Goal: Task Accomplishment & Management: Manage account settings

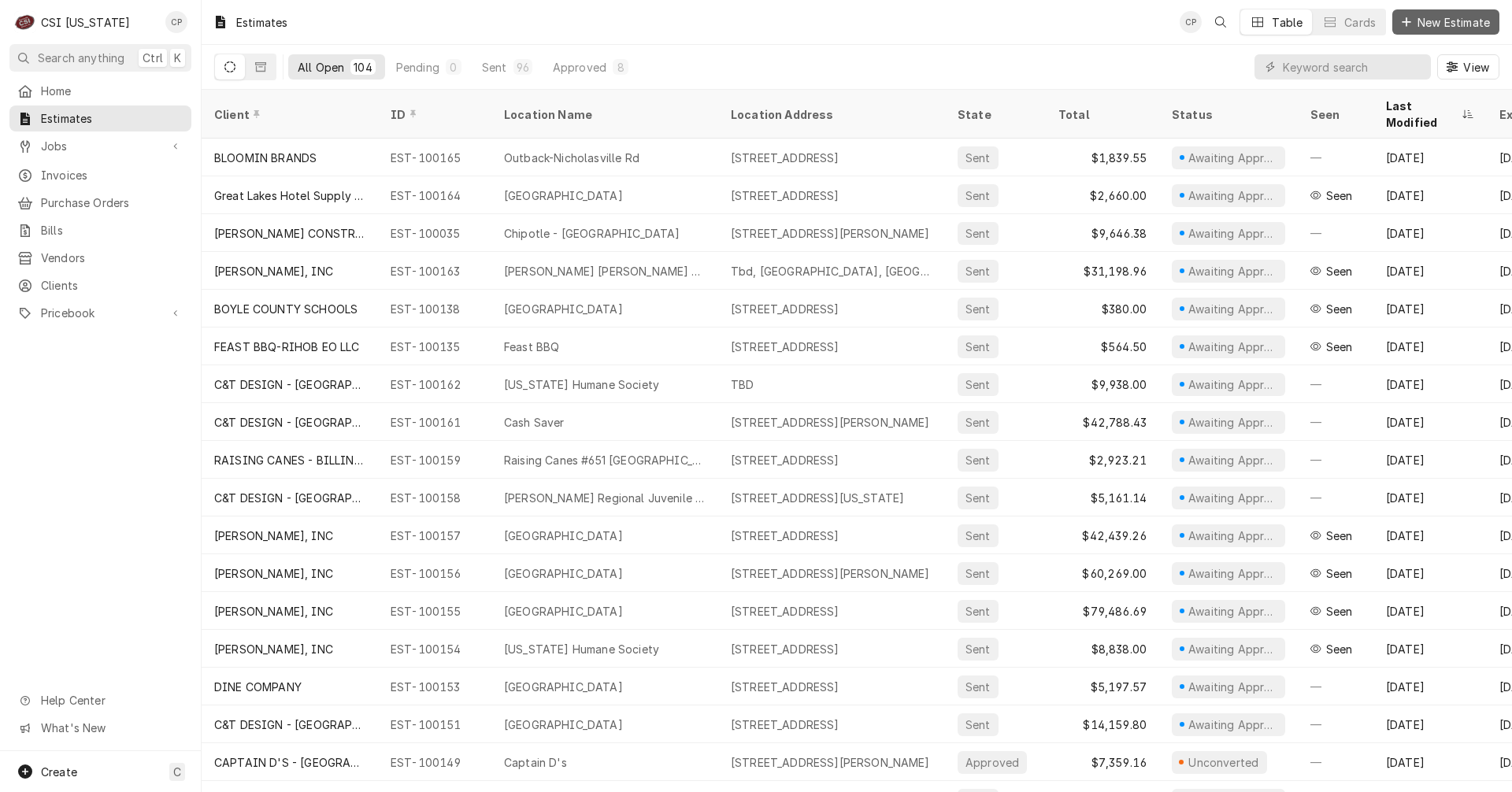
click at [1441, 20] on span "New Estimate" at bounding box center [1453, 23] width 78 height 17
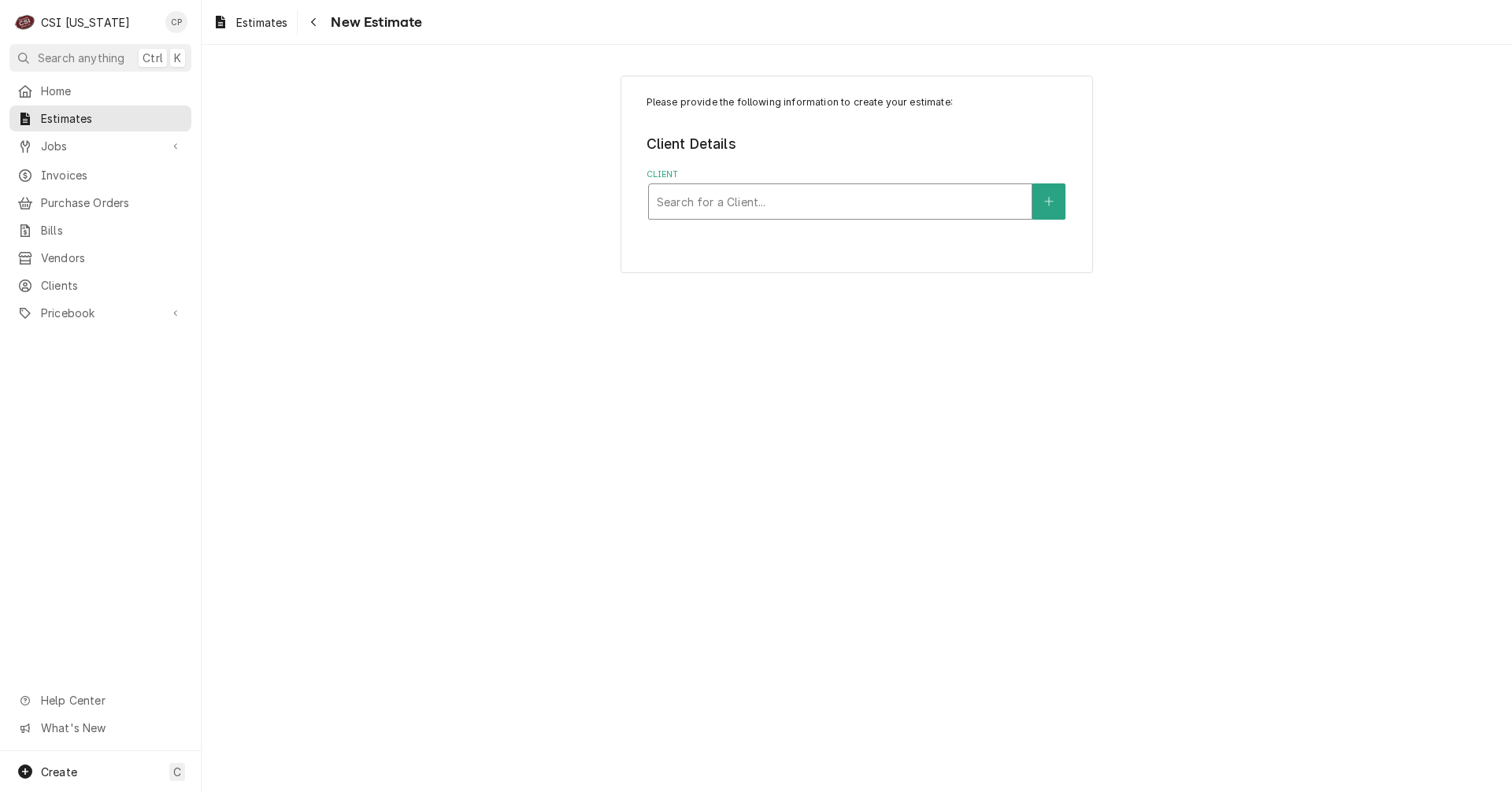
click at [719, 203] on div "Client" at bounding box center [841, 201] width 367 height 29
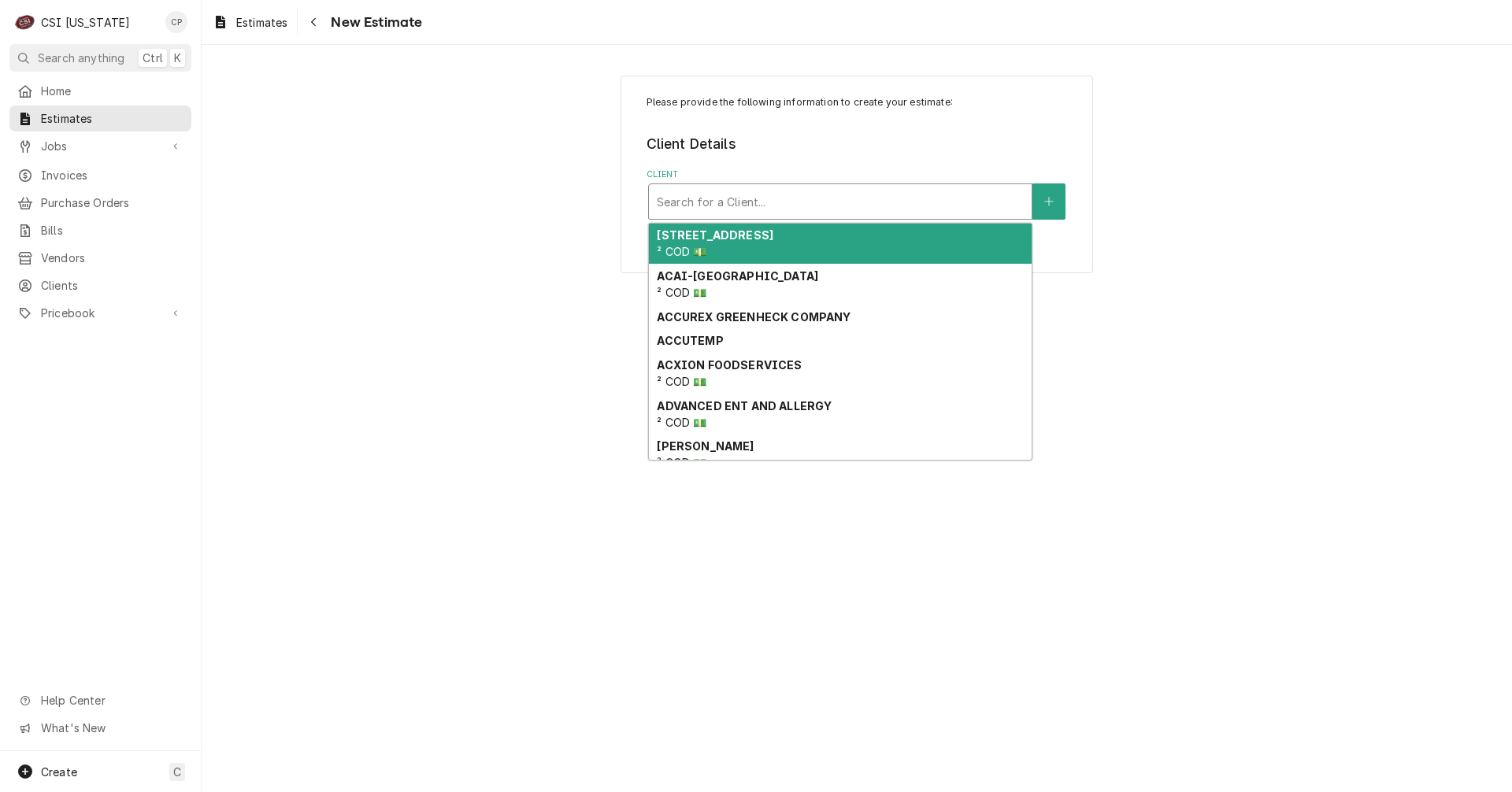
type input "s"
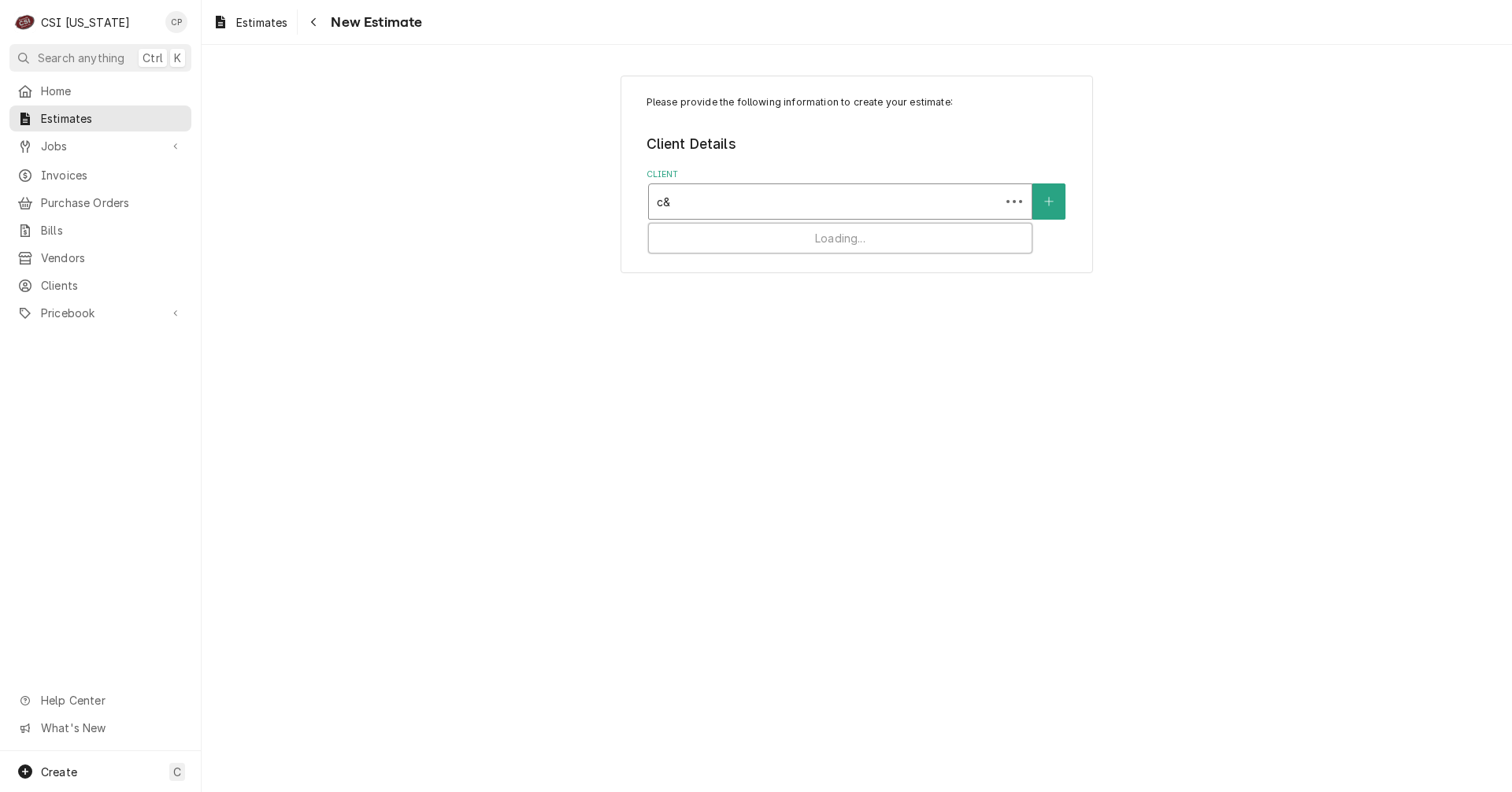
type input "c&t"
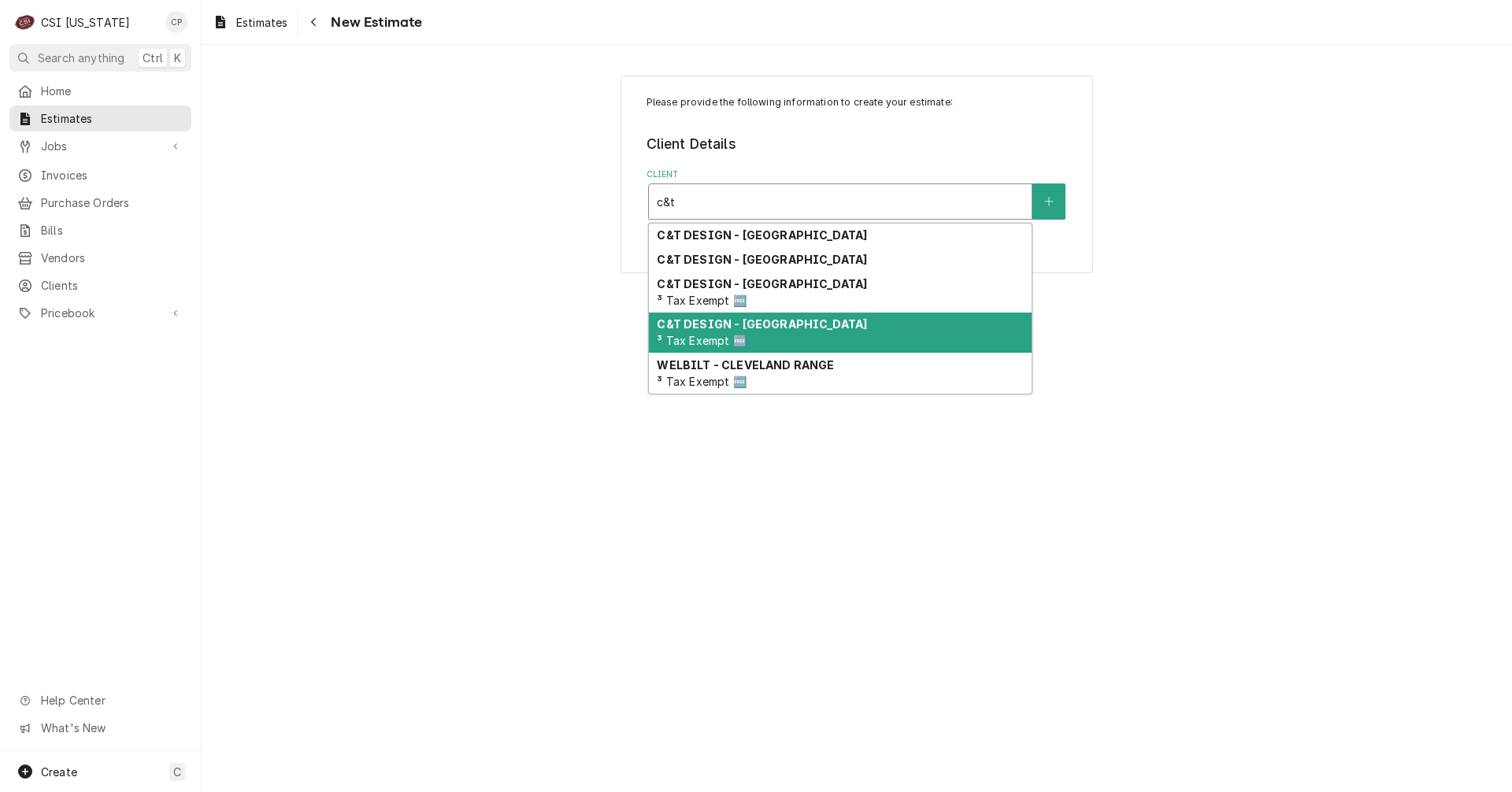
click at [753, 332] on div "C&T DESIGN - SHELBYVILLE ³ Tax Exempt 🆓" at bounding box center [840, 333] width 382 height 41
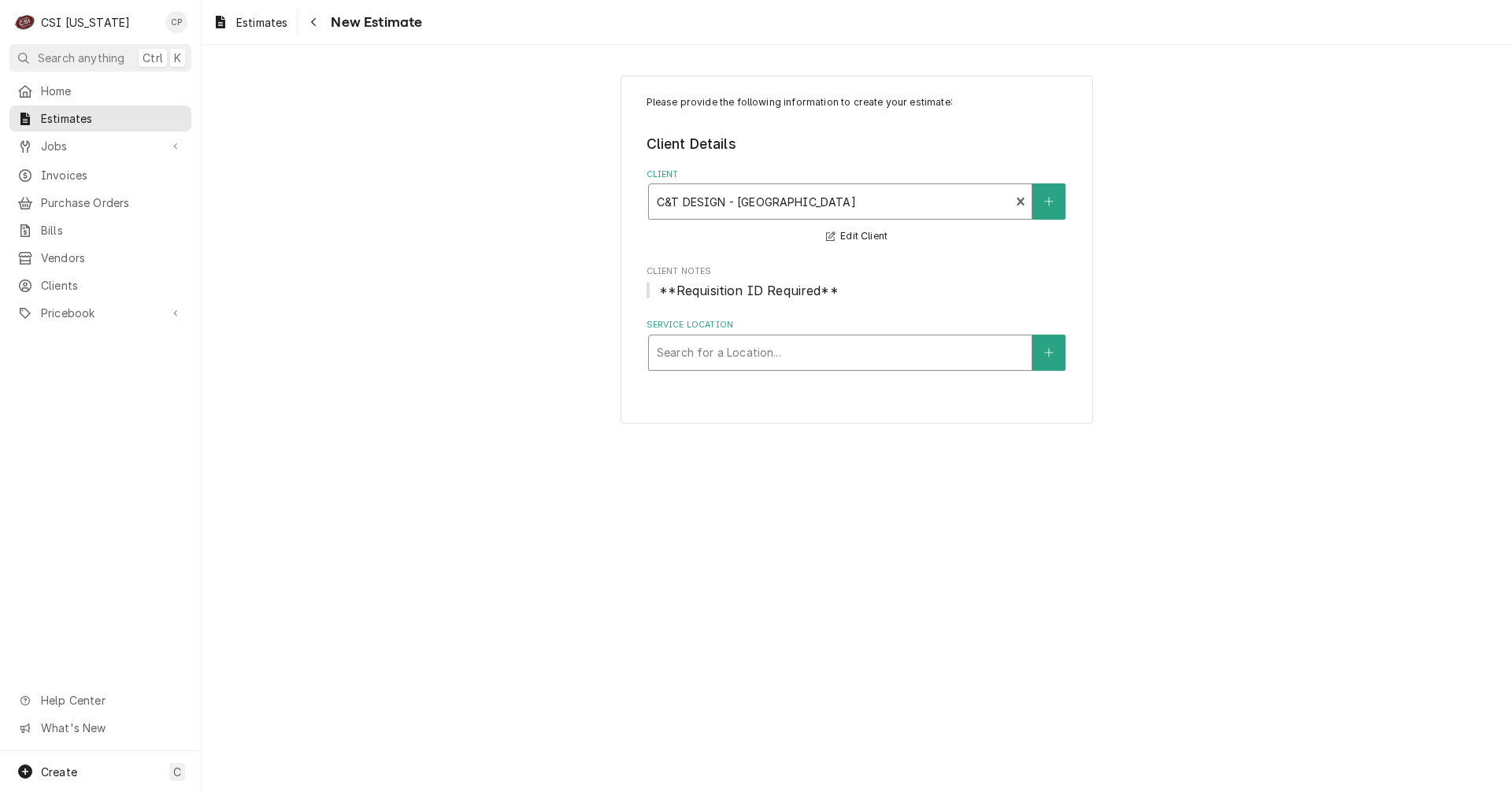
click at [737, 347] on div "Service Location" at bounding box center [841, 353] width 367 height 29
click at [1049, 356] on icon "Create New Location" at bounding box center [1048, 352] width 8 height 8
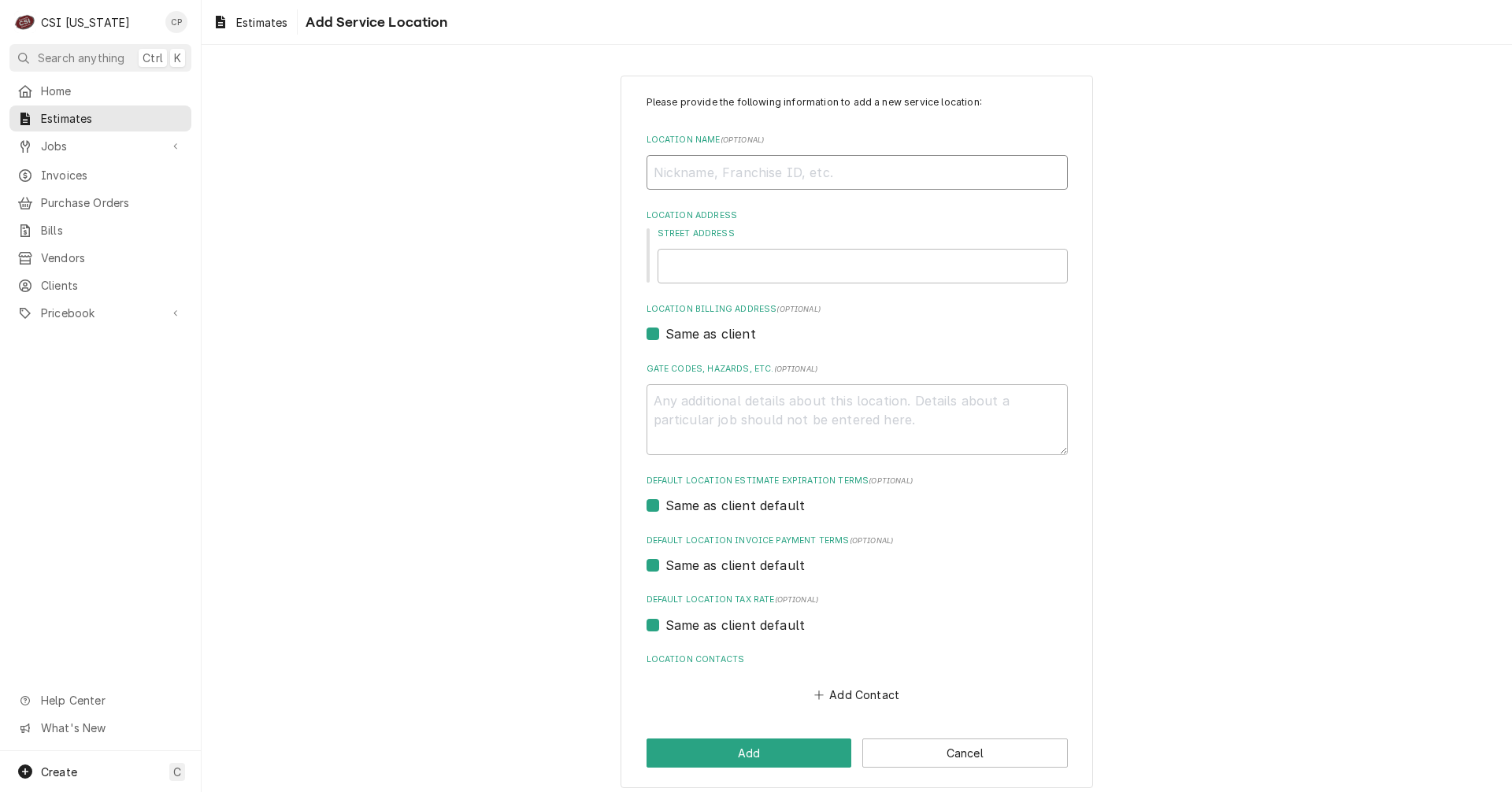
click at [710, 165] on input "Location Name ( optional )" at bounding box center [857, 172] width 421 height 35
type textarea "x"
type input "c"
type textarea "x"
type input "cO"
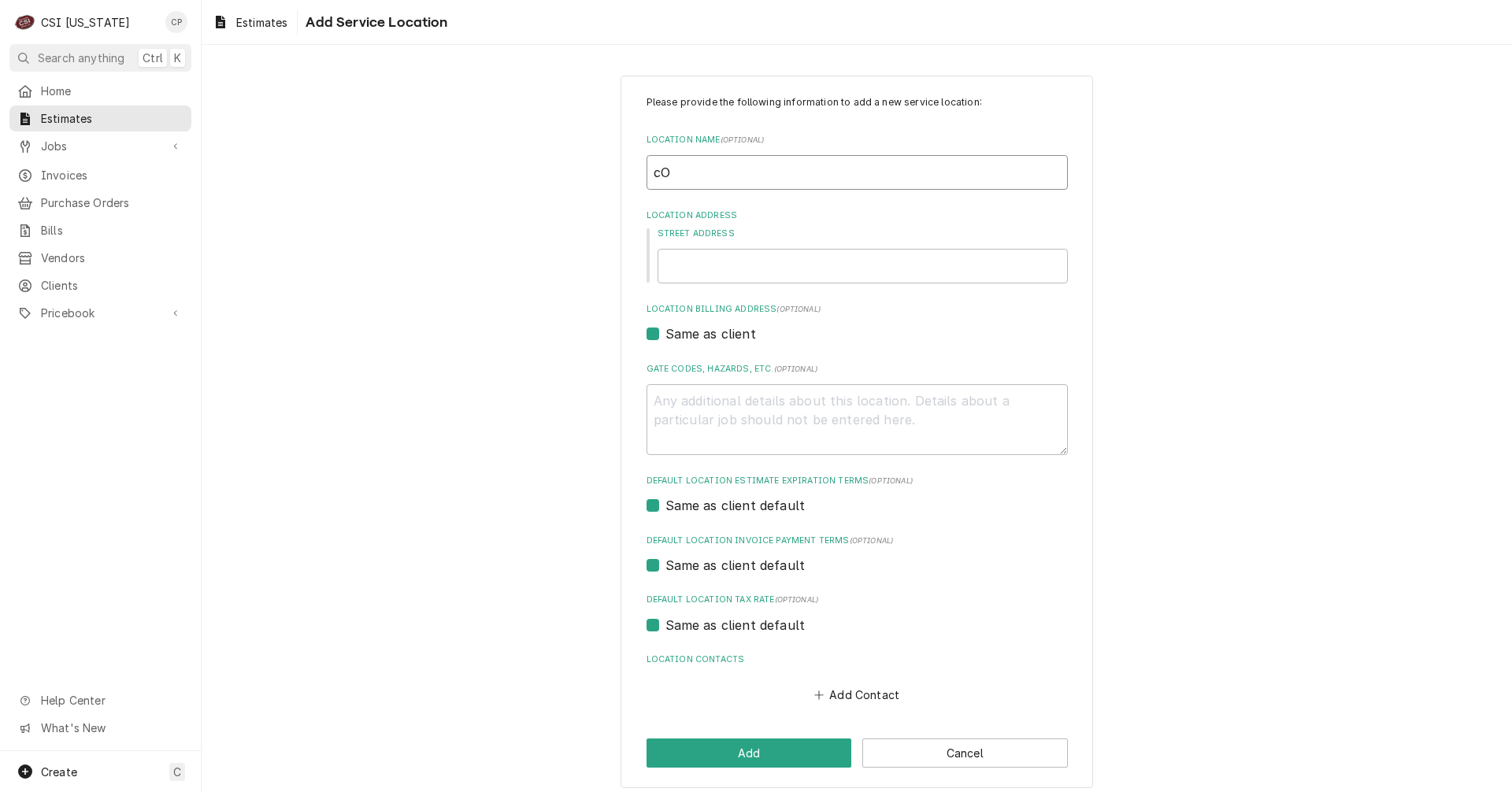
type textarea "x"
type input "cOR"
type textarea "x"
type input "cORR"
type textarea "x"
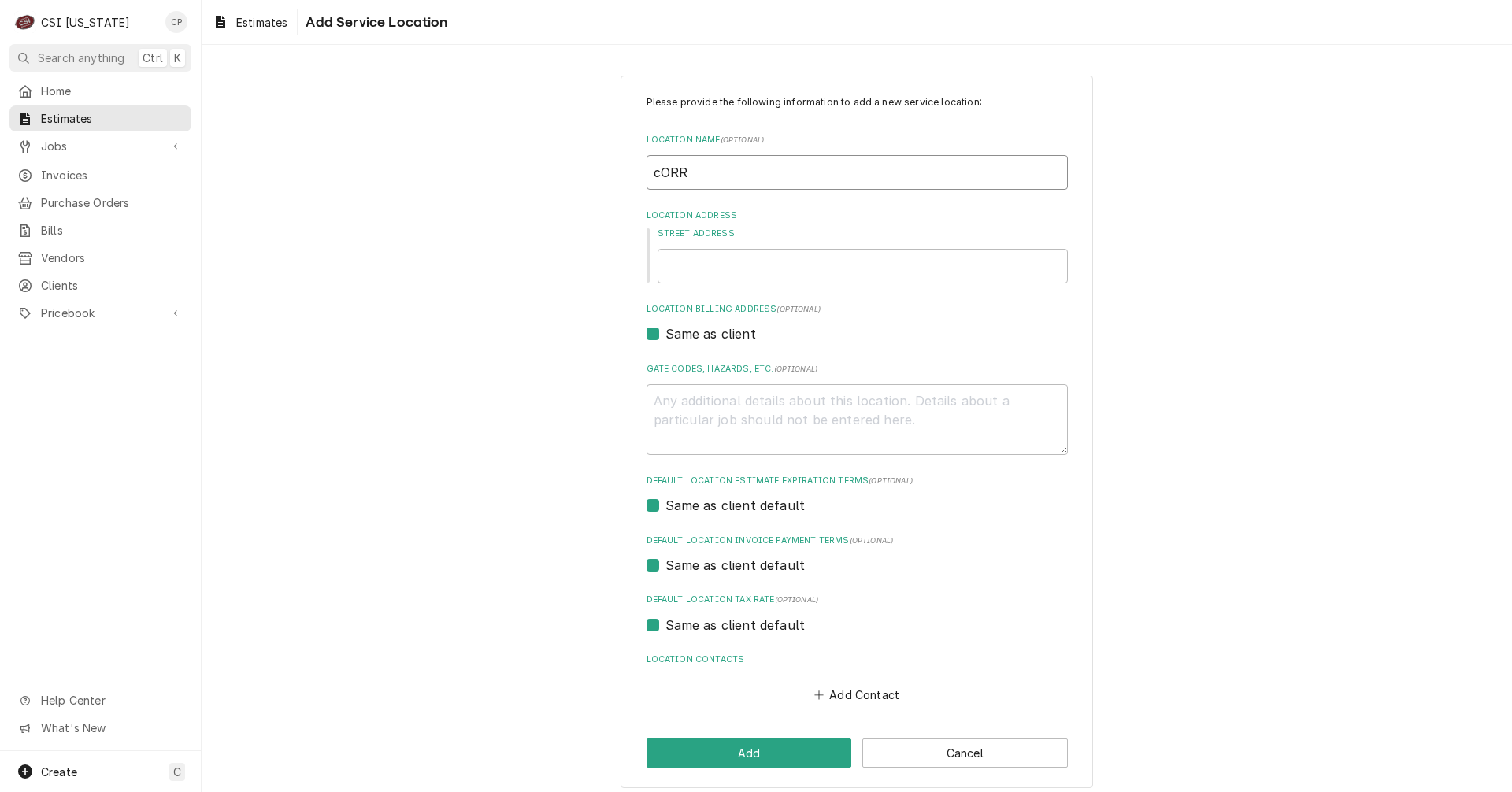
type input "cORRE"
type textarea "x"
type input "cORREC"
type textarea "x"
type input "cORRE"
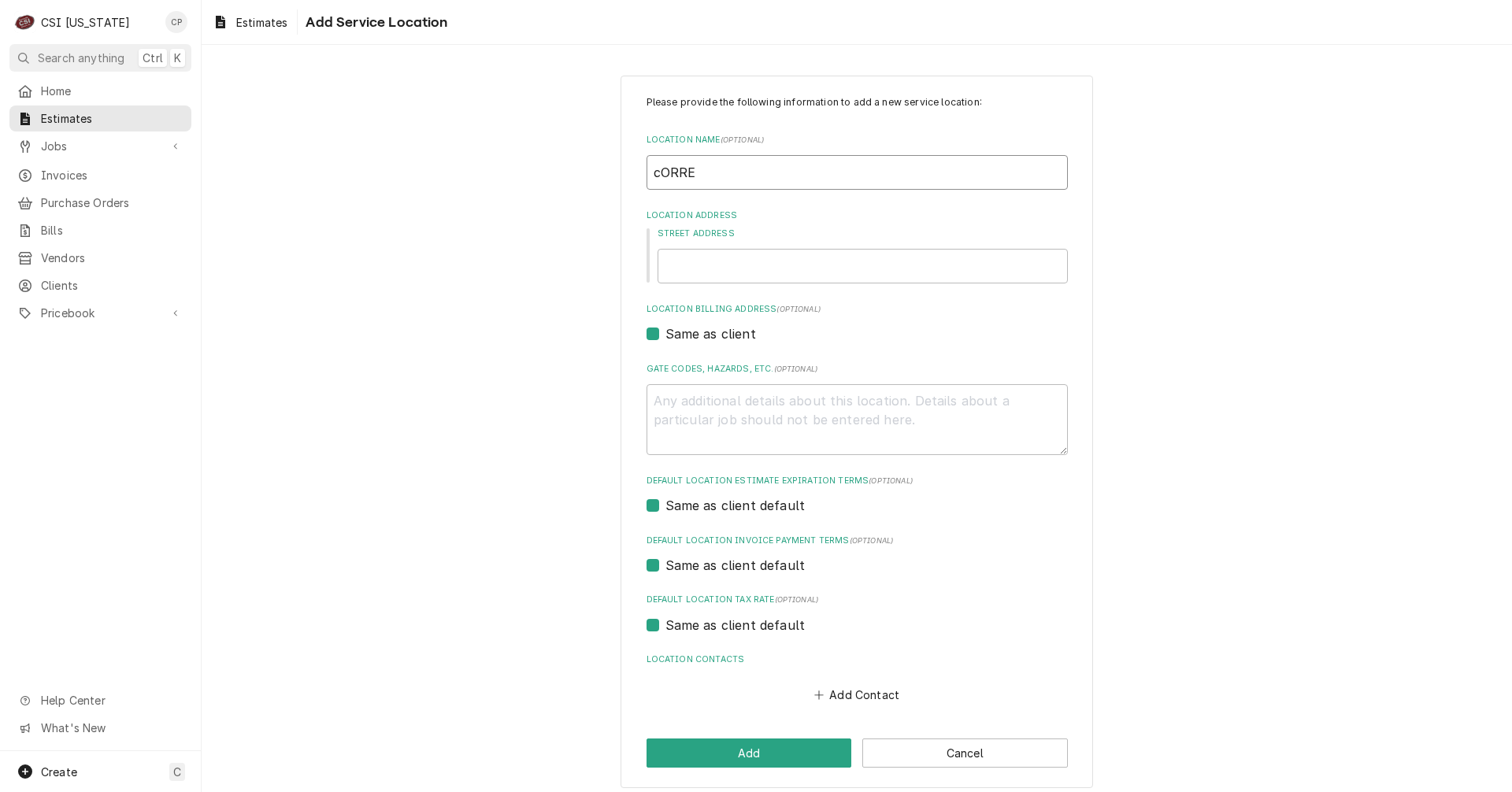
type textarea "x"
type input "cORR"
type textarea "x"
type input "cOR"
type textarea "x"
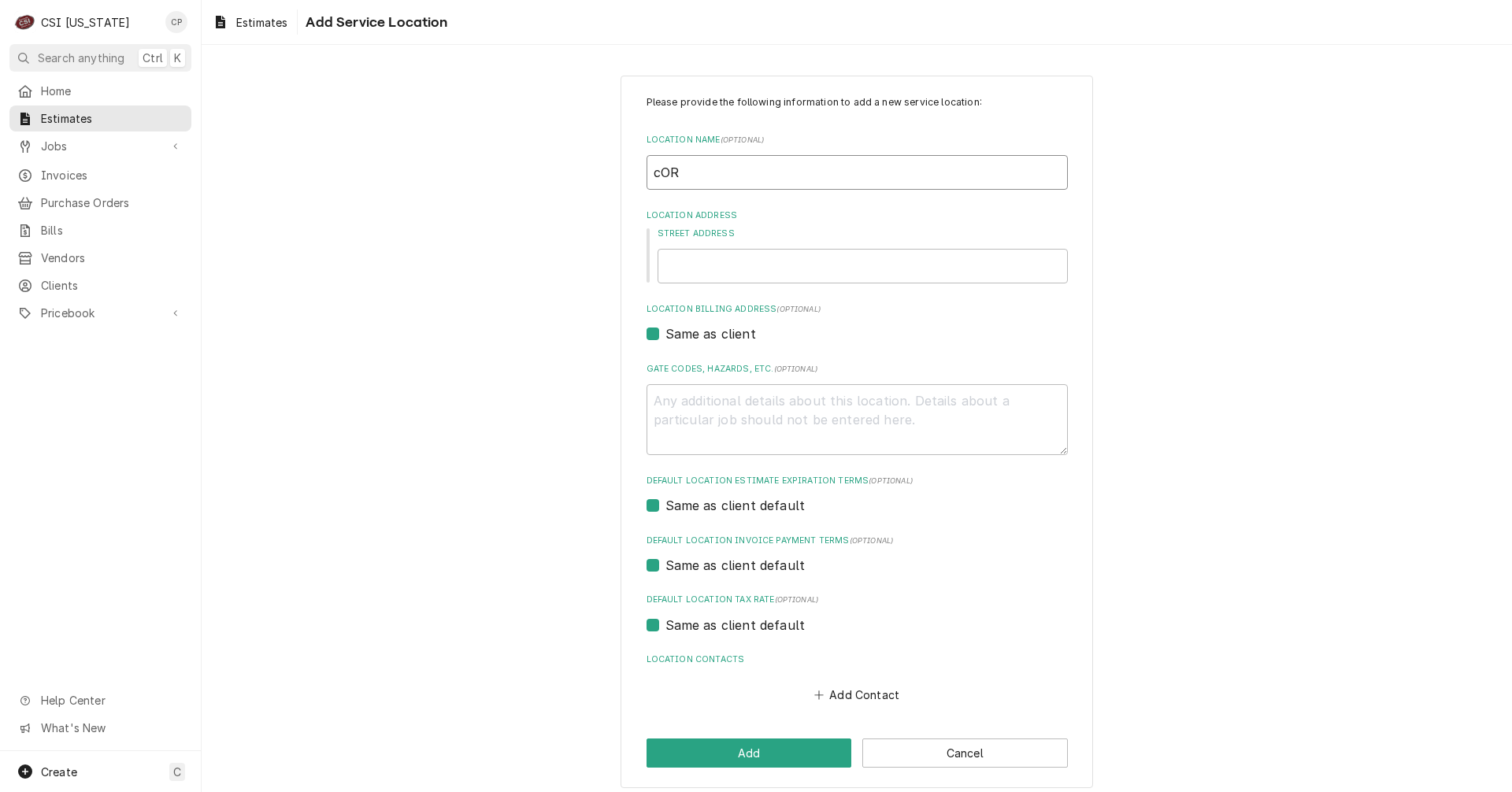
type input "cO"
type textarea "x"
type input "c"
type textarea "x"
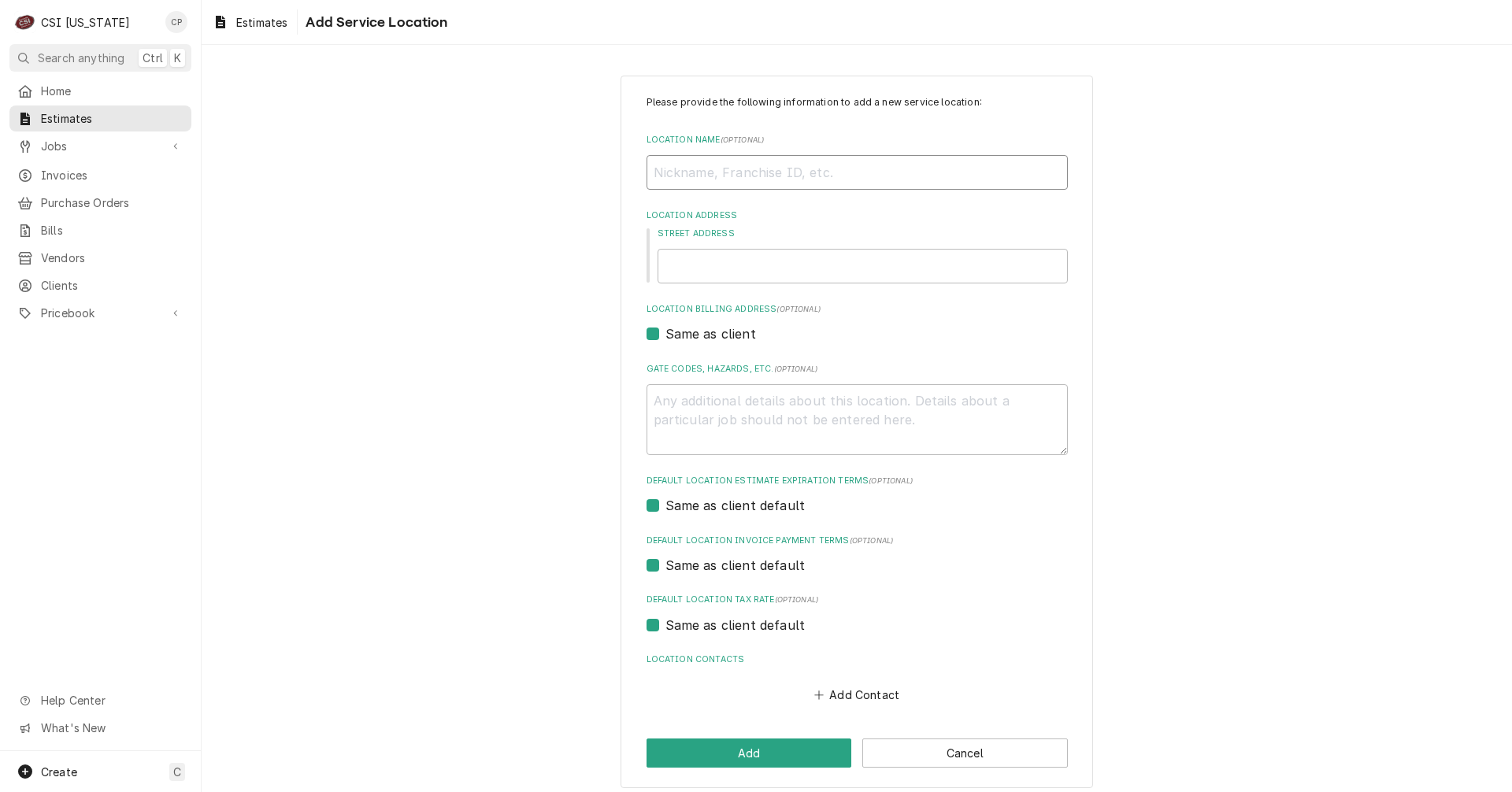
type input "C"
type textarea "x"
type input "Co"
type textarea "x"
type input "Cor"
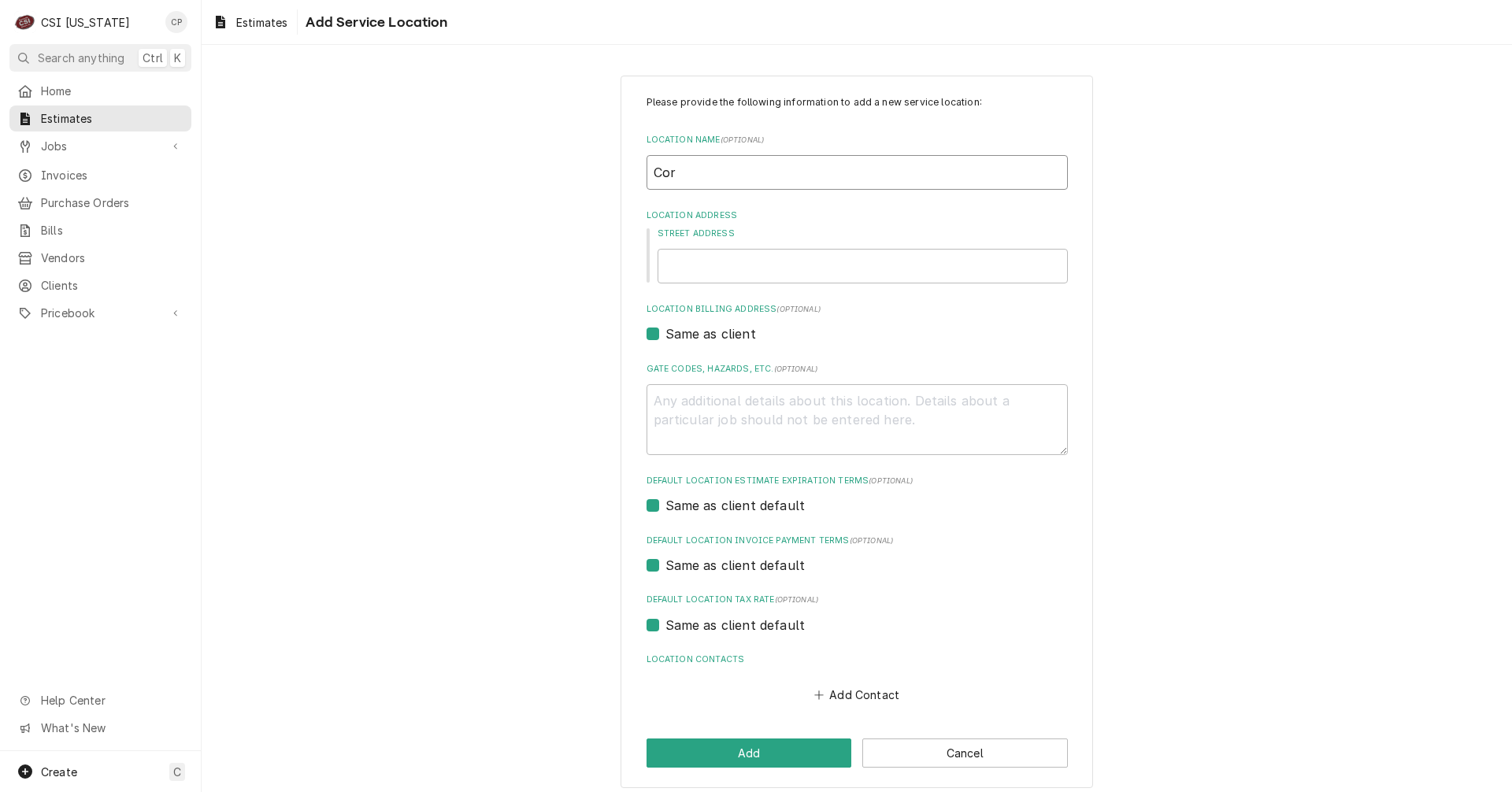
type textarea "x"
type input "Corr"
type textarea "x"
type input "Corre"
type textarea "x"
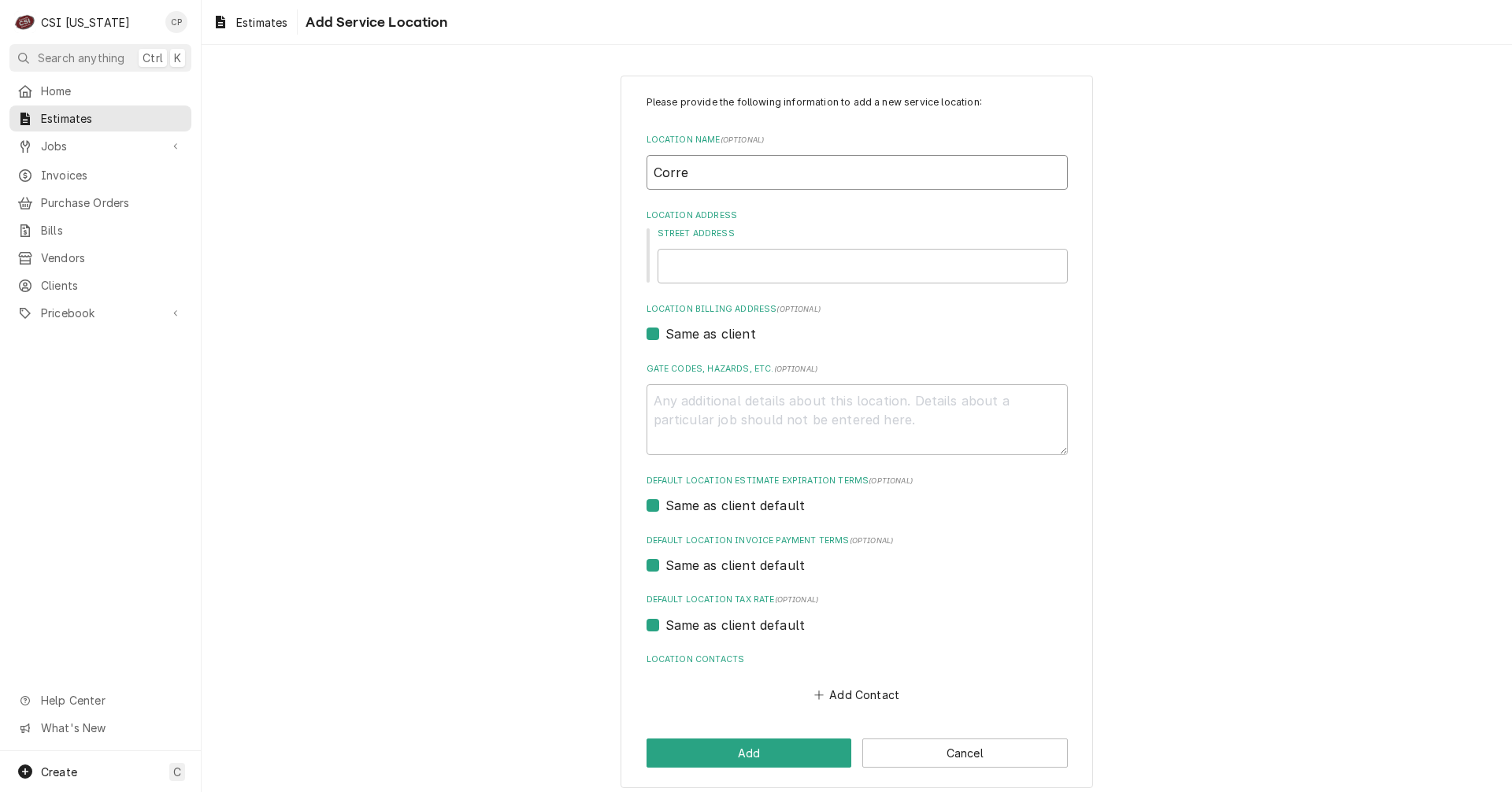
type input "Correc"
type textarea "x"
type input "Correct"
type textarea "x"
type input "Correcti"
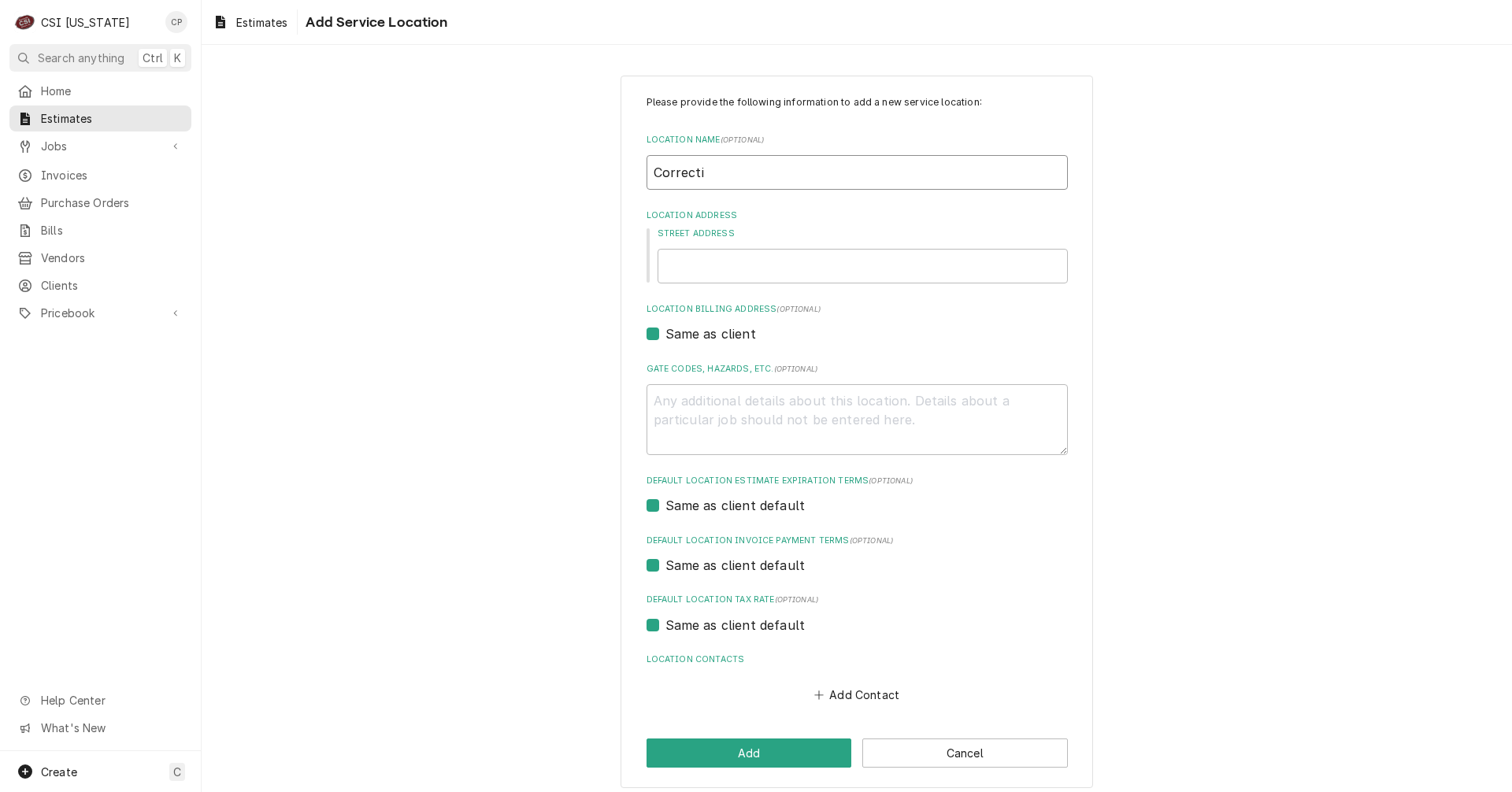
type textarea "x"
type input "Correctio"
type textarea "x"
type input "Correction"
type textarea "x"
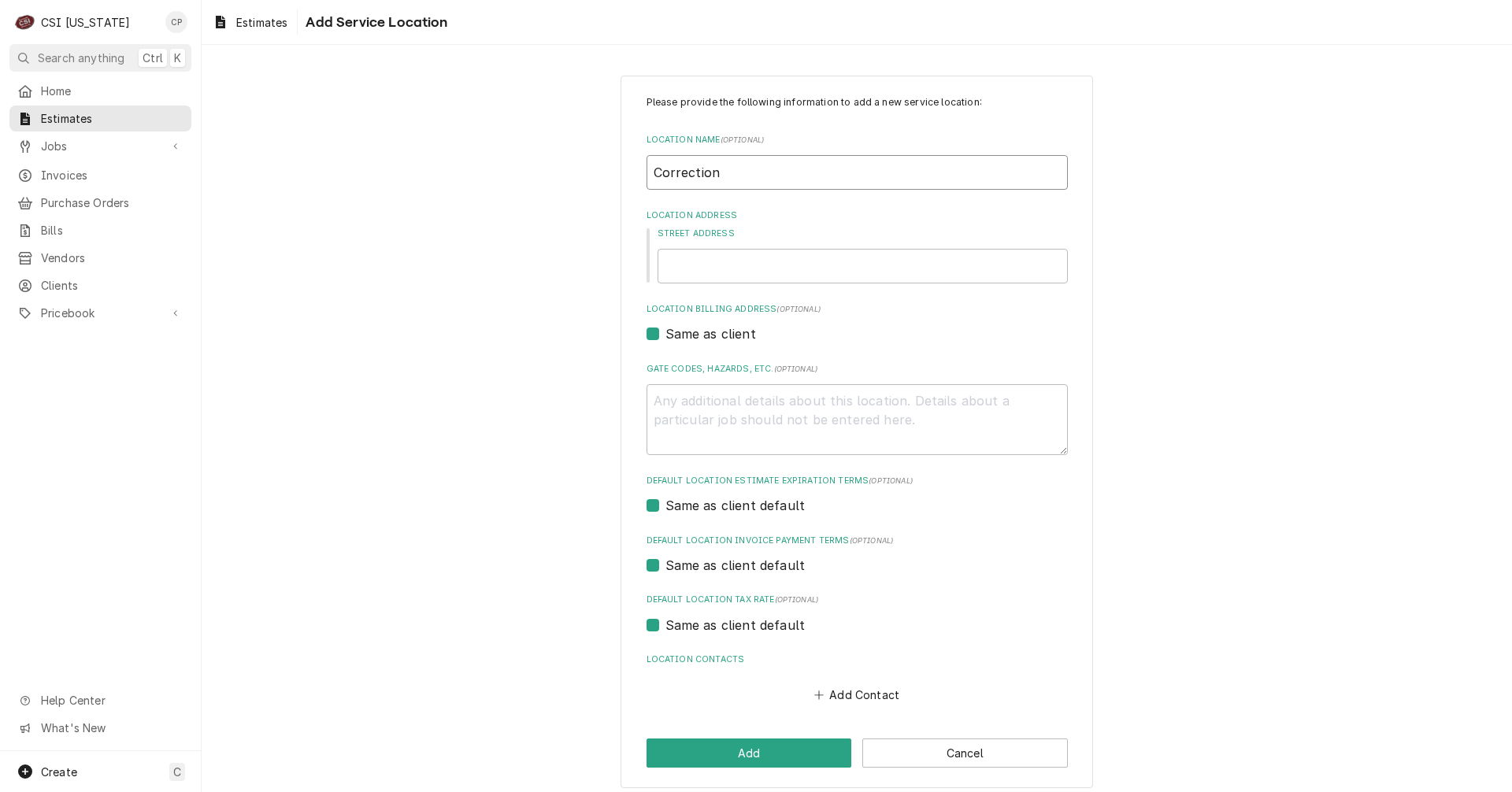
type input "Corrections"
type textarea "x"
type input "Corrections"
type textarea "x"
type input "Corrections M"
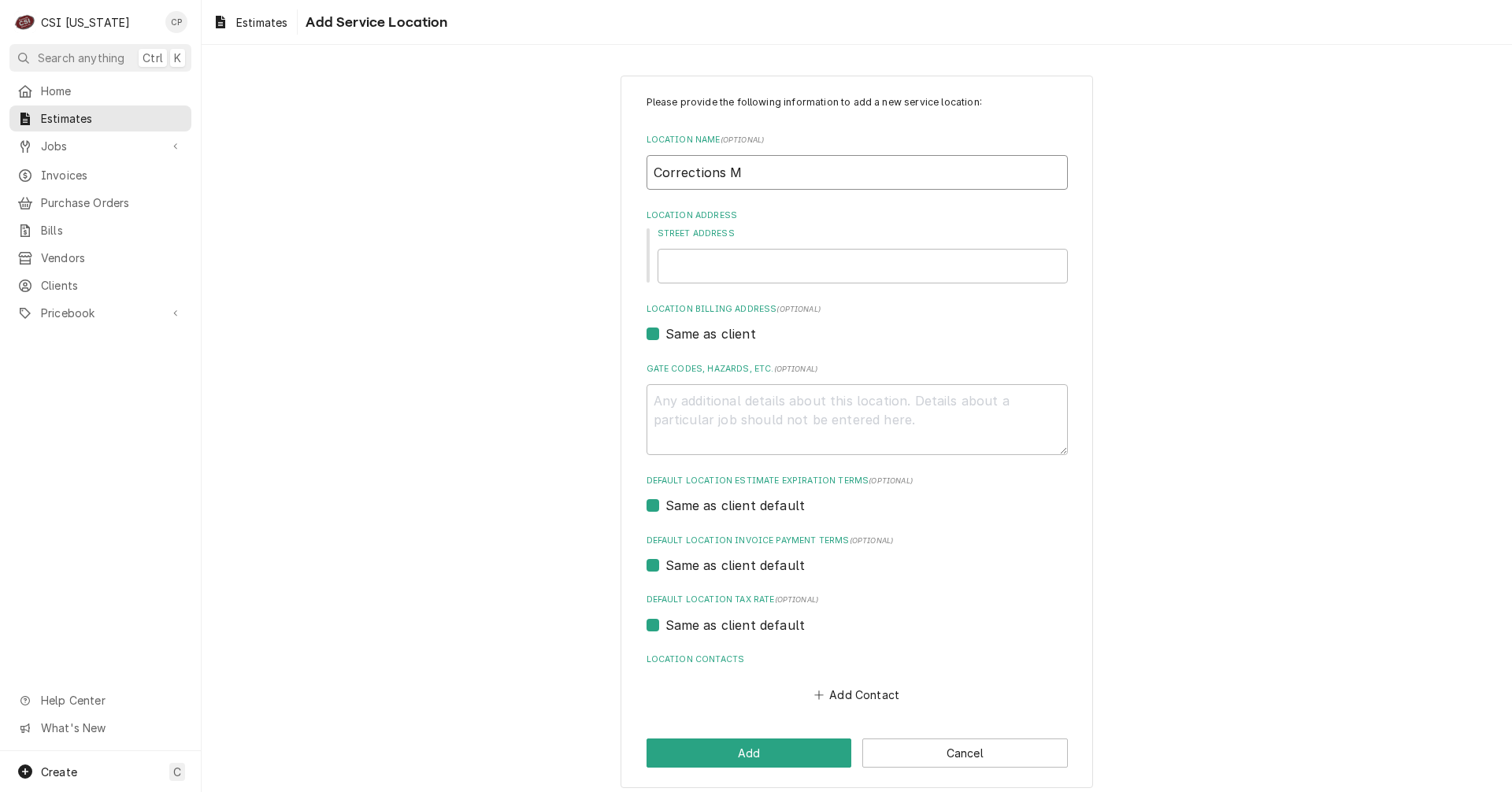
type textarea "x"
type input "Corrections Md"
type textarea "x"
type input "Corrections M"
type textarea "x"
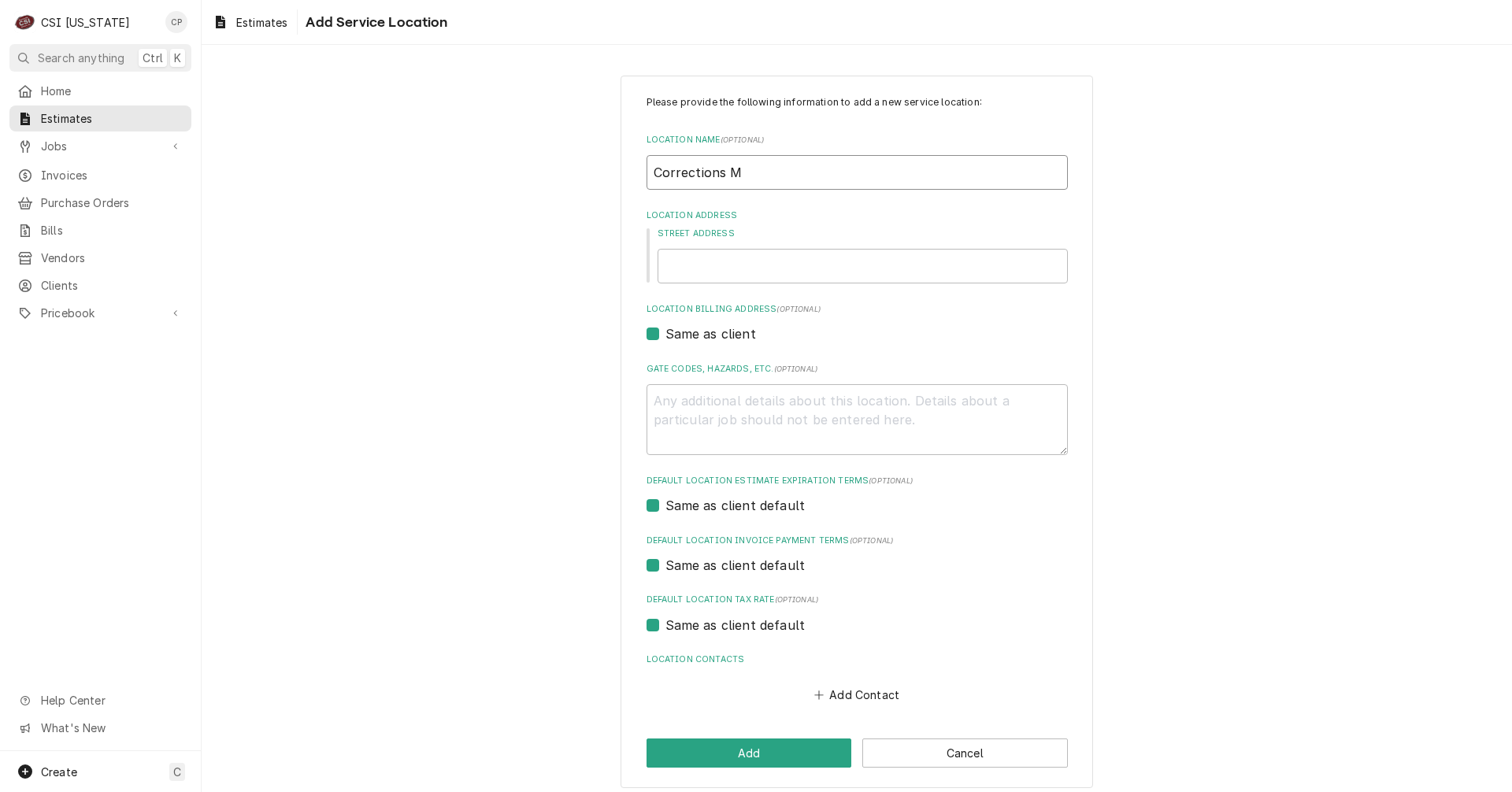
type input "Corrections Me"
type textarea "x"
type input "Corrections Med"
type textarea "x"
type input "Corrections Medi"
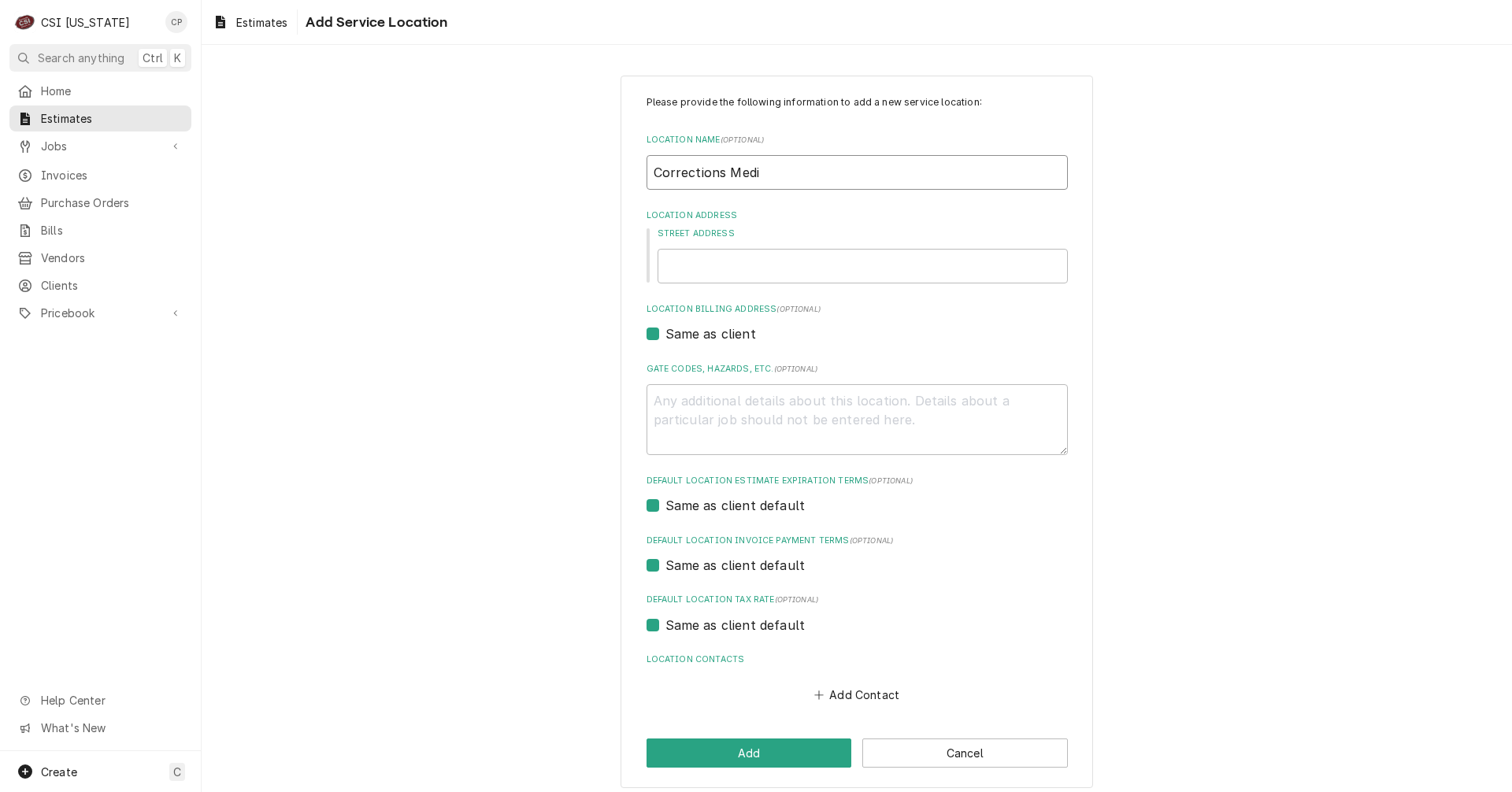
type textarea "x"
type input "Corrections Medic"
type textarea "x"
type input "Corrections Medica"
type textarea "x"
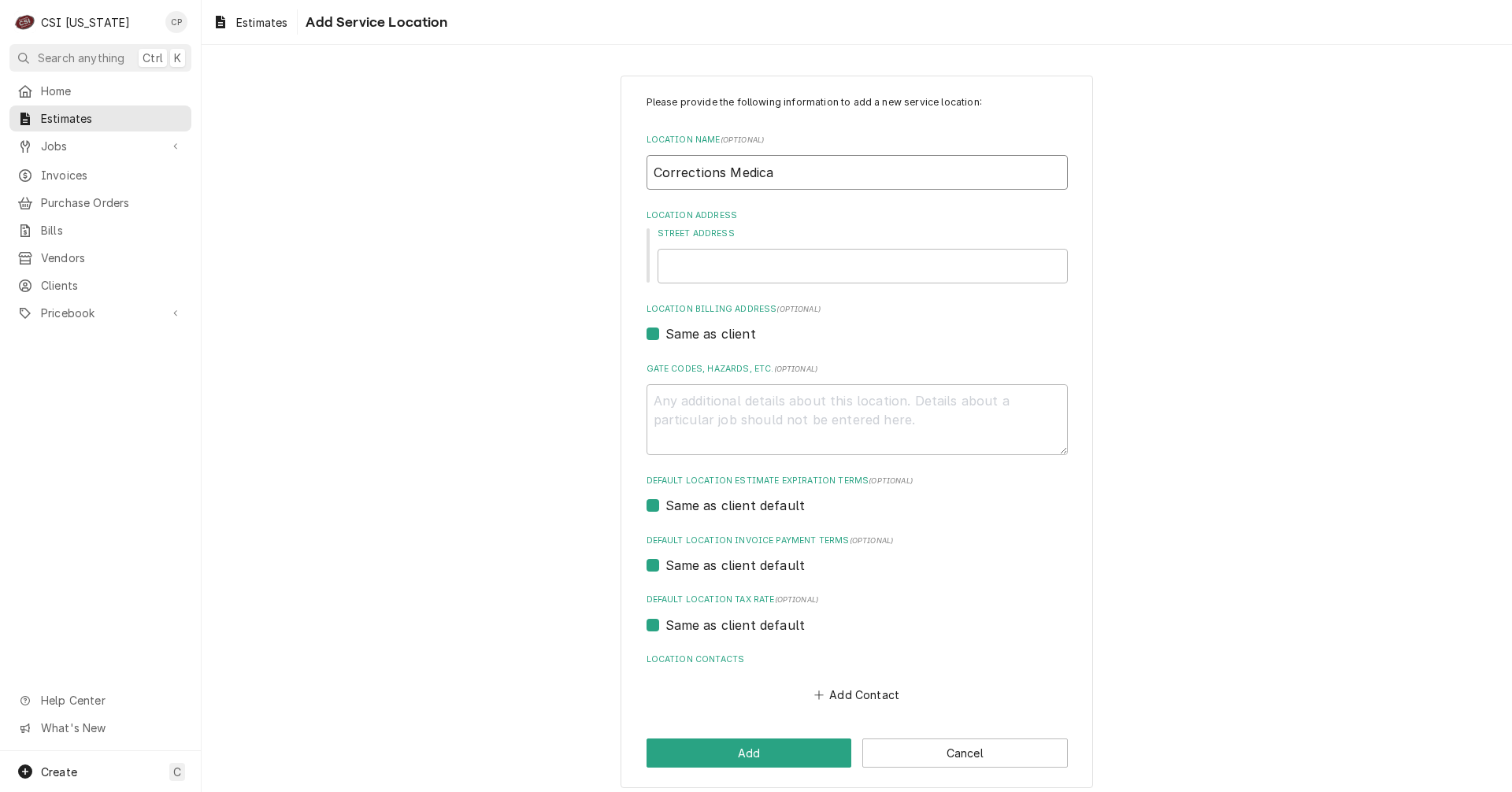
type input "Corrections Medical"
type textarea "x"
type input "Corrections Medical"
type textarea "x"
type input "Corrections Medical F"
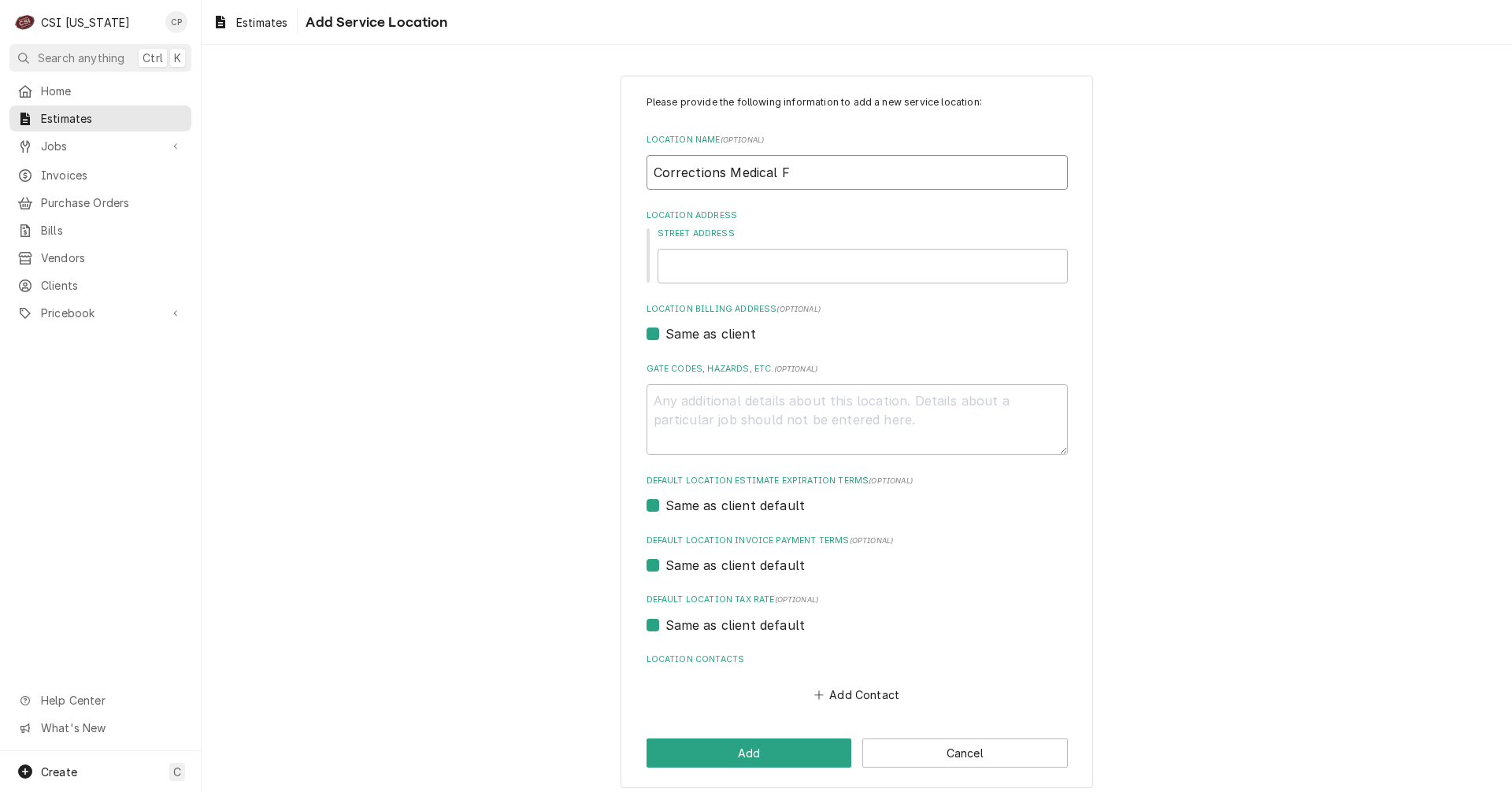
type textarea "x"
type input "Corrections Medical Fa"
type textarea "x"
type input "Corrections Medical Fac"
type textarea "x"
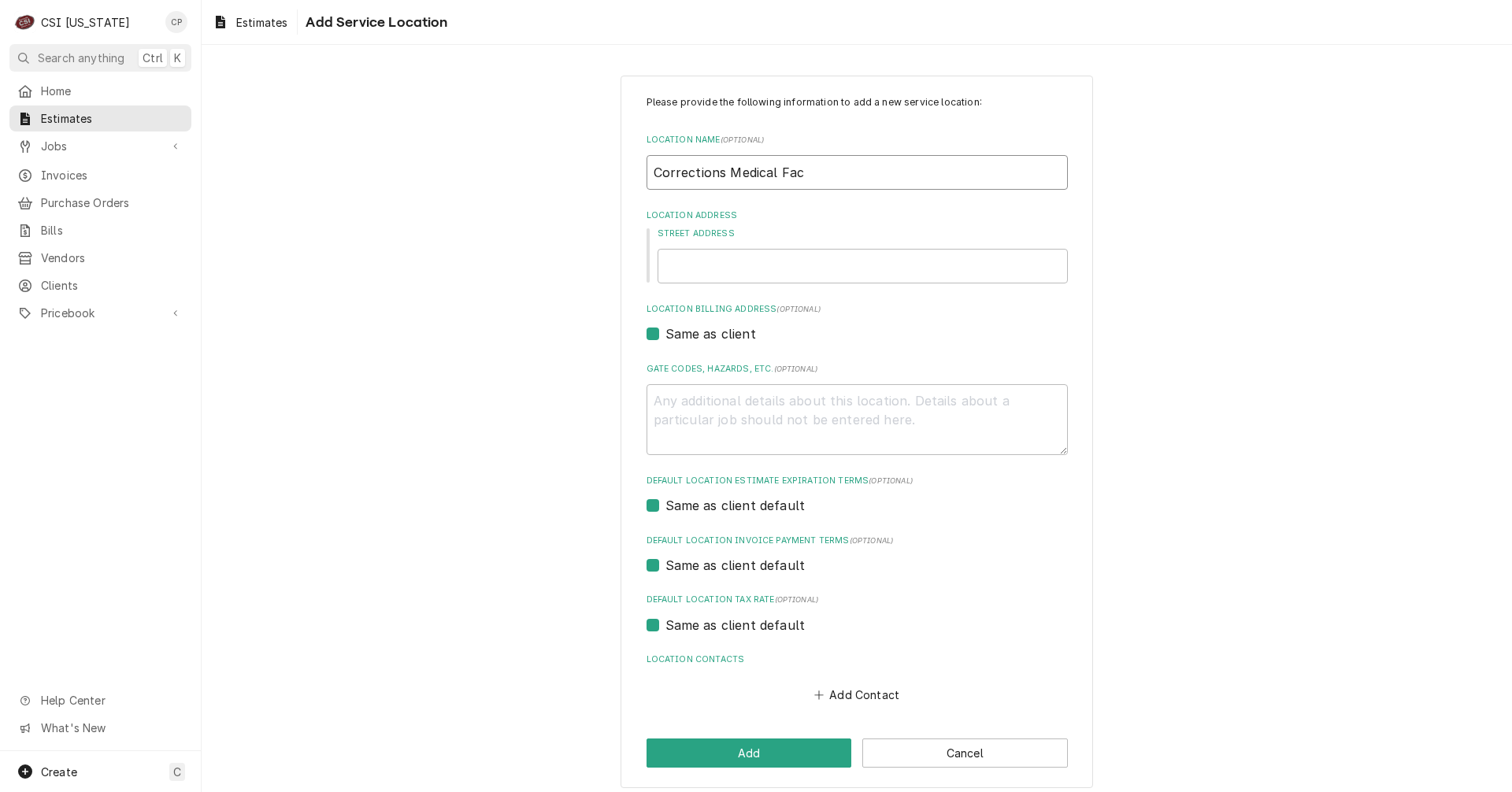
type input "Corrections Medical Faci"
type textarea "x"
type input "Corrections Medical Facil"
type textarea "x"
type input "Corrections Medical Facili"
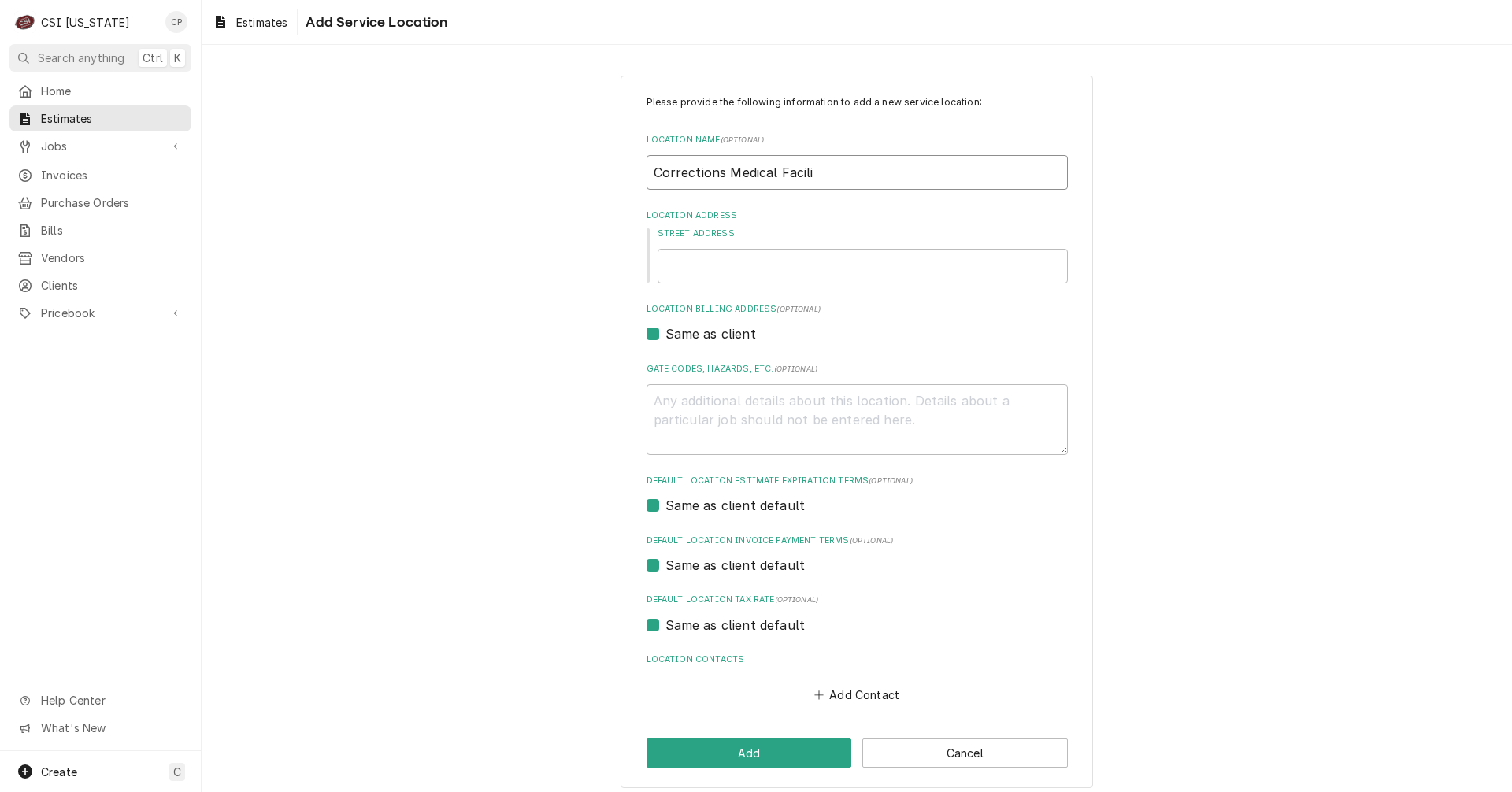
type textarea "x"
type input "Corrections Medical Facilit"
type textarea "x"
type input "Corrections Medical Facility"
type textarea "x"
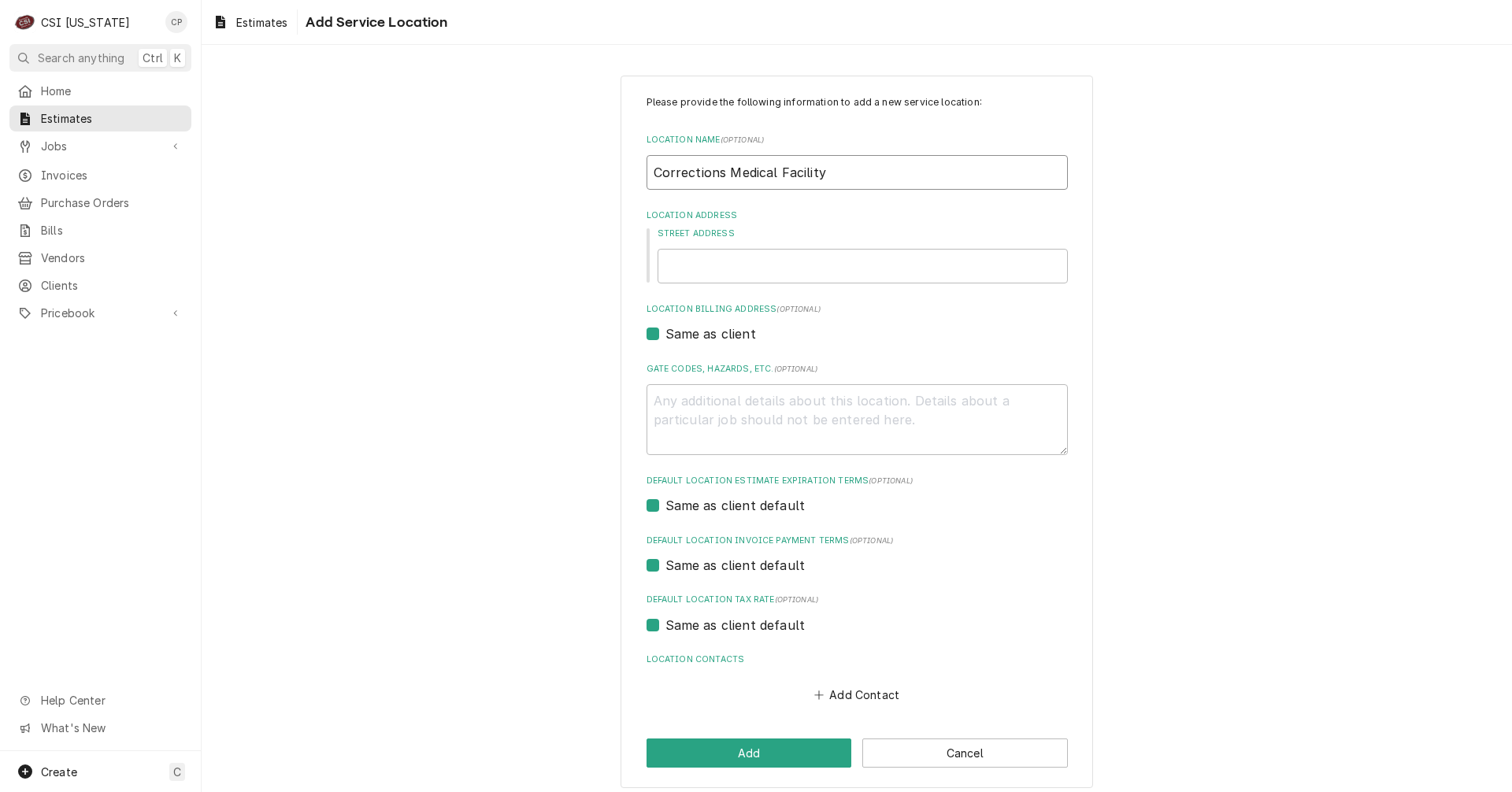
type input "Corrections Medical Facility"
type textarea "x"
type input "Corrections Medical Facility @"
type textarea "x"
type input "Corrections Medical Facility"
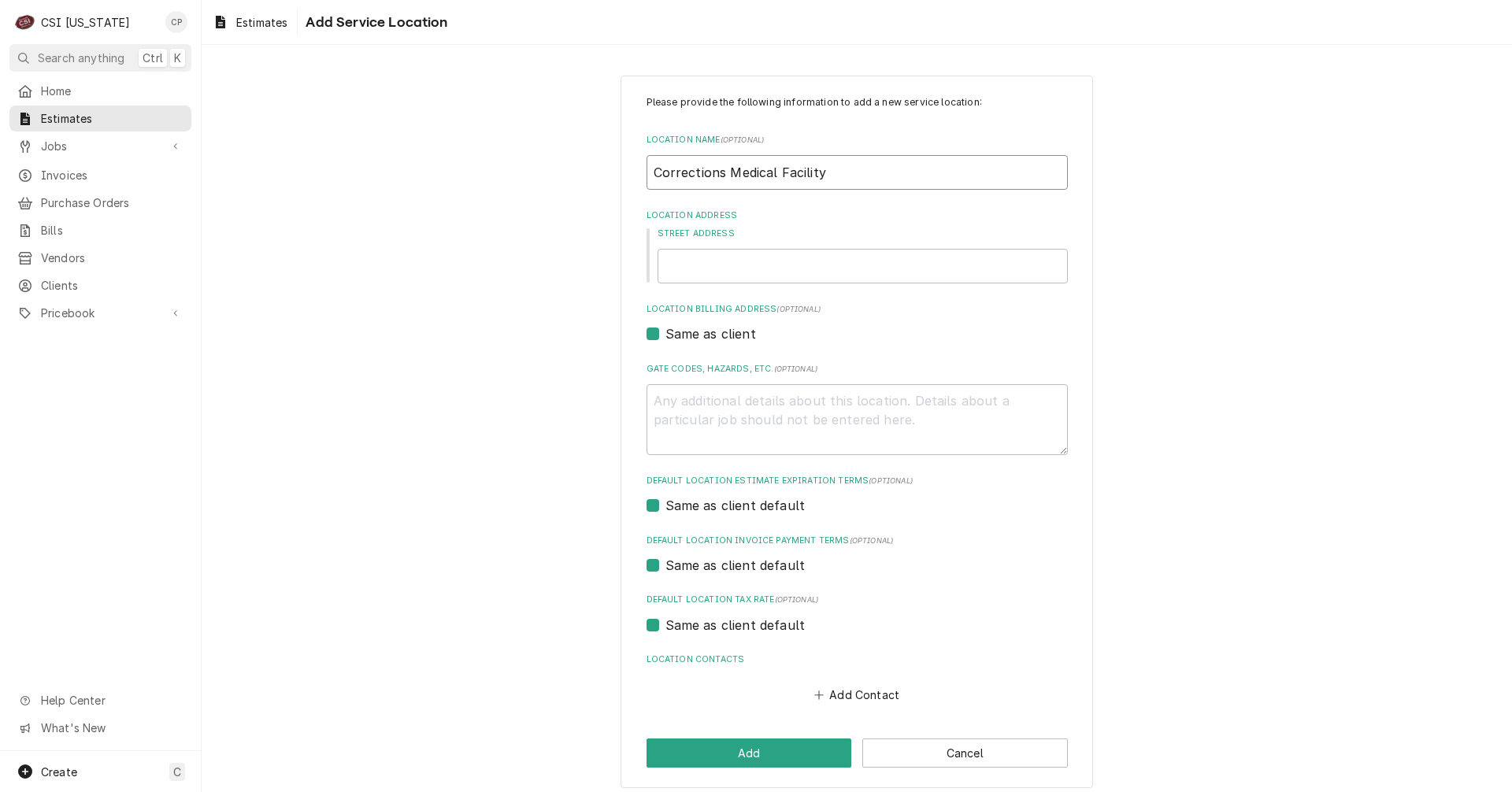
type textarea "x"
type input "Corrections Medical Facility #"
type textarea "x"
type input "Corrections Medical Facility #"
type textarea "x"
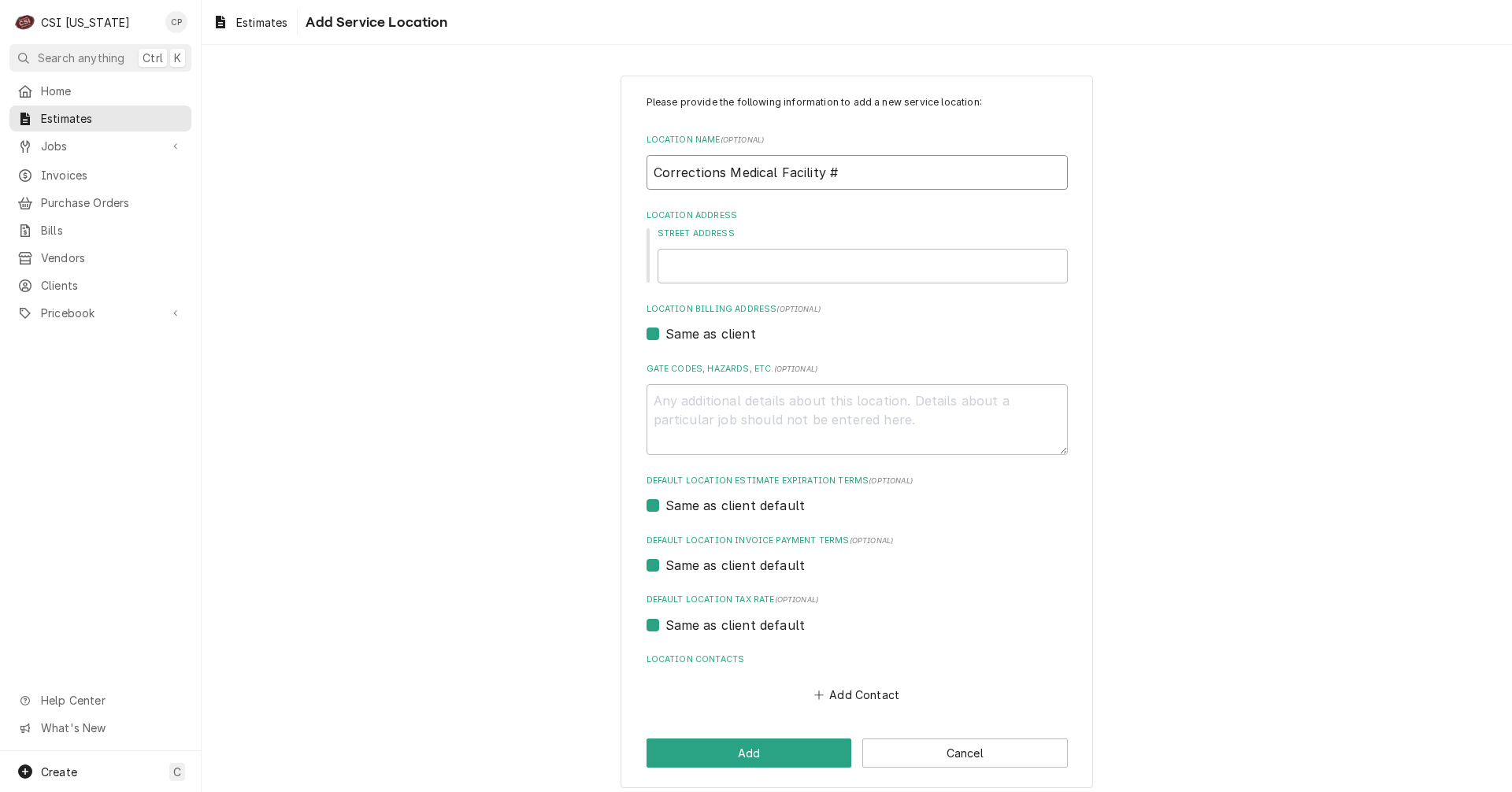
type input "Corrections Medical Facility # 1"
type textarea "x"
type input "Corrections Medical Facility # 10"
type textarea "x"
type input "Corrections Medical Facility # 10"
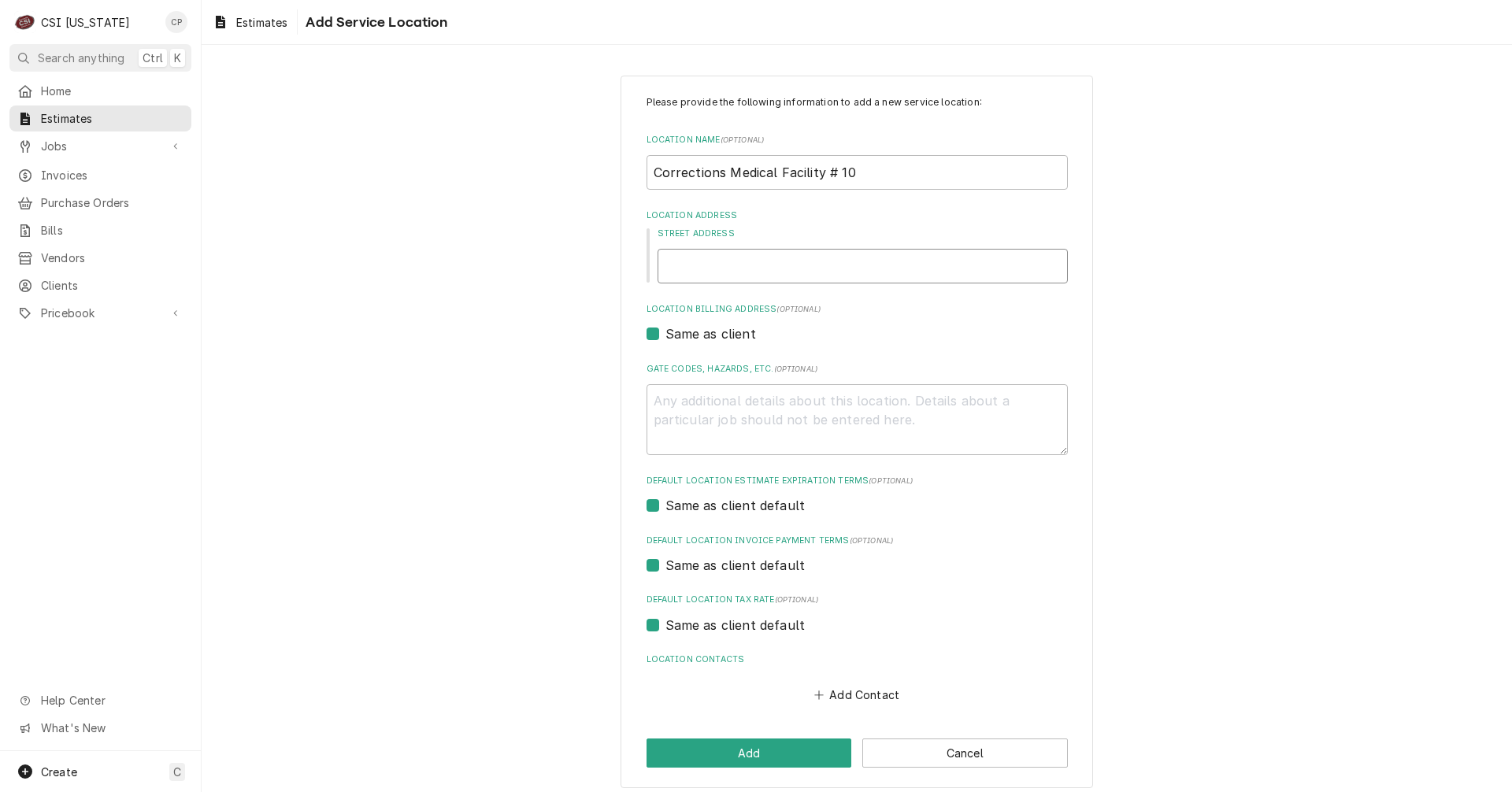
click at [729, 264] on input "Street Address" at bounding box center [862, 265] width 410 height 35
click at [763, 270] on input "Street Address" at bounding box center [862, 265] width 410 height 35
type textarea "x"
type input "f"
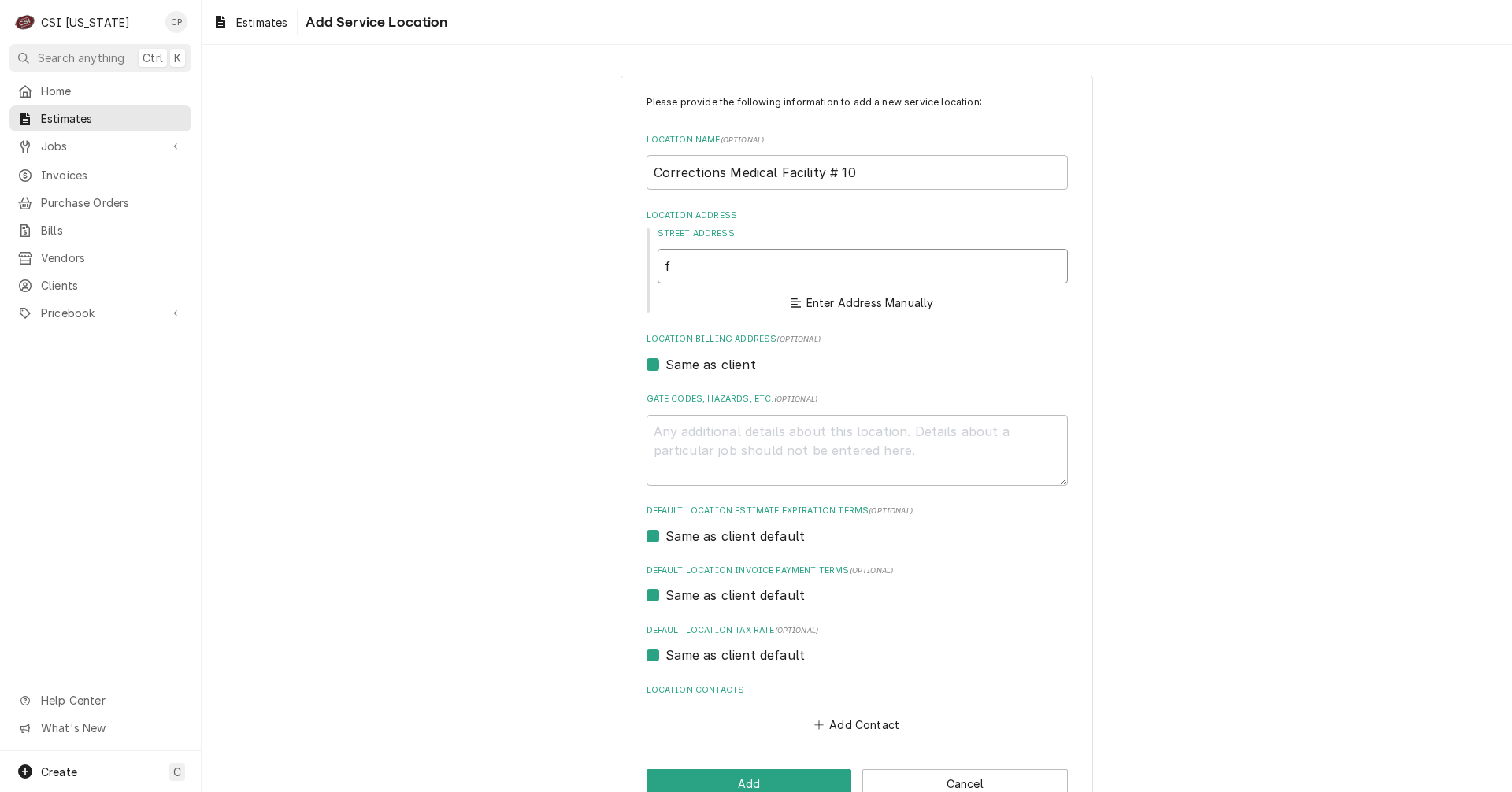
type textarea "x"
type input "fra"
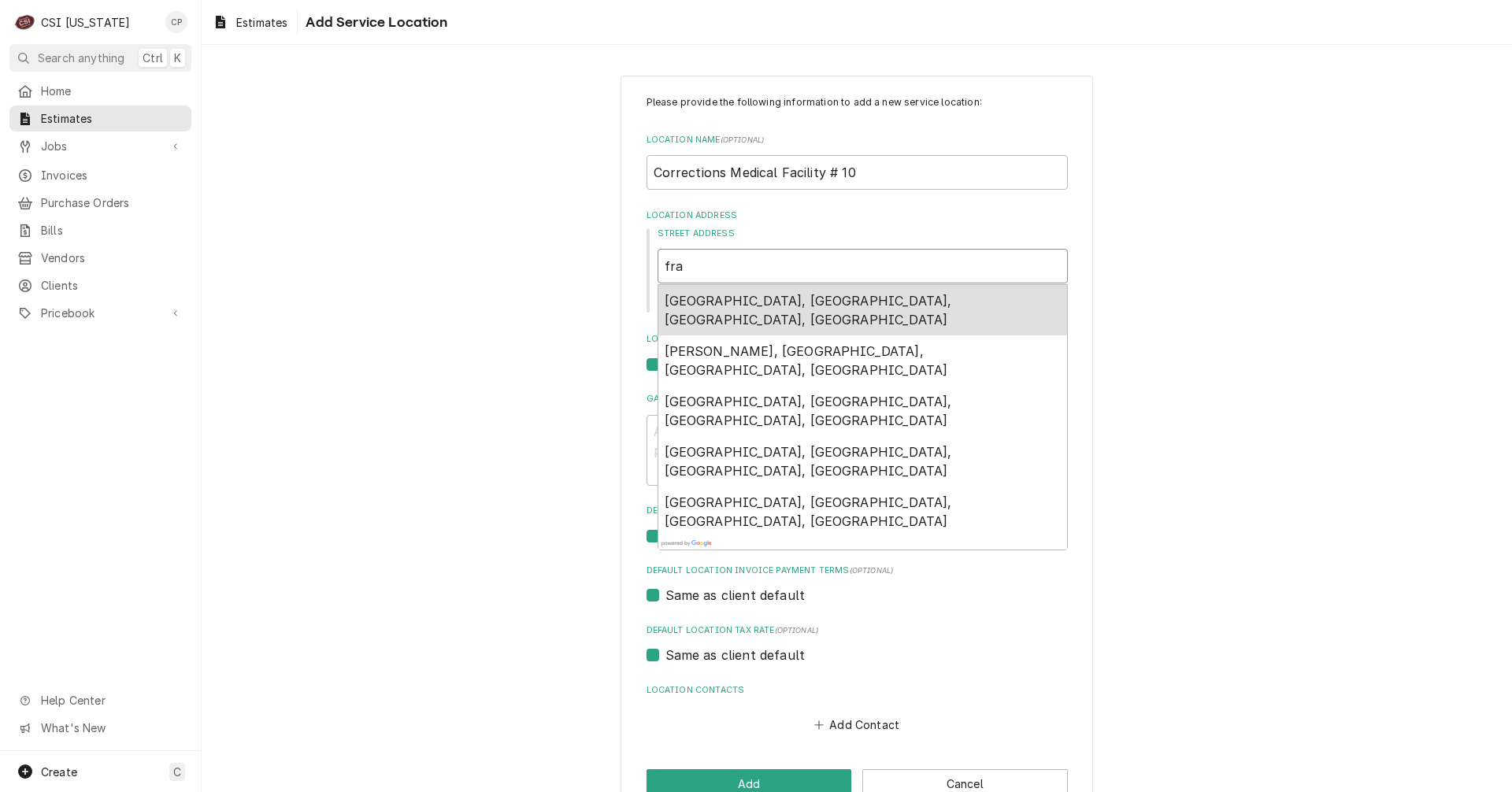
type textarea "x"
type input "fran"
type textarea "x"
type input "frank"
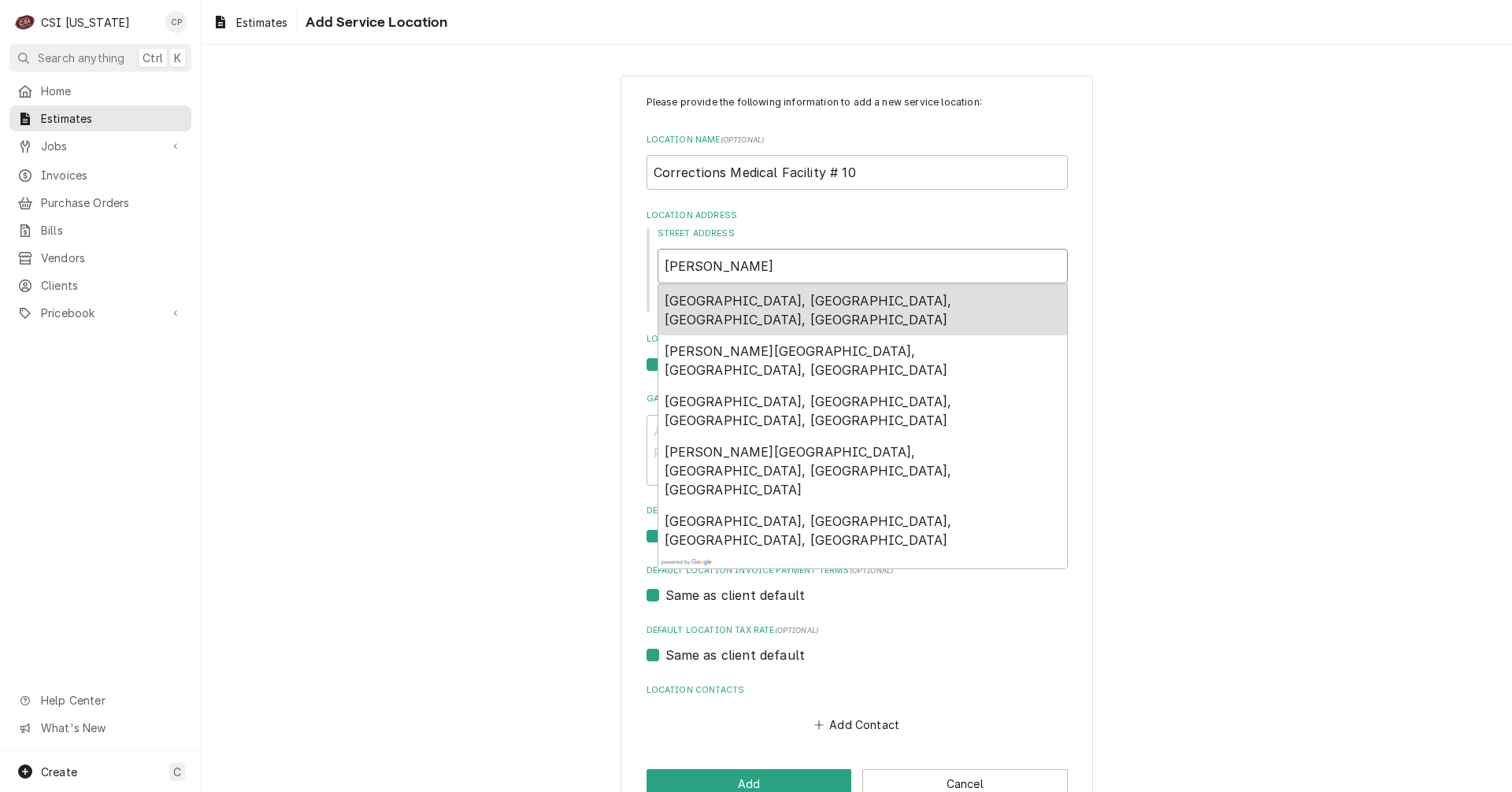
type textarea "x"
type input "frankd"
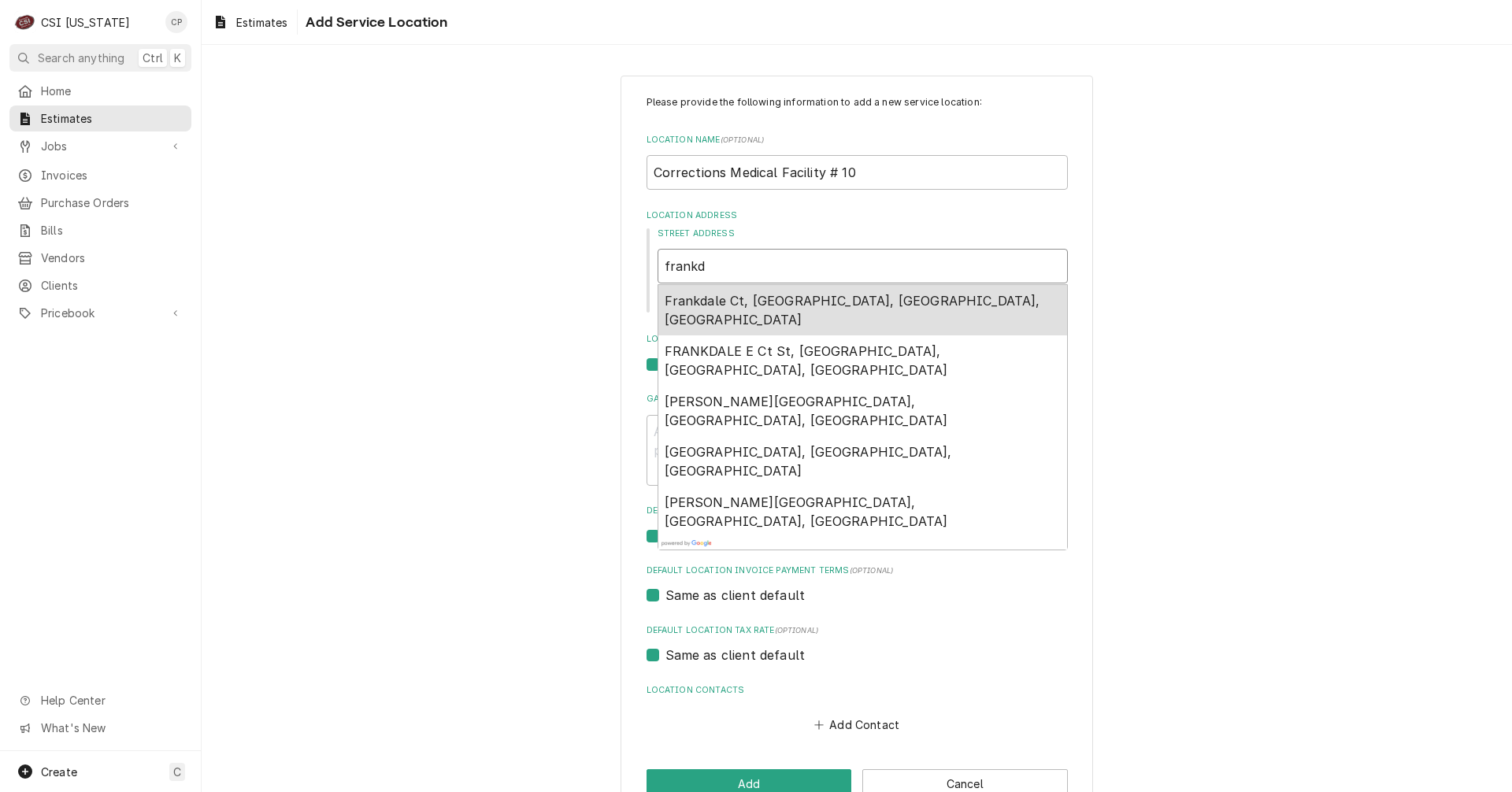
type textarea "x"
type input "frank"
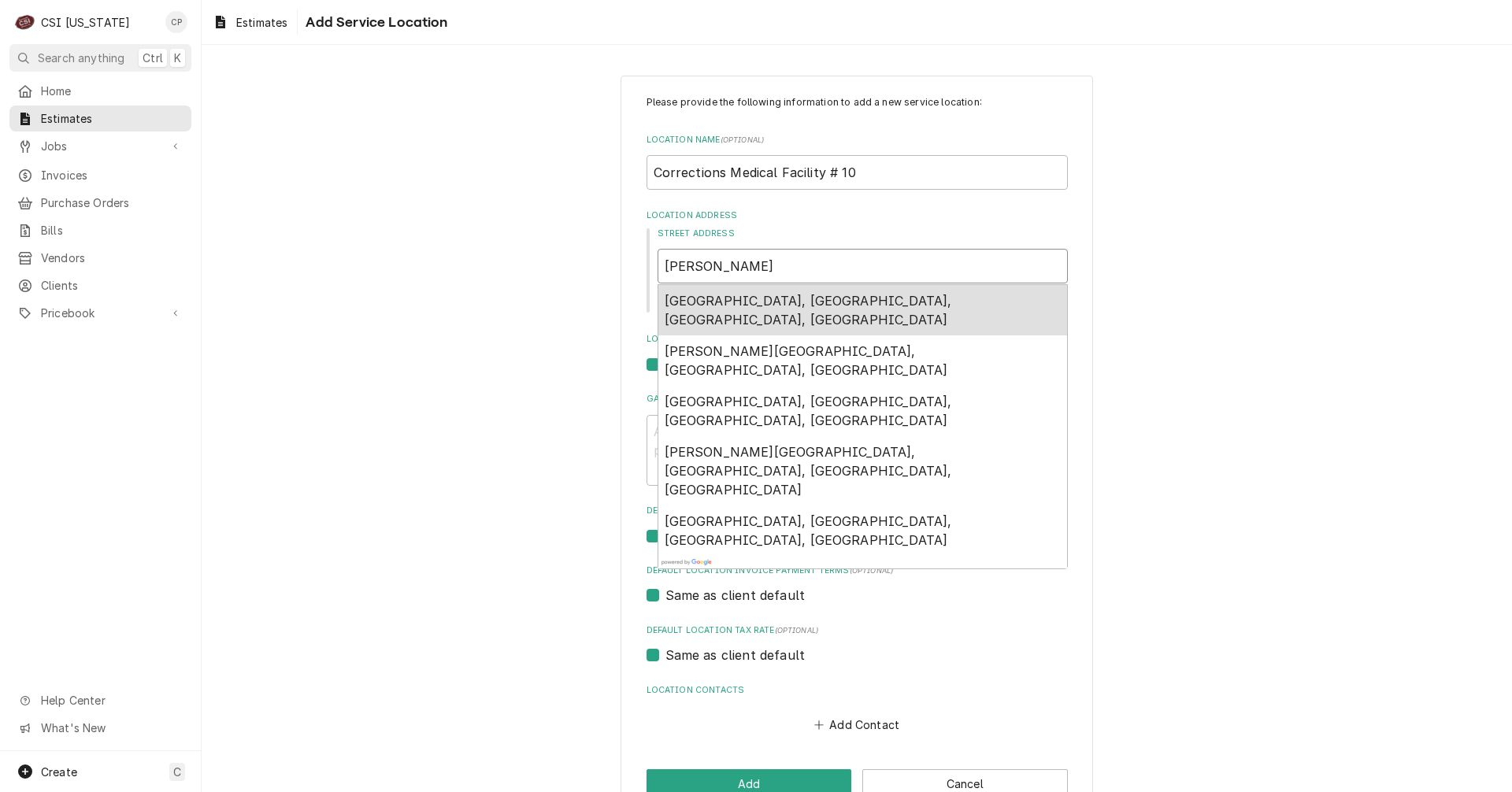
type textarea "x"
type input "frankf"
type textarea "x"
type input "frankfo"
type textarea "x"
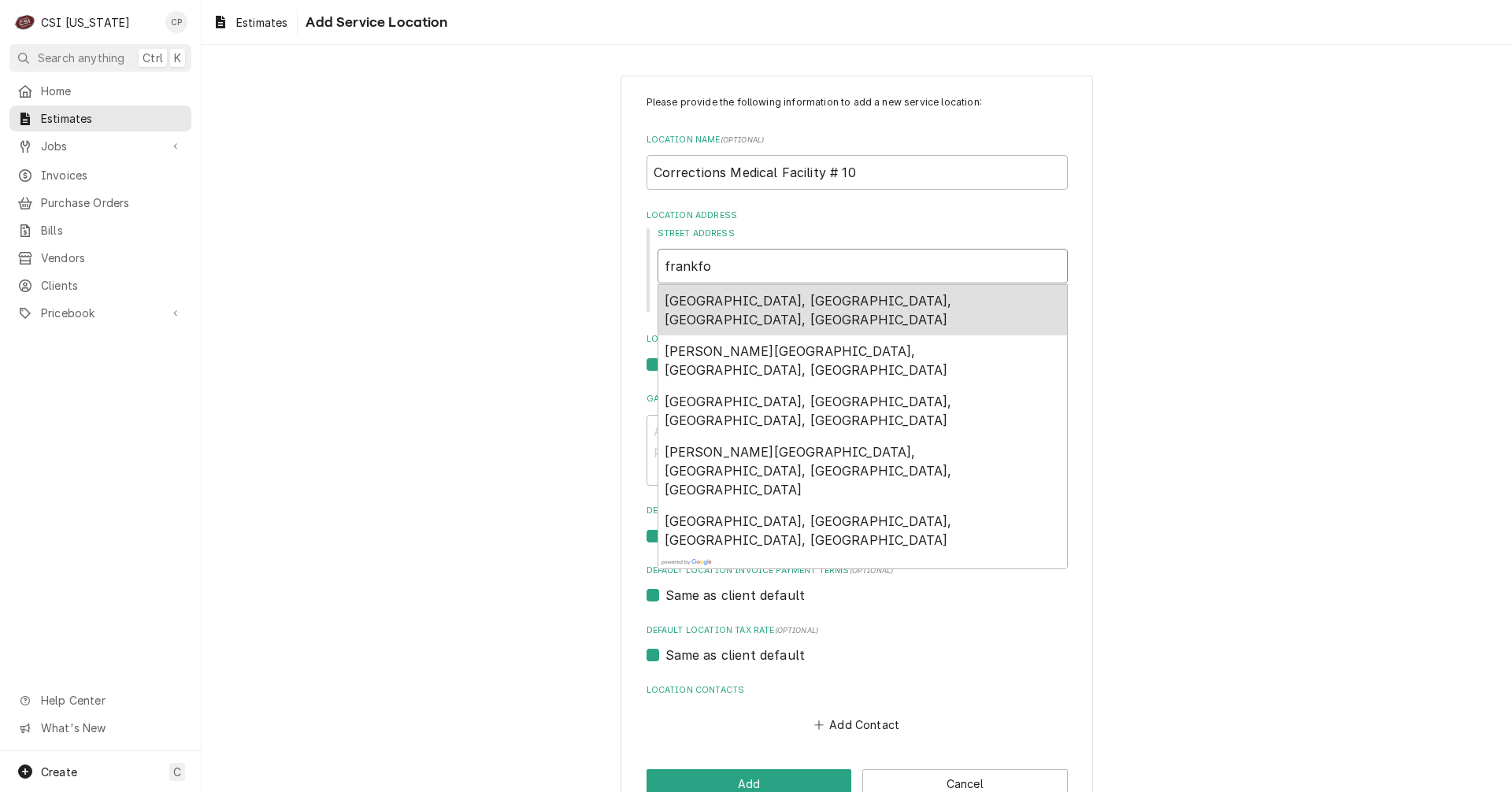
type input "frankfor"
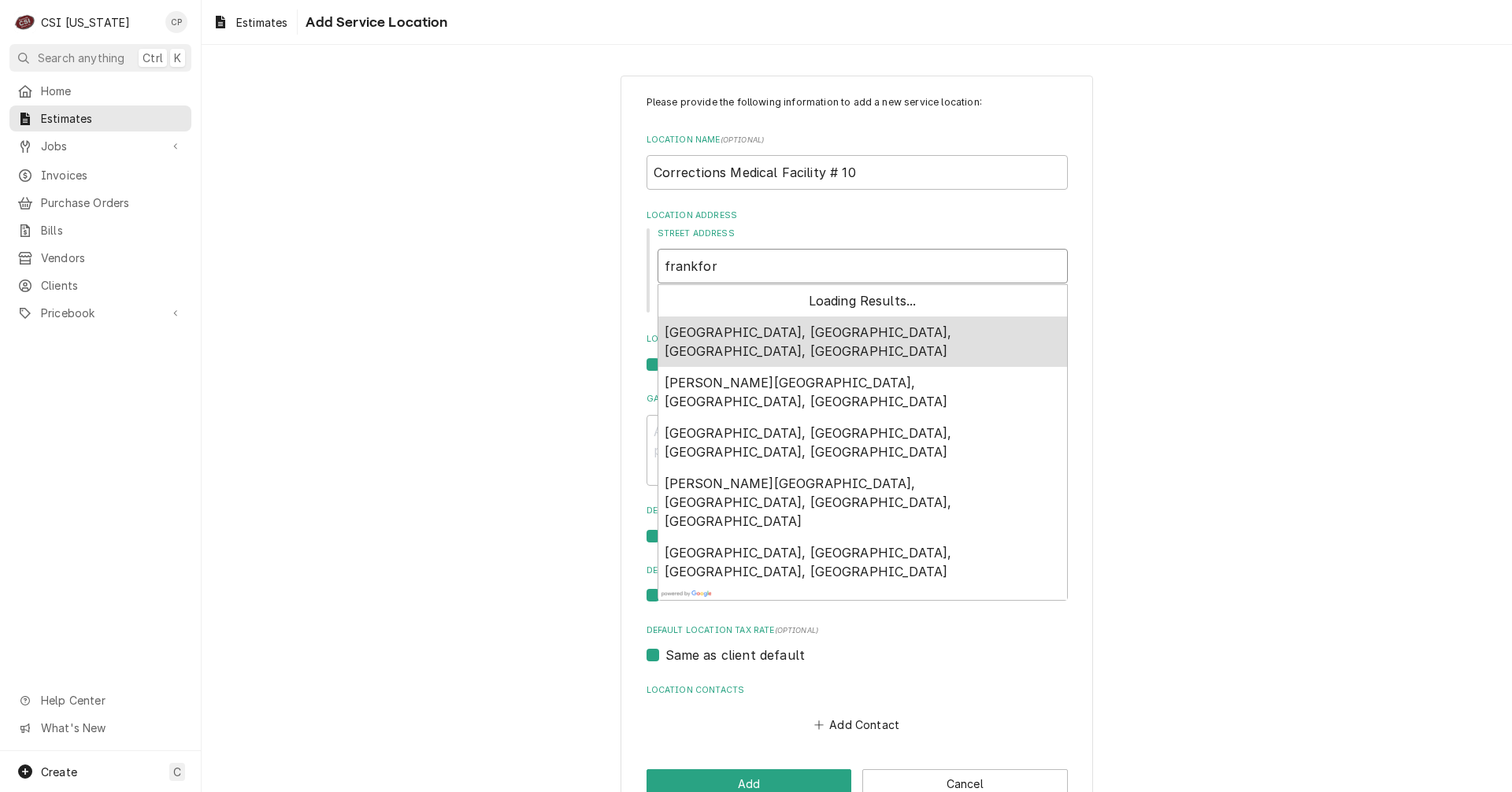
type textarea "x"
type input "frankfort"
type textarea "x"
type input "frankfort"
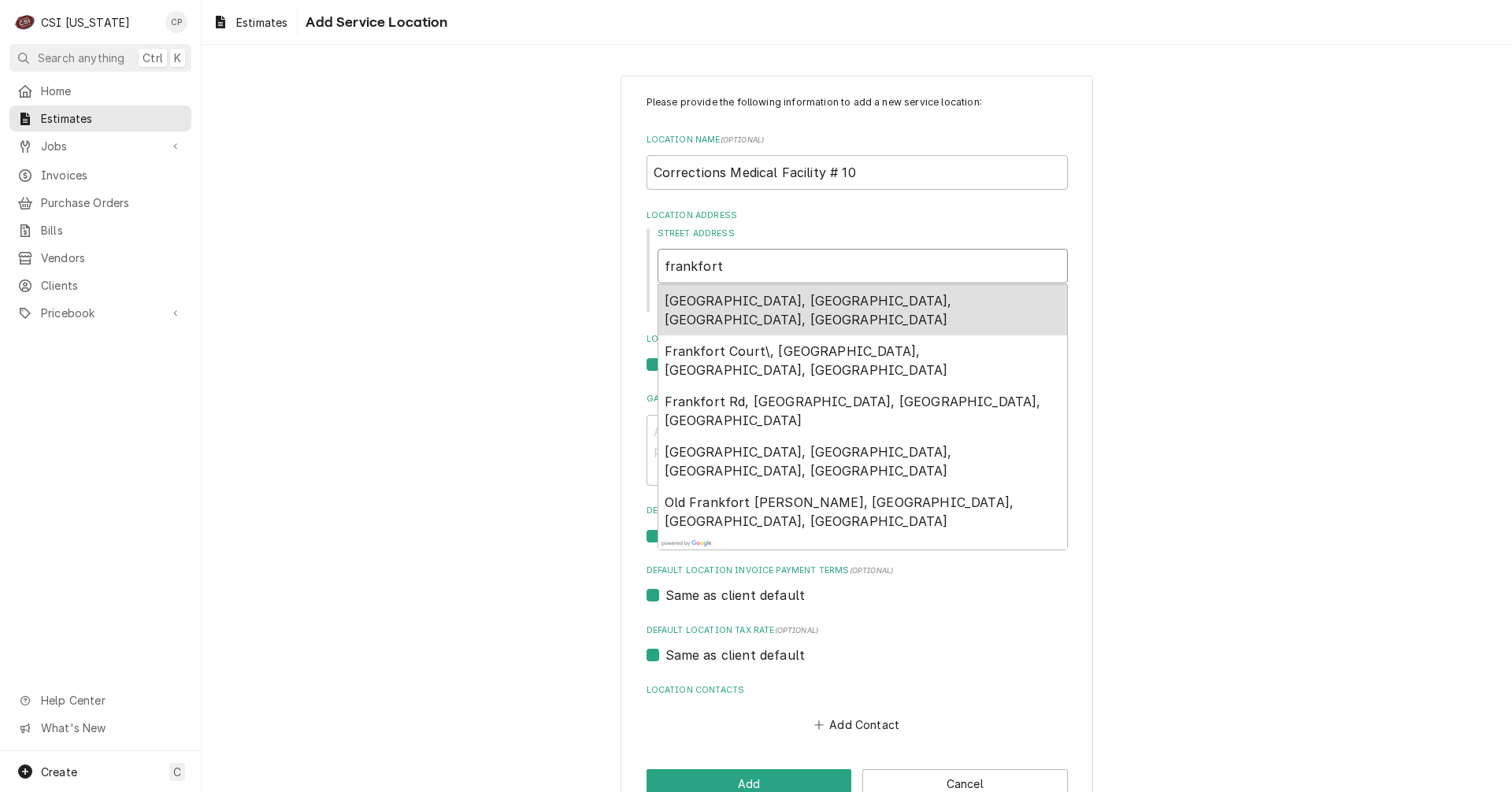
type textarea "x"
type input "frankfort k"
type textarea "x"
type input "frankfort ky"
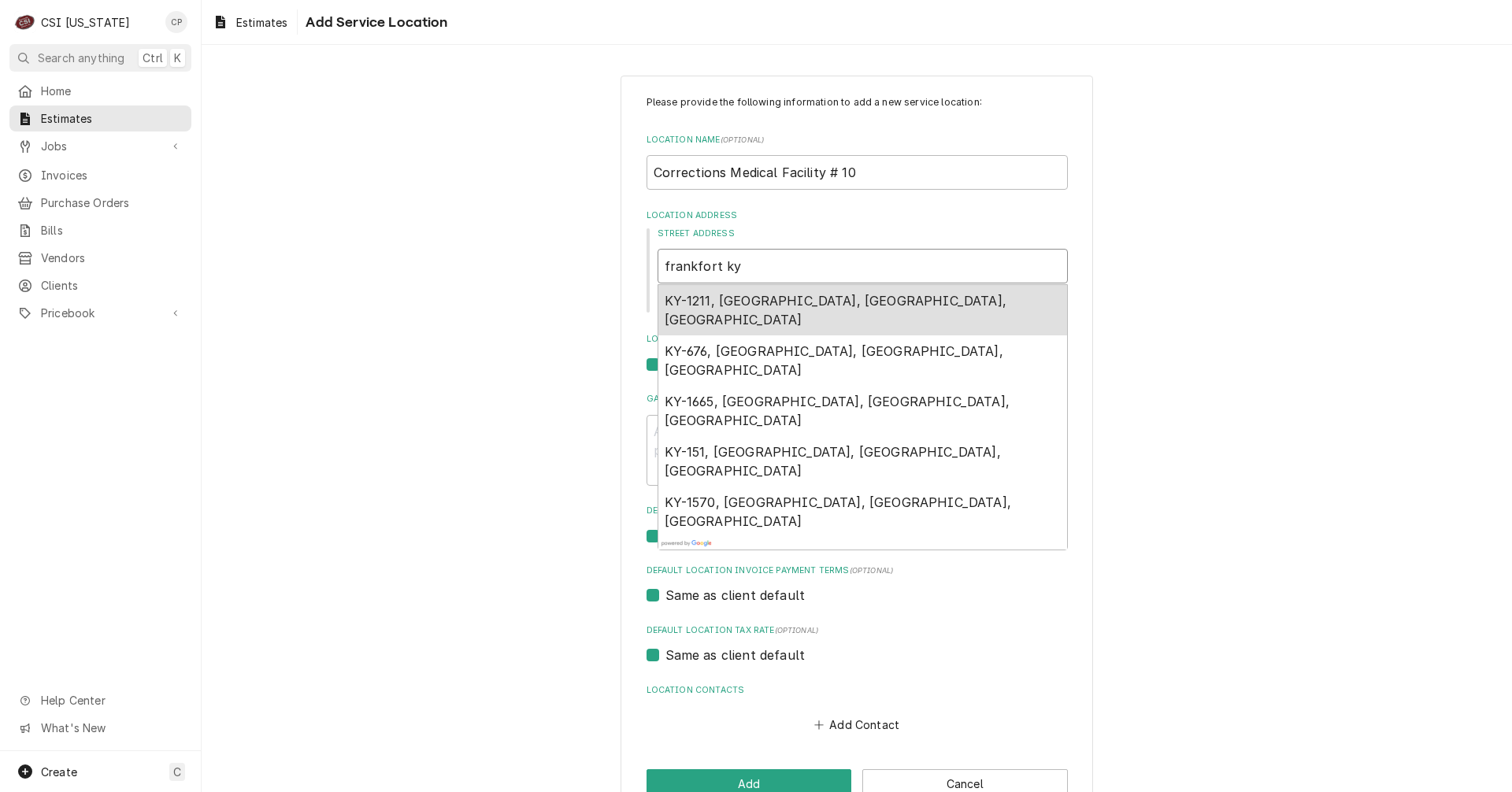
type textarea "x"
type input "frankfort k"
type textarea "x"
type input "frankfort"
type textarea "x"
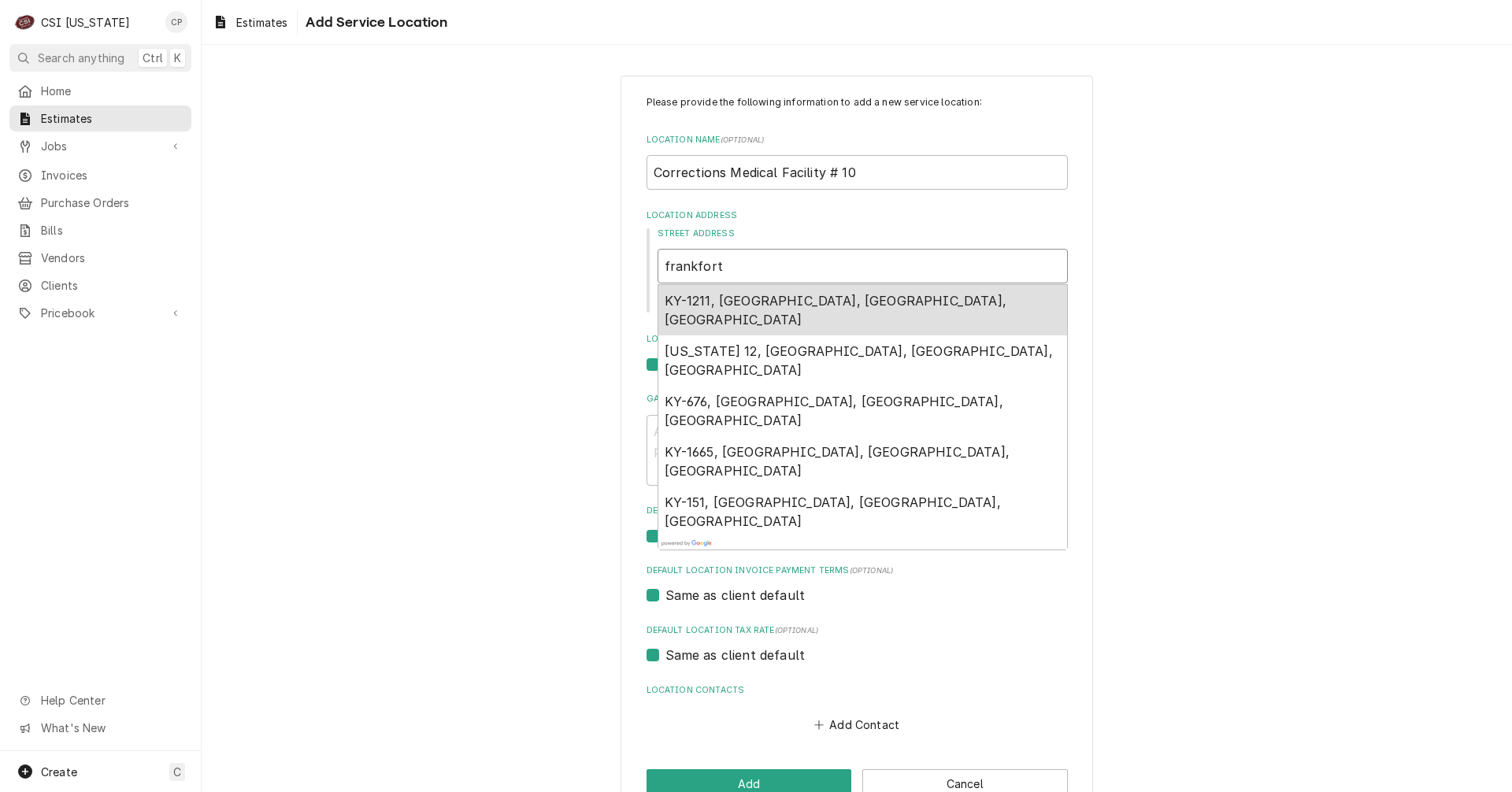
type input "frankfort"
type textarea "x"
type input "frankfor"
type textarea "x"
type input "frankfo"
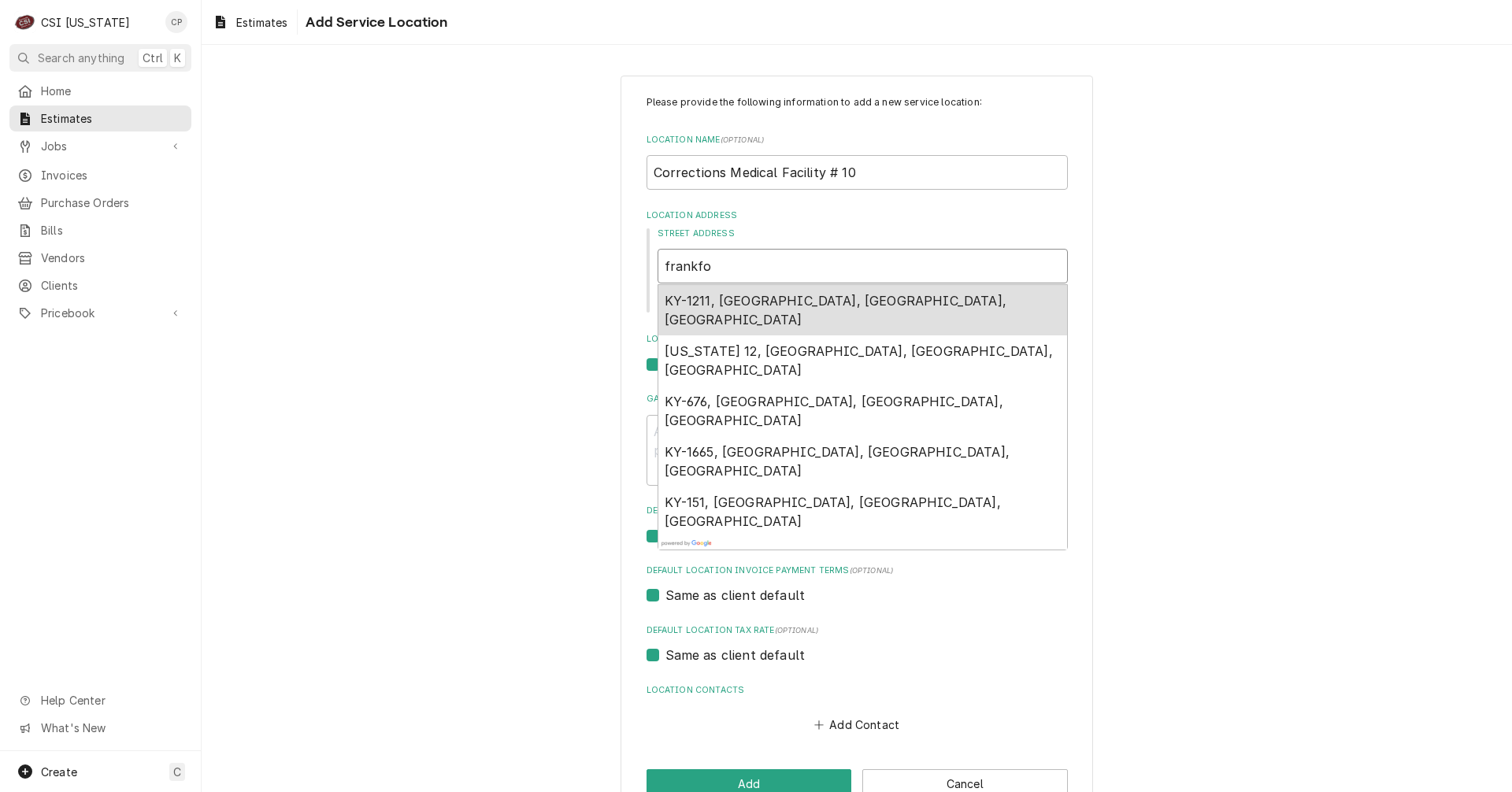
type textarea "x"
type input "frankf"
type textarea "x"
type input "frank"
type textarea "x"
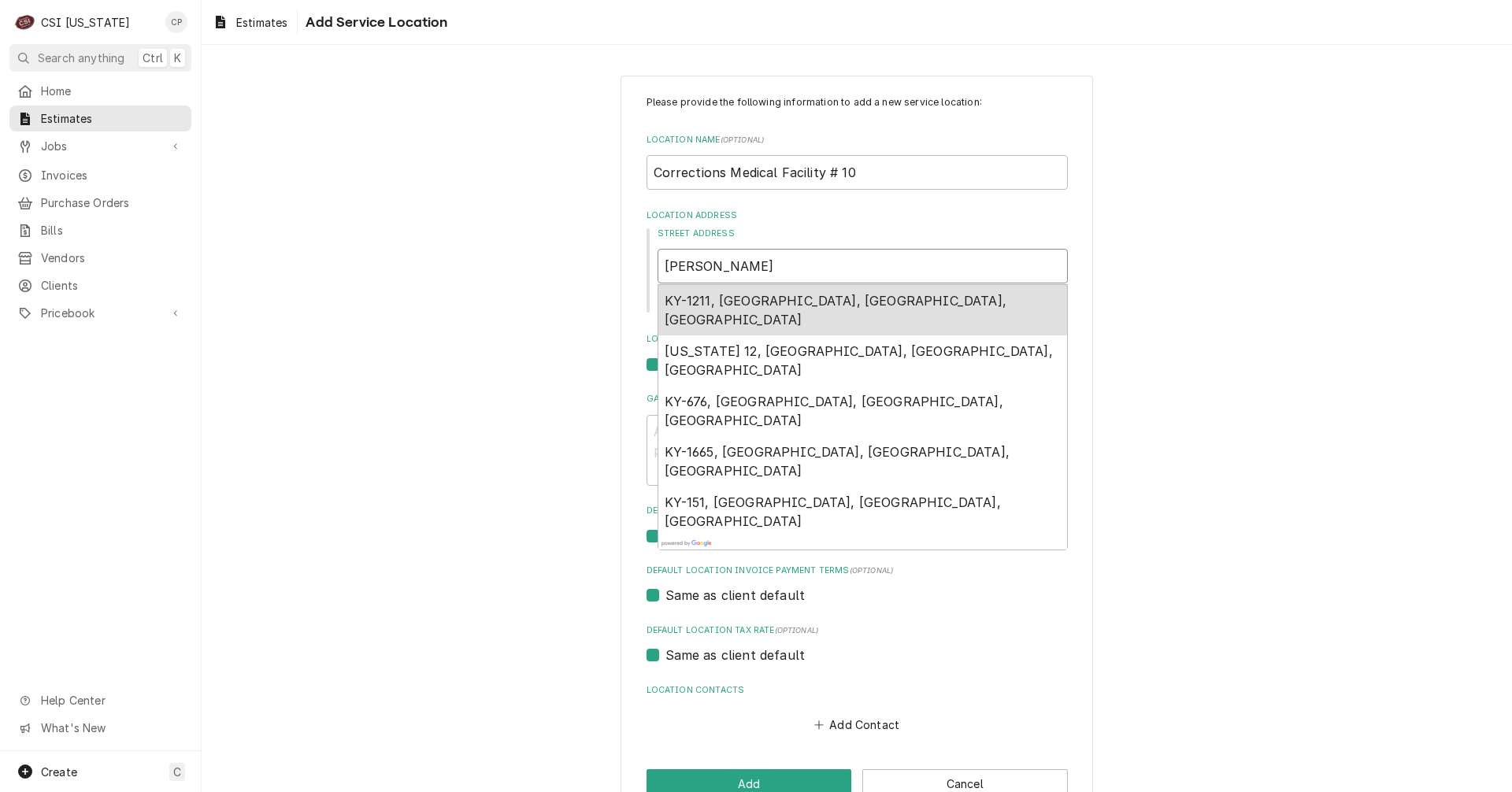
type input "fran"
type textarea "x"
type input "fra"
type textarea "x"
type input "fr"
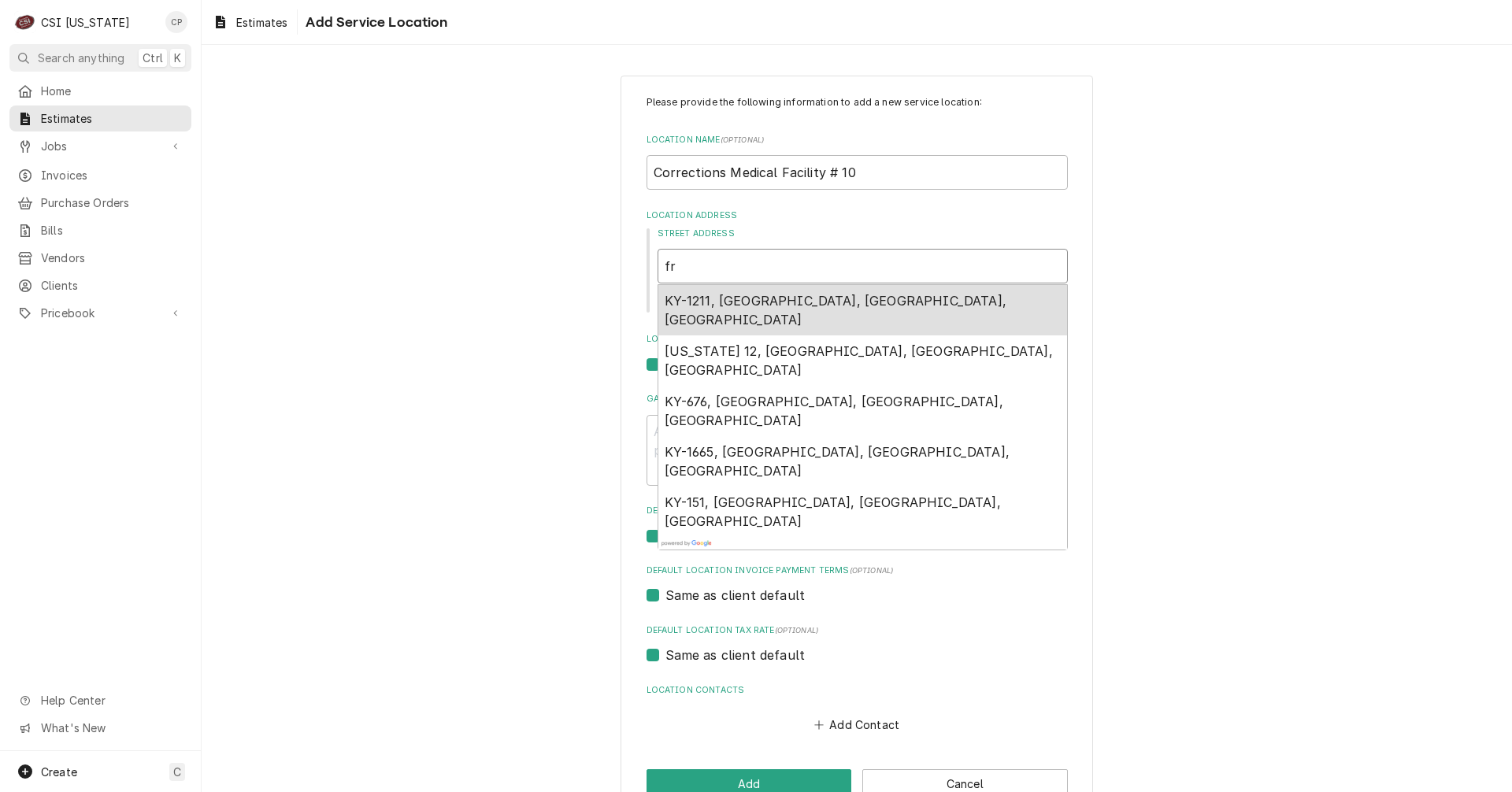
type textarea "x"
type input "f"
type textarea "x"
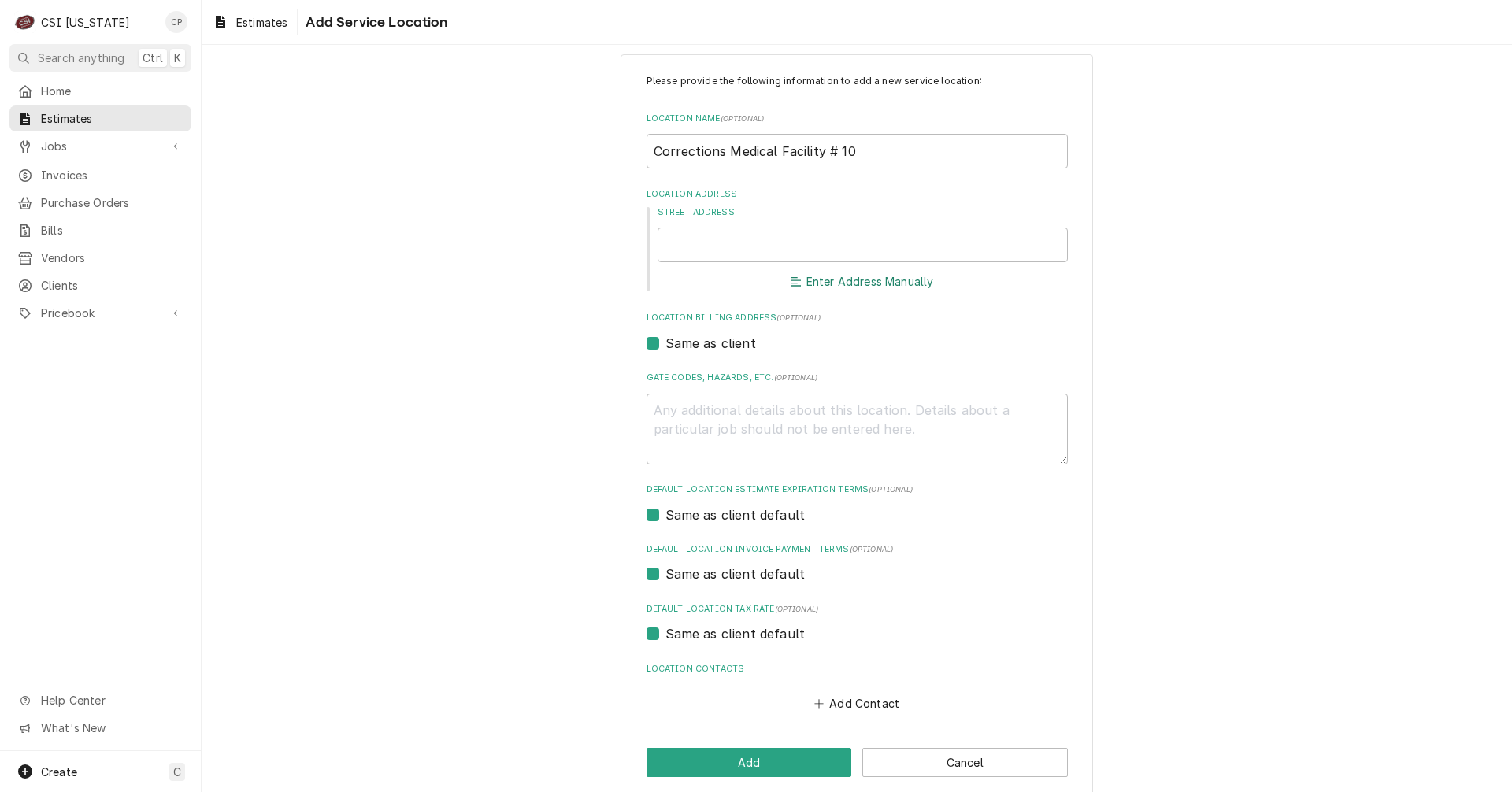
scroll to position [40, 0]
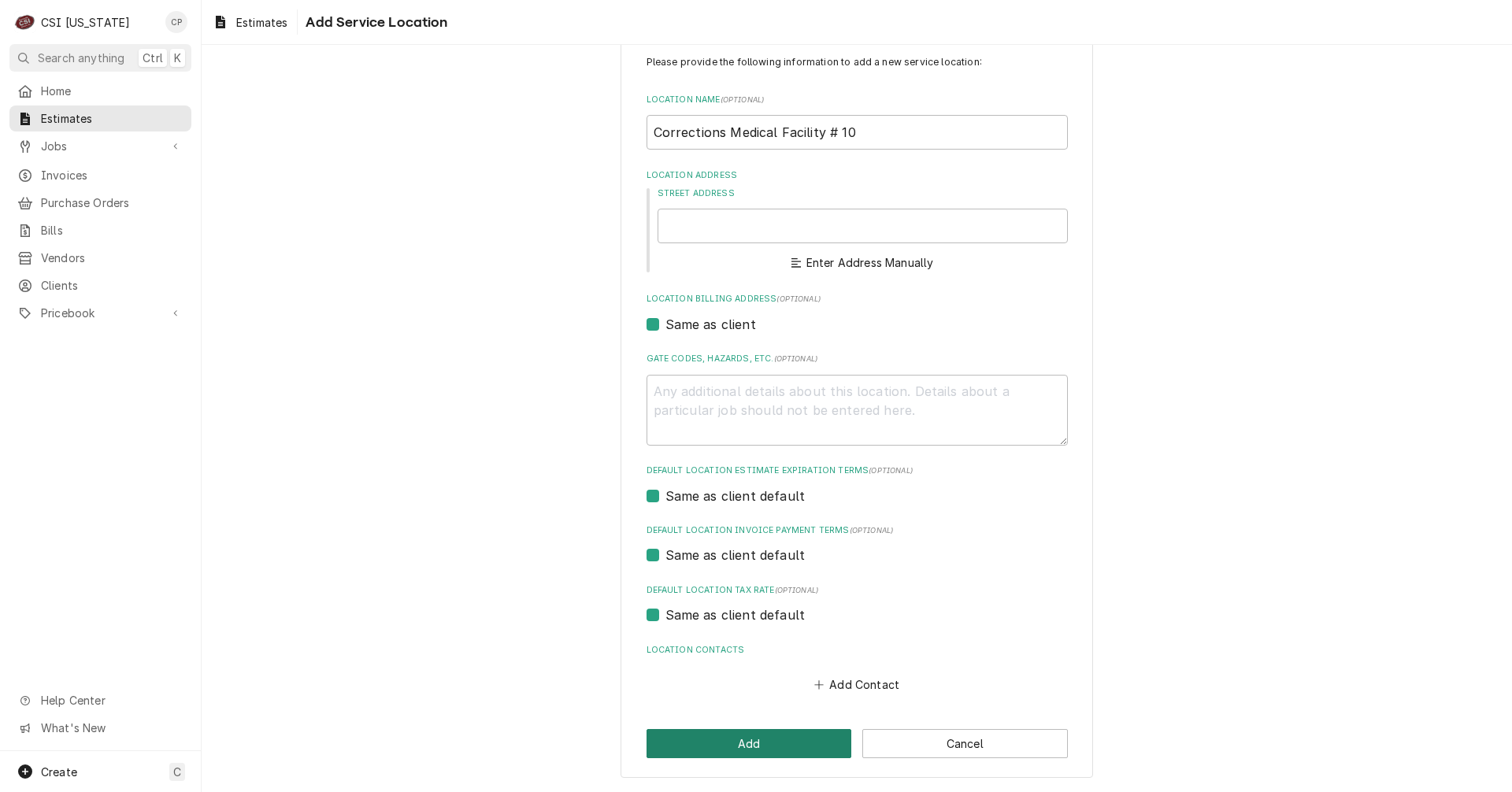
click at [729, 738] on button "Add" at bounding box center [749, 744] width 206 height 29
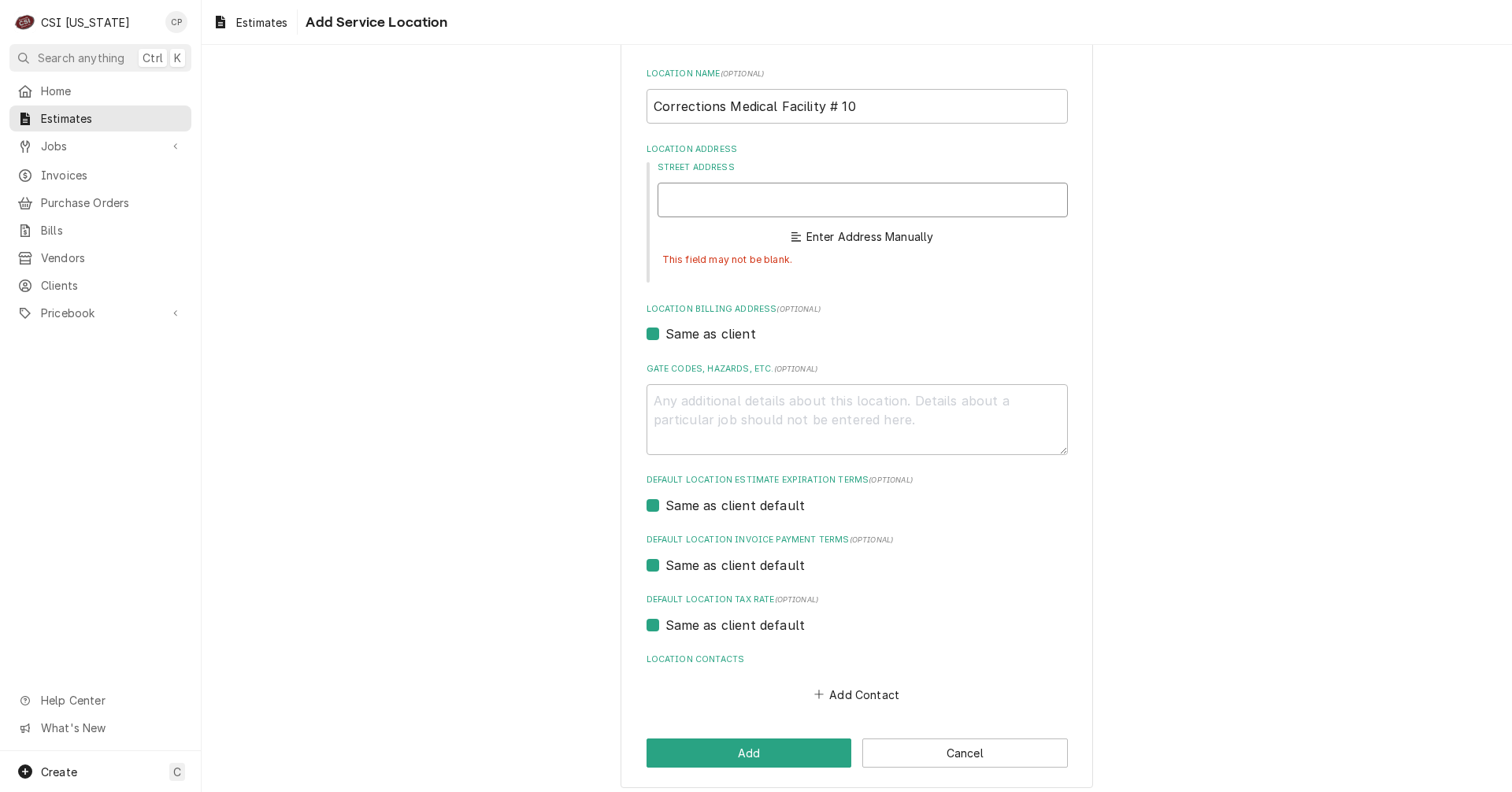
click at [727, 195] on input "Street Address" at bounding box center [862, 200] width 410 height 35
type textarea "x"
type input "t"
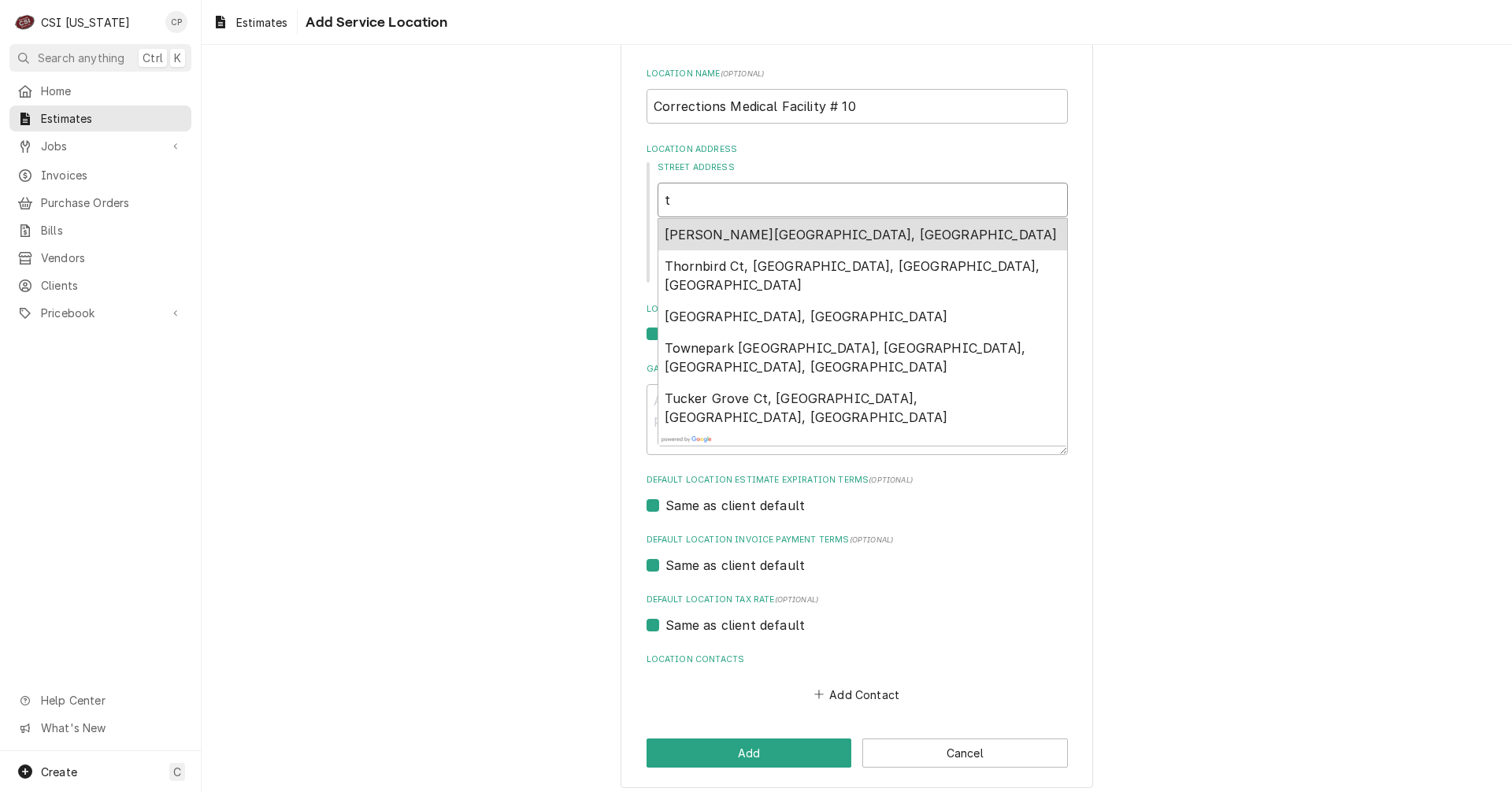
type textarea "x"
type input "td"
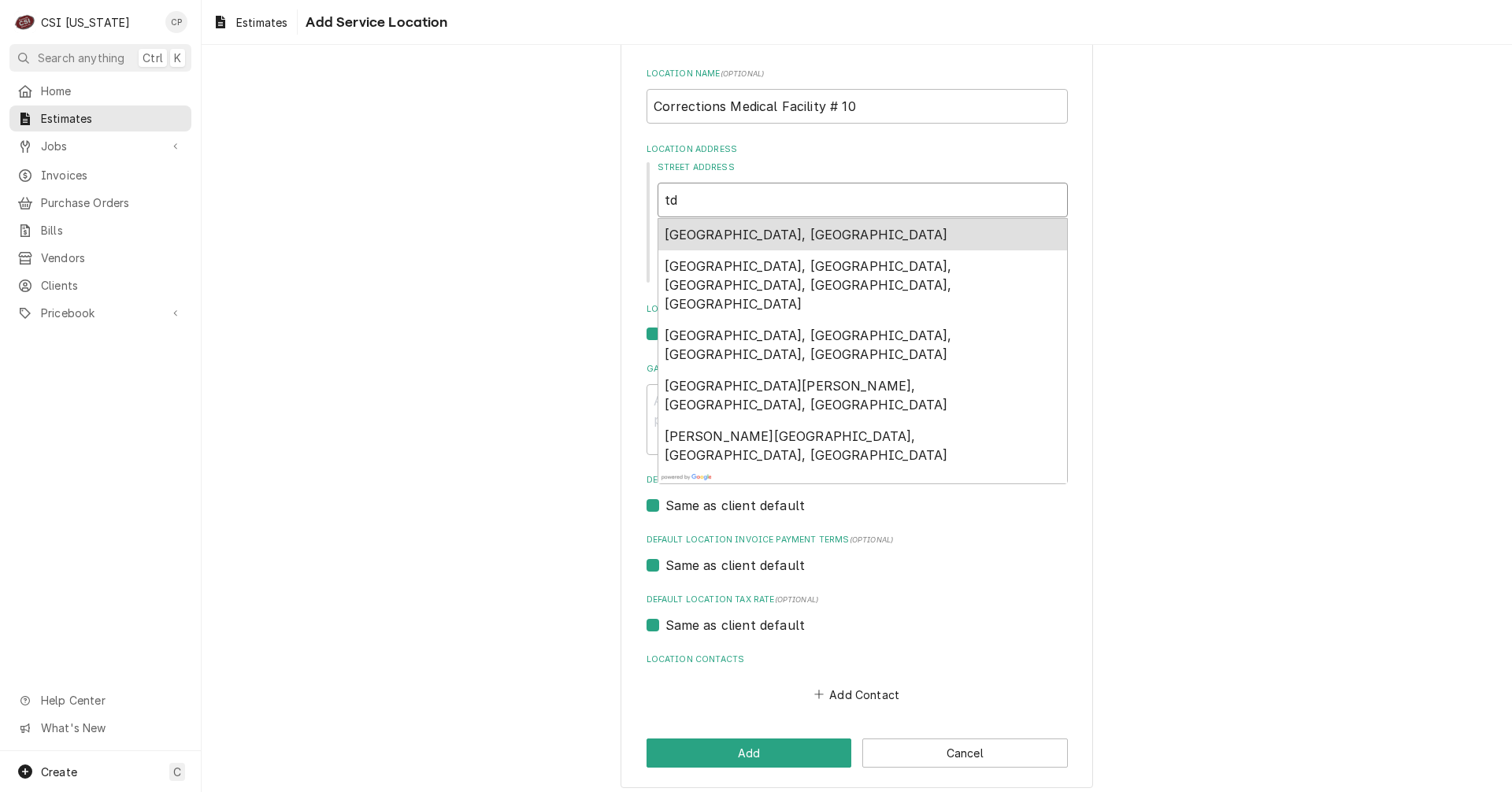
type textarea "x"
type input "t"
type textarea "x"
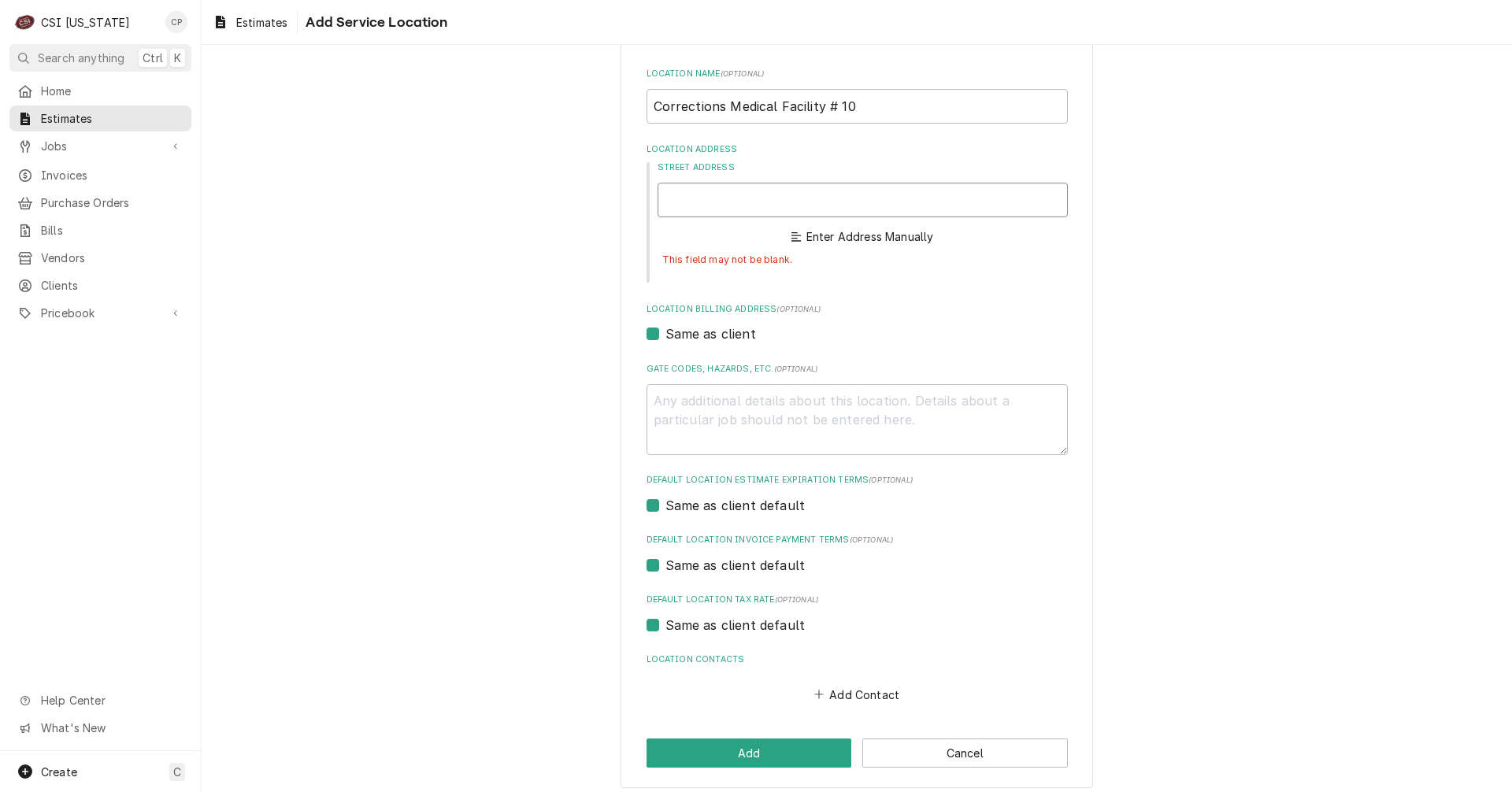
type textarea "x"
type input "T"
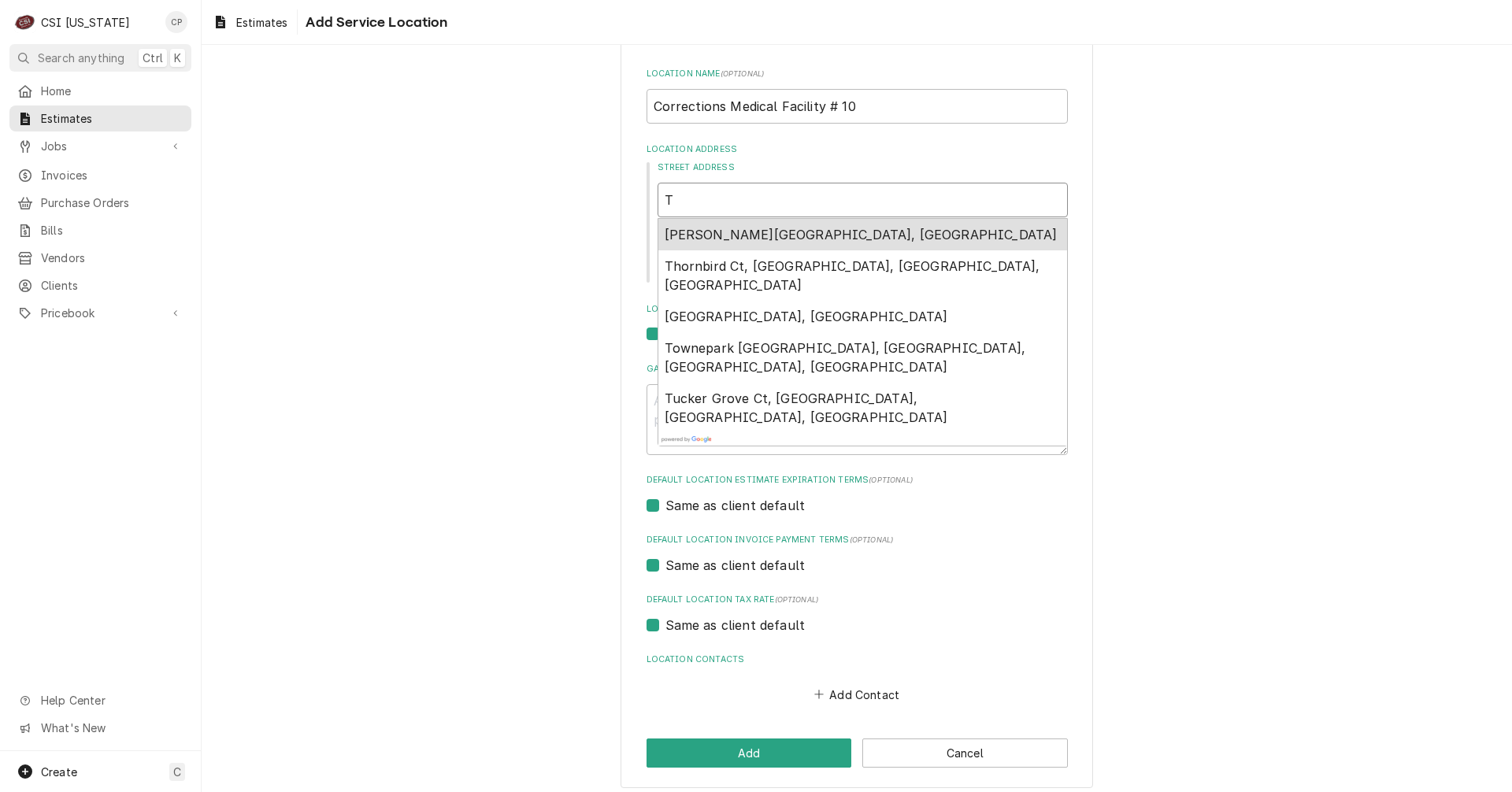
type textarea "x"
type input "TB"
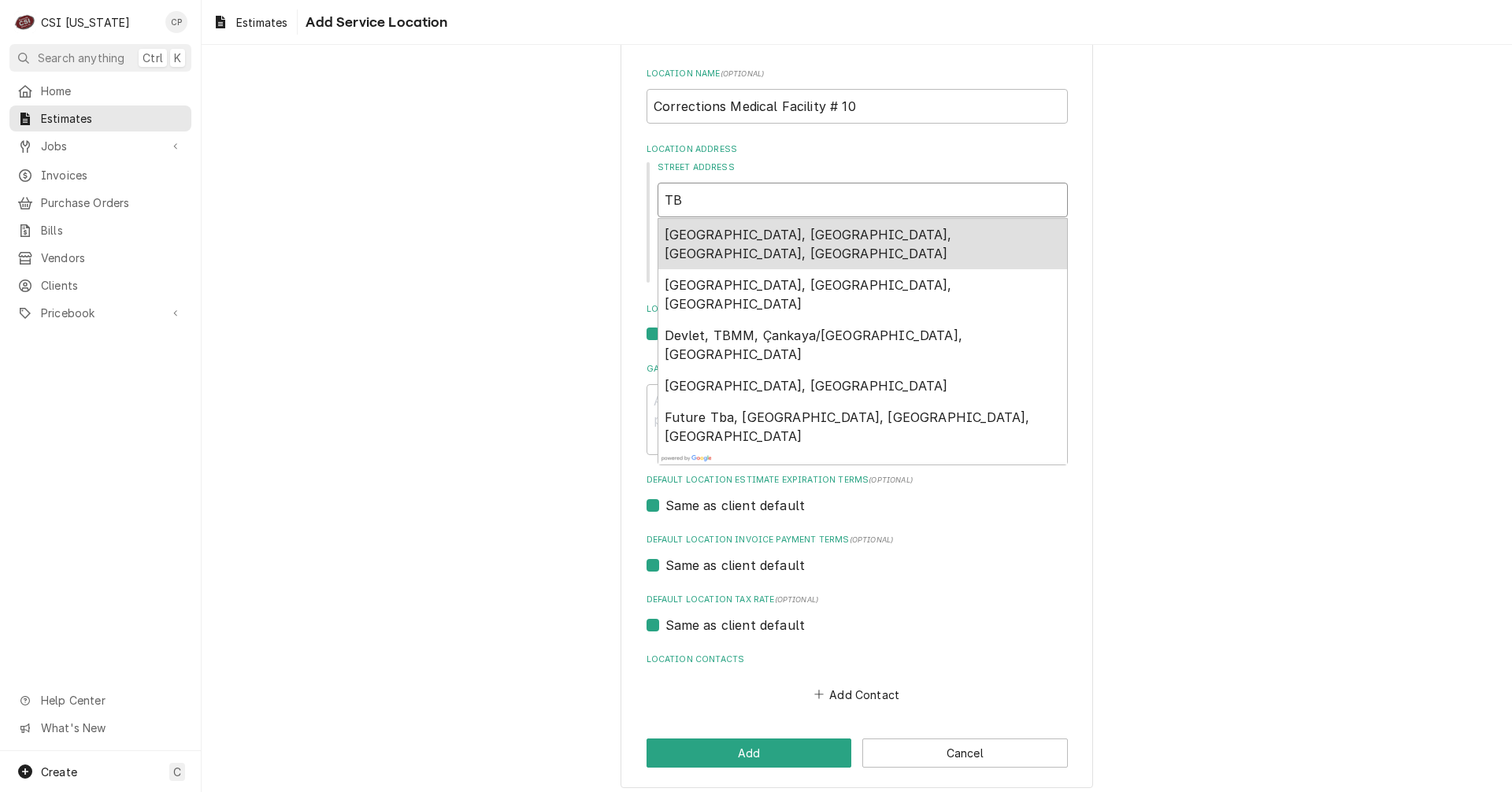
type textarea "x"
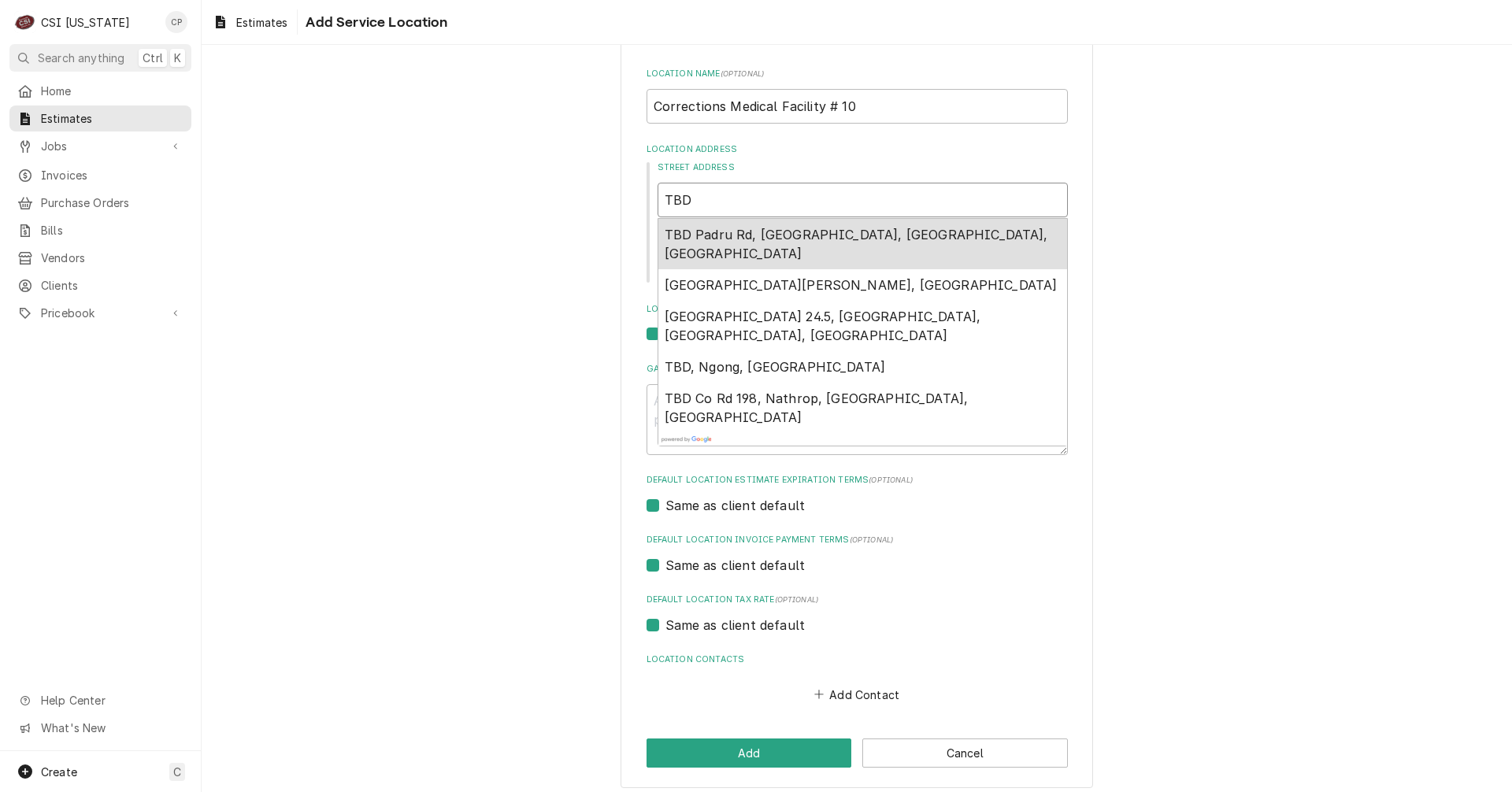
type input "TBD"
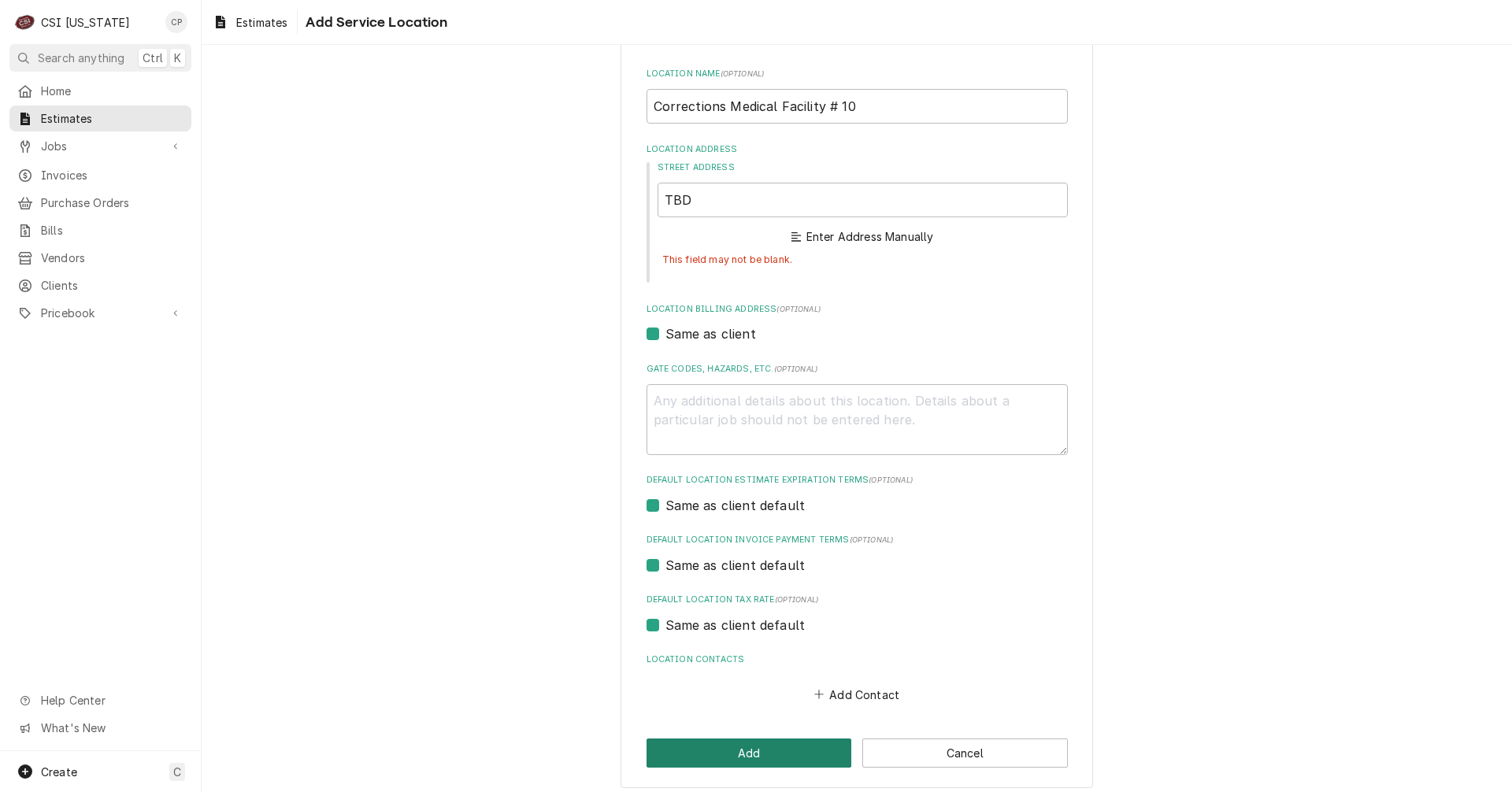
click at [760, 757] on button "Add" at bounding box center [749, 753] width 206 height 29
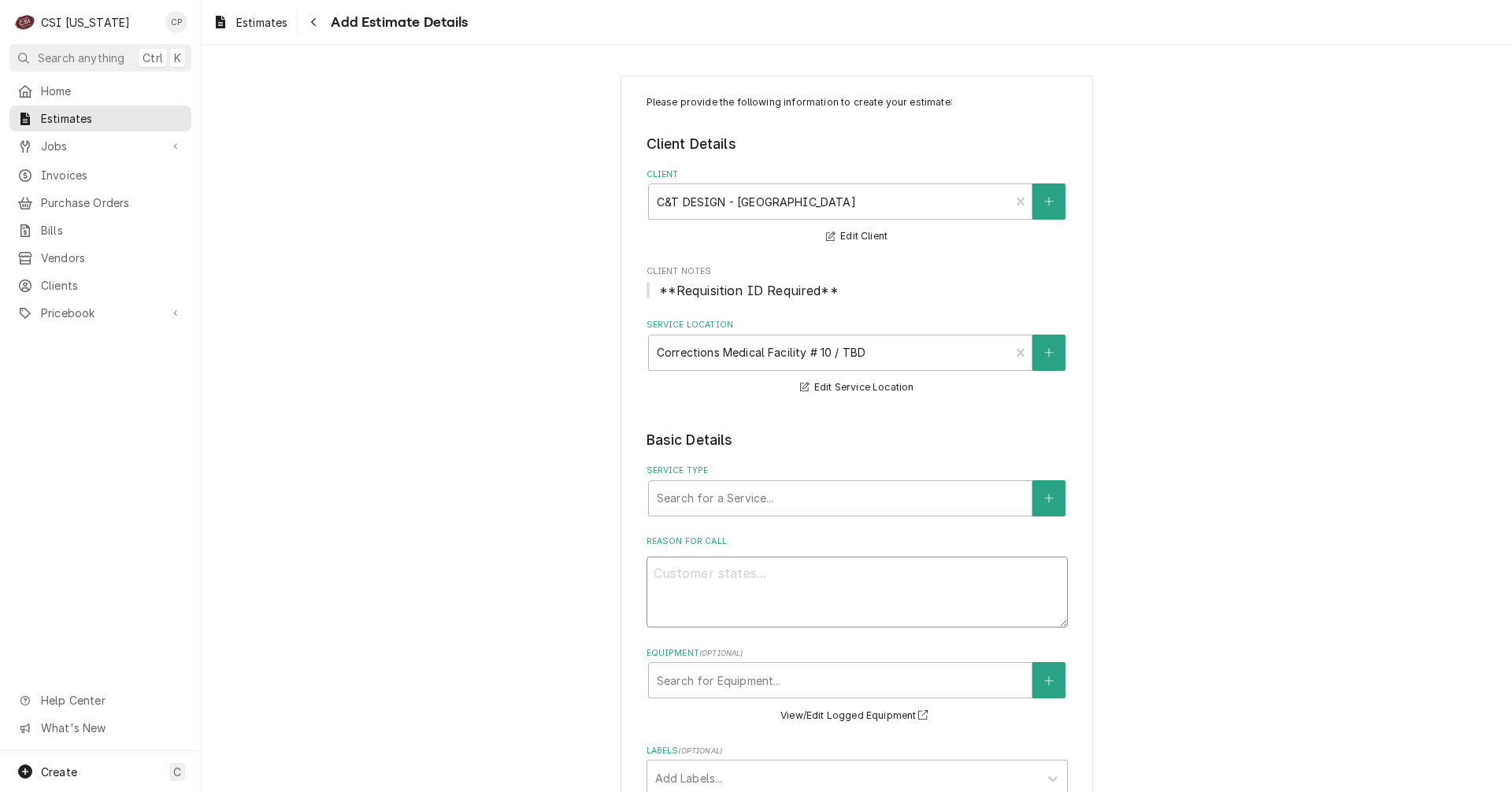
click at [761, 576] on textarea "Reason For Call" at bounding box center [857, 592] width 421 height 71
type textarea "x"
type textarea "Q"
type textarea "x"
type textarea "Qu"
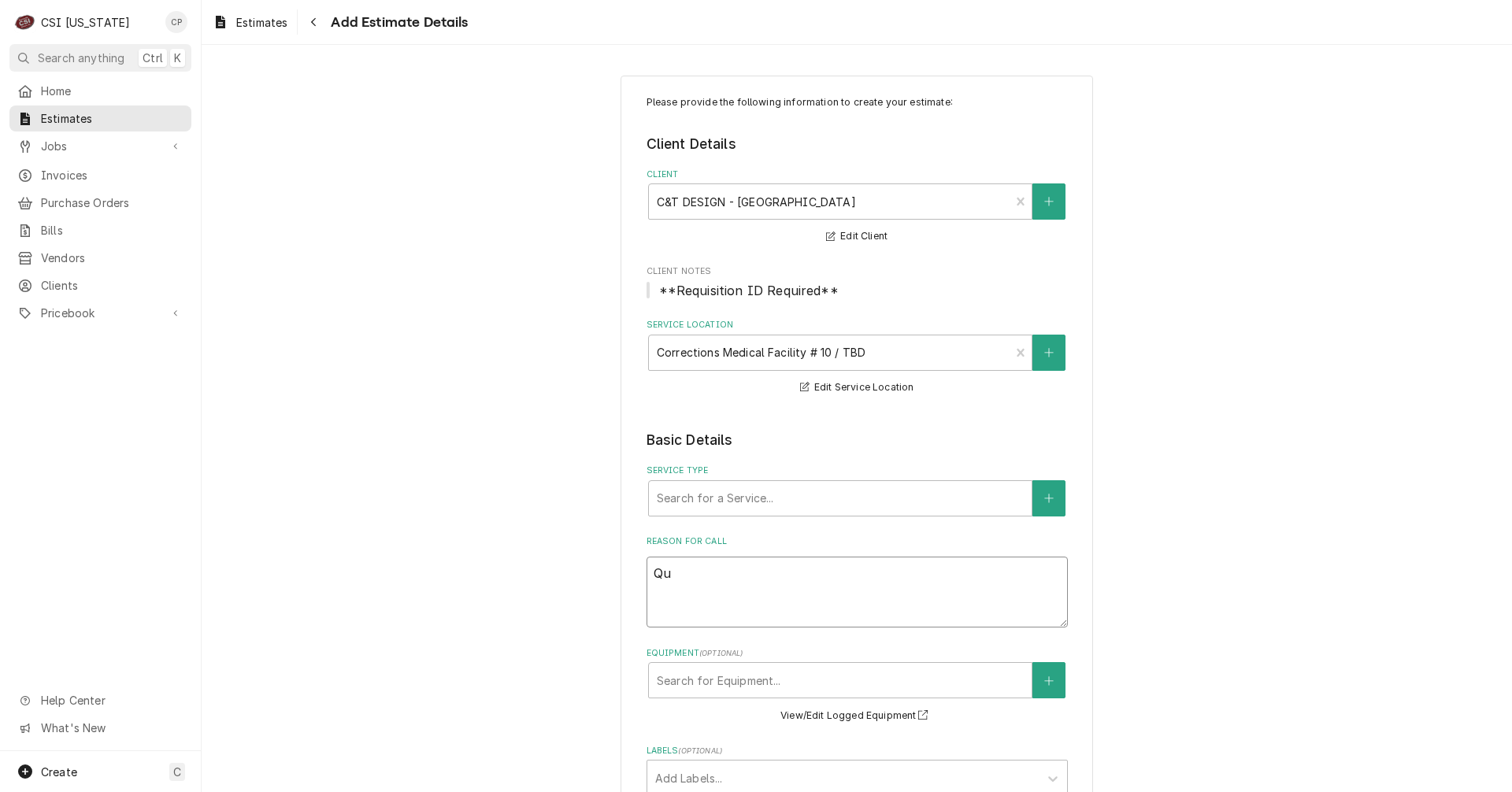
type textarea "x"
type textarea "Quo"
type textarea "x"
type textarea "Quot"
type textarea "x"
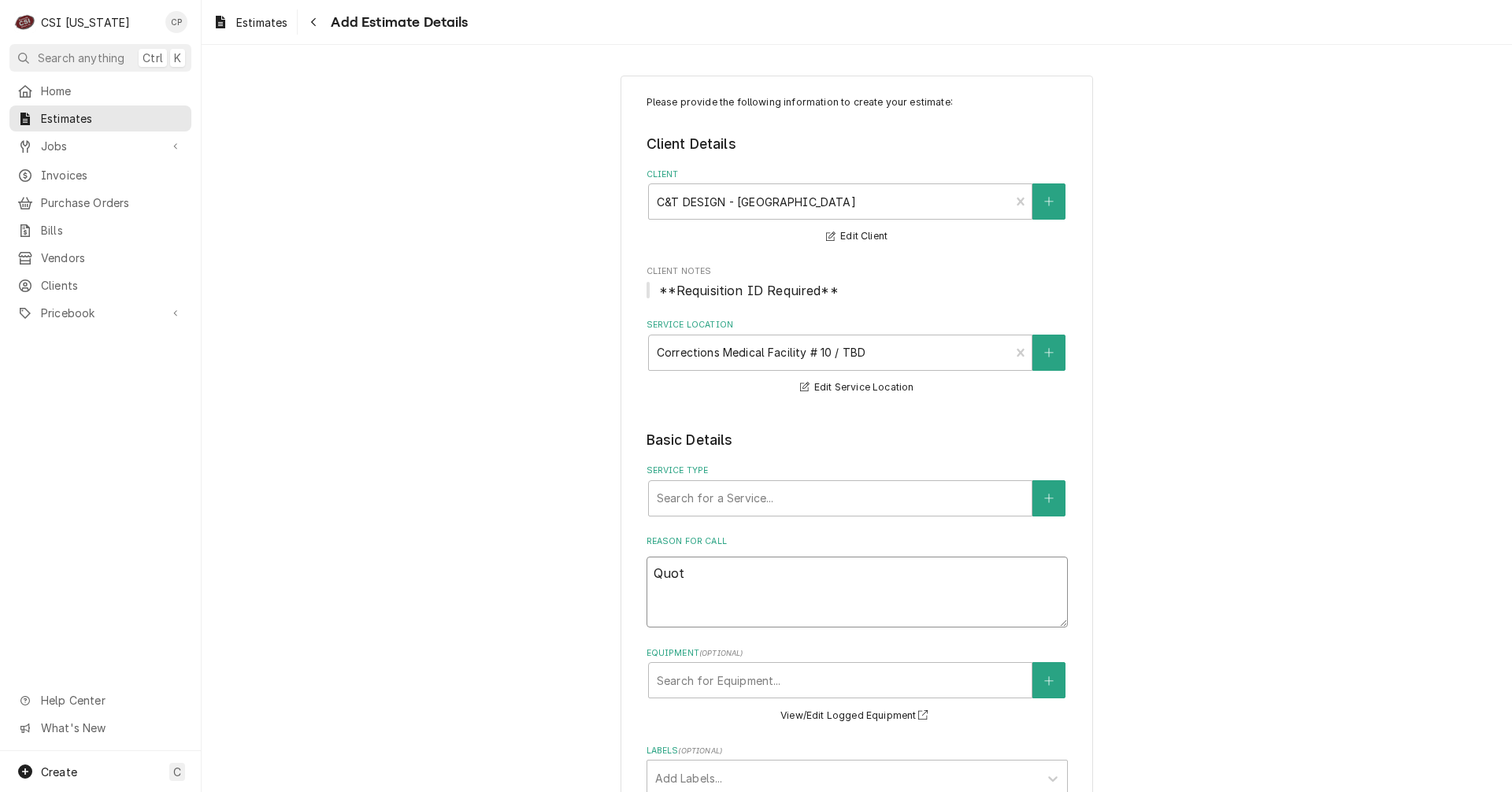
type textarea "Quote"
type textarea "x"
type textarea "Quote"
type textarea "x"
type textarea "Quote t"
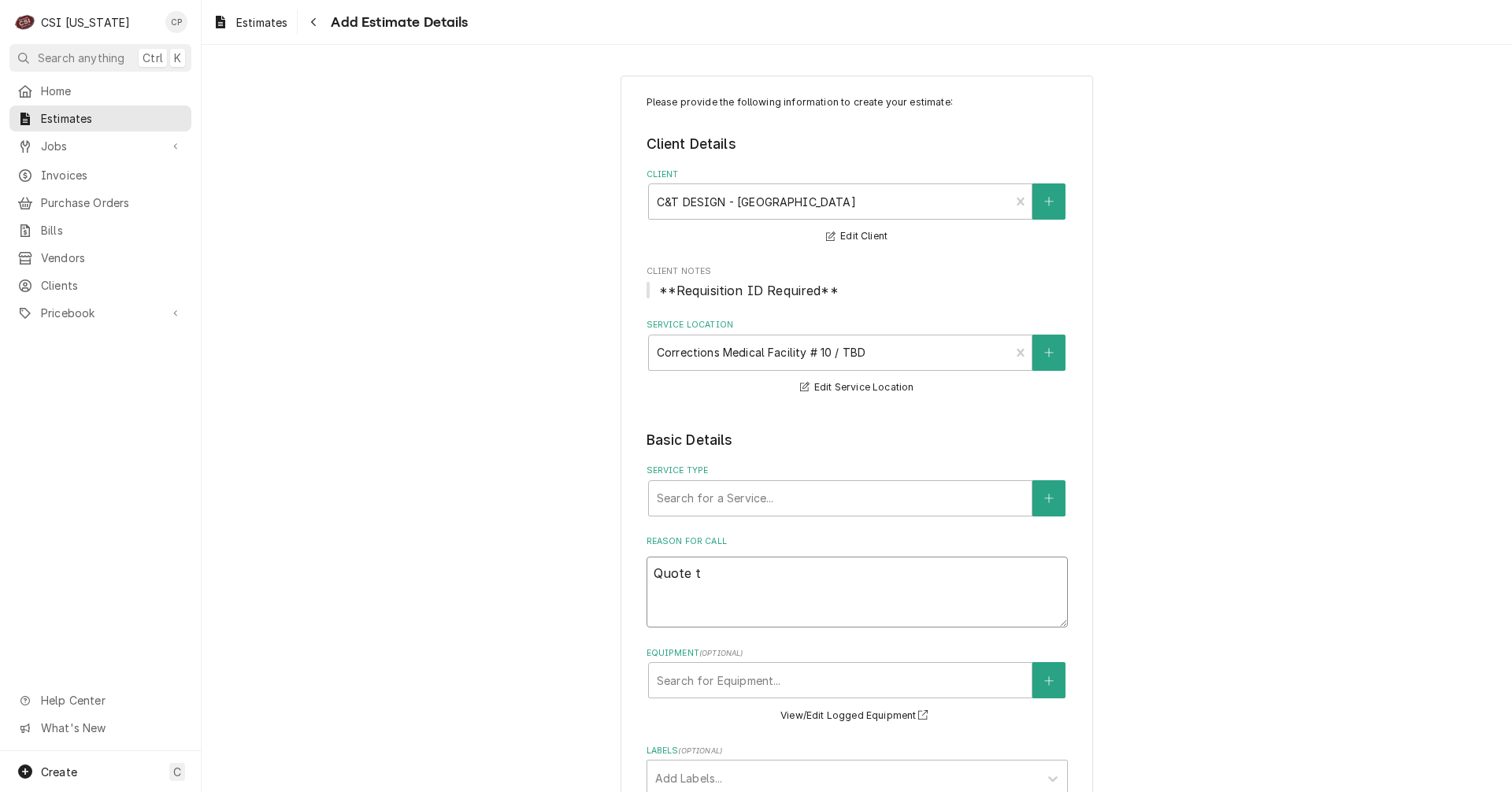
type textarea "x"
type textarea "Quote to"
type textarea "x"
type textarea "Quote to"
type textarea "x"
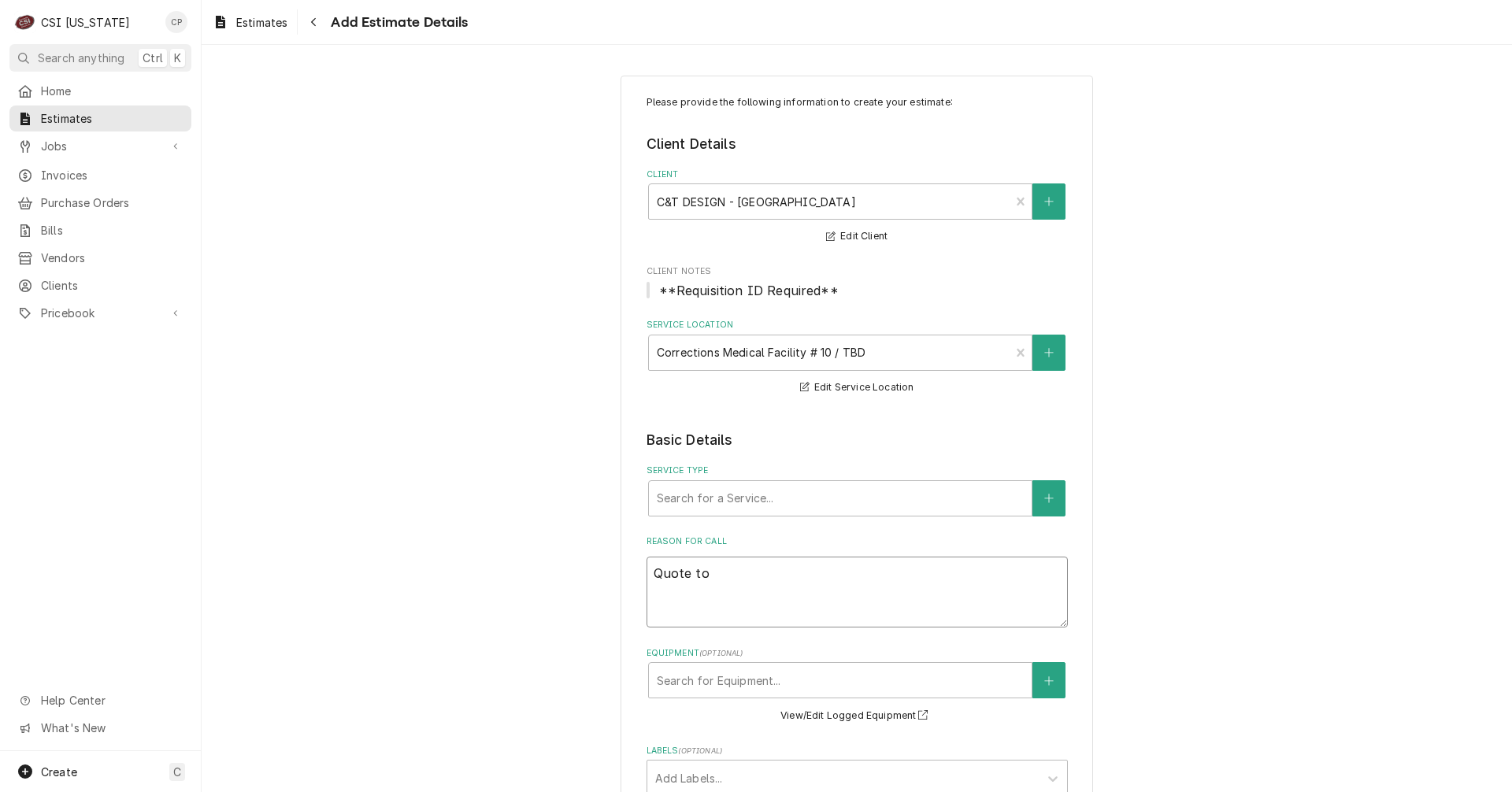
type textarea "Quote to b"
type textarea "x"
type textarea "Quote to bu"
type textarea "x"
type textarea "Quote to bui"
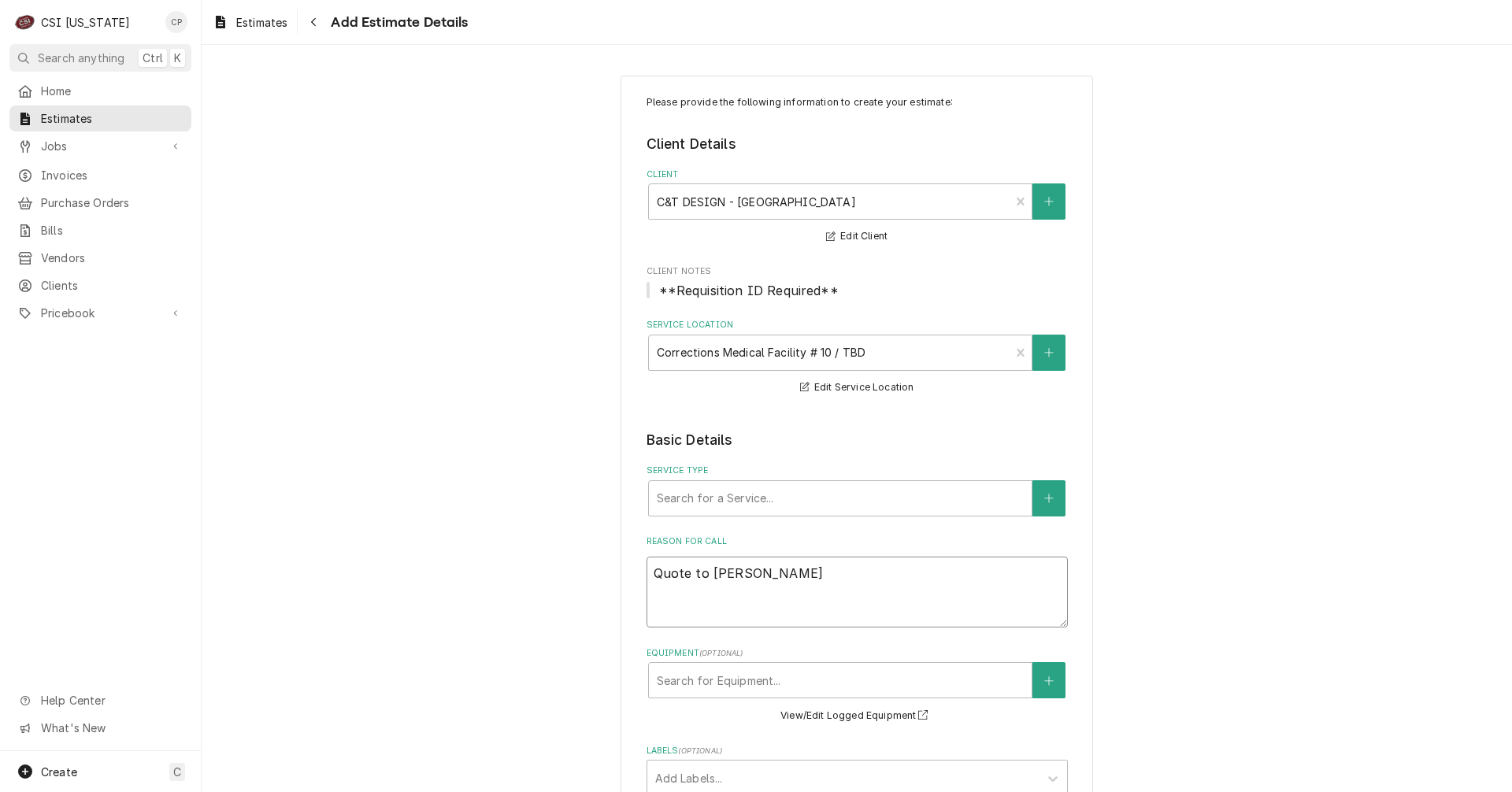
type textarea "x"
type textarea "Quote to buil"
type textarea "x"
type textarea "Quote to build"
type textarea "x"
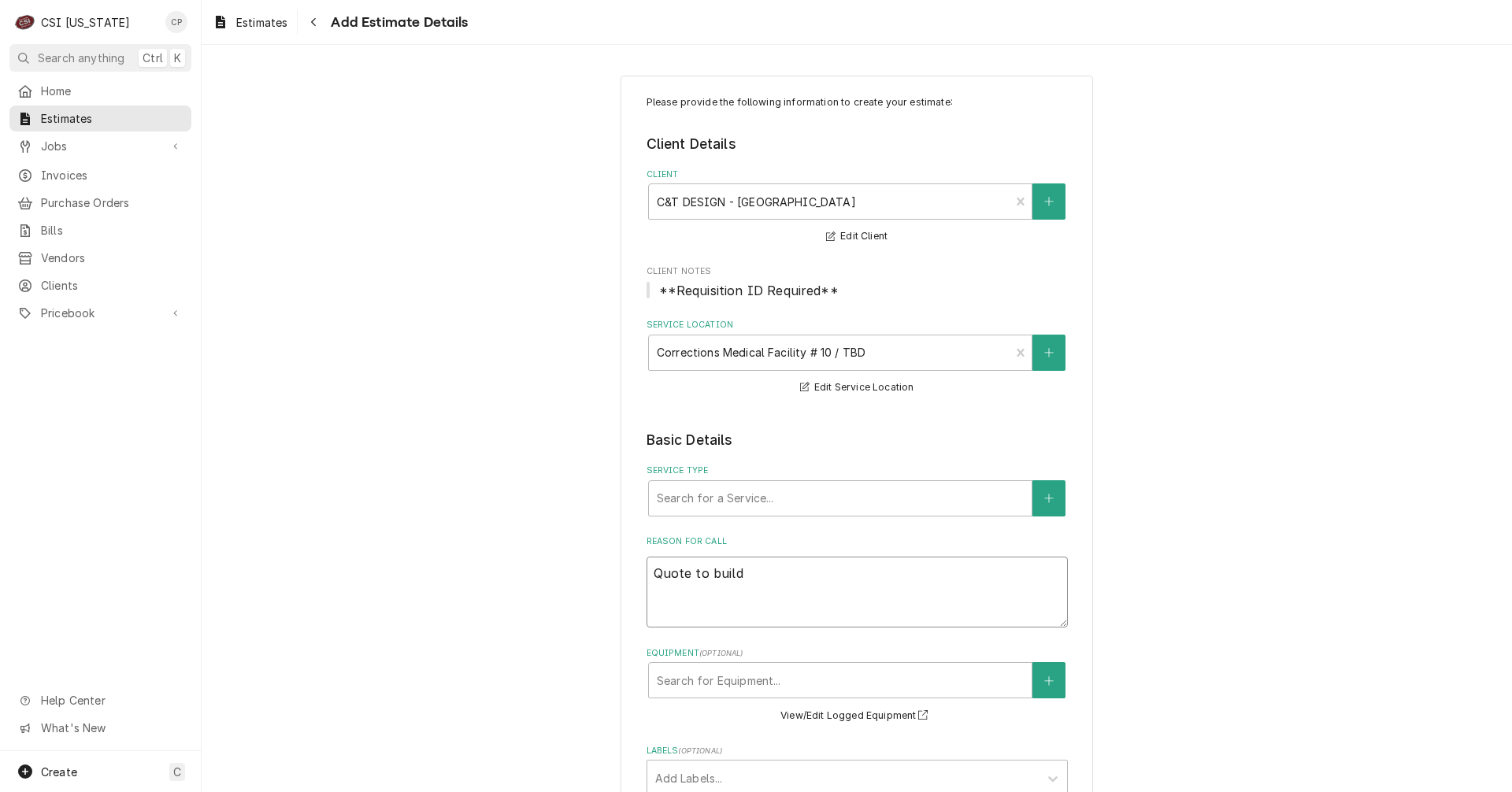
type textarea "Quote to build"
type textarea "x"
type textarea "Quote to build t"
click at [718, 683] on div "Equipment" at bounding box center [841, 681] width 367 height 29
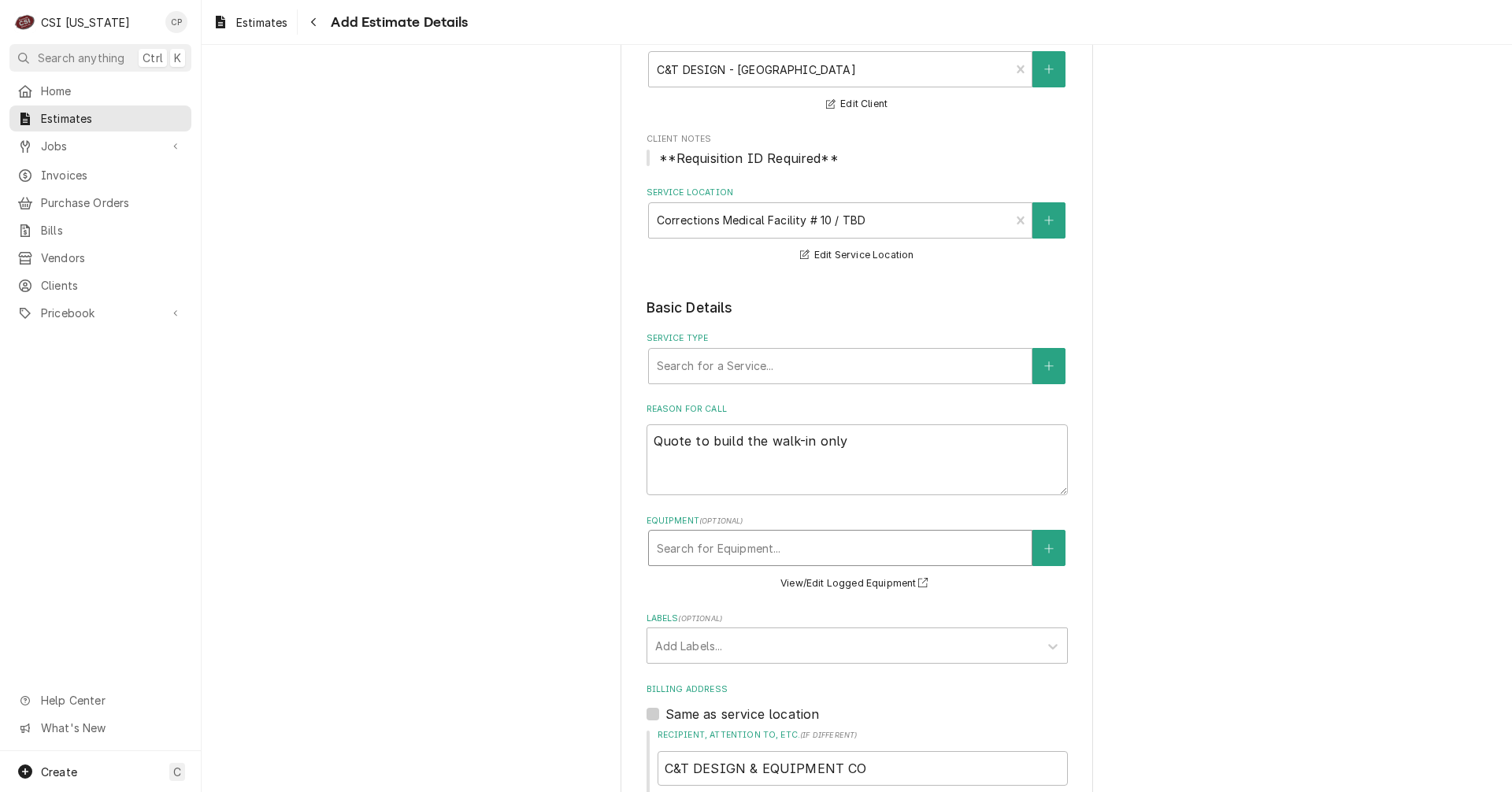
scroll to position [158, 0]
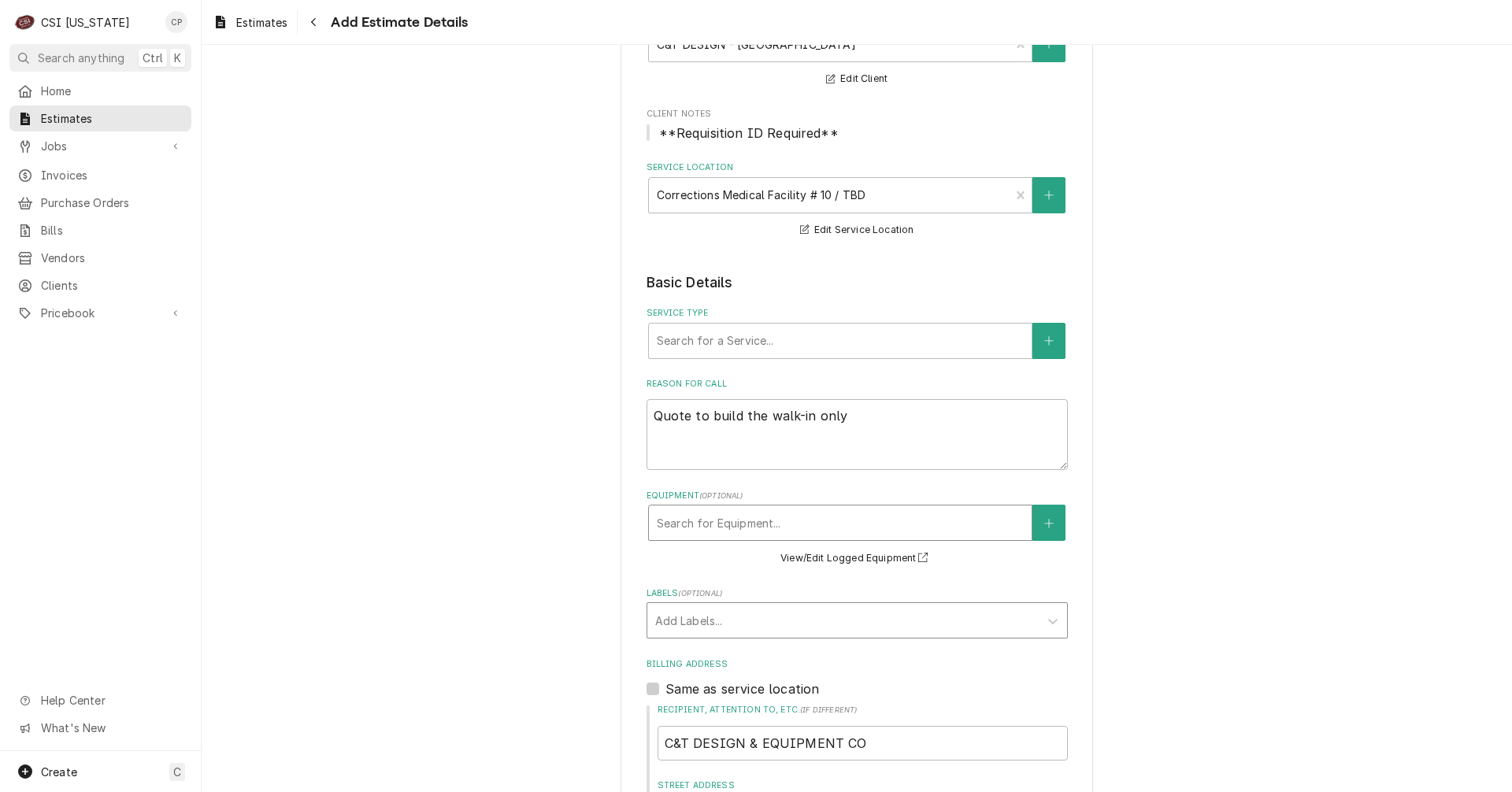
click at [677, 626] on div "Labels" at bounding box center [843, 621] width 376 height 29
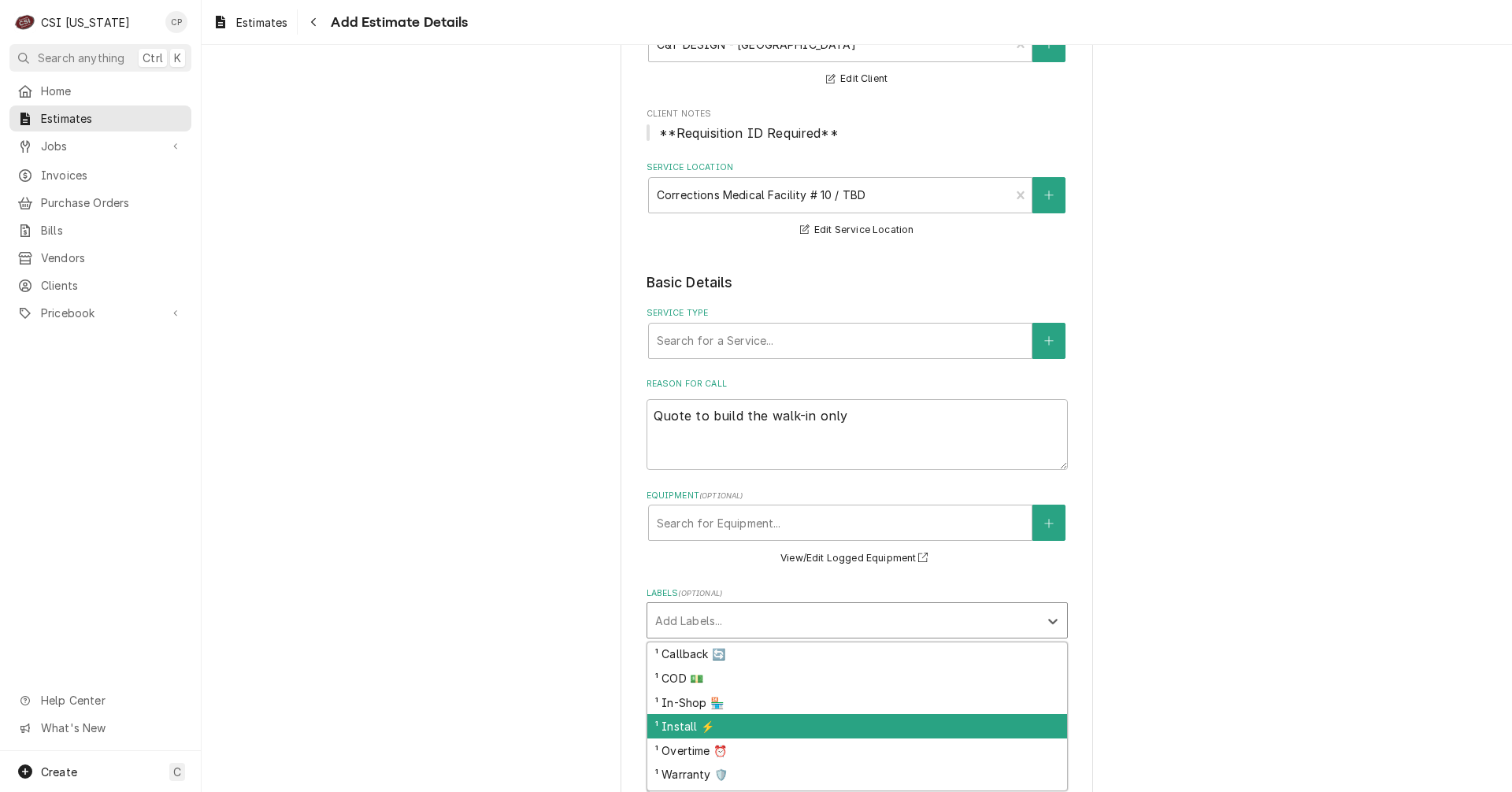
click at [684, 724] on div "¹ Install ⚡️" at bounding box center [857, 726] width 419 height 24
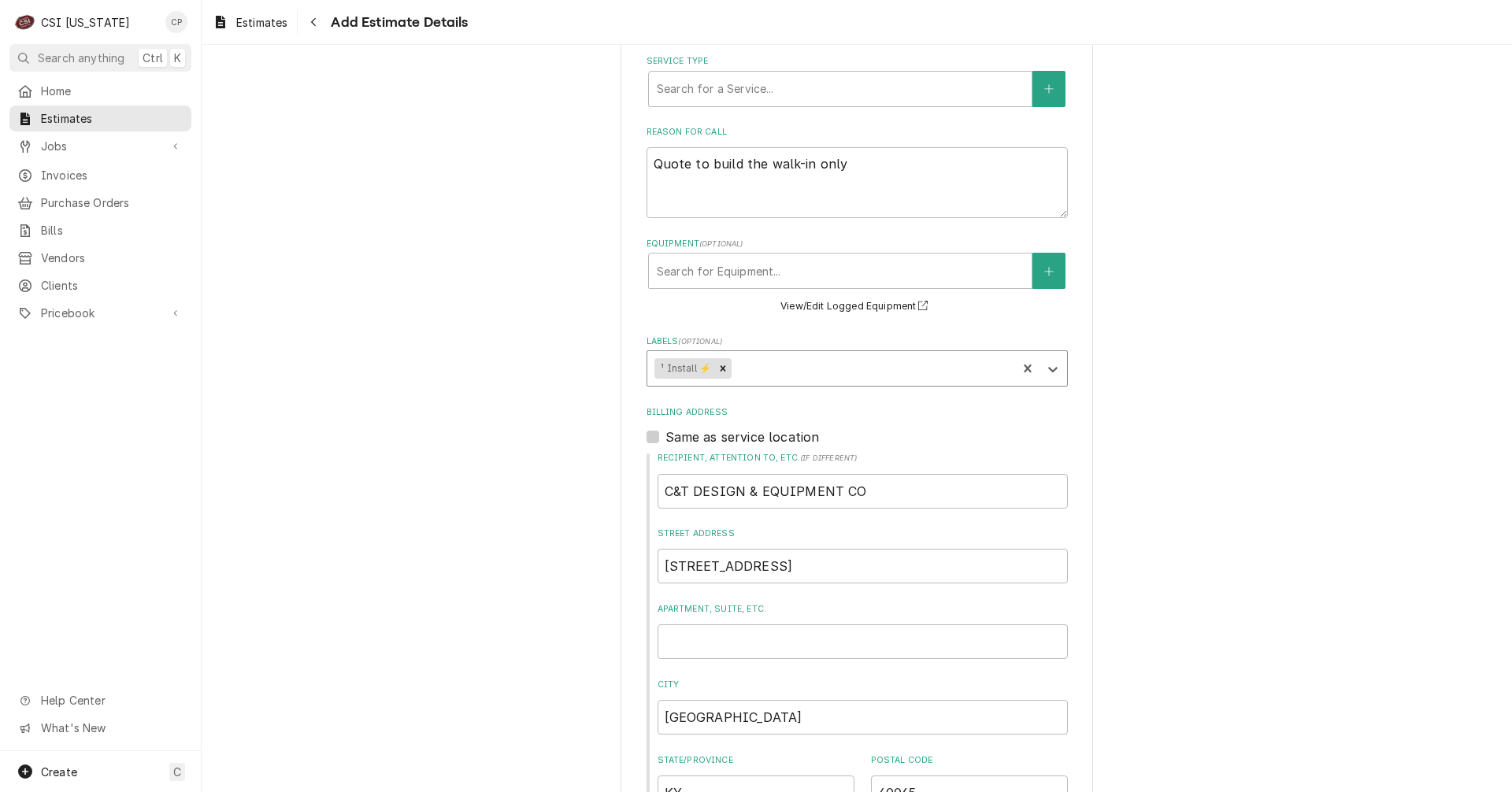
scroll to position [88, 0]
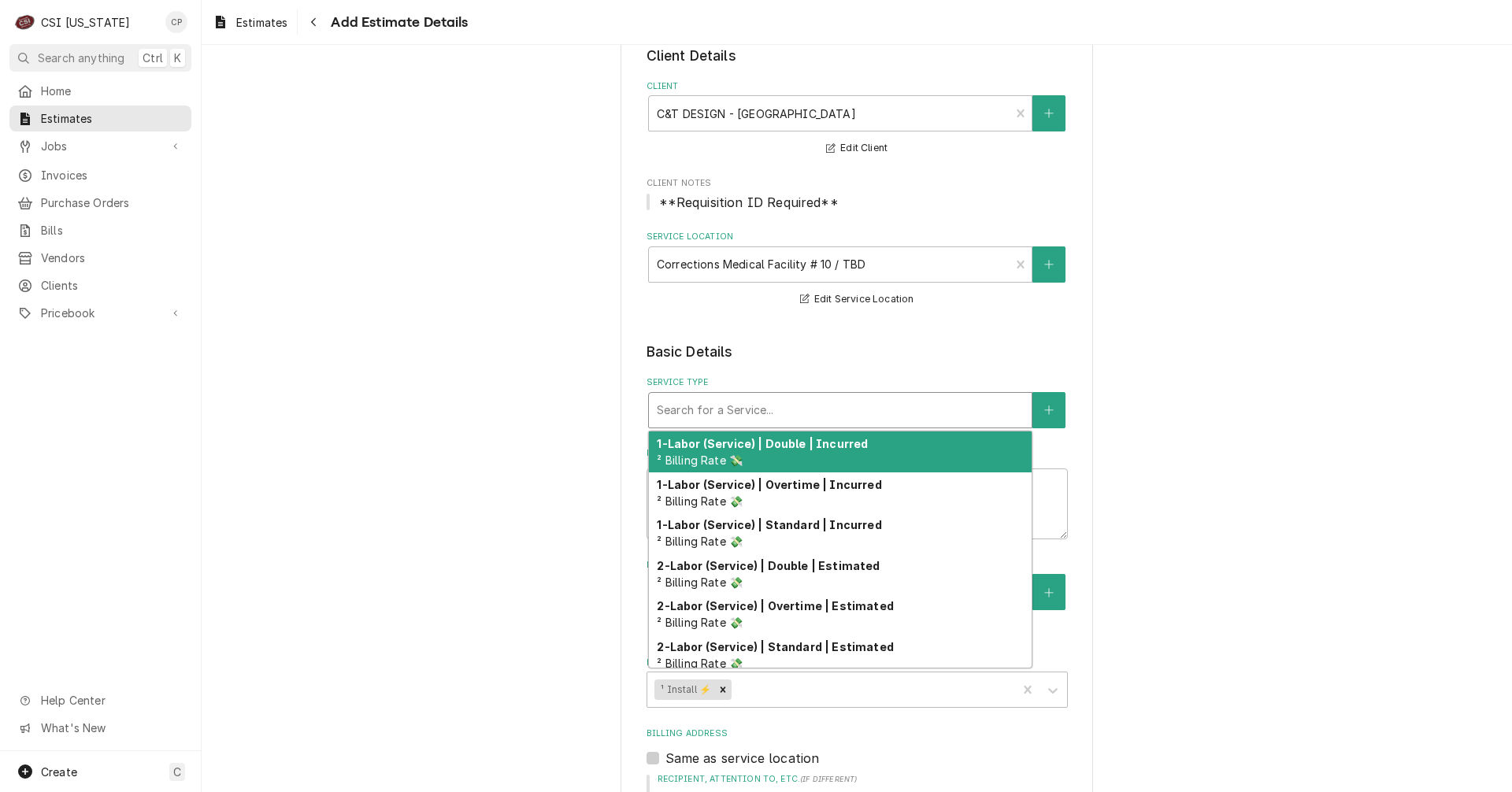
click at [704, 409] on div "Service Type" at bounding box center [841, 410] width 367 height 29
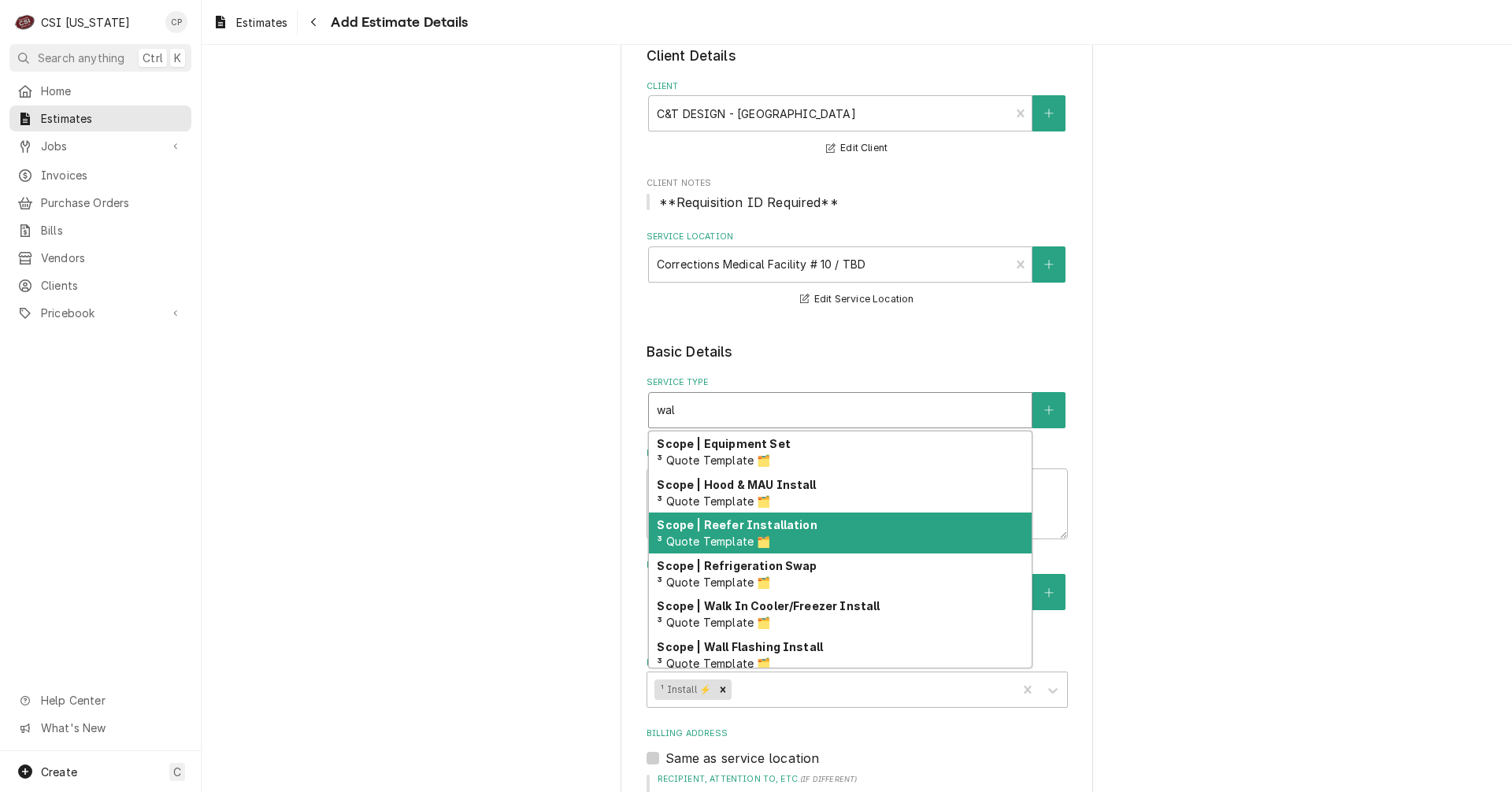
scroll to position [48, 0]
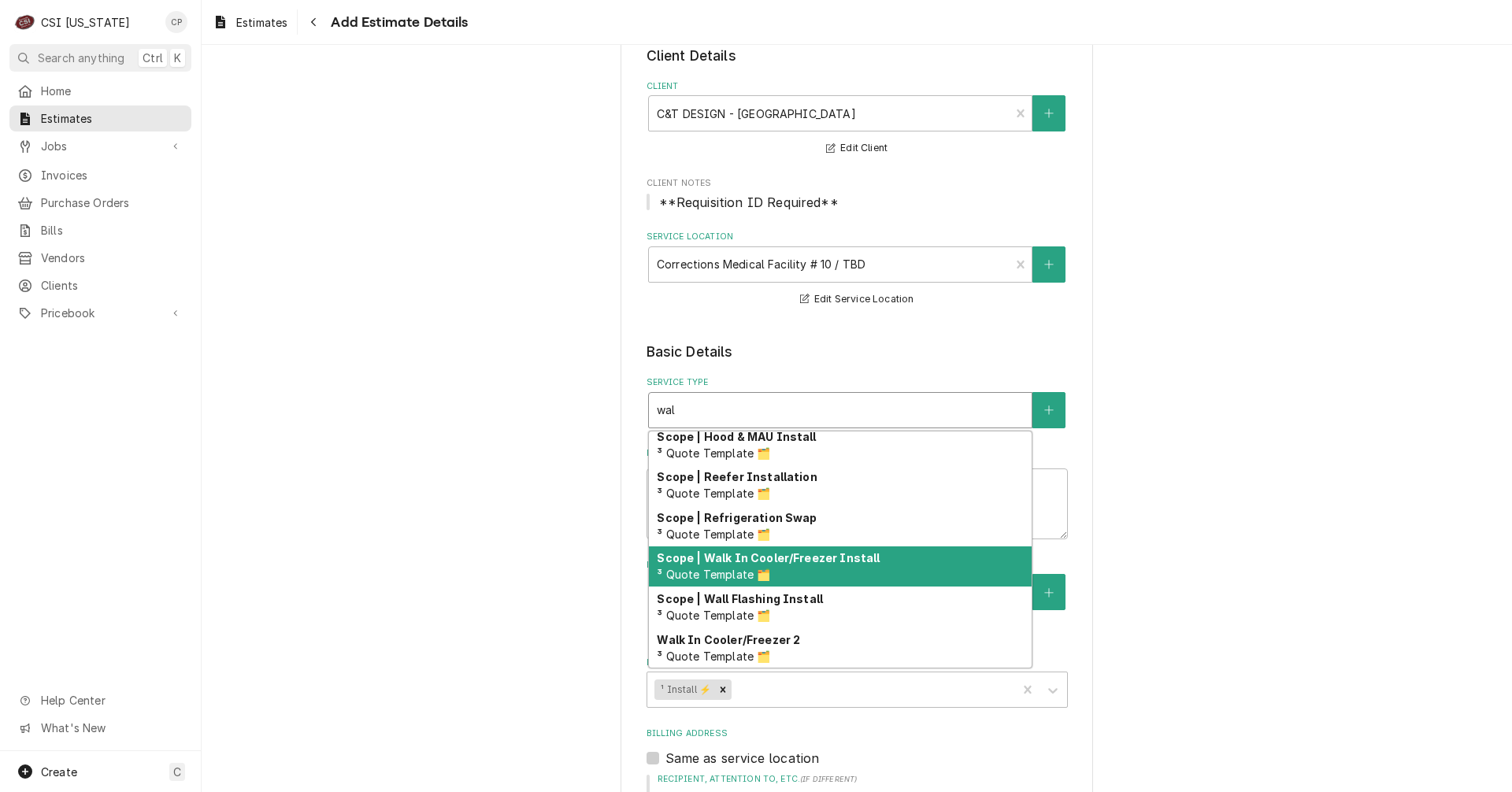
click at [743, 561] on strong "Scope | Walk In Cooler/Freezer Install" at bounding box center [768, 558] width 223 height 13
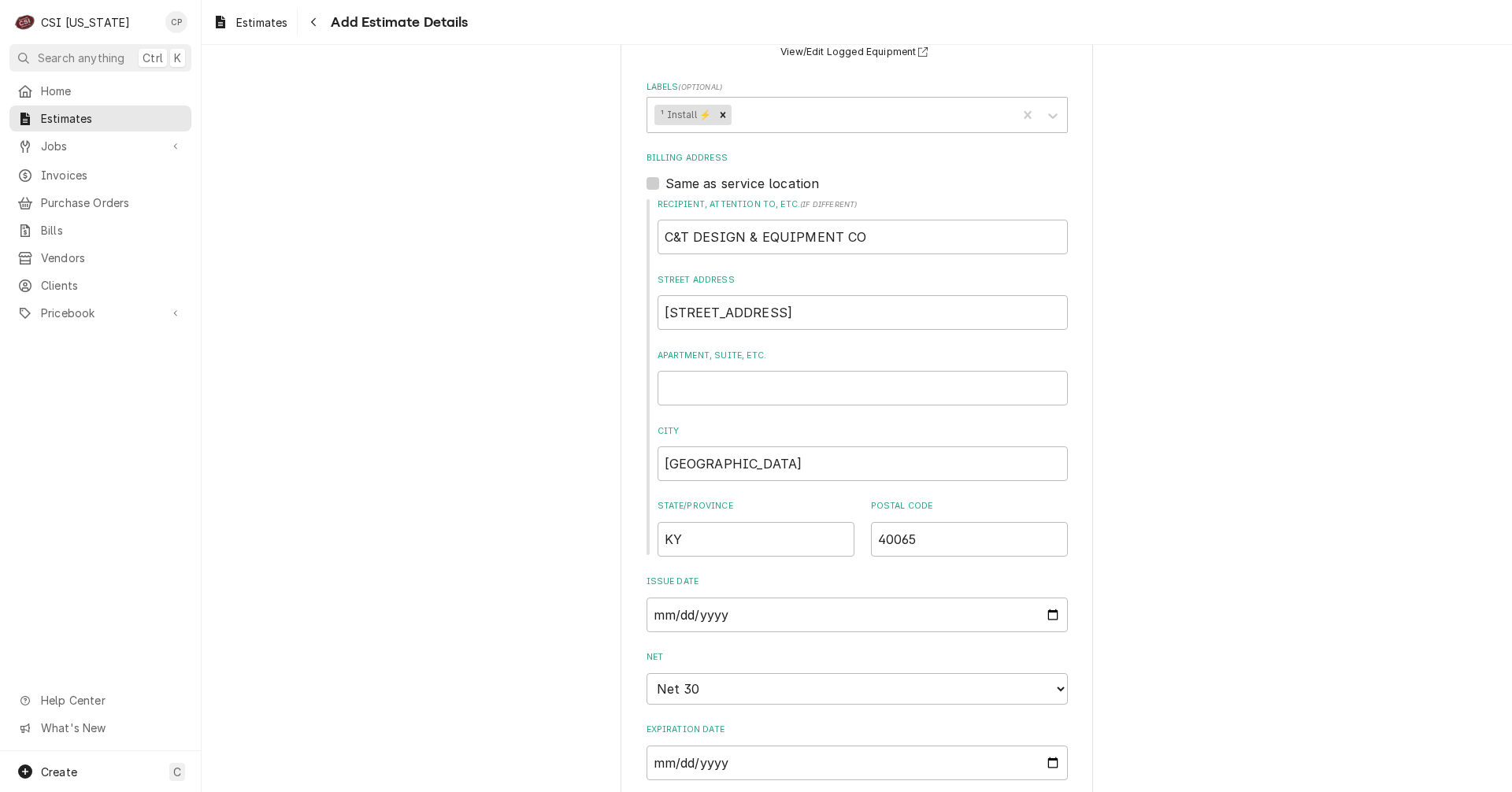
scroll to position [955, 0]
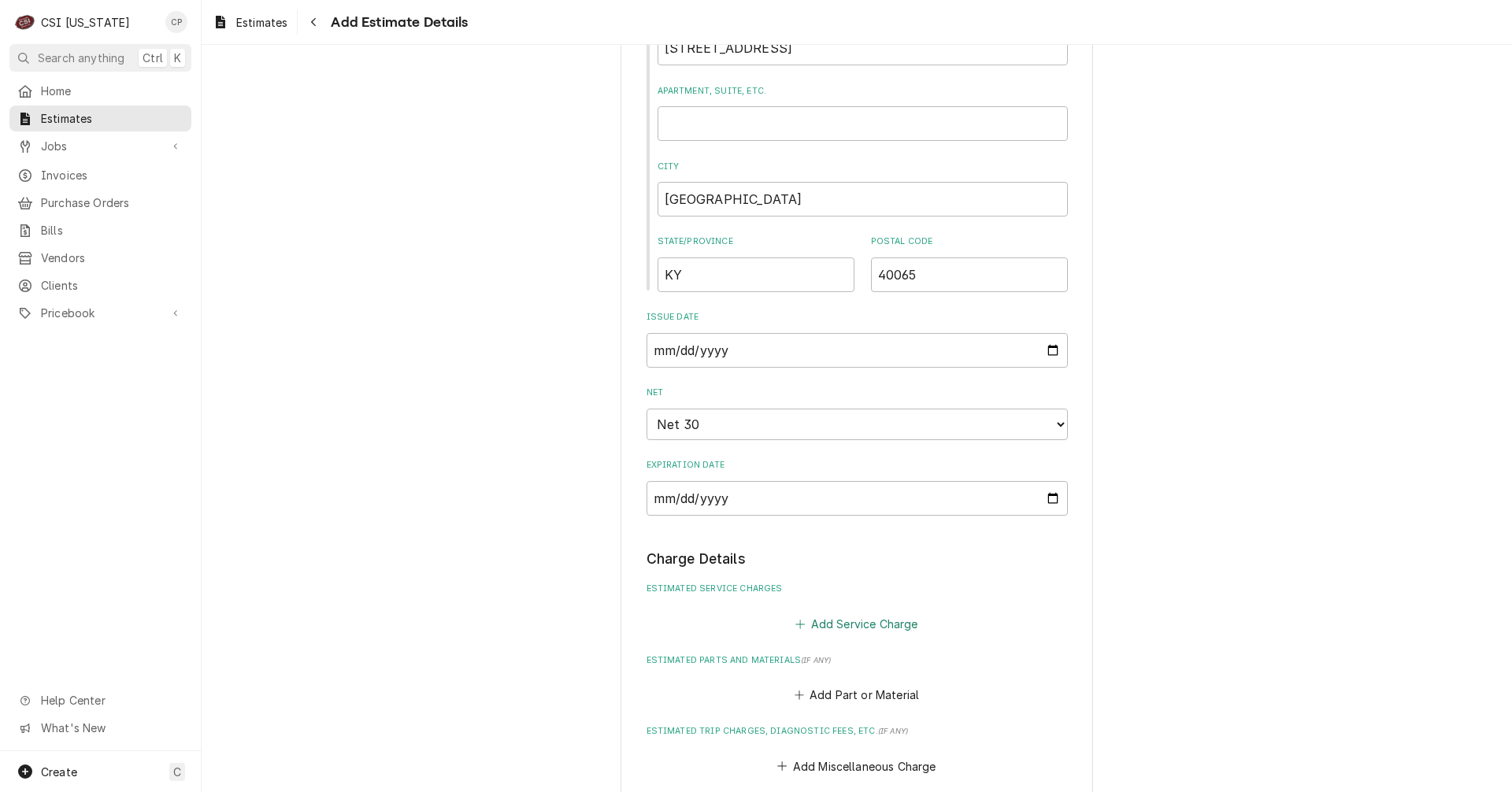
click at [831, 616] on button "Add Service Charge" at bounding box center [856, 623] width 127 height 22
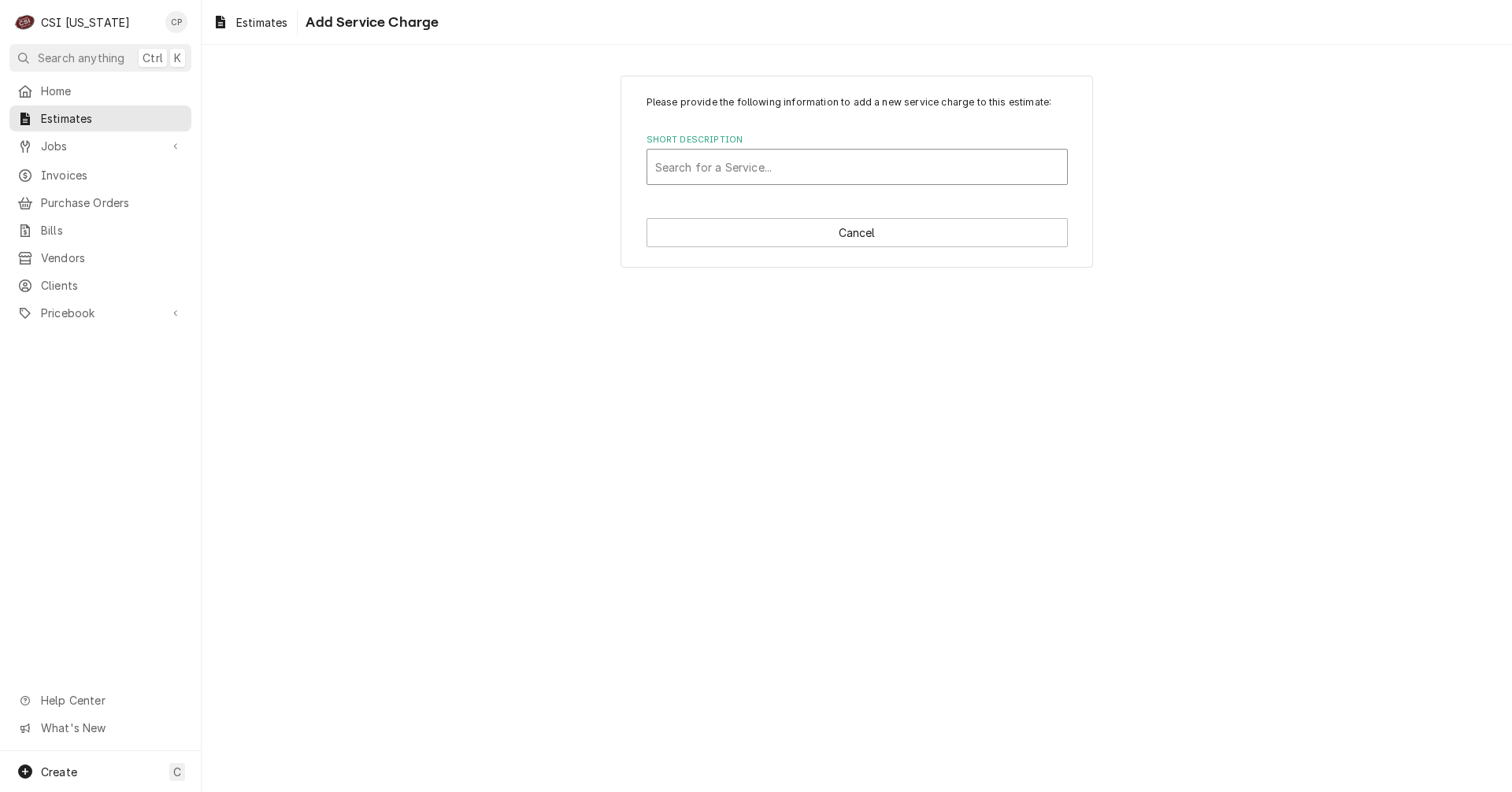
click at [794, 179] on div "Short Description" at bounding box center [858, 167] width 404 height 29
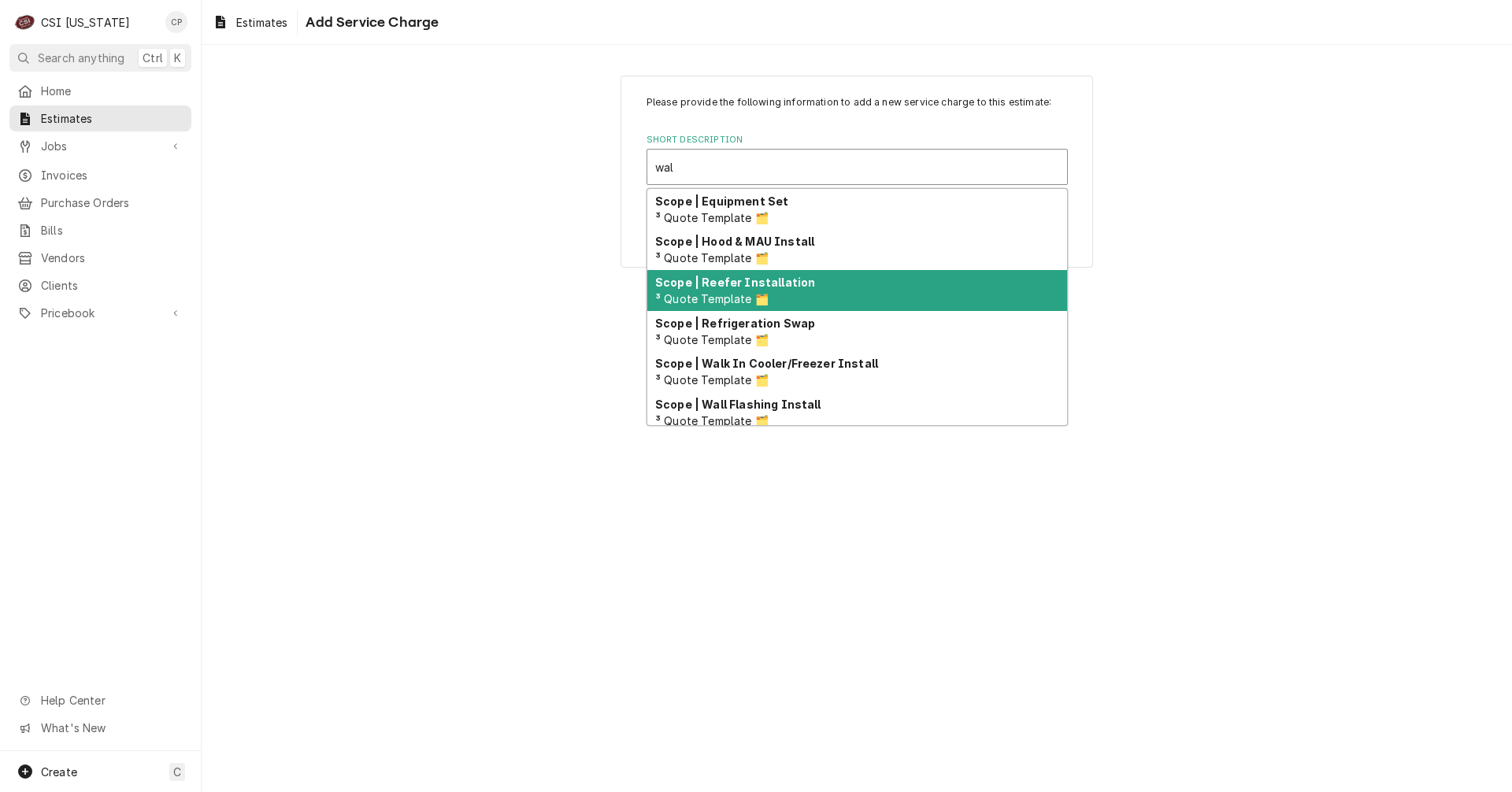
scroll to position [72, 0]
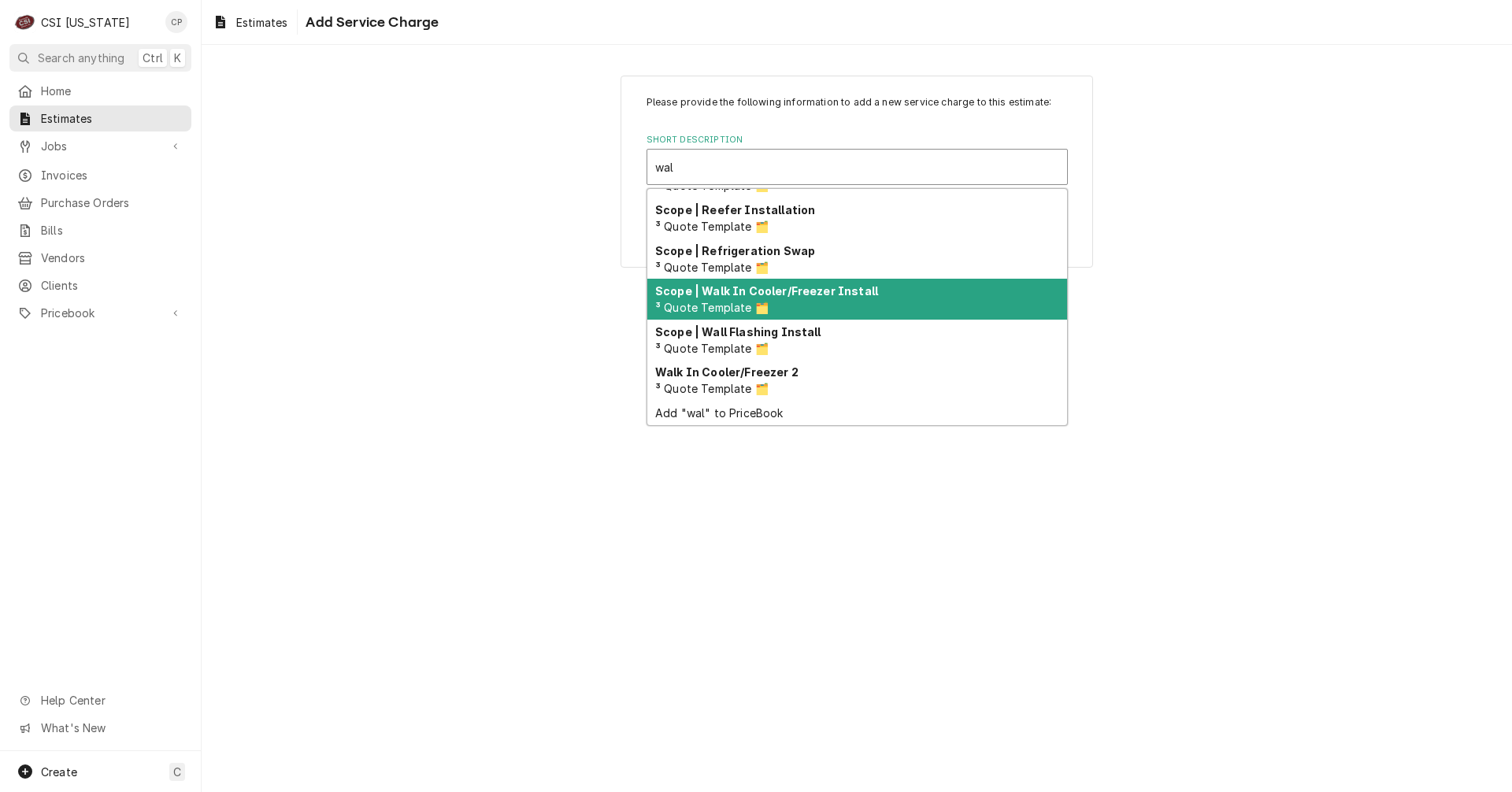
click at [761, 297] on strong "Scope | Walk In Cooler/Freezer Install" at bounding box center [767, 291] width 223 height 13
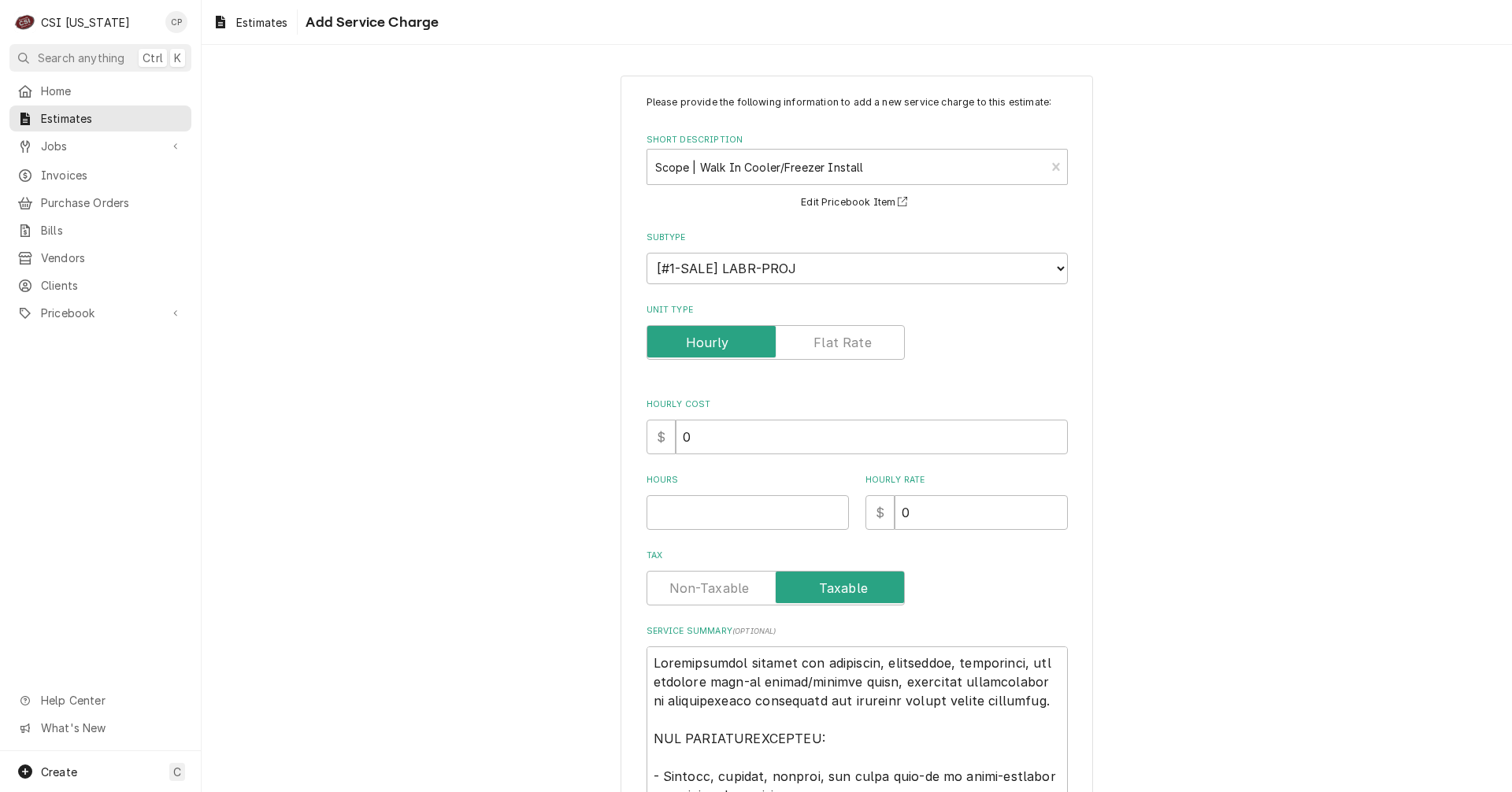
click at [834, 340] on label "Unit Type" at bounding box center [775, 342] width 259 height 35
click at [834, 340] on input "Unit Type" at bounding box center [776, 342] width 244 height 35
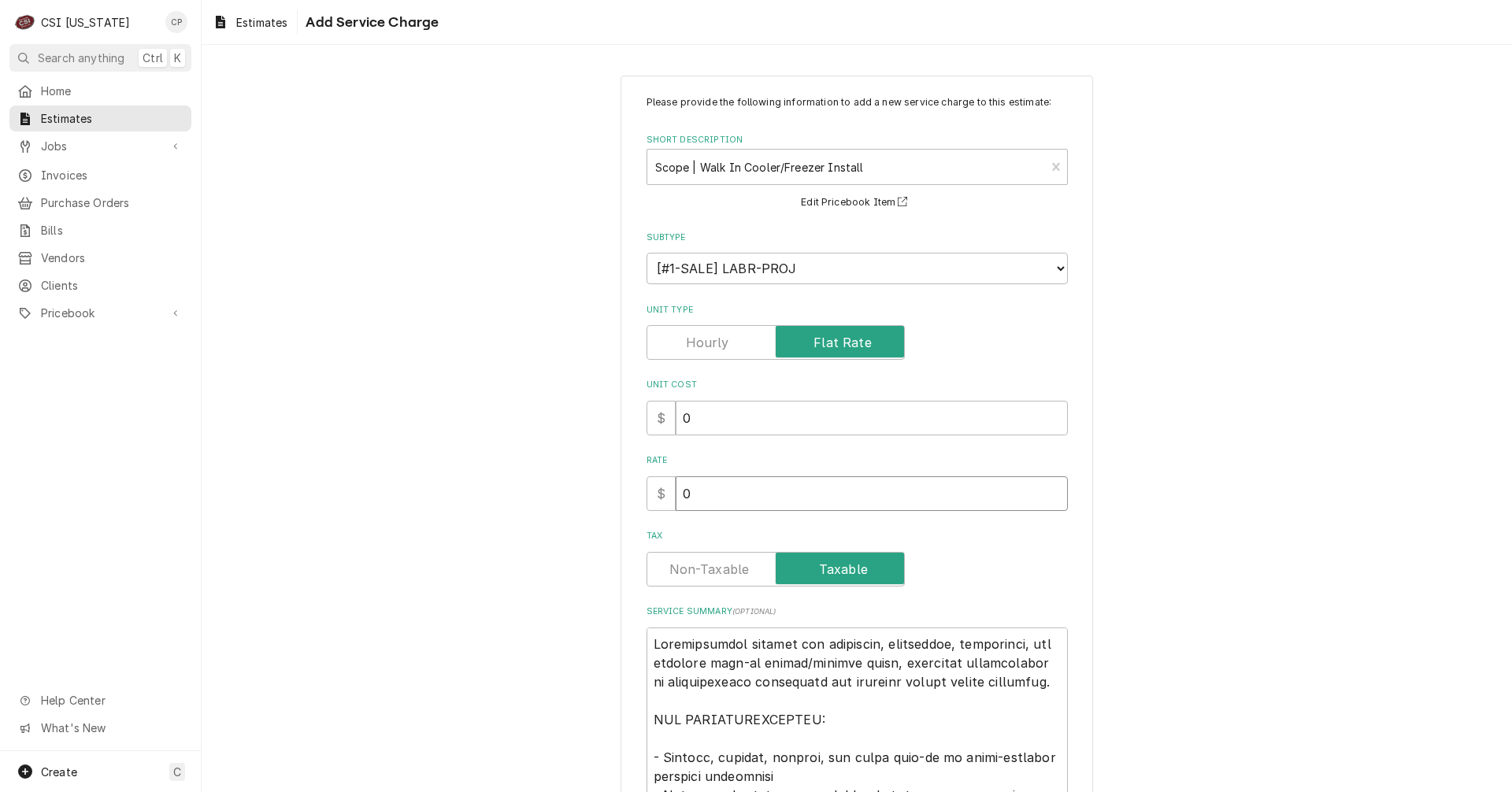
drag, startPoint x: 669, startPoint y: 500, endPoint x: 650, endPoint y: 500, distance: 19.0
click at [650, 500] on div "$ 0" at bounding box center [857, 494] width 421 height 35
click at [749, 490] on input "0" at bounding box center [871, 494] width 392 height 35
drag, startPoint x: 749, startPoint y: 490, endPoint x: 583, endPoint y: 488, distance: 166.0
click at [583, 488] on div "Please provide the following information to add a new service charge to this es…" at bounding box center [856, 673] width 1310 height 1224
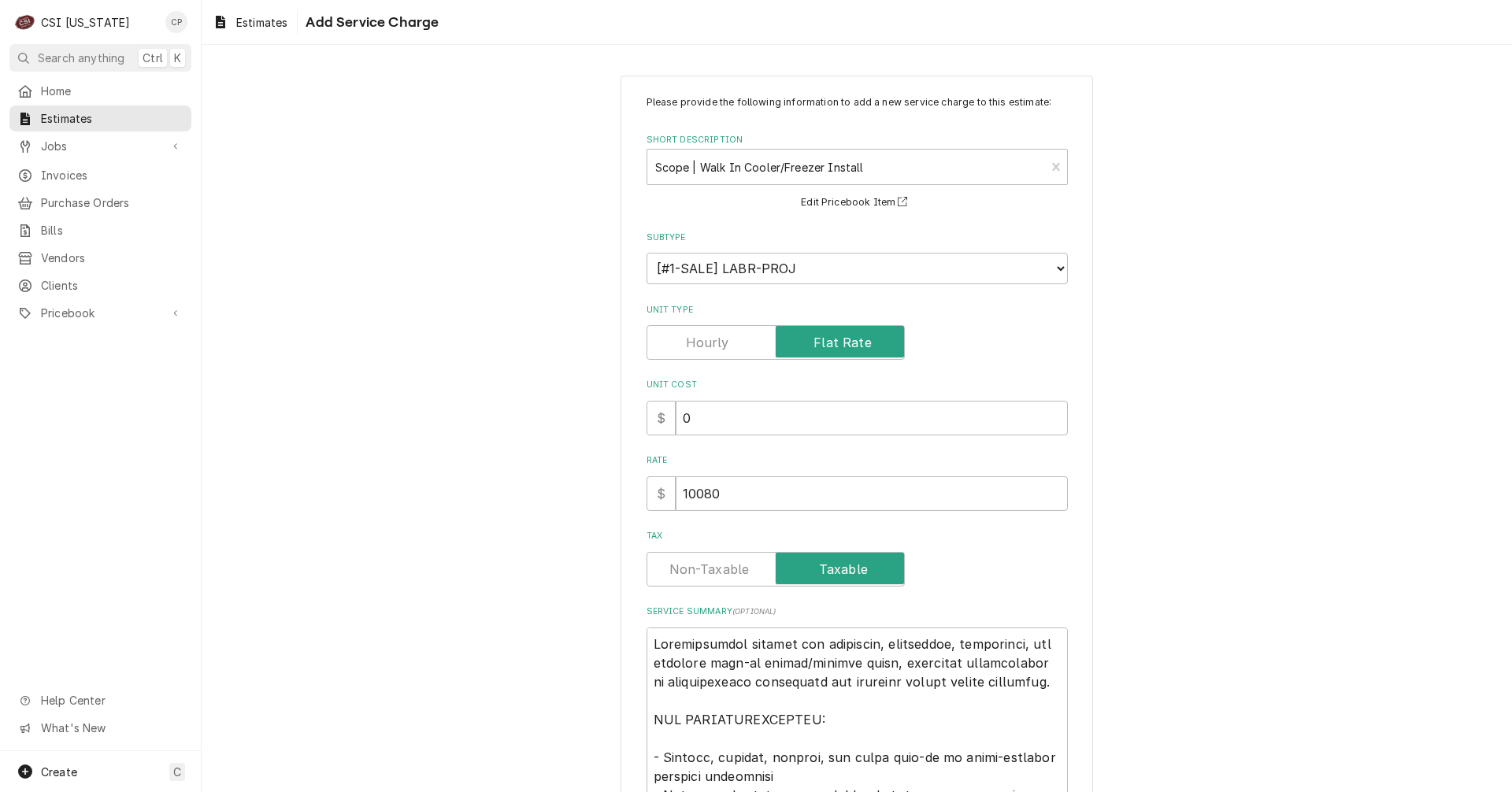
click at [704, 567] on label "Tax" at bounding box center [775, 569] width 259 height 35
click at [704, 567] on input "Tax" at bounding box center [776, 569] width 244 height 35
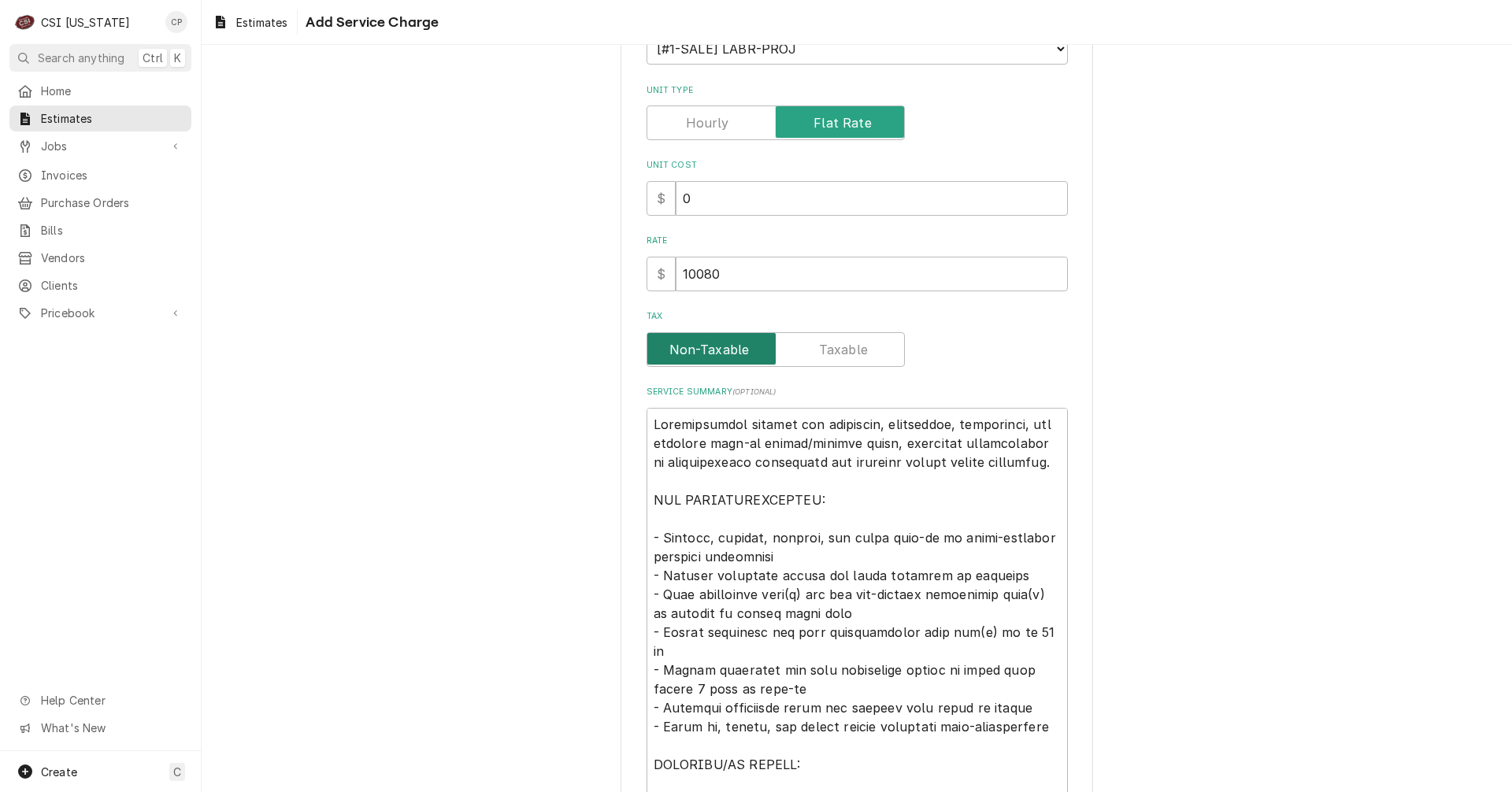
scroll to position [315, 0]
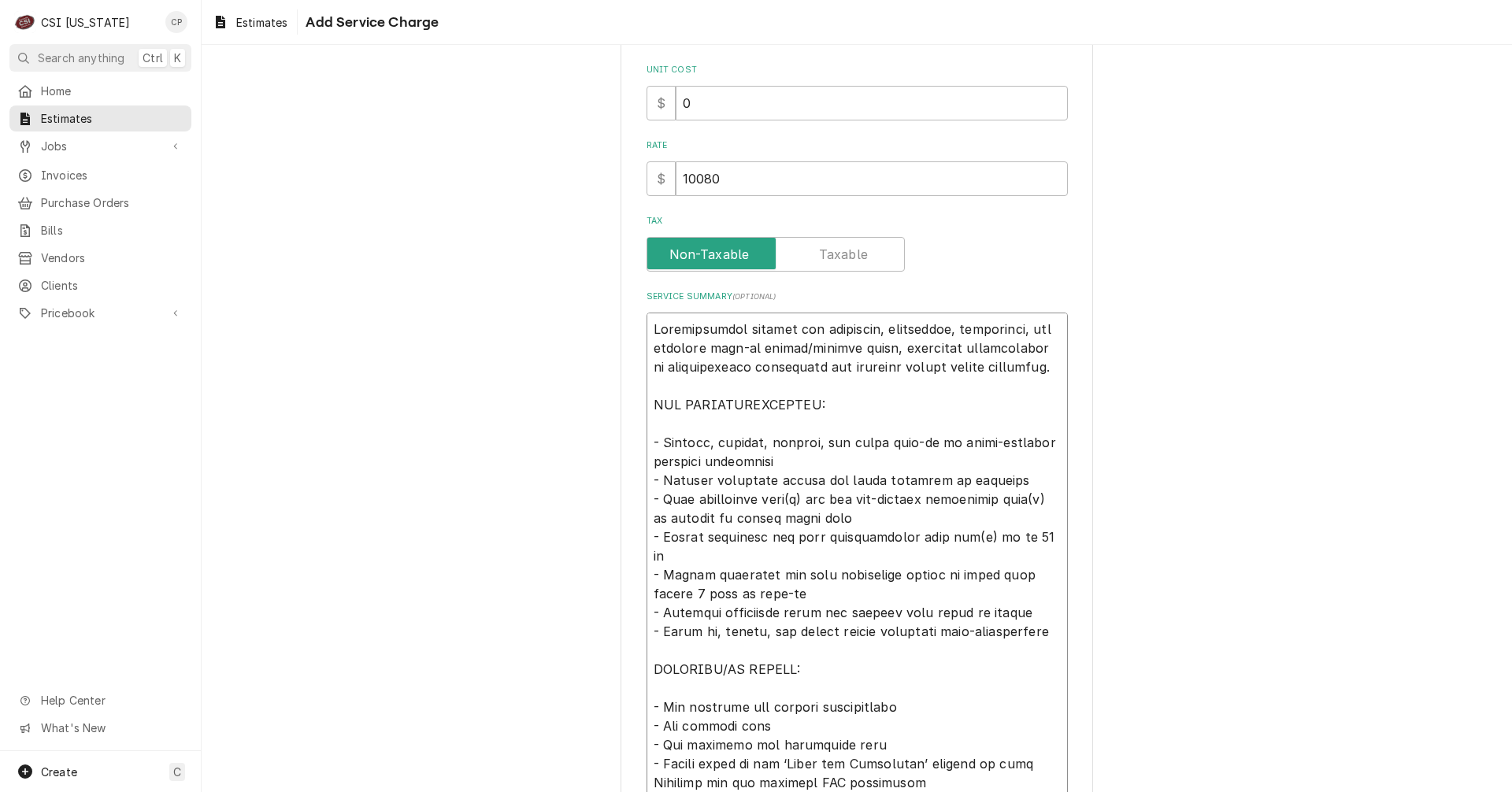
drag, startPoint x: 815, startPoint y: 330, endPoint x: 648, endPoint y: 348, distance: 168.0
click at [648, 348] on textarea "Service Summary ( optional )" at bounding box center [857, 593] width 421 height 562
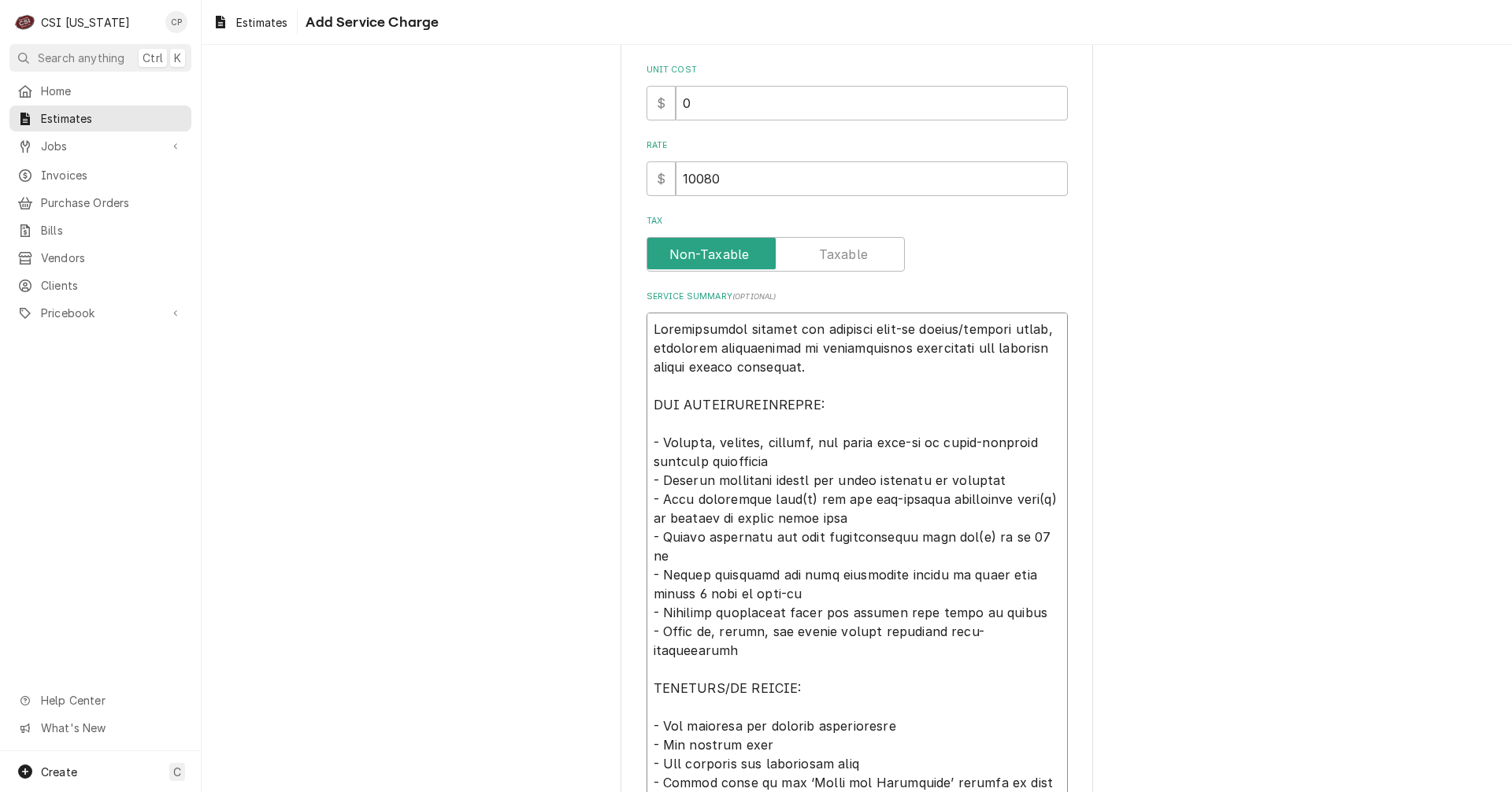
click at [1039, 333] on textarea "Service Summary ( optional )" at bounding box center [857, 593] width 421 height 562
drag, startPoint x: 795, startPoint y: 346, endPoint x: 821, endPoint y: 361, distance: 30.0
click at [821, 361] on textarea "Service Summary ( optional )" at bounding box center [857, 593] width 421 height 562
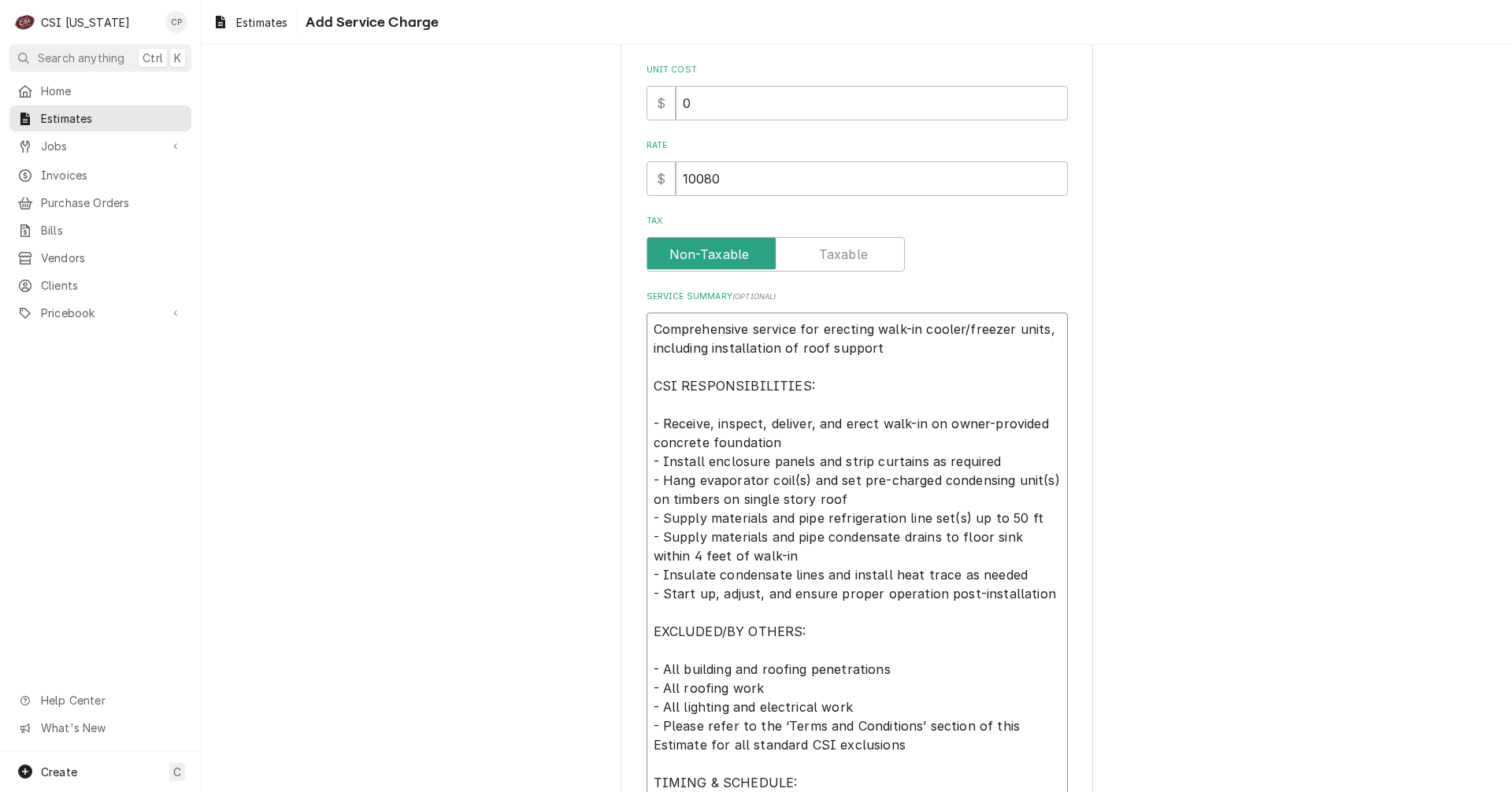
click at [869, 348] on textarea "Comprehensive service for erecting walk-in cooler/freezer units, including inst…" at bounding box center [857, 584] width 421 height 543
drag, startPoint x: 643, startPoint y: 424, endPoint x: 833, endPoint y: 423, distance: 190.0
click at [833, 423] on textarea "Comprehensive service for erecting walk-in cooler/freezer units, including inst…" at bounding box center [857, 584] width 421 height 543
drag, startPoint x: 839, startPoint y: 423, endPoint x: 659, endPoint y: 425, distance: 180.0
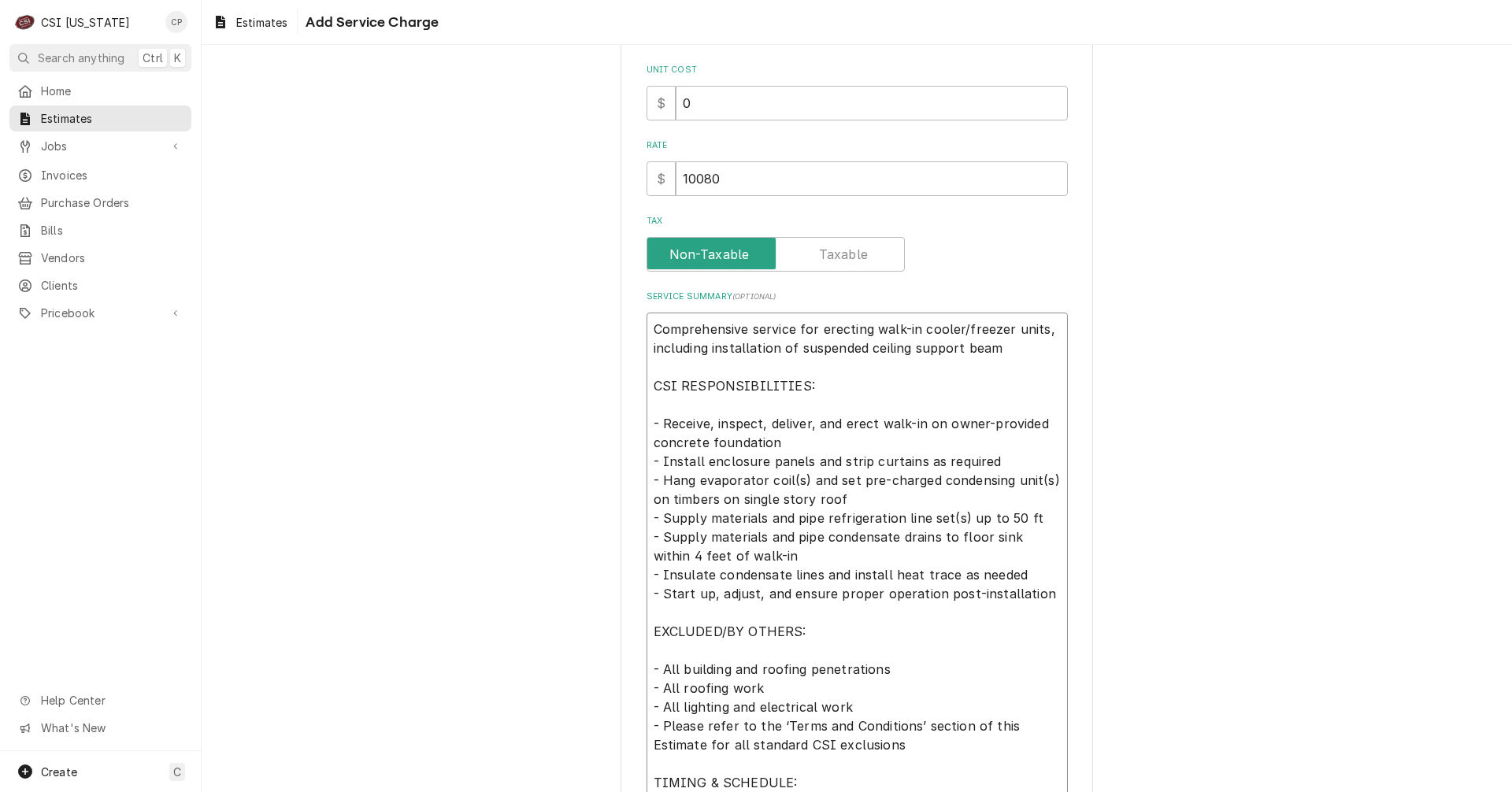
click at [659, 425] on textarea "Comprehensive service for erecting walk-in cooler/freezer units, including inst…" at bounding box center [857, 584] width 421 height 543
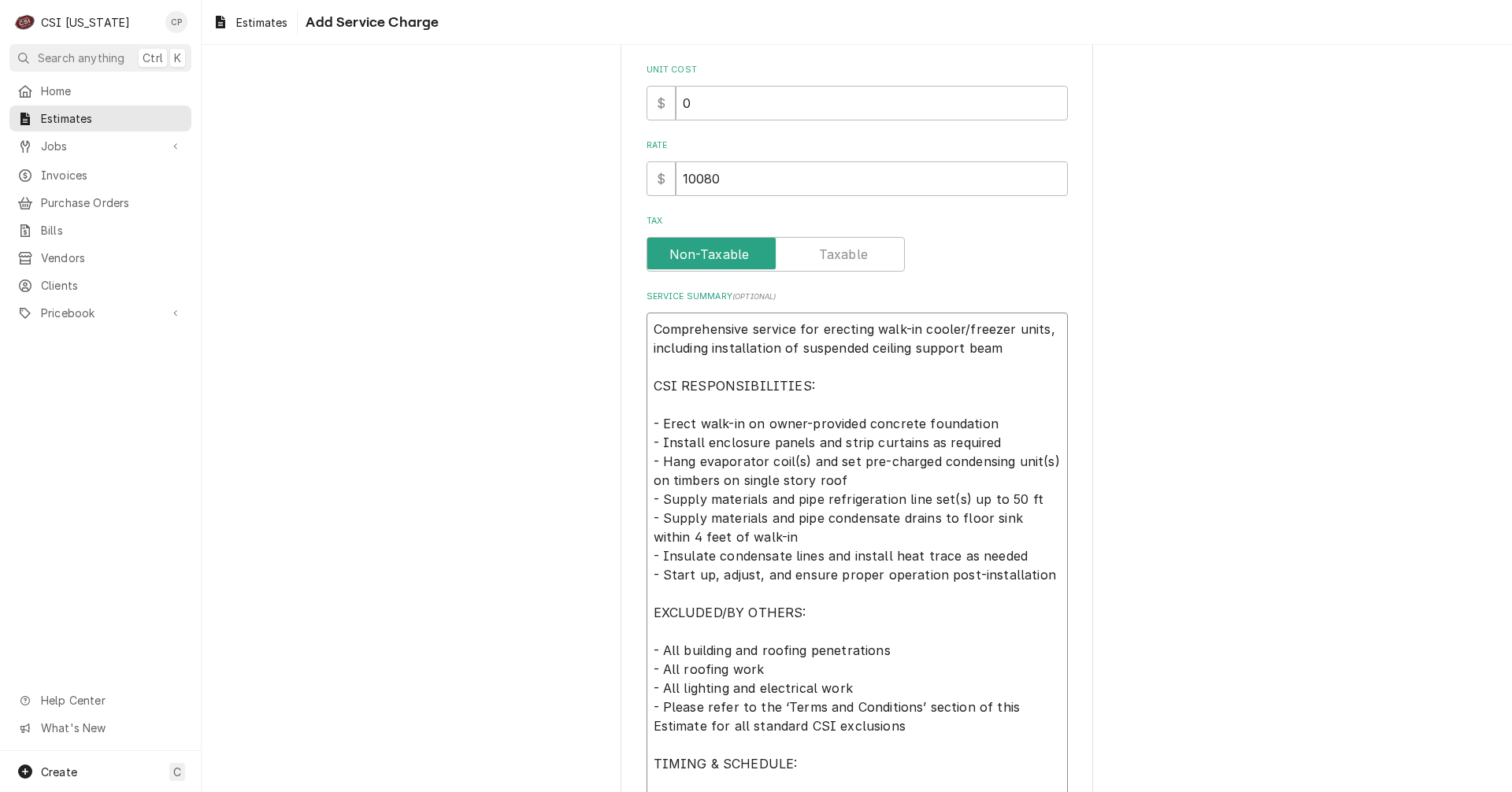
drag, startPoint x: 645, startPoint y: 463, endPoint x: 836, endPoint y: 484, distance: 192.2
click at [836, 484] on textarea "Comprehensive service for erecting walk-in cooler/freezer units, including inst…" at bounding box center [857, 575] width 421 height 525
drag, startPoint x: 649, startPoint y: 459, endPoint x: 850, endPoint y: 479, distance: 202.0
click at [850, 479] on textarea "Comprehensive service for erecting walk-in cooler/freezer units, including inst…" at bounding box center [857, 575] width 421 height 525
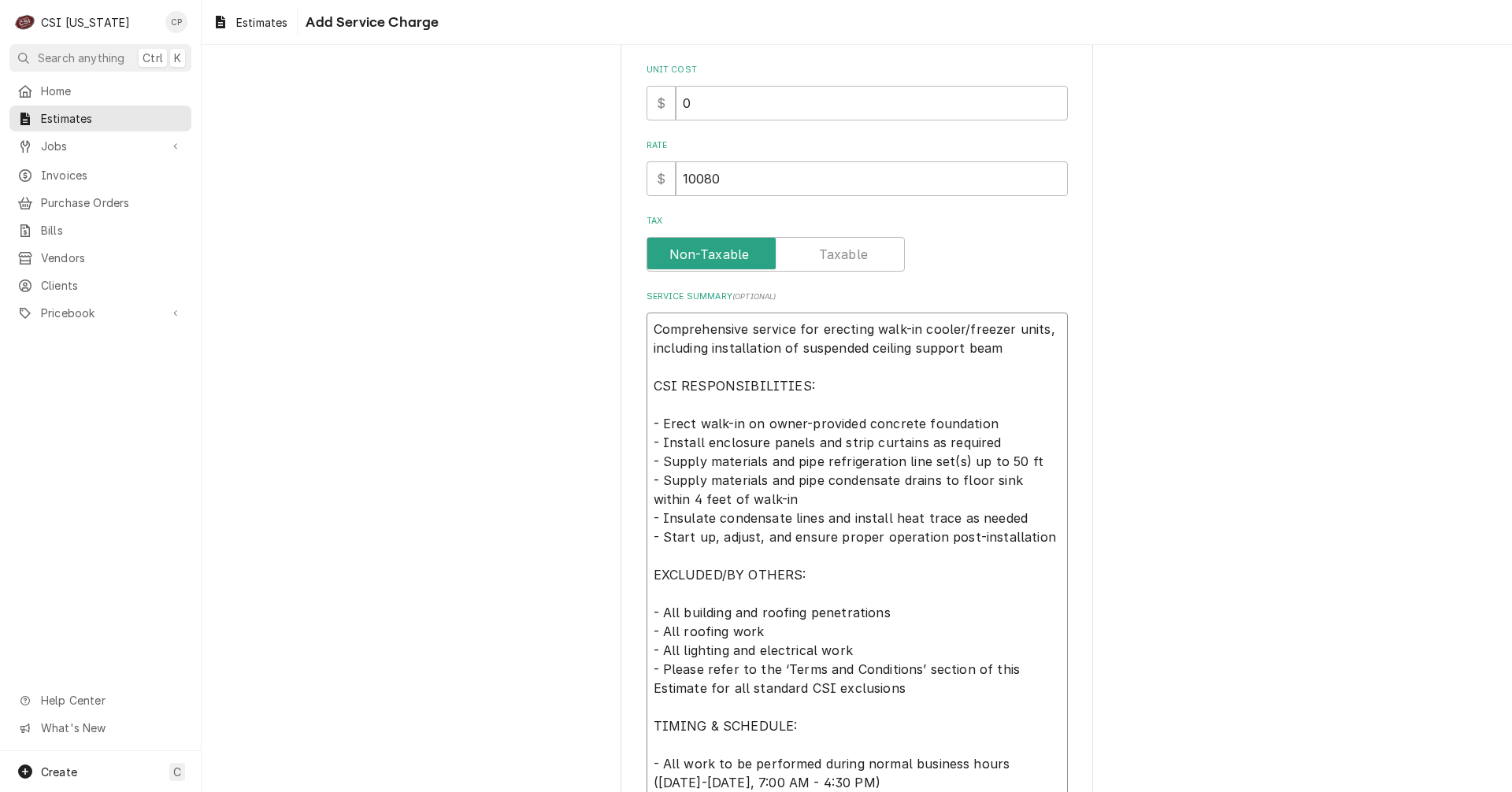
drag, startPoint x: 646, startPoint y: 479, endPoint x: 1035, endPoint y: 546, distance: 394.7
click at [1035, 546] on textarea "Comprehensive service for erecting walk-in cooler/freezer units, including inst…" at bounding box center [857, 556] width 421 height 487
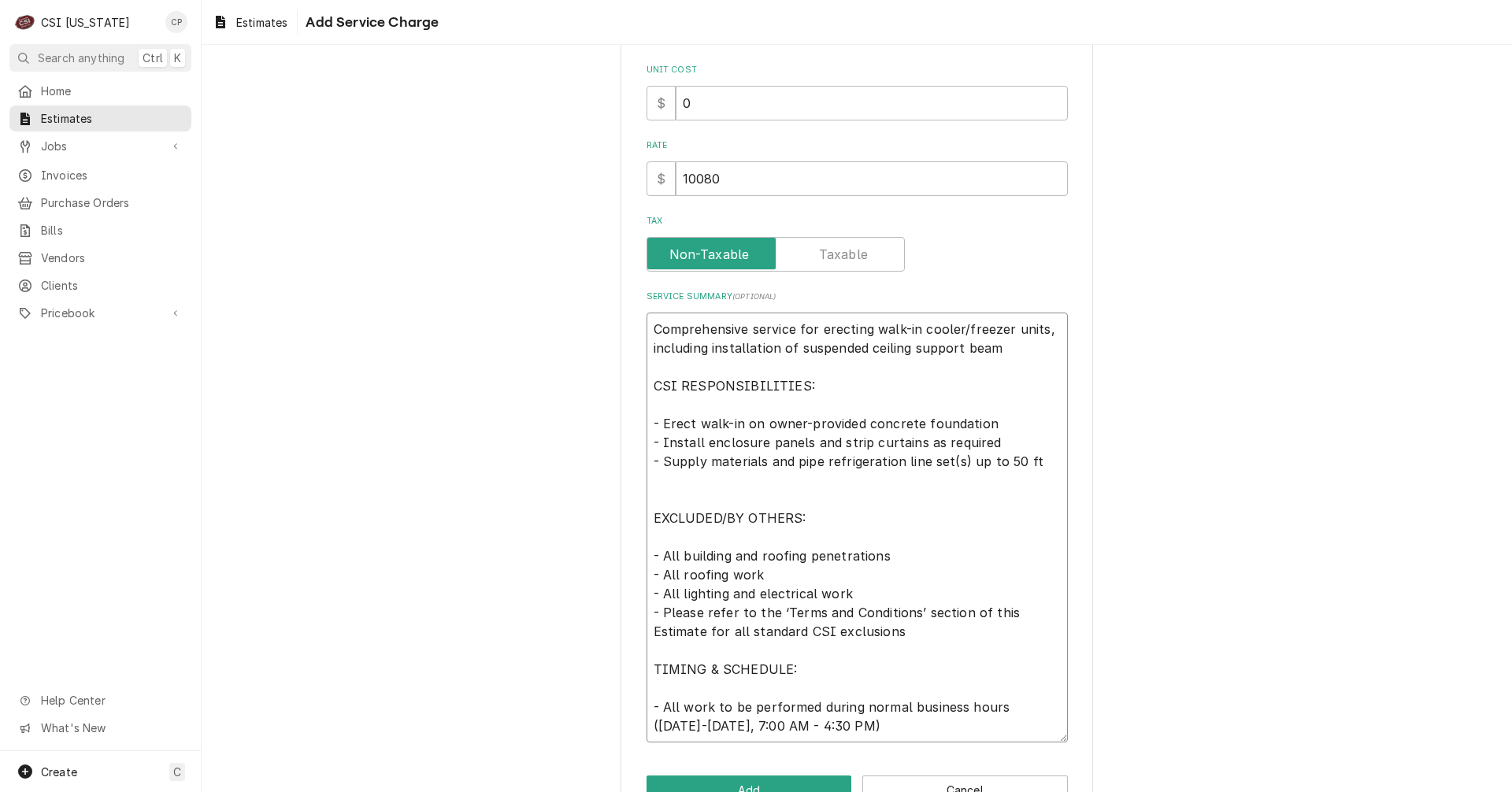
click at [765, 462] on textarea "Comprehensive service for erecting walk-in cooler/freezer units, including inst…" at bounding box center [857, 527] width 421 height 430
drag, startPoint x: 790, startPoint y: 463, endPoint x: 938, endPoint y: 473, distance: 148.3
click at [938, 473] on textarea "Comprehensive service for erecting walk-in cooler/freezer units, including inst…" at bounding box center [857, 527] width 421 height 430
drag, startPoint x: 944, startPoint y: 473, endPoint x: 931, endPoint y: 463, distance: 16.4
drag, startPoint x: 782, startPoint y: 459, endPoint x: 760, endPoint y: 463, distance: 22.4
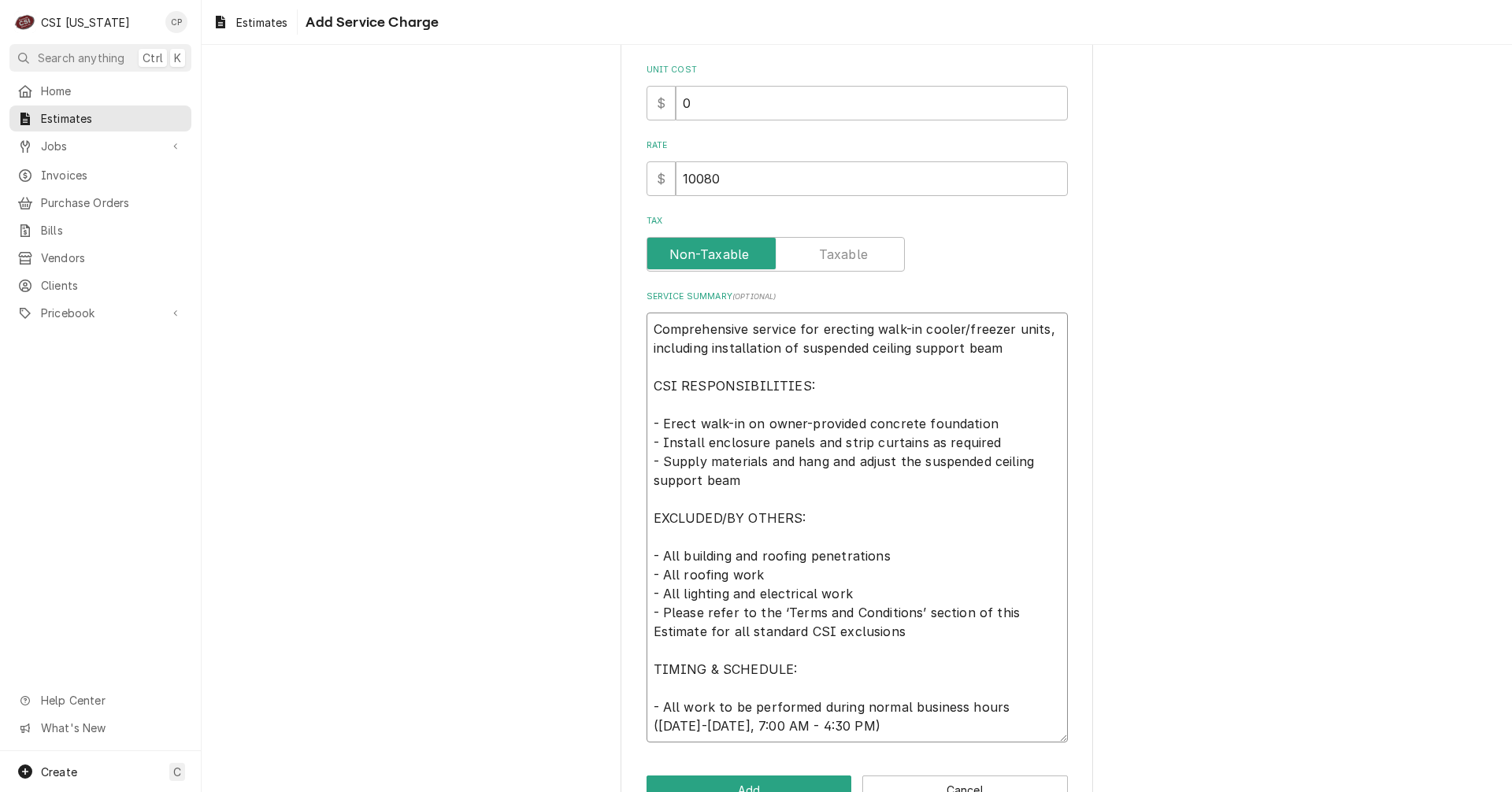
click at [760, 463] on textarea "Comprehensive service for erecting walk-in cooler/freezer units, including inst…" at bounding box center [857, 527] width 421 height 430
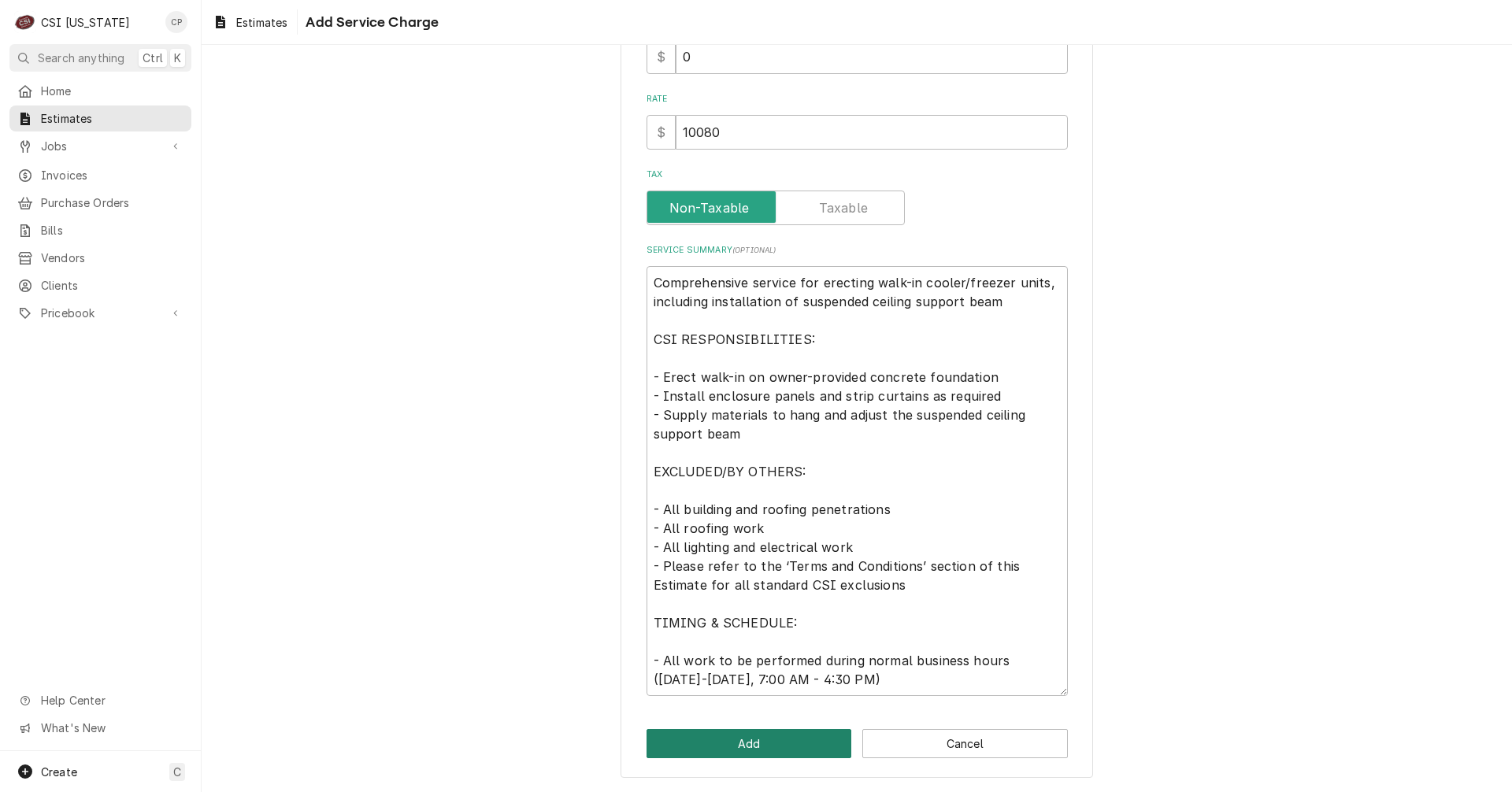
click at [776, 745] on button "Add" at bounding box center [749, 744] width 206 height 29
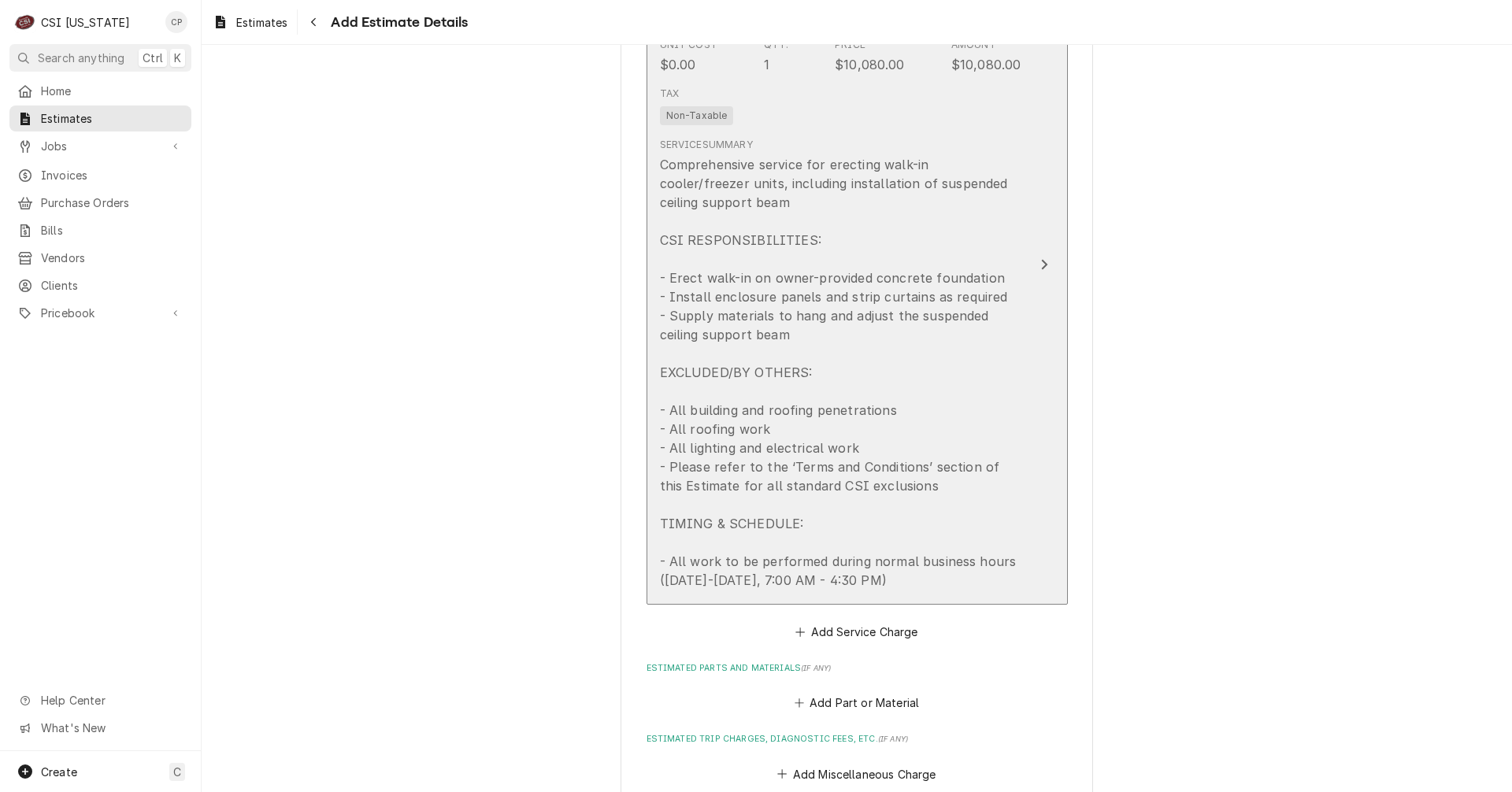
scroll to position [1645, 0]
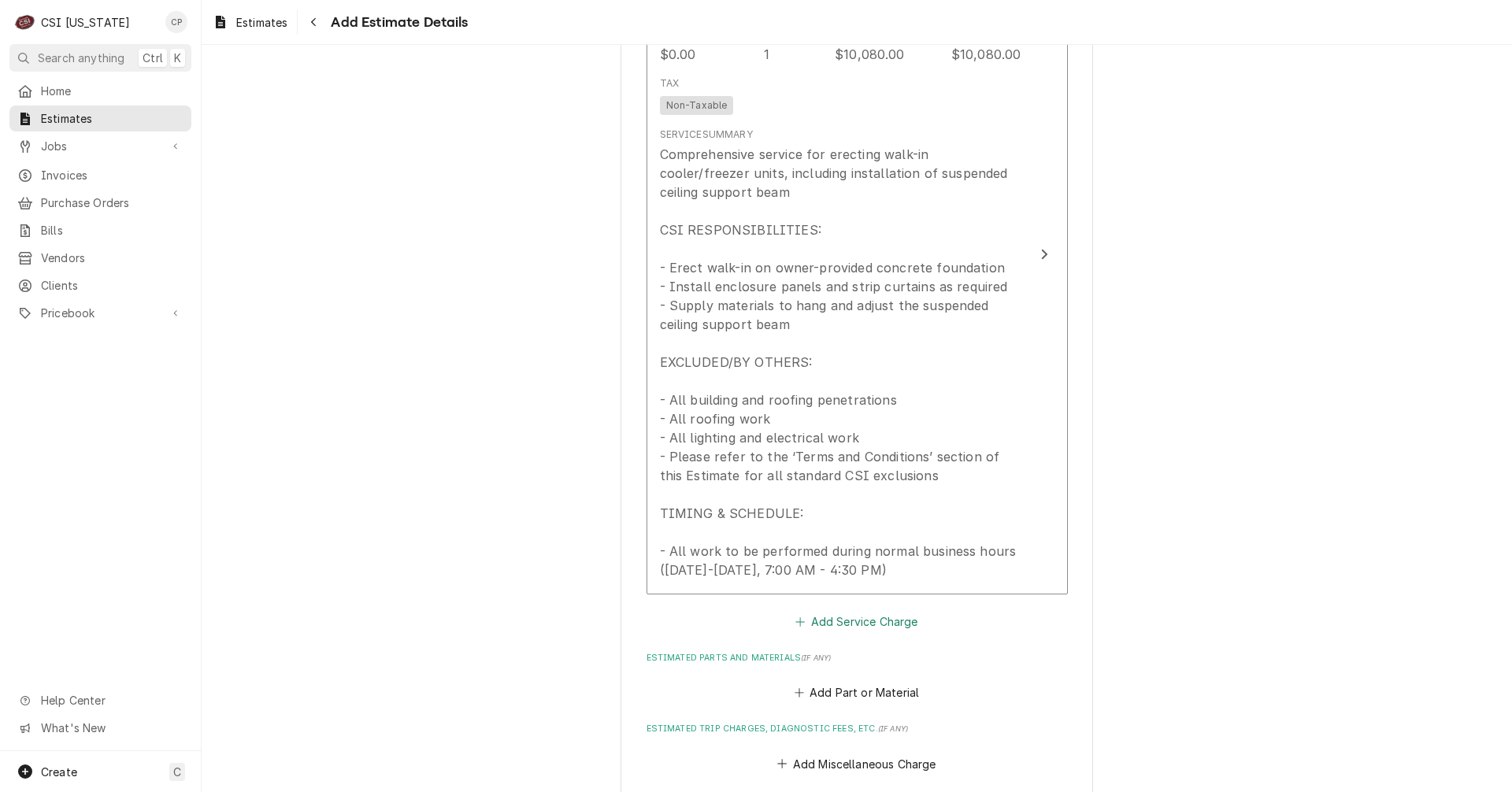
click at [858, 624] on button "Add Service Charge" at bounding box center [856, 621] width 127 height 22
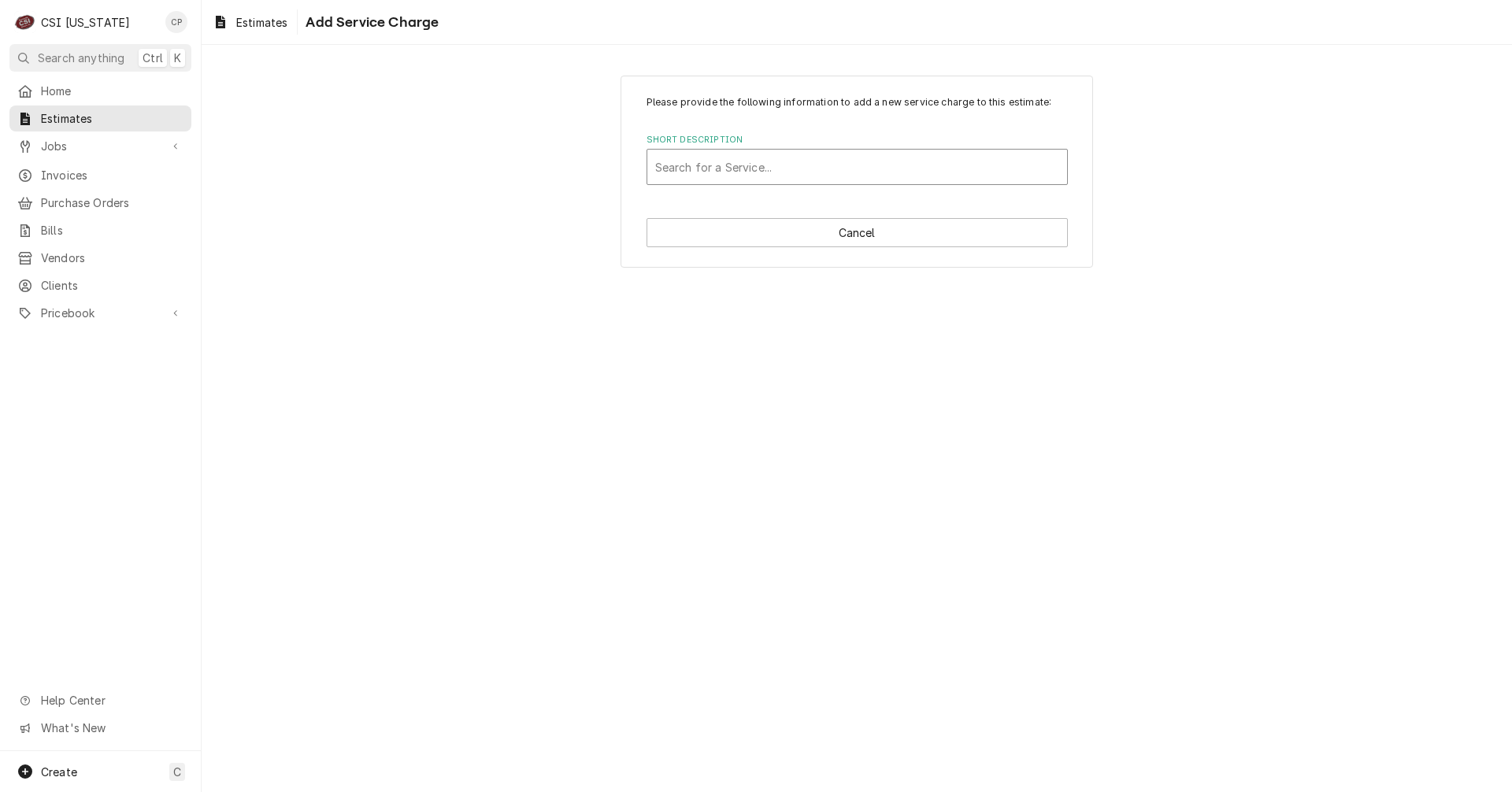
click at [701, 161] on div "Short Description" at bounding box center [858, 167] width 404 height 29
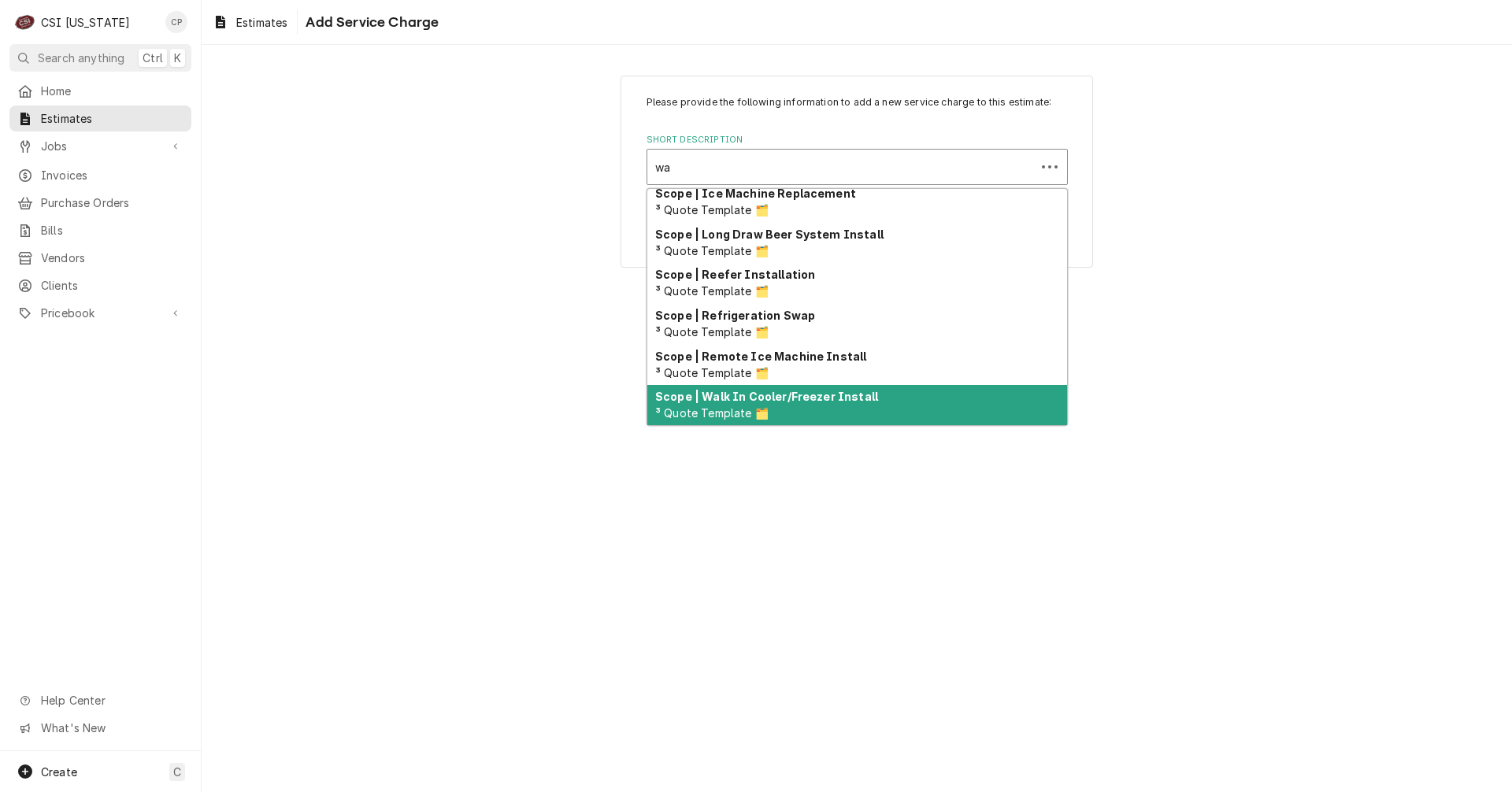
scroll to position [276, 0]
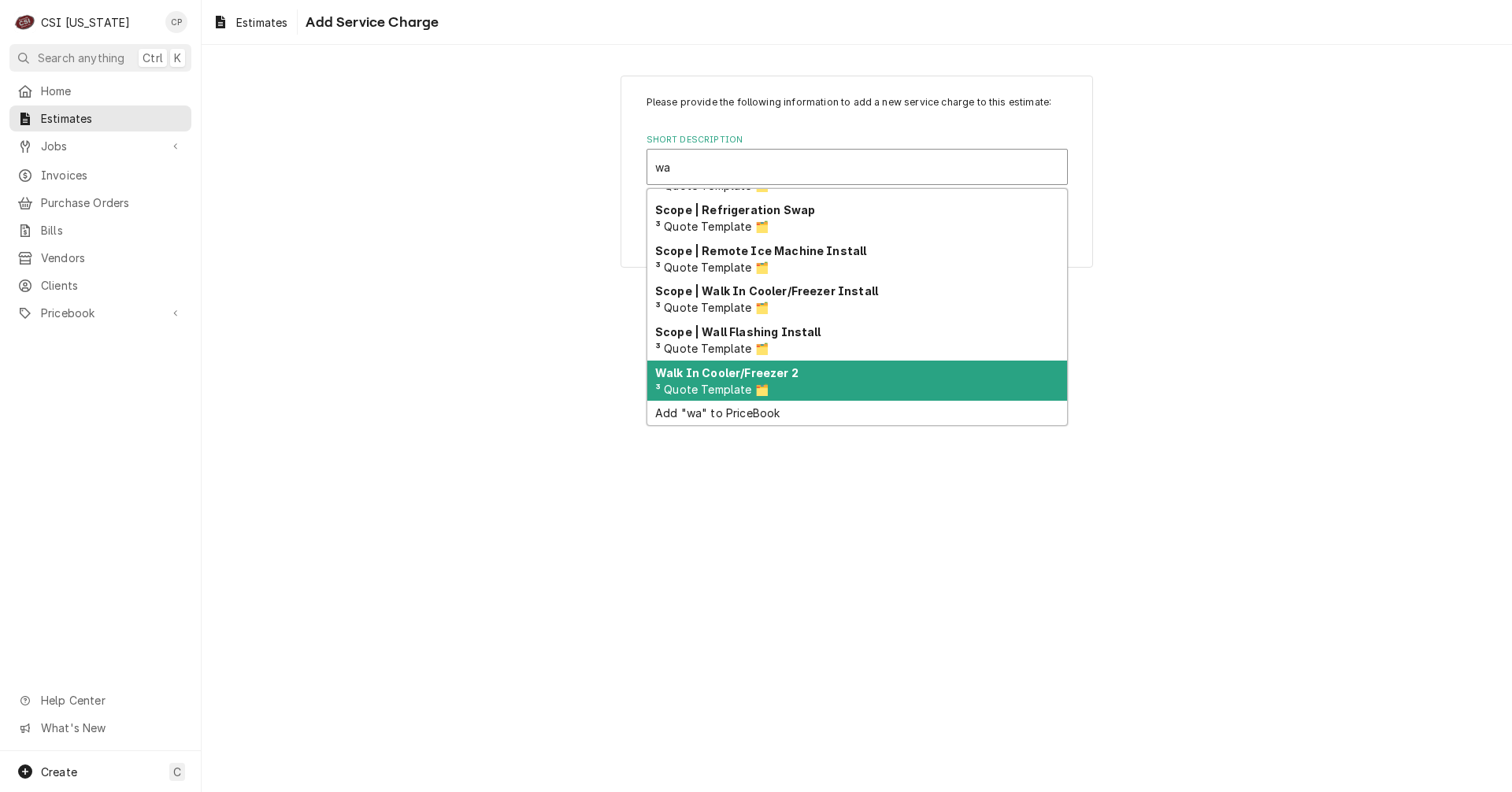
click at [756, 373] on strong "Walk In Cooler/Freezer 2" at bounding box center [727, 373] width 143 height 13
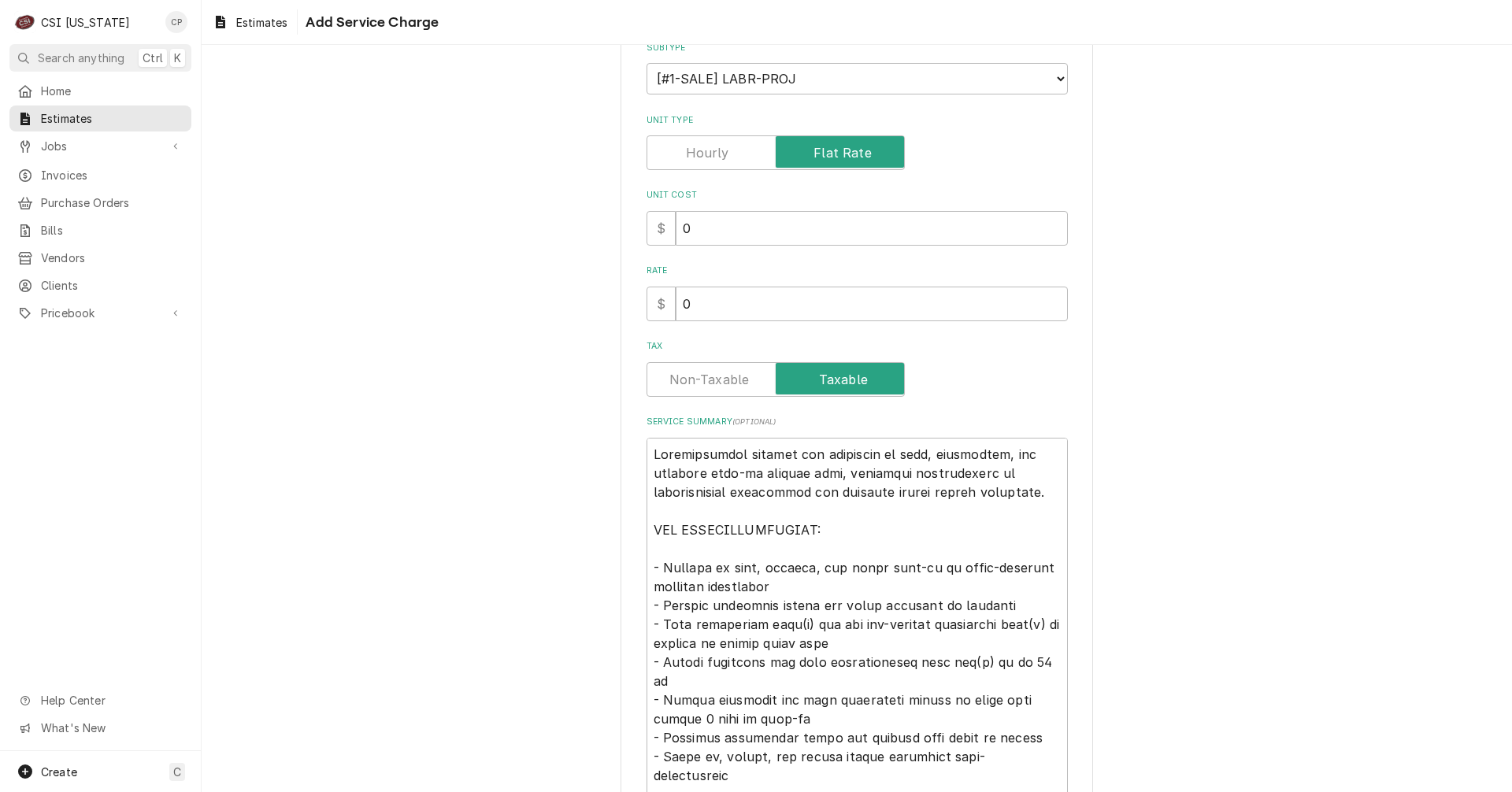
scroll to position [473, 0]
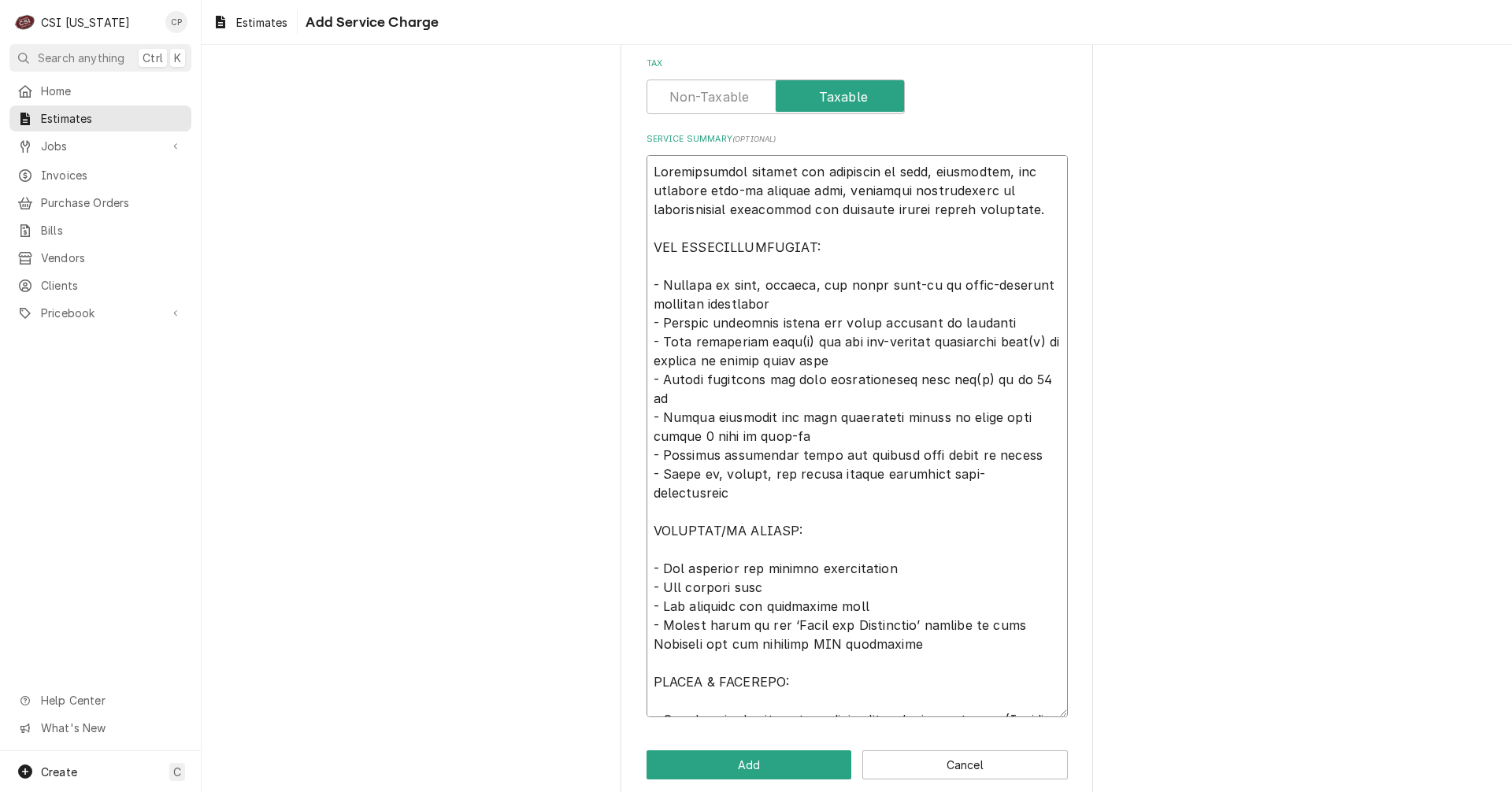
drag, startPoint x: 648, startPoint y: 340, endPoint x: 1034, endPoint y: 459, distance: 403.9
click at [1034, 459] on textarea "Service Summary ( optional )" at bounding box center [857, 436] width 421 height 562
click at [938, 772] on button "Cancel" at bounding box center [965, 765] width 206 height 29
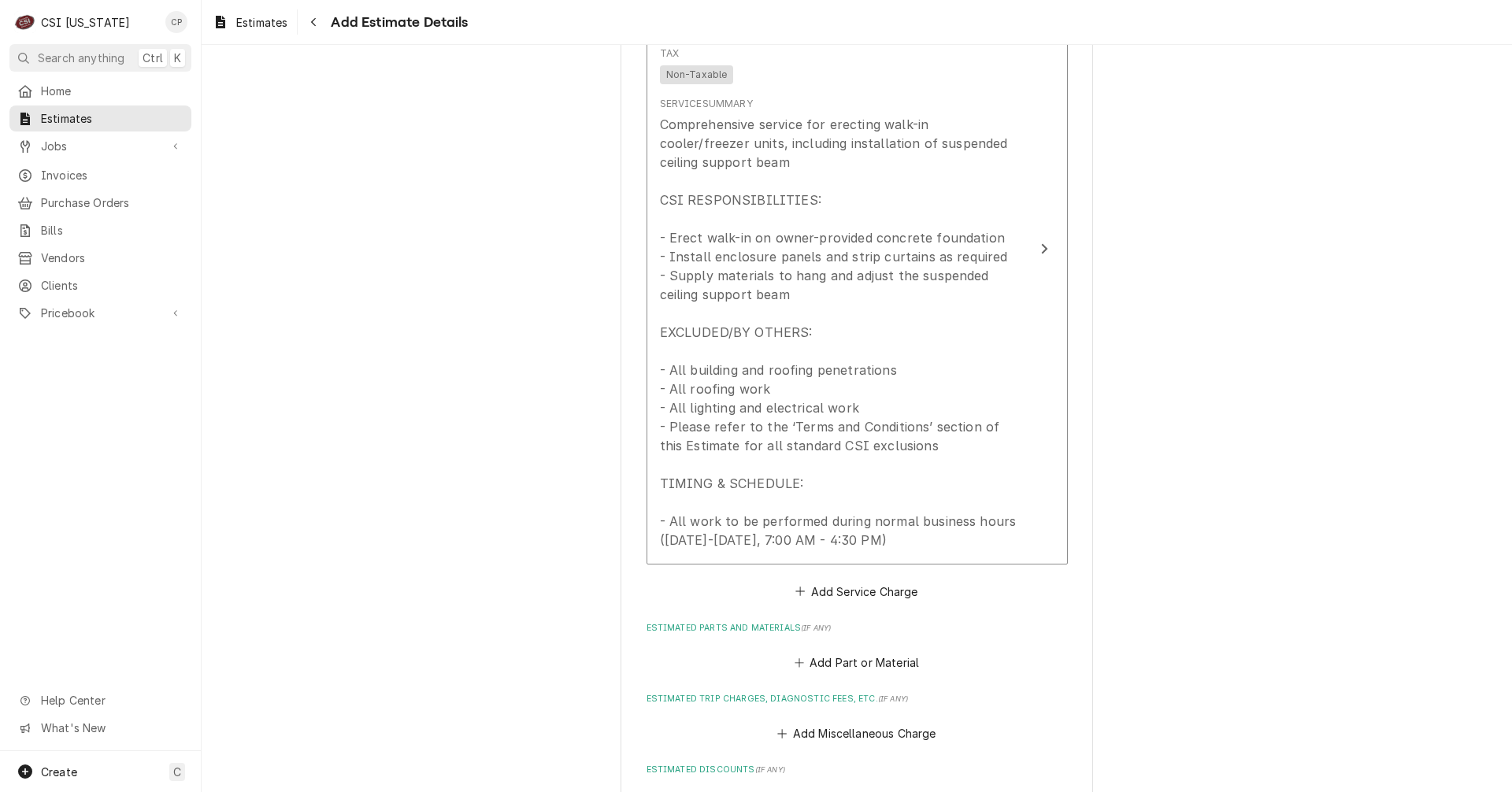
scroll to position [1674, 0]
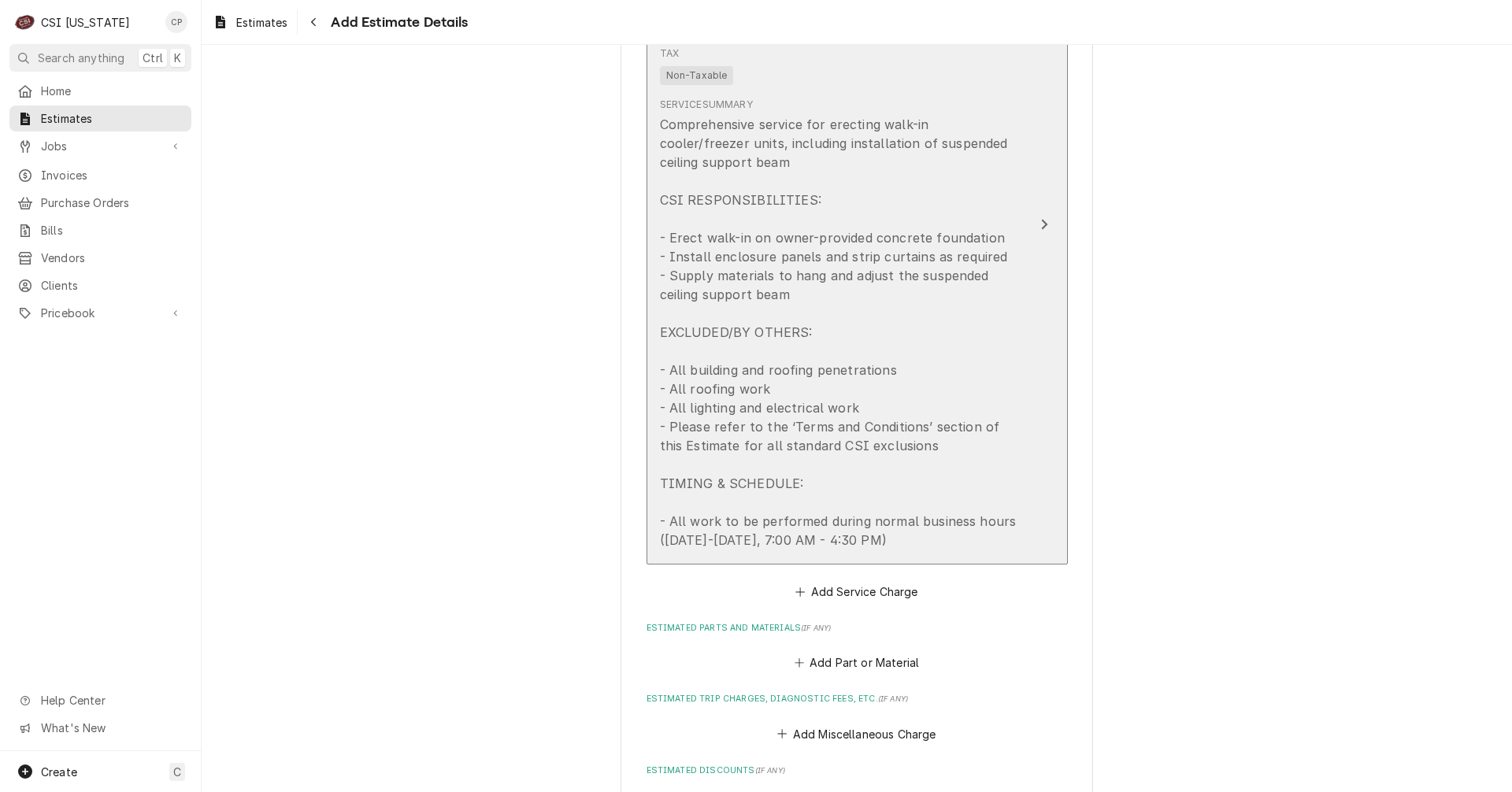
click at [1041, 225] on icon "Update Line Item" at bounding box center [1044, 225] width 6 height 10
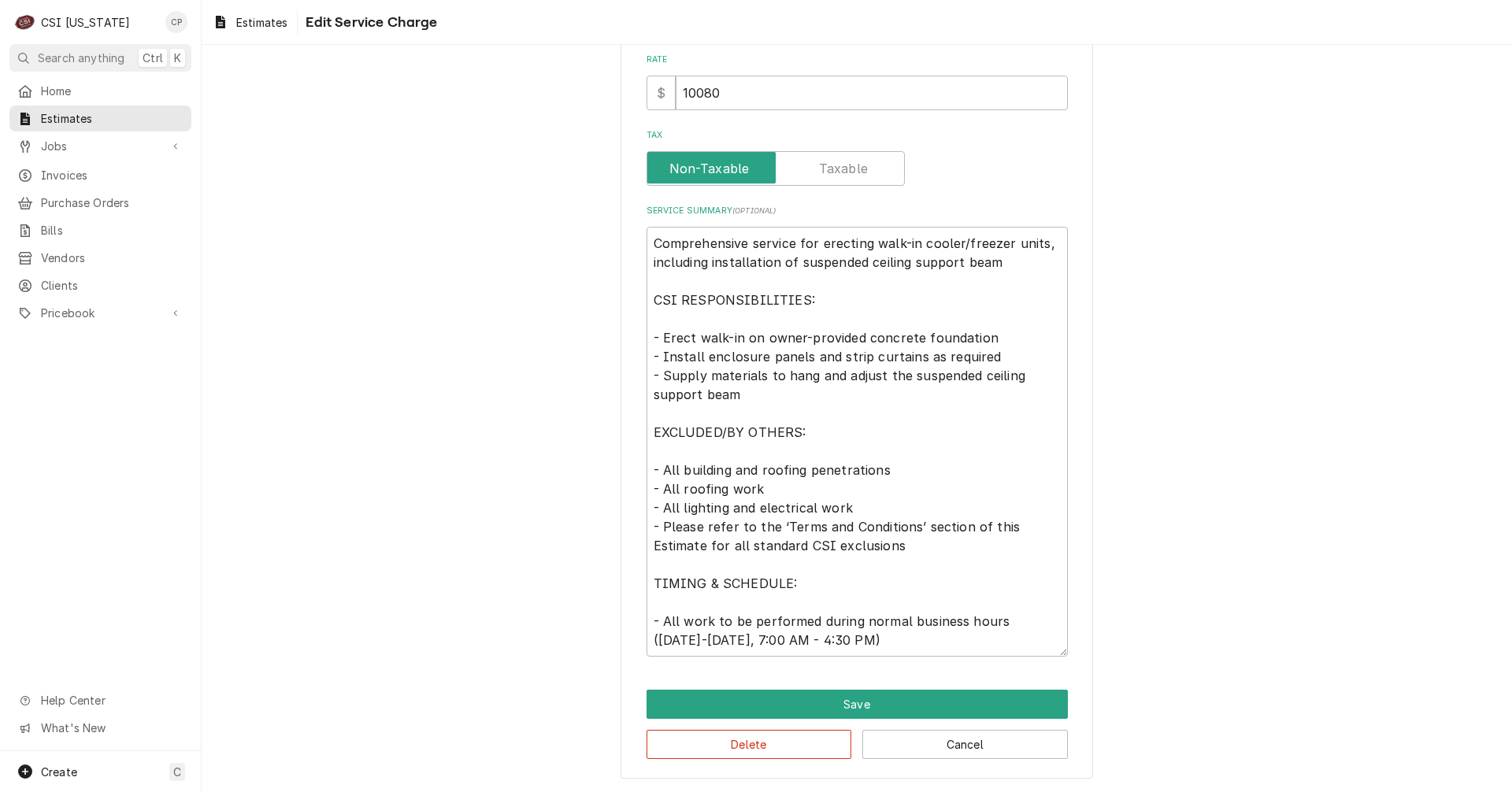
scroll to position [402, 0]
click at [658, 449] on textarea "Comprehensive service for erecting walk-in cooler/freezer units, including inst…" at bounding box center [857, 441] width 421 height 430
paste textarea "- Hang evaporator coil(s) and set pre-charged condensing unit(s) on timbers on …"
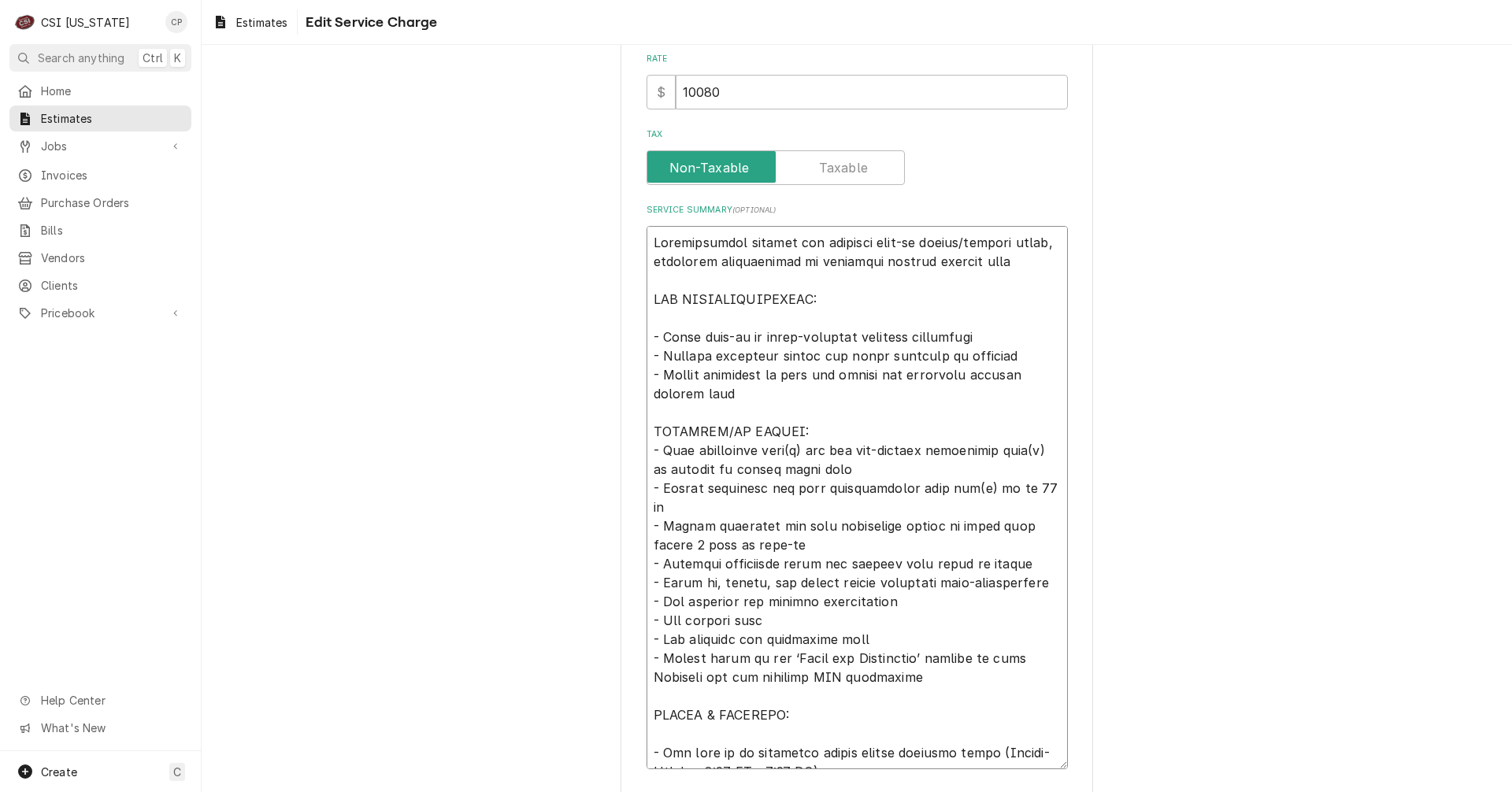
click at [646, 451] on textarea "Service Summary ( optional )" at bounding box center [857, 497] width 421 height 543
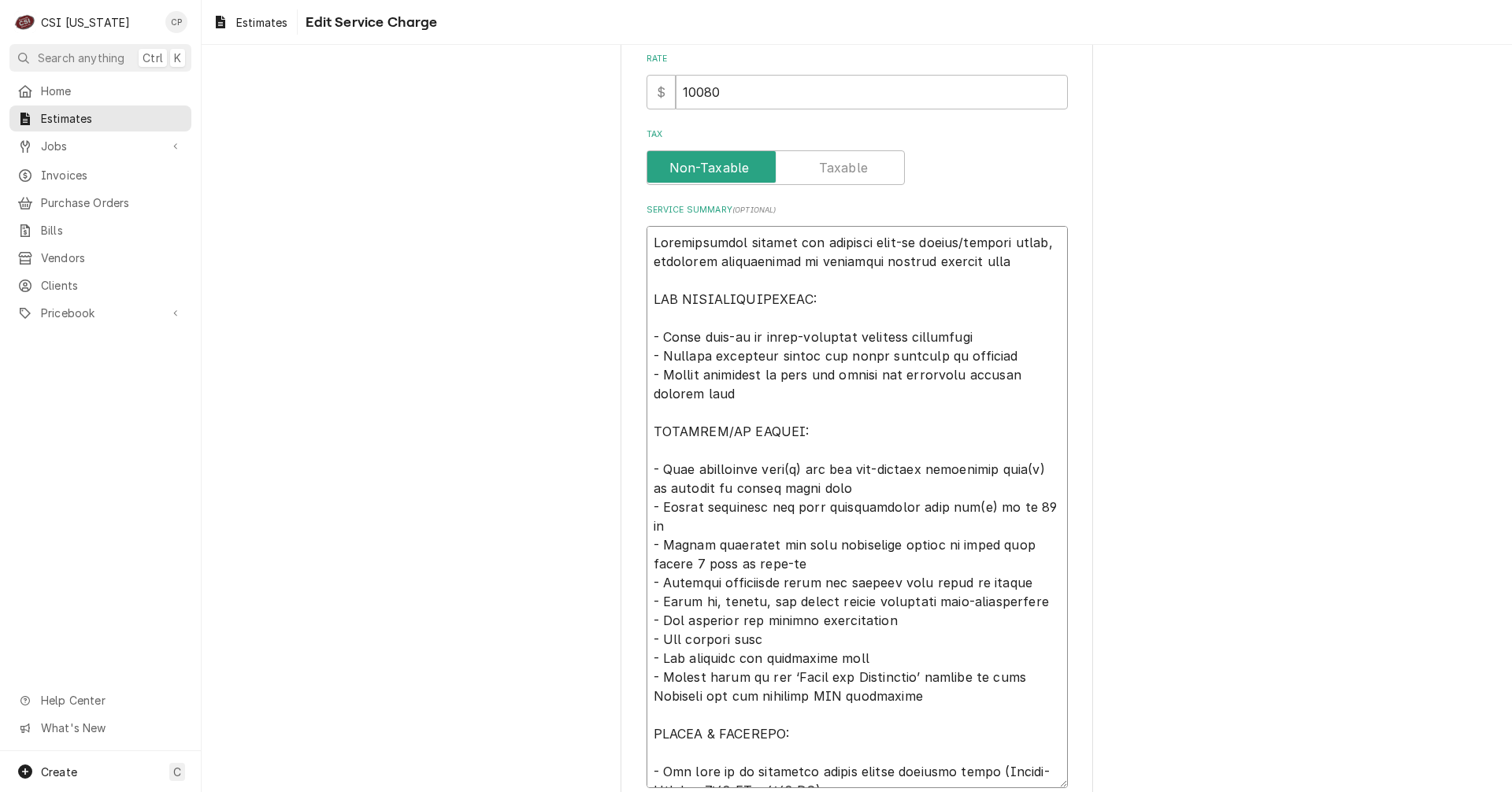
drag, startPoint x: 850, startPoint y: 472, endPoint x: 874, endPoint y: 472, distance: 24.0
click at [874, 472] on textarea "Service Summary ( optional )" at bounding box center [857, 506] width 421 height 562
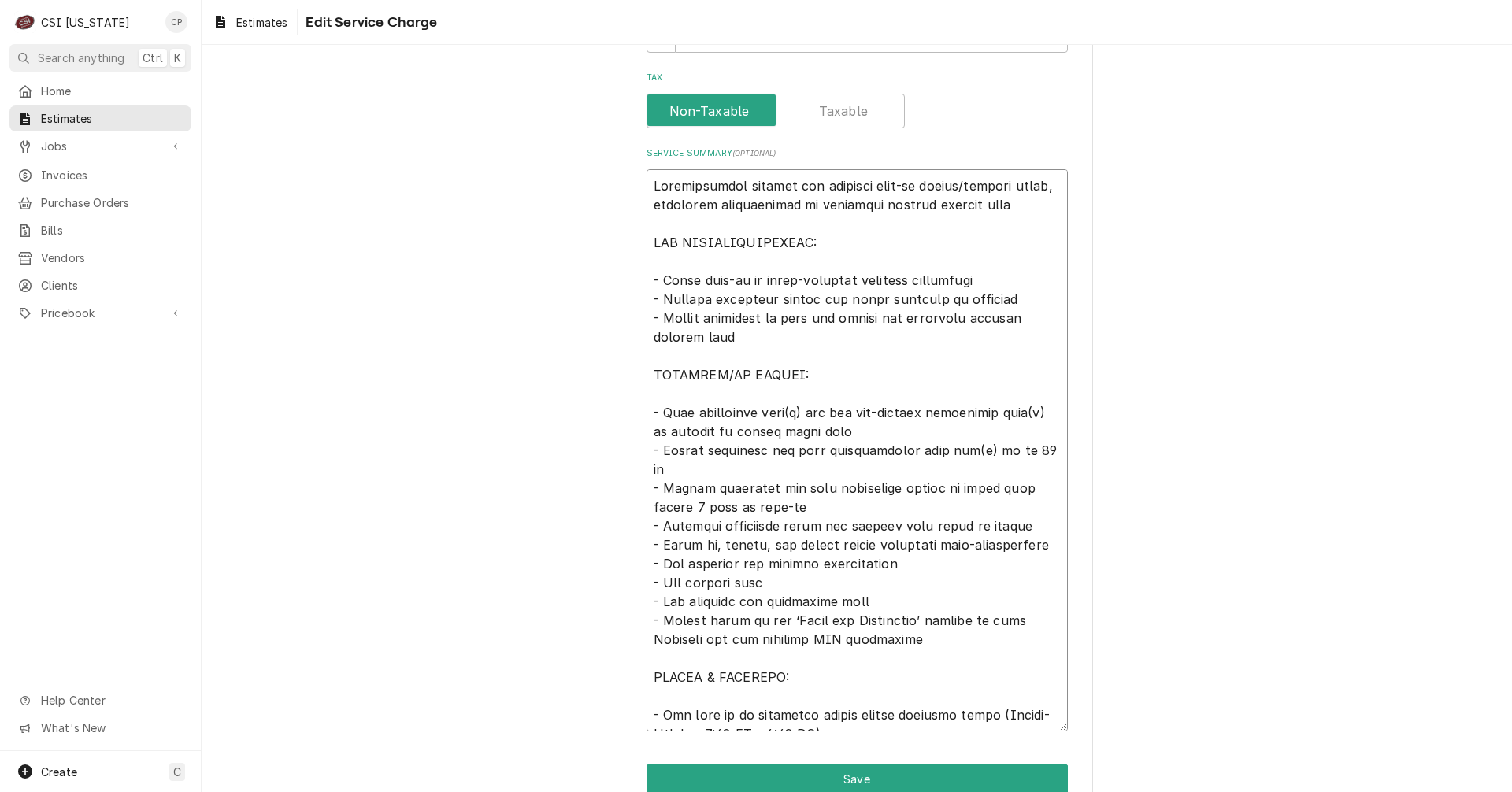
scroll to position [534, 0]
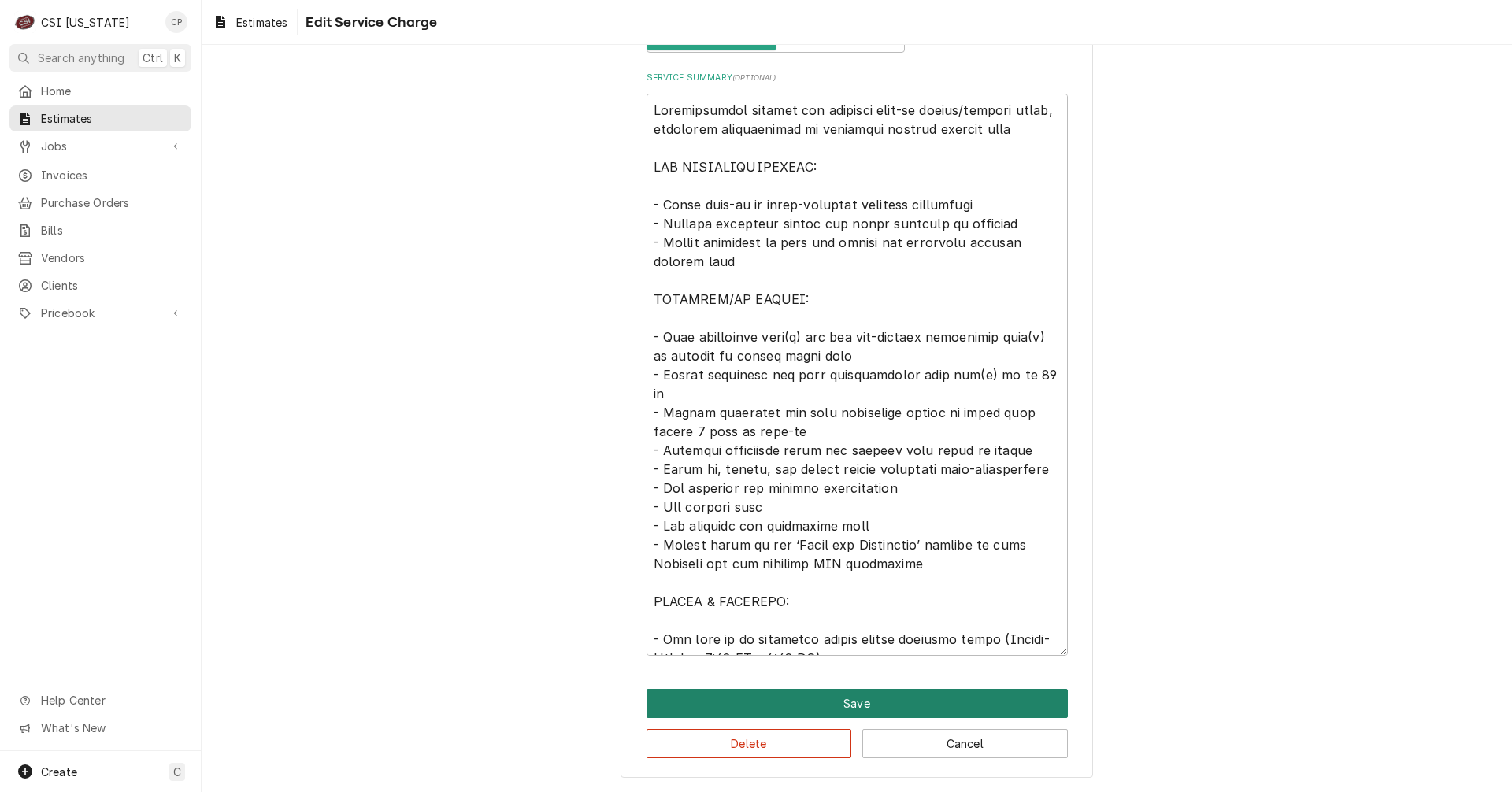
click at [854, 709] on button "Save" at bounding box center [857, 704] width 421 height 29
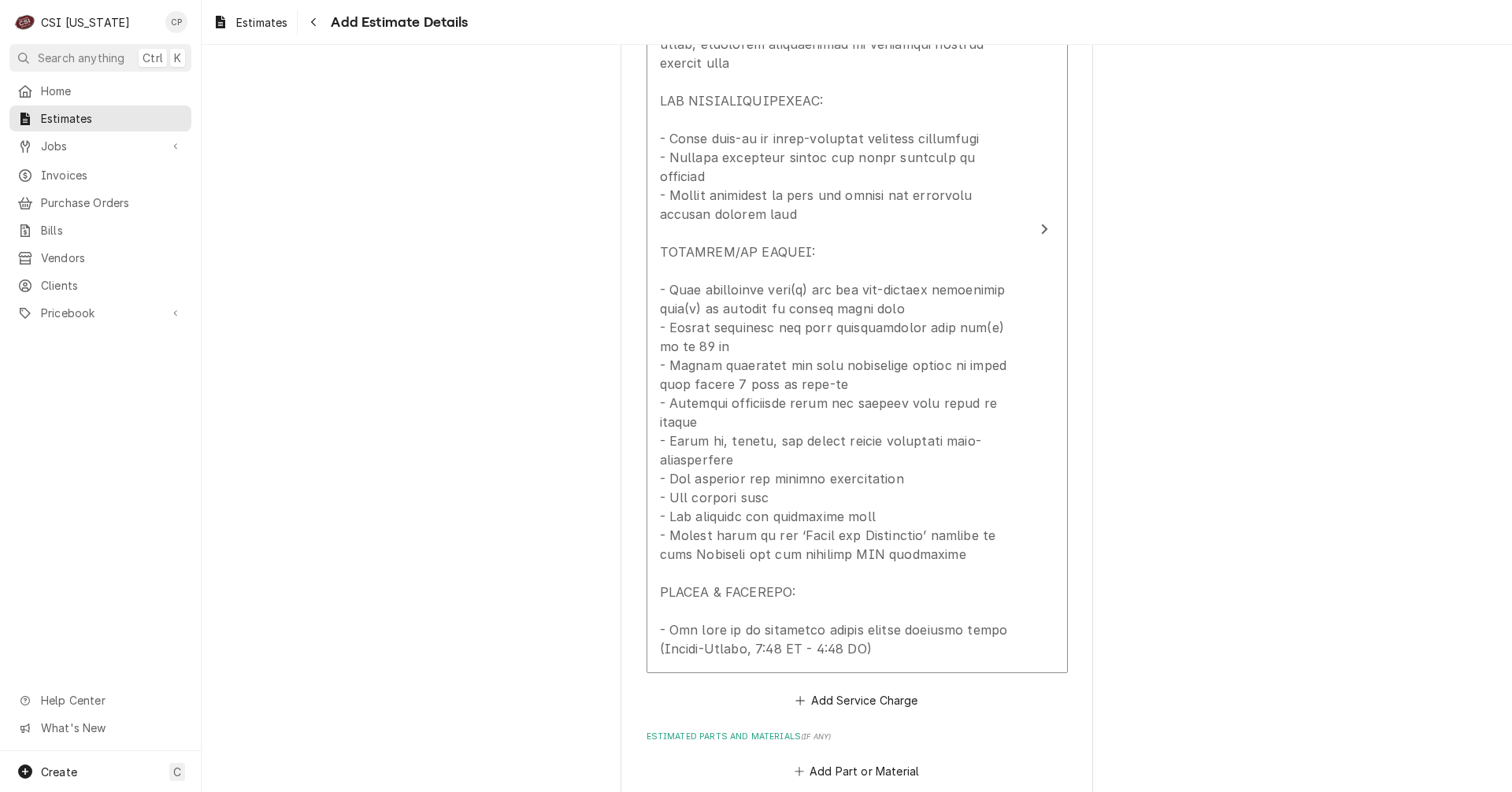
scroll to position [2020, 0]
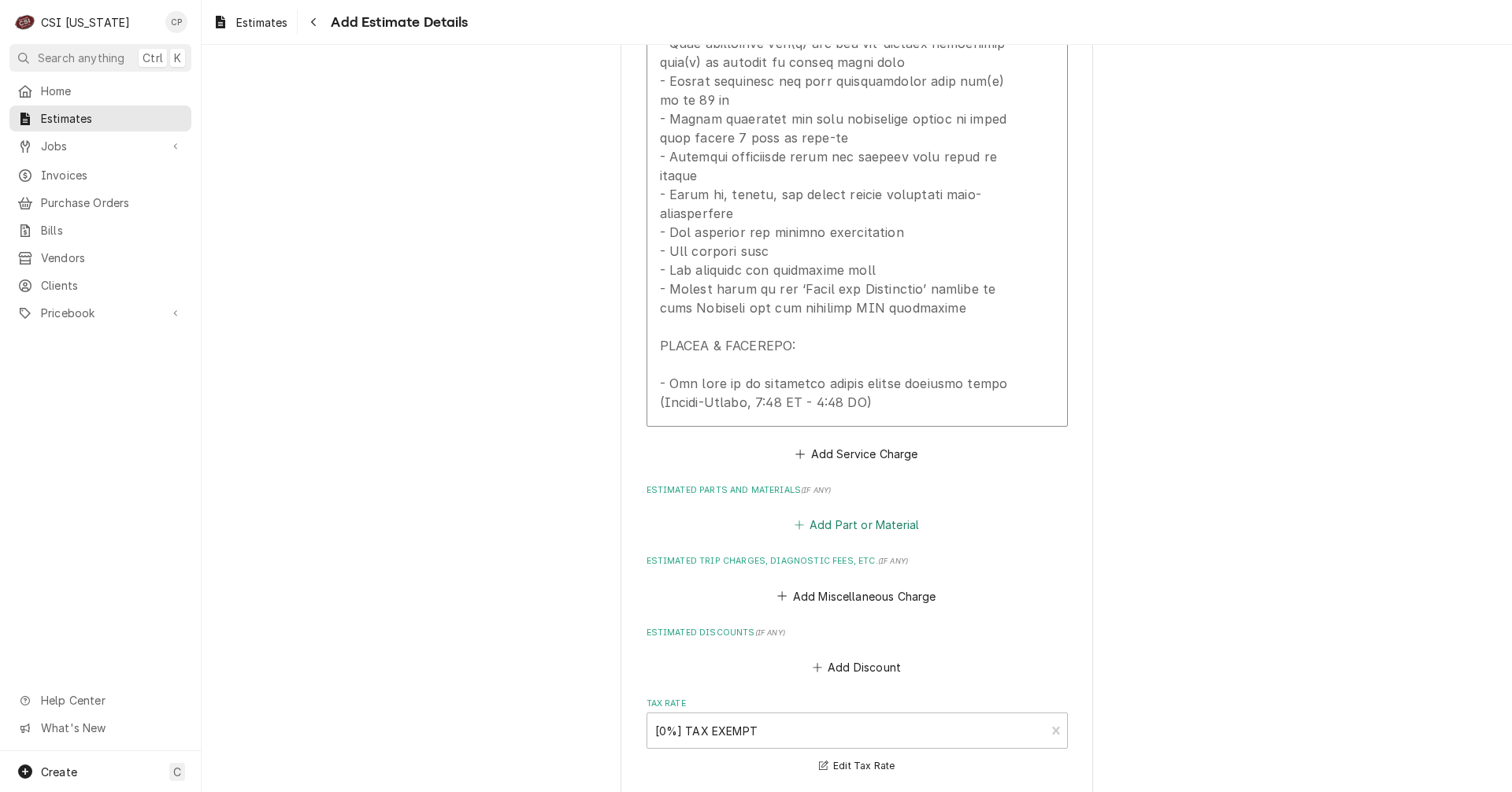
click at [848, 514] on button "Add Part or Material" at bounding box center [856, 525] width 130 height 22
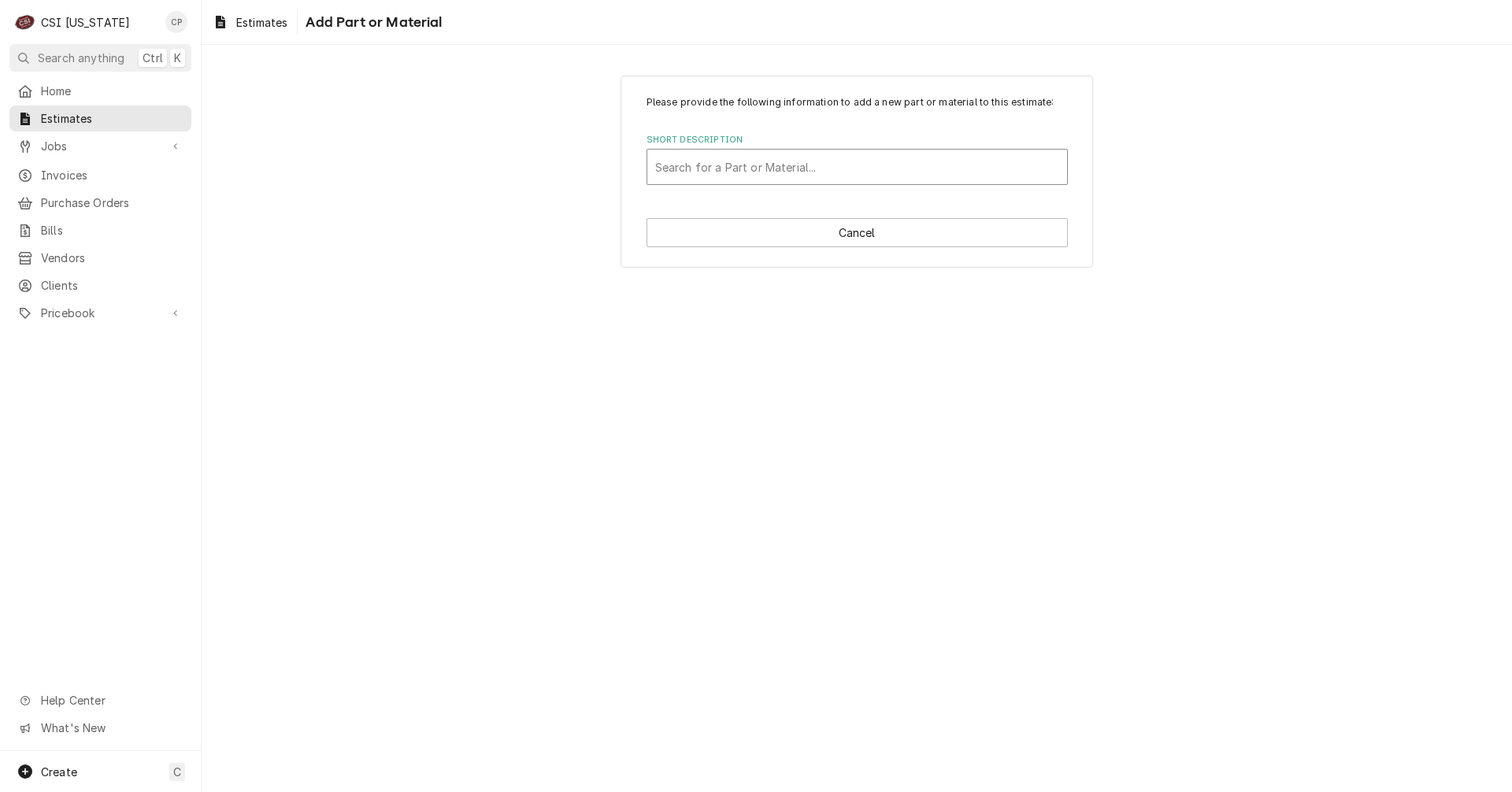
click at [752, 170] on div "Short Description" at bounding box center [858, 167] width 404 height 29
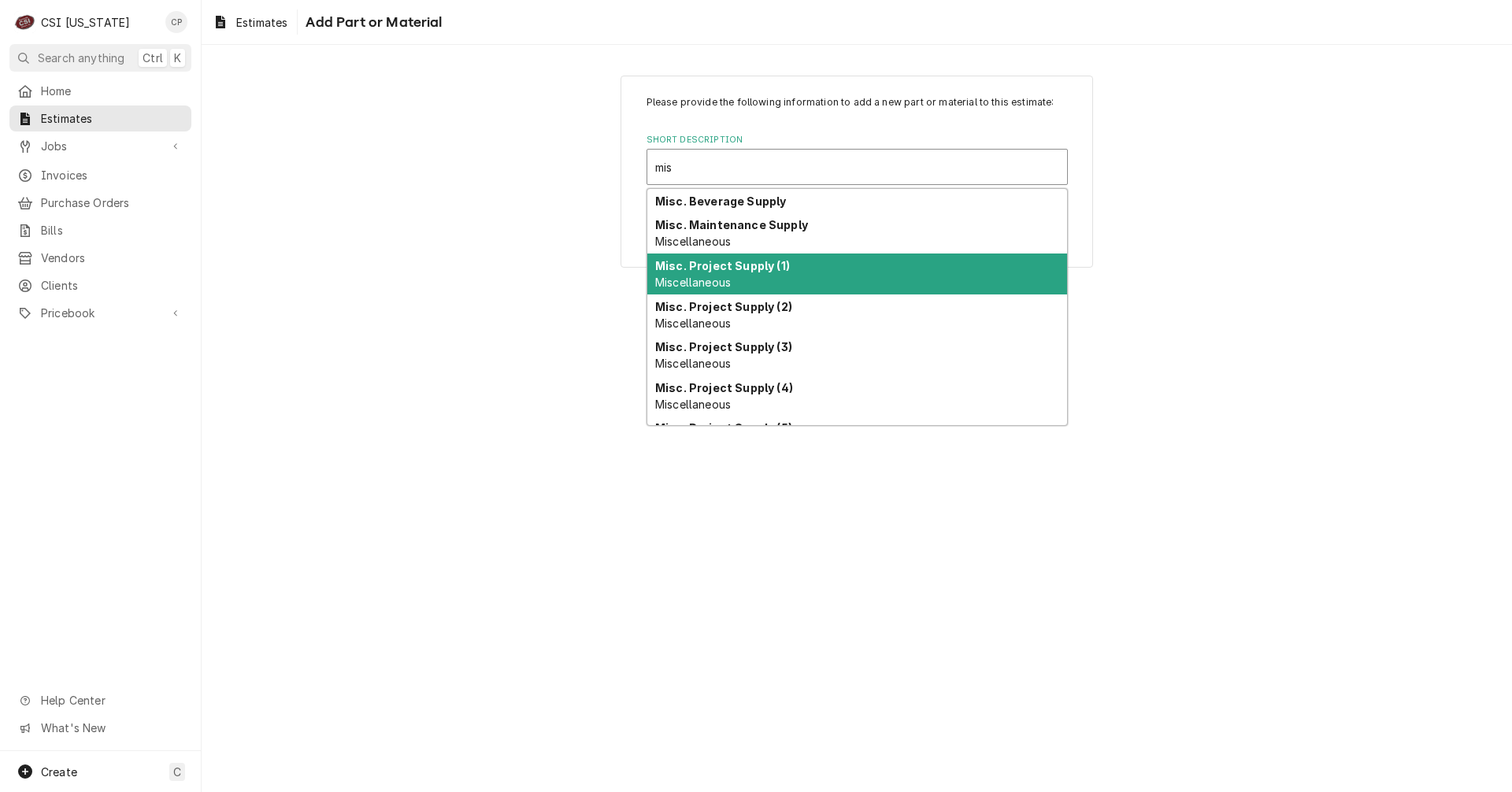
click at [744, 271] on strong "Misc. Project Supply (1)" at bounding box center [723, 266] width 135 height 13
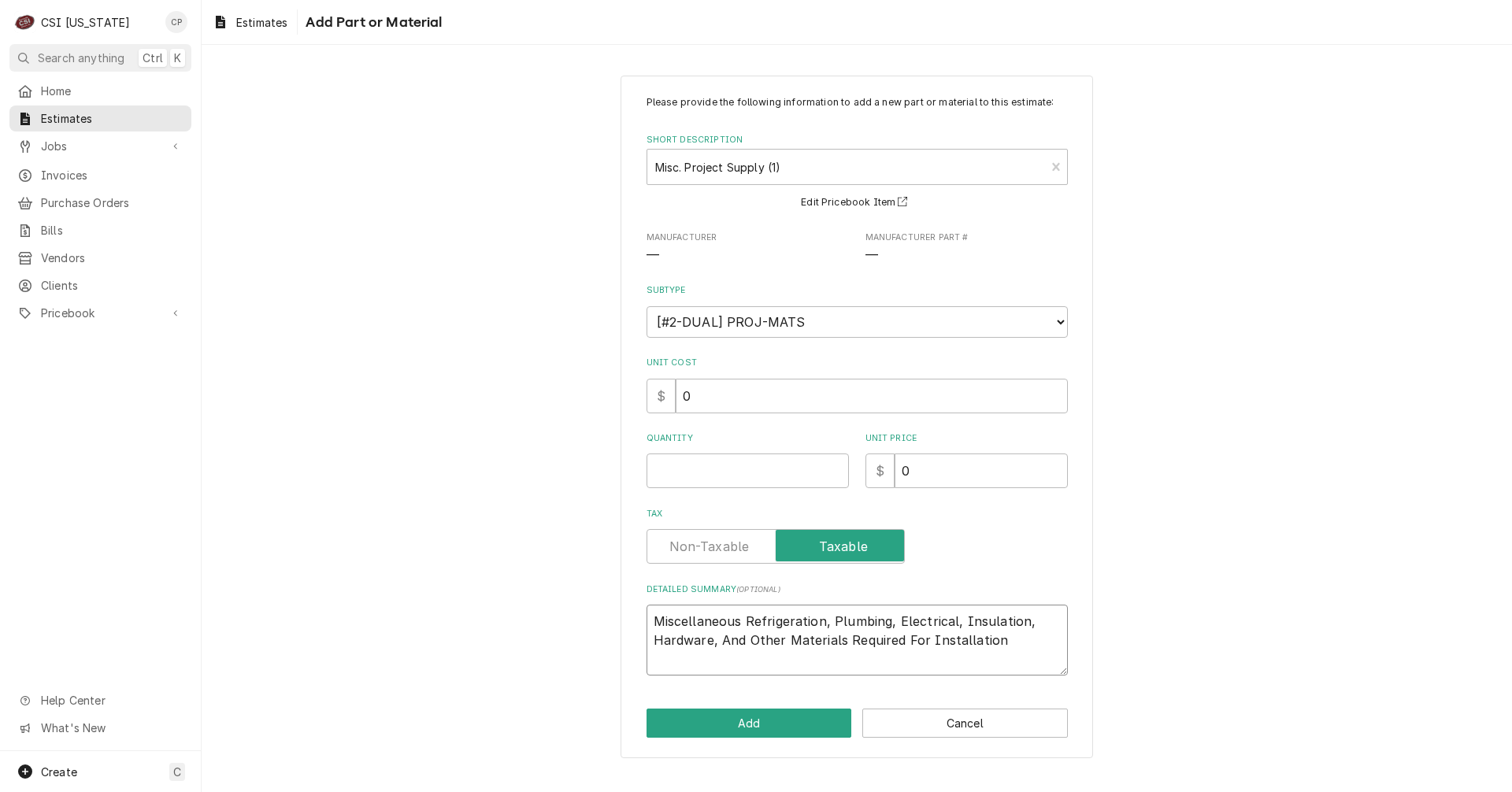
drag, startPoint x: 1024, startPoint y: 628, endPoint x: 748, endPoint y: 621, distance: 276.1
click at [745, 622] on textarea "Miscellaneous Refrigeration, Plumbing, Electrical, Insulation, Hardware, And Ot…" at bounding box center [857, 640] width 421 height 71
click at [803, 625] on textarea "Miscellaneous Hardware, And Other Materials Required For Installation" at bounding box center [857, 640] width 421 height 71
click at [783, 718] on button "Add" at bounding box center [749, 723] width 206 height 29
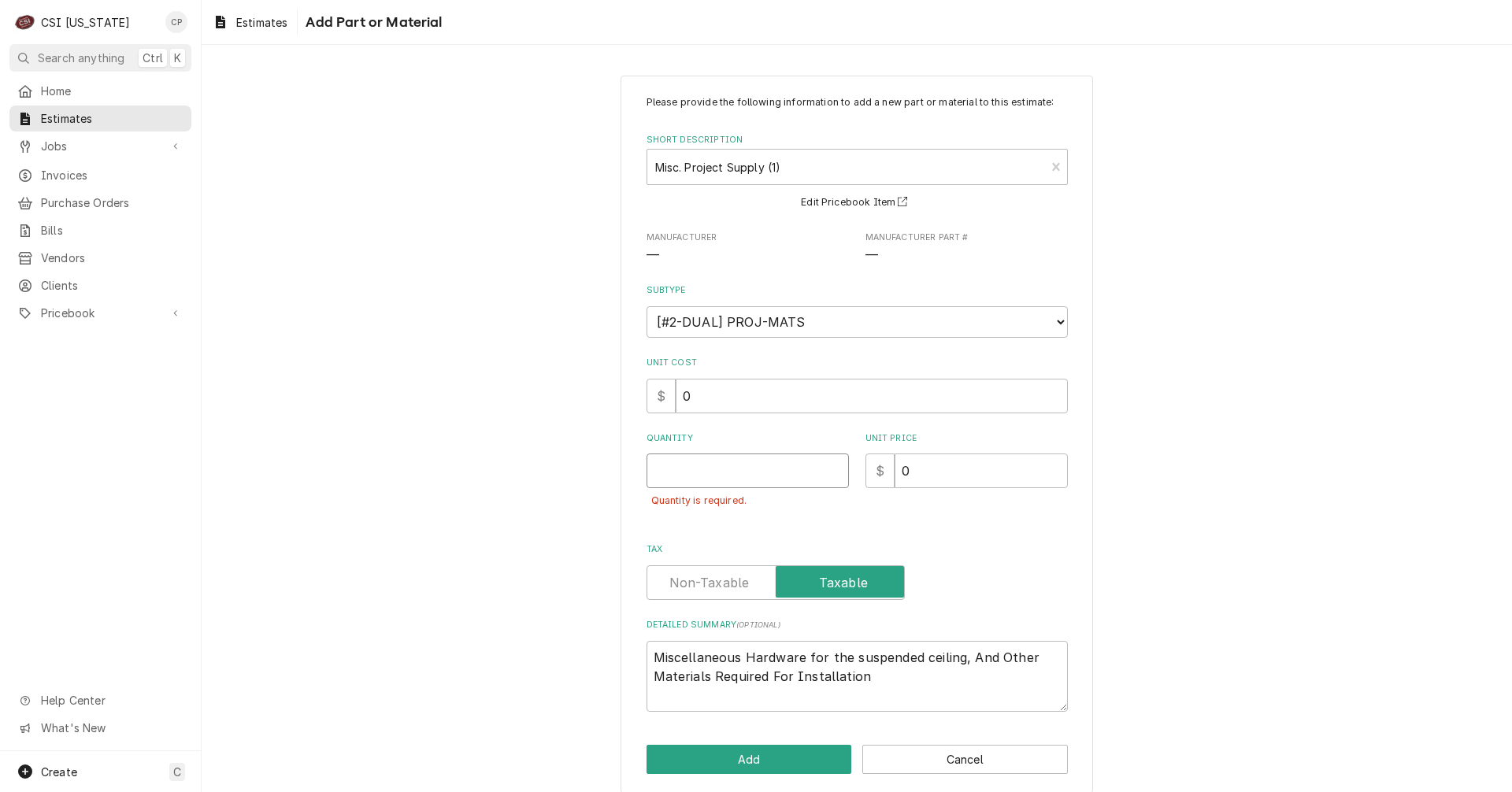
click at [700, 473] on input "Quantity" at bounding box center [747, 470] width 202 height 35
click at [711, 581] on label "Tax" at bounding box center [775, 582] width 259 height 35
click at [711, 581] on input "Tax" at bounding box center [776, 582] width 244 height 35
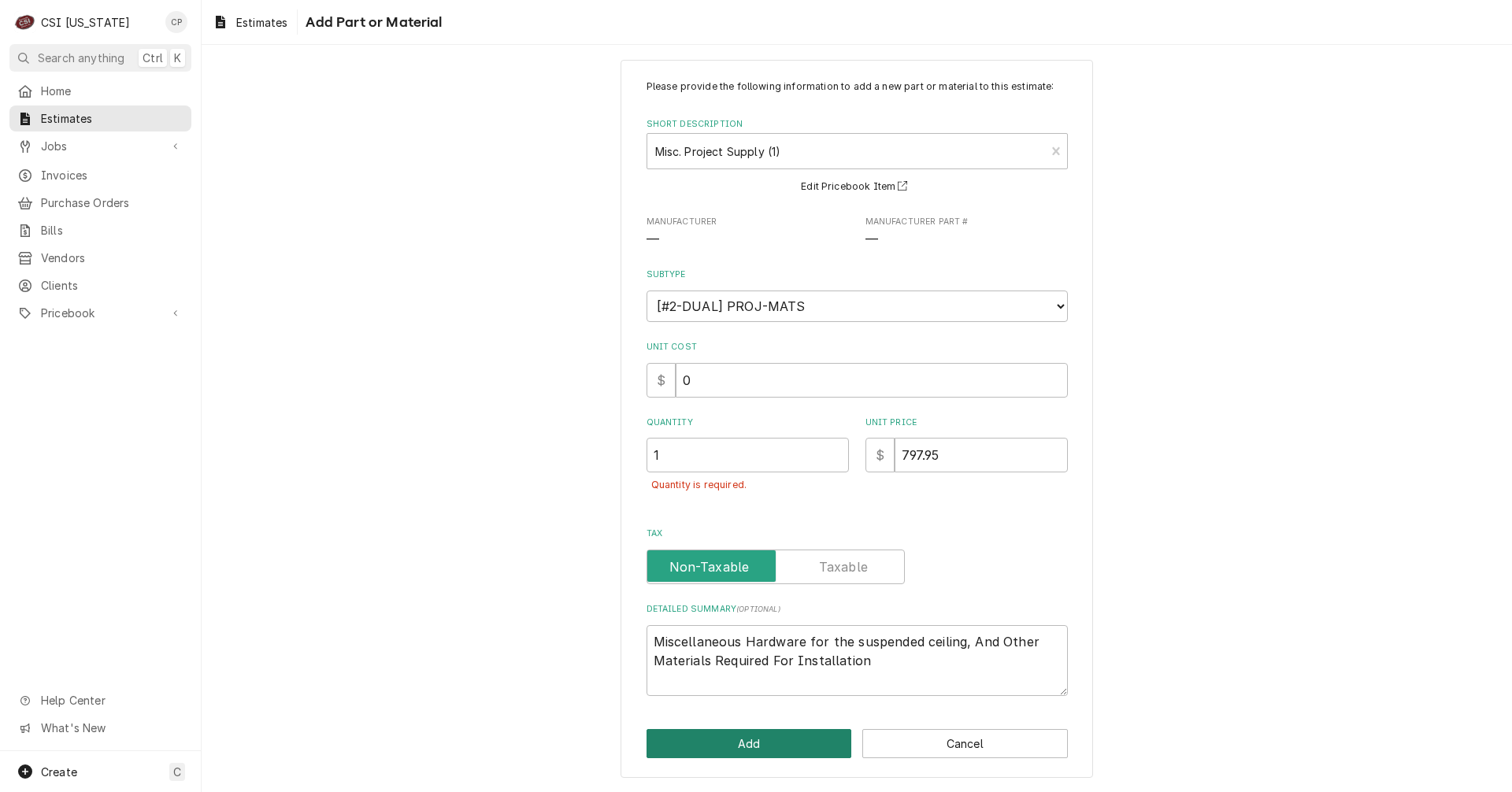
click at [762, 741] on button "Add" at bounding box center [749, 744] width 206 height 29
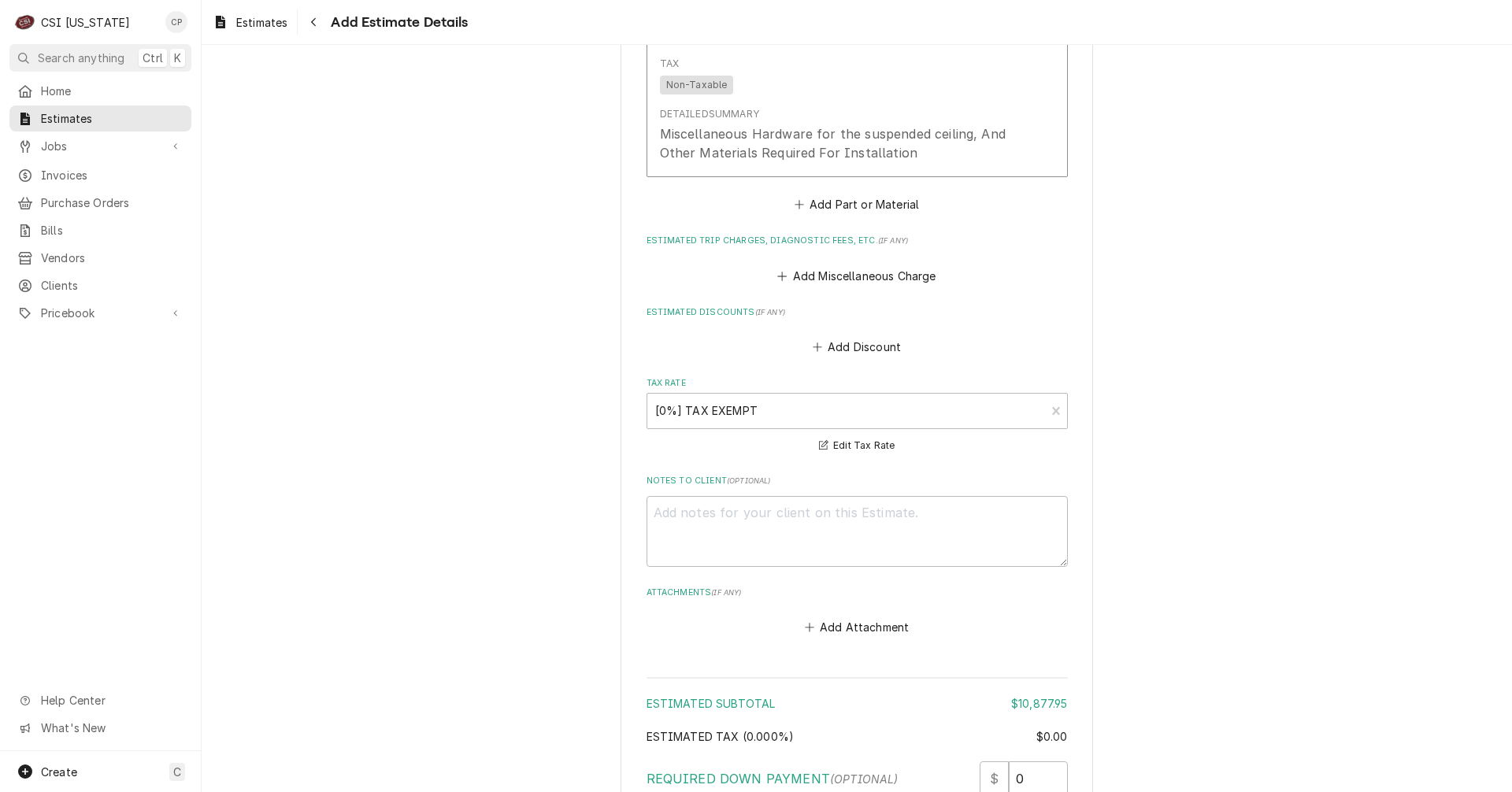
scroll to position [2891, 0]
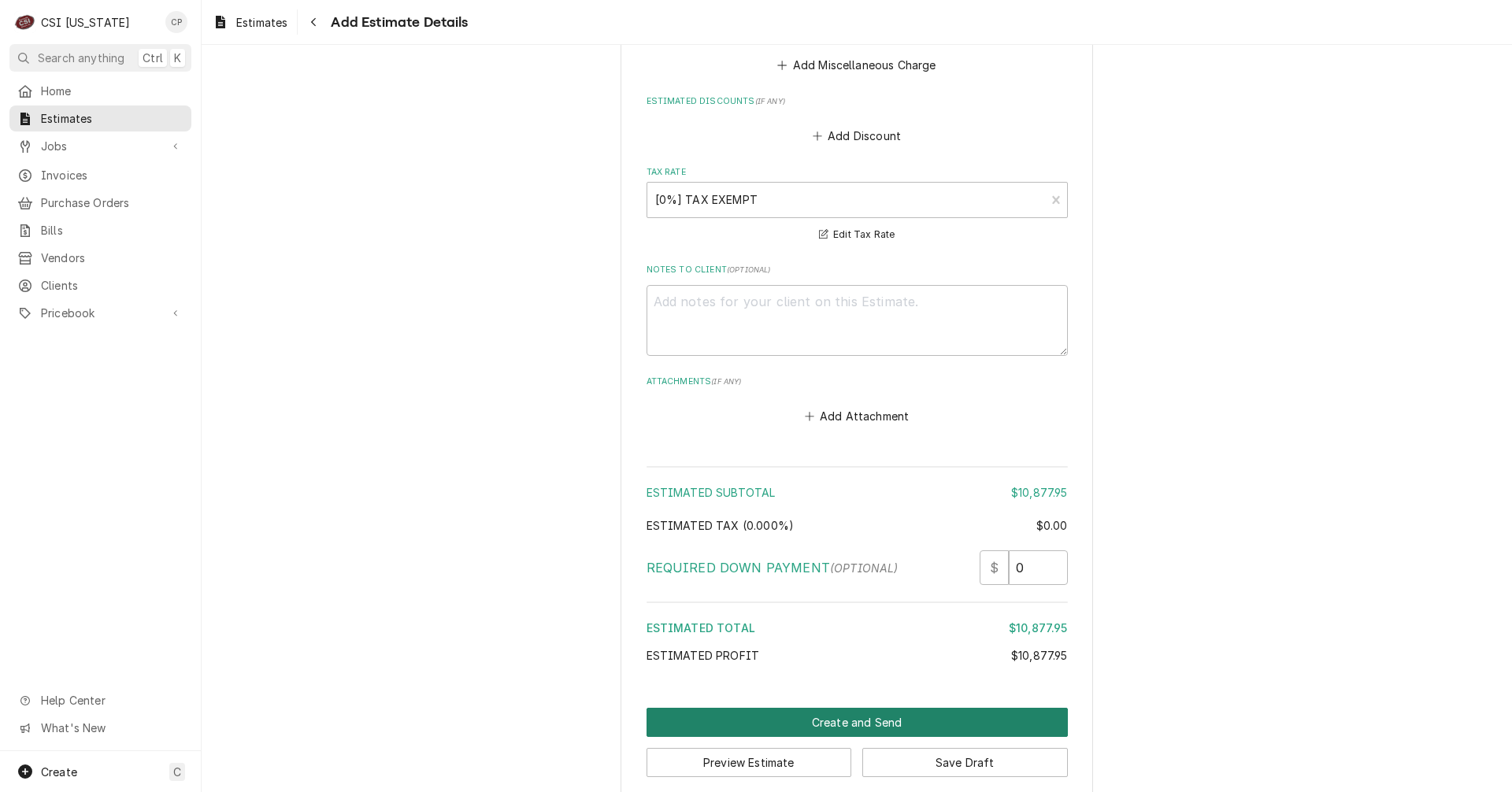
click at [847, 709] on button "Create and Send" at bounding box center [857, 722] width 421 height 29
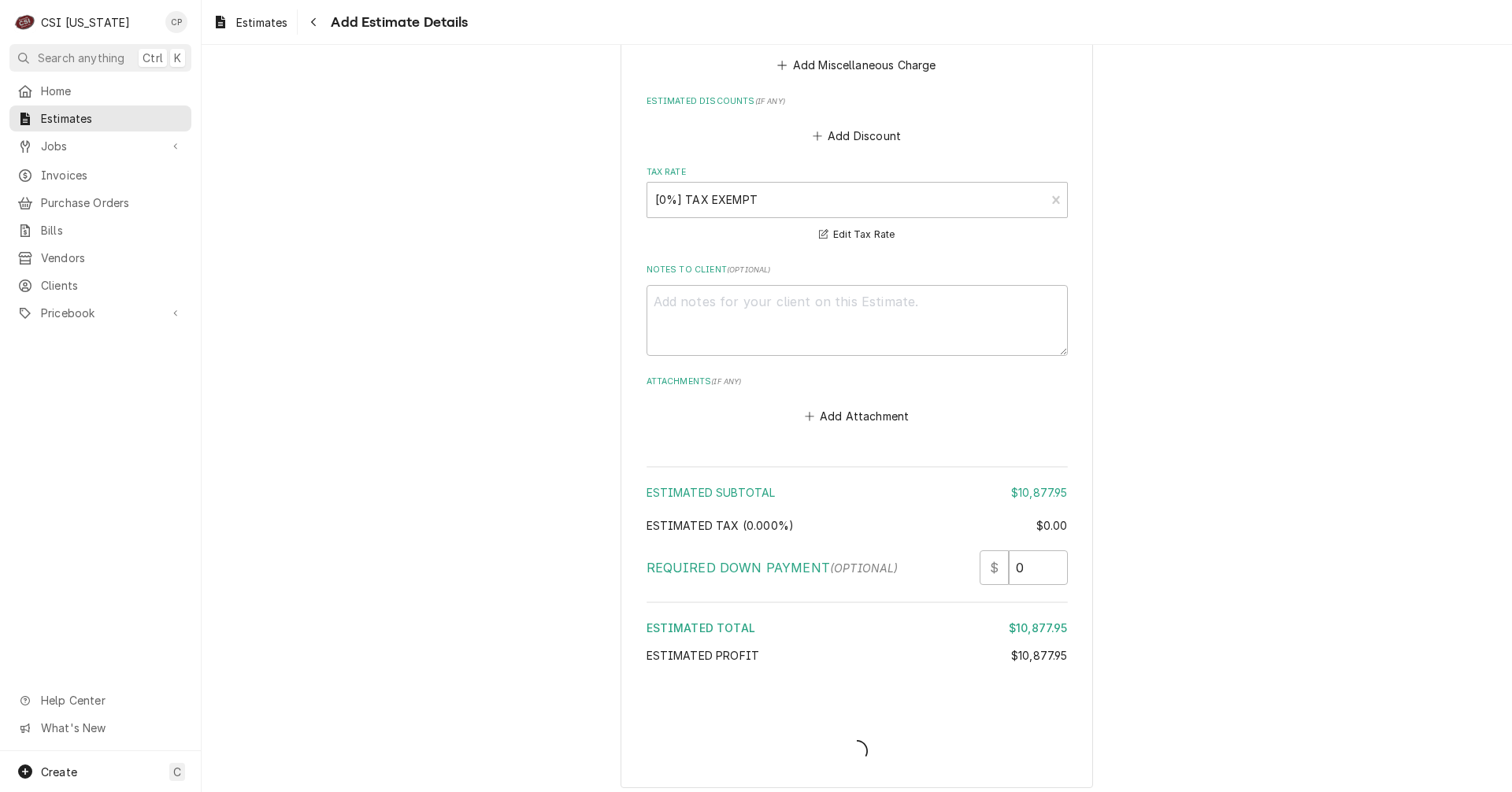
scroll to position [2882, 0]
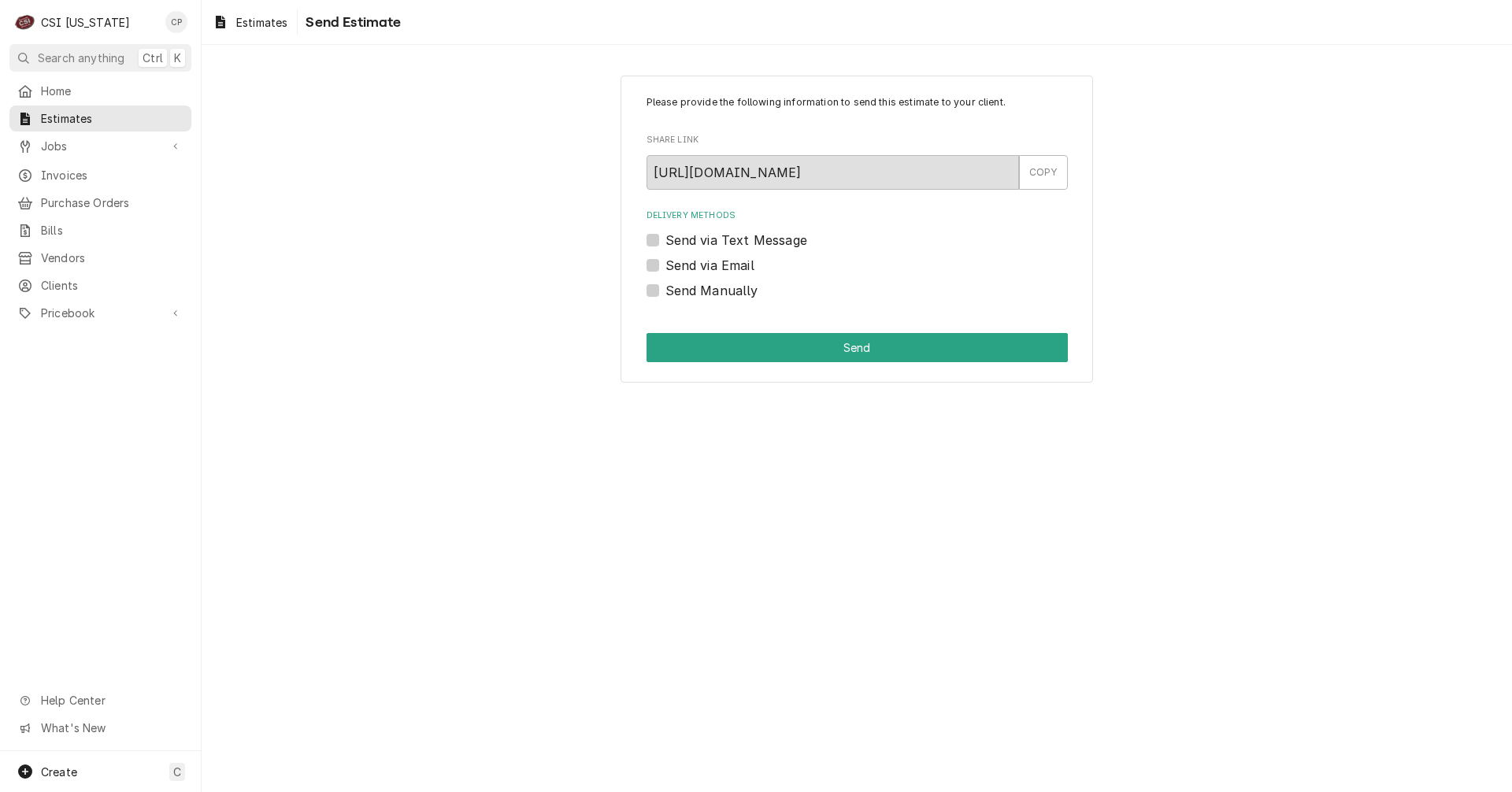
click at [665, 267] on label "Send via Email" at bounding box center [710, 265] width 89 height 19
click at [665, 267] on input "Send via Email" at bounding box center [876, 273] width 421 height 35
checkbox input "true"
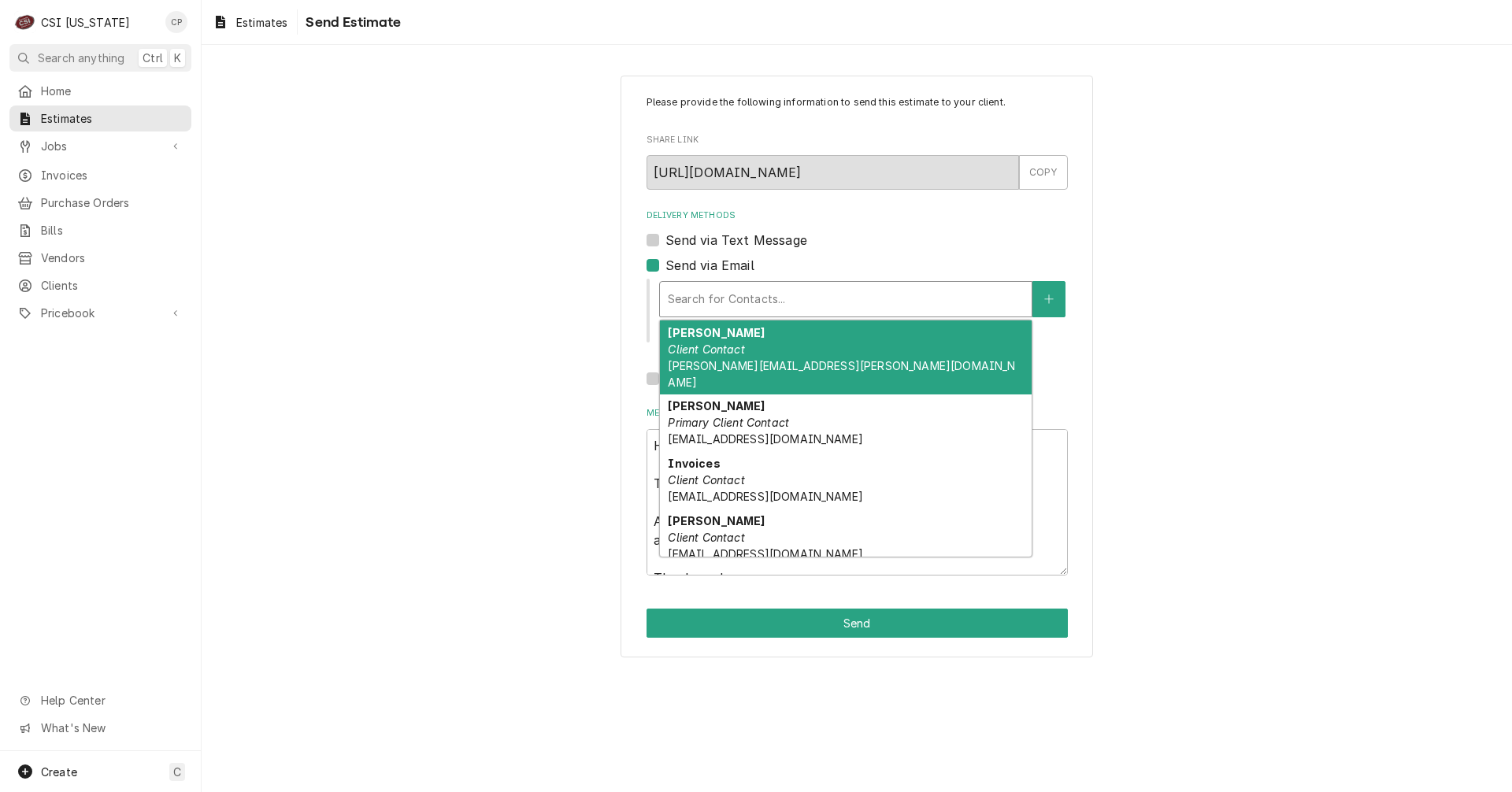
click at [734, 302] on div "Delivery Methods" at bounding box center [846, 299] width 355 height 29
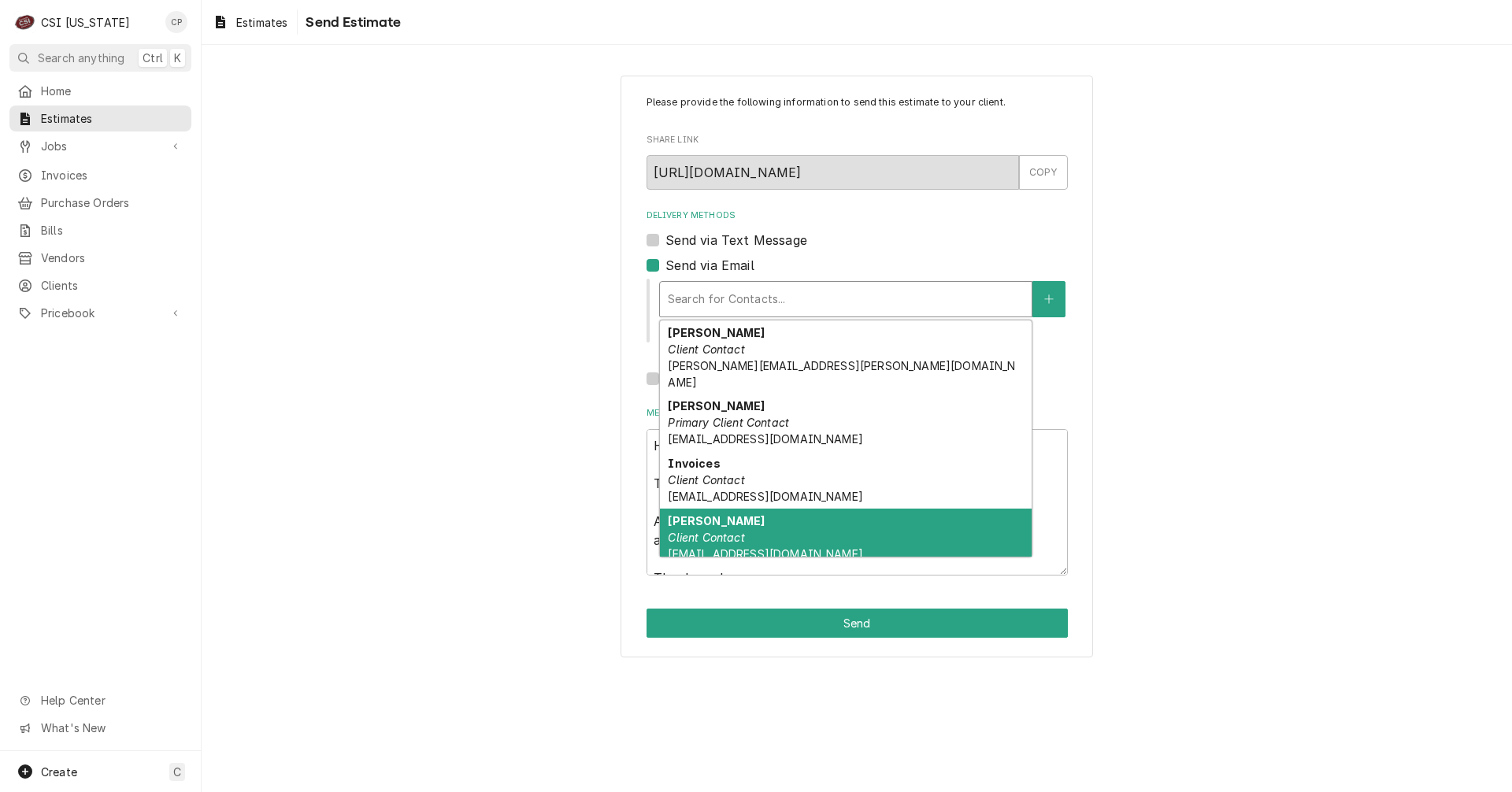
click at [705, 544] on div "Joe Client Contact joef@c-tdesign.com" at bounding box center [845, 538] width 371 height 57
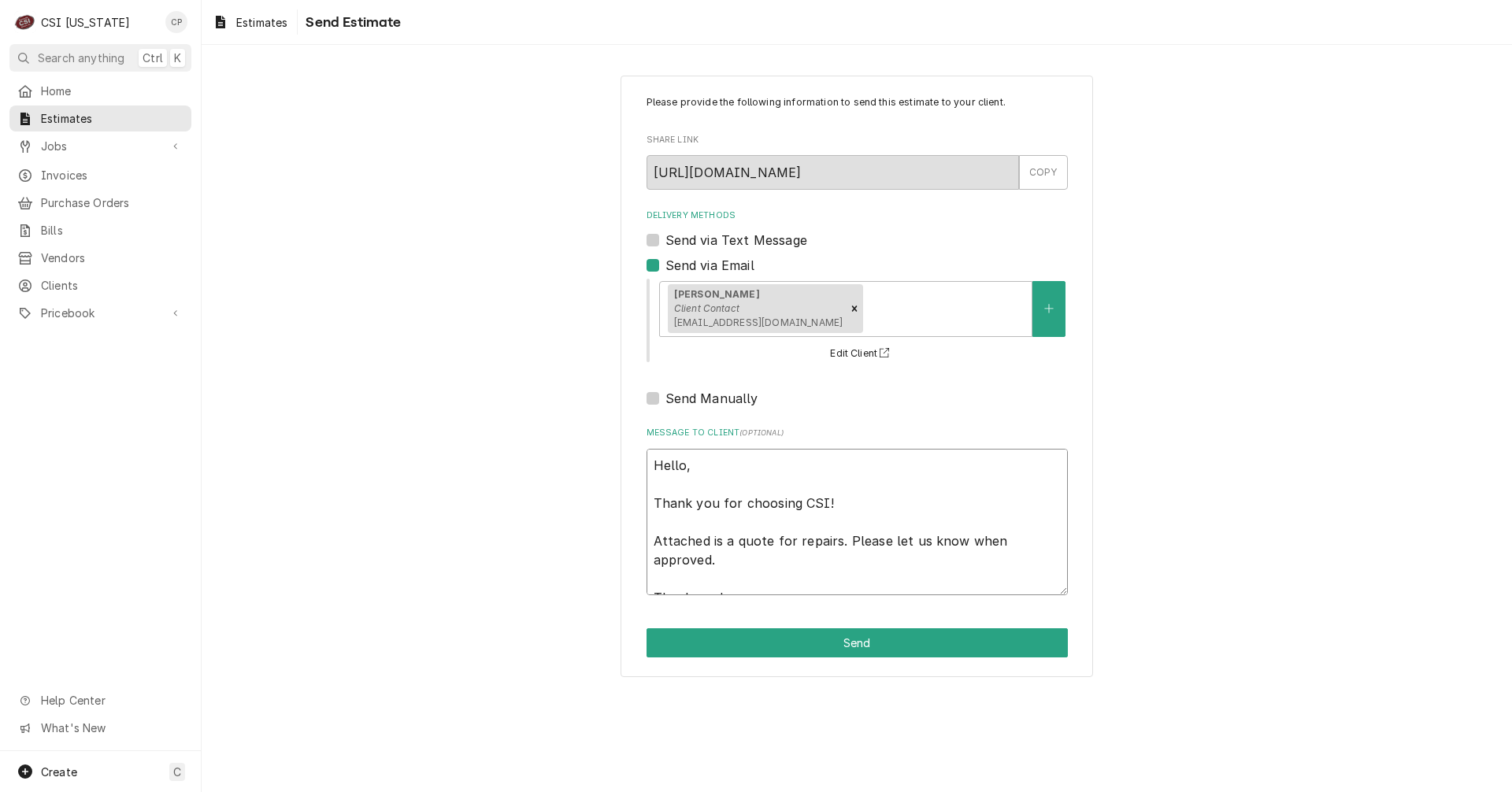
click at [775, 538] on textarea "Hello, Thank you for choosing CSI! Attached is a quote for repairs. Please let …" at bounding box center [857, 522] width 421 height 147
drag, startPoint x: 794, startPoint y: 540, endPoint x: 804, endPoint y: 554, distance: 17.2
click at [804, 554] on textarea "Hello, Thank you for choosing CSI! Attached is a quote for repairs. Please let …" at bounding box center [857, 522] width 421 height 147
type textarea "x"
type textarea "Hello, Thank you for choosing CSI! Attached is a quote for t Thank you!"
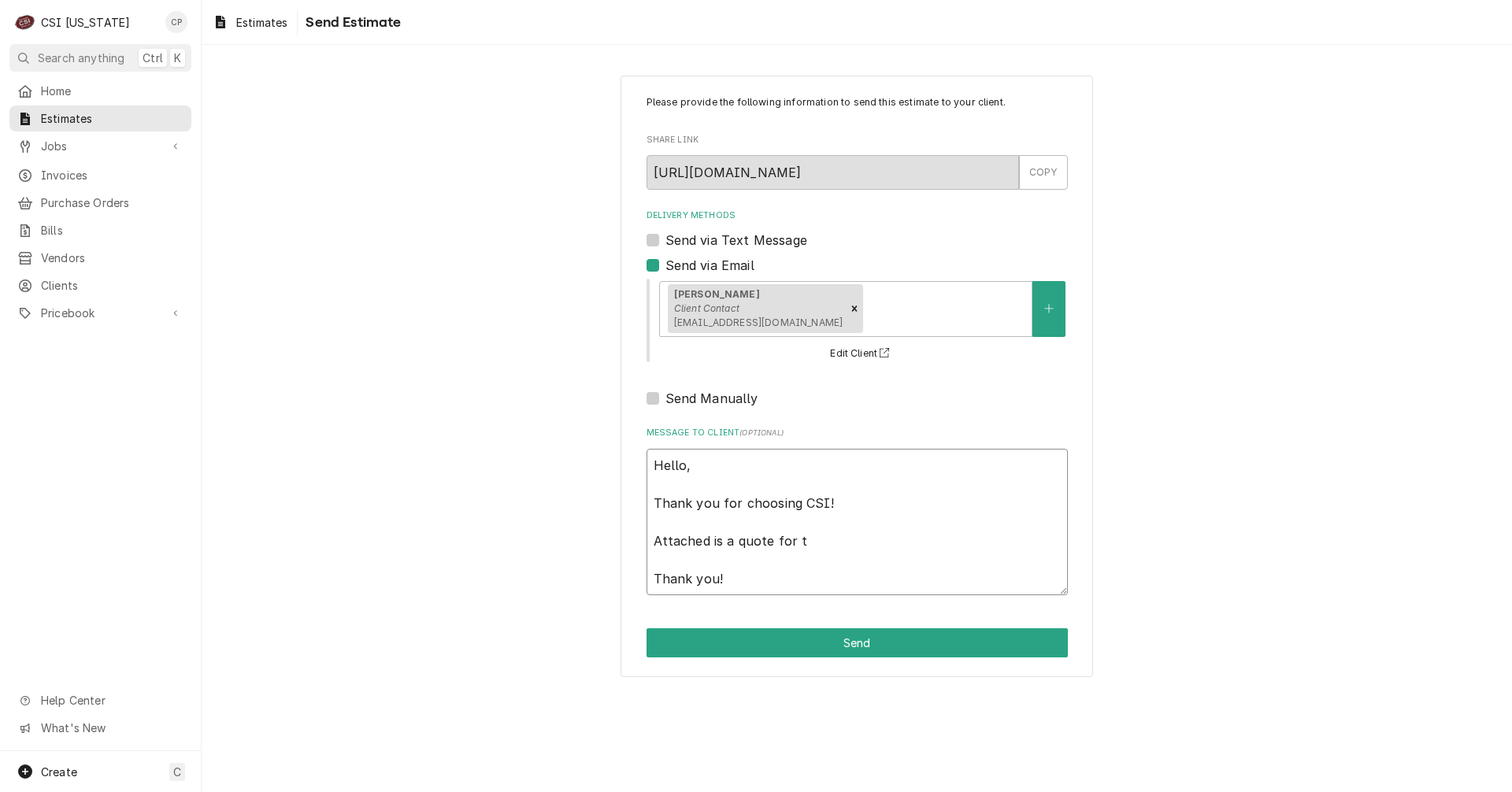
type textarea "x"
type textarea "Hello, Thank you for choosing CSI! Attached is a quote for th Thank you!"
type textarea "x"
type textarea "Hello, Thank you for choosing CSI! Attached is a quote for the Thank you!"
type textarea "x"
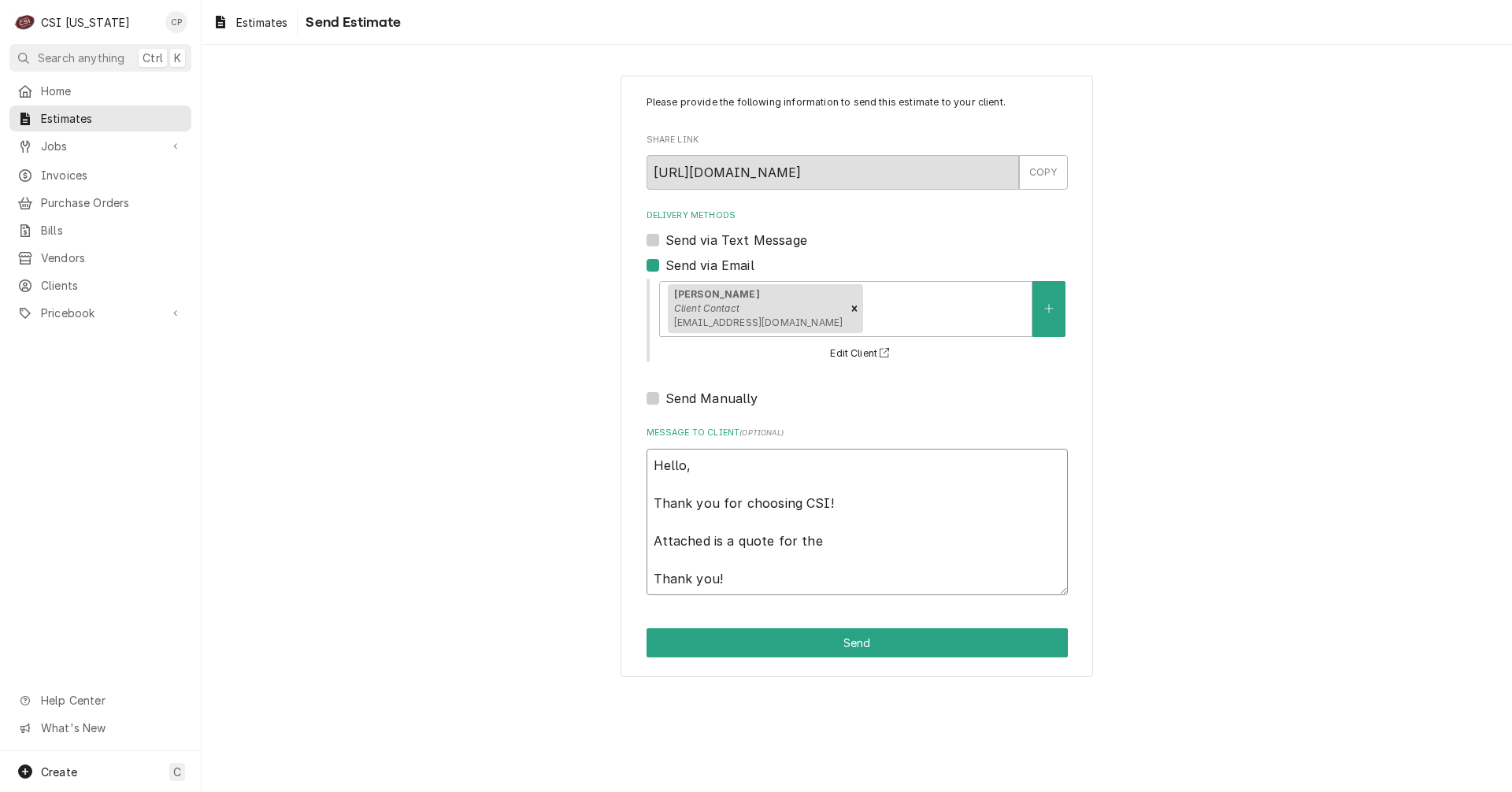
type textarea "Hello, Thank you for choosing CSI! Attached is a quote for the Thank you!"
type textarea "x"
type textarea "Hello, Thank you for choosing CSI! Attached is a quote for the b Thank you!"
type textarea "x"
type textarea "Hello, Thank you for choosing CSI! Attached is a quote for the bu Thank you!"
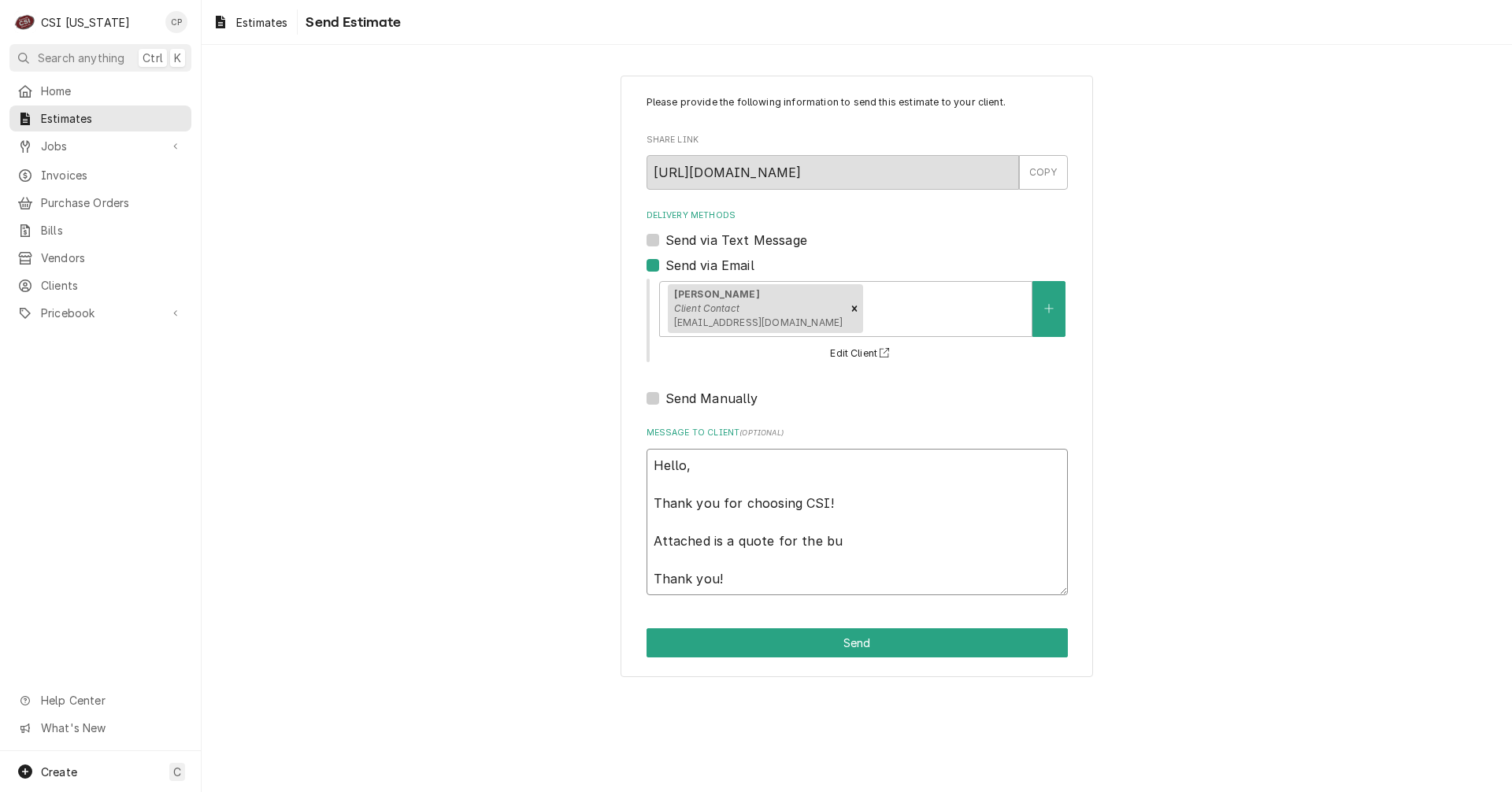
type textarea "x"
type textarea "Hello, Thank you for choosing CSI! Attached is a quote for the bui Thank you!"
type textarea "x"
type textarea "Hello, Thank you for choosing CSI! Attached is a quote for the buil Thank you!"
type textarea "x"
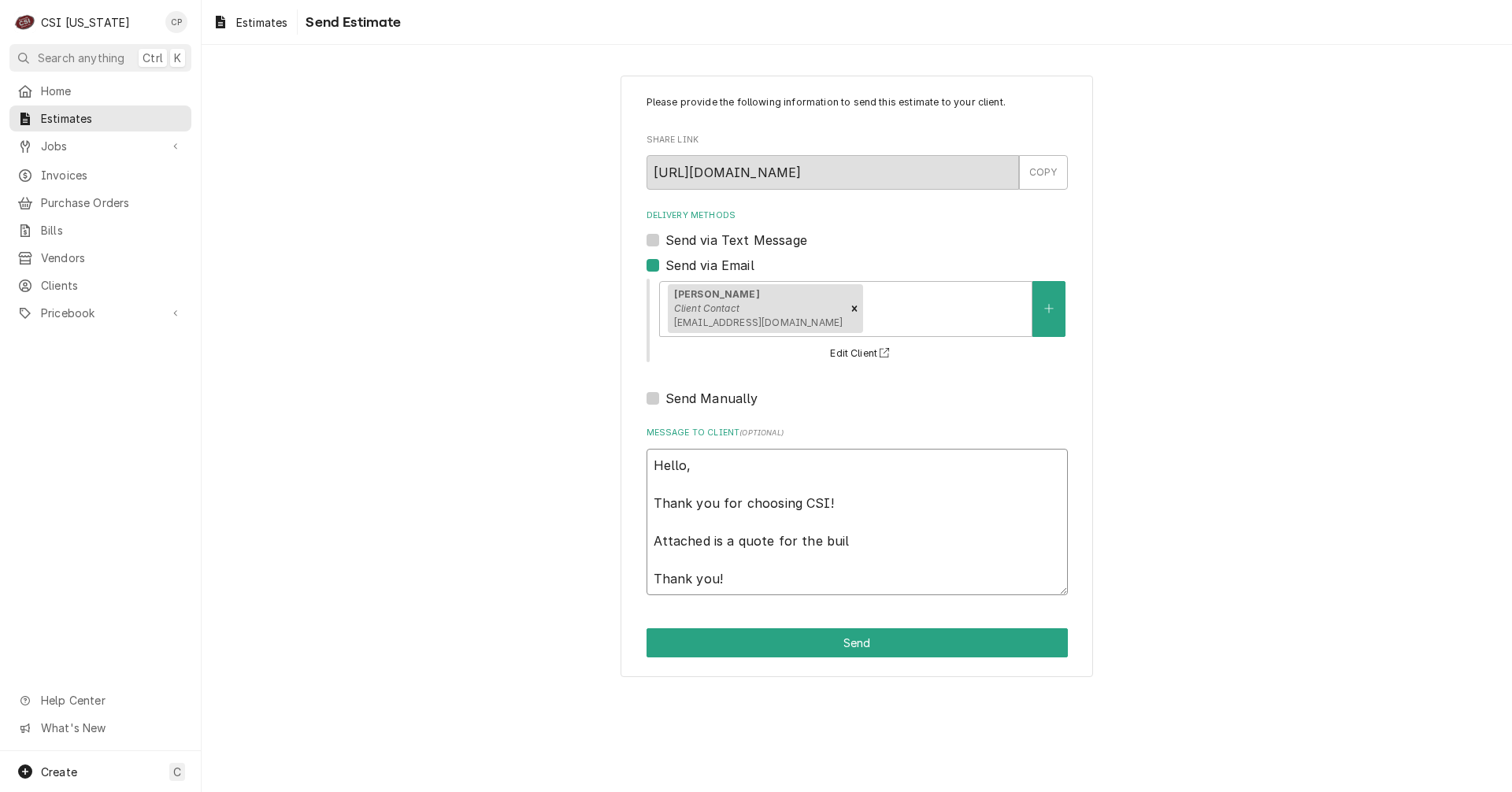
type textarea "Hello, Thank you for choosing CSI! Attached is a quote for the build Thank you!"
type textarea "x"
type textarea "Hello, Thank you for choosing CSI! Attached is a quote for the buildi Thank you!"
type textarea "x"
type textarea "Hello, Thank you for choosing CSI! Attached is a quote for the buildin Thank yo…"
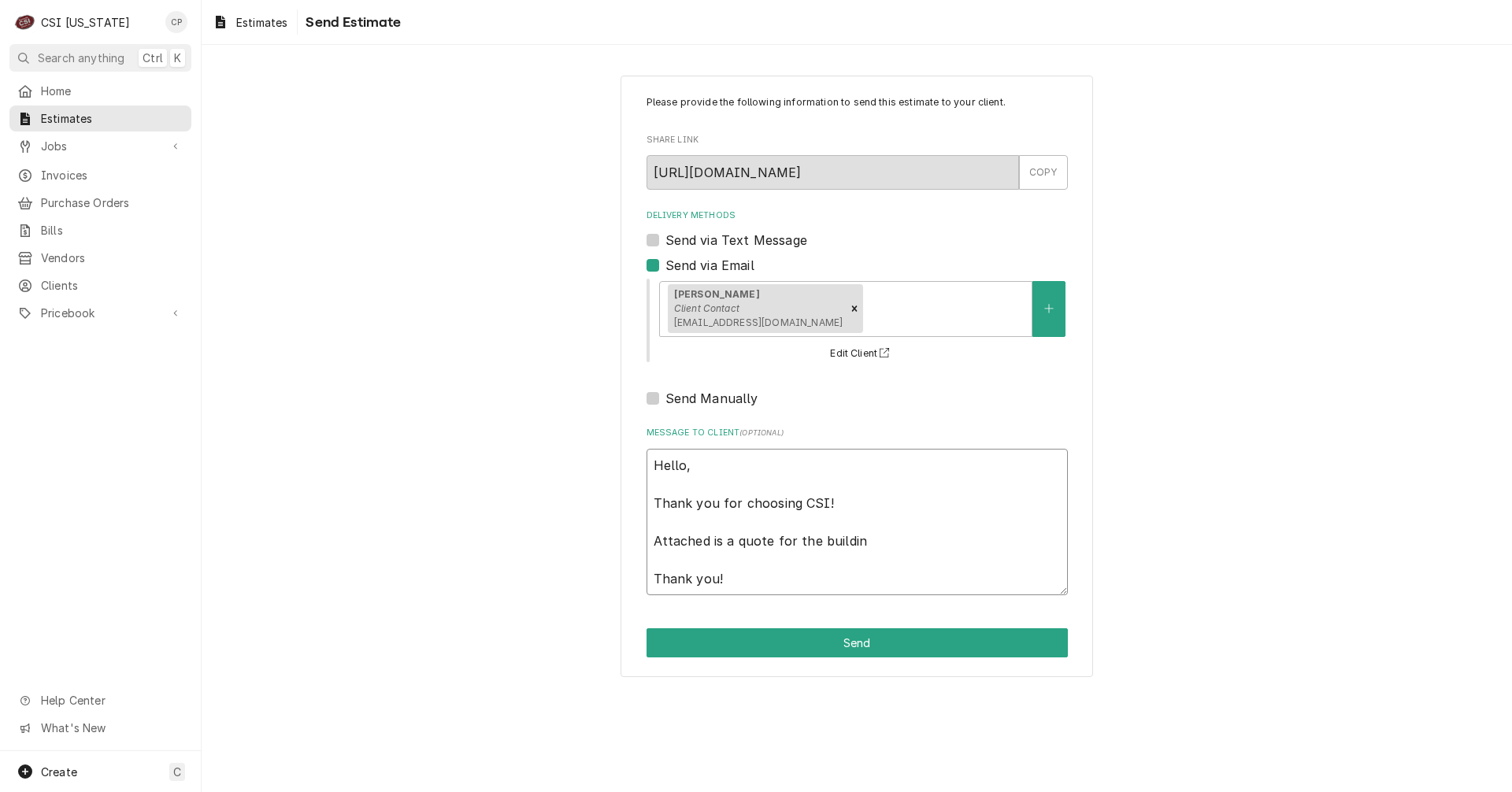
type textarea "x"
type textarea "Hello, Thank you for choosing CSI! Attached is a quote for the building Thank y…"
type textarea "x"
type textarea "Hello, Thank you for choosing CSI! Attached is a quote for the building Thank y…"
type textarea "x"
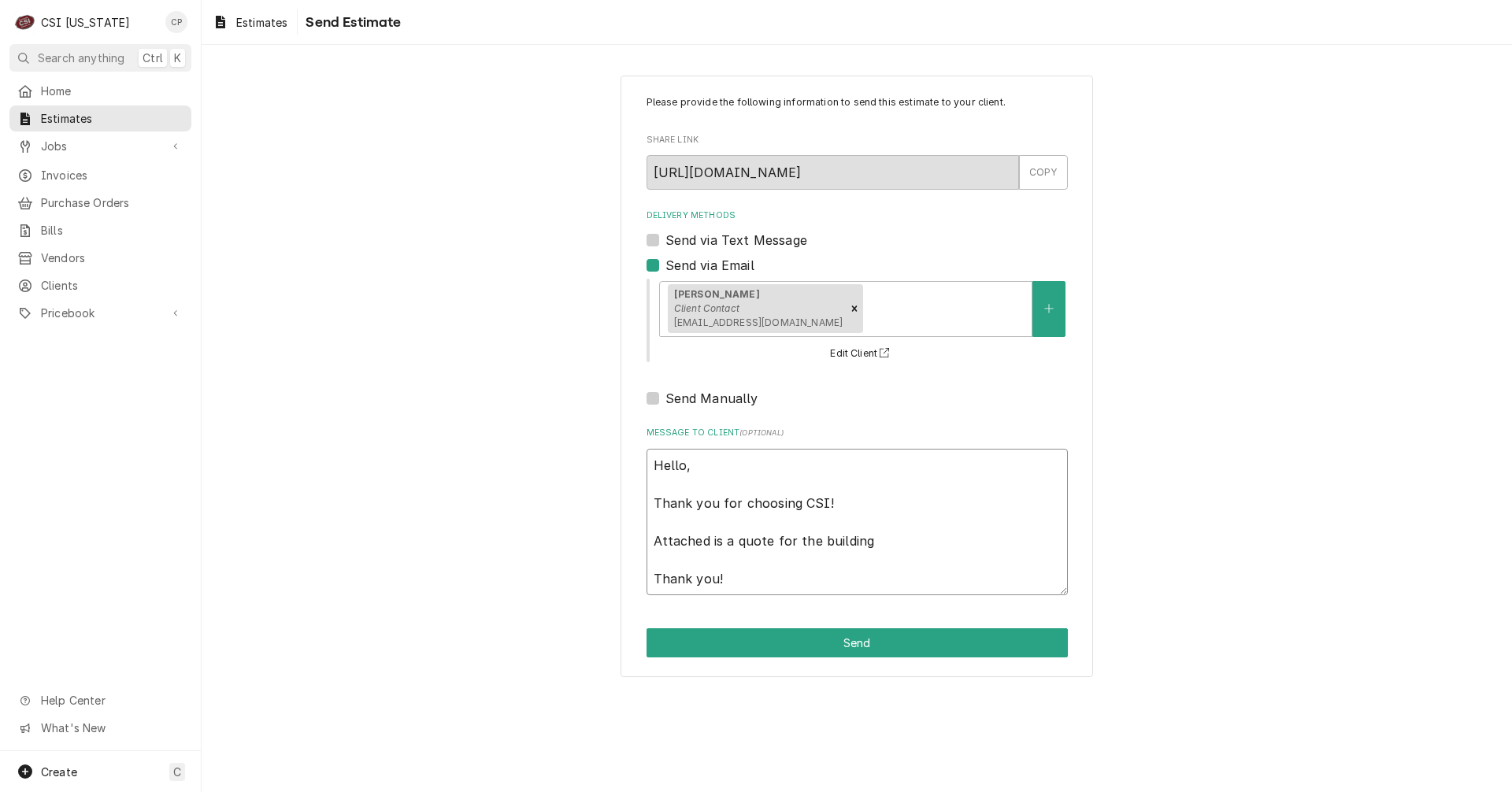
type textarea "Hello, Thank you for choosing CSI! Attached is a quote for the building o Thank…"
type textarea "x"
type textarea "Hello, Thank you for choosing CSI! Attached is a quote for the building of Than…"
type textarea "x"
type textarea "Hello, Thank you for choosing CSI! Attached is a quote for the building of Than…"
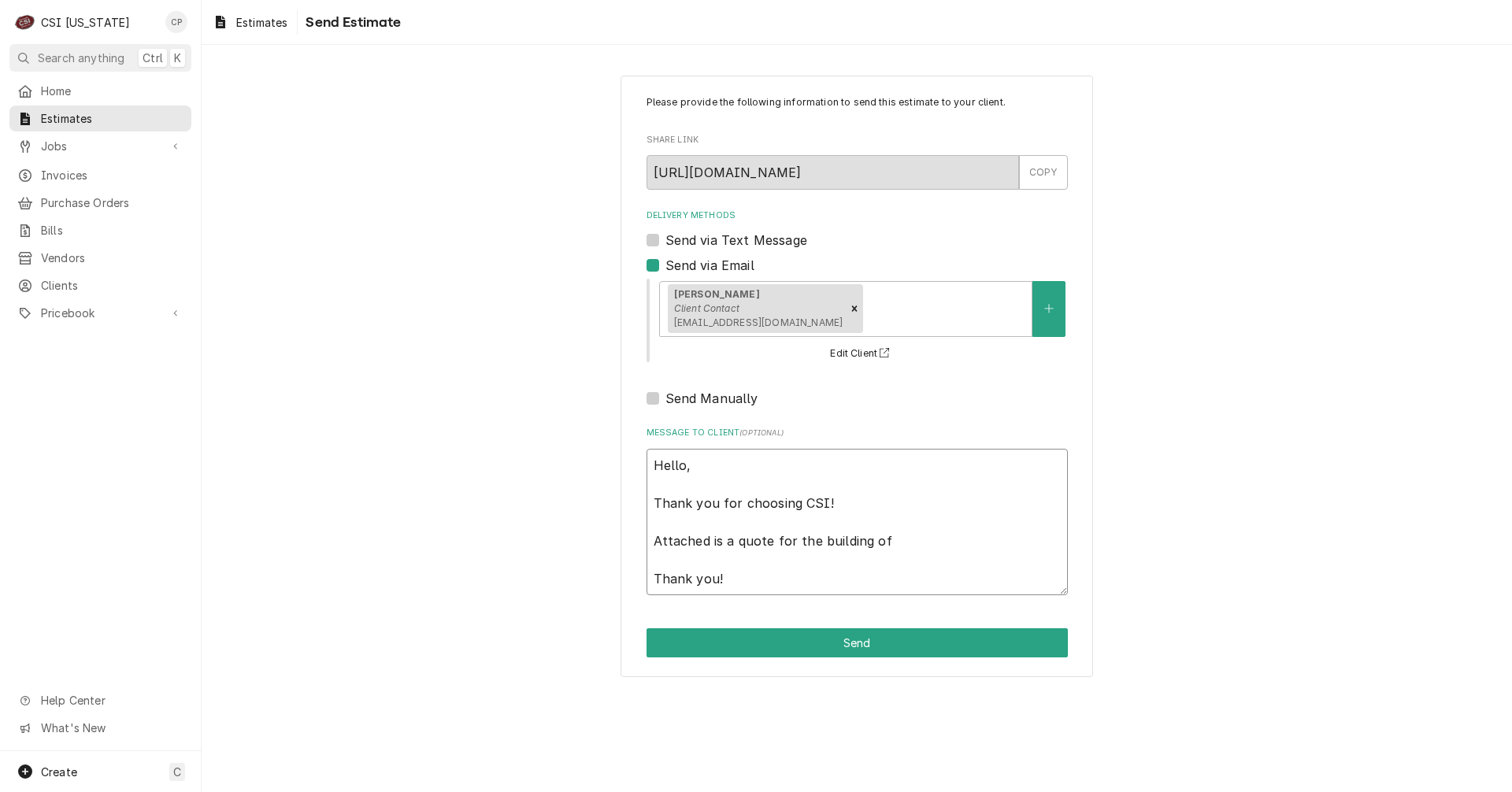
type textarea "x"
type textarea "Hello, Thank you for choosing CSI! Attached is a quote for the building of t Th…"
type textarea "x"
type textarea "Hello, Thank you for choosing CSI! Attached is a quote for the building of th T…"
type textarea "x"
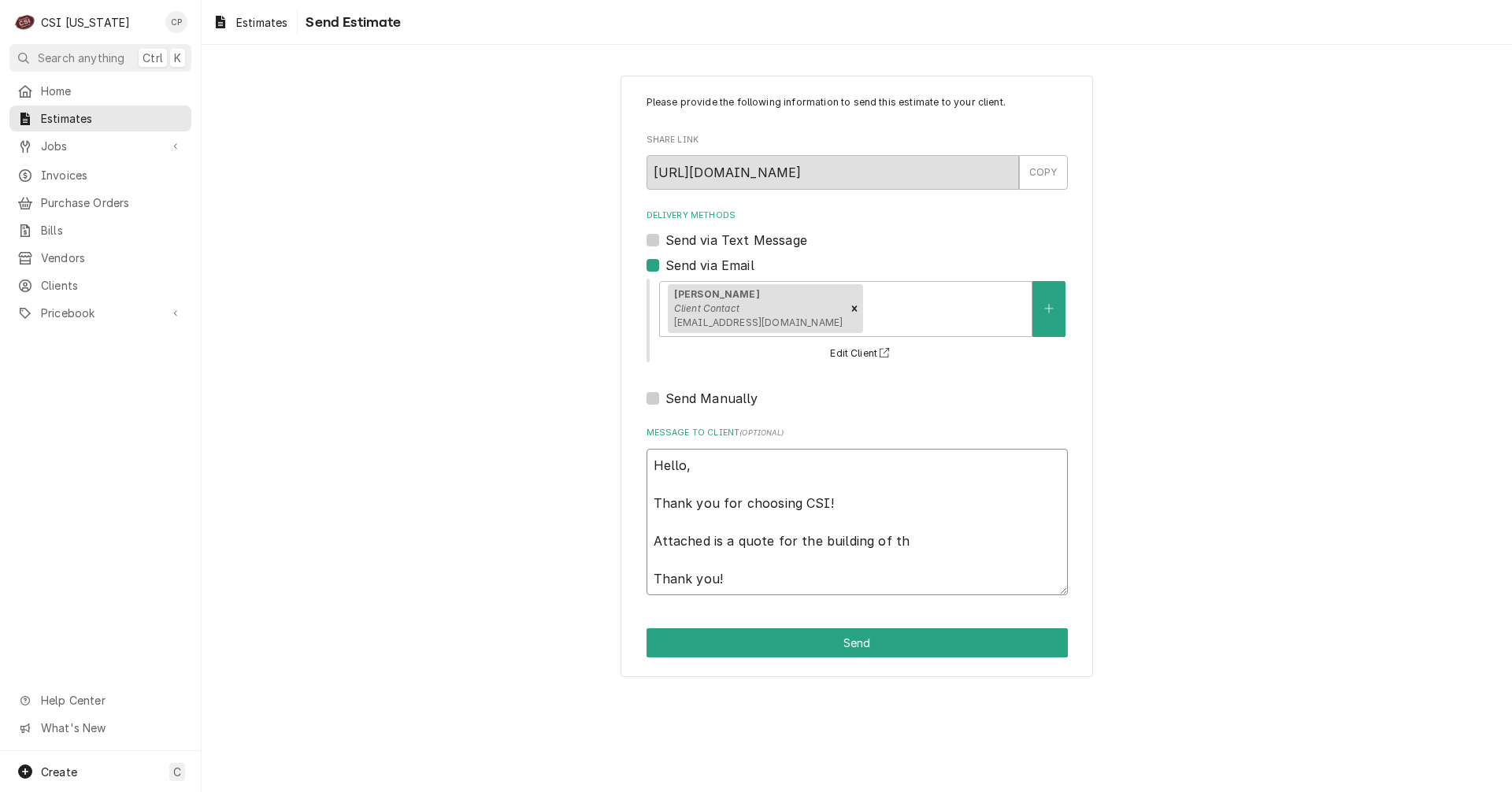
type textarea "Hello, Thank you for choosing CSI! Attached is a quote for the building of the …"
type textarea "x"
type textarea "Hello, Thank you for choosing CSI! Attached is a quote for the building of the …"
type textarea "x"
type textarea "Hello, Thank you for choosing CSI! Attached is a quote for the building of the …"
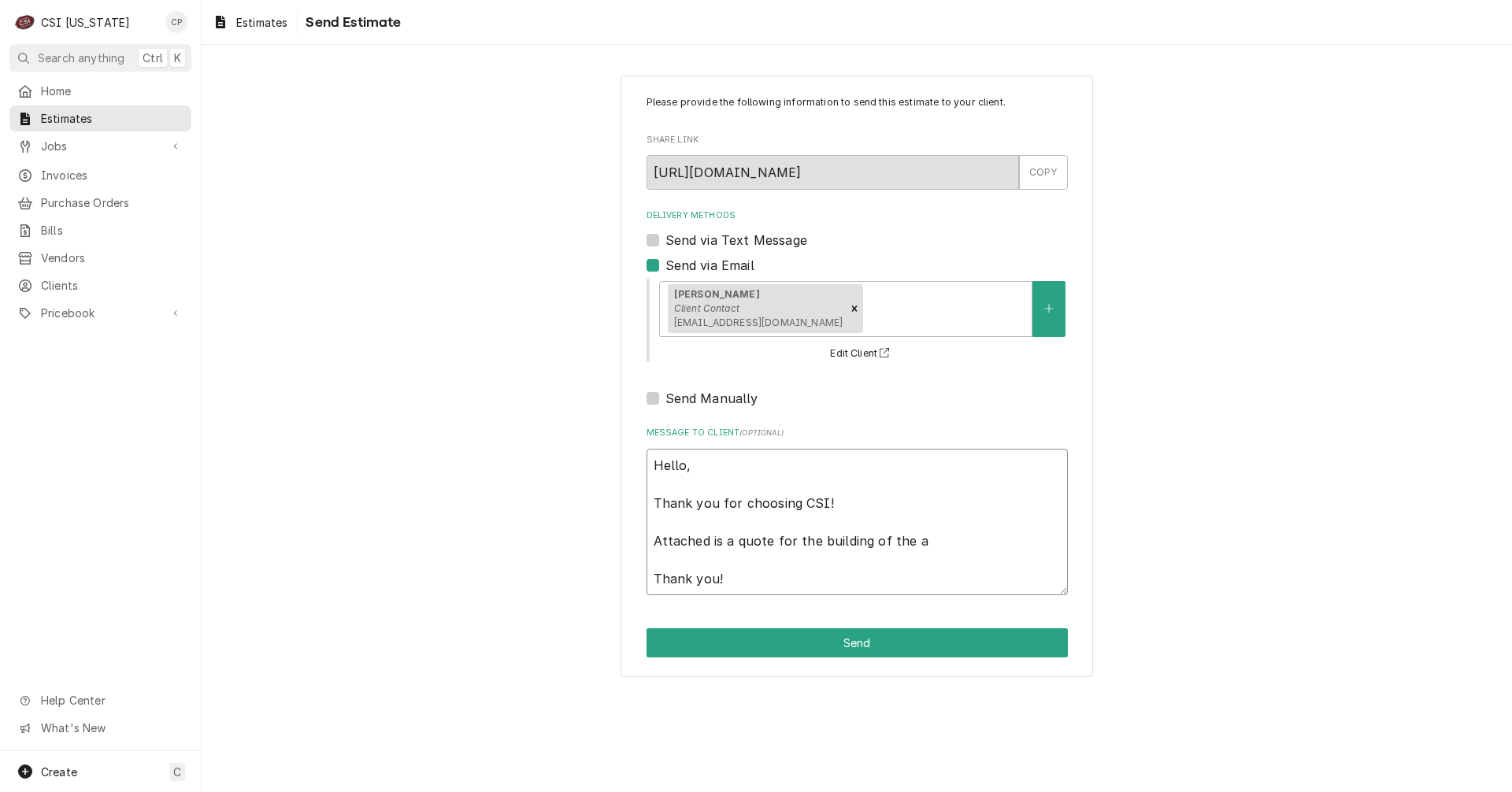
type textarea "x"
type textarea "Hello, Thank you for choosing CSI! Attached is a quote for the building of the …"
type textarea "x"
type textarea "Hello, Thank you for choosing CSI! Attached is a quote for the building of the …"
type textarea "x"
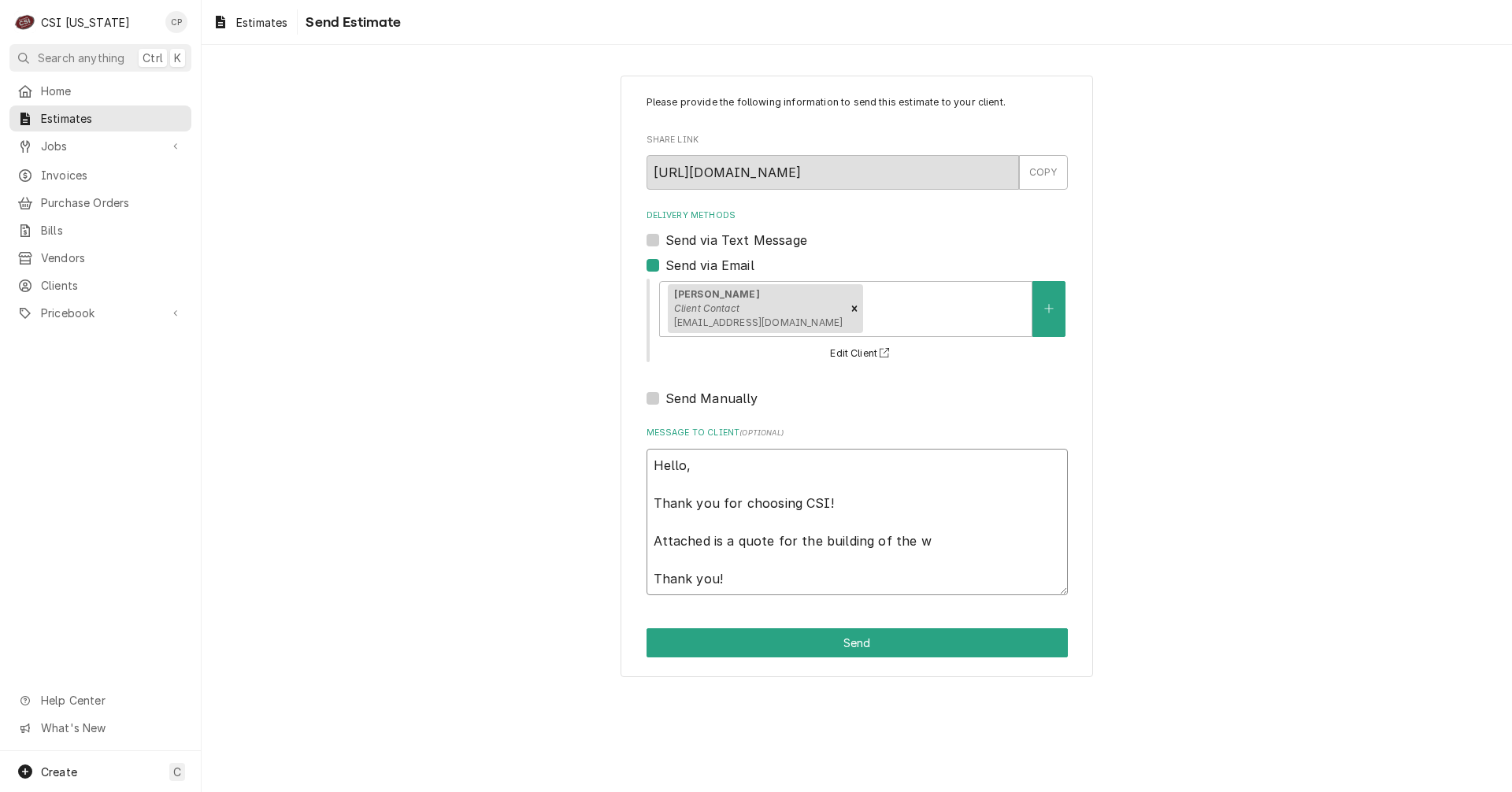
type textarea "Hello, Thank you for choosing CSI! Attached is a quote for the building of the …"
type textarea "x"
type textarea "Hello, Thank you for choosing CSI! Attached is a quote for the building of the …"
type textarea "x"
type textarea "Hello, Thank you for choosing CSI! Attached is a quote for the building of the …"
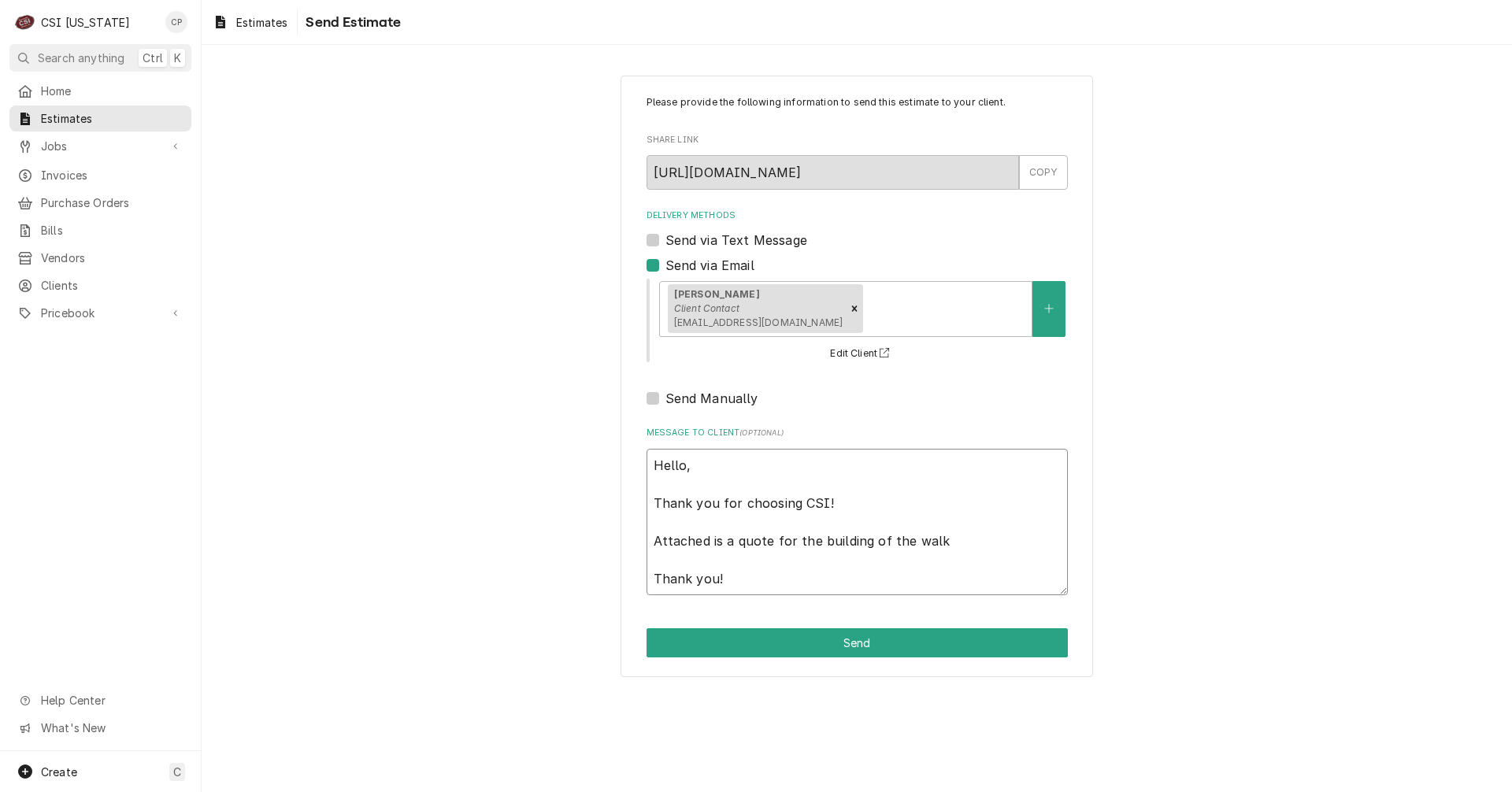
type textarea "x"
type textarea "Hello, Thank you for choosing CSI! Attached is a quote for the building of the …"
type textarea "x"
type textarea "Hello, Thank you for choosing CSI! Attached is a quote for the building of the …"
type textarea "x"
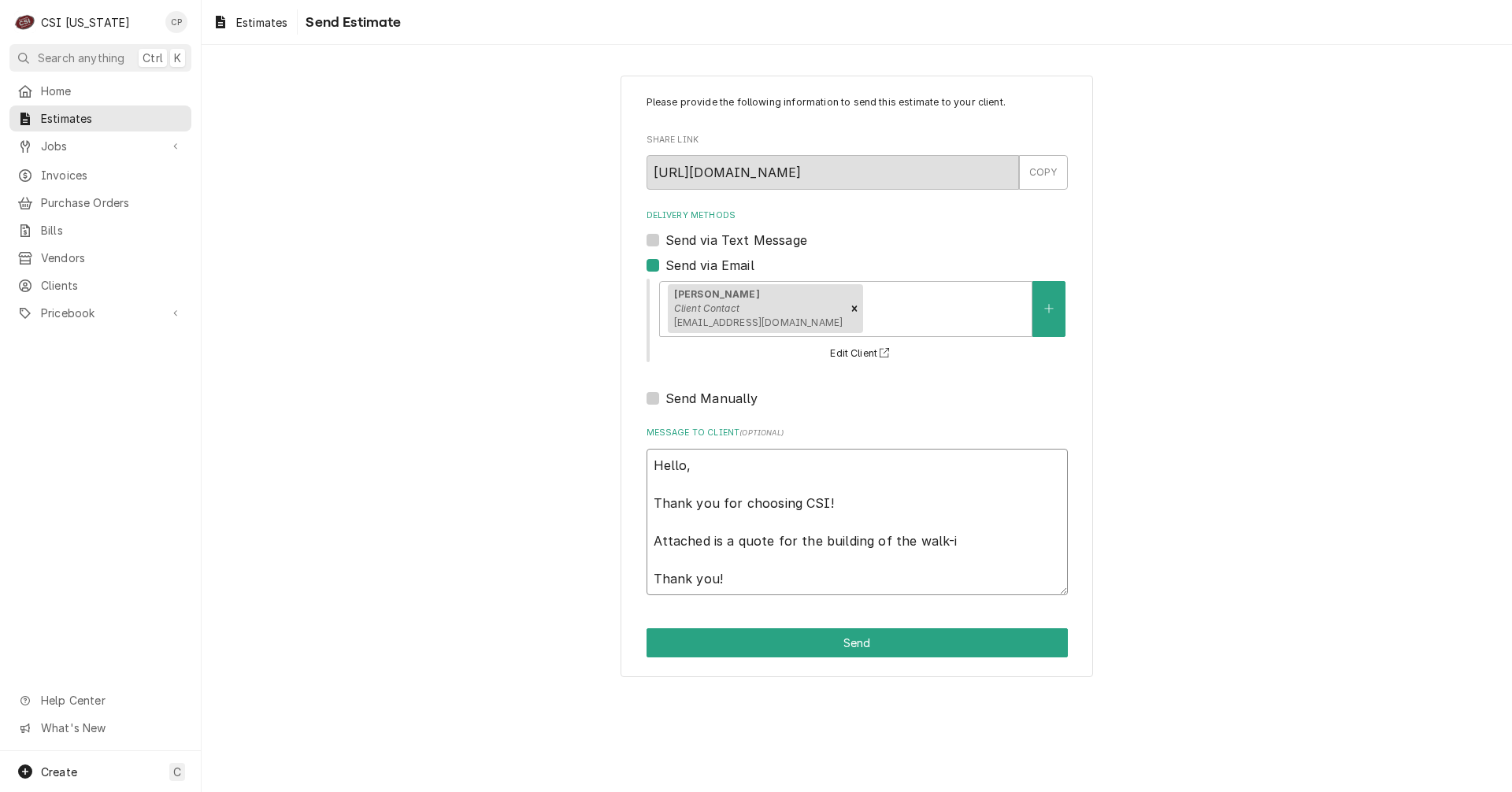
type textarea "Hello, Thank you for choosing CSI! Attached is a quote for the building of the …"
type textarea "x"
type textarea "Hello, Thank you for choosing CSI! Attached is a quote for the building of the …"
type textarea "x"
type textarea "Hello, Thank you for choosing CSI! Attached is a quote for the building of the …"
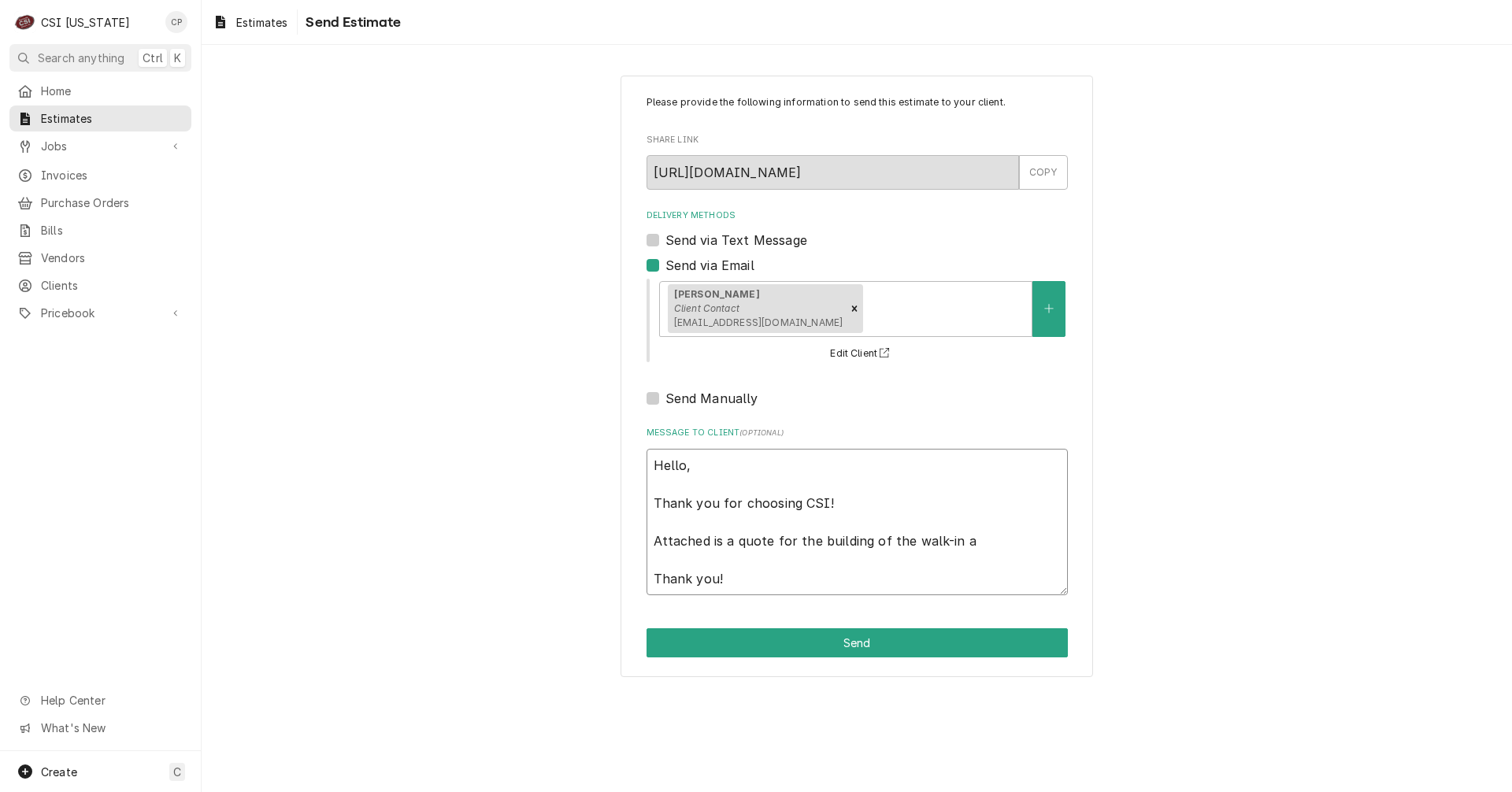
type textarea "x"
type textarea "Hello, Thank you for choosing CSI! Attached is a quote for the building of the …"
type textarea "x"
type textarea "Hello, Thank you for choosing CSI! Attached is a quote for the building of the …"
type textarea "x"
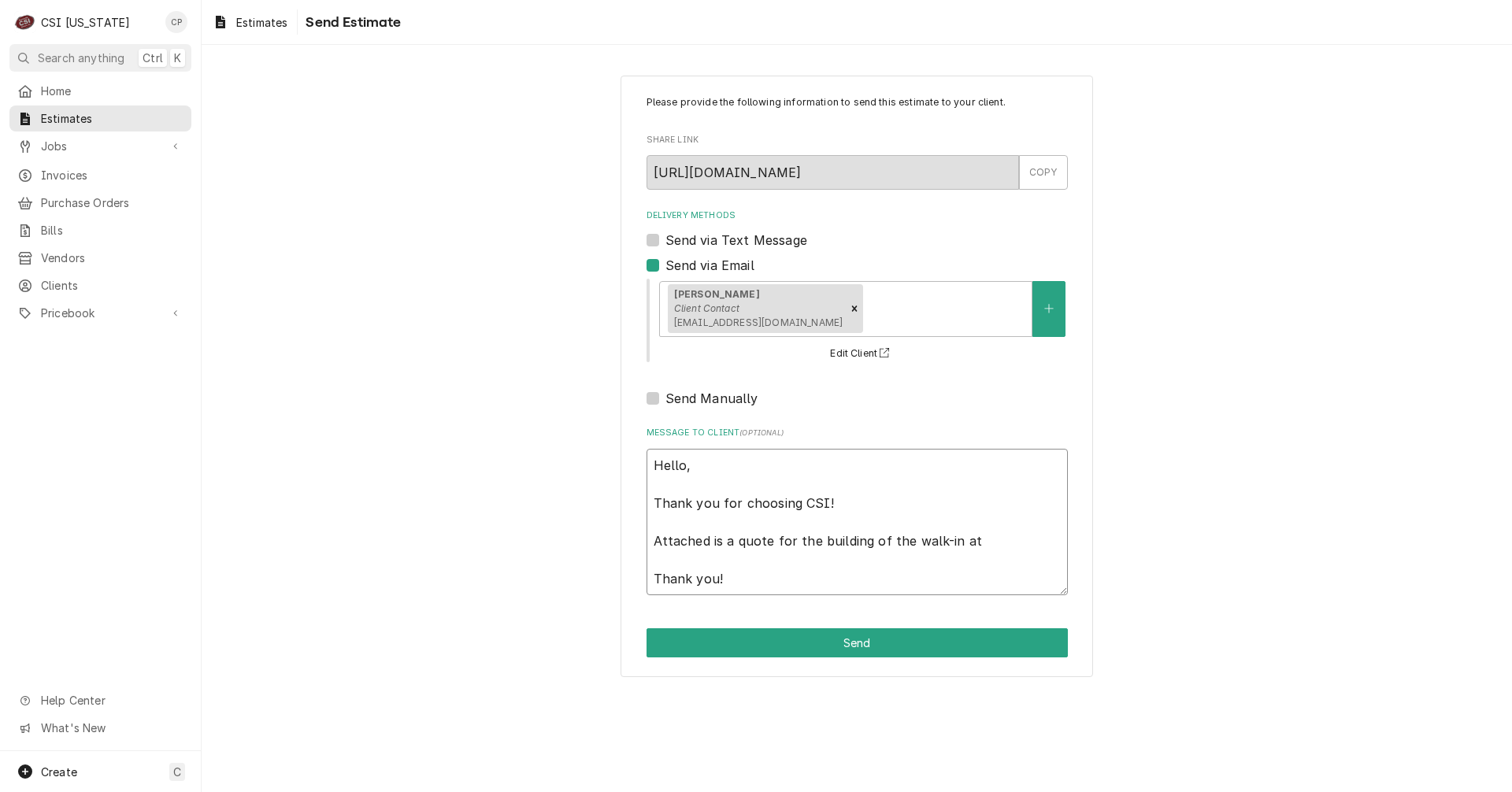
type textarea "Hello, Thank you for choosing CSI! Attached is a quote for the building of the …"
type textarea "x"
type textarea "Hello, Thank you for choosing CSI! Attached is a quote for the building of the …"
type textarea "x"
type textarea "Hello, Thank you for choosing CSI! Attached is a quote for the building of the …"
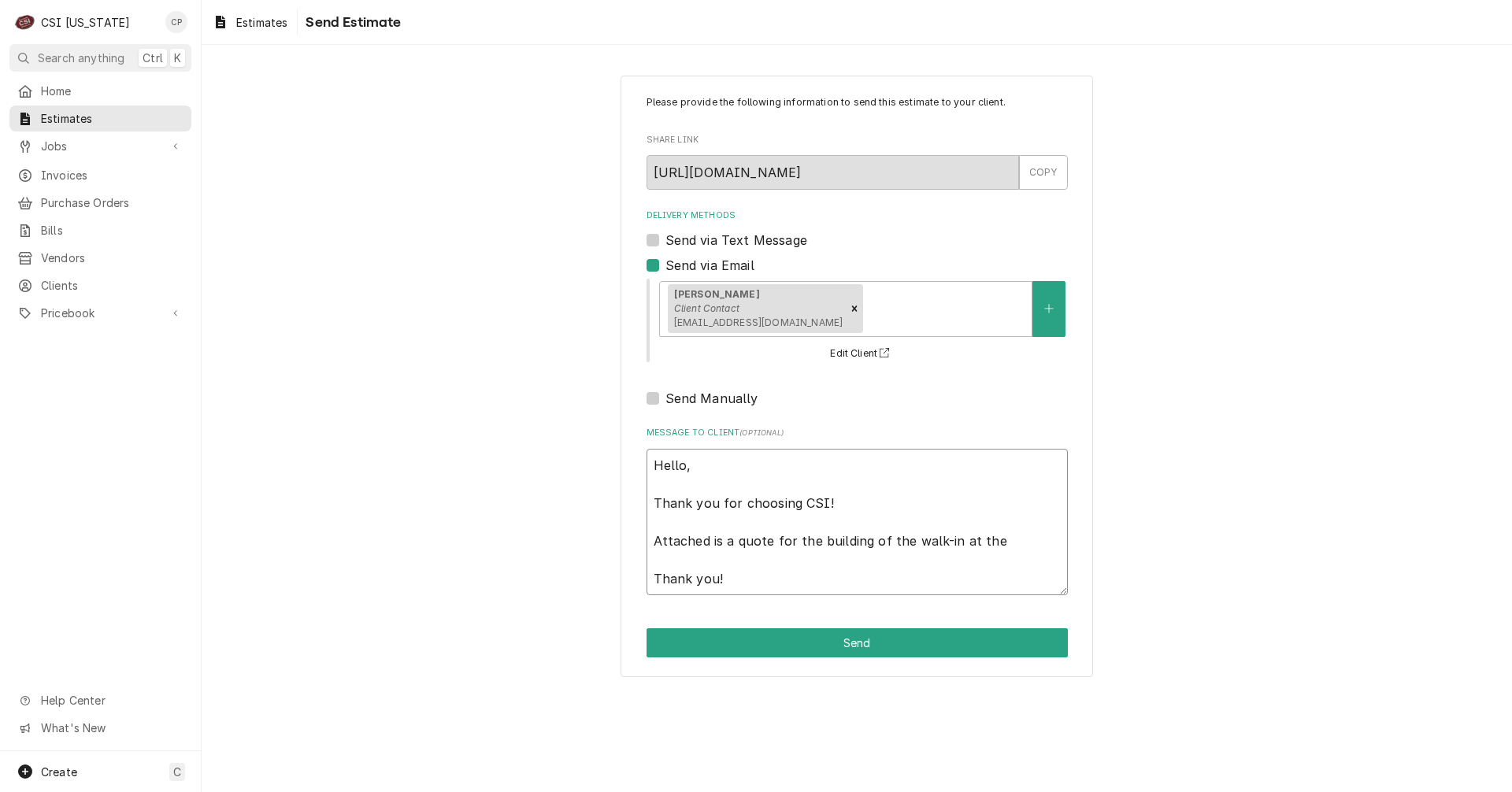
type textarea "x"
type textarea "Hello, Thank you for choosing CSI! Attached is a quote for the building of the …"
type textarea "x"
type textarea "Hello, Thank you for choosing CSI! Attached is a quote for the building of the …"
type textarea "x"
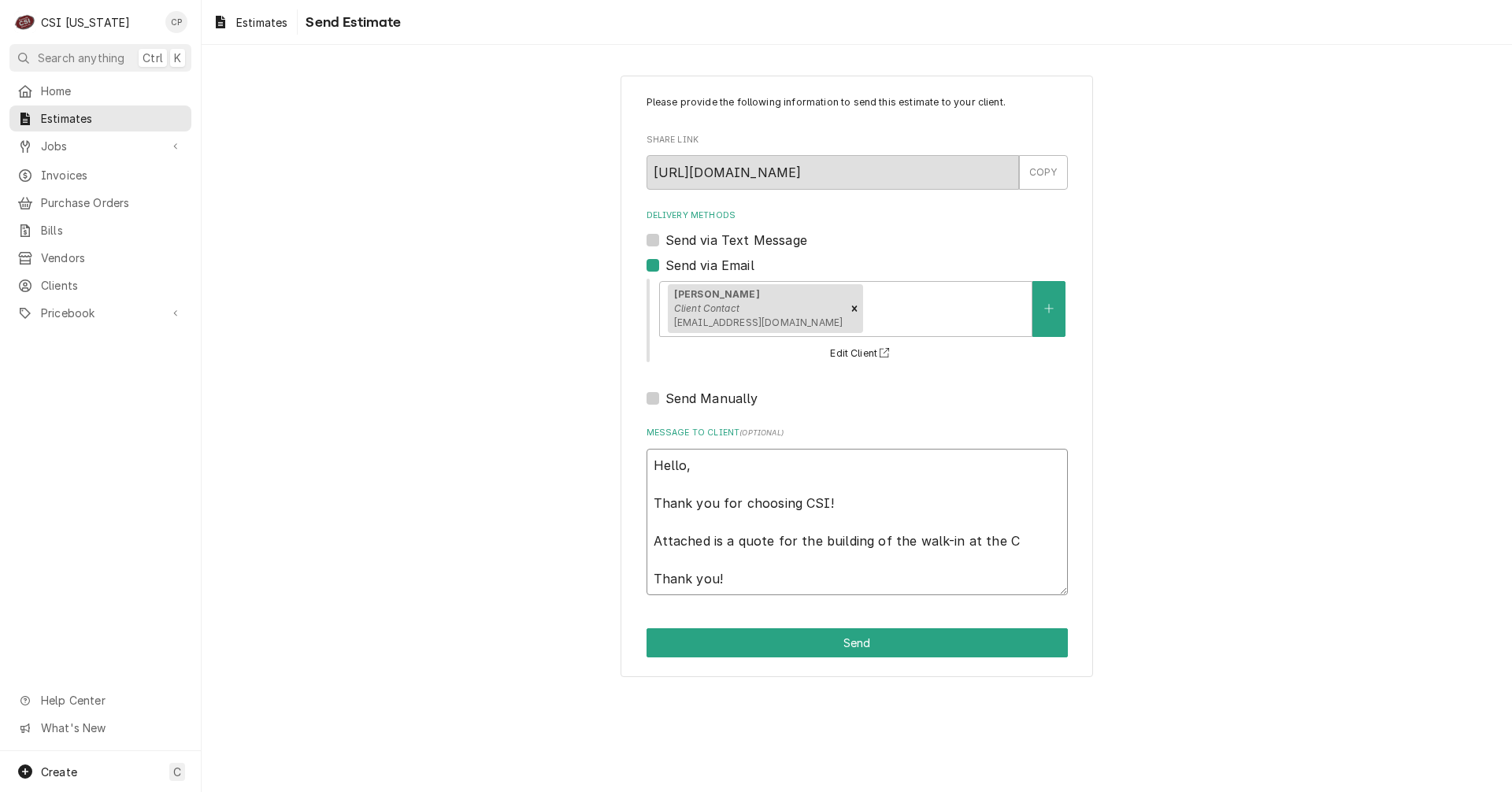
type textarea "Hello, Thank you for choosing CSI! Attached is a quote for the building of the …"
type textarea "x"
type textarea "Hello, Thank you for choosing CSI! Attached is a quote for the building of the …"
type textarea "x"
type textarea "Hello, Thank you for choosing CSI! Attached is a quote for the building of the …"
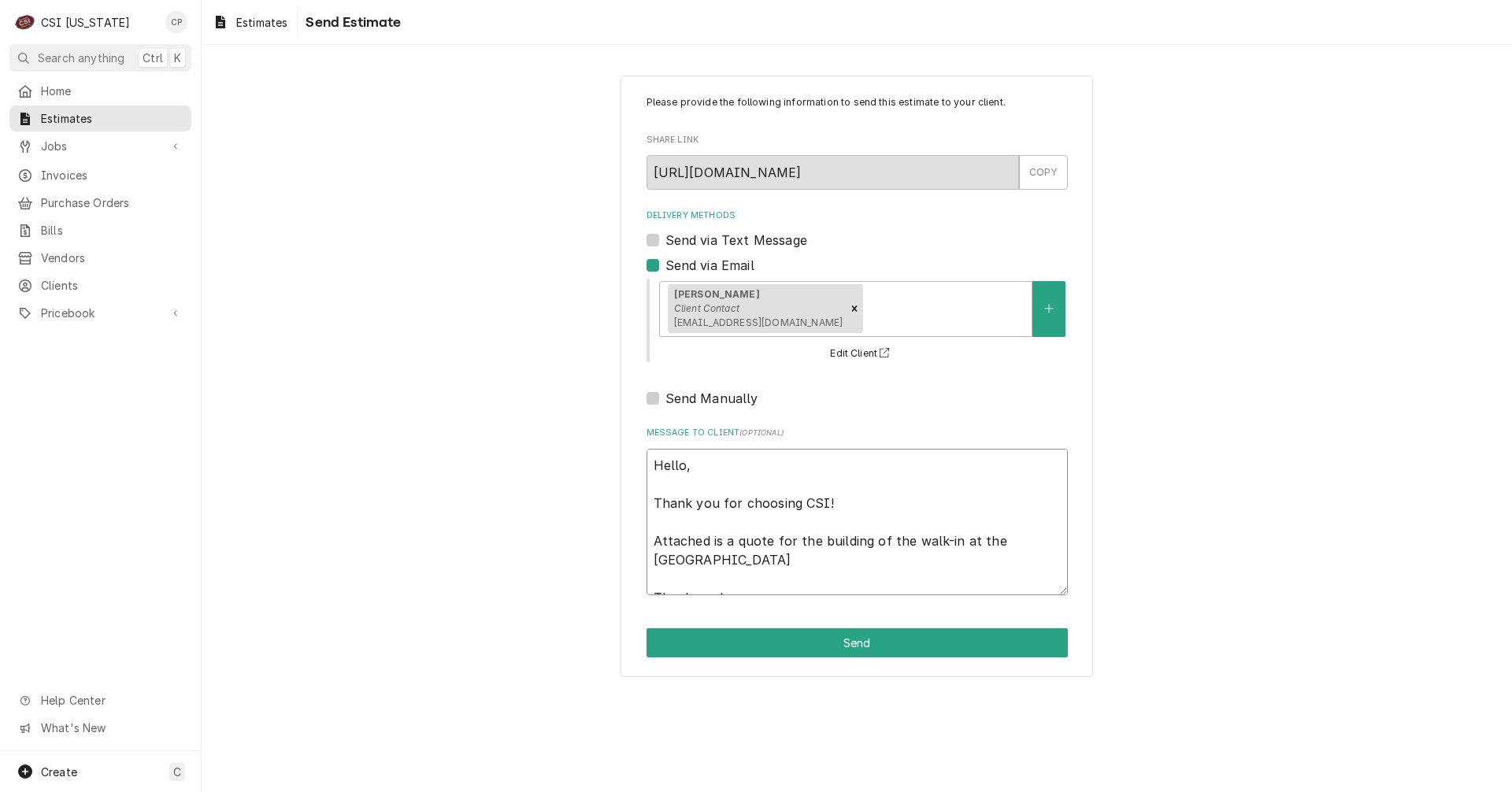
type textarea "x"
type textarea "Hello, Thank you for choosing CSI! Attached is a quote for the building of the …"
type textarea "x"
type textarea "Hello, Thank you for choosing CSI! Attached is a quote for the building of the …"
type textarea "x"
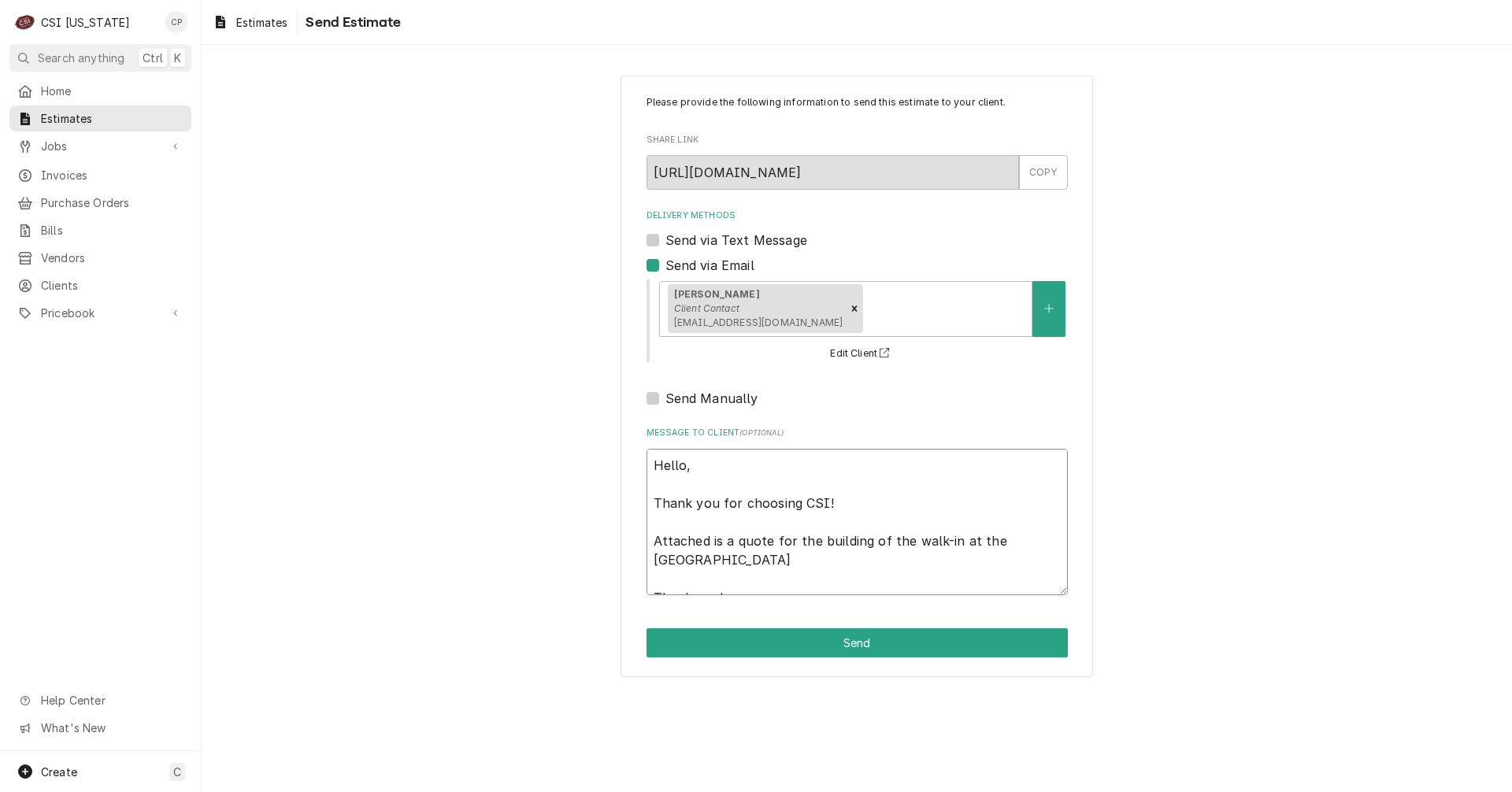
type textarea "Hello, Thank you for choosing CSI! Attached is a quote for the building of the …"
type textarea "x"
type textarea "Hello, Thank you for choosing CSI! Attached is a quote for the building of the …"
type textarea "x"
type textarea "Hello, Thank you for choosing CSI! Attached is a quote for the building of the …"
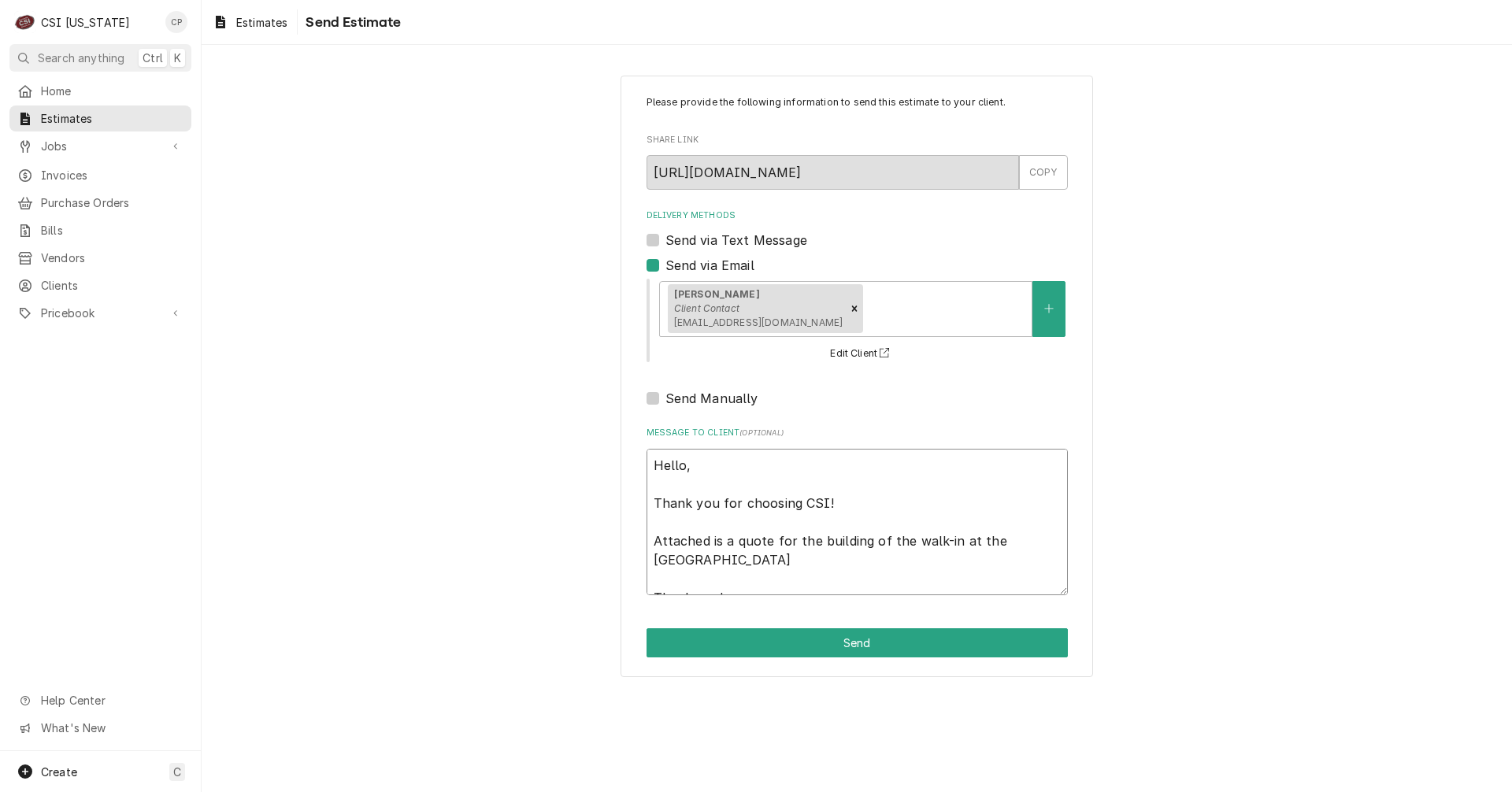
type textarea "x"
type textarea "Hello, Thank you for choosing CSI! Attached is a quote for the building of the …"
type textarea "x"
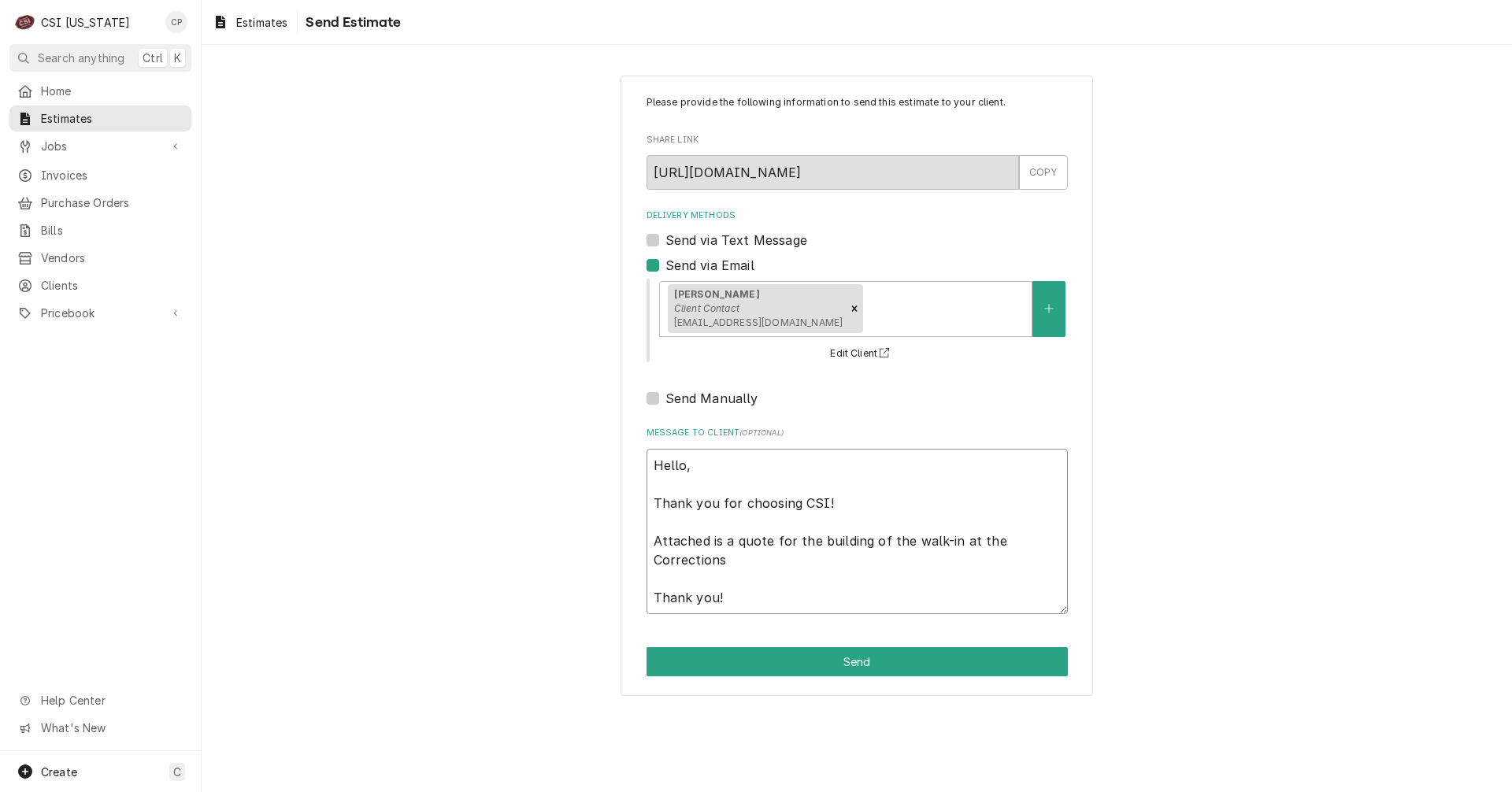
type textarea "Hello, Thank you for choosing CSI! Attached is a quote for the building of the …"
click at [733, 560] on textarea "Hello, Thank you for choosing CSI! Attached is a quote for the building of the …" at bounding box center [857, 532] width 421 height 165
type textarea "x"
type textarea "Hello, Thank you for choosing CSI! Attached is a quote for the building of the …"
type textarea "x"
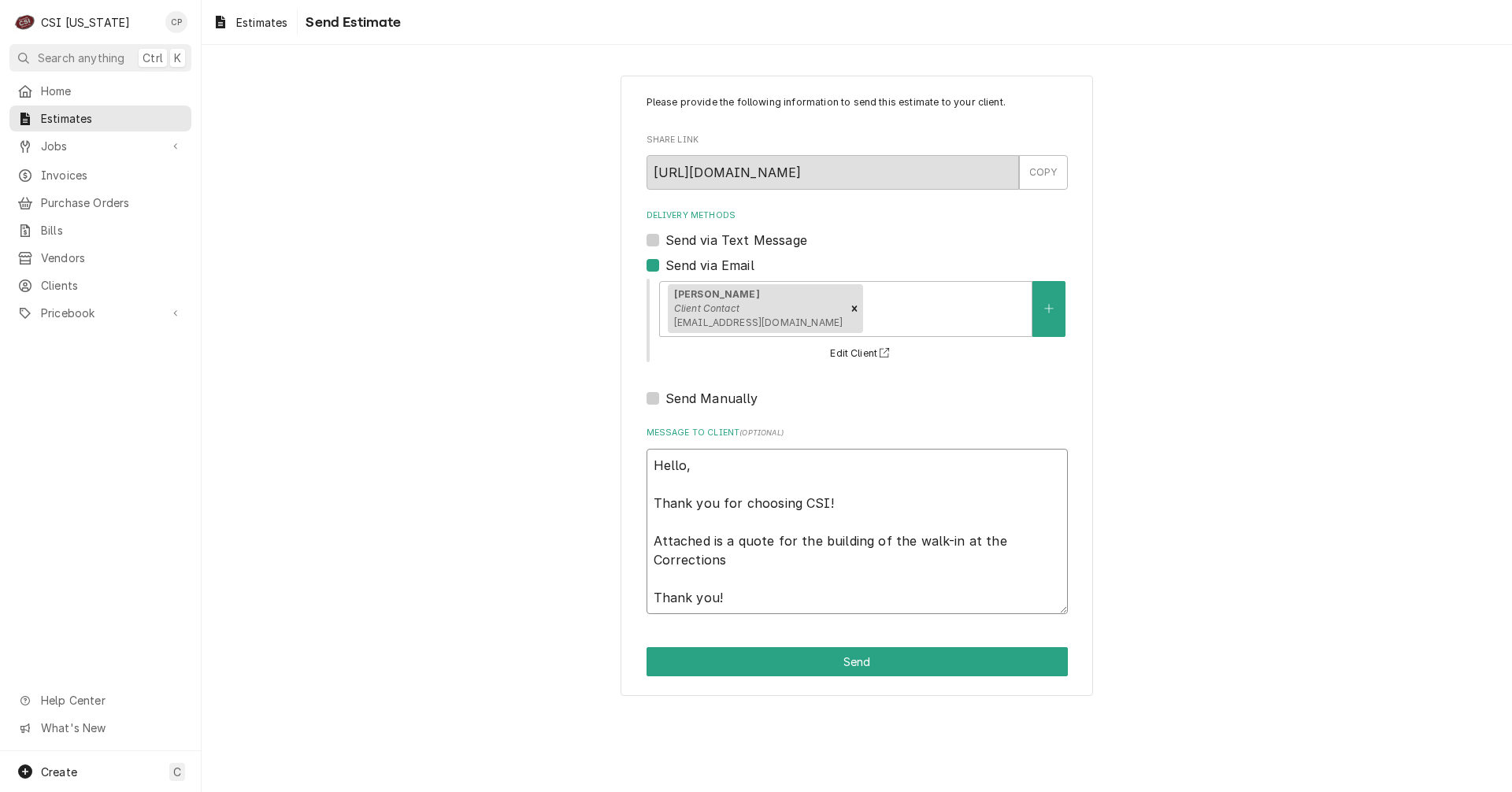
type textarea "Hello, Thank you for choosing CSI! Attached is a quote for the building of the …"
type textarea "x"
type textarea "Hello, Thank you for choosing CSI! Attached is a quote for the building of the …"
type textarea "x"
type textarea "Hello, Thank you for choosing CSI! Attached is a quote for the building of the …"
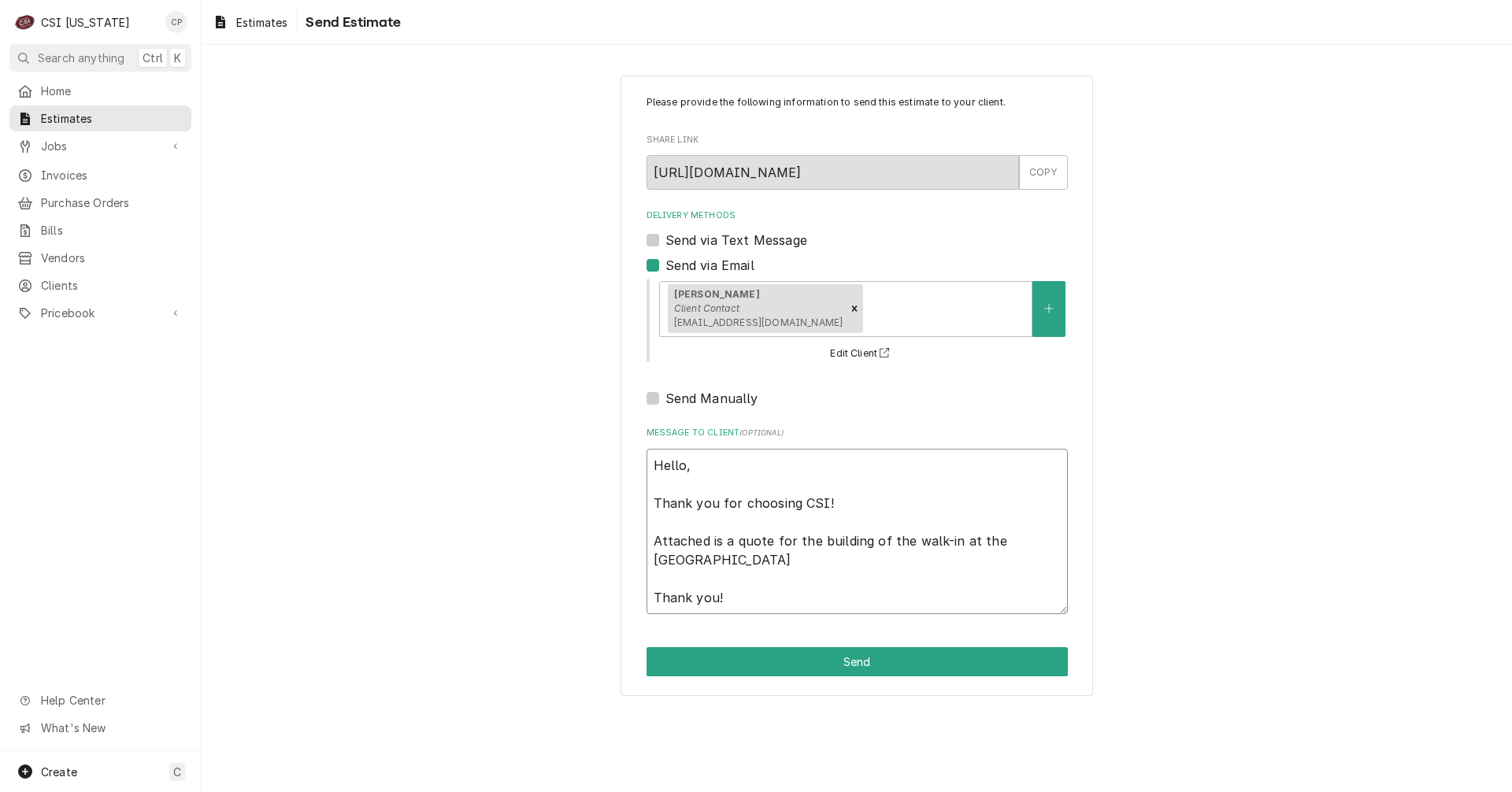
type textarea "x"
type textarea "Hello, Thank you for choosing CSI! Attached is a quote for the building of the …"
type textarea "x"
type textarea "Hello, Thank you for choosing CSI! Attached is a quote for the building of the …"
type textarea "x"
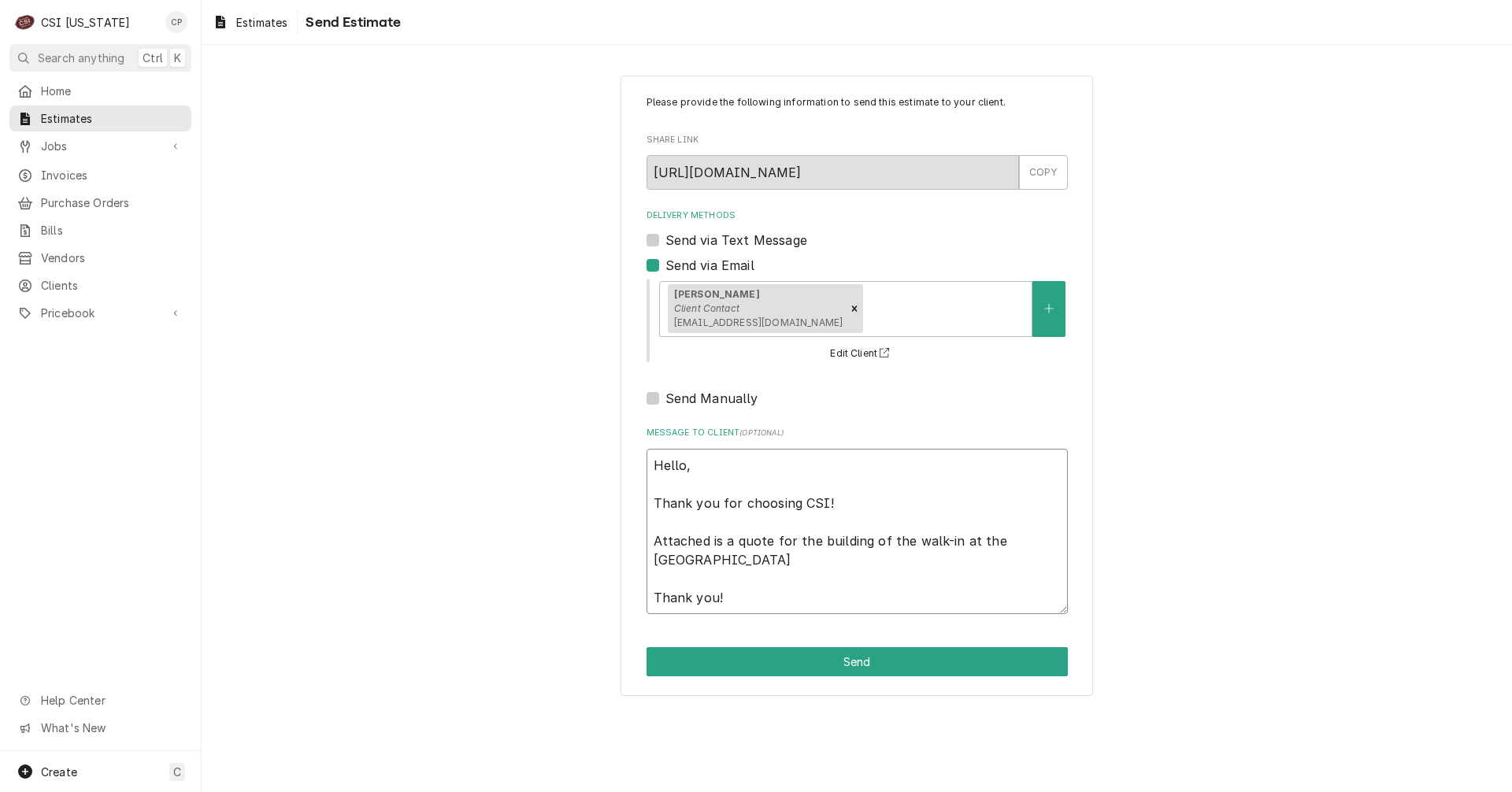
type textarea "Hello, Thank you for choosing CSI! Attached is a quote for the building of the …"
type textarea "x"
type textarea "Hello, Thank you for choosing CSI! Attached is a quote for the building of the …"
type textarea "x"
type textarea "Hello, Thank you for choosing CSI! Attached is a quote for the building of the …"
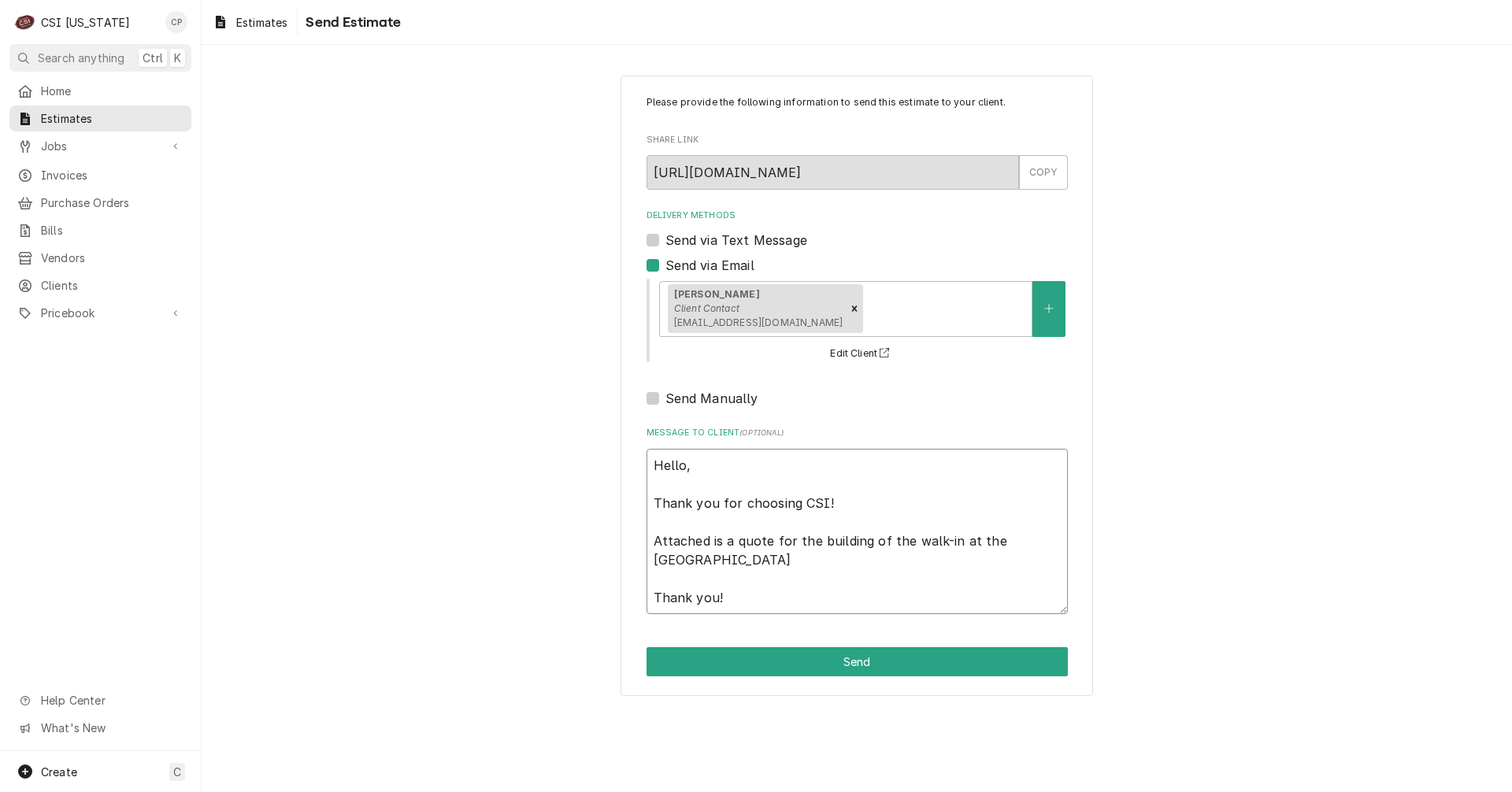
type textarea "x"
type textarea "Hello, Thank you for choosing CSI! Attached is a quote for the building of the …"
type textarea "x"
type textarea "Hello, Thank you for choosing CSI! Attached is a quote for the building of the …"
type textarea "x"
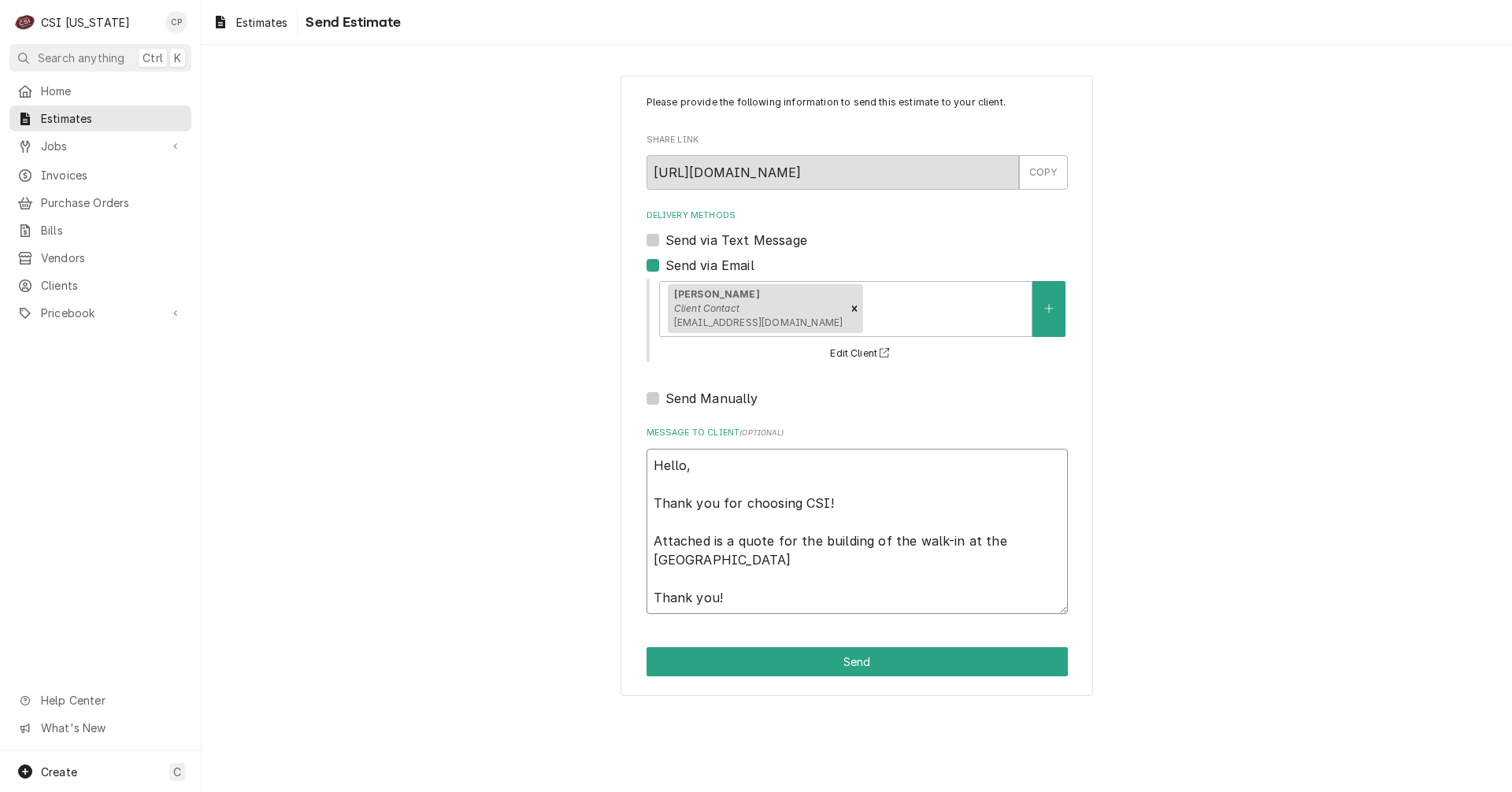
type textarea "Hello, Thank you for choosing CSI! Attached is a quote for the building of the …"
type textarea "x"
type textarea "Hello, Thank you for choosing CSI! Attached is a quote for the building of the …"
type textarea "x"
type textarea "Hello, Thank you for choosing CSI! Attached is a quote for the building of the …"
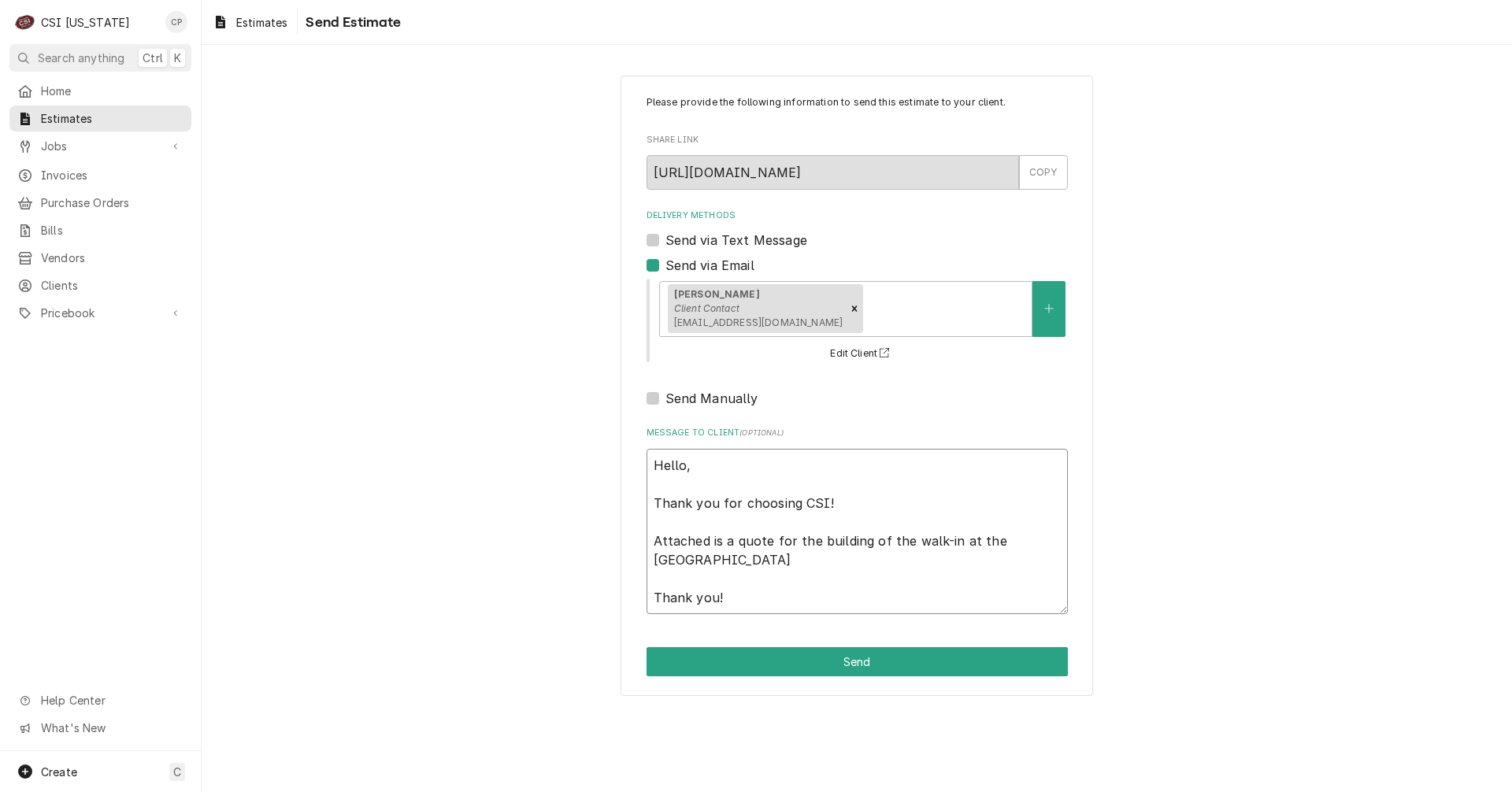
type textarea "x"
type textarea "Hello, Thank you for choosing CSI! Attached is a quote for the building of the …"
type textarea "x"
type textarea "Hello, Thank you for choosing CSI! Attached is a quote for the building of the …"
type textarea "x"
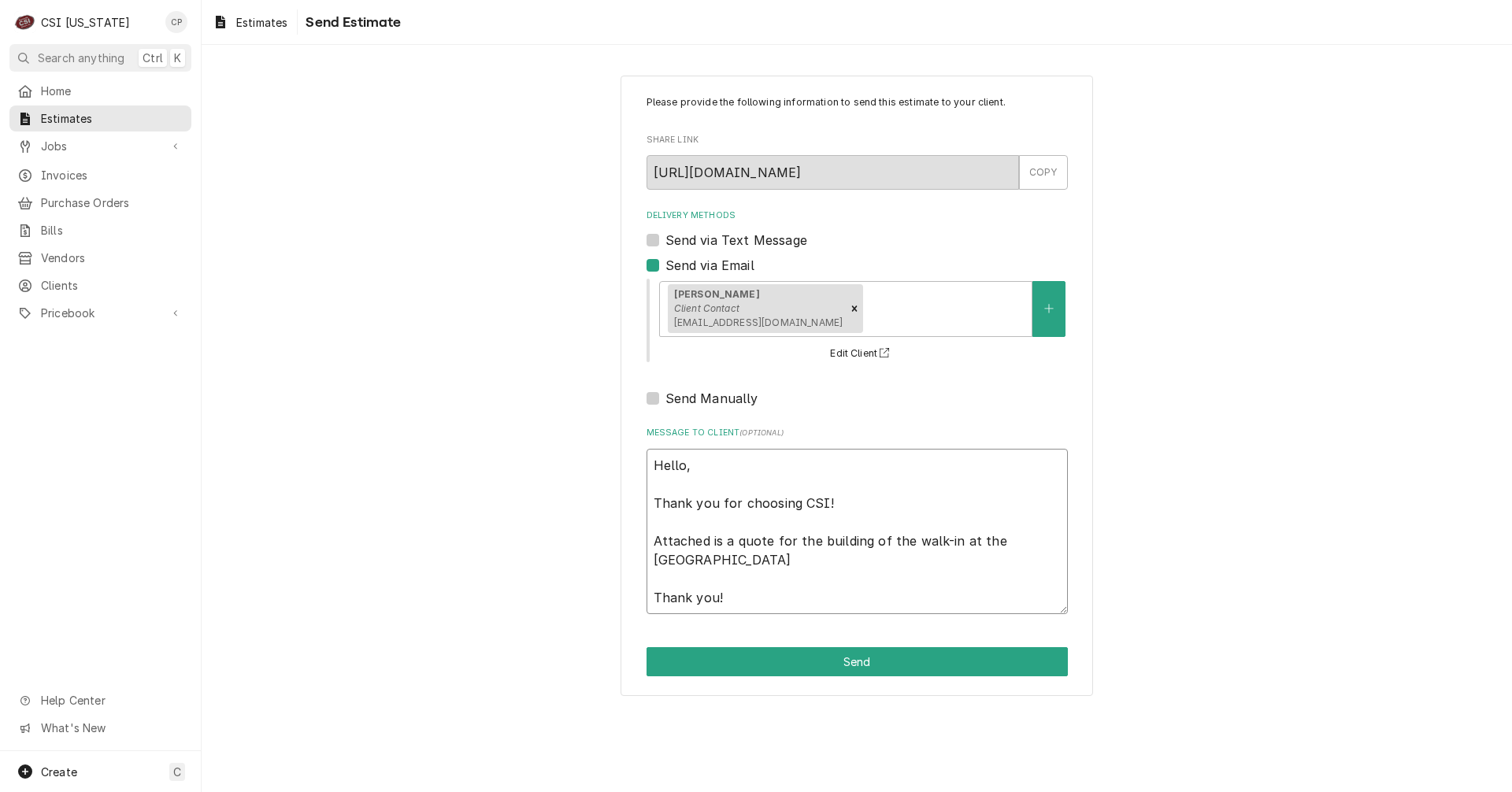
type textarea "Hello, Thank you for choosing CSI! Attached is a quote for the building of the …"
type textarea "x"
type textarea "Hello, Thank you for choosing CSI! Attached is a quote for the building of the …"
type textarea "x"
type textarea "Hello, Thank you for choosing CSI! Attached is a quote for the building of the …"
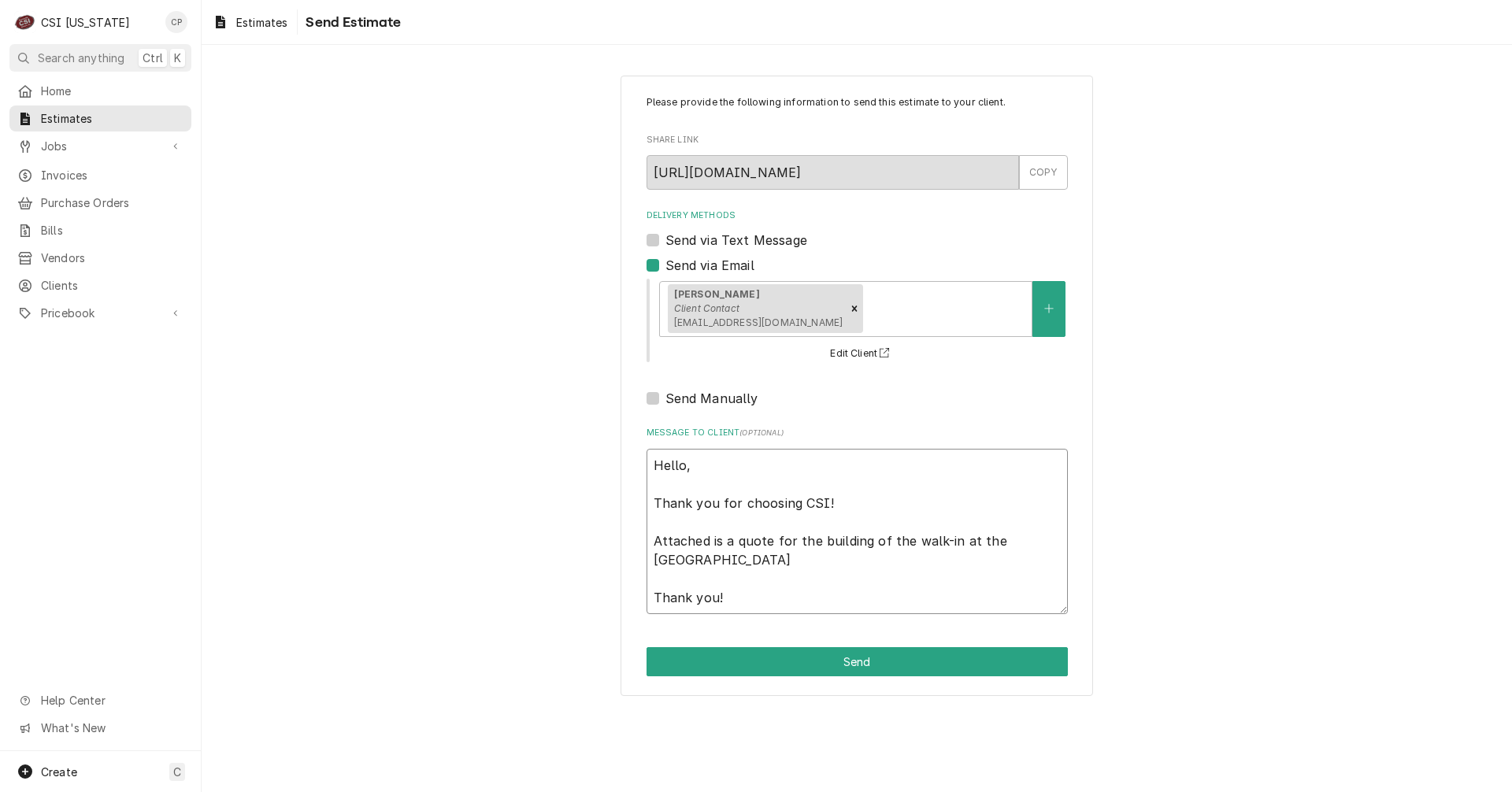
type textarea "x"
type textarea "Hello, Thank you for choosing CSI! Attached is a quote for the building of the …"
type textarea "x"
type textarea "Hello, Thank you for choosing CSI! Attached is a quote for the building of the …"
type textarea "x"
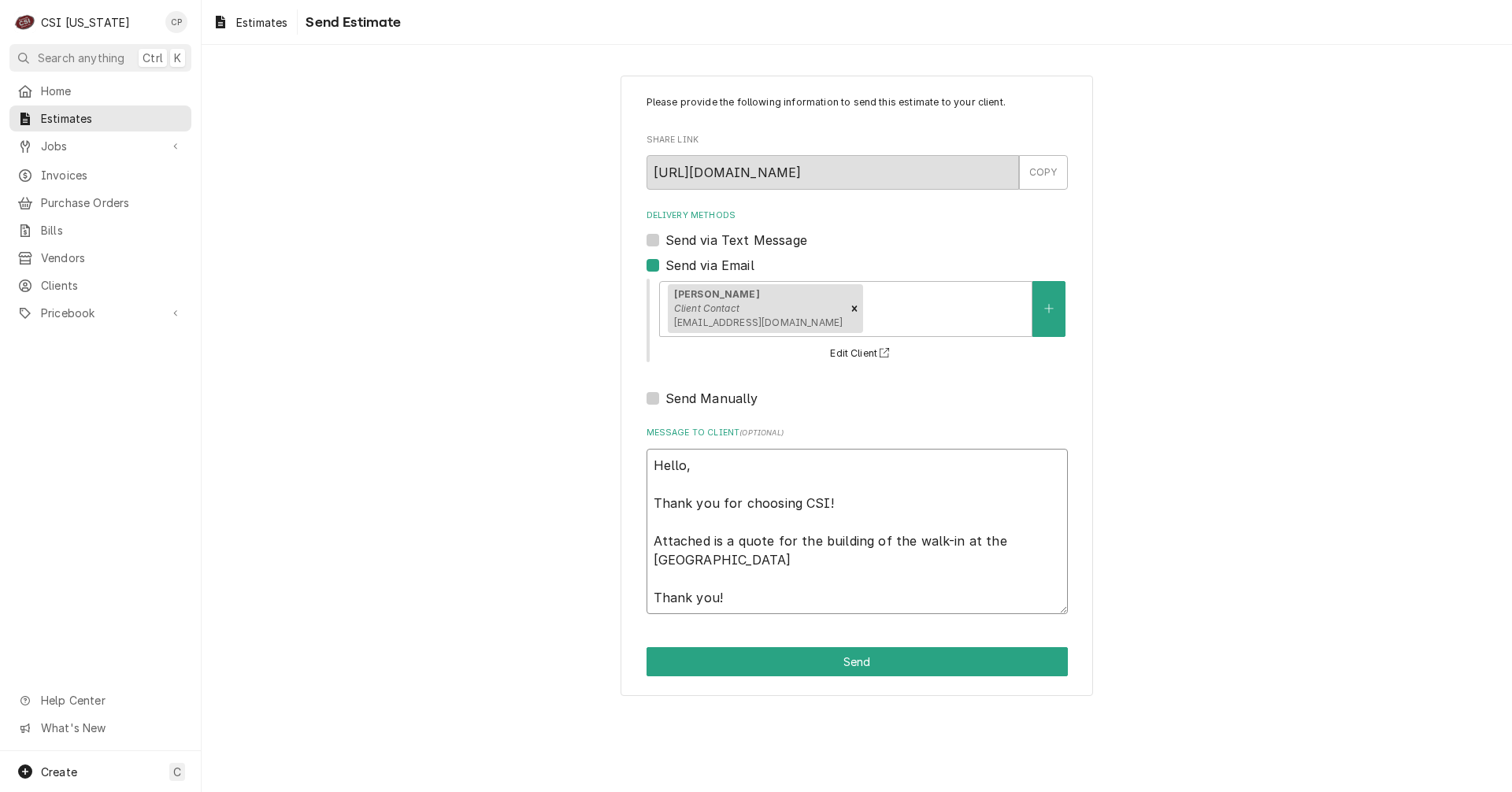
type textarea "Hello, Thank you for choosing CSI! Attached is a quote for the building of the …"
type textarea "x"
type textarea "Hello, Thank you for choosing CSI! Attached is a quote for the building of the …"
type textarea "x"
type textarea "Hello, Thank you for choosing CSI! Attached is a quote for the building of the …"
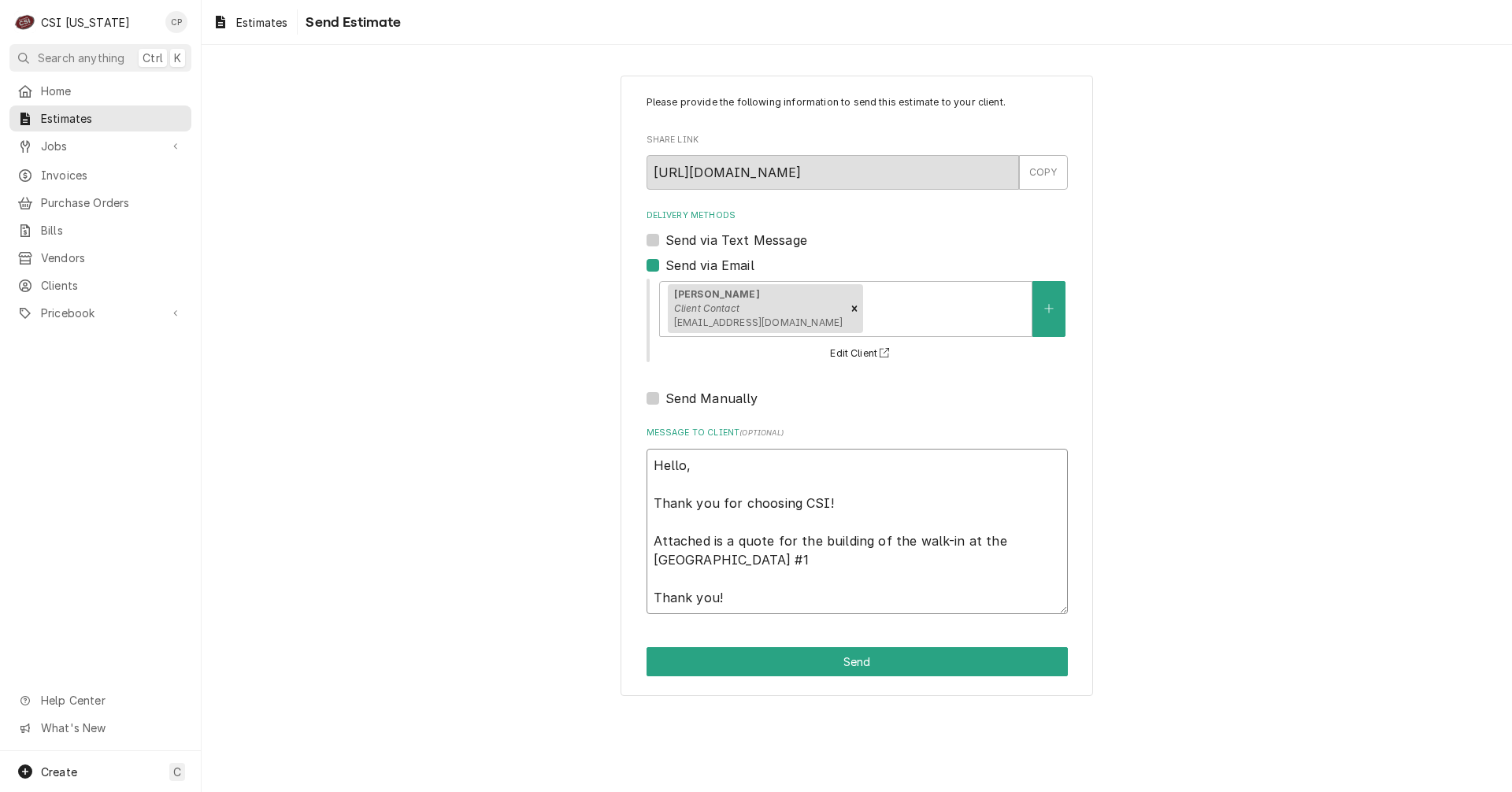
type textarea "x"
type textarea "Hello, Thank you for choosing CSI! Attached is a quote for the building of the …"
type textarea "x"
type textarea "Hello, Thank you for choosing CSI! Attached is a quote for the building of the …"
type textarea "x"
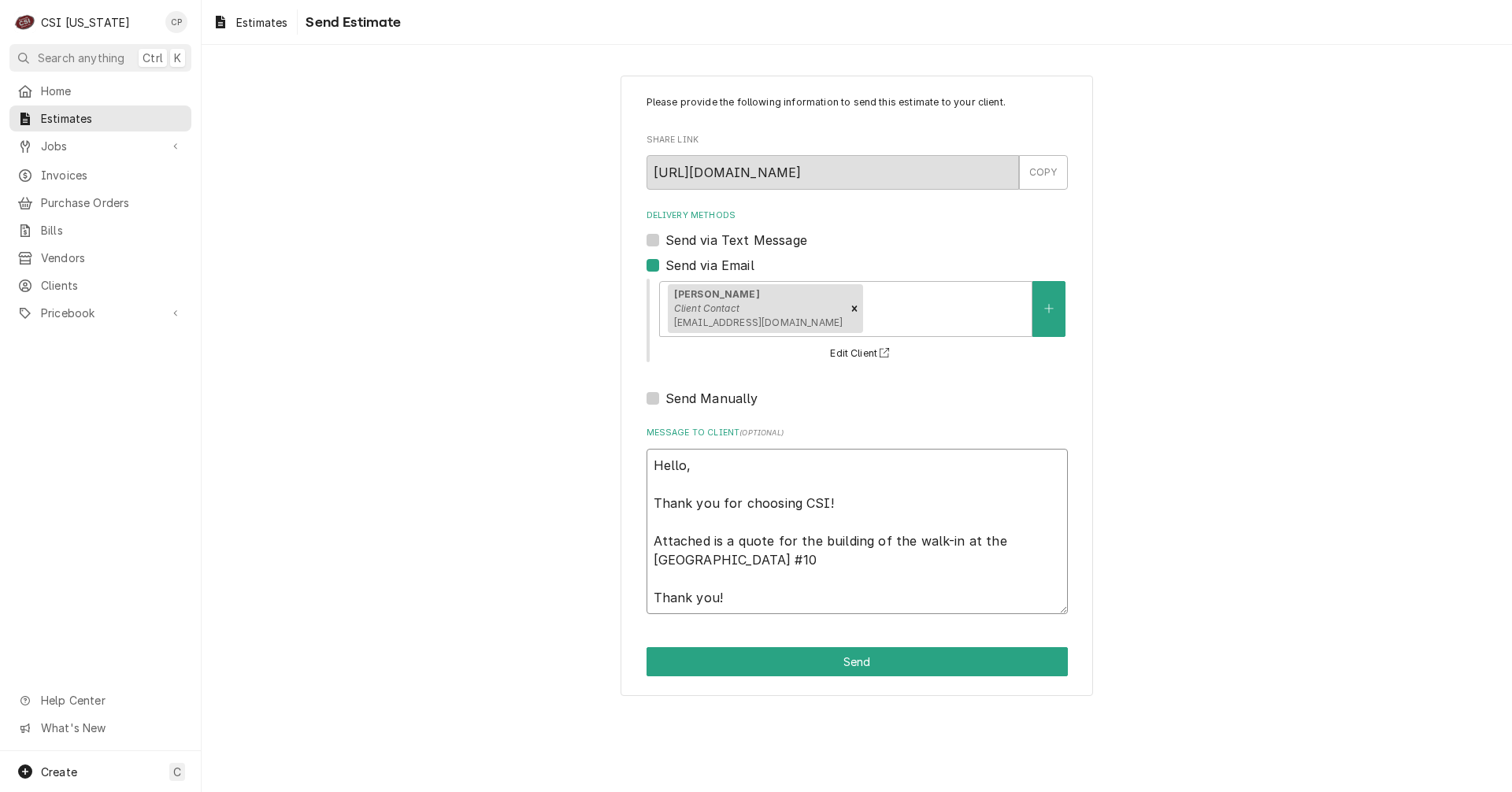
type textarea "Hello, Thank you for choosing CSI! Attached is a quote for the building of the …"
type textarea "x"
type textarea "Hello, Thank you for choosing CSI! Attached is a quote for the building of the …"
type textarea "x"
type textarea "Hello, Thank you for choosing CSI! Attached is a quote for the building of the …"
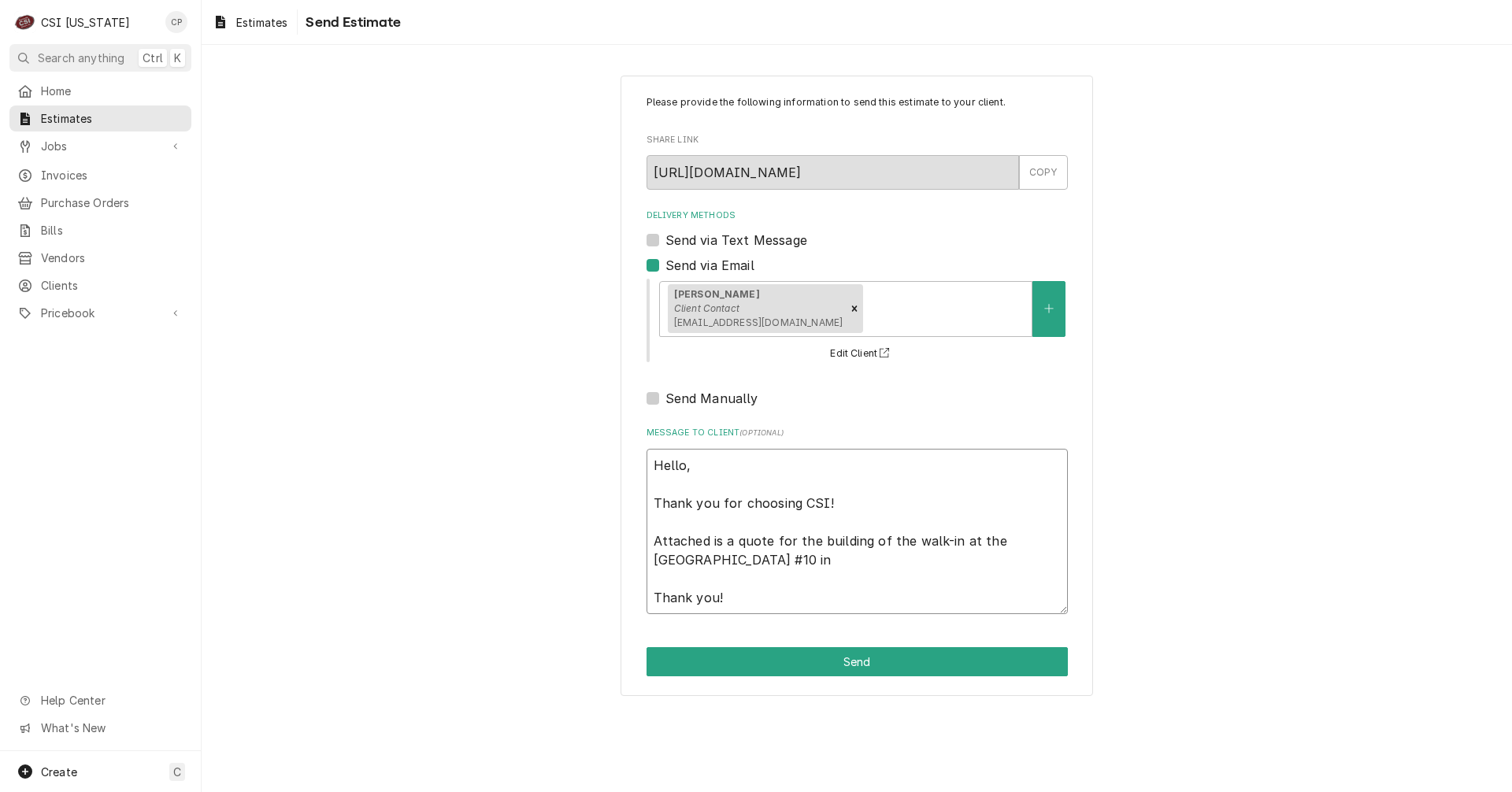
type textarea "x"
type textarea "Hello, Thank you for choosing CSI! Attached is a quote for the building of the …"
type textarea "x"
type textarea "Hello, Thank you for choosing CSI! Attached is a quote for the building of the …"
type textarea "x"
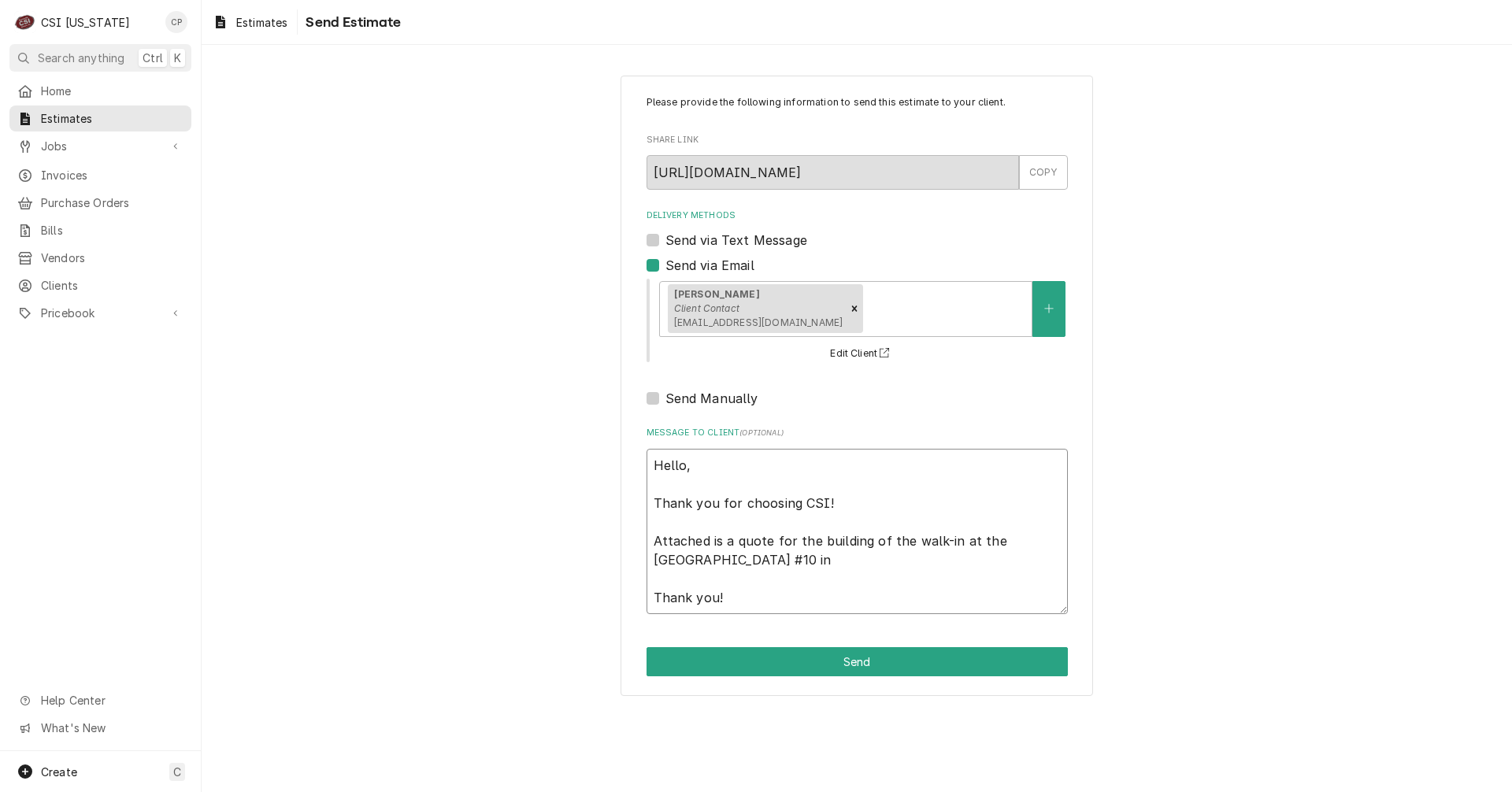
type textarea "Hello, Thank you for choosing CSI! Attached is a quote for the building of the …"
type textarea "x"
type textarea "Hello, Thank you for choosing CSI! Attached is a quote for the building of the …"
type textarea "x"
type textarea "Hello, Thank you for choosing CSI! Attached is a quote for the building of the …"
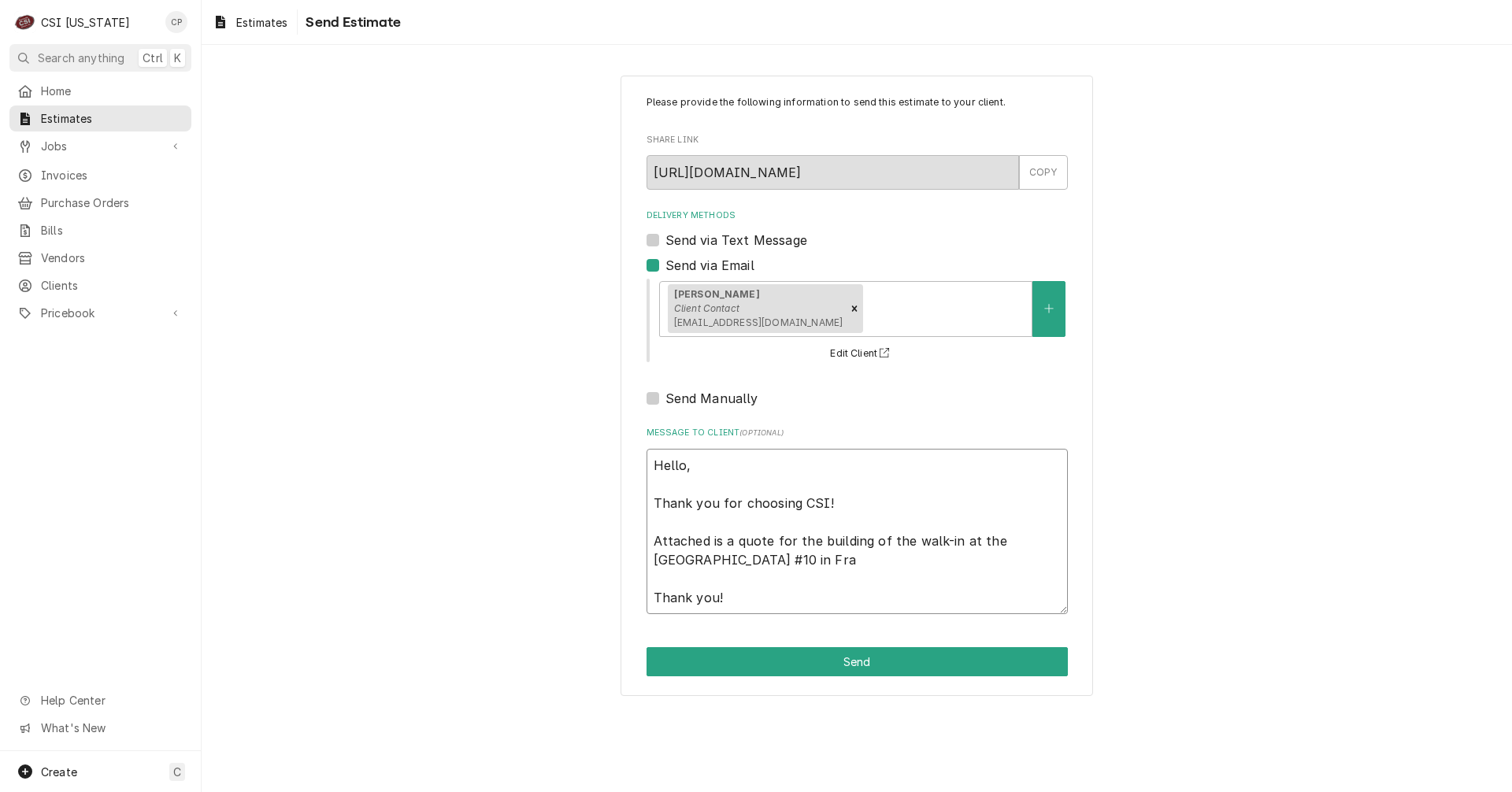
type textarea "x"
type textarea "Hello, Thank you for choosing CSI! Attached is a quote for the building of the …"
type textarea "x"
type textarea "Hello, Thank you for choosing CSI! Attached is a quote for the building of the …"
type textarea "x"
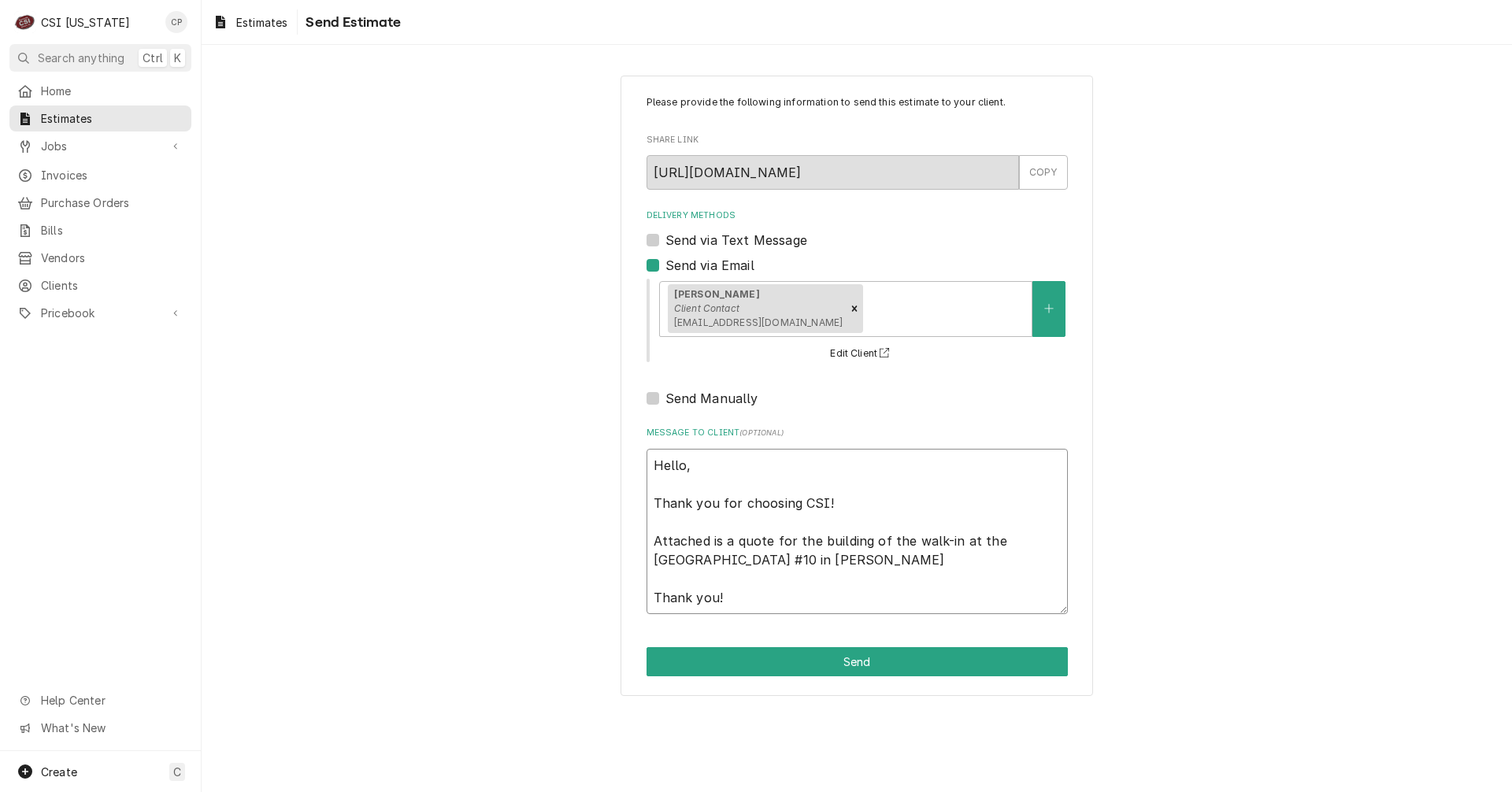
type textarea "Hello, Thank you for choosing CSI! Attached is a quote for the building of the …"
type textarea "x"
type textarea "Hello, Thank you for choosing CSI! Attached is a quote for the building of the …"
type textarea "x"
type textarea "Hello, Thank you for choosing CSI! Attached is a quote for the building of the …"
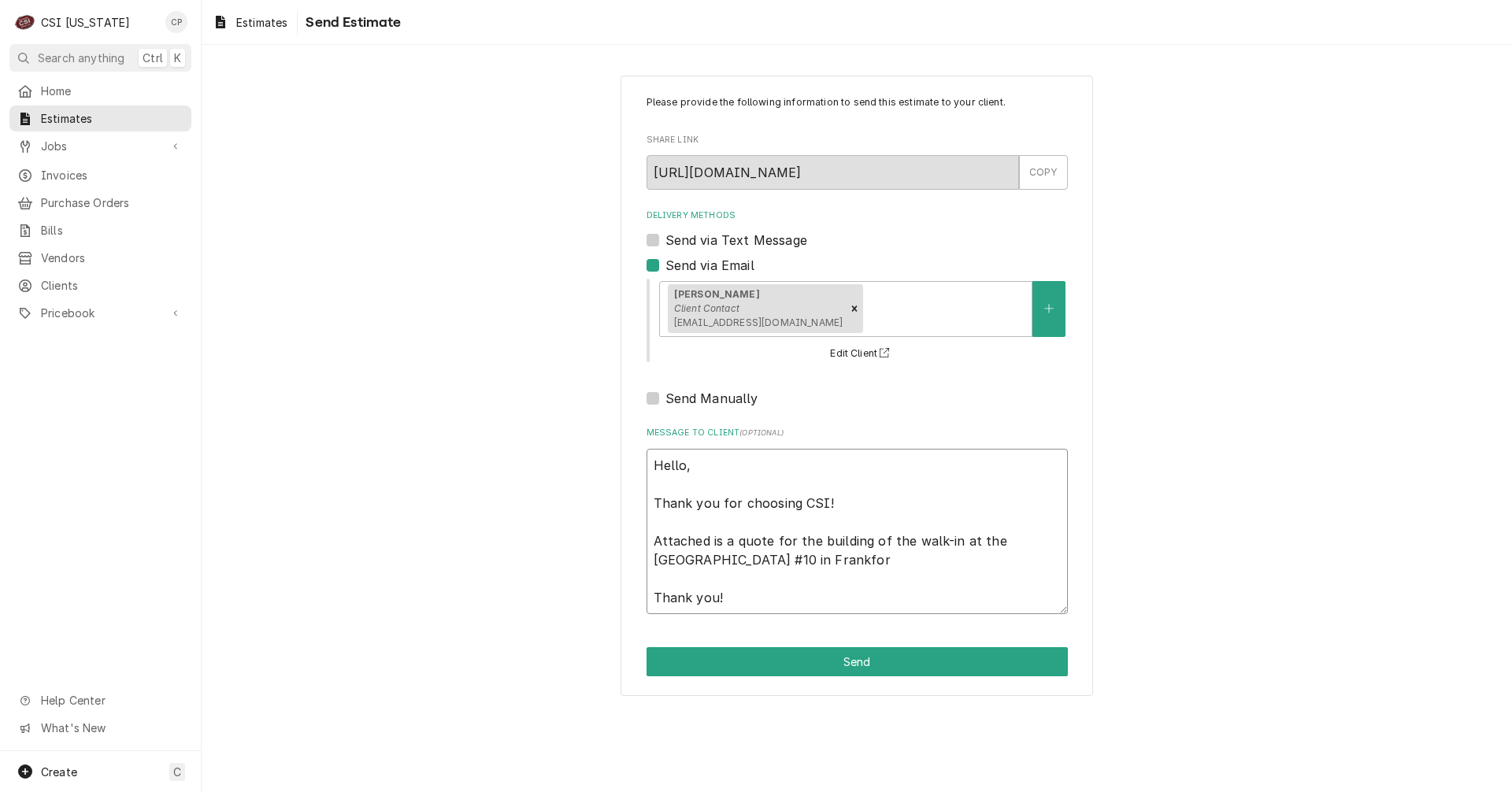
type textarea "x"
type textarea "Hello, Thank you for choosing CSI! Attached is a quote for the building of the …"
type textarea "x"
type textarea "Hello, Thank you for choosing CSI! Attached is a quote for the building of the …"
type textarea "x"
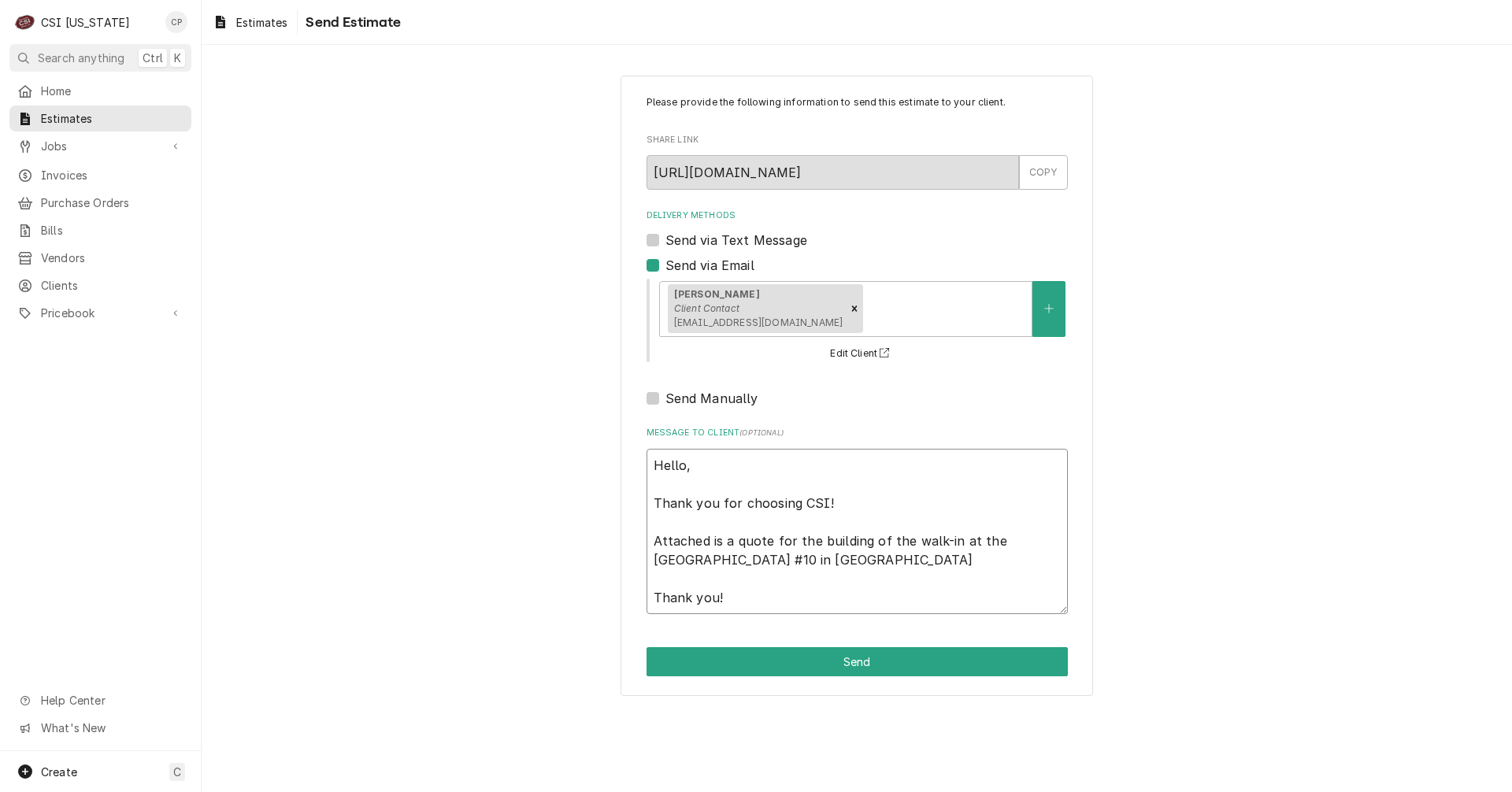
type textarea "Hello, Thank you for choosing CSI! Attached is a quote for the building of the …"
type textarea "x"
type textarea "Hello, Thank you for choosing CSI! Attached is a quote for the building of the …"
type textarea "x"
type textarea "Hello, Thank you for choosing CSI! Attached is a quote for the building of the …"
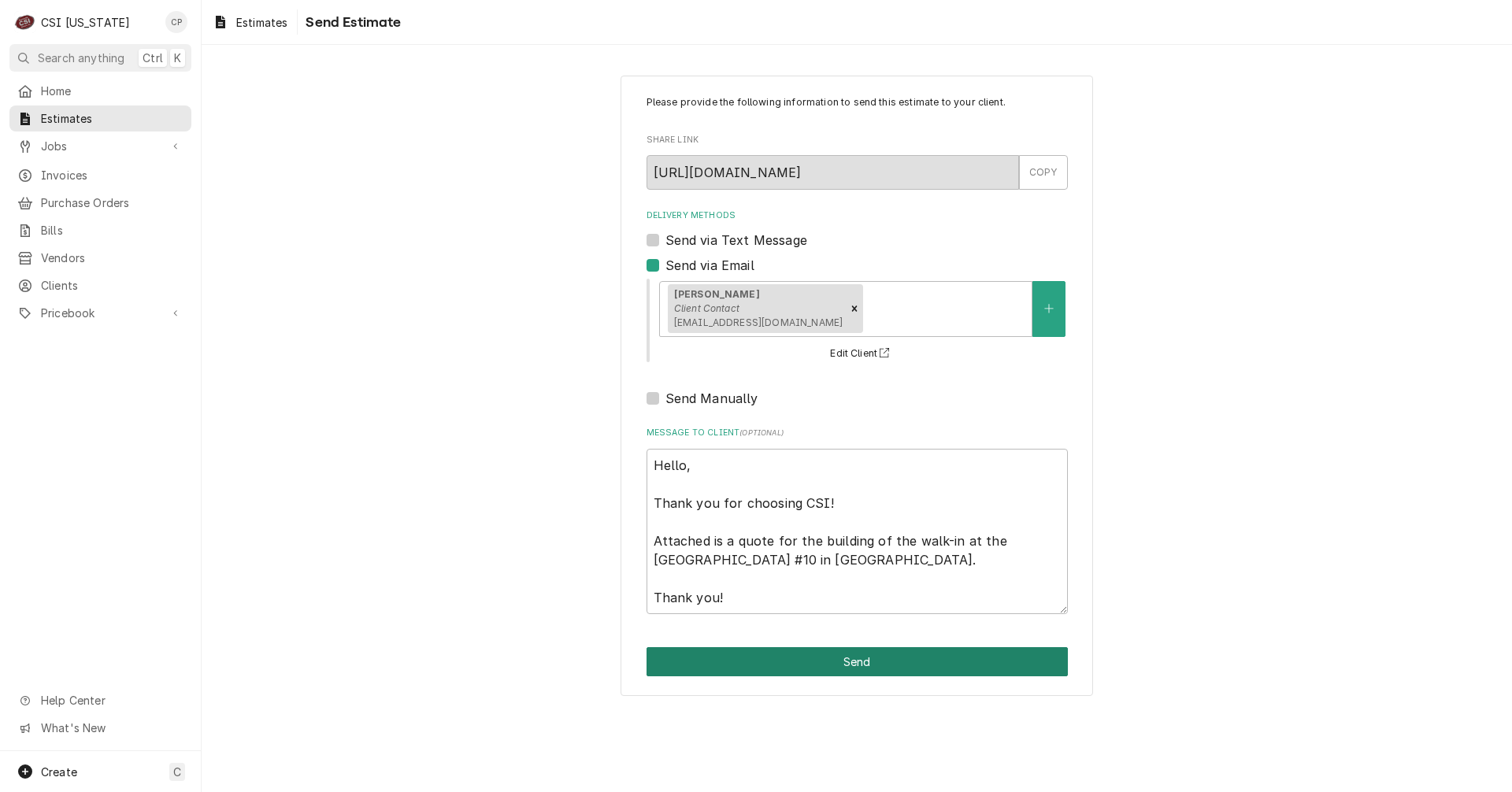
click at [861, 660] on button "Send" at bounding box center [857, 661] width 421 height 29
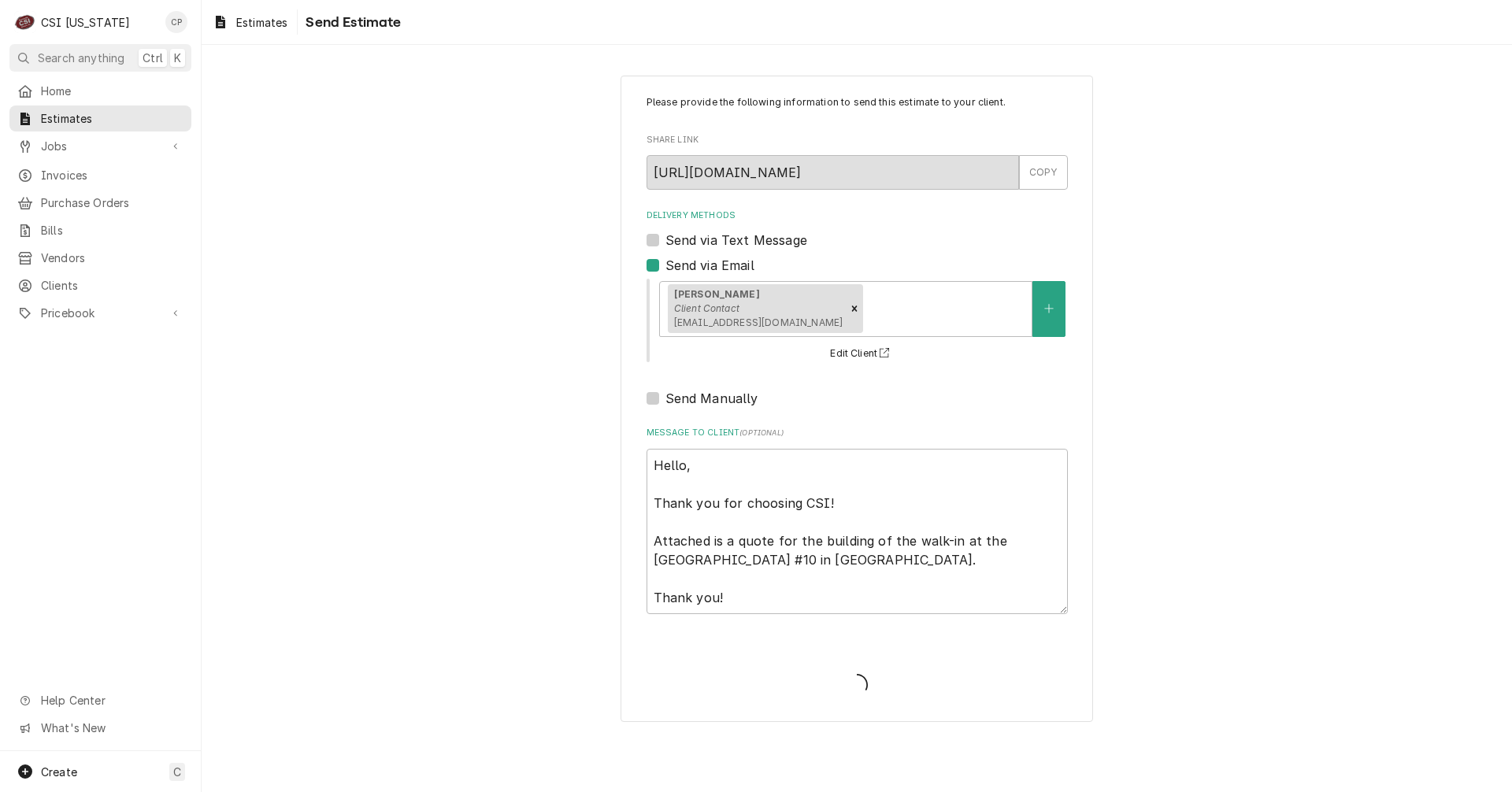
type textarea "x"
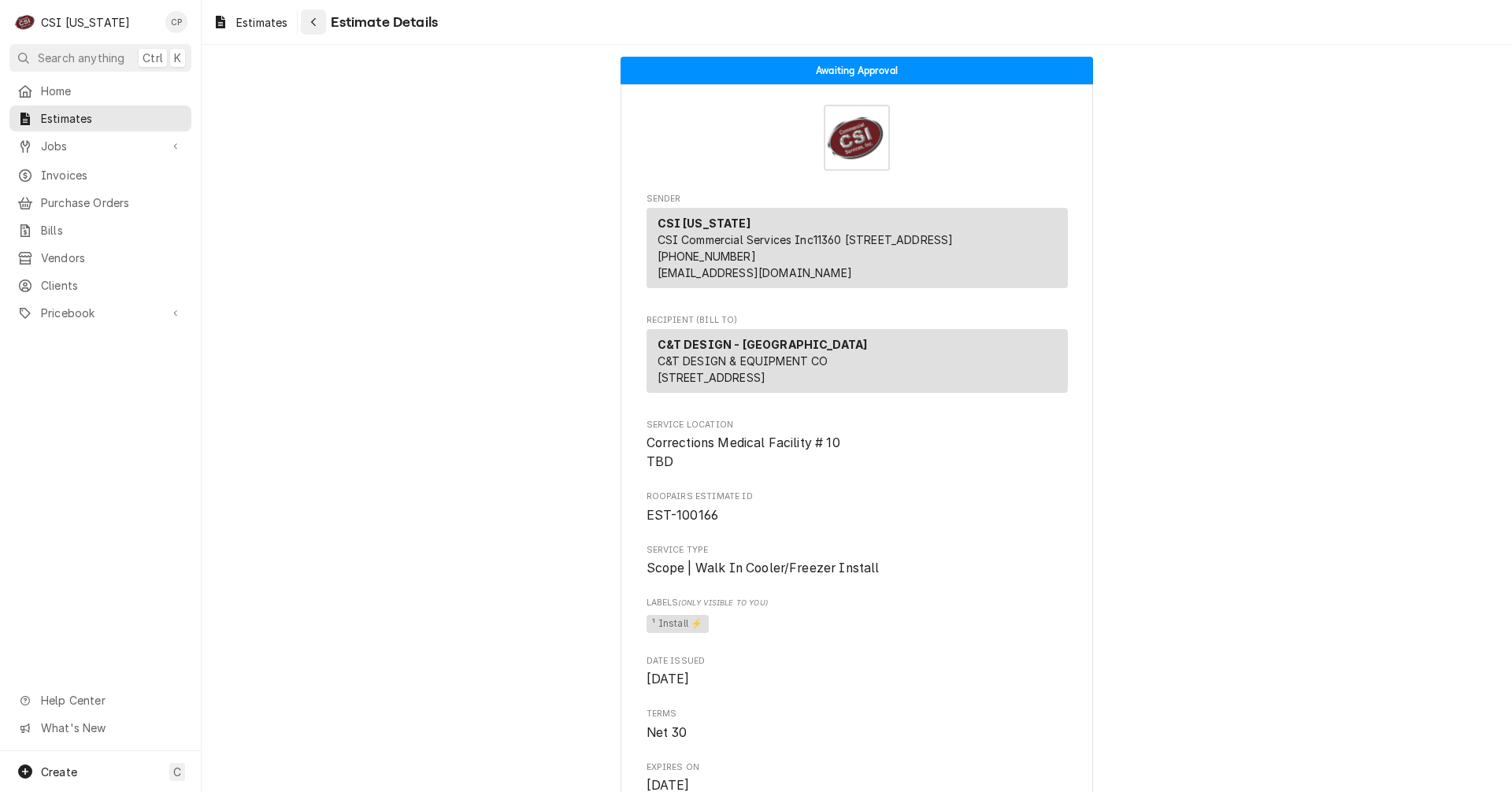
click at [317, 22] on icon "Navigate back" at bounding box center [313, 22] width 7 height 11
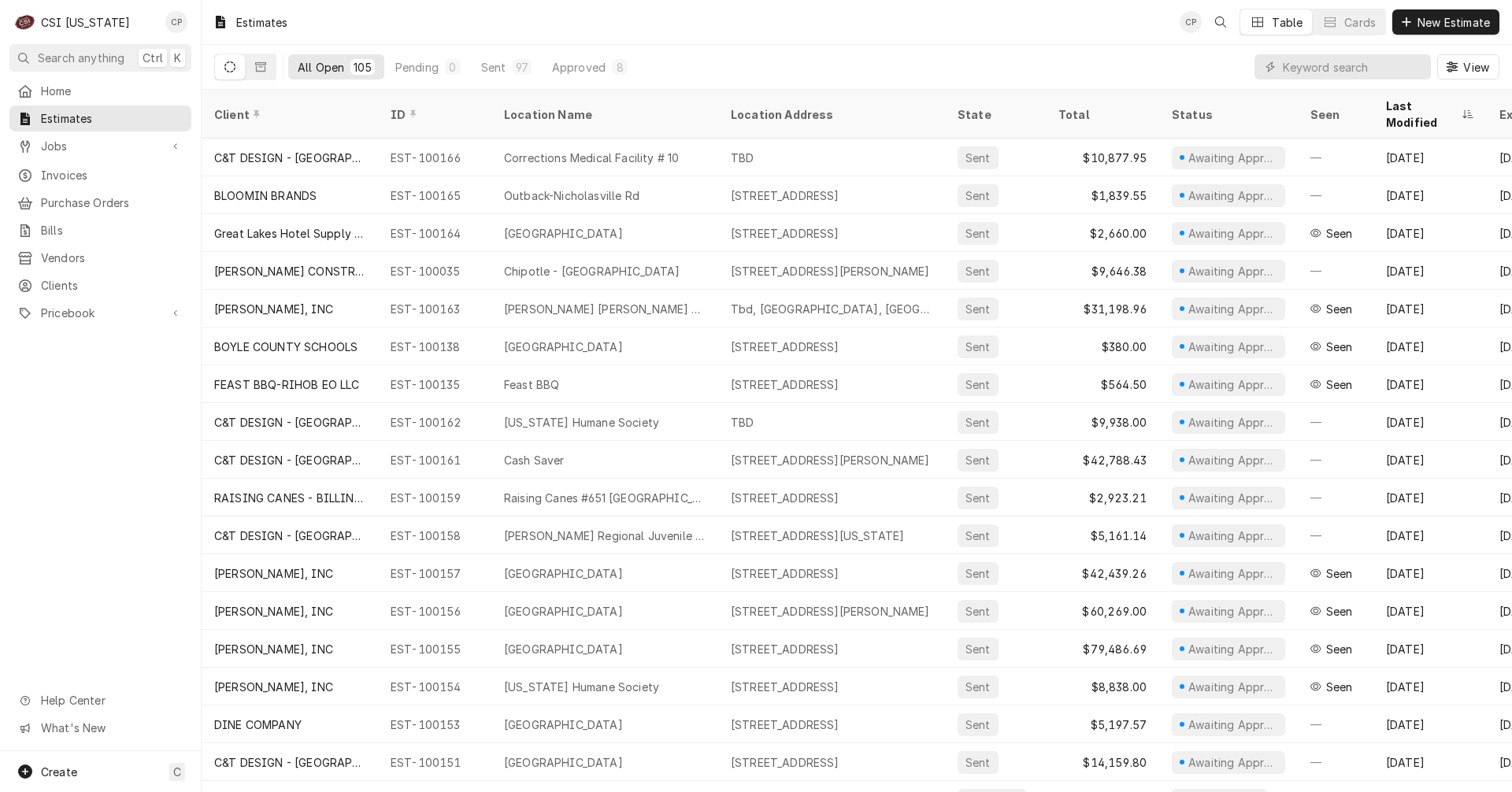
click at [248, 20] on div "Estimates" at bounding box center [250, 22] width 88 height 26
click at [1455, 32] on button "New Estimate" at bounding box center [1445, 22] width 107 height 25
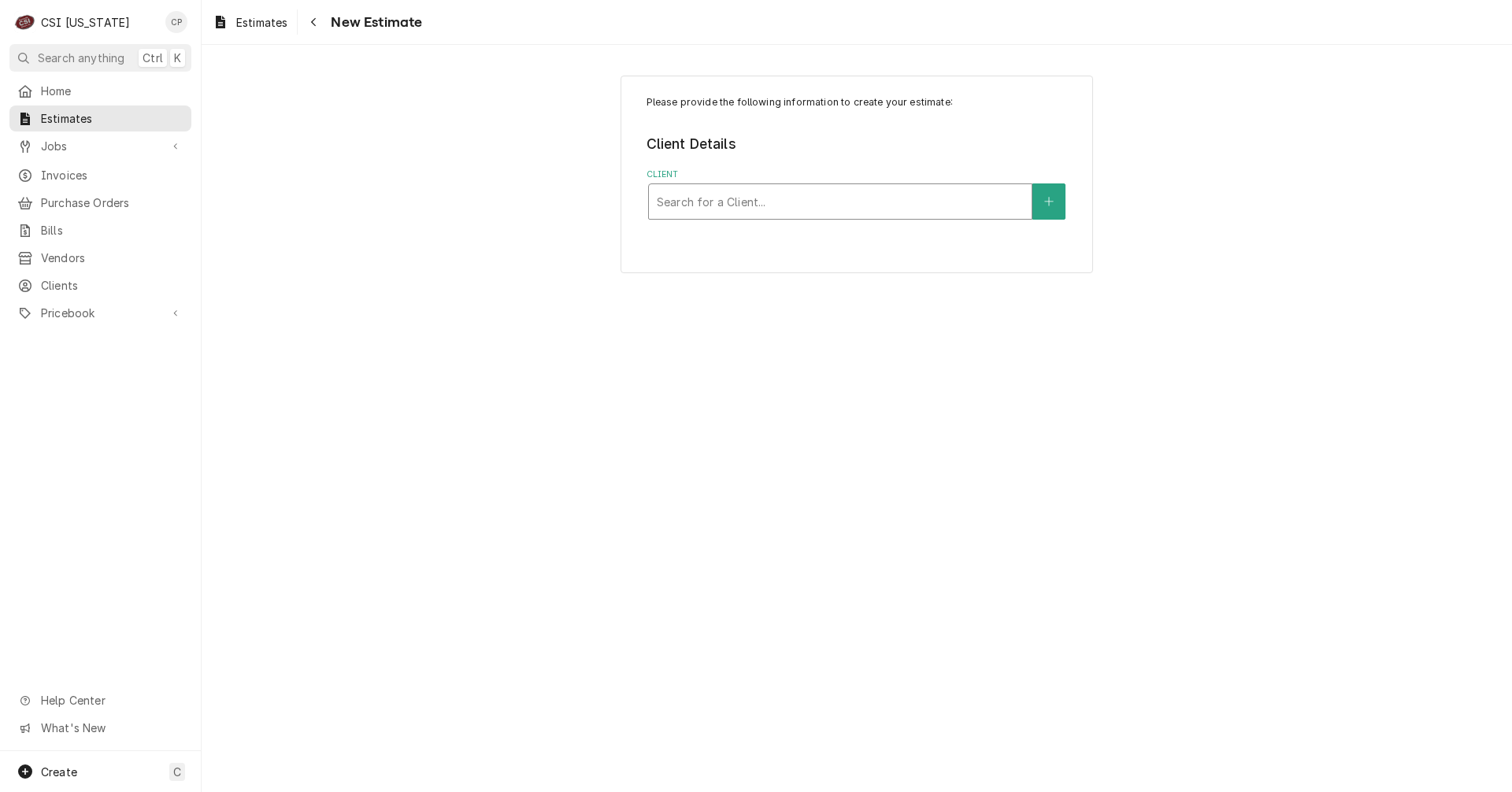
click at [716, 198] on div "Client" at bounding box center [841, 201] width 367 height 29
type input "great"
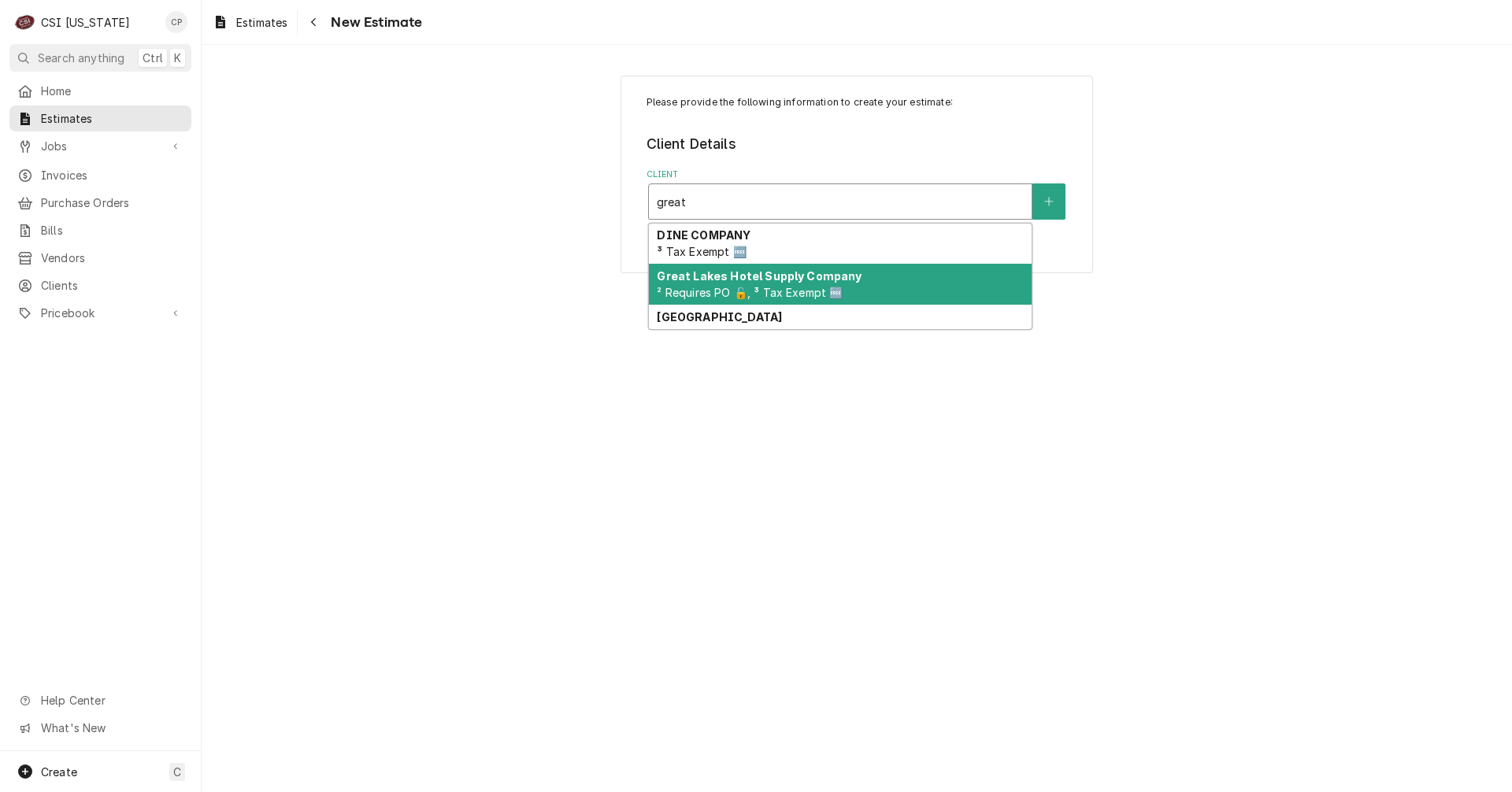
click at [756, 286] on span "² Requires PO 🔓, ³ Tax Exempt 🆓" at bounding box center [750, 292] width 186 height 13
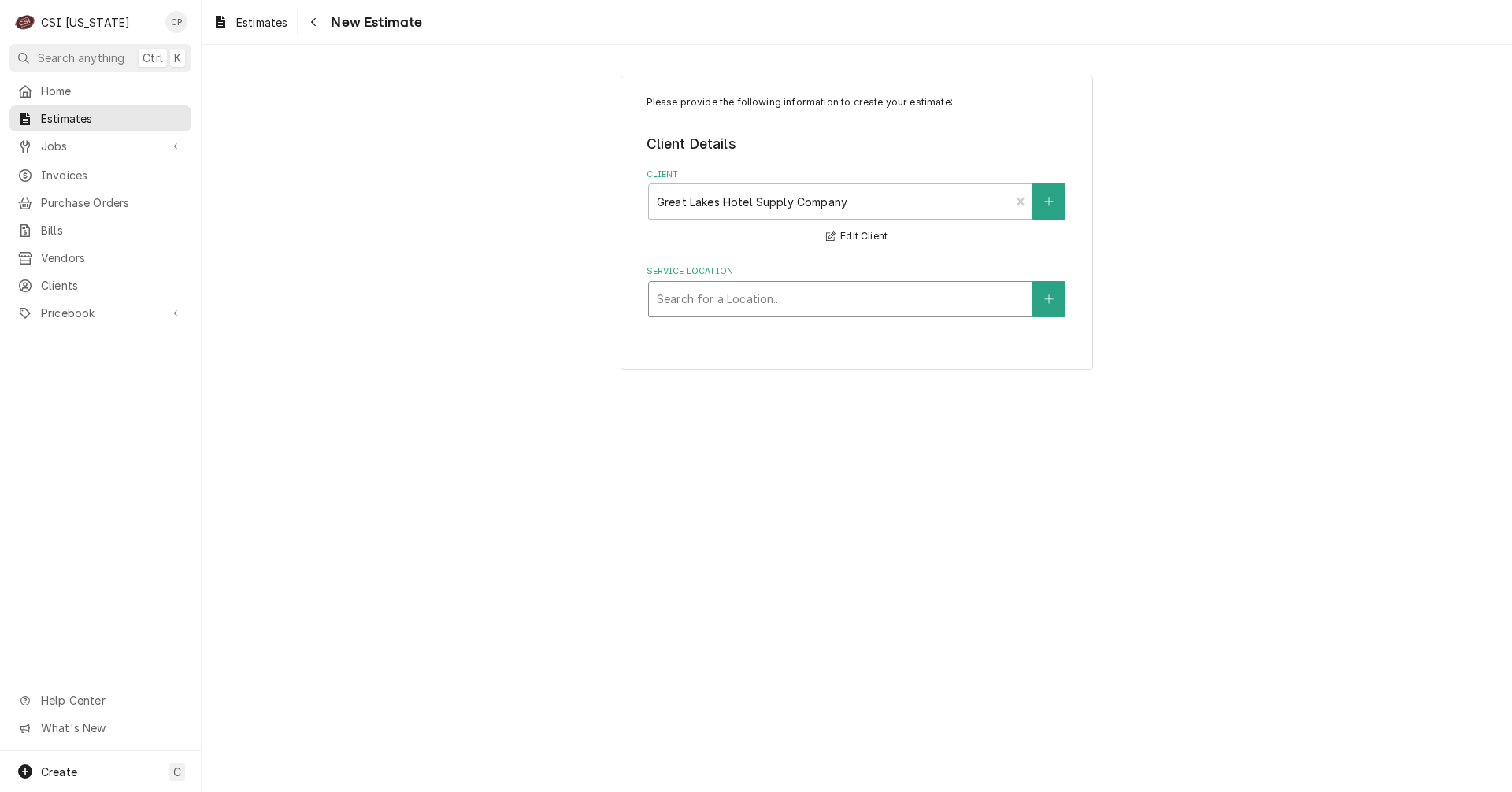
click at [702, 302] on div "Service Location" at bounding box center [841, 299] width 367 height 29
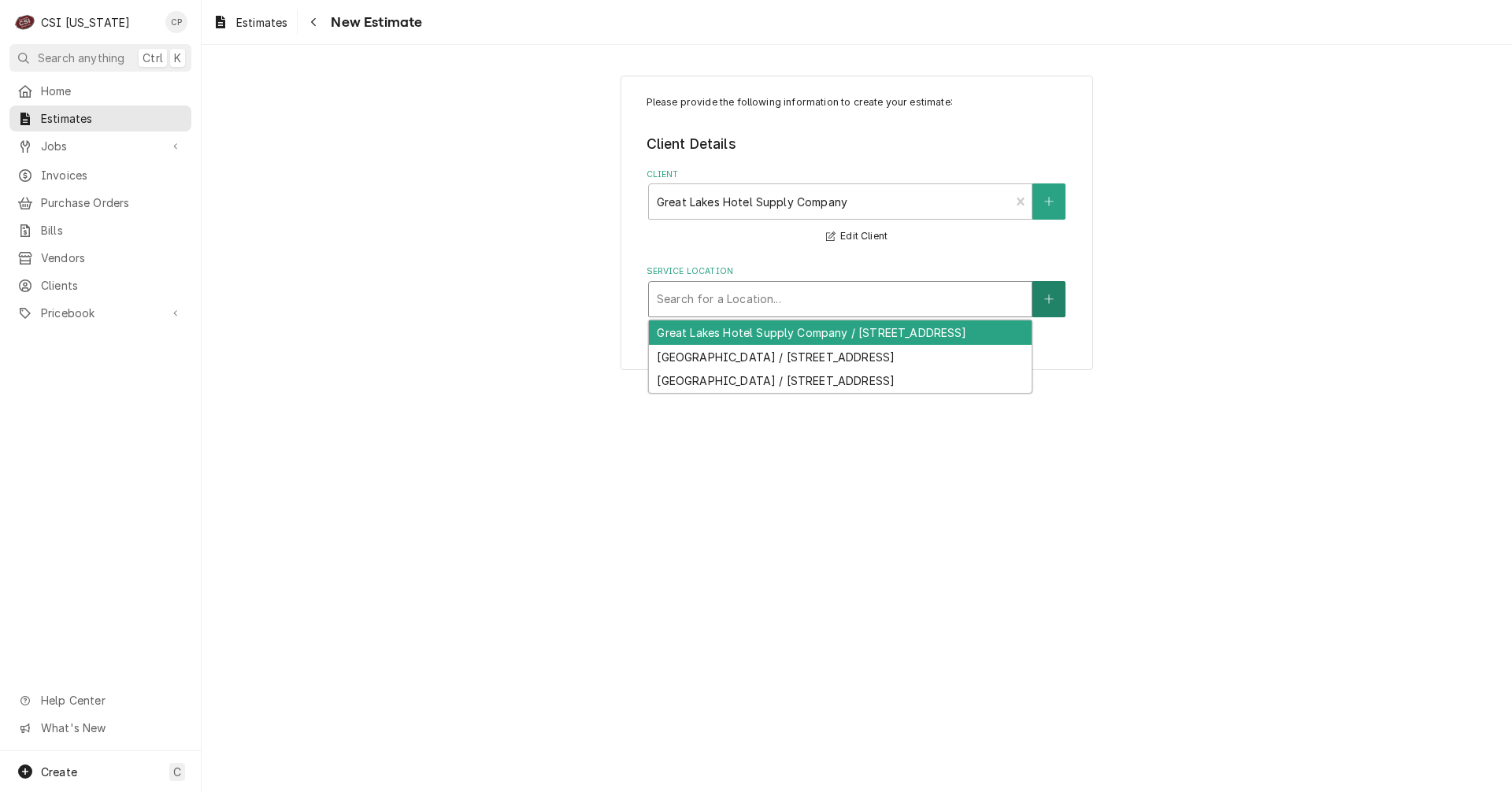
click at [1051, 298] on icon "Create New Location" at bounding box center [1048, 299] width 9 height 11
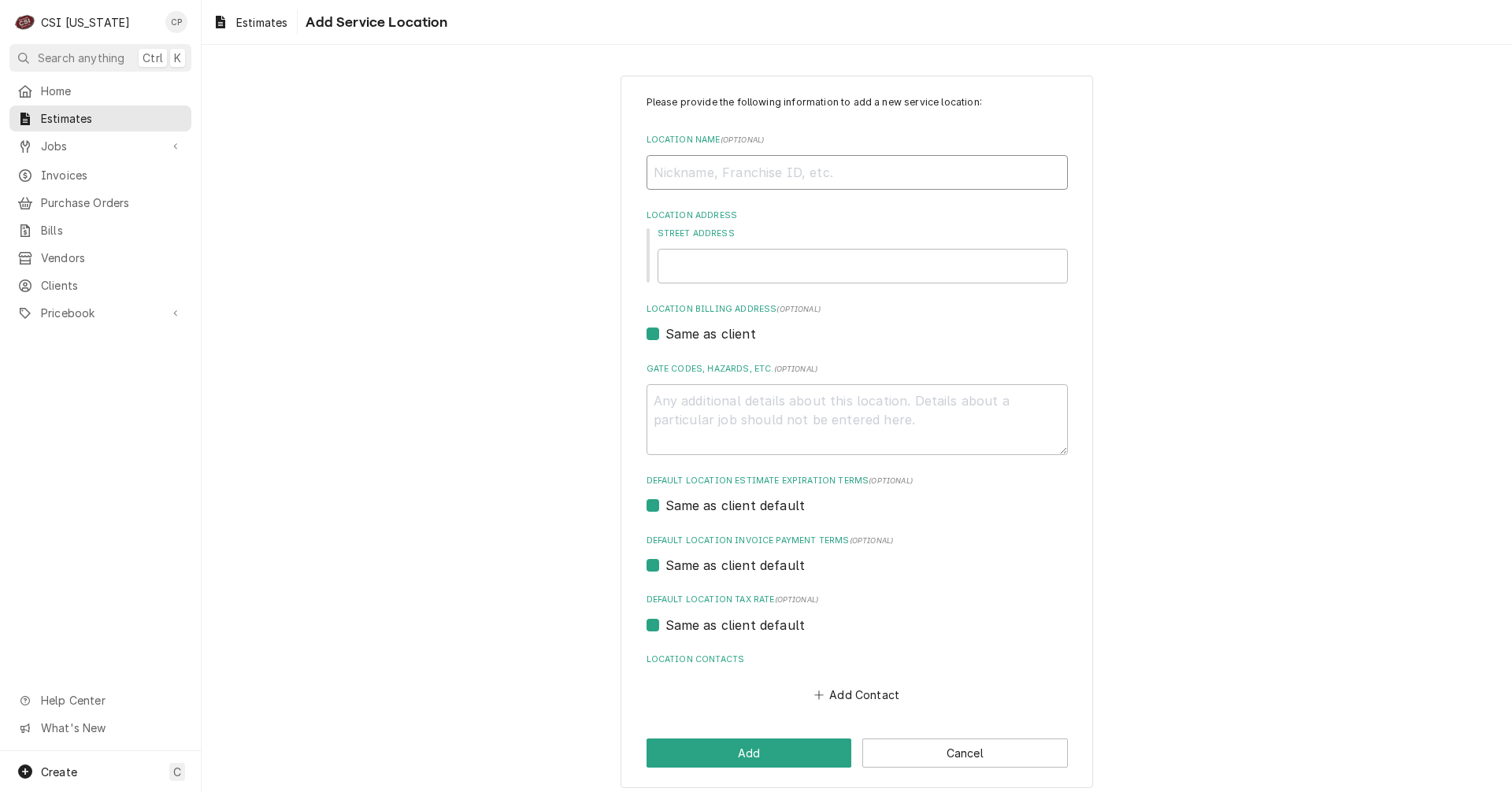
click at [735, 164] on input "Location Name ( optional )" at bounding box center [857, 172] width 421 height 35
type textarea "x"
type input "S"
type textarea "x"
type input "So"
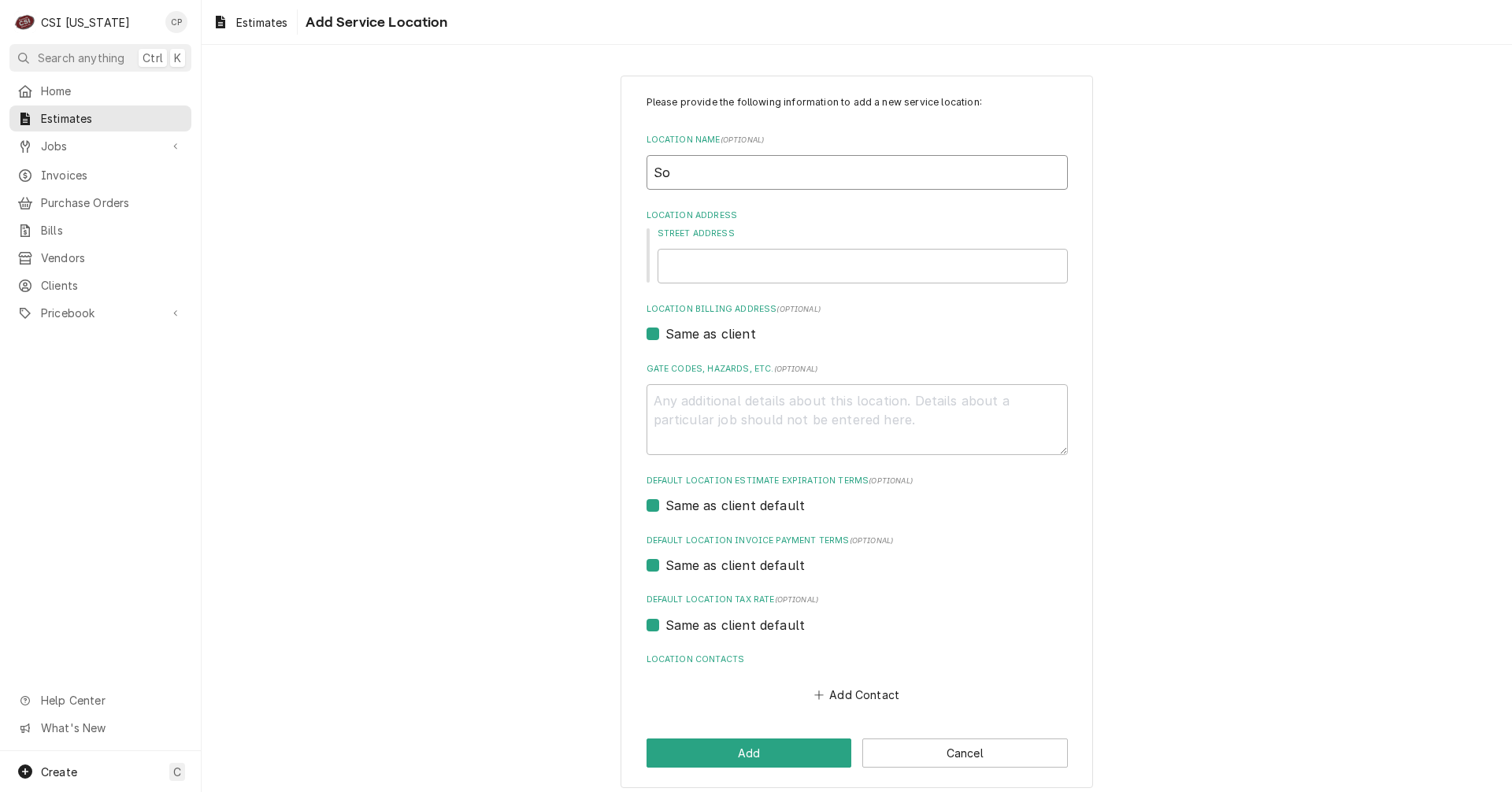
type textarea "x"
type input "Soo"
type textarea "x"
type input "Soou"
type textarea "x"
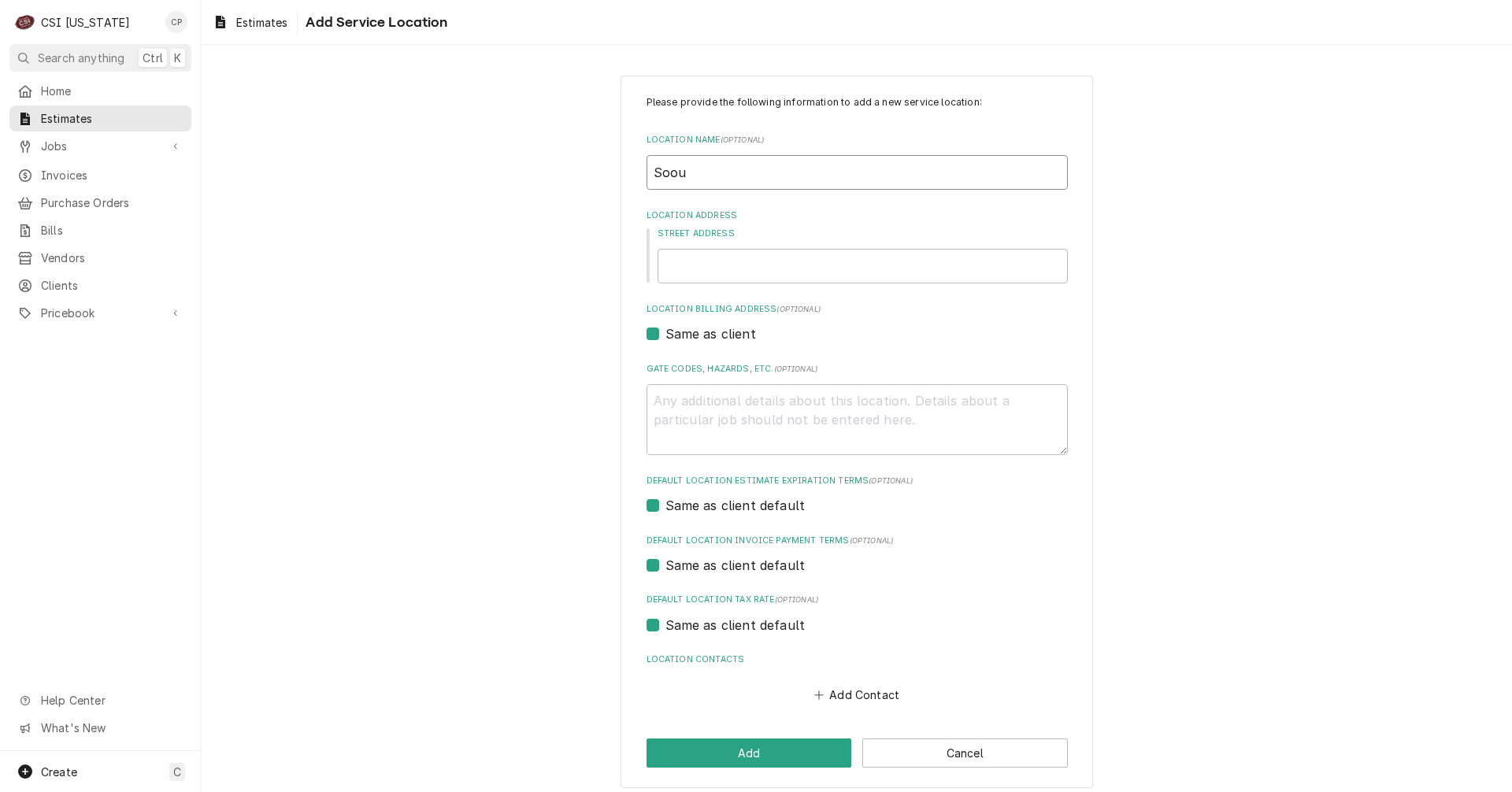
type input "Soo"
type textarea "x"
type input "So"
type textarea "x"
type input "S"
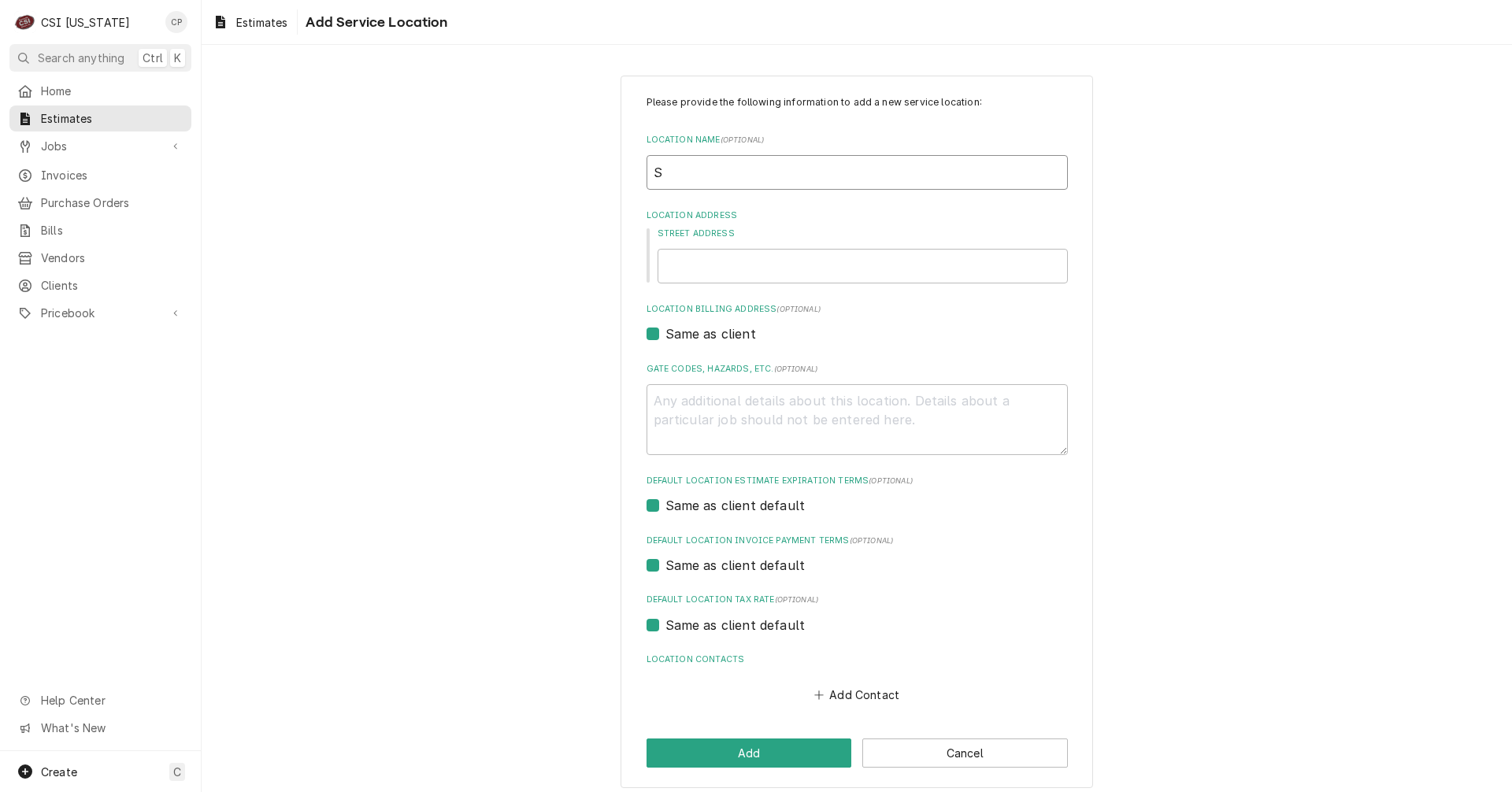
type textarea "x"
click at [700, 170] on input "Location Name ( optional )" at bounding box center [857, 172] width 421 height 35
type textarea "x"
type input "S"
type textarea "x"
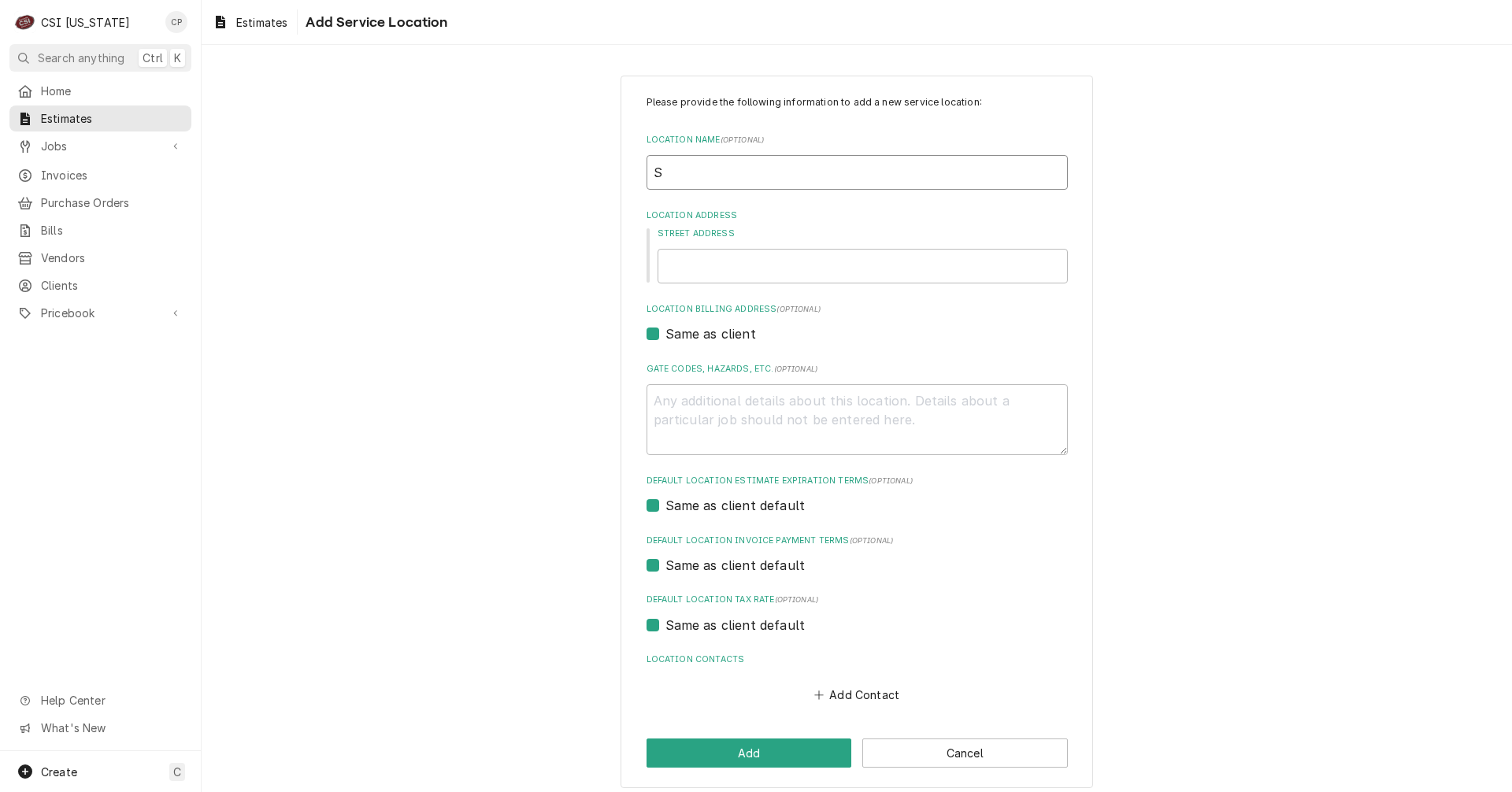
type input "So"
type textarea "x"
type input "Sou"
type textarea "x"
type input "Sout"
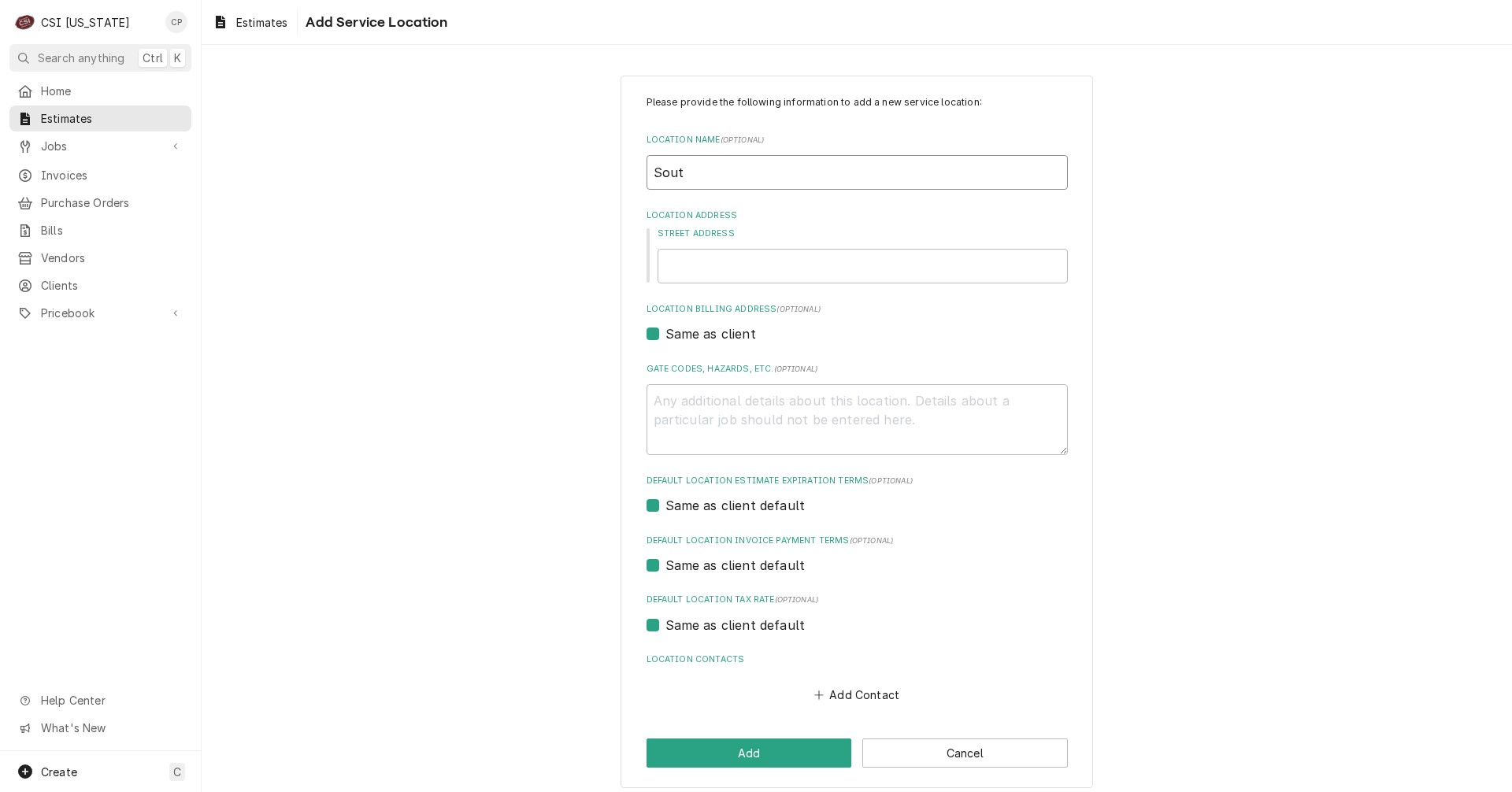
type textarea "x"
type input "South"
type textarea "x"
type input "South"
type textarea "x"
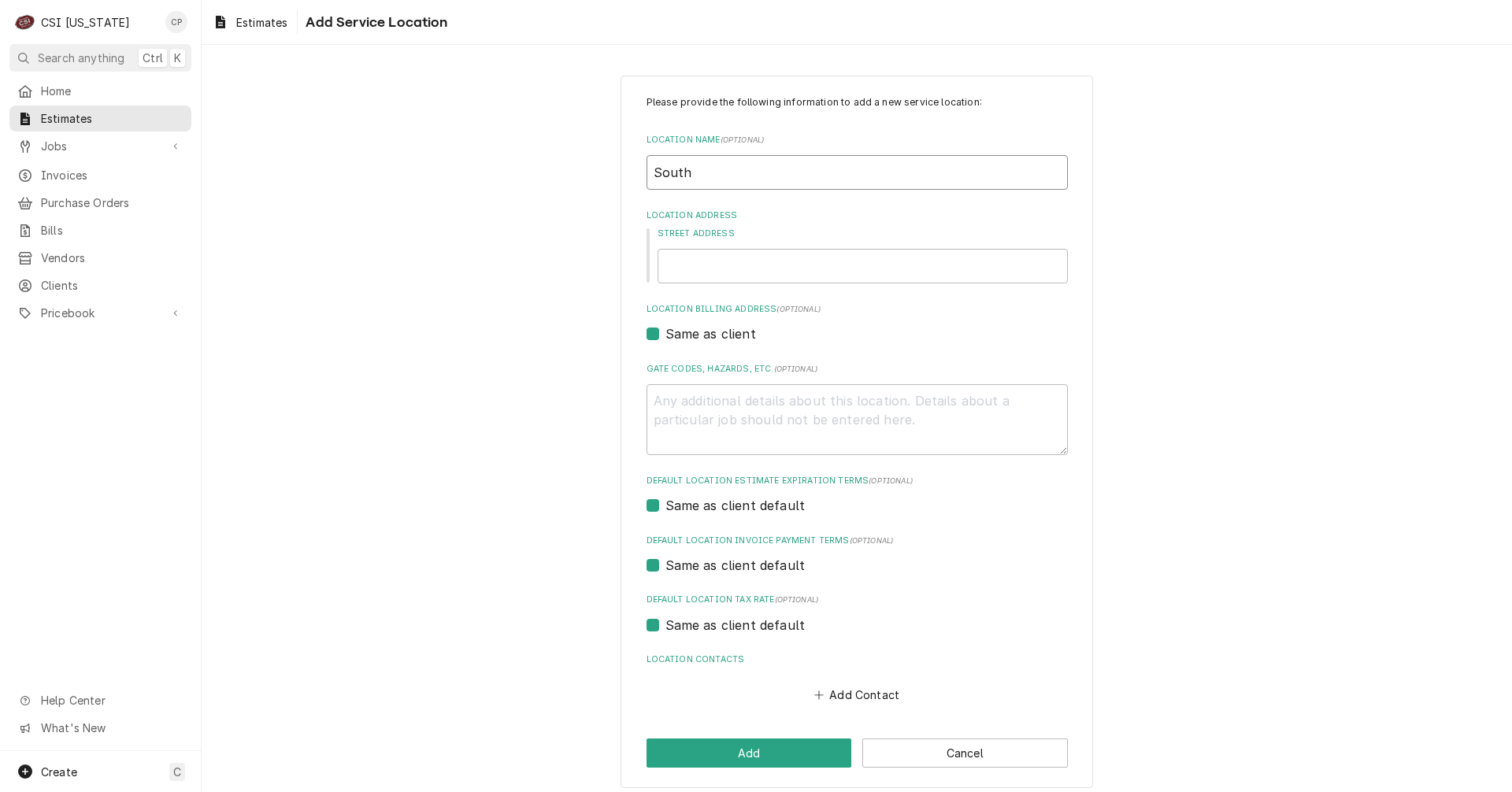
type input "South H"
type textarea "x"
type input "South Ha"
type textarea "x"
type input "South Har"
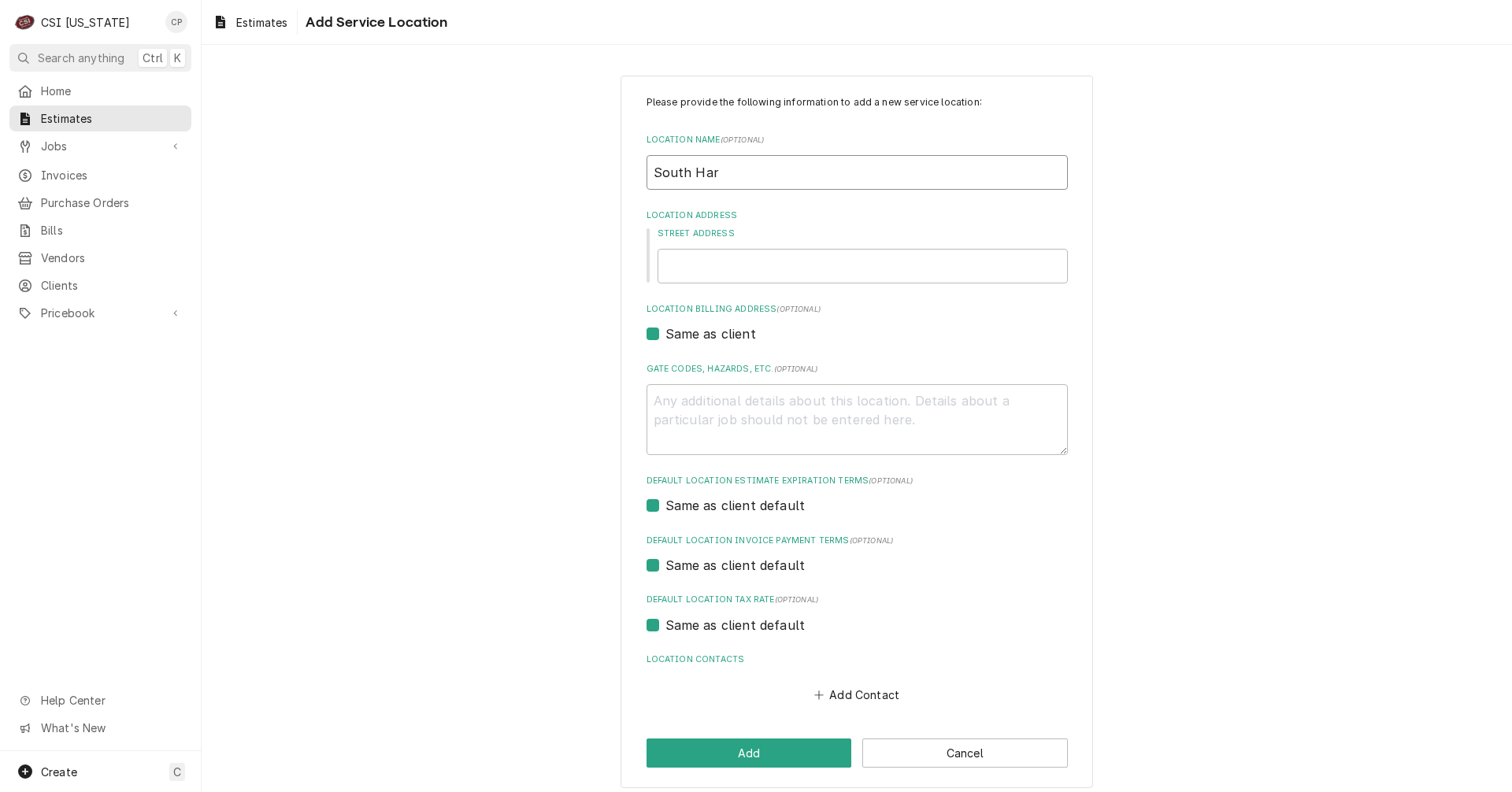
type textarea "x"
type input "South Harr"
type textarea "x"
type input "South Harri"
type textarea "x"
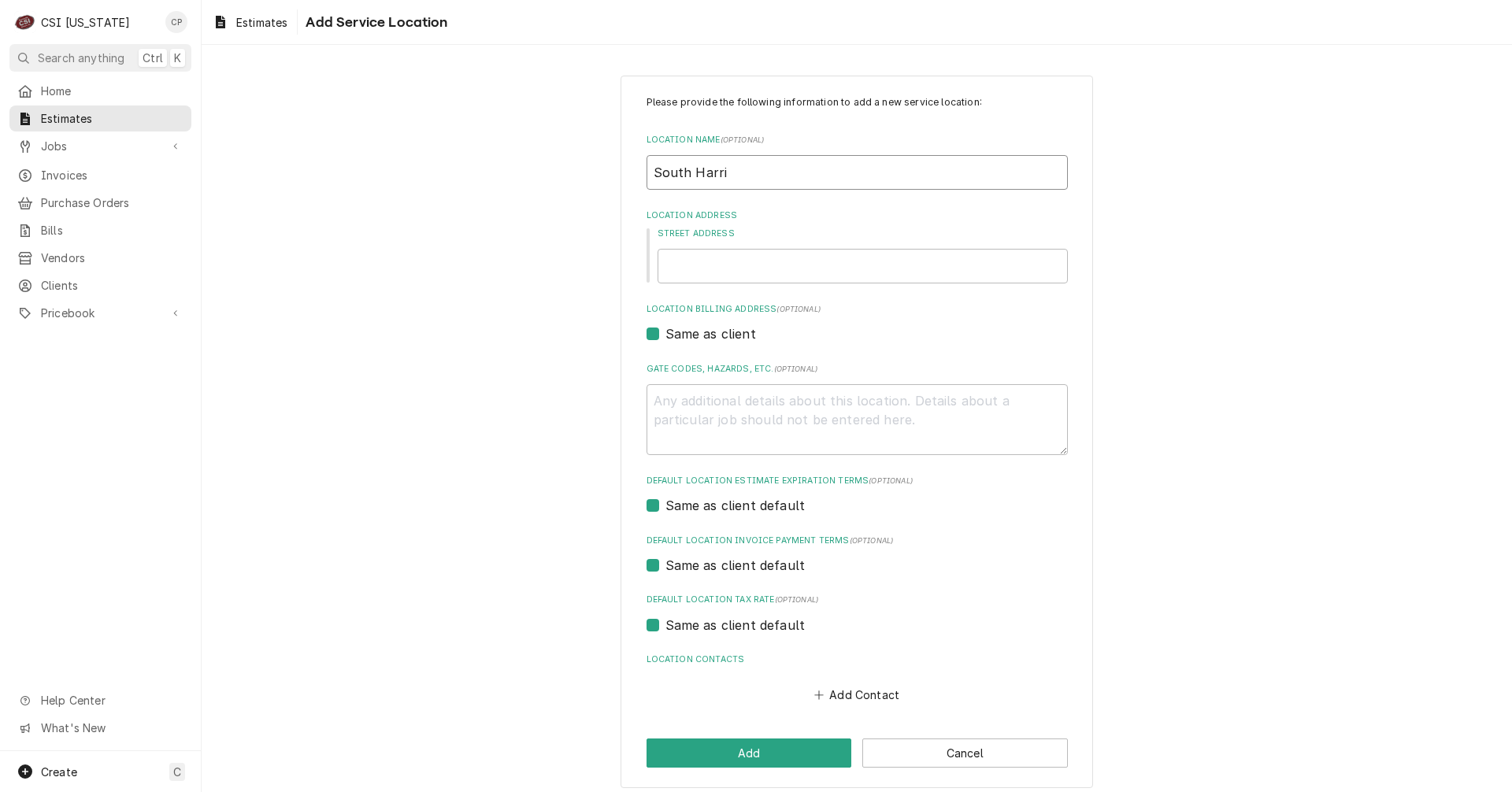
type input "South Harris"
type textarea "x"
type input "South Harriso"
type textarea "x"
type input "South Harrison"
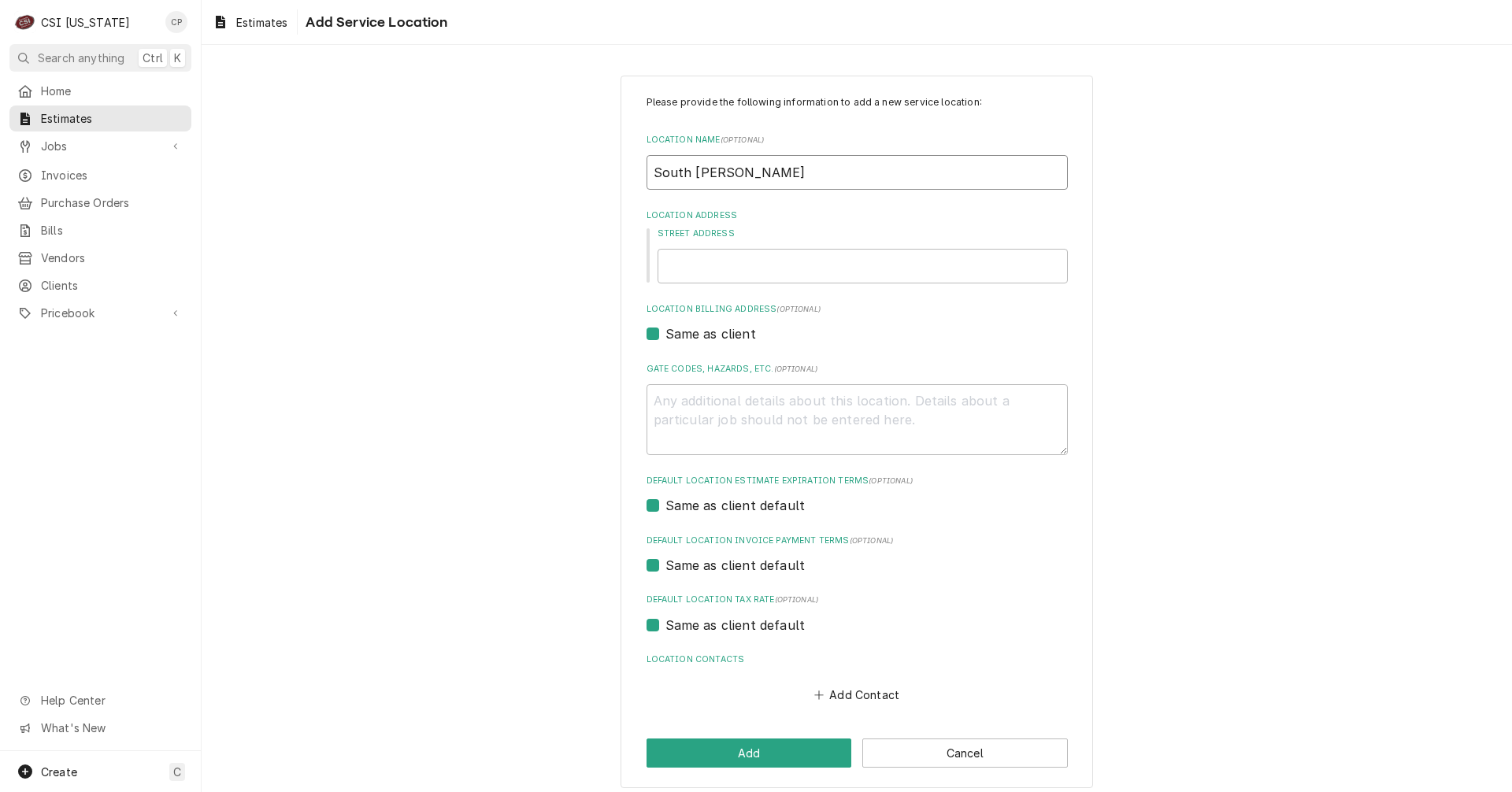
type textarea "x"
type input "South Harrison"
type textarea "x"
type input "South Harrison C"
type textarea "x"
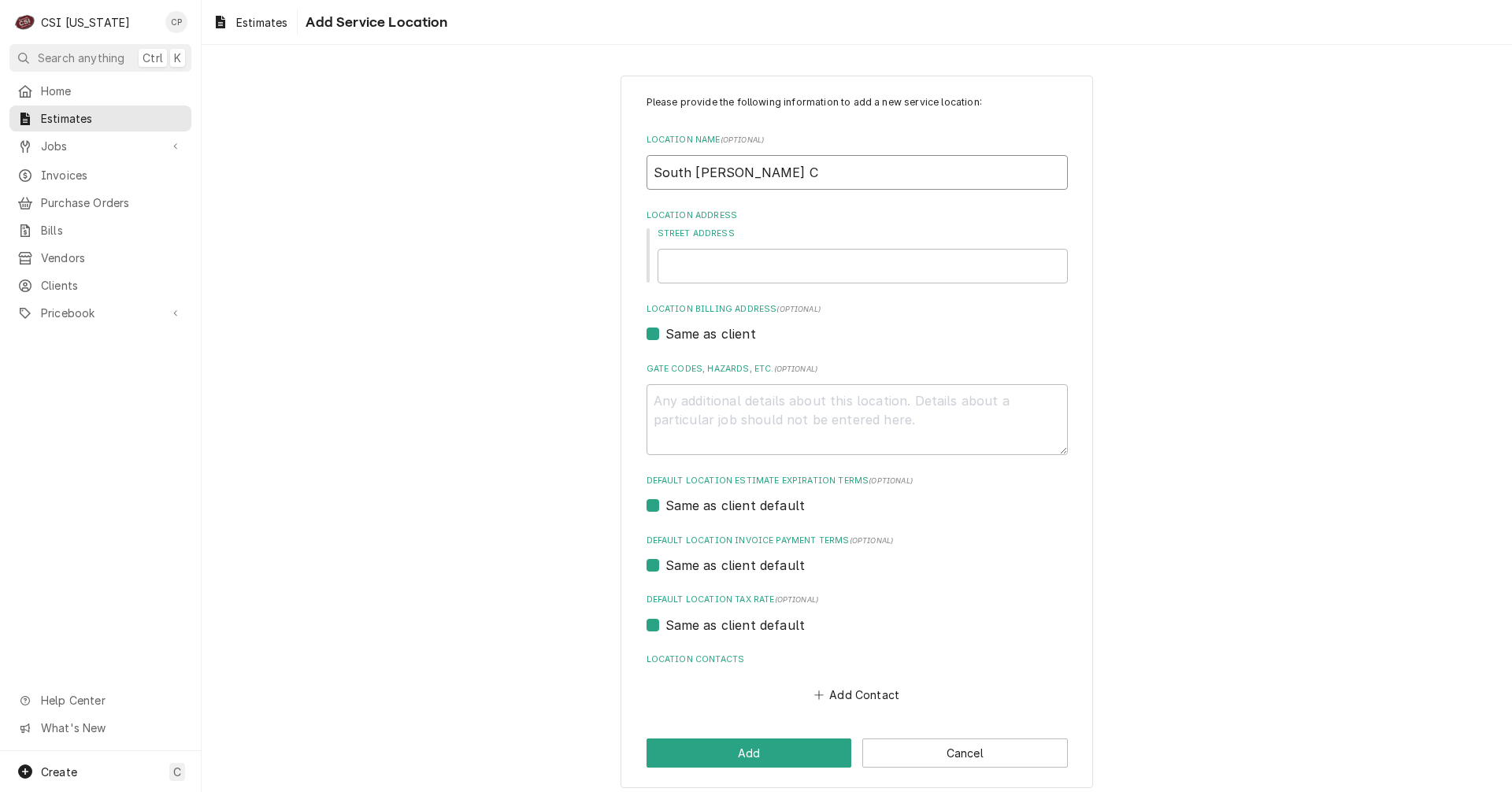
type input "South Harrison Co"
type textarea "x"
type input "South Harrison Com"
type textarea "x"
type input "South Harrison Comm"
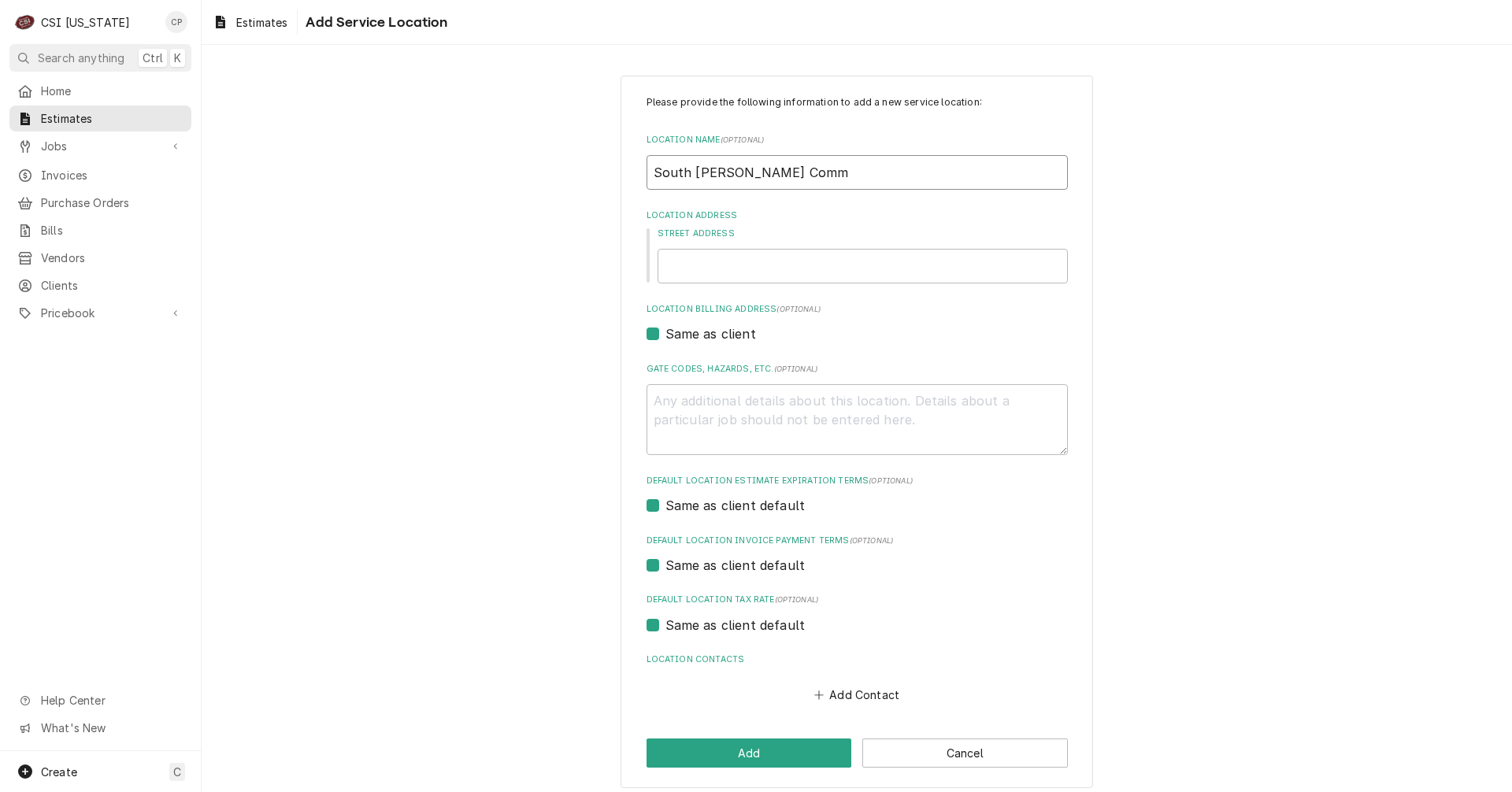
type textarea "x"
type input "South Harrison Comm"
type textarea "x"
type input "South Harrison Comm S"
type textarea "x"
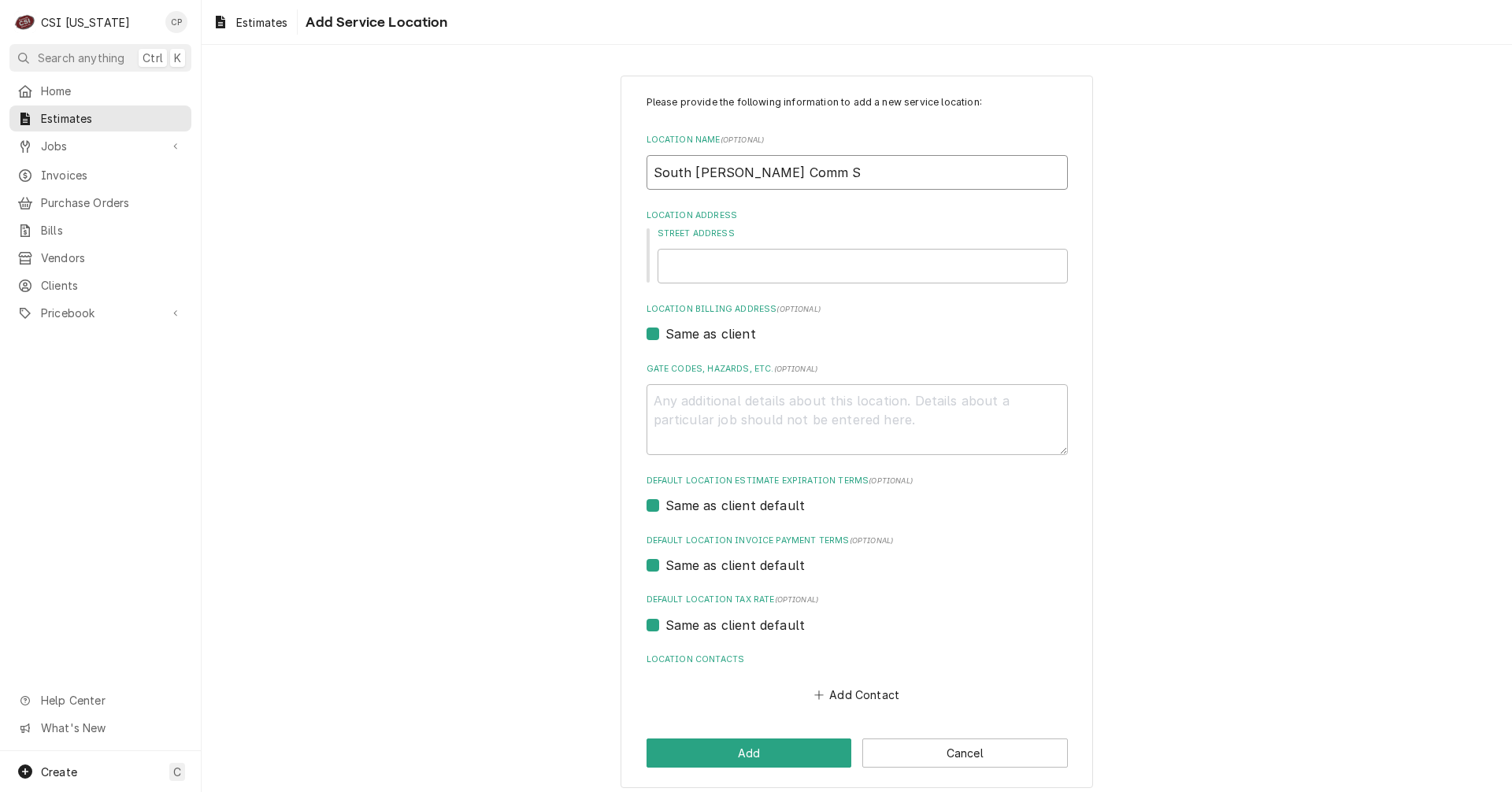
type input "South Harrison Comm Sc"
type textarea "x"
type input "South Harrison Comm Sch"
type textarea "x"
type input "South Harrison Comm Scho"
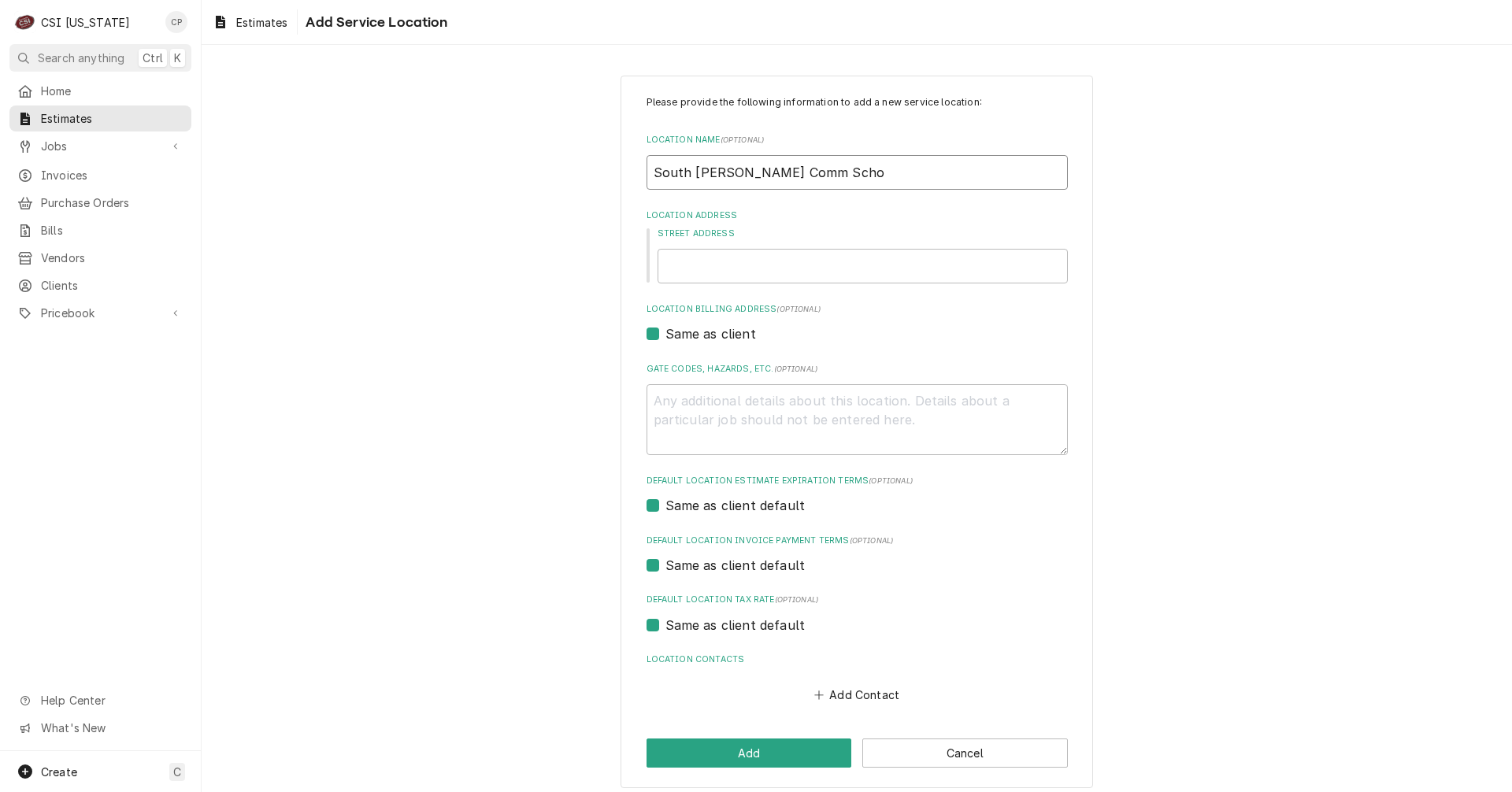
type textarea "x"
type input "South Harrison Comm Schoo"
type textarea "x"
type input "South Harrison Comm School"
type textarea "x"
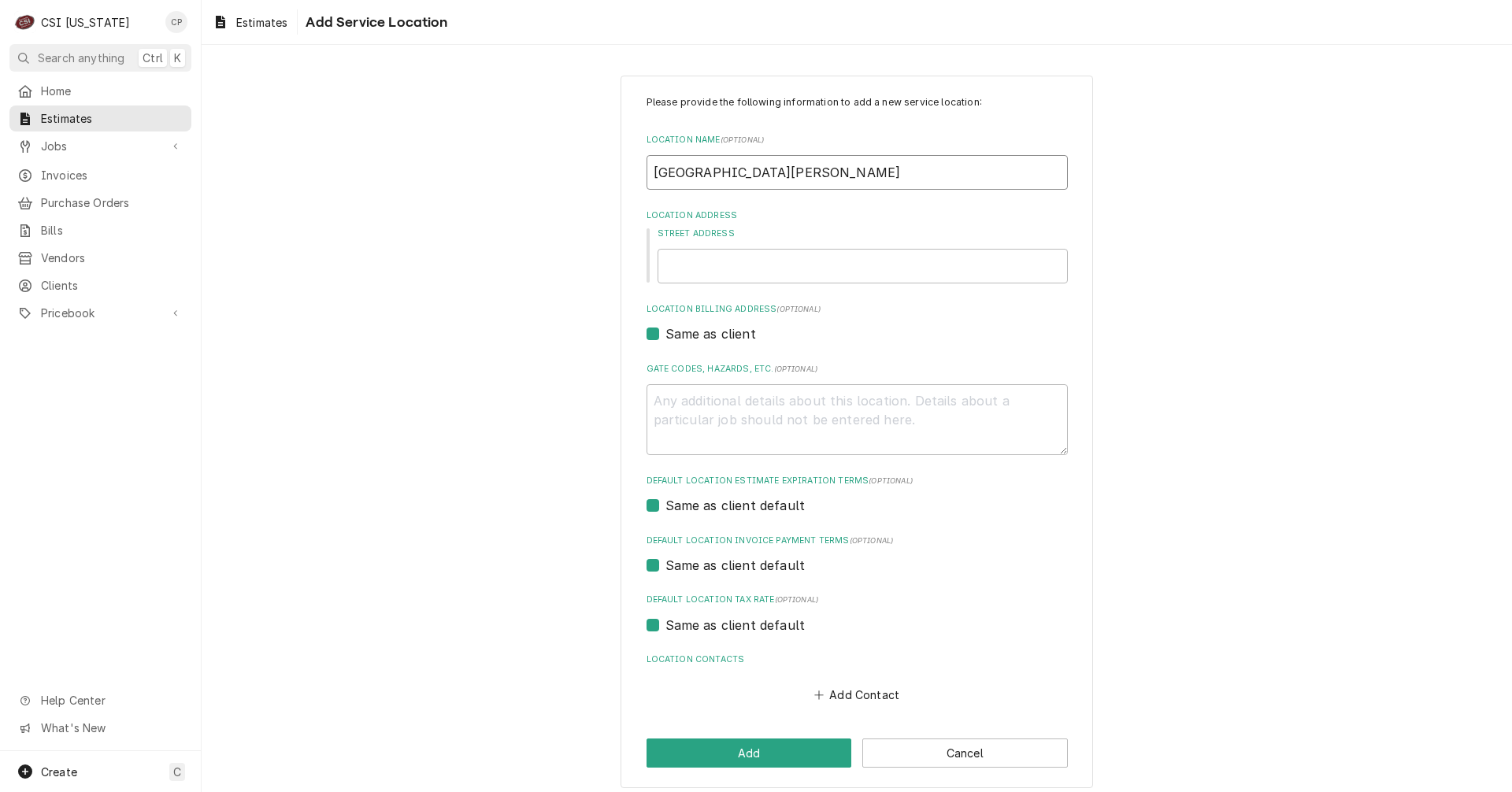
type input "South Harrison Comm School"
type textarea "x"
type input "South Harrison Comm School"
type textarea "x"
type input "South Harrison Comm Schoo"
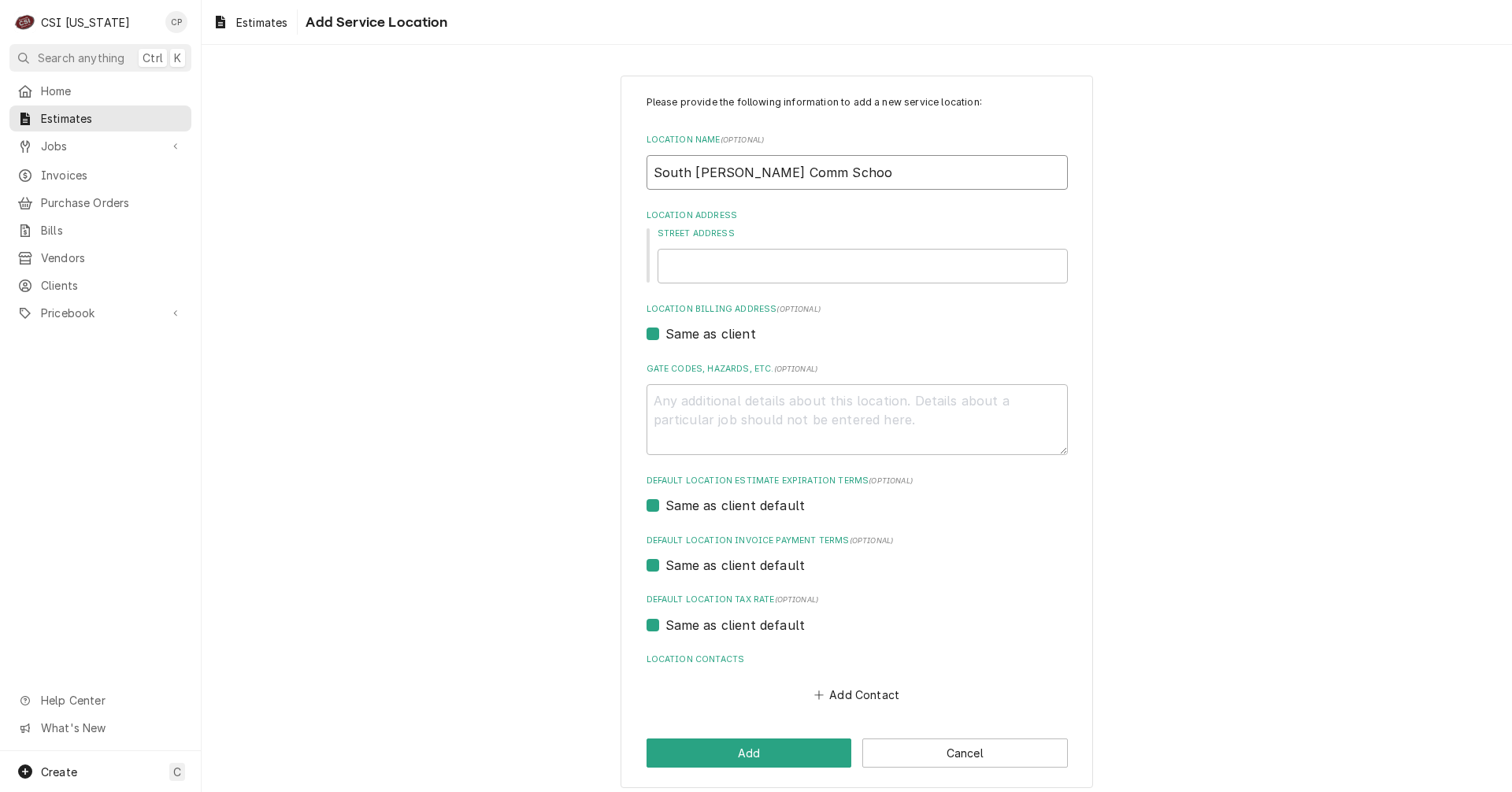
type textarea "x"
type input "South Harrison Comm Scho"
type textarea "x"
type input "South Harrison Comm Sch"
type textarea "x"
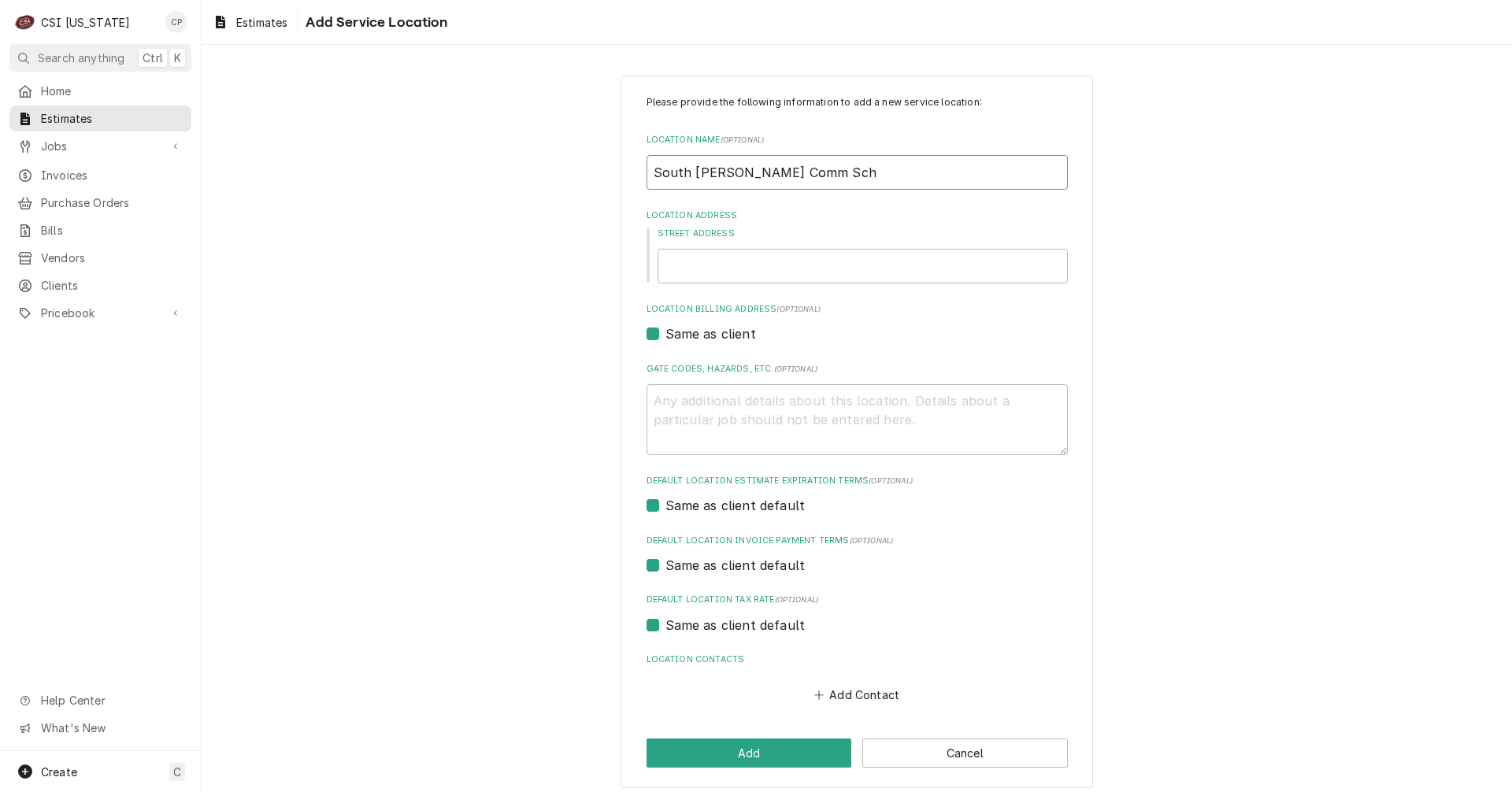
type input "South Harrison Comm Sc"
type textarea "x"
type input "South Harrison Comm S"
type textarea "x"
type input "South Harrison Comm"
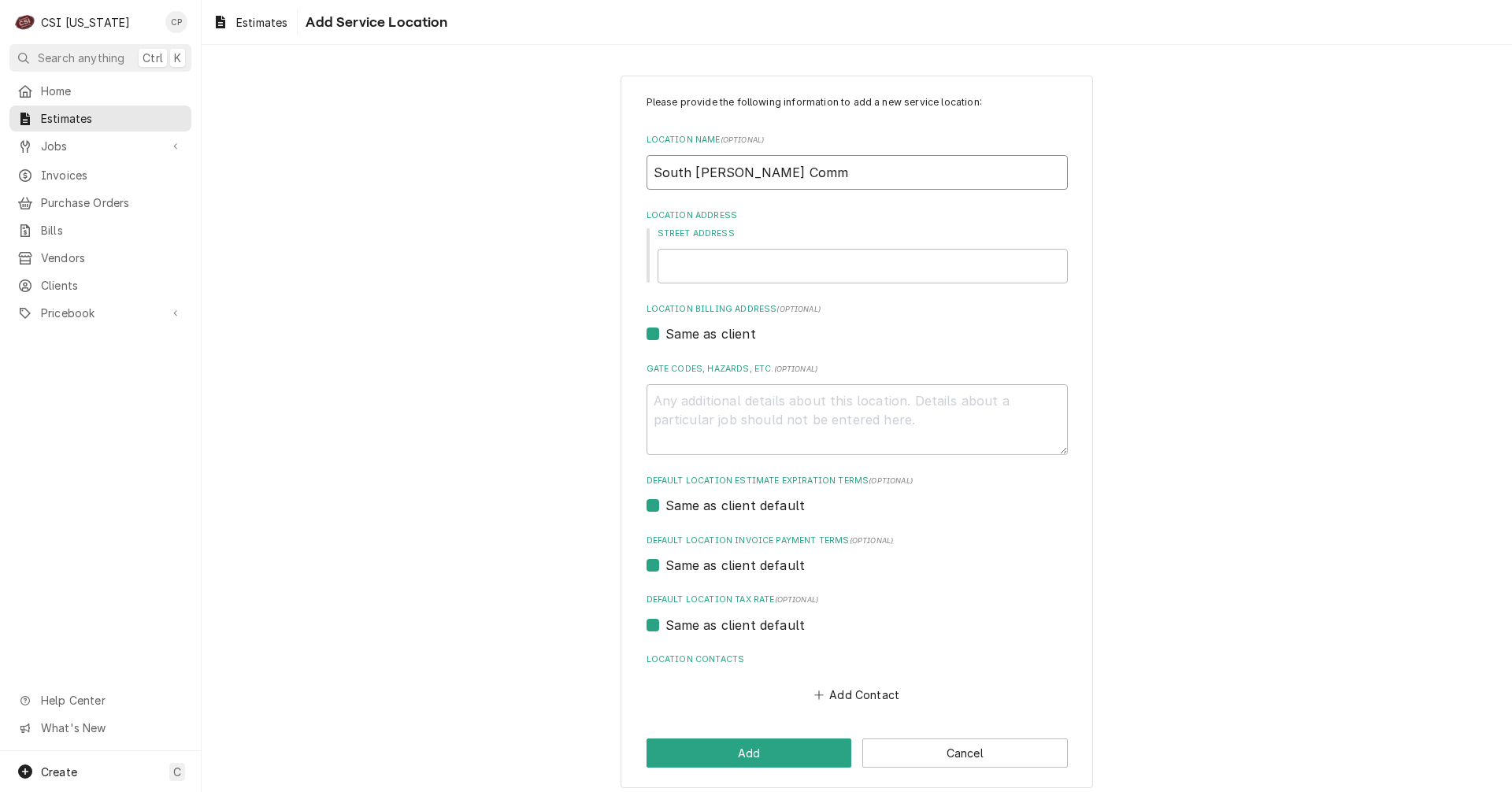
type textarea "x"
type input "South Harrison Comm"
type textarea "x"
type input "South Harrison Com"
type textarea "x"
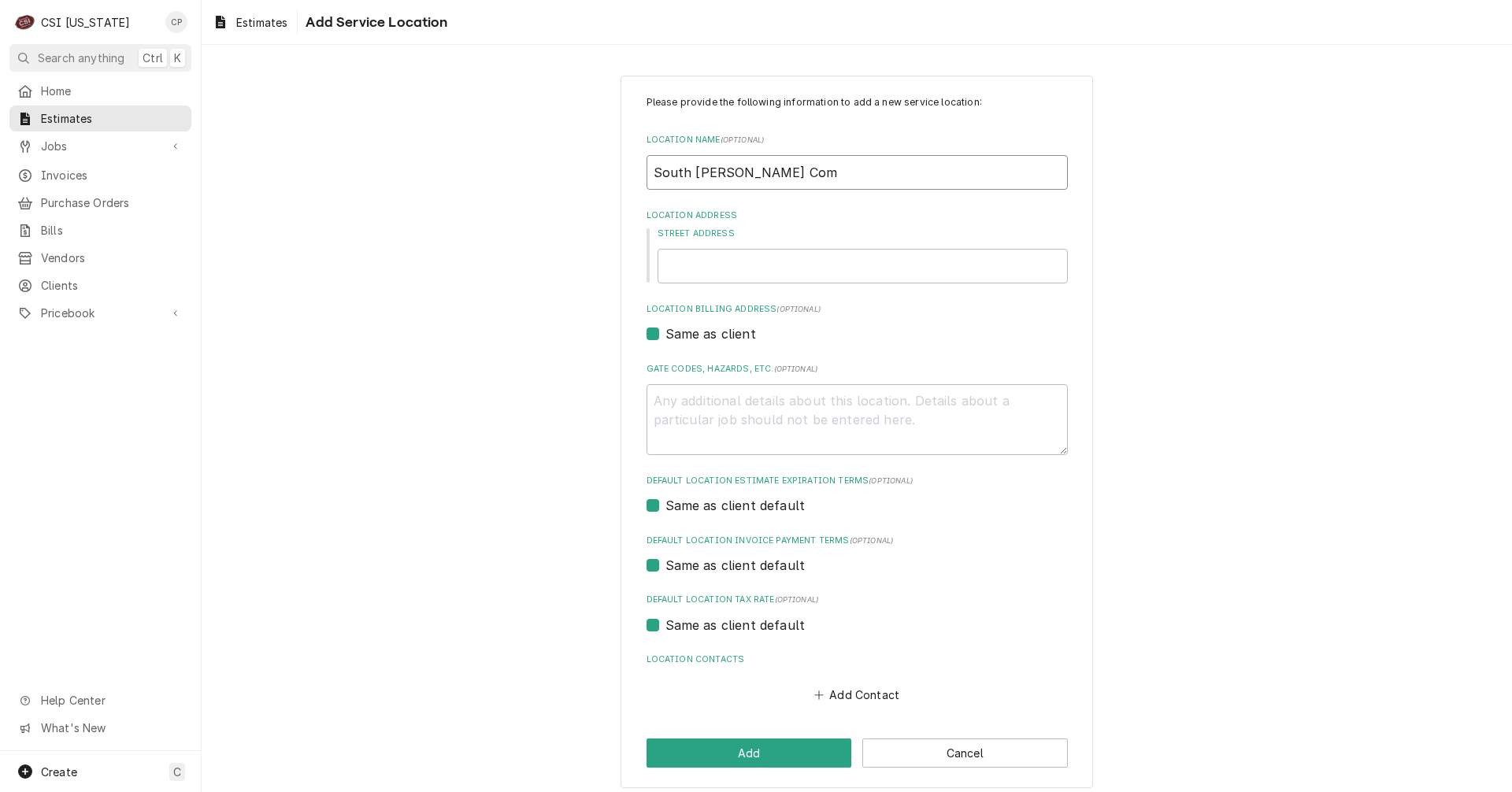
type input "South Harrison Co"
type textarea "x"
type input "South Harrison C"
type textarea "x"
type input "South Harrison"
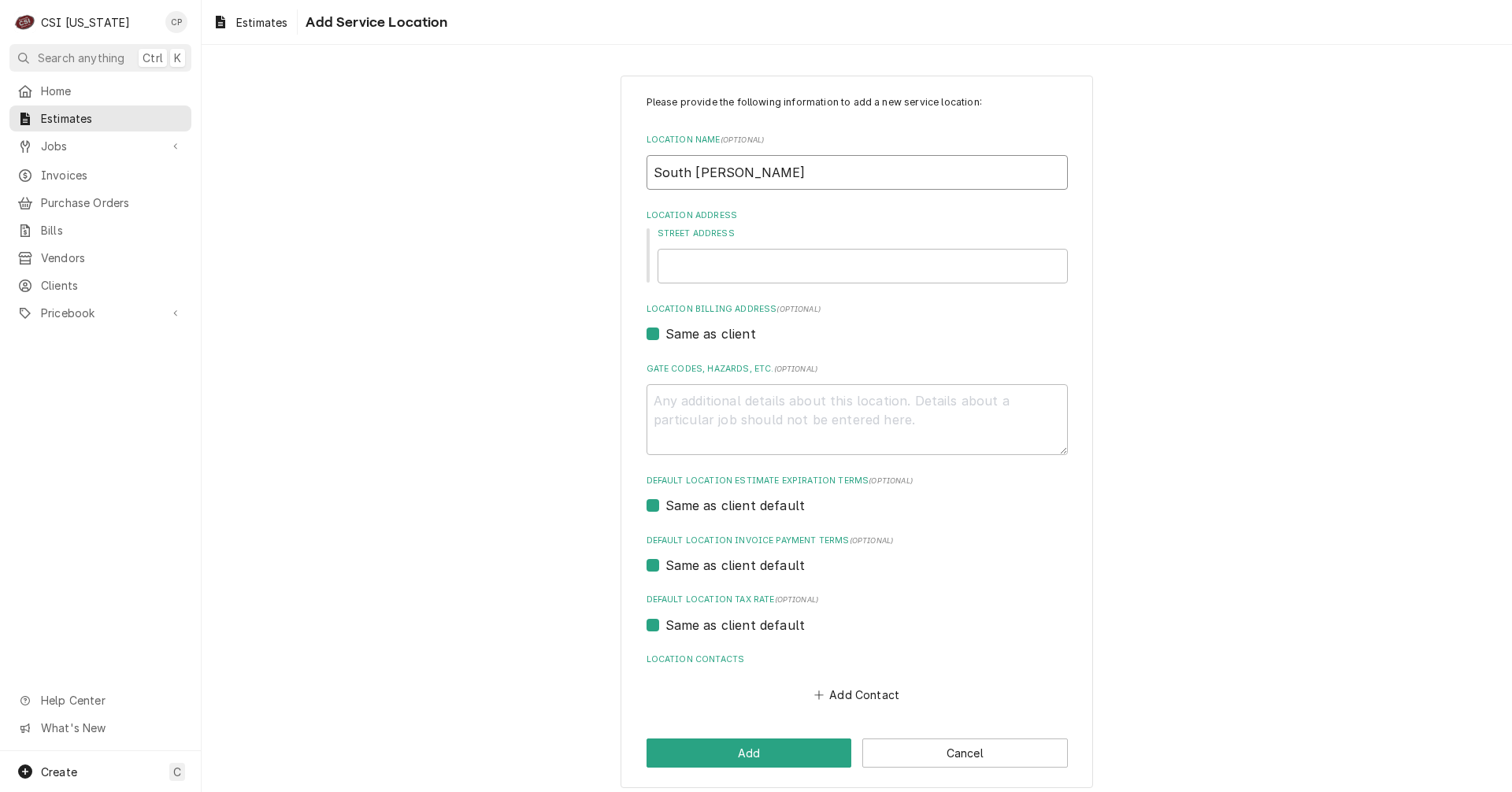
type textarea "x"
type input "South Harrison"
type textarea "x"
type input "South Harriso"
type textarea "x"
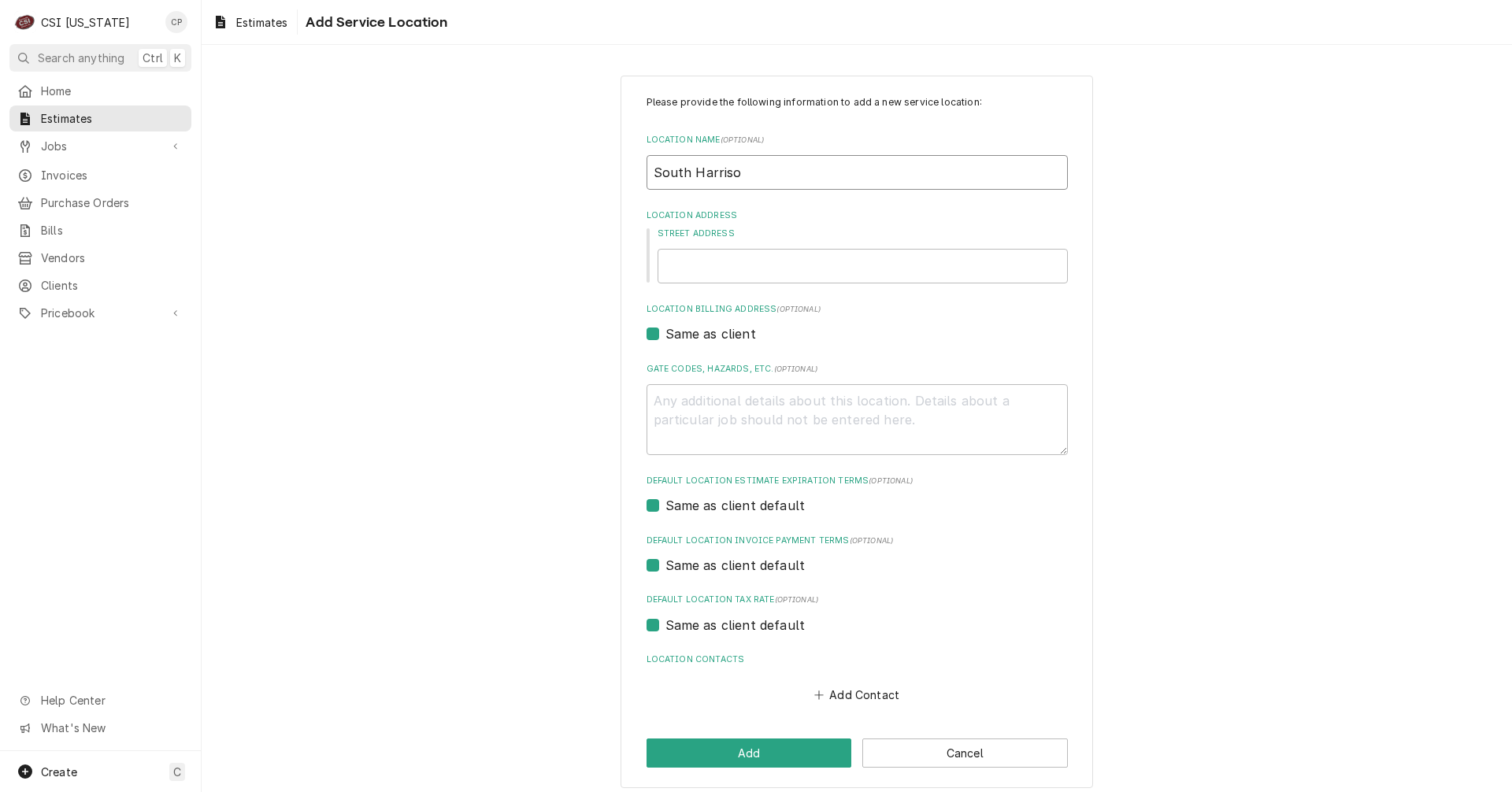
type input "South Harris"
type textarea "x"
type input "South Harri"
type textarea "x"
type input "South Harr"
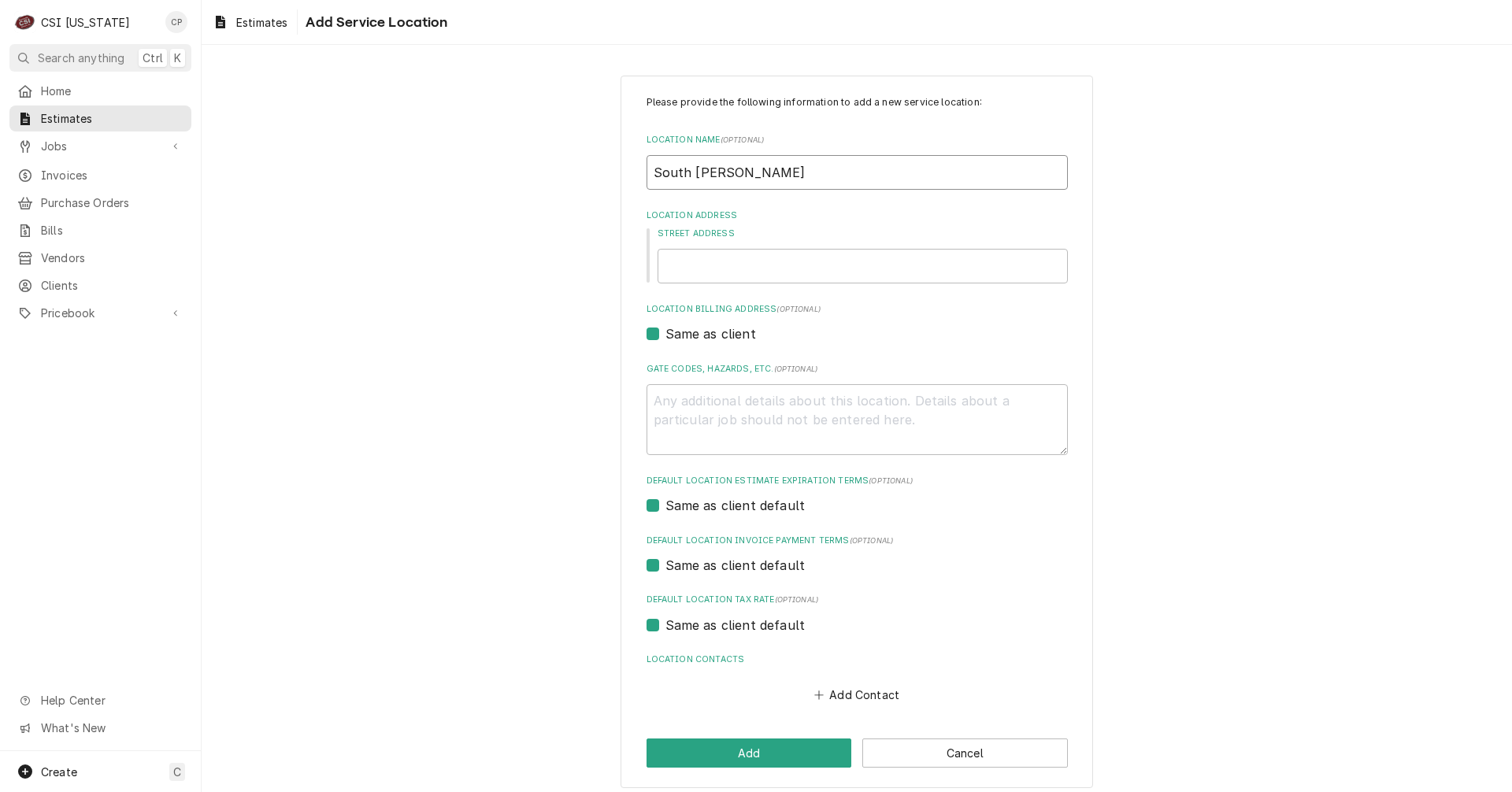
type textarea "x"
type input "South Har"
type textarea "x"
type input "South Ha"
type textarea "x"
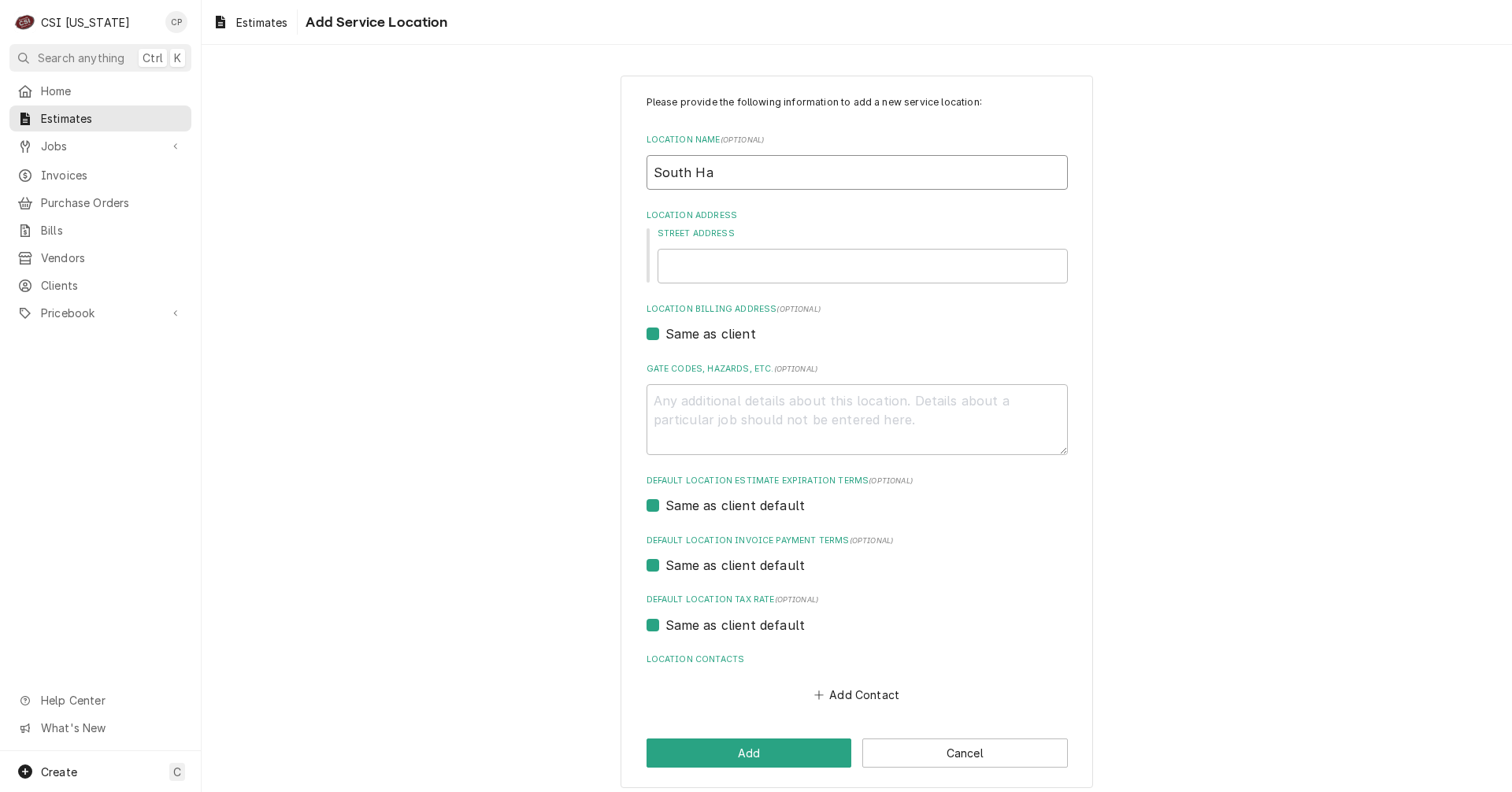
type input "South H"
type textarea "x"
type input "South"
type textarea "x"
type input "South"
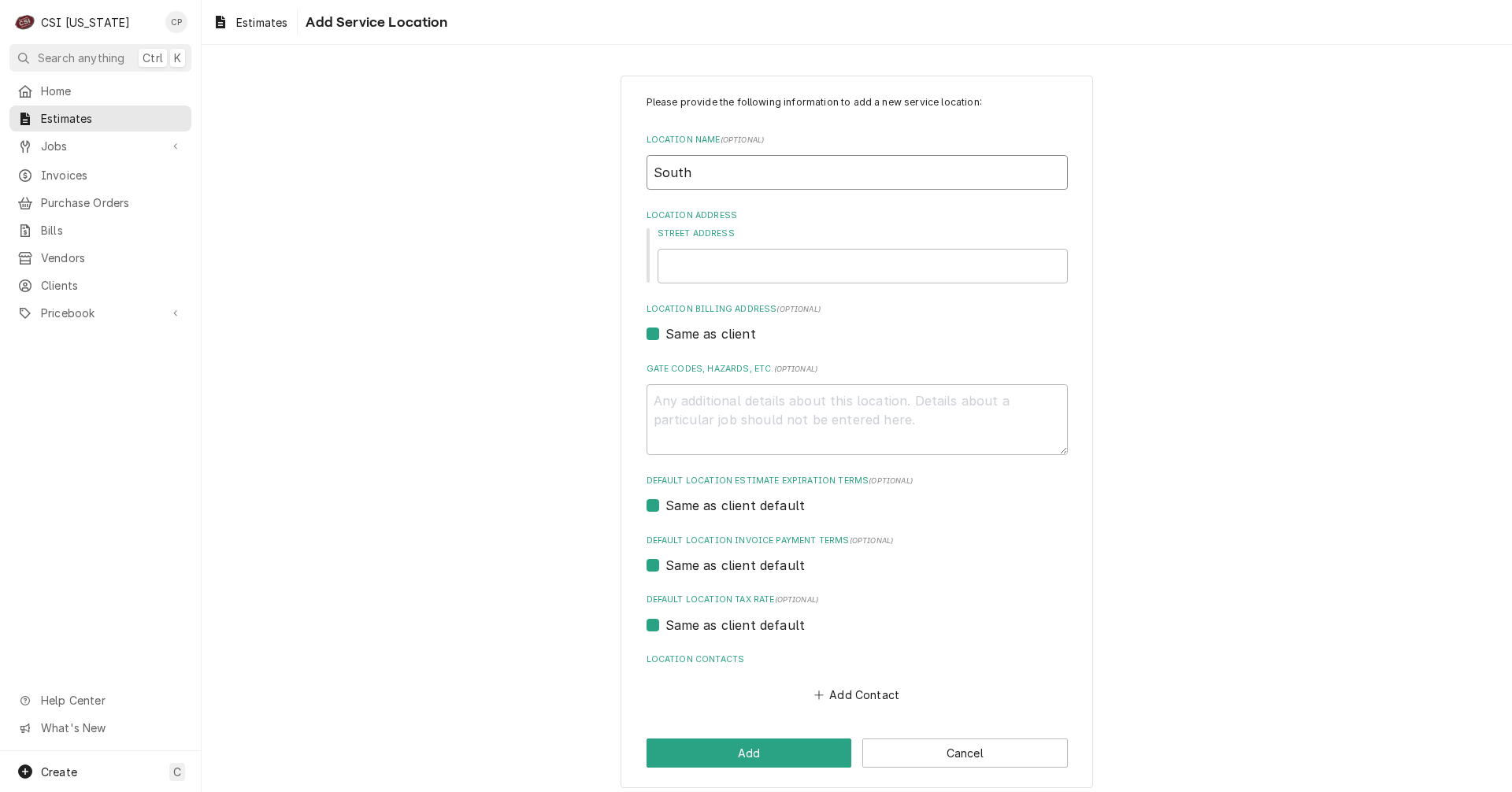
type textarea "x"
type input "Sout"
type textarea "x"
type input "Sou"
type textarea "x"
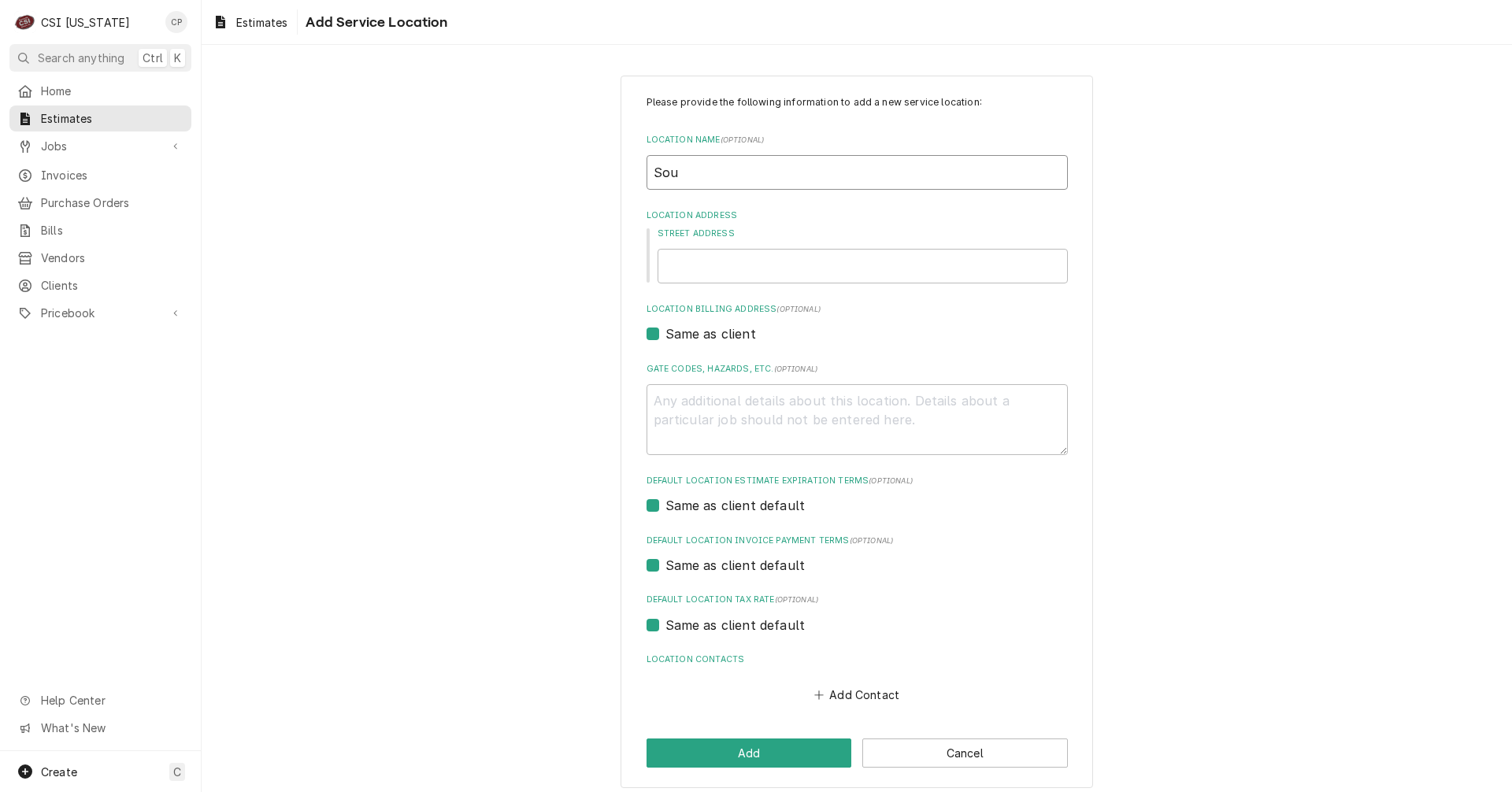
type input "So"
type textarea "x"
type input "S"
type textarea "x"
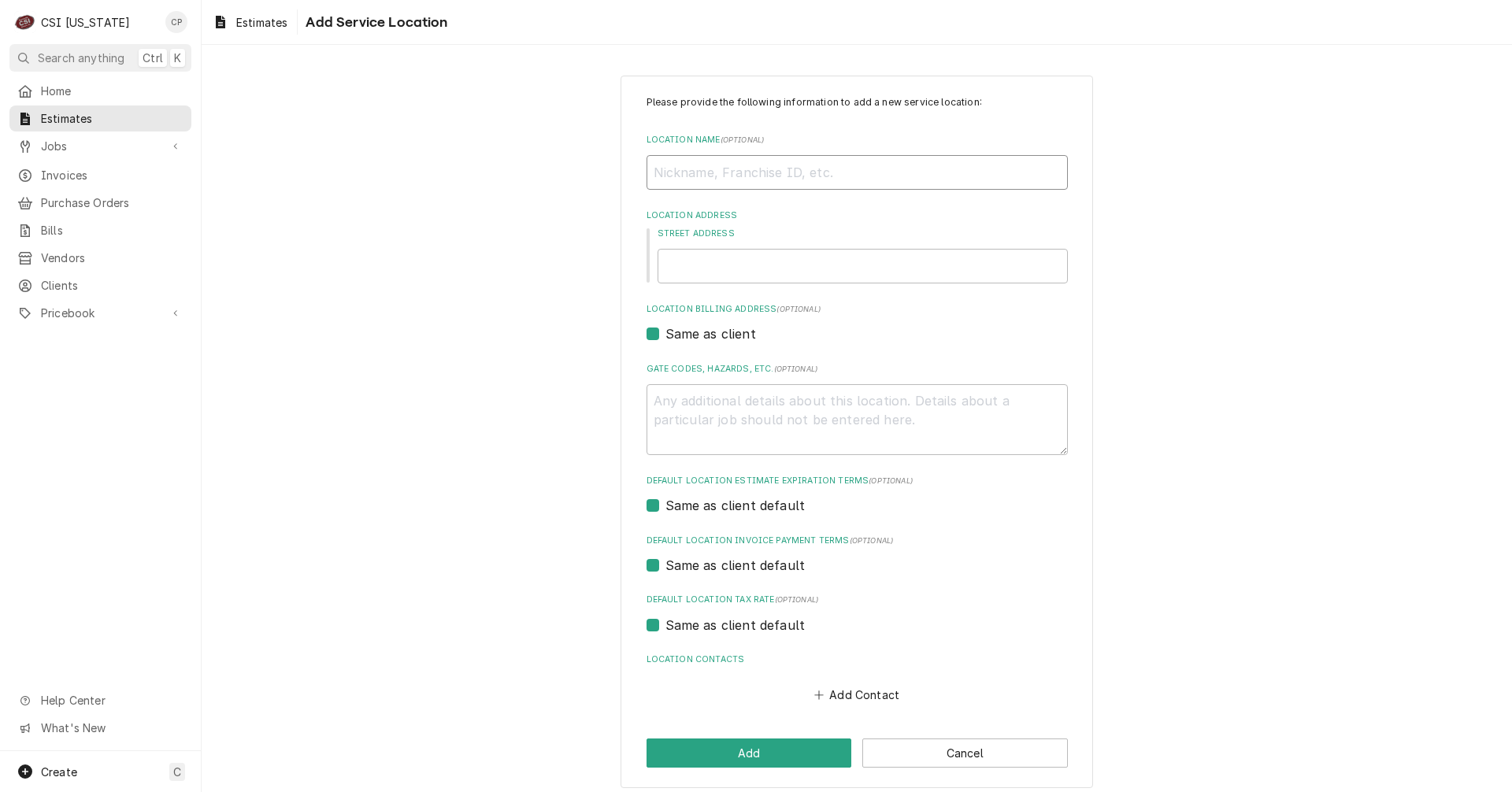
type input "C"
type textarea "x"
type input "Co"
type textarea "x"
type input "Cor"
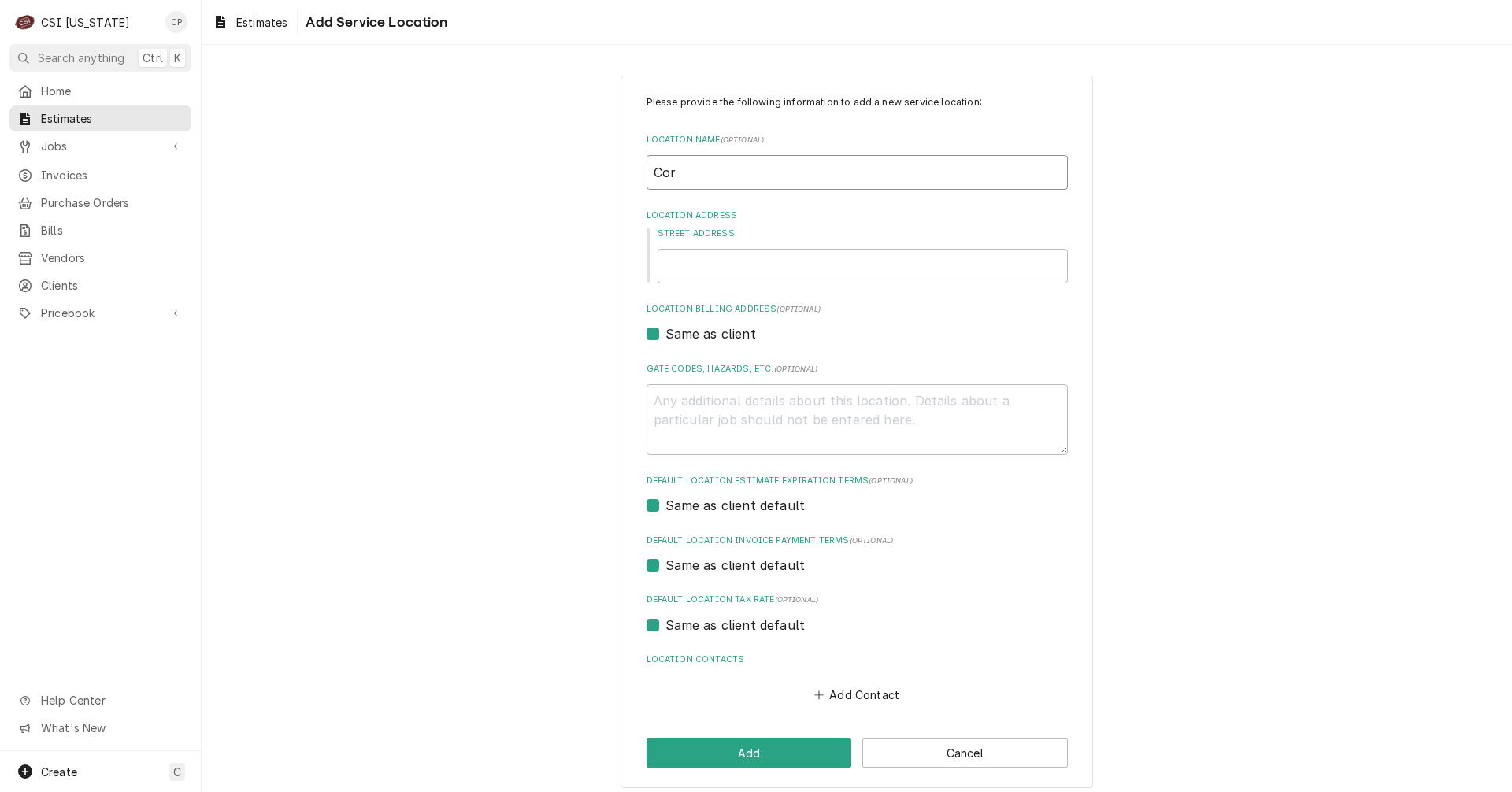
type textarea "x"
type input "Cory"
type textarea "x"
type input "Coryd"
type textarea "x"
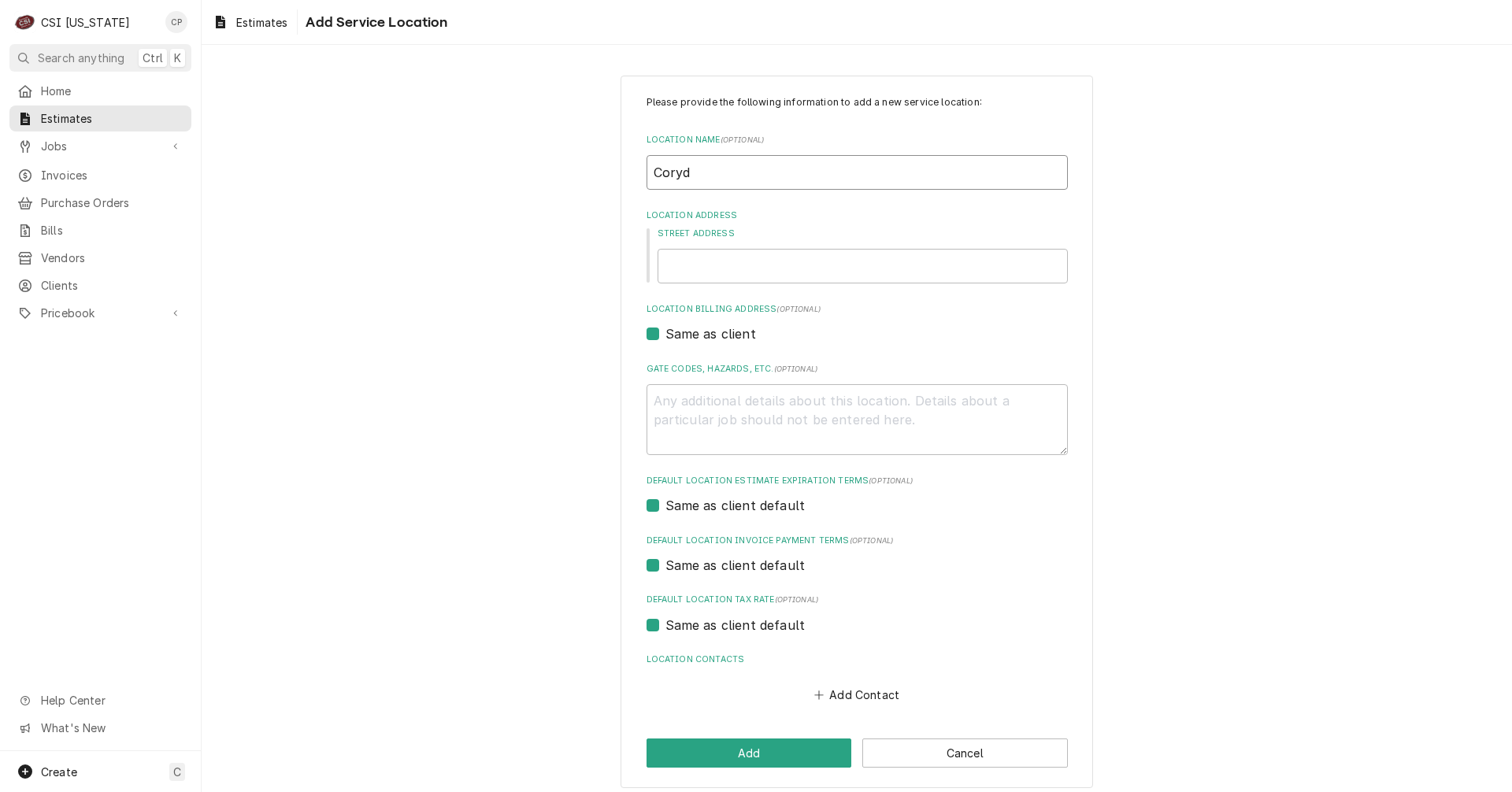
type input "Corydo"
type textarea "x"
type input "Corydon"
type textarea "x"
type input "Corydon"
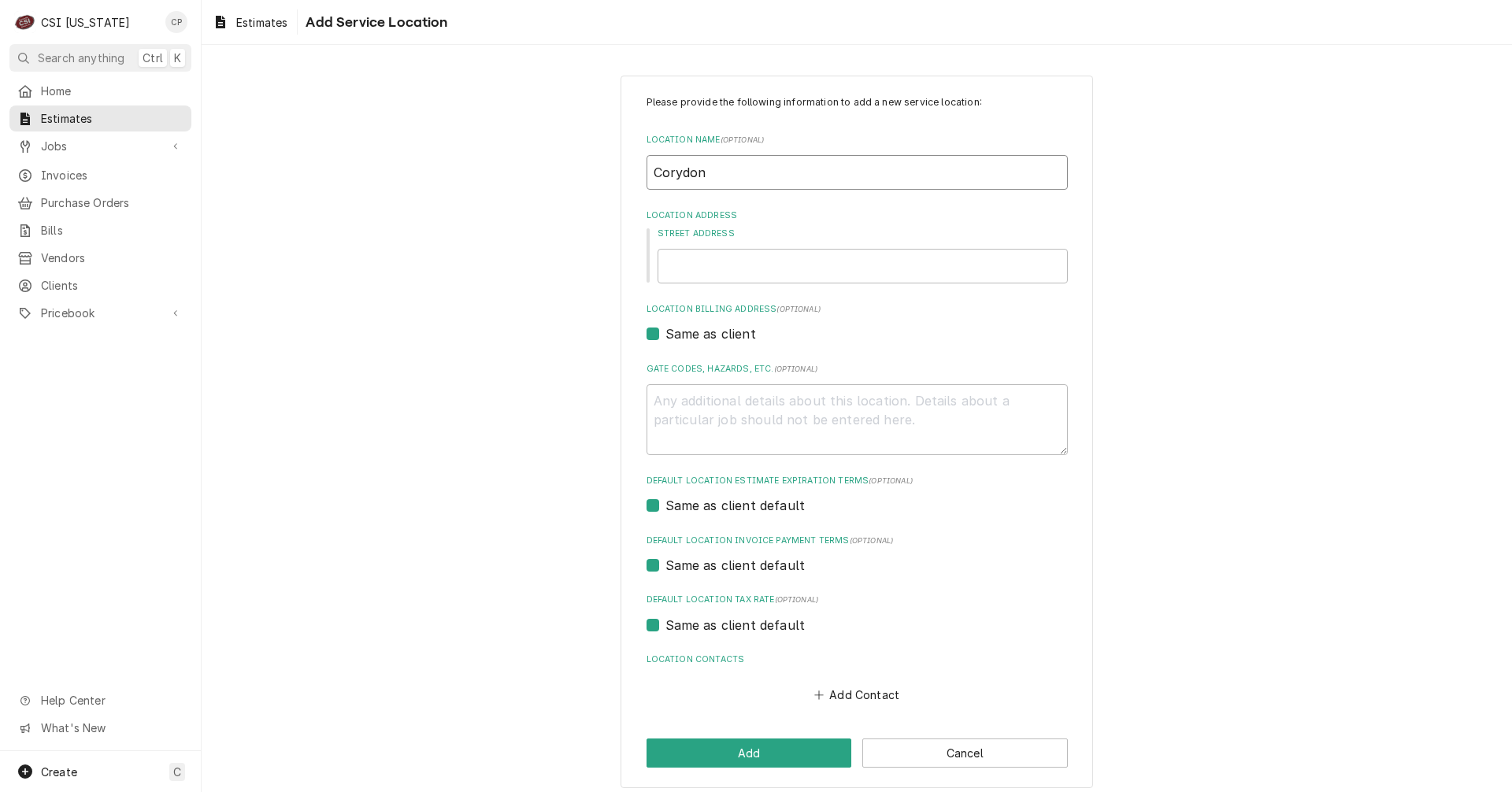
type textarea "x"
type input "Corydon"
click at [767, 175] on input "Corydon" at bounding box center [857, 172] width 421 height 35
type textarea "x"
type input "Corydon E"
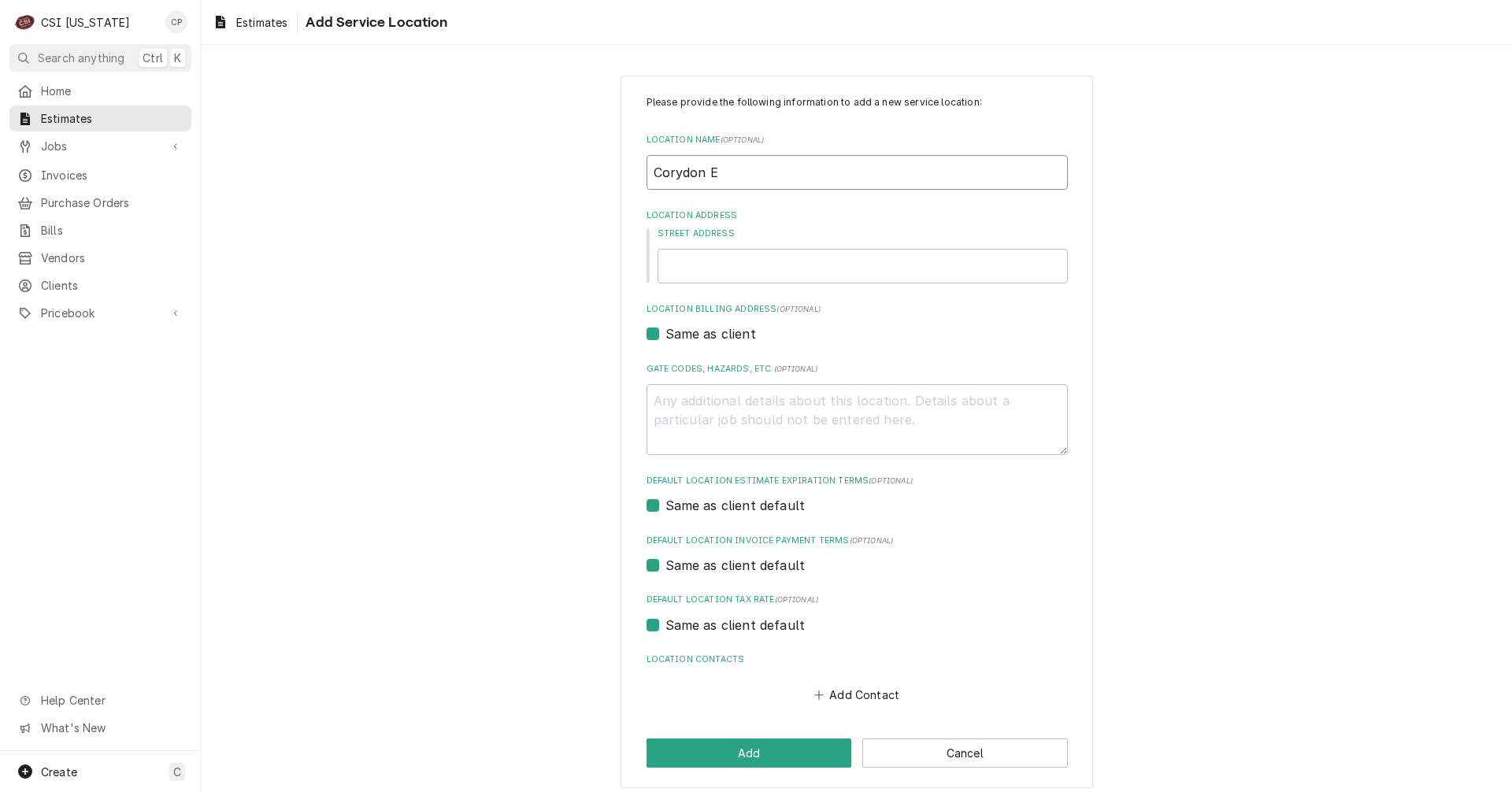
type textarea "x"
type input "Corydon ES"
type textarea "x"
type input "Corydon ES"
type textarea "x"
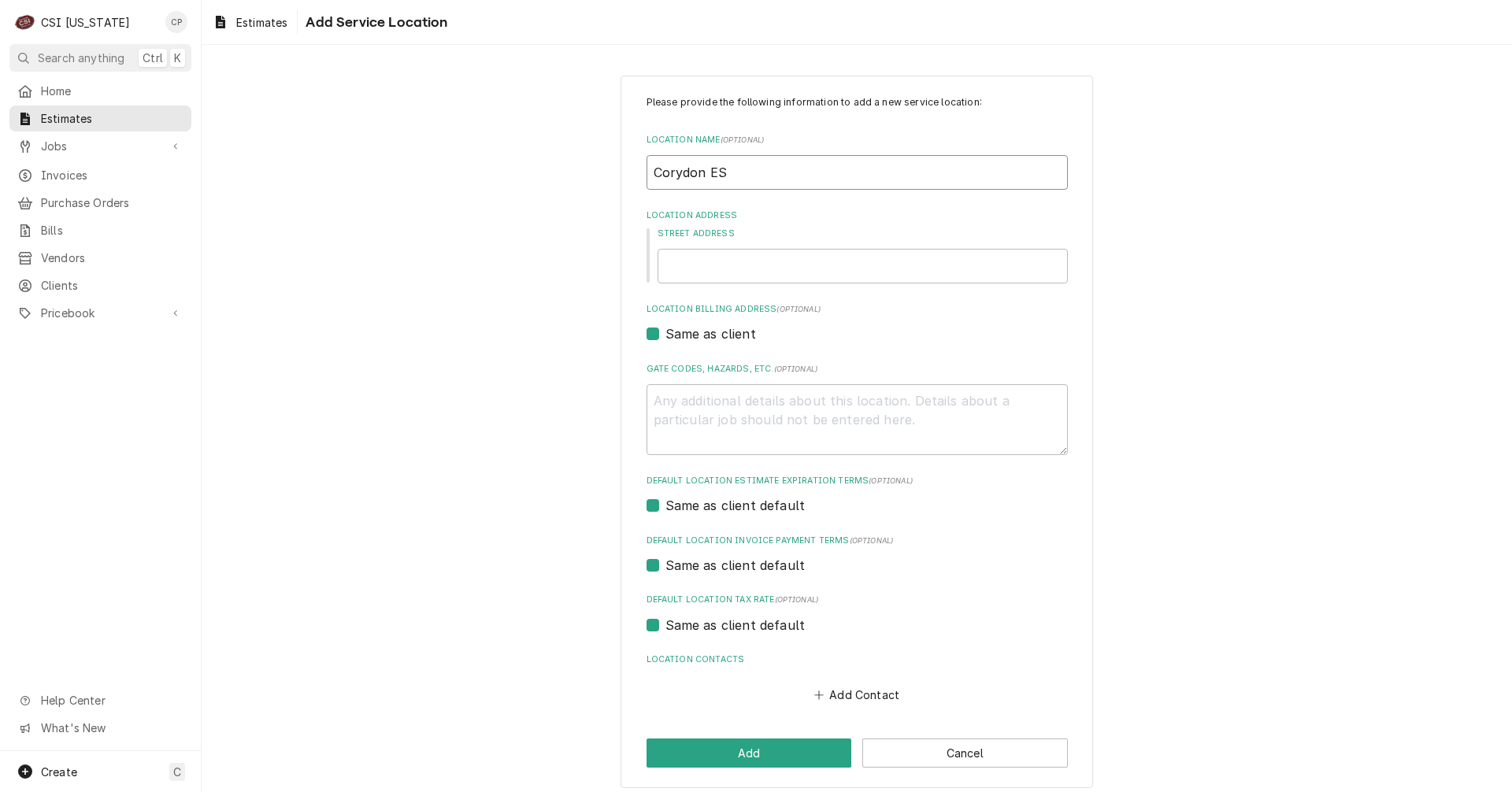
type input "Corydon ES -"
type textarea "x"
type input "Corydon ES -"
type textarea "x"
type input "Corydon ES - S"
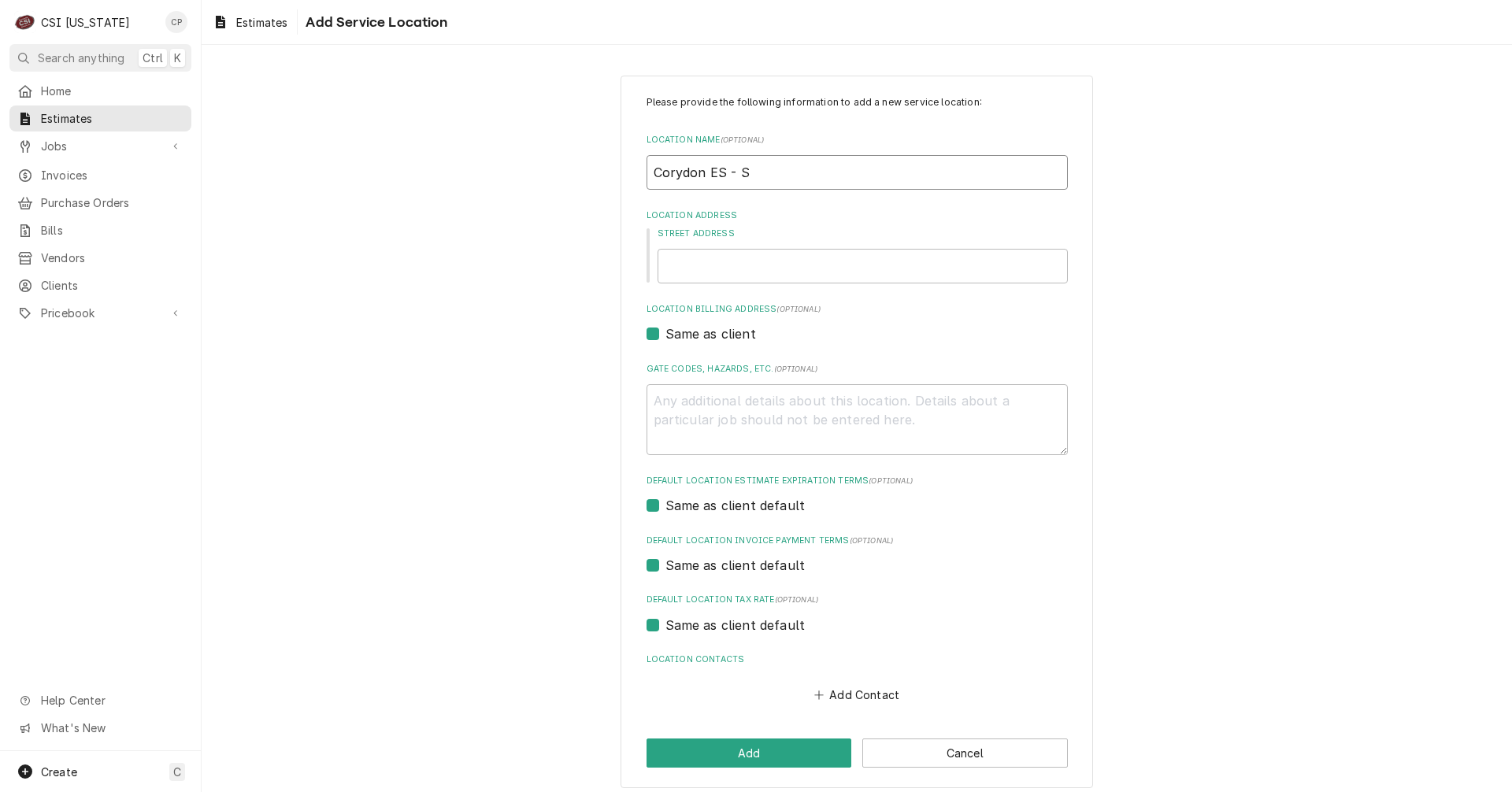
type textarea "x"
type input "Corydon ES - So"
type textarea "x"
type input "Corydon ES - Sou"
type textarea "x"
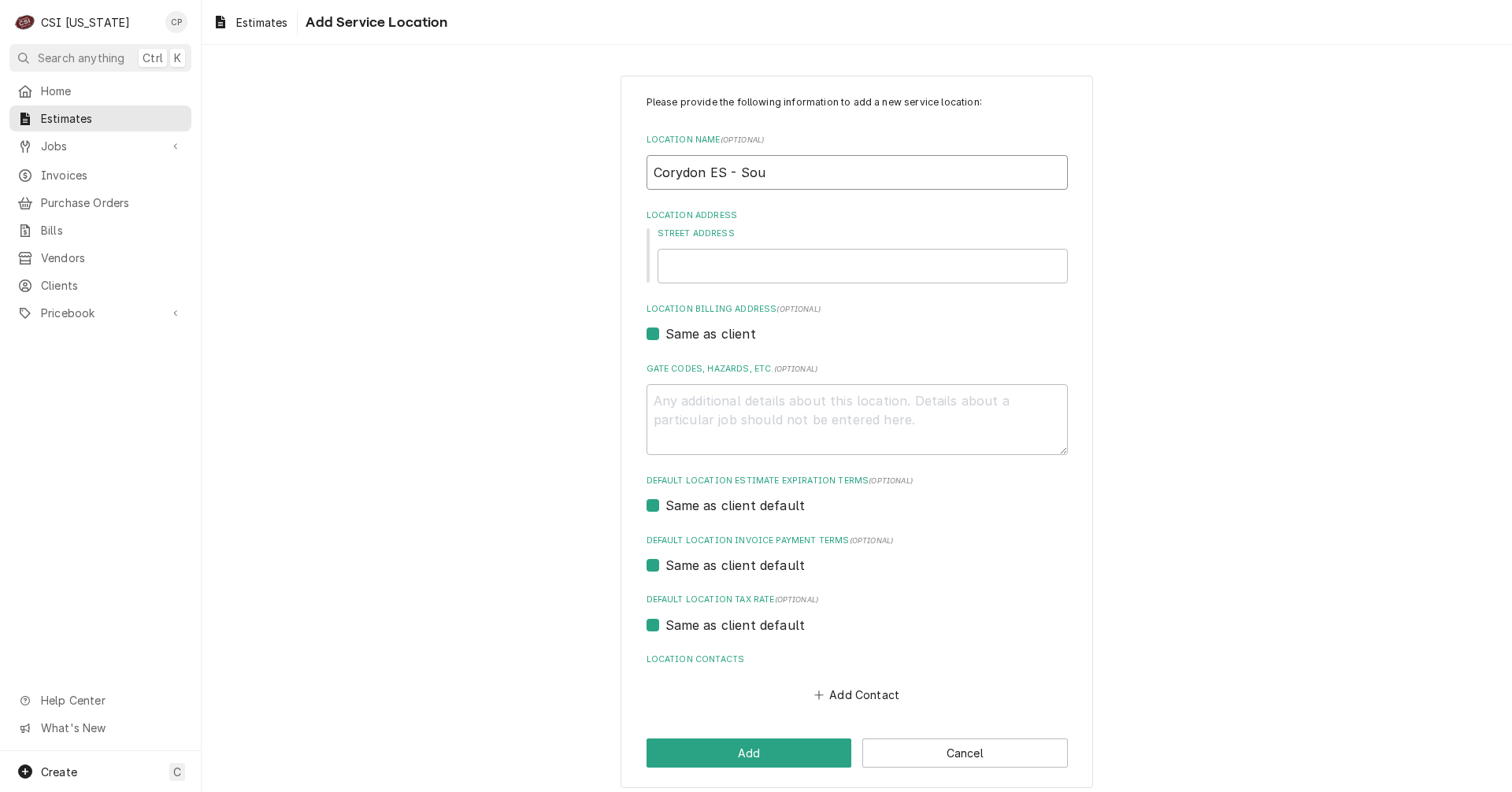
type input "Corydon ES - Sout"
type textarea "x"
type input "Corydon ES - South"
type textarea "x"
type input "Corydon ES - South"
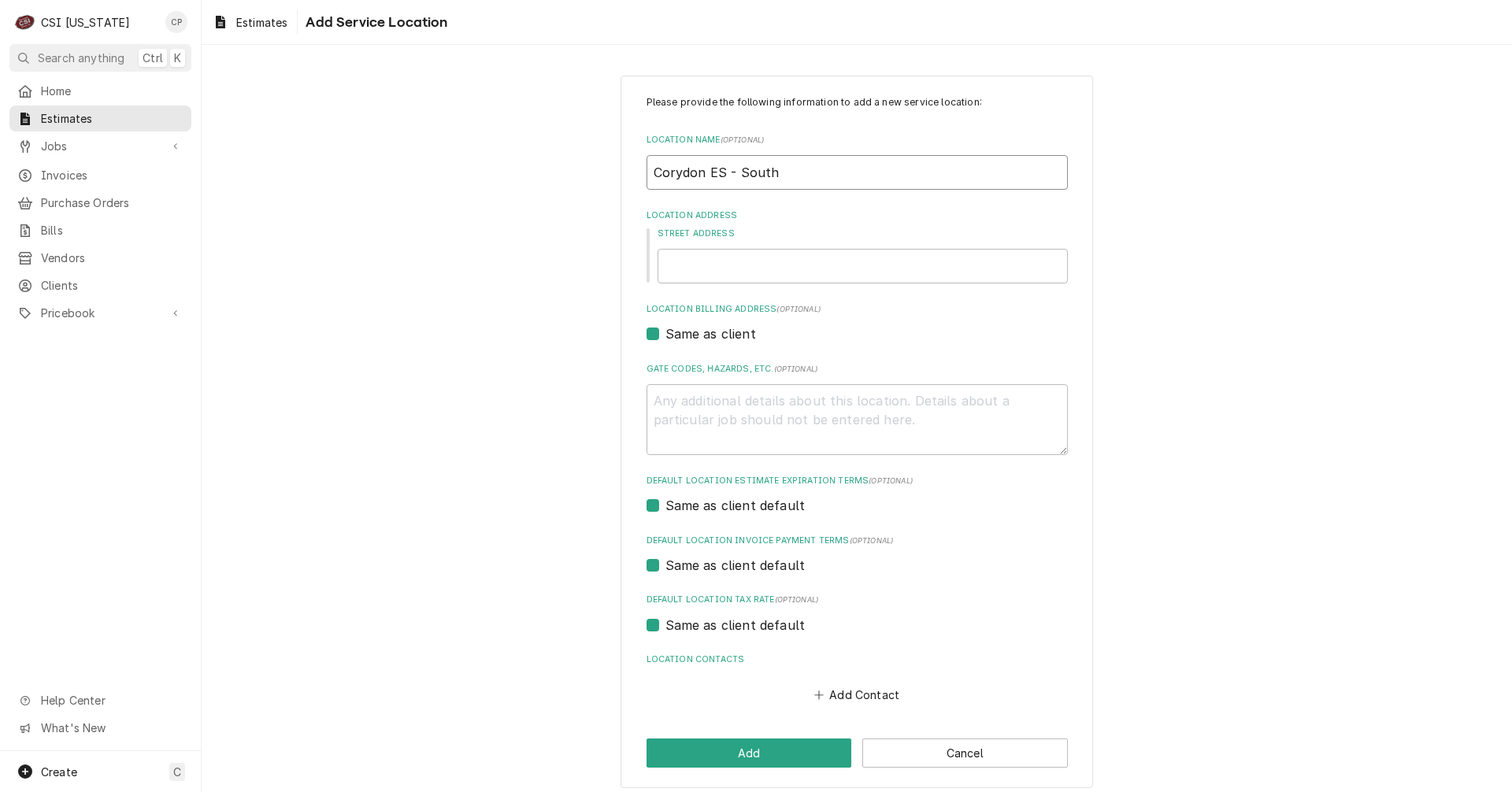
type textarea "x"
type input "Corydon ES - South H"
type textarea "x"
type input "Corydon ES - South Ha"
type textarea "x"
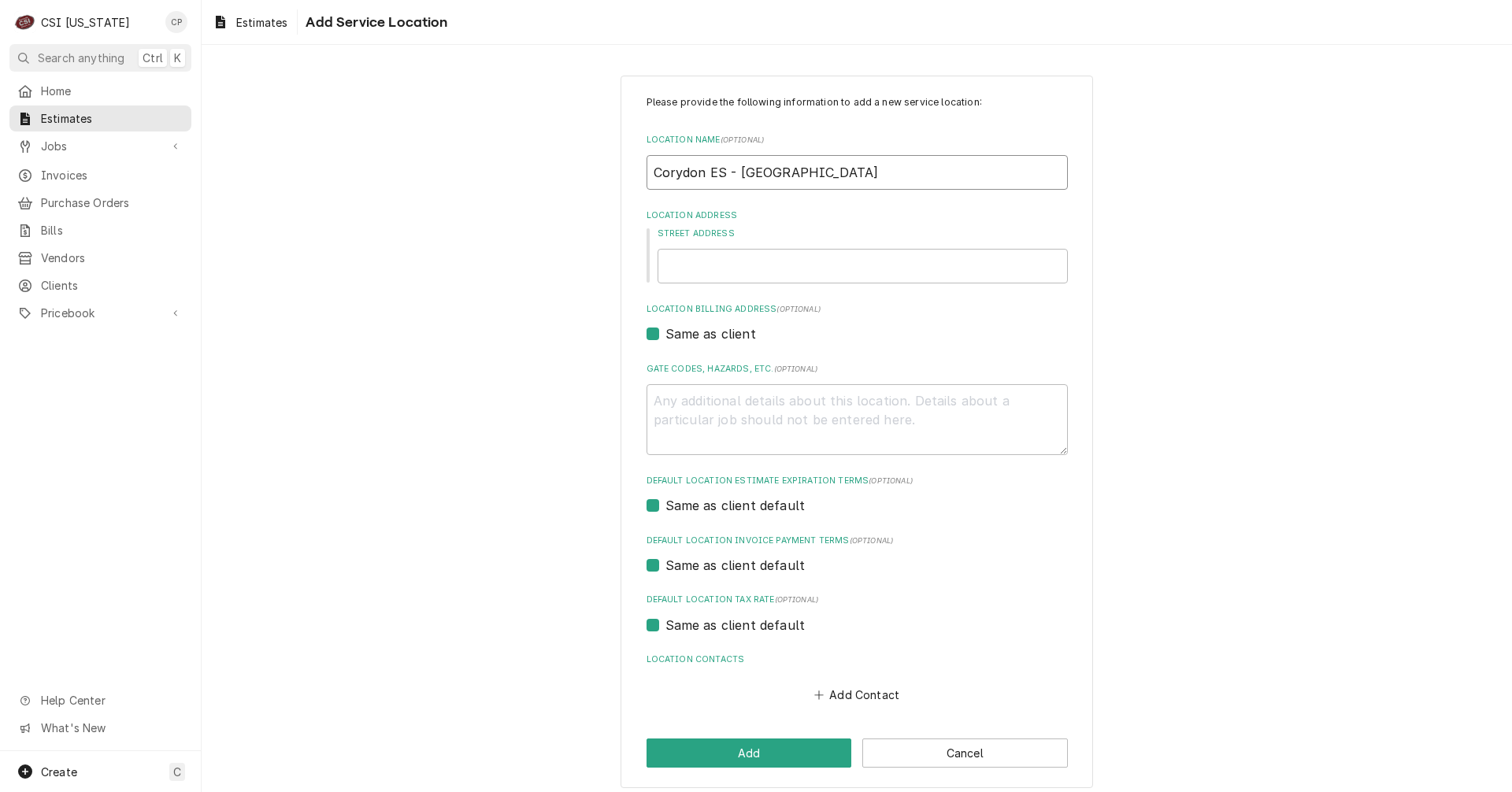
type input "Corydon ES - South Har"
type textarea "x"
type input "Corydon ES - South Harr"
type textarea "x"
type input "Corydon ES - South Harri"
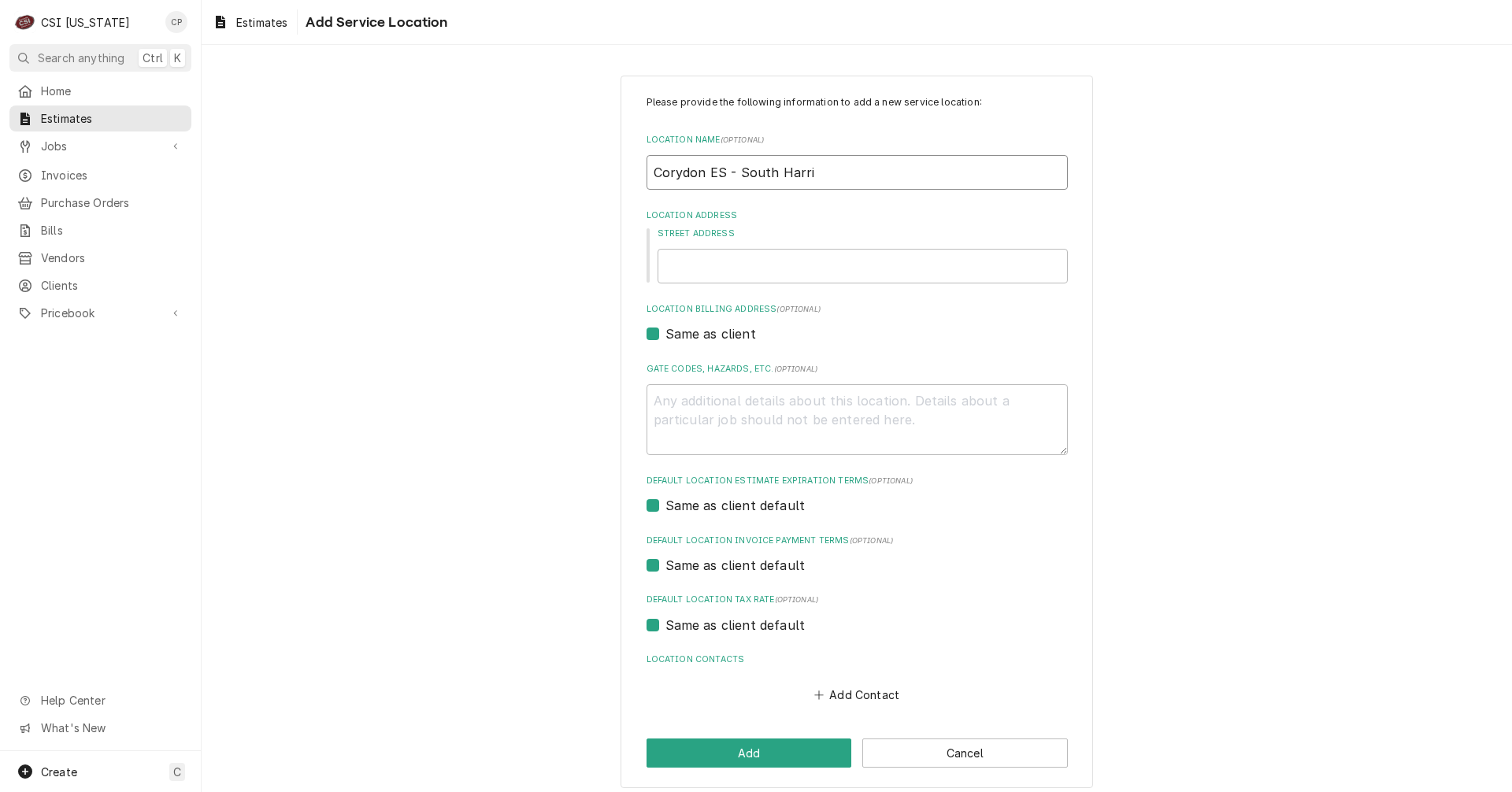
type textarea "x"
type input "Corydon ES - South Harris"
type textarea "x"
type input "Corydon ES - South Harriso"
type textarea "x"
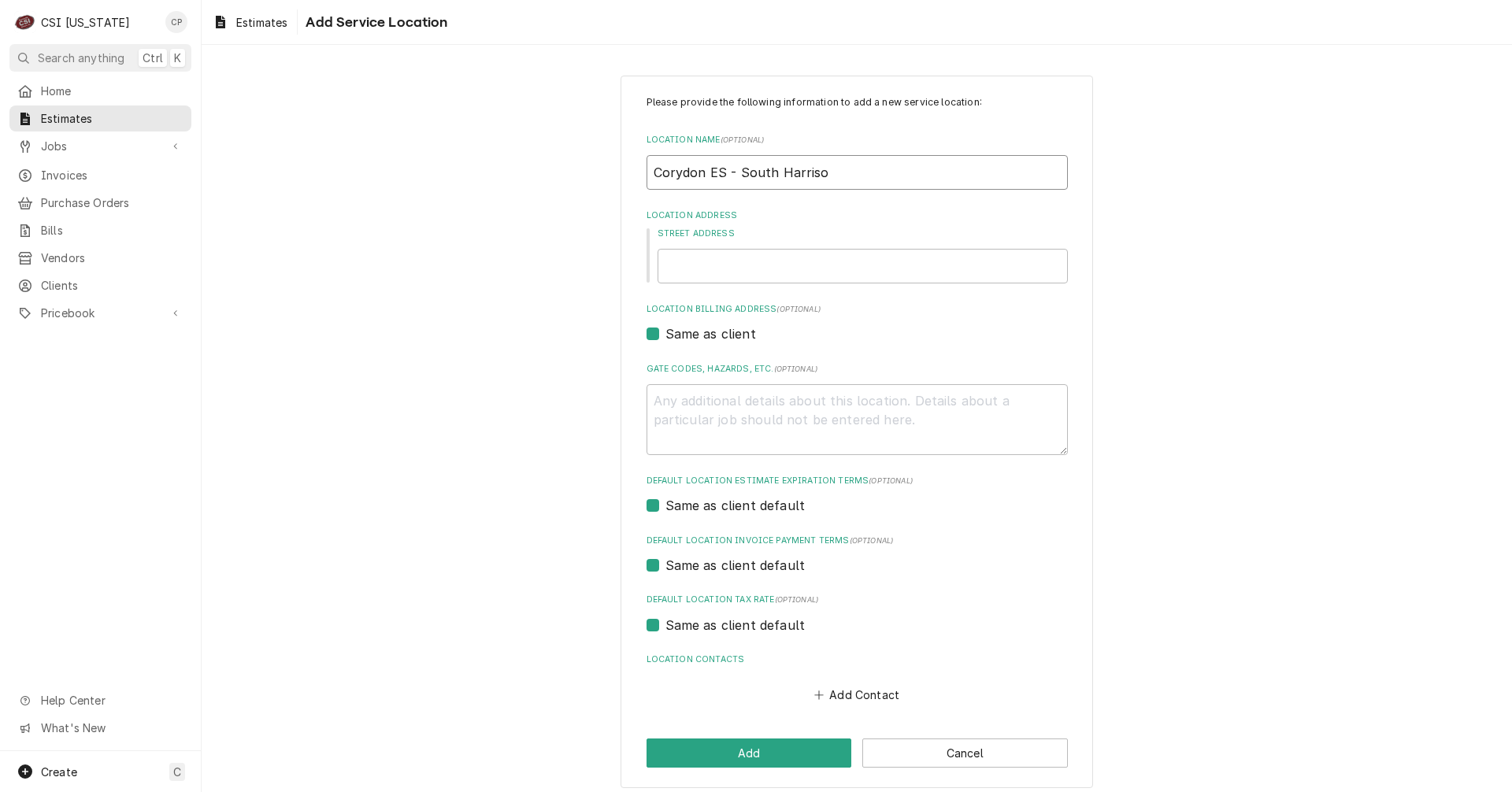
type input "Corydon ES - South Harrison"
type textarea "x"
type input "Corydon ES - South Harrison"
type textarea "x"
type input "Corydon ES - South Harrison C"
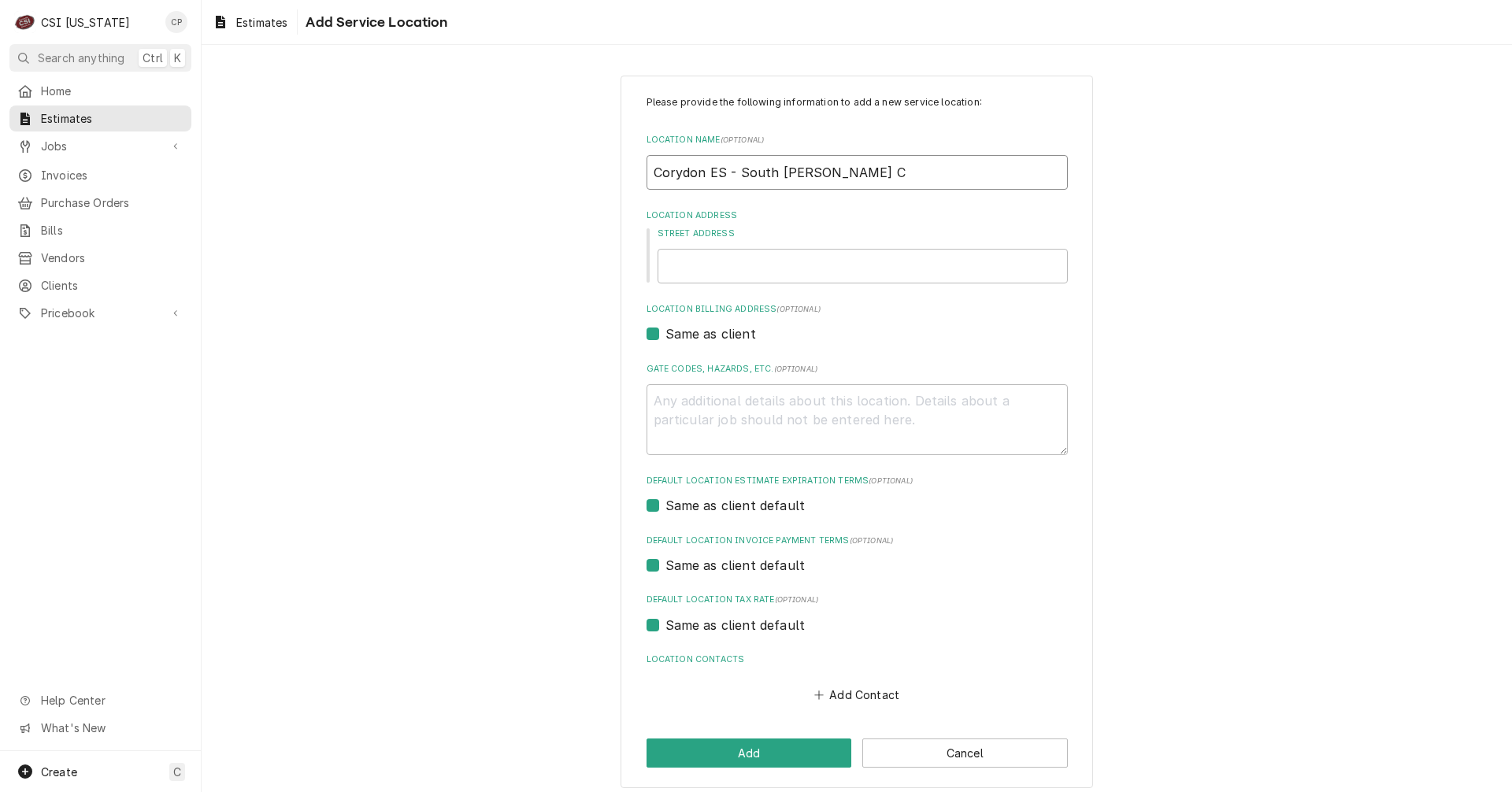
type textarea "x"
type input "Corydon ES - South Harrison"
type textarea "x"
type input "Corydon ES - South Harrison S"
type textarea "x"
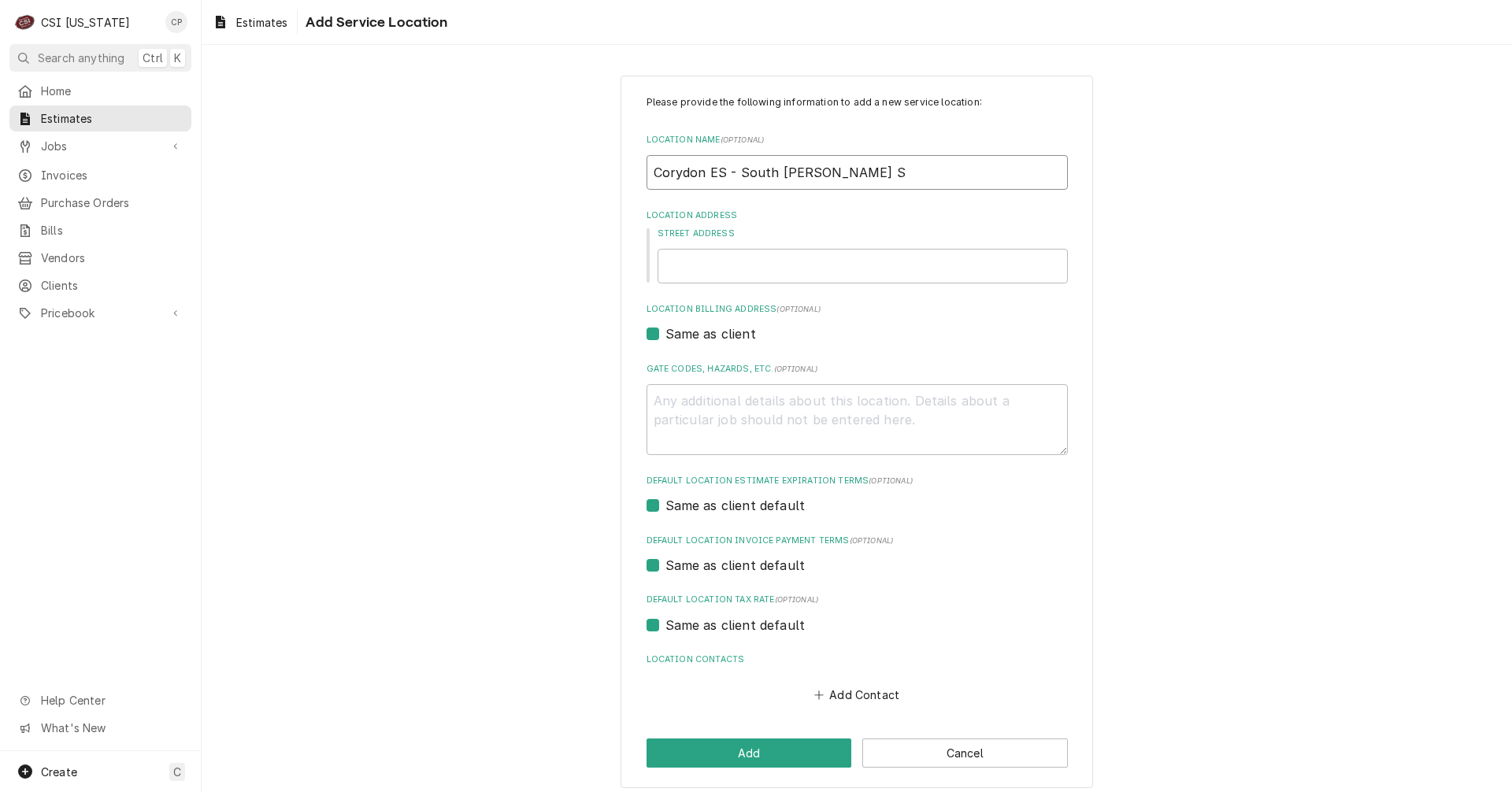
type input "Corydon ES - South Harrison Sc"
type textarea "x"
type input "Corydon ES - South Harrison Sch"
type textarea "x"
type input "Corydon ES - South Harrison Scho"
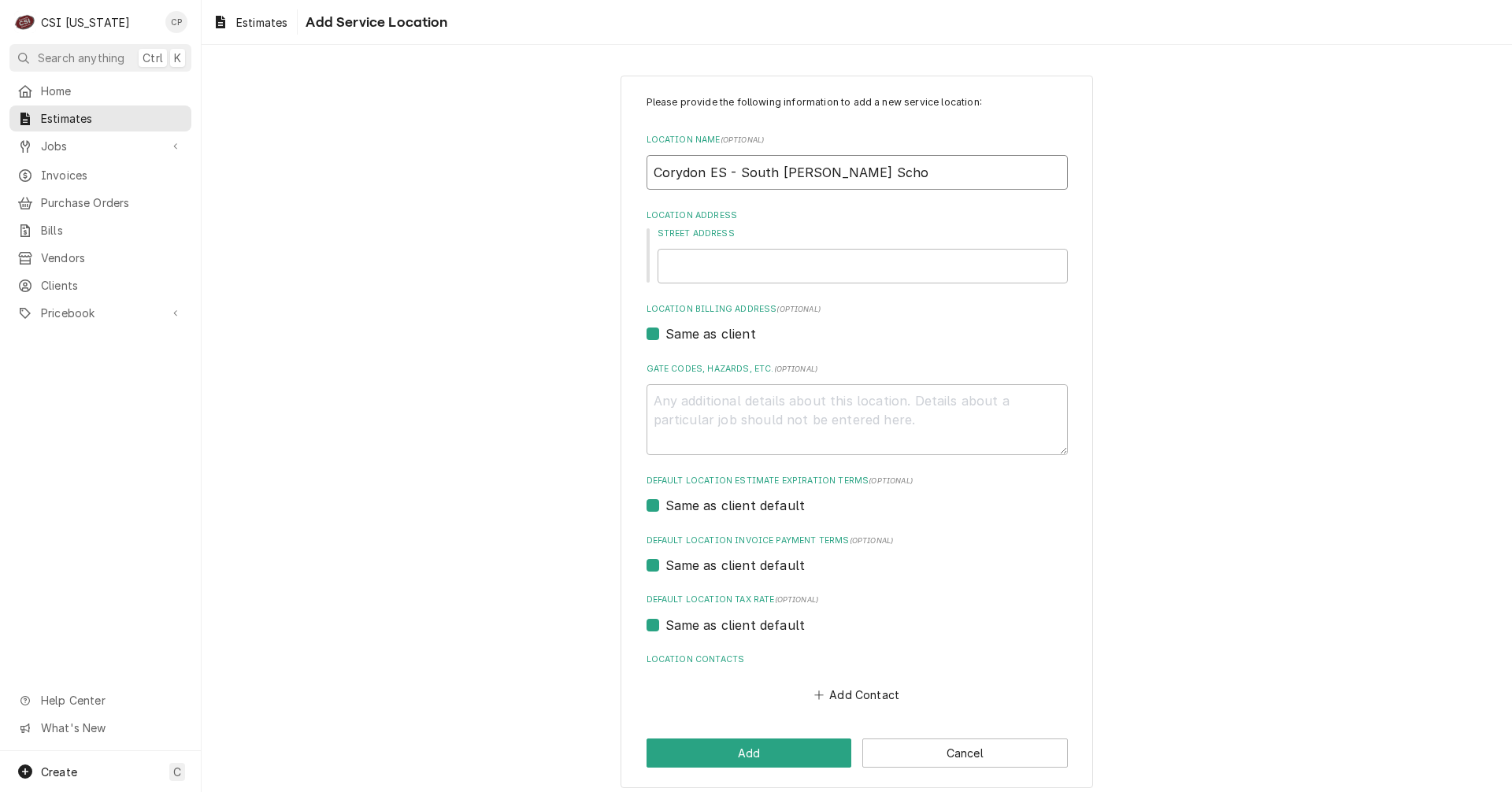
type textarea "x"
type input "Corydon ES - South Harrison Schoo"
type textarea "x"
type input "Corydon ES - South Harrison School"
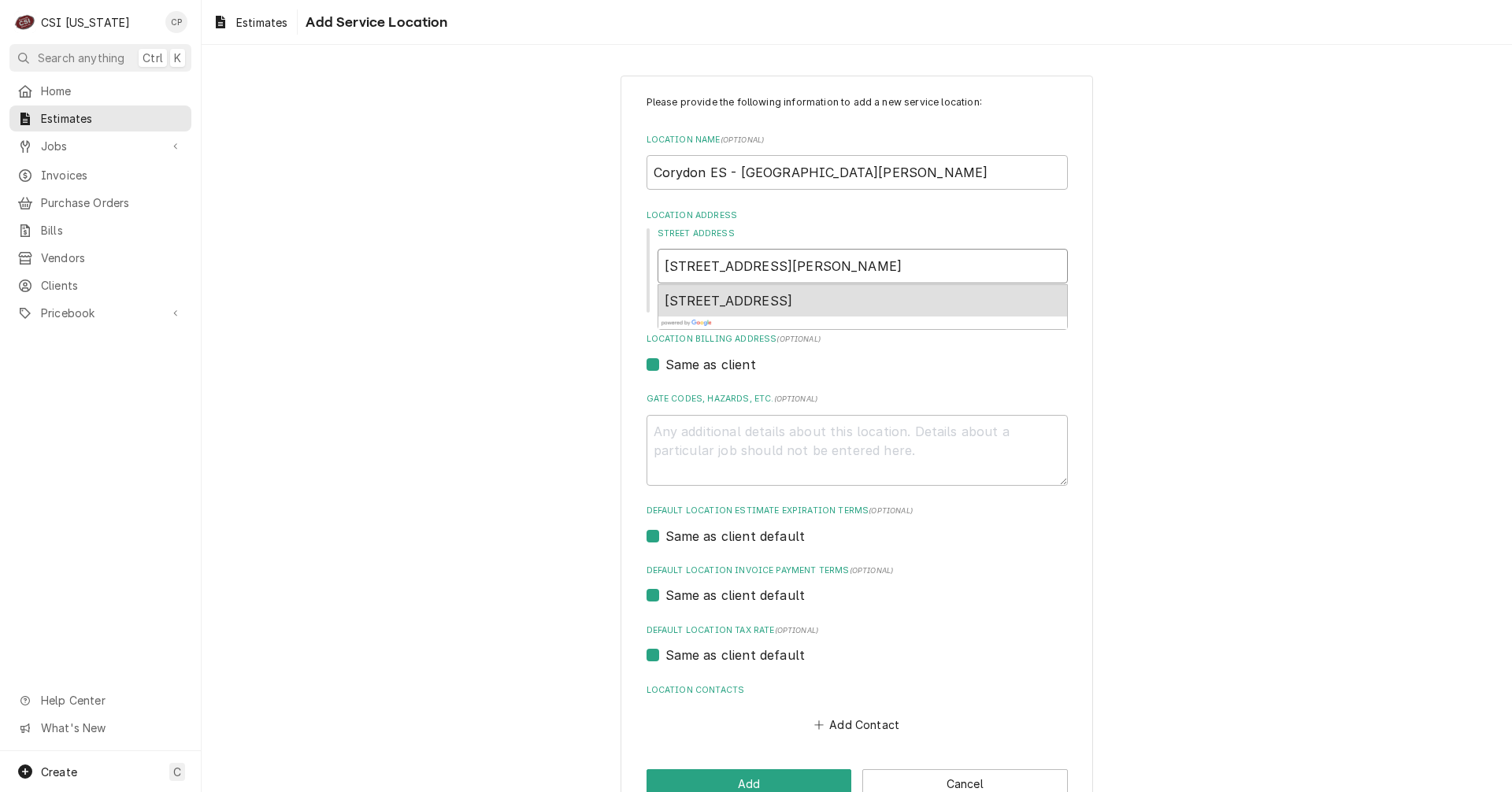
click at [766, 305] on span "125 Beechmont Drive Northeast, Corydon, IN, USA" at bounding box center [729, 301] width 128 height 16
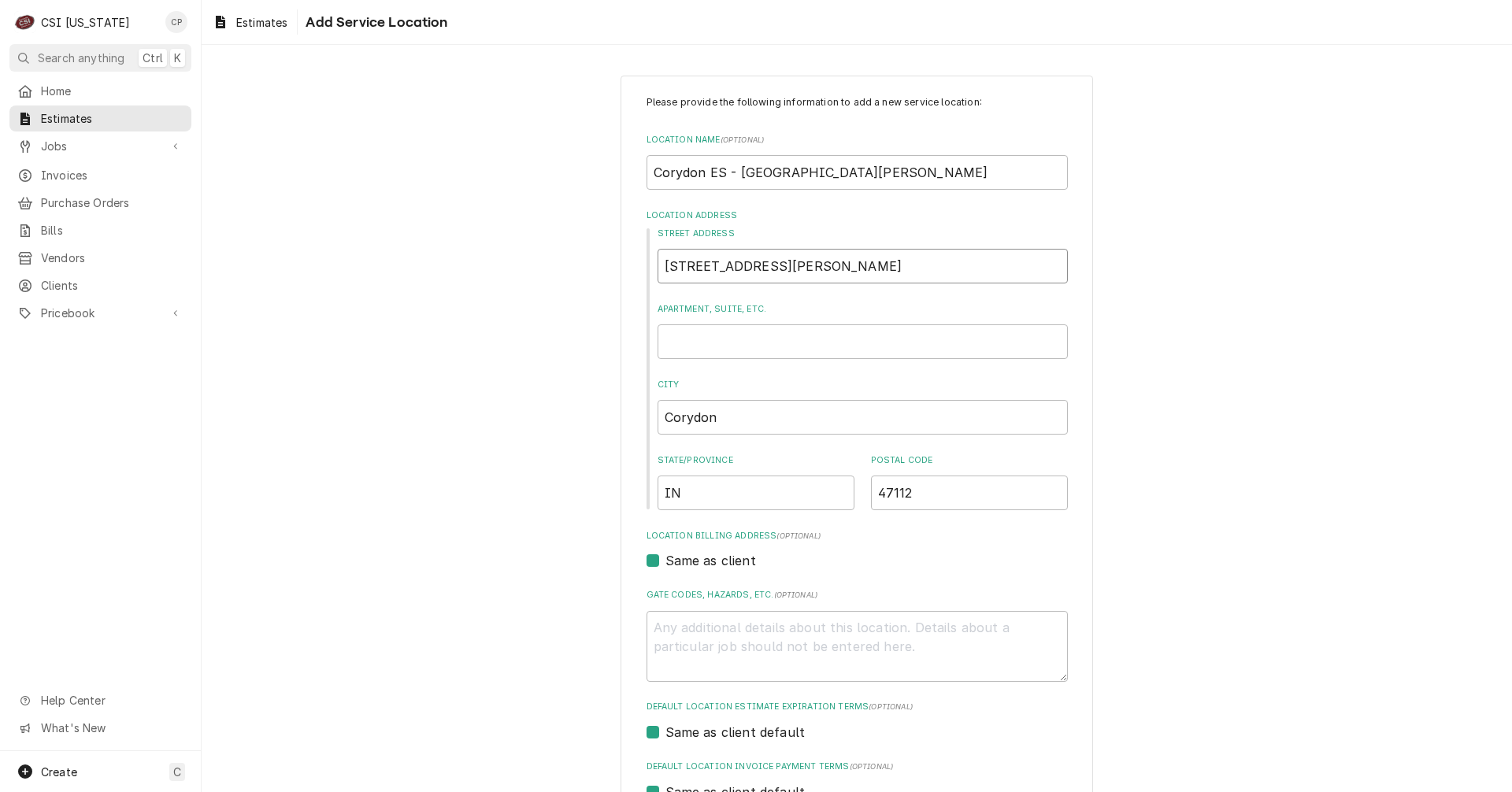
scroll to position [236, 0]
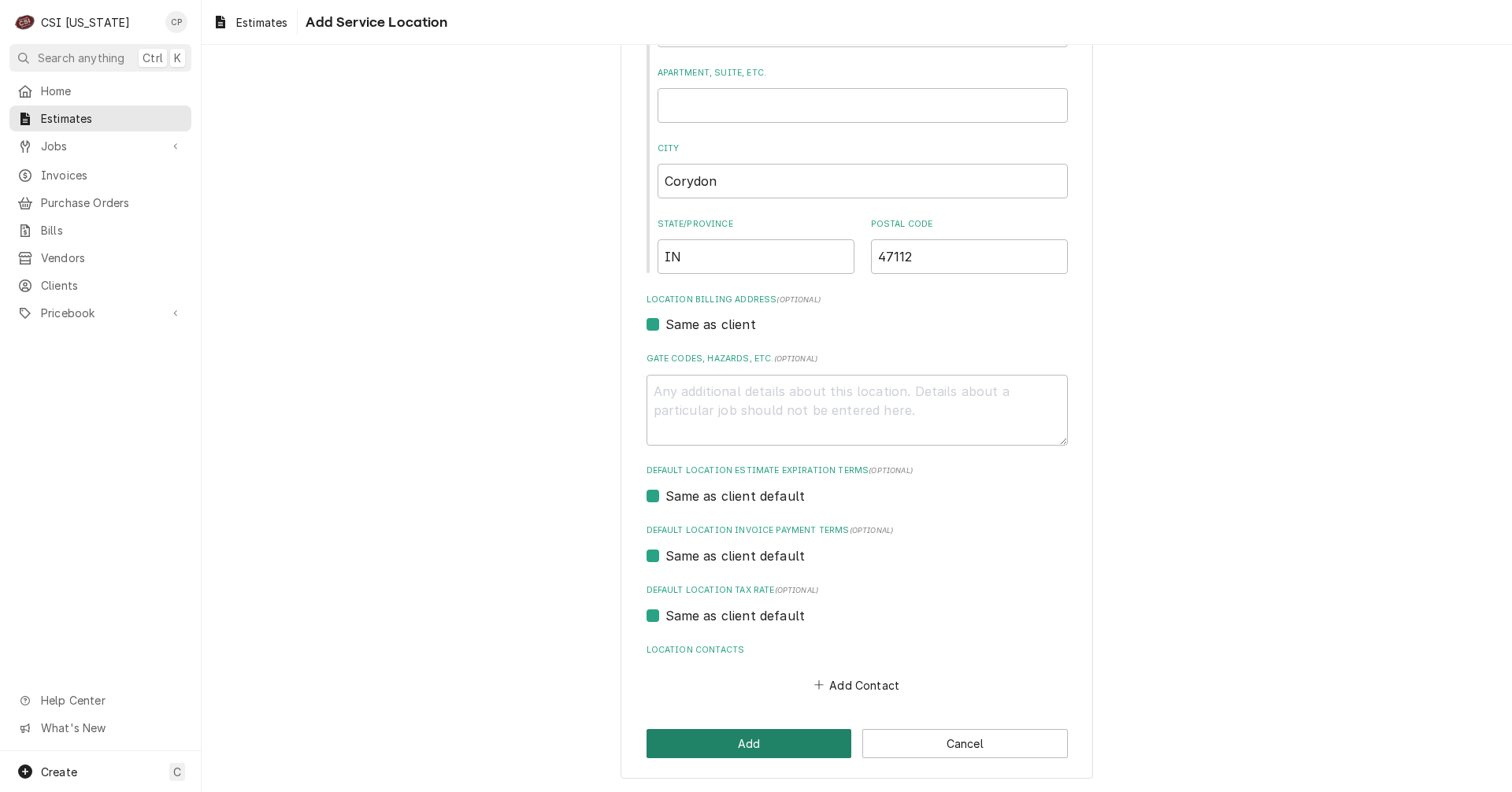
click at [753, 742] on button "Add" at bounding box center [749, 744] width 206 height 29
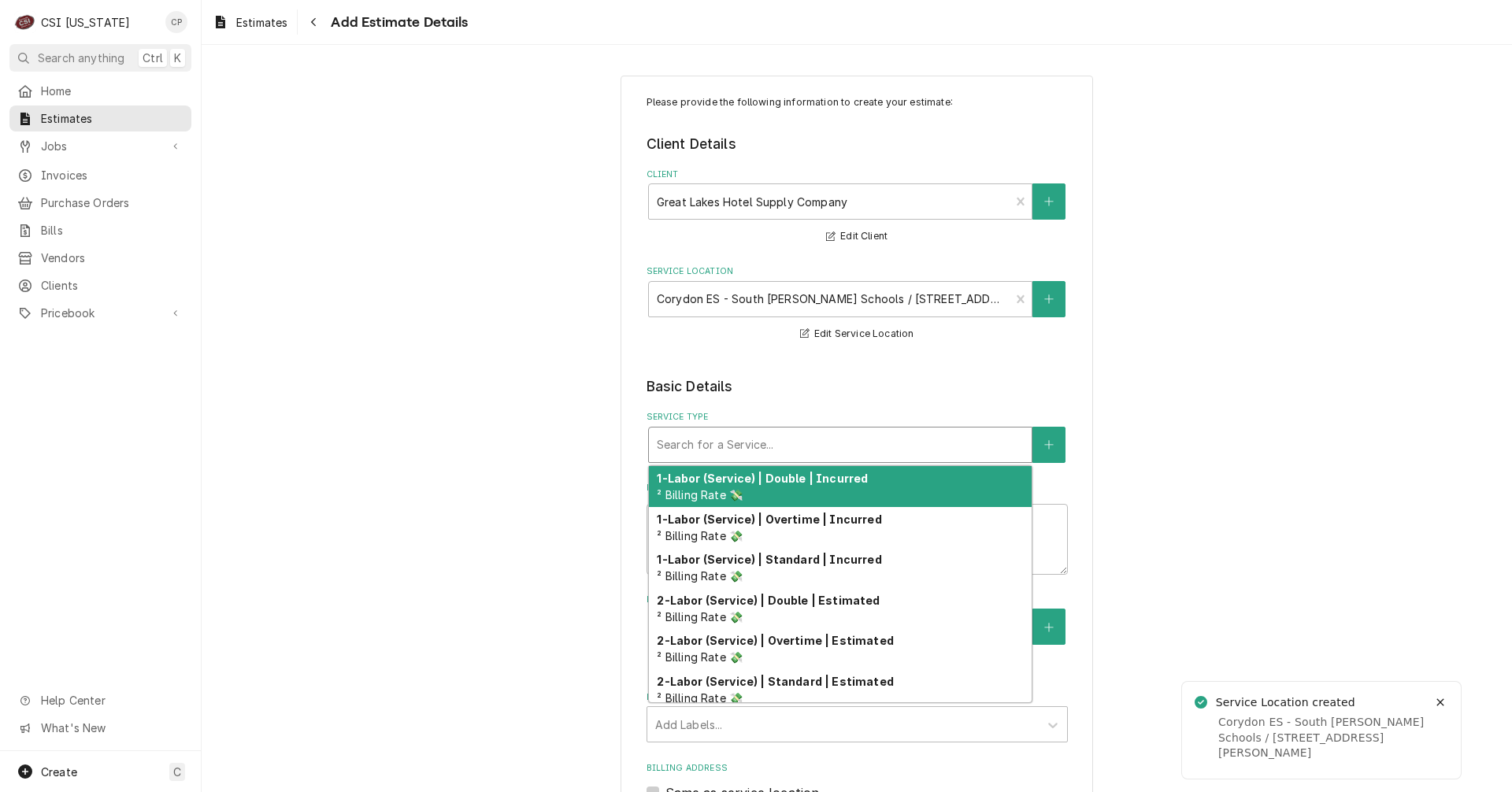
click at [683, 444] on div "Service Type" at bounding box center [841, 445] width 367 height 29
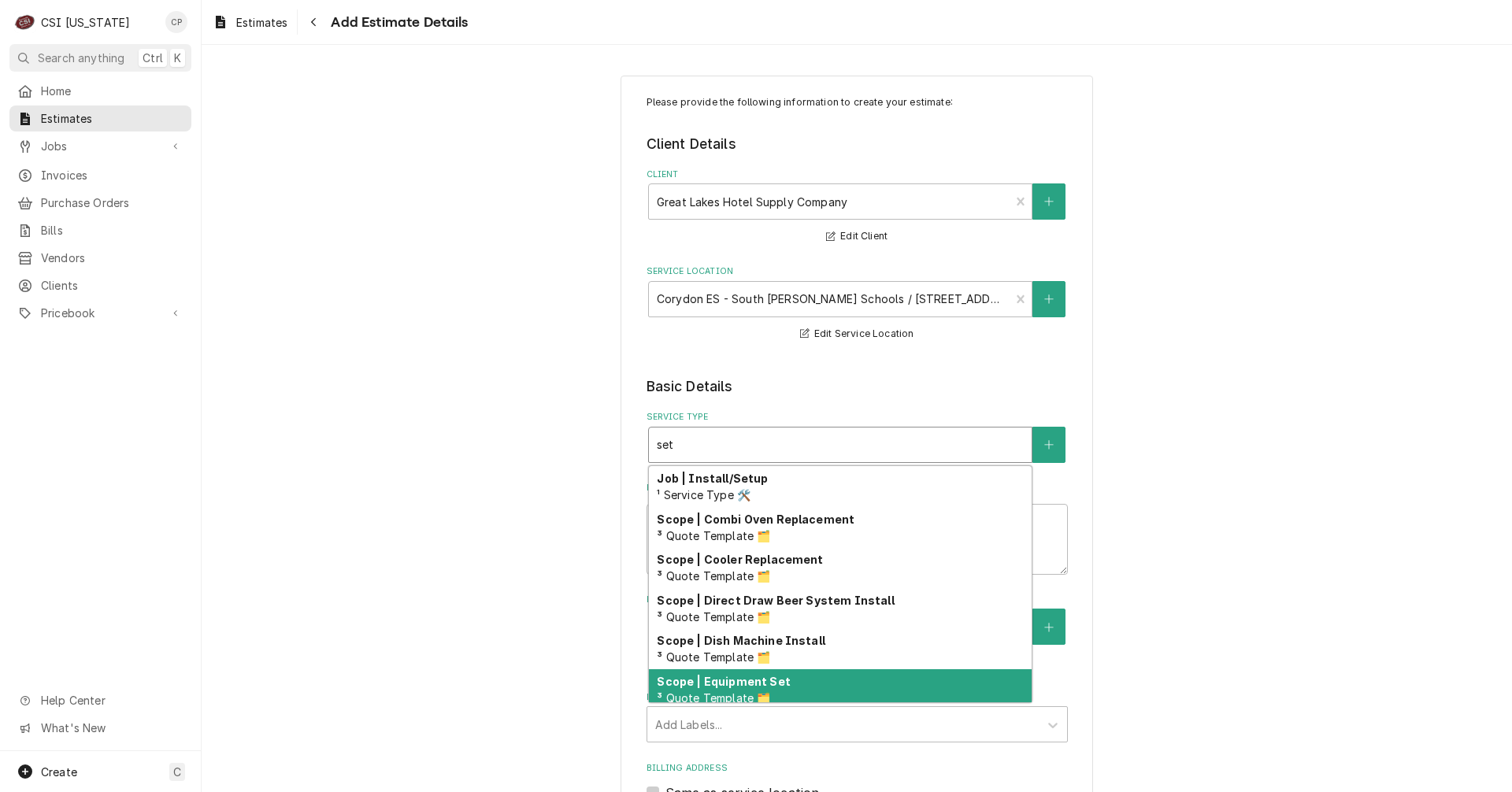
click at [778, 685] on div "Scope | Equipment Set ³ Quote Template 🗂️" at bounding box center [840, 690] width 382 height 41
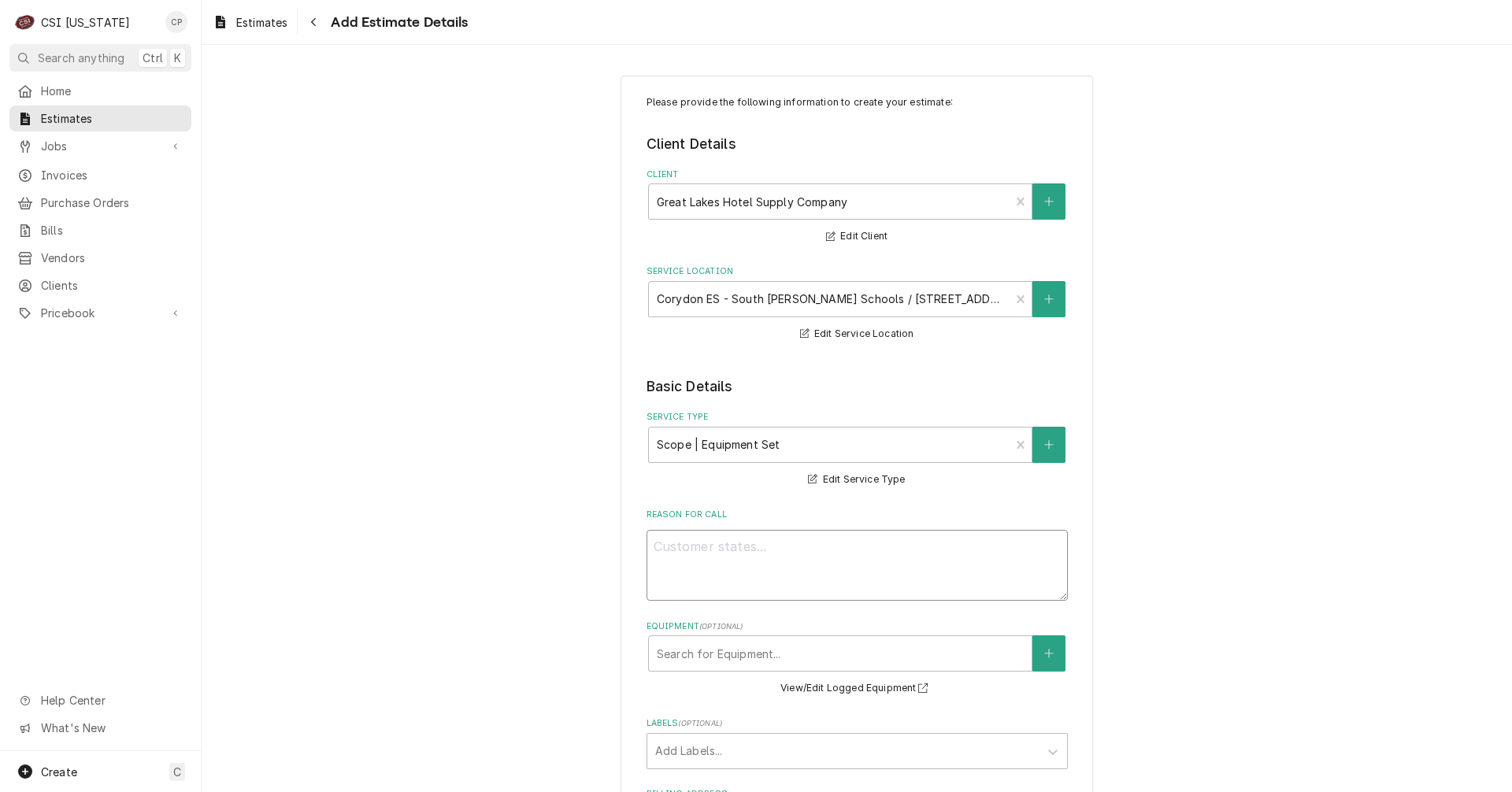
click at [697, 559] on textarea "Reason For Call" at bounding box center [857, 565] width 421 height 71
click at [703, 543] on textarea "Reason For Call" at bounding box center [857, 565] width 421 height 71
paste textarea "quote to receive, inspect, and deliver the new combi oven along with removal/di…"
click at [652, 548] on textarea "quote to receive, inspect, and deliver the new combi oven along with removal/di…" at bounding box center [857, 565] width 421 height 71
click at [746, 551] on textarea "Quote to receive, inspect, and deliver the new combi oven along with removal/di…" at bounding box center [857, 565] width 421 height 71
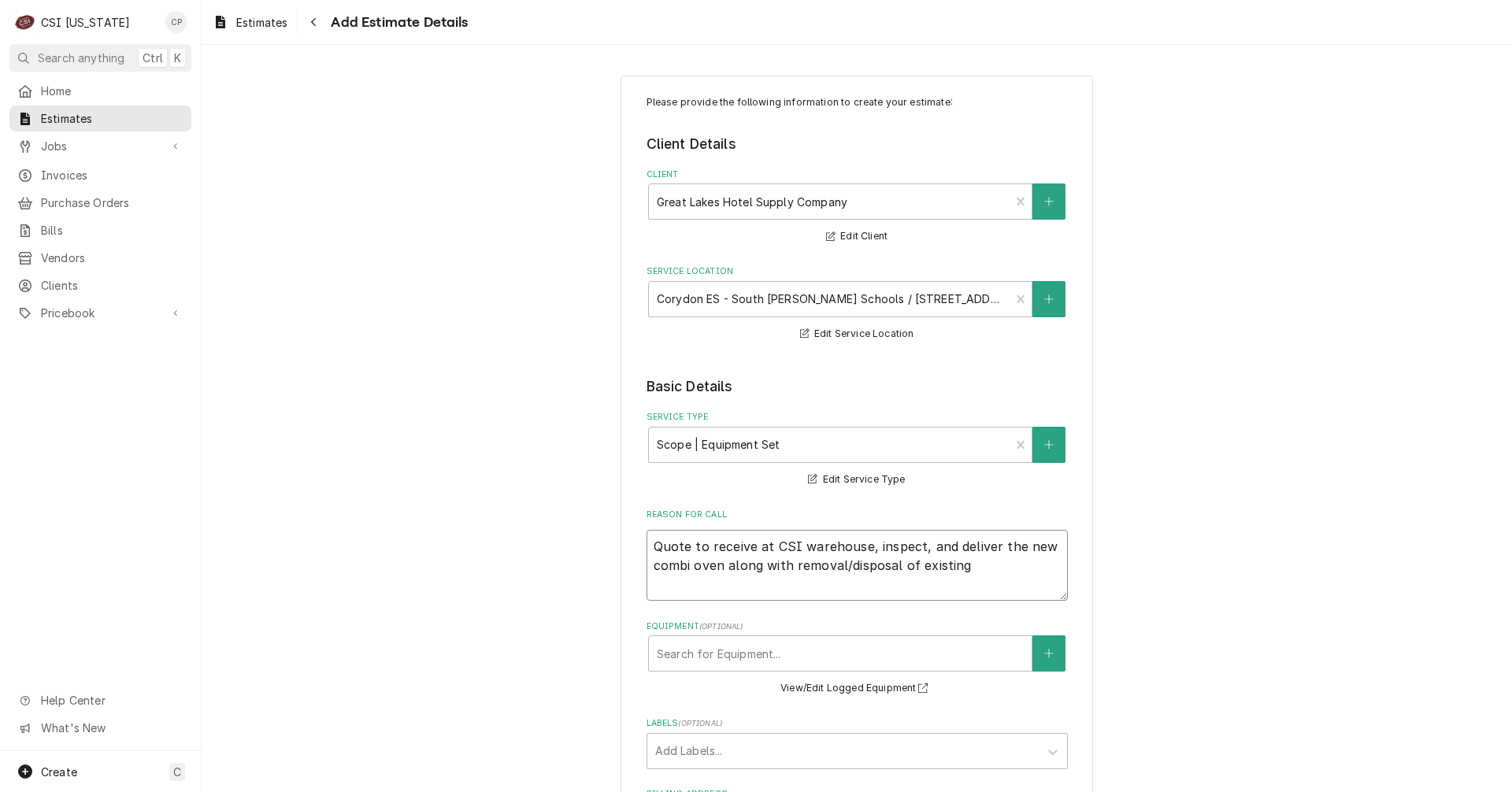
click at [967, 565] on textarea "Quote to receive at CSI warehouse, inspect, and deliver the new combi oven alon…" at bounding box center [857, 565] width 421 height 71
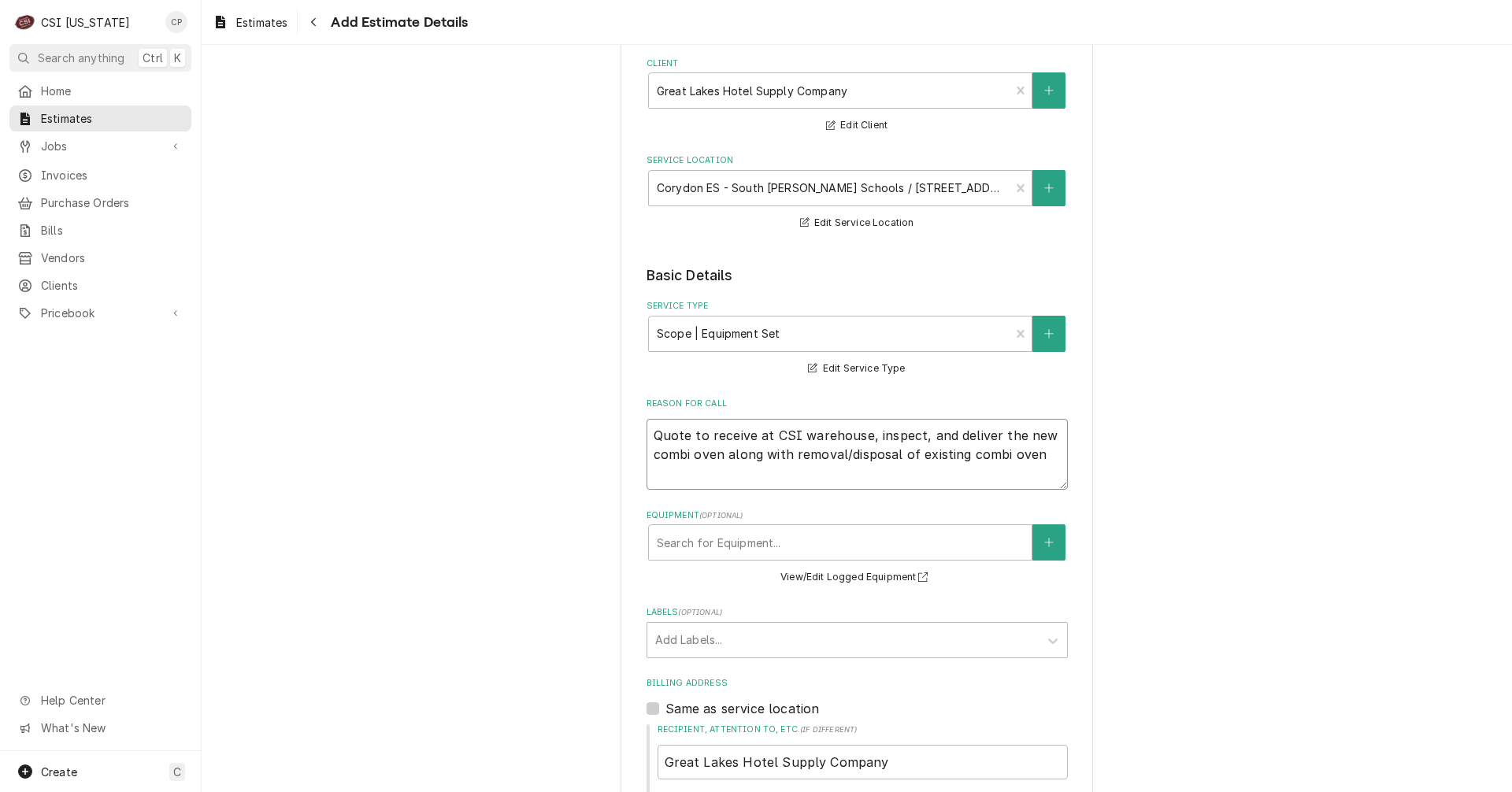
scroll to position [158, 0]
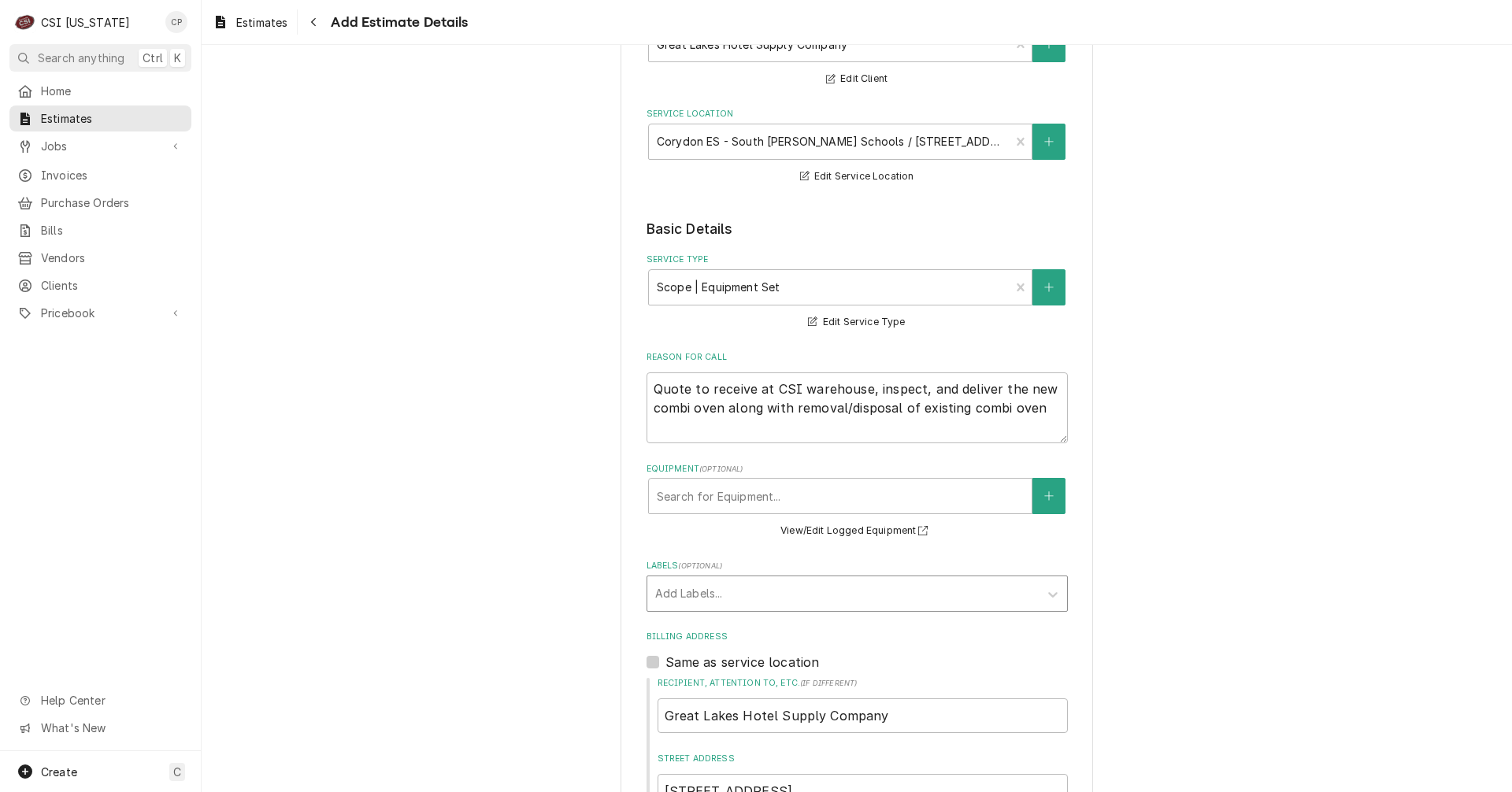
click at [680, 590] on div "Labels" at bounding box center [843, 594] width 376 height 29
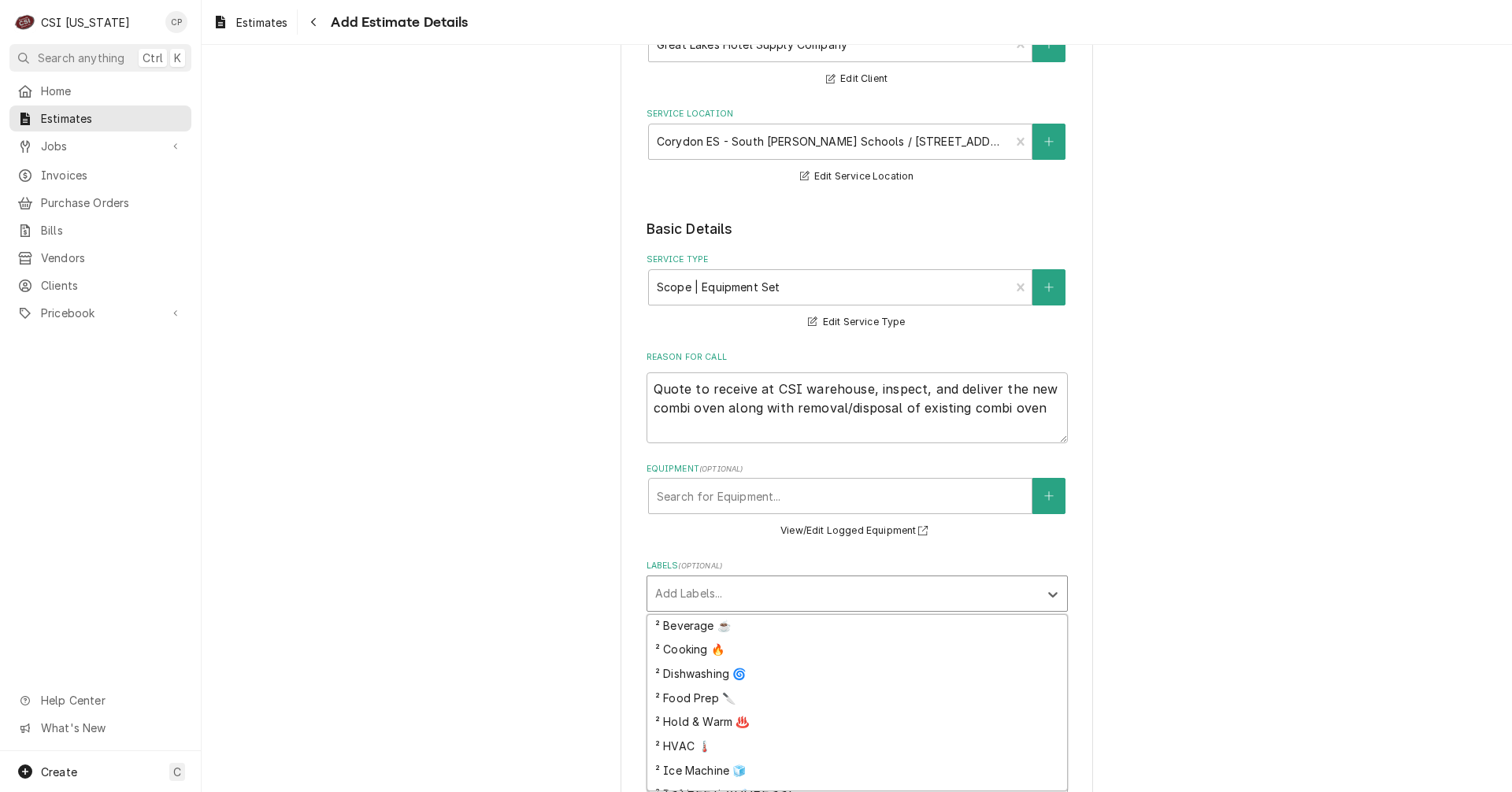
scroll to position [211, 0]
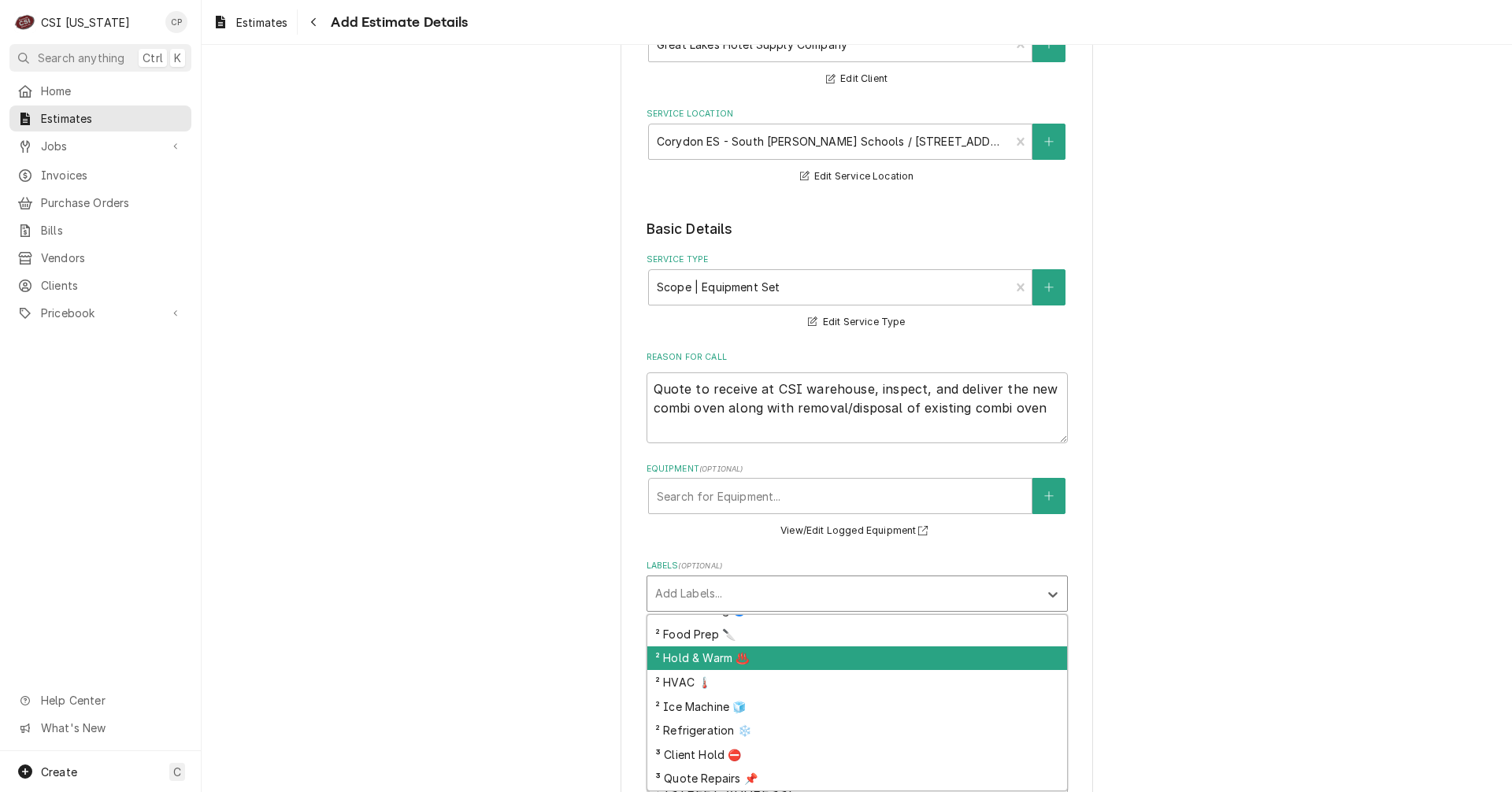
click at [713, 656] on div "² Hold & Warm ♨️" at bounding box center [857, 658] width 419 height 24
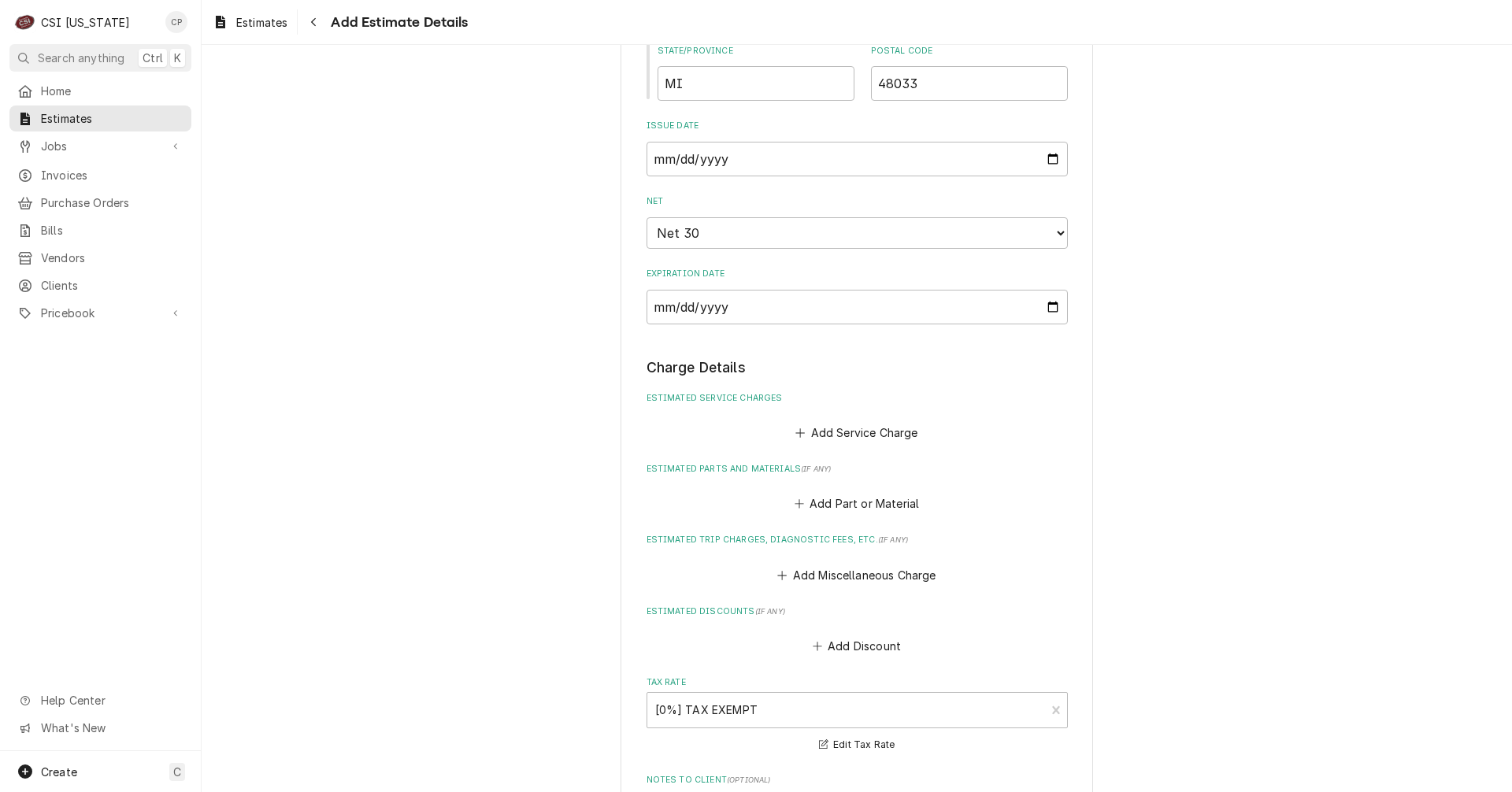
scroll to position [1103, 0]
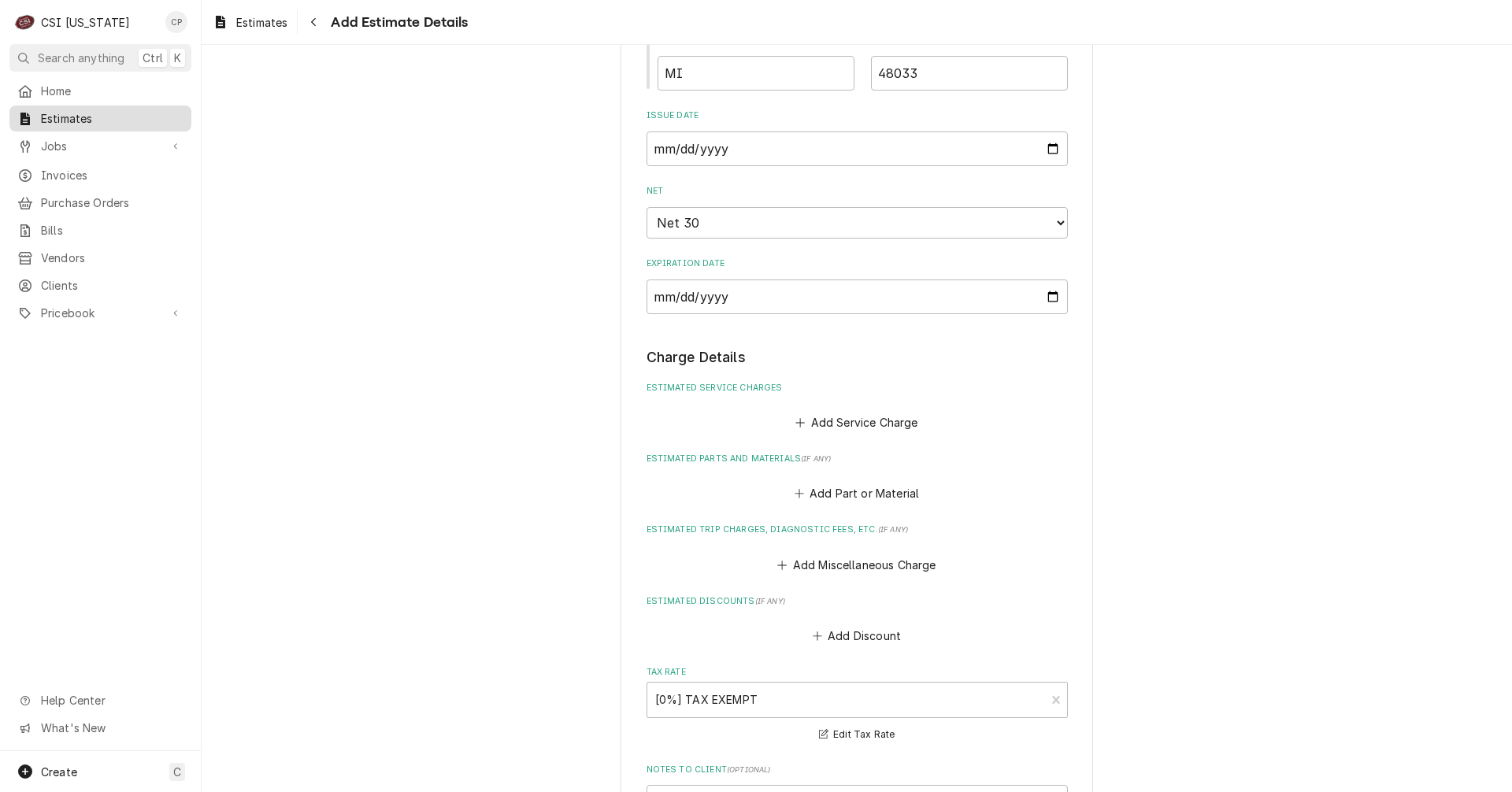
click at [77, 121] on span "Estimates" at bounding box center [112, 119] width 142 height 17
click at [864, 420] on button "Add Service Charge" at bounding box center [856, 422] width 127 height 22
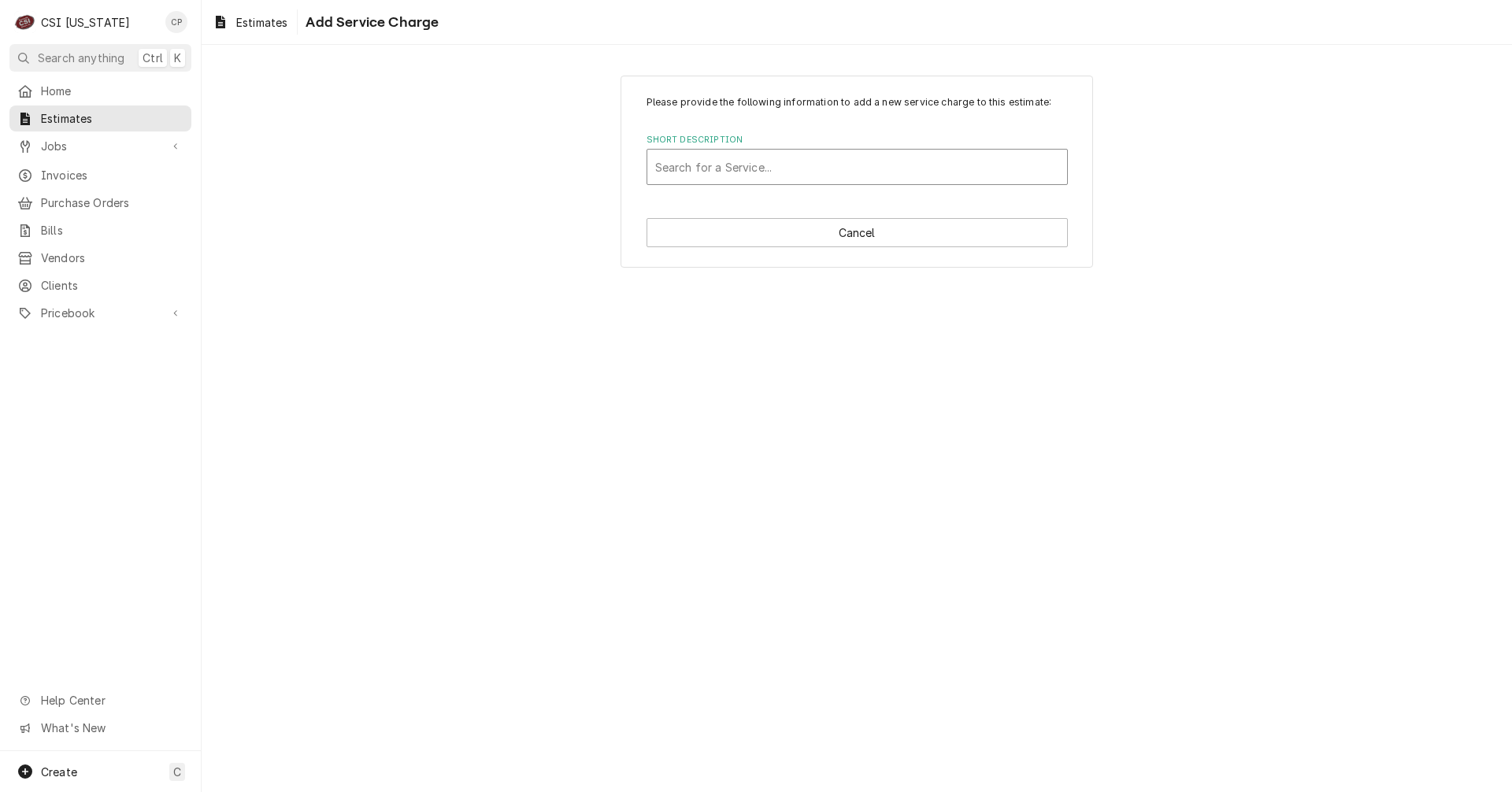
click at [815, 171] on div "Short Description" at bounding box center [858, 167] width 404 height 29
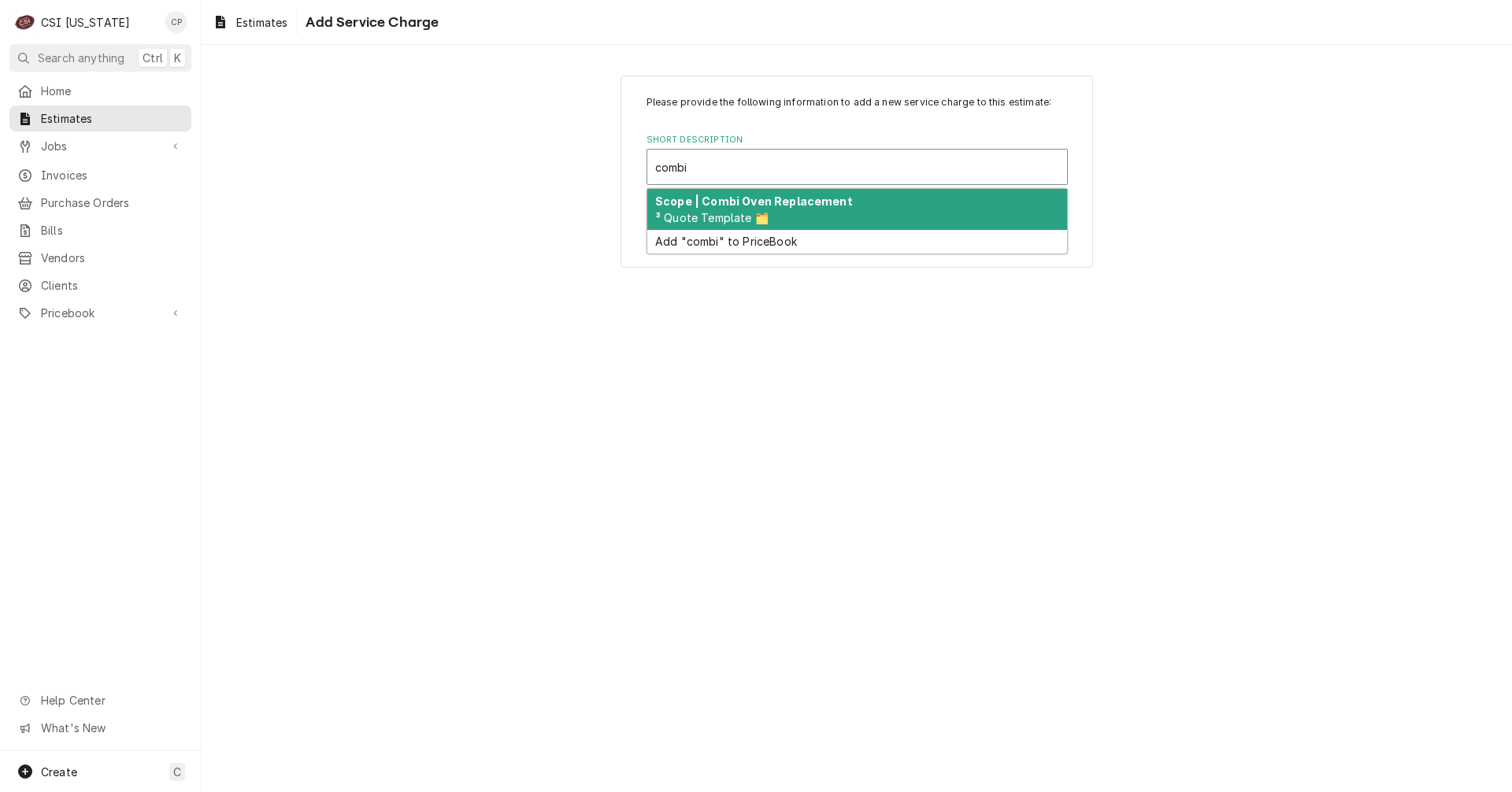
click at [829, 222] on div "Scope | Combi Oven Replacement ³ Quote Template 🗂️" at bounding box center [857, 209] width 419 height 41
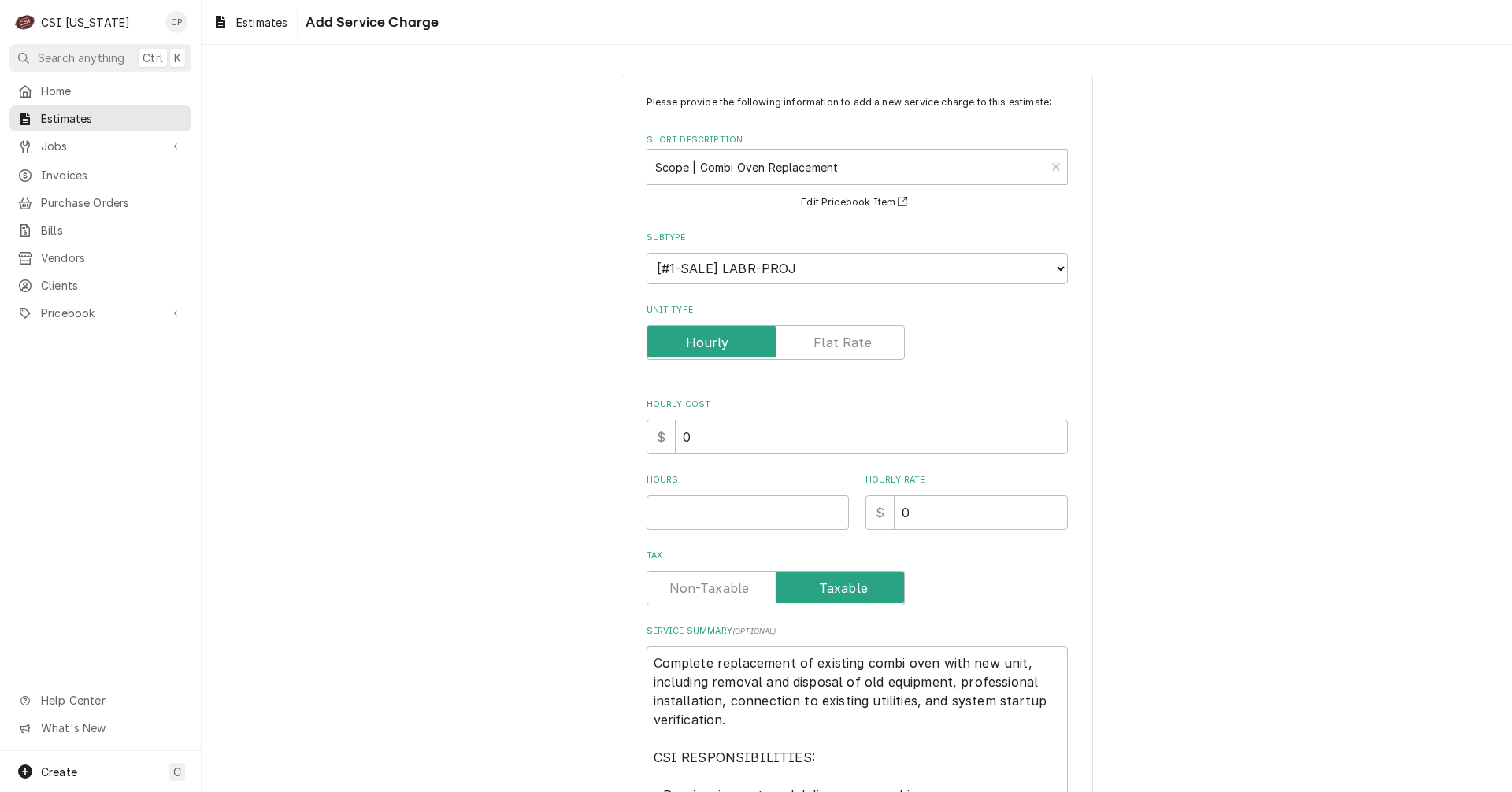
click at [832, 344] on label "Unit Type" at bounding box center [775, 342] width 259 height 35
click at [832, 344] on input "Unit Type" at bounding box center [776, 342] width 244 height 35
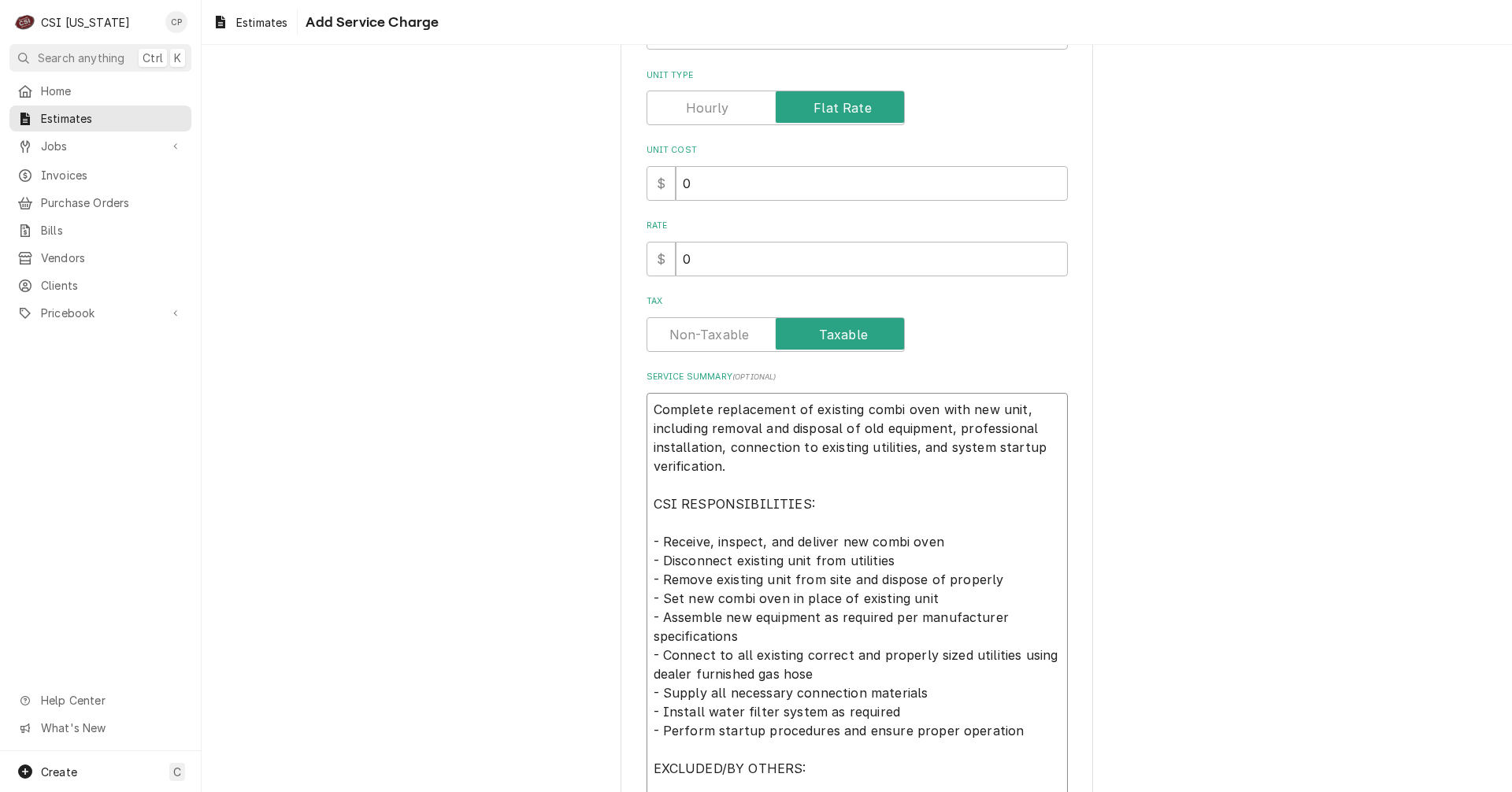
scroll to position [475, 0]
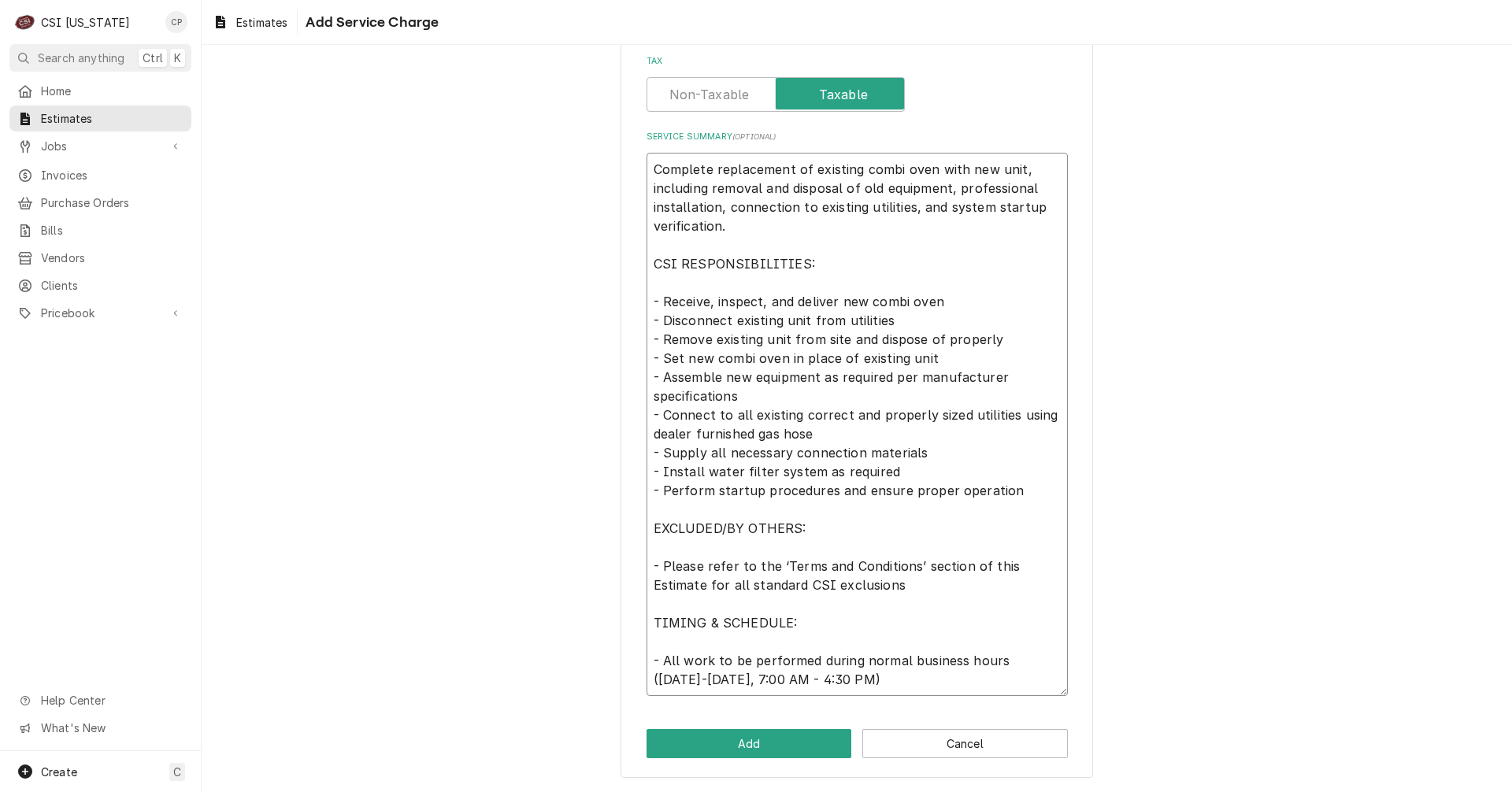
drag, startPoint x: 645, startPoint y: 644, endPoint x: 788, endPoint y: 802, distance: 213.1
click at [788, 791] on html "C CSI Kentucky CP Search anything Ctrl K Home Estimates Jobs Jobs Job Series In…" at bounding box center [756, 396] width 1512 height 792
drag, startPoint x: 890, startPoint y: 690, endPoint x: 610, endPoint y: 153, distance: 605.6
click at [611, 152] on div "Please provide the following information to add a new service charge to this es…" at bounding box center [856, 189] width 1310 height 1206
paste textarea "s. Including receiving at CSI warehouse, delivery to job site, removal and disp…"
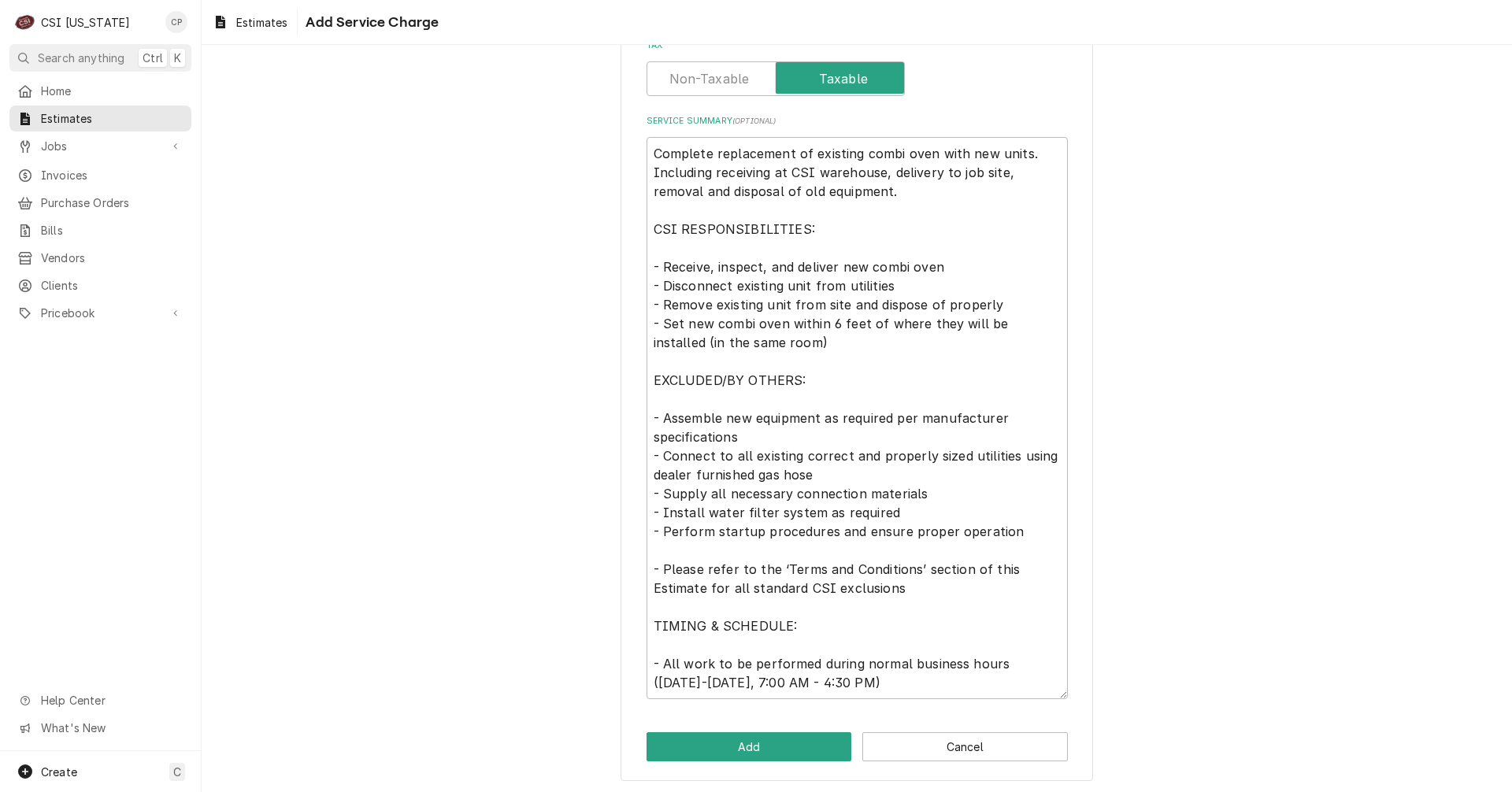
scroll to position [494, 0]
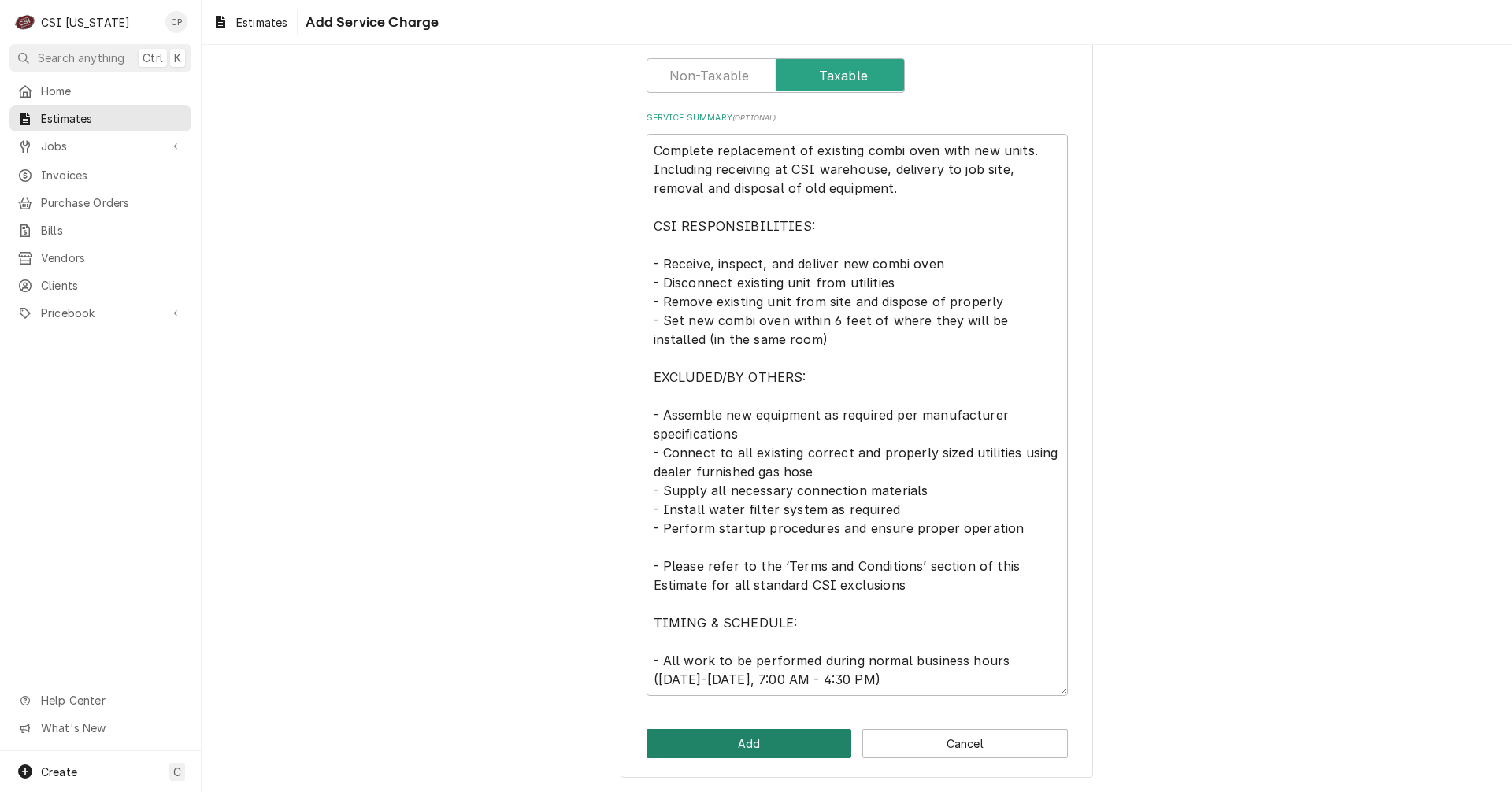
click at [743, 748] on button "Add" at bounding box center [749, 744] width 206 height 29
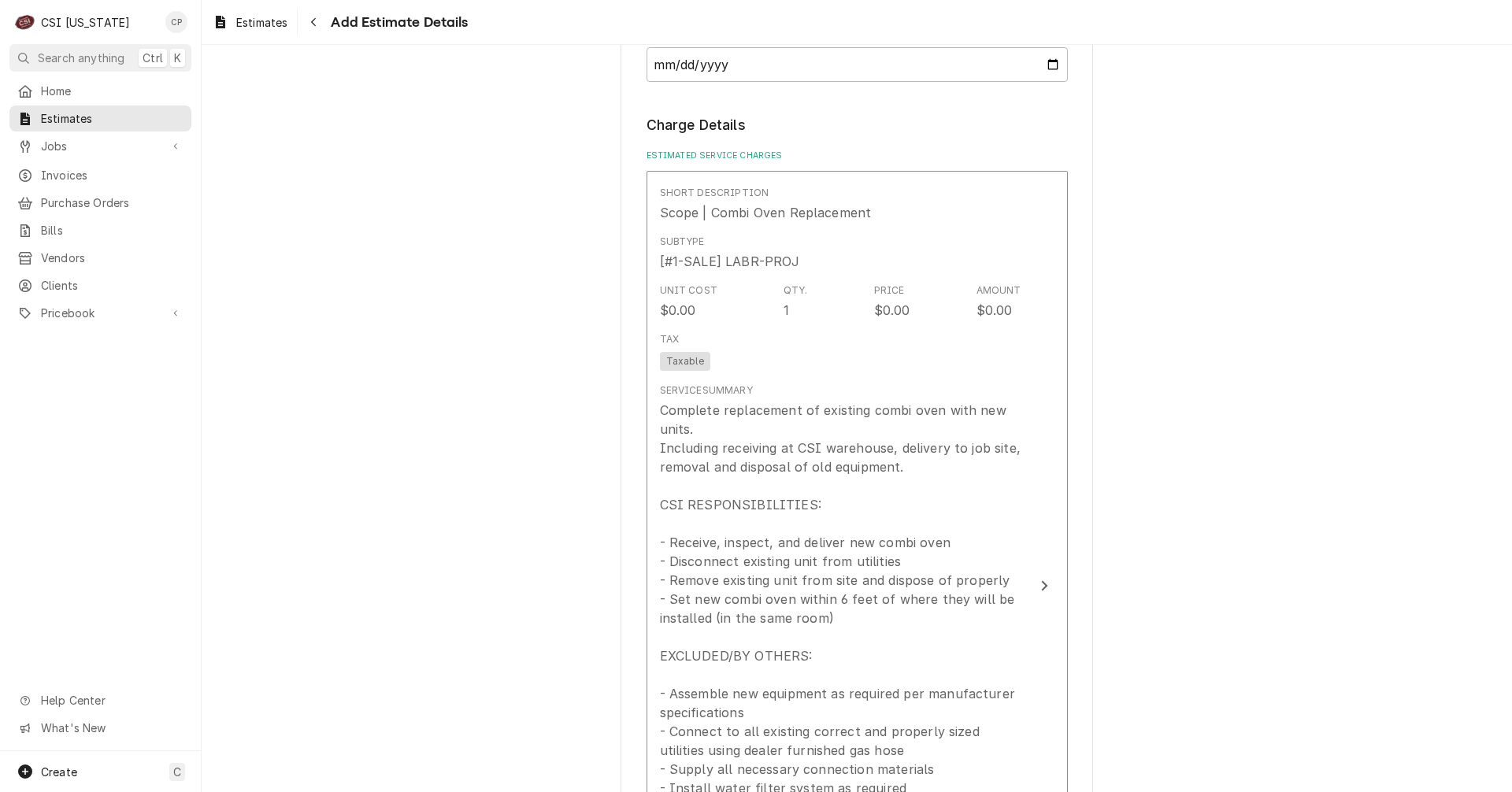
scroll to position [1478, 0]
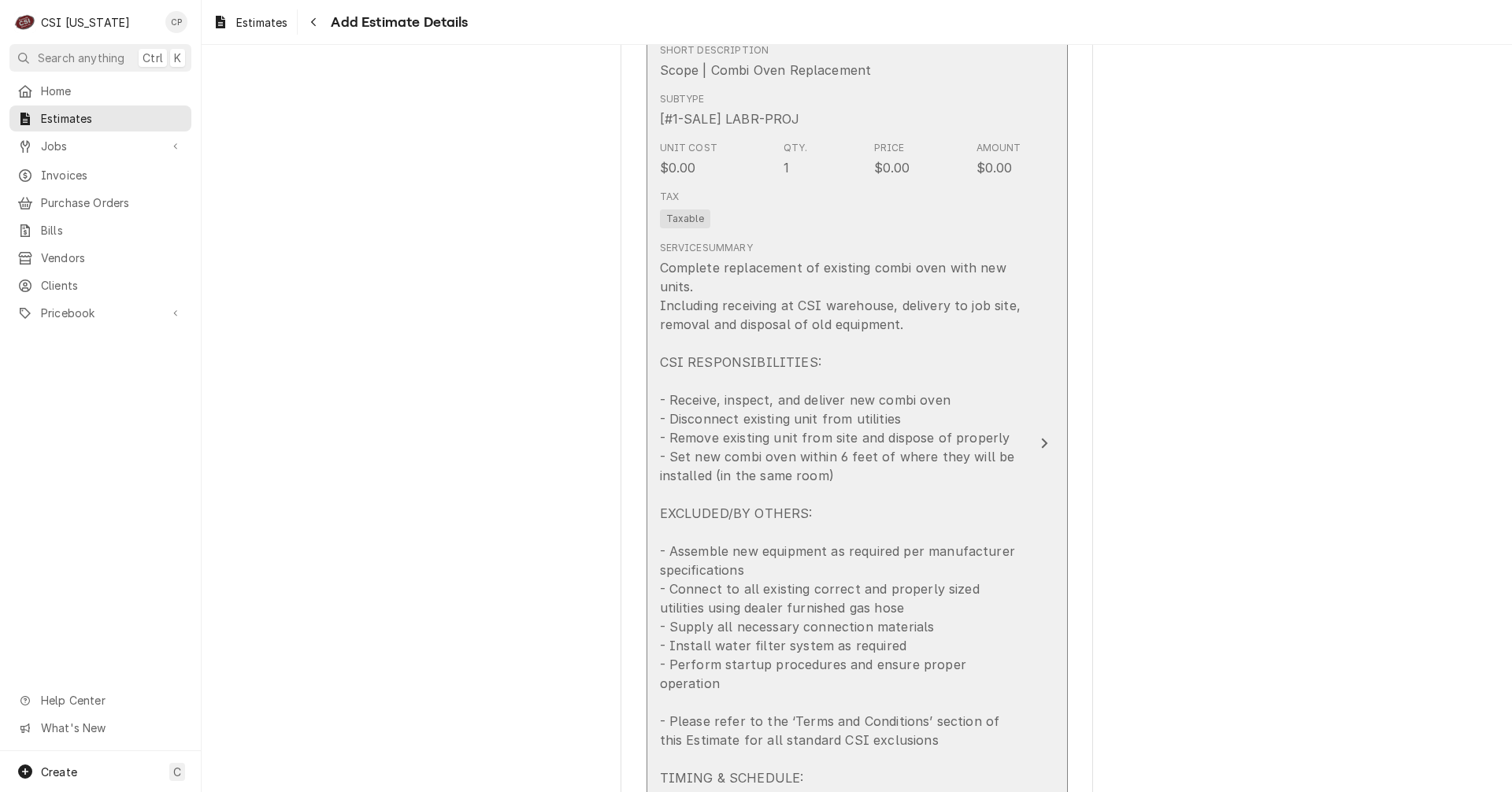
click at [1034, 438] on div "Update Line Item" at bounding box center [1044, 443] width 20 height 19
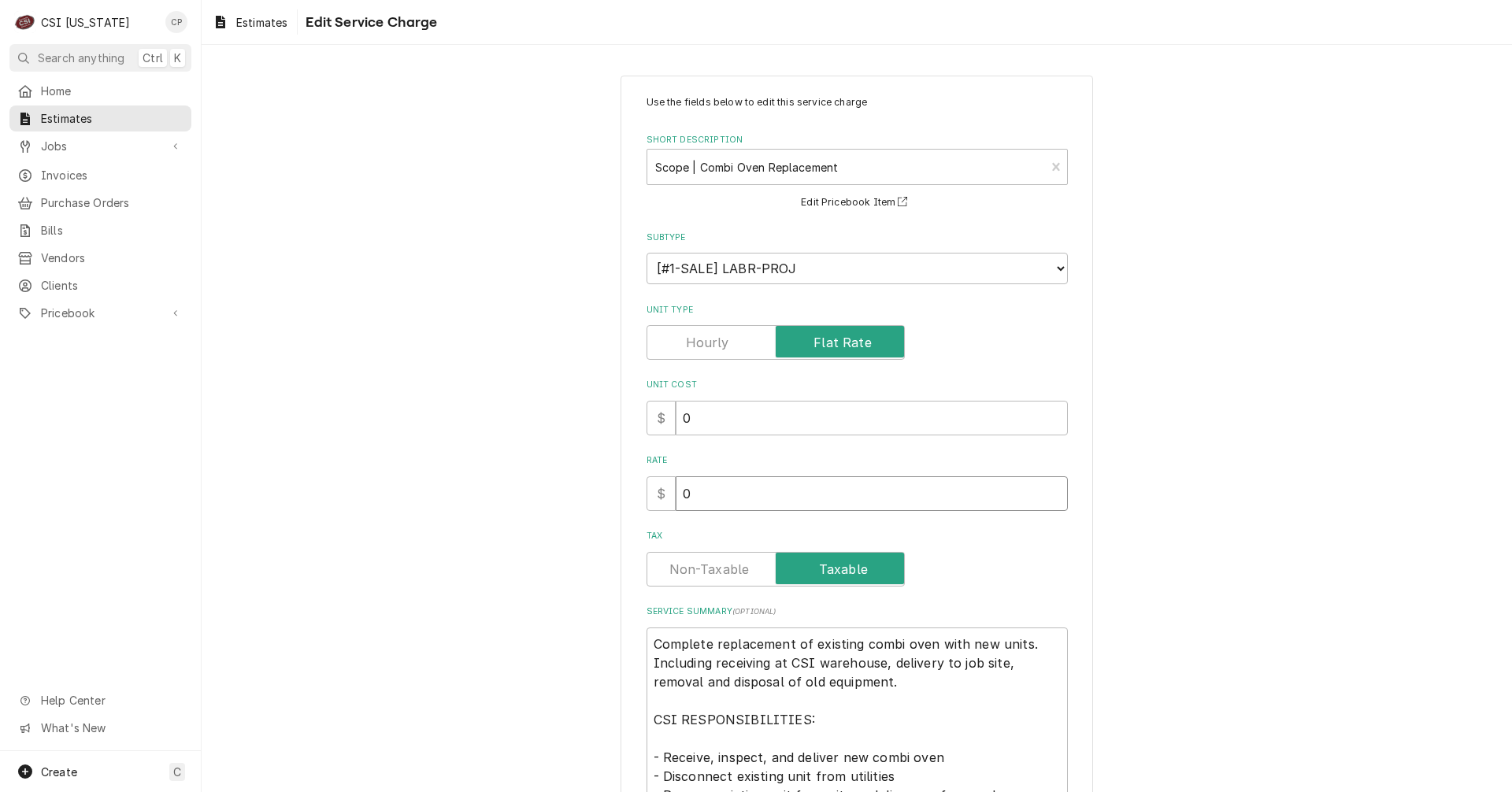
drag, startPoint x: 725, startPoint y: 497, endPoint x: 608, endPoint y: 487, distance: 117.4
click at [608, 487] on div "Use the fields below to edit this service charge Short Description Scope | Comb…" at bounding box center [856, 693] width 1310 height 1265
click at [706, 566] on label "Tax" at bounding box center [775, 569] width 259 height 35
click at [706, 566] on input "Tax" at bounding box center [776, 569] width 244 height 35
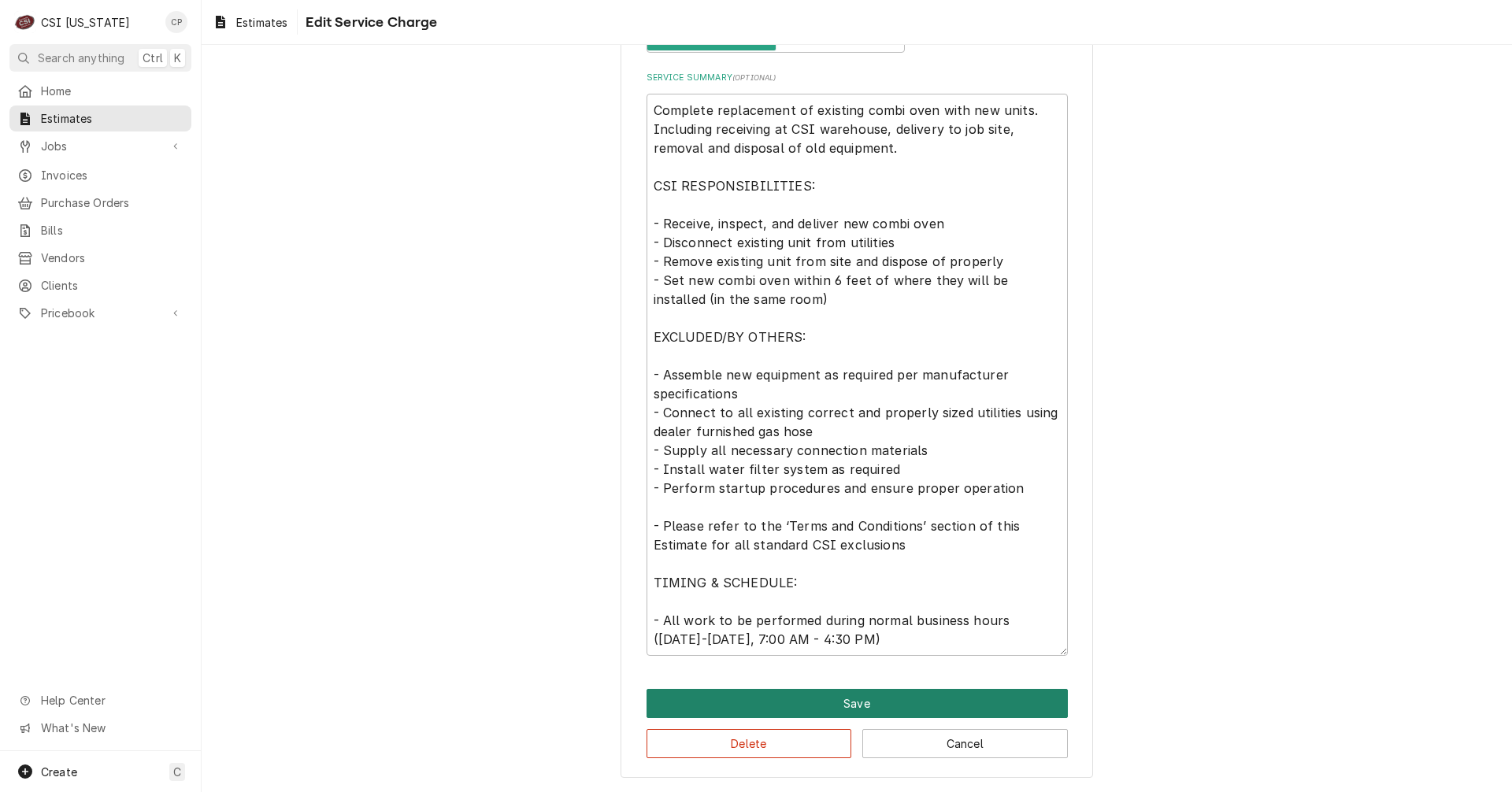
click at [863, 710] on button "Save" at bounding box center [857, 704] width 421 height 29
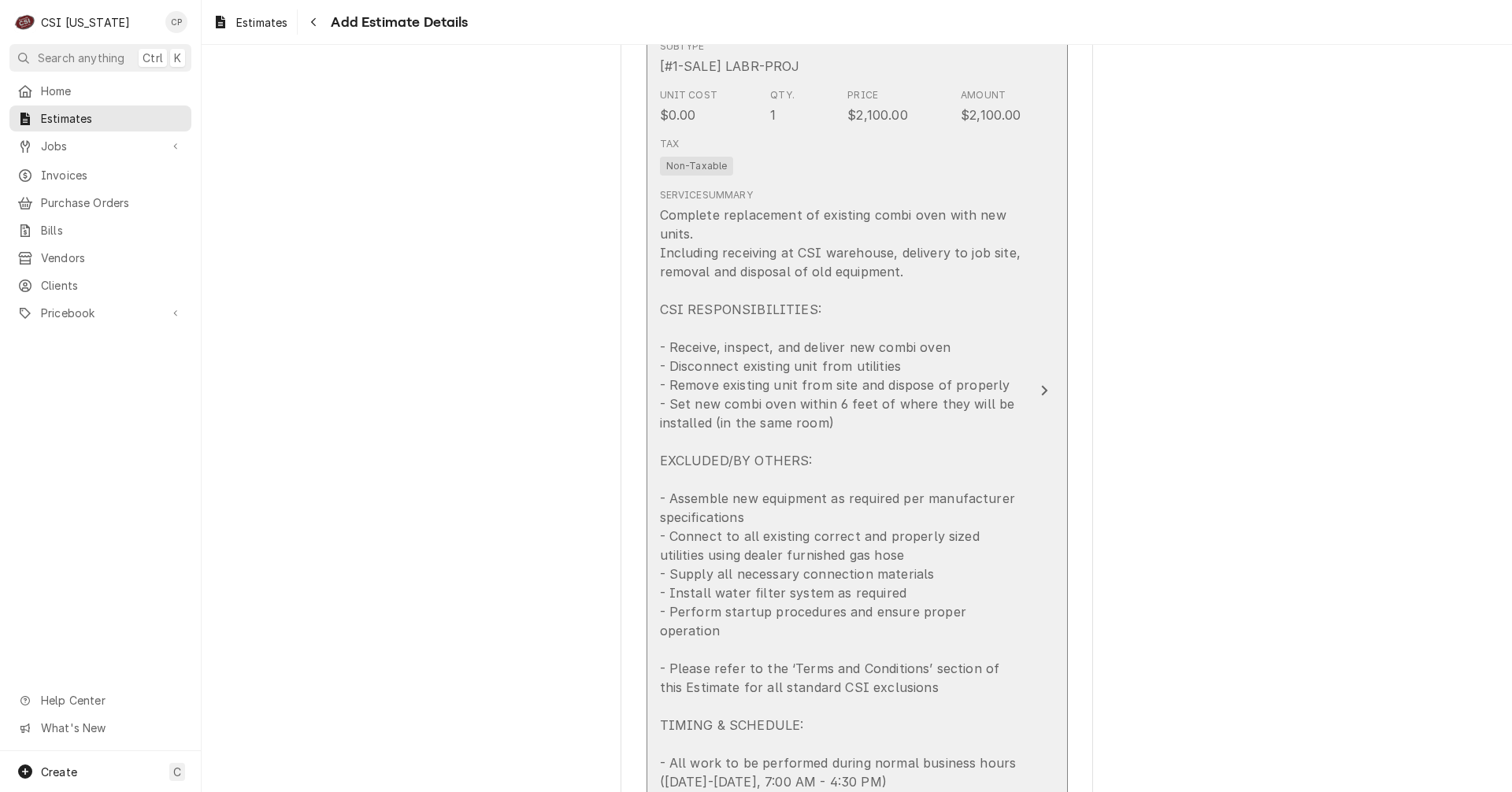
scroll to position [1496, 0]
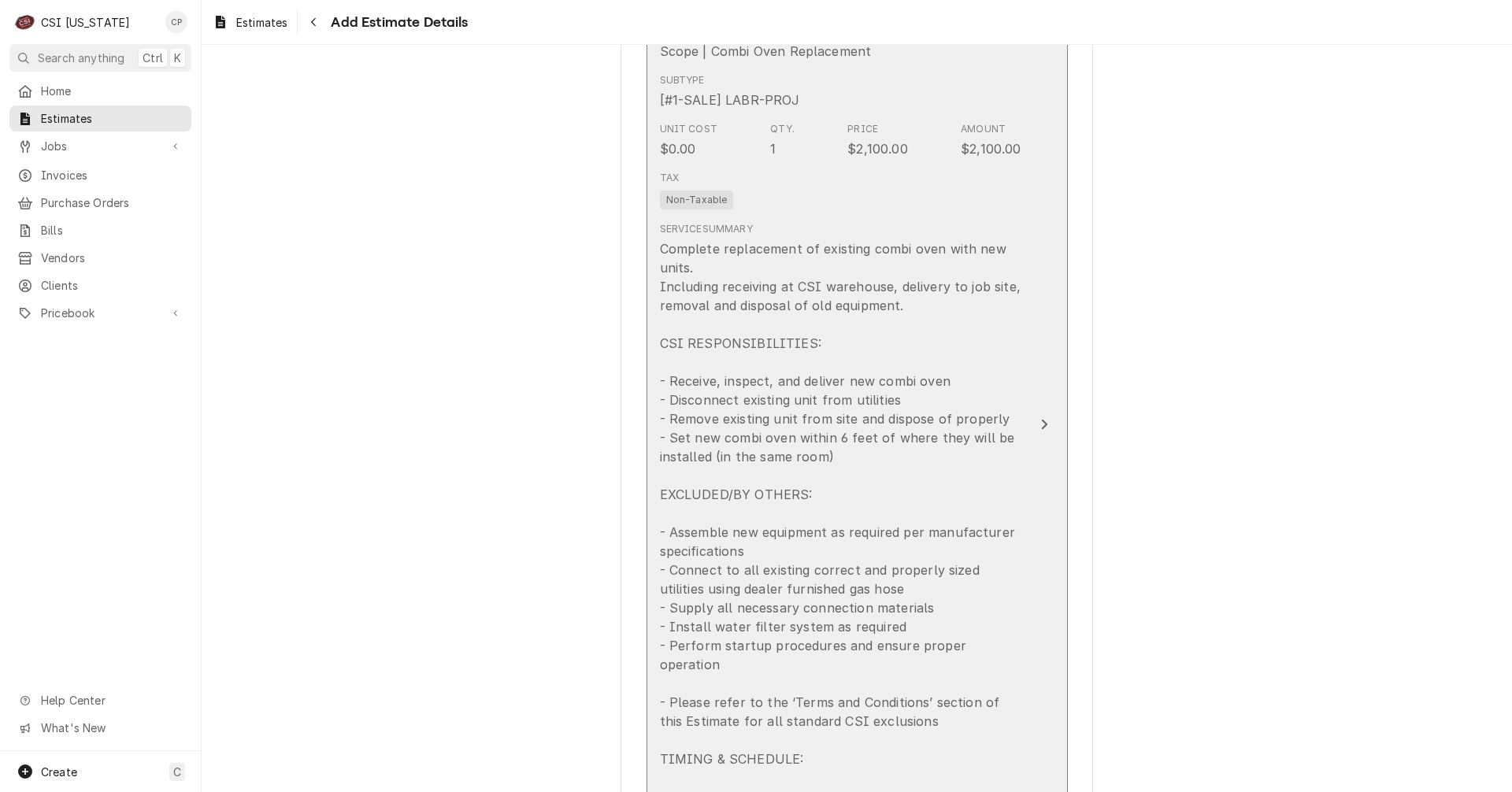
click at [1040, 418] on icon "Update Line Item" at bounding box center [1044, 424] width 8 height 13
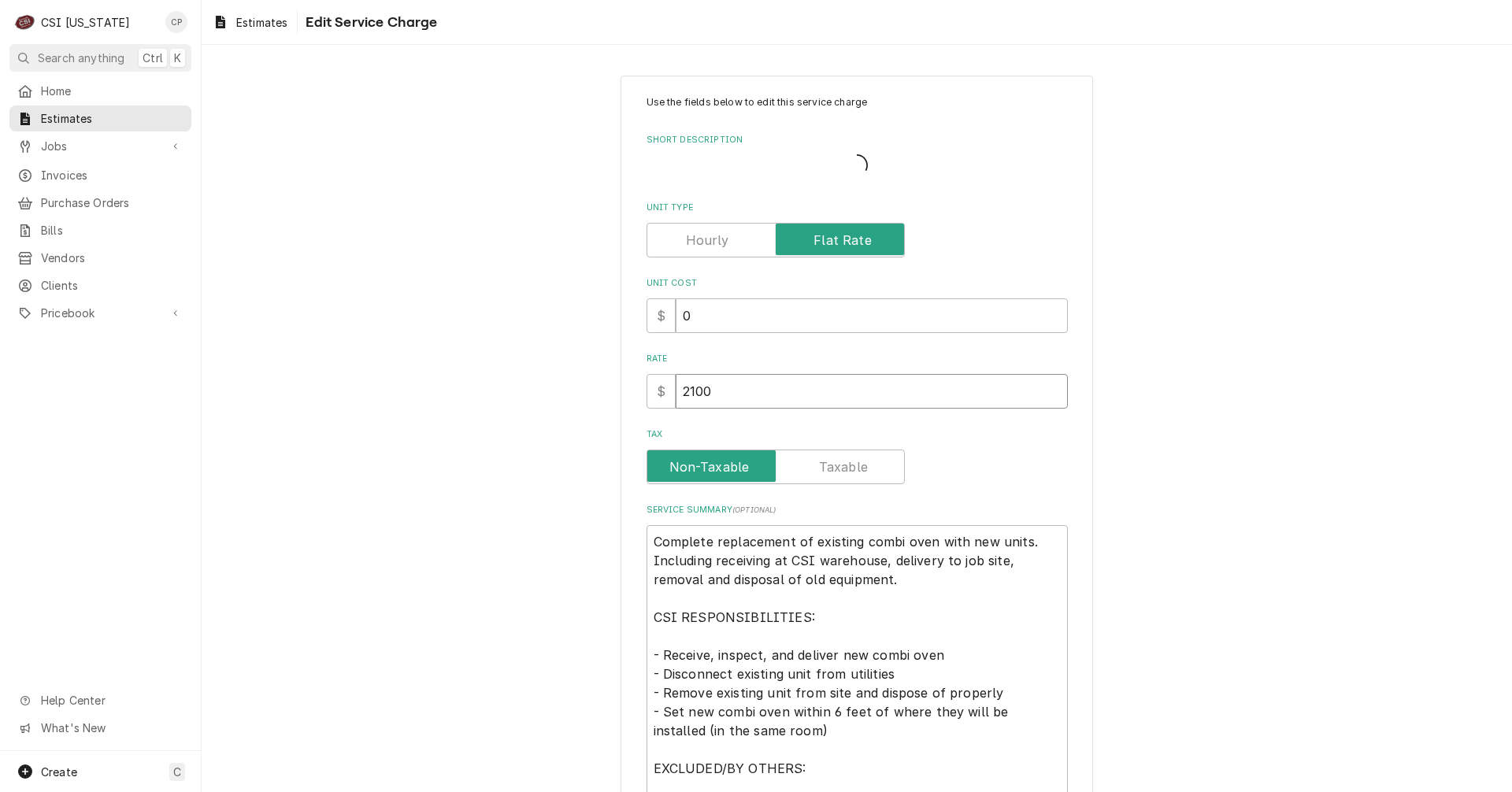
drag, startPoint x: 771, startPoint y: 393, endPoint x: 612, endPoint y: 383, distance: 159.3
click at [612, 383] on div "Use the fields below to edit this service charge Short Description Unit Type Un…" at bounding box center [856, 643] width 1310 height 1163
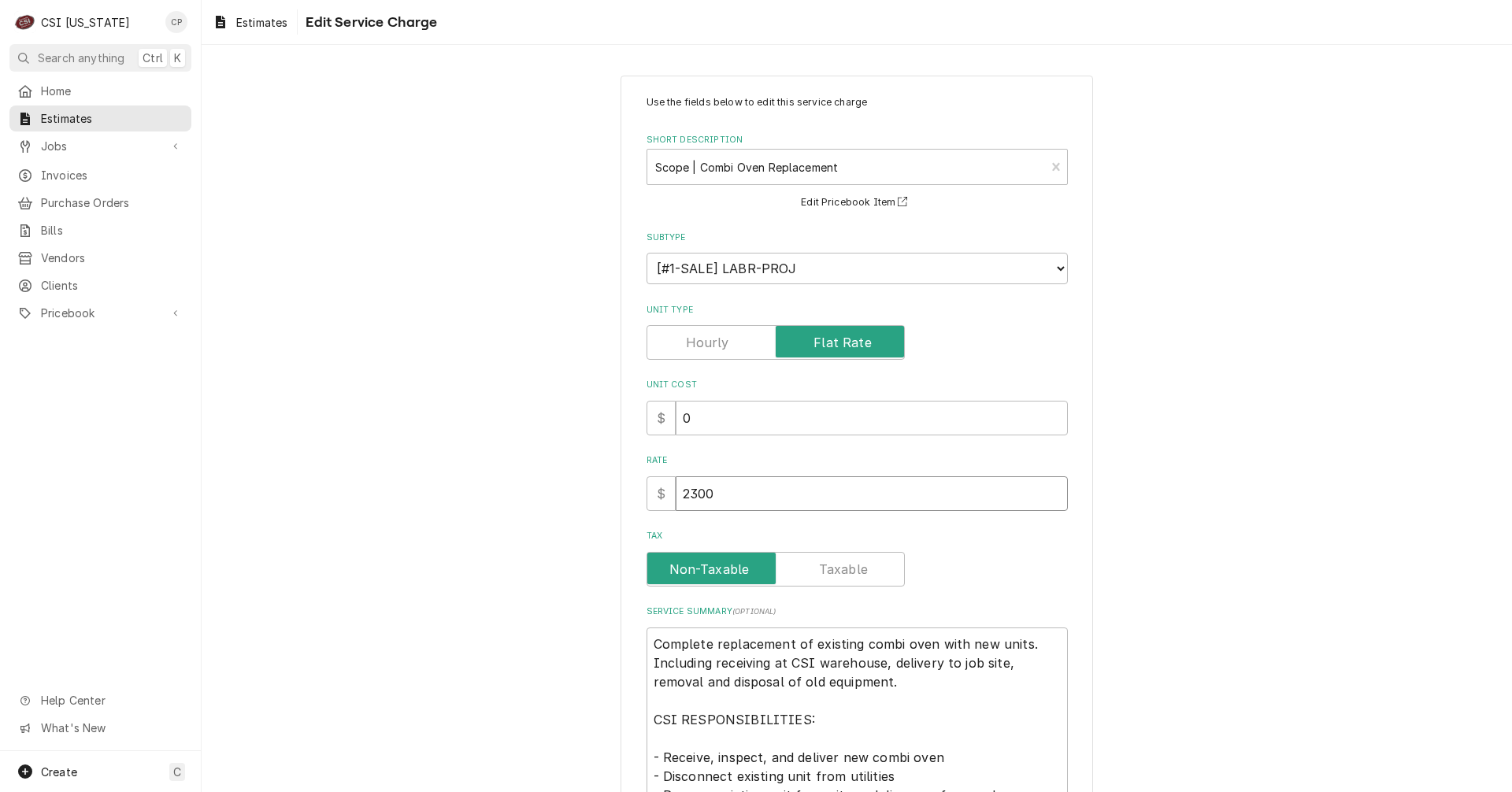
click at [693, 499] on input "2300" at bounding box center [871, 494] width 392 height 35
click at [809, 499] on input "2310" at bounding box center [871, 494] width 392 height 35
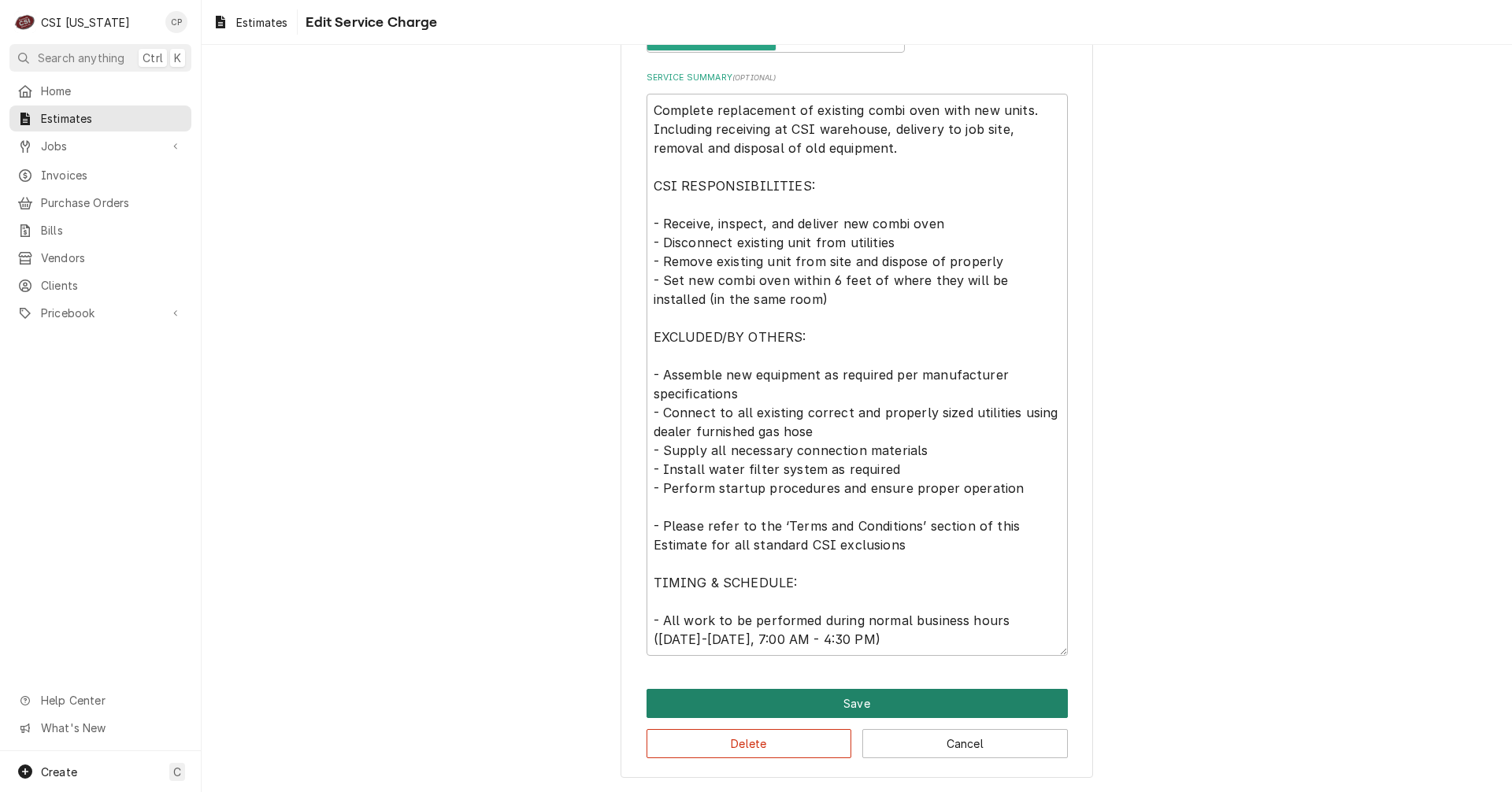
click at [841, 706] on button "Save" at bounding box center [857, 704] width 421 height 29
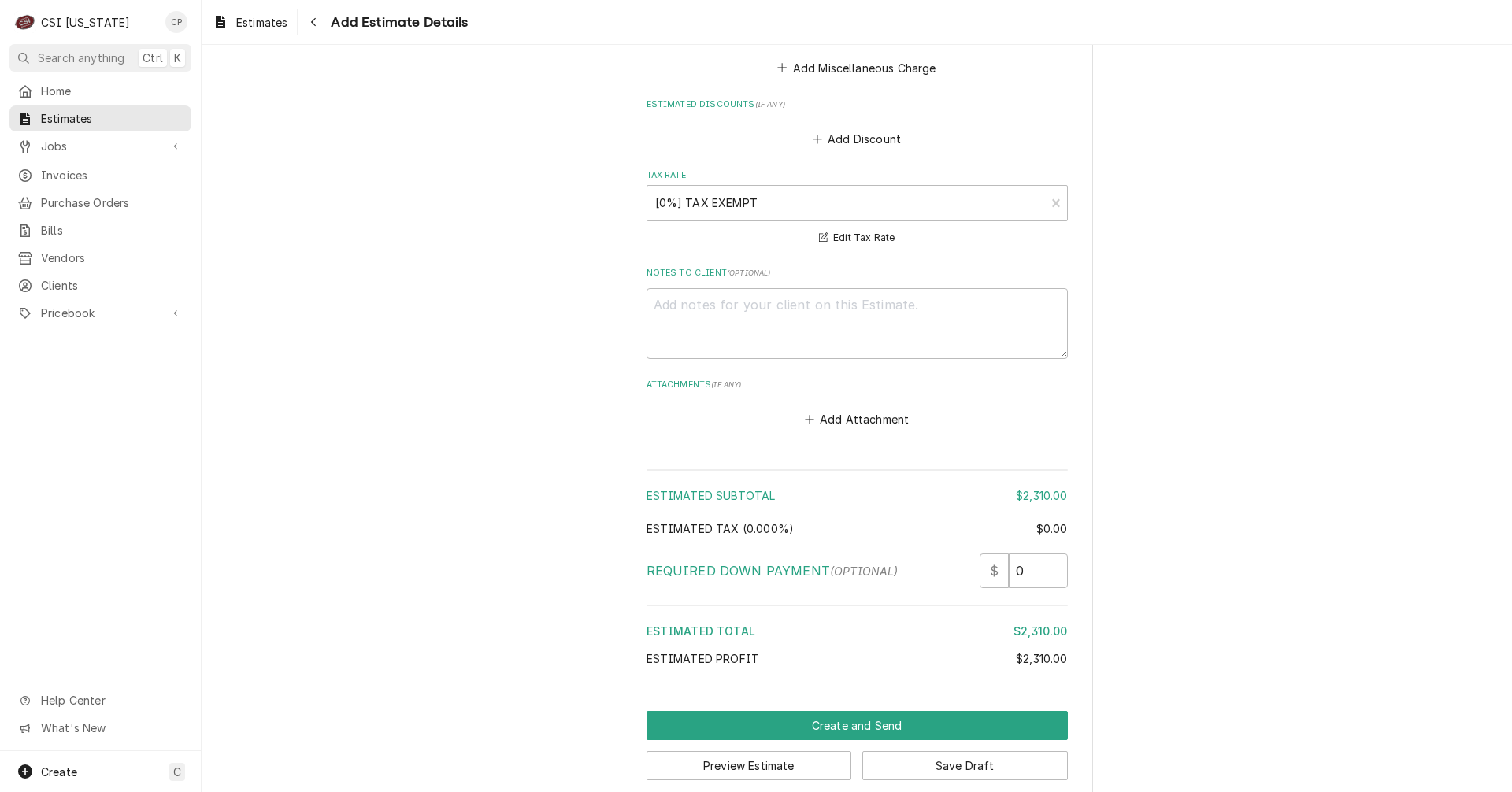
scroll to position [2442, 0]
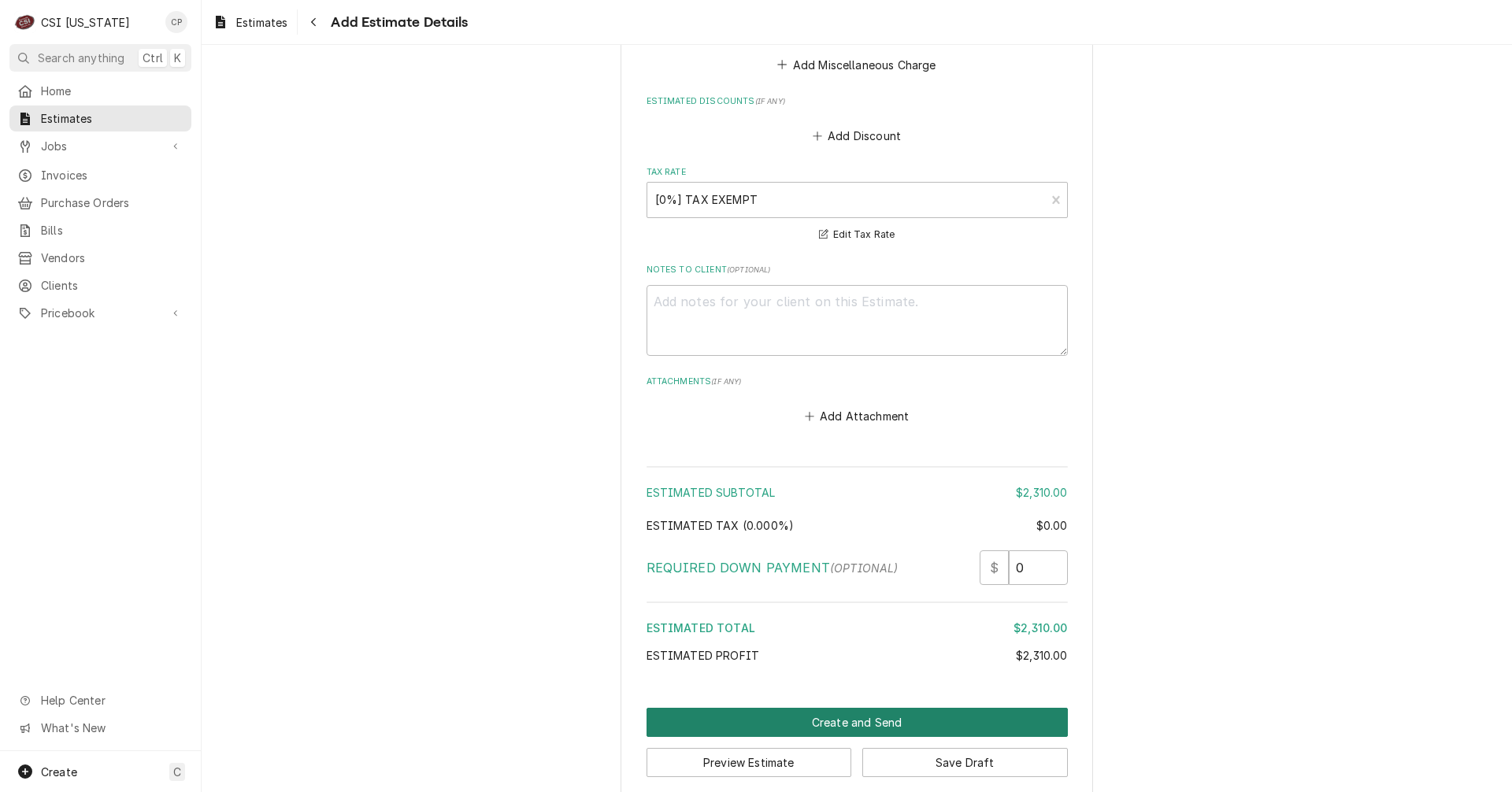
click at [861, 708] on button "Create and Send" at bounding box center [857, 722] width 421 height 29
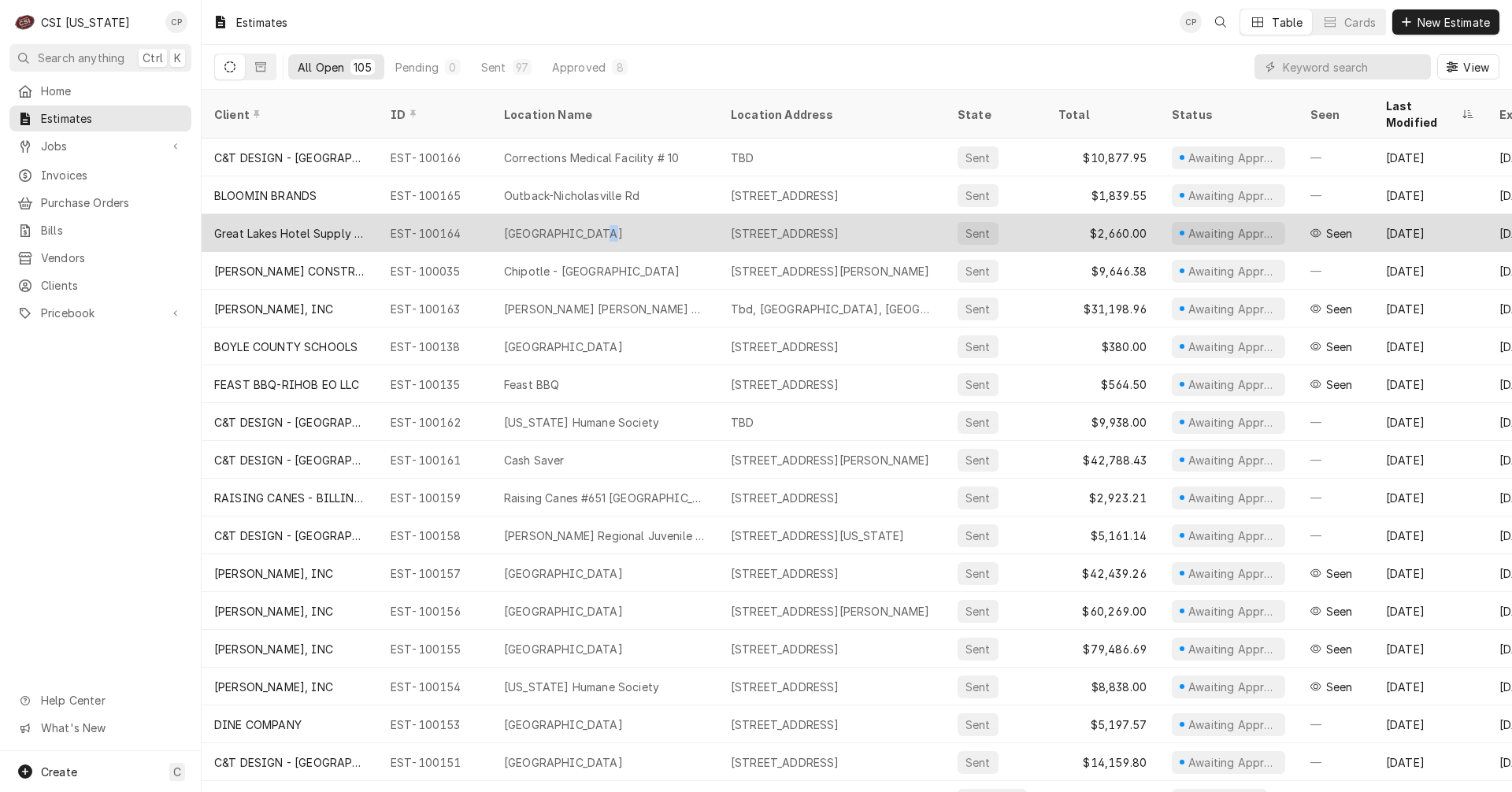
click at [597, 225] on div "[GEOGRAPHIC_DATA]" at bounding box center [563, 233] width 119 height 17
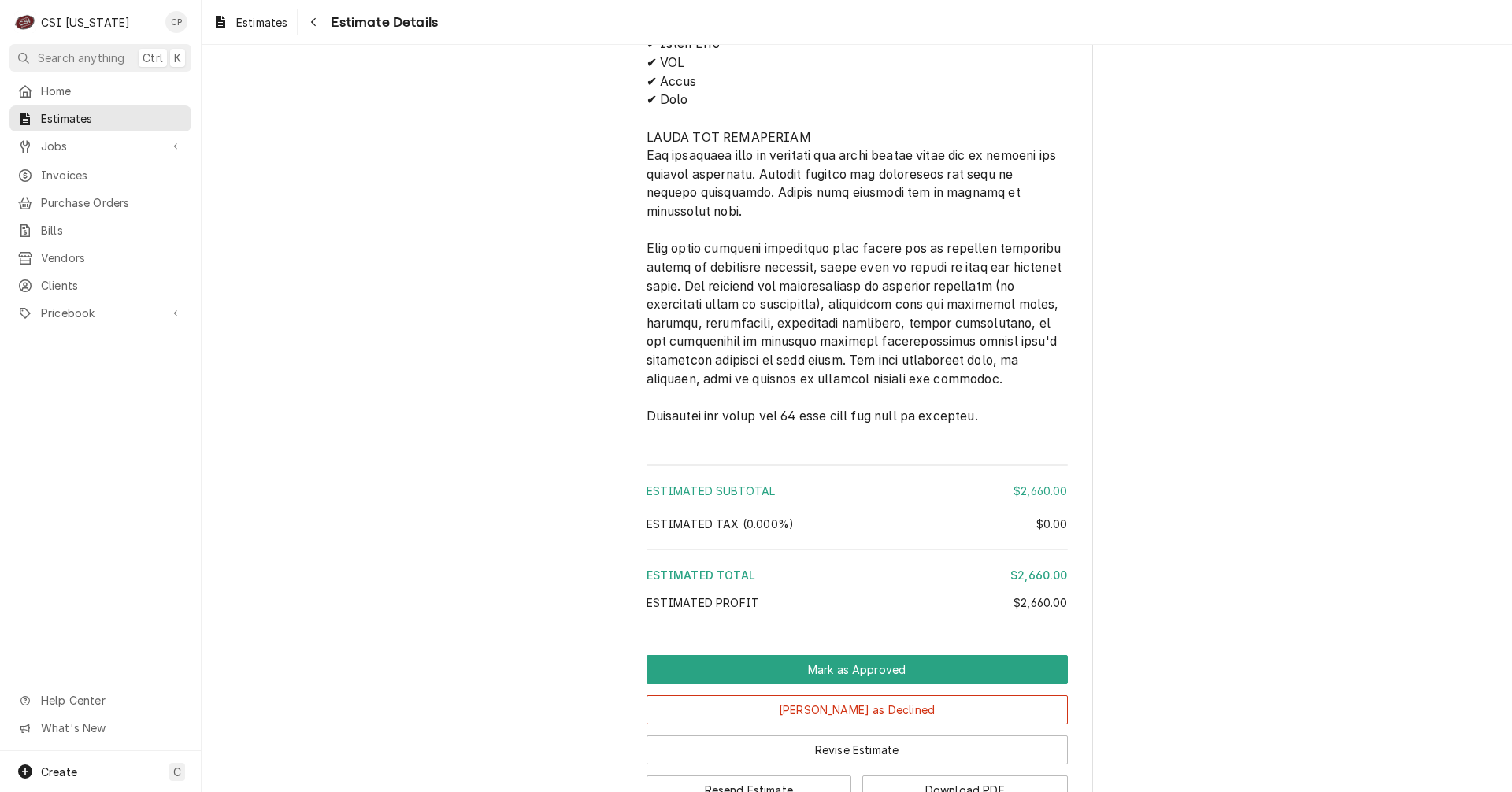
scroll to position [2384, 0]
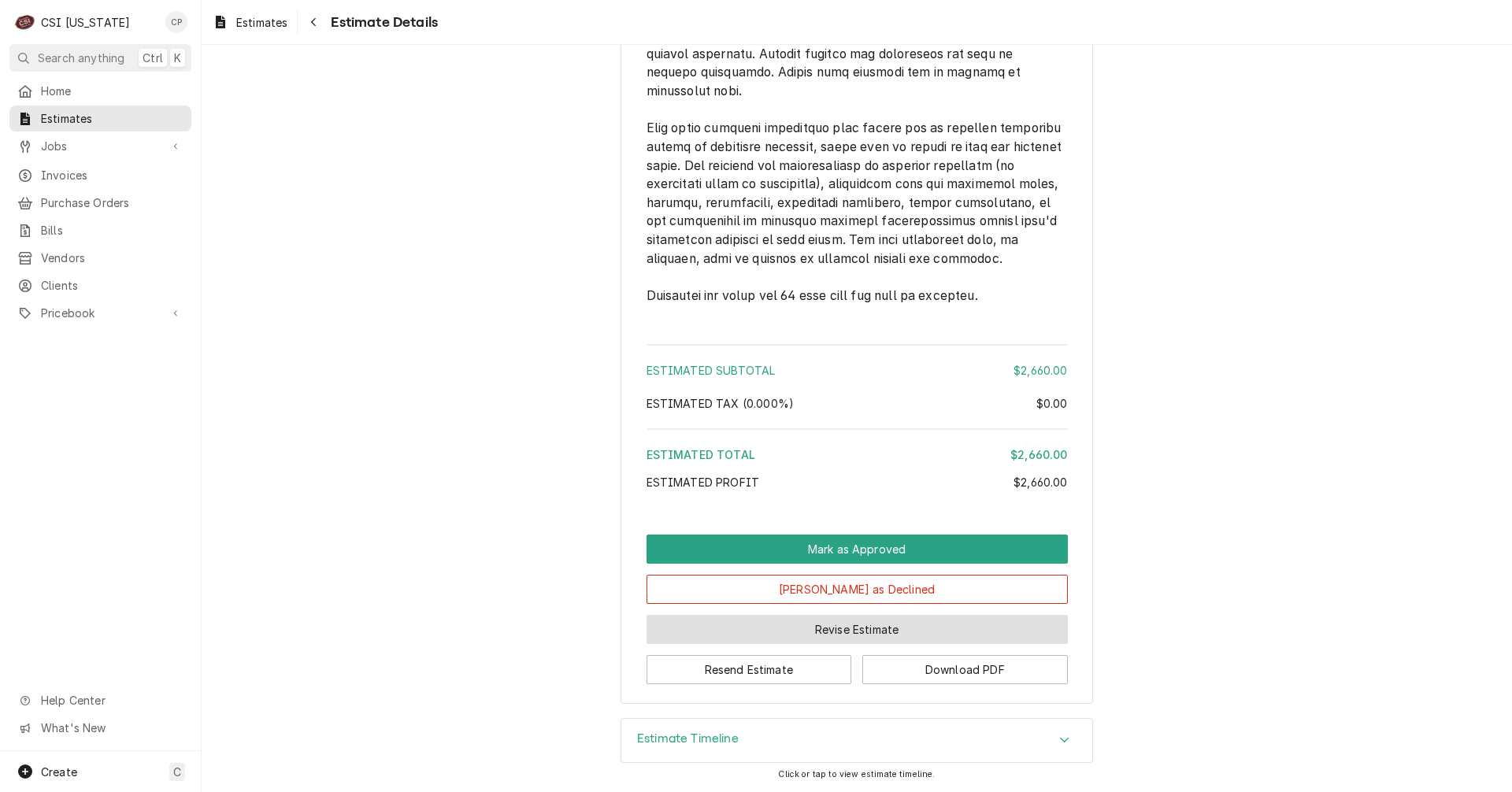
click at [837, 629] on button "Revise Estimate" at bounding box center [857, 629] width 421 height 29
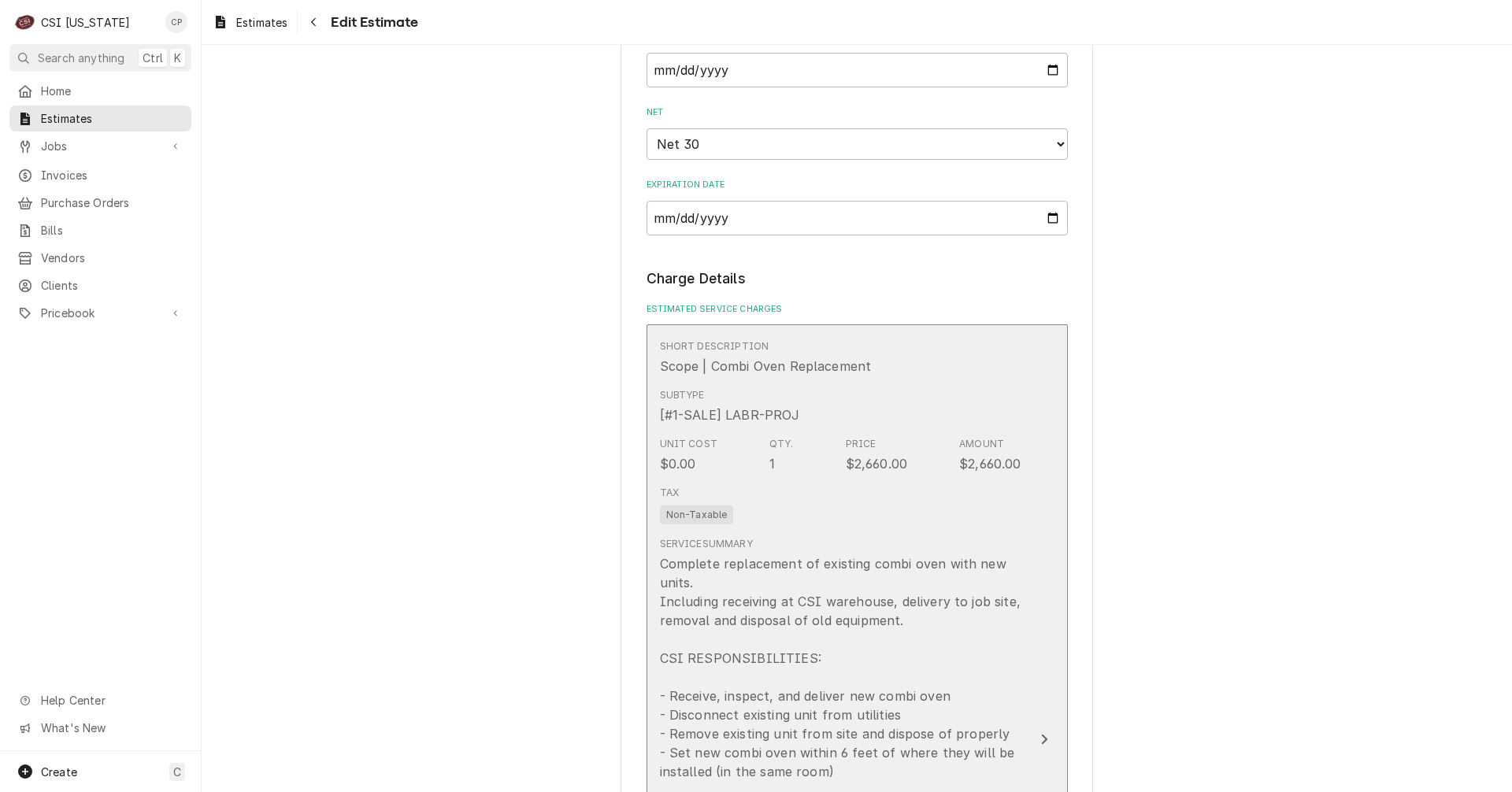
scroll to position [1496, 0]
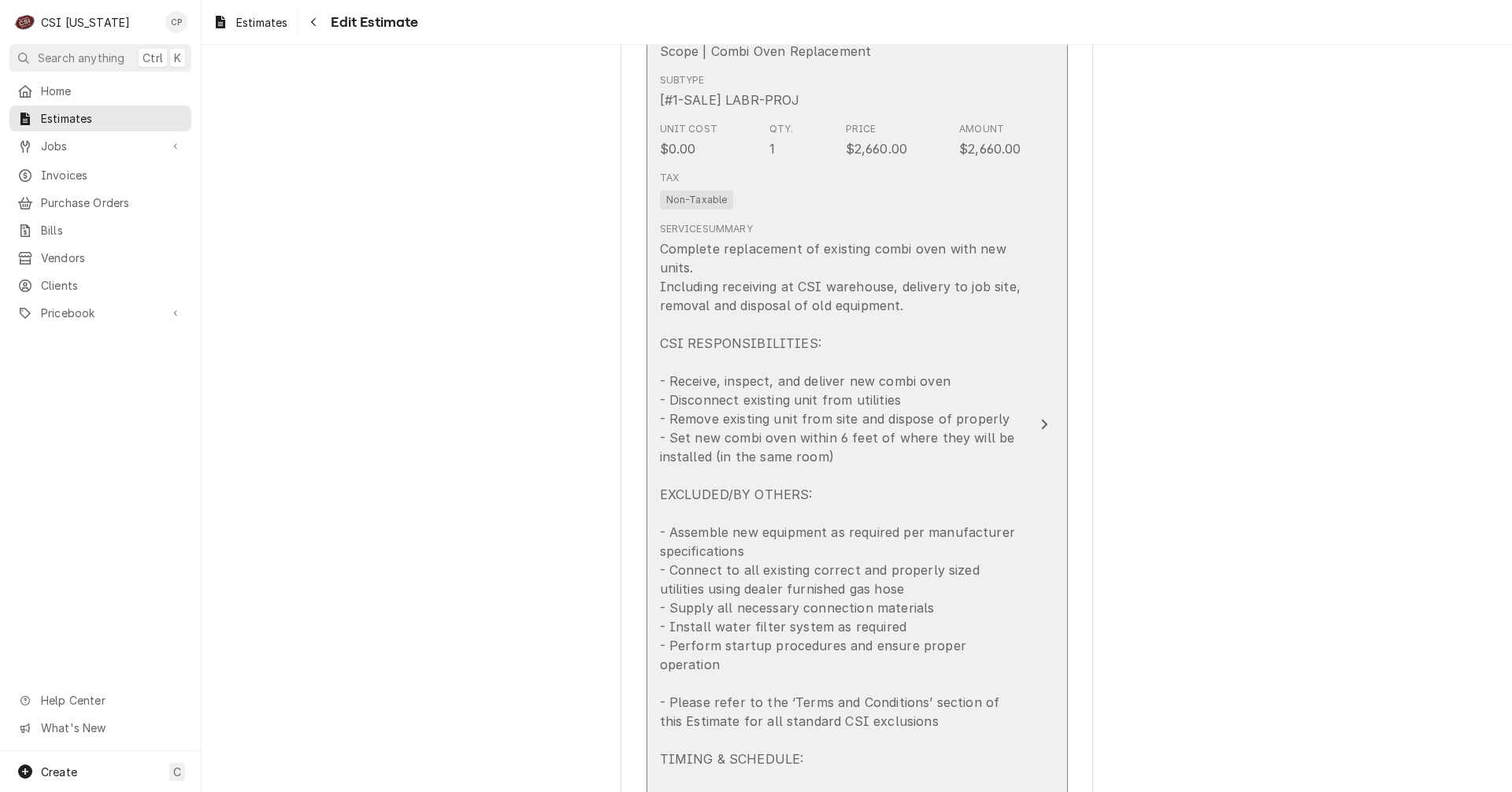
click at [1042, 415] on div "Update Line Item" at bounding box center [1044, 425] width 20 height 19
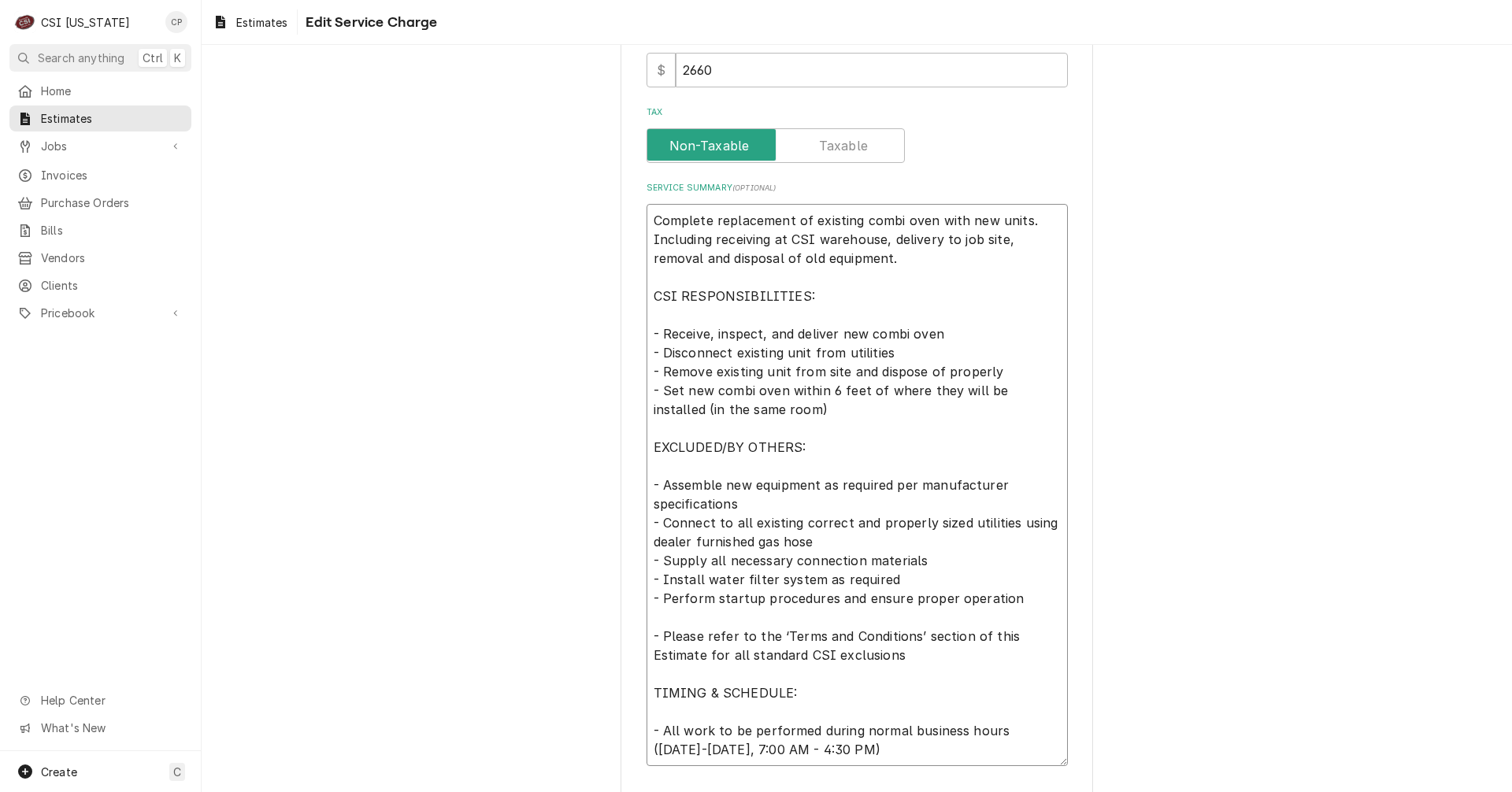
scroll to position [534, 0]
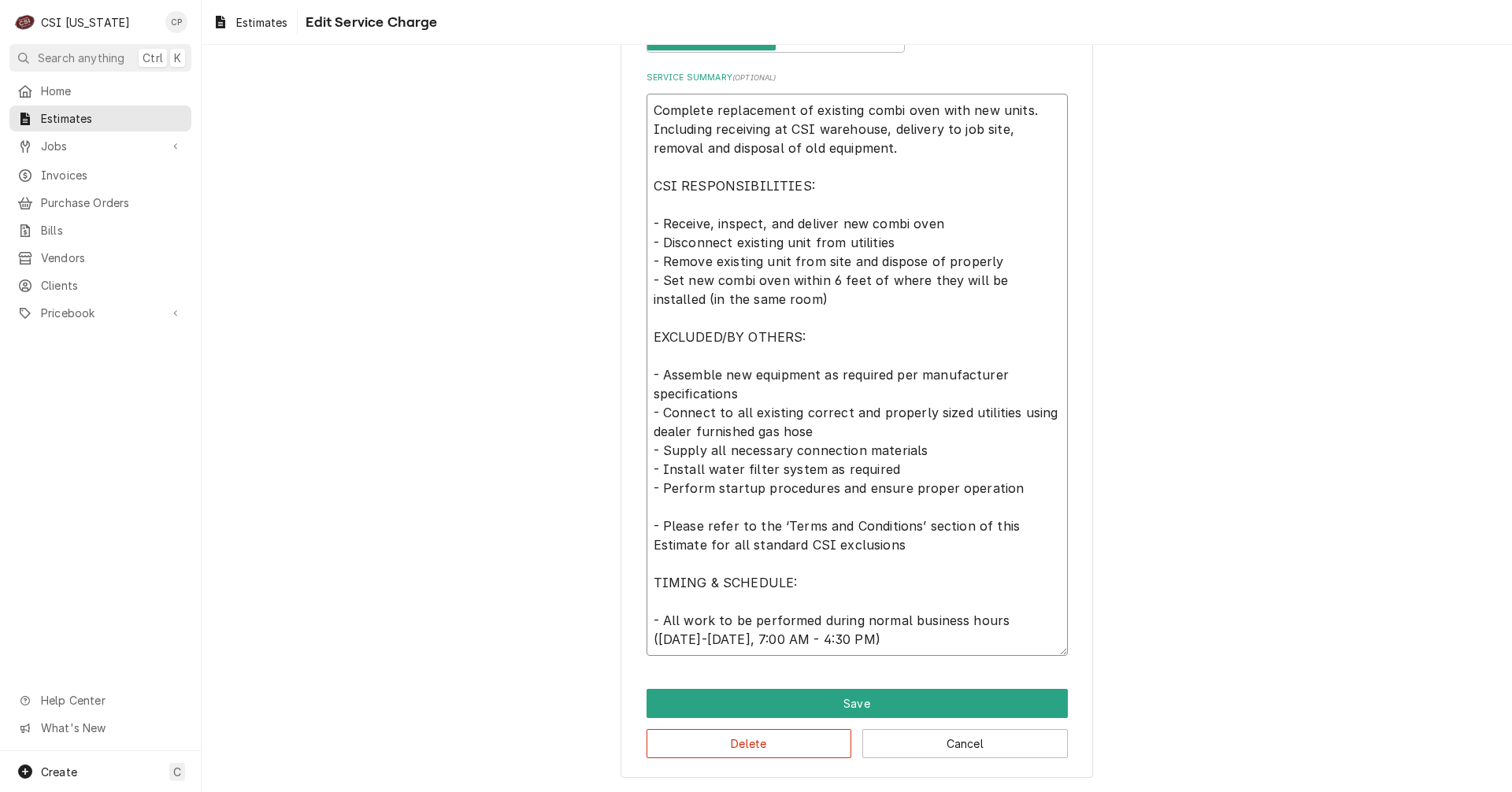
drag, startPoint x: 645, startPoint y: 332, endPoint x: 932, endPoint y: 787, distance: 538.0
click at [932, 787] on div "Use the fields below to edit this service charge Short Description Scope | Comb…" at bounding box center [856, 159] width 1310 height 1265
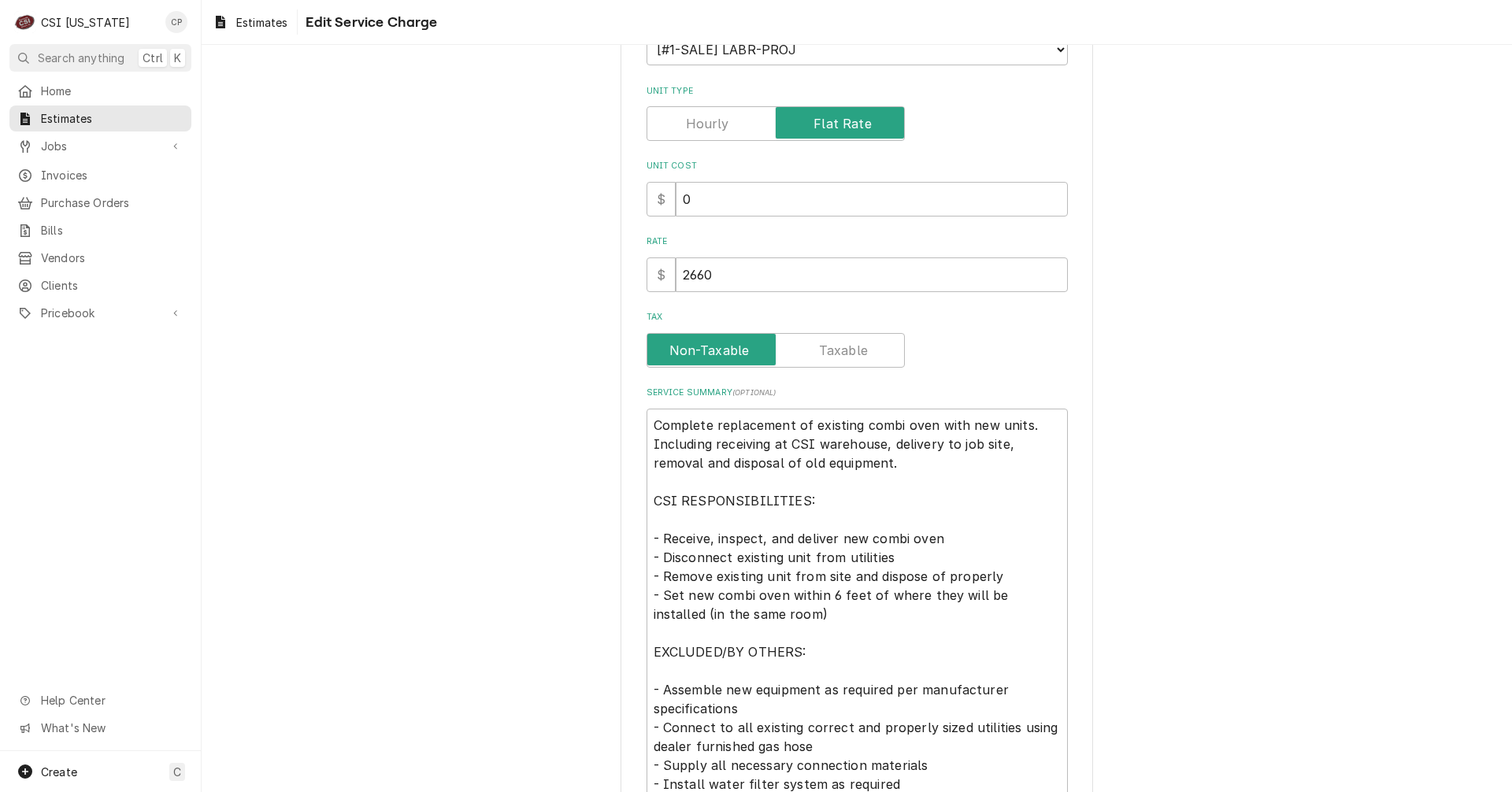
scroll to position [0, 0]
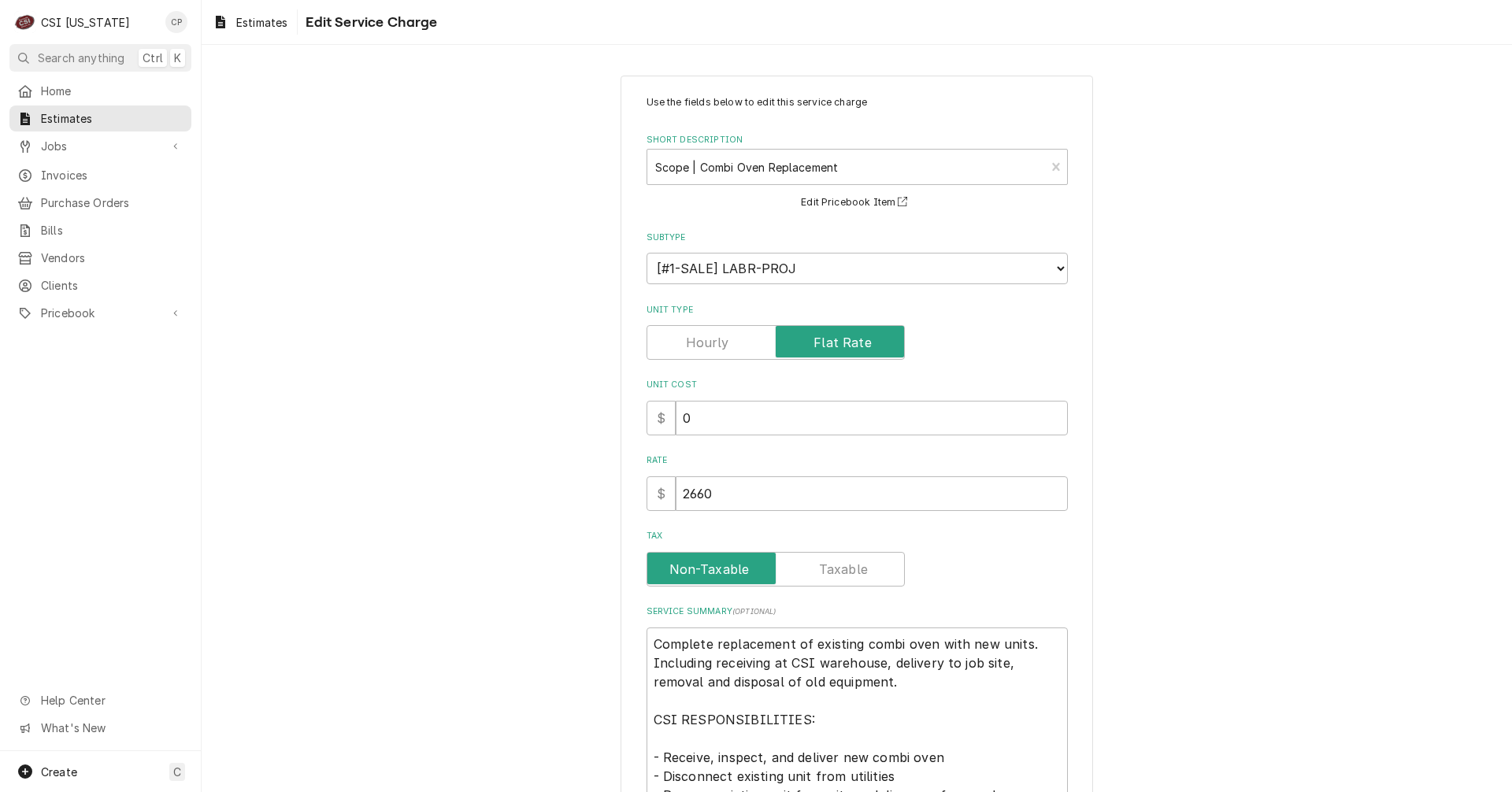
click at [371, 586] on div "Use the fields below to edit this service charge Short Description Scope | Comb…" at bounding box center [856, 693] width 1310 height 1265
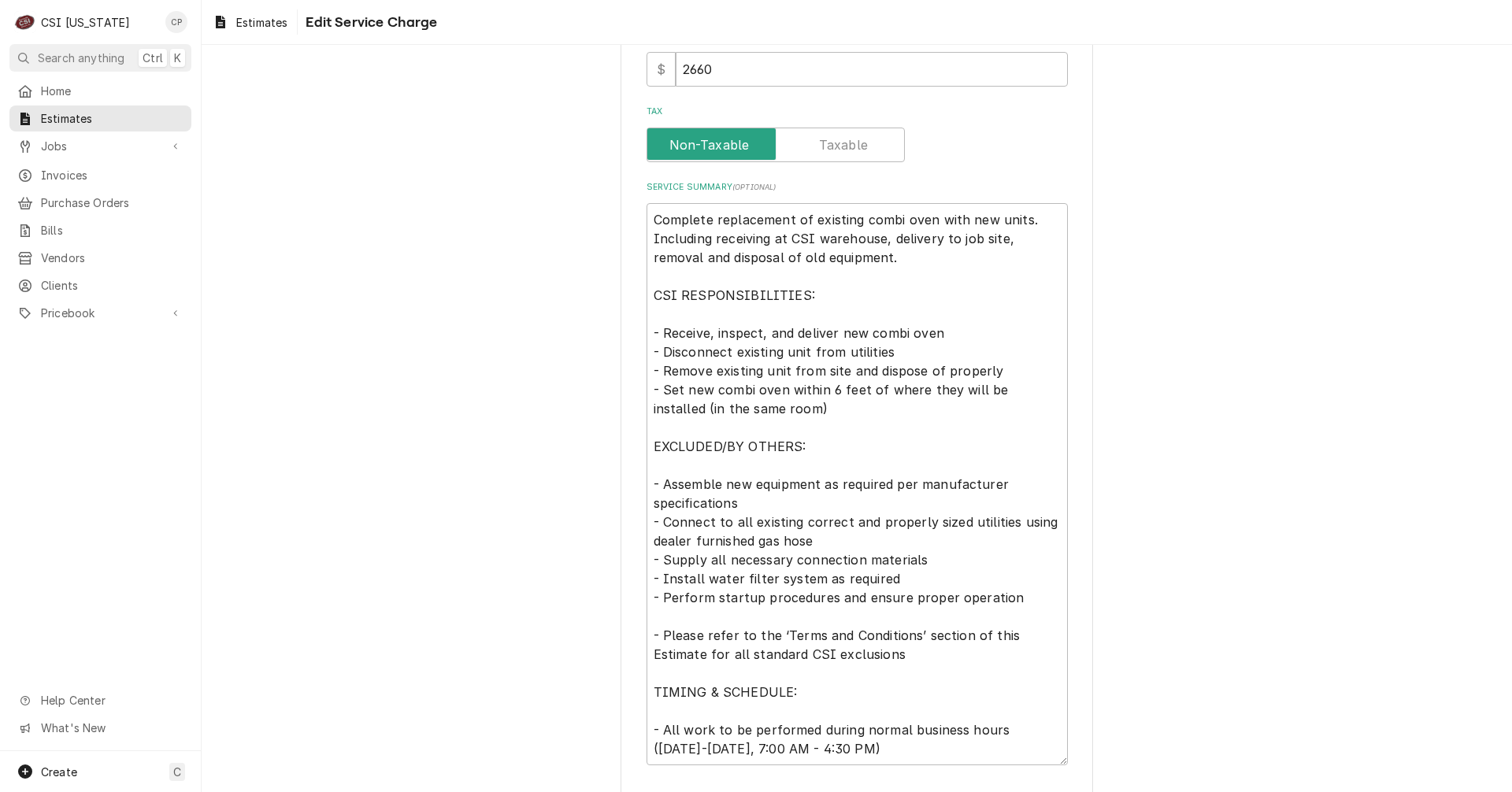
scroll to position [534, 0]
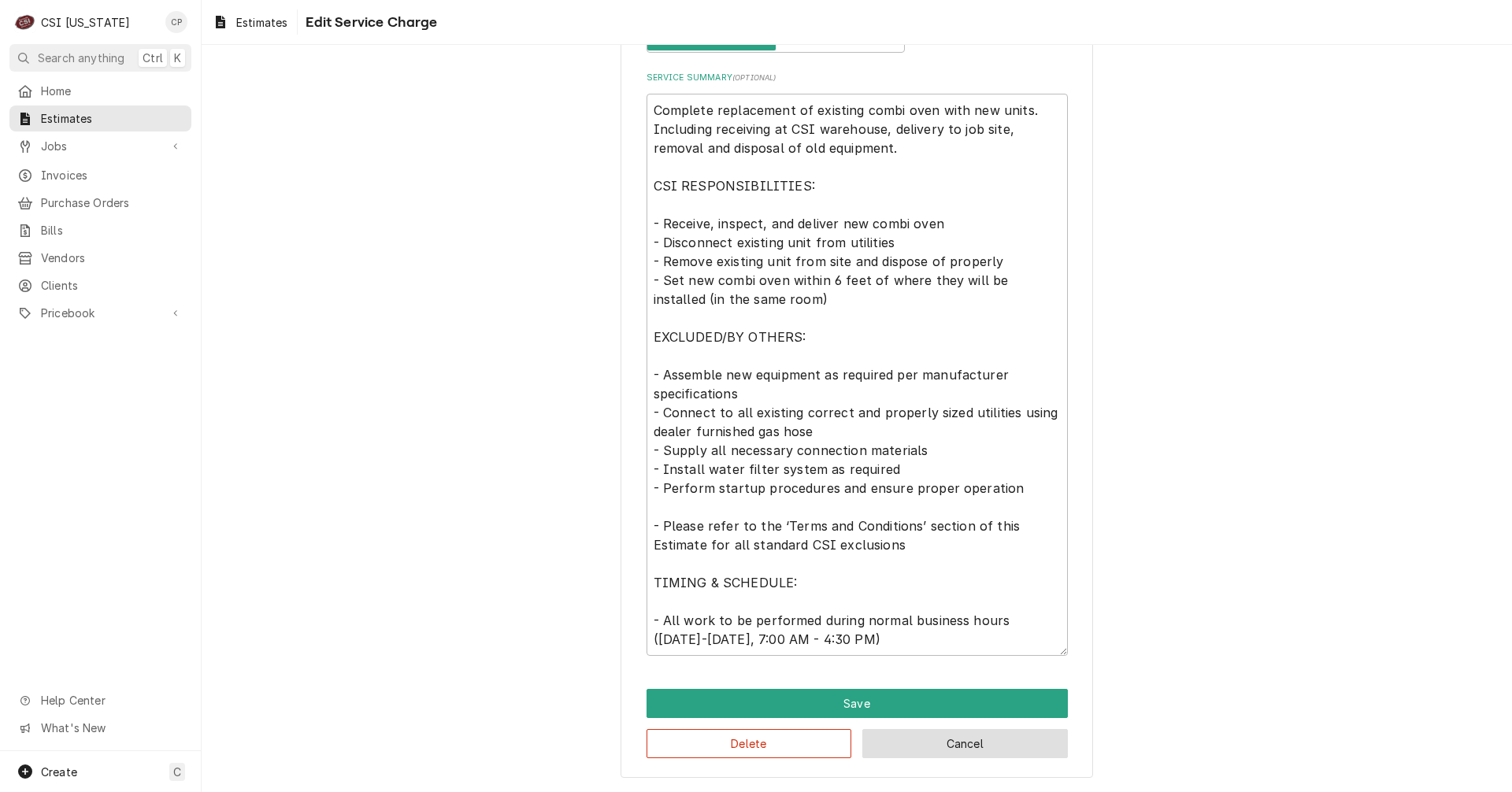
click at [973, 752] on button "Cancel" at bounding box center [965, 744] width 206 height 29
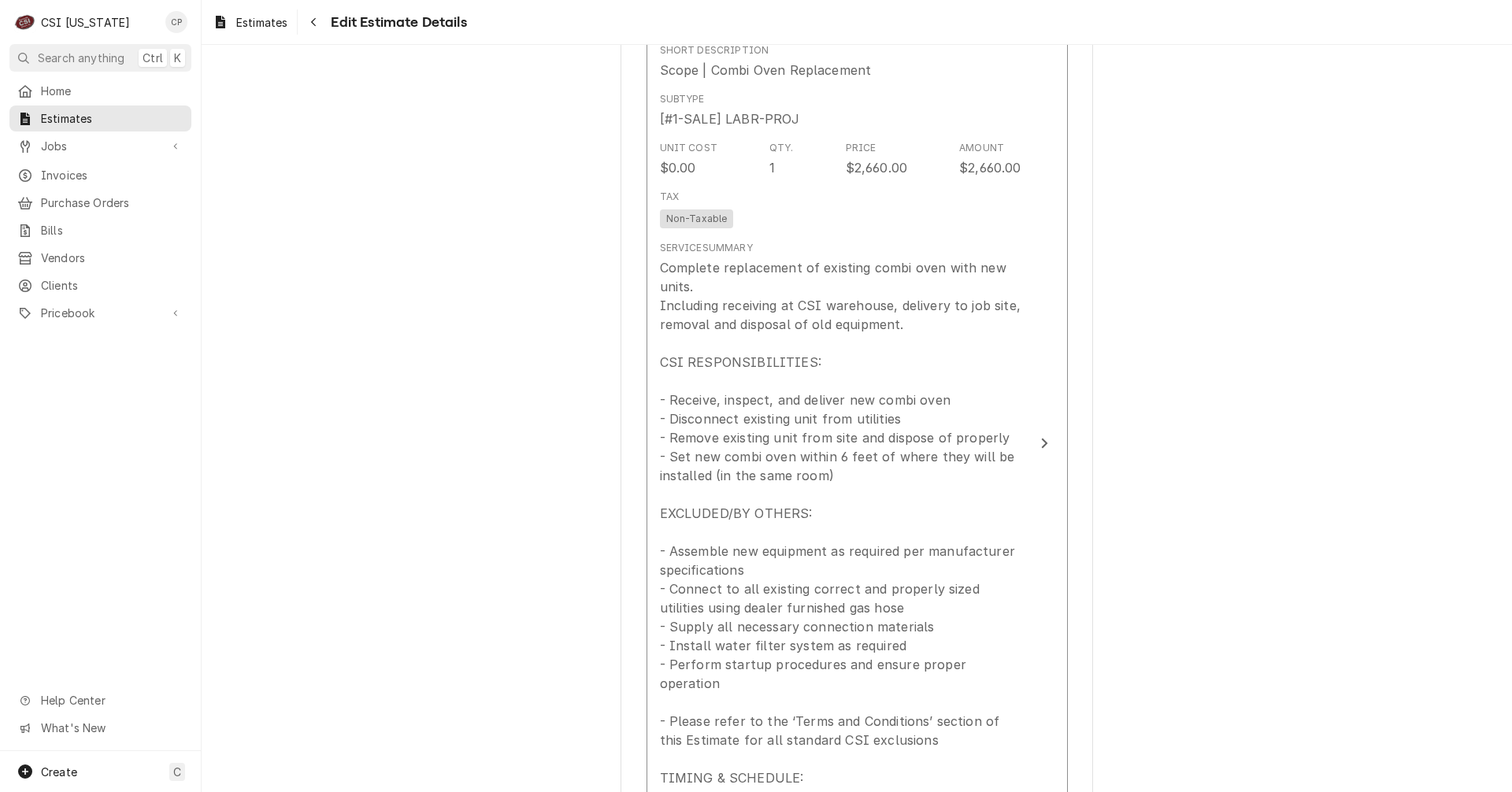
type textarea "x"
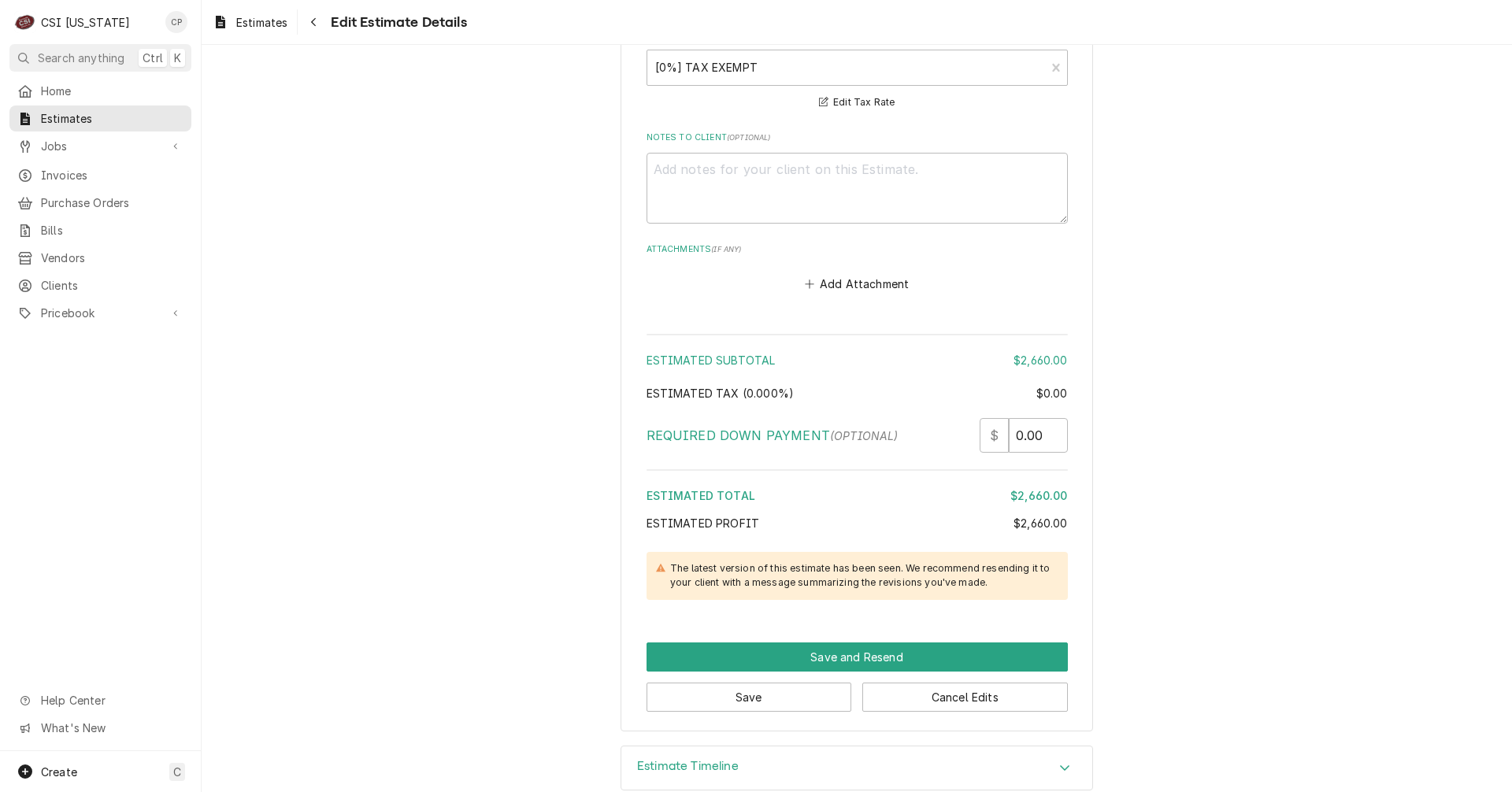
scroll to position [2582, 0]
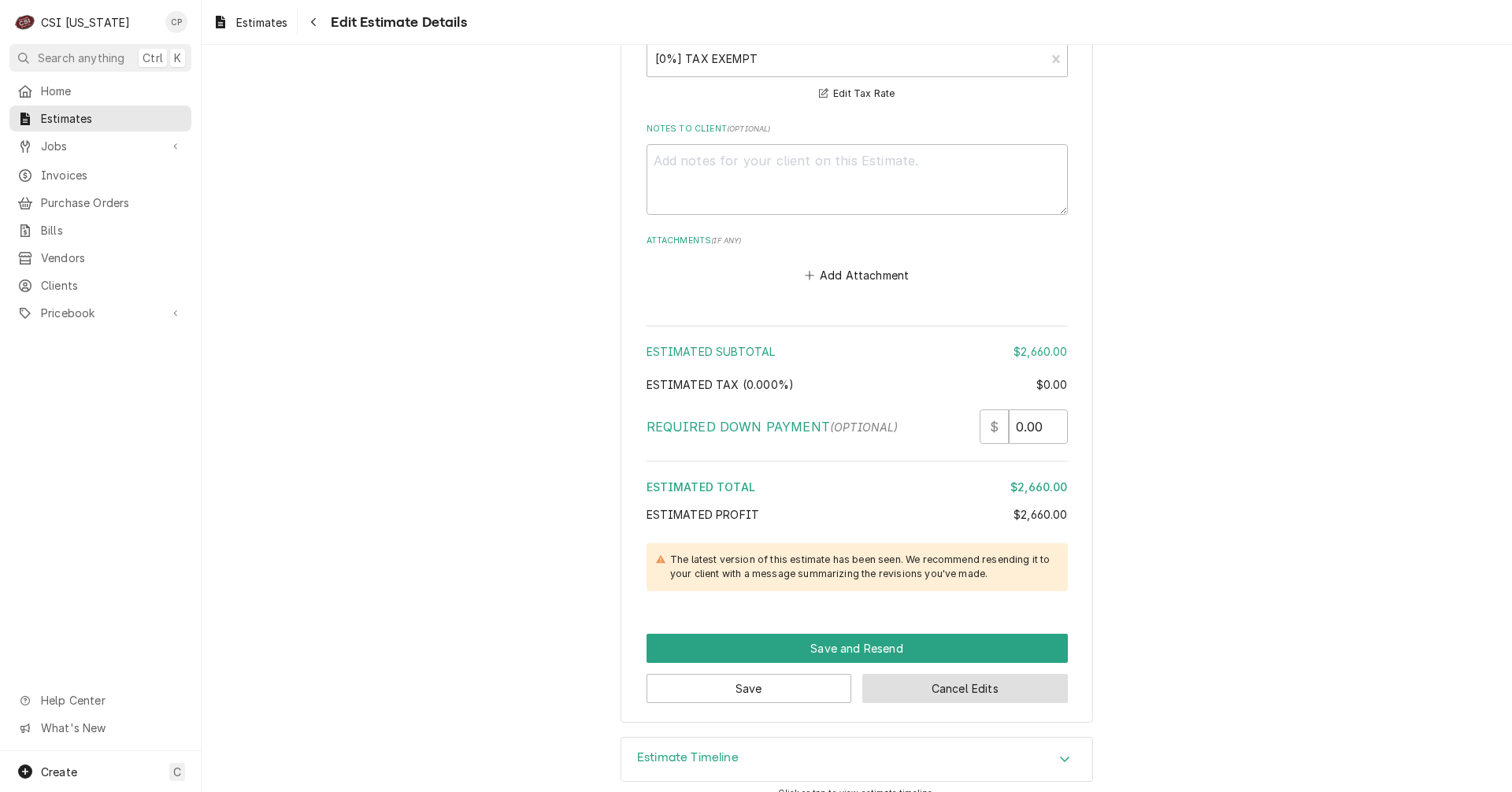
click at [967, 677] on button "Cancel Edits" at bounding box center [965, 688] width 206 height 29
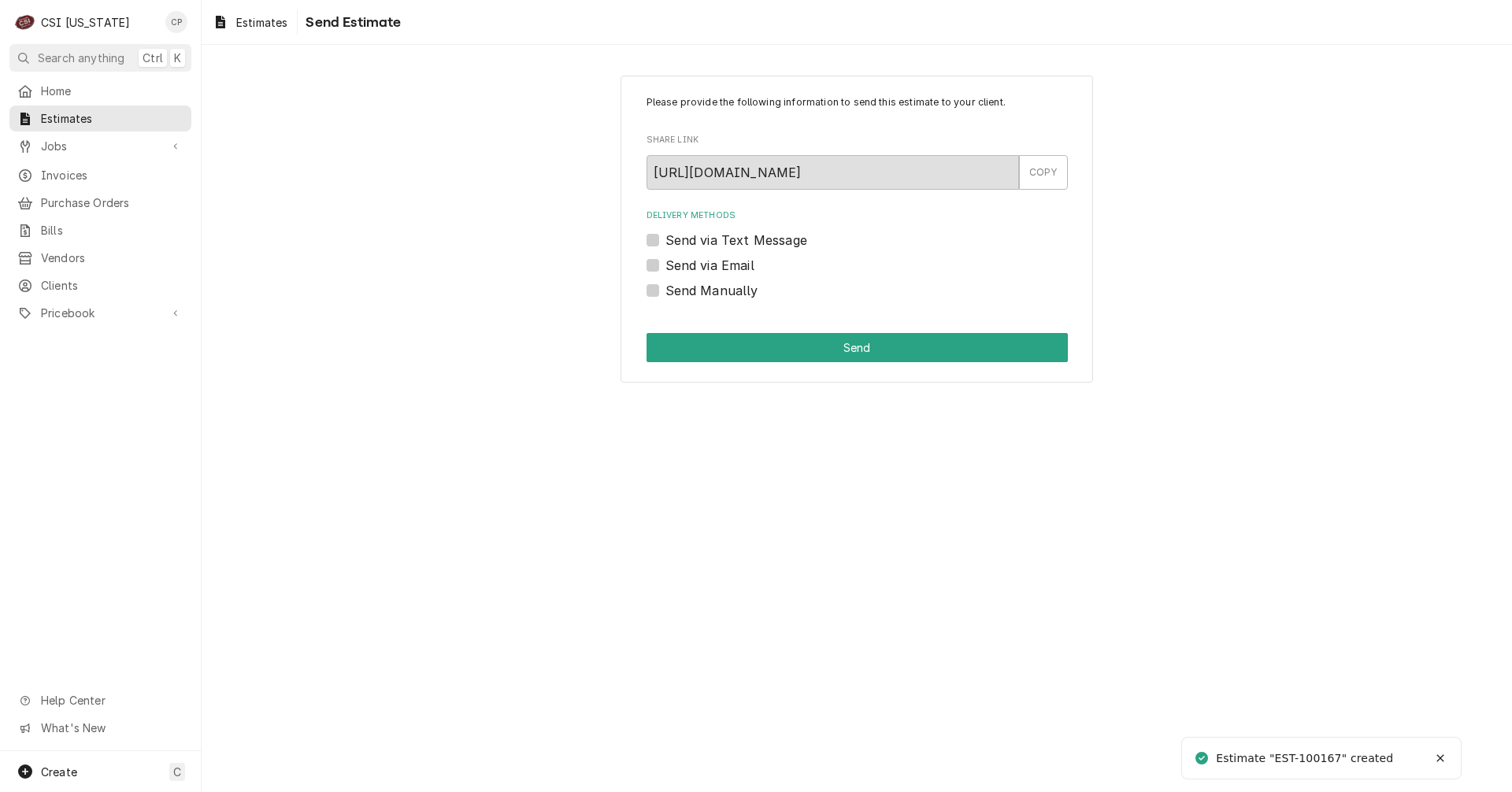
click at [665, 286] on label "Send Manually" at bounding box center [712, 291] width 93 height 19
click at [665, 286] on input "Send Manually" at bounding box center [876, 298] width 421 height 35
checkbox input "true"
click at [665, 265] on label "Send via Email" at bounding box center [710, 265] width 89 height 19
click at [665, 265] on input "Send via Email" at bounding box center [876, 273] width 421 height 35
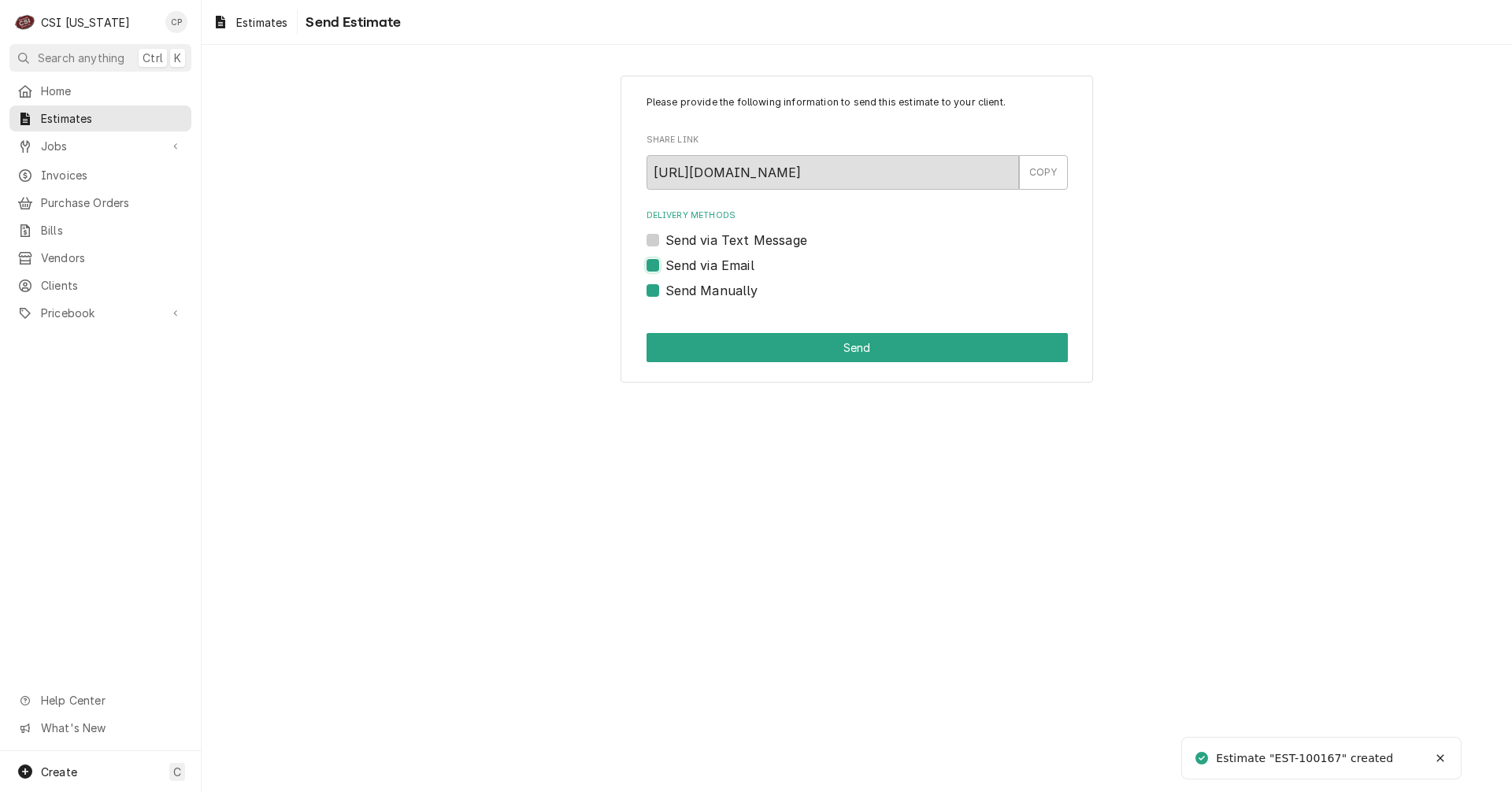
checkbox input "true"
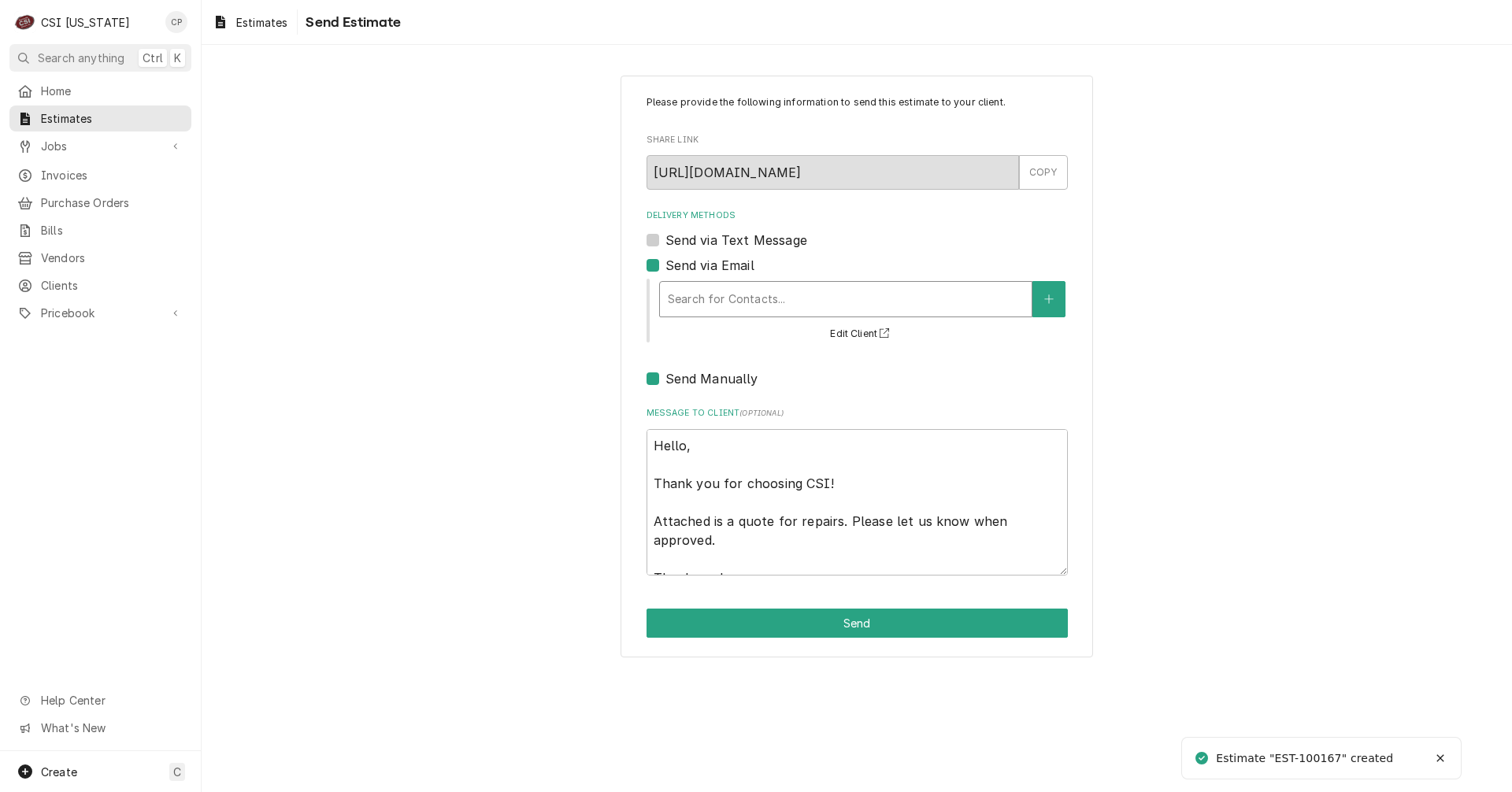
click at [764, 301] on div "Delivery Methods" at bounding box center [846, 299] width 355 height 29
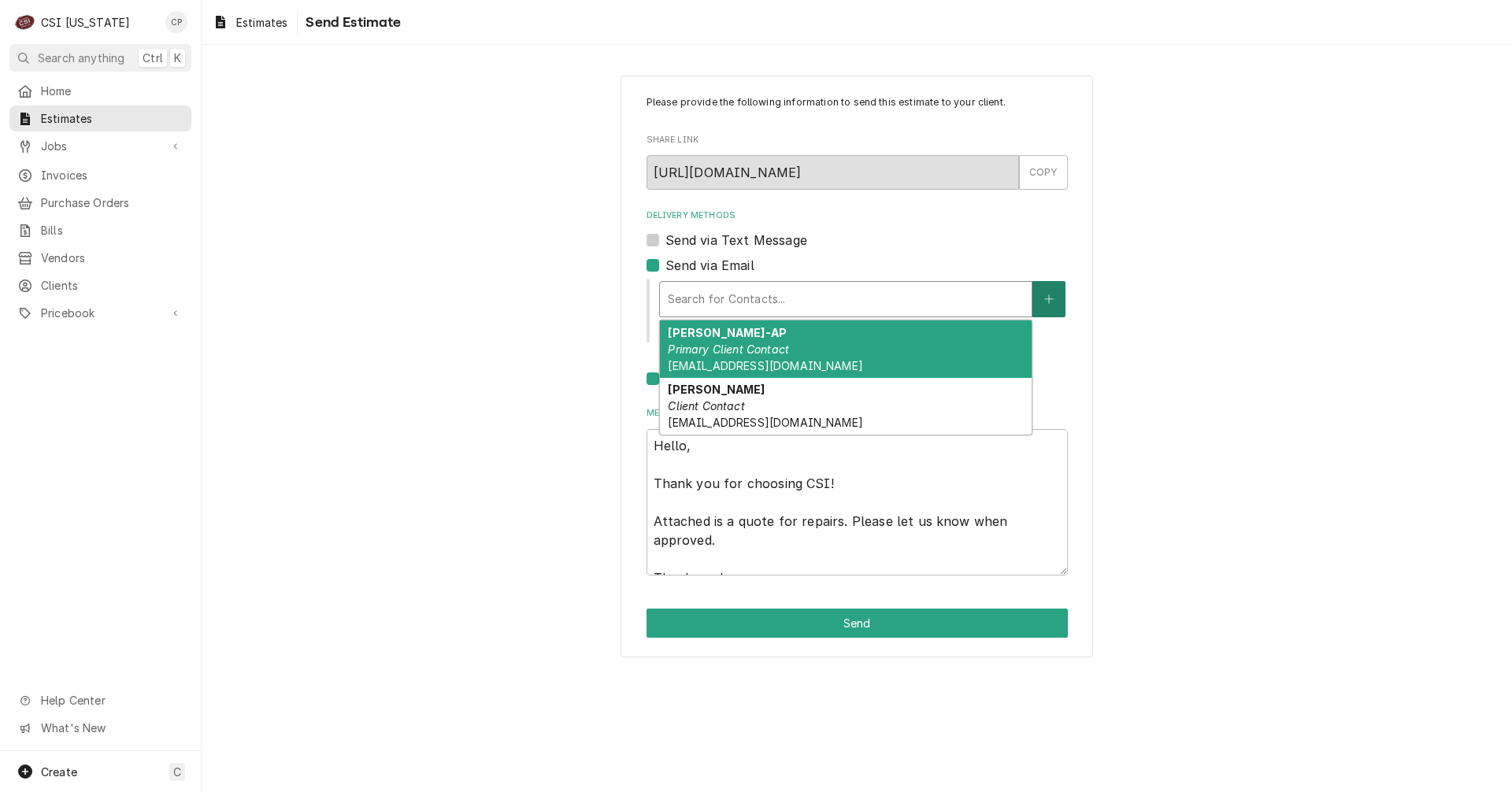
click at [1050, 298] on icon "Create New Contact" at bounding box center [1048, 299] width 9 height 11
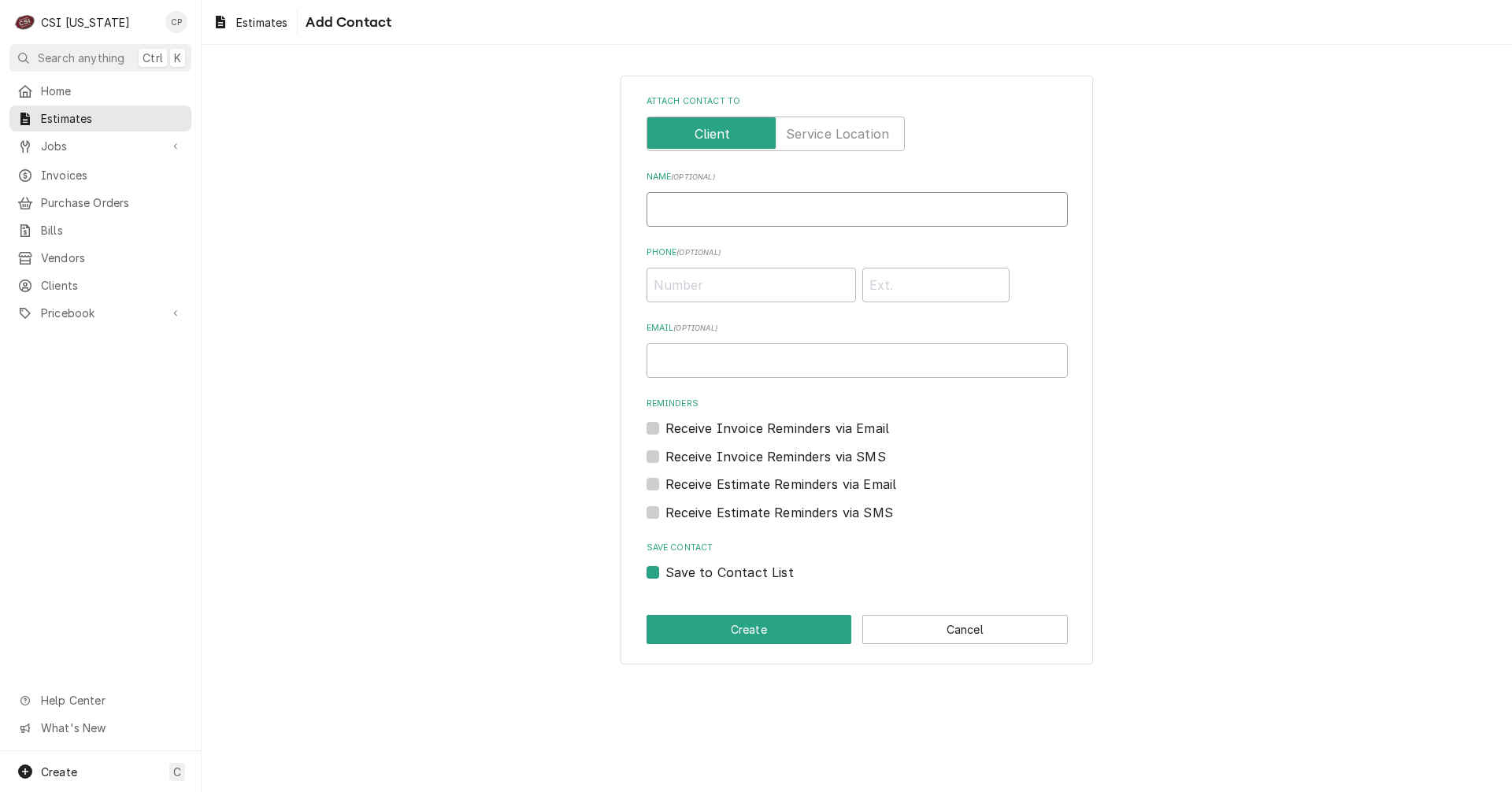
click at [691, 203] on input "Name ( optional )" at bounding box center [857, 209] width 421 height 35
type input "[PERSON_NAME]"
click at [690, 289] on input "Phone ( optional )" at bounding box center [751, 285] width 210 height 35
type input "[PHONE_NUMBER]"
click at [697, 364] on input "Email ( optional )" at bounding box center [857, 361] width 421 height 35
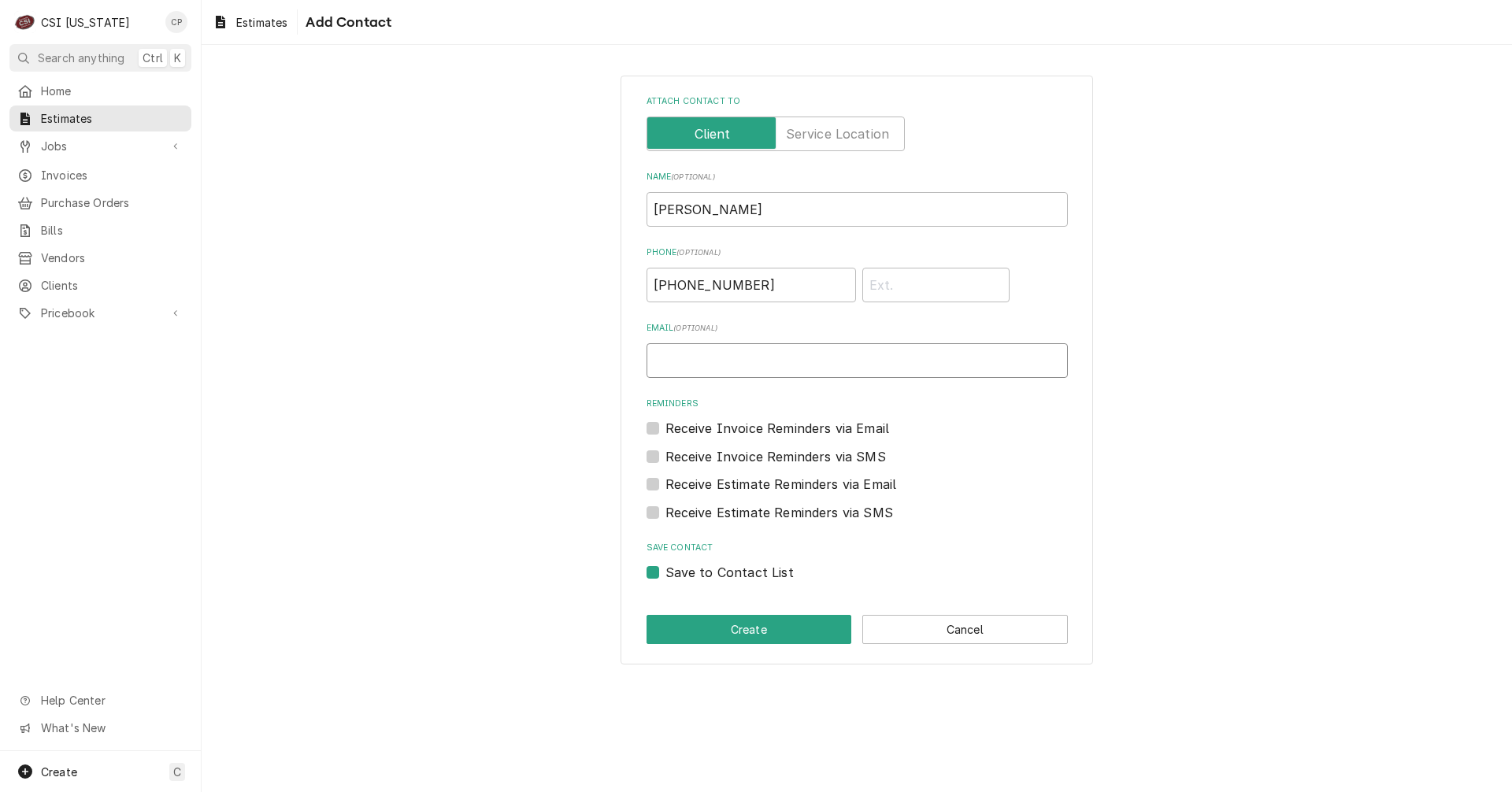
paste input "[EMAIL_ADDRESS][DOMAIN_NAME]"
type input "[EMAIL_ADDRESS][DOMAIN_NAME]"
click at [752, 634] on button "Create" at bounding box center [749, 629] width 206 height 29
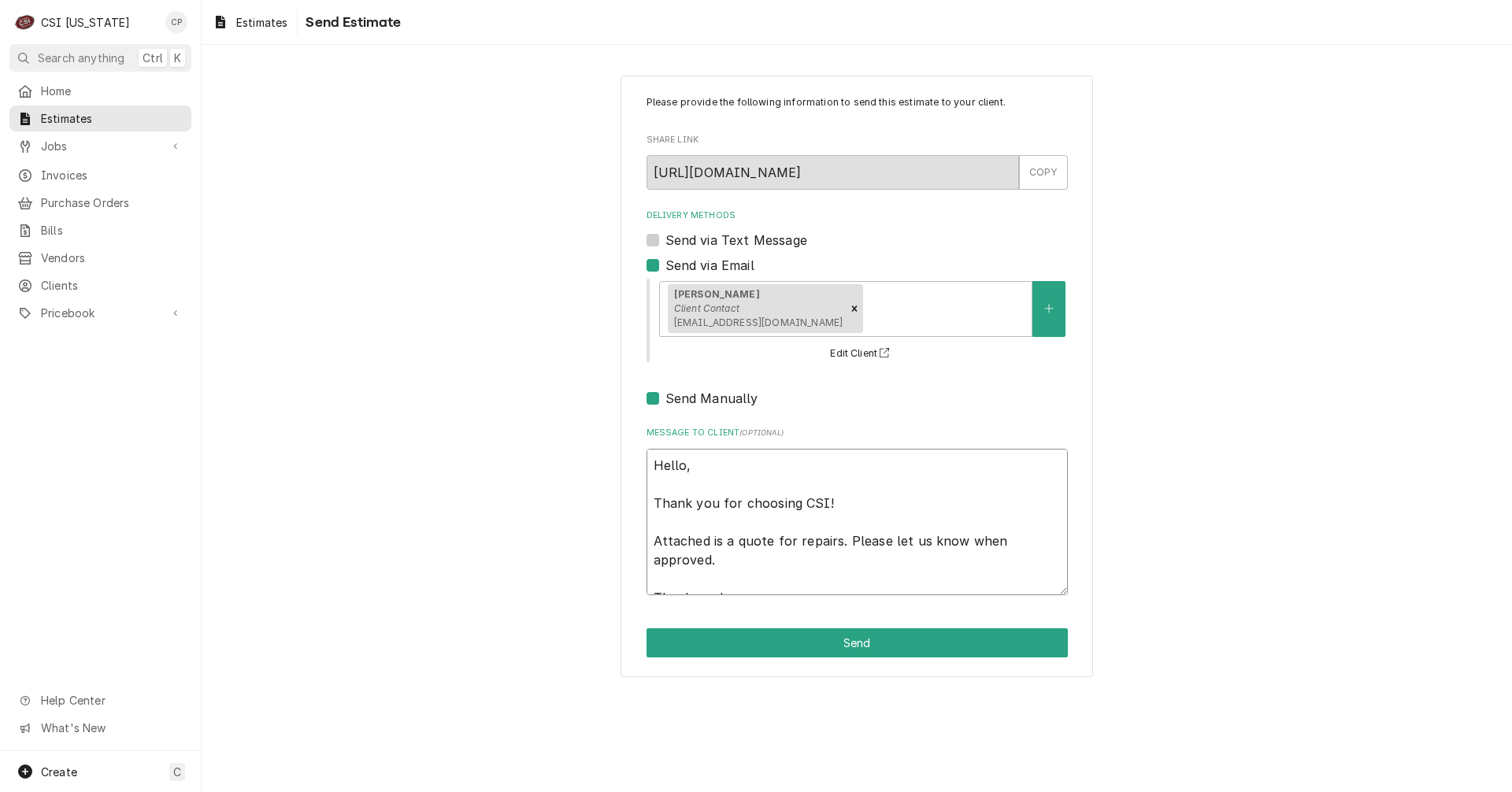
click at [803, 570] on textarea "Hello, Thank you for choosing CSI! Attached is a quote for repairs. Please let …" at bounding box center [857, 522] width 421 height 147
drag, startPoint x: 794, startPoint y: 540, endPoint x: 968, endPoint y: 572, distance: 176.9
click at [968, 572] on textarea "Hello, Thank you for choosing CSI! Attached is a quote for repairs. Please let …" at bounding box center [857, 522] width 421 height 147
type textarea "x"
type textarea "Hello, Thank you for choosing CSI! Attached is a quote for t Thank you!"
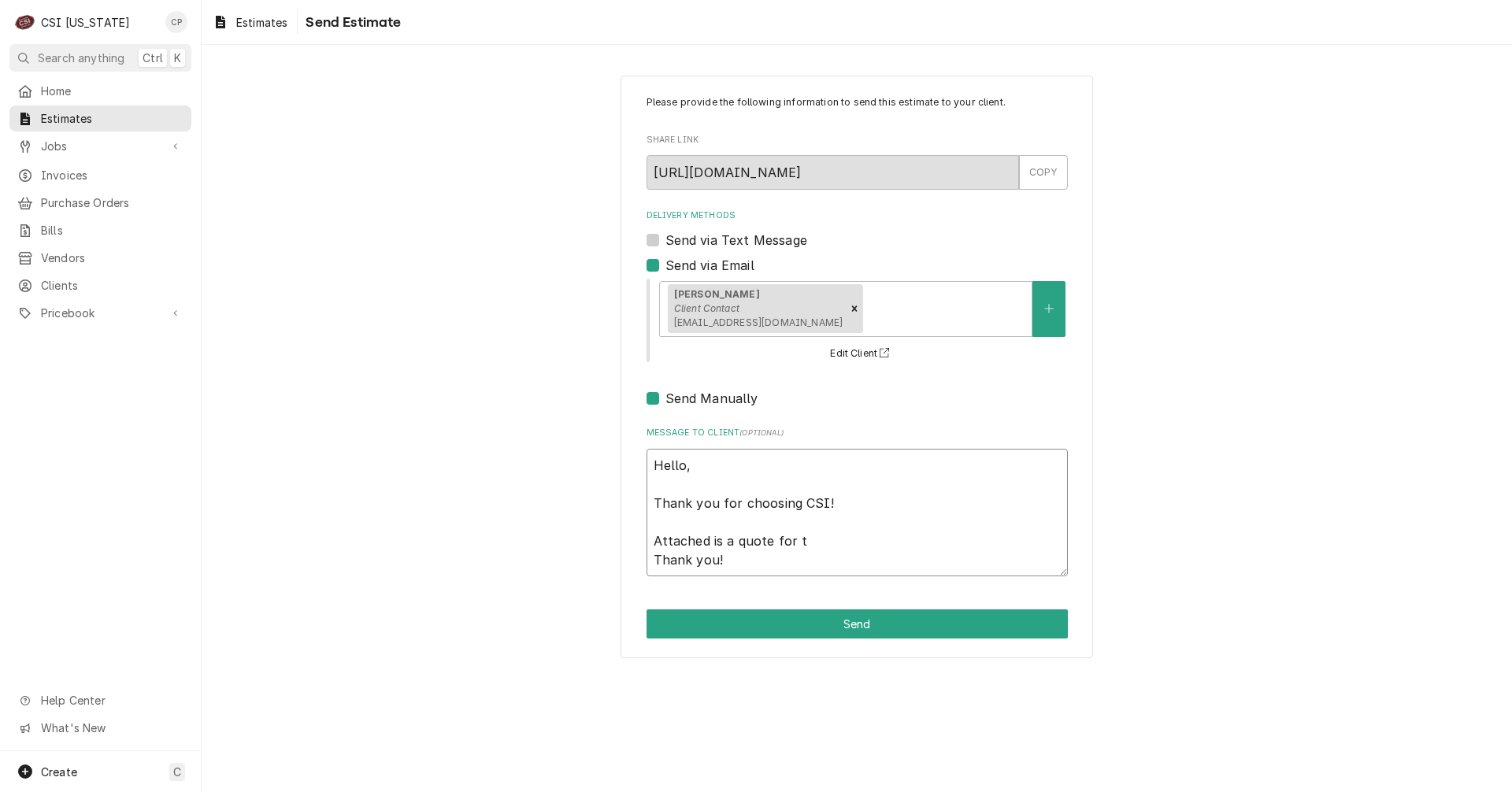
type textarea "x"
type textarea "Hello, Thank you for choosing CSI! Attached is a quote for th Thank you!"
type textarea "x"
type textarea "Hello, Thank you for choosing CSI! Attached is a quote for the Thank you!"
type textarea "x"
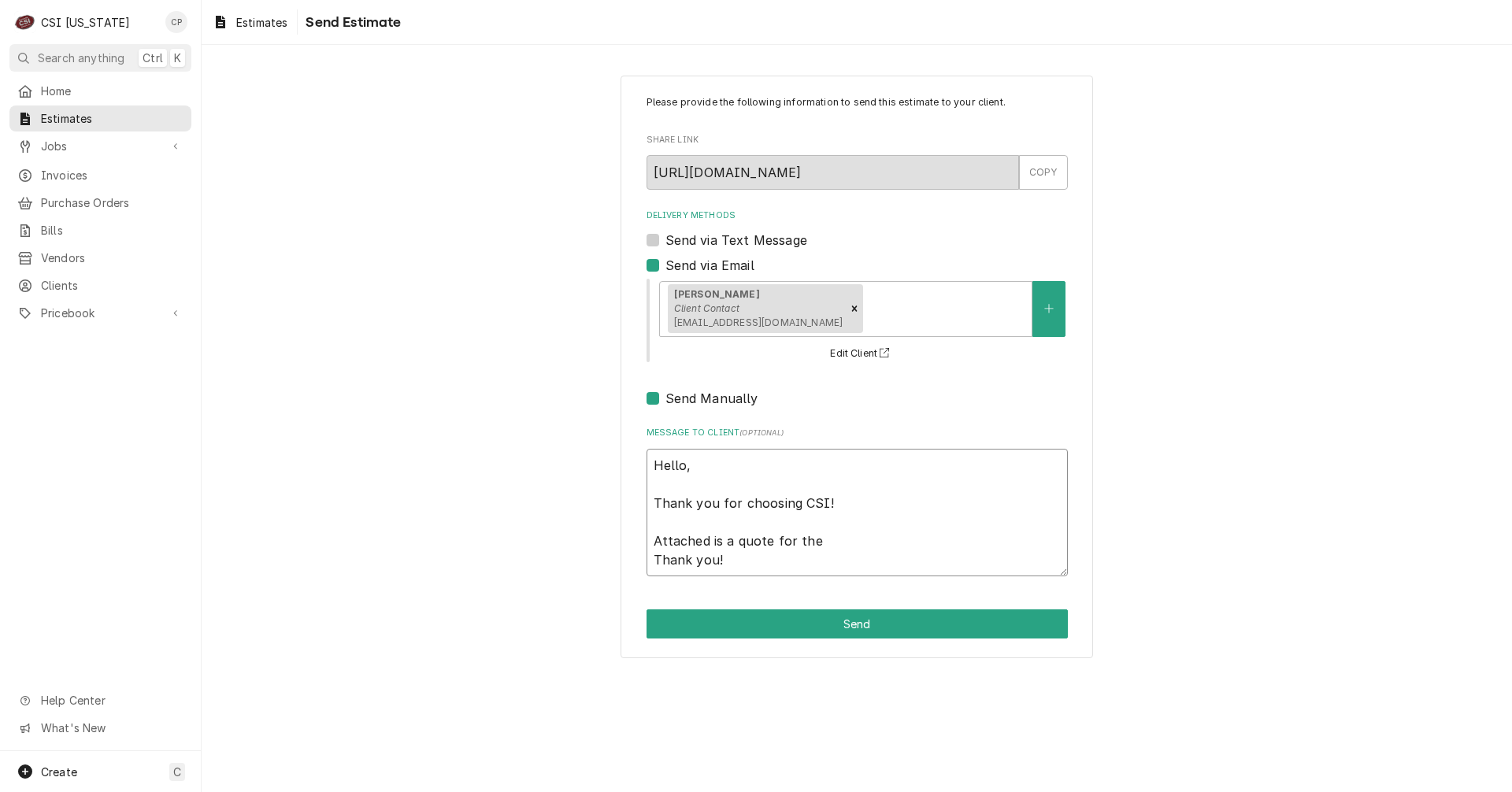
type textarea "Hello, Thank you for choosing CSI! Attached is a quote for the Thank you!"
type textarea "x"
type textarea "Hello, Thank you for choosing CSI! Attached is a quote for the C Thank you!"
type textarea "x"
type textarea "Hello, Thank you for choosing CSI! Attached is a quote for the Co Thank you!"
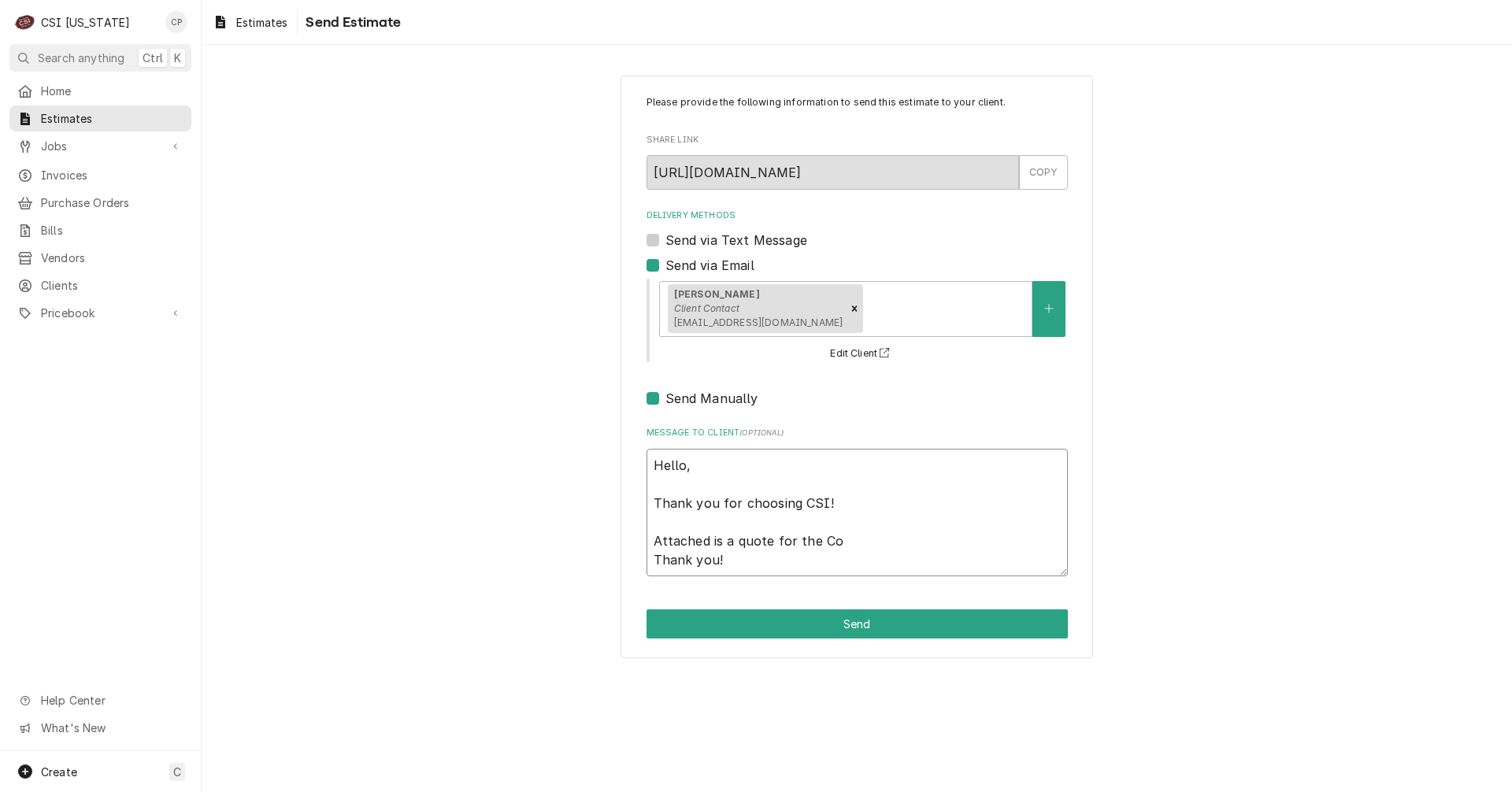
type textarea "x"
type textarea "Hello, Thank you for choosing CSI! Attached is a quote for the Cor Thank you!"
type textarea "x"
type textarea "Hello, Thank you for choosing CSI! Attached is a quote for the [PERSON_NAME] Th…"
type textarea "x"
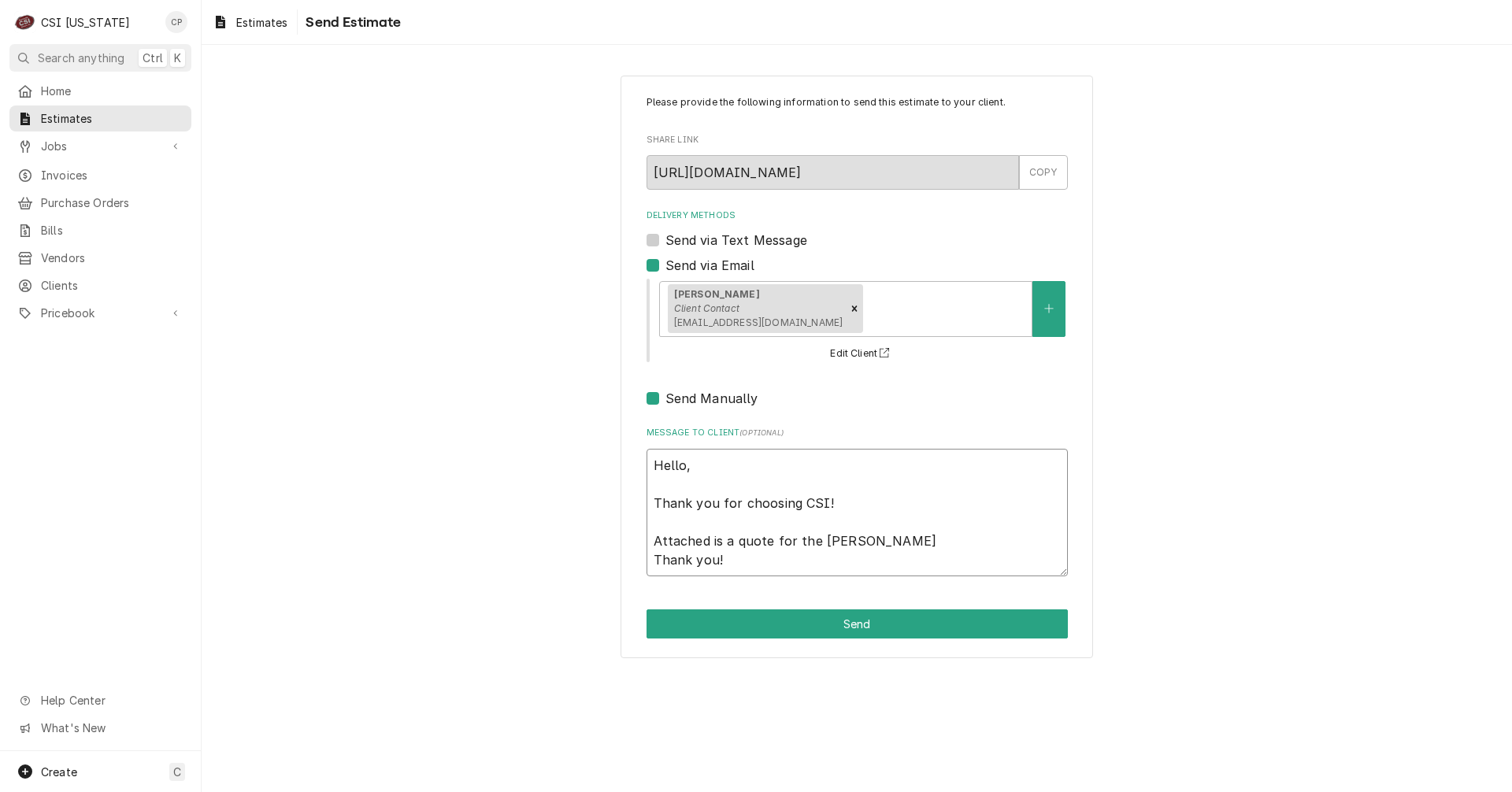
type textarea "Hello, Thank you for choosing CSI! Attached is a quote for the Coryd Thank you!"
type textarea "x"
type textarea "Hello, Thank you for choosing CSI! Attached is a quote for the Corydo Thank you!"
type textarea "x"
type textarea "Hello, Thank you for choosing CSI! Attached is a quote for the Corydon Thank yo…"
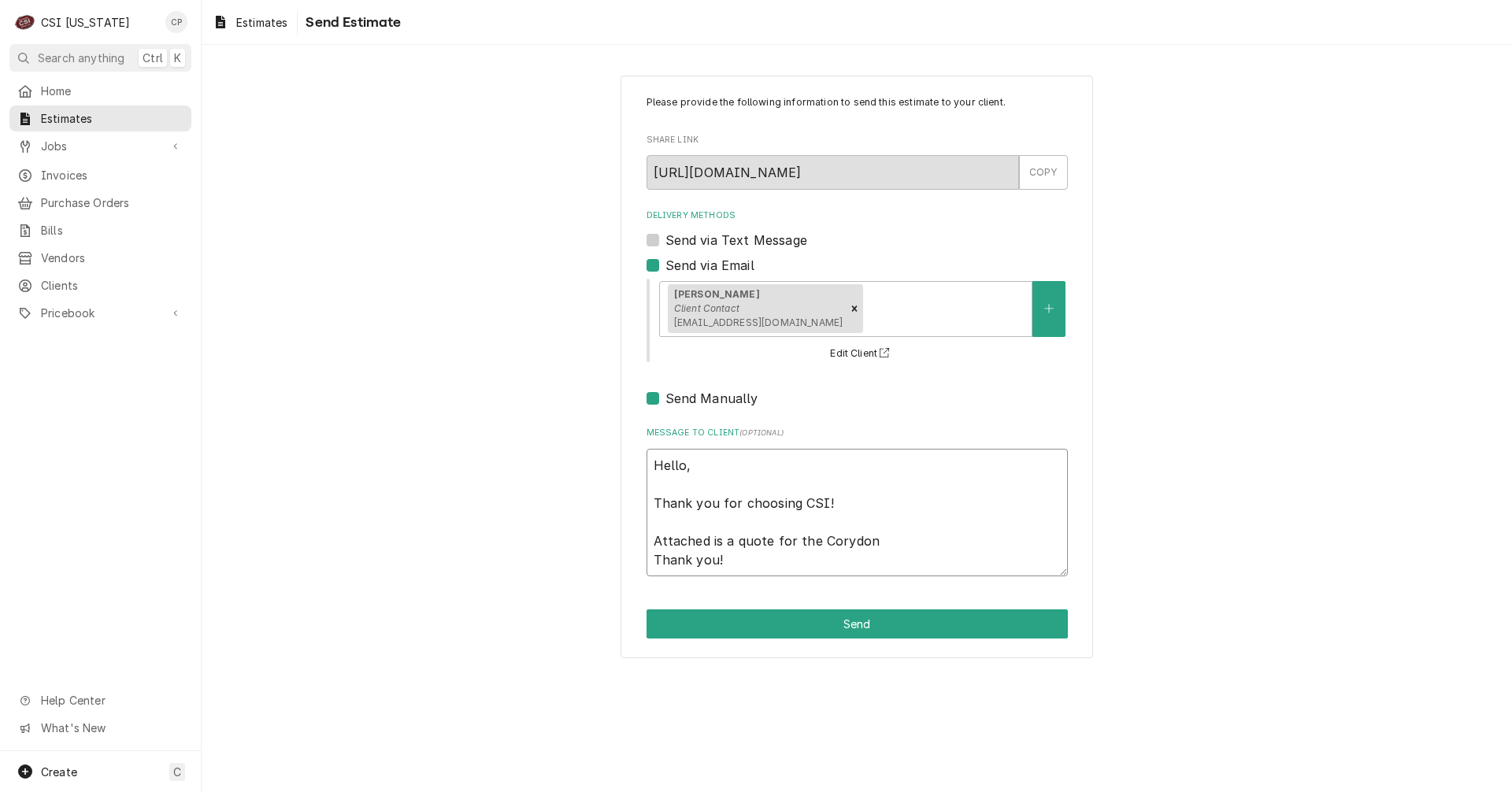
type textarea "x"
type textarea "Hello, Thank you for choosing CSI! Attached is a quote for the Corydon Thank yo…"
type textarea "x"
type textarea "Hello, Thank you for choosing CSI! Attached is a quote for the Corydon E Thank …"
type textarea "x"
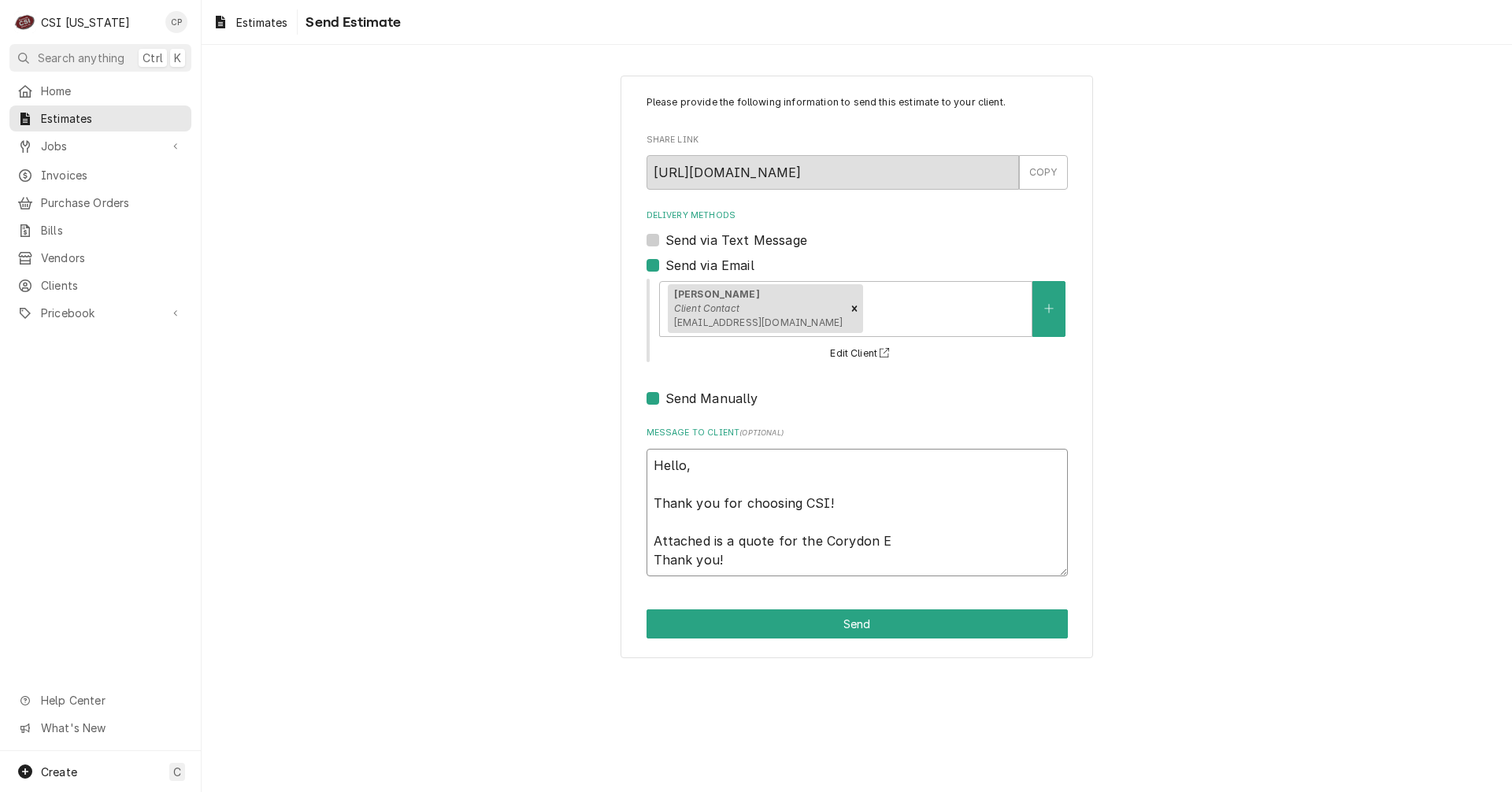
type textarea "Hello, Thank you for choosing CSI! Attached is a quote for the Corydon ES Thank…"
type textarea "x"
type textarea "Hello, Thank you for choosing CSI! Attached is a quote for the Corydon ES Thank…"
type textarea "x"
type textarea "Hello, Thank you for choosing CSI! Attached is a quote for the Corydon ES - Tha…"
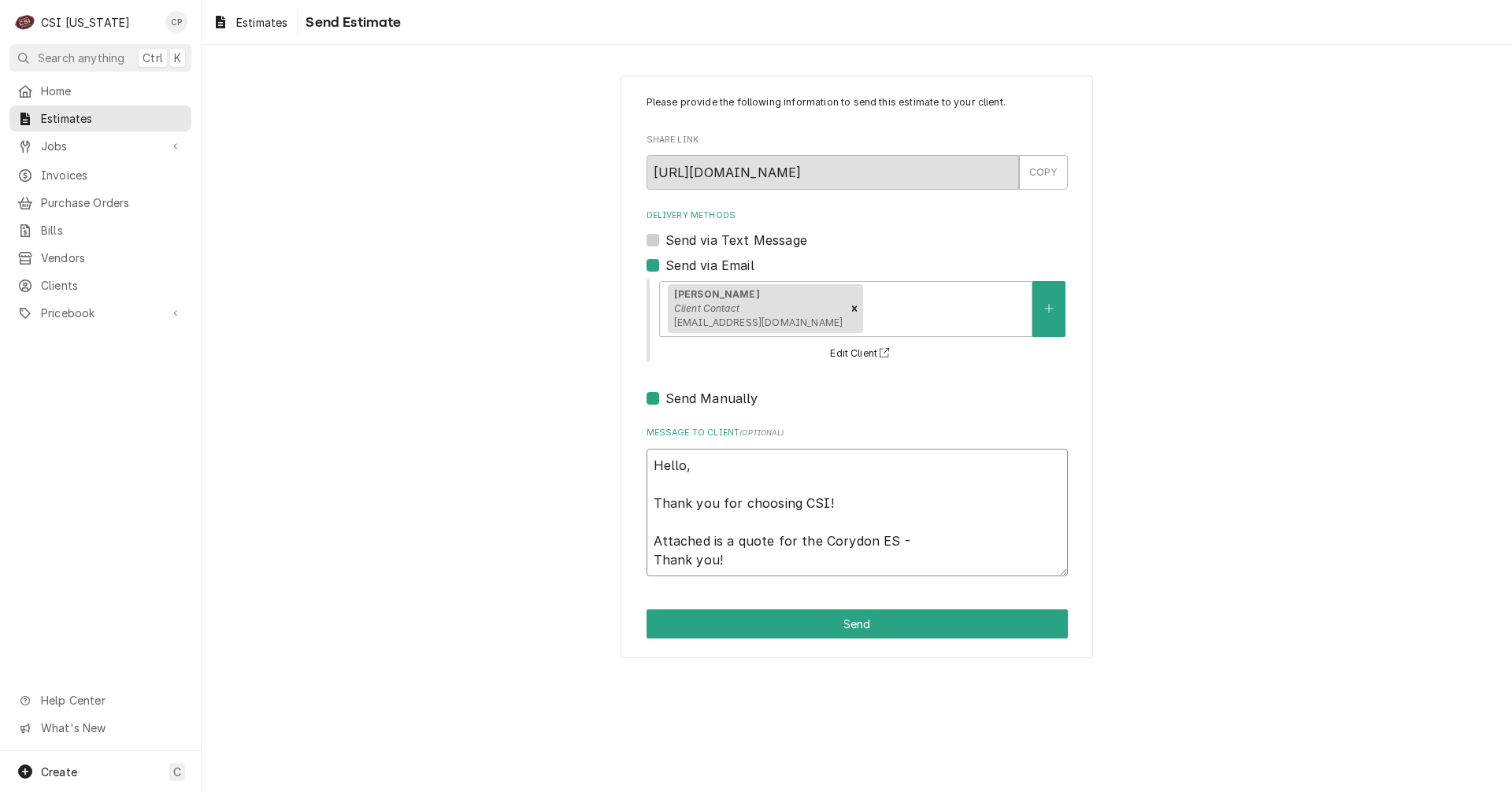
type textarea "x"
type textarea "Hello, Thank you for choosing CSI! Attached is a quote for the Corydon ES - Tha…"
type textarea "x"
type textarea "Hello, Thank you for choosing CSI! Attached is a quote for the Corydon ES - S T…"
type textarea "x"
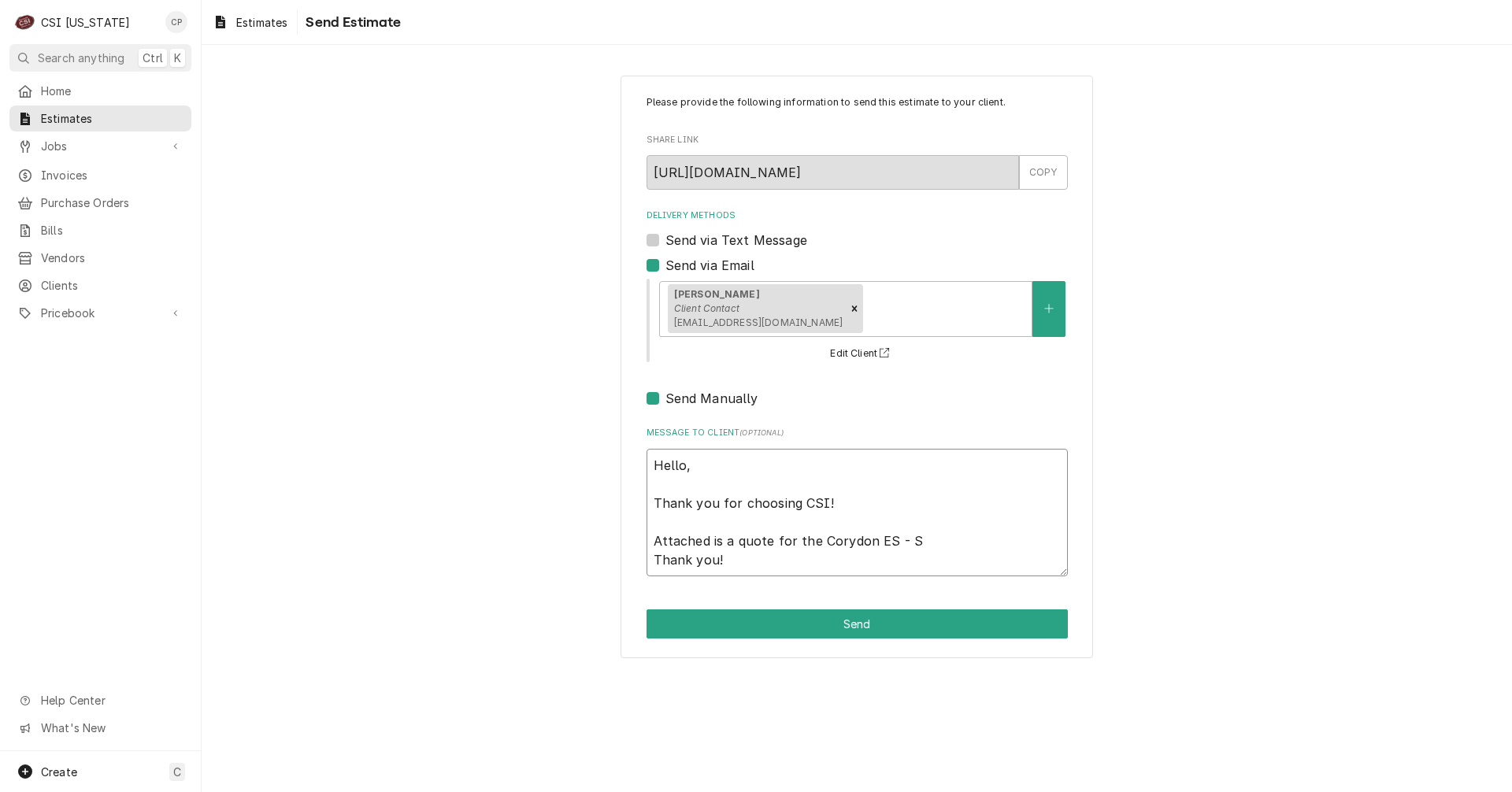
type textarea "Hello, Thank you for choosing CSI! Attached is a quote for the Corydon ES - So …"
type textarea "x"
type textarea "Hello, Thank you for choosing CSI! Attached is a quote for the Corydon ES - Sou…"
type textarea "x"
type textarea "Hello, Thank you for choosing CSI! Attached is a quote for the Corydon ES - Sou…"
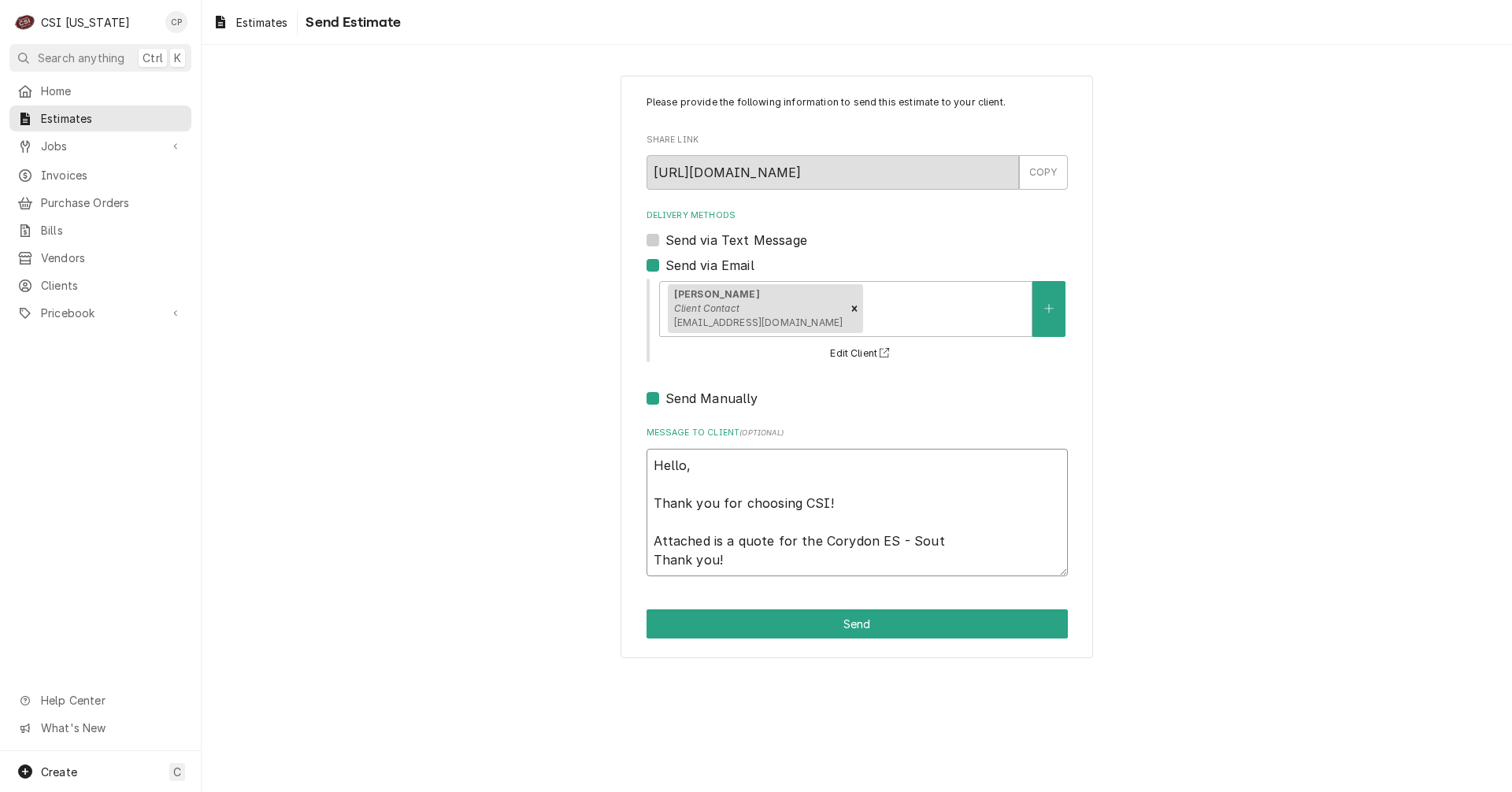
type textarea "x"
type textarea "Hello, Thank you for choosing CSI! Attached is a quote for the Corydon ES - Sou…"
type textarea "x"
type textarea "Hello, Thank you for choosing CSI! Attached is a quote for the Corydon ES - Sou…"
type textarea "x"
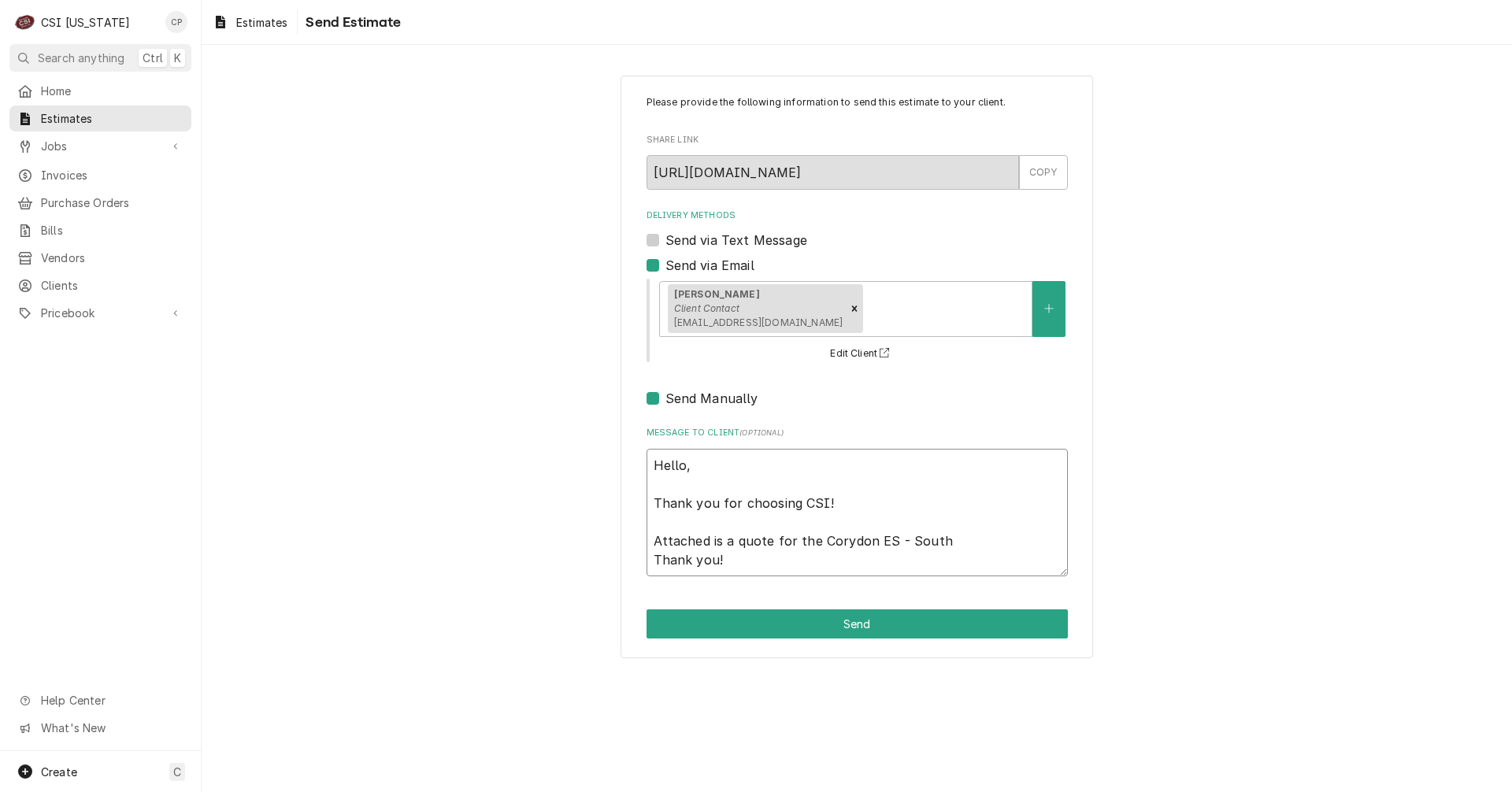
type textarea "Hello, Thank you for choosing CSI! Attached is a quote for the Corydon ES - Sou…"
type textarea "x"
type textarea "Hello, Thank you for choosing CSI! Attached is a quote for the Corydon ES - Sou…"
type textarea "x"
type textarea "Hello, Thank you for choosing CSI! Attached is a quote for the Corydon ES - Sou…"
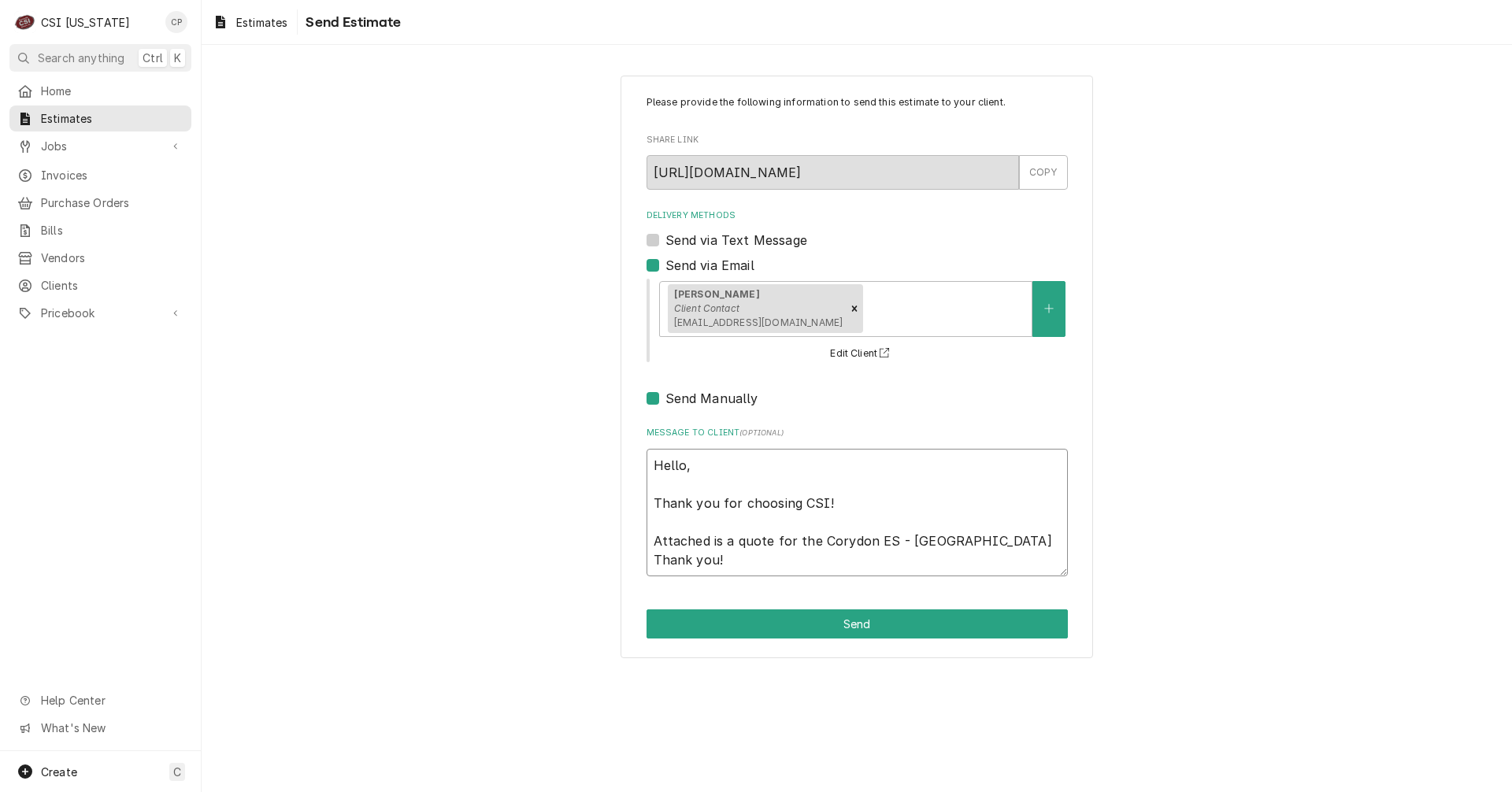
type textarea "x"
type textarea "Hello, Thank you for choosing CSI! Attached is a quote for the Corydon ES - Sou…"
type textarea "x"
type textarea "Hello, Thank you for choosing CSI! Attached is a quote for the Corydon ES - Sou…"
type textarea "x"
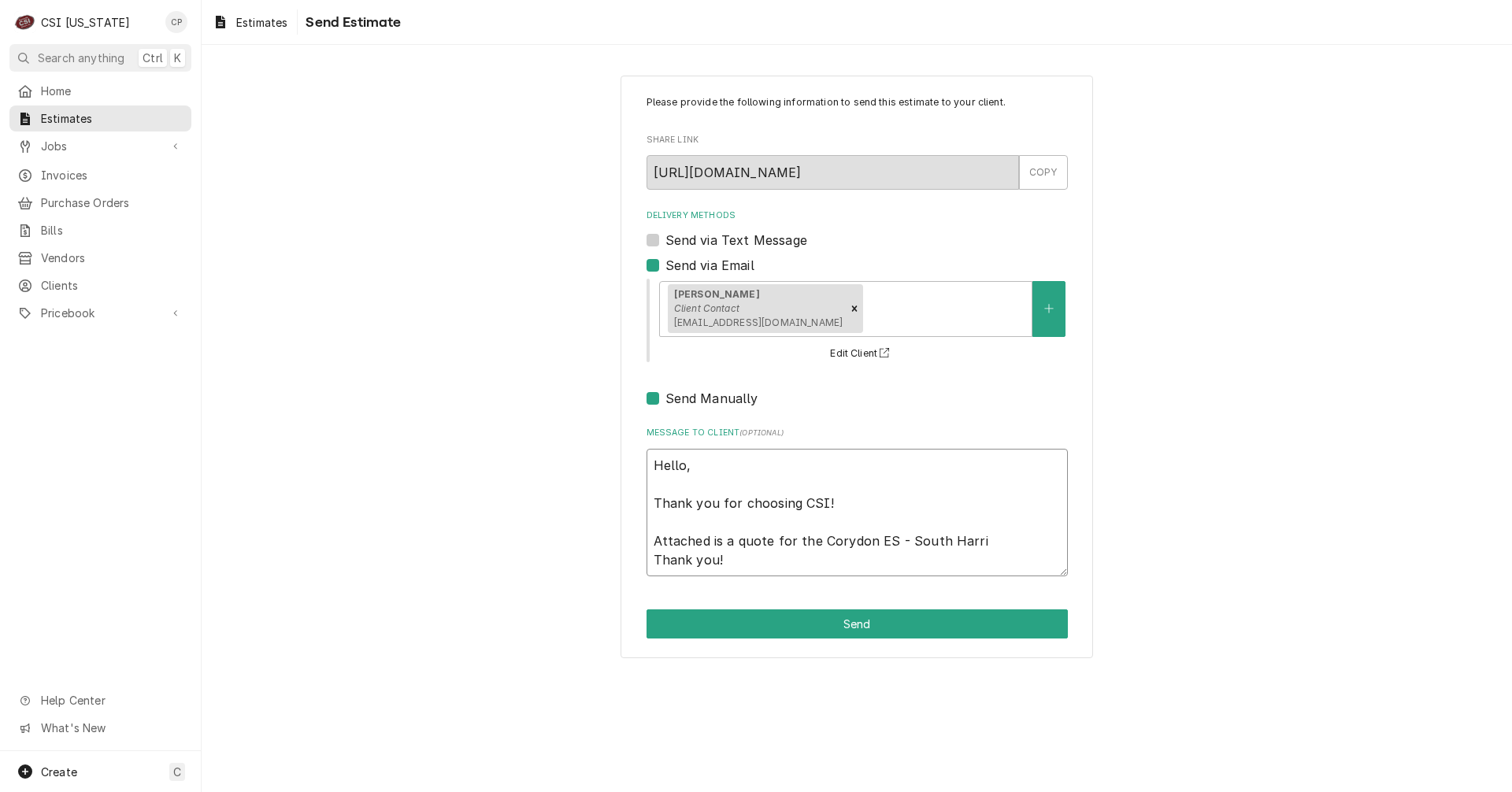
type textarea "Hello, Thank you for choosing CSI! Attached is a quote for the Corydon ES - Sou…"
type textarea "x"
type textarea "Hello, Thank you for choosing CSI! Attached is a quote for the Corydon ES - Sou…"
type textarea "x"
type textarea "Hello, Thank you for choosing CSI! Attached is a quote for the Corydon ES - Sou…"
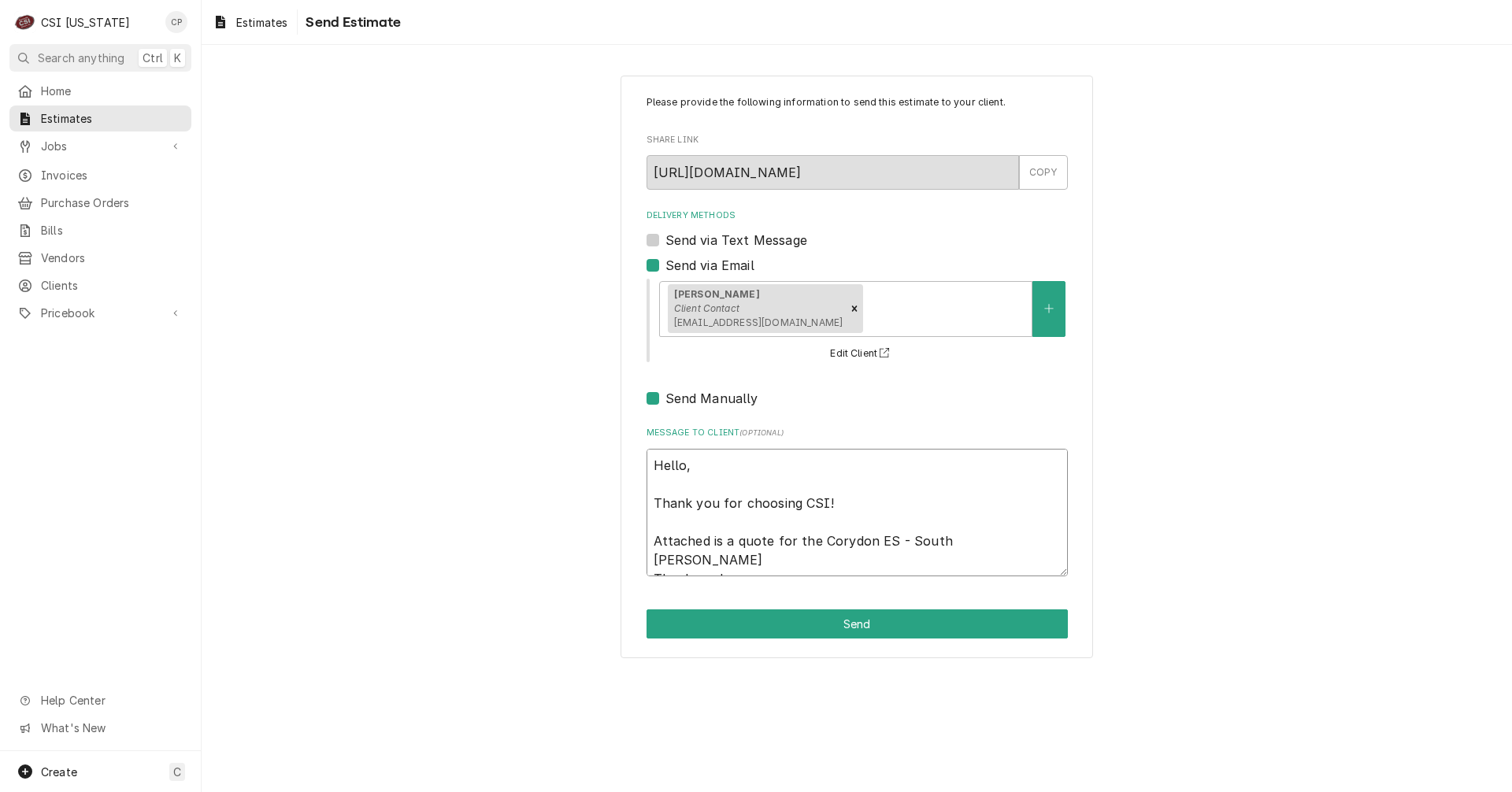
type textarea "x"
type textarea "Hello, Thank you for choosing CSI! Attached is a quote for the Corydon ES - Sou…"
type textarea "x"
type textarea "Hello, Thank you for choosing CSI! Attached is a quote for the Corydon ES - Sou…"
type textarea "x"
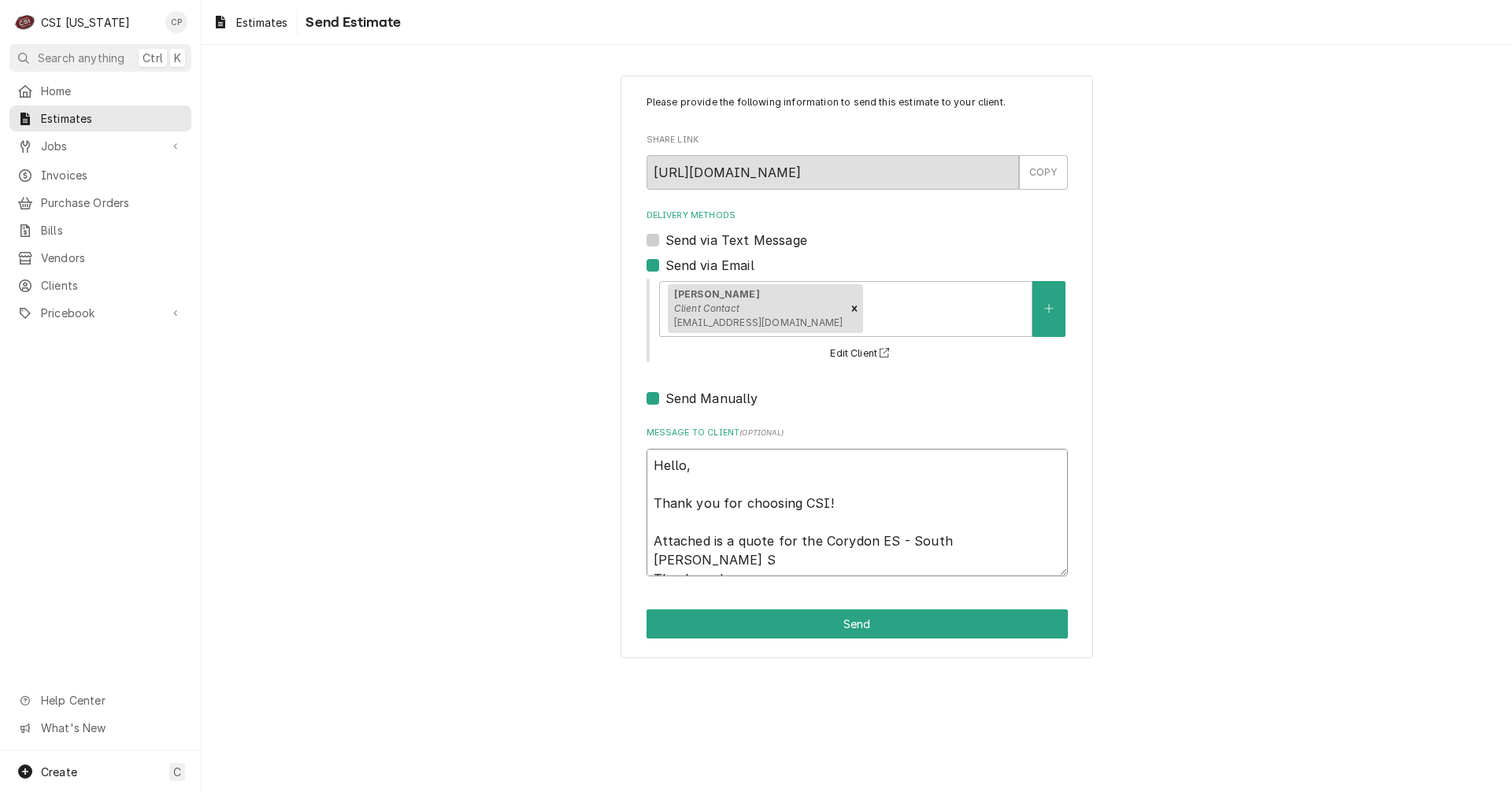
type textarea "Hello, Thank you for choosing CSI! Attached is a quote for the Corydon ES - Sou…"
type textarea "x"
type textarea "Hello, Thank you for choosing CSI! Attached is a quote for the Corydon ES - Sou…"
type textarea "x"
type textarea "Hello, Thank you for choosing CSI! Attached is a quote for the Corydon ES - Sou…"
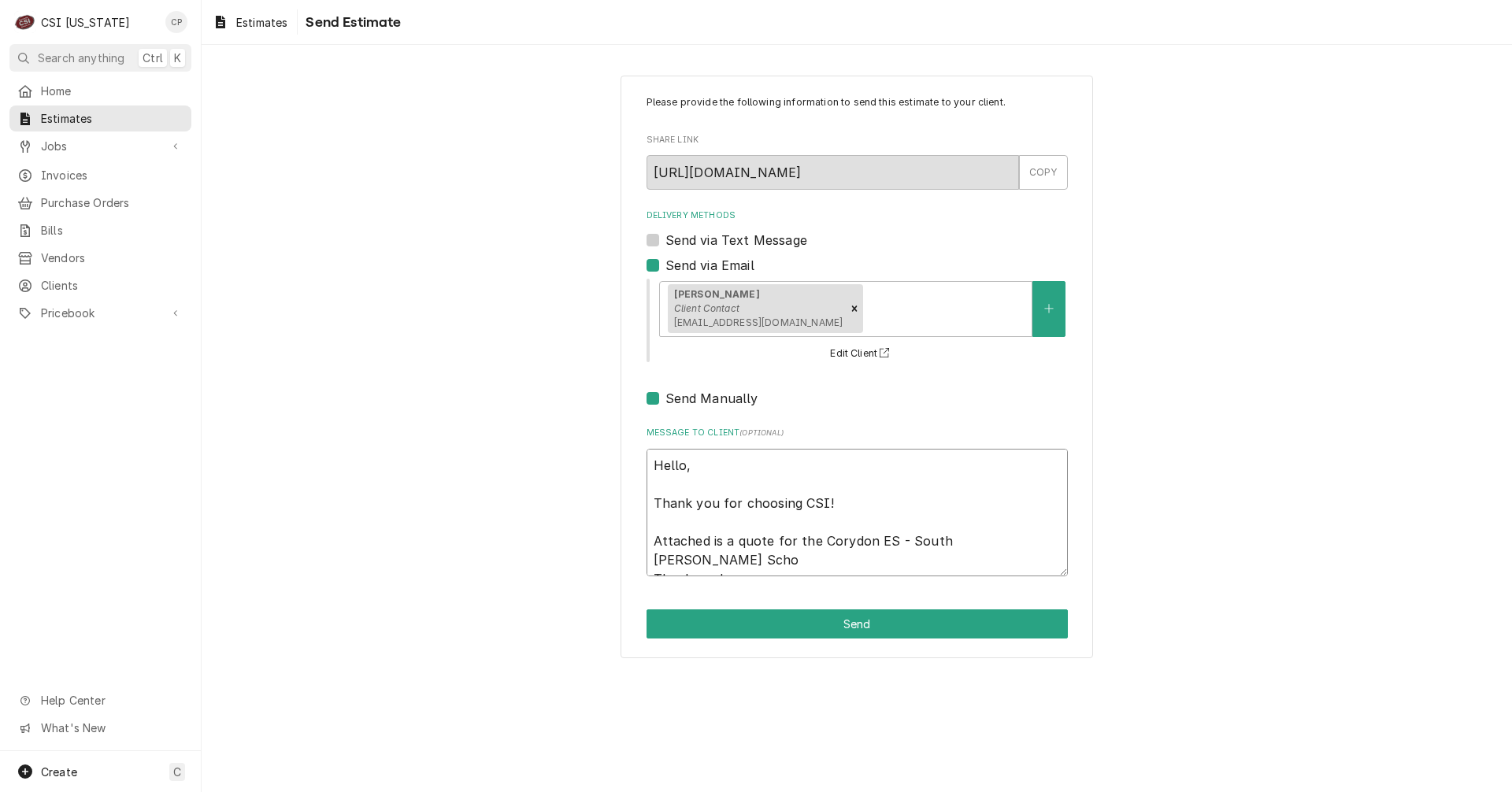
type textarea "x"
type textarea "Hello, Thank you for choosing CSI! Attached is a quote for the Corydon ES - Sou…"
type textarea "x"
type textarea "Hello, Thank you for choosing CSI! Attached is a quote for the Corydon ES - Sou…"
type textarea "x"
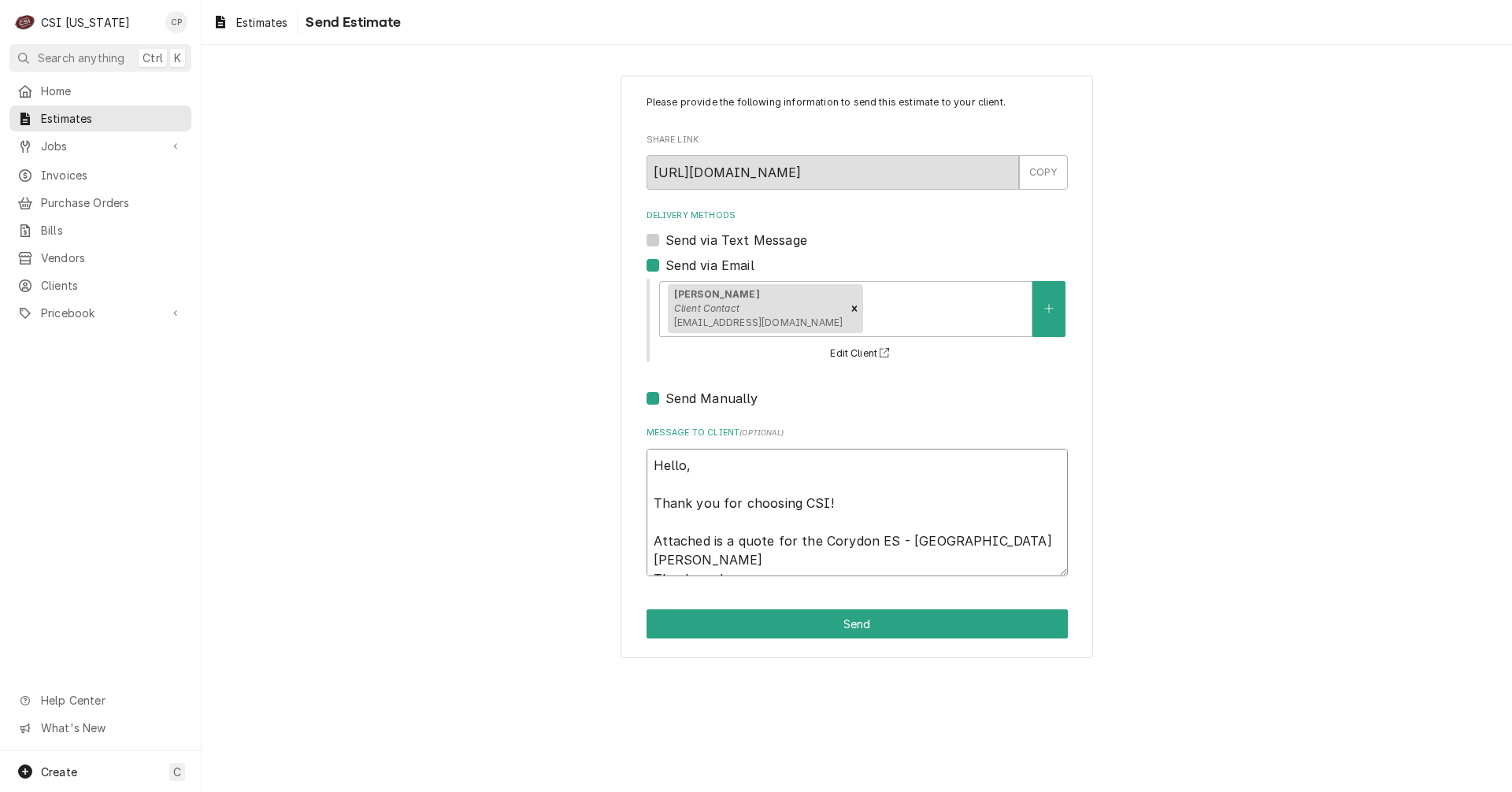
type textarea "Hello, Thank you for choosing CSI! Attached is a quote for the Corydon ES - Sou…"
type textarea "x"
type textarea "Hello, Thank you for choosing CSI! Attached is a quote for the Corydon ES - Sou…"
type textarea "x"
type textarea "Hello, Thank you for choosing CSI! Attached is a quote for the Corydon ES - Sou…"
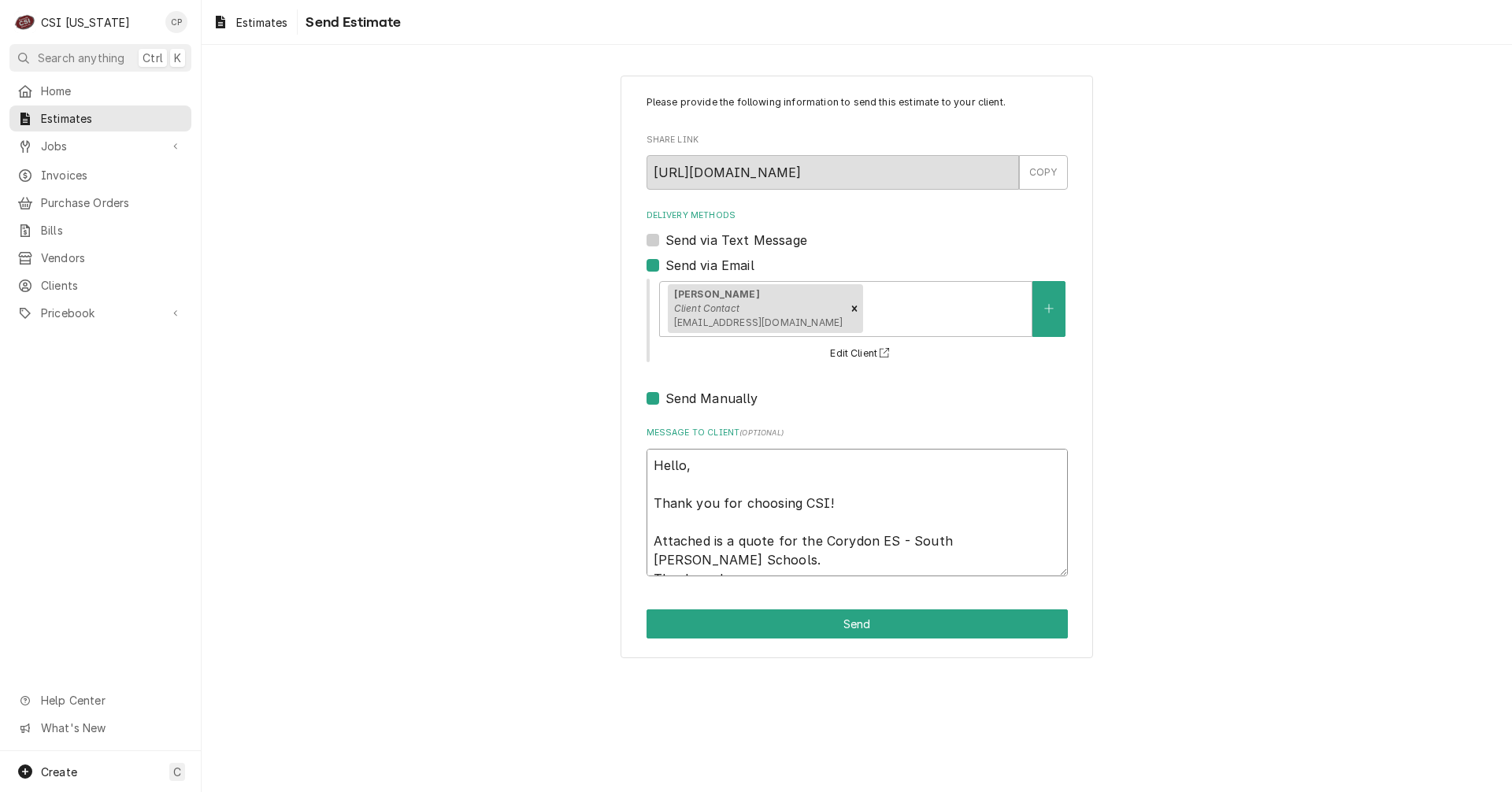
type textarea "x"
type textarea "Hello, Thank you for choosing CSI! Attached is a quote for the Corydon ES - Sou…"
type textarea "x"
type textarea "Hello, Thank you for choosing CSI! Attached is a quote for the Corydon ES - Sou…"
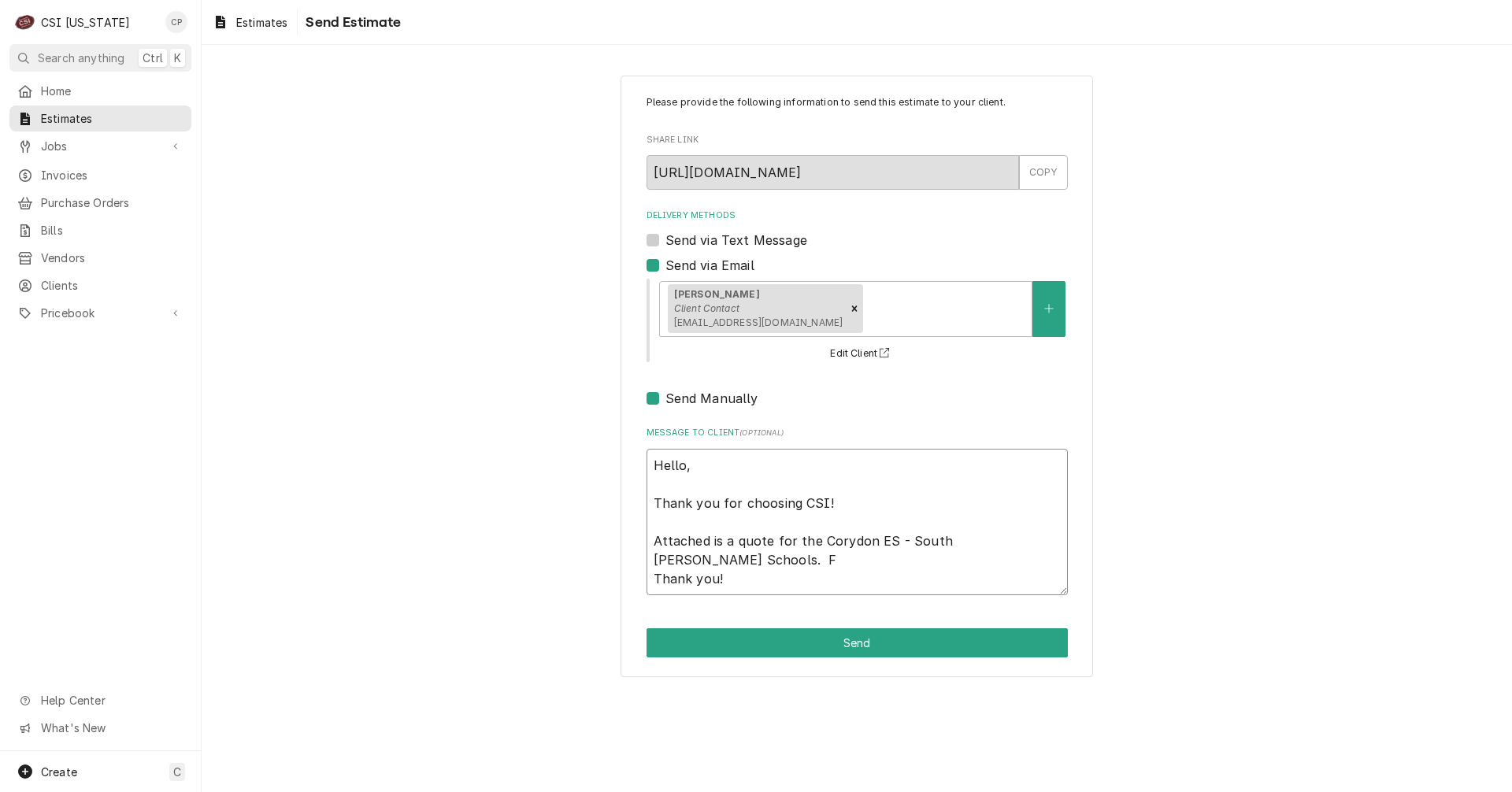
type textarea "x"
type textarea "Hello, Thank you for choosing CSI! Attached is a quote for the Corydon ES - Sou…"
type textarea "x"
type textarea "Hello, Thank you for choosing CSI! Attached is a quote for the Corydon ES - Sou…"
type textarea "x"
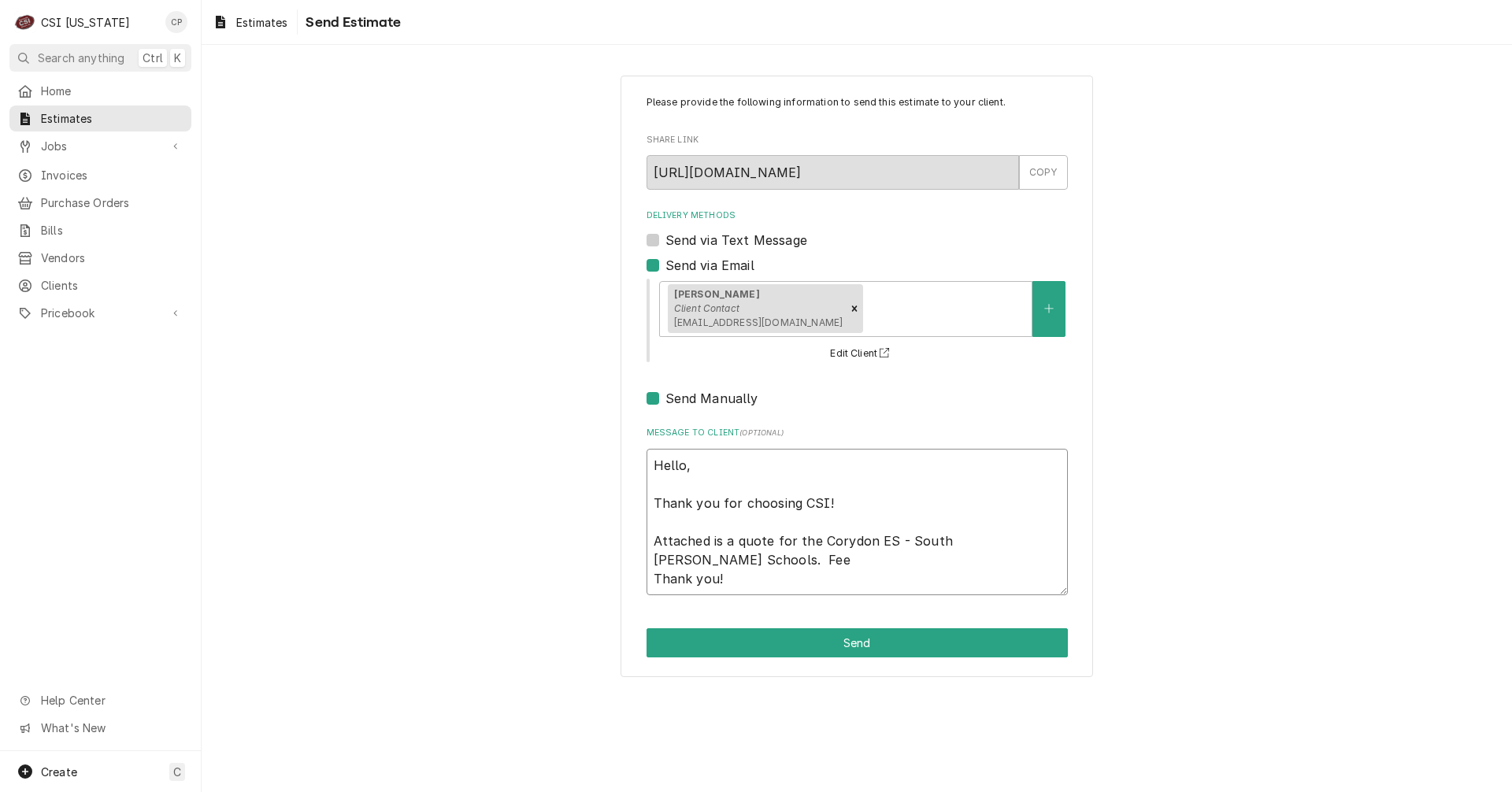
type textarea "Hello, Thank you for choosing CSI! Attached is a quote for the Corydon ES - Sou…"
type textarea "x"
type textarea "Hello, Thank you for choosing CSI! Attached is a quote for the Corydon ES - Sou…"
type textarea "x"
type textarea "Hello, Thank you for choosing CSI! Attached is a quote for the Corydon ES - Sou…"
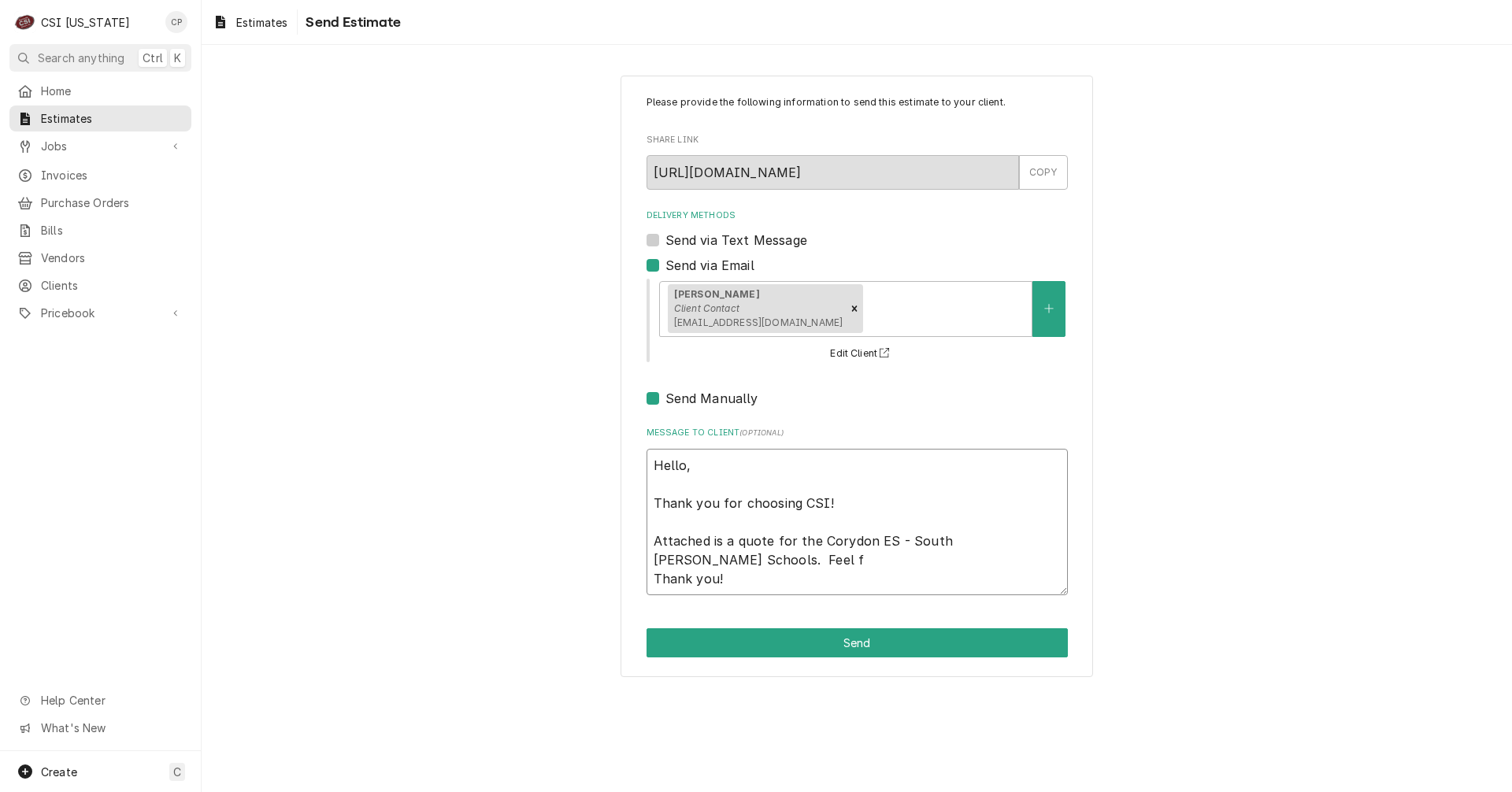
type textarea "x"
type textarea "Hello, Thank you for choosing CSI! Attached is a quote for the Corydon ES - Sou…"
type textarea "x"
type textarea "Hello, Thank you for choosing CSI! Attached is a quote for the Corydon ES - Sou…"
type textarea "x"
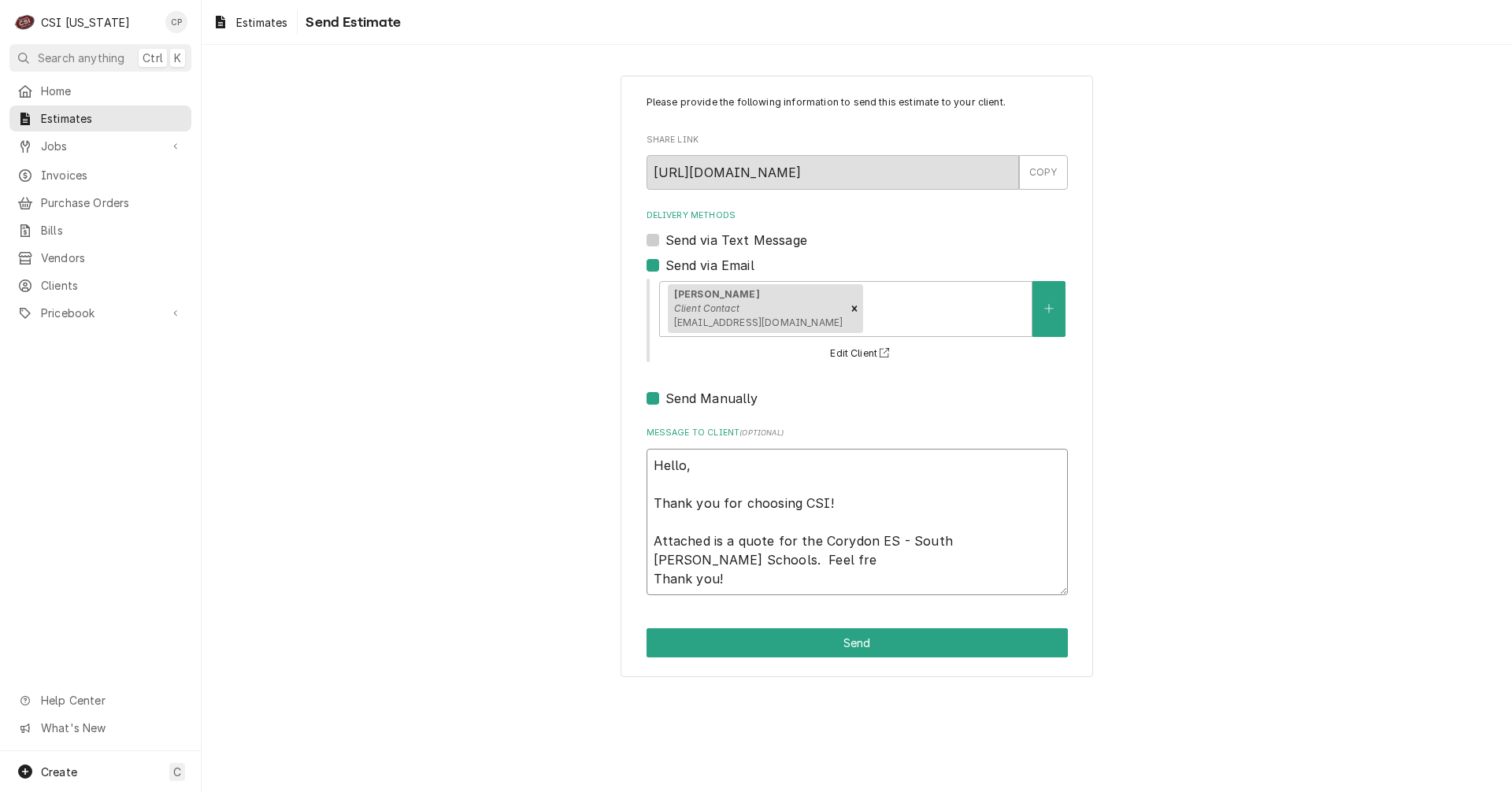
type textarea "Hello, Thank you for choosing CSI! Attached is a quote for the Corydon ES - Sou…"
type textarea "x"
type textarea "Hello, Thank you for choosing CSI! Attached is a quote for the Corydon ES - Sou…"
type textarea "x"
type textarea "Hello, Thank you for choosing CSI! Attached is a quote for the Corydon ES - Sou…"
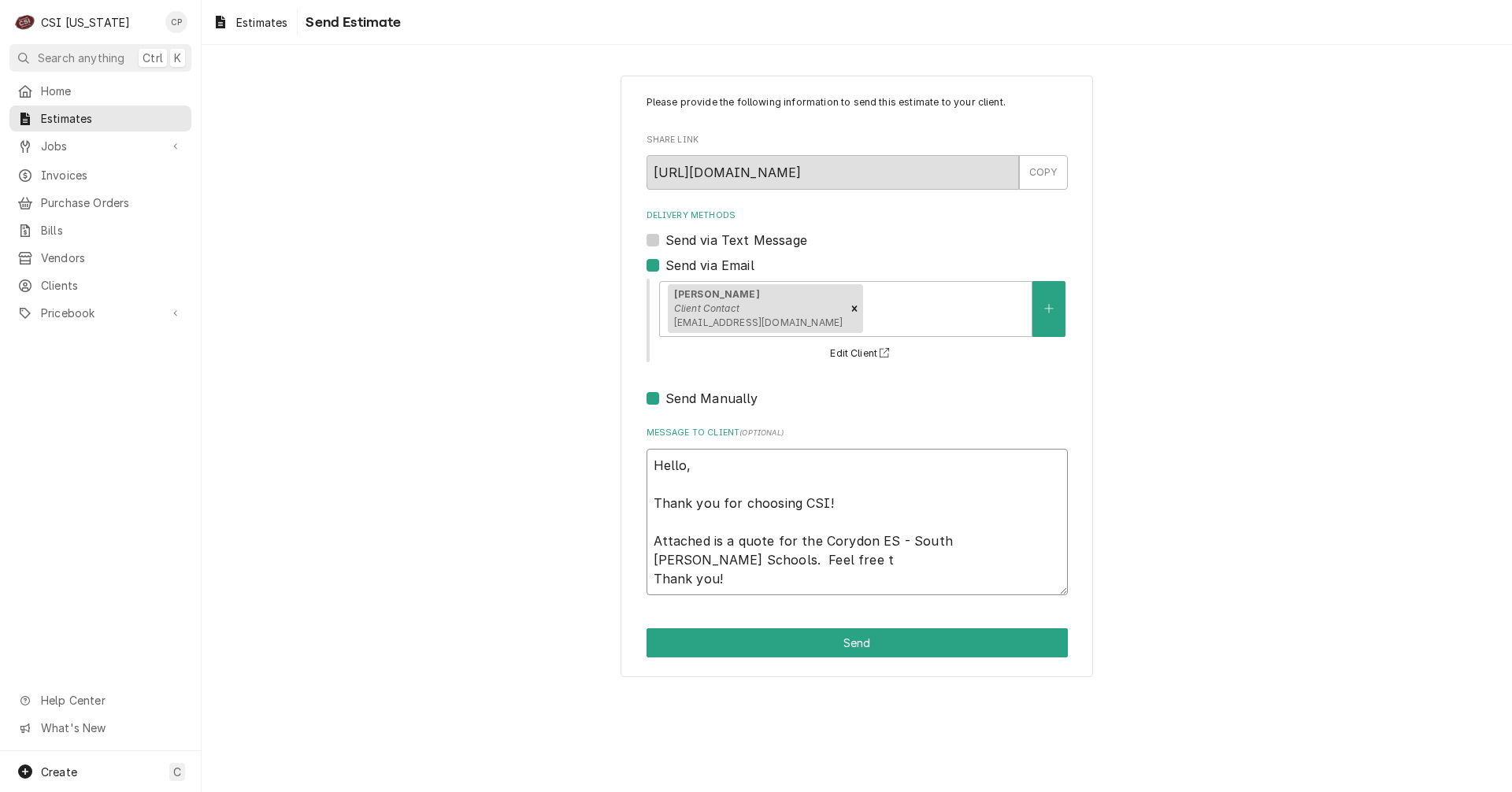
type textarea "x"
type textarea "Hello, Thank you for choosing CSI! Attached is a quote for the Corydon ES - Sou…"
type textarea "x"
type textarea "Hello, Thank you for choosing CSI! Attached is a quote for the Corydon ES - Sou…"
type textarea "x"
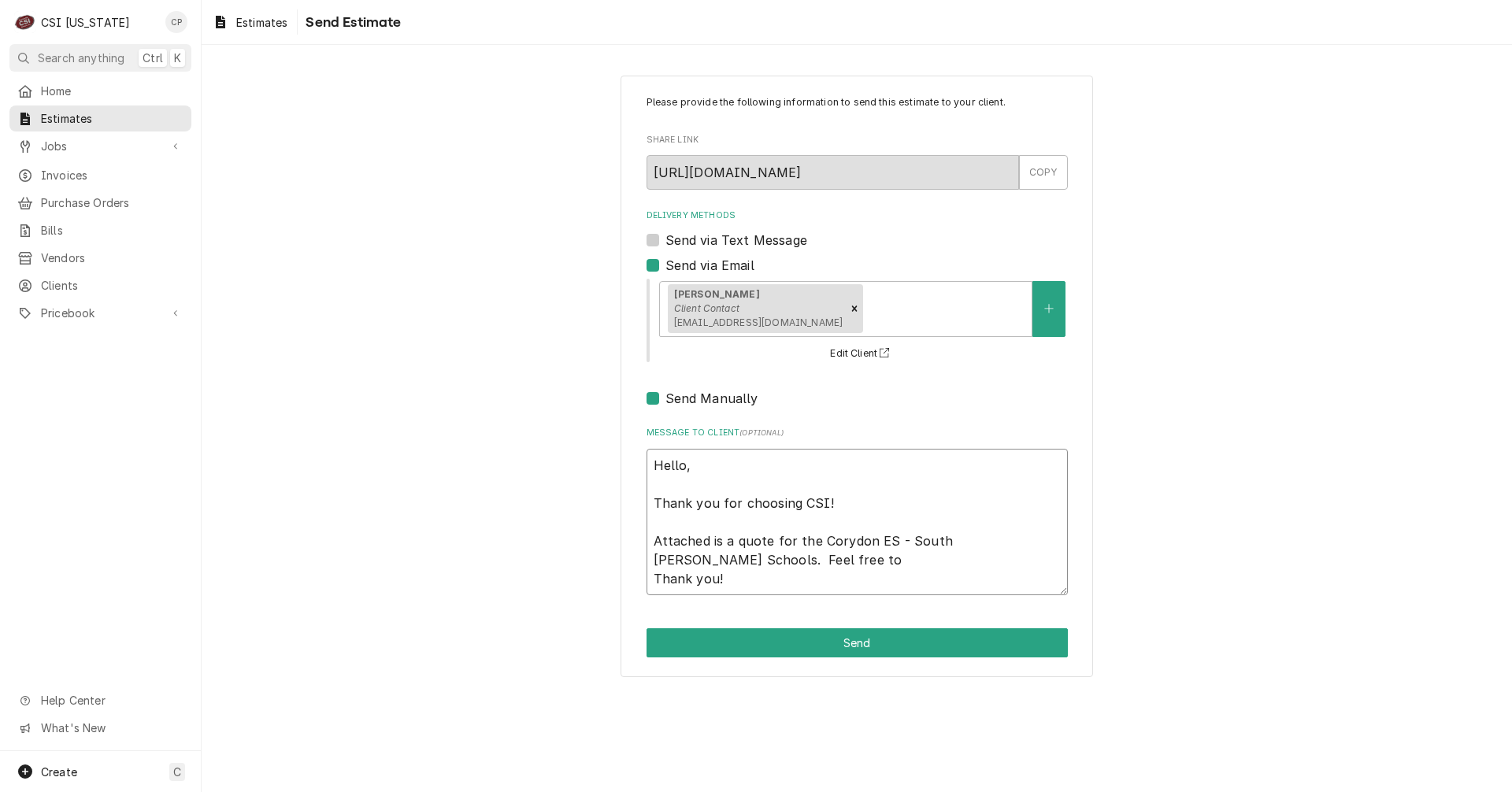
type textarea "Hello, Thank you for choosing CSI! Attached is a quote for the Corydon ES - Sou…"
type textarea "x"
type textarea "Hello, Thank you for choosing CSI! Attached is a quote for the Corydon ES - Sou…"
type textarea "x"
type textarea "Hello, Thank you for choosing CSI! Attached is a quote for the Corydon ES - Sou…"
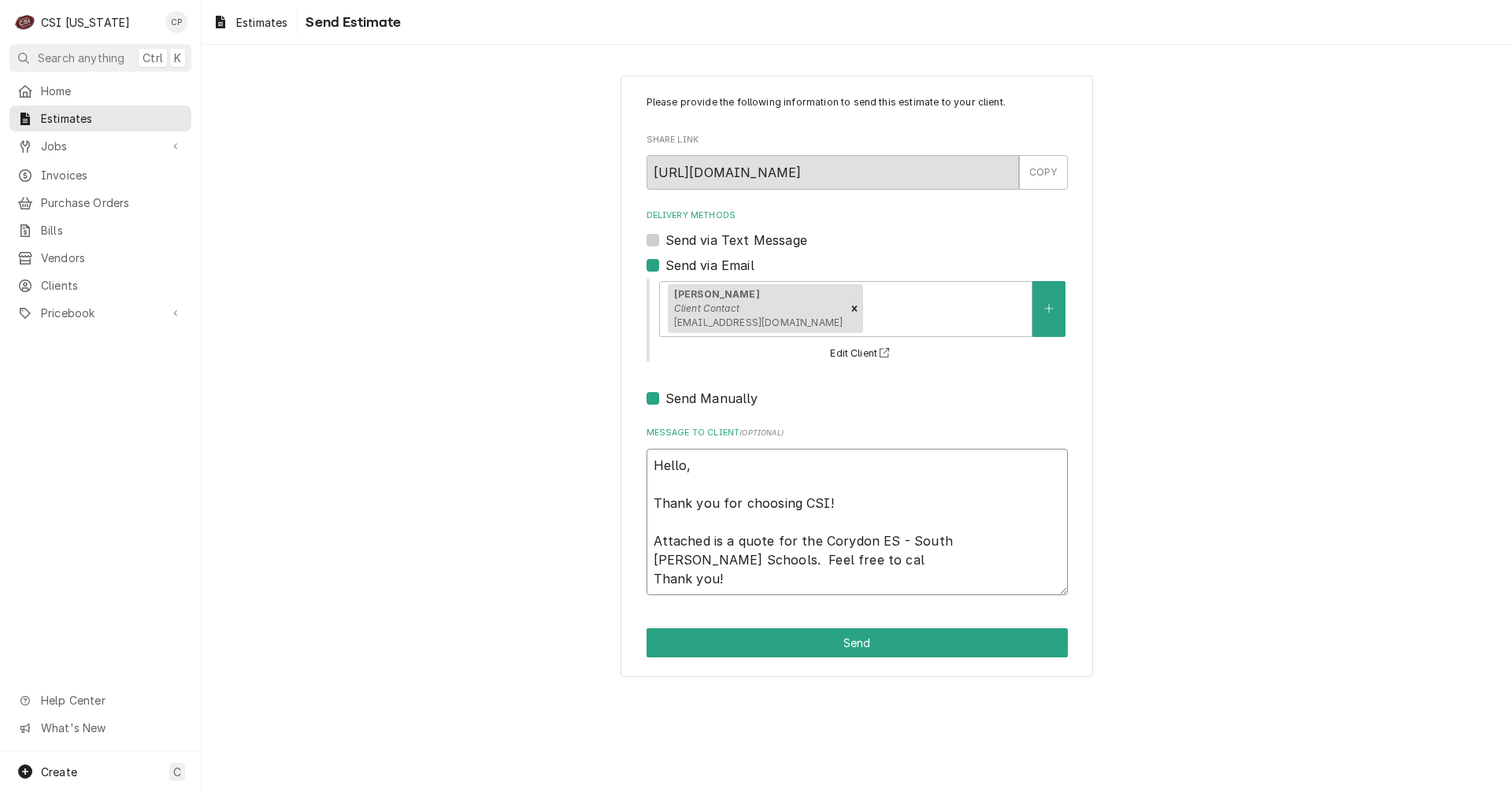
type textarea "x"
type textarea "Hello, Thank you for choosing CSI! Attached is a quote for the Corydon ES - Sou…"
type textarea "x"
type textarea "Hello, Thank you for choosing CSI! Attached is a quote for the Corydon ES - Sou…"
type textarea "x"
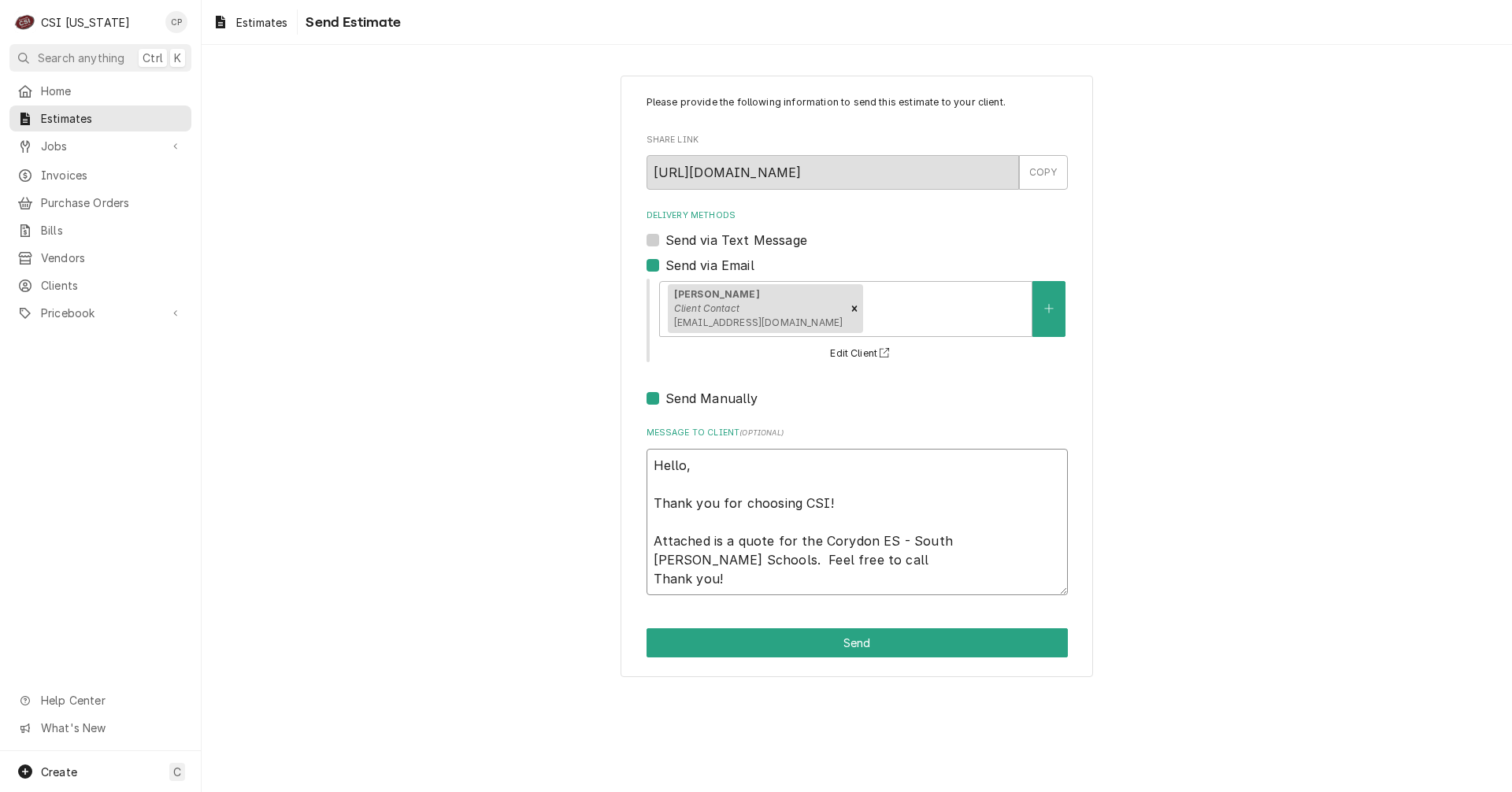
type textarea "Hello, Thank you for choosing CSI! Attached is a quote for the Corydon ES - Sou…"
type textarea "x"
type textarea "Hello, Thank you for choosing CSI! Attached is a quote for the Corydon ES - Sou…"
type textarea "x"
type textarea "Hello, Thank you for choosing CSI! Attached is a quote for the Corydon ES - Sou…"
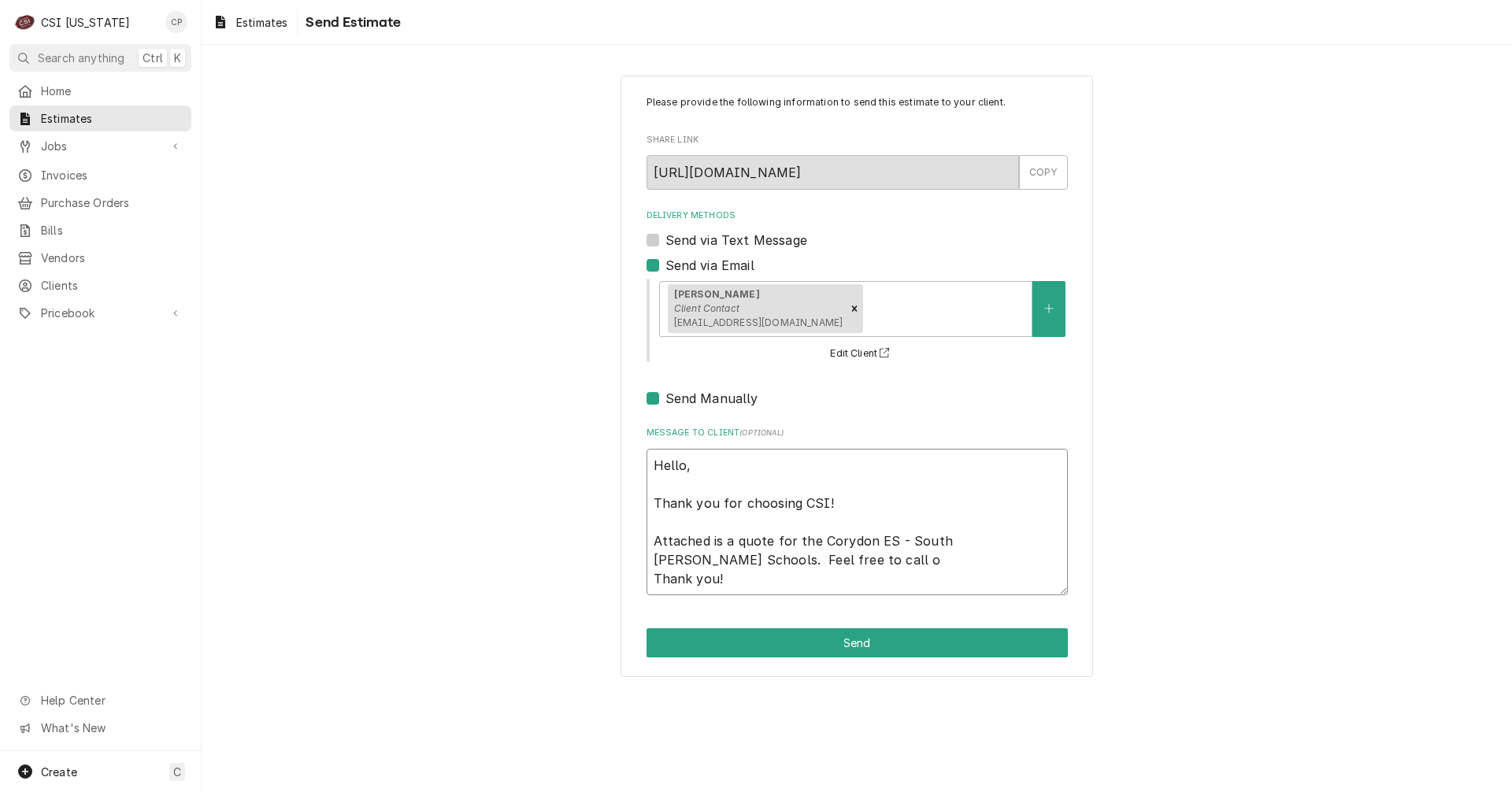
type textarea "x"
type textarea "Hello, Thank you for choosing CSI! Attached is a quote for the Corydon ES - Sou…"
type textarea "x"
type textarea "Hello, Thank you for choosing CSI! Attached is a quote for the Corydon ES - Sou…"
type textarea "x"
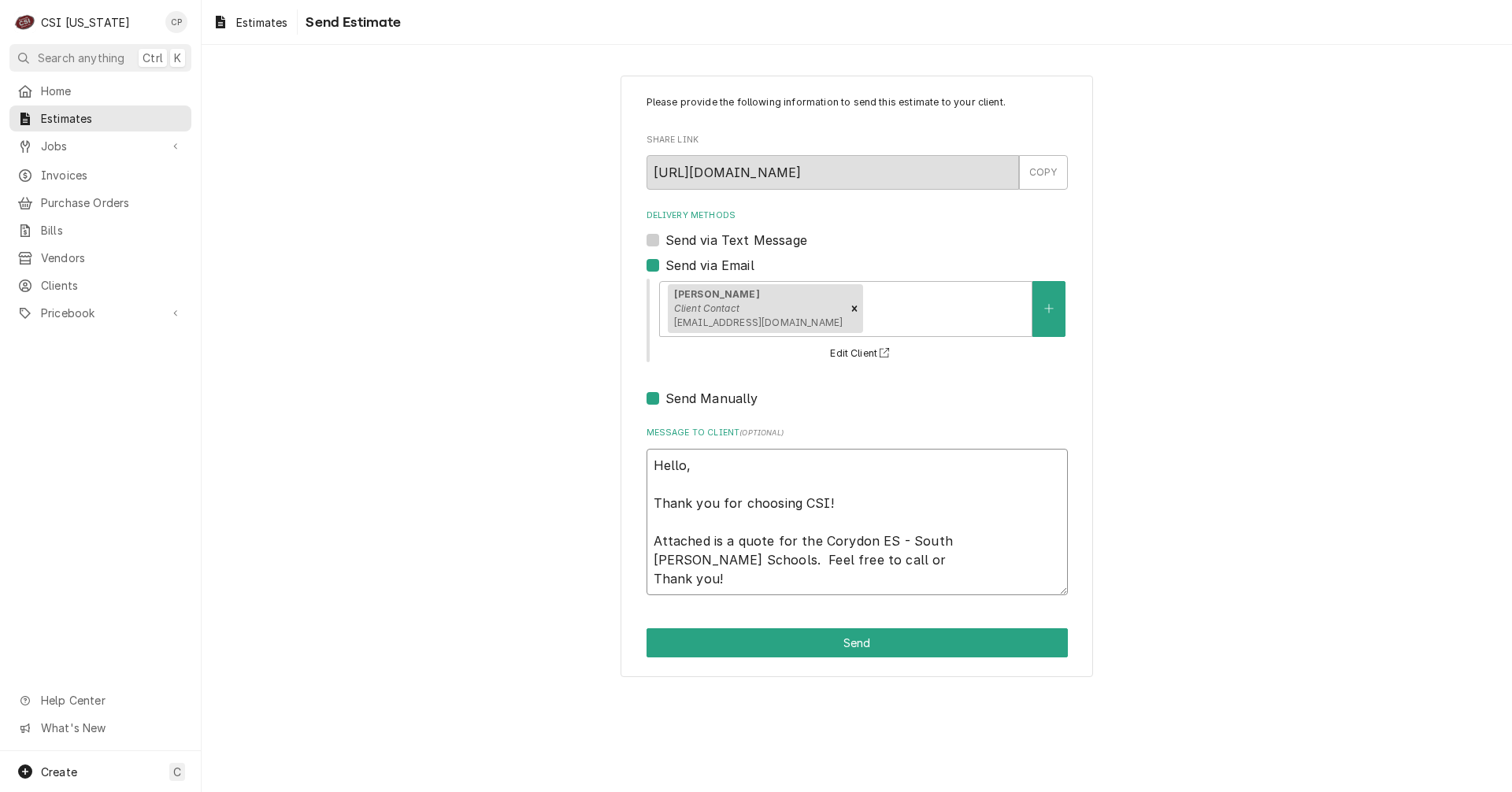
type textarea "Hello, Thank you for choosing CSI! Attached is a quote for the Corydon ES - Sou…"
type textarea "x"
type textarea "Hello, Thank you for choosing CSI! Attached is a quote for the Corydon ES - Sou…"
type textarea "x"
type textarea "Hello, Thank you for choosing CSI! Attached is a quote for the Corydon ES - Sou…"
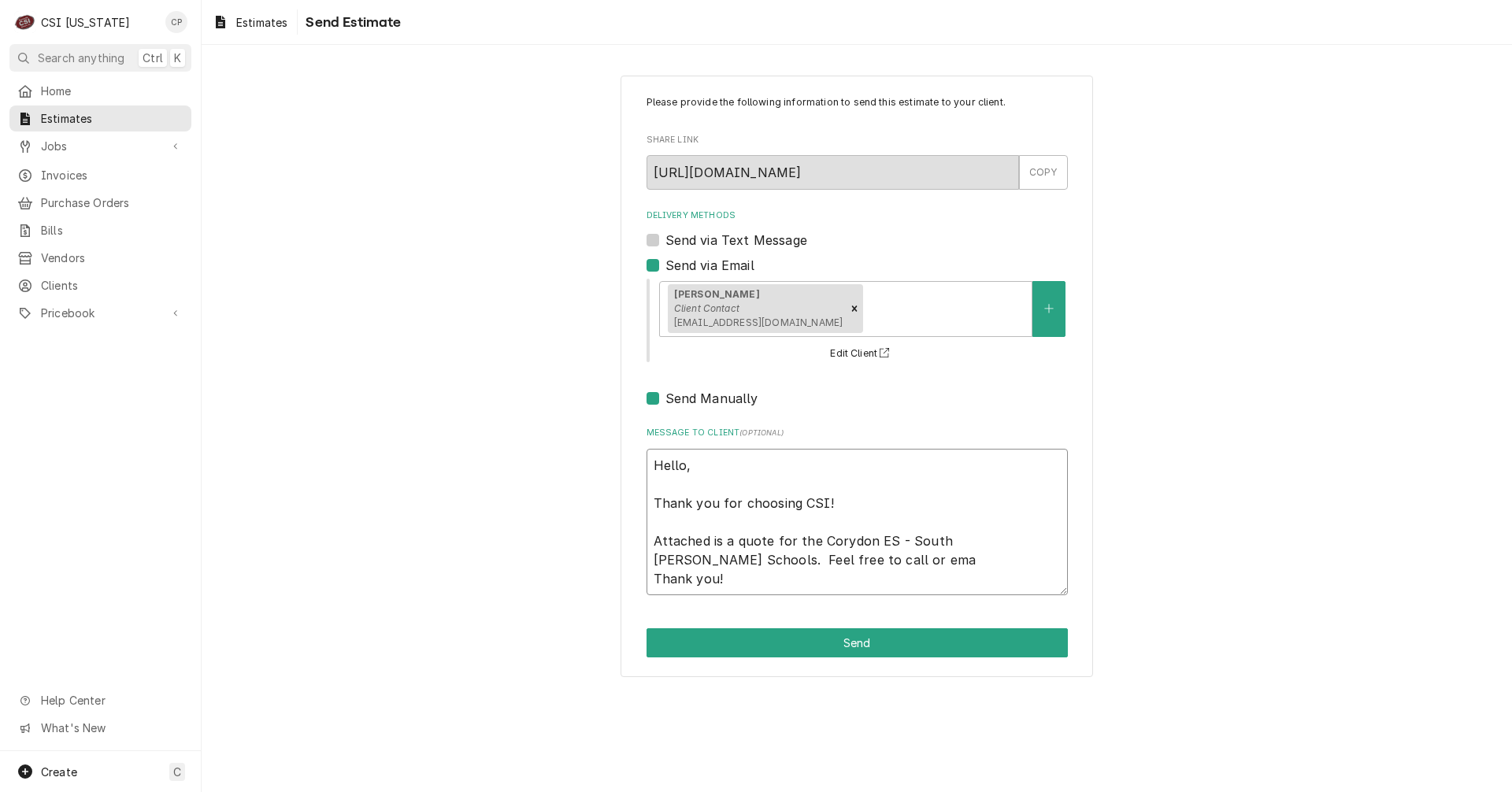
type textarea "x"
type textarea "Hello, Thank you for choosing CSI! Attached is a quote for the Corydon ES - Sou…"
type textarea "x"
type textarea "Hello, Thank you for choosing CSI! Attached is a quote for the Corydon ES - Sou…"
type textarea "x"
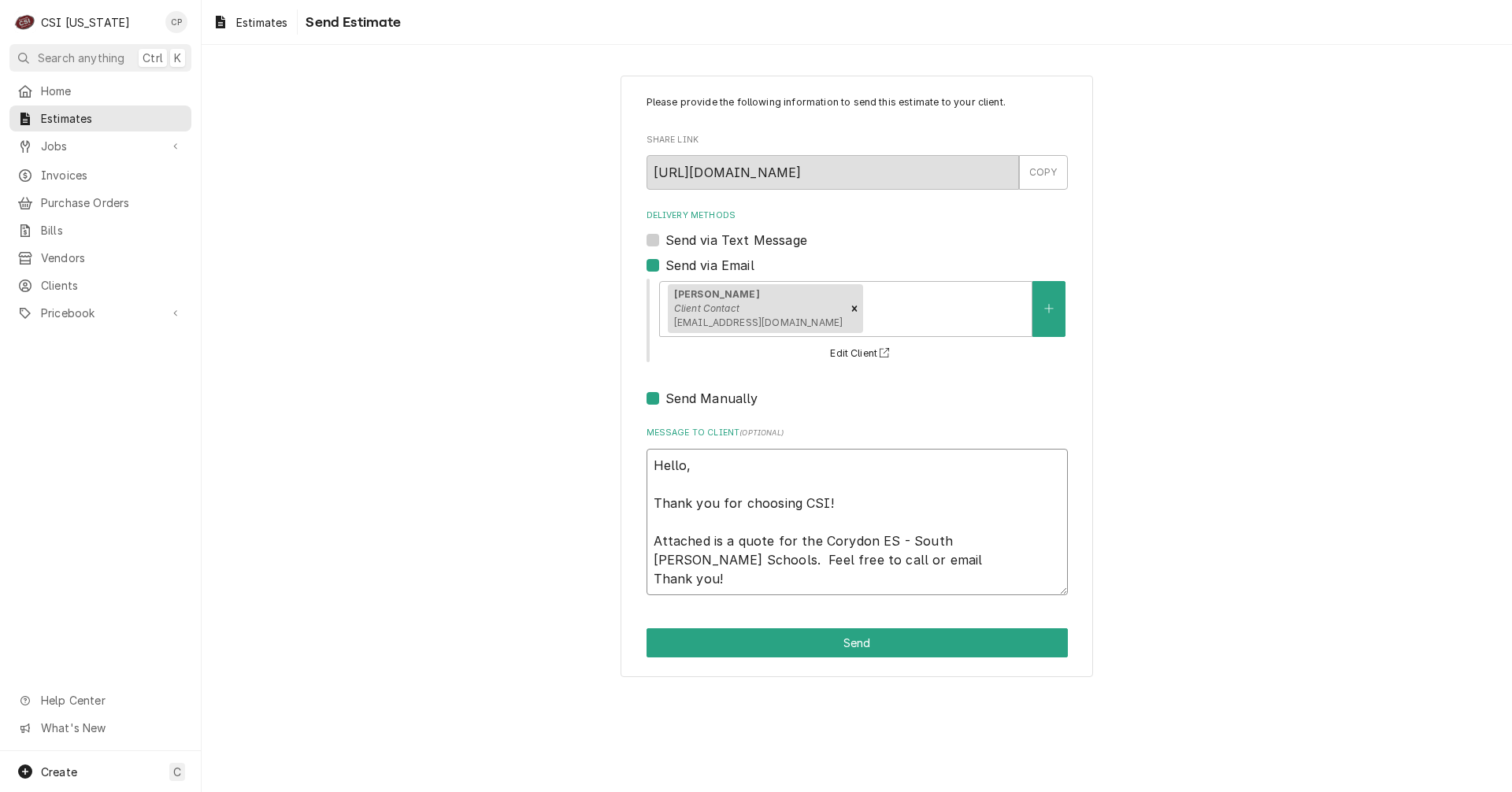
type textarea "Hello, Thank you for choosing CSI! Attached is a quote for the Corydon ES - Sou…"
type textarea "x"
type textarea "Hello, Thank you for choosing CSI! Attached is a quote for the Corydon ES - Sou…"
type textarea "x"
type textarea "Hello, Thank you for choosing CSI! Attached is a quote for the Corydon ES - Sou…"
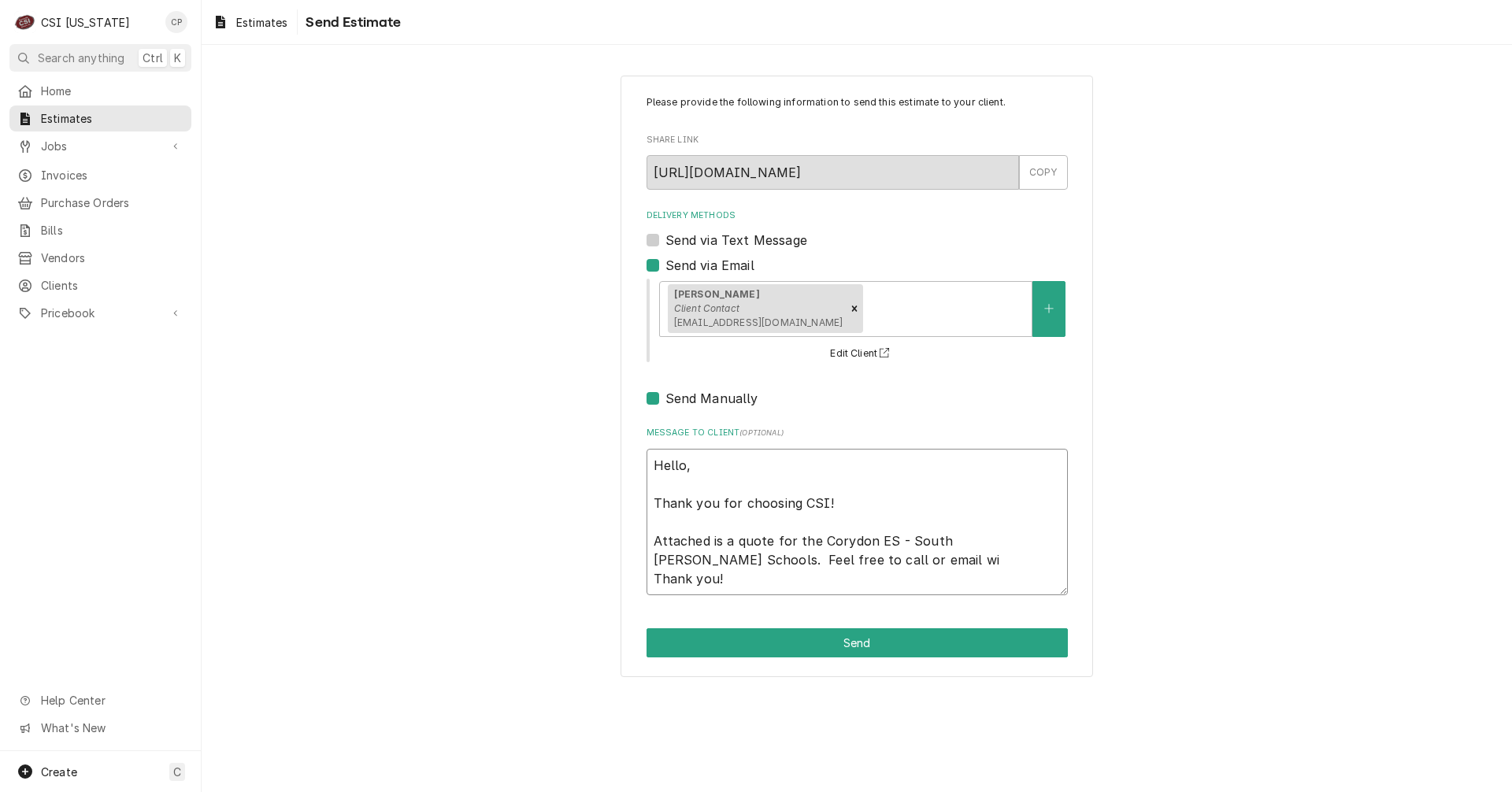
type textarea "x"
type textarea "Hello, Thank you for choosing CSI! Attached is a quote for the Corydon ES - Sou…"
type textarea "x"
type textarea "Hello, Thank you for choosing CSI! Attached is a quote for the Corydon ES - Sou…"
type textarea "x"
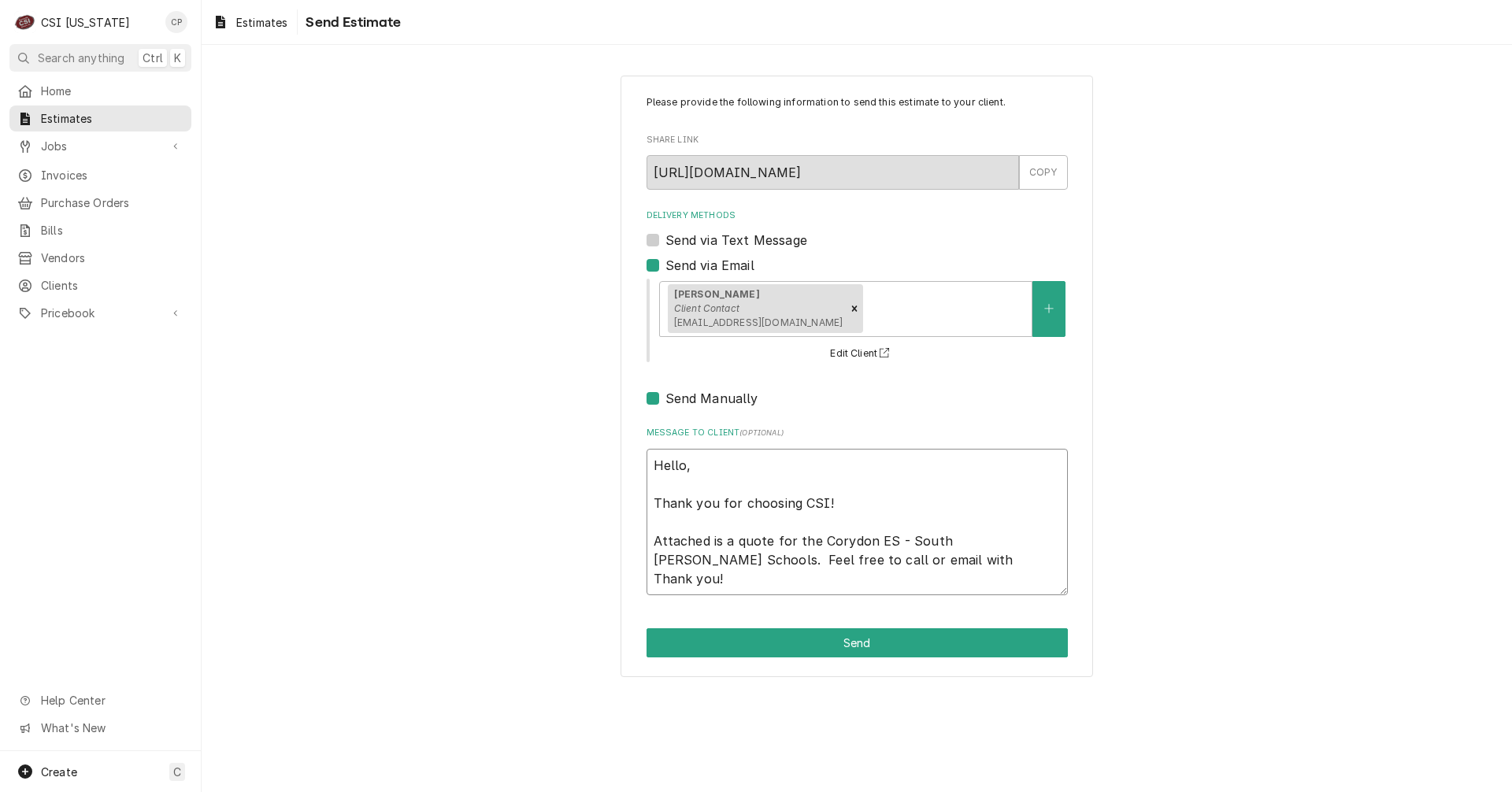
type textarea "Hello, Thank you for choosing CSI! Attached is a quote for the Corydon ES - Sou…"
type textarea "x"
type textarea "Hello, Thank you for choosing CSI! Attached is a quote for the Corydon ES - Sou…"
type textarea "x"
type textarea "Hello, Thank you for choosing CSI! Attached is a quote for the Corydon ES - Sou…"
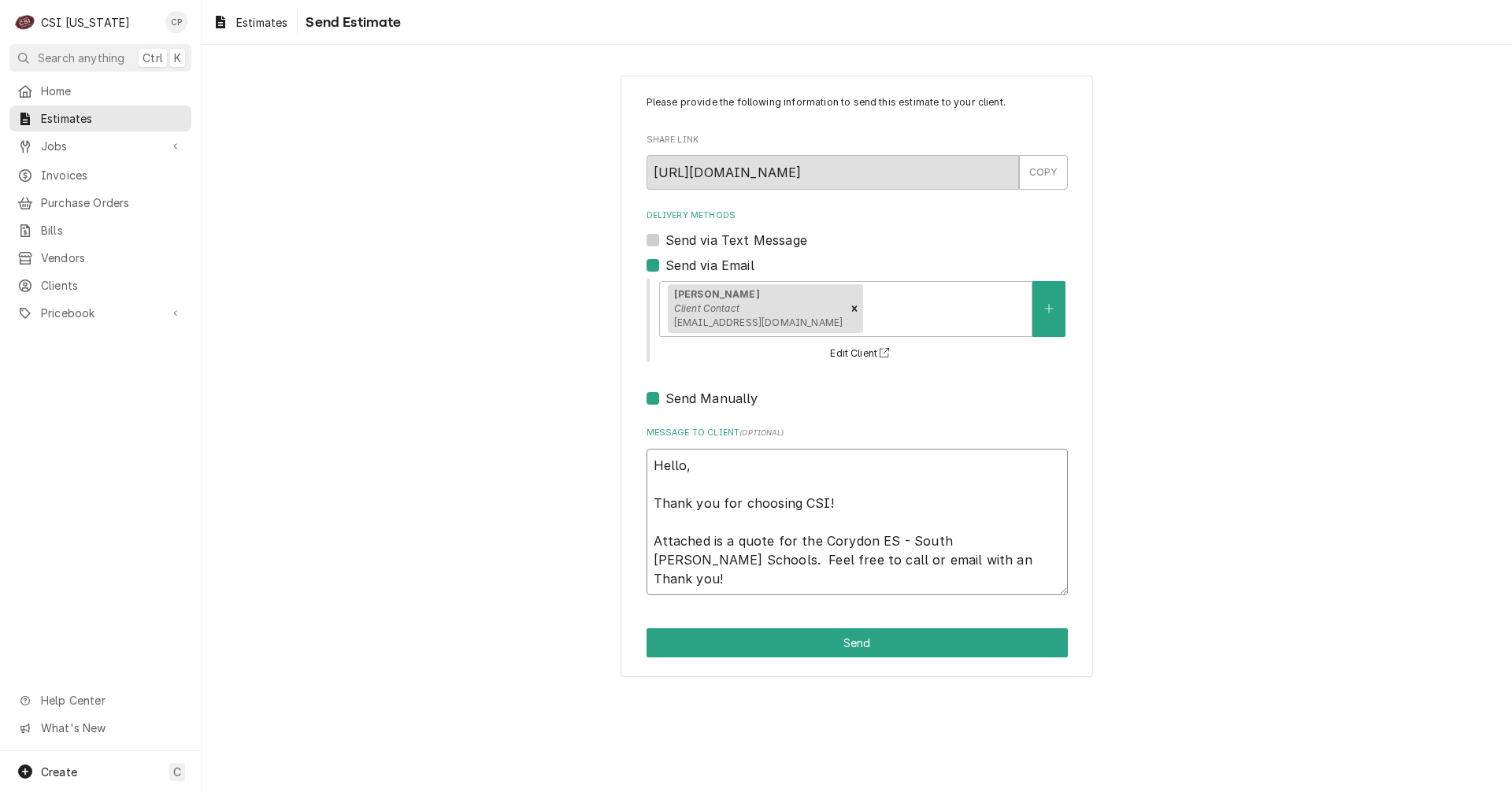
type textarea "x"
type textarea "Hello, Thank you for choosing CSI! Attached is a quote for the Corydon ES - Sou…"
type textarea "x"
type textarea "Hello, Thank you for choosing CSI! Attached is a quote for the Corydon ES - Sou…"
type textarea "x"
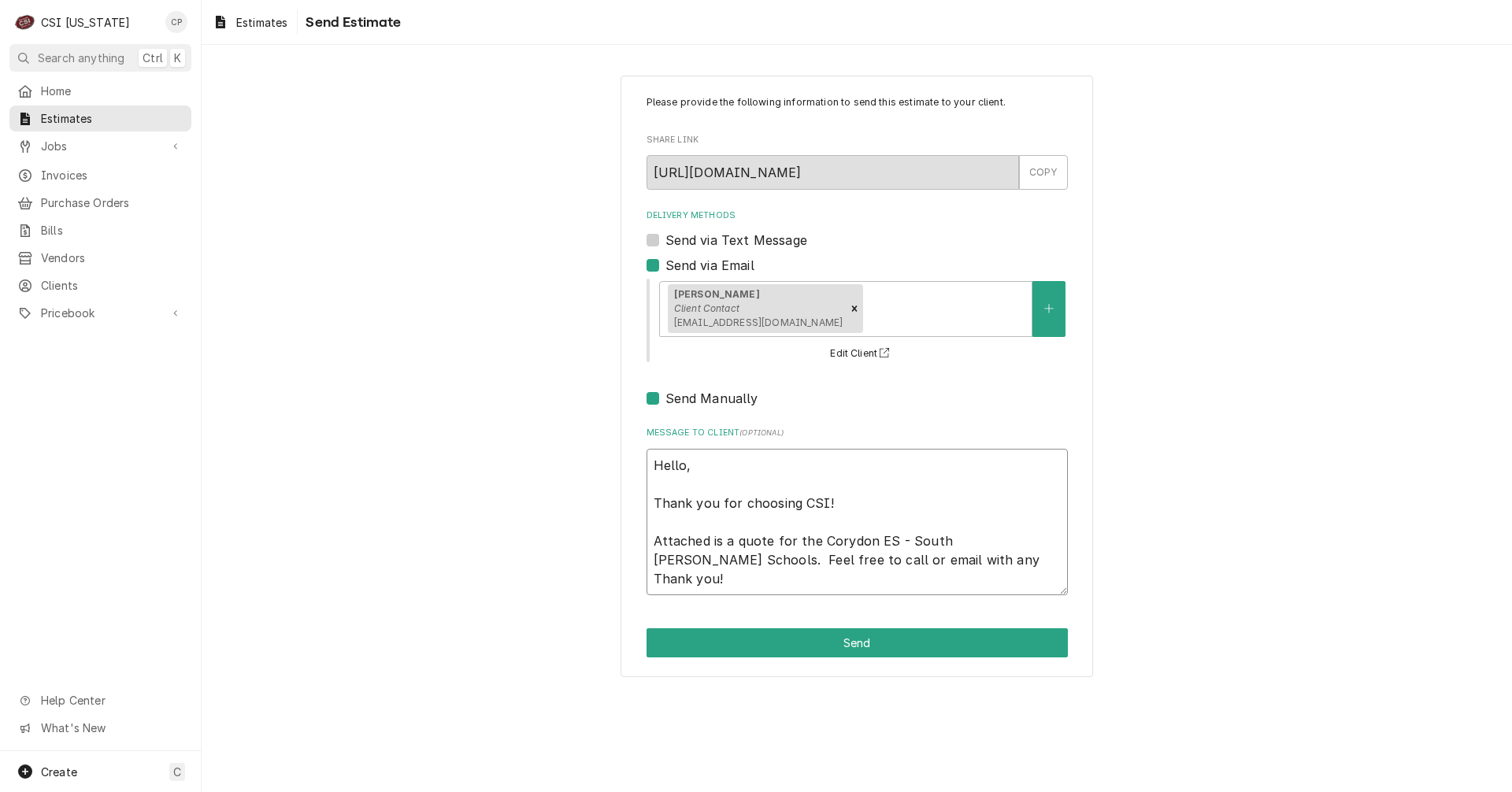
type textarea "Hello, Thank you for choosing CSI! Attached is a quote for the Corydon ES - Sou…"
type textarea "x"
type textarea "Hello, Thank you for choosing CSI! Attached is a quote for the Corydon ES - Sou…"
type textarea "x"
type textarea "Hello, Thank you for choosing CSI! Attached is a quote for the Corydon ES - Sou…"
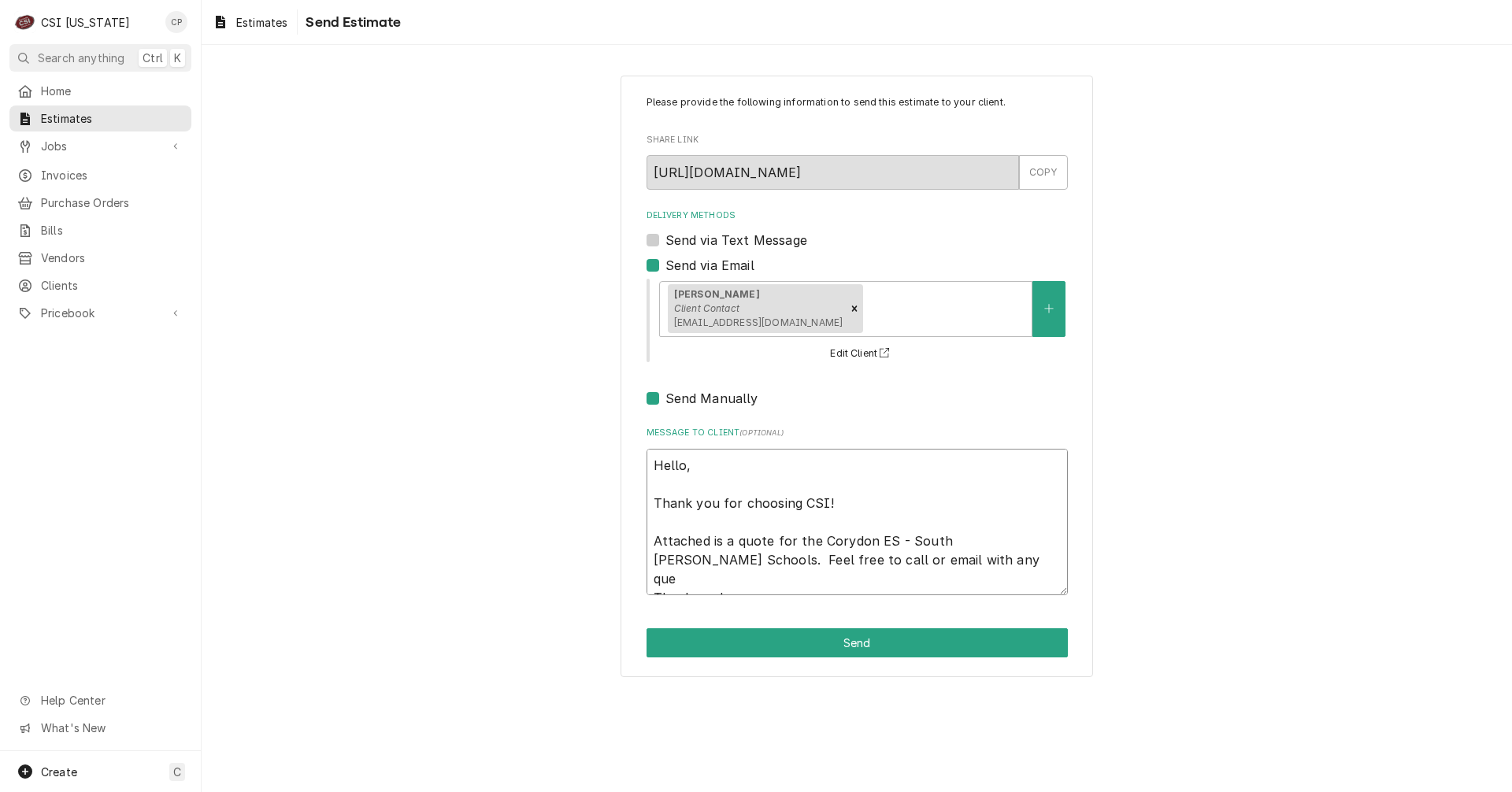
type textarea "x"
type textarea "Hello, Thank you for choosing CSI! Attached is a quote for the Corydon ES - Sou…"
type textarea "x"
type textarea "Hello, Thank you for choosing CSI! Attached is a quote for the Corydon ES - Sou…"
type textarea "x"
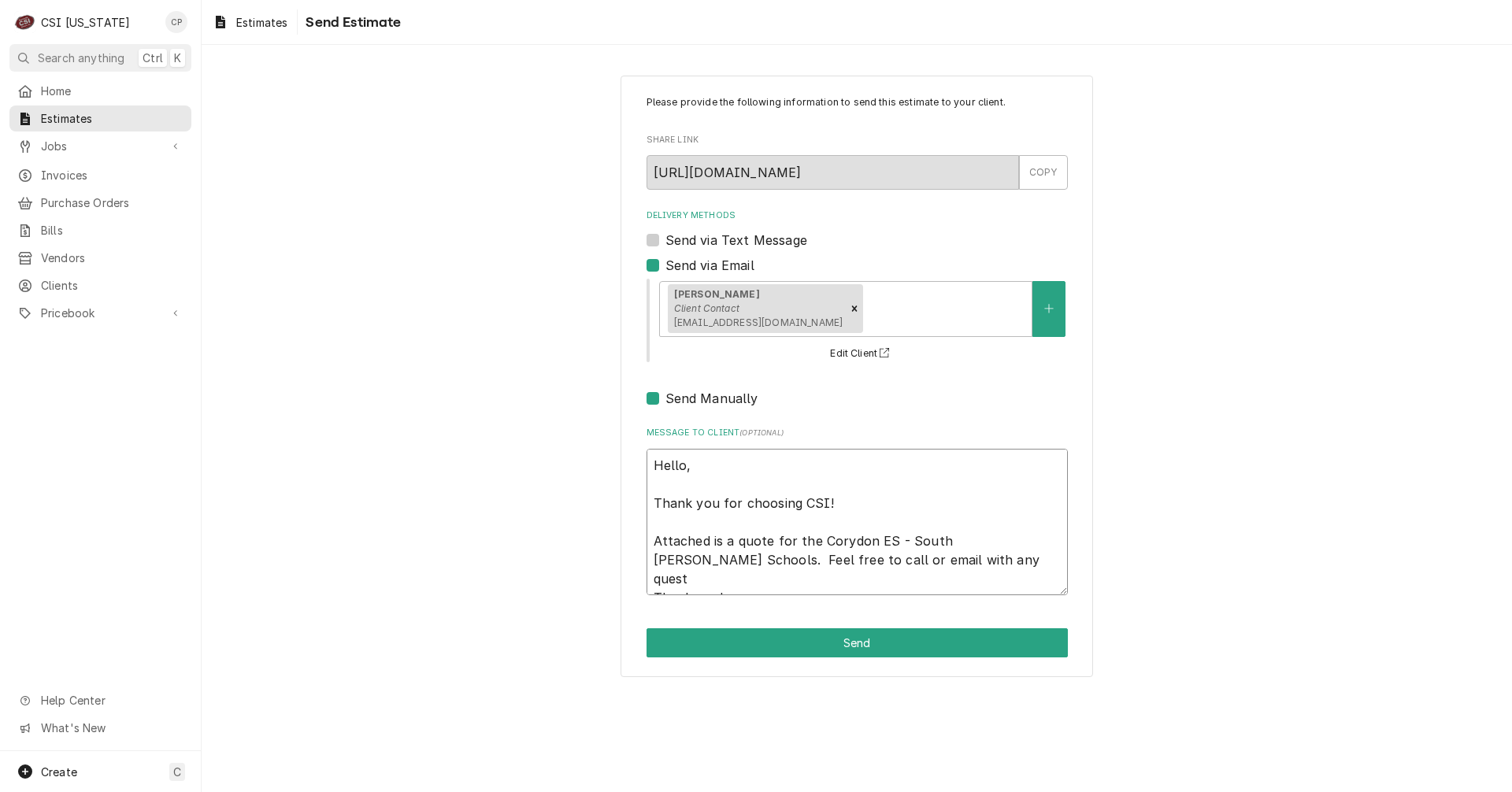
type textarea "Hello, Thank you for choosing CSI! Attached is a quote for the Corydon ES - Sou…"
type textarea "x"
type textarea "Hello, Thank you for choosing CSI! Attached is a quote for the Corydon ES - Sou…"
type textarea "x"
type textarea "Hello, Thank you for choosing CSI! Attached is a quote for the Corydon ES - Sou…"
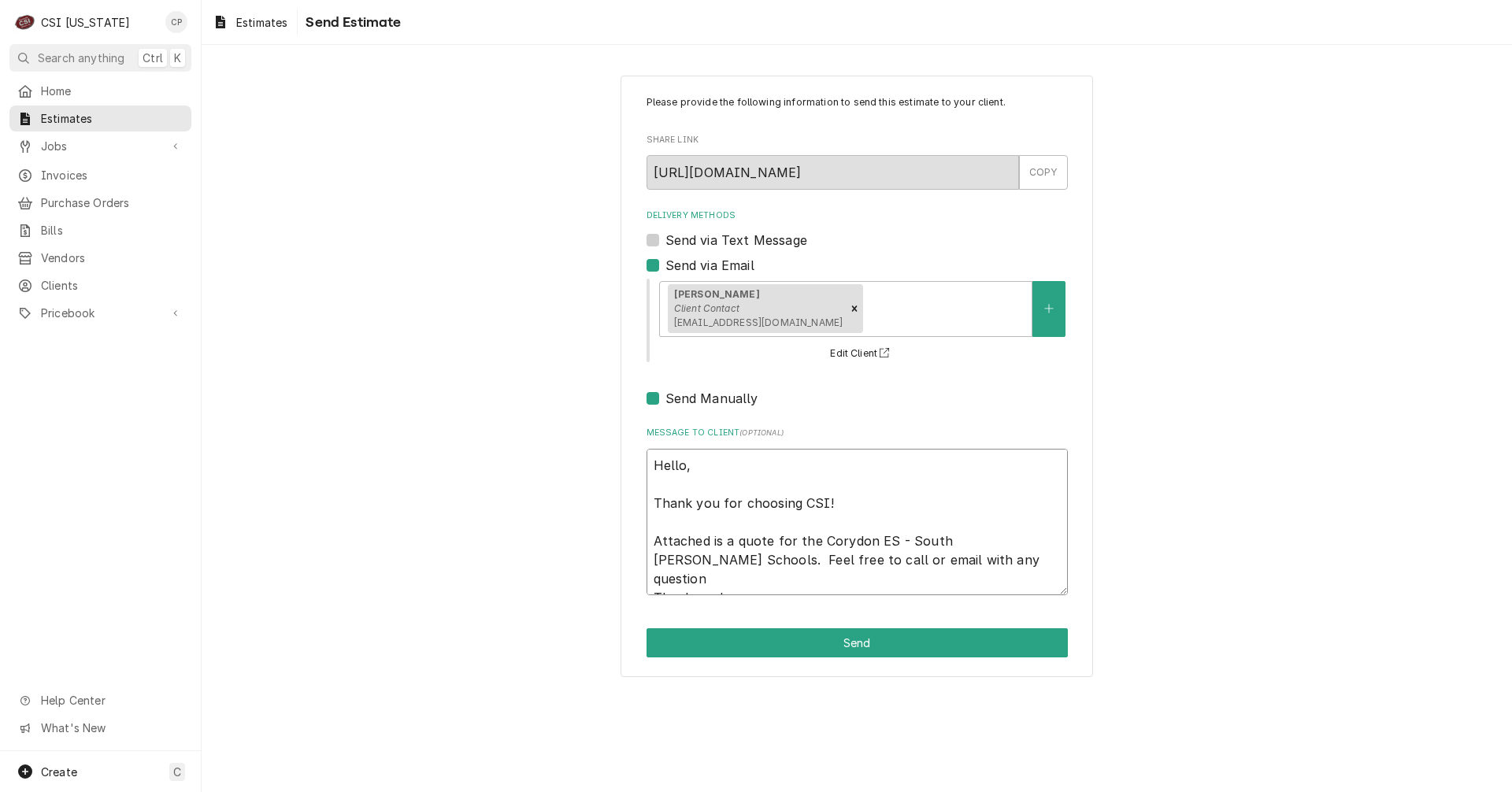
type textarea "x"
type textarea "Hello, Thank you for choosing CSI! Attached is a quote for the Corydon ES - Sou…"
type textarea "x"
type textarea "Hello, Thank you for choosing CSI! Attached is a quote for the Corydon ES - Sou…"
type textarea "x"
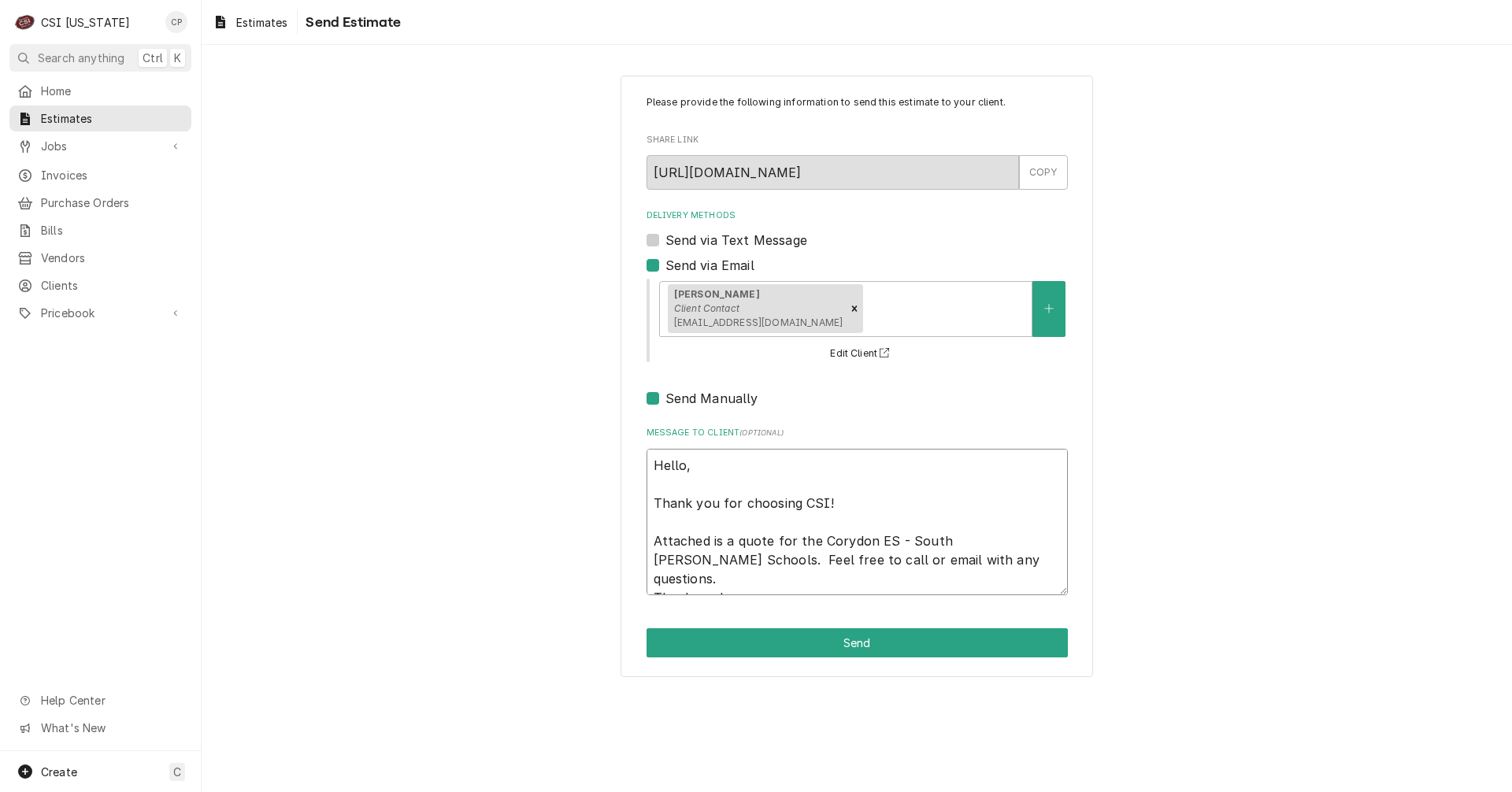
type textarea "Hello, Thank you for choosing CSI! Attached is a quote for the Corydon ES - Sou…"
type textarea "x"
type textarea "Hello, Thank you for choosing CSI! Attached is a quote for the Corydon ES - Sou…"
type textarea "x"
type textarea "Hello, Thank you for choosing CSI! Attached is a quote for the Corydon ES - Sou…"
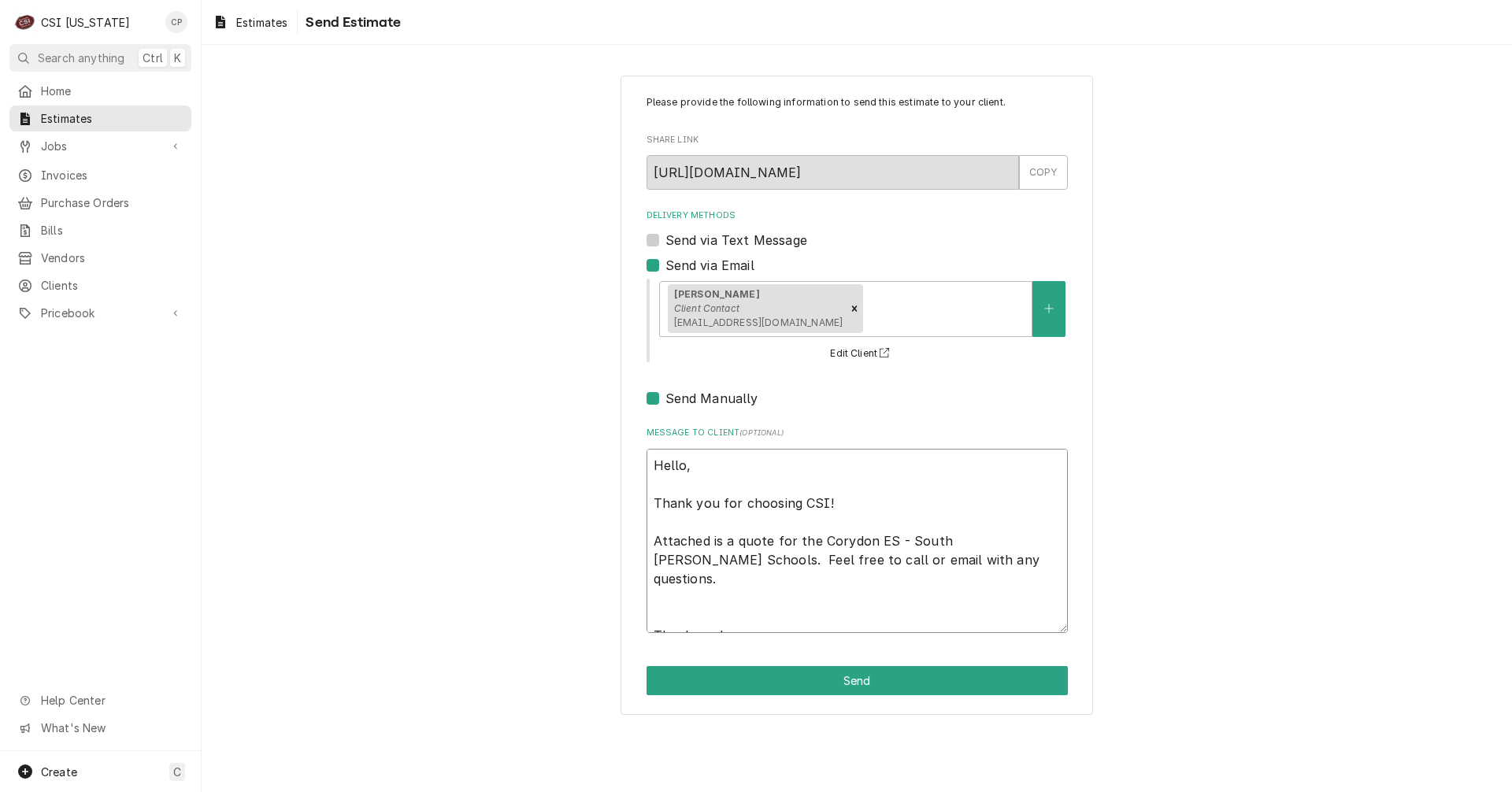
type textarea "x"
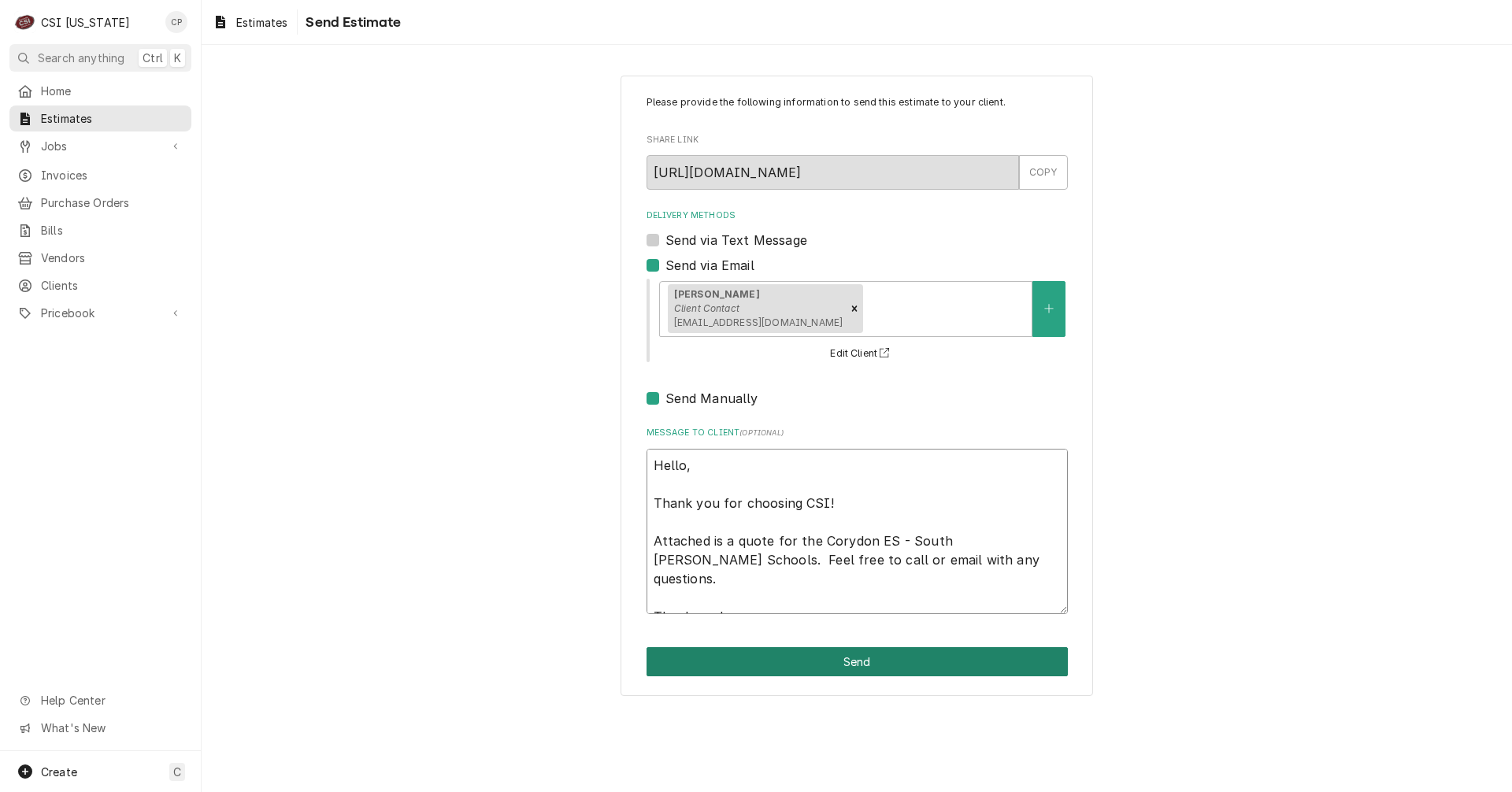
type textarea "Hello, Thank you for choosing CSI! Attached is a quote for the Corydon ES - Sou…"
click at [863, 661] on button "Send" at bounding box center [857, 661] width 421 height 29
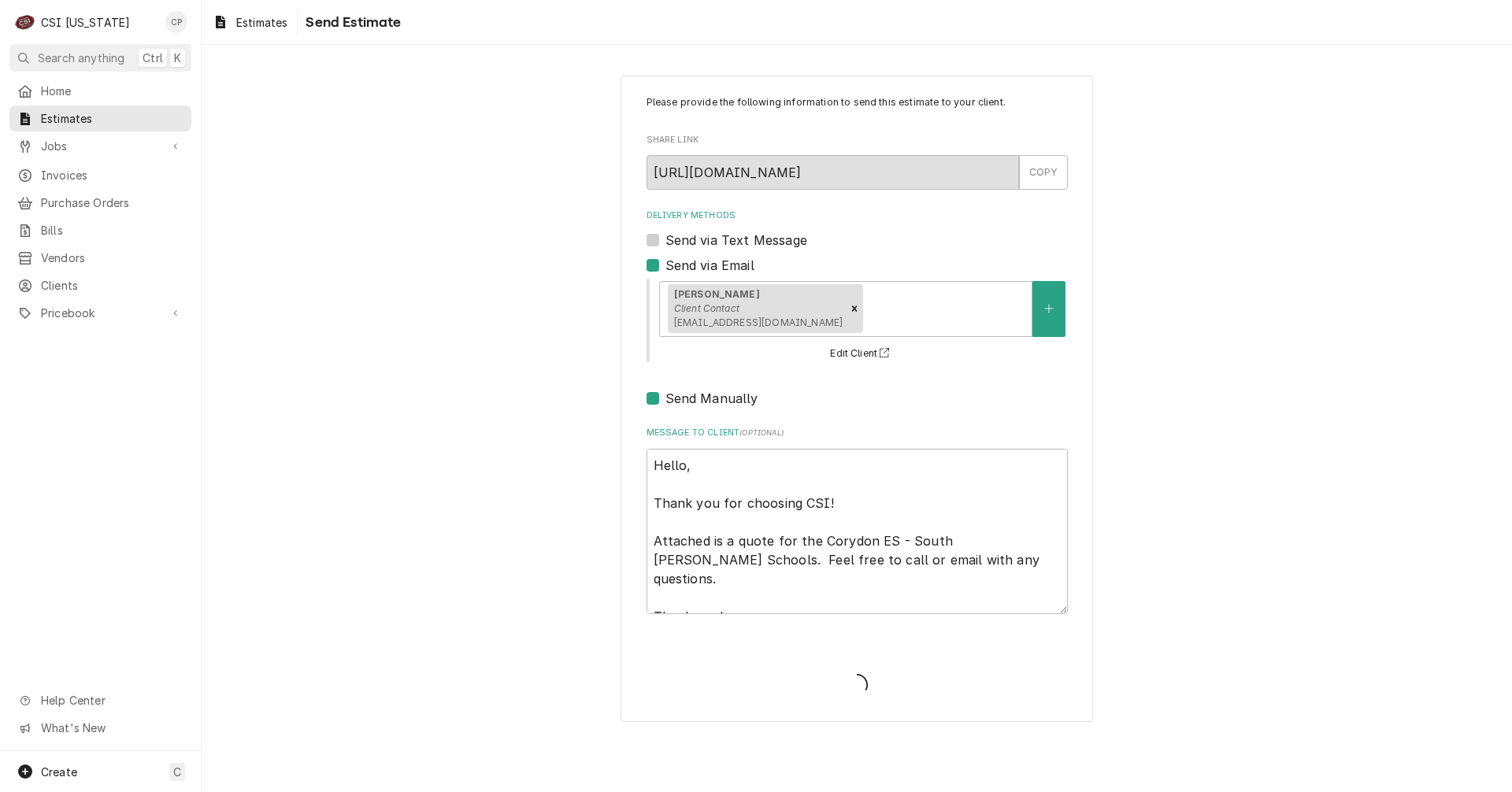
type textarea "x"
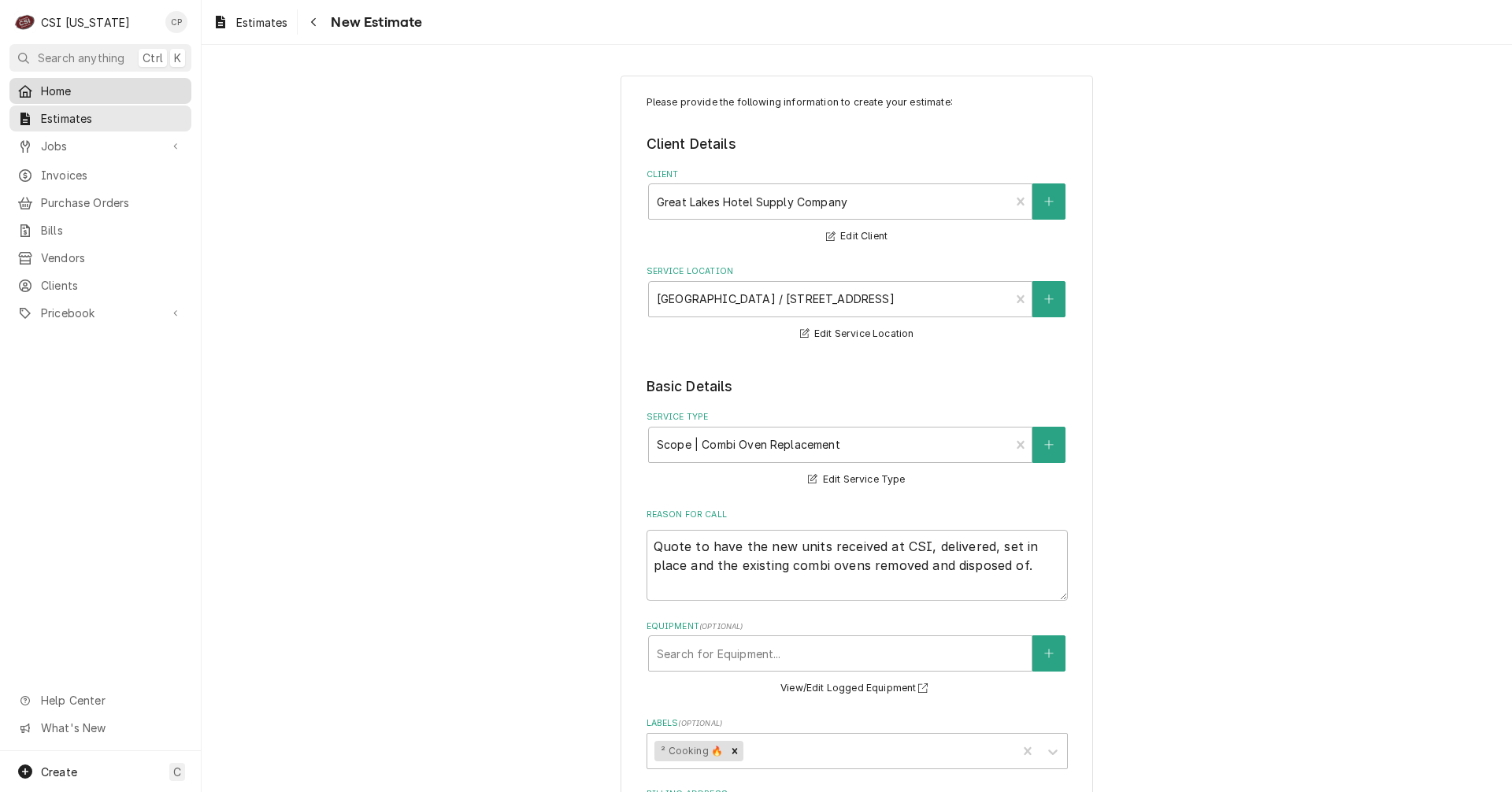
click at [61, 83] on span "Home" at bounding box center [112, 91] width 142 height 17
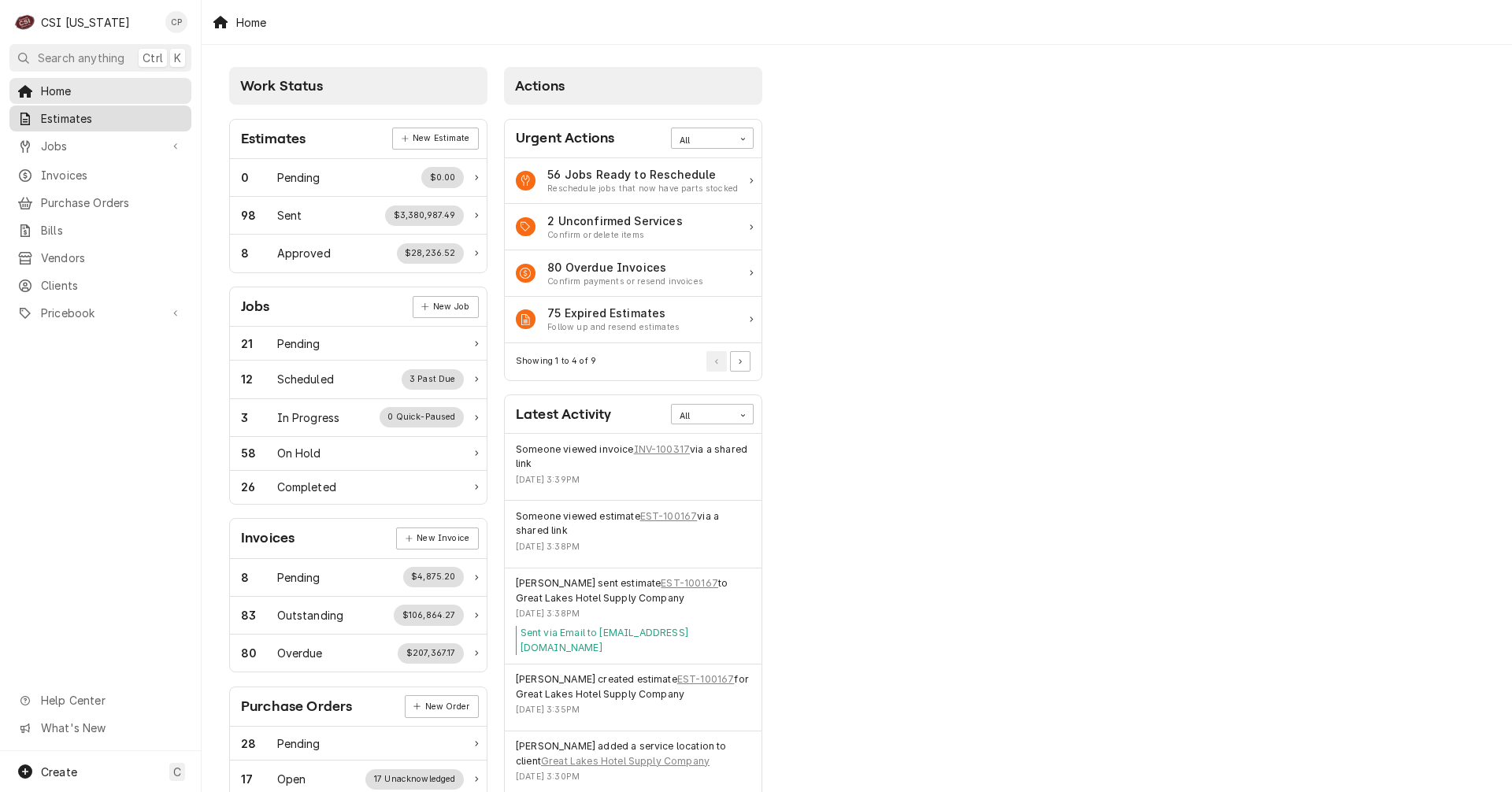
click at [86, 119] on span "Estimates" at bounding box center [112, 119] width 142 height 17
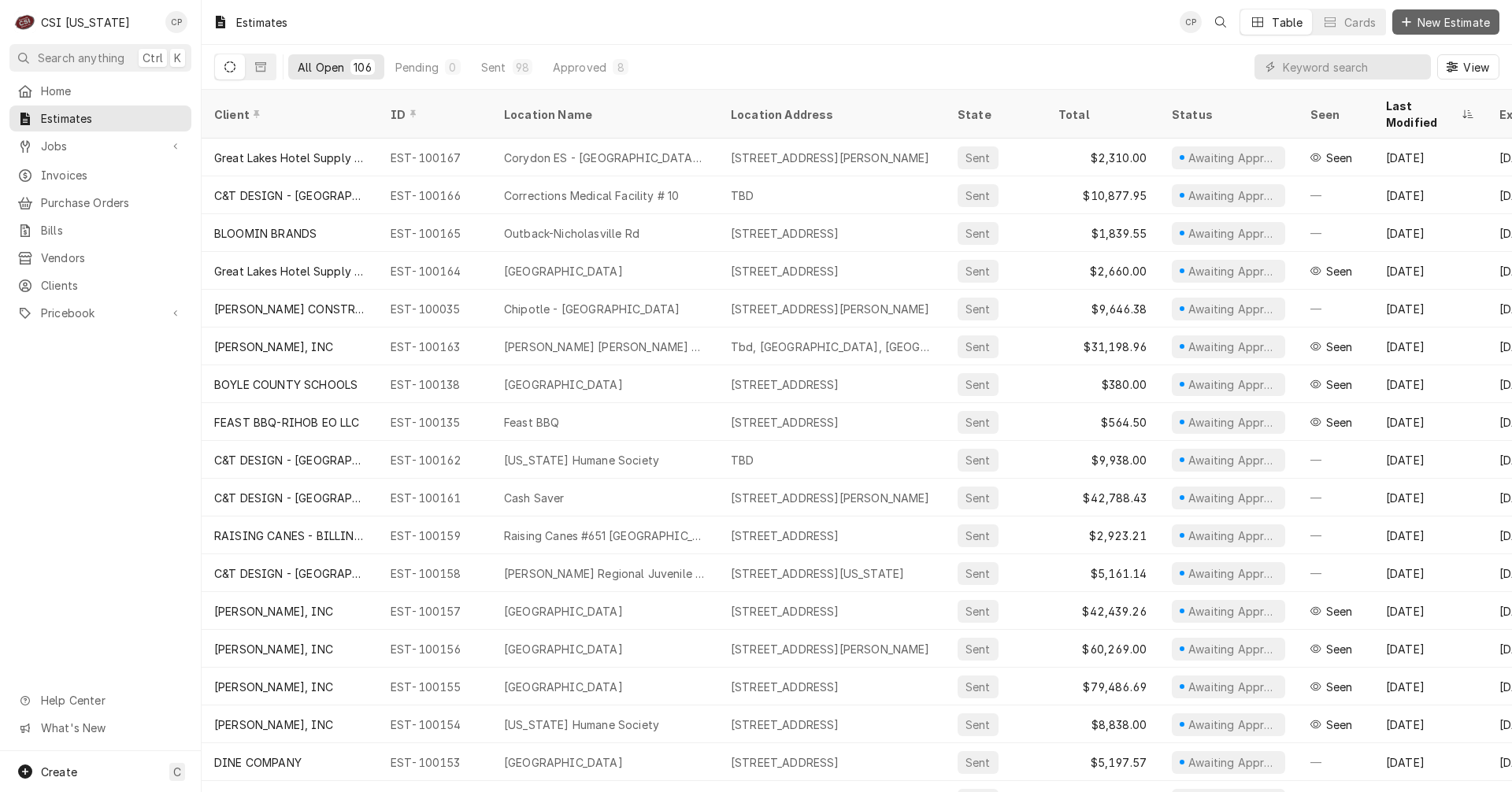
click at [1456, 29] on button "New Estimate" at bounding box center [1445, 22] width 107 height 25
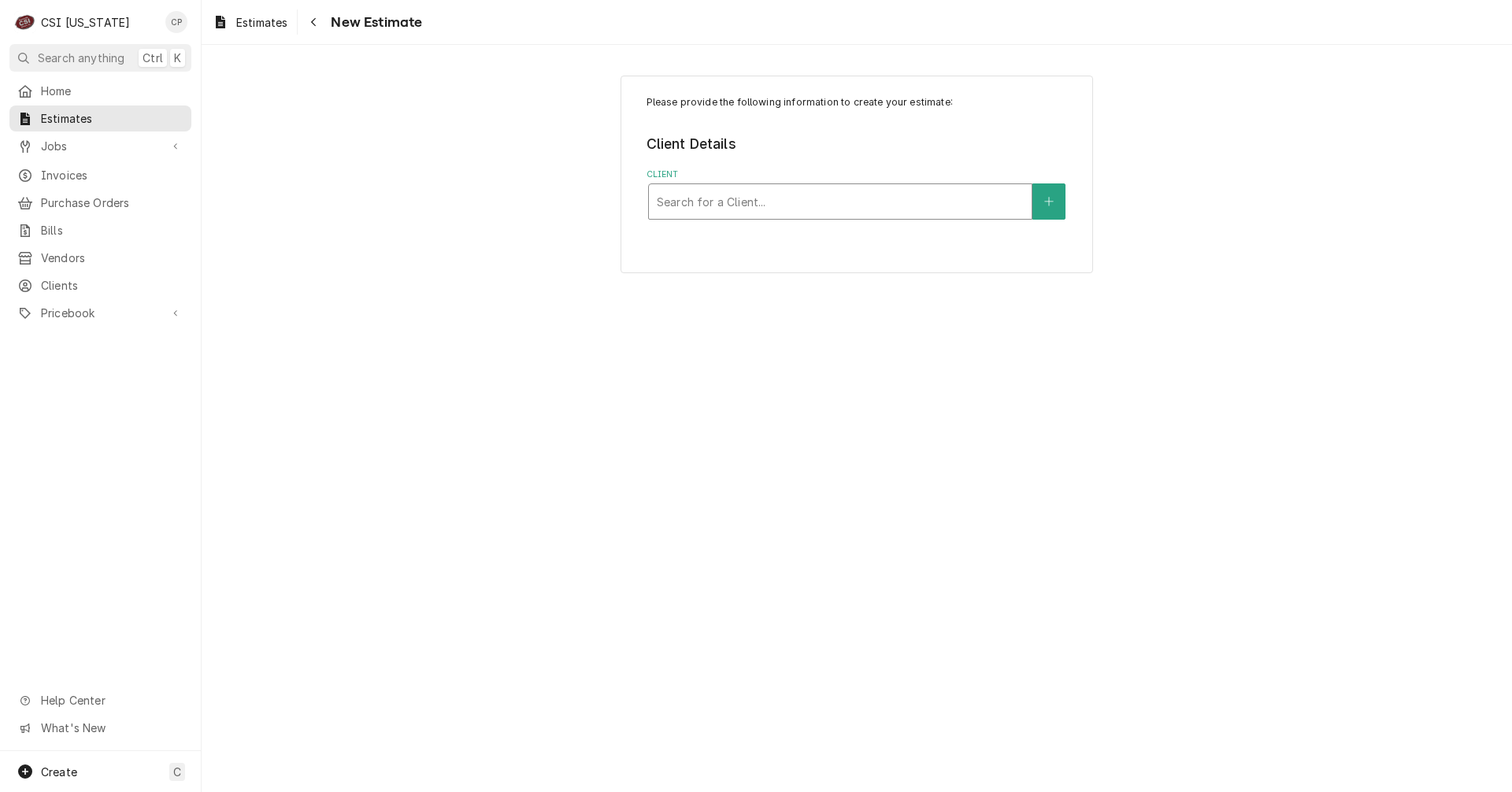
click at [719, 208] on div "Client" at bounding box center [841, 201] width 367 height 29
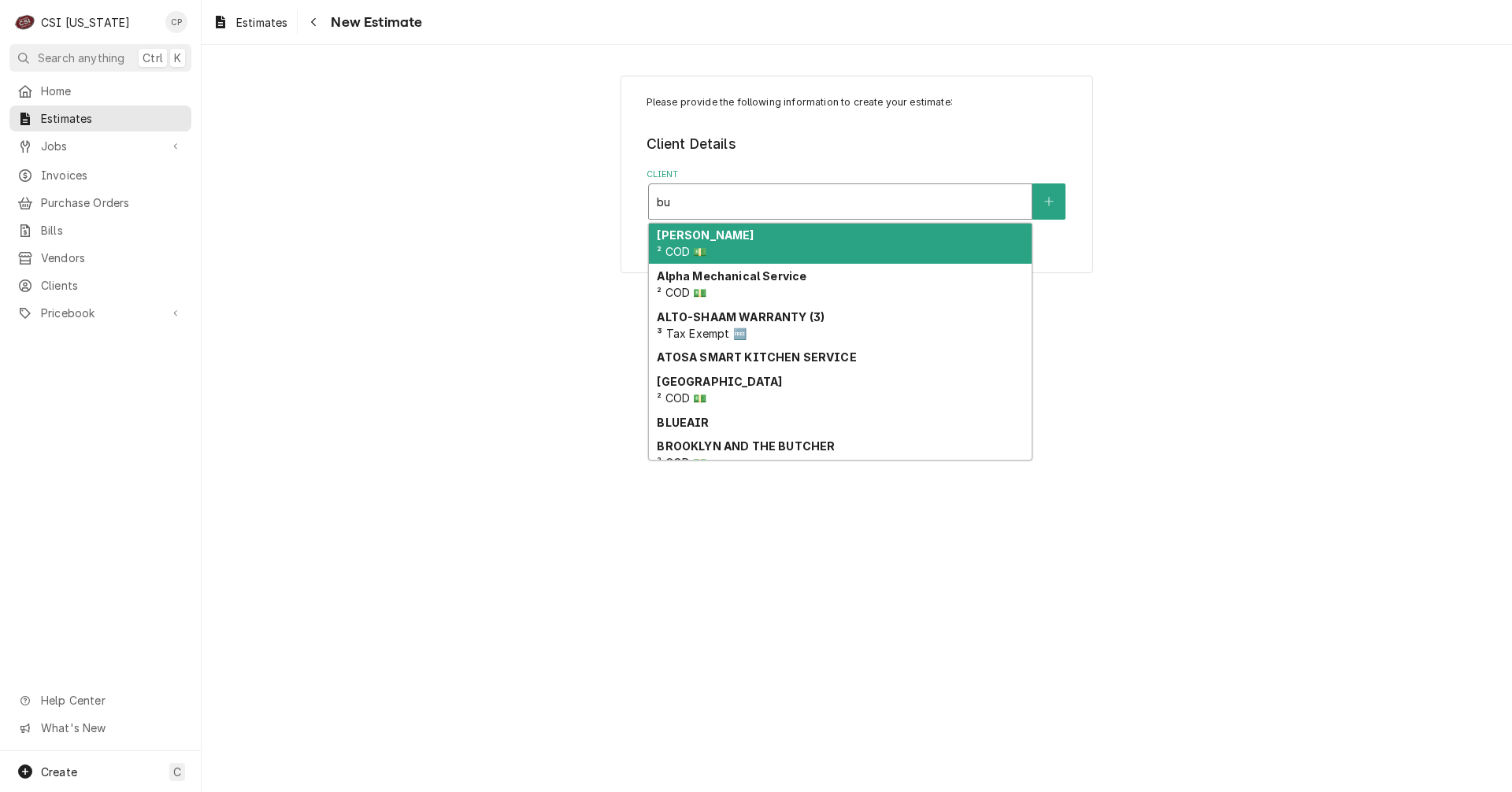
type input "b"
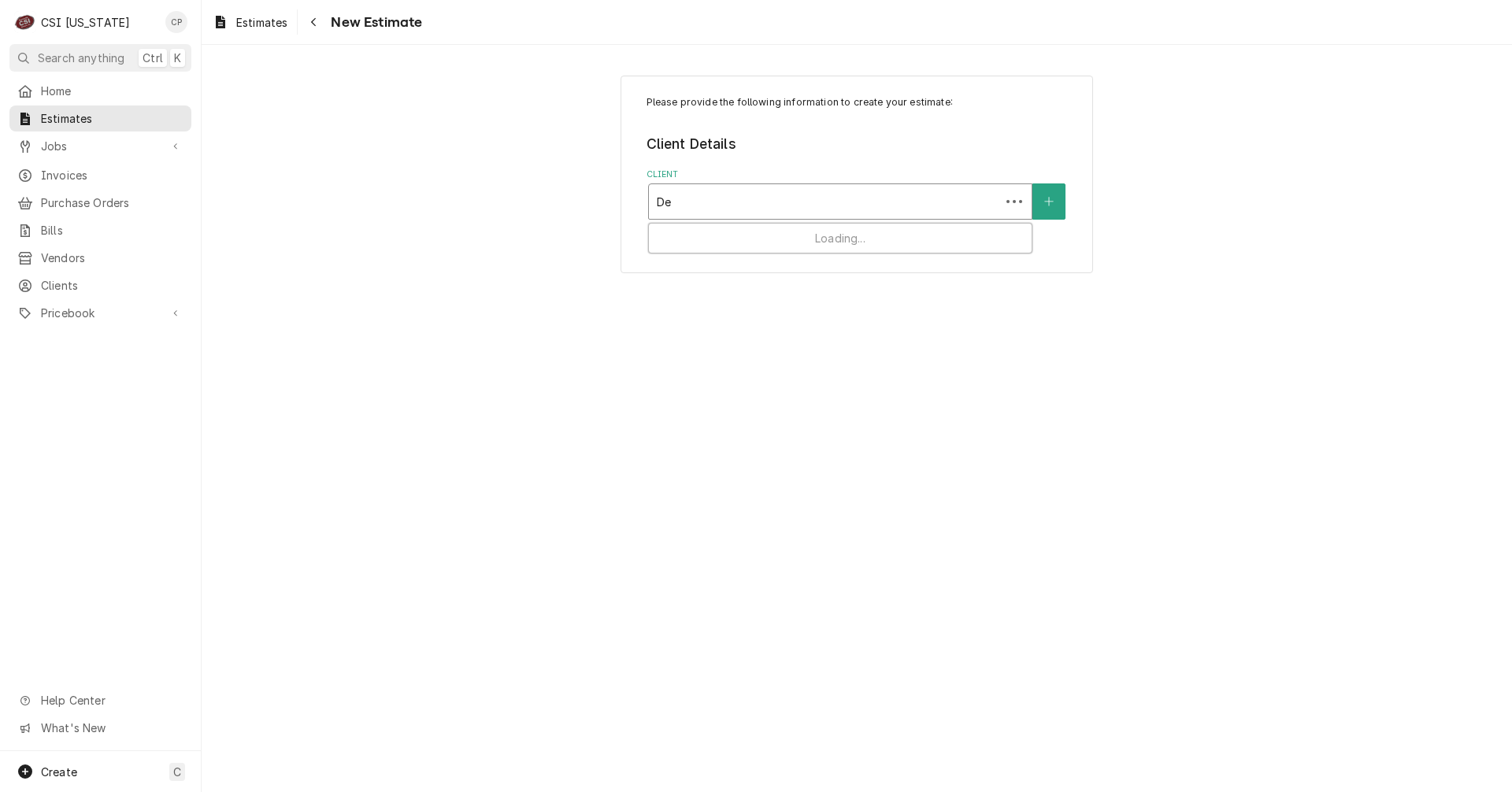
type input "D"
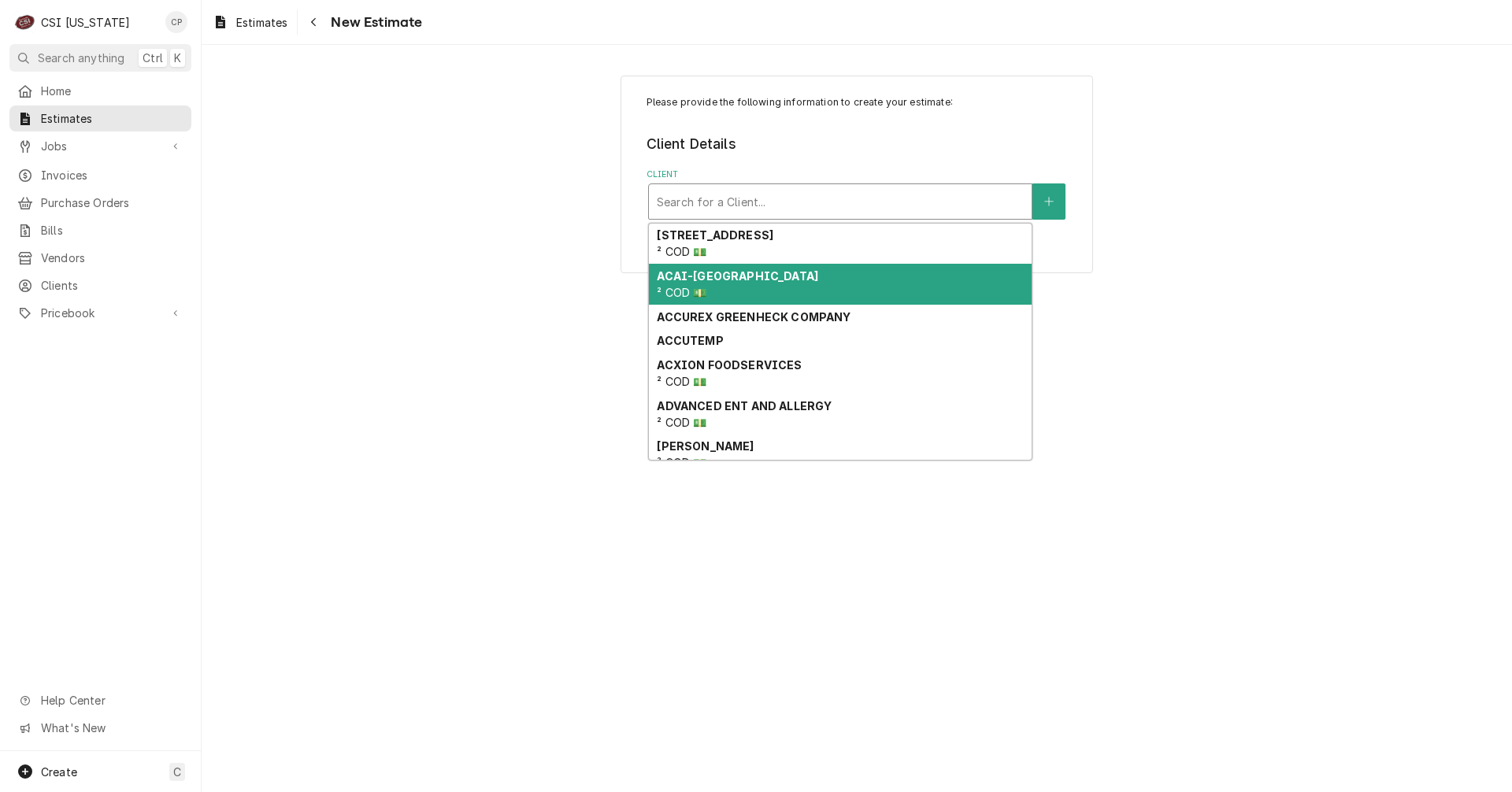
click at [1232, 344] on div "Please provide the following information to create your estimate: Client Detail…" at bounding box center [856, 418] width 1310 height 747
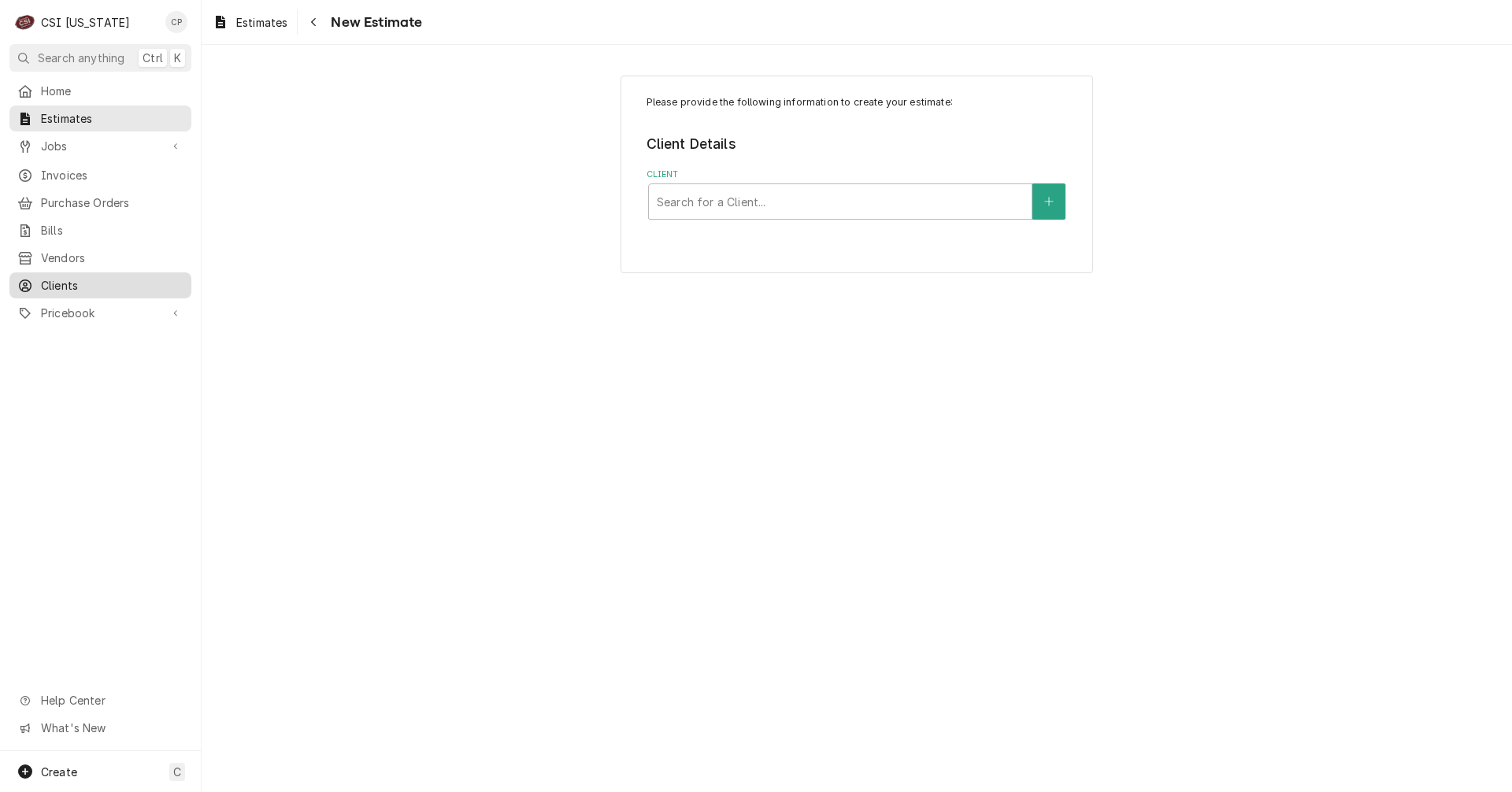
click at [59, 283] on span "Clients" at bounding box center [112, 286] width 142 height 17
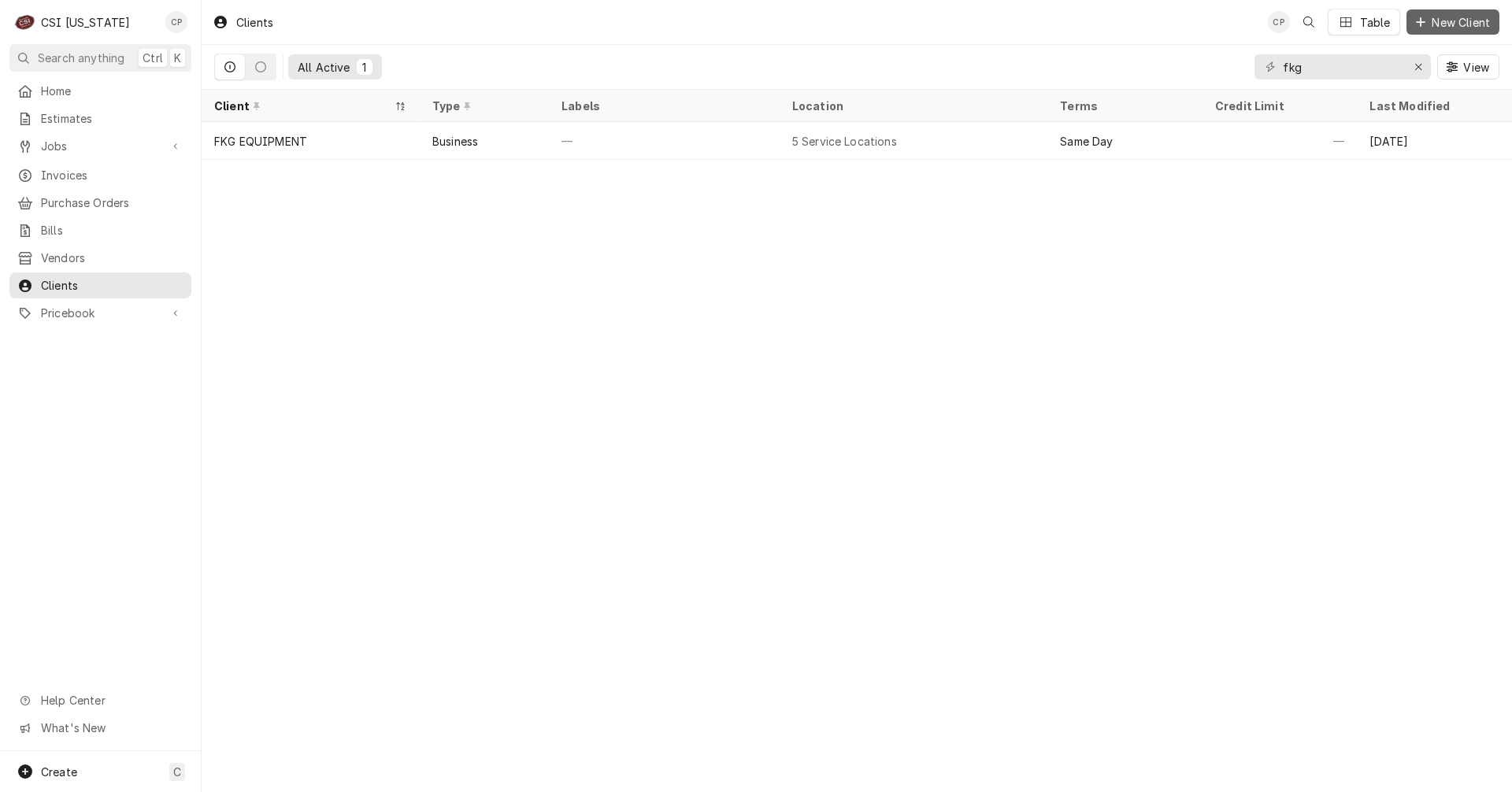
click at [1467, 24] on span "New Client" at bounding box center [1461, 23] width 65 height 17
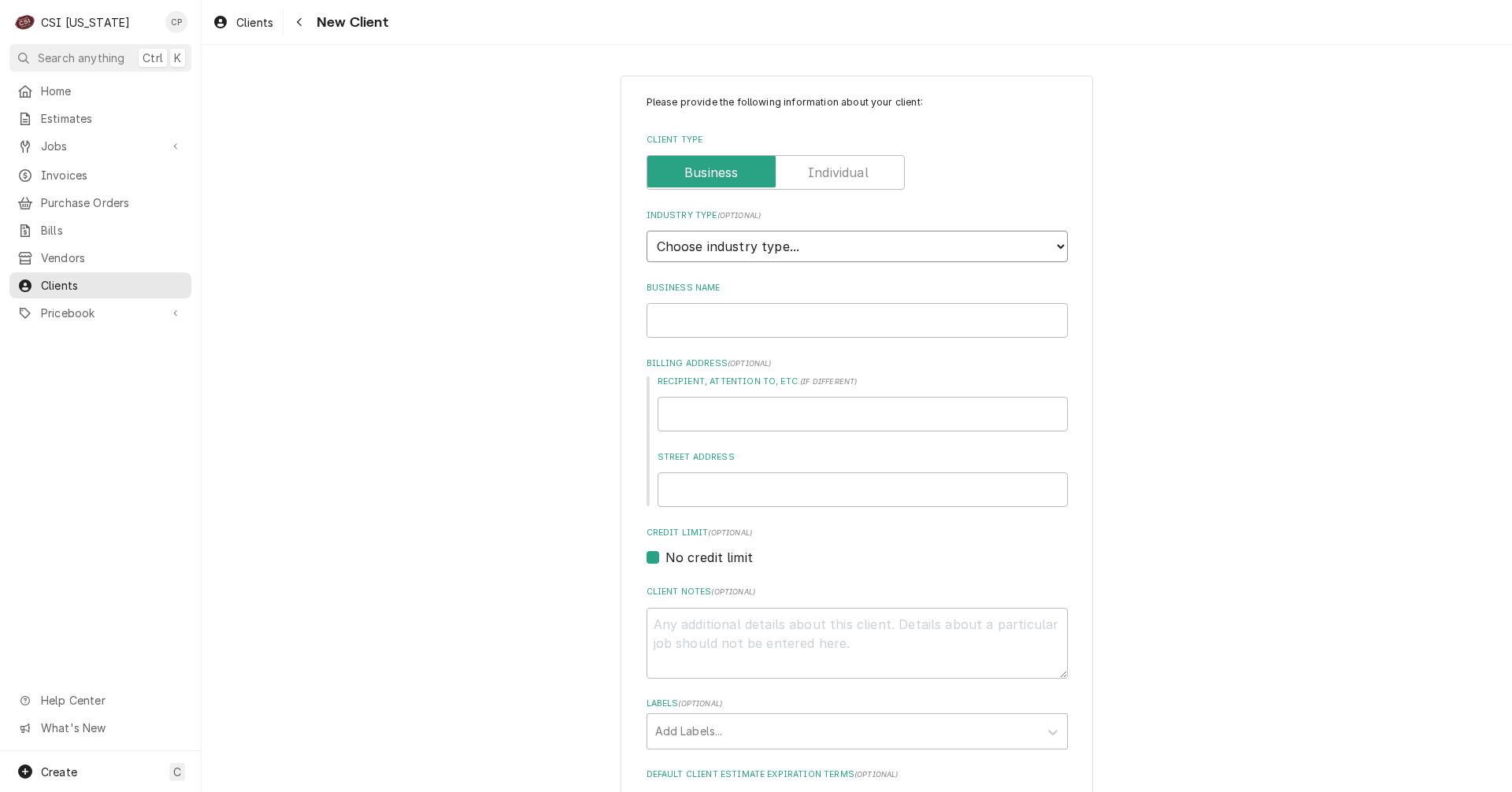
click at [772, 248] on select "Choose industry type... Residential Commercial Industrial Government" at bounding box center [857, 246] width 421 height 31
select select "2"
click at [646, 231] on select "Choose industry type... Residential Commercial Industrial Government" at bounding box center [857, 246] width 421 height 31
click at [738, 322] on input "Business Name" at bounding box center [857, 320] width 421 height 35
type textarea "x"
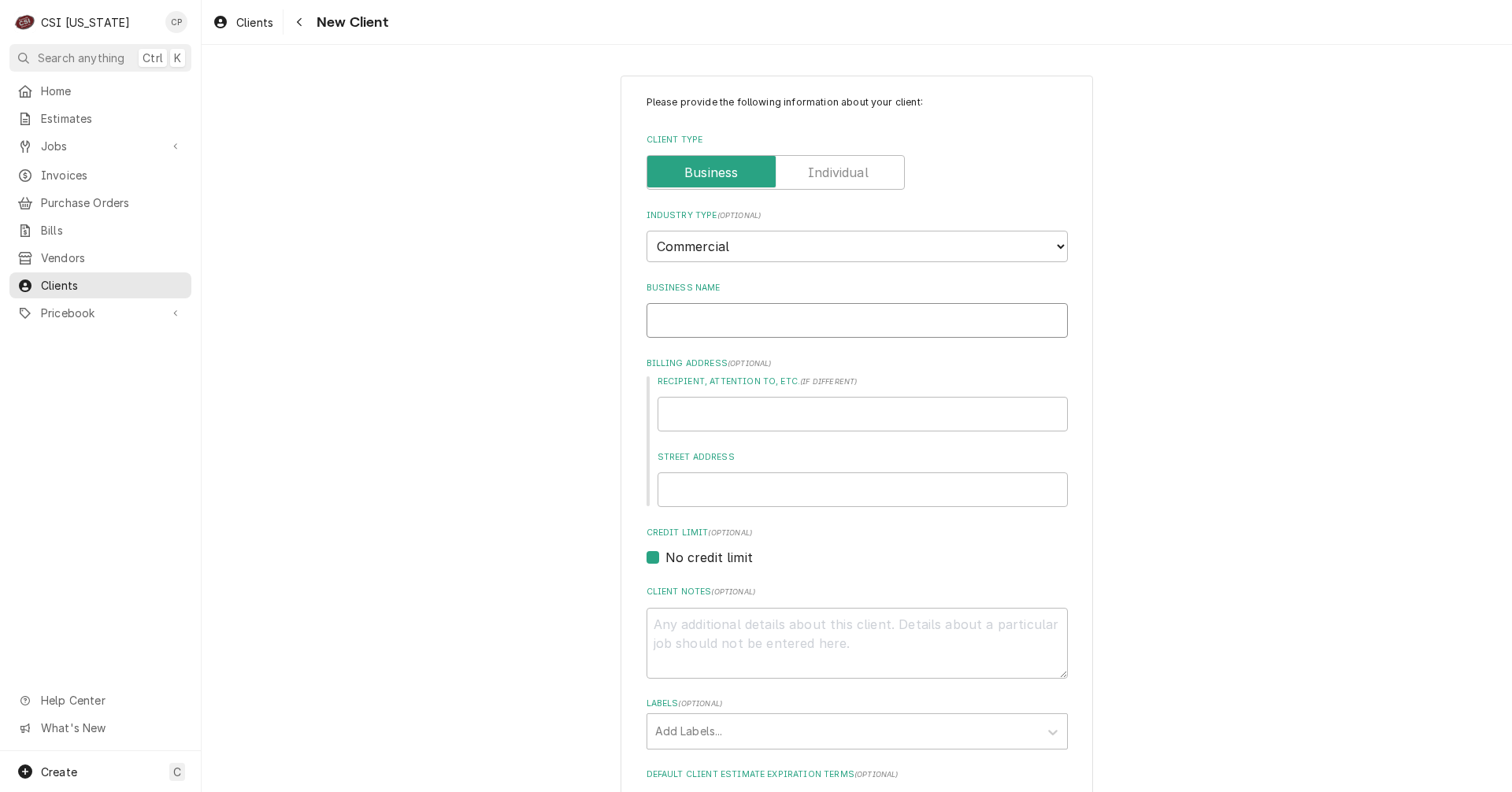
type input "D"
type textarea "x"
type input "De"
type textarea "x"
type input "Der"
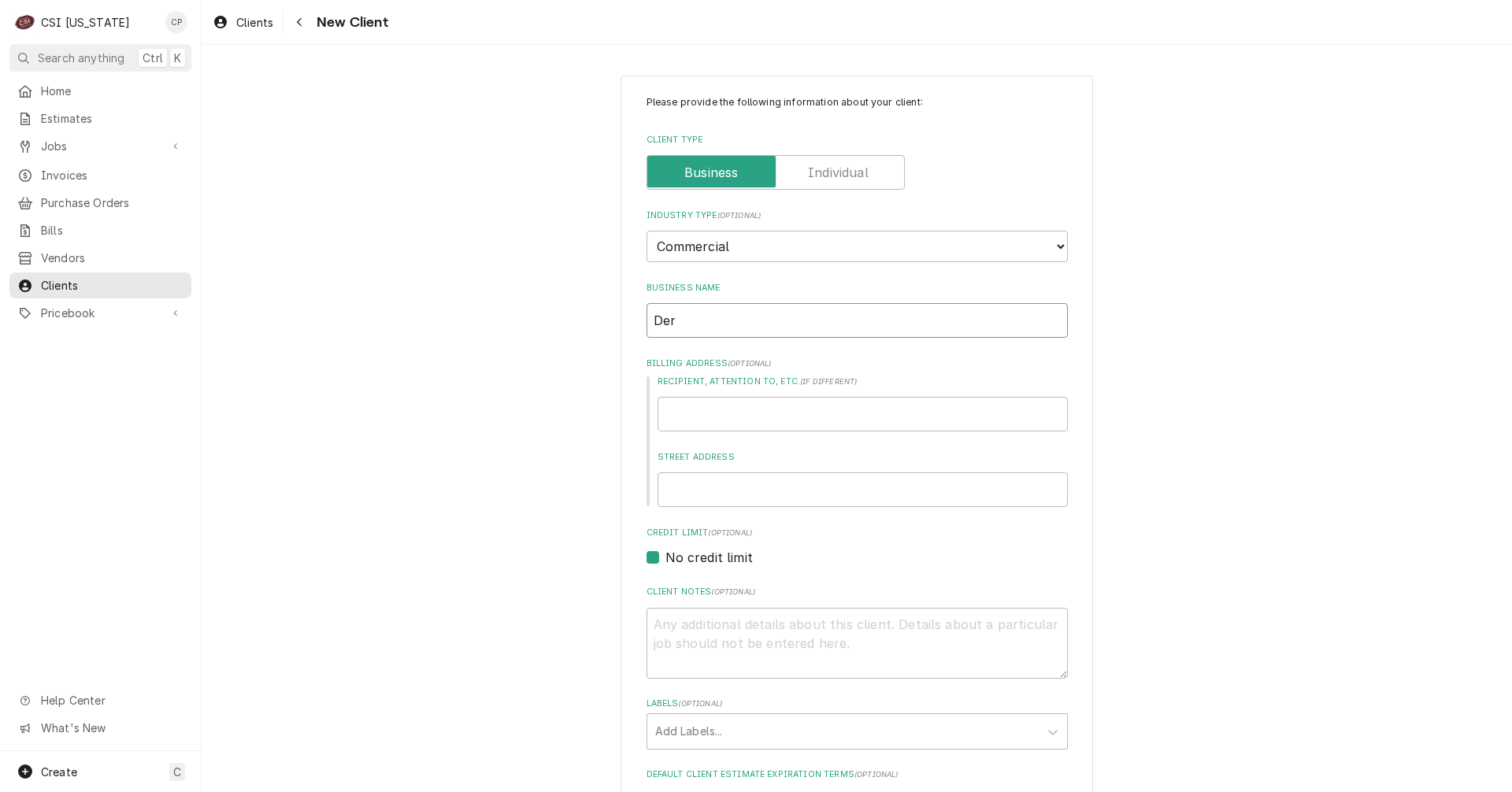
type textarea "x"
type input "Derb"
type textarea "x"
type input "[GEOGRAPHIC_DATA]"
type textarea "x"
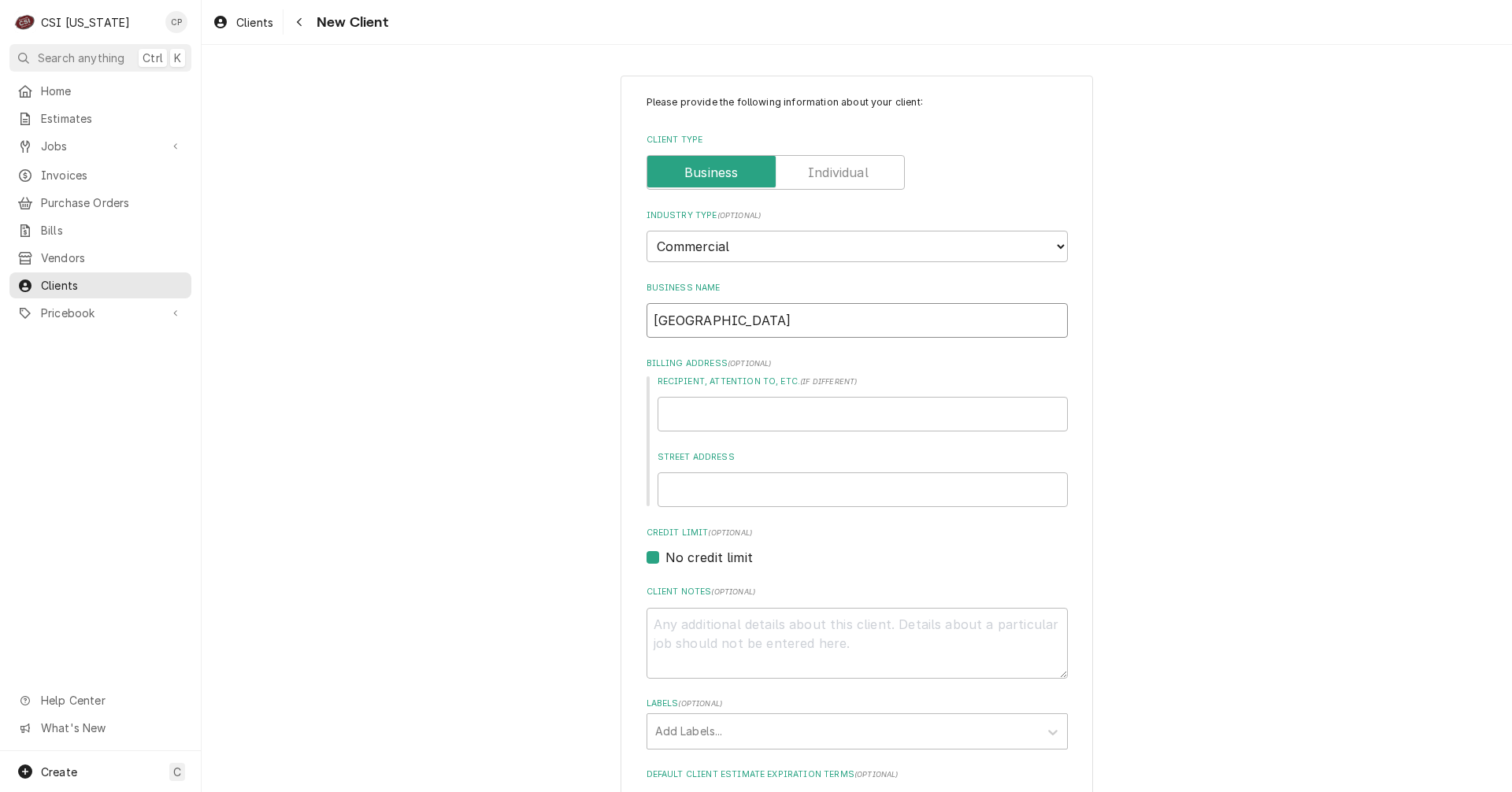
type input "[GEOGRAPHIC_DATA]"
type textarea "x"
type input "Derby W"
type textarea "x"
type input "Derby Wi"
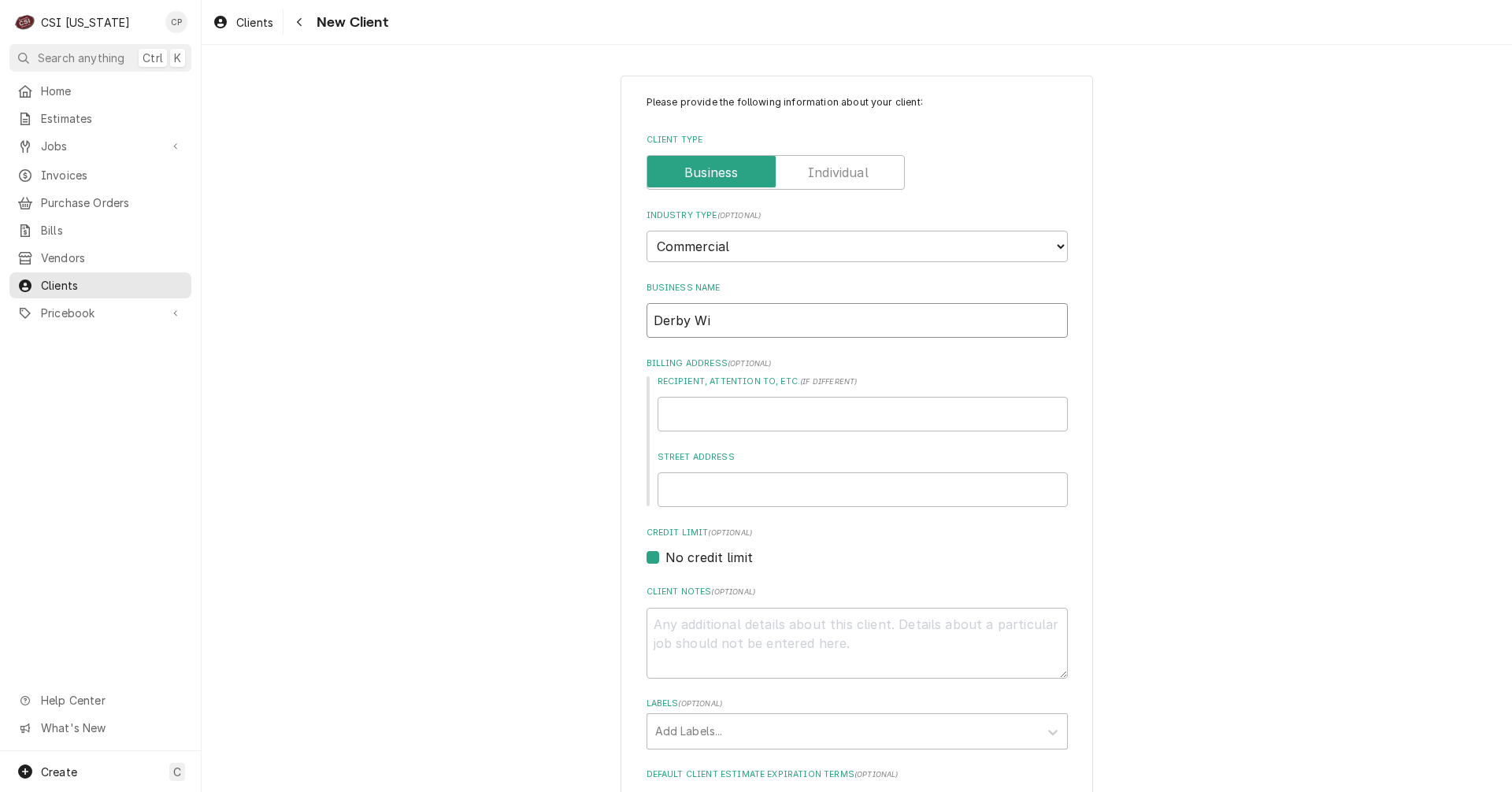
type textarea "x"
type input "Derby Win"
type textarea "x"
type input "Derby Wing"
type textarea "x"
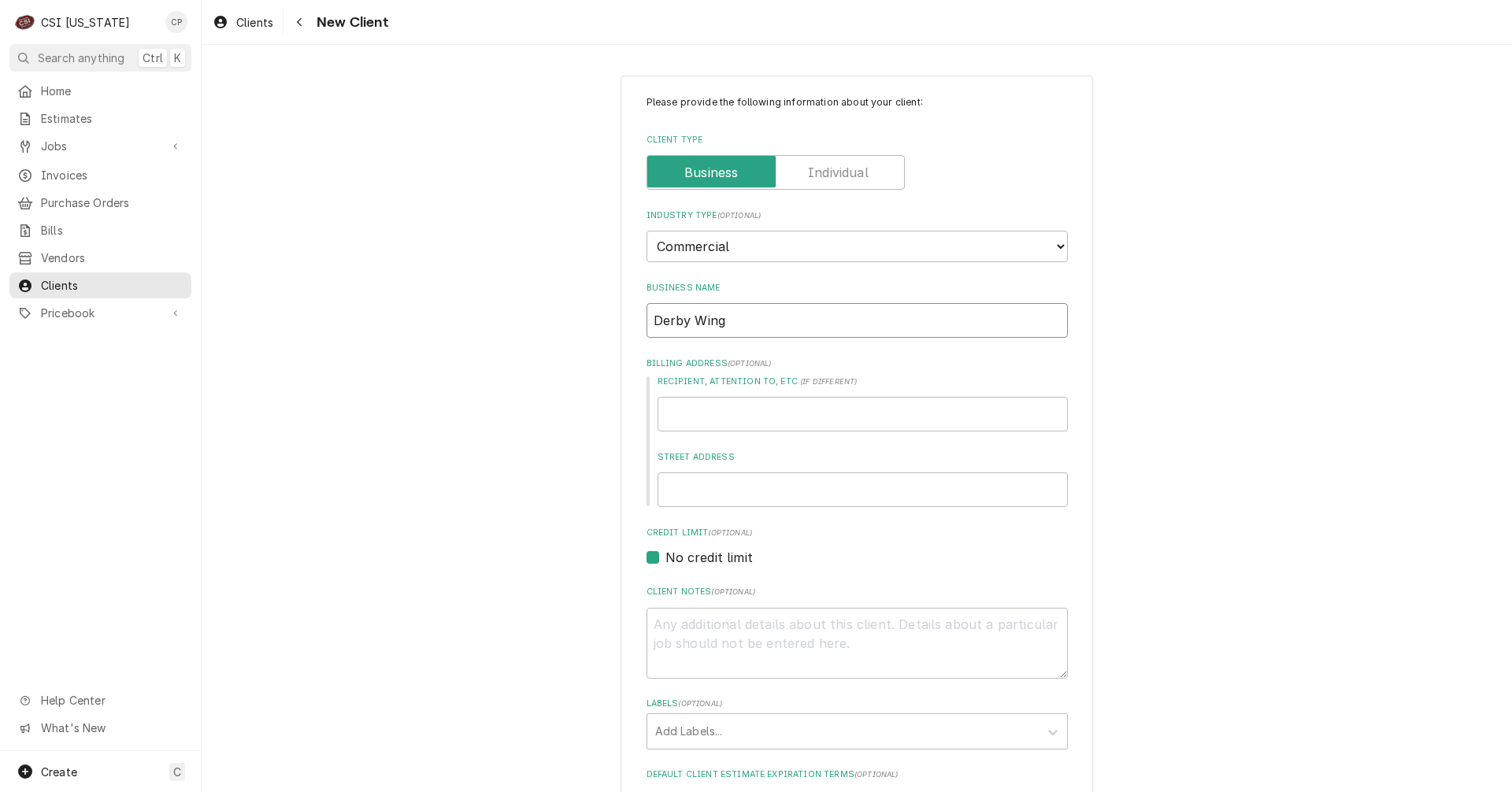
type input "Derby Wings"
type textarea "x"
type input "Derby Wings"
type textarea "x"
type input "Derby Wings M"
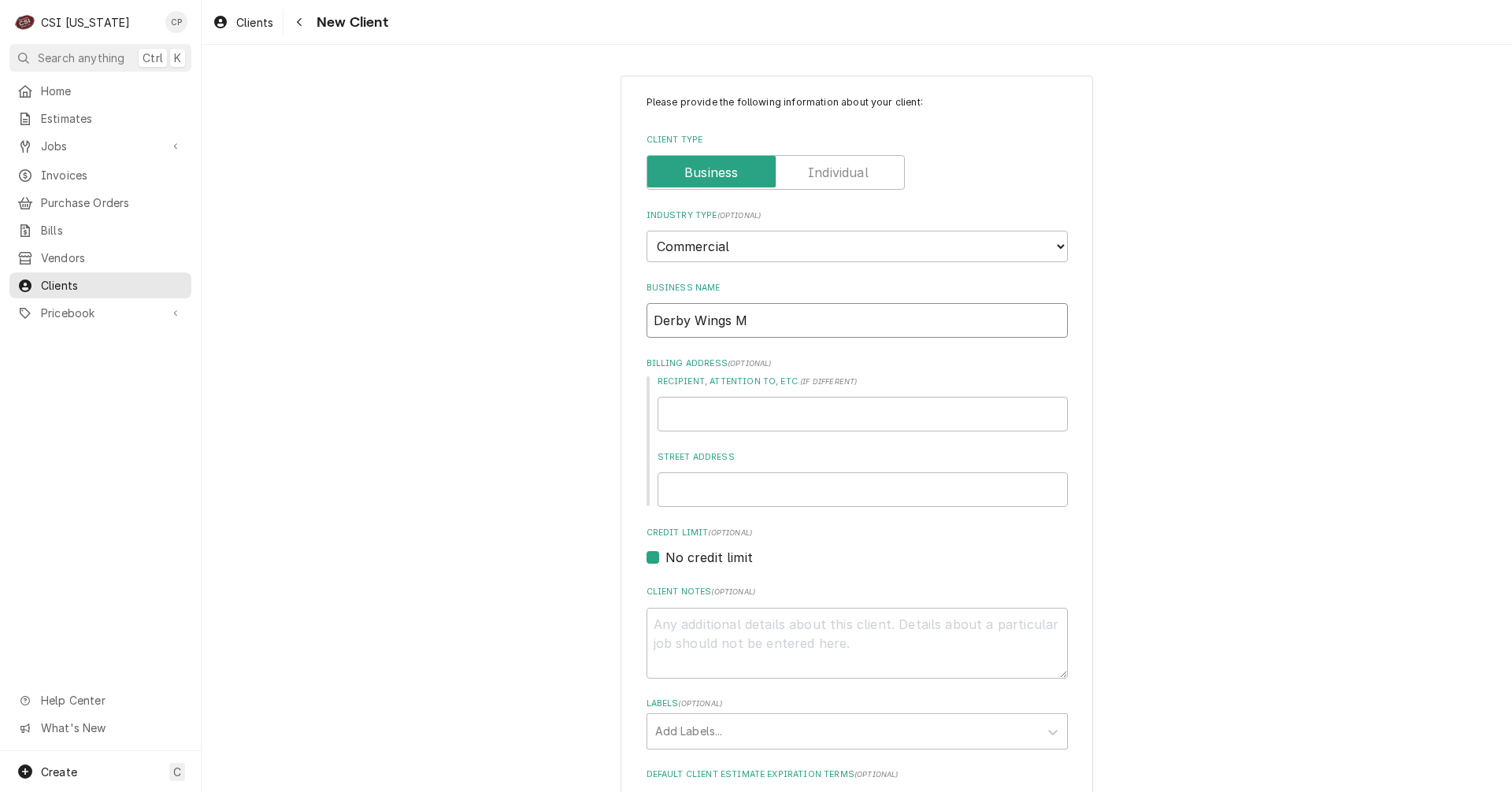
type textarea "x"
type input "Derby Wings Ma"
type textarea "x"
type input "Derby Wings Man"
type textarea "x"
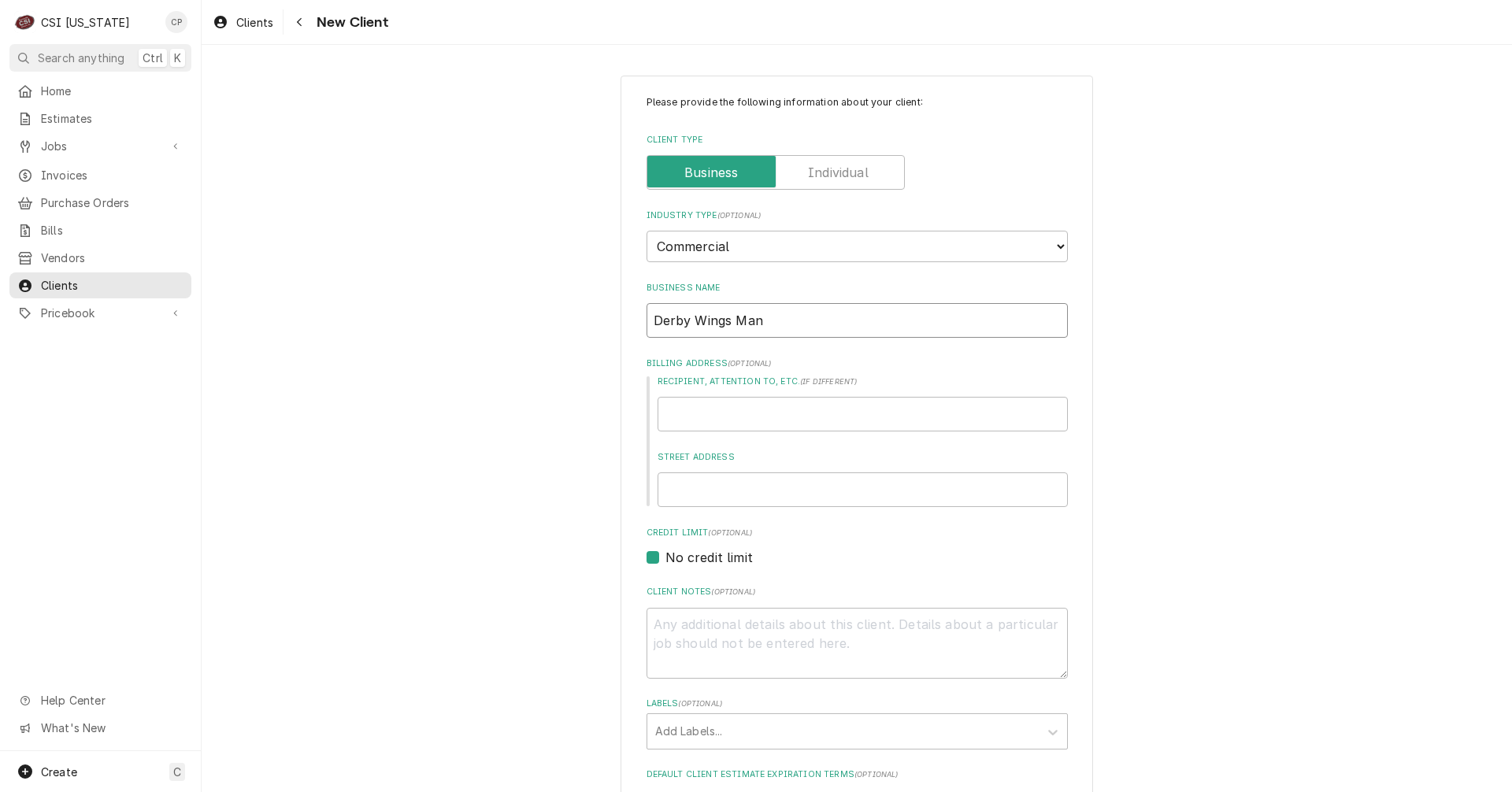
type input "Derby Wings Mang"
type textarea "x"
type input "Derby Wings Man"
type textarea "x"
type input "Derby Wings Mana"
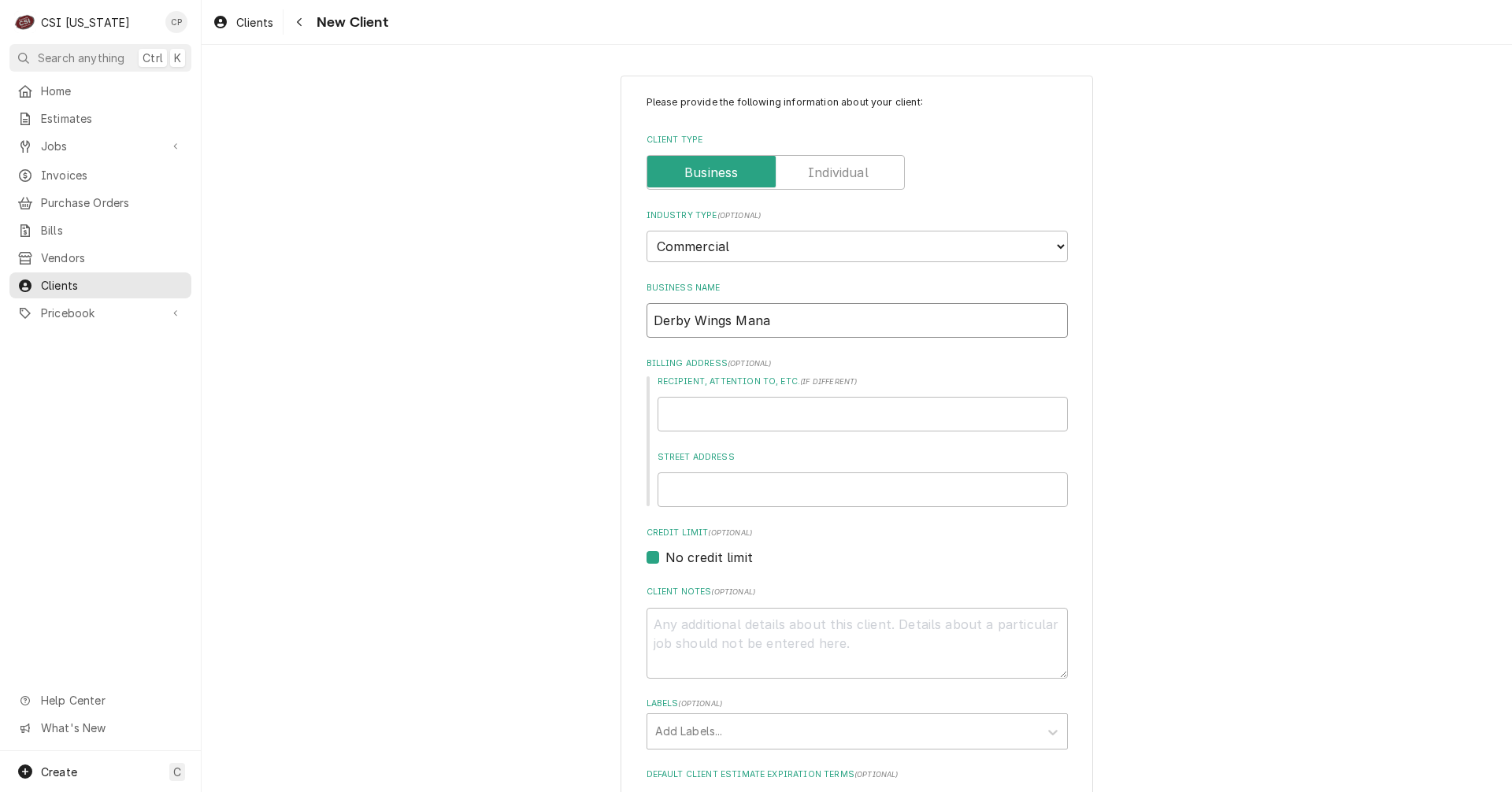
type textarea "x"
type input "Derby Wings Manag"
type textarea "x"
type input "Derby Wings Manage"
type textarea "x"
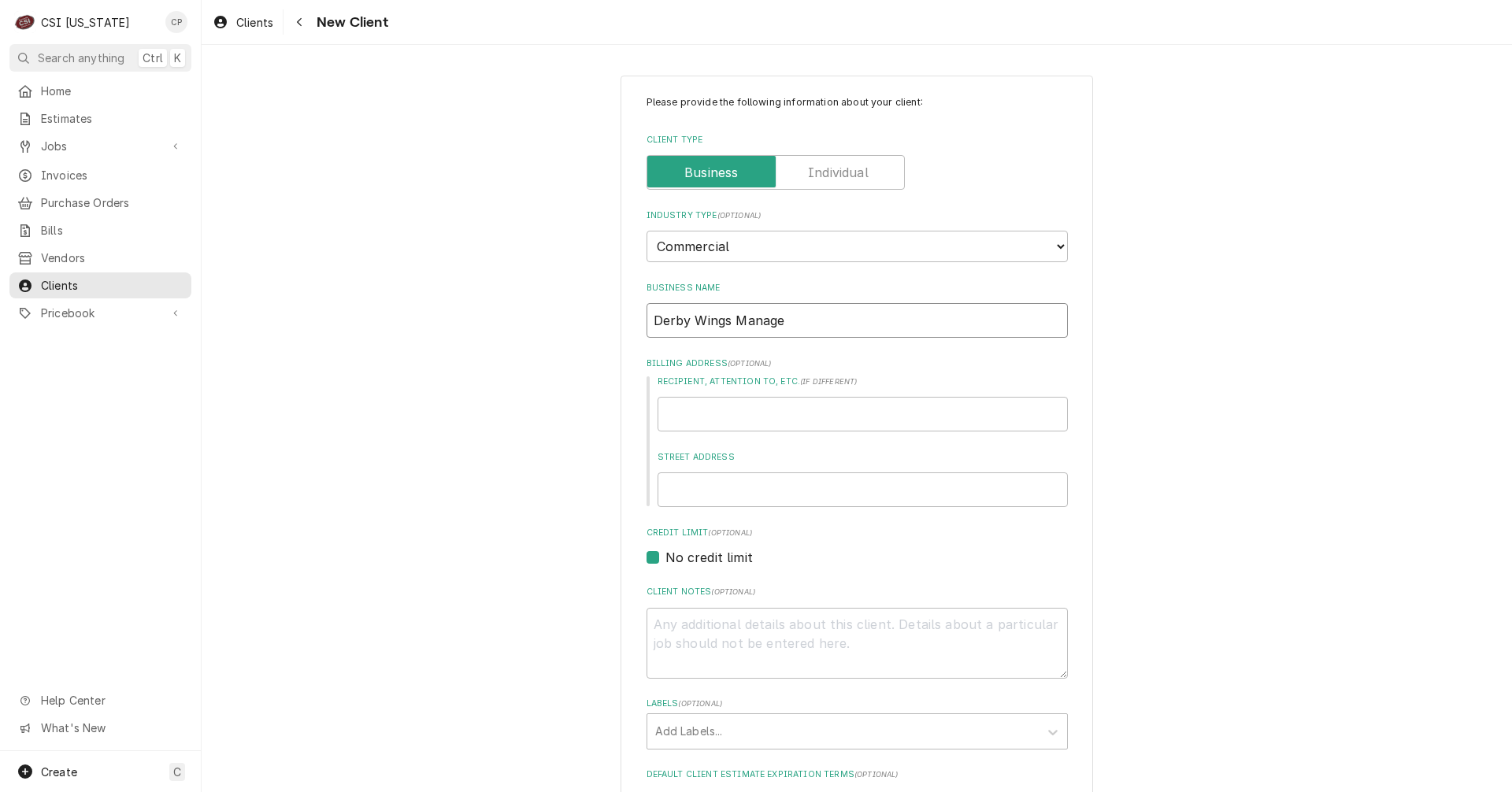
type input "Derby Wings Managem"
type textarea "x"
type input "Derby Wings Manageme"
type textarea "x"
type input "Derby Wings Managemen"
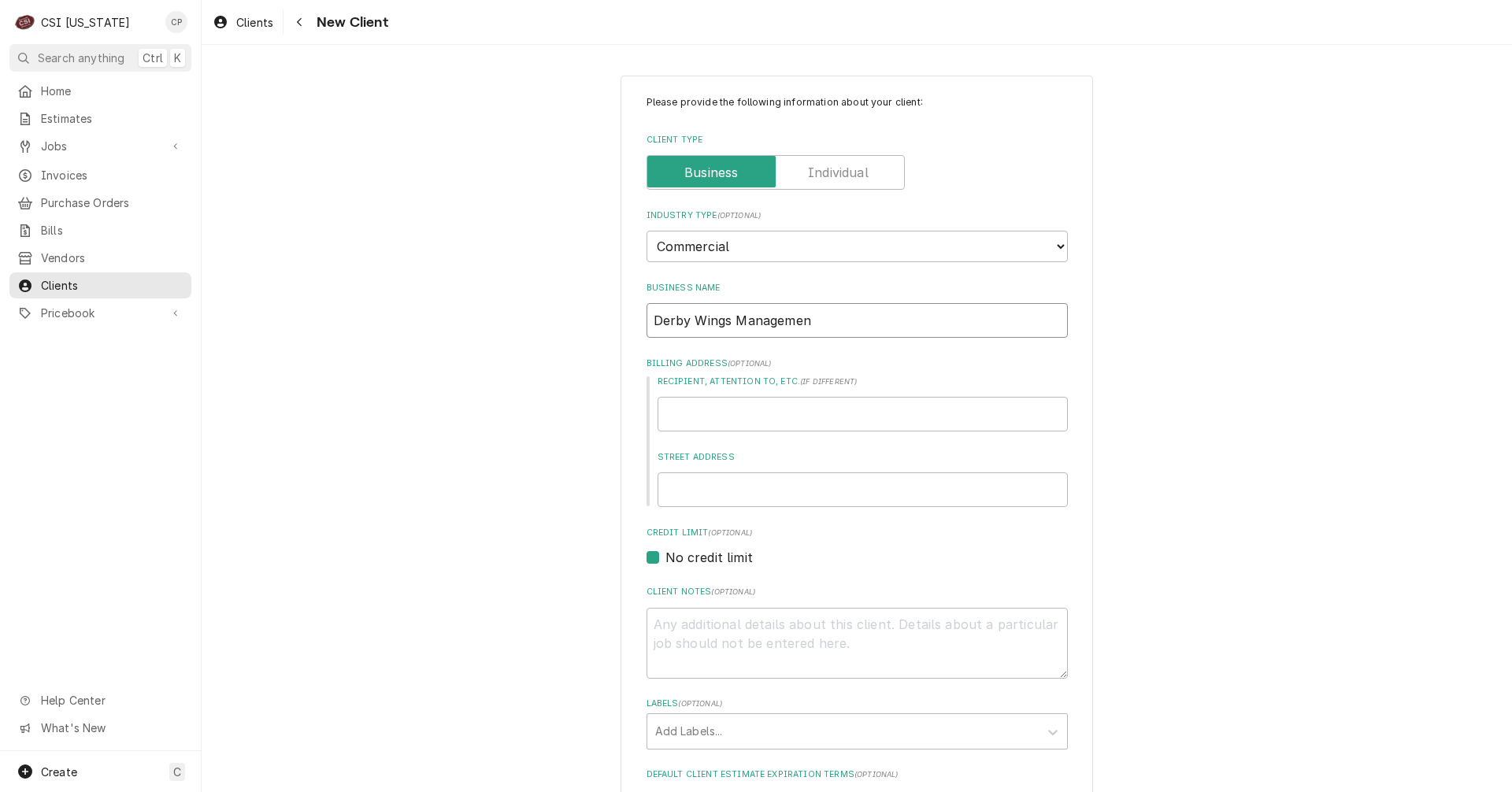
type textarea "x"
type input "Derby Wings Management"
type textarea "x"
type input "Derby Wings Management"
type textarea "x"
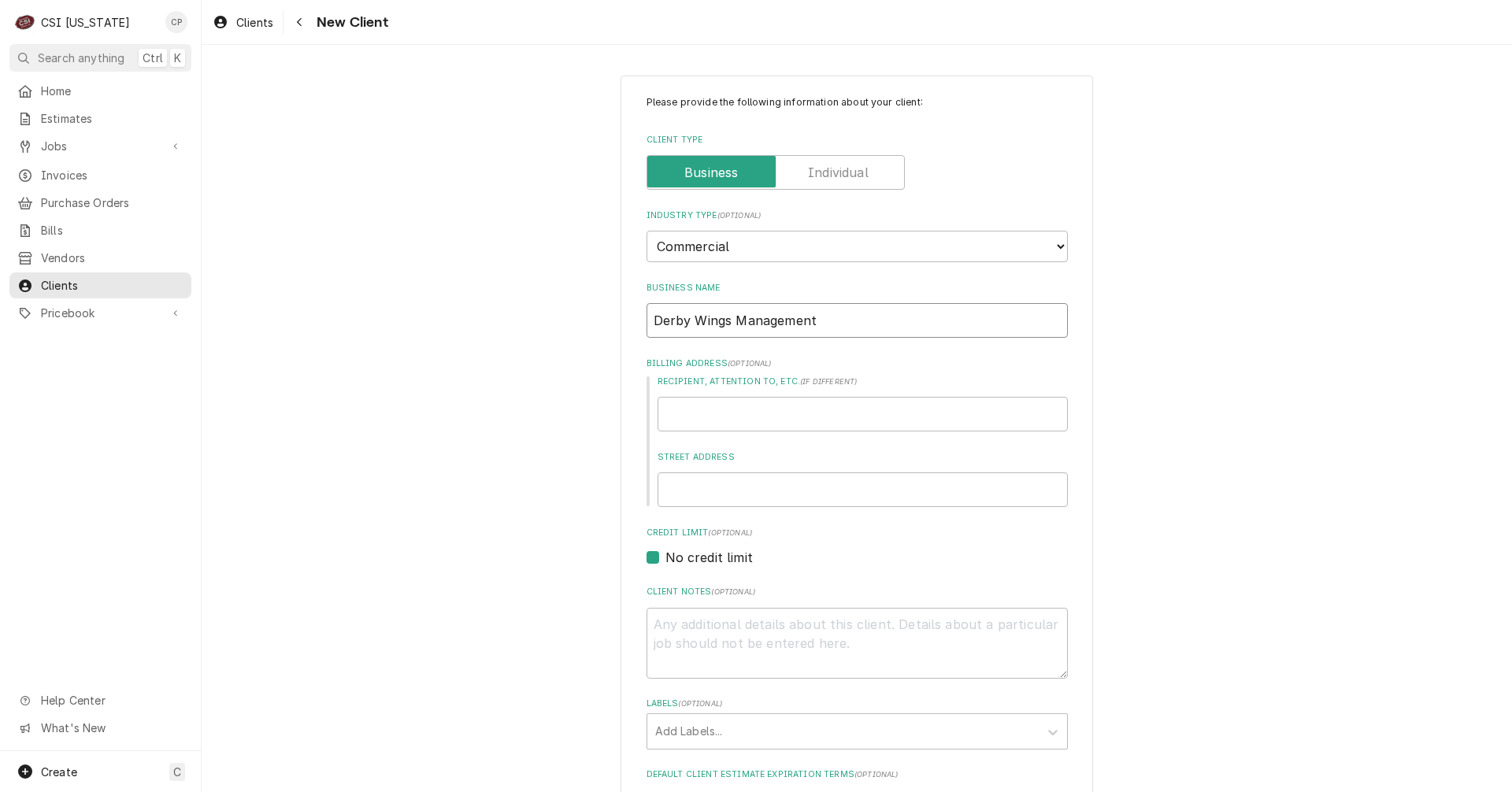
type input "Derby Wings Management C"
type textarea "x"
type input "Derby Wings Management Co"
click at [730, 416] on input "Recipient, Attention To, etc. ( if different )" at bounding box center [862, 414] width 410 height 35
type textarea "x"
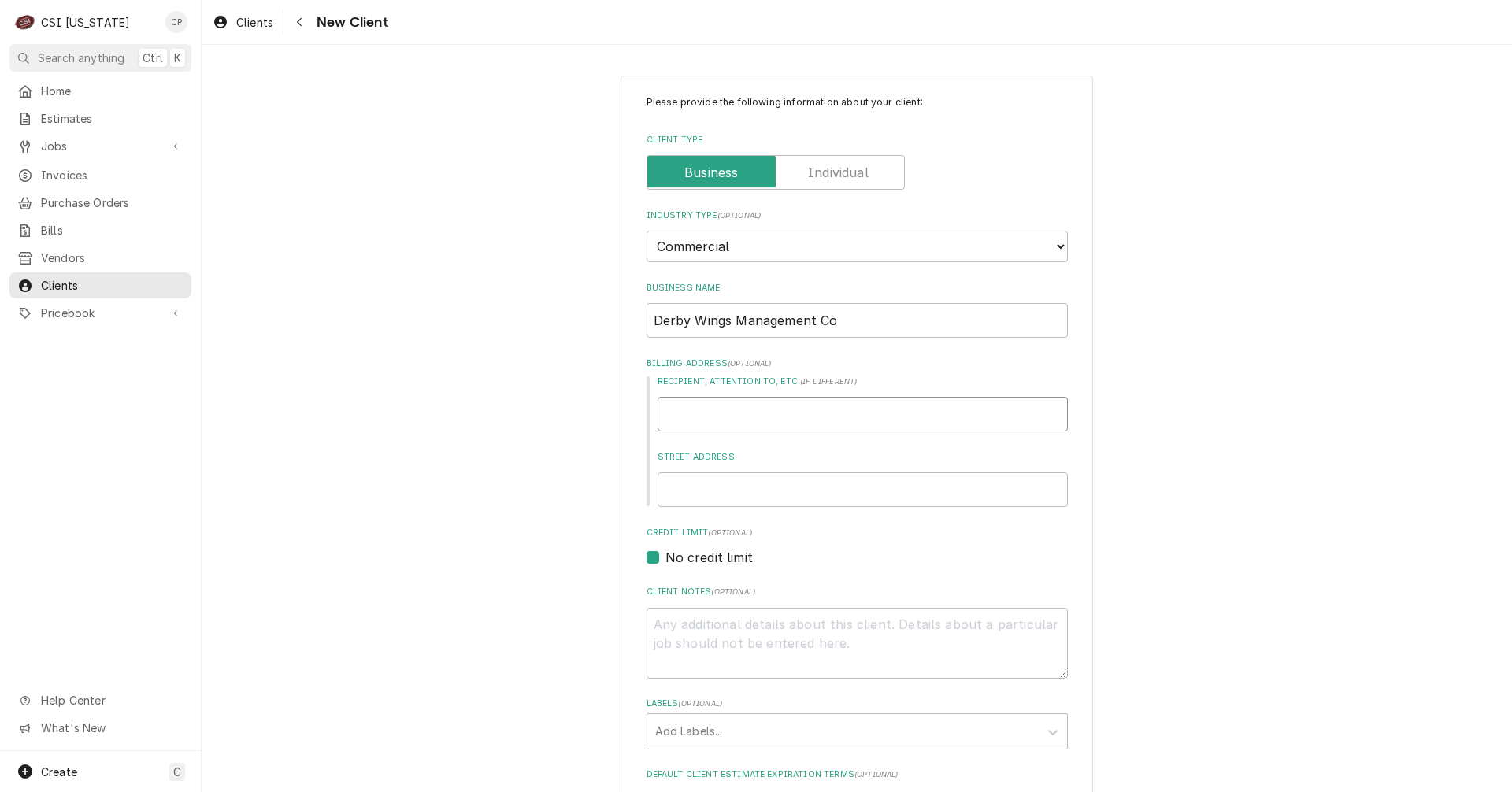
type input "1"
type textarea "x"
type input "18"
type textarea "x"
type input "181"
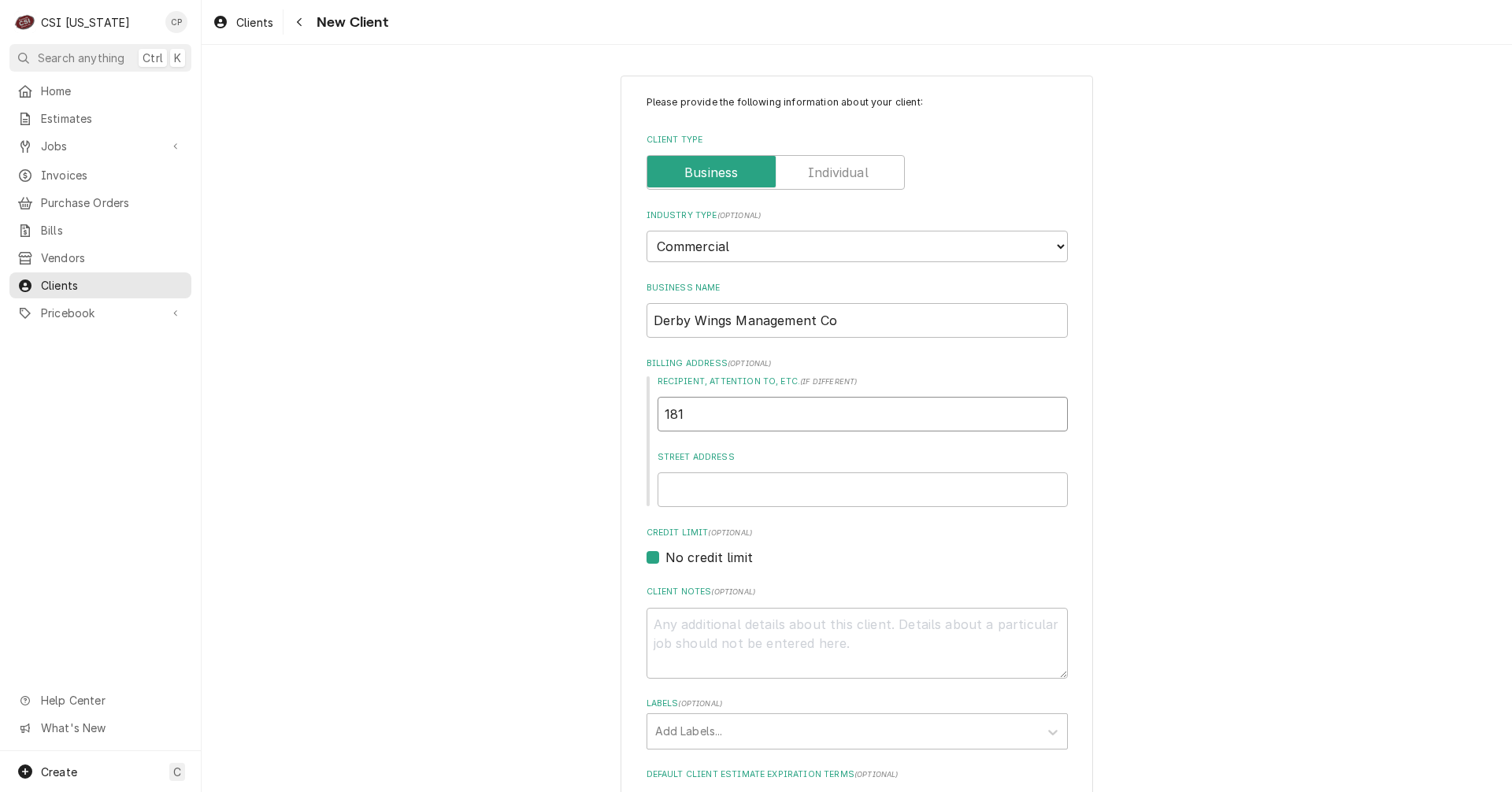
type textarea "x"
type input "1814"
type textarea "x"
type input "1814"
type textarea "x"
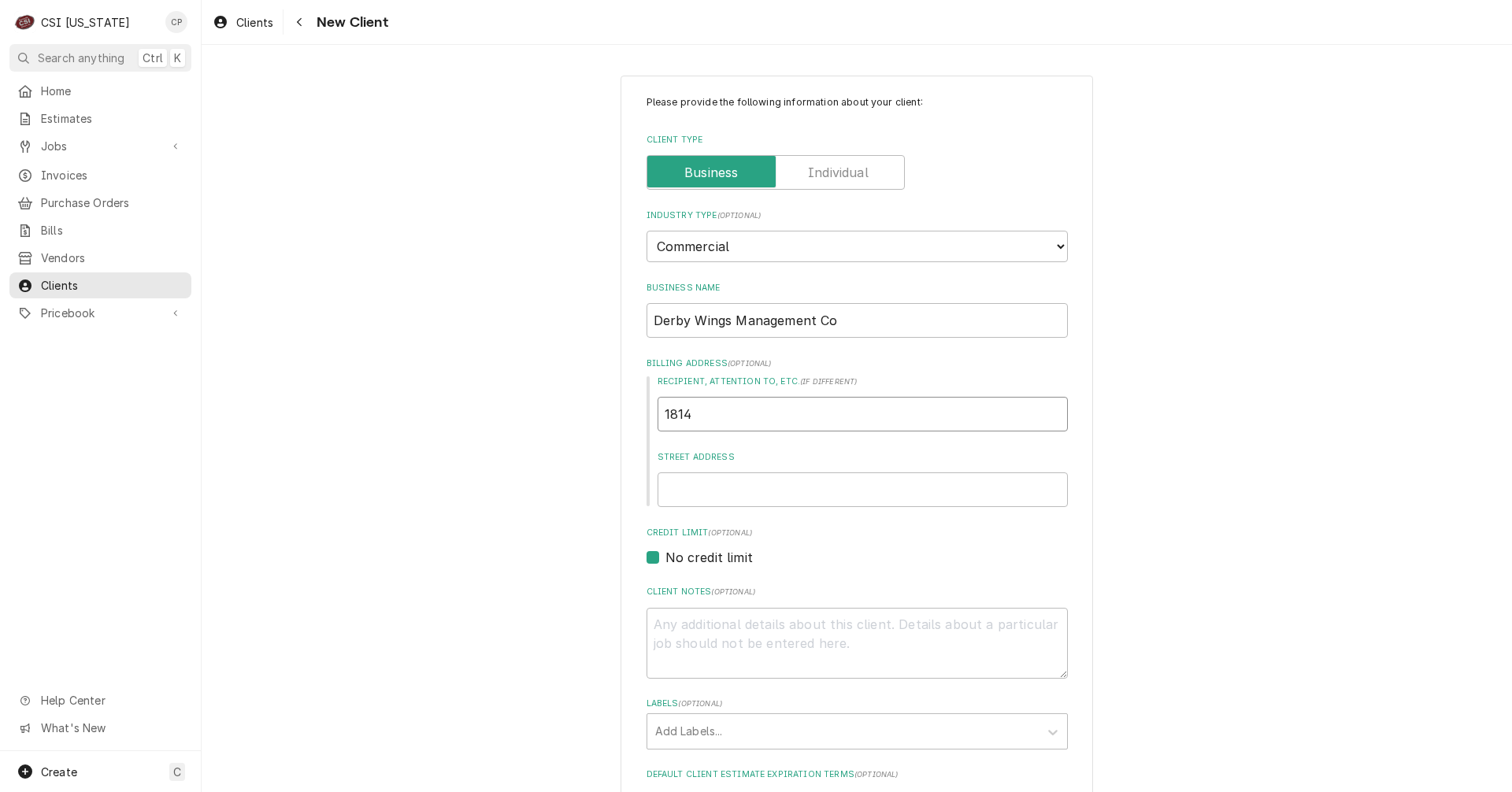
type input "1814 P"
type textarea "x"
type input "1814 Pr"
type textarea "x"
type input "1814 Pro"
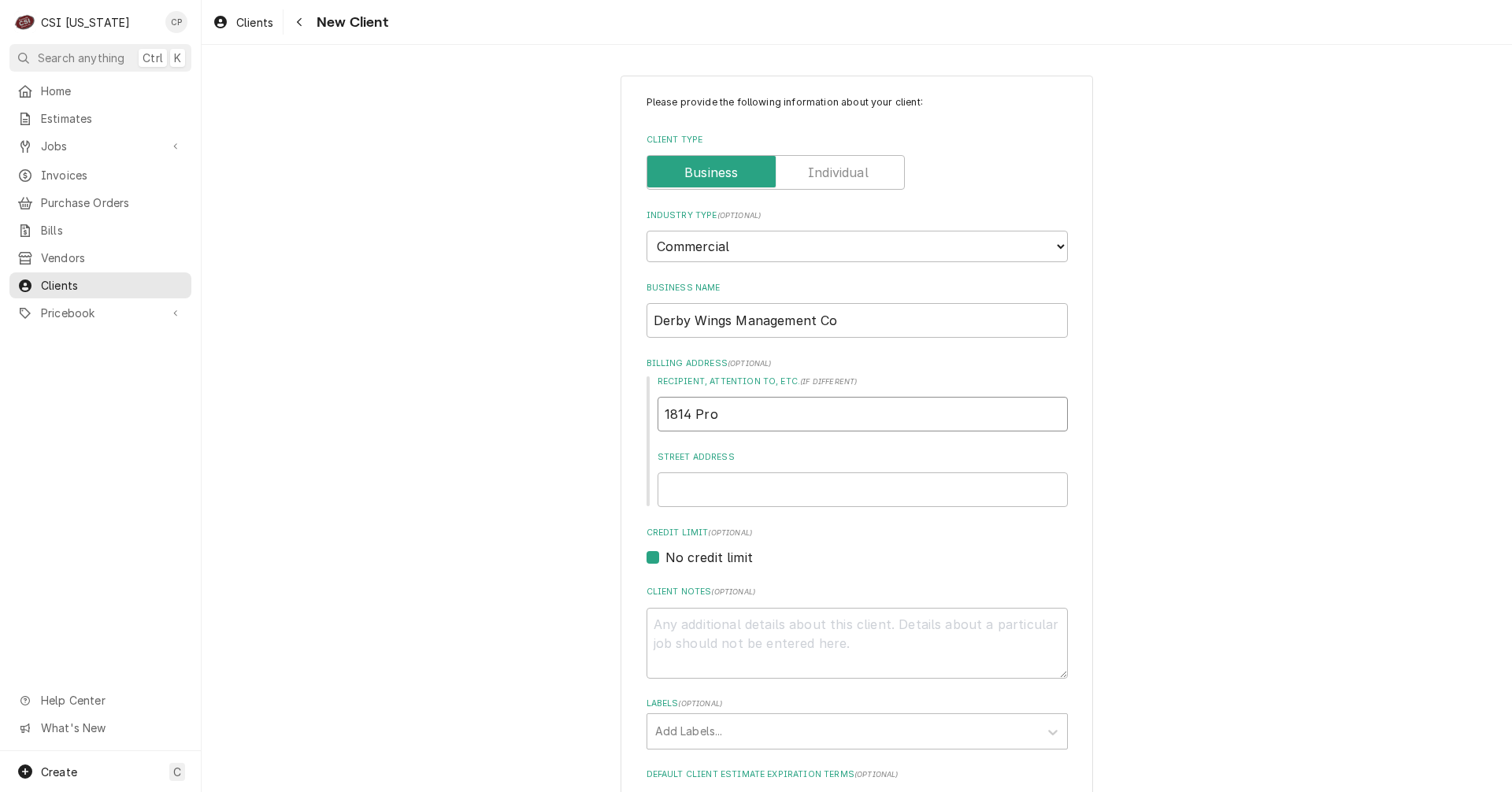
type textarea "x"
type input "1814 Prod"
type textarea "x"
type input "1814 Produ"
type textarea "x"
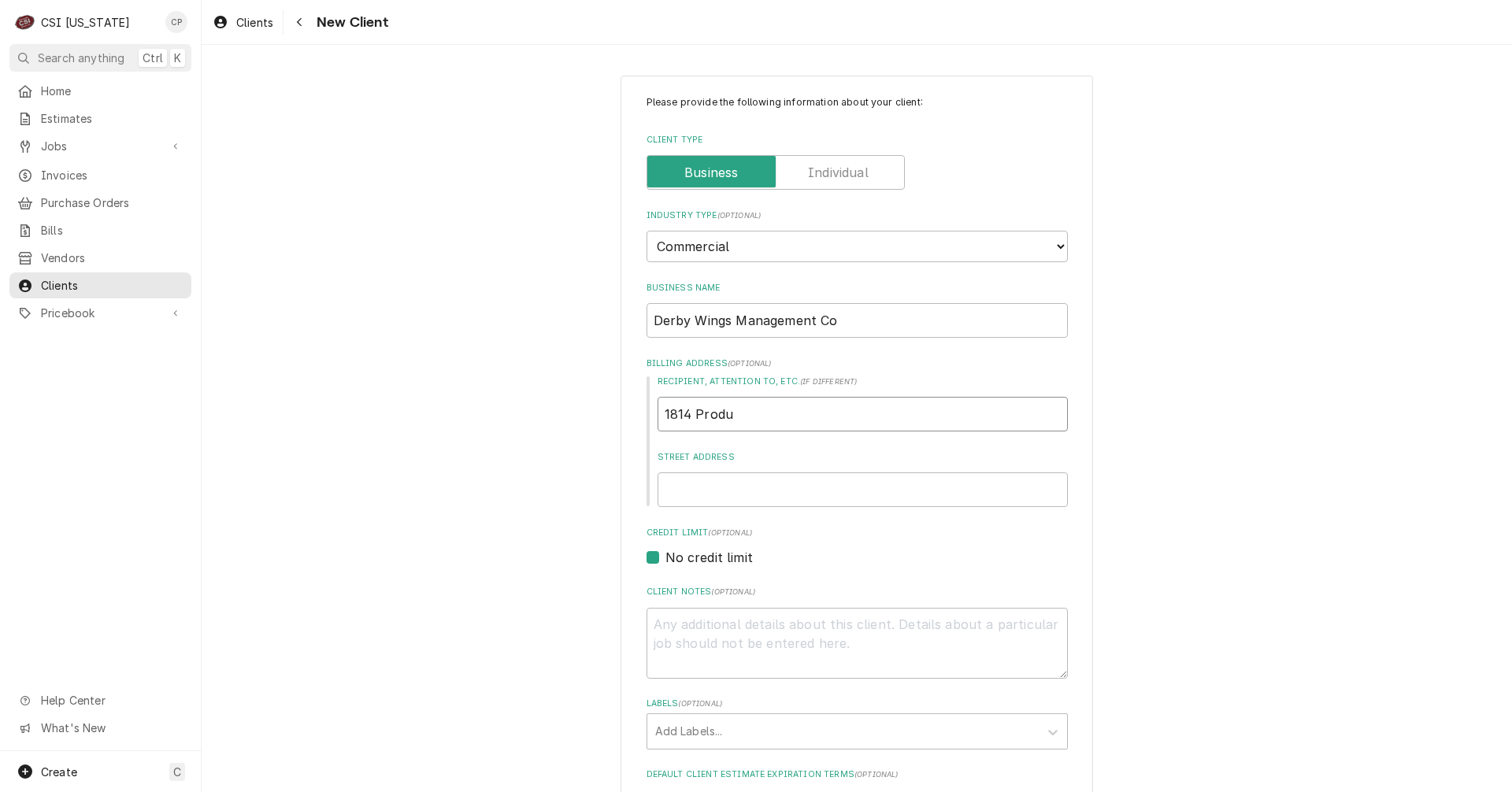
type input "1814 Produc"
type textarea "x"
type input "1814 Product"
type textarea "x"
type input "1814 Producti"
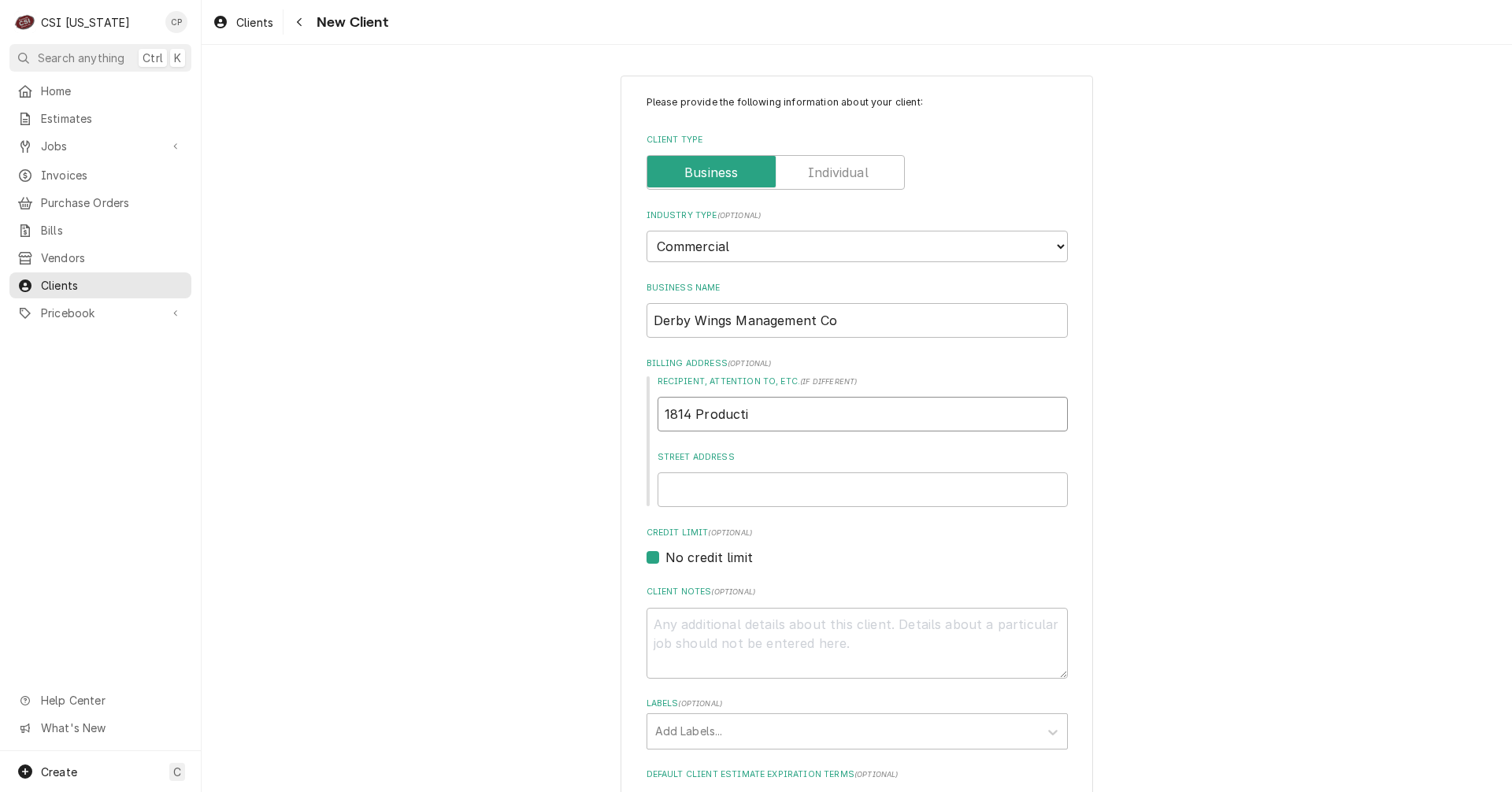
type textarea "x"
type input "1814 Productio"
type textarea "x"
type input "1814 Production"
type textarea "x"
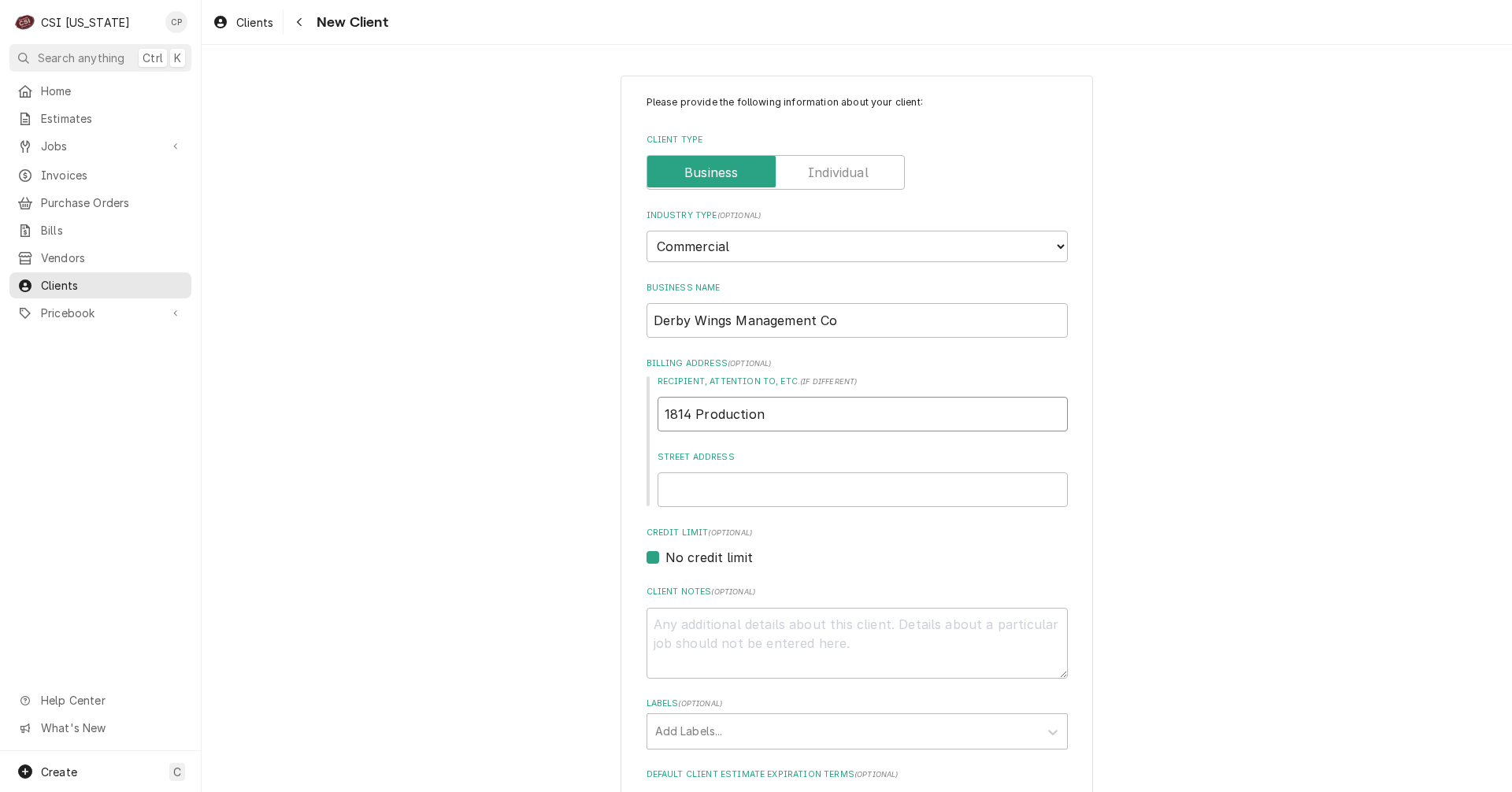
type input "1814 Production"
type textarea "x"
type input "1814 Production C"
type textarea "x"
type input "1814 Production Co"
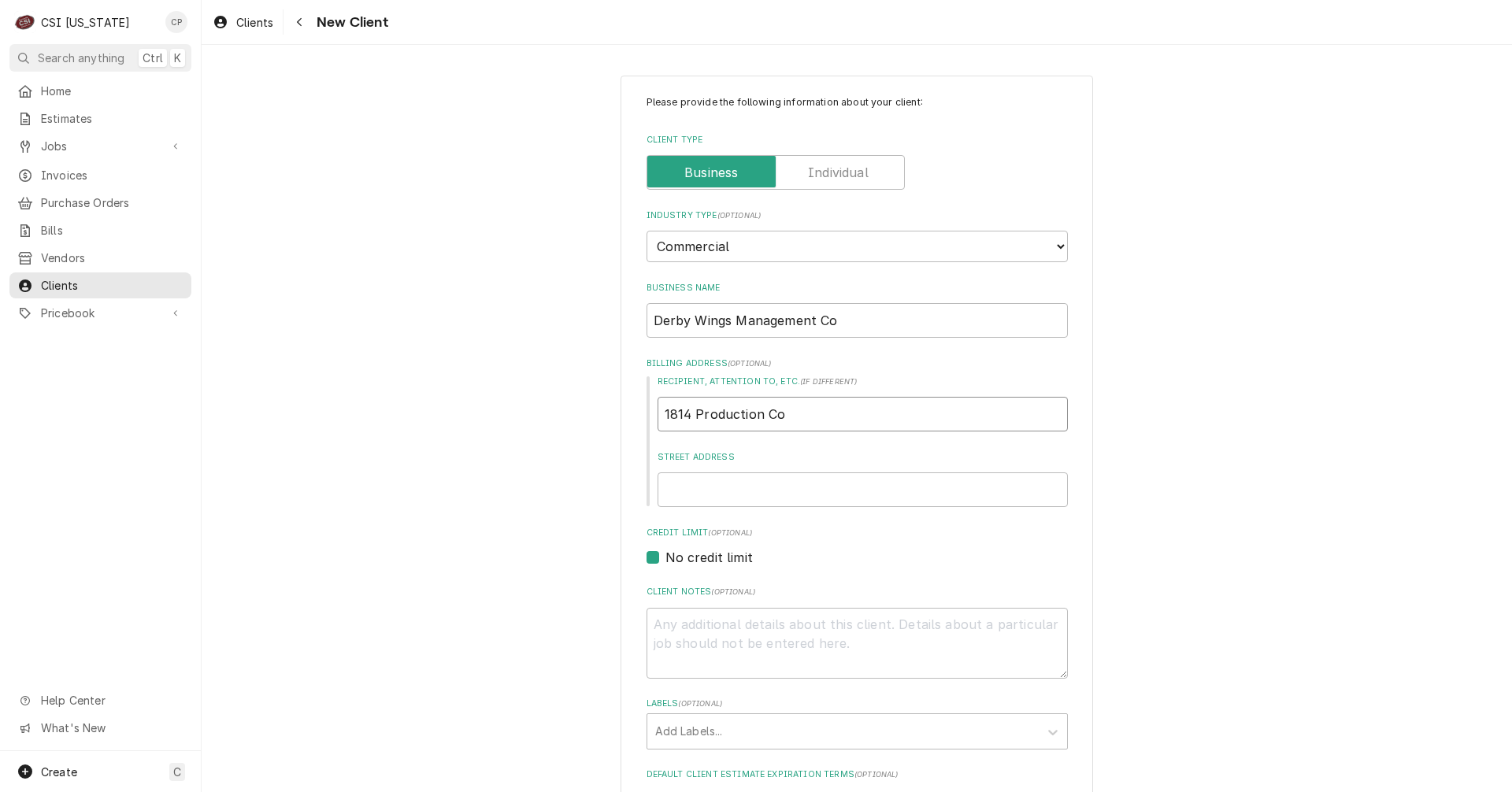
type textarea "x"
type input "1814 Production Cor"
type textarea "x"
type input "1814 Production Cort"
type textarea "x"
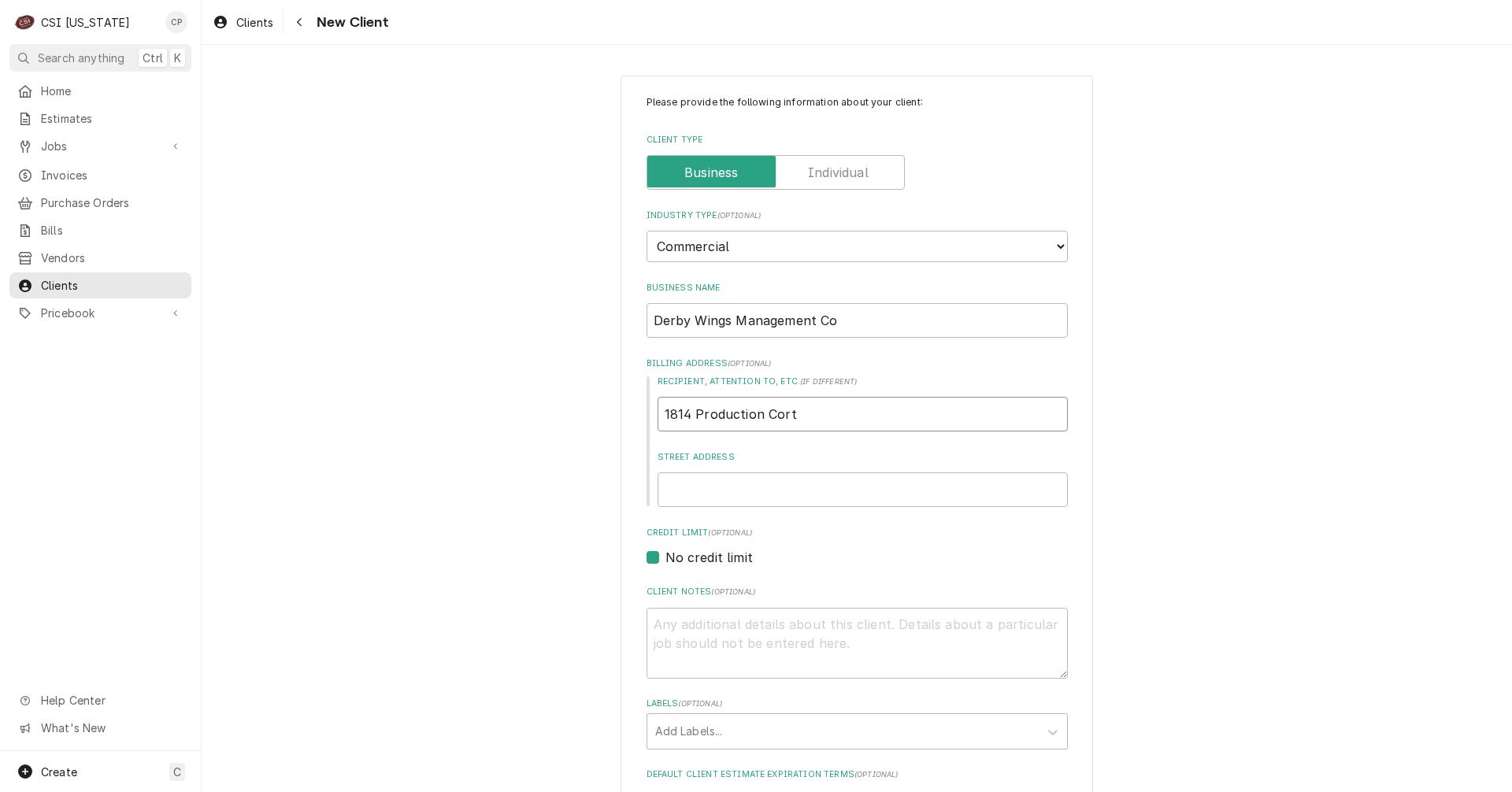
type input "1814 Production Cor"
type textarea "x"
type input "1814 Production Co"
type textarea "x"
type input "1814 Production Cou"
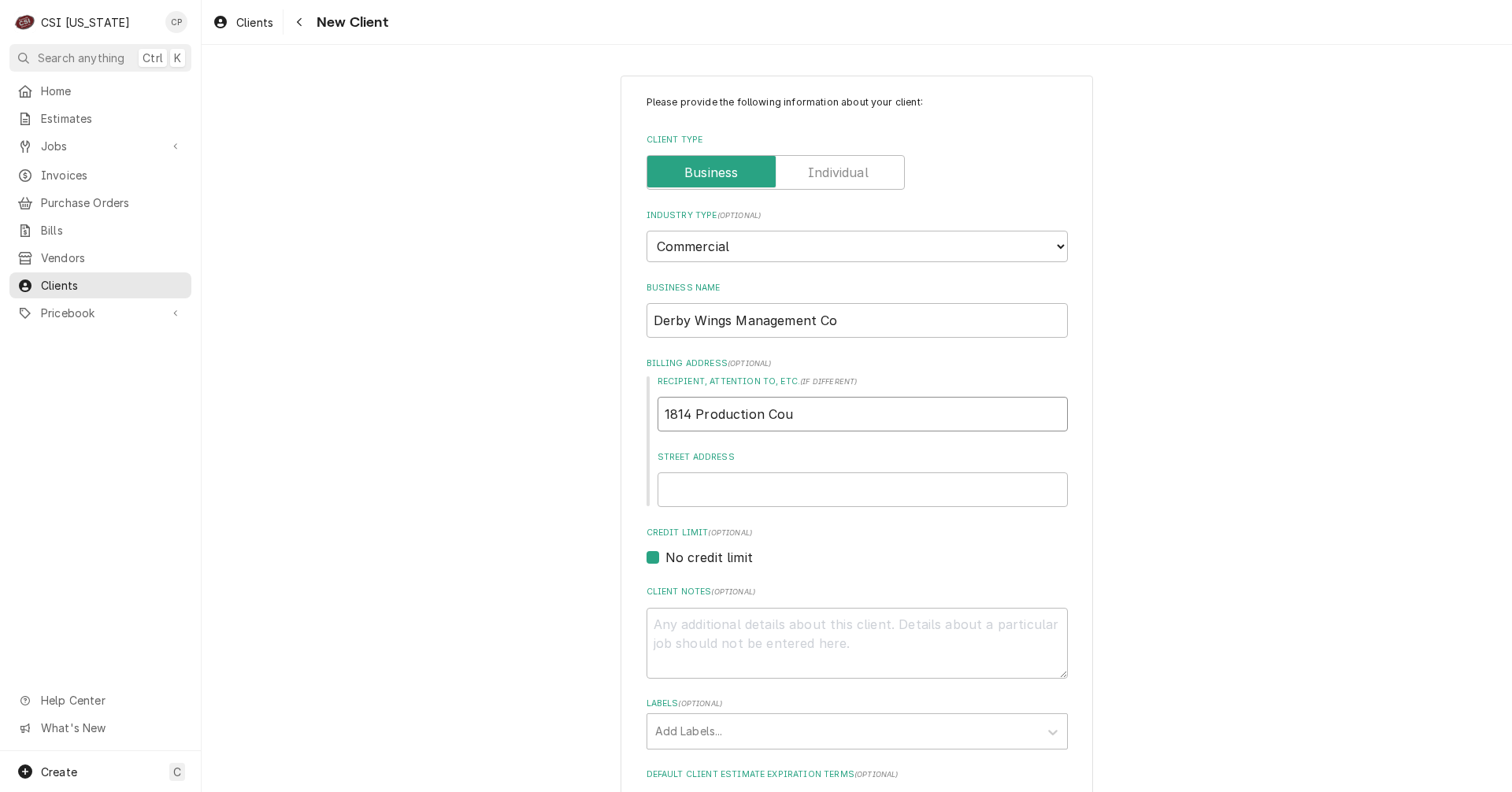
type textarea "x"
type input "1814 Production Cour"
type textarea "x"
type input "1814 Production Court"
drag, startPoint x: 807, startPoint y: 420, endPoint x: 651, endPoint y: 403, distance: 156.9
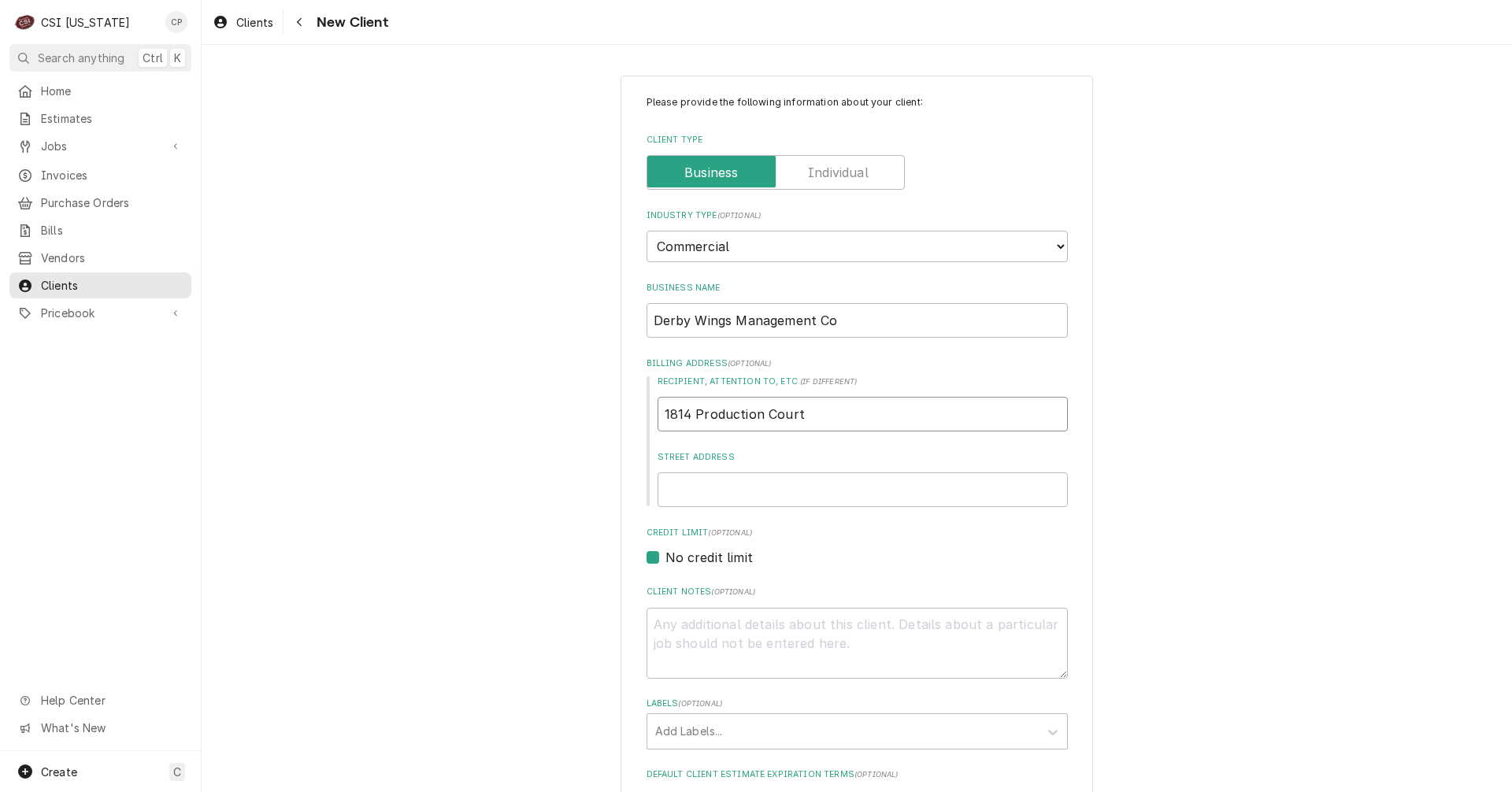
click at [657, 403] on input "1814 Production Court" at bounding box center [862, 414] width 410 height 35
type textarea "x"
click at [691, 485] on input "Street Address" at bounding box center [862, 490] width 410 height 35
paste input "1814 Production Court"
type textarea "x"
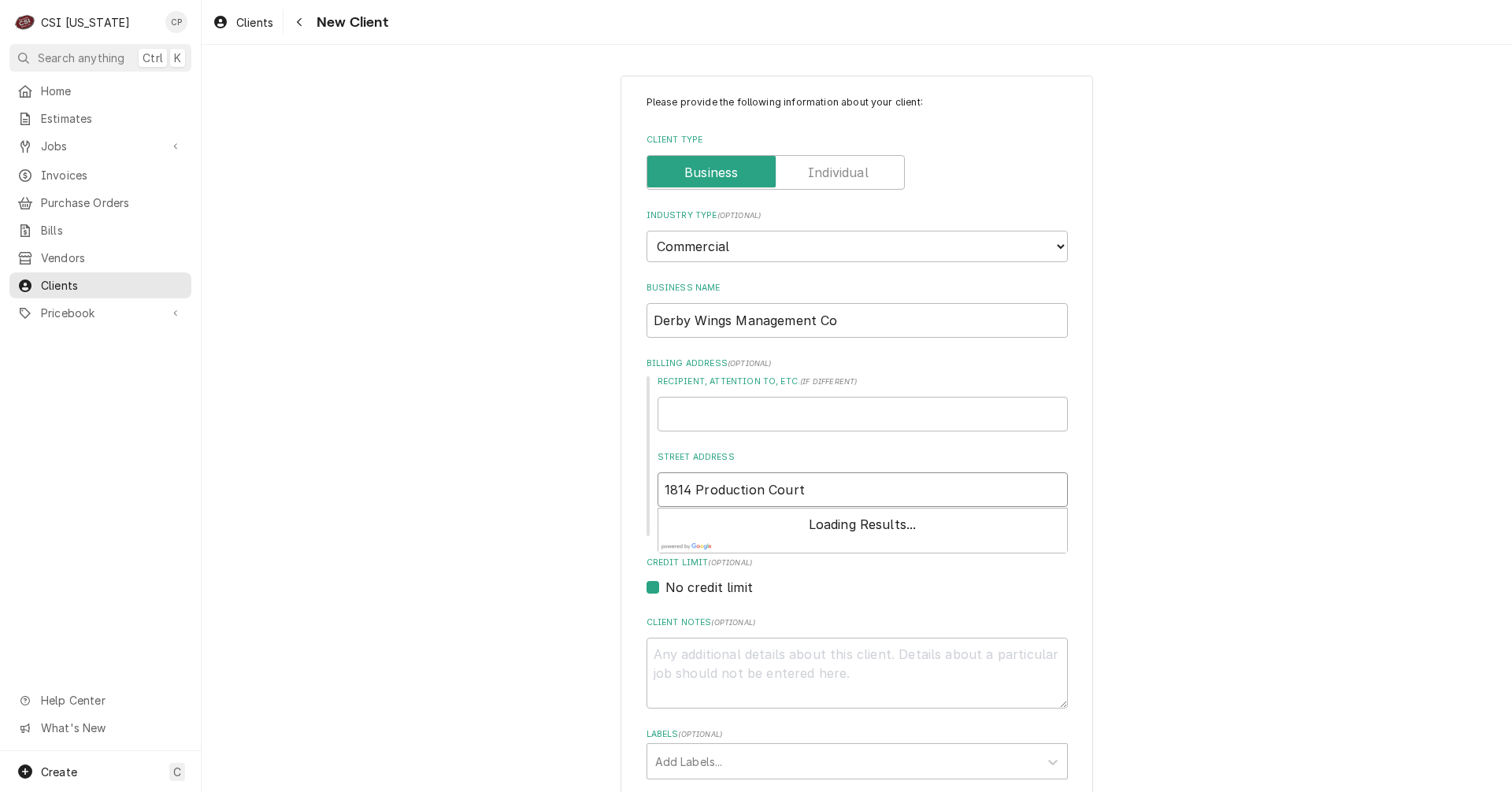
type input "1814 Production Court"
click at [707, 412] on input "Recipient, Attention To, etc. ( if different )" at bounding box center [862, 414] width 410 height 35
type textarea "x"
type input "O"
type textarea "x"
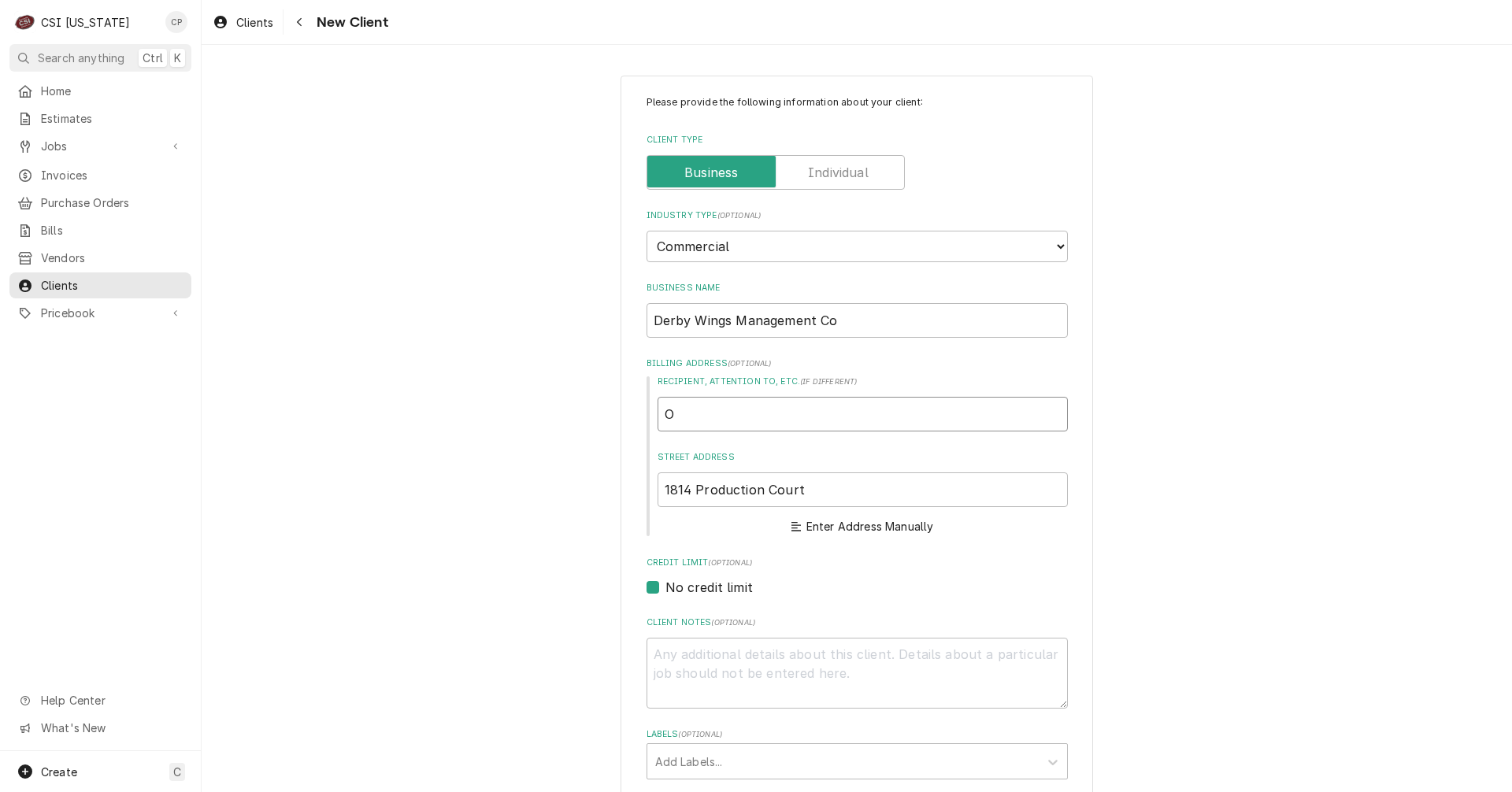
type input "Oa"
type textarea "x"
type input "O"
type textarea "x"
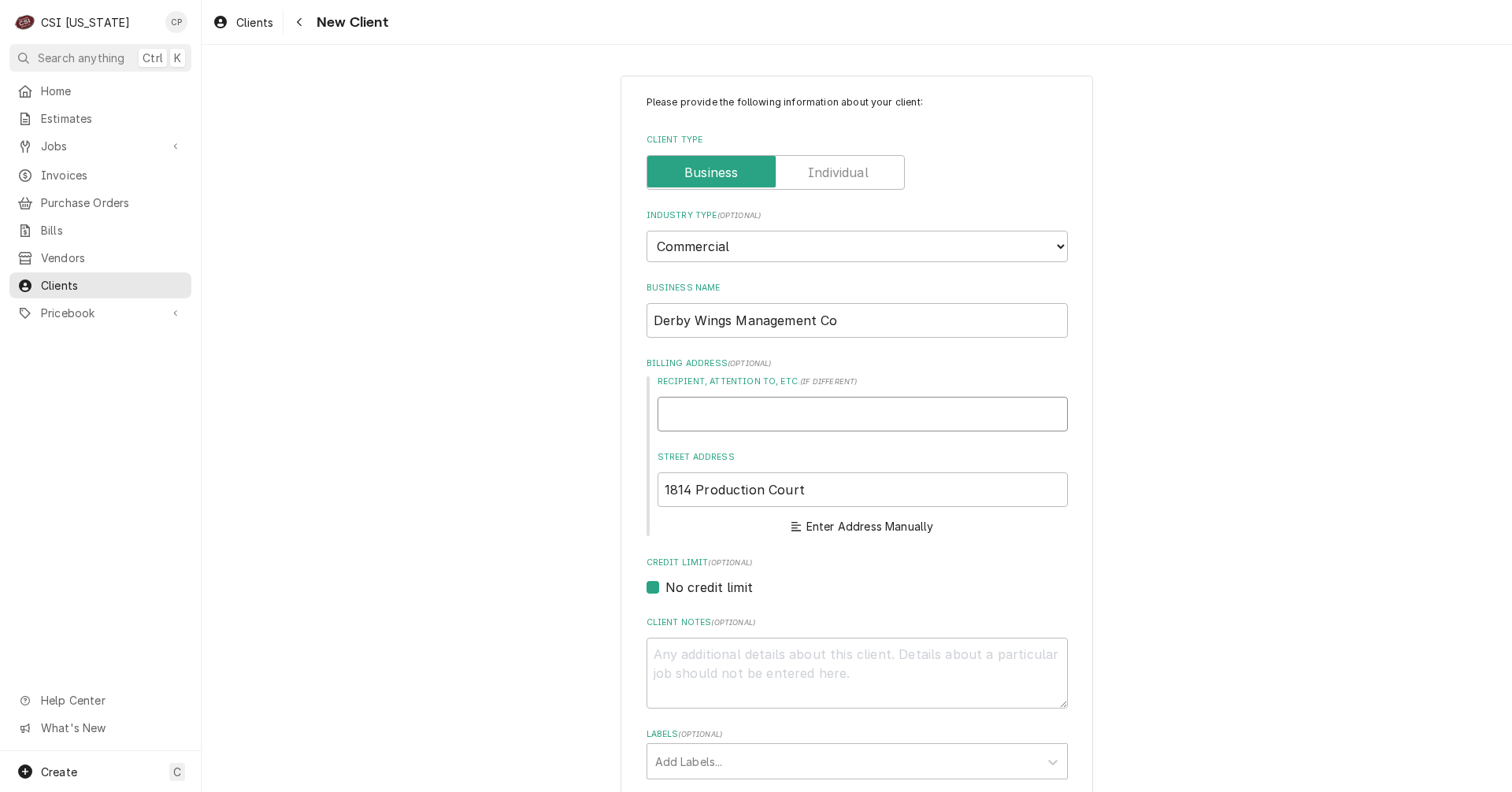
type input "L"
type textarea "x"
type input "La"
type textarea "x"
type input "Lar"
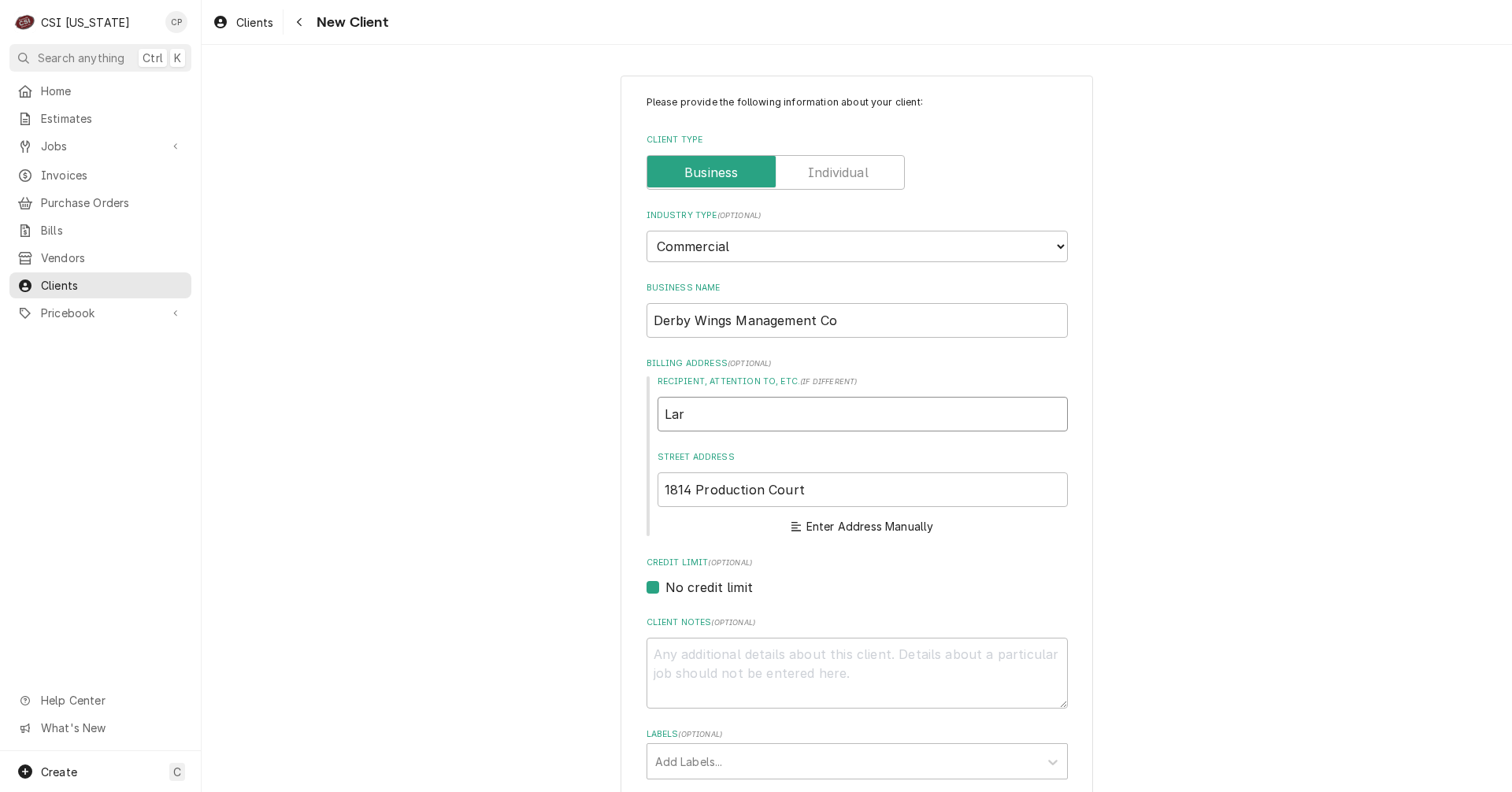
type textarea "x"
type input "Larr"
type textarea "x"
type input "Larry"
type textarea "x"
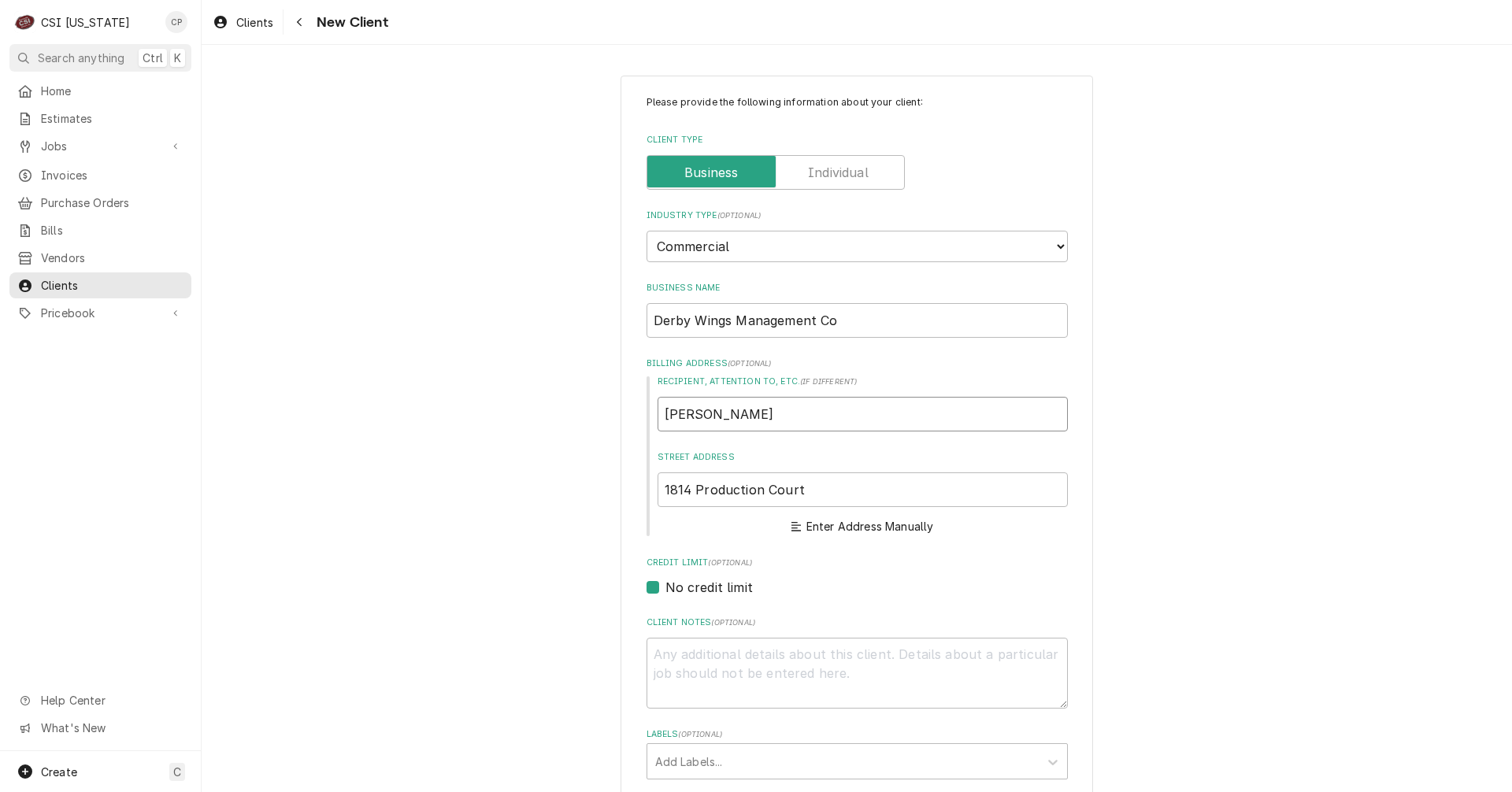
type input "Larry"
type textarea "x"
type input "Larry P"
type textarea "x"
type input "Larry Po"
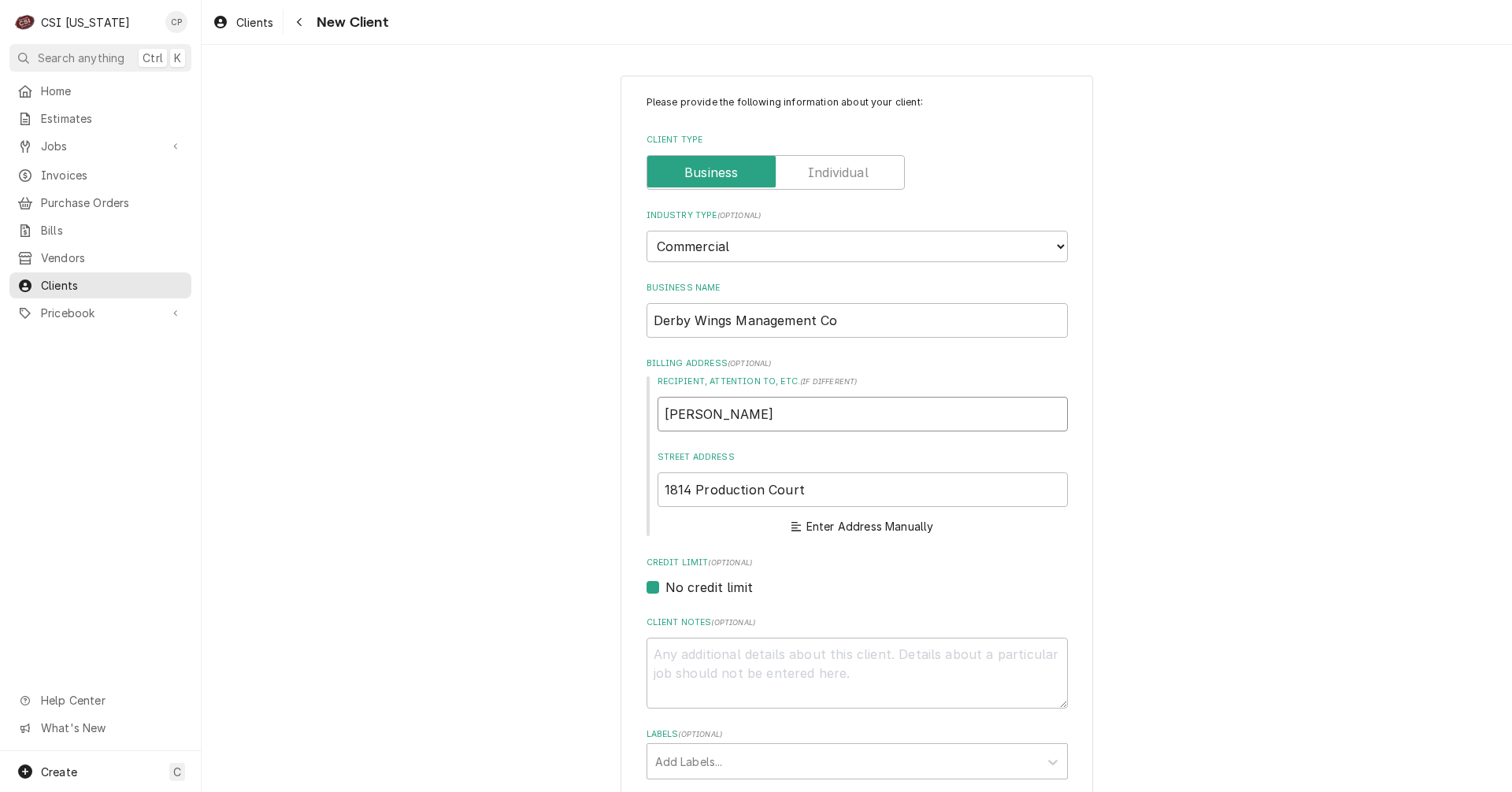
type textarea "x"
type input "Larry Pod"
type textarea "x"
type input "Larry Podl"
type textarea "x"
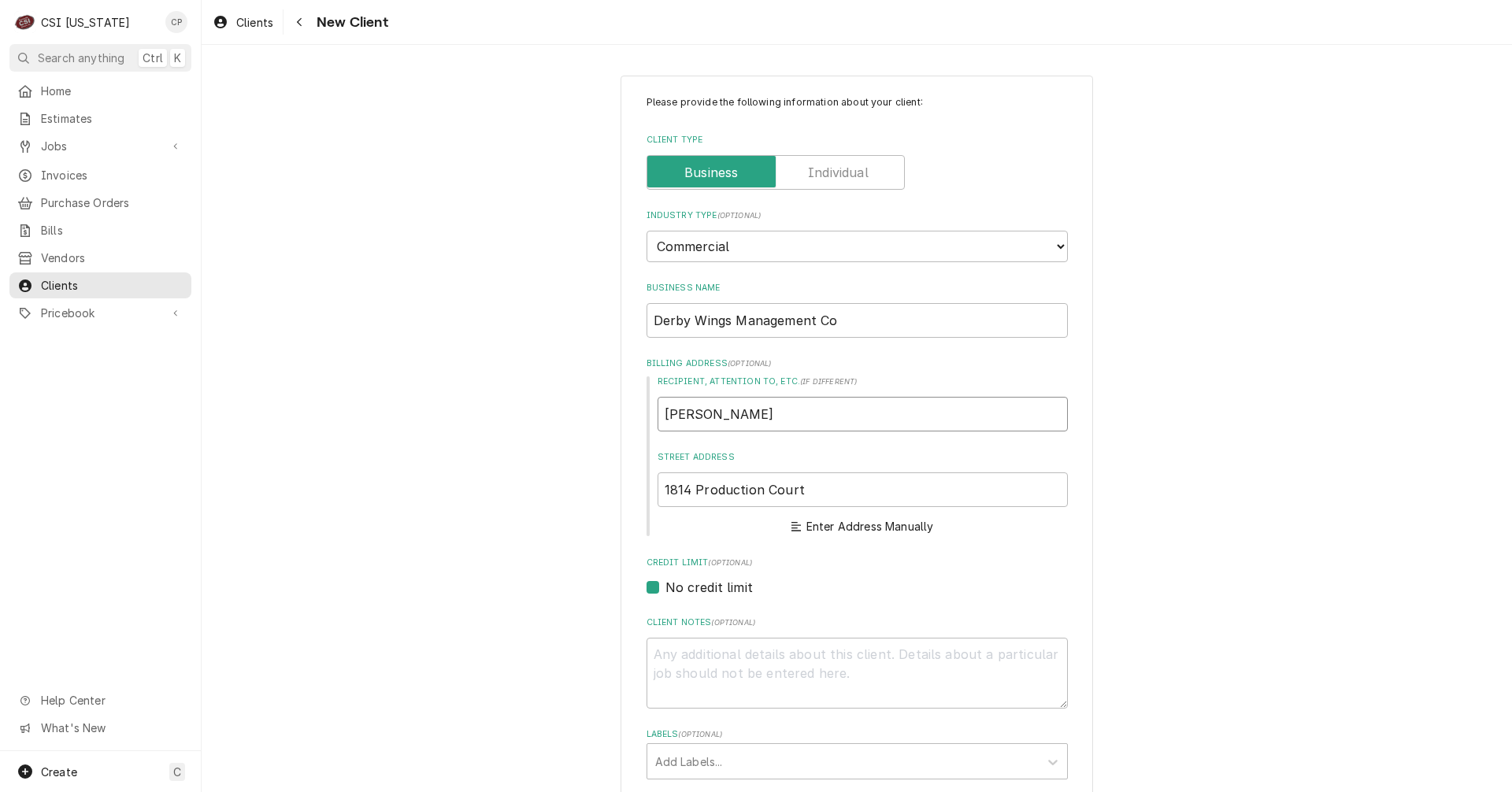
type input "Larry Podlo"
type textarea "x"
type input "Larry Podlog"
type textarea "x"
type input "Larry Podloga"
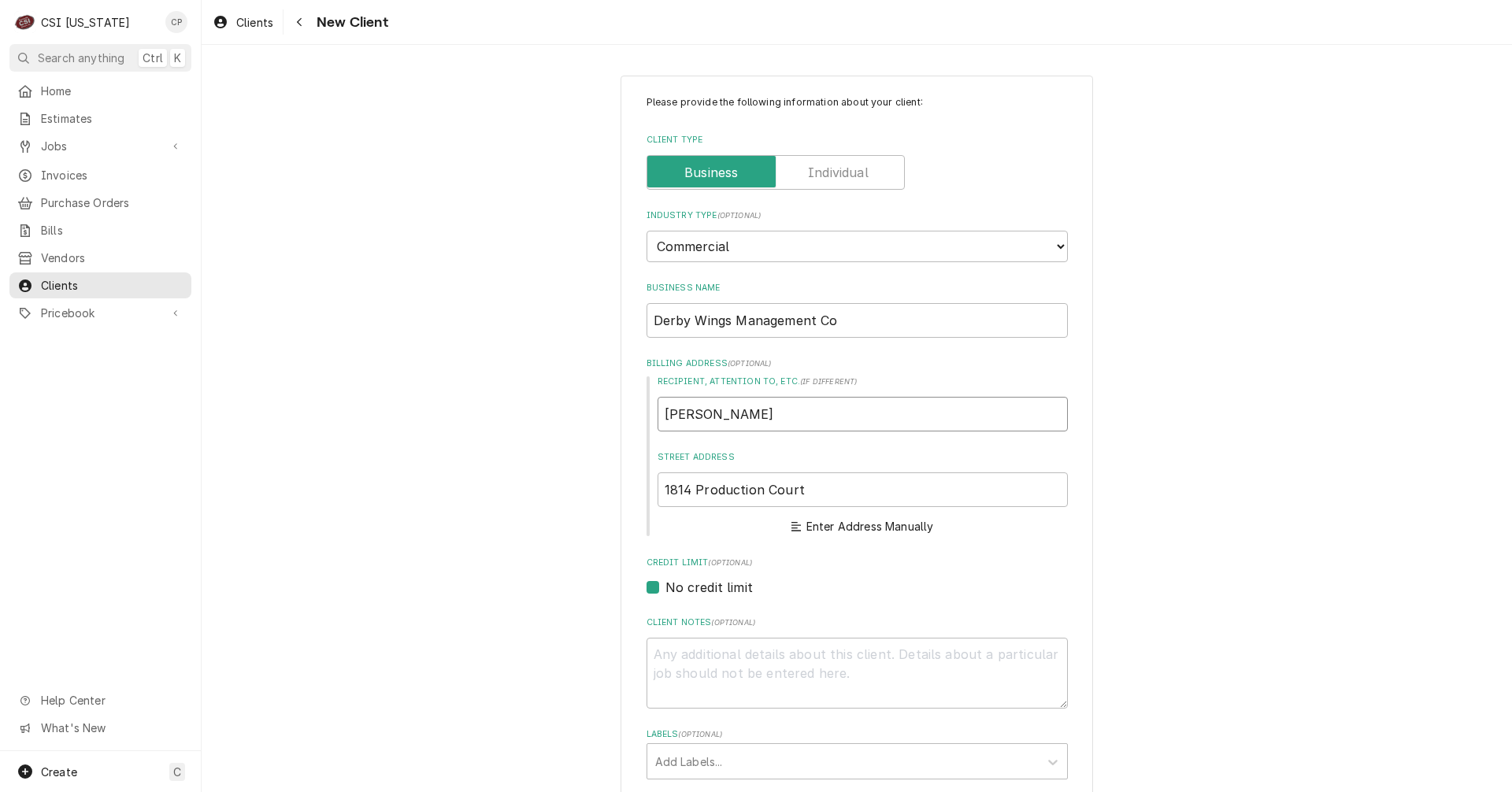
type textarea "x"
type input "Larry Podlogar"
click at [665, 581] on label "No credit limit" at bounding box center [709, 587] width 88 height 19
click at [665, 581] on input "No credit limit" at bounding box center [876, 595] width 421 height 35
checkbox input "false"
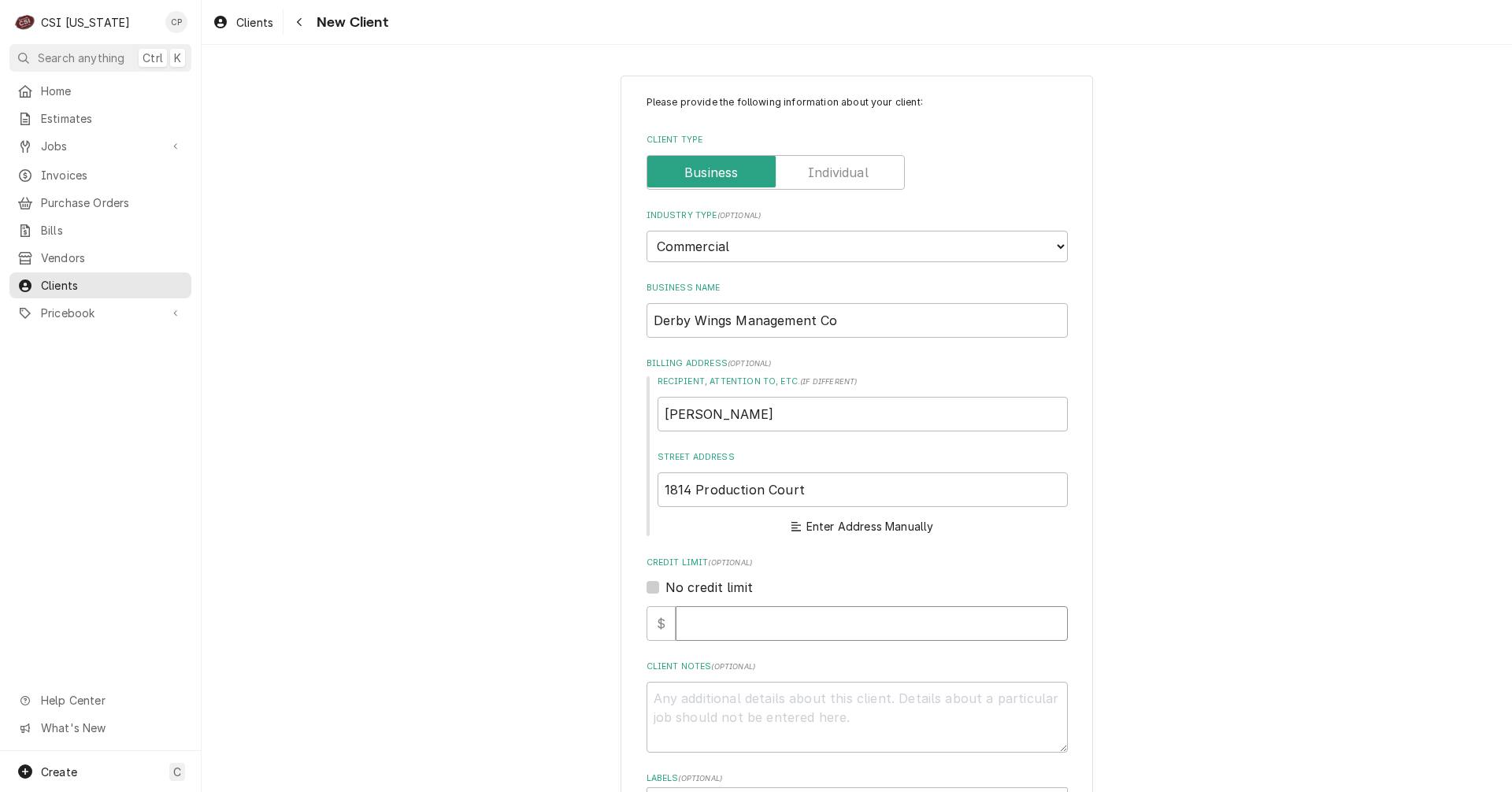
click at [721, 628] on input "Credit Limit" at bounding box center [871, 623] width 392 height 35
click at [658, 704] on textarea "Client Notes ( optional )" at bounding box center [857, 717] width 421 height 71
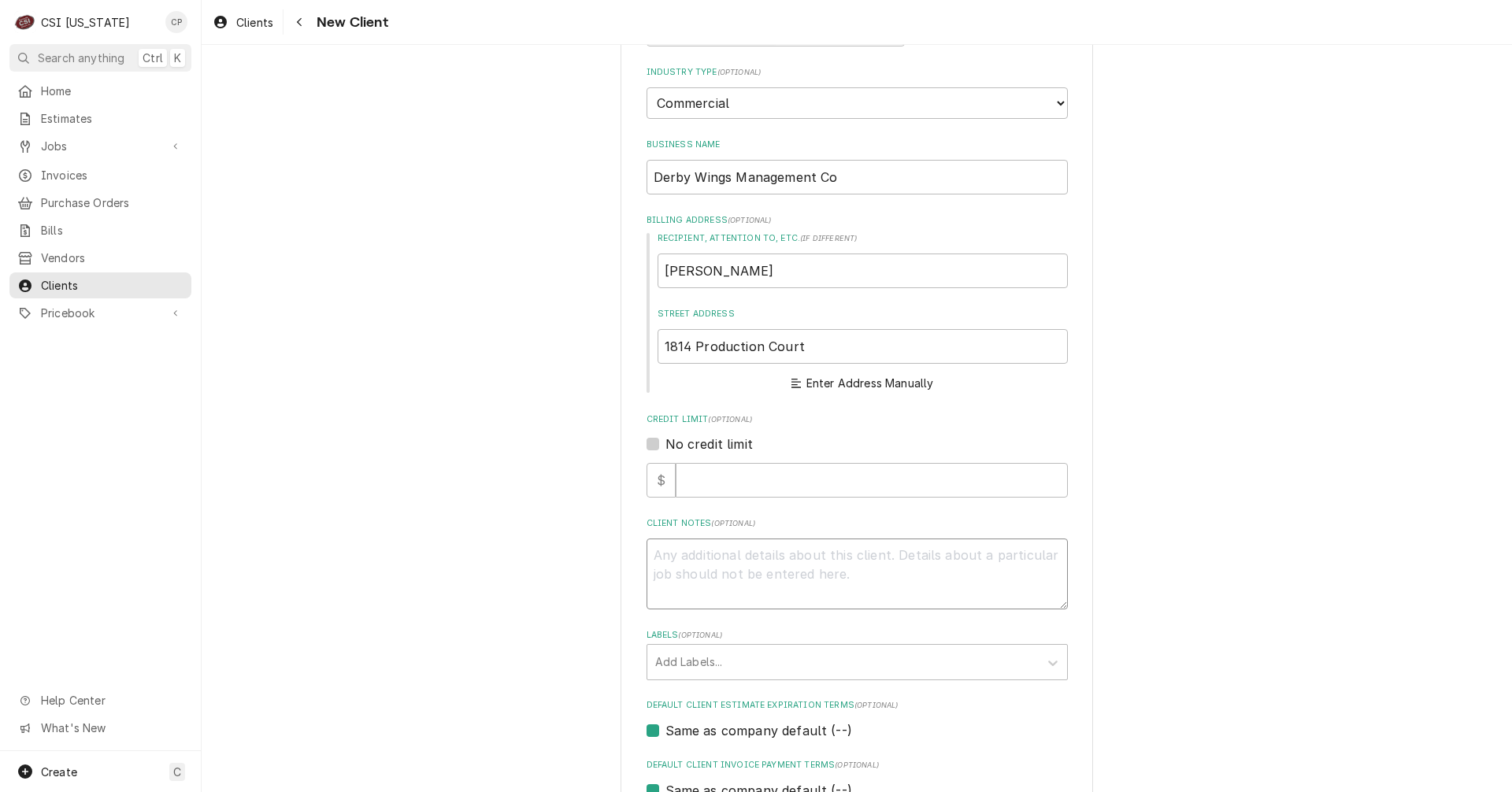
scroll to position [236, 0]
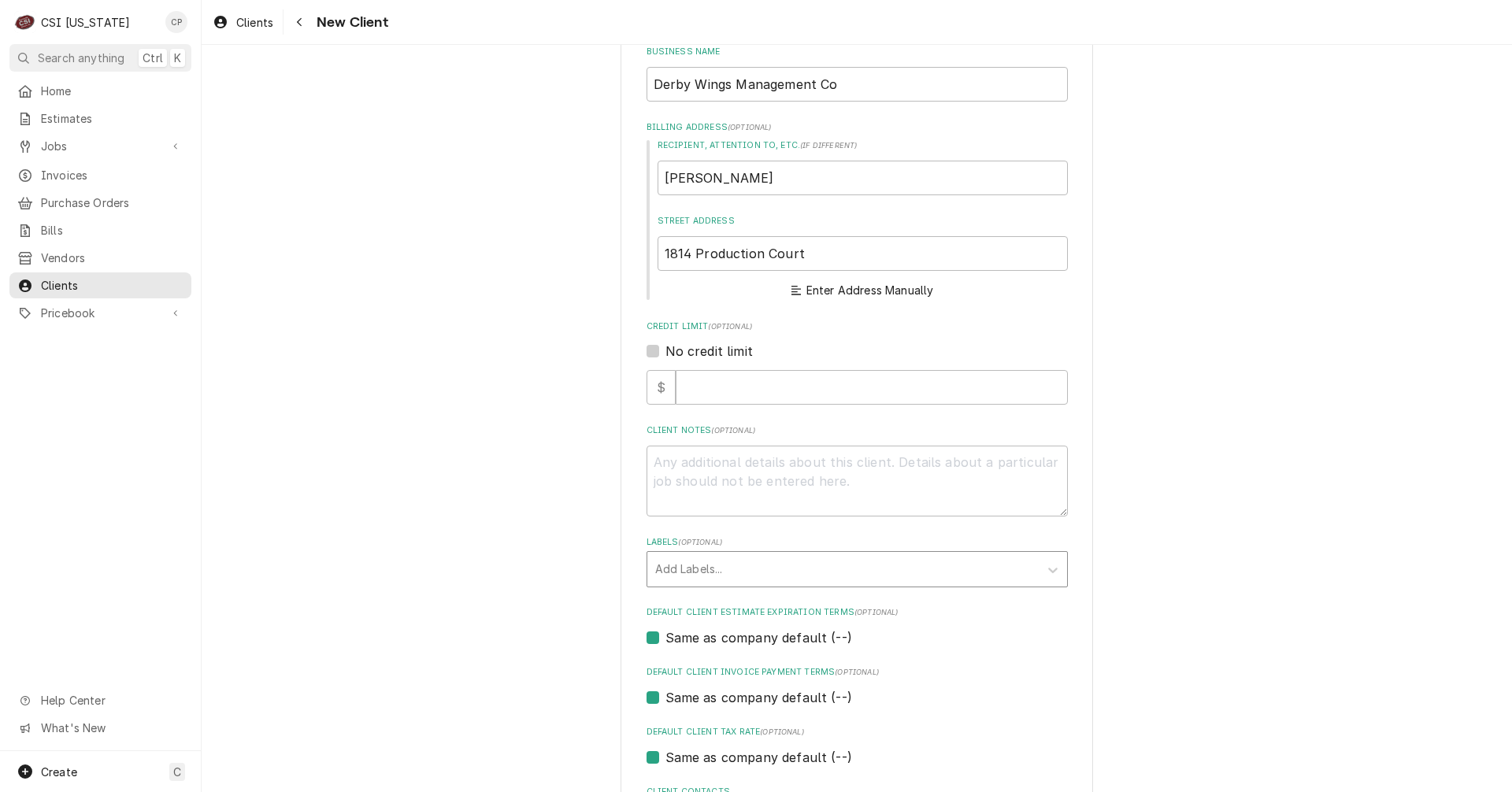
click at [687, 572] on div "Labels" at bounding box center [843, 570] width 376 height 29
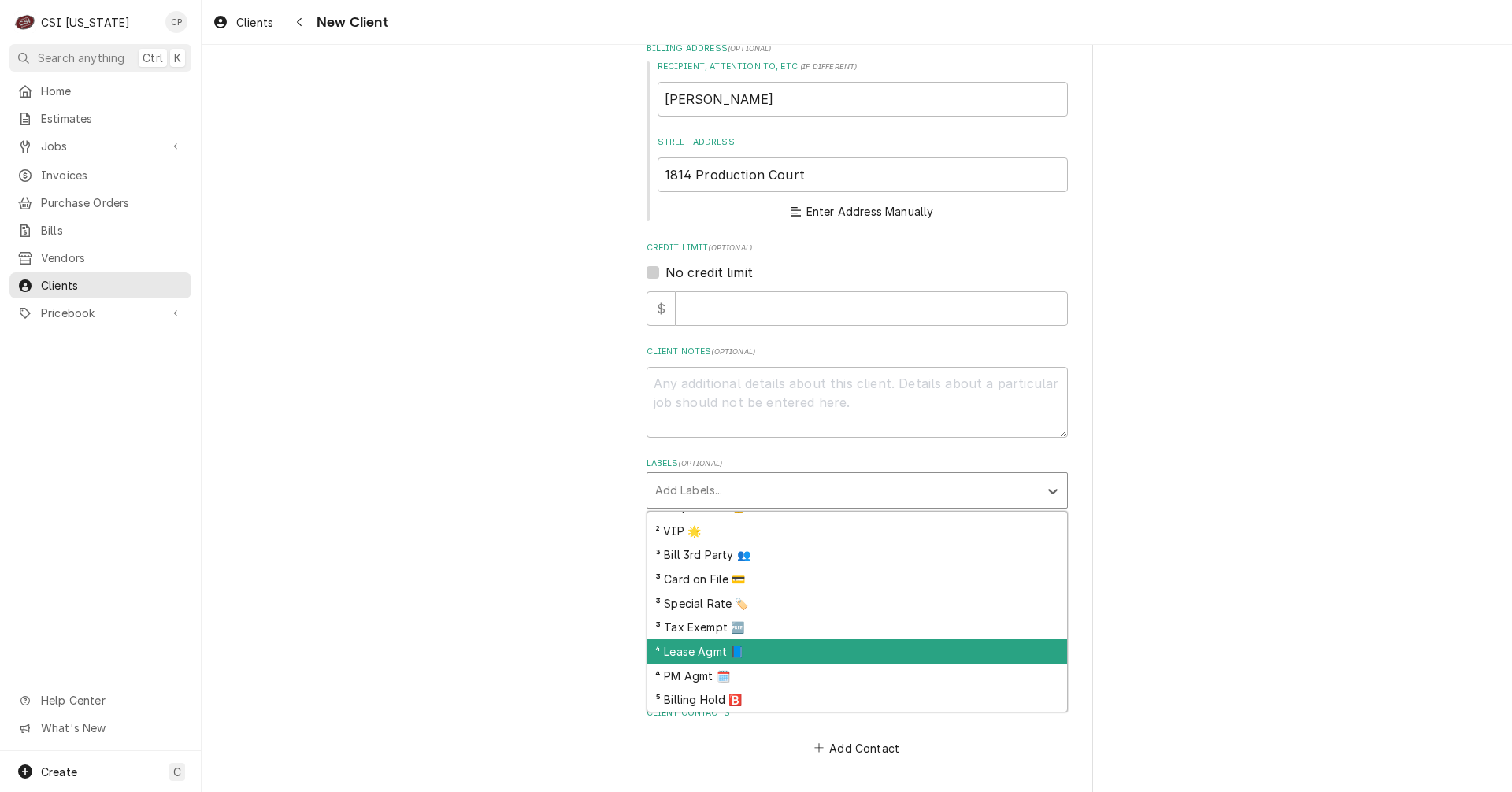
scroll to position [0, 0]
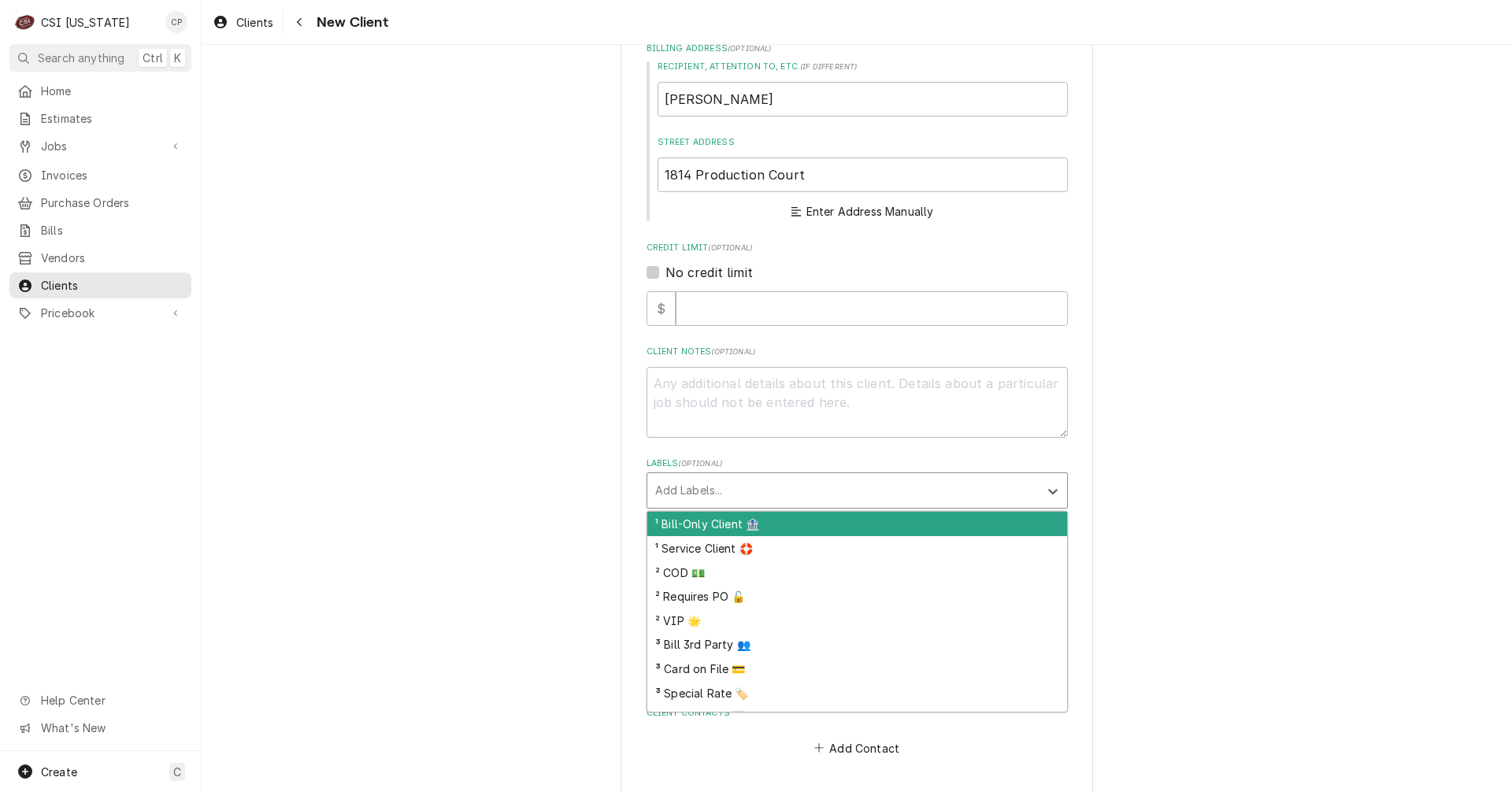
click at [486, 458] on div "Please provide the following information about your client: Client Type Industr…" at bounding box center [856, 301] width 1310 height 1109
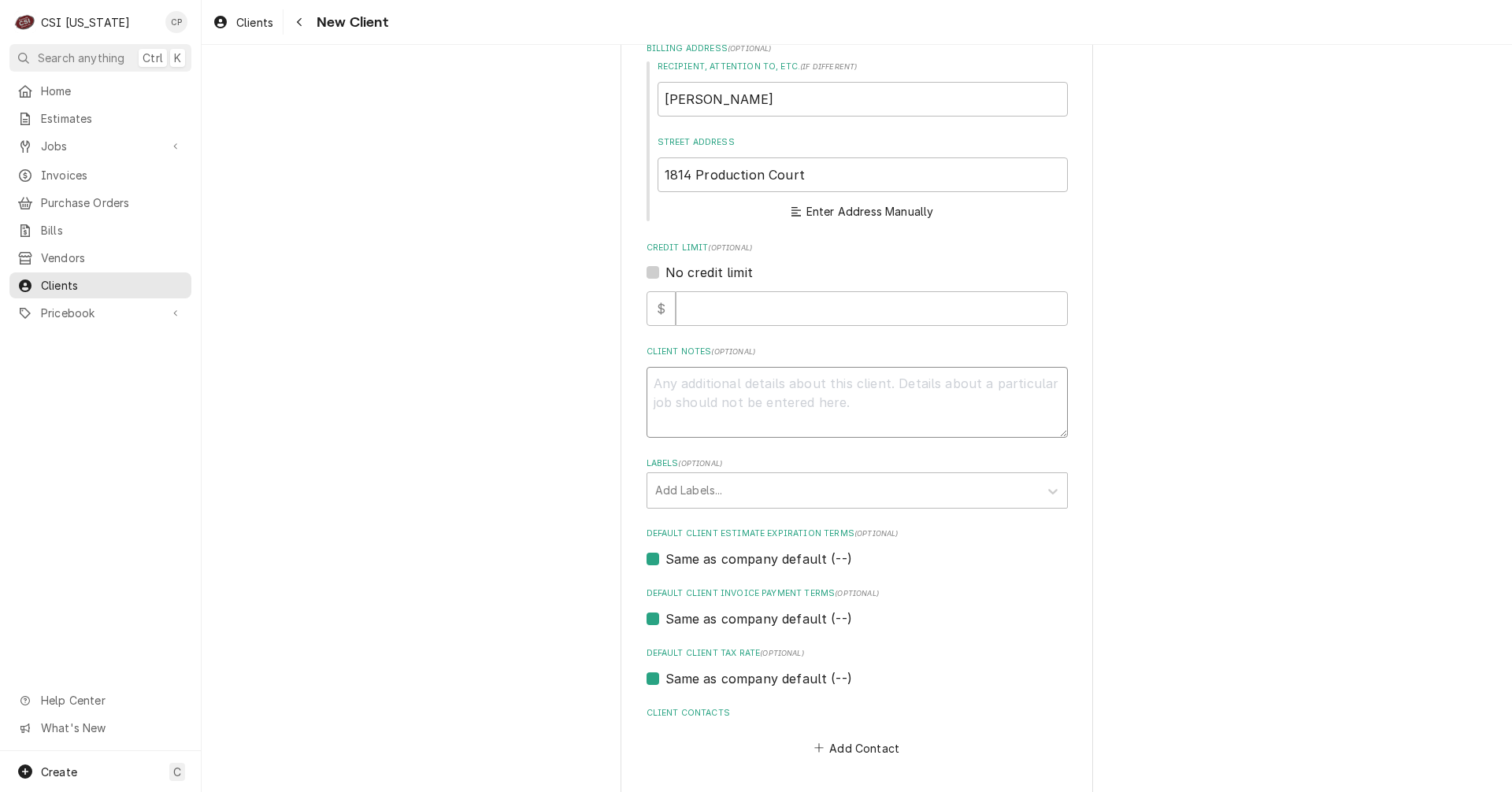
click at [696, 398] on textarea "Client Notes ( optional )" at bounding box center [857, 403] width 421 height 71
type textarea "x"
type textarea "t"
type textarea "x"
type textarea "th"
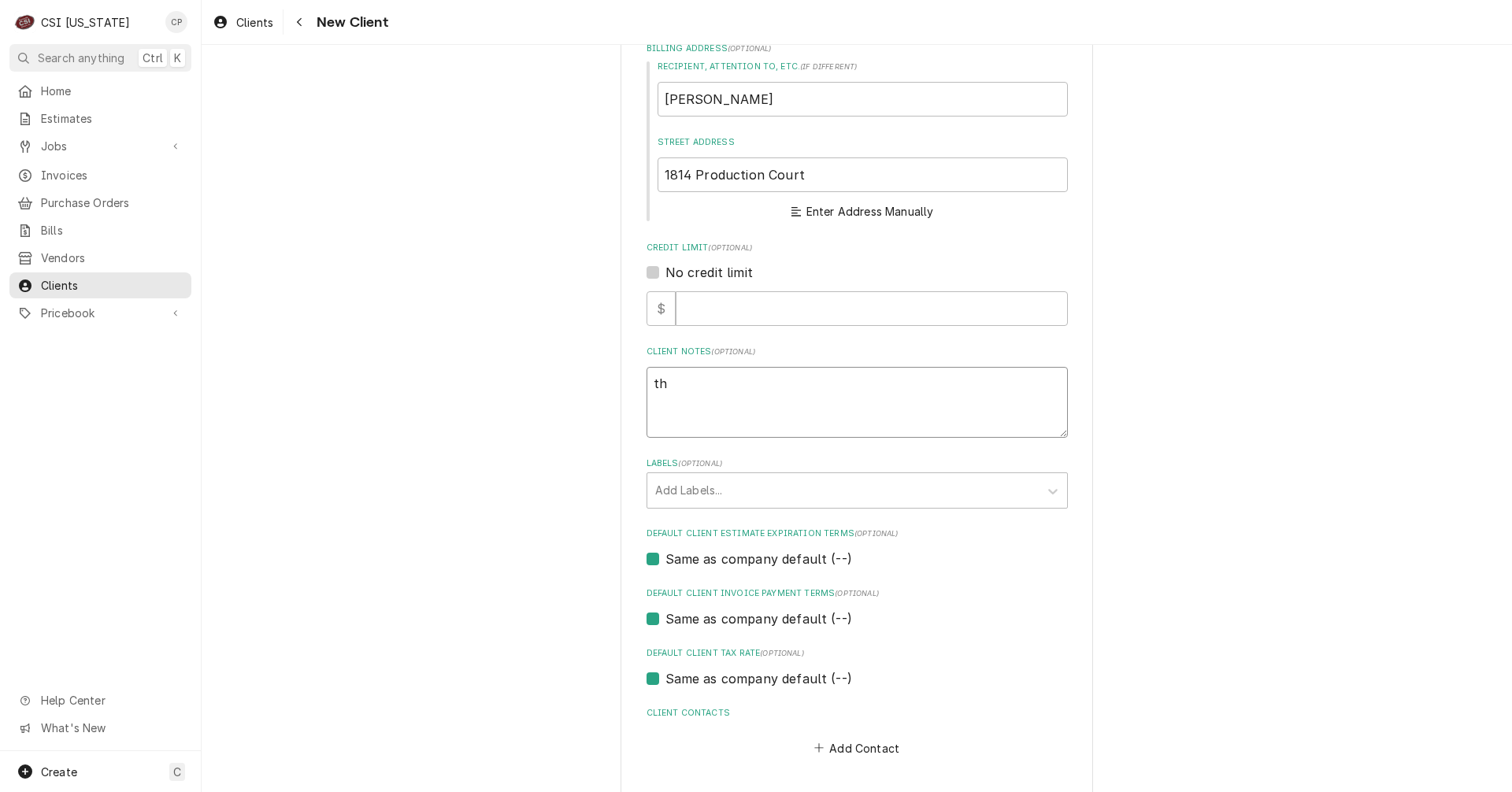
type textarea "x"
type textarea "thi"
type textarea "x"
type textarea "this"
type textarea "x"
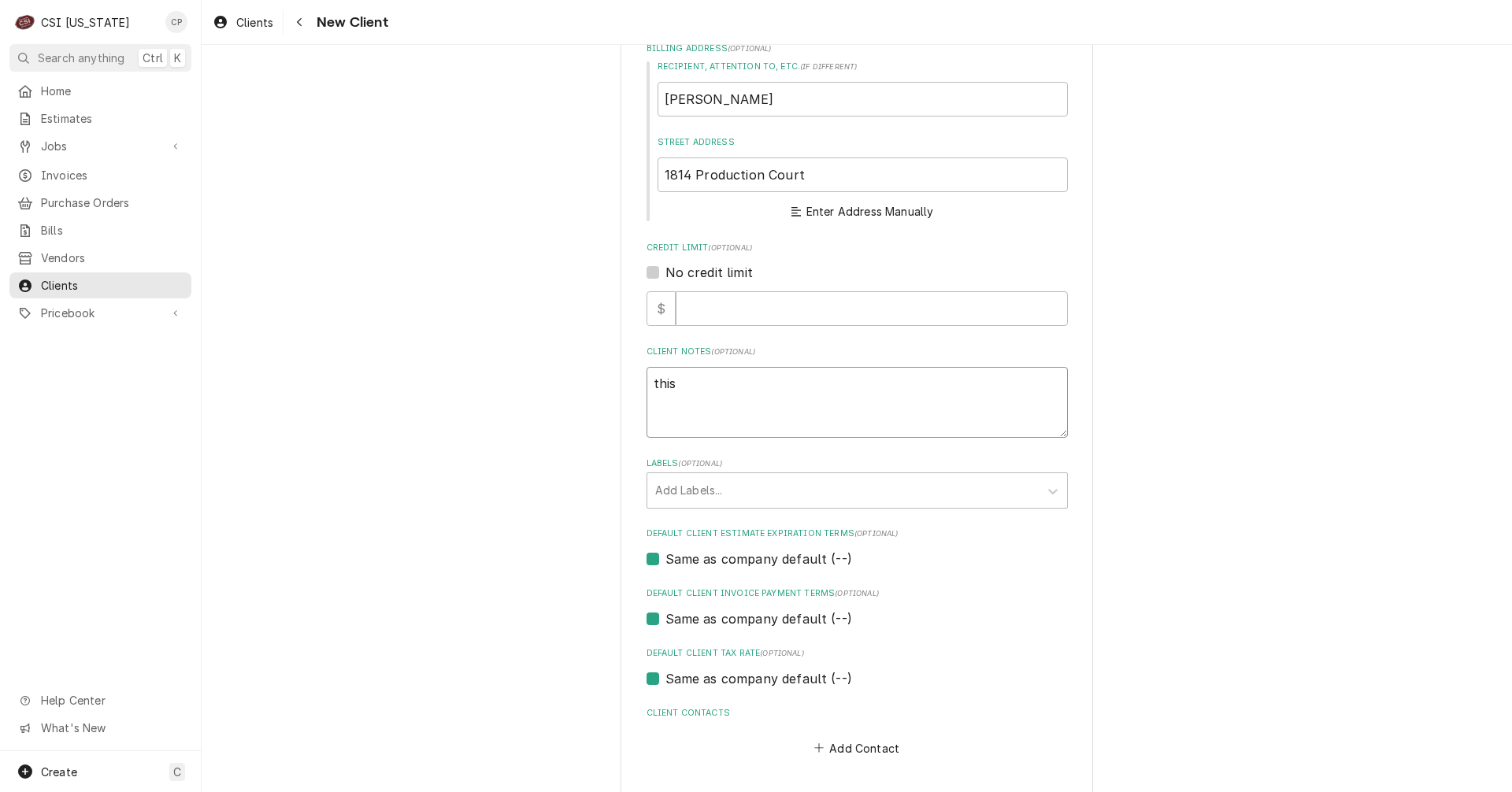
type textarea "this"
type textarea "x"
type textarea "this"
type textarea "x"
type textarea "thi"
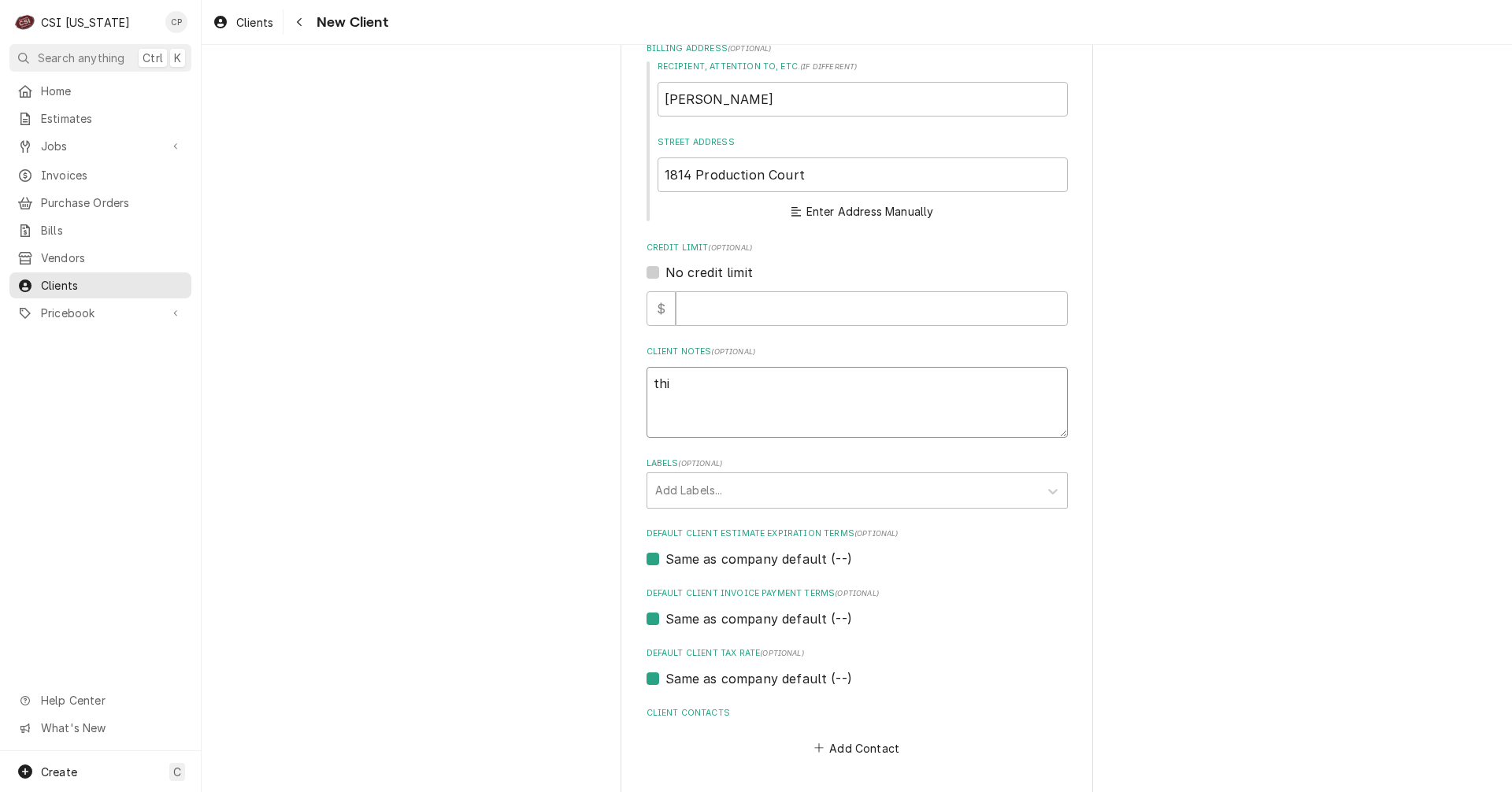
type textarea "x"
type textarea "th"
type textarea "x"
type textarea "t"
type textarea "x"
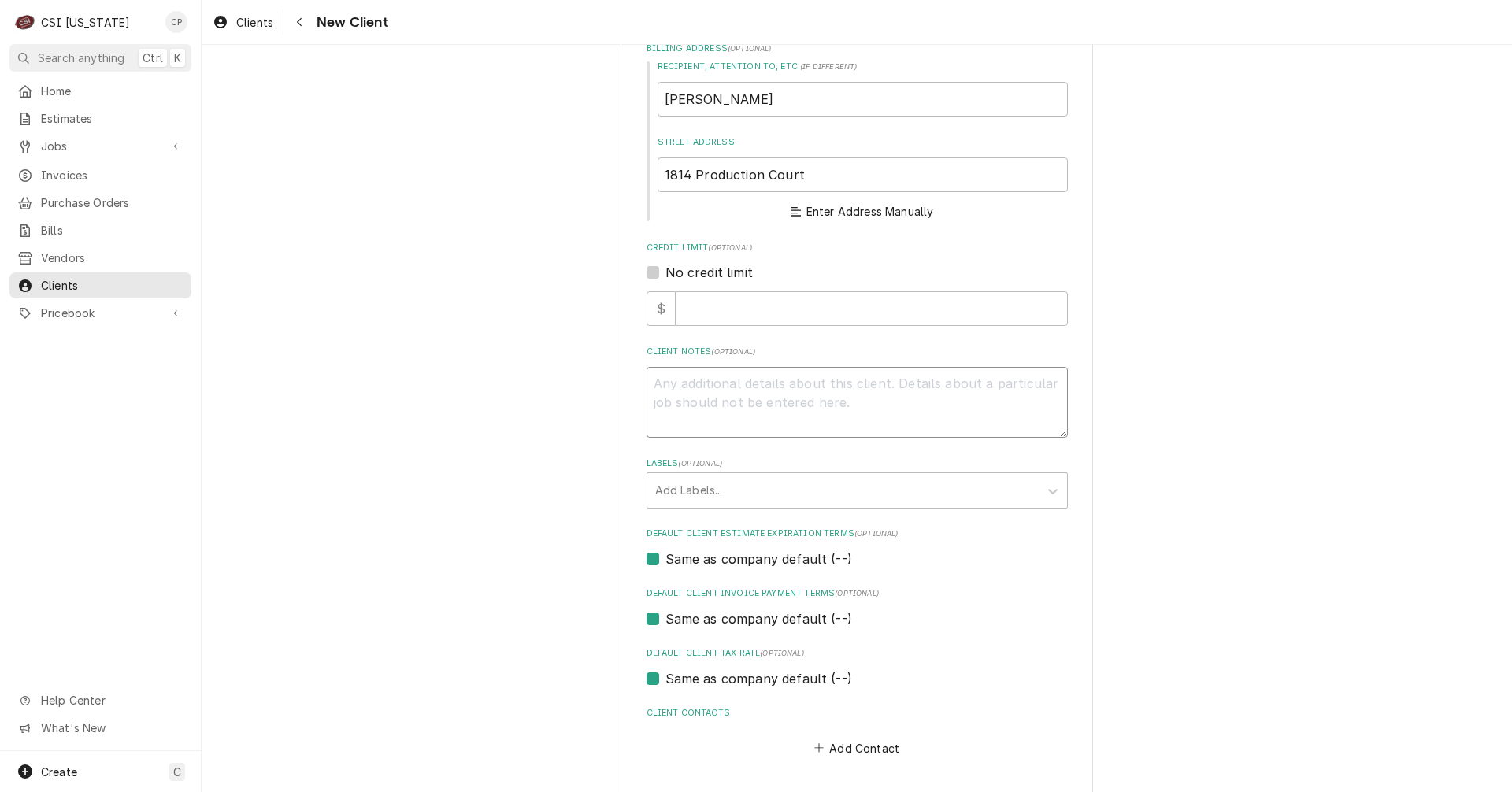
type textarea "x"
type textarea "T"
type textarea "x"
type textarea "Th"
type textarea "x"
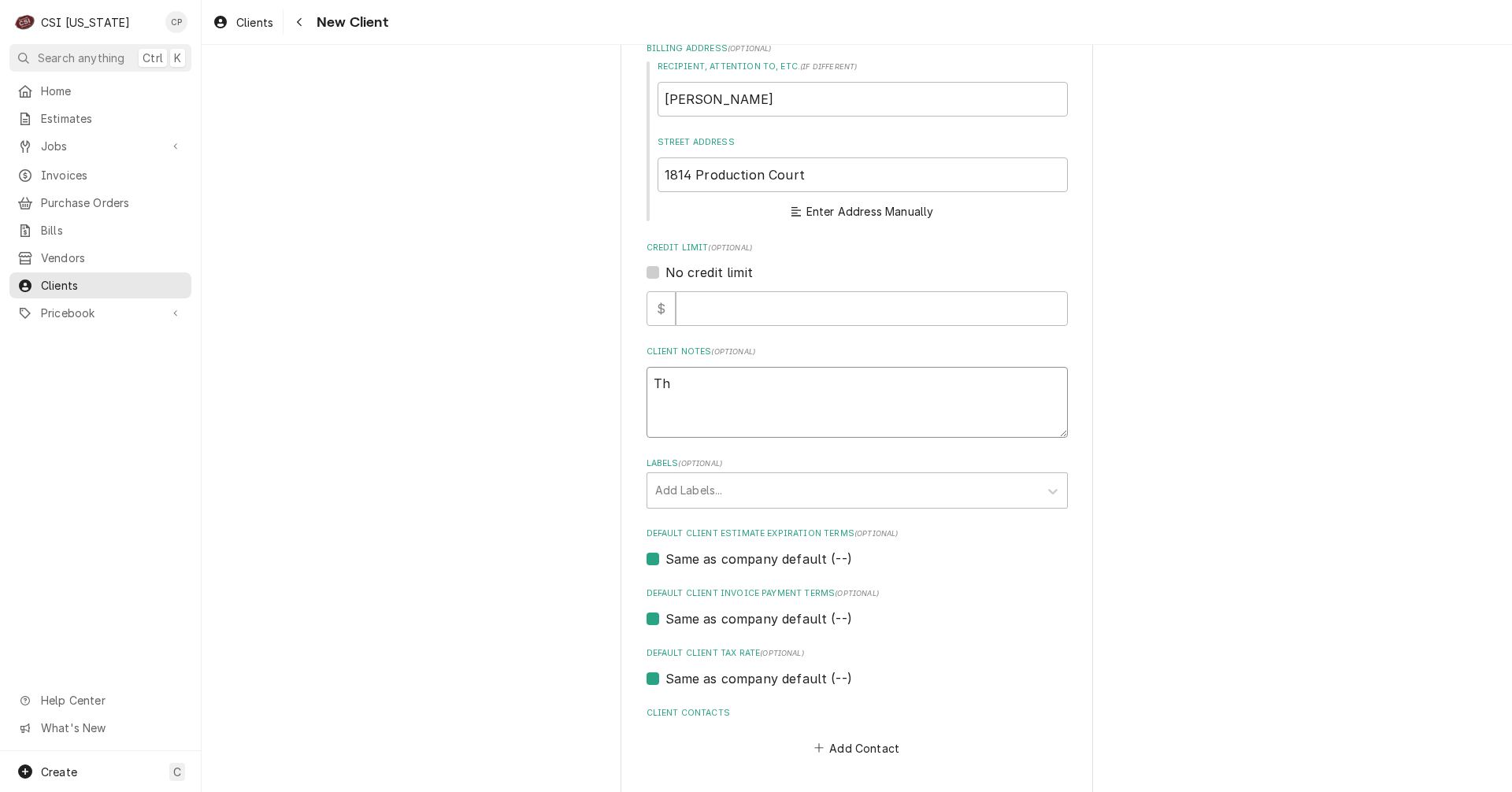
type textarea "Thi"
type textarea "x"
type textarea "This"
type textarea "x"
type textarea "This"
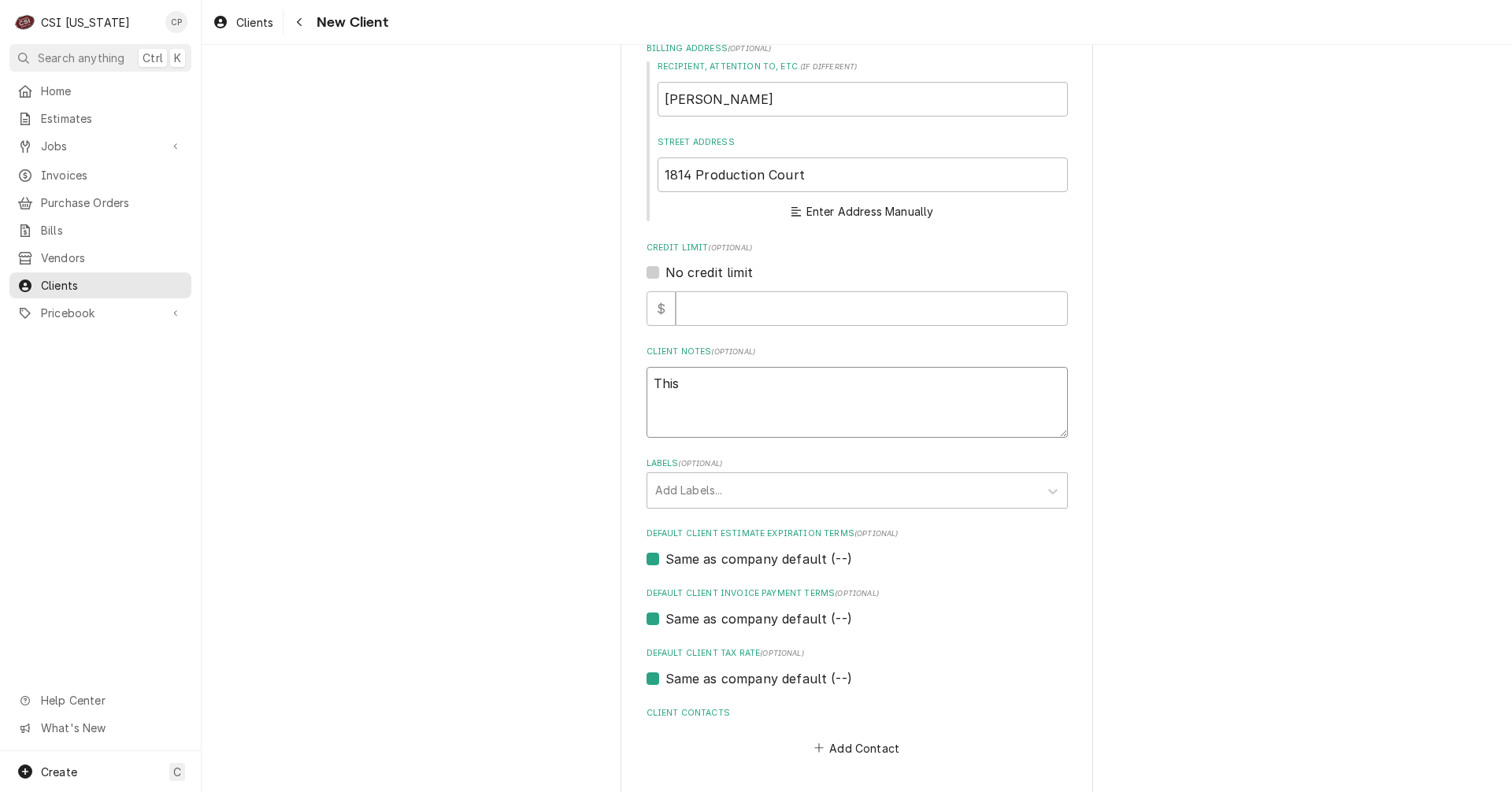
type textarea "x"
type textarea "This g"
type textarea "x"
type textarea "This gl"
type textarea "x"
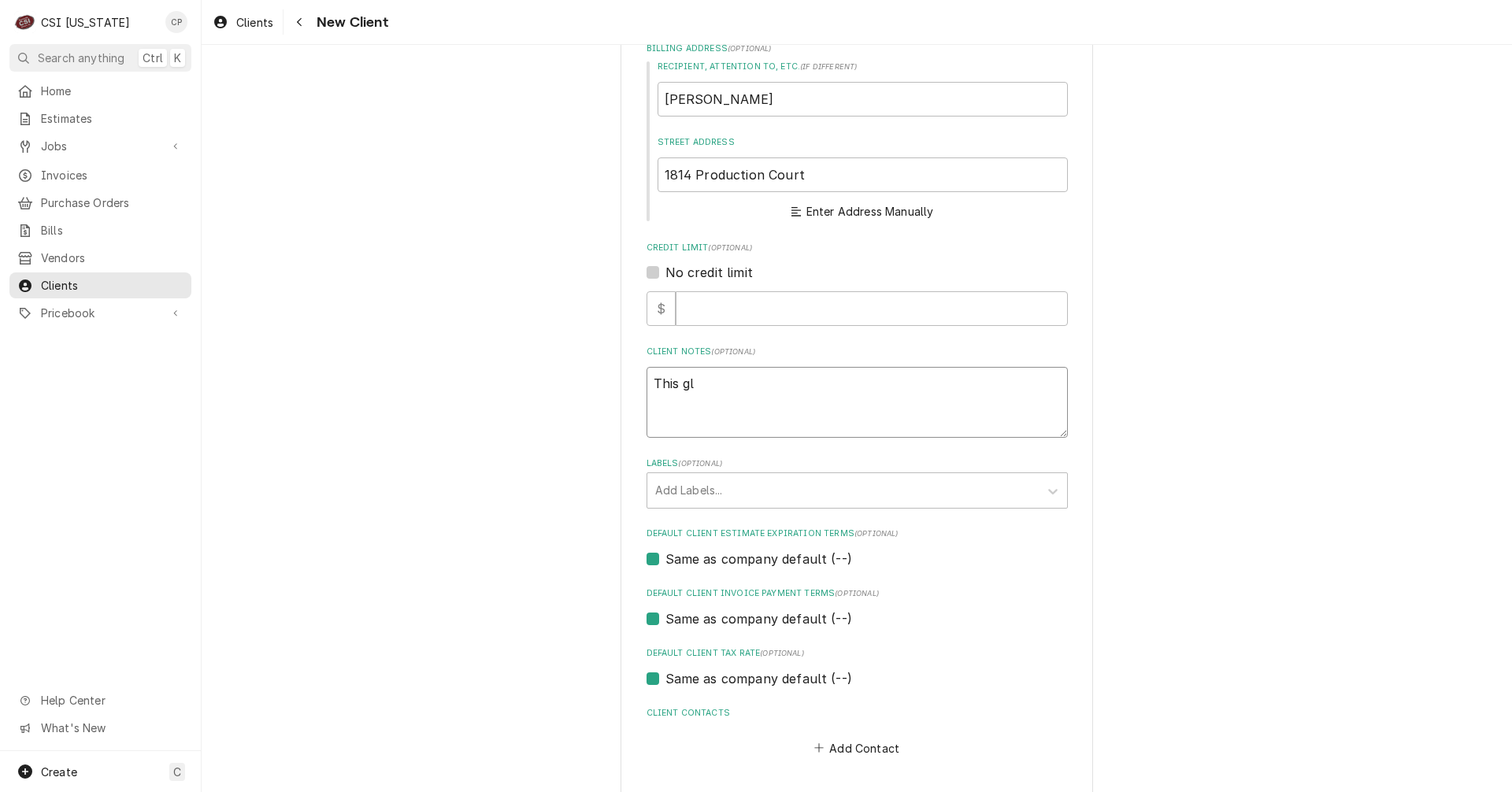
type textarea "This gli"
type textarea "x"
type textarea "This glie"
type textarea "x"
type textarea "This gli"
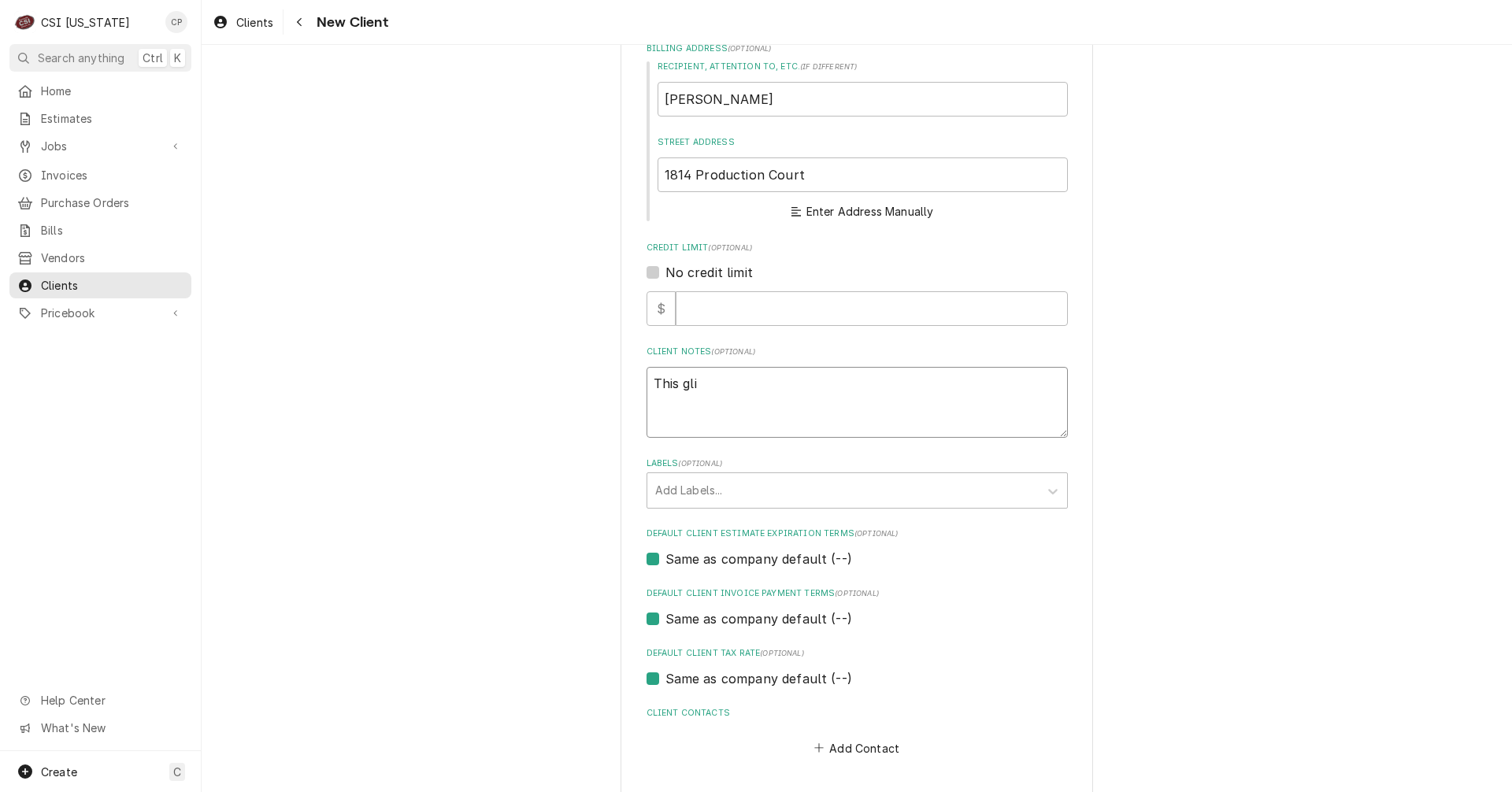
type textarea "x"
type textarea "This gl"
type textarea "x"
type textarea "This g"
type textarea "x"
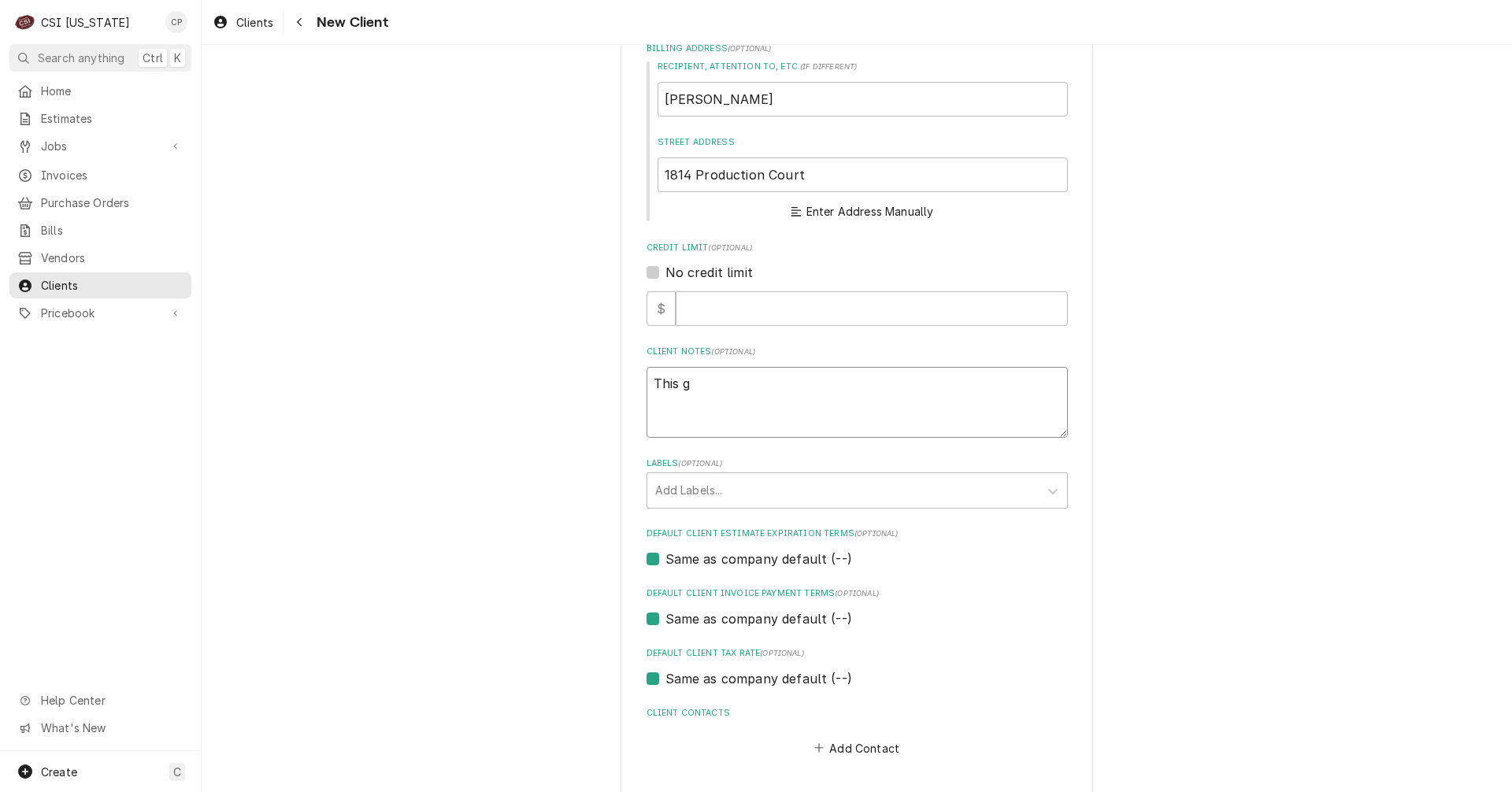
type textarea "This"
type textarea "x"
type textarea "This g"
type textarea "x"
type textarea "This"
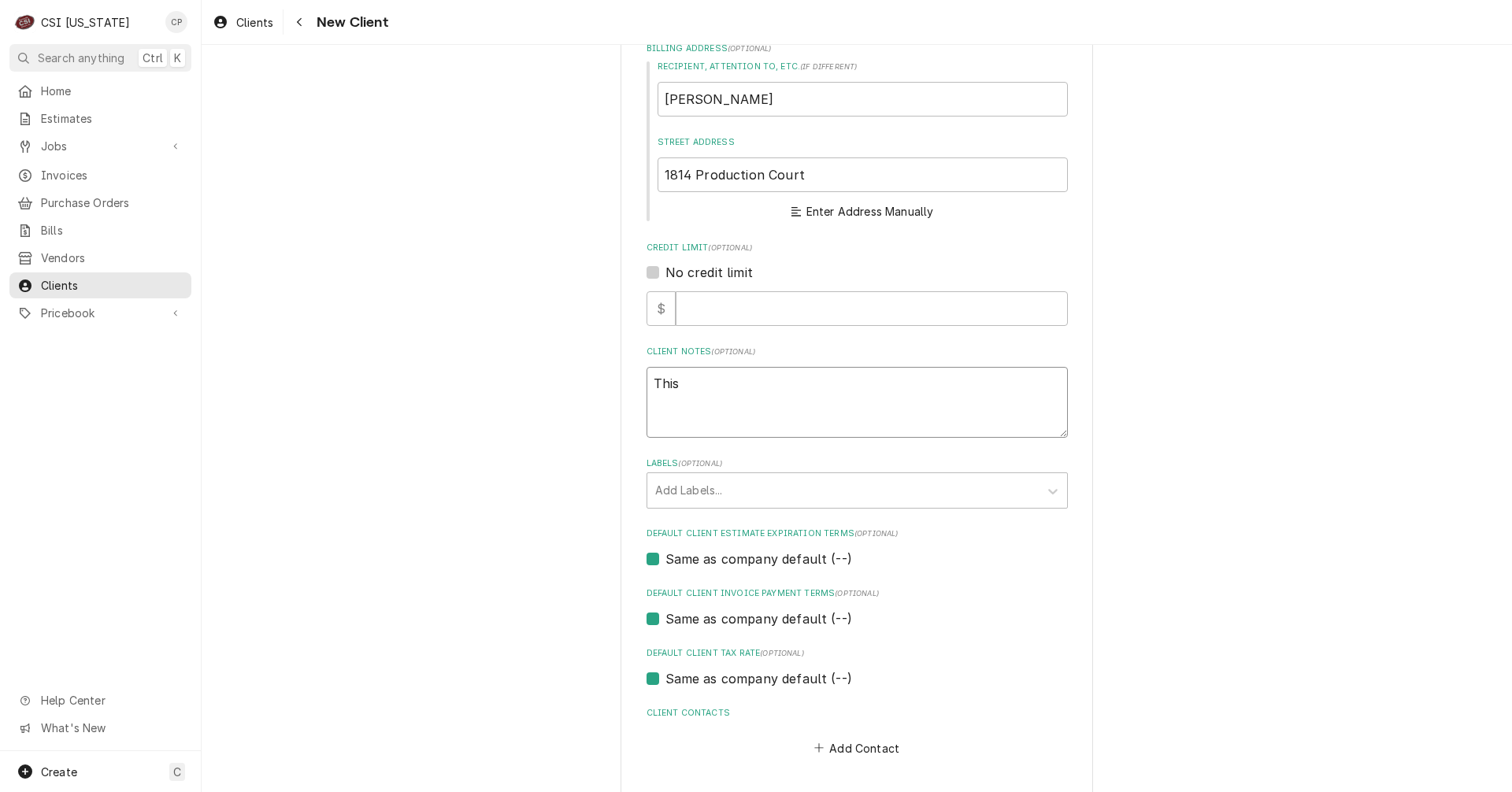
type textarea "x"
type textarea "This c"
type textarea "x"
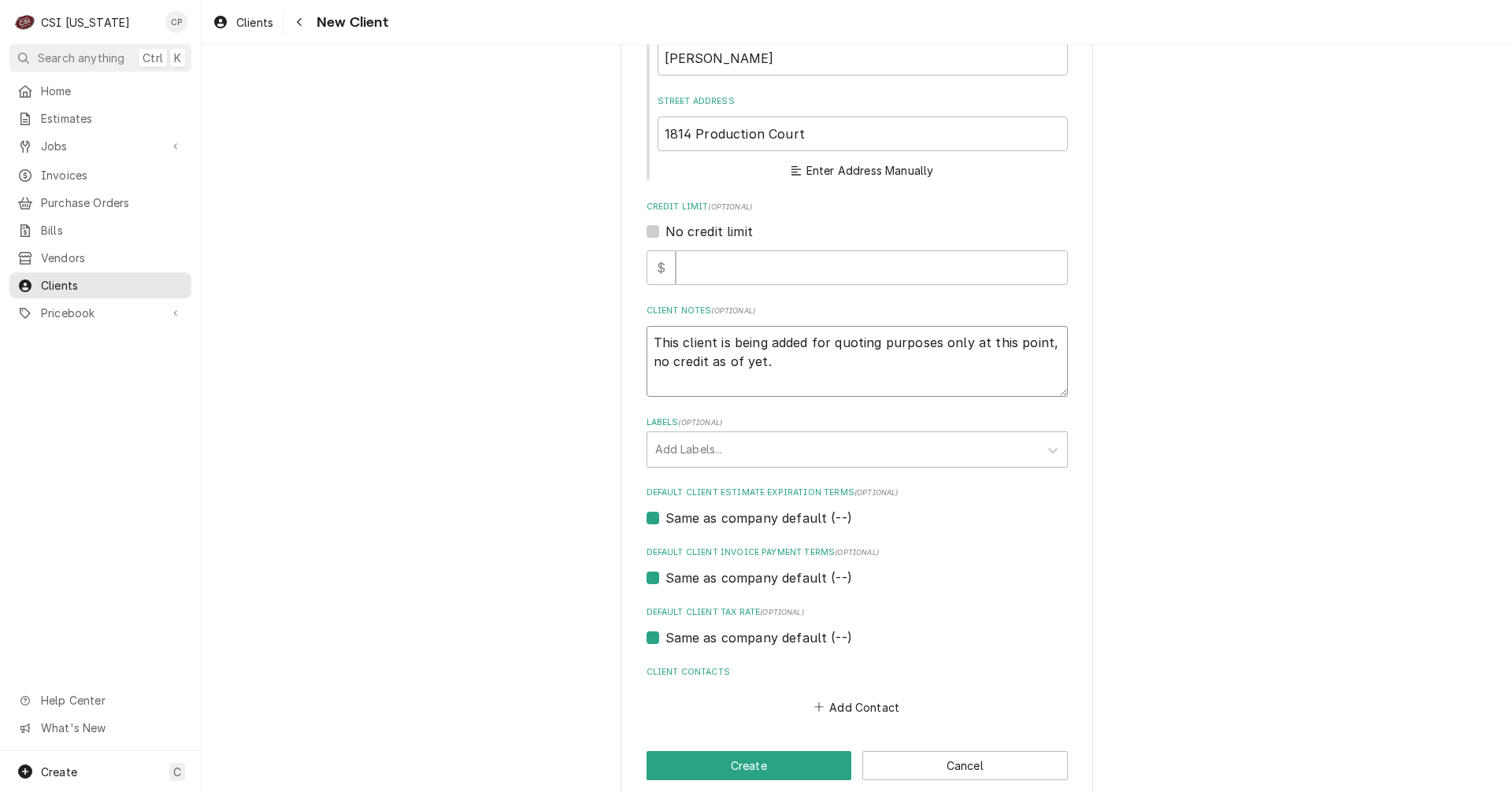
scroll to position [378, 0]
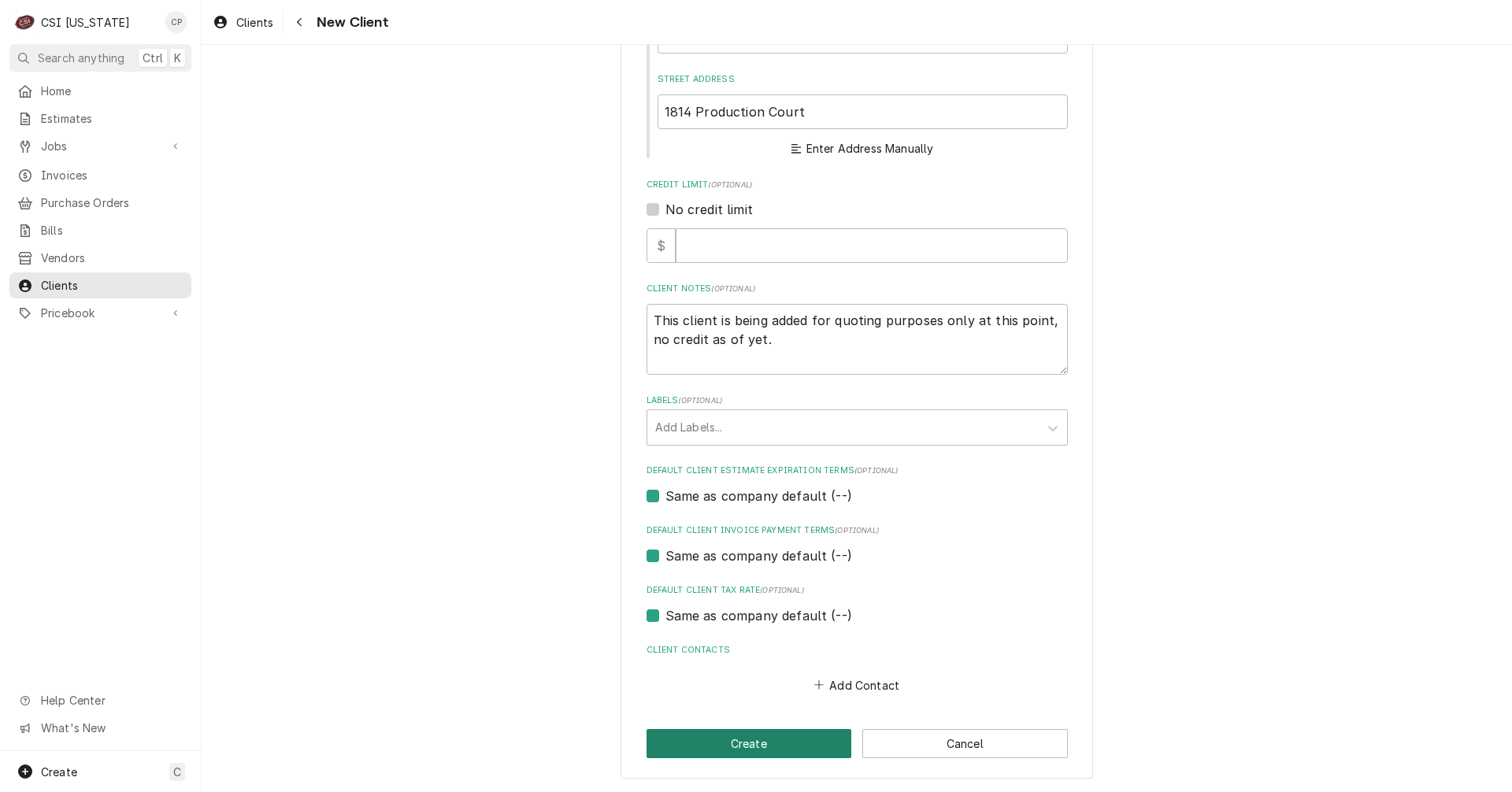
click at [732, 747] on button "Create" at bounding box center [749, 744] width 206 height 29
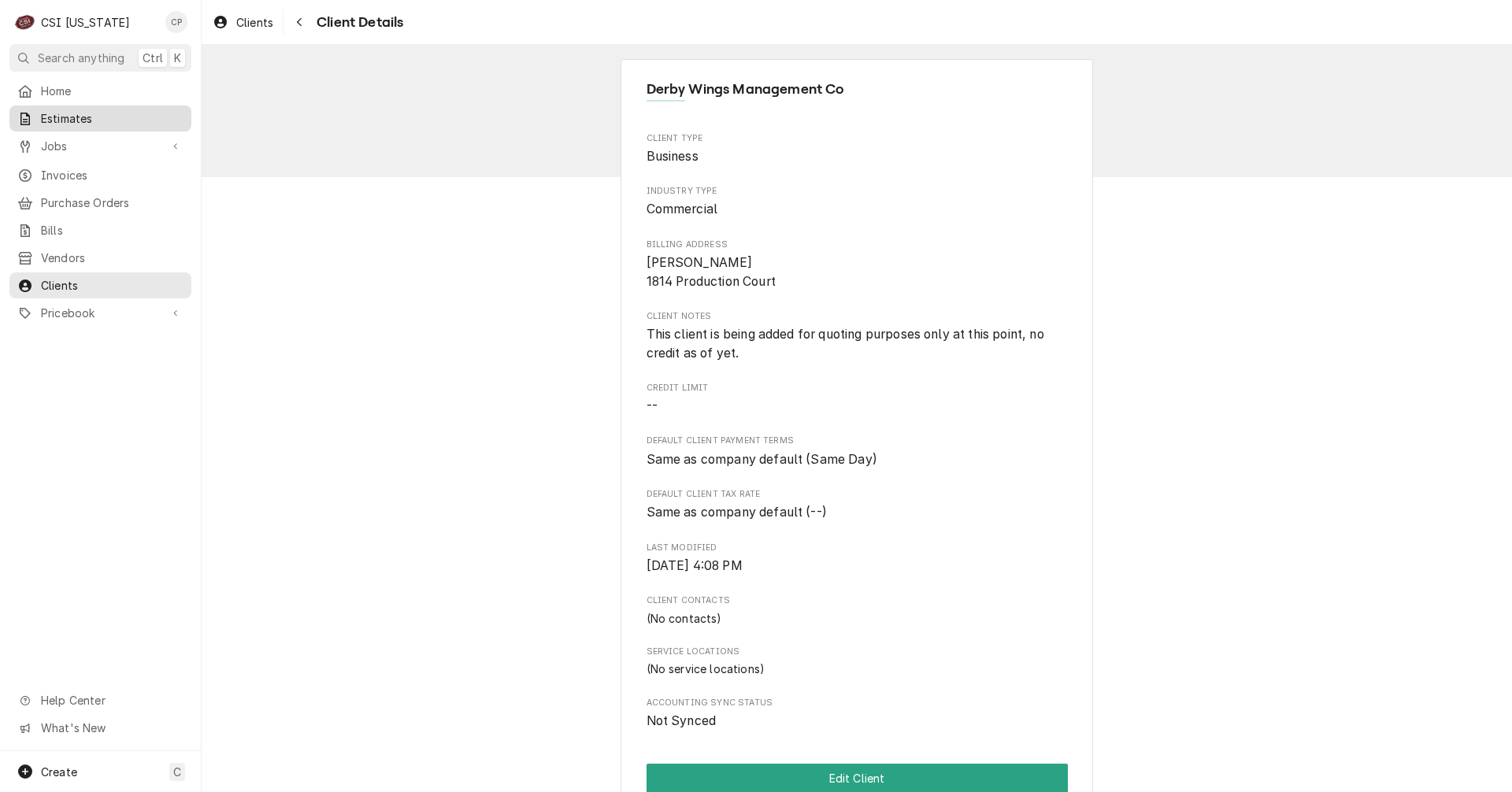
click at [83, 116] on span "Estimates" at bounding box center [112, 119] width 142 height 17
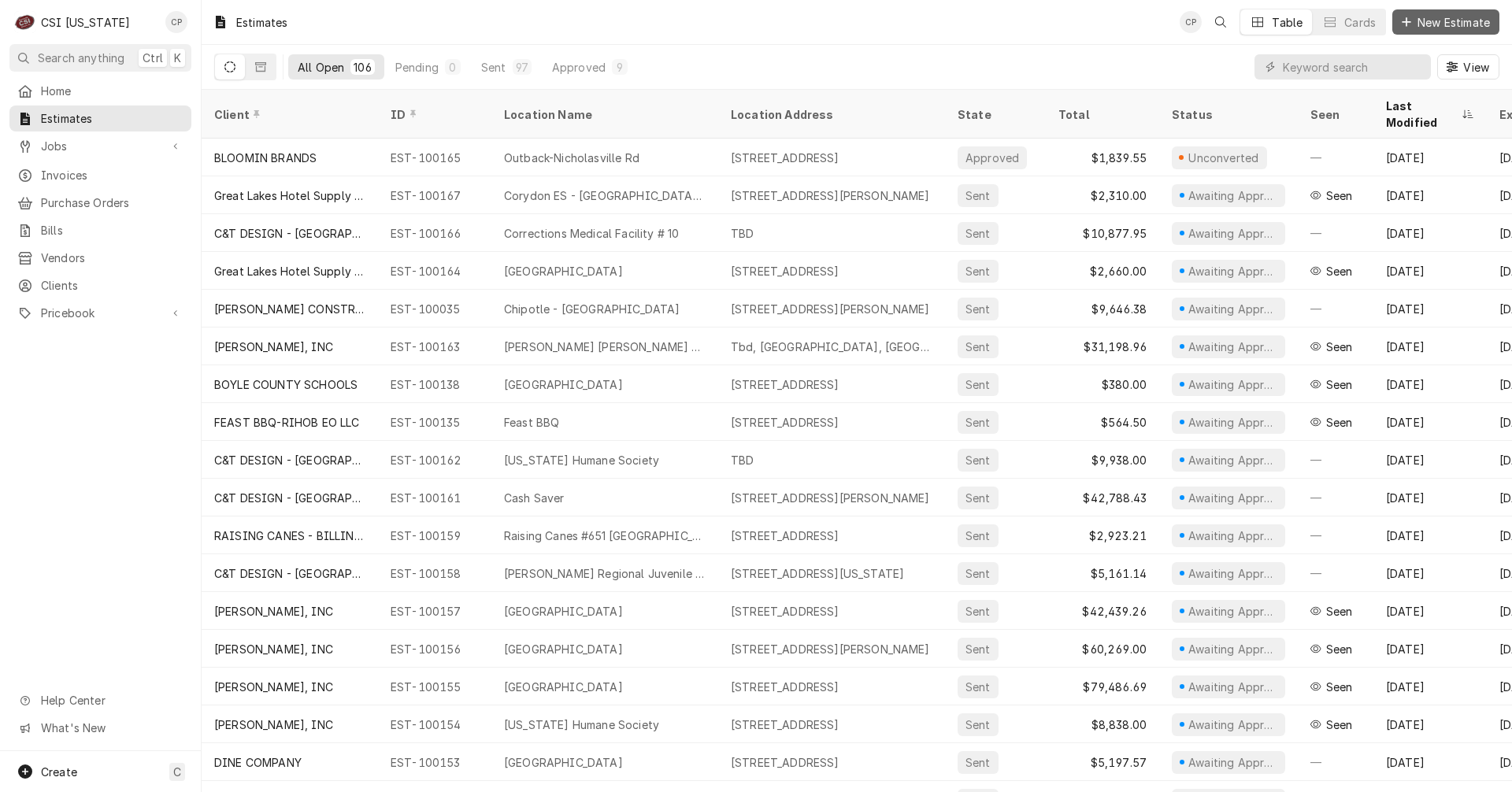
click at [1460, 27] on span "New Estimate" at bounding box center [1453, 23] width 78 height 17
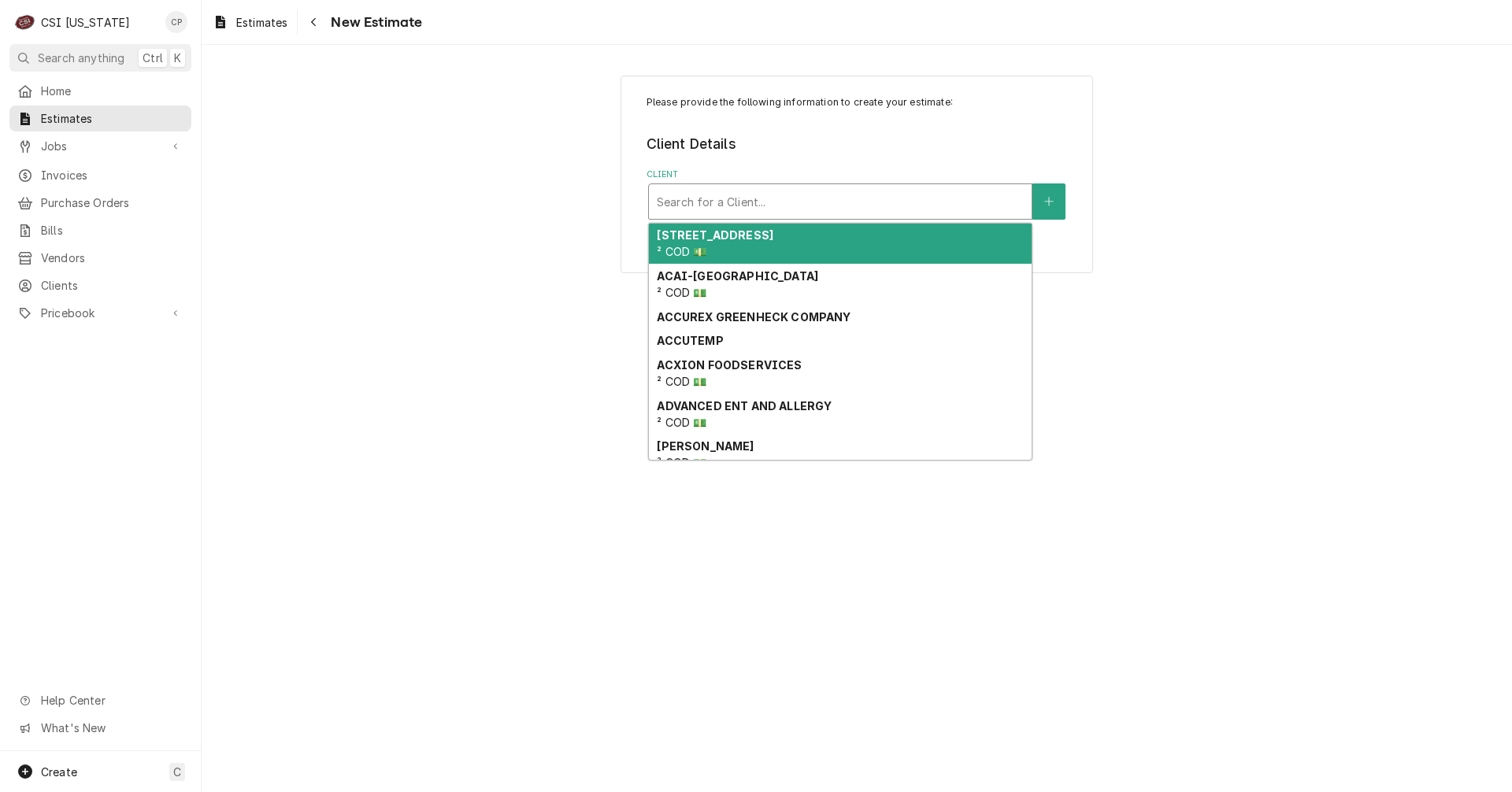
click at [715, 201] on div "Client" at bounding box center [841, 201] width 367 height 29
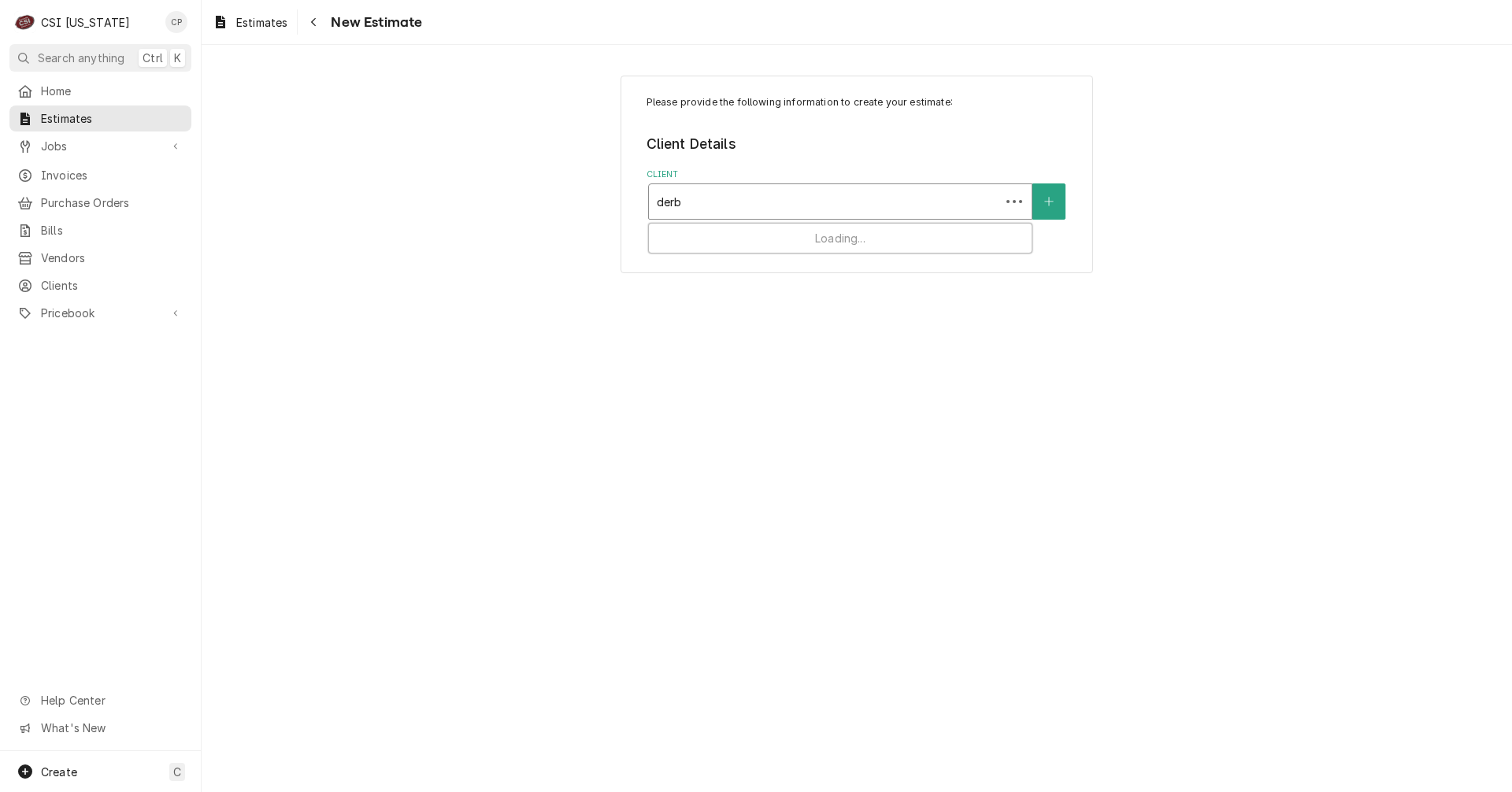
type input "derby"
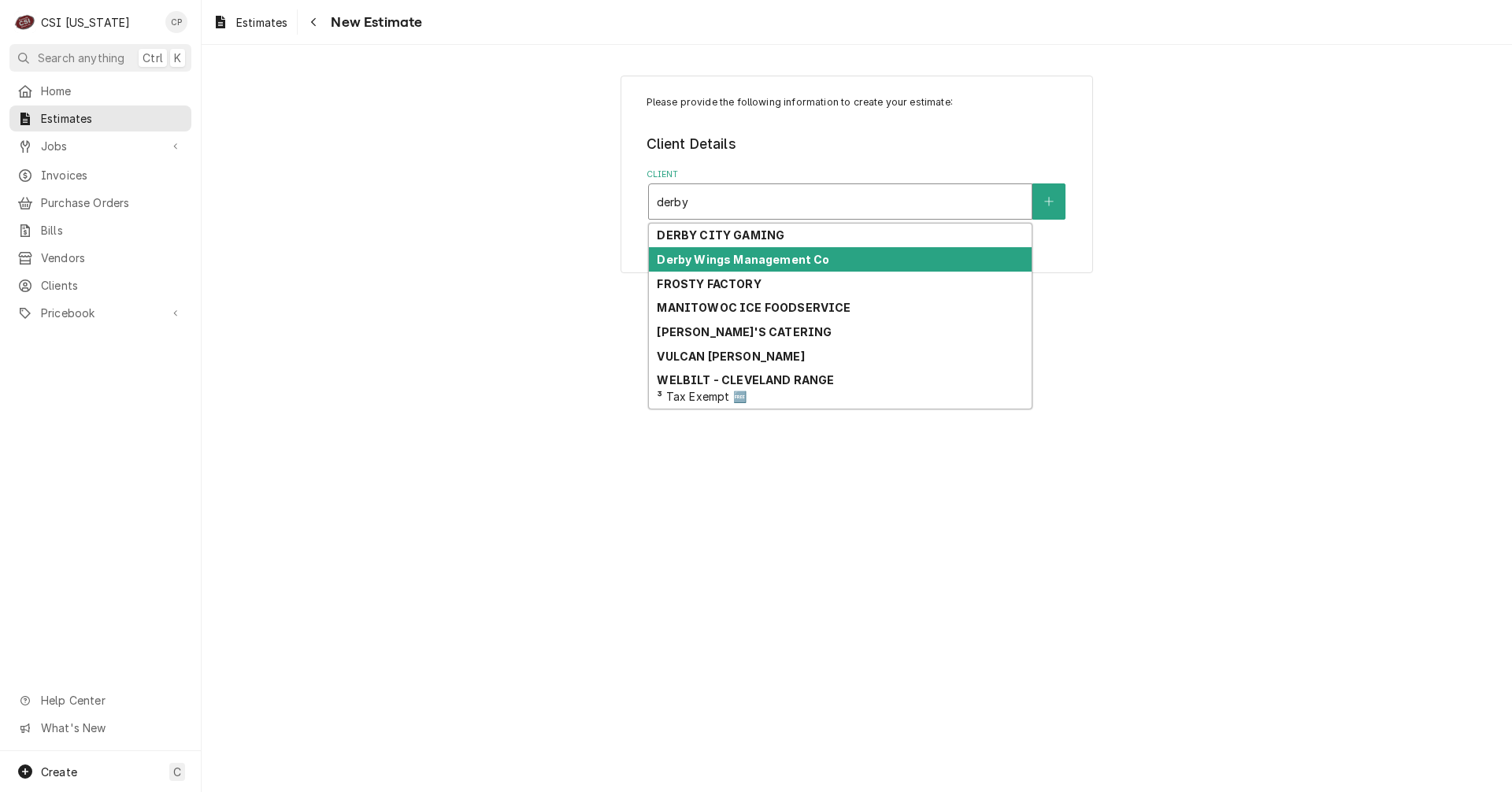
click at [751, 259] on strong "Derby Wings Management Co" at bounding box center [743, 260] width 173 height 13
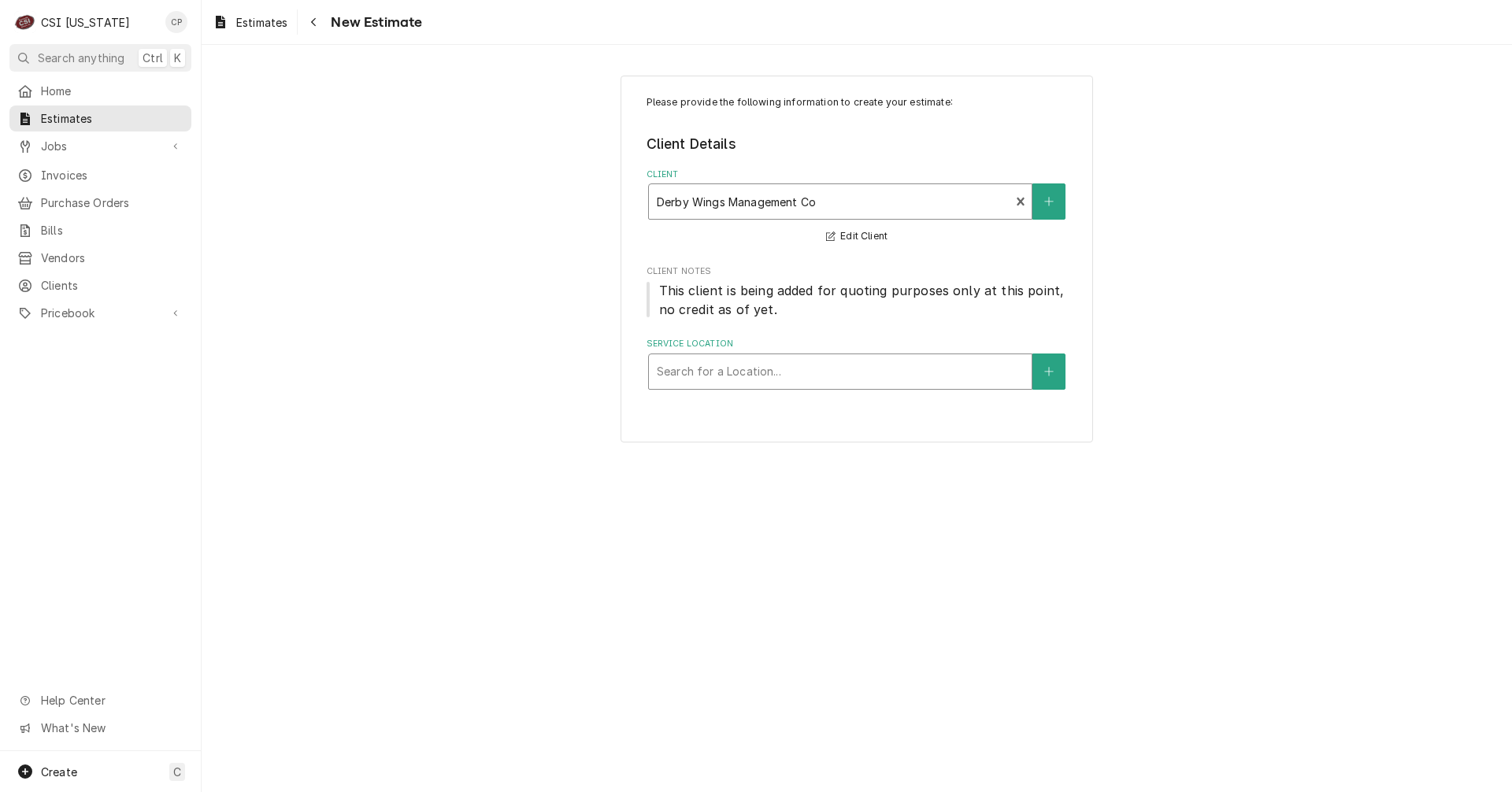
click at [759, 372] on div "Service Location" at bounding box center [841, 372] width 367 height 29
click at [1059, 373] on button "Service Location" at bounding box center [1048, 372] width 33 height 36
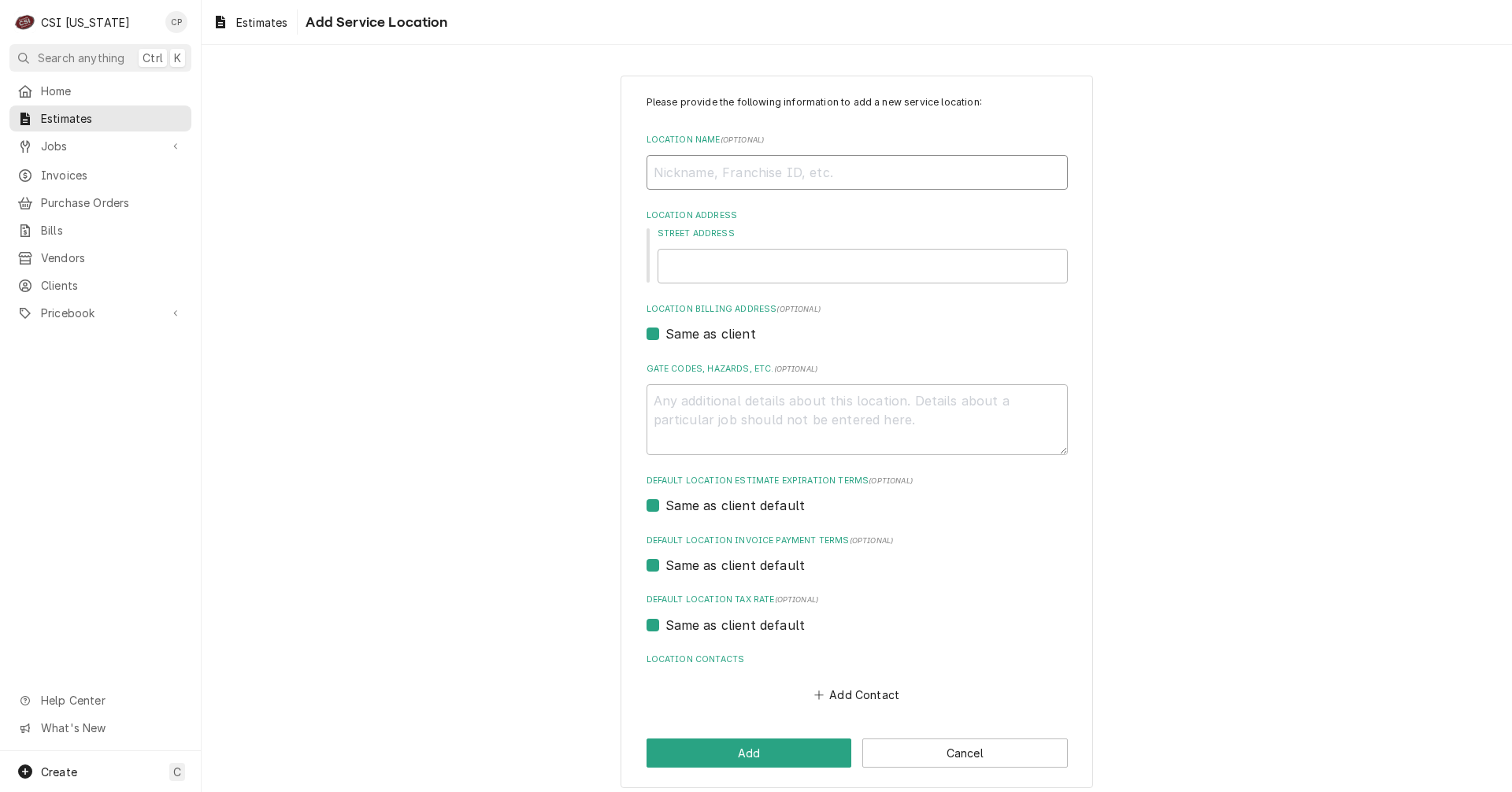
click at [721, 177] on input "Location Name ( optional )" at bounding box center [857, 172] width 421 height 35
type textarea "x"
type input "b"
type textarea "x"
type input "bU"
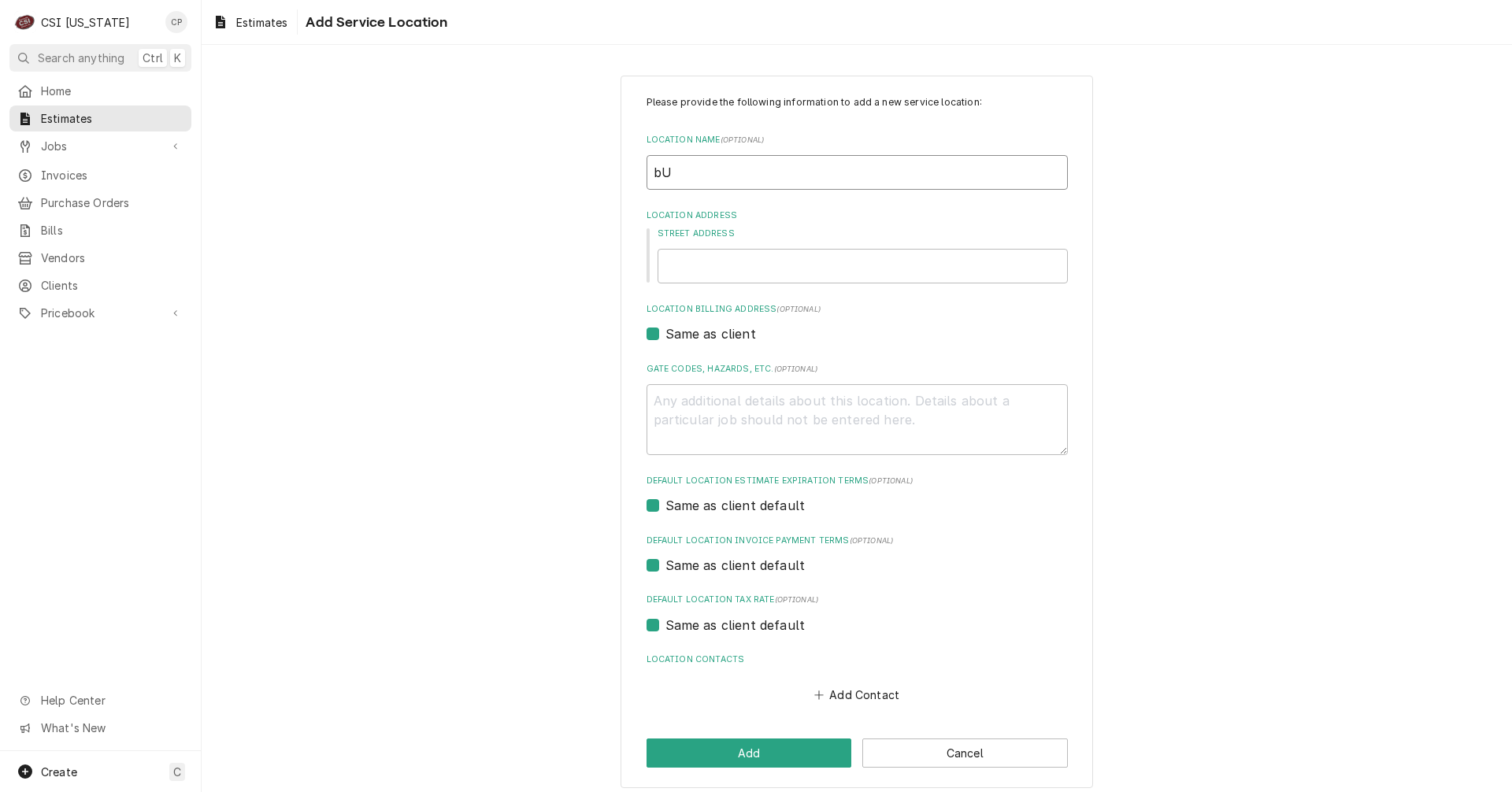
type textarea "x"
type input "bUF"
type textarea "x"
type input "bUFF"
type textarea "x"
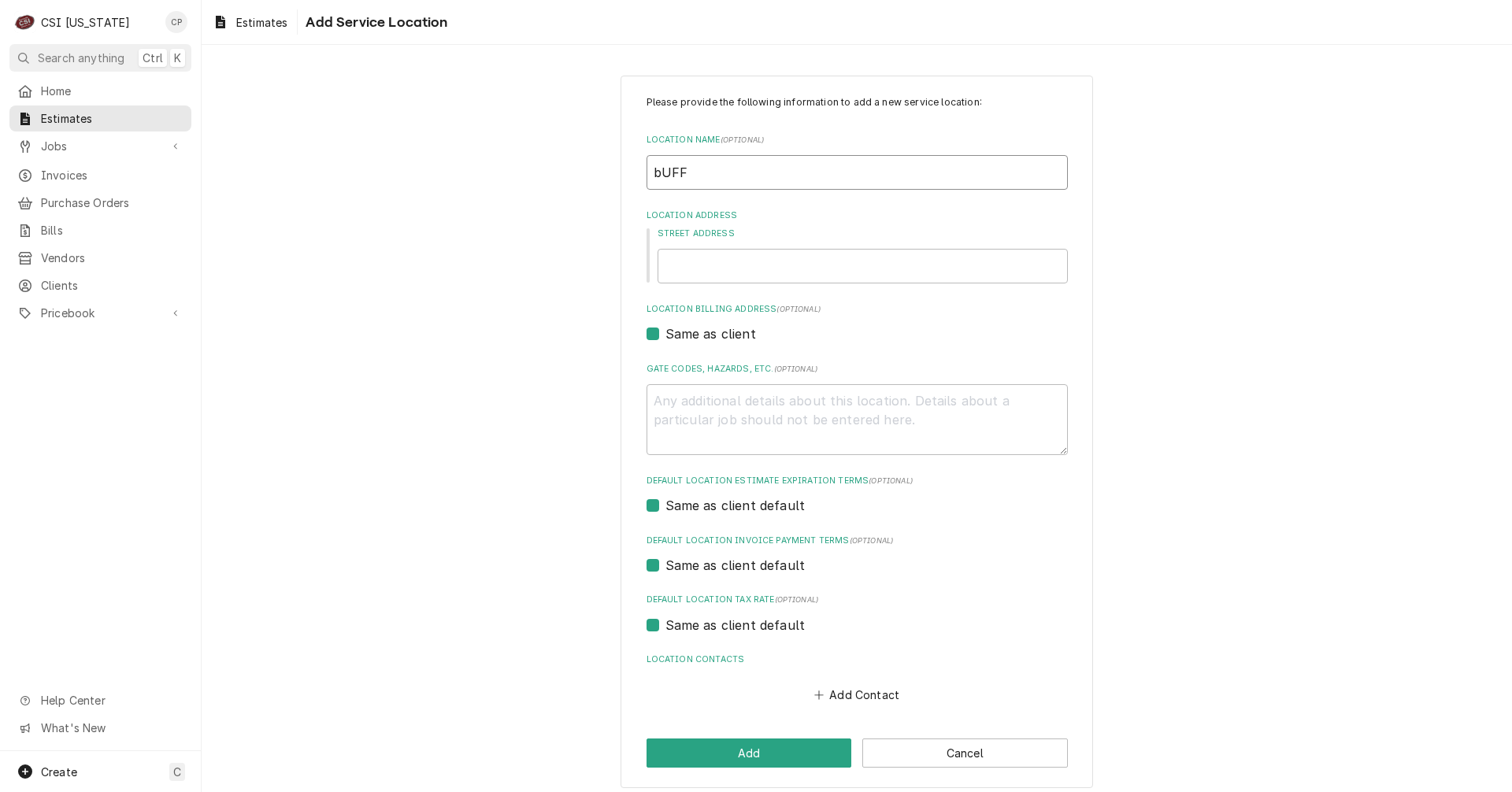
type input "[PERSON_NAME]"
type textarea "x"
type input "bUFFAL"
type textarea "x"
type input "bUFFALO"
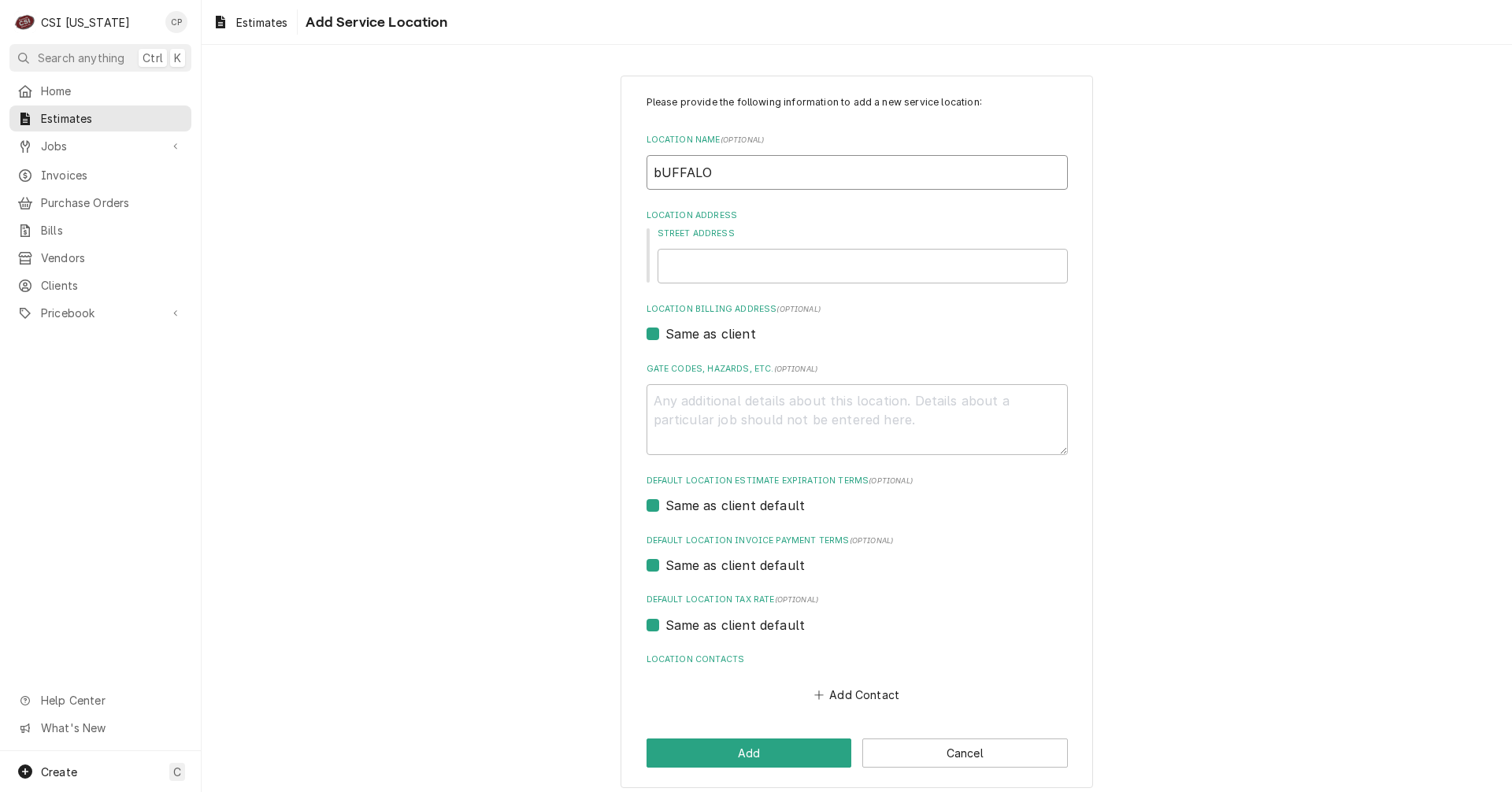
type textarea "x"
type input "bUFFAL"
type textarea "x"
type input "[PERSON_NAME]"
type textarea "x"
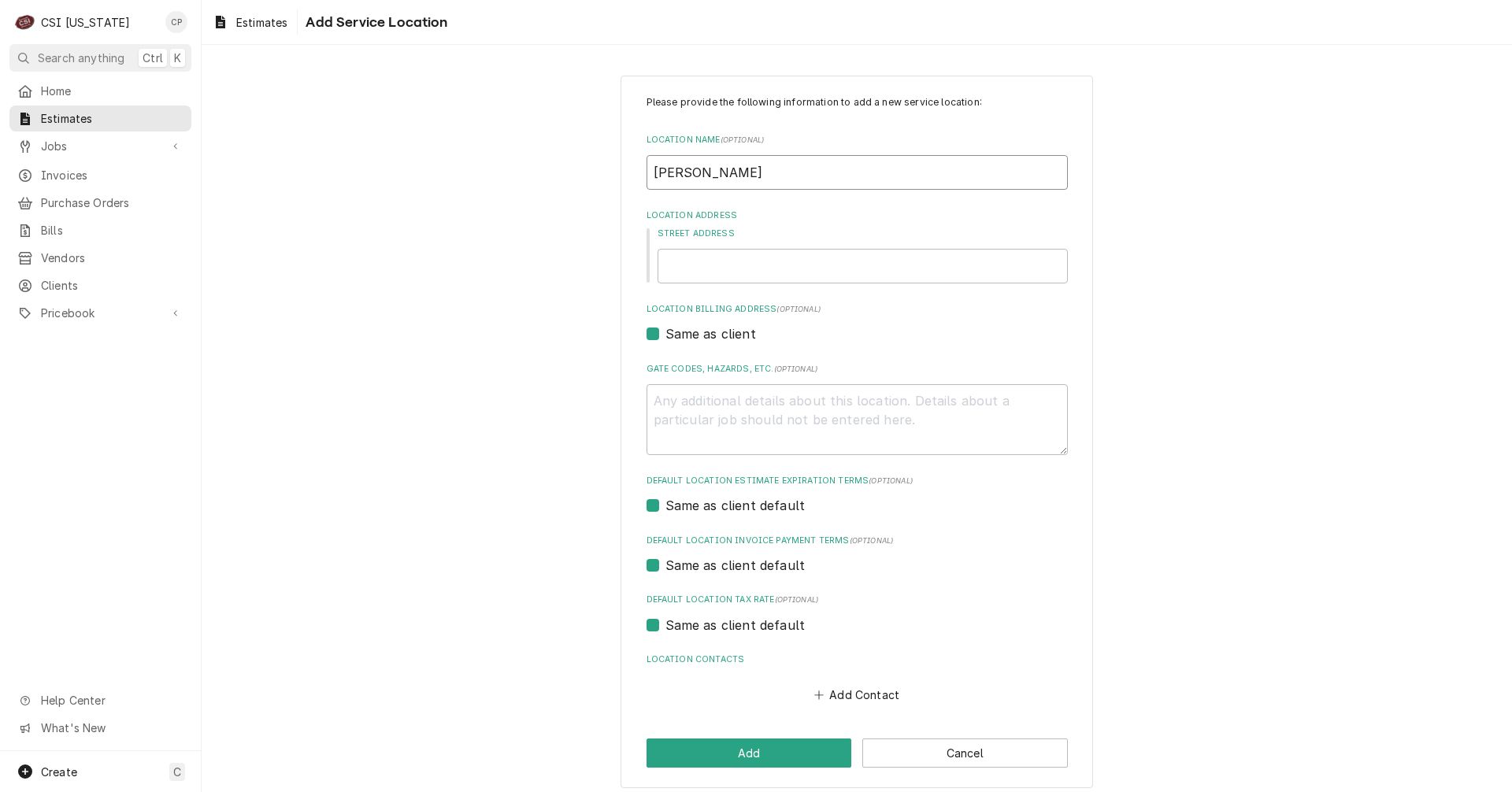
type input "bUFF"
type textarea "x"
type input "bUF"
type textarea "x"
type input "bU"
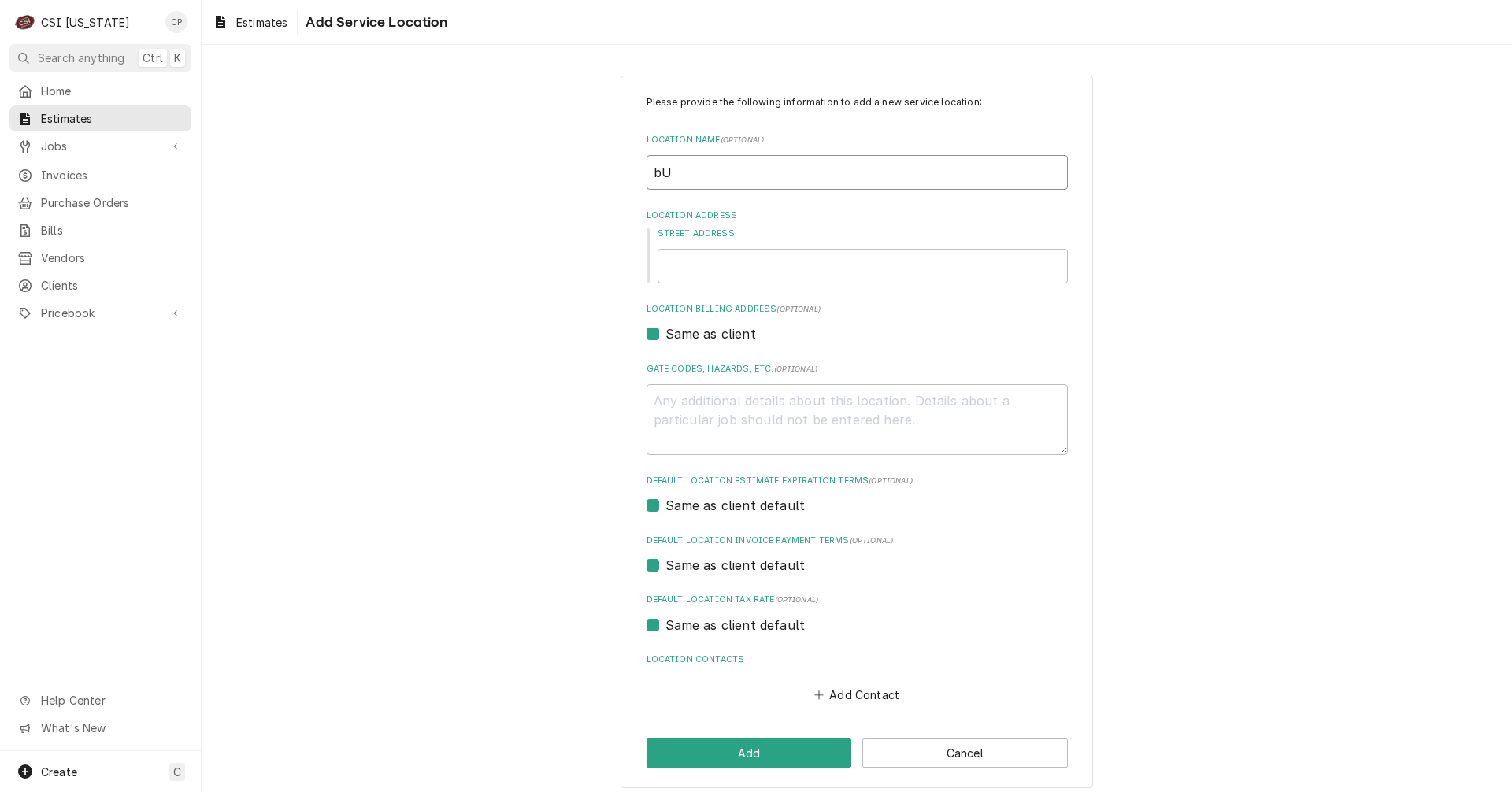
type textarea "x"
type input "b"
type textarea "x"
type input "B"
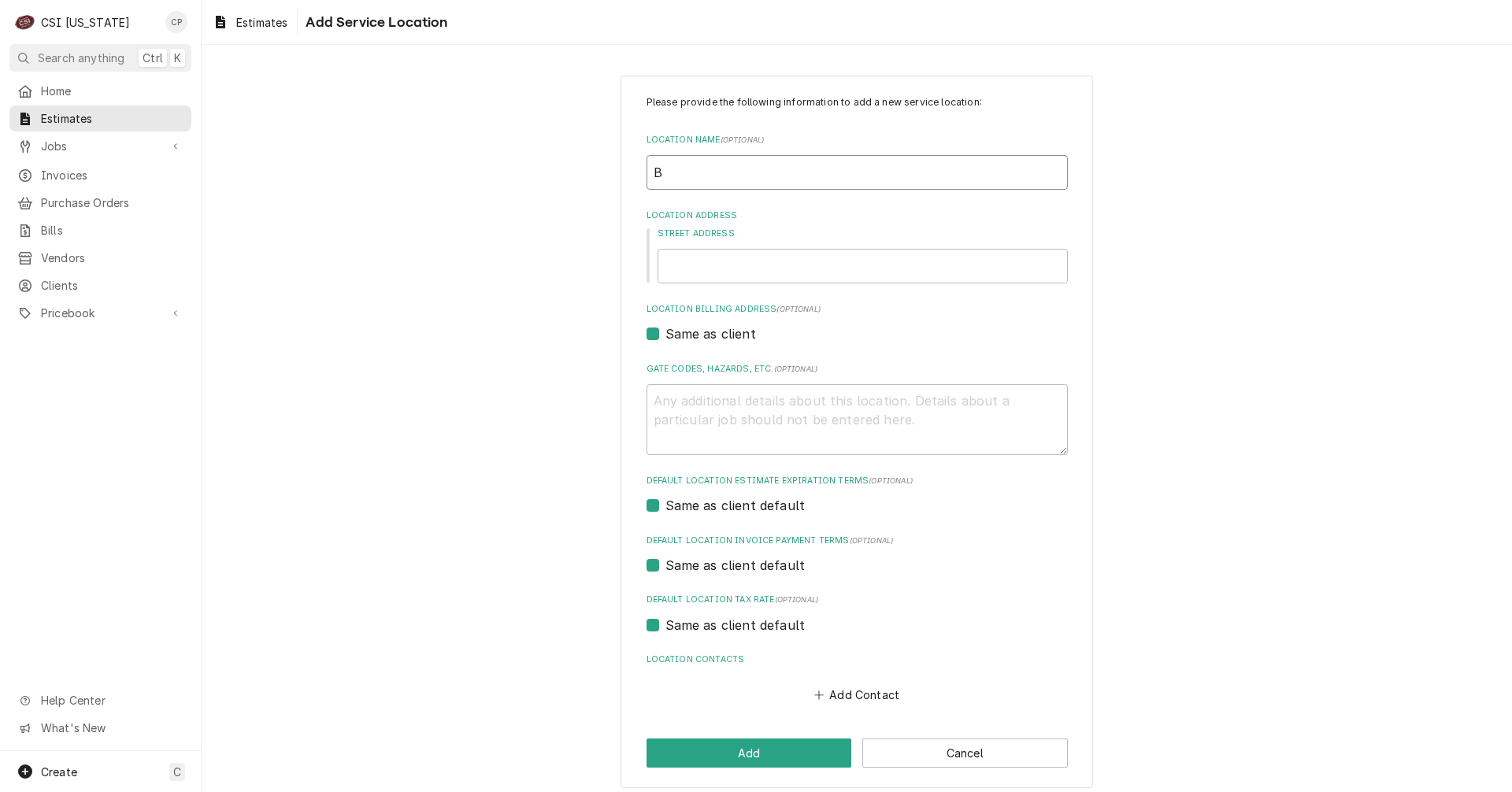
type textarea "x"
type input "Bu"
type textarea "x"
type input "Buf"
type textarea "x"
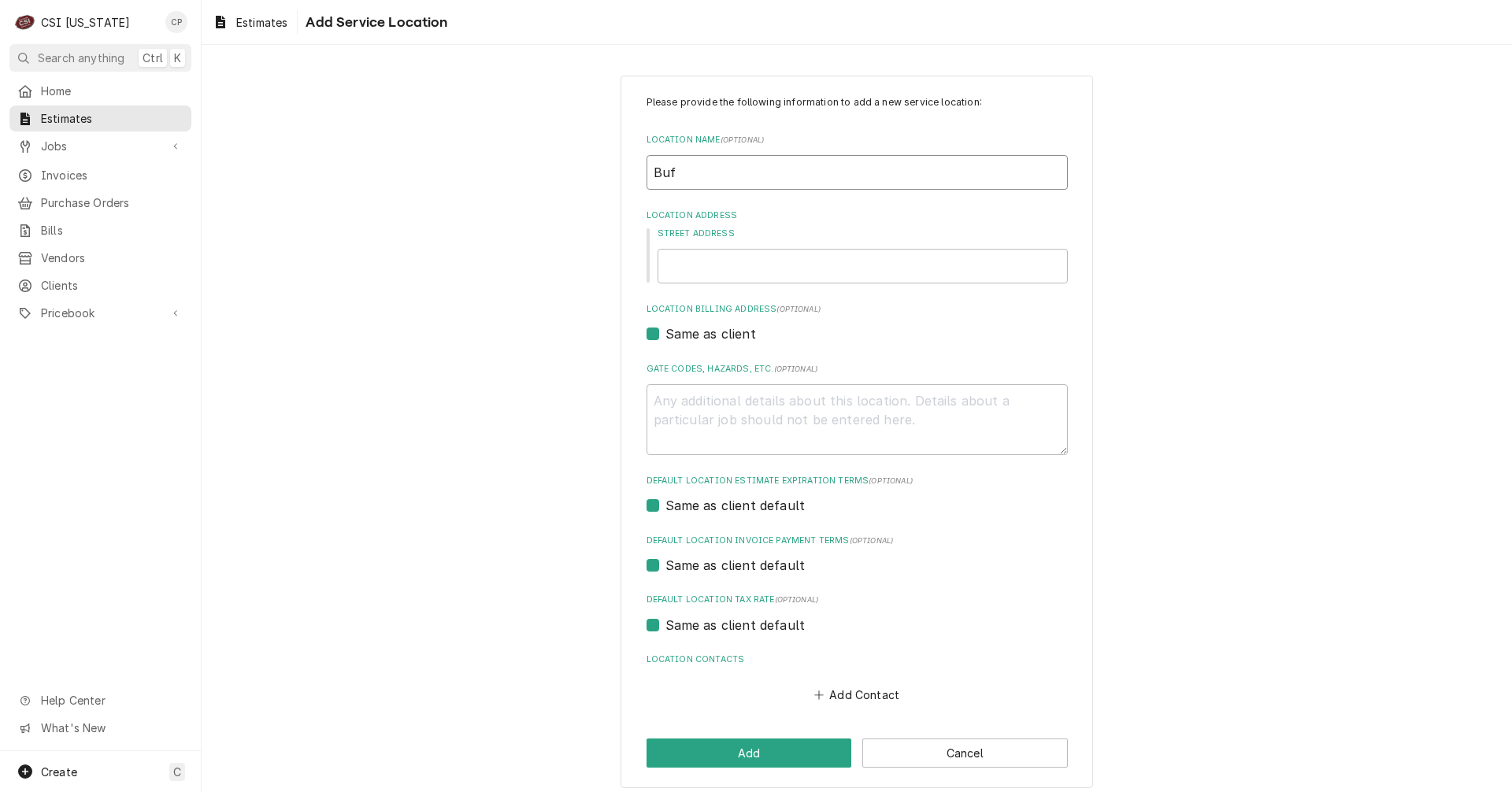
type input "Buff"
type textarea "x"
type input "Buffa"
type textarea "x"
type input "Buffal"
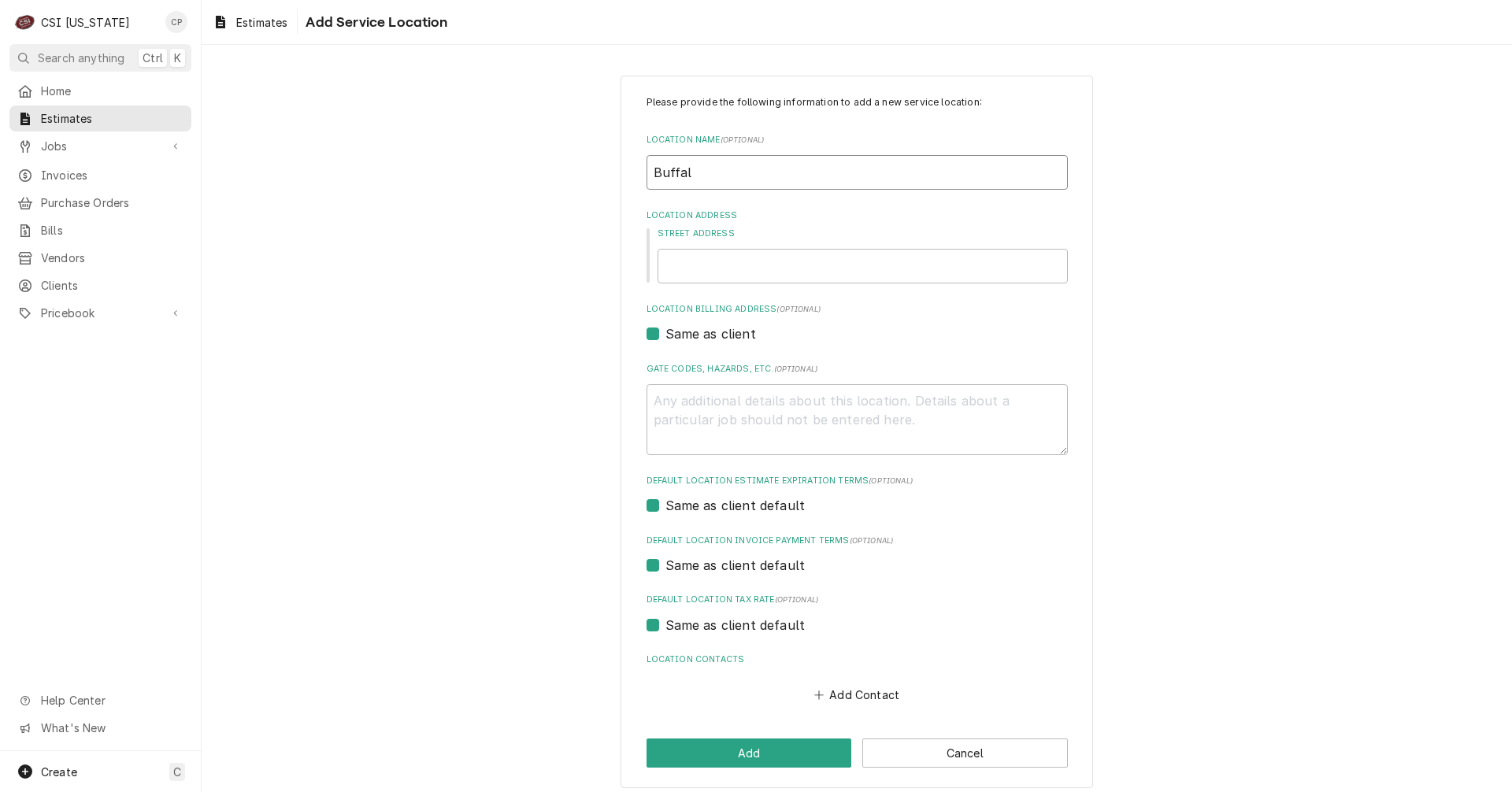
type textarea "x"
type input "Buffalo"
type textarea "x"
type input "Buffalo"
type textarea "x"
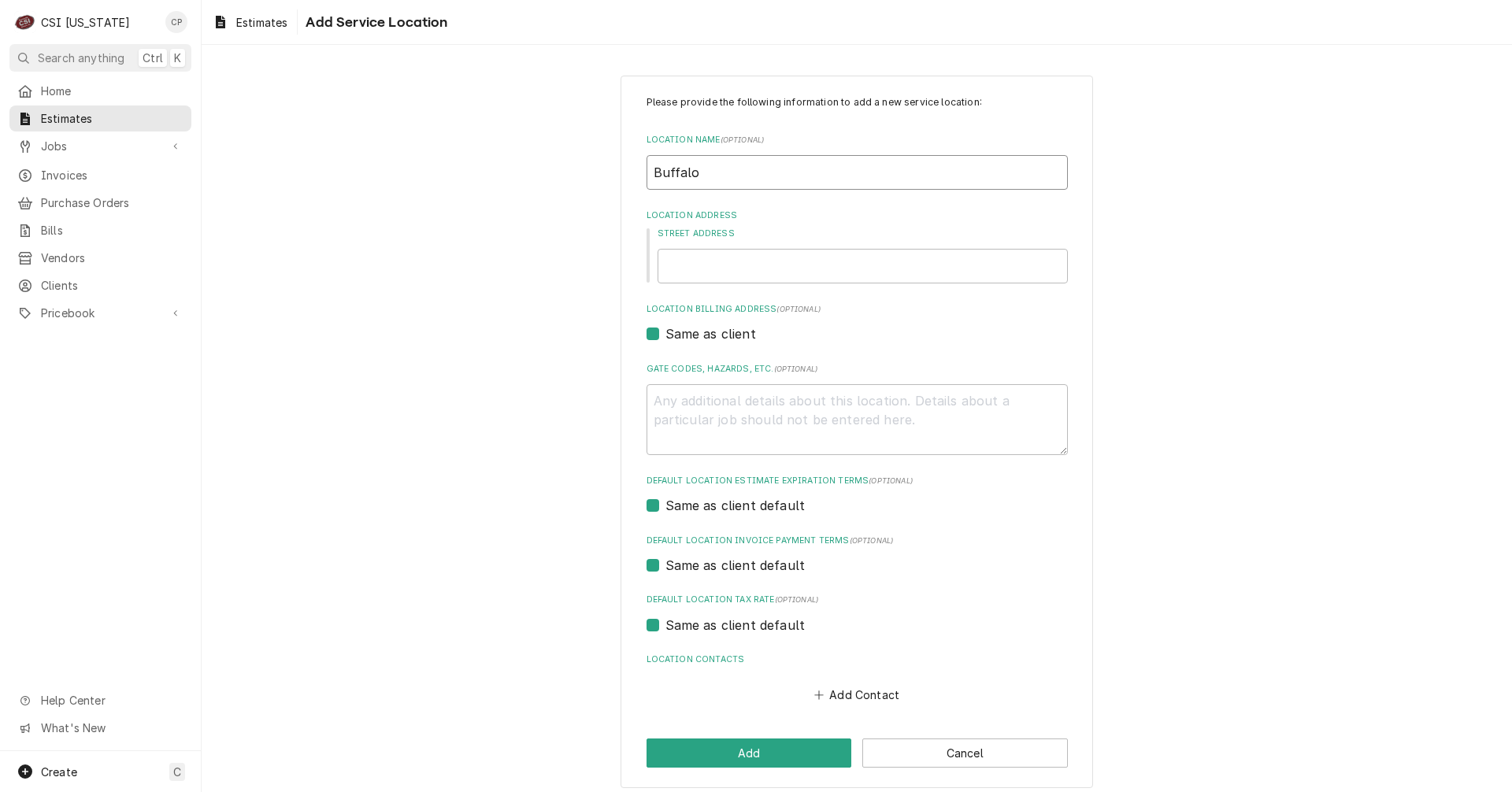
type input "Buffalo W"
type textarea "x"
type input "Buffalo Wi"
type textarea "x"
type input "Buffalo Wil"
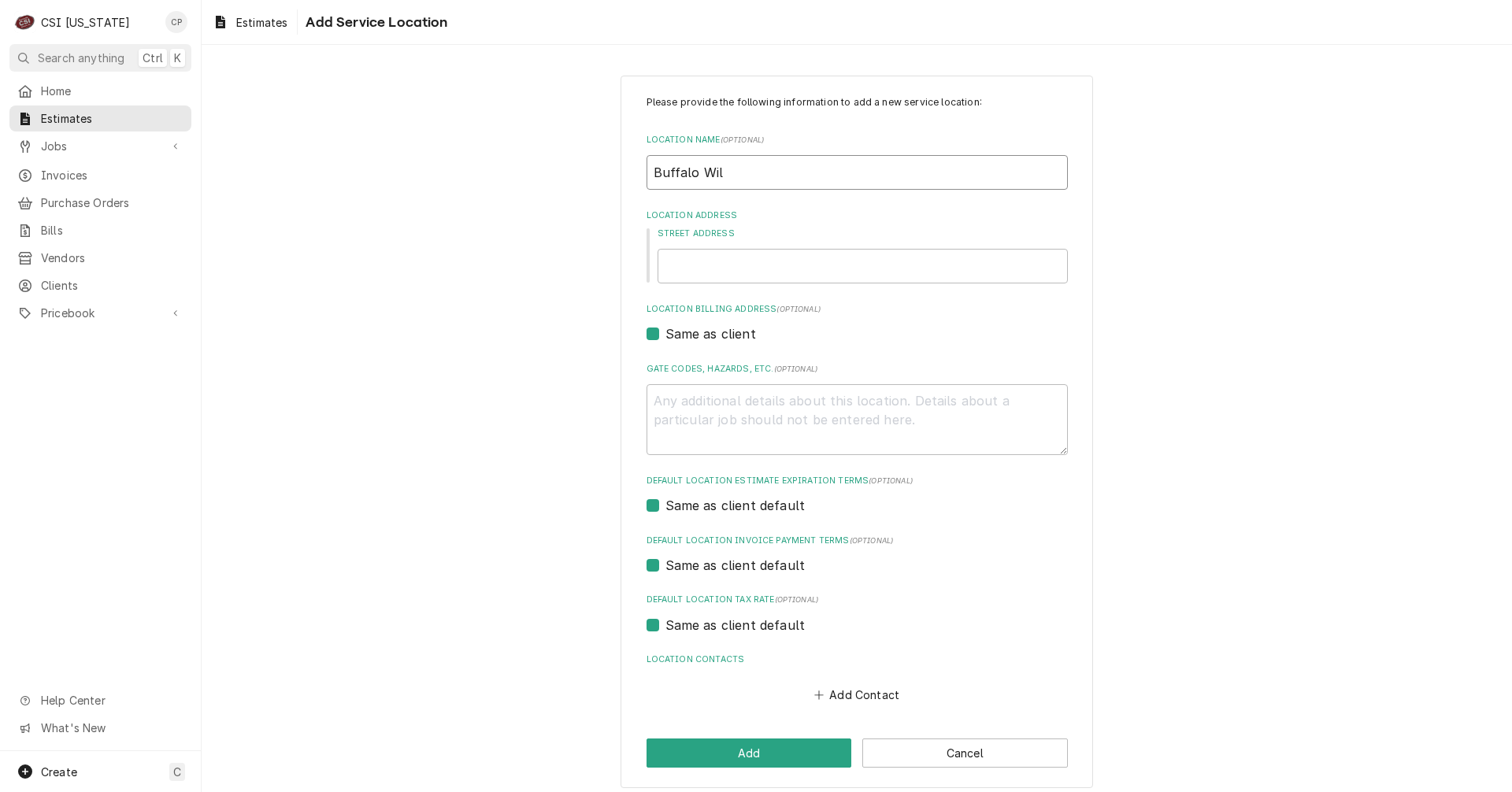
type textarea "x"
type input "Buffalo Wild"
type textarea "x"
type input "Buffalo Wild"
type textarea "x"
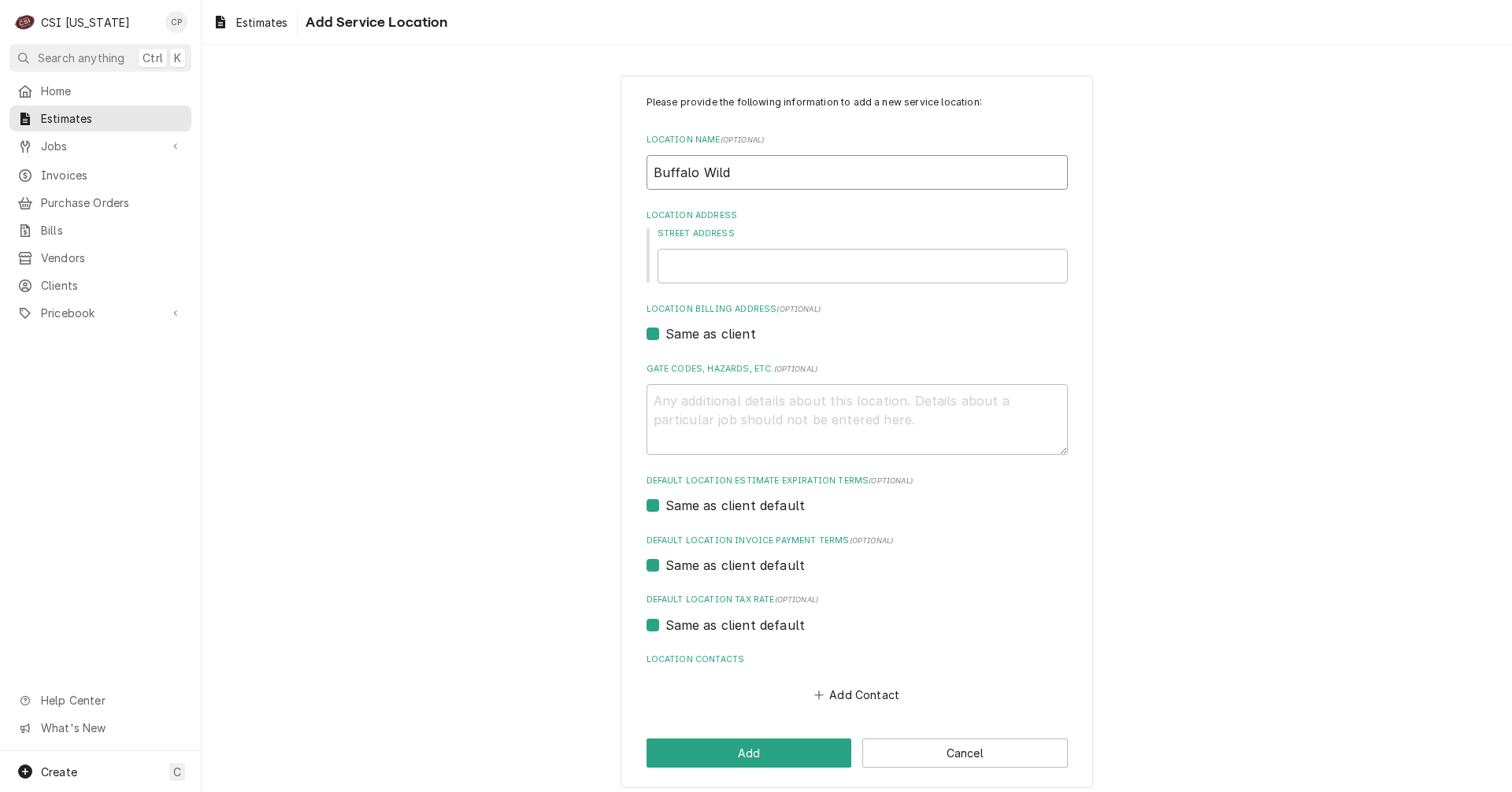
type input "Buffalo Wild W"
type textarea "x"
type input "Buffalo Wild Wi"
type textarea "x"
type input "Buffalo Wild Win"
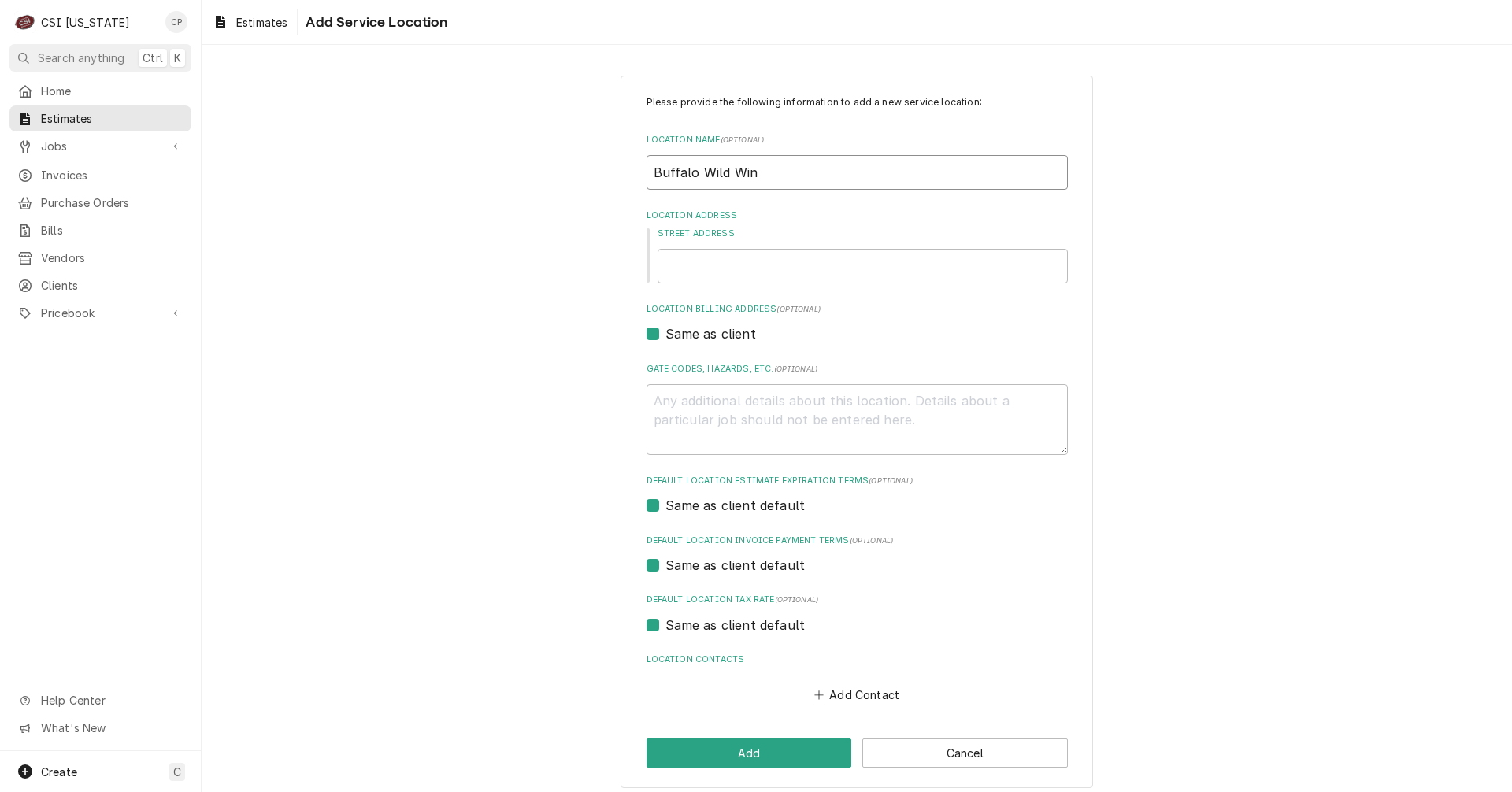
type textarea "x"
type input "Buffalo Wild Wing"
type textarea "x"
type input "Buffalo Wild Wings"
click at [727, 270] on input "Street Address" at bounding box center [862, 265] width 410 height 35
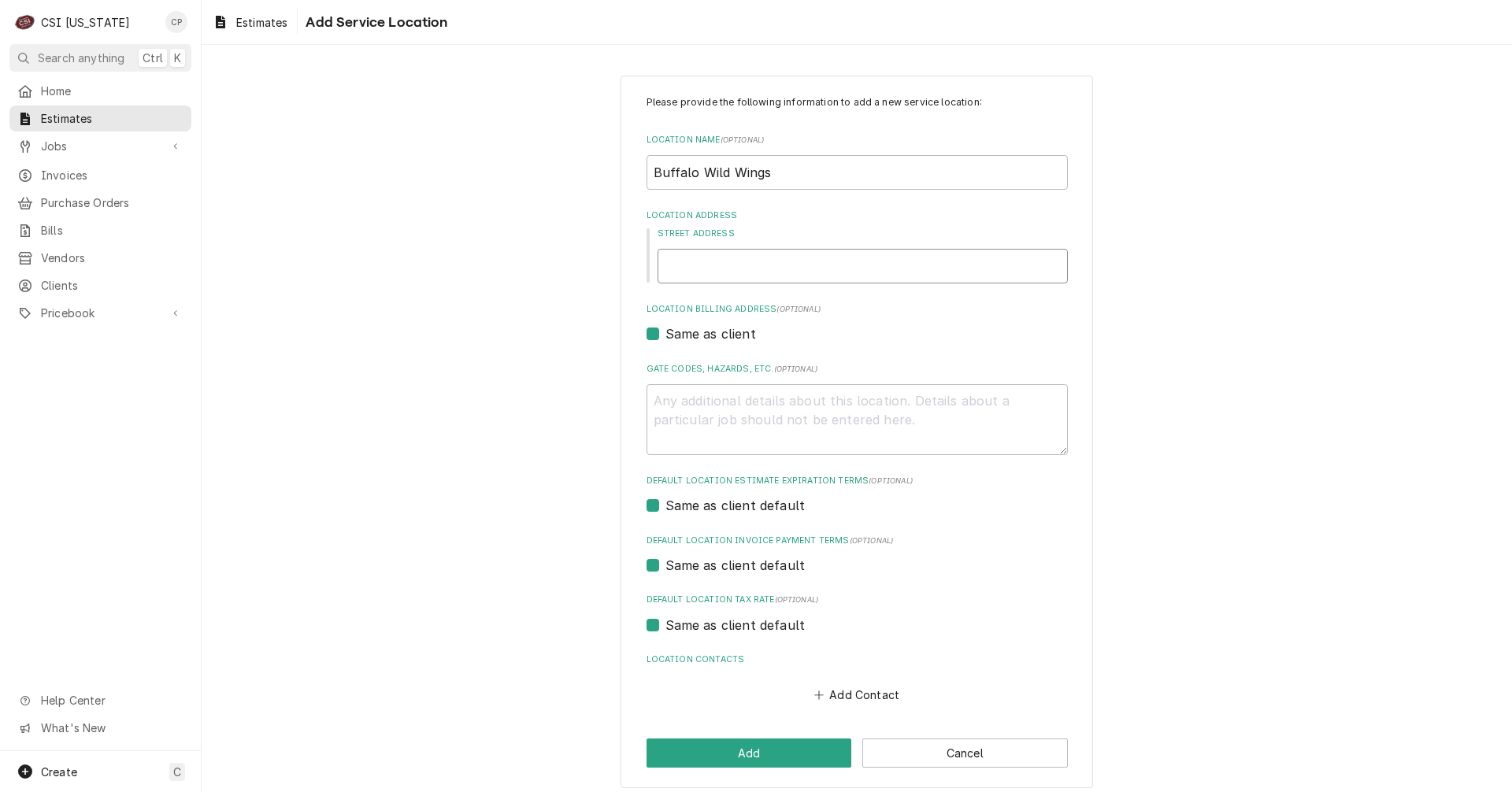
type textarea "x"
type input "4"
type textarea "x"
type input "46"
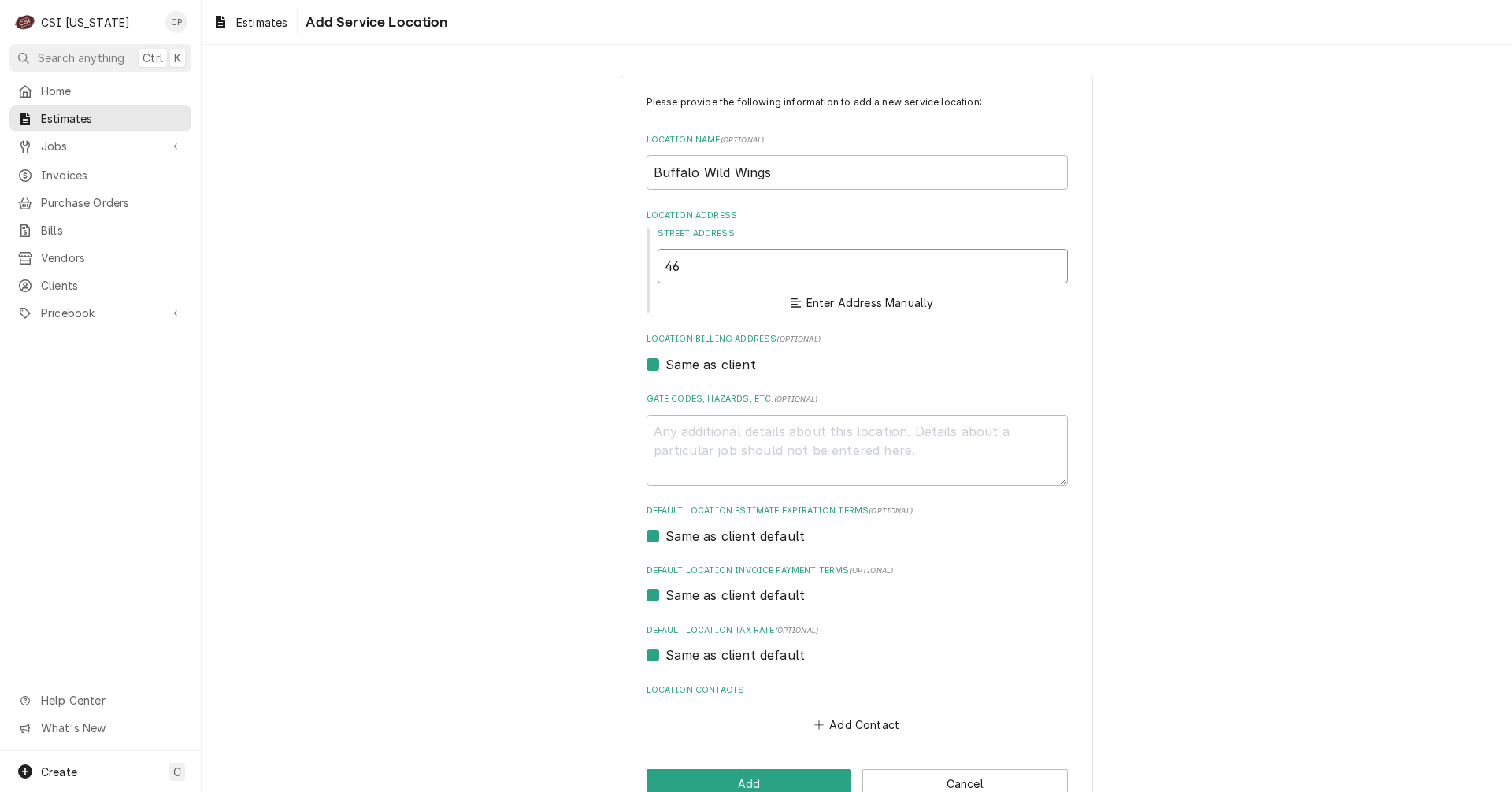
type textarea "x"
type input "460"
type textarea "x"
type input "4600"
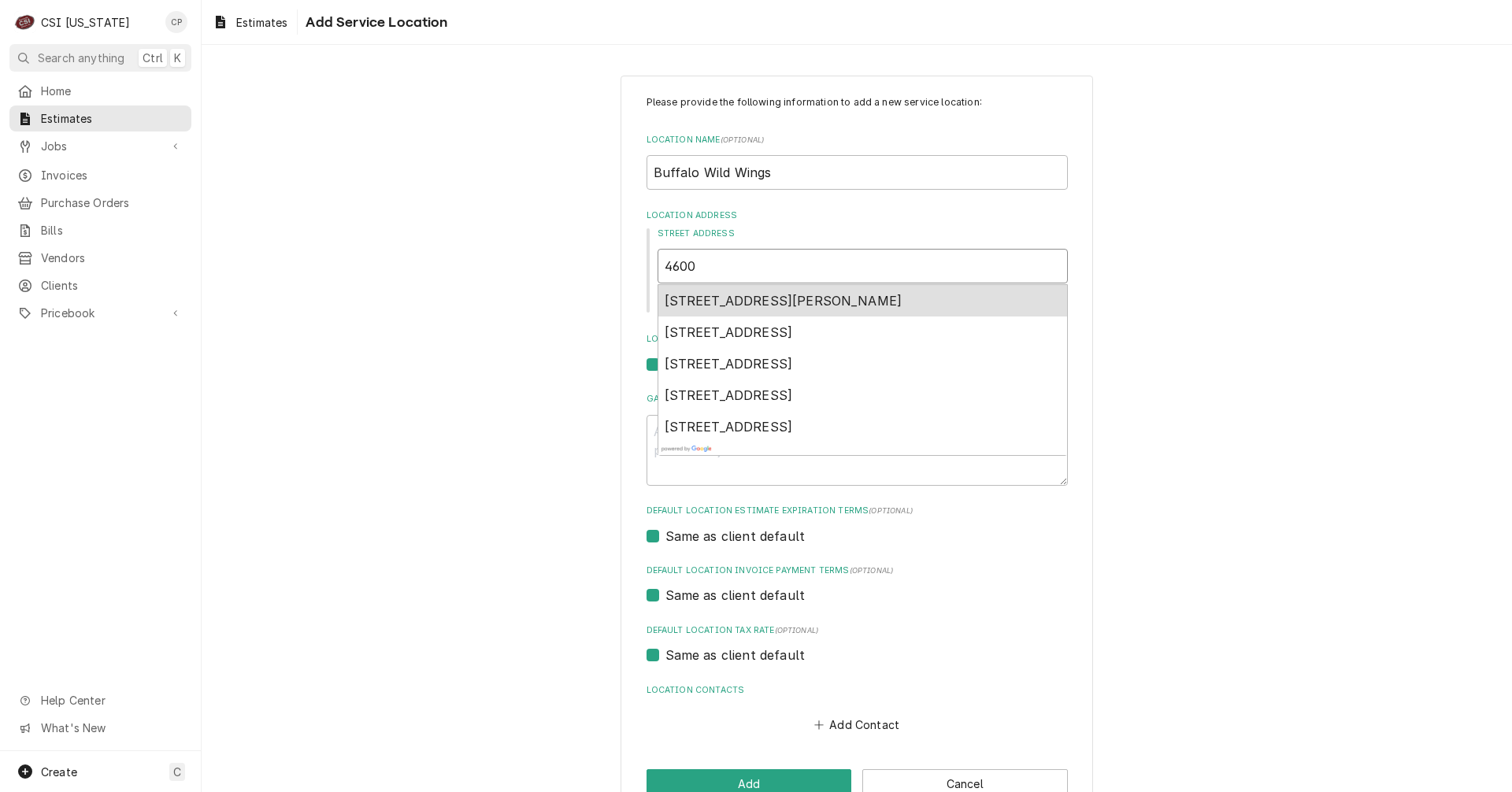
click at [755, 303] on span "4600 Shelbyville Road, Saint Matthews, KY, USA" at bounding box center [783, 301] width 238 height 16
type textarea "x"
type input "4600 Shelbyville Rd"
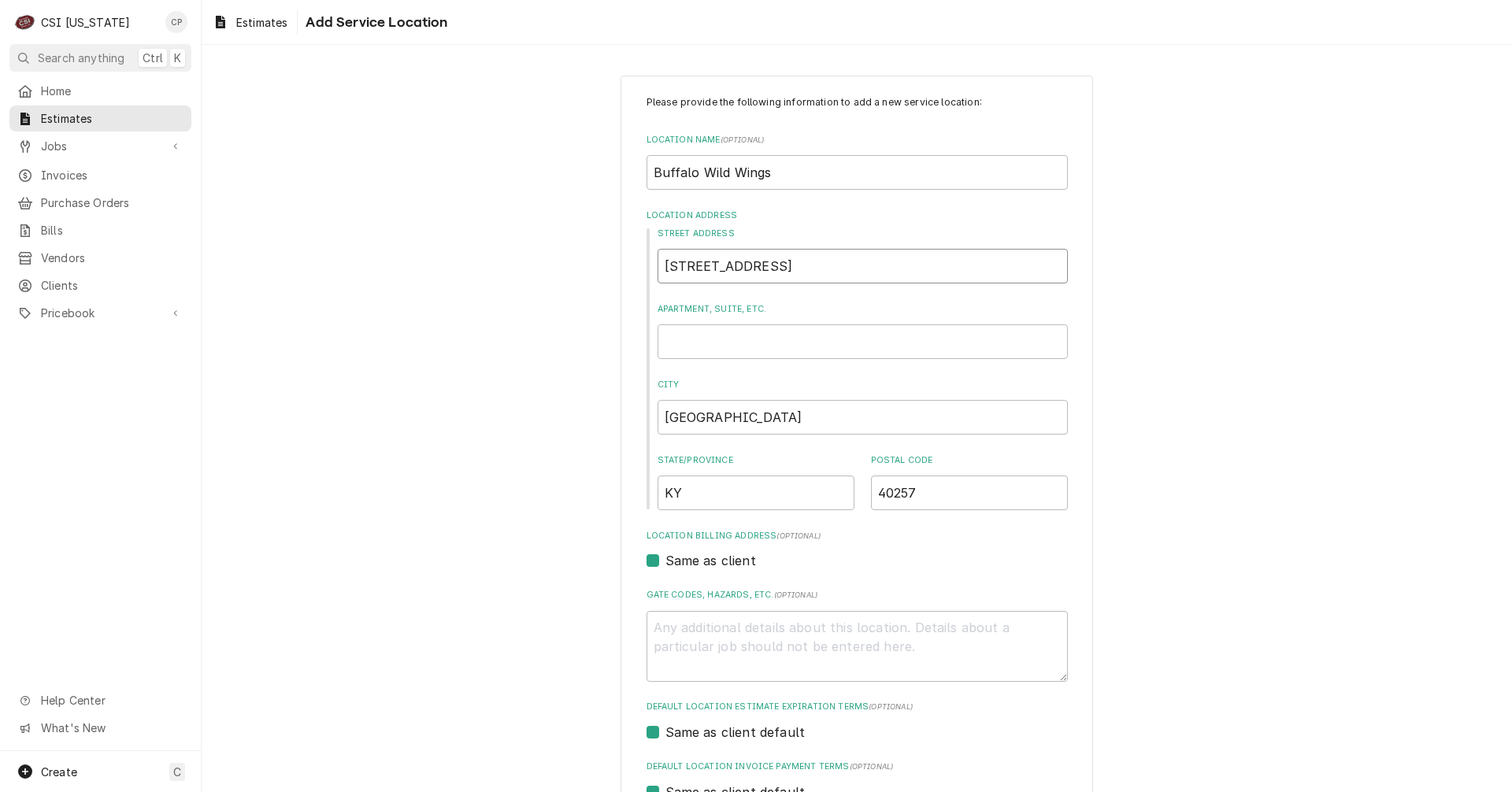
type textarea "x"
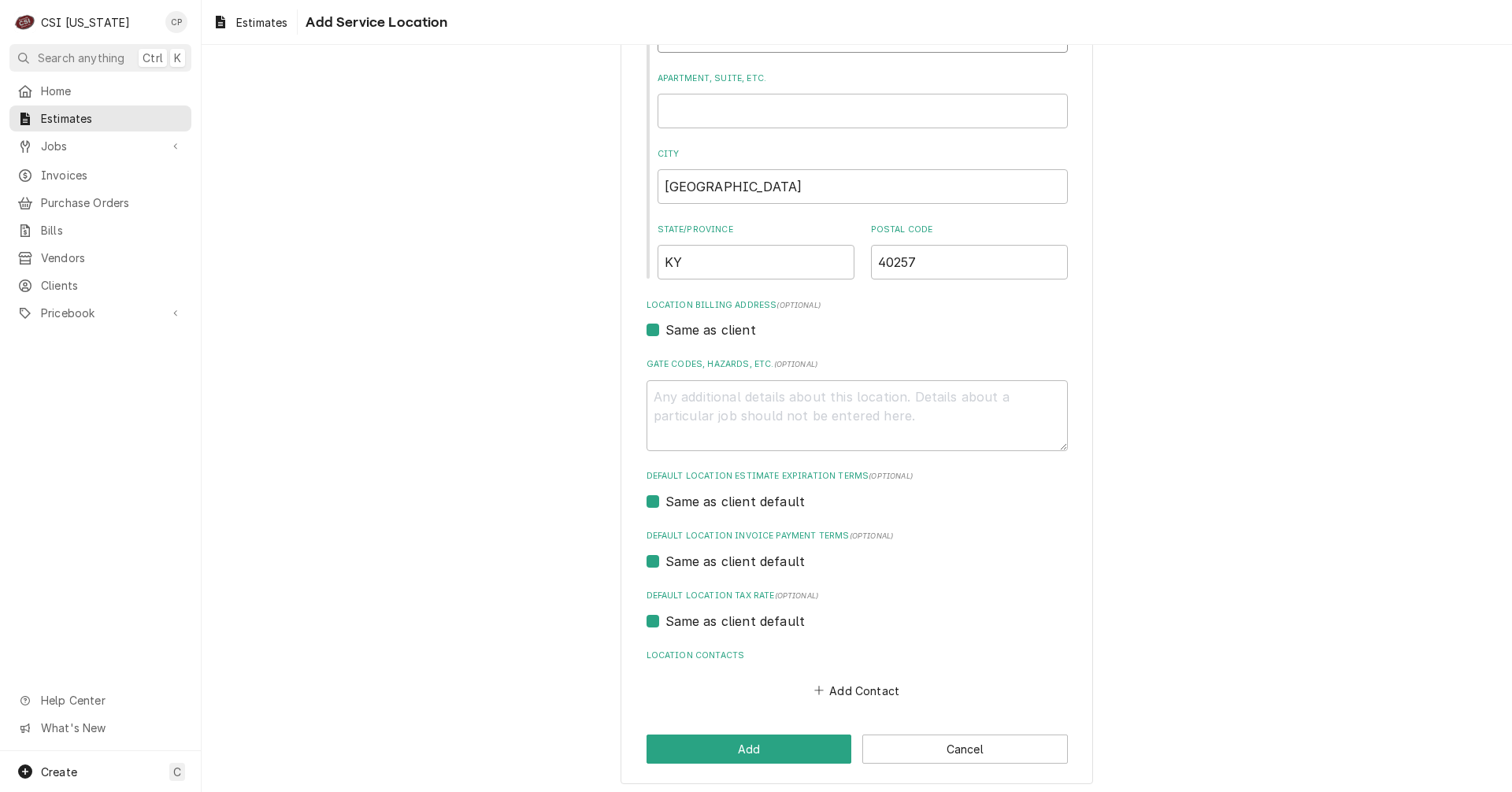
scroll to position [236, 0]
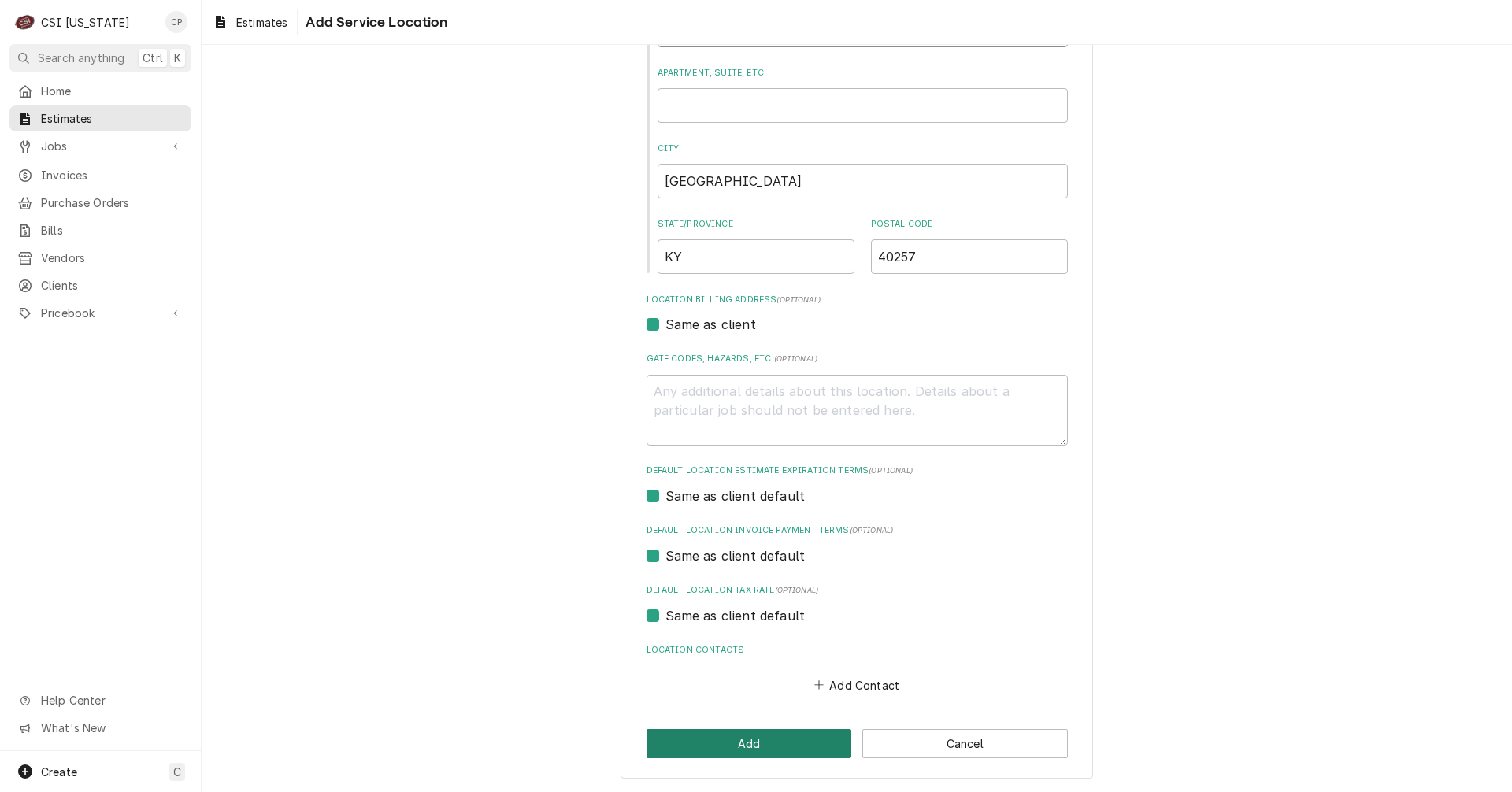
type input "4600 Shelbyville Rd"
click at [765, 751] on button "Add" at bounding box center [749, 744] width 206 height 29
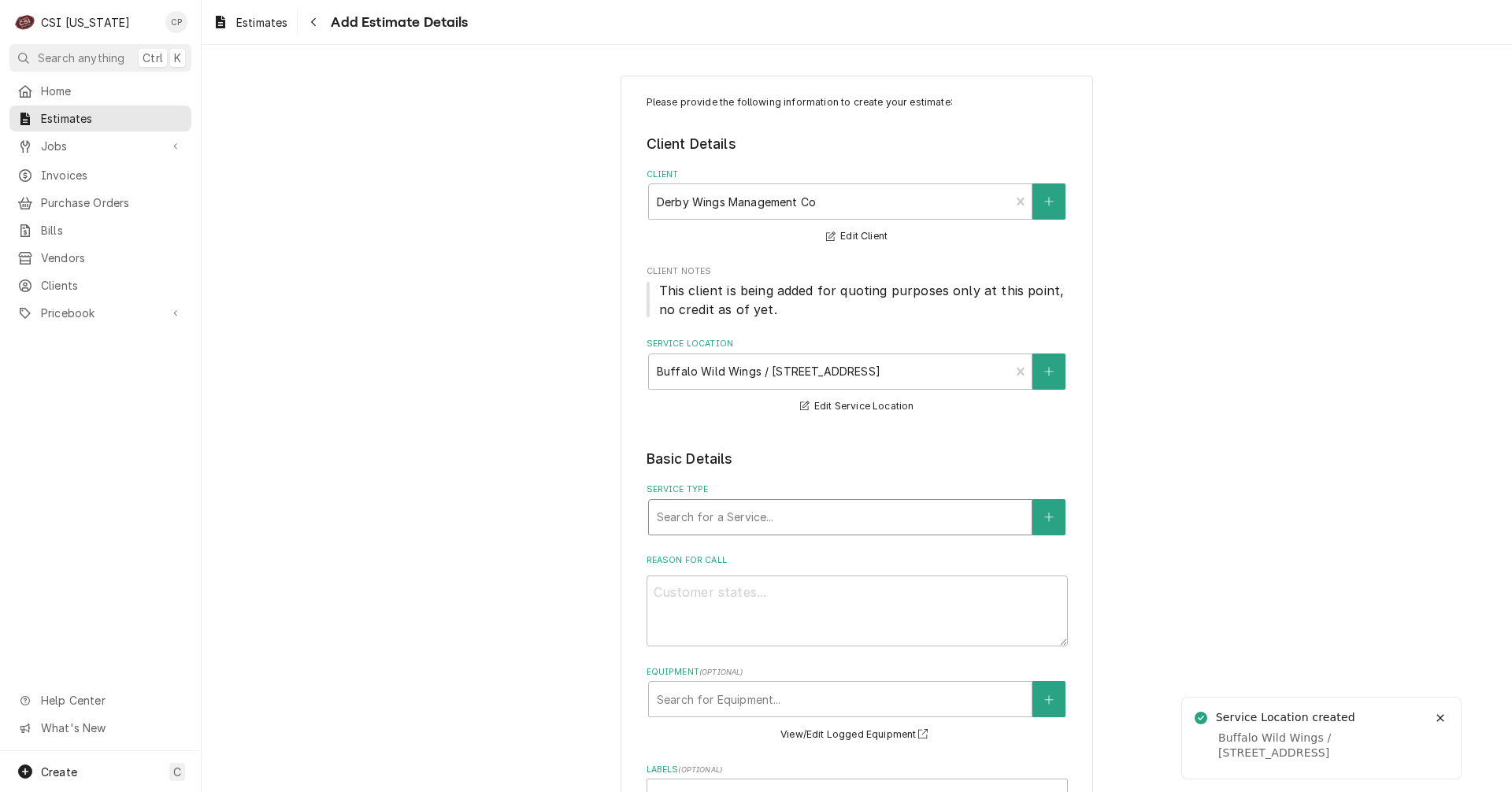
click at [702, 520] on div "Service Type" at bounding box center [841, 517] width 367 height 29
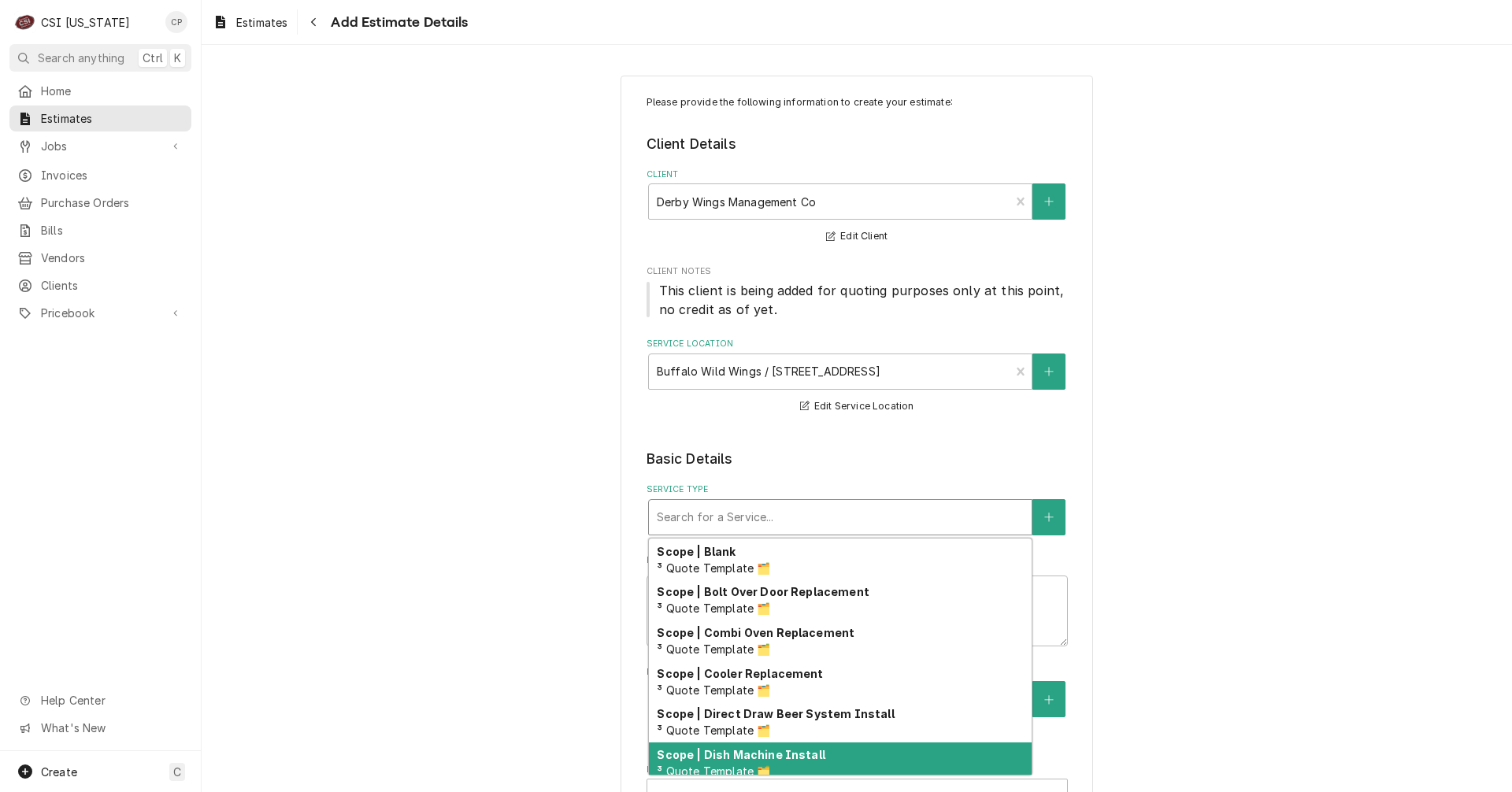
scroll to position [1009, 0]
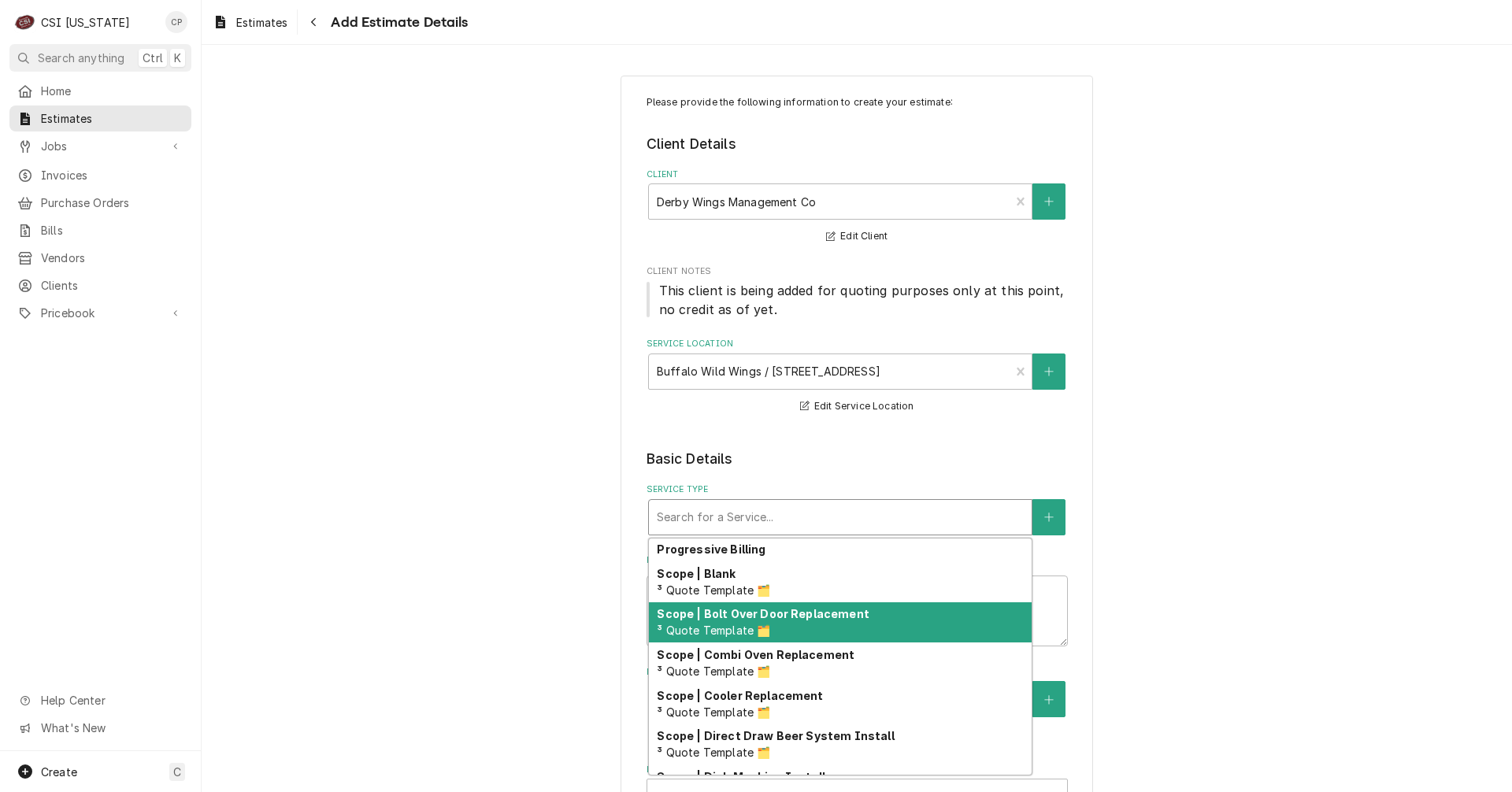
click at [767, 620] on strong "Scope | Bolt Over Door Replacement" at bounding box center [762, 614] width 211 height 13
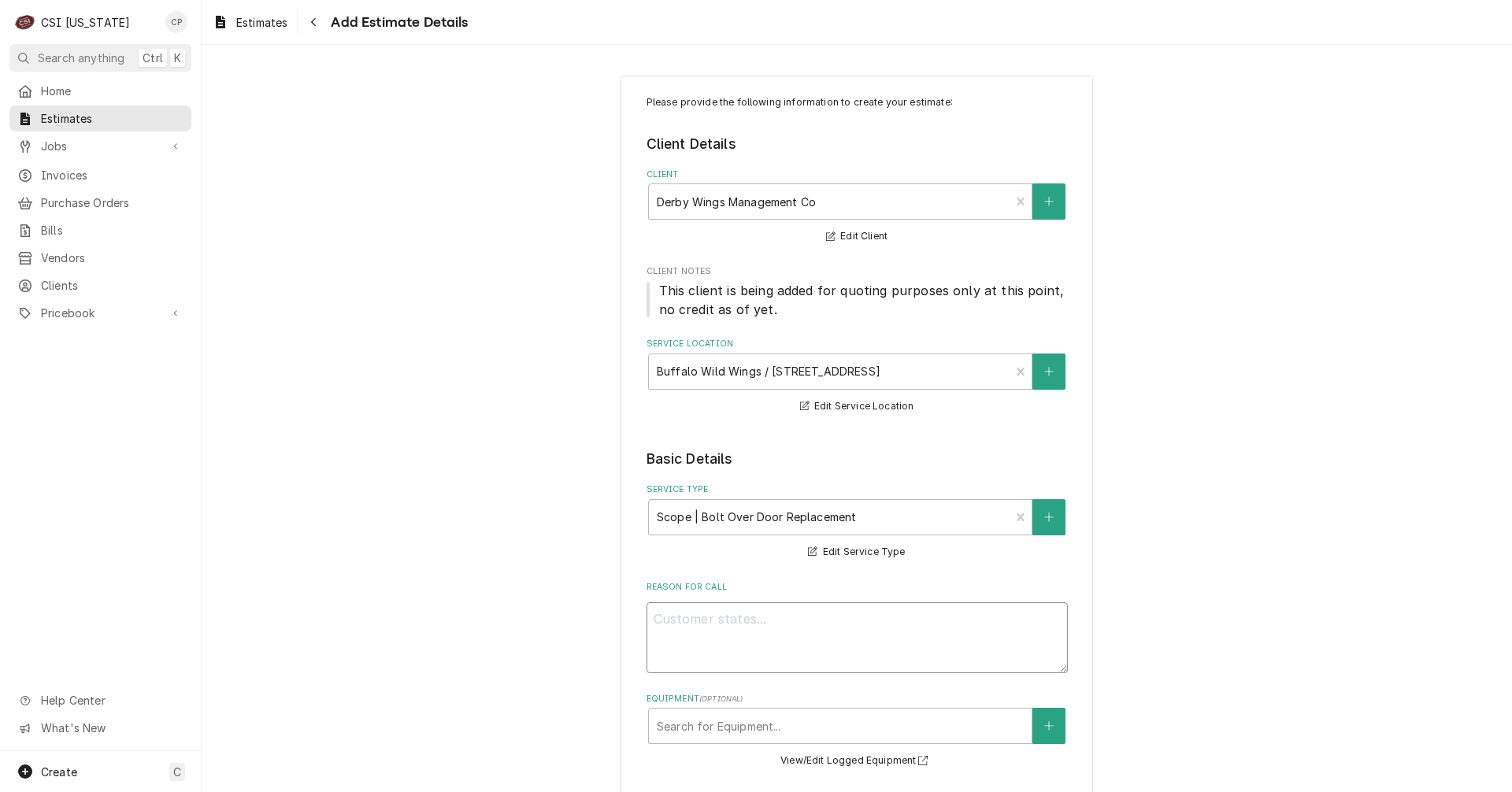
click at [751, 621] on textarea "Reason For Call" at bounding box center [857, 638] width 421 height 71
type textarea "x"
type textarea "i"
type textarea "x"
type textarea "in"
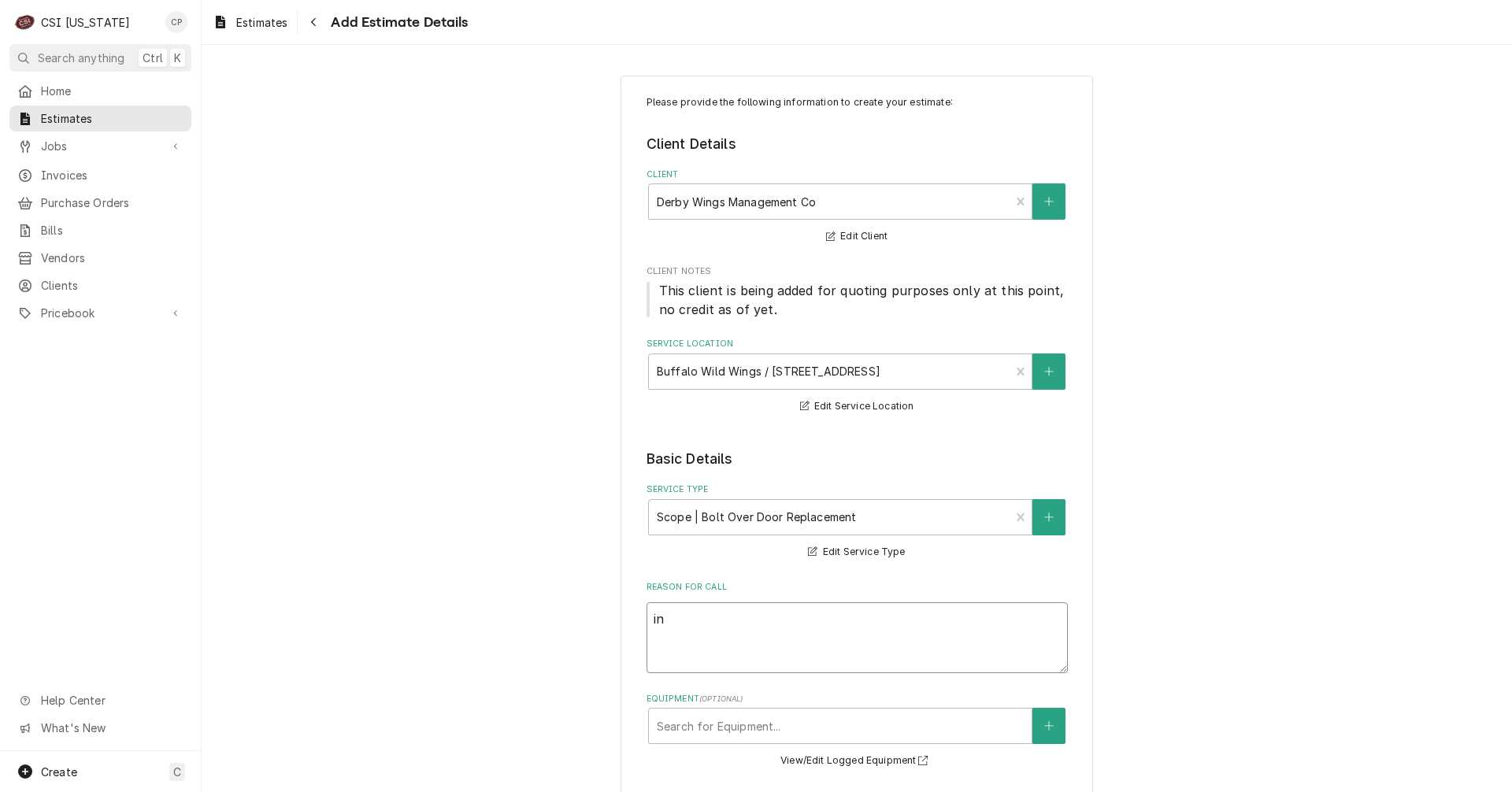
type textarea "x"
type textarea "ins"
type textarea "x"
type textarea "inst"
type textarea "x"
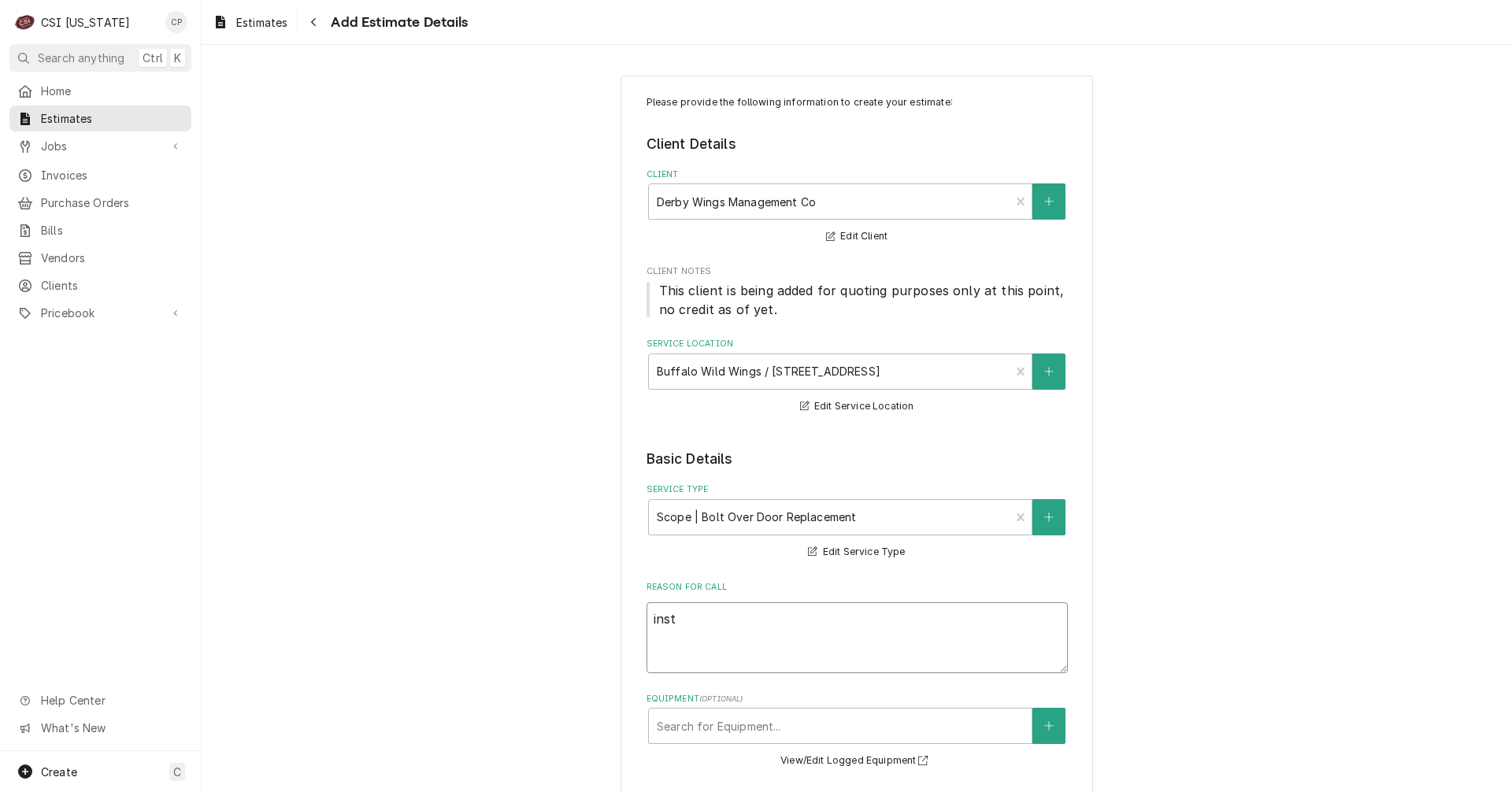
type textarea "insta"
type textarea "x"
type textarea "instal"
type textarea "x"
type textarea "install"
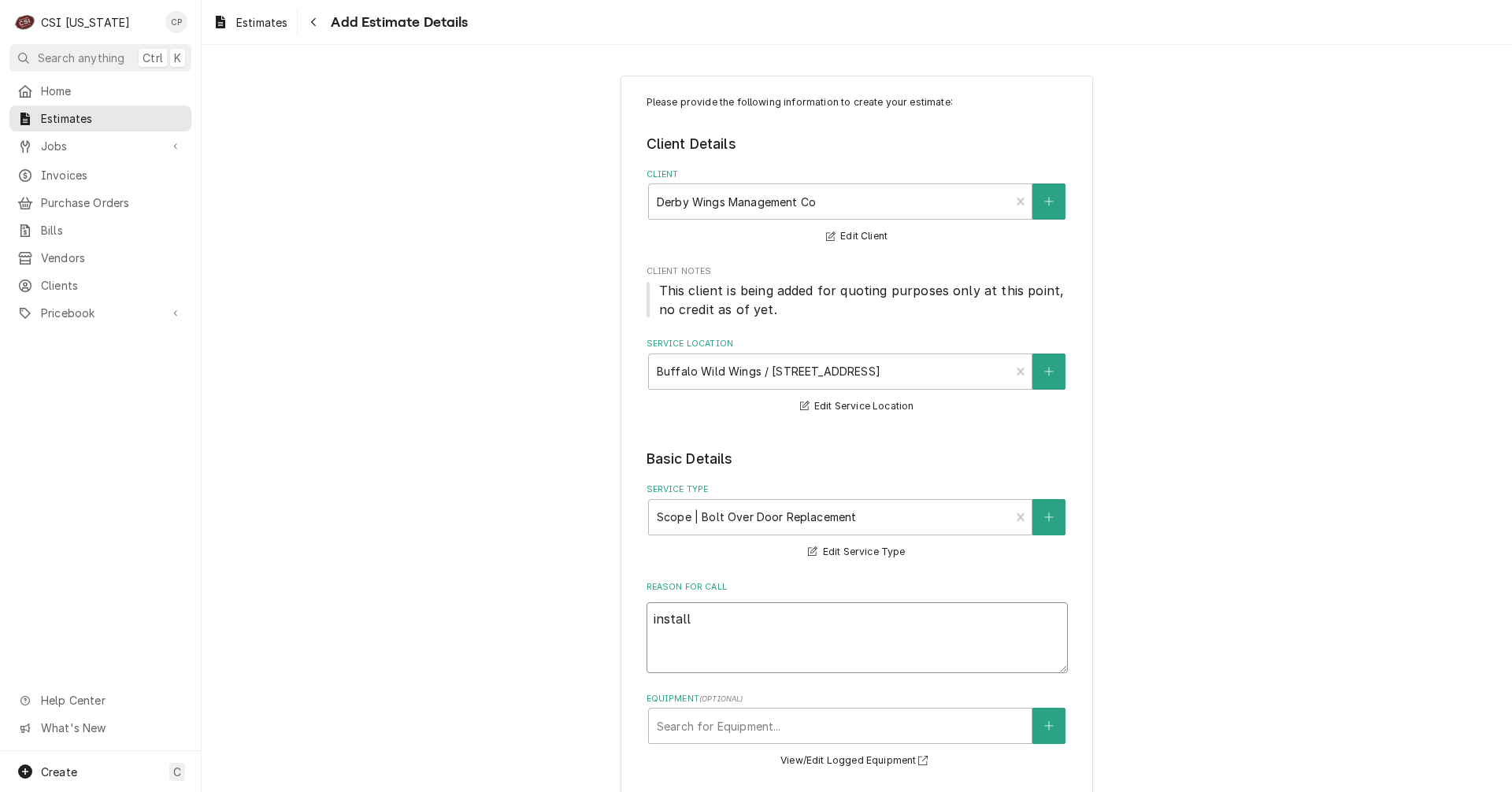
type textarea "x"
type textarea "install"
type textarea "x"
type textarea "install a"
type textarea "x"
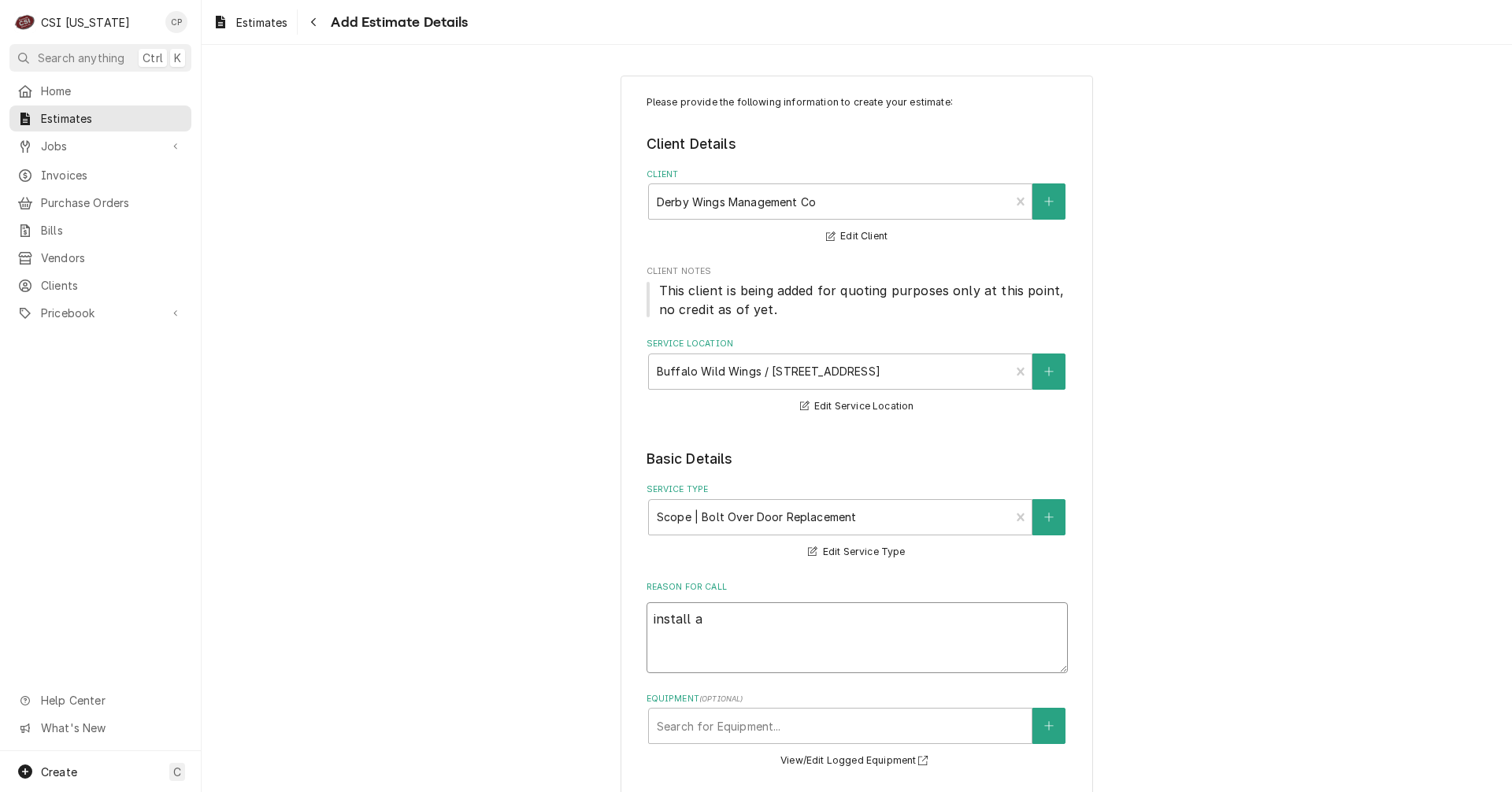
type textarea "install a"
type textarea "x"
type textarea "install a b"
type textarea "x"
type textarea "install a bo"
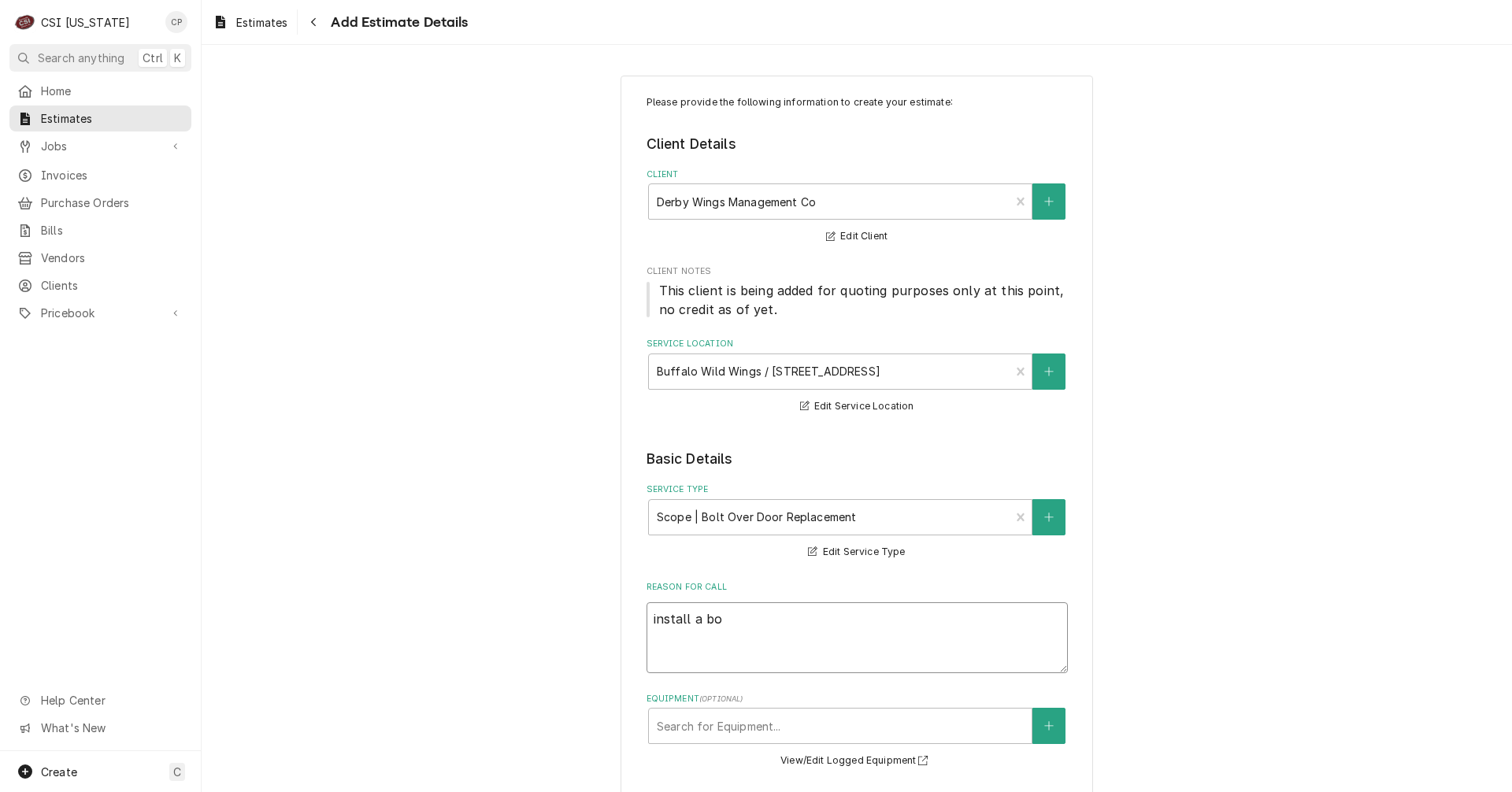
type textarea "x"
type textarea "install a bol"
type textarea "x"
type textarea "install a bold"
type textarea "x"
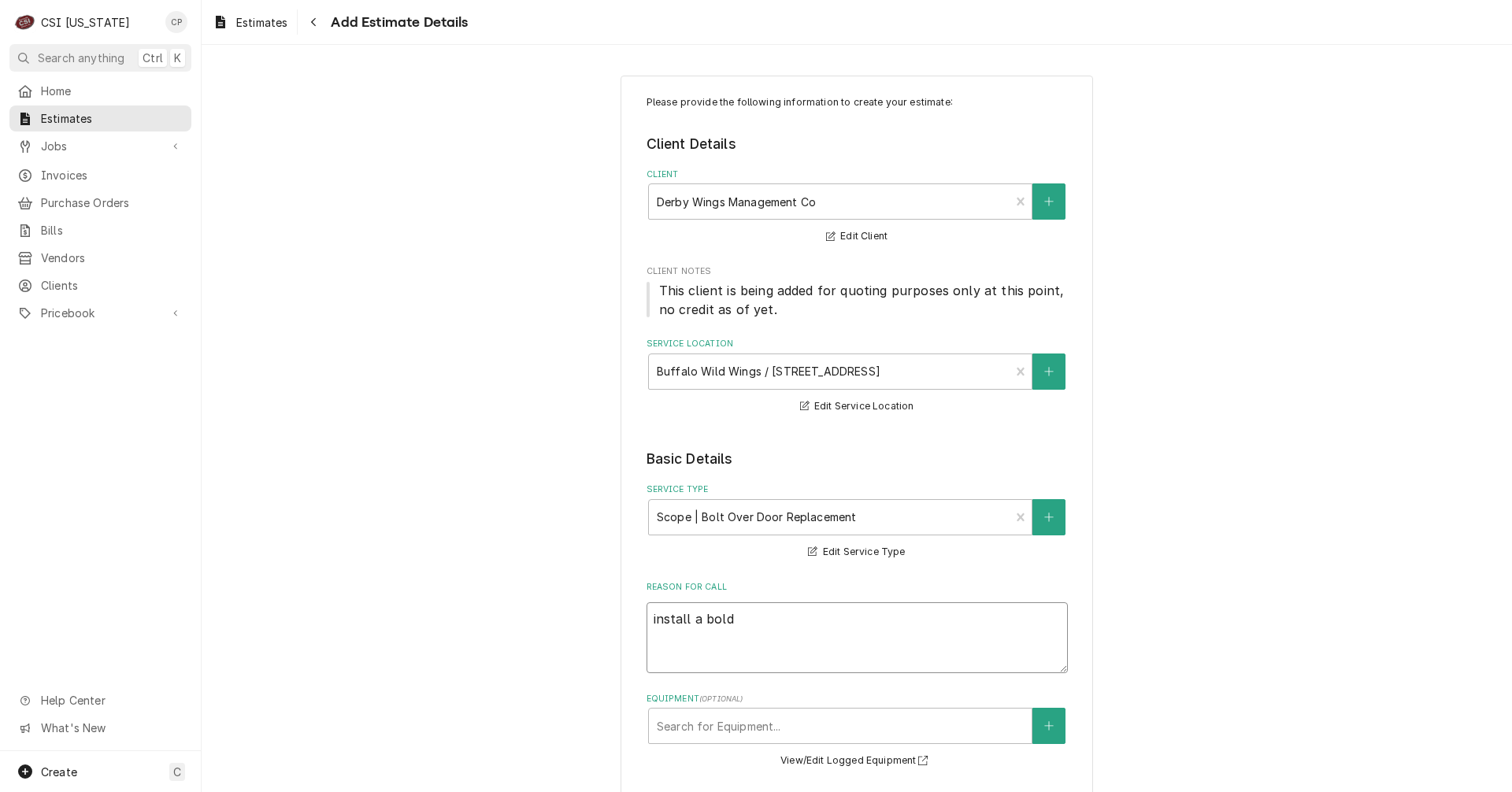
type textarea "install a bol"
type textarea "x"
type textarea "install a bolt"
type textarea "x"
type textarea "install a bolt"
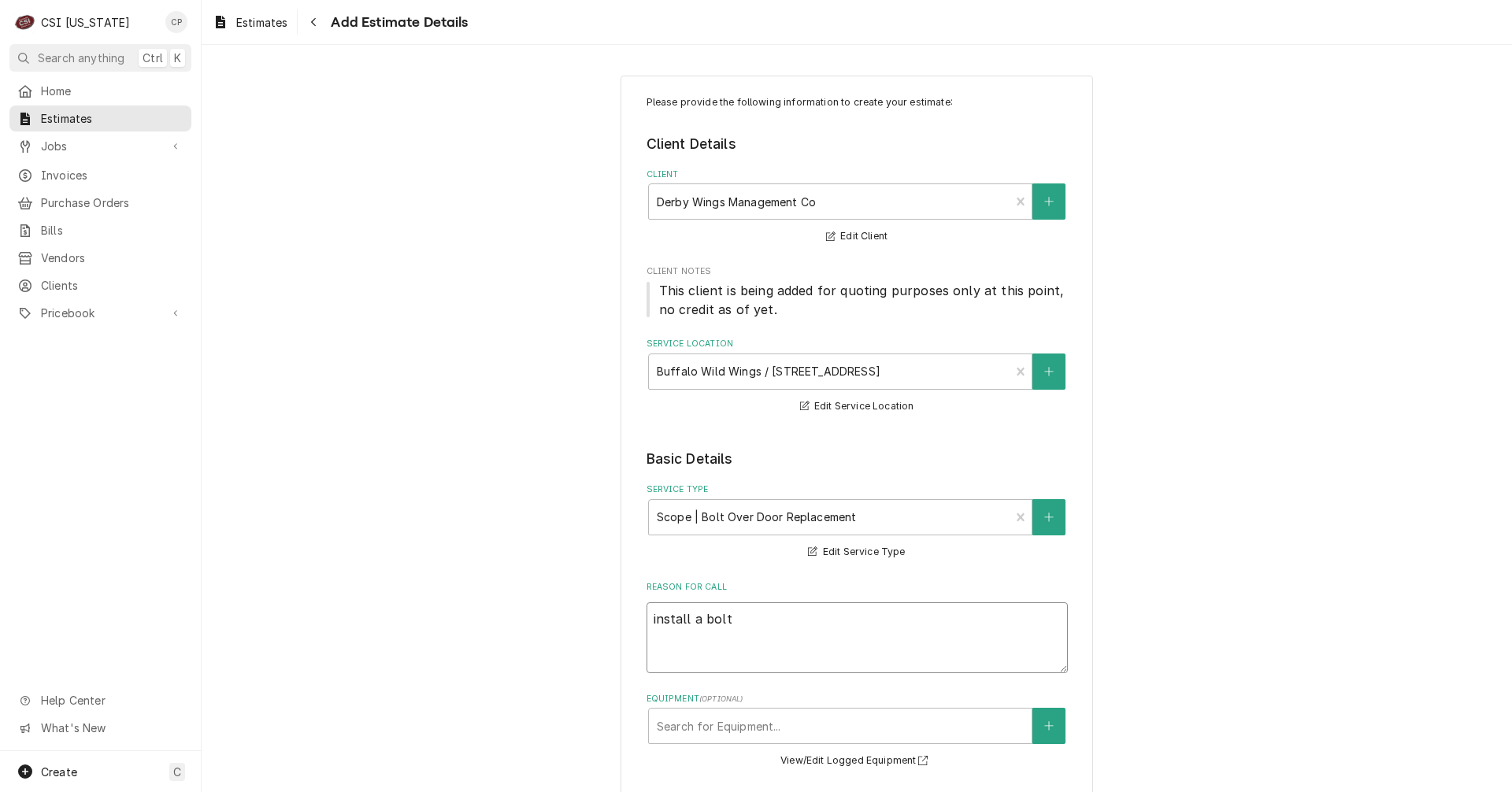
type textarea "x"
type textarea "install a bolt o"
type textarea "x"
type textarea "install a bolt ov"
type textarea "x"
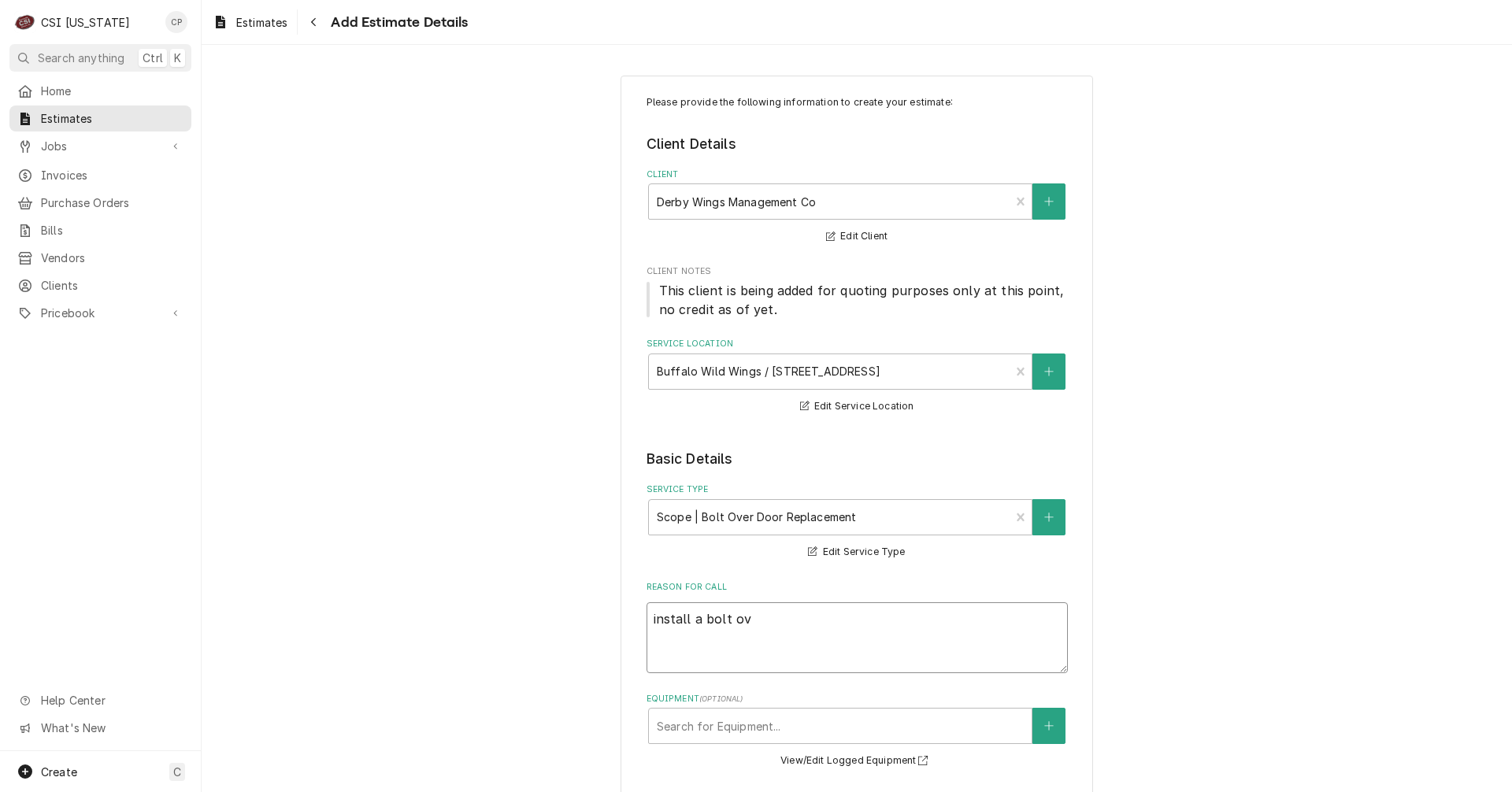
type textarea "install a bolt ove"
type textarea "x"
type textarea "install a bolt over"
type textarea "x"
type textarea "install a bolt over"
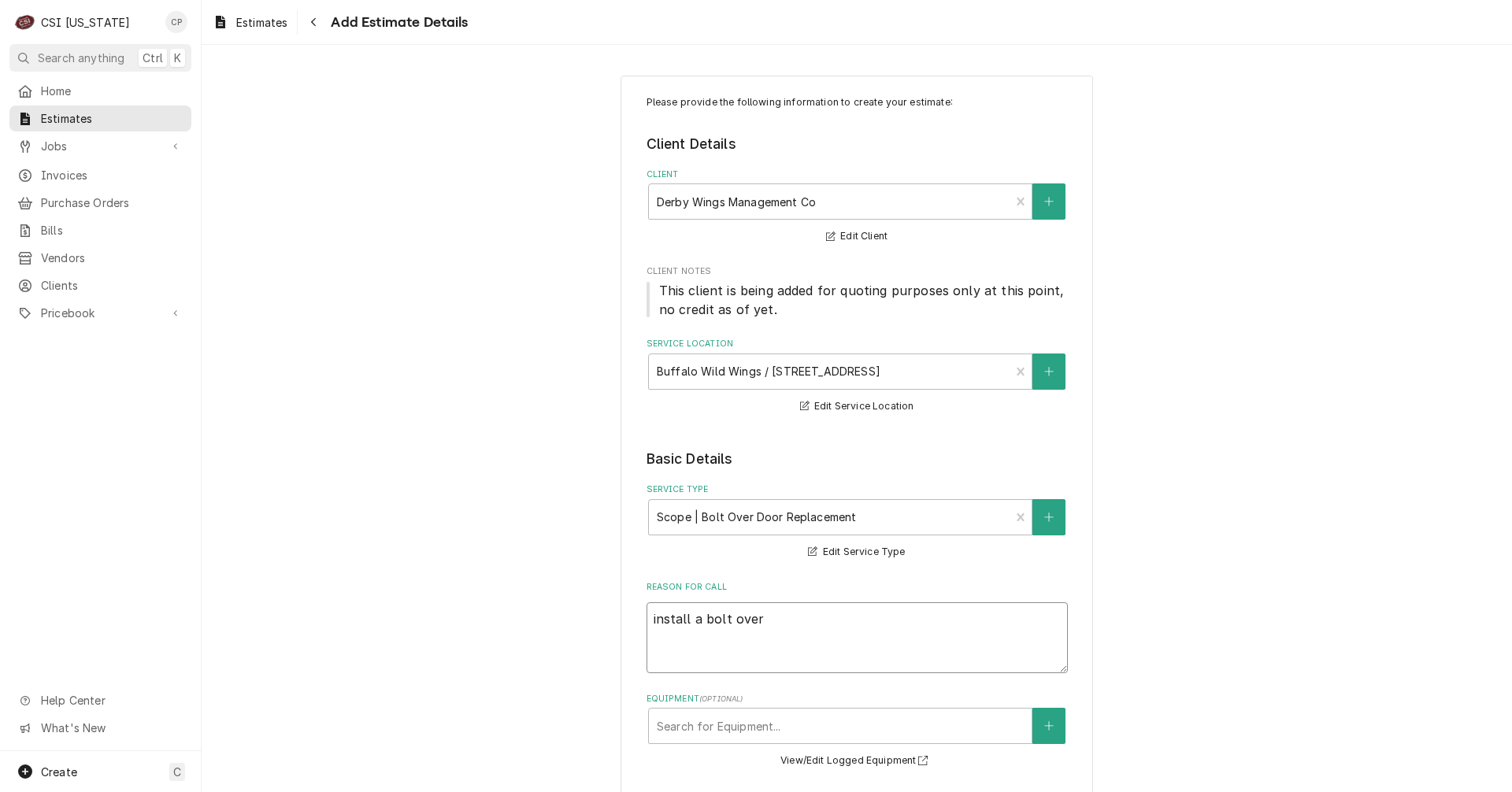
type textarea "x"
type textarea "install a bolt over d"
type textarea "x"
type textarea "install a bolt over do"
type textarea "x"
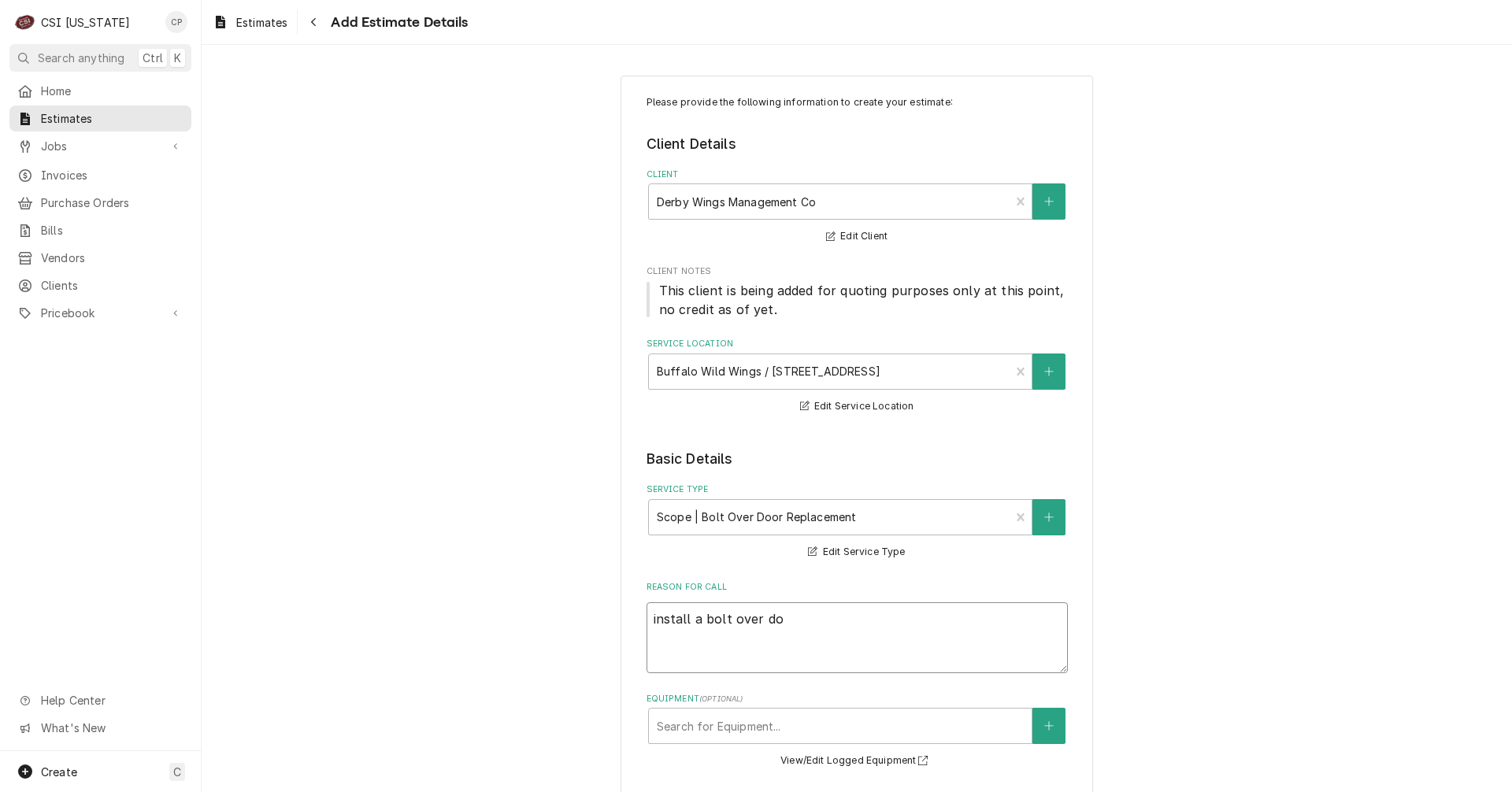
type textarea "install a bolt over doo"
type textarea "x"
type textarea "install a bolt over door"
type textarea "x"
type textarea "install a bolt over door"
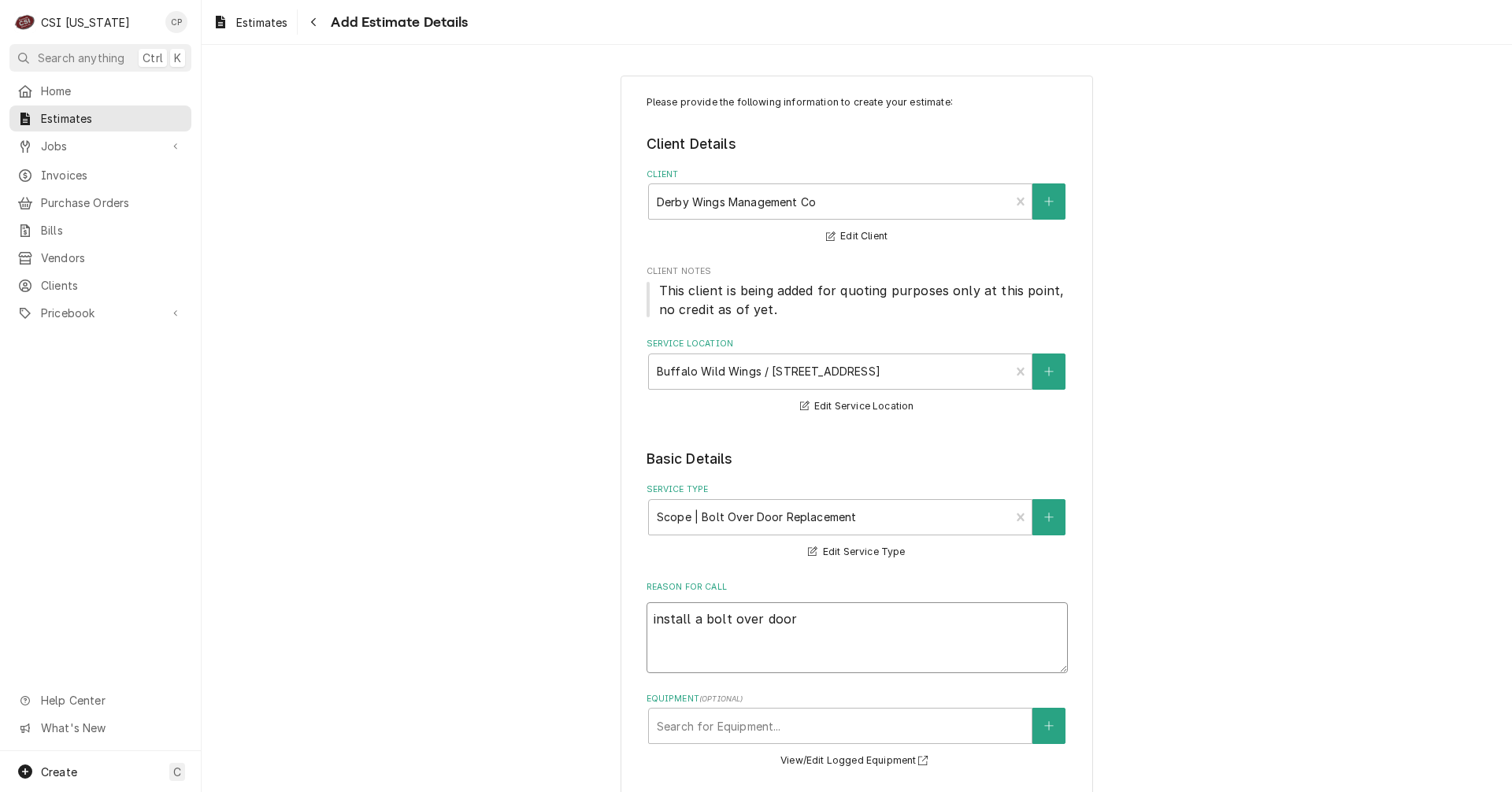
type textarea "x"
type textarea "install a bolt over door o"
type textarea "x"
type textarea "install a bolt over door on"
type textarea "x"
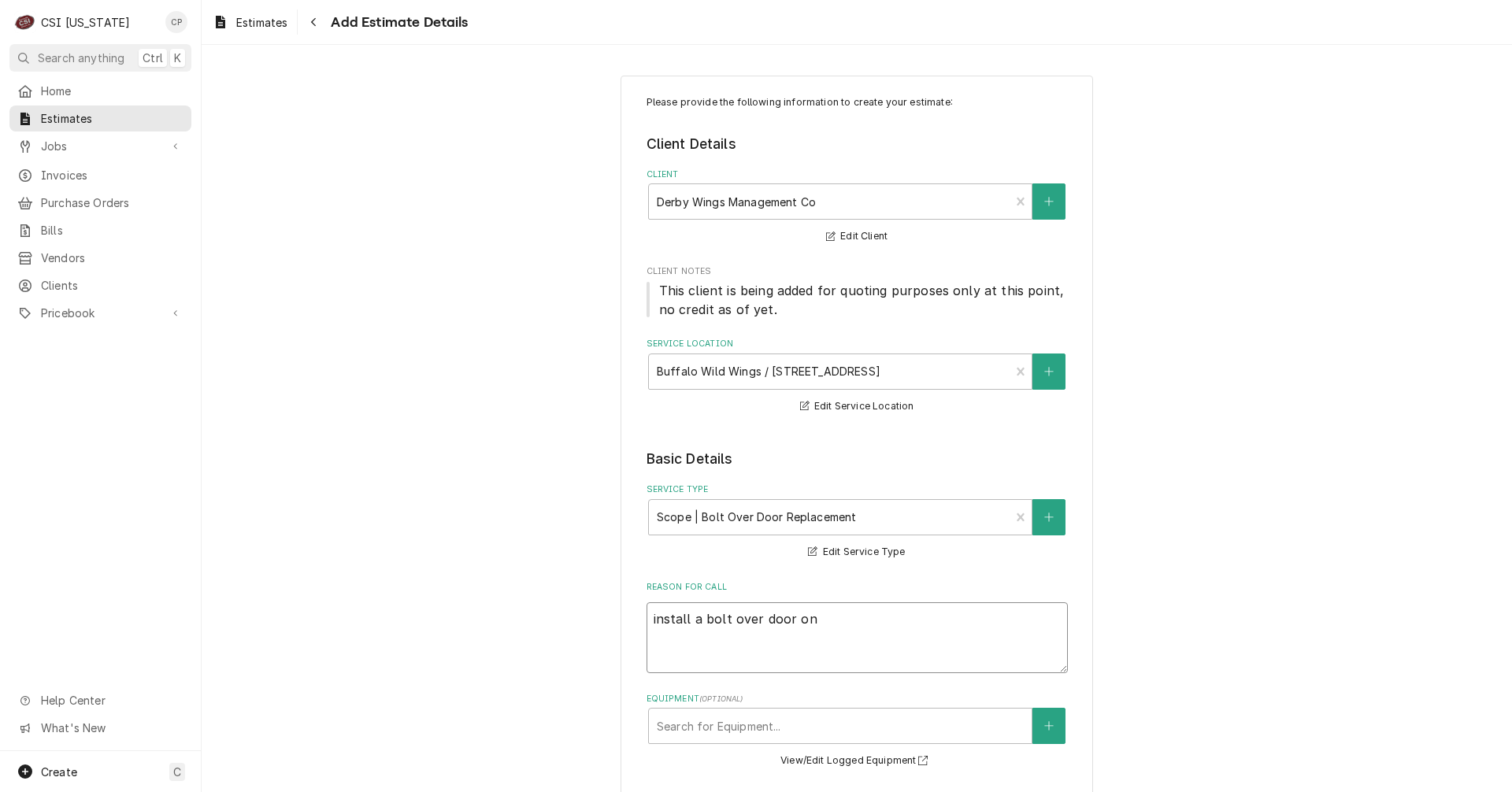
type textarea "install a bolt over door on"
type textarea "x"
type textarea "install a bolt over door on e"
type textarea "x"
type textarea "install a bolt over door on ex"
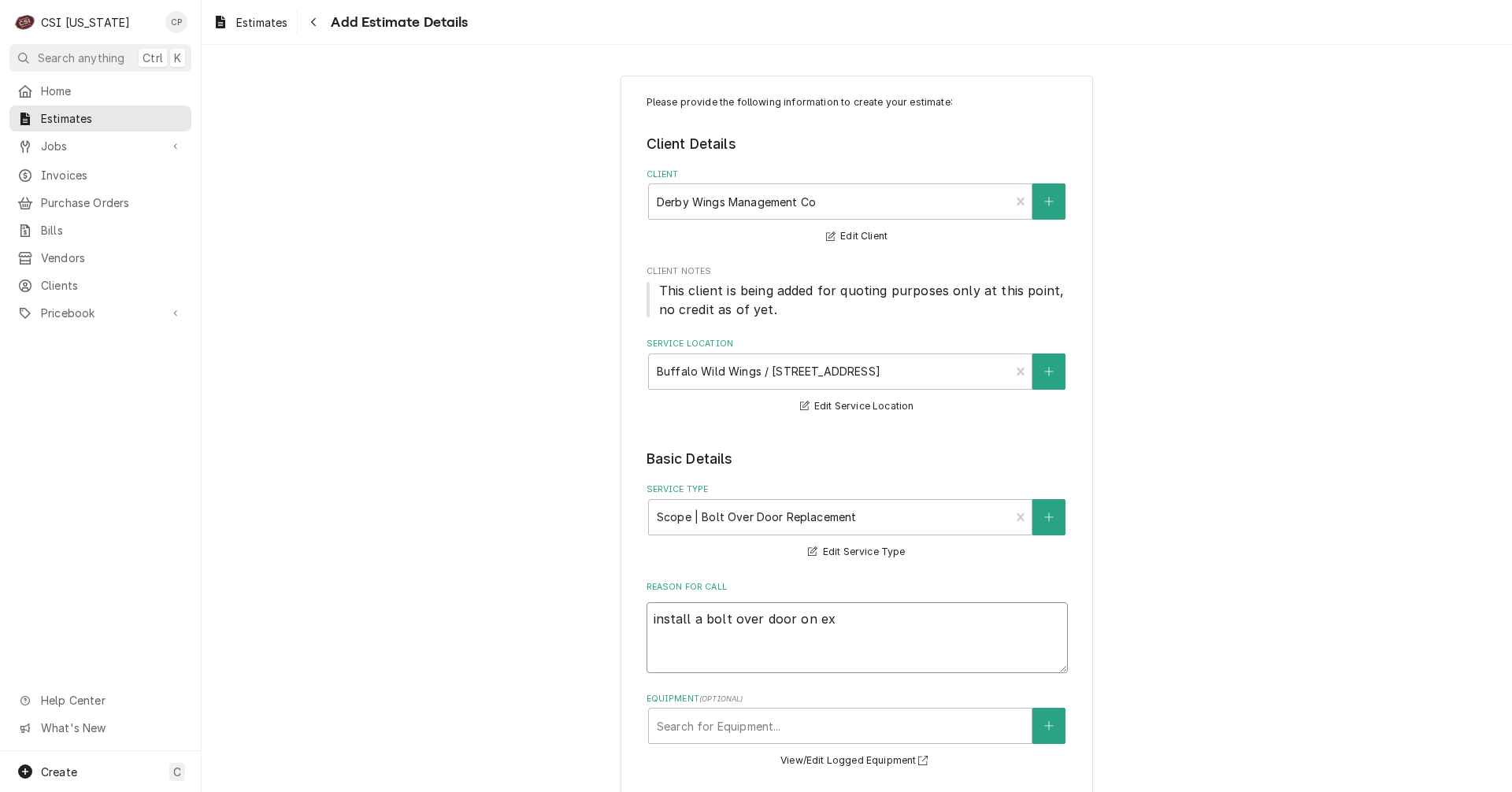
type textarea "x"
type textarea "install a bolt over door on exi"
type textarea "x"
type textarea "install a bolt over door on exis"
type textarea "x"
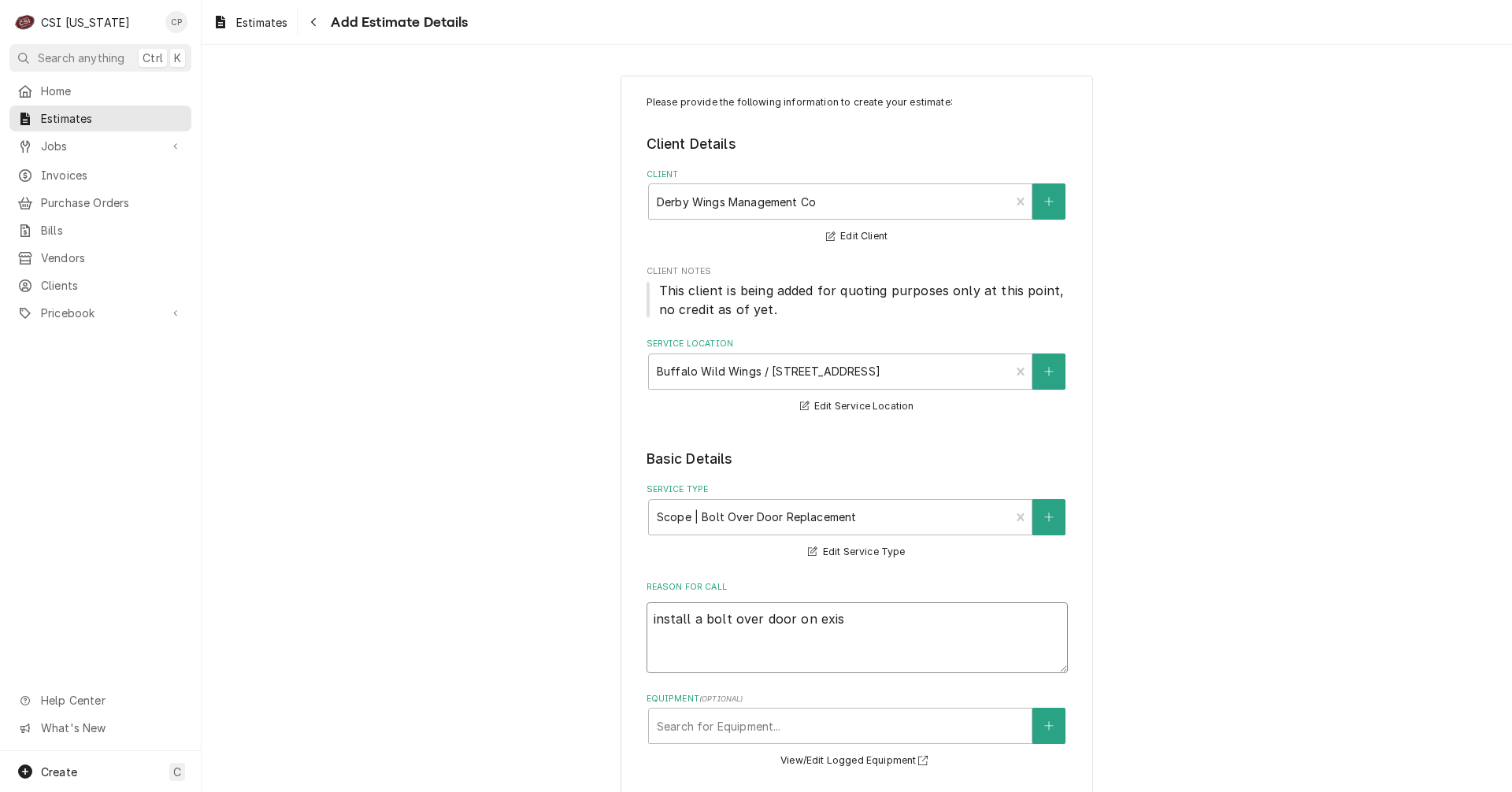
type textarea "install a bolt over door on exist"
type textarea "x"
type textarea "install a bolt over door on existi"
type textarea "x"
type textarea "install a bolt over door on existio"
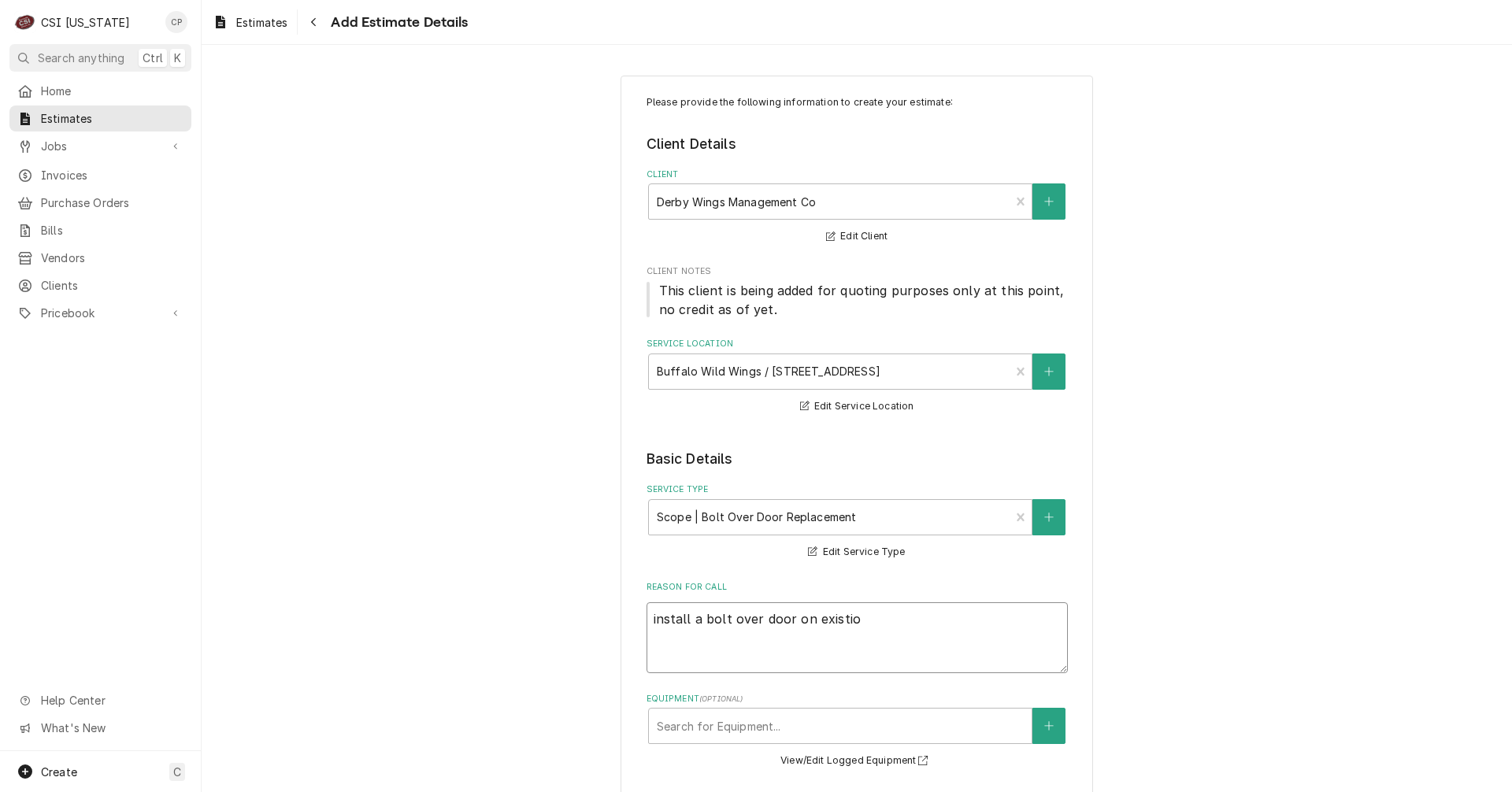
type textarea "x"
type textarea "install a bolt over door on existion"
type textarea "x"
type textarea "install a bolt over door on existio"
type textarea "x"
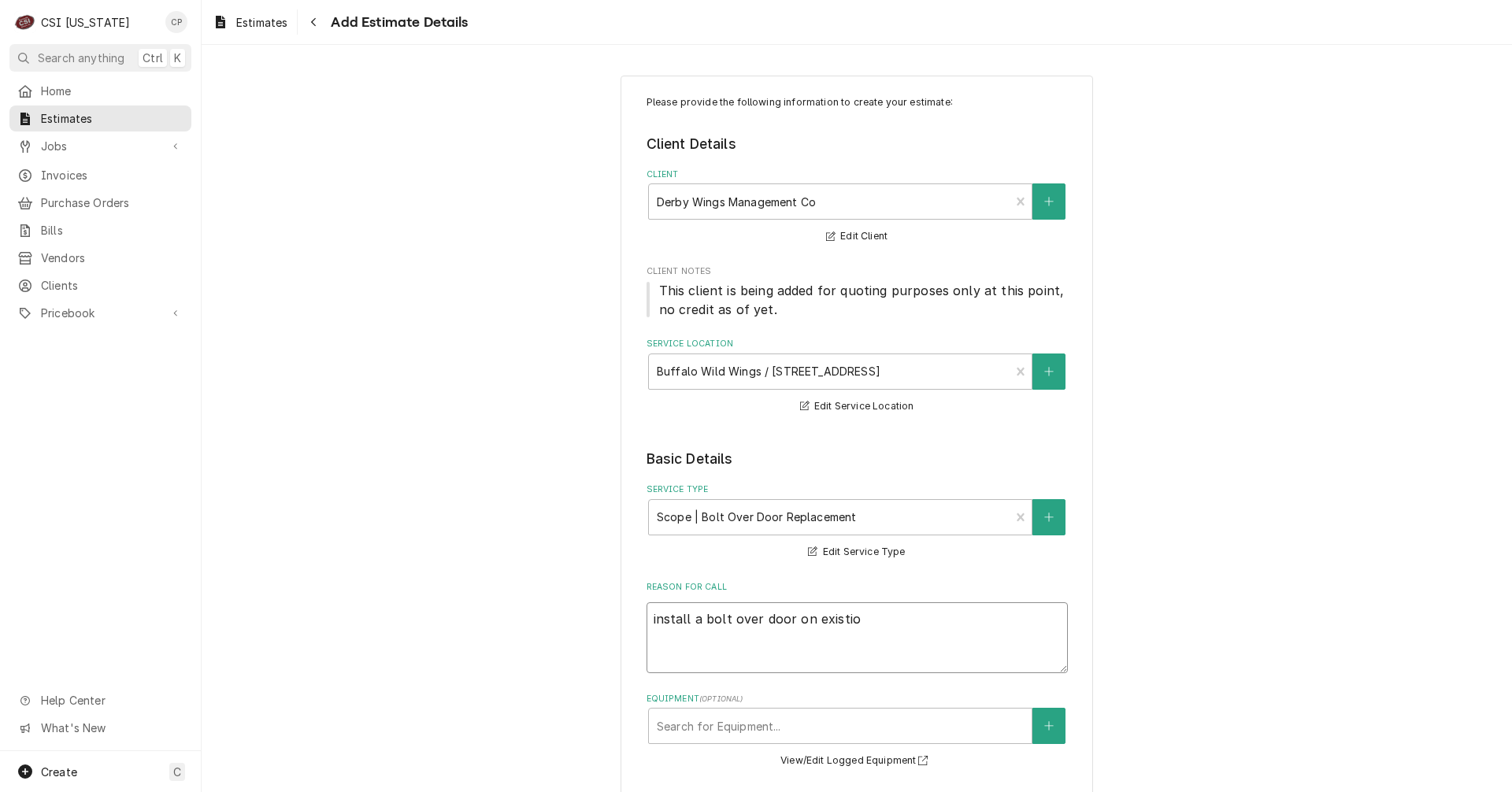
type textarea "install a bolt over door on existi"
type textarea "x"
type textarea "install a bolt over door on existin"
type textarea "x"
type textarea "install a bolt over door on existing"
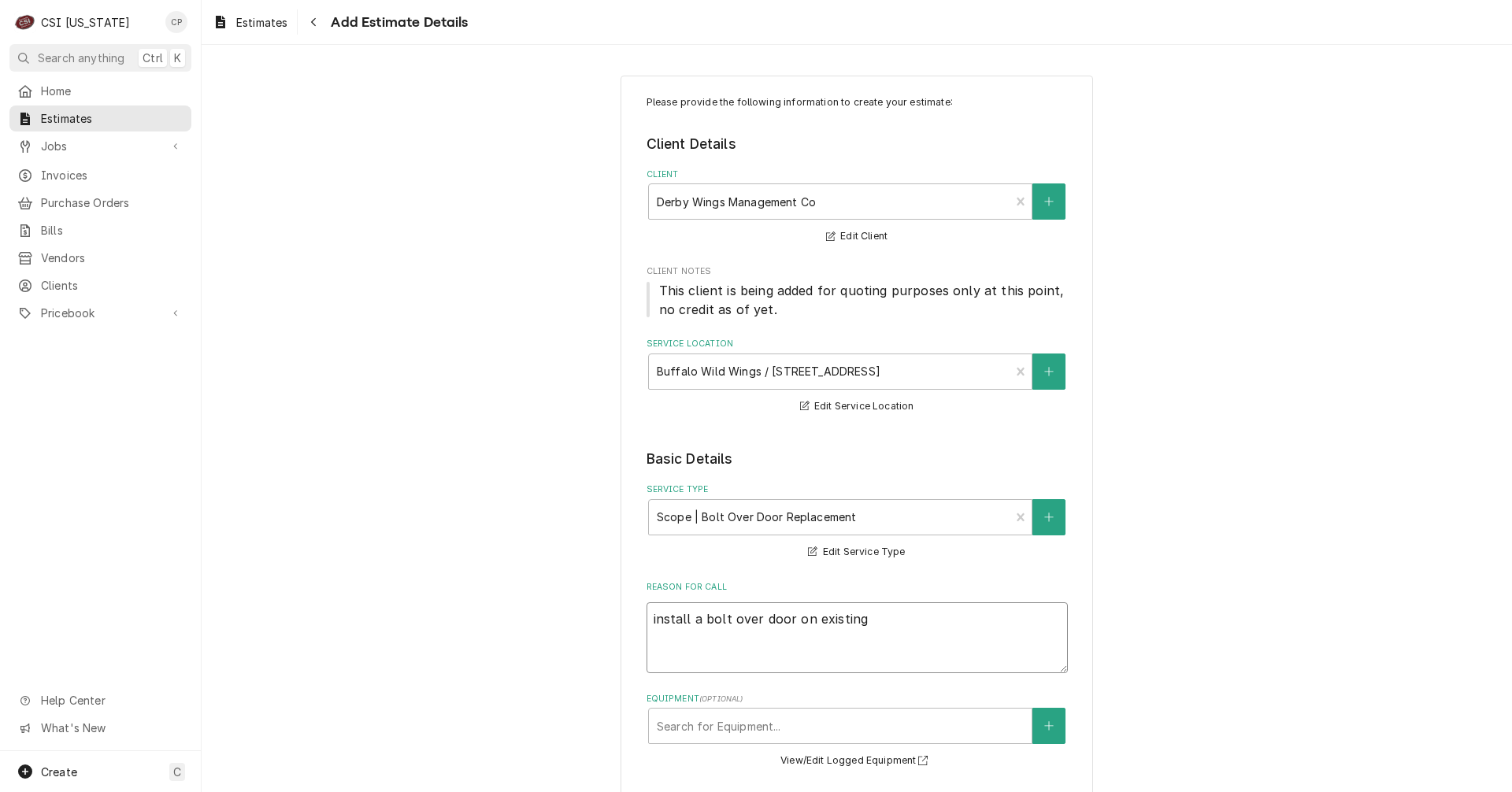
type textarea "x"
type textarea "install a bolt over door on existing"
type textarea "x"
type textarea "install a bolt over door on existing f"
type textarea "x"
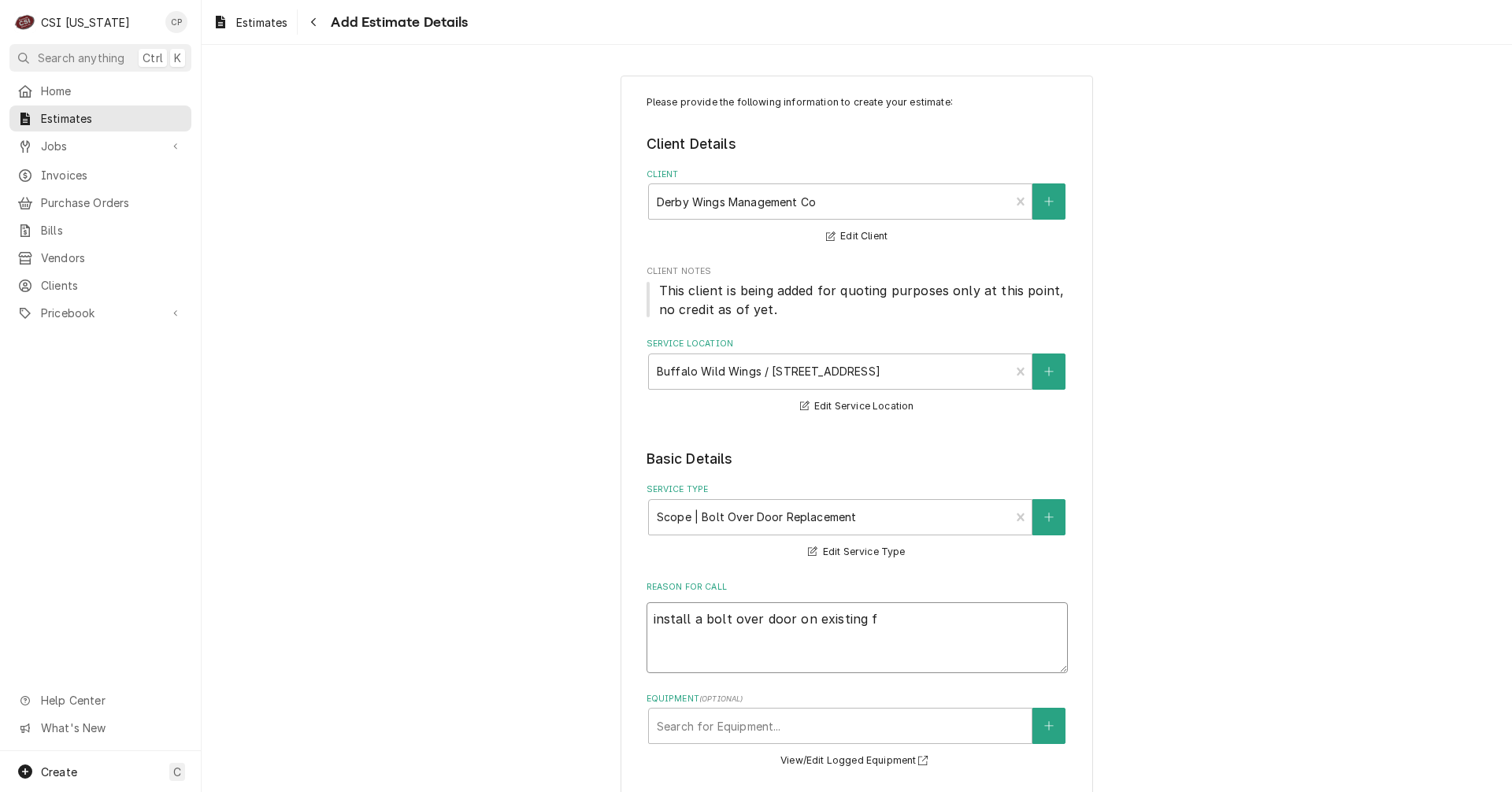
type textarea "install a bolt over door on existing fr"
type textarea "x"
type textarea "install a bolt over door on existing fre"
type textarea "x"
type textarea "install a bolt over door on existing free"
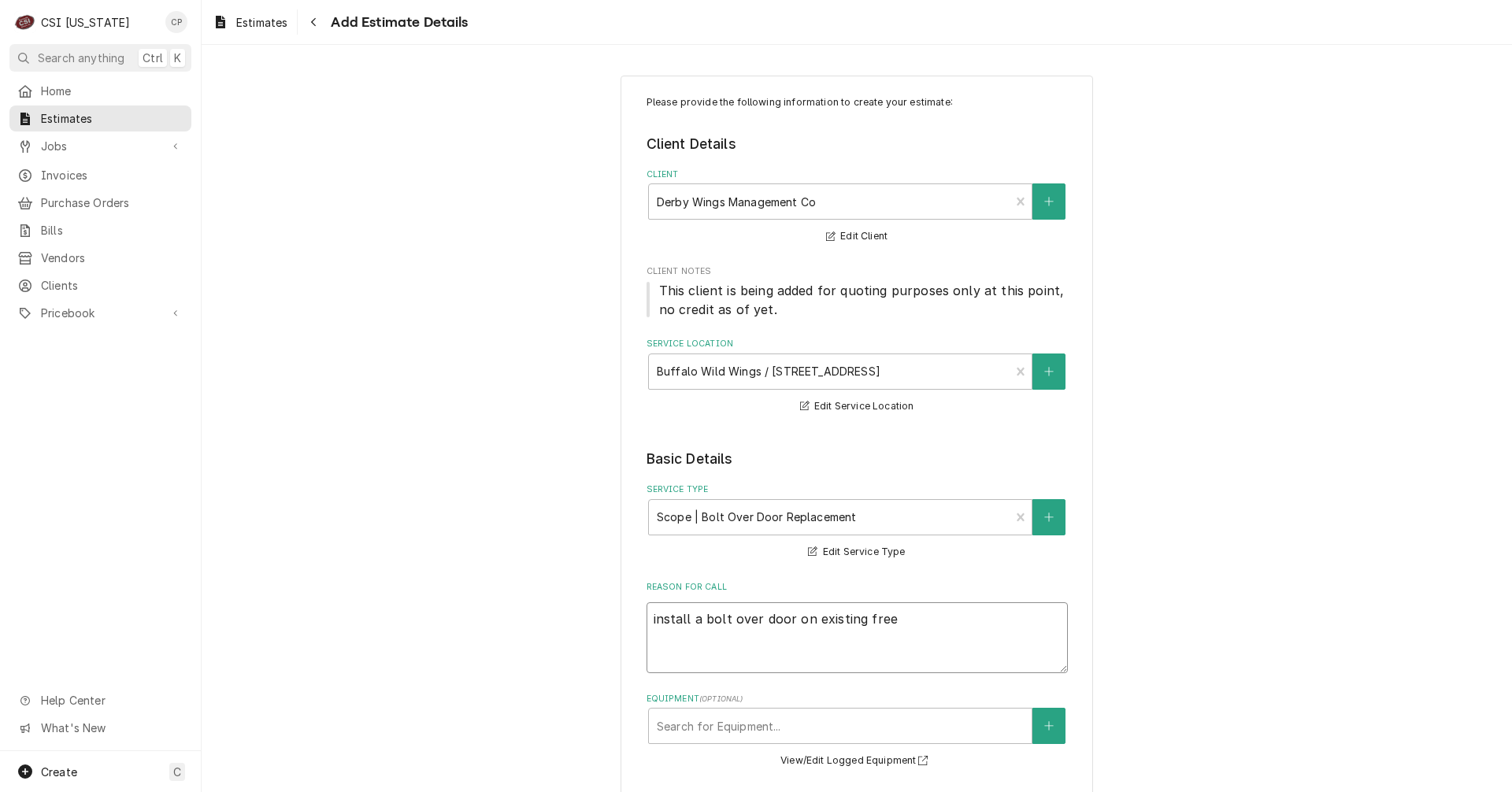
type textarea "x"
type textarea "install a bolt over door on existing freez"
type textarea "x"
type textarea "install a bolt over door on existing freeze"
type textarea "x"
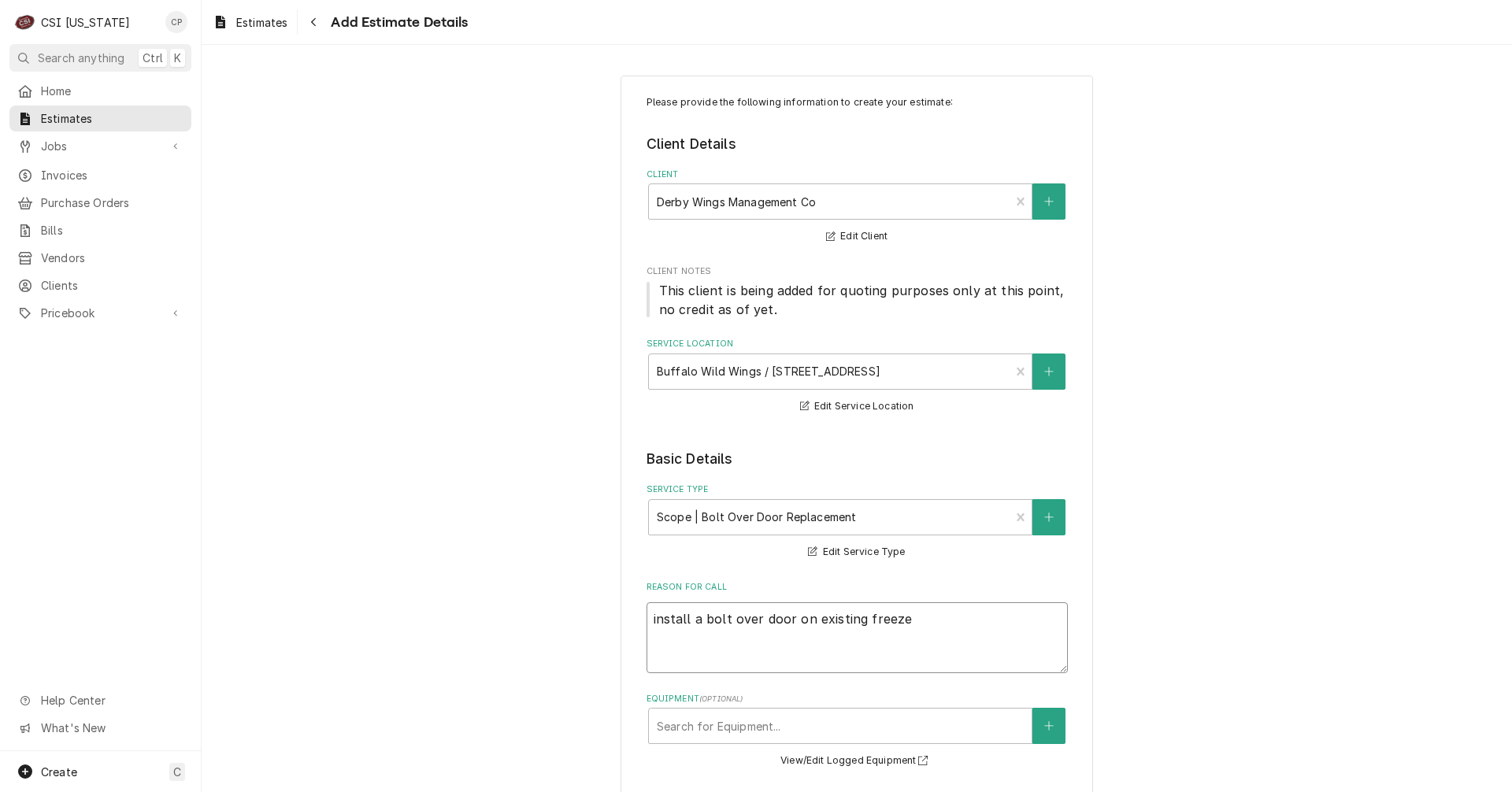
type textarea "install a bolt over door on existing freezer"
type textarea "x"
type textarea "install a bolt over door on existing freezer"
type textarea "x"
type textarea "install a bolt over door on existing freezer d"
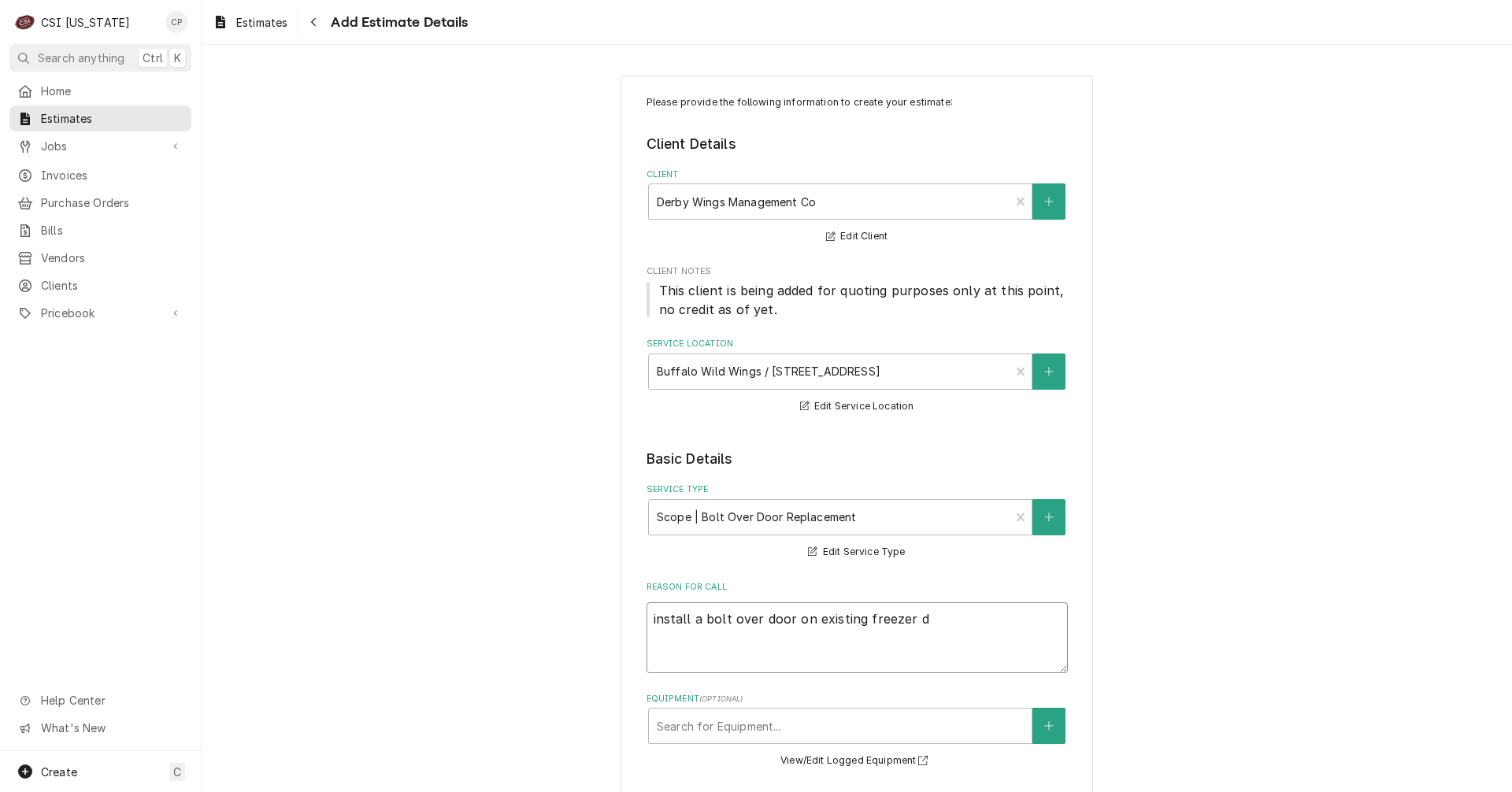
type textarea "x"
type textarea "install a bolt over door on existing freezer do"
type textarea "x"
type textarea "install a bolt over door on existing freezer doo"
type textarea "x"
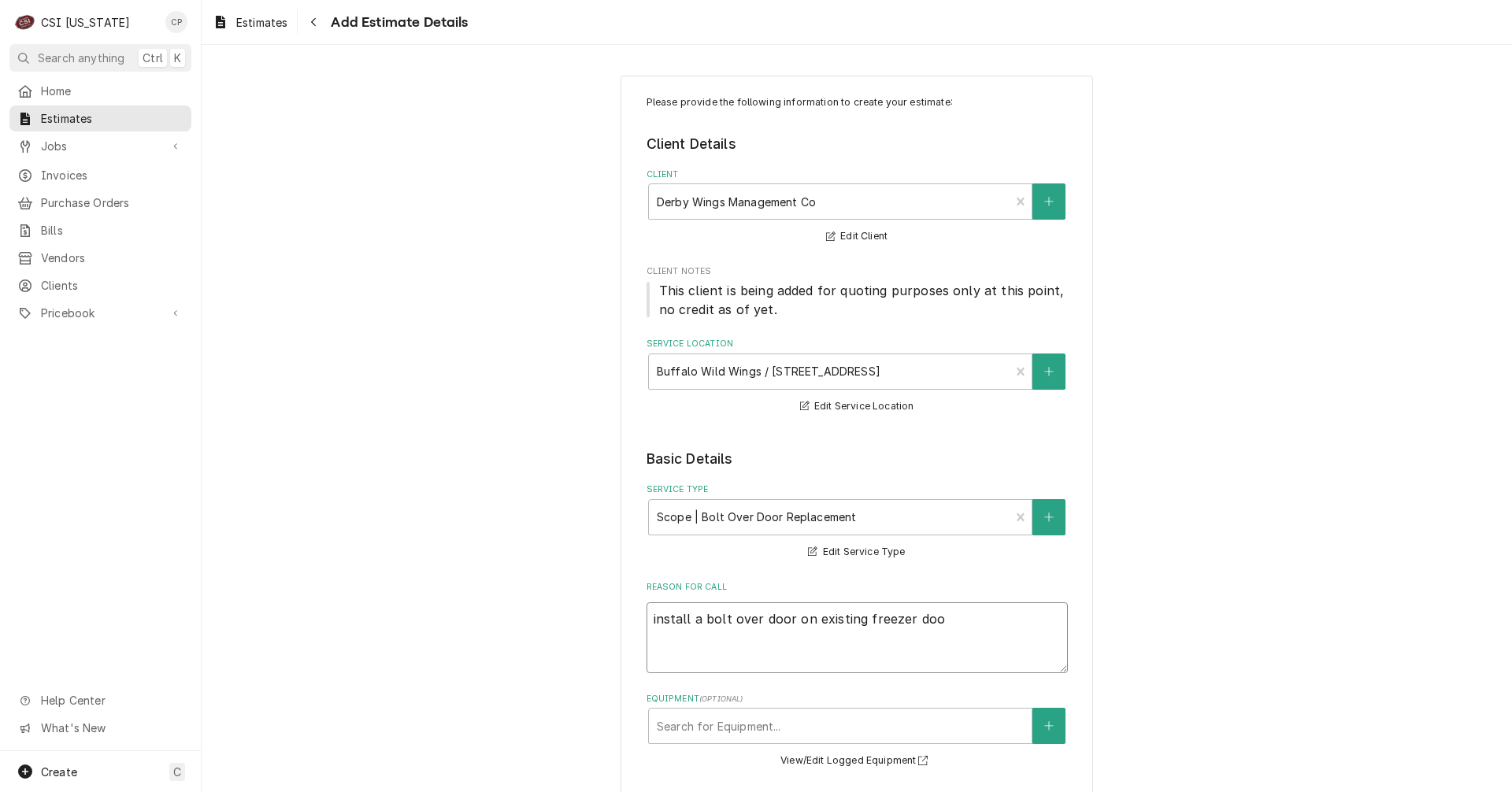
type textarea "install a bolt over door on existing freezer door"
type textarea "x"
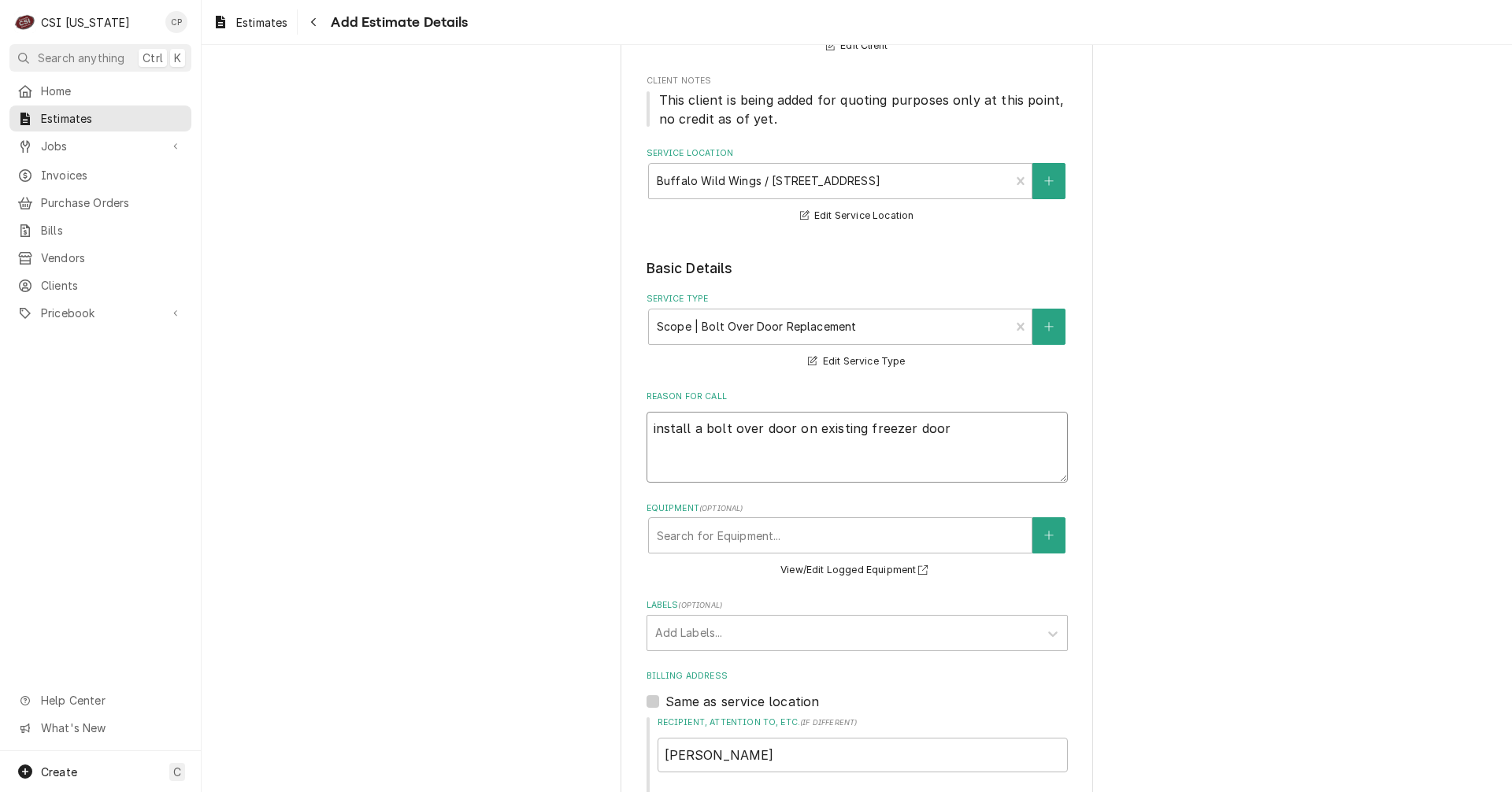
scroll to position [315, 0]
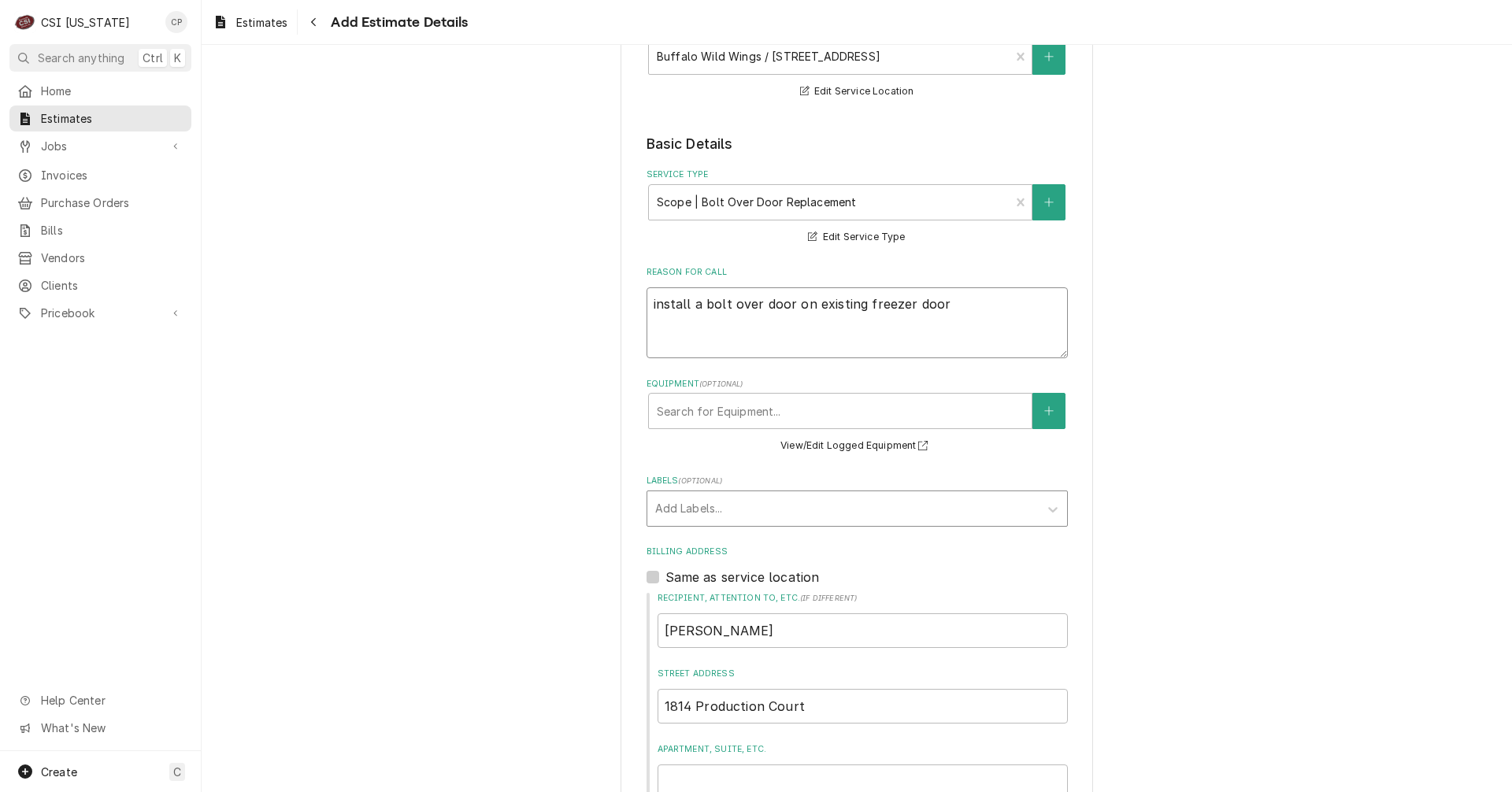
type textarea "install a bolt over door on existing freezer door"
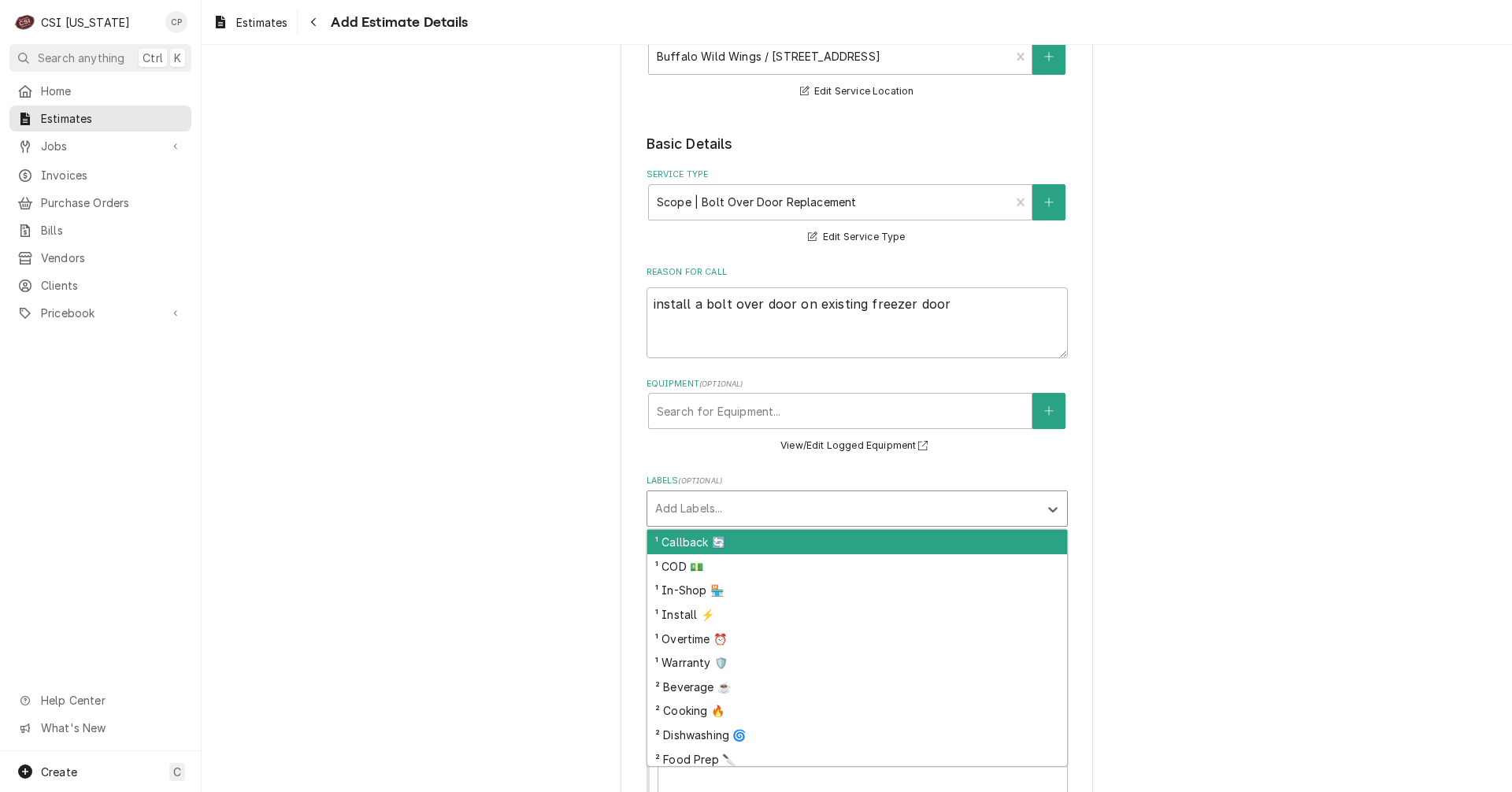
click at [682, 516] on div "Labels" at bounding box center [843, 509] width 376 height 29
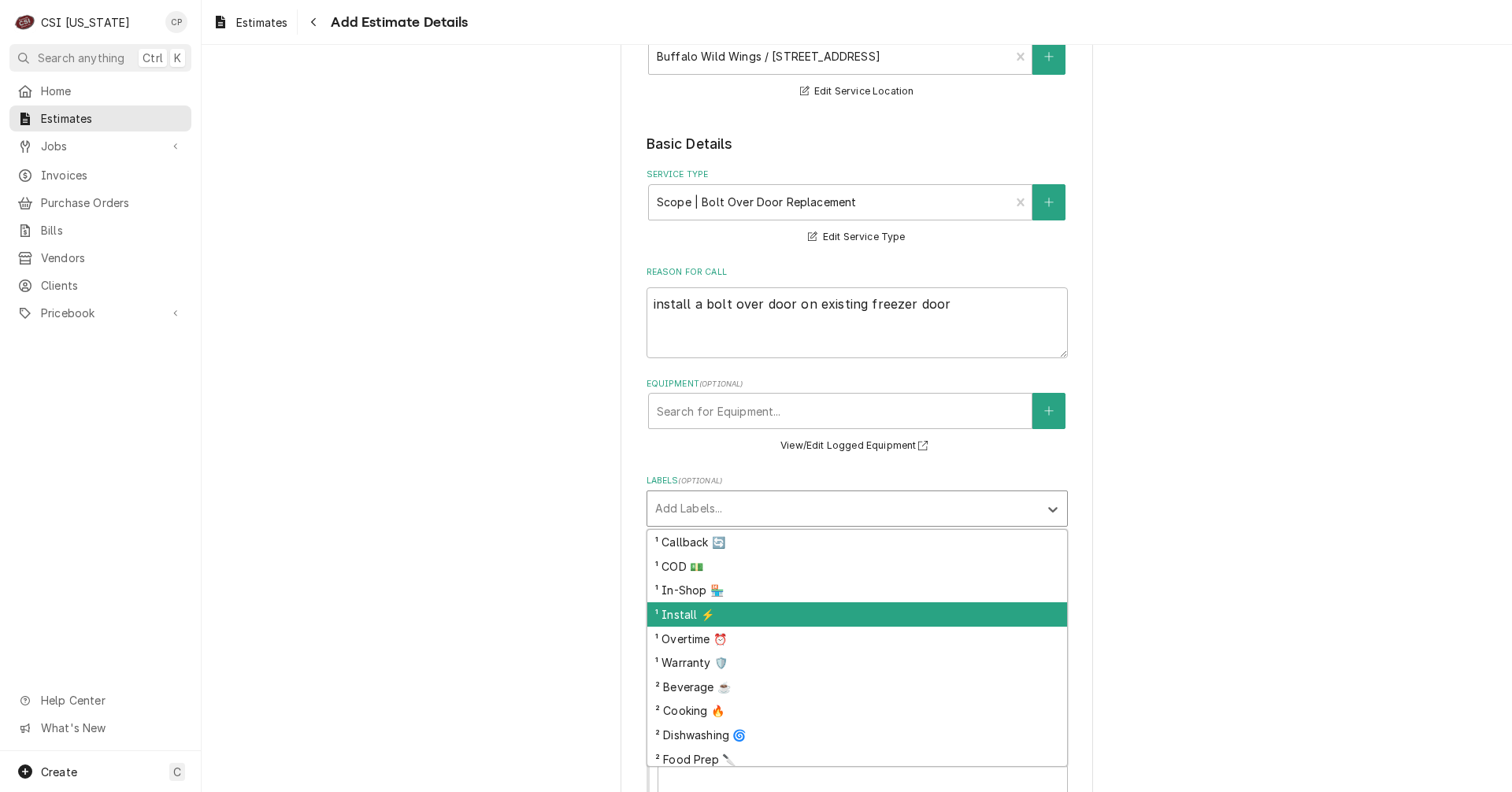
click at [687, 615] on div "¹ Install ⚡️" at bounding box center [857, 614] width 419 height 24
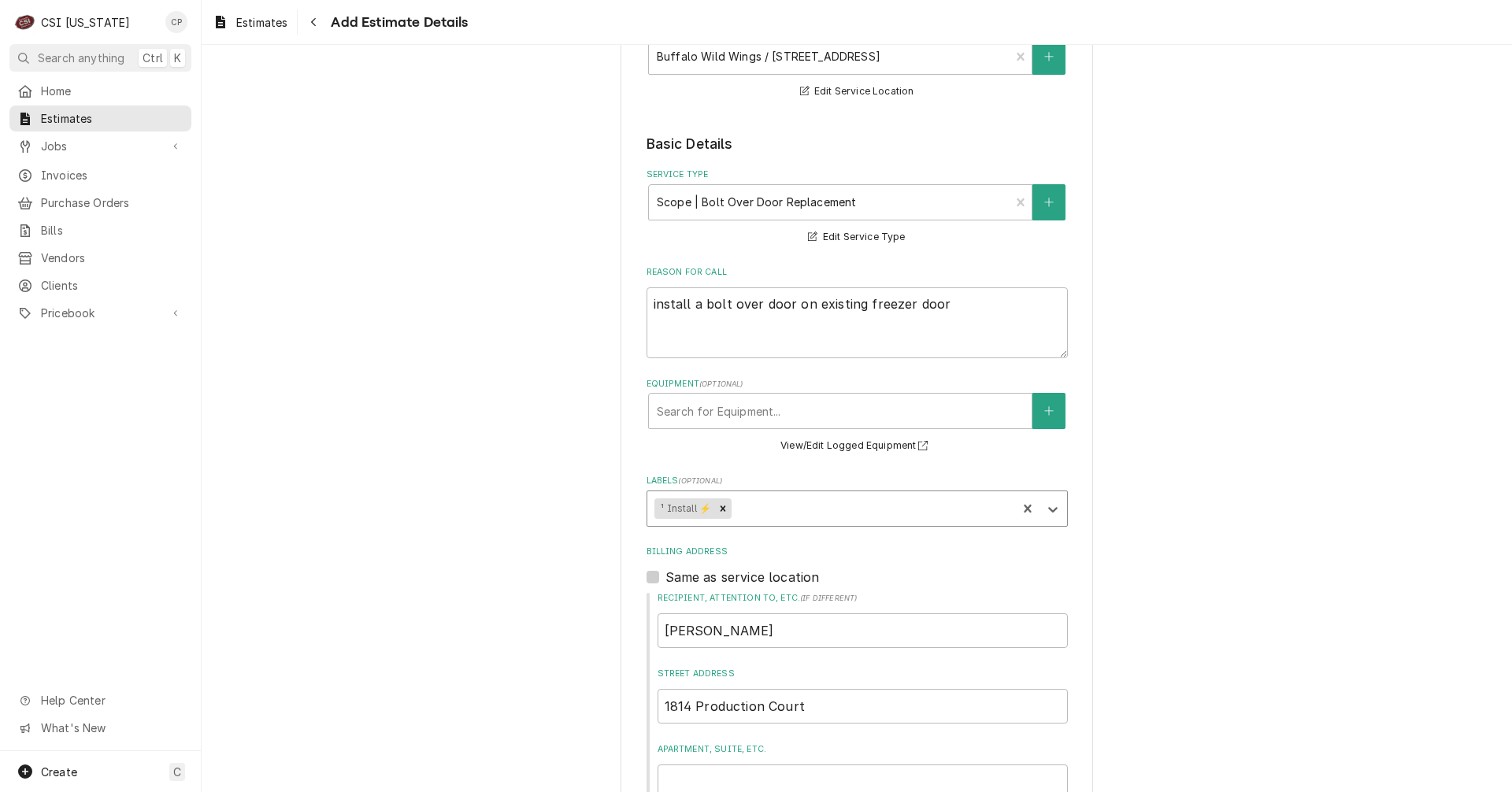
type textarea "x"
click at [781, 508] on div "Labels" at bounding box center [872, 509] width 275 height 29
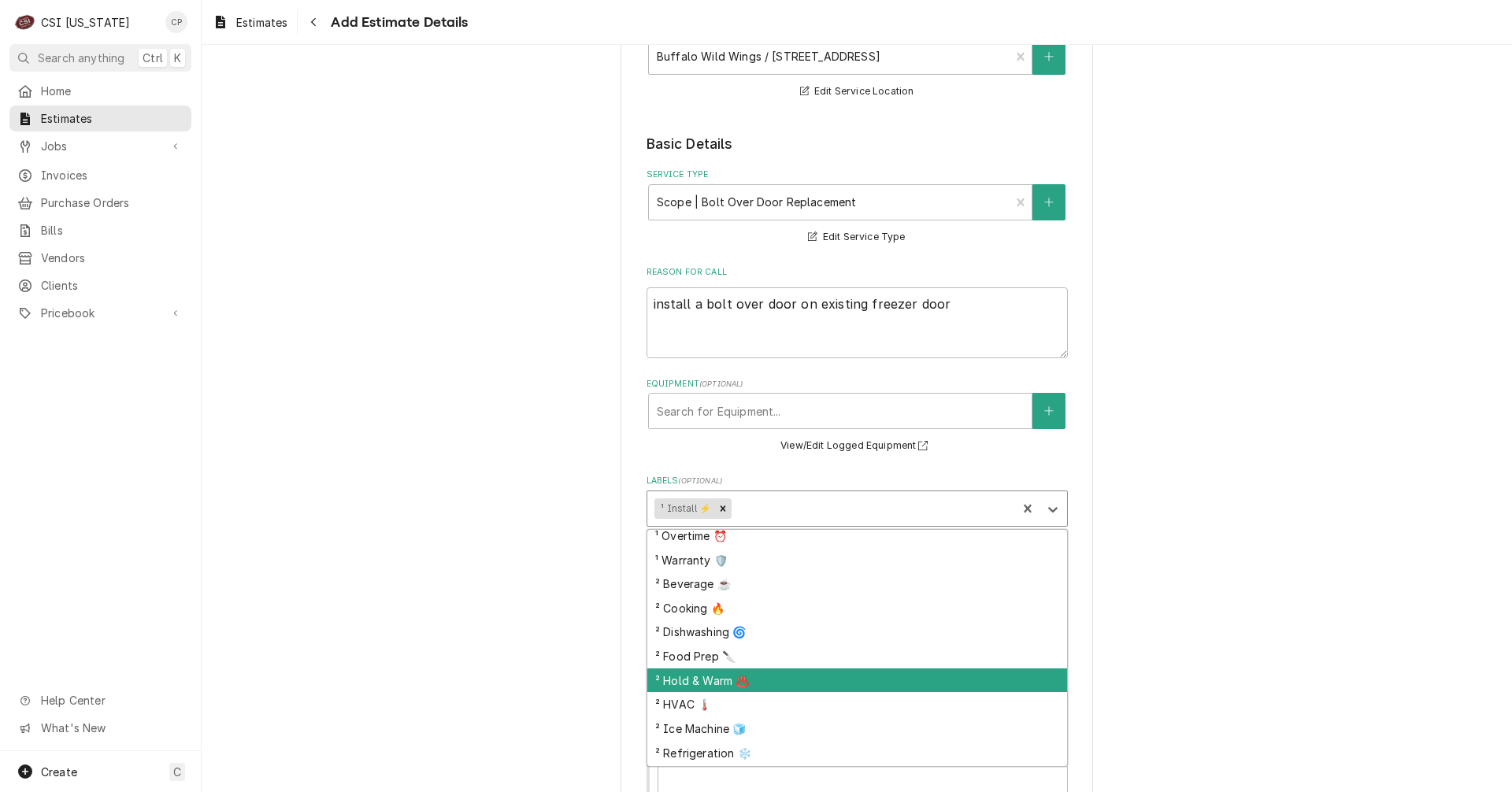
scroll to position [126, 0]
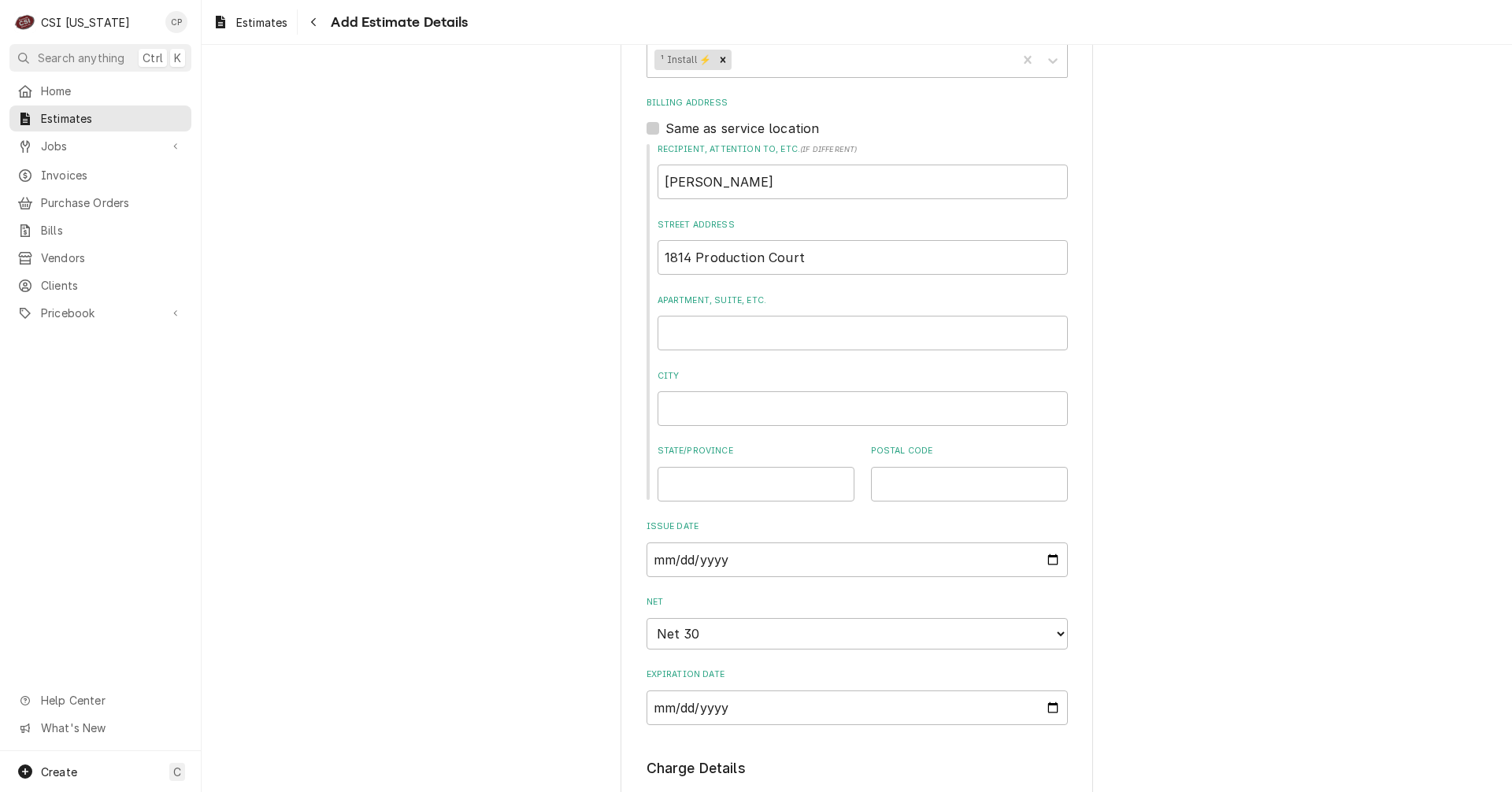
scroll to position [945, 0]
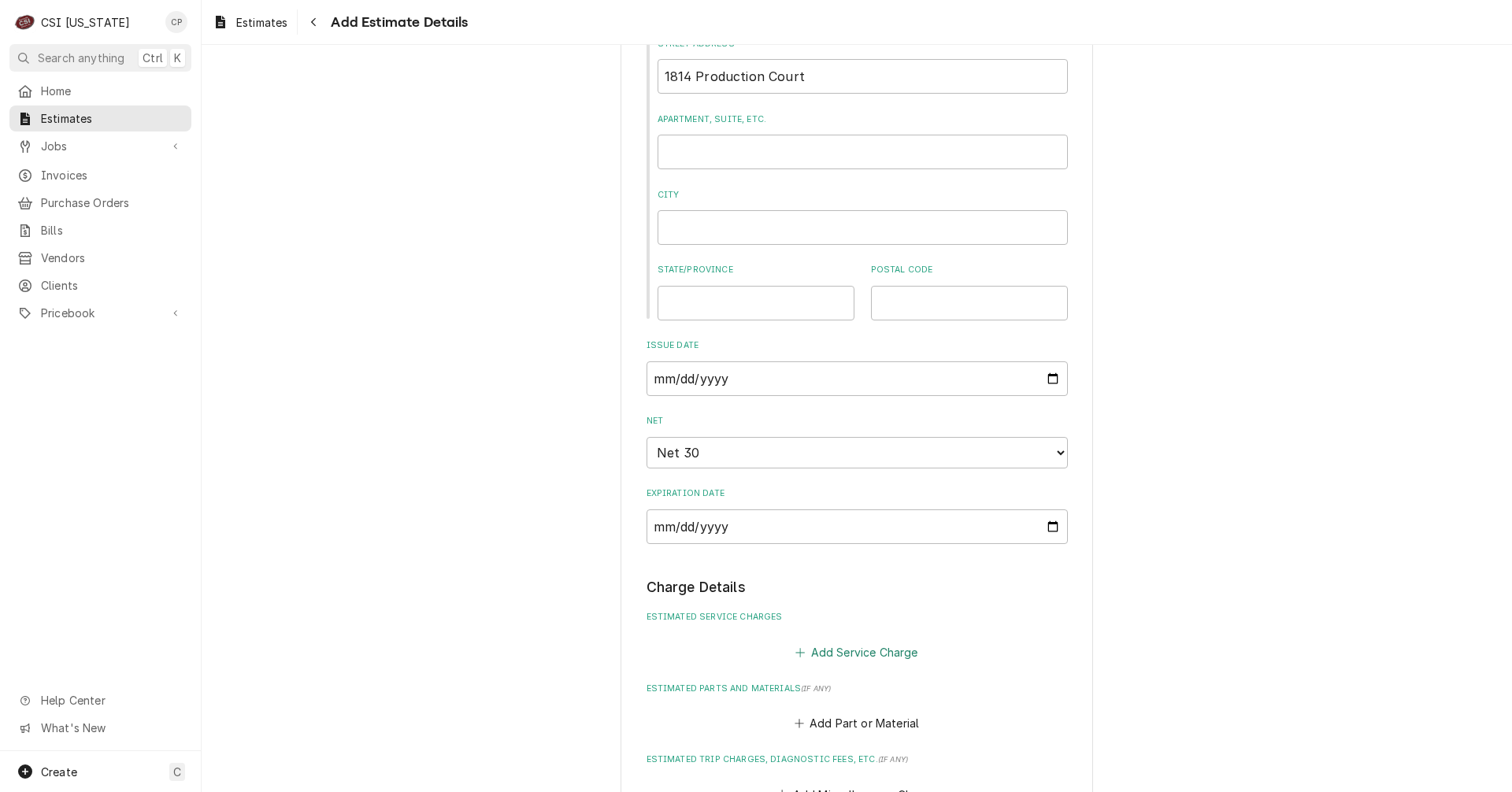
click at [887, 660] on button "Add Service Charge" at bounding box center [856, 652] width 127 height 22
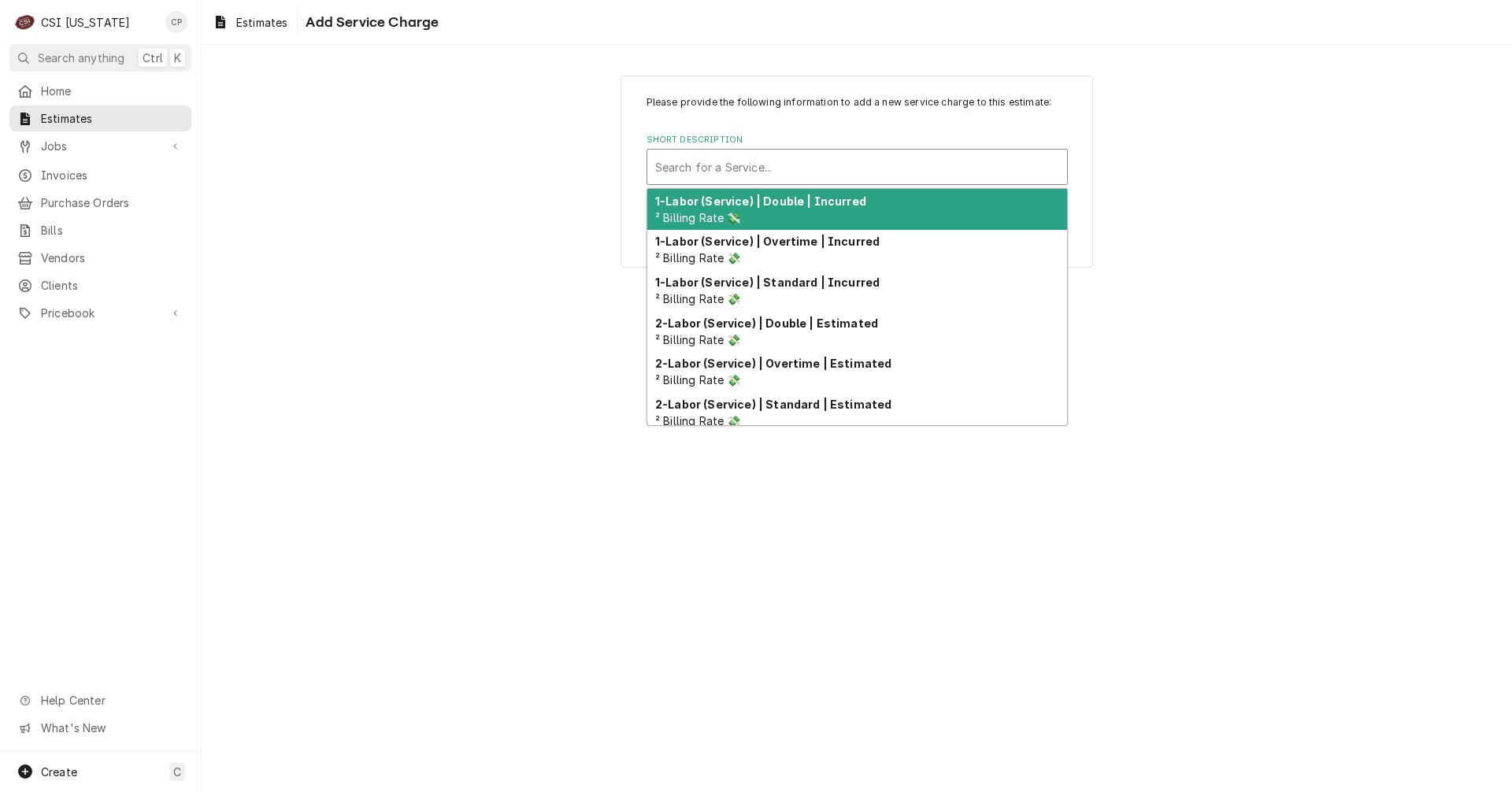
click at [779, 167] on div "Short Description" at bounding box center [858, 167] width 404 height 29
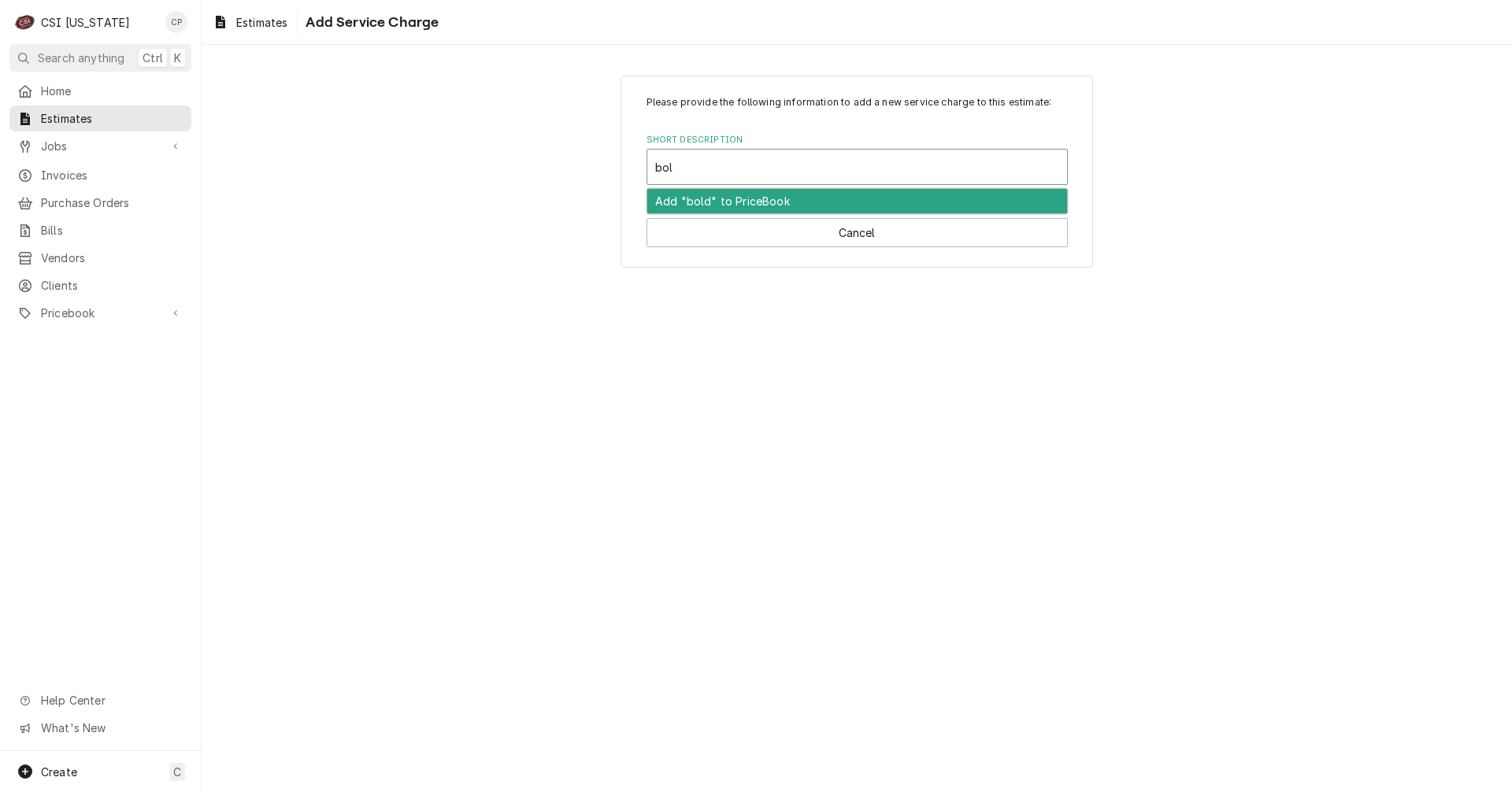
type input "bolt"
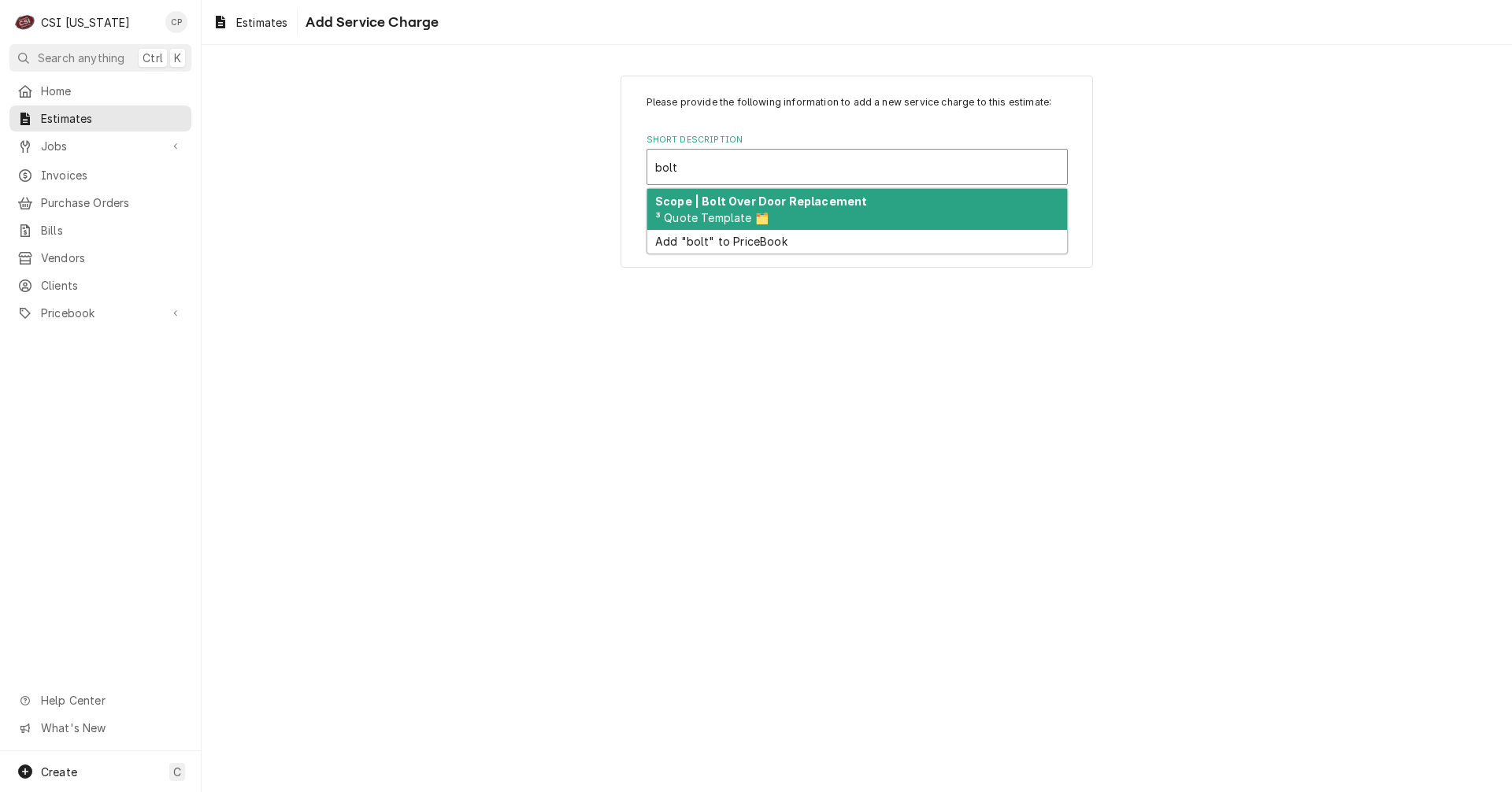
click at [714, 216] on span "³ Quote Template 🗂️" at bounding box center [712, 218] width 114 height 13
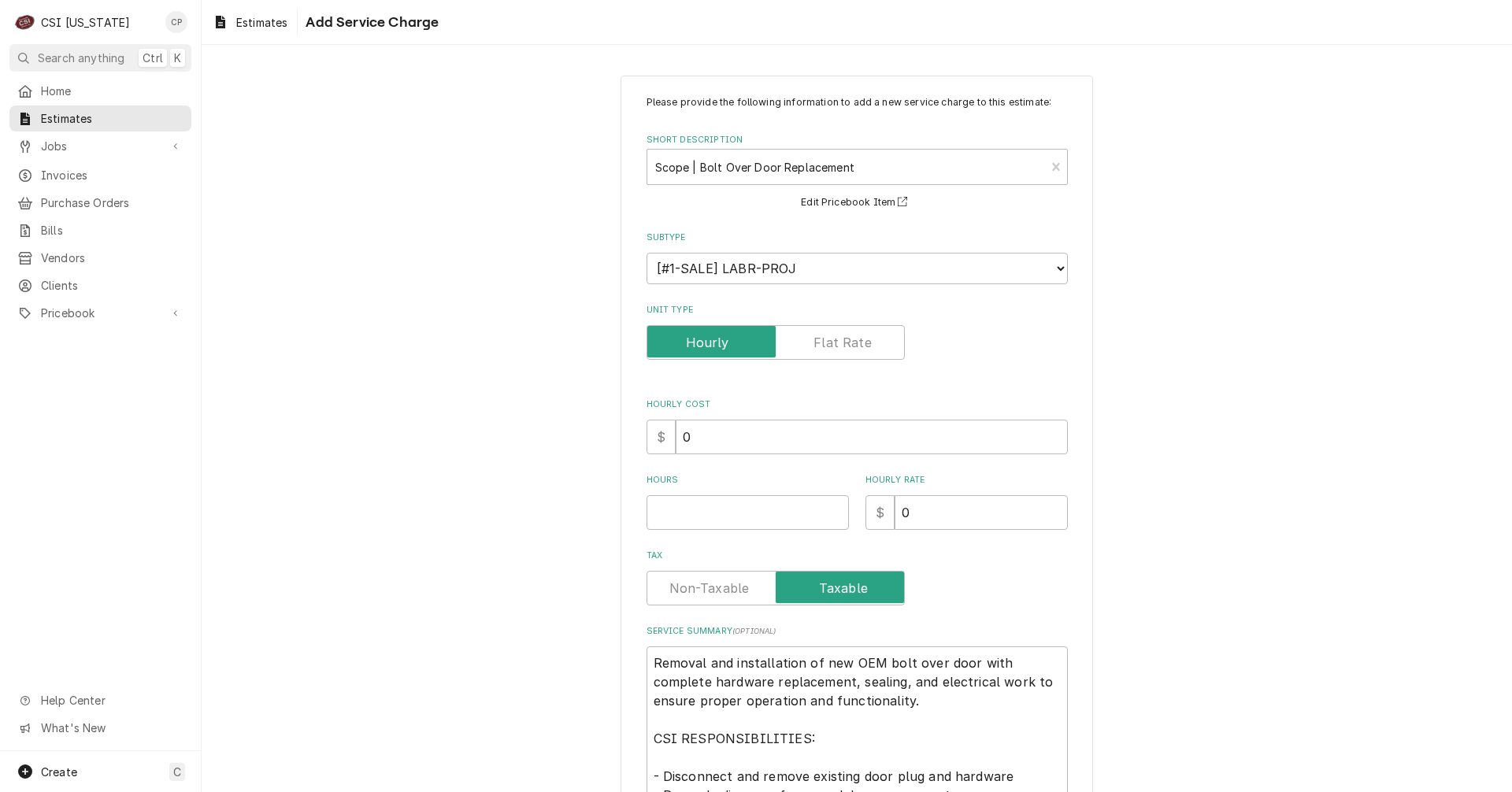
type textarea "x"
click at [807, 335] on input "Unit Type" at bounding box center [776, 342] width 244 height 35
checkbox input "true"
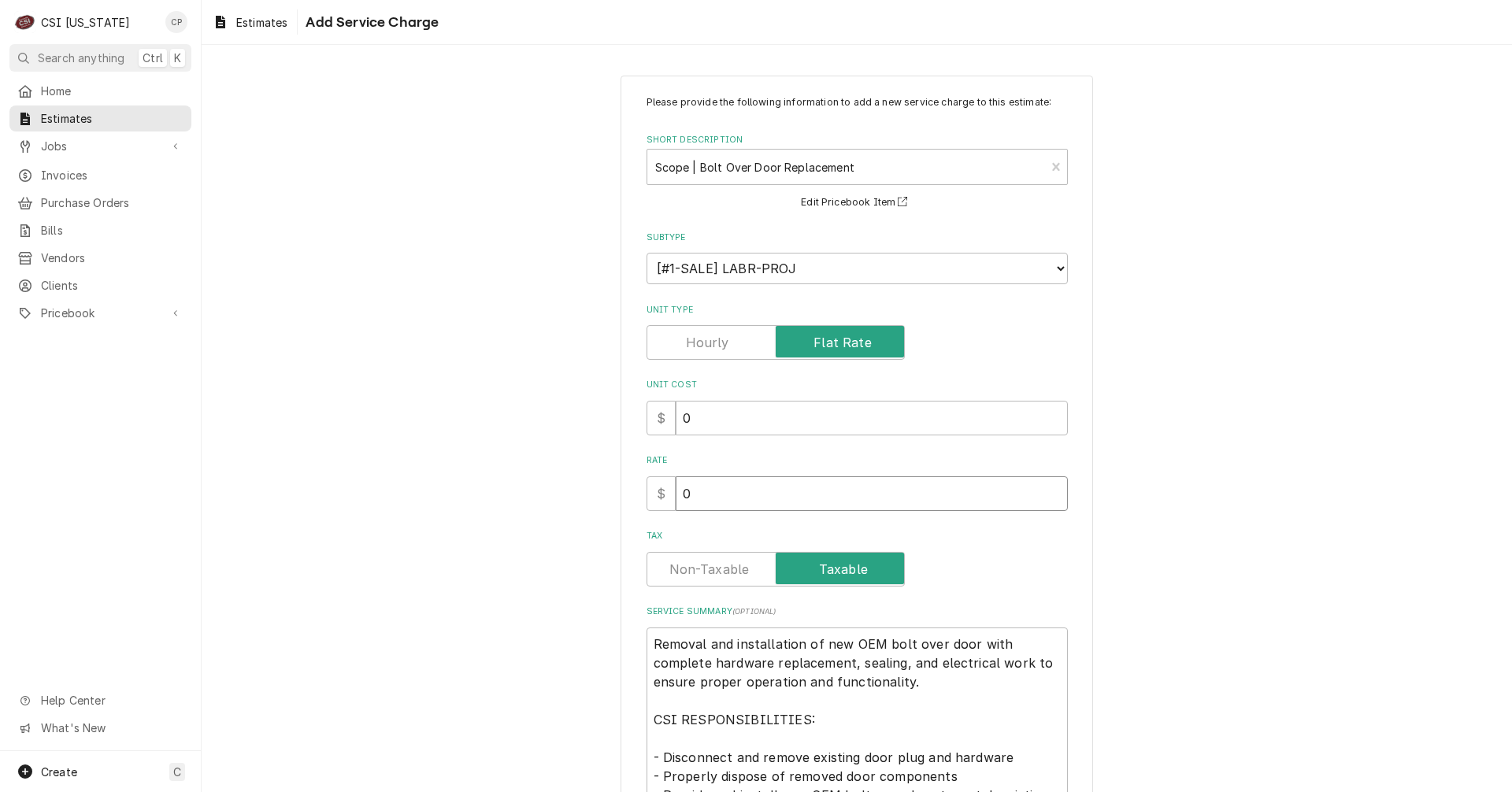
drag, startPoint x: 688, startPoint y: 502, endPoint x: 672, endPoint y: 504, distance: 16.1
click at [676, 504] on input "0" at bounding box center [871, 494] width 392 height 35
type textarea "x"
type input "2"
type textarea "x"
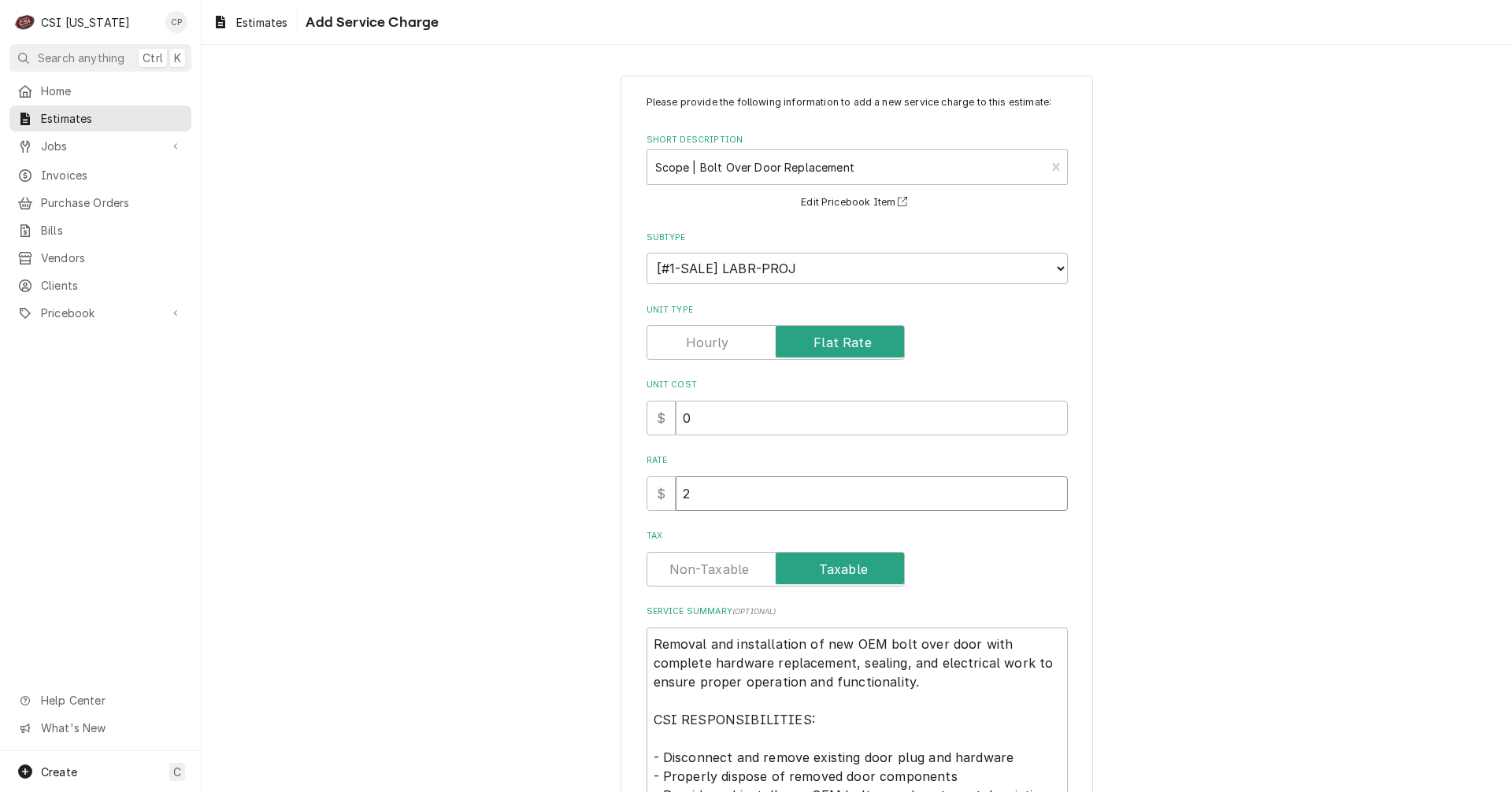
type input "22"
type textarea "x"
click at [853, 578] on label "Tax" at bounding box center [775, 569] width 259 height 35
click at [853, 578] on input "Tax" at bounding box center [776, 569] width 244 height 35
click at [862, 580] on input "Tax" at bounding box center [776, 569] width 244 height 35
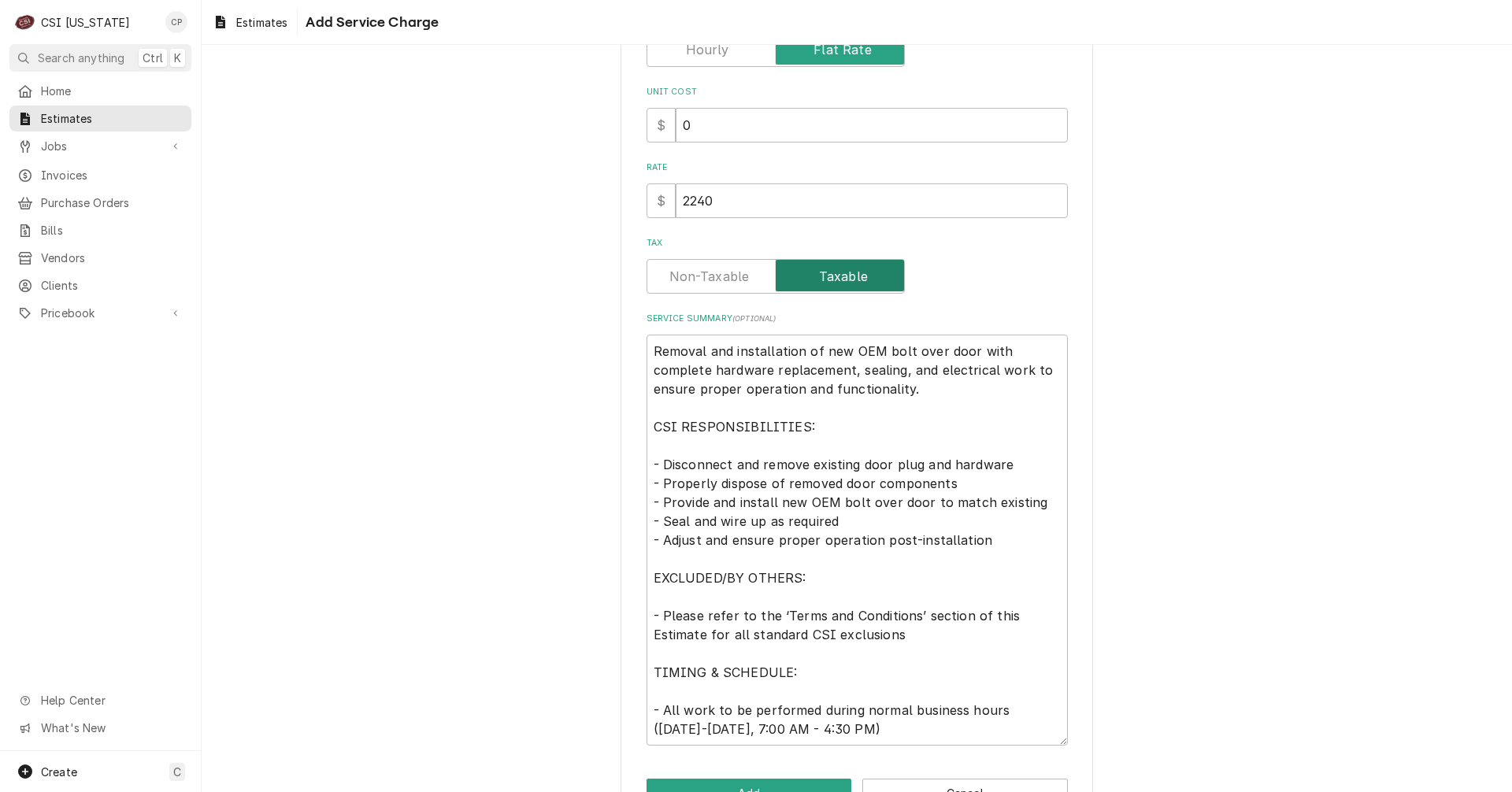
scroll to position [343, 0]
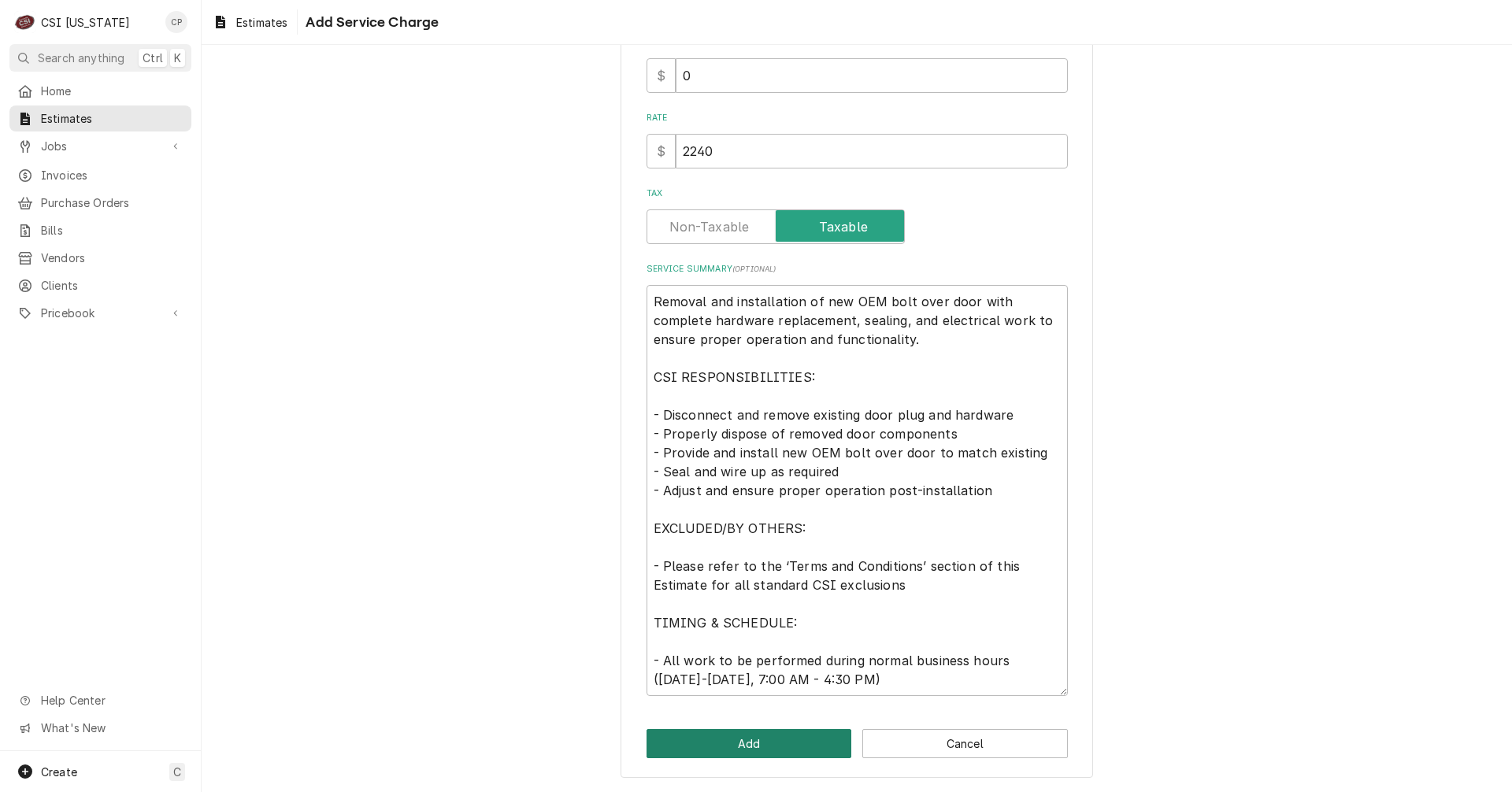
click at [749, 750] on button "Add" at bounding box center [749, 744] width 206 height 29
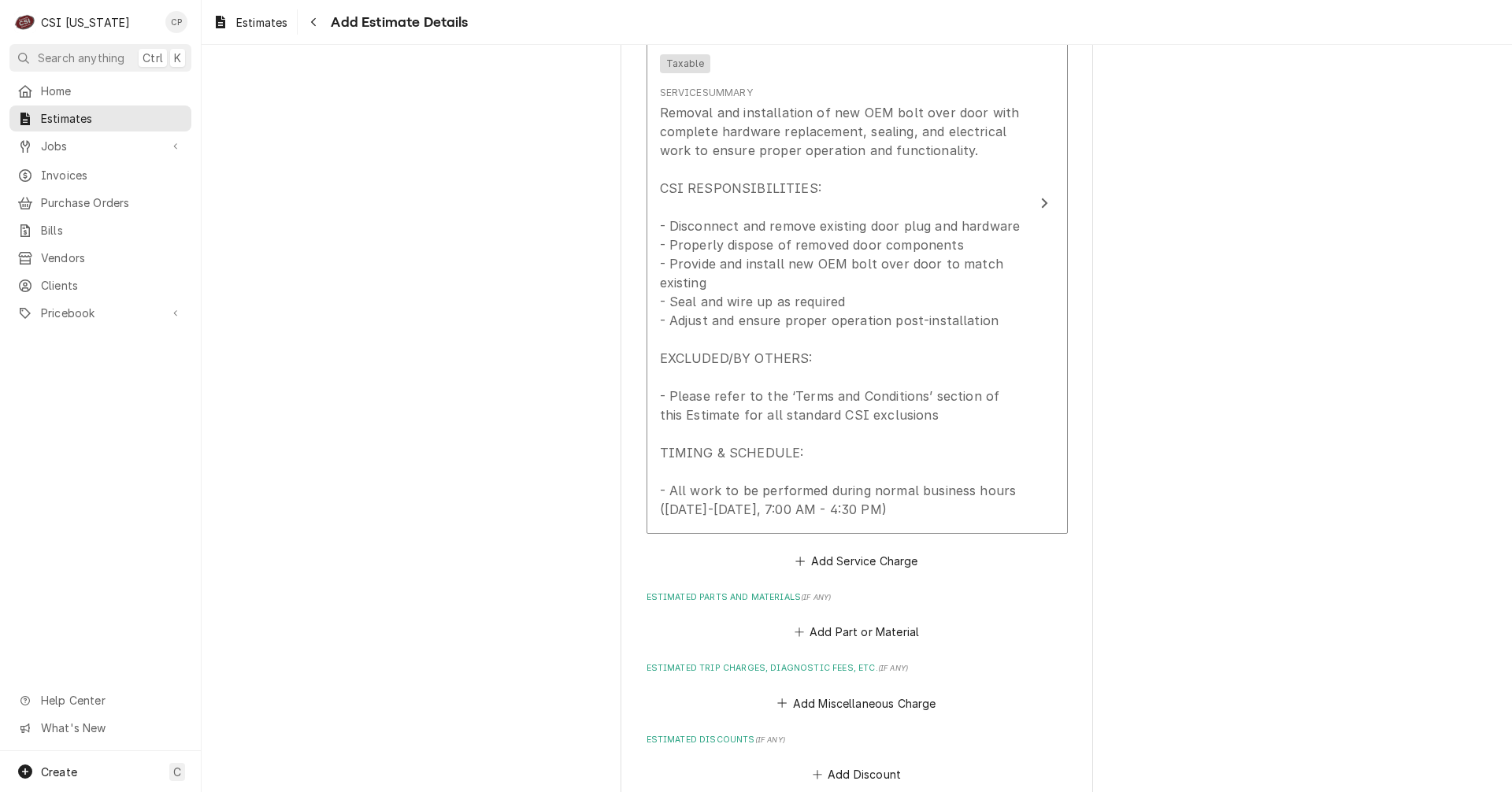
scroll to position [1714, 0]
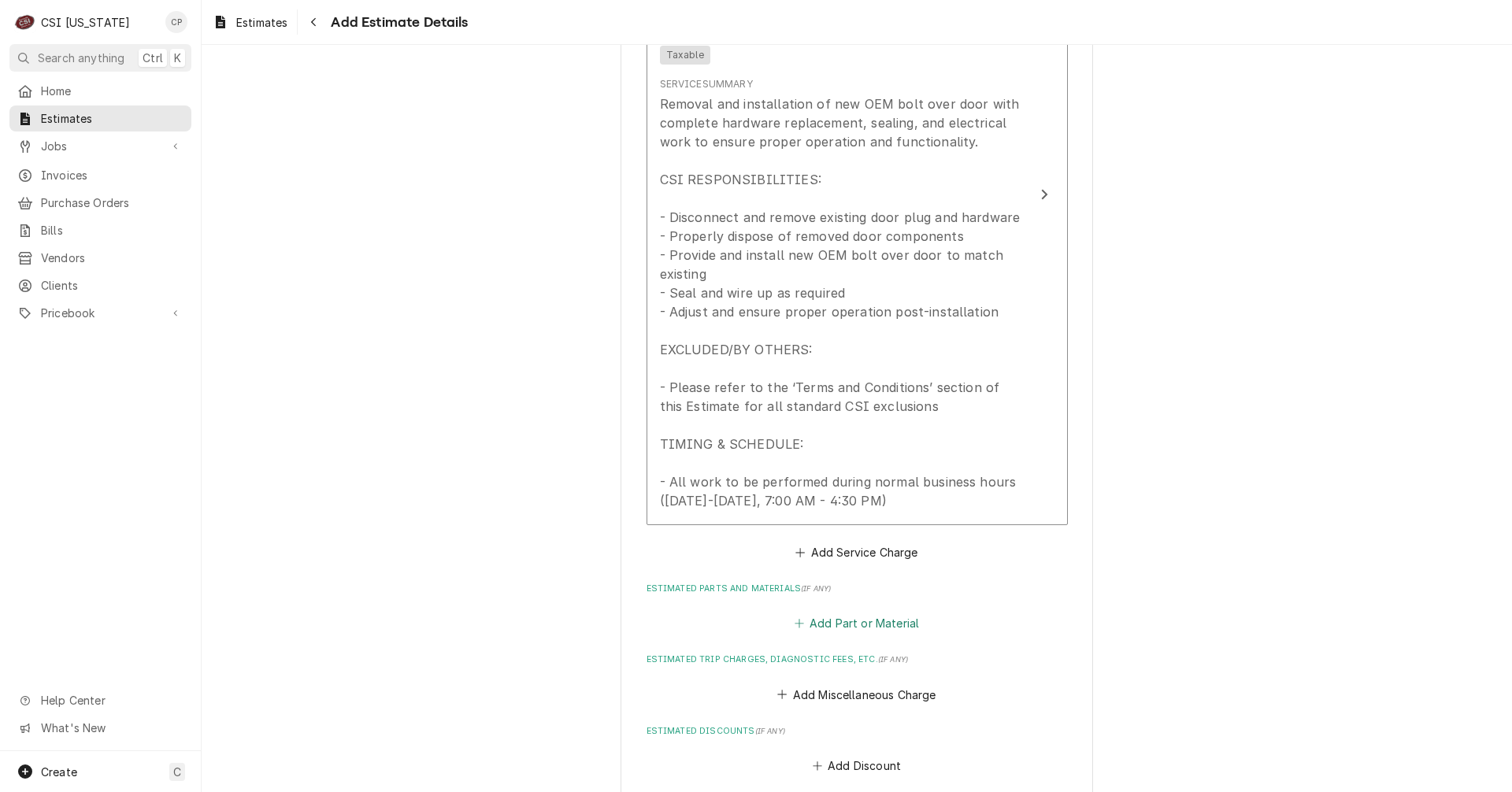
click at [857, 621] on button "Add Part or Material" at bounding box center [856, 623] width 130 height 22
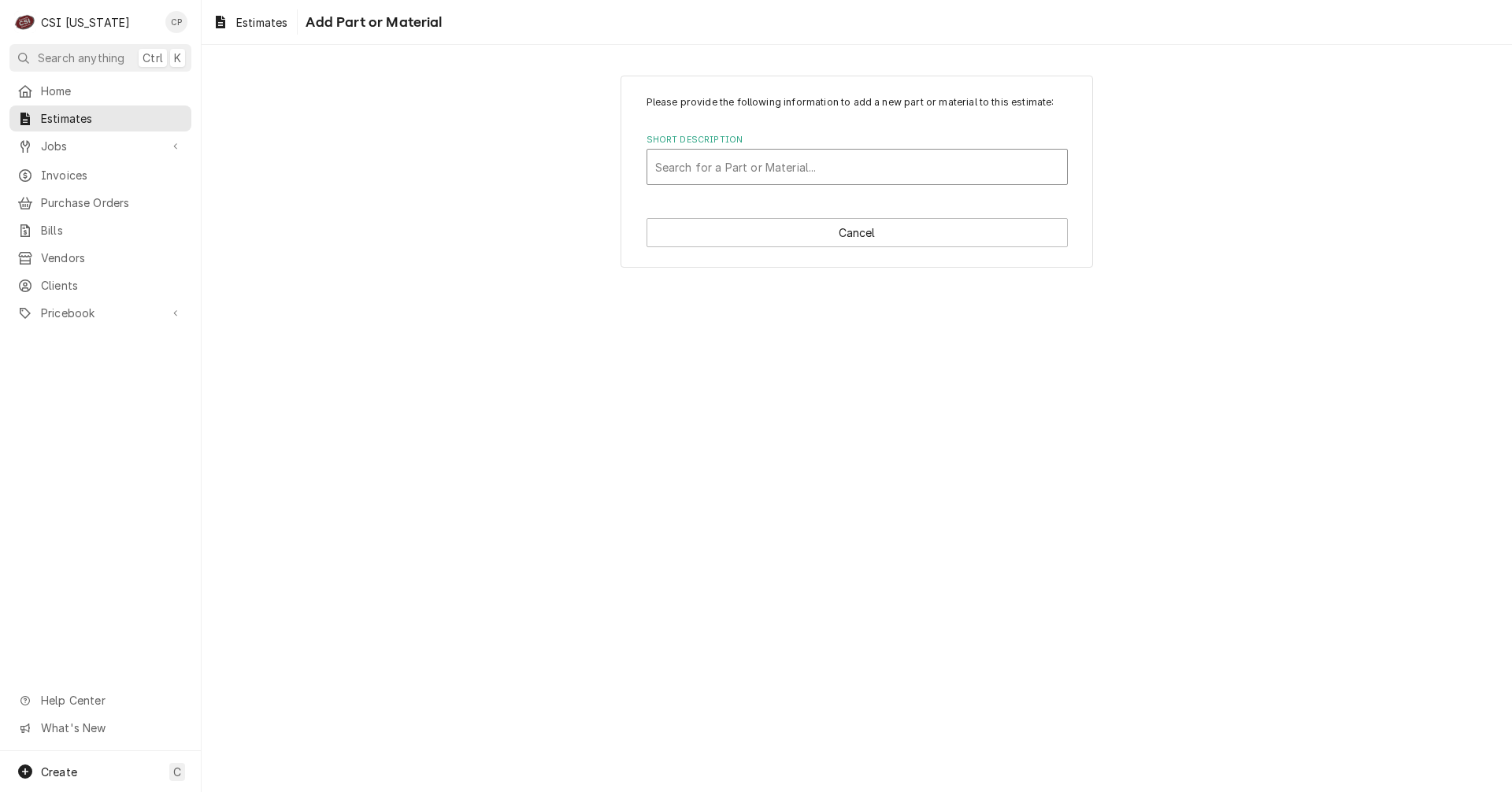
click at [744, 171] on div "Short Description" at bounding box center [858, 167] width 404 height 29
drag, startPoint x: 716, startPoint y: 172, endPoint x: 618, endPoint y: 163, distance: 98.4
click at [618, 163] on div "Please provide the following information to add a new part or material to this …" at bounding box center [856, 171] width 1310 height 220
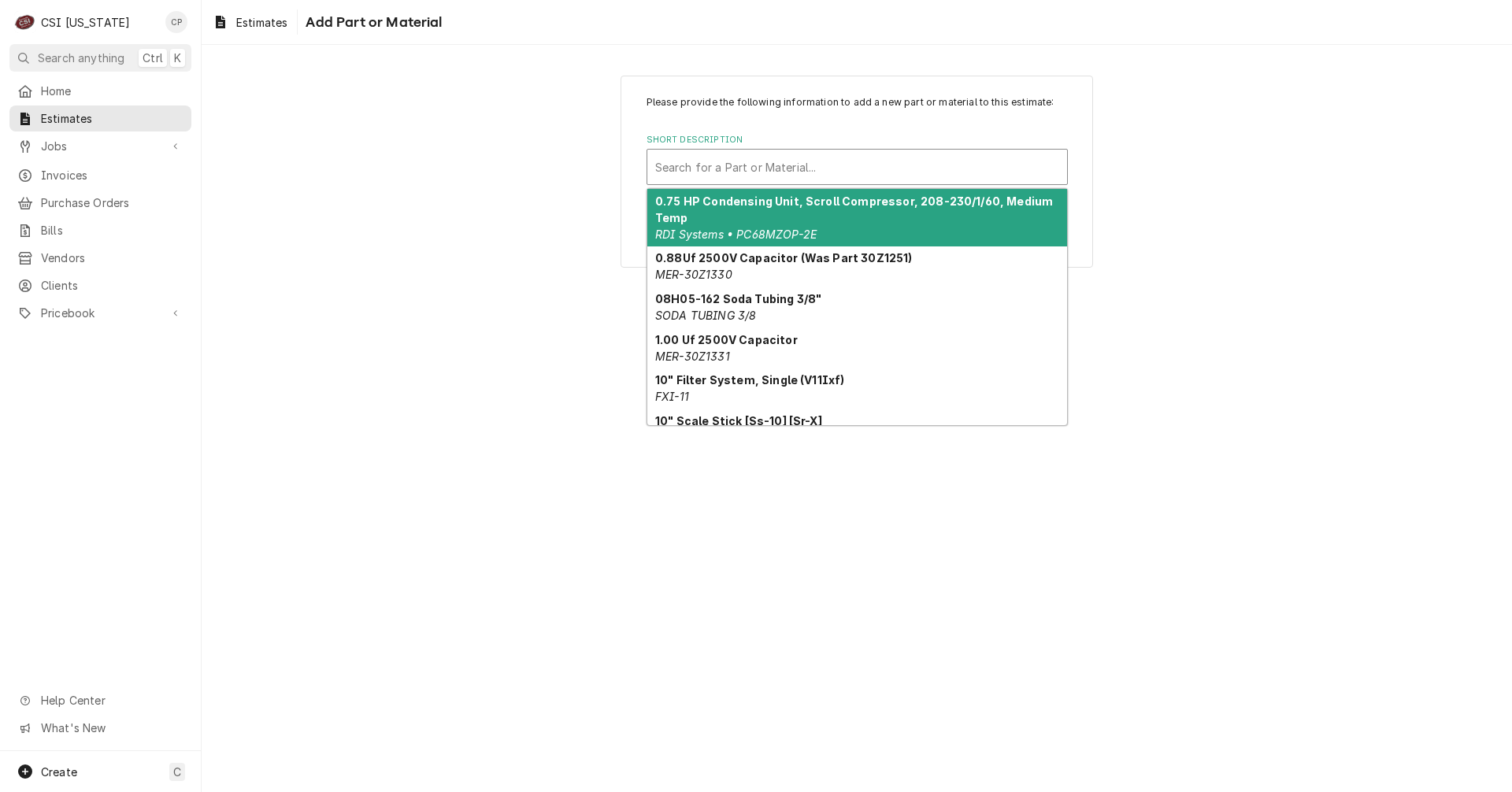
click at [691, 169] on div "Short Description" at bounding box center [858, 167] width 404 height 29
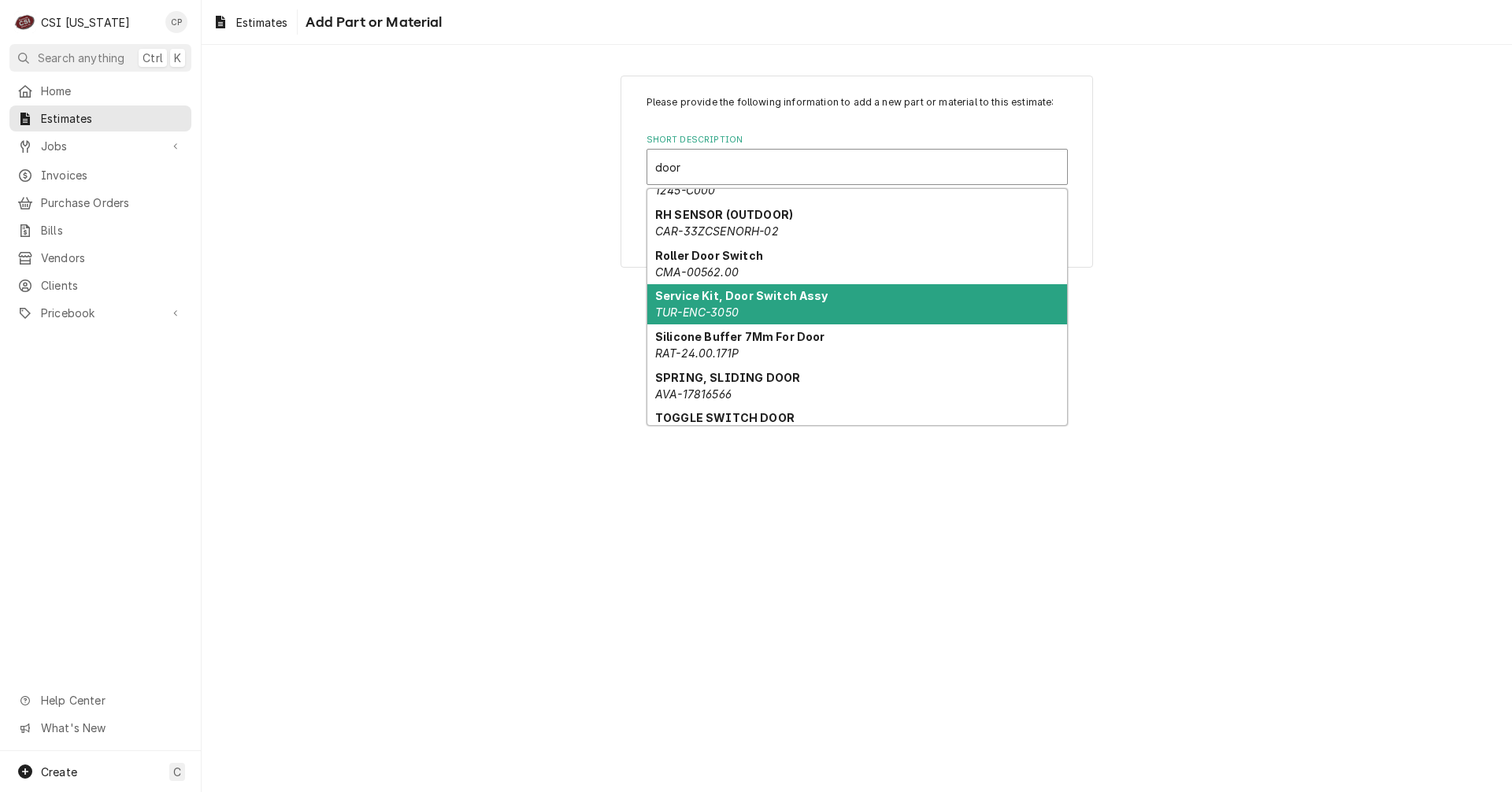
scroll to position [3244, 0]
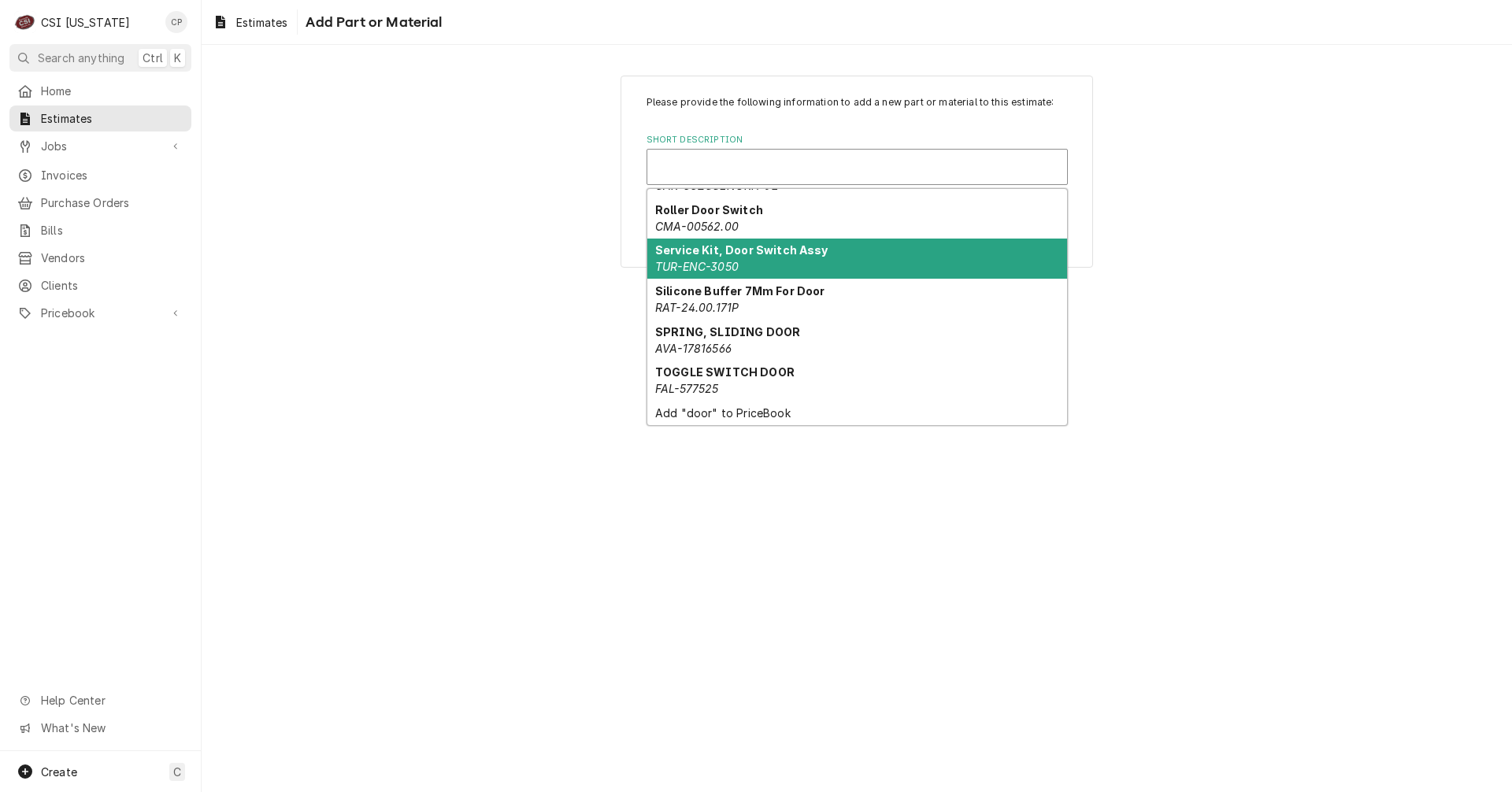
click at [539, 248] on div "Please provide the following information to add a new part or material to this …" at bounding box center [856, 171] width 1310 height 220
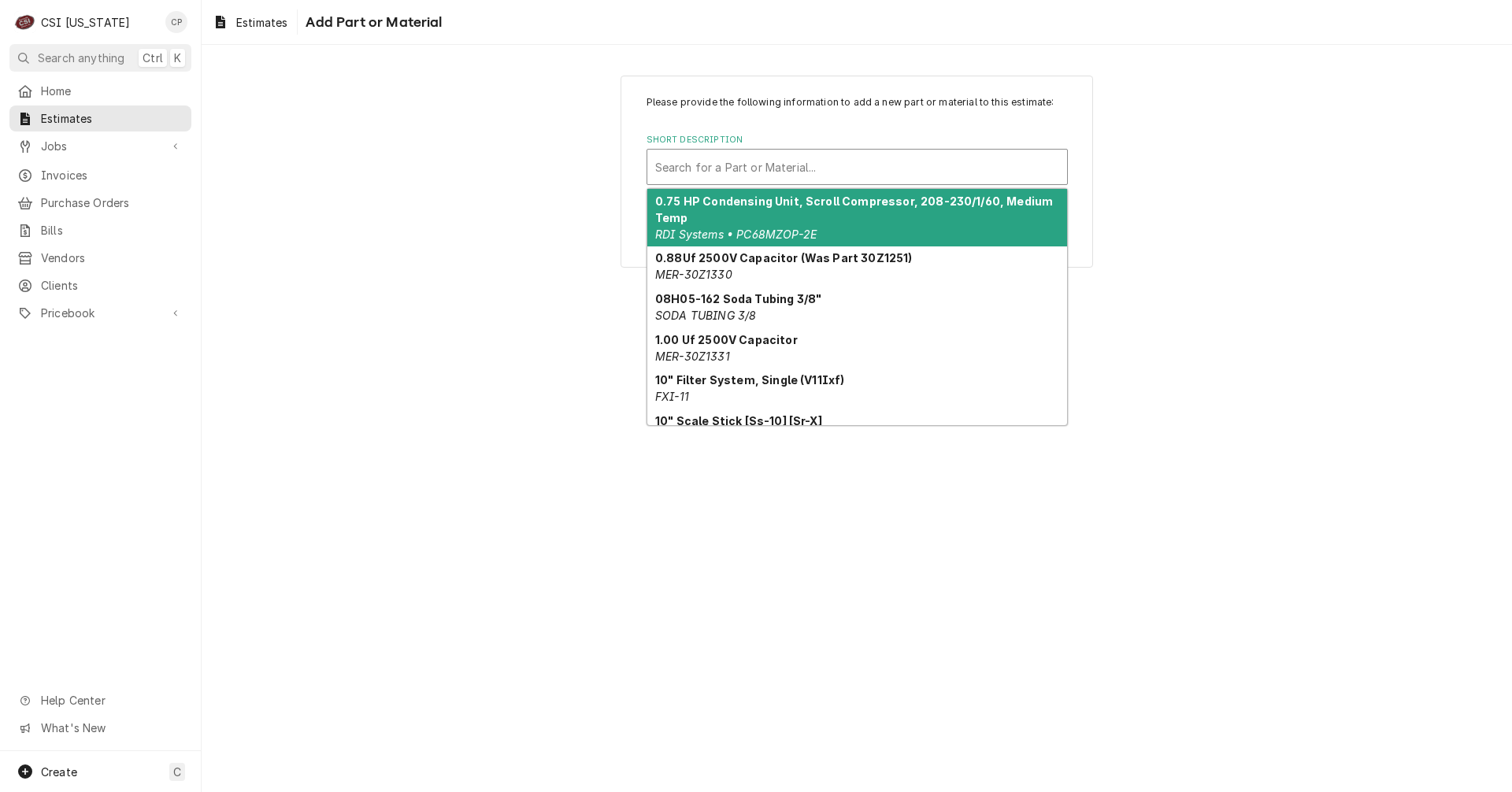
click at [701, 169] on div "Short Description" at bounding box center [858, 167] width 404 height 29
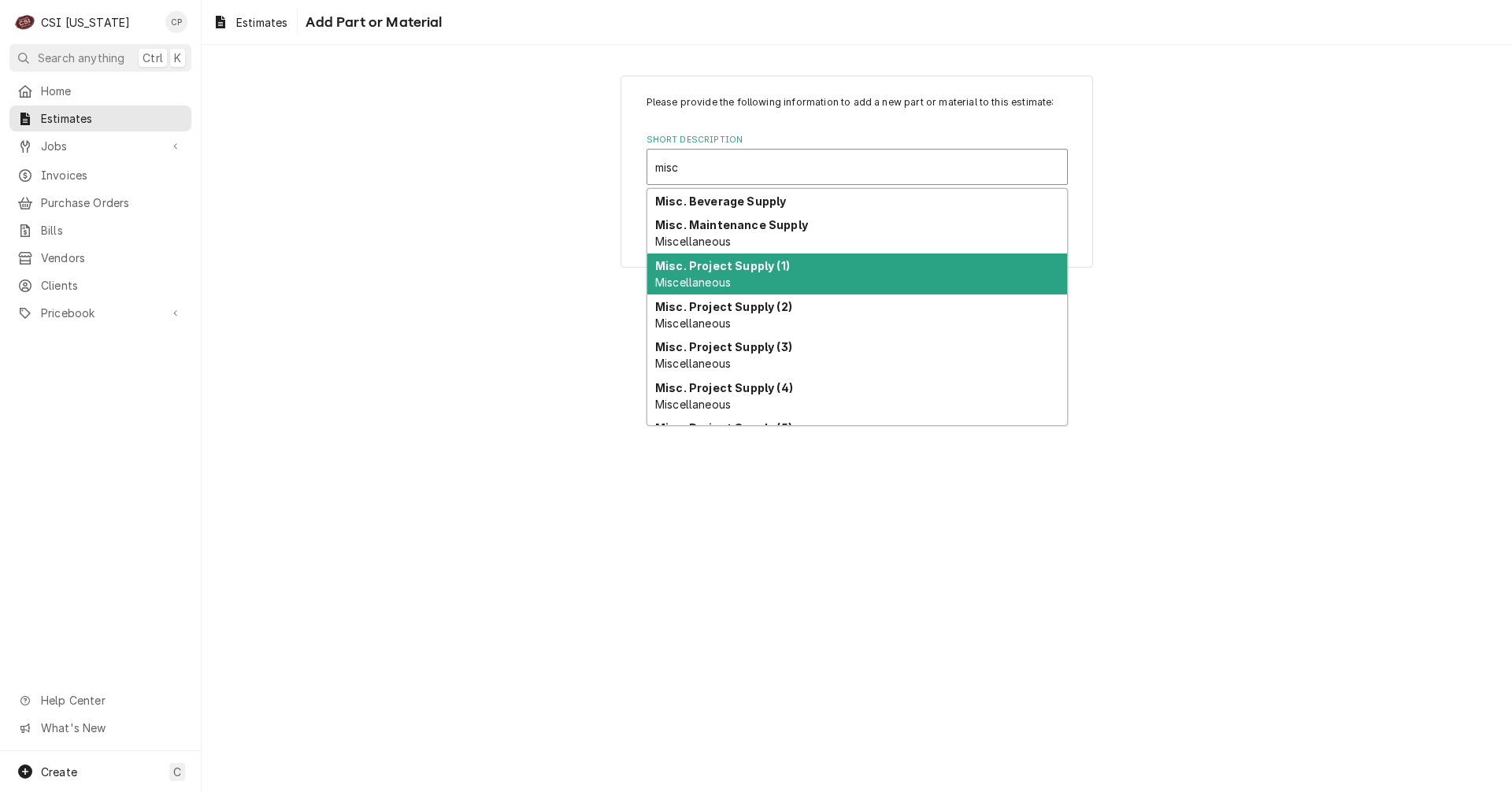
click at [739, 270] on strong "Misc. Project Supply (1)" at bounding box center [723, 266] width 135 height 13
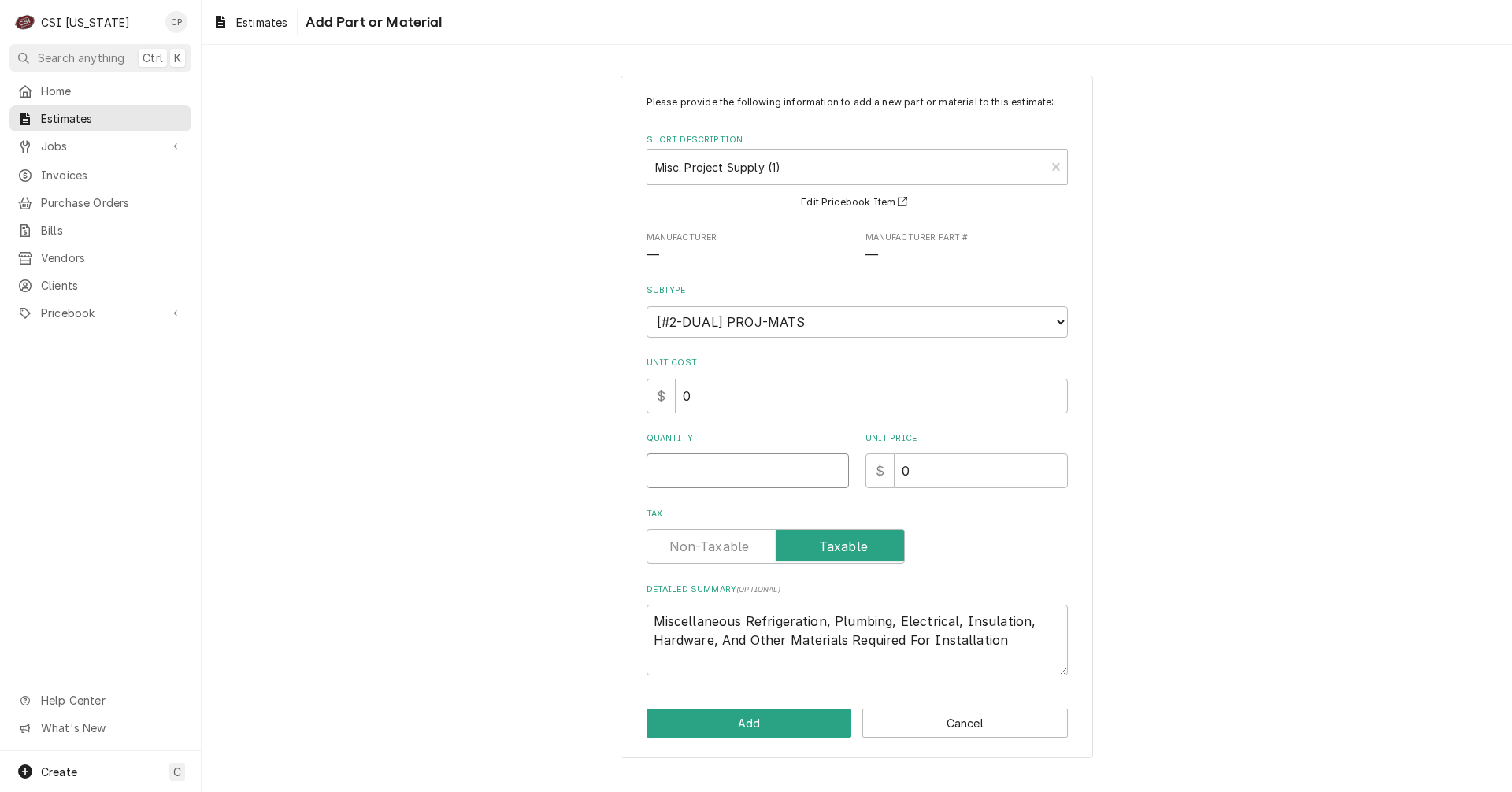
click at [722, 477] on input "Quantity" at bounding box center [747, 470] width 202 height 35
drag, startPoint x: 655, startPoint y: 619, endPoint x: 1028, endPoint y: 668, distance: 376.2
click at [1028, 668] on textarea "Miscellaneous Refrigeration, Plumbing, Electrical, Insulation, Hardware, And Ot…" at bounding box center [857, 640] width 421 height 71
click at [902, 627] on textarea "Detailed Summary ( optional )" at bounding box center [857, 640] width 421 height 71
click at [906, 615] on textarea "Detailed Summary ( optional )" at bounding box center [857, 640] width 421 height 71
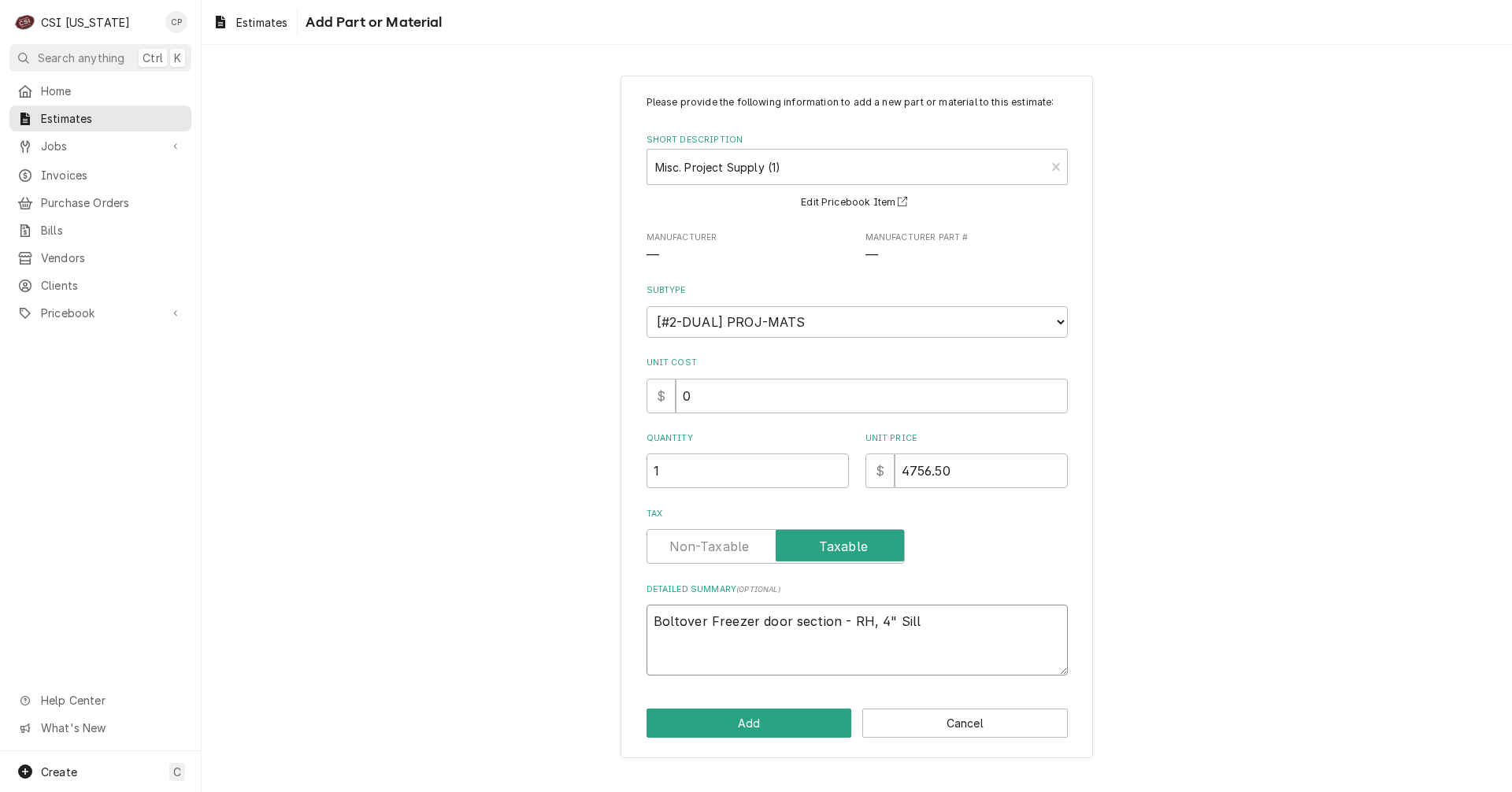
click at [676, 627] on textarea "Boltover Freezer door section - RH, 4" Sill" at bounding box center [857, 640] width 421 height 71
click at [725, 640] on textarea "Bolt-over Freezer door section - RH, 4" Sill" at bounding box center [857, 640] width 421 height 71
click at [863, 621] on textarea "Bolt-over Freezer door section - RH, 4" Sill" at bounding box center [857, 640] width 421 height 71
click at [985, 617] on textarea "Bolt-over Freezer door section - Right Hinge, 4" Sill" at bounding box center [857, 640] width 421 height 71
click at [75, 148] on span "Jobs" at bounding box center [100, 147] width 119 height 17
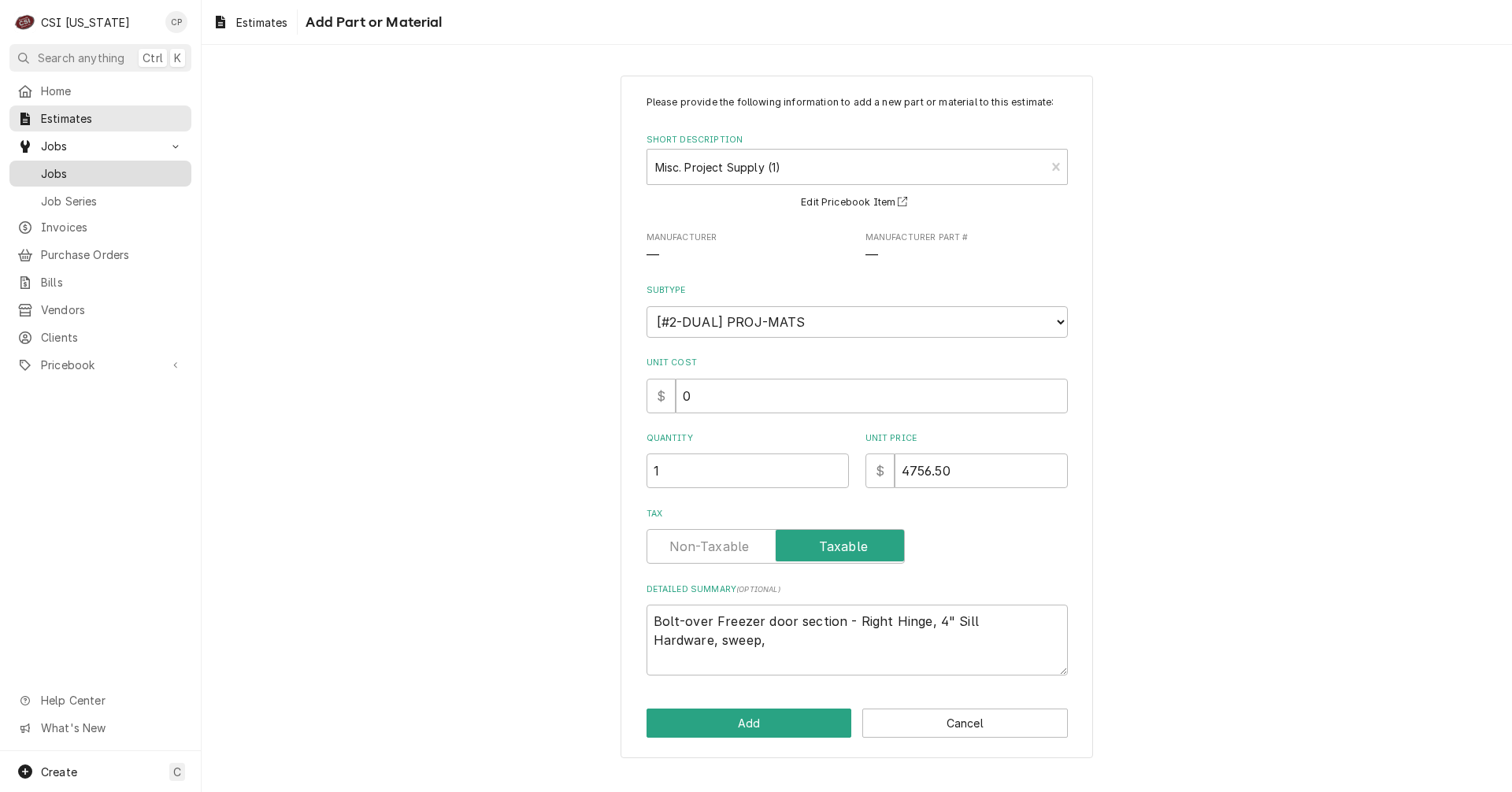
click at [77, 177] on div "Jobs" at bounding box center [100, 173] width 175 height 19
click at [794, 650] on textarea "Bolt-over Freezer door section - Right Hinge, 4" Sill Hardware, sweep," at bounding box center [857, 640] width 421 height 71
click at [790, 639] on textarea "Bolt-over Freezer door section - Right Hinge, 4" Sill Hardware, sweep," at bounding box center [857, 640] width 421 height 71
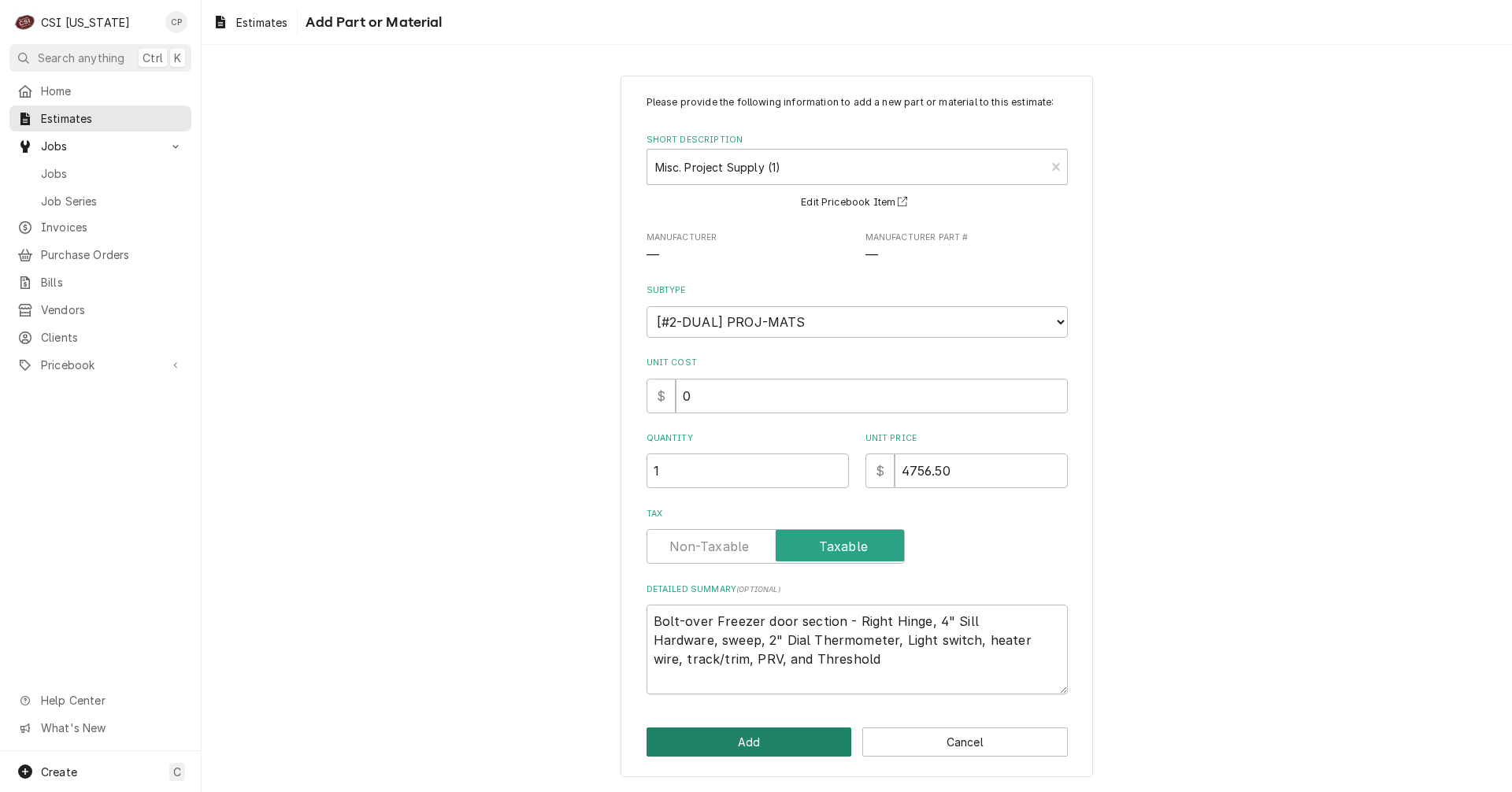
click at [777, 734] on button "Add" at bounding box center [749, 742] width 206 height 29
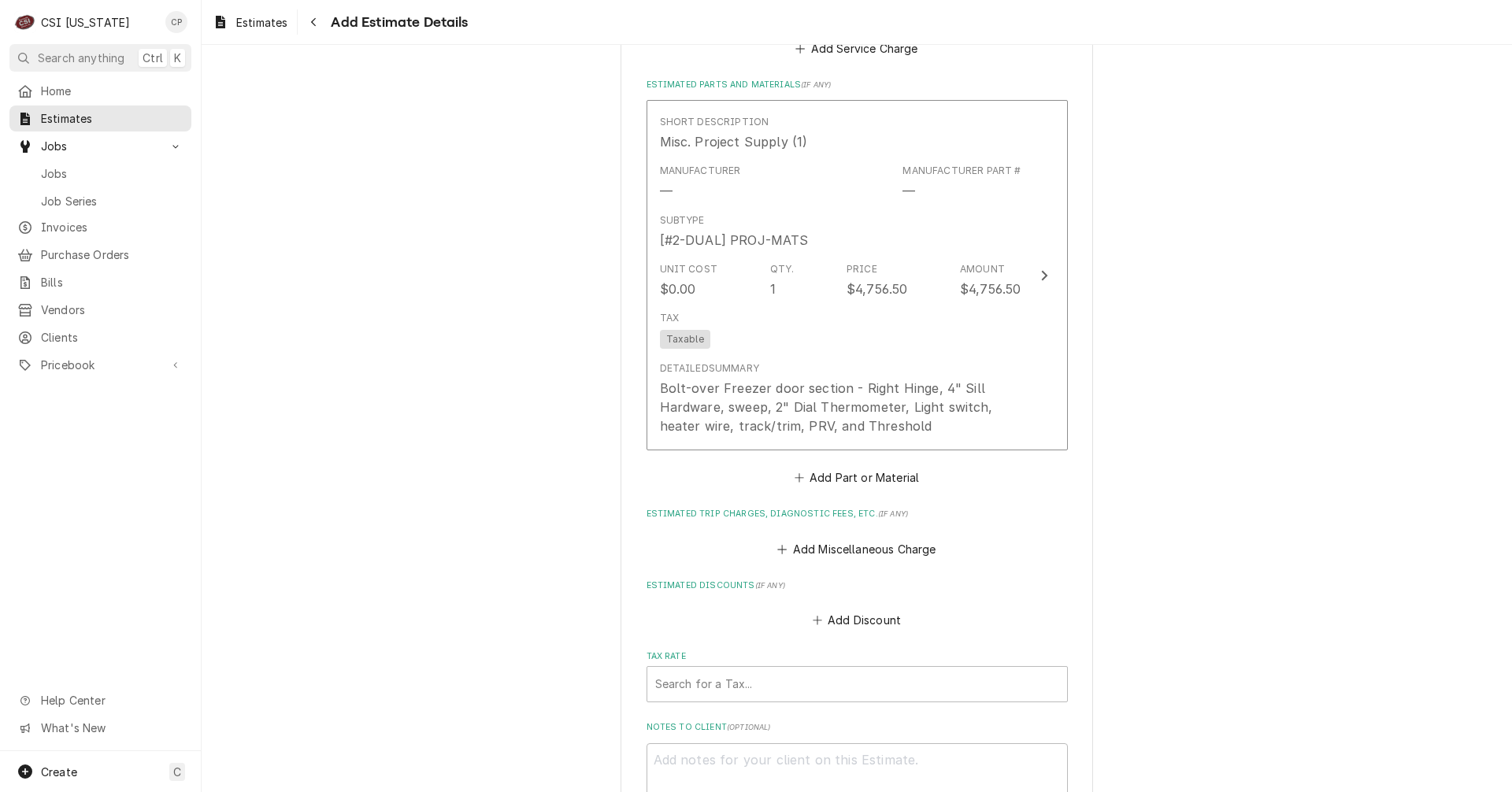
scroll to position [2374, 0]
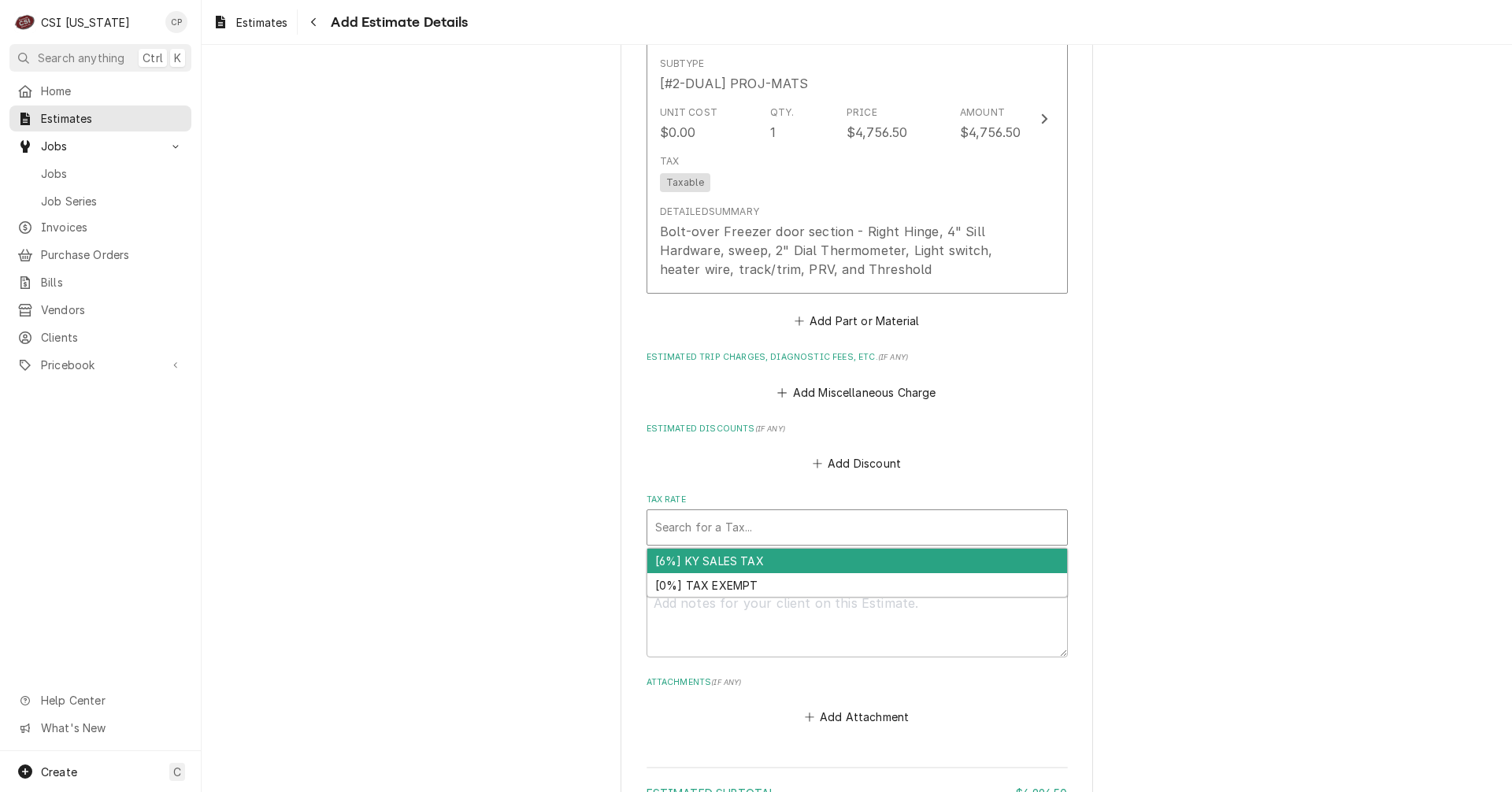
click at [744, 526] on div "Tax Rate" at bounding box center [858, 527] width 404 height 29
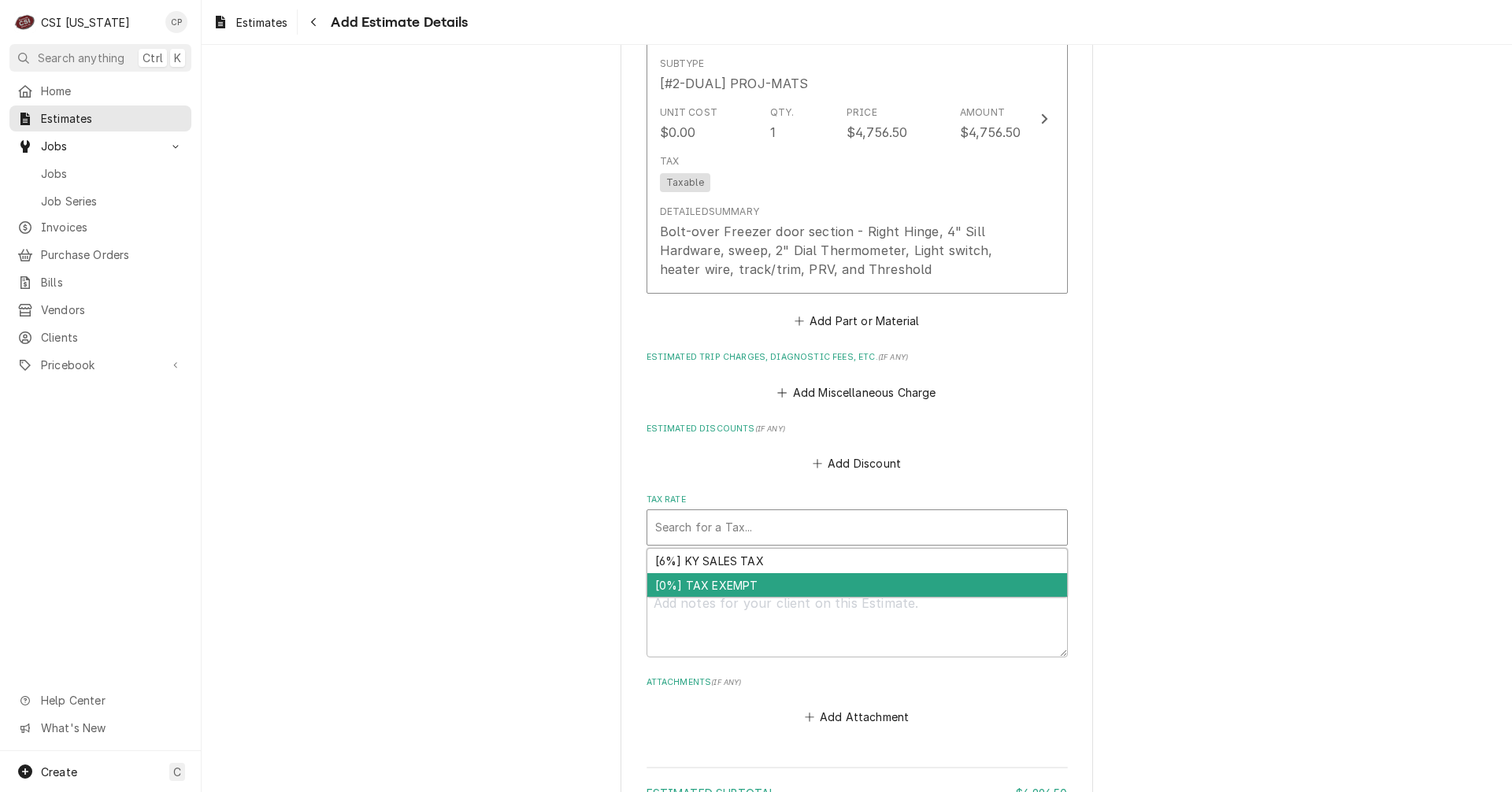
click at [727, 590] on div "[0%] TAX EXEMPT" at bounding box center [857, 585] width 419 height 24
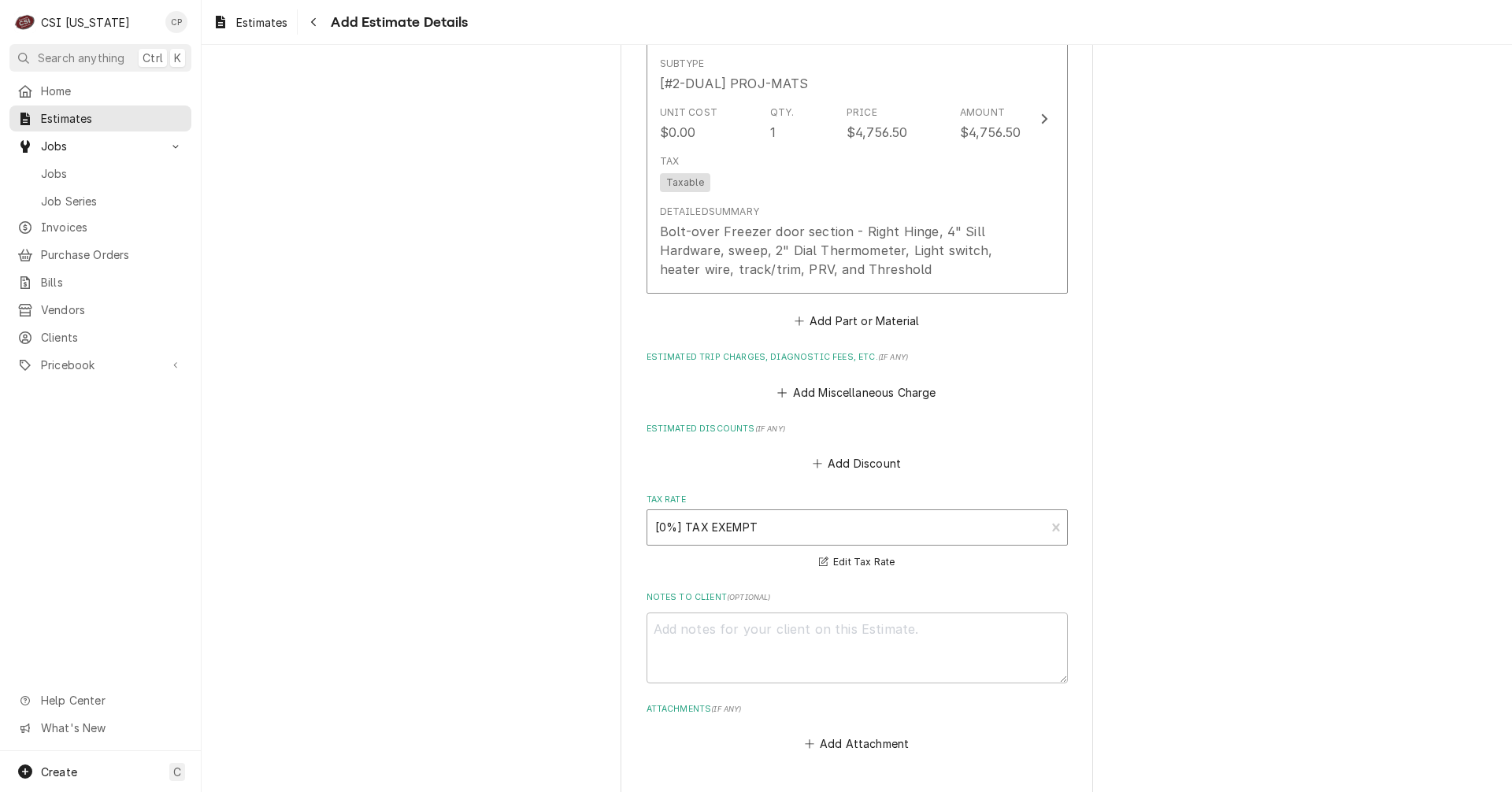
click at [761, 519] on div "Tax Rate" at bounding box center [847, 527] width 382 height 29
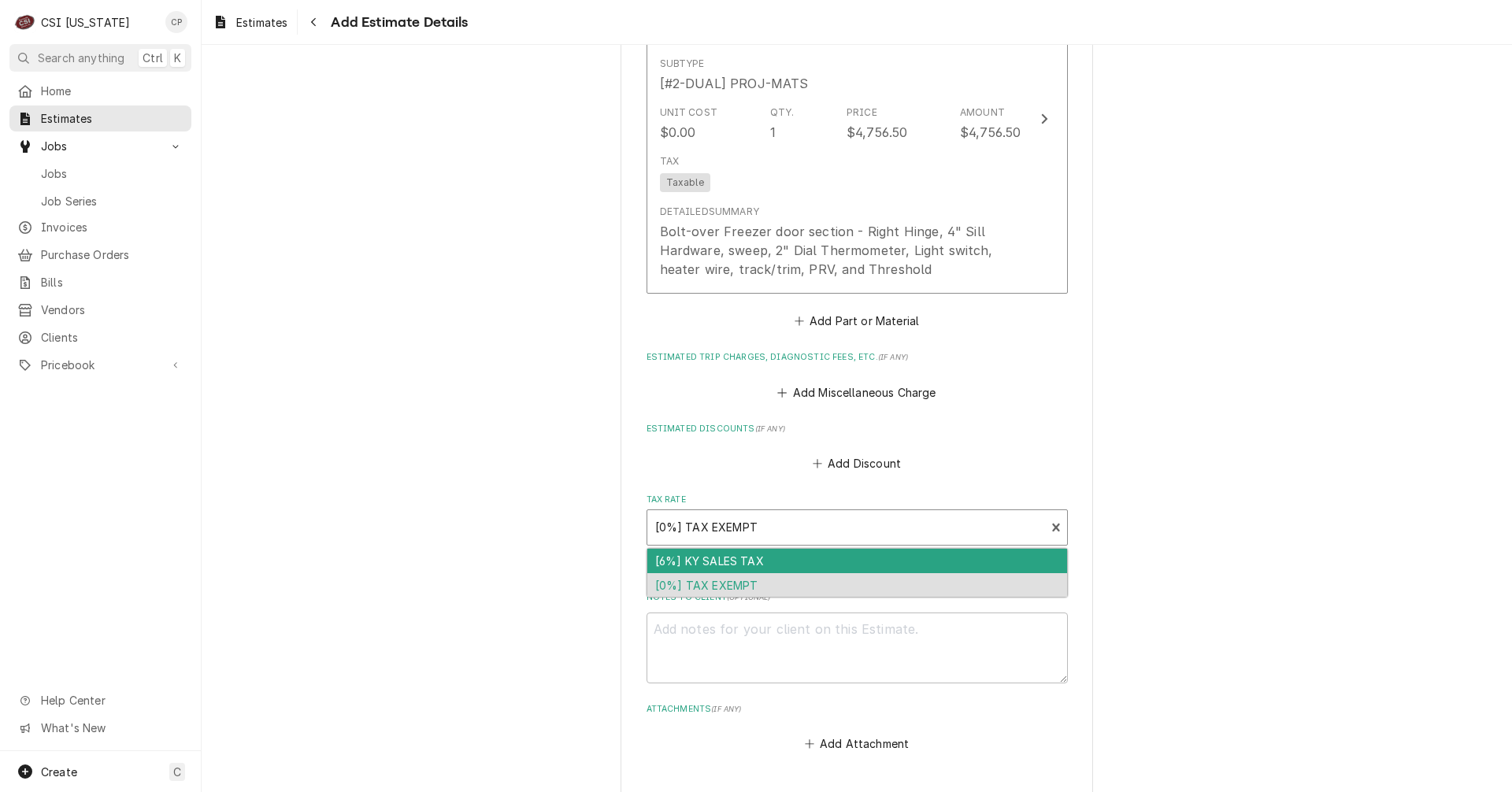
click at [742, 561] on div "[6%] KY SALES TAX" at bounding box center [857, 561] width 419 height 24
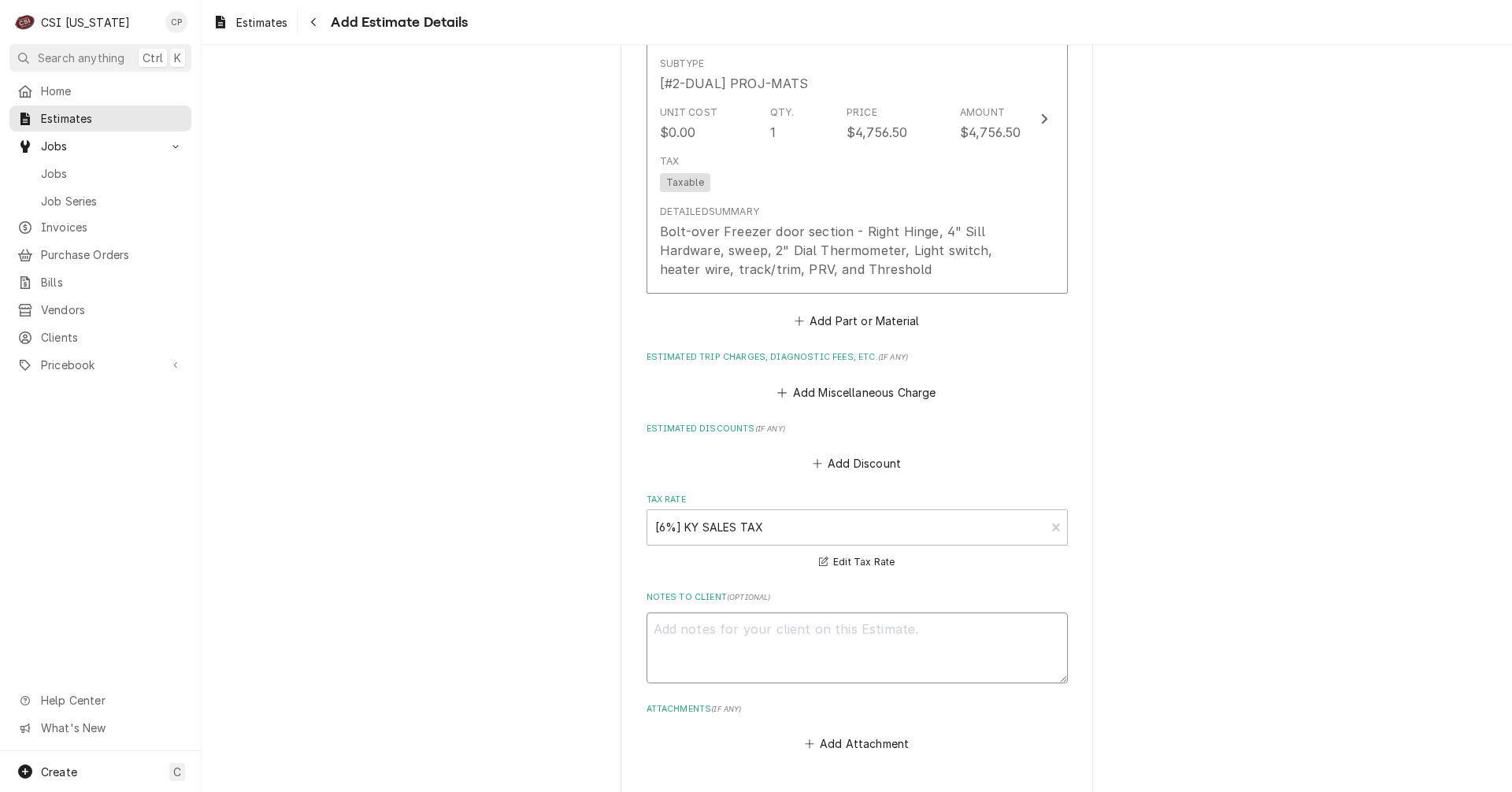
click at [707, 635] on textarea "Notes to Client ( optional )" at bounding box center [857, 648] width 421 height 71
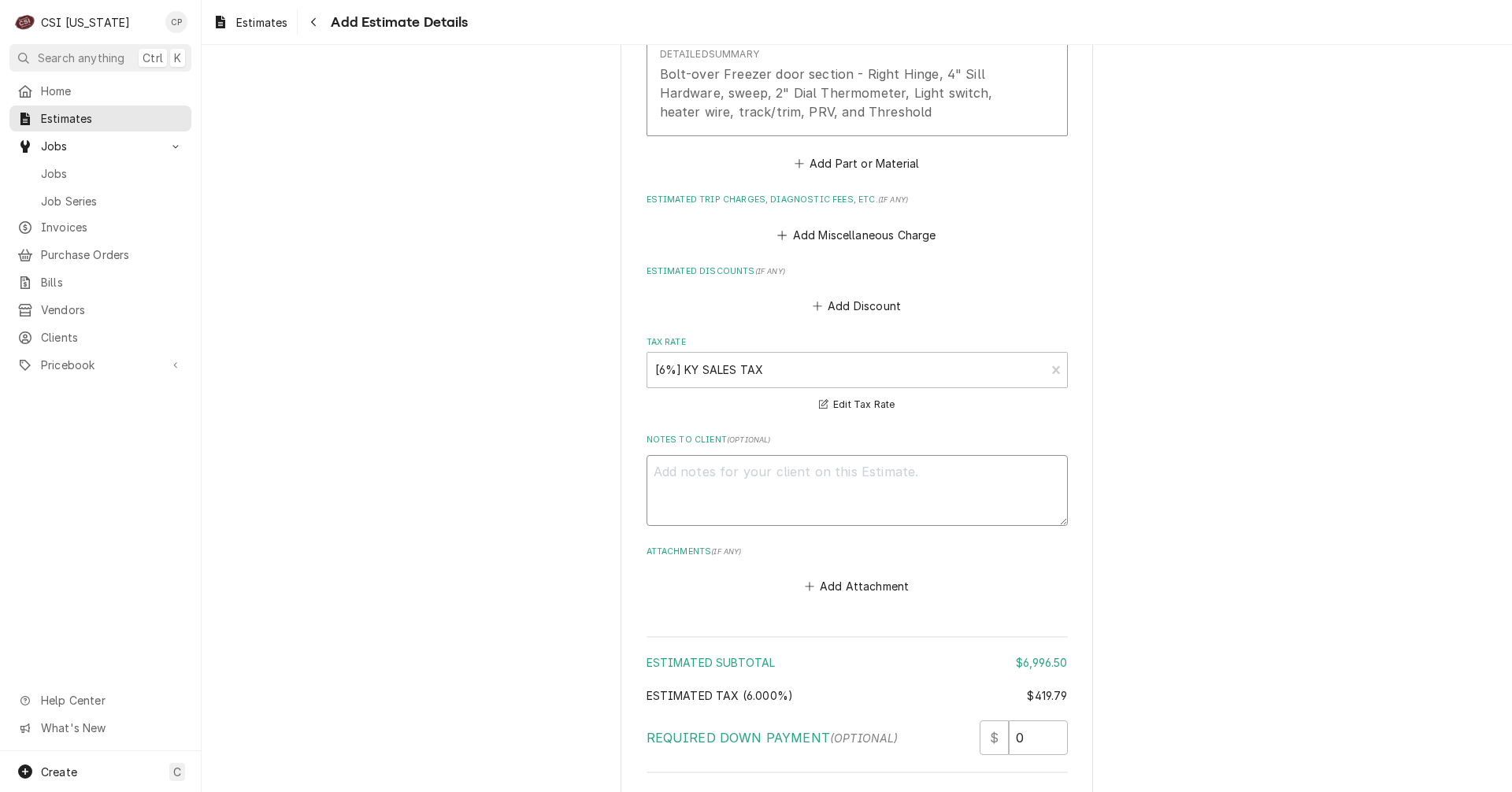
scroll to position [2721, 0]
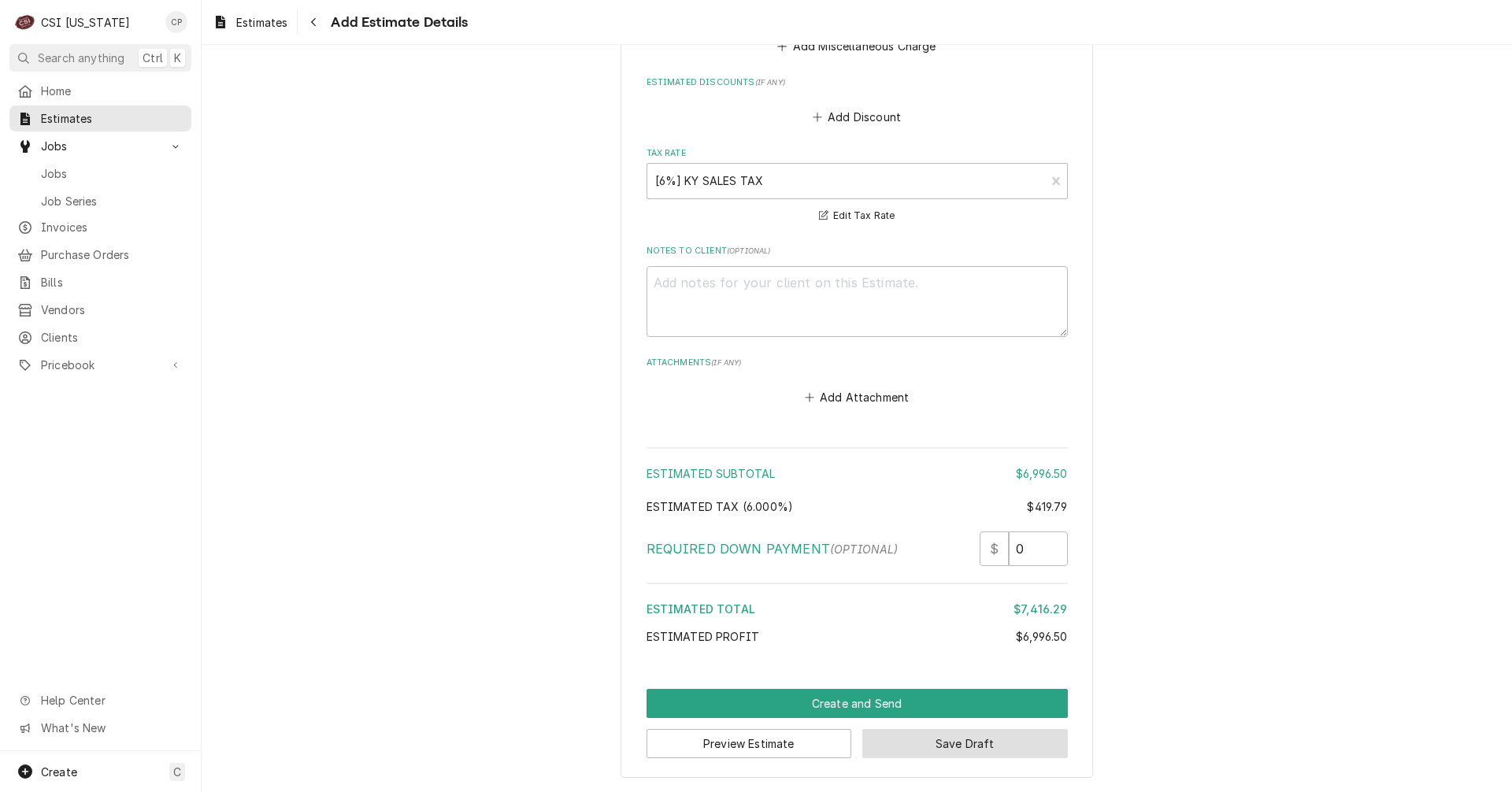
click at [948, 746] on button "Save Draft" at bounding box center [965, 744] width 206 height 29
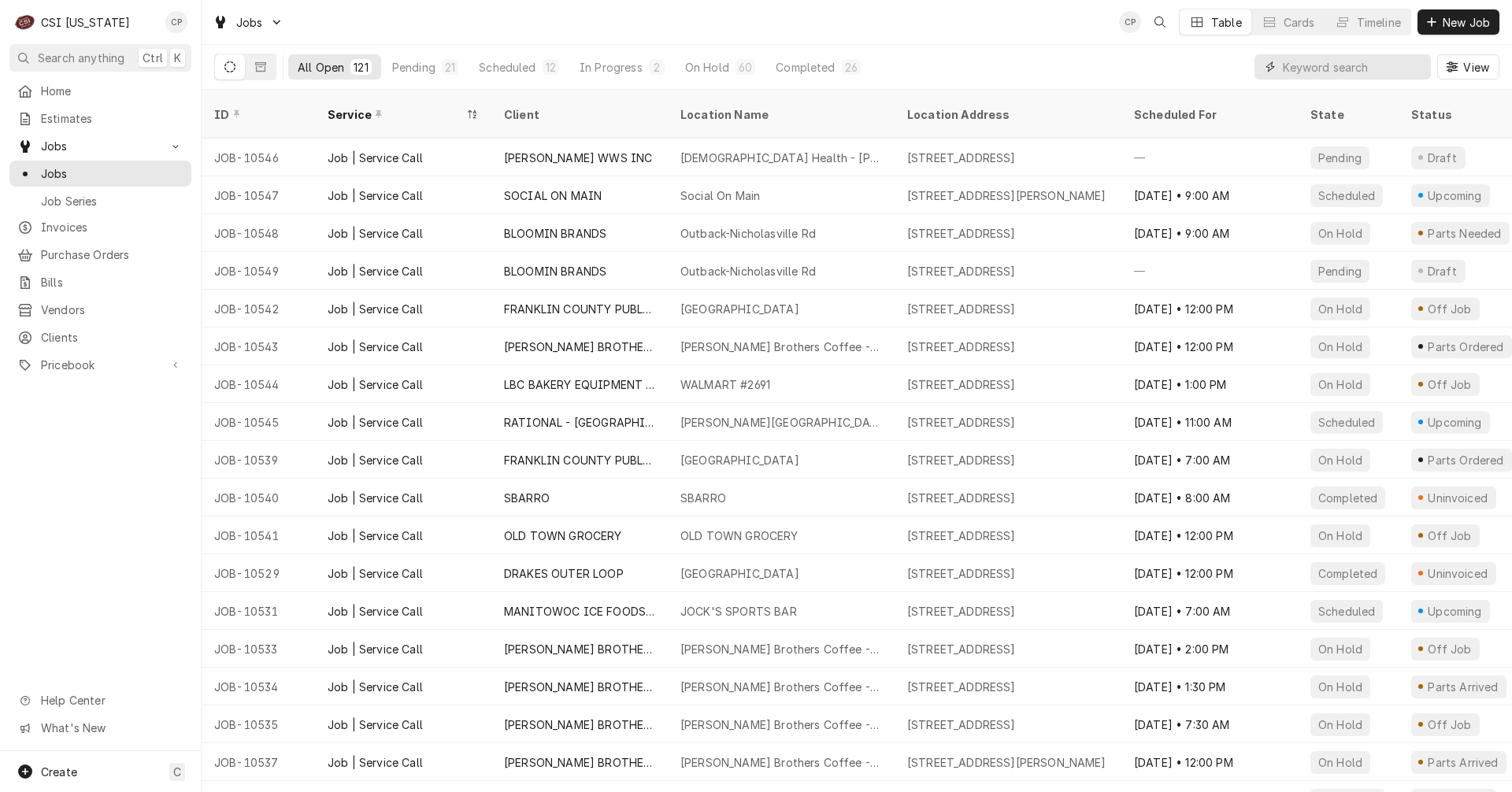
click at [1328, 70] on input "Dynamic Content Wrapper" at bounding box center [1353, 67] width 140 height 25
click at [1337, 67] on input "Dynamic Content Wrapper" at bounding box center [1353, 67] width 140 height 25
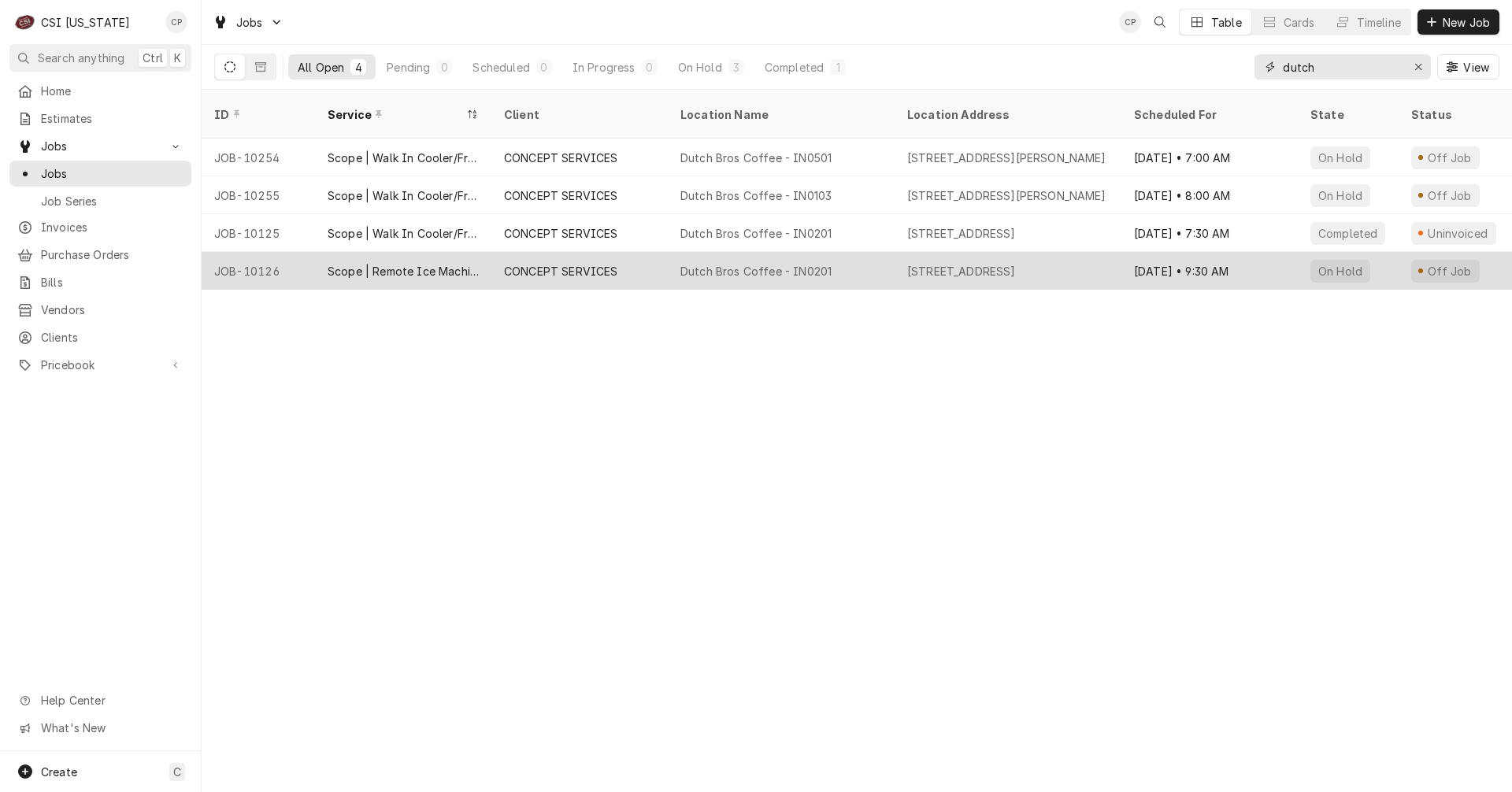
type input "dutch"
click at [735, 263] on div "Dutch Bros Coffee - IN0201" at bounding box center [756, 271] width 151 height 17
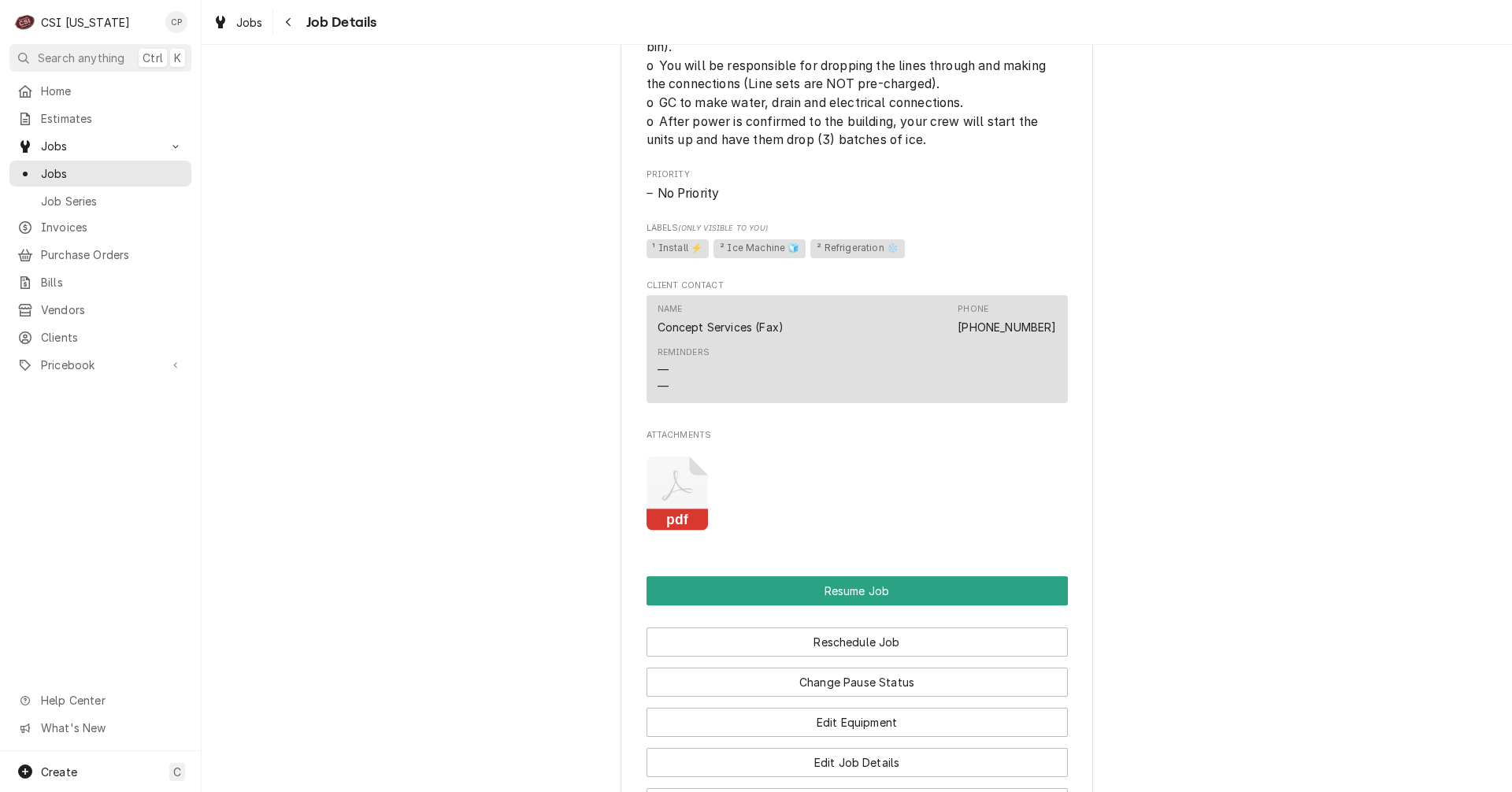
scroll to position [1654, 0]
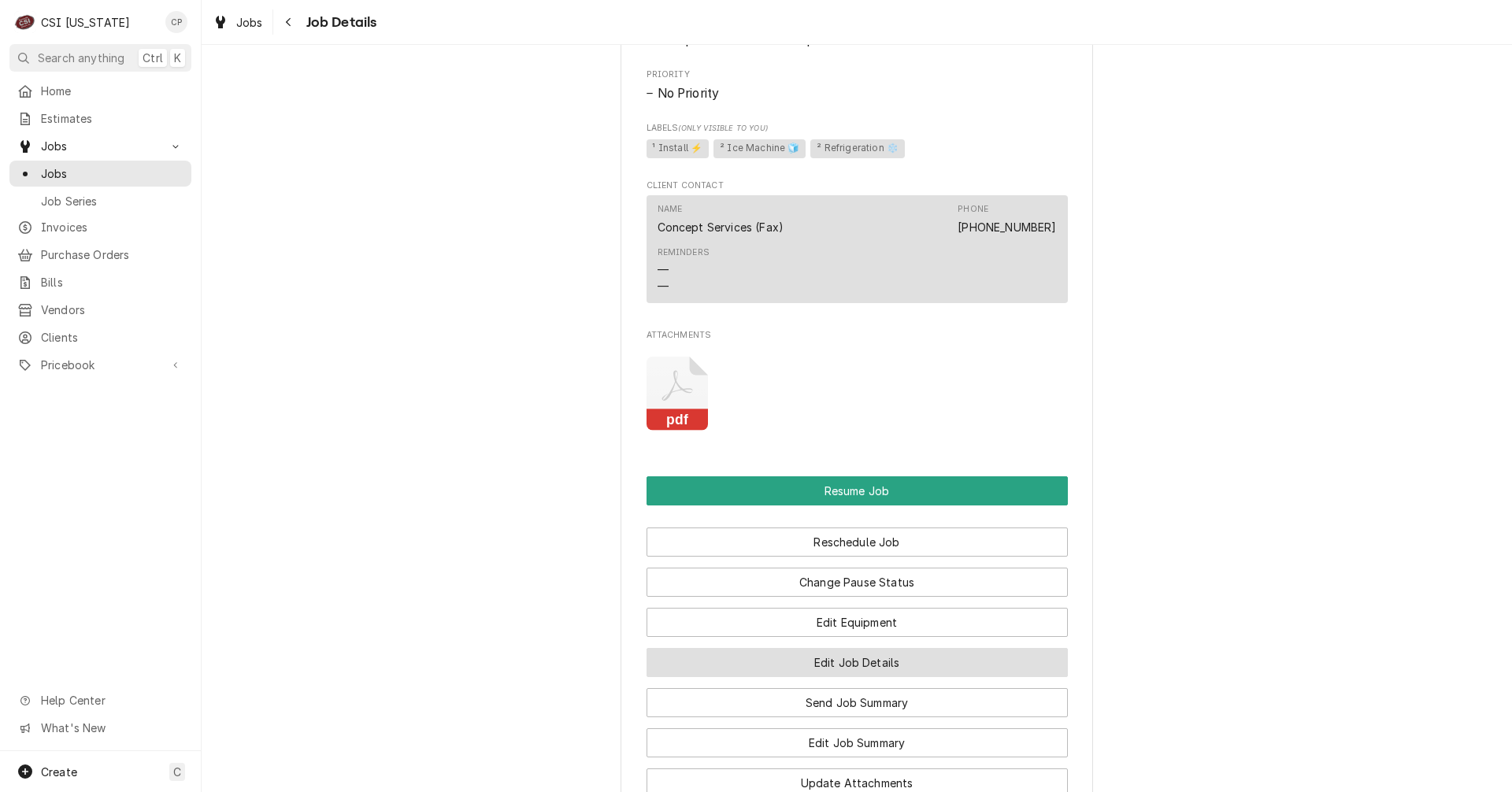
click at [832, 677] on button "Edit Job Details" at bounding box center [857, 662] width 421 height 29
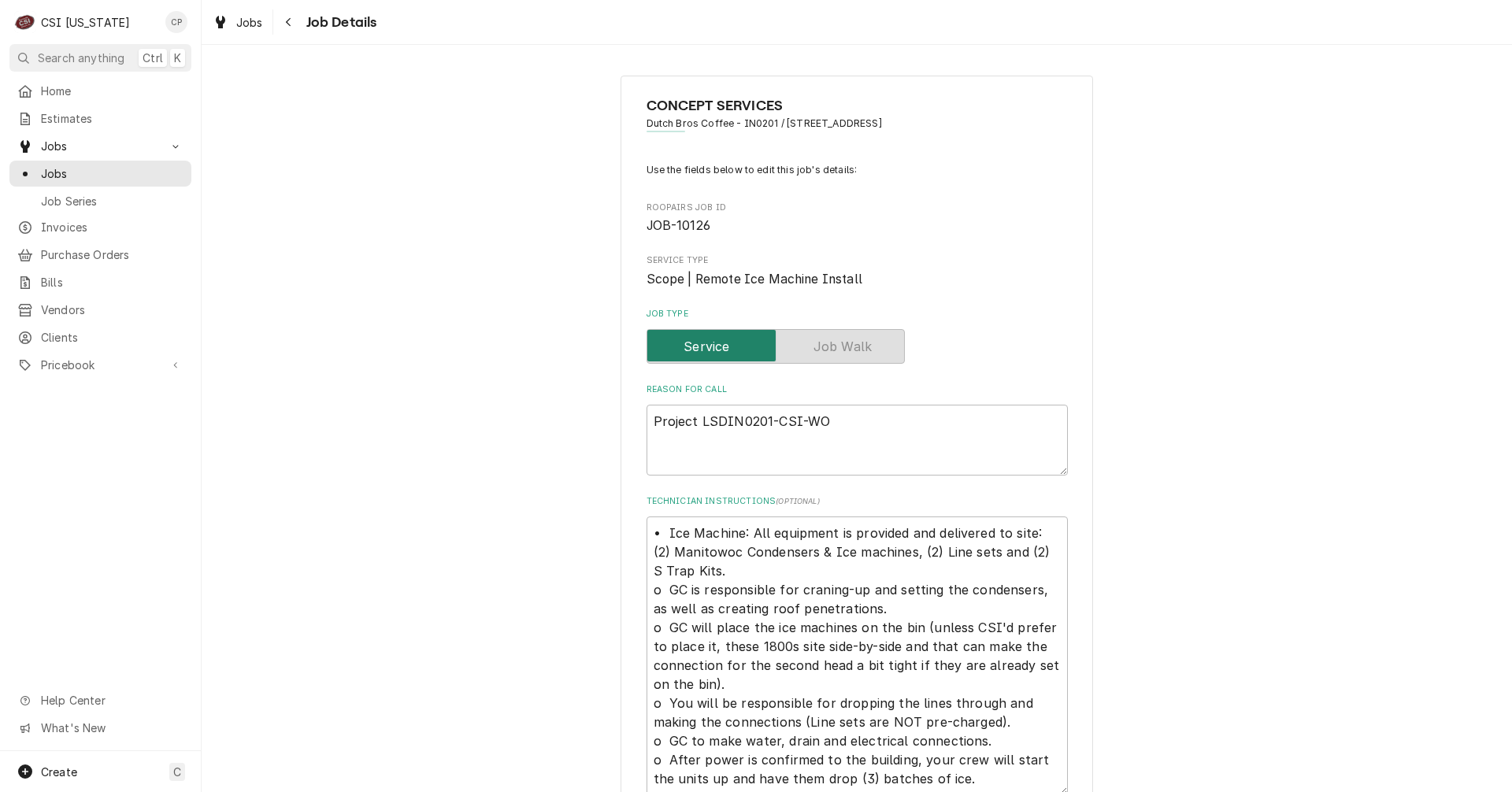
type textarea "x"
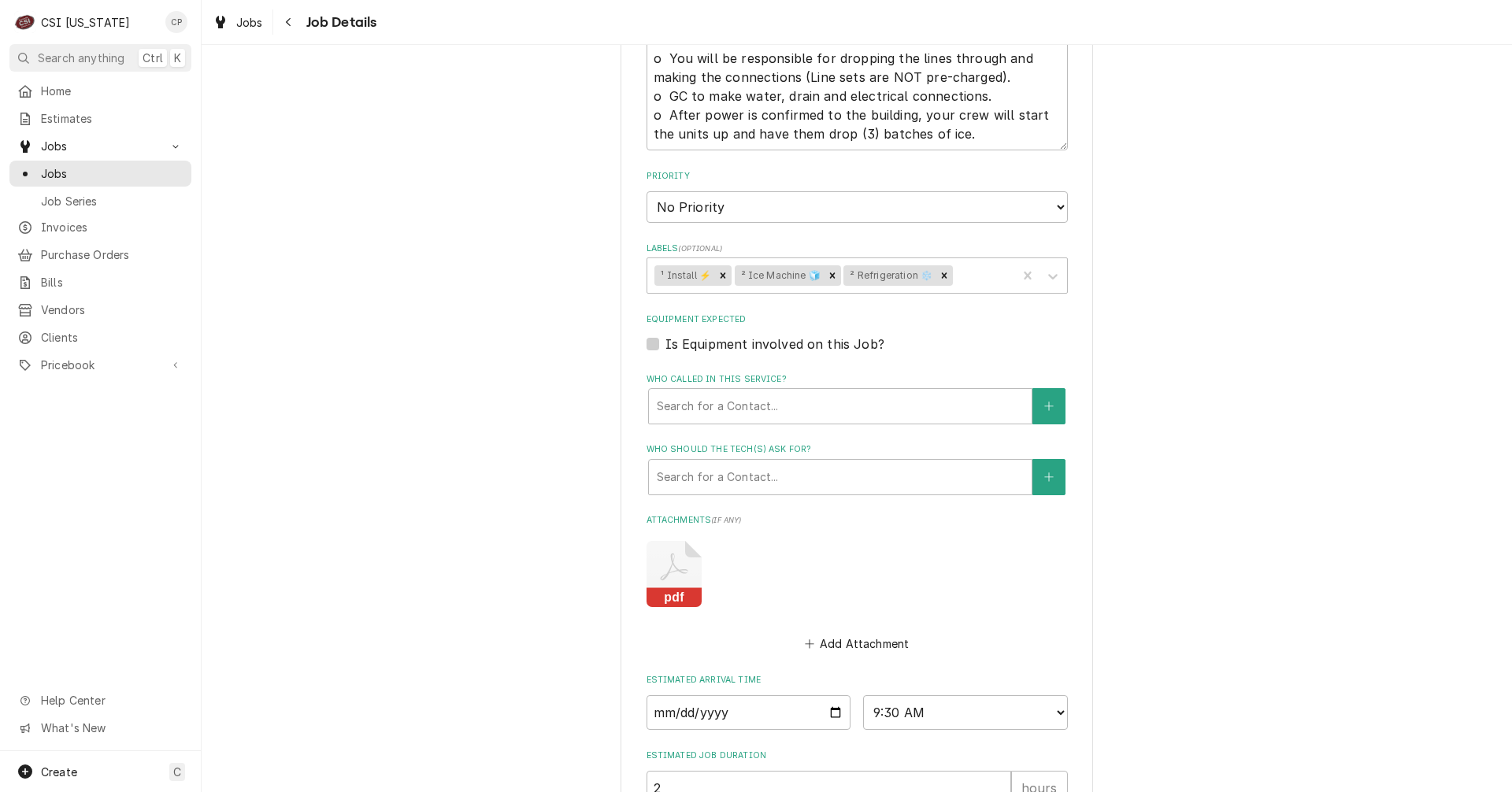
scroll to position [826, 0]
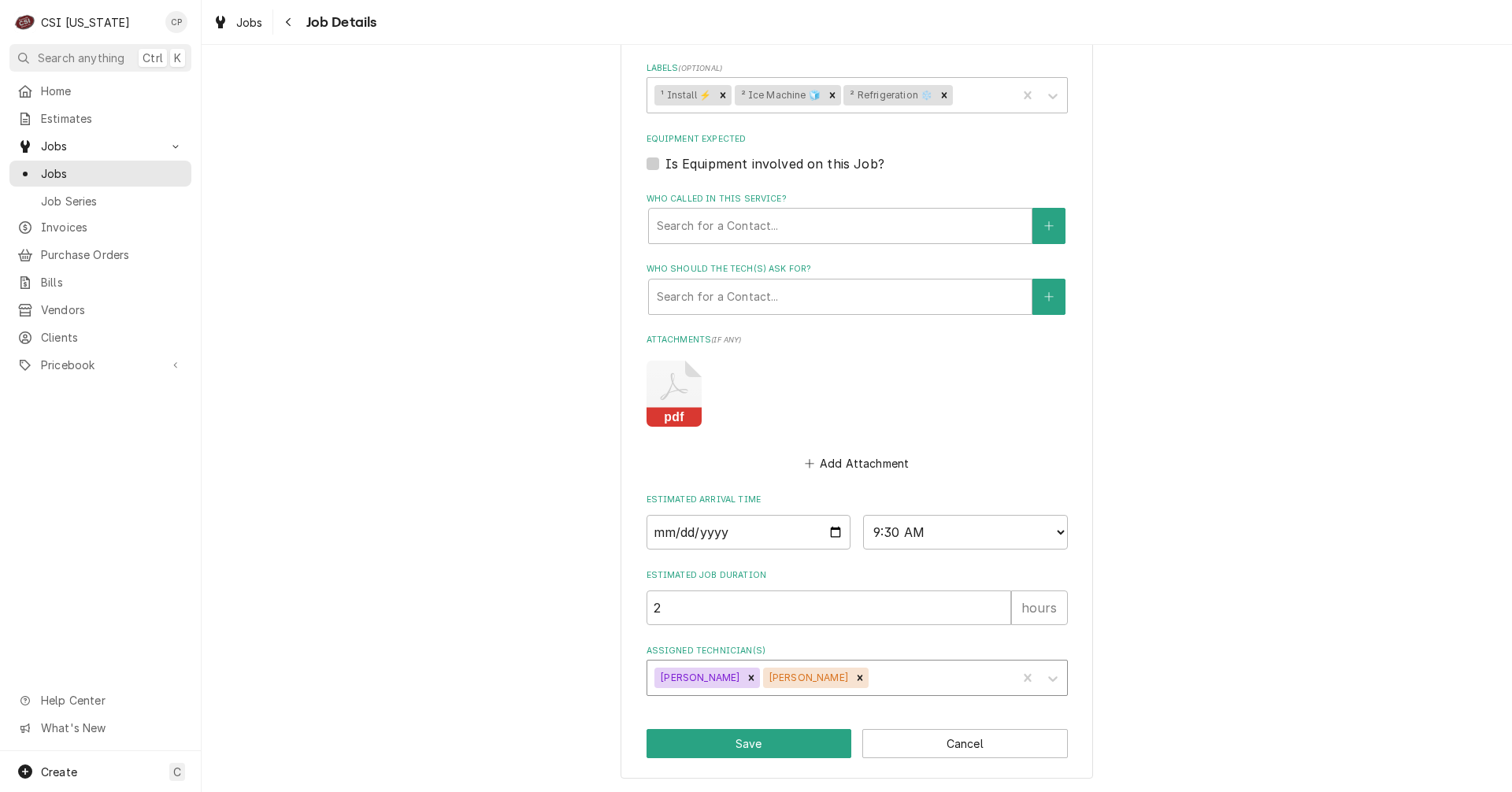
click at [888, 676] on div "Assigned Technician(s)" at bounding box center [941, 678] width 138 height 29
type input "matt"
click at [804, 709] on div "[PERSON_NAME]" at bounding box center [857, 712] width 419 height 24
type textarea "x"
click at [780, 744] on button "Save" at bounding box center [749, 744] width 206 height 29
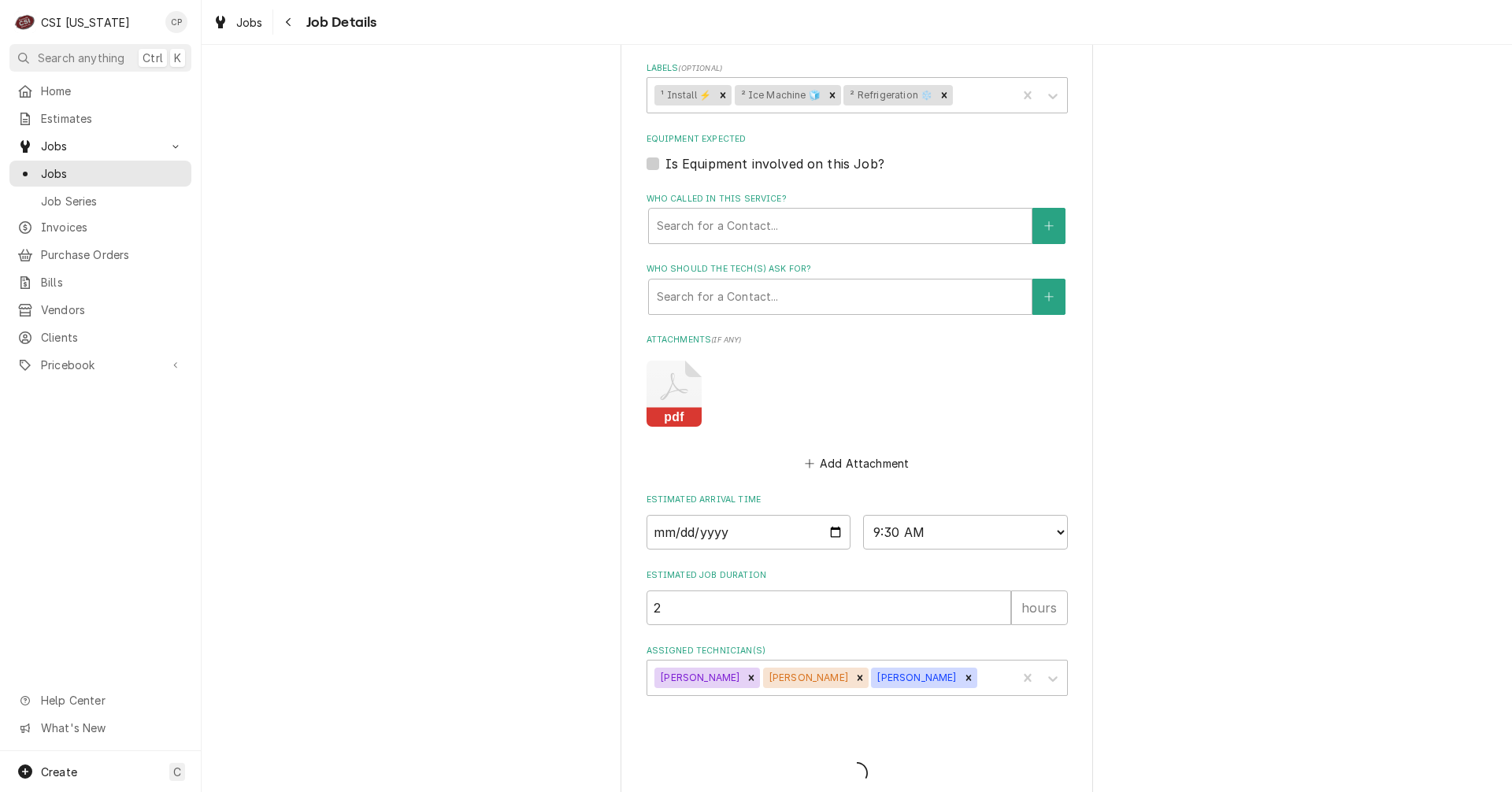
type textarea "x"
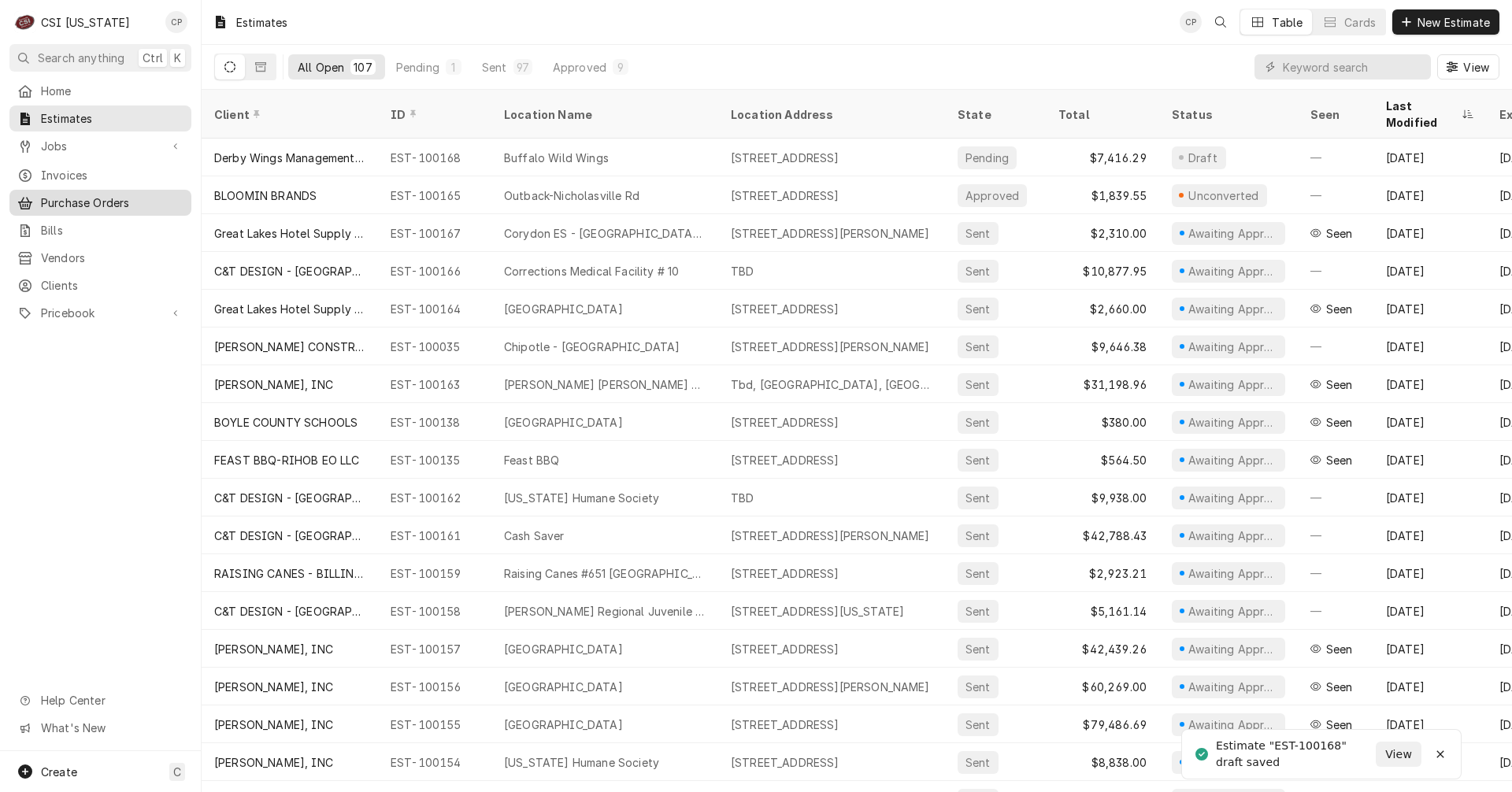
click at [100, 199] on span "Purchase Orders" at bounding box center [112, 203] width 142 height 17
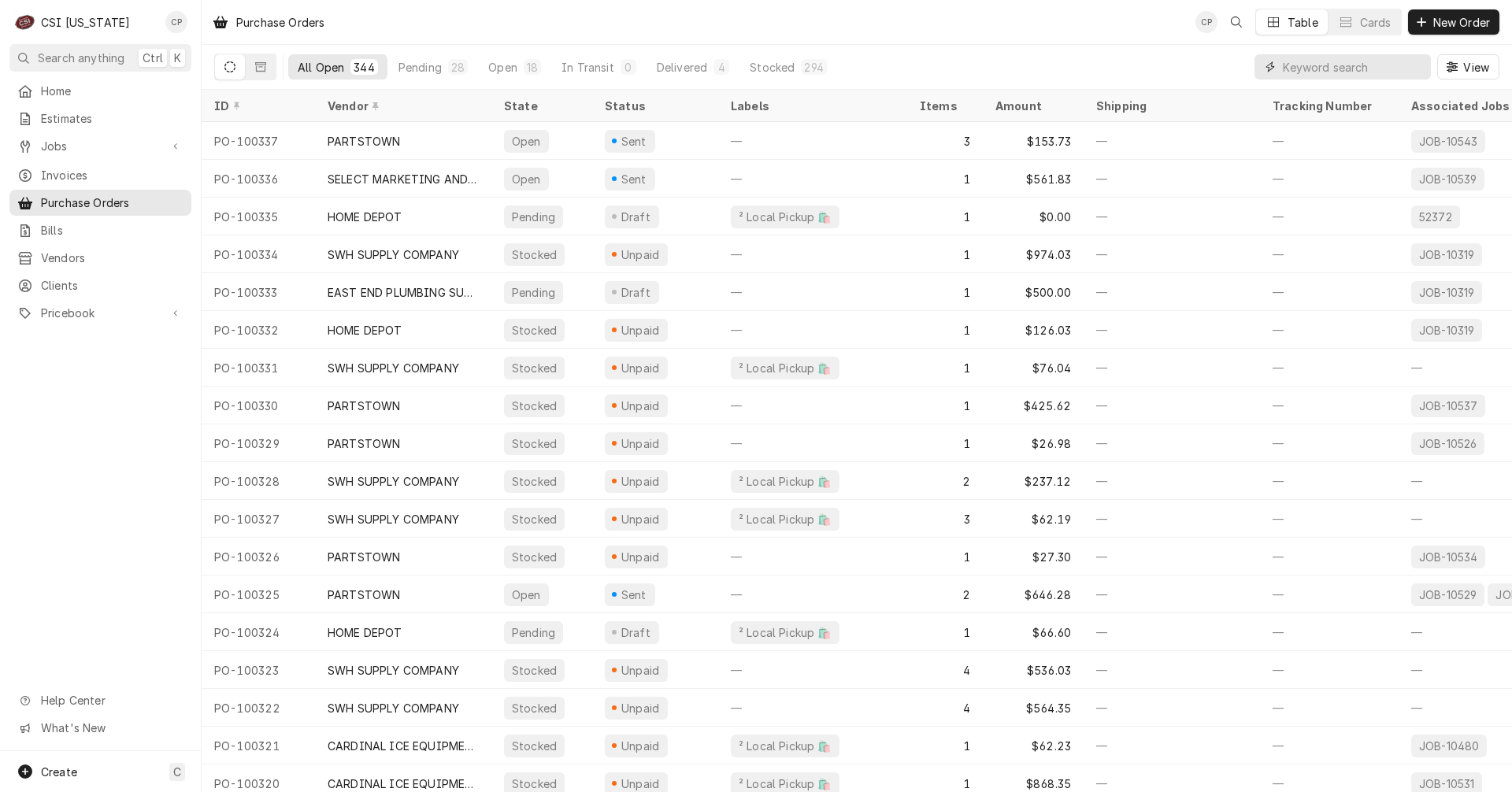
click at [1323, 64] on input "Dynamic Content Wrapper" at bounding box center [1353, 67] width 140 height 25
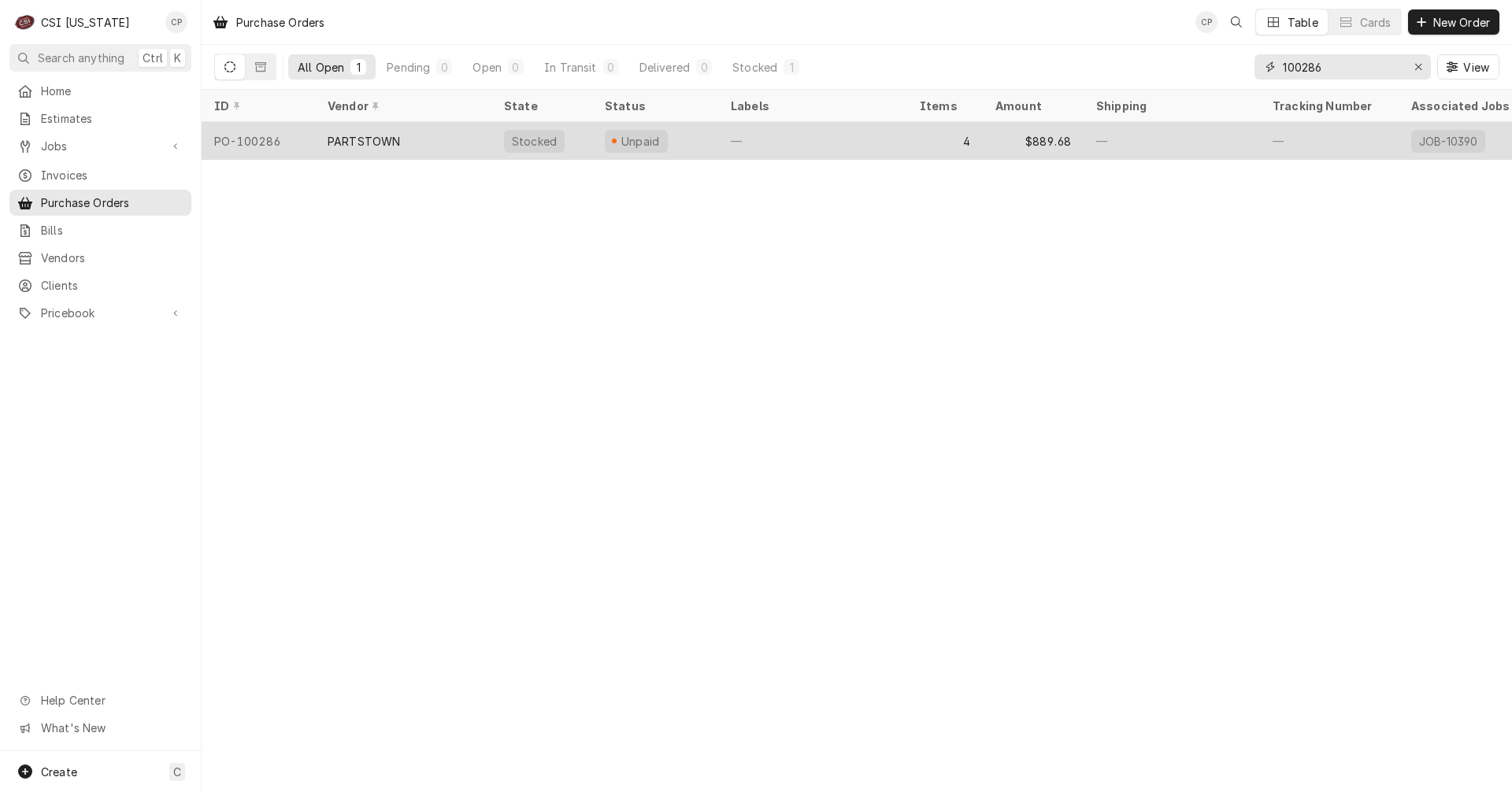
type input "100286"
click at [686, 143] on div "Unpaid" at bounding box center [655, 141] width 126 height 38
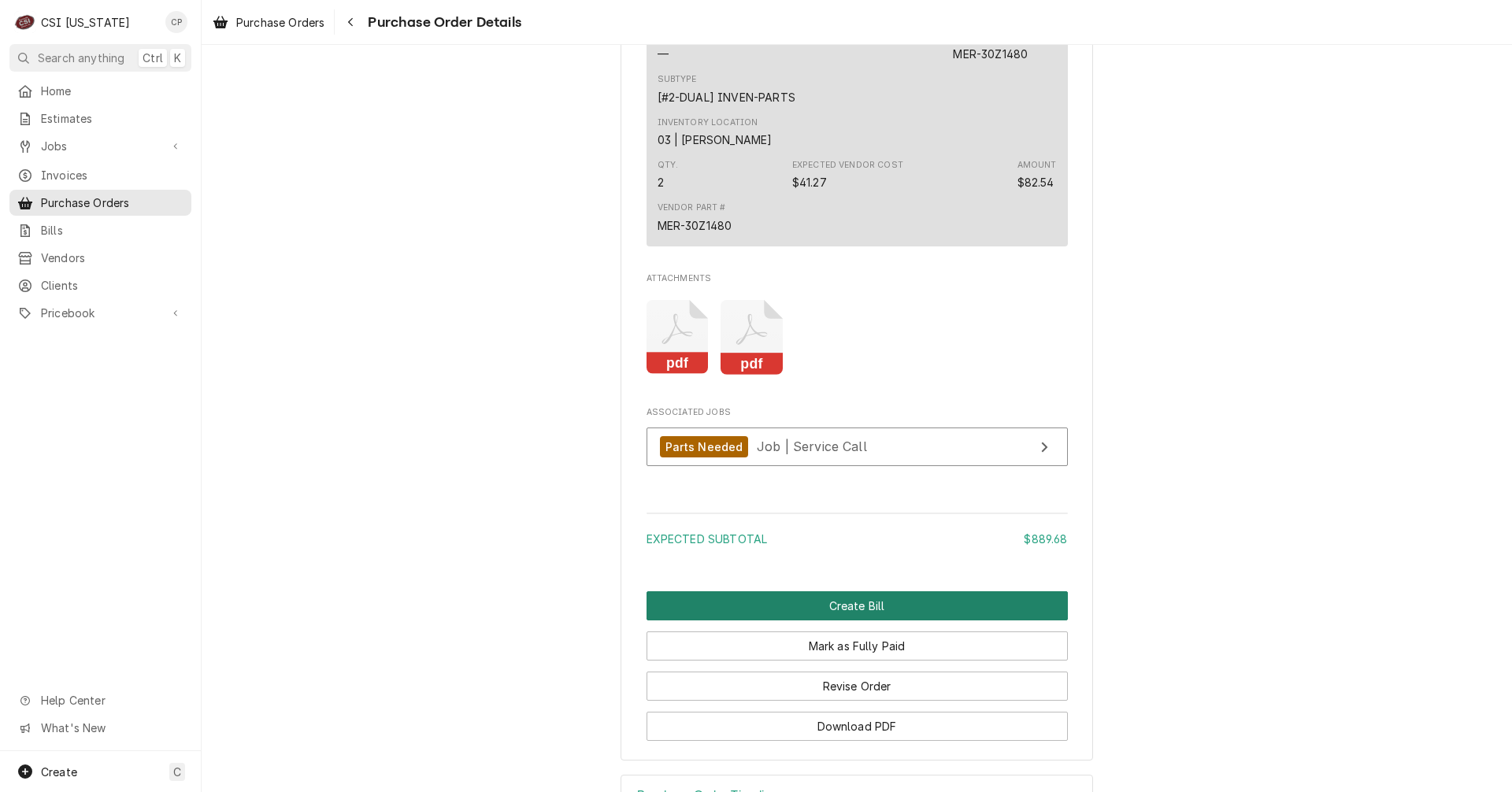
scroll to position [2047, 0]
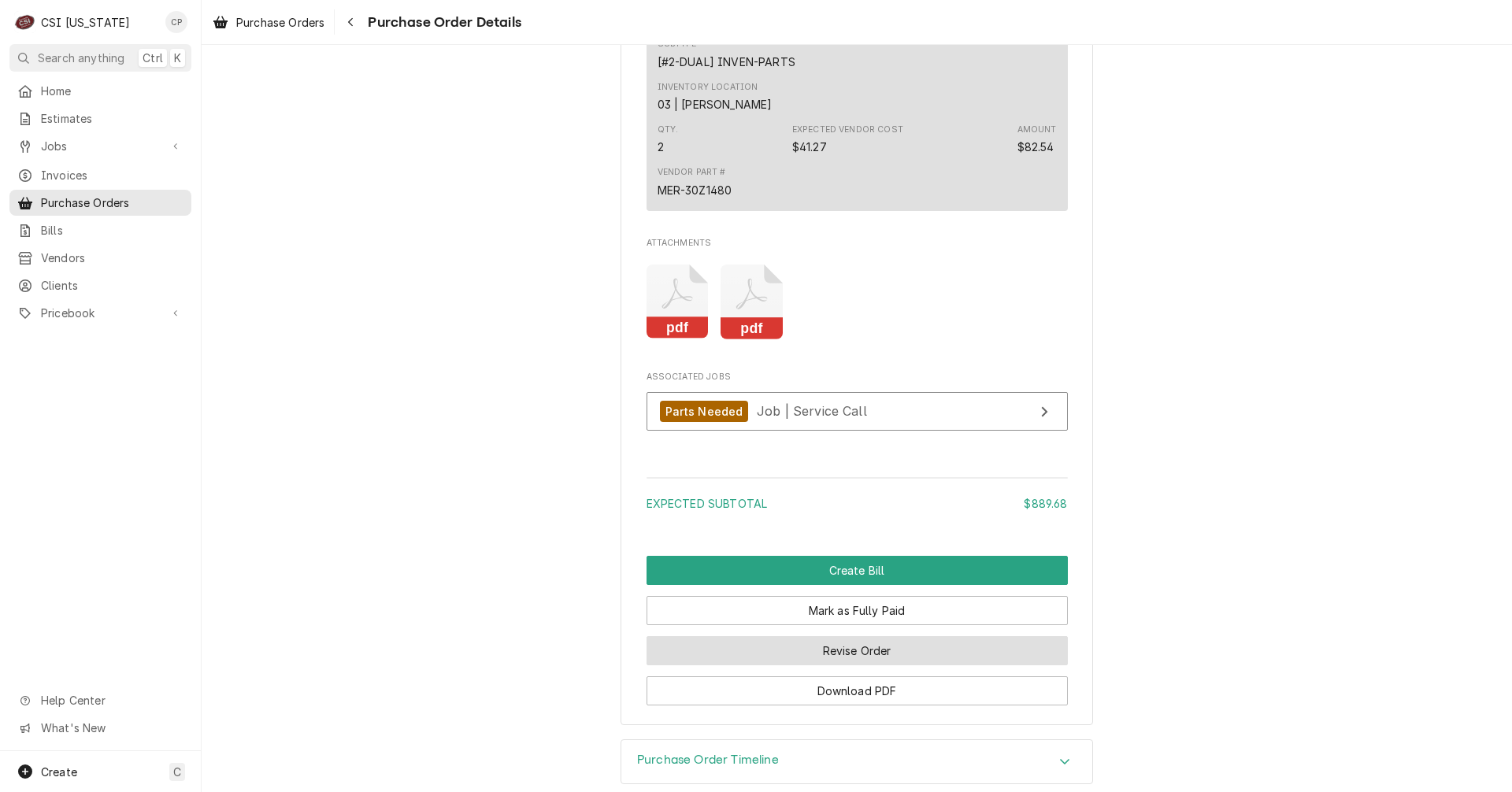
click at [797, 666] on button "Revise Order" at bounding box center [857, 650] width 421 height 29
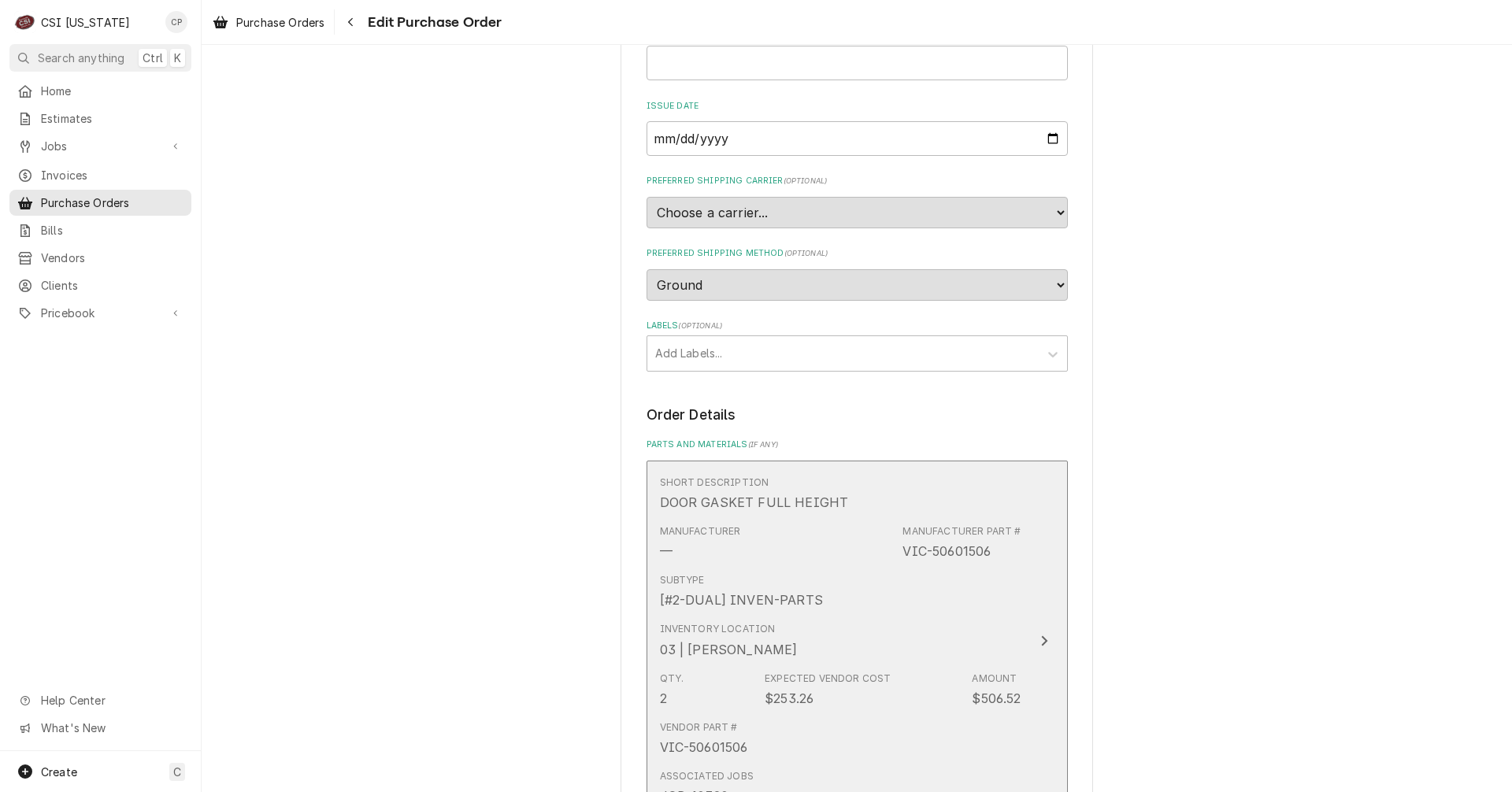
scroll to position [315, 0]
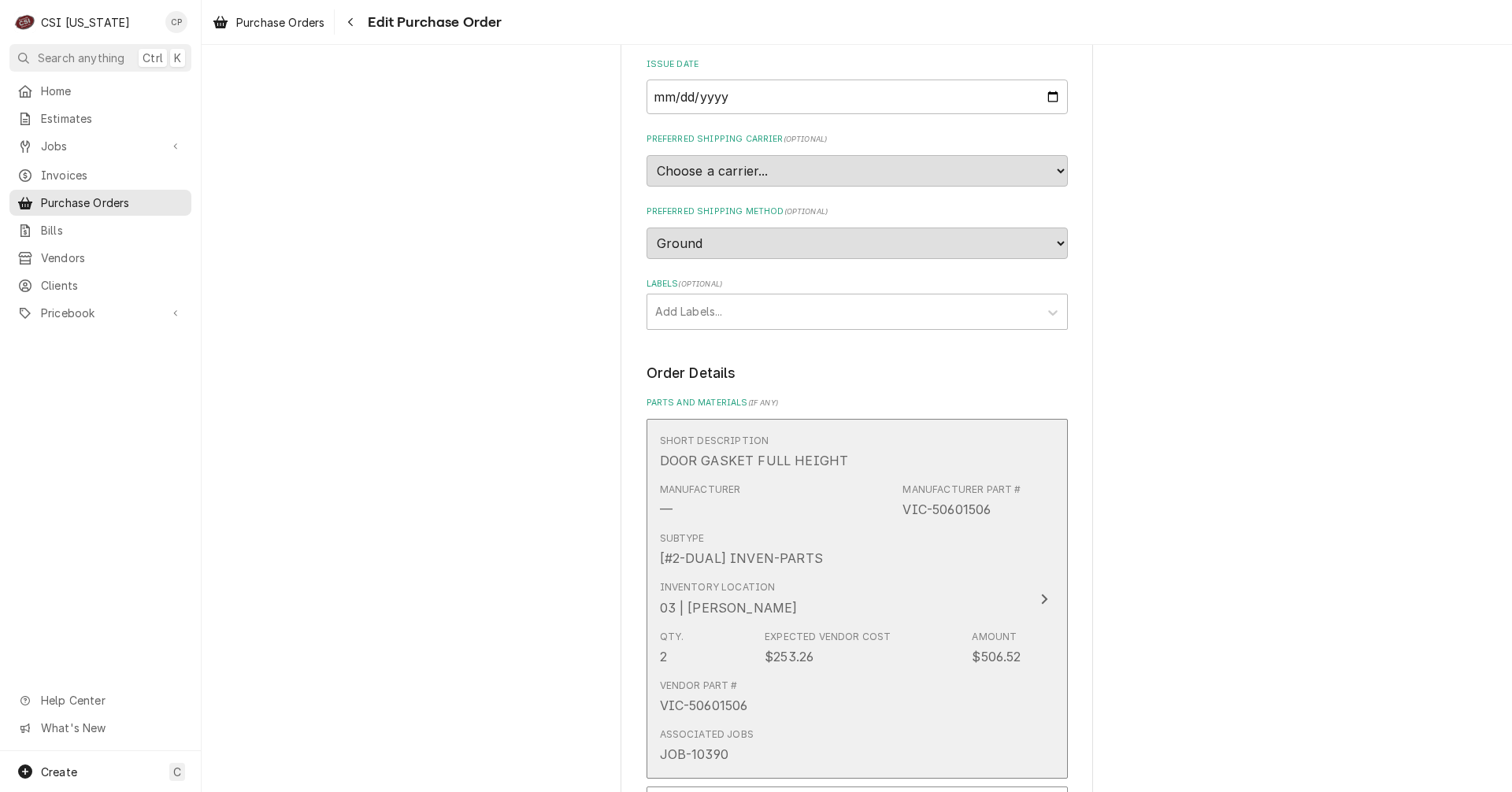
click at [1040, 600] on icon "Update Line Item" at bounding box center [1044, 599] width 8 height 13
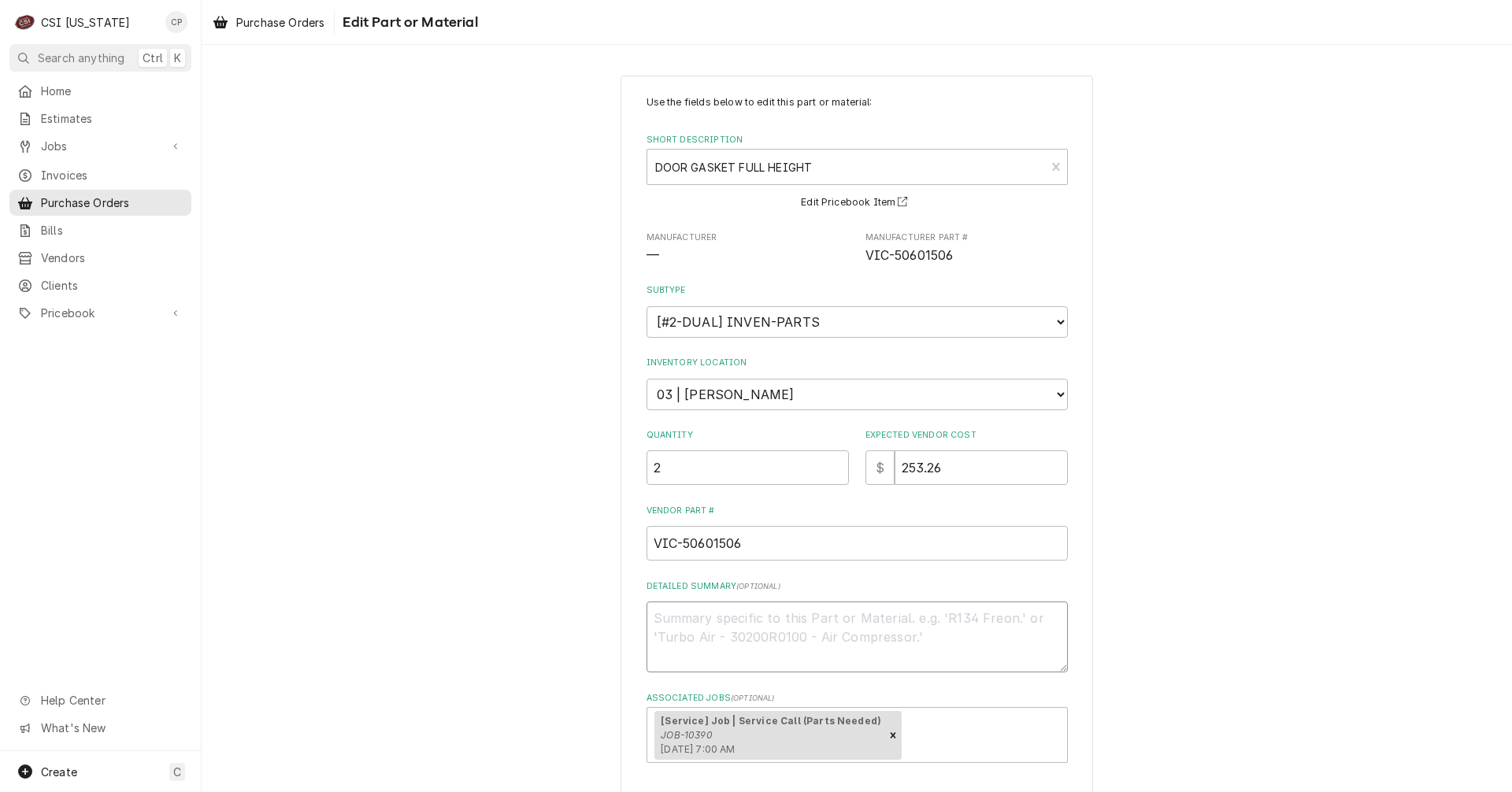
click at [745, 626] on textarea "Detailed Summary ( optional )" at bounding box center [857, 637] width 421 height 71
type textarea "x"
type textarea "p"
type textarea "x"
type textarea "pa"
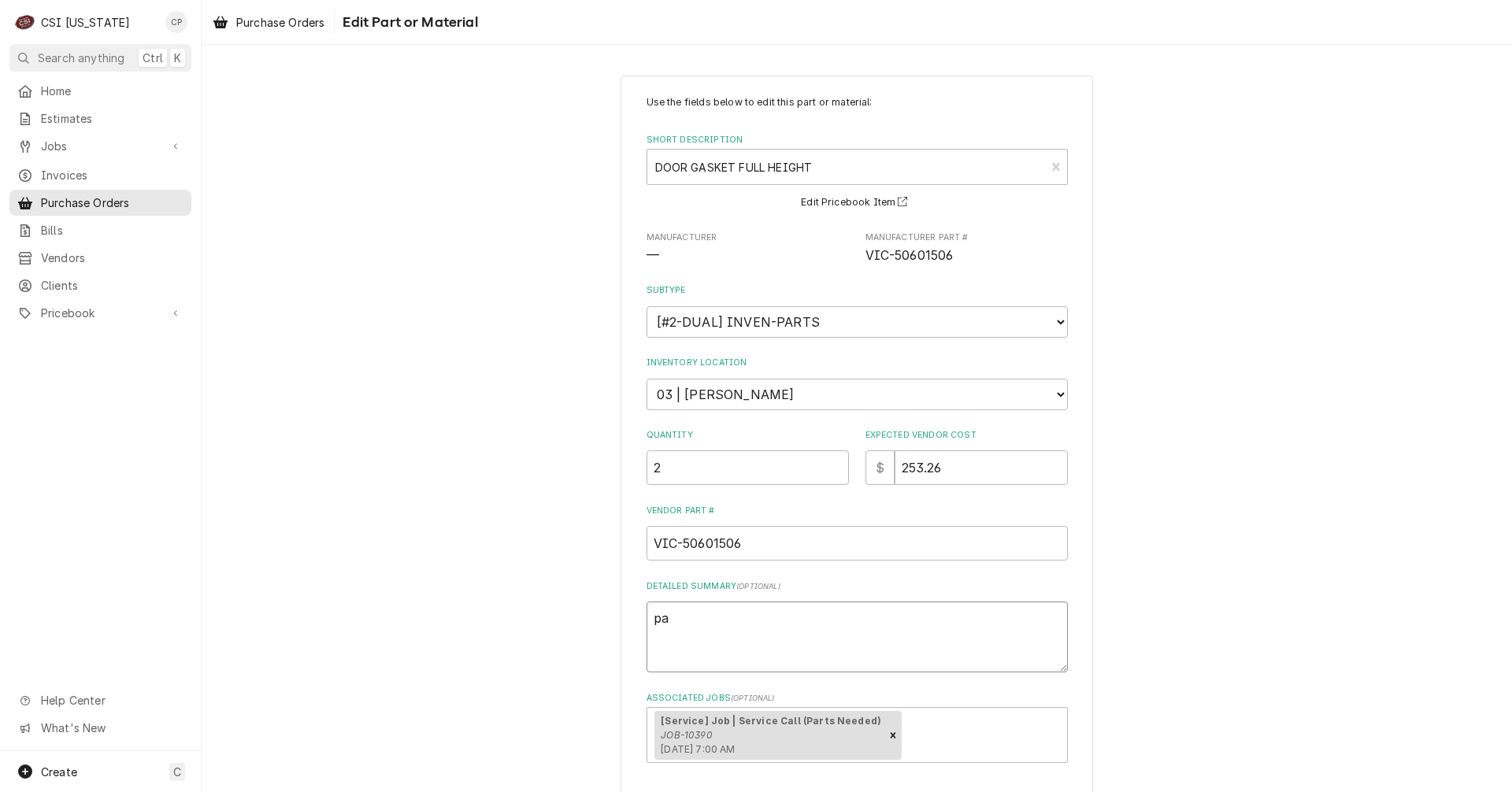
type textarea "x"
type textarea "par"
type textarea "x"
type textarea "part"
type textarea "x"
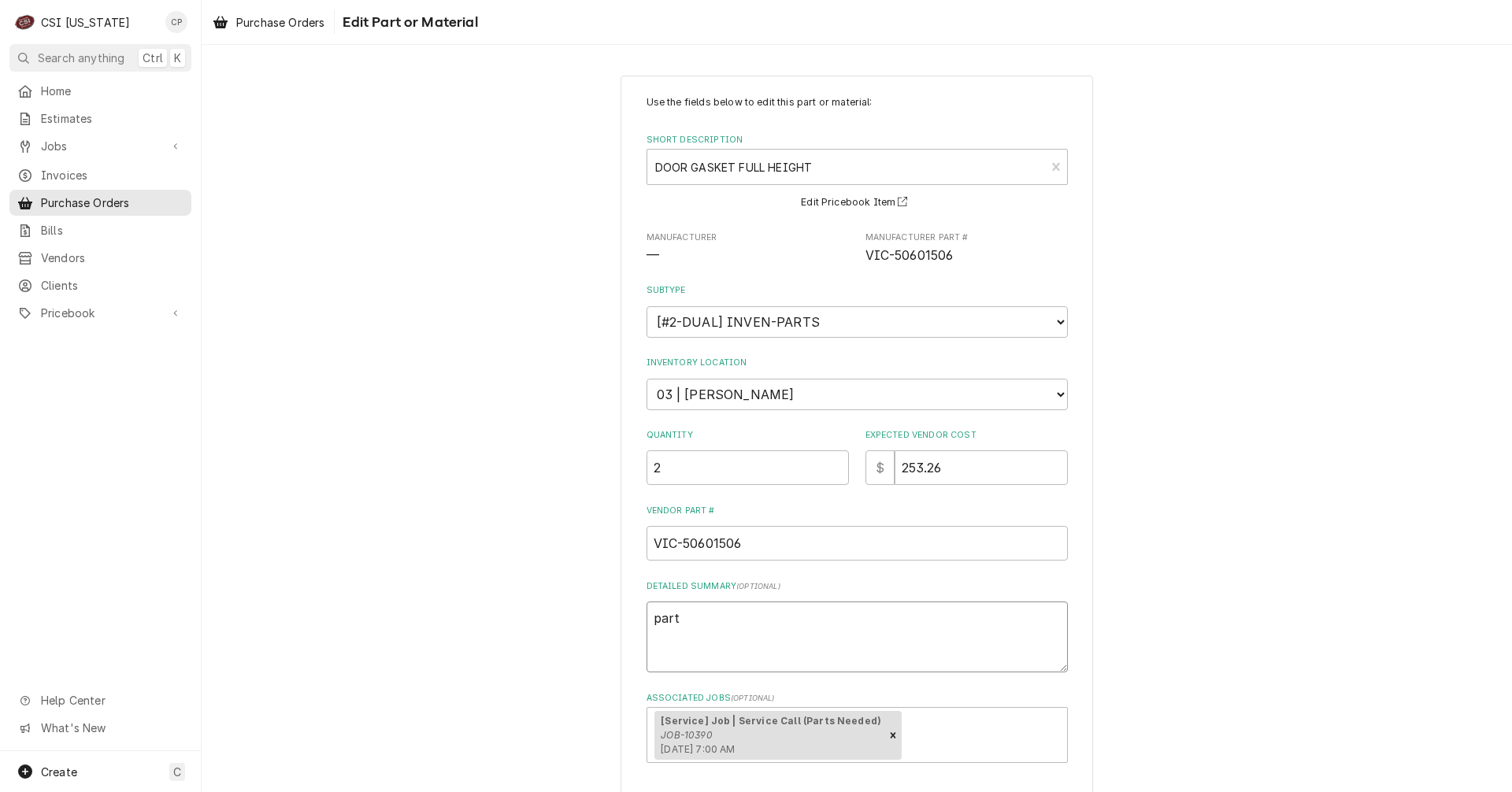
type textarea "part"
type textarea "x"
type textarea "part a"
type textarea "x"
type textarea "part ar"
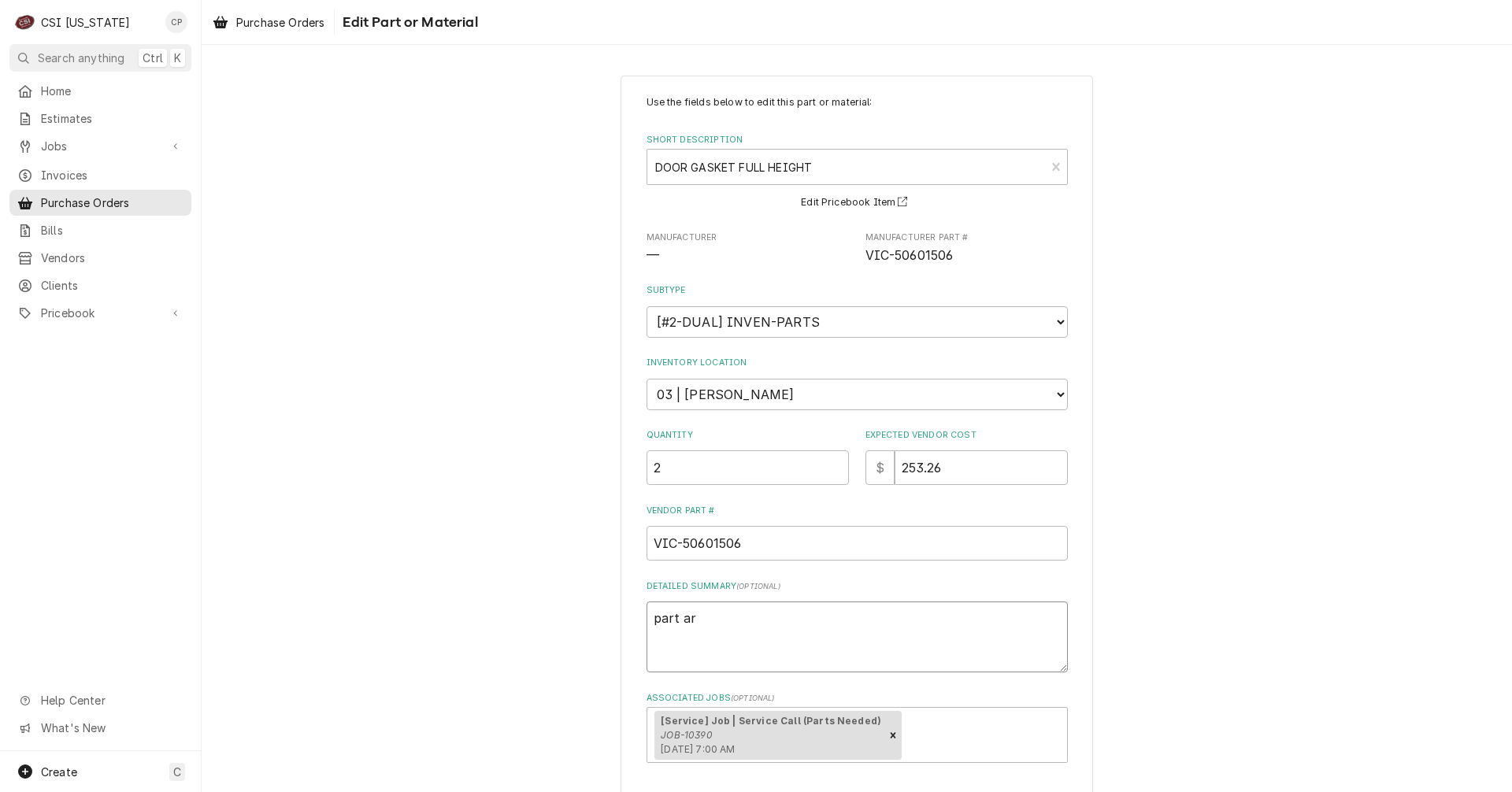
type textarea "x"
type textarea "part arr"
type textarea "x"
type textarea "part arri"
type textarea "x"
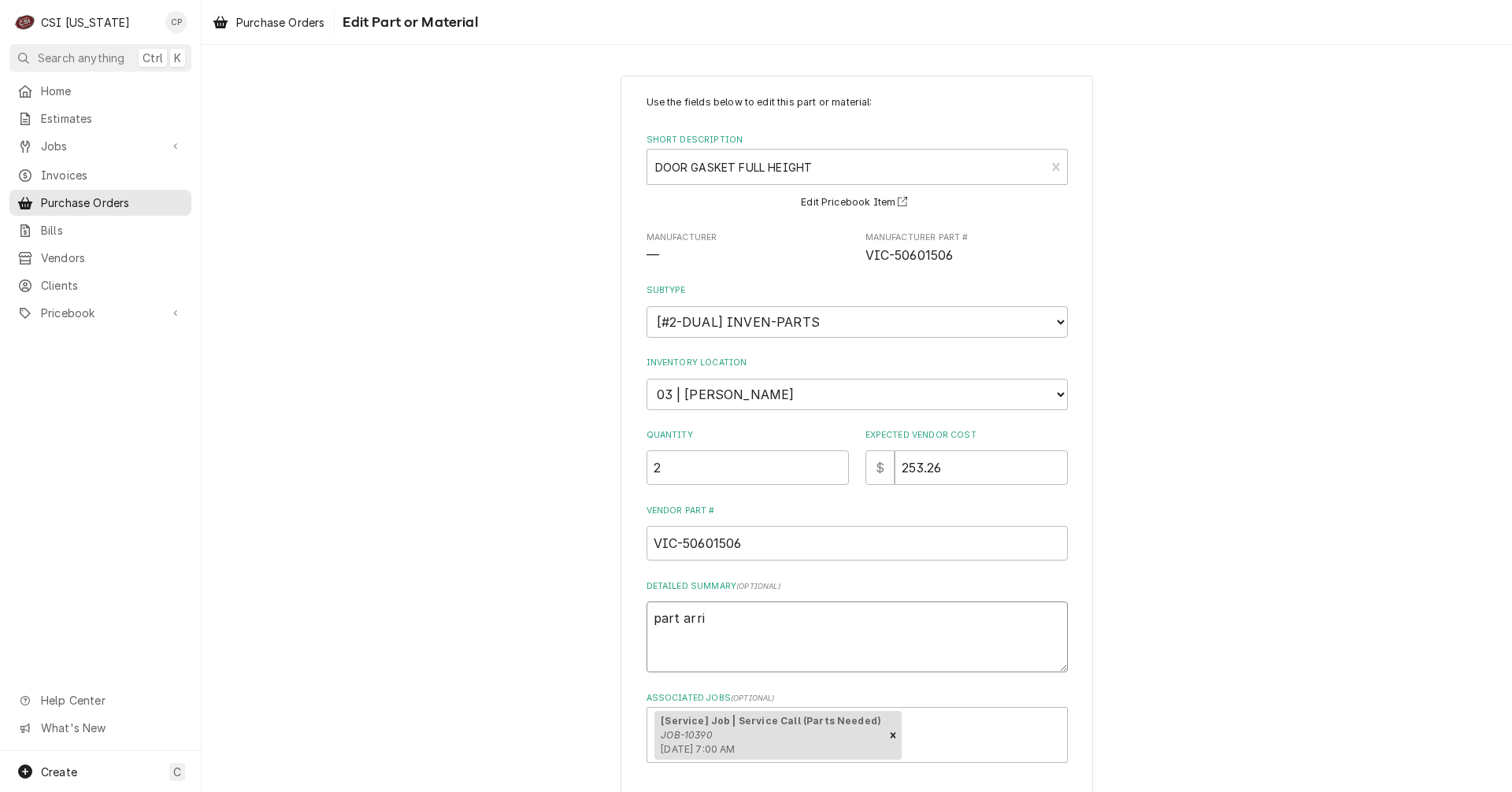
type textarea "part arriv"
type textarea "x"
type textarea "part arrive"
type textarea "x"
type textarea "part arrived"
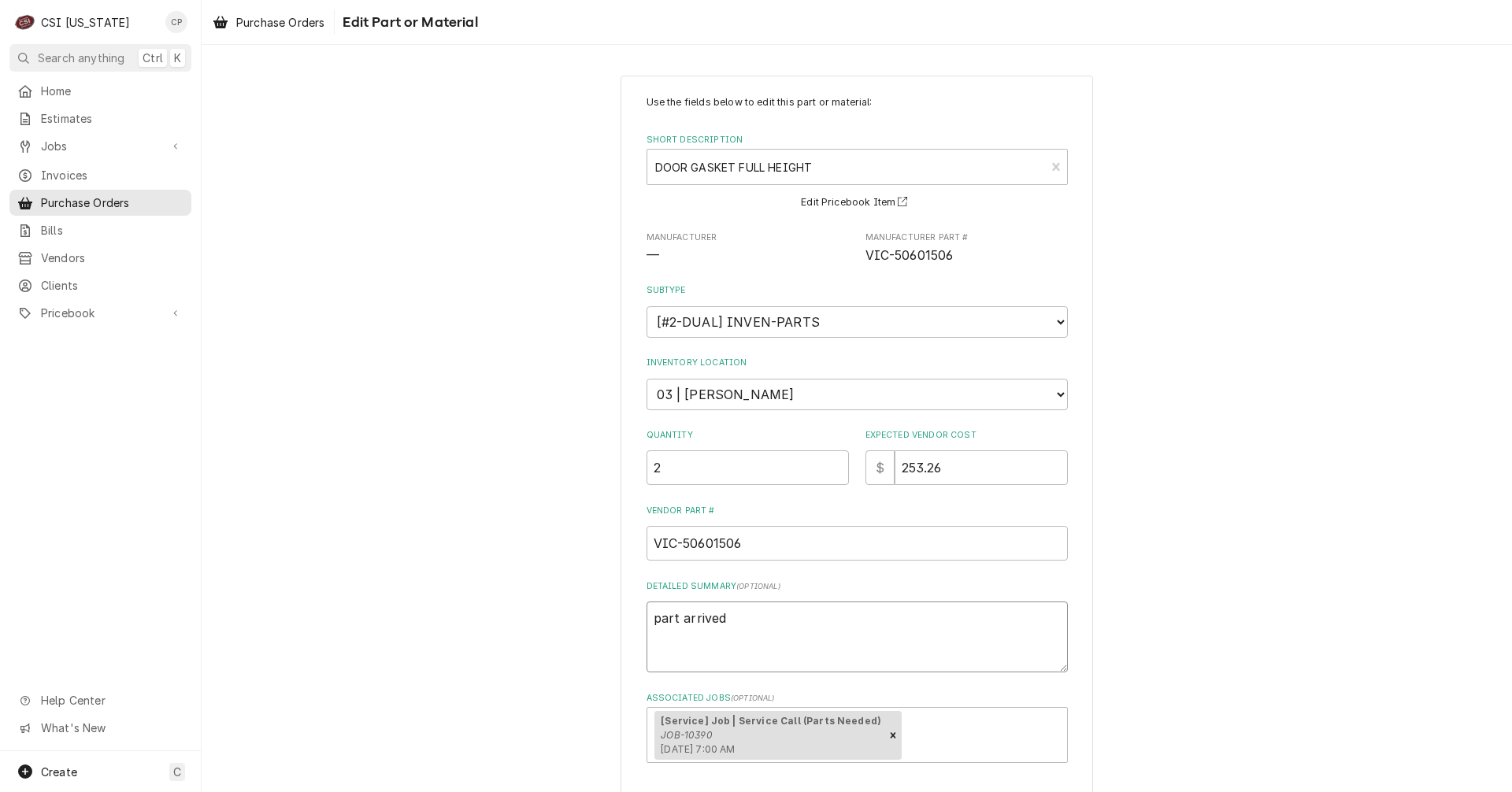
type textarea "x"
type textarea "part arrived"
type textarea "x"
type textarea "part arrived 8"
type textarea "x"
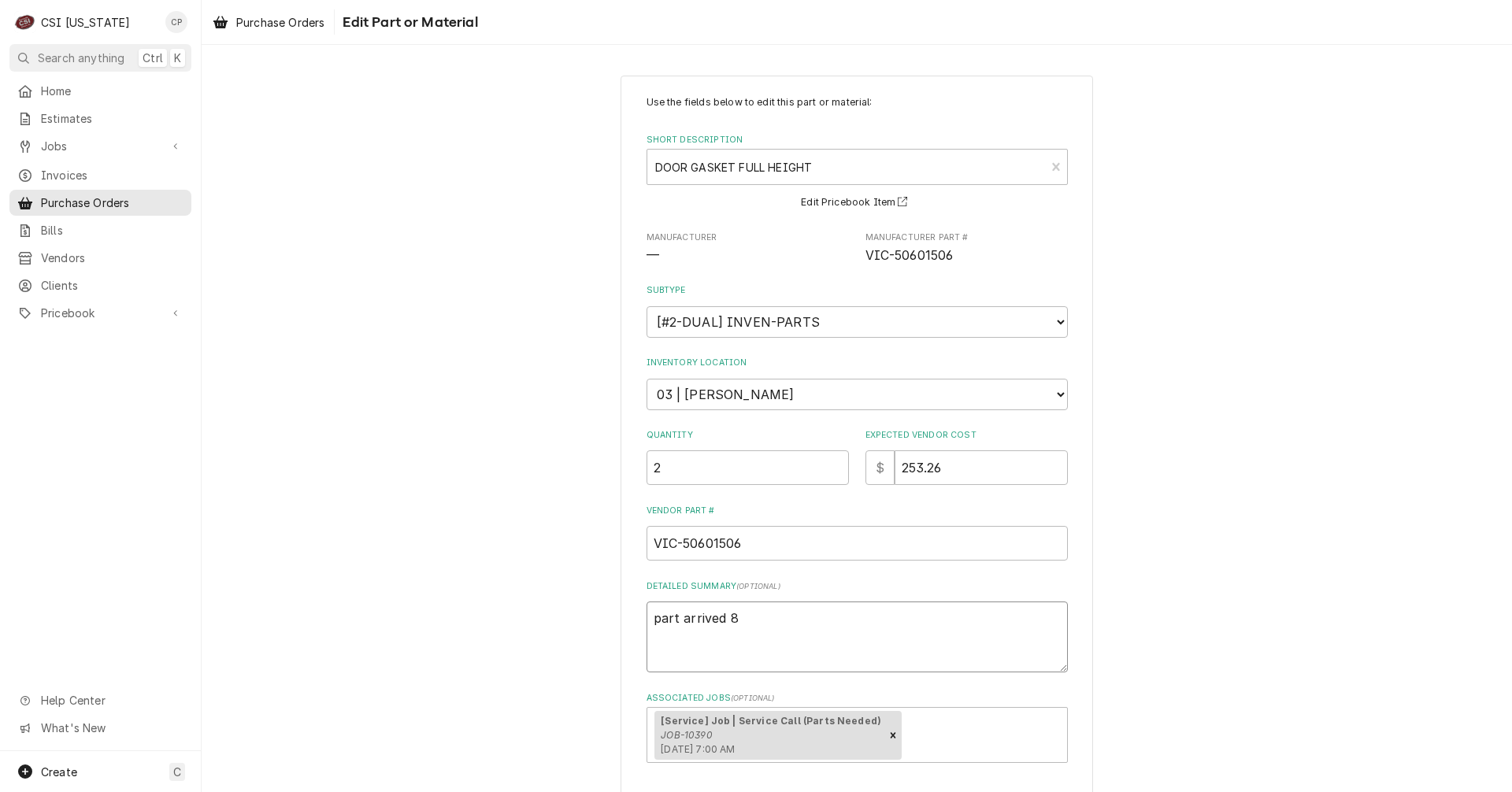
type textarea "part arrived 8/"
type textarea "x"
type textarea "part arrived 8/2"
type textarea "x"
type textarea "part arrived 8/28"
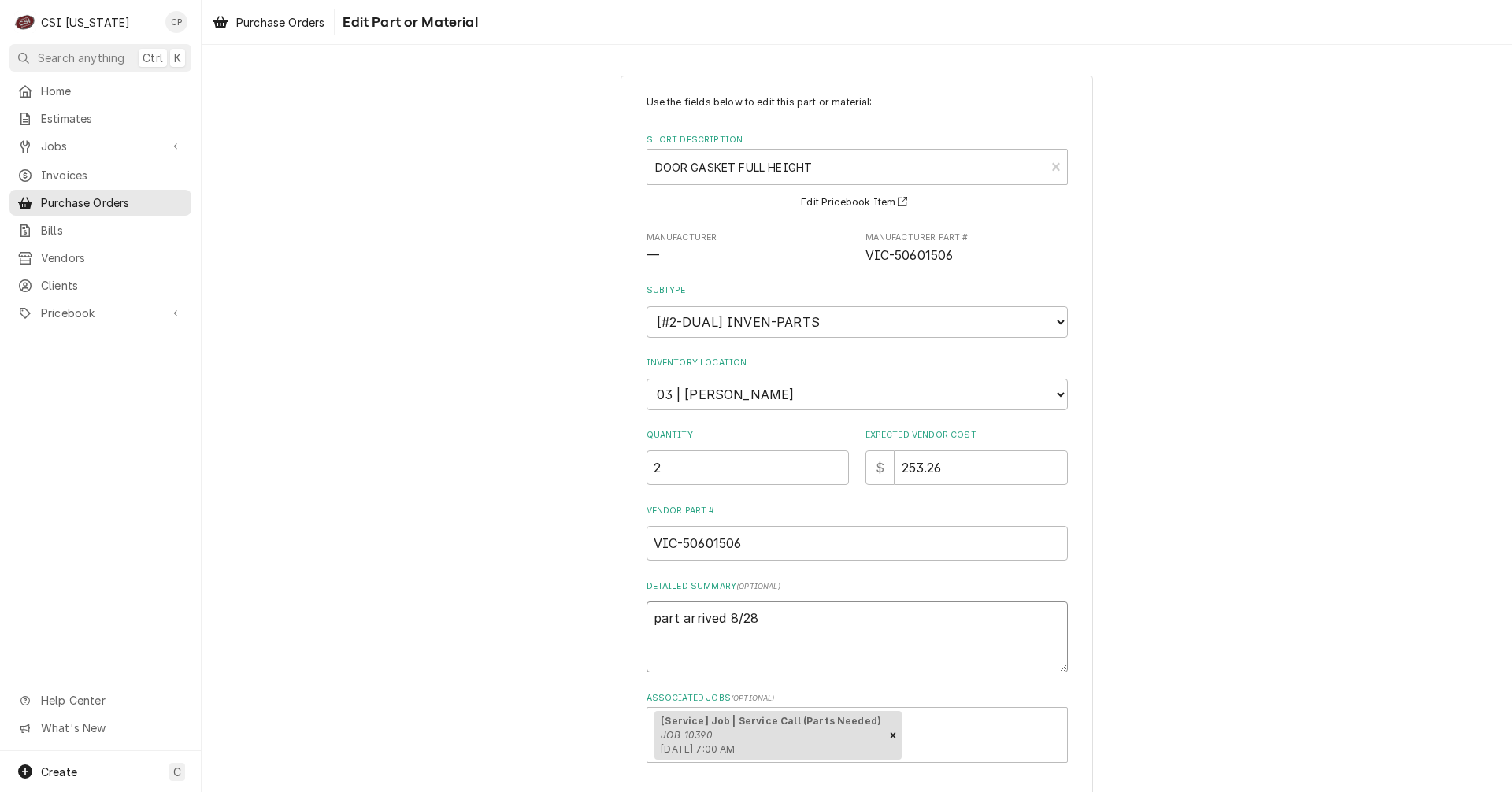
type textarea "x"
type textarea "part arrived 8/28"
type textarea "x"
type textarea "part arrived 8/28 p"
type textarea "x"
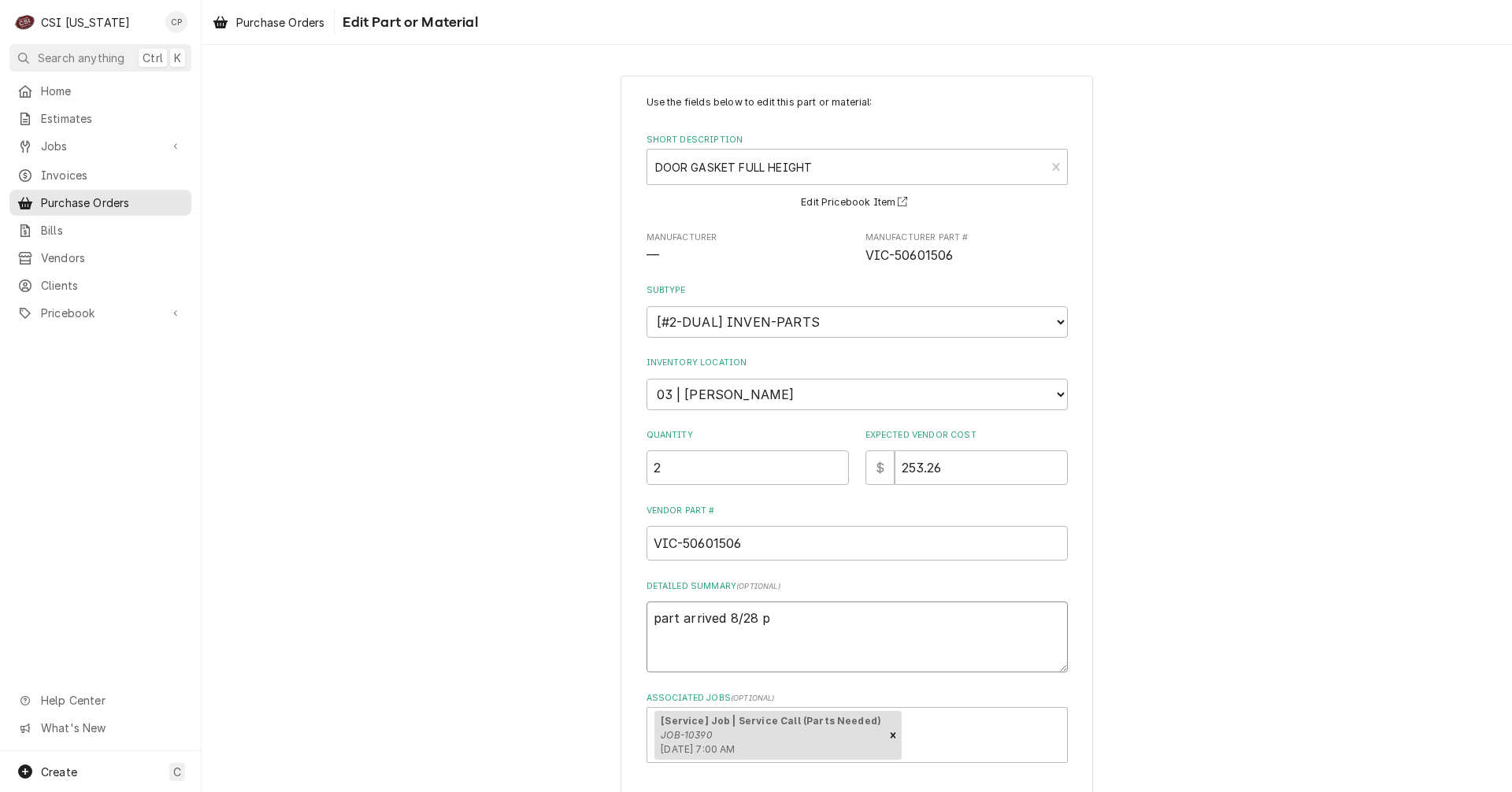
type textarea "part arrived 8/28 pl"
type textarea "x"
type textarea "part arrived 8/28 pla"
type textarea "x"
type textarea "part arrived 8/28 plac"
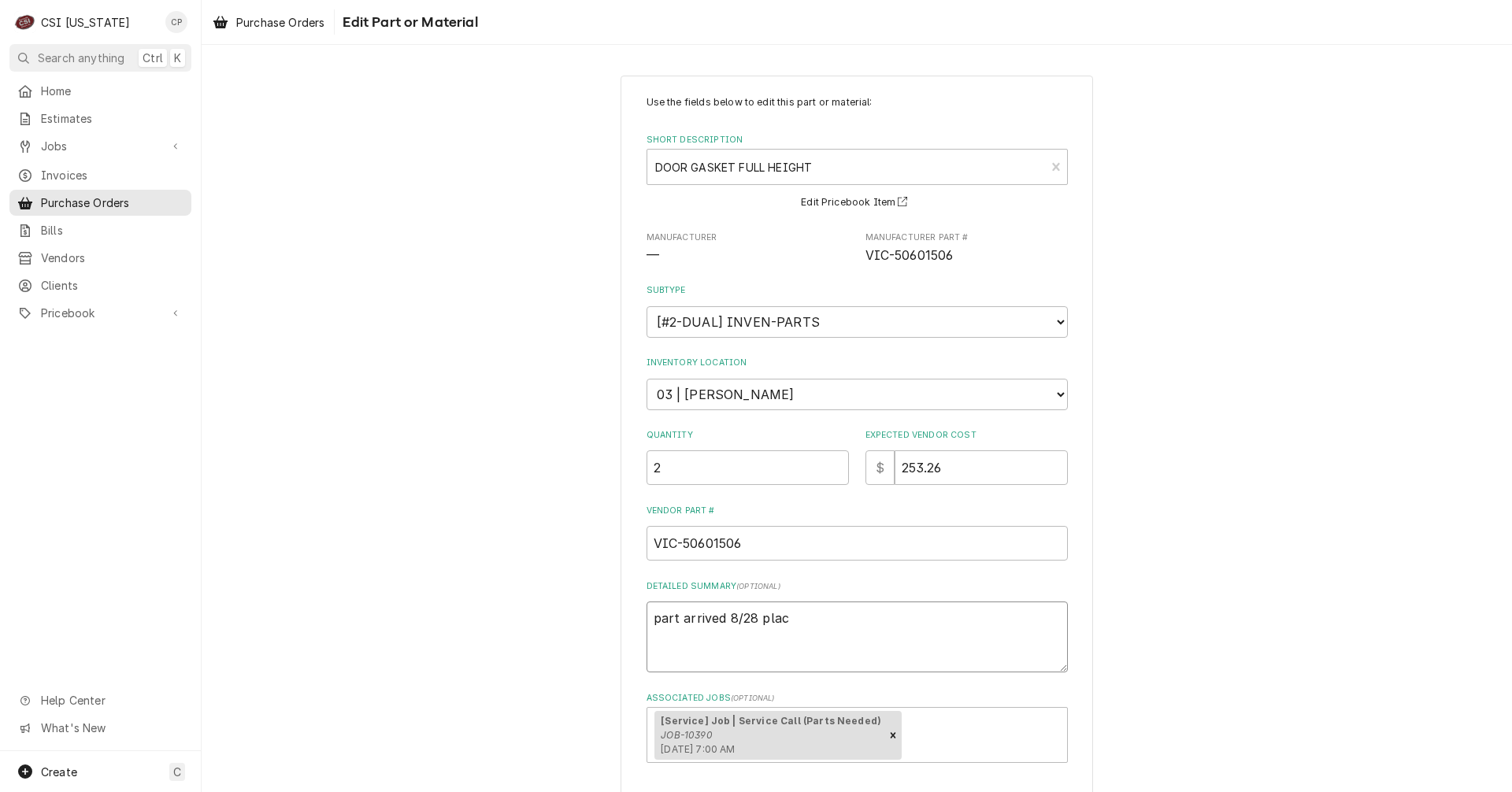
type textarea "x"
type textarea "part arrived 8/28 place"
type textarea "x"
type textarea "part arrived 8/28 placed"
type textarea "x"
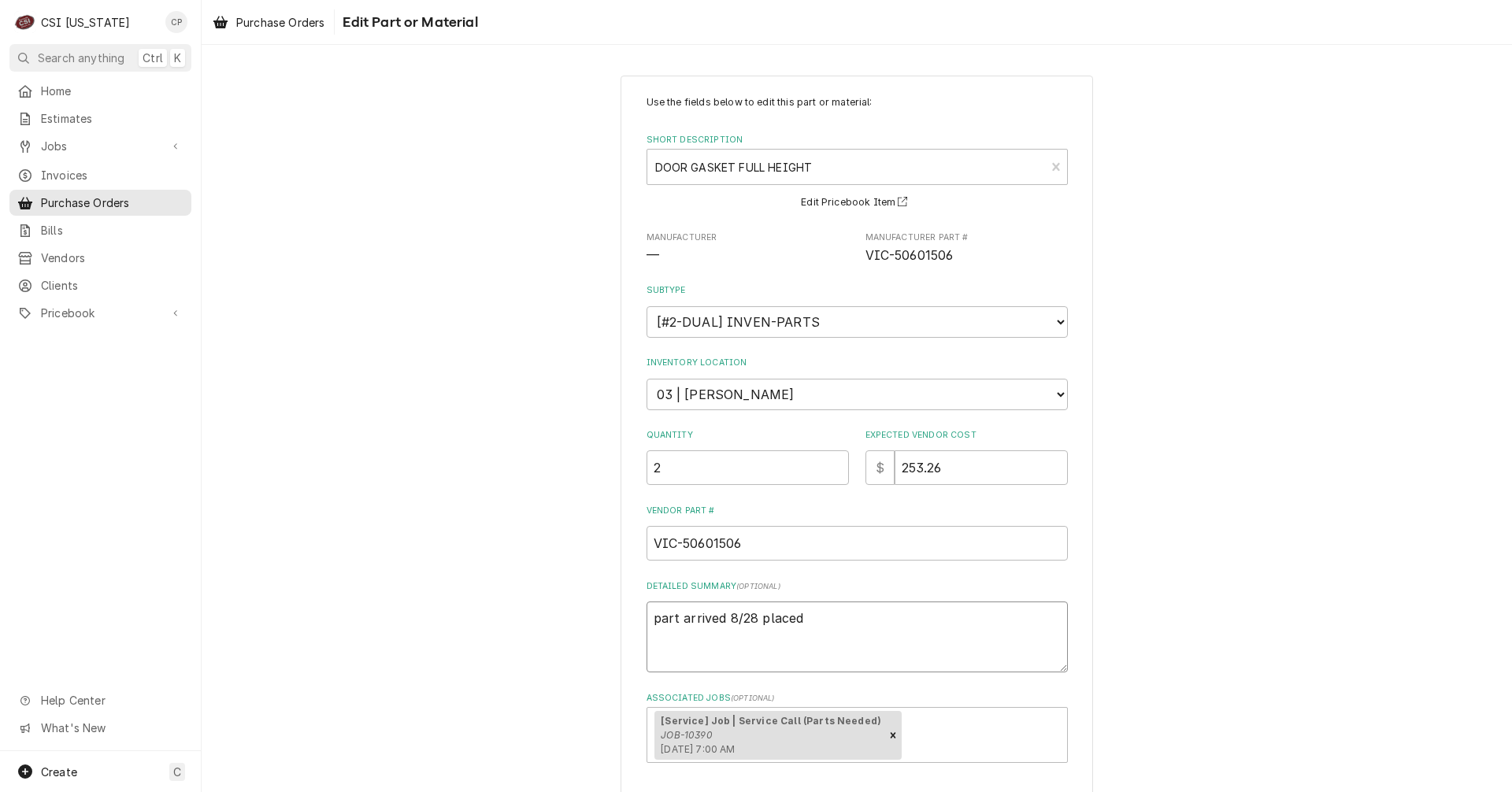
type textarea "part arrived 8/28 placed"
type textarea "x"
type textarea "part arrived 8/28 placed o"
type textarea "x"
type textarea "part arrived 8/28 placed on"
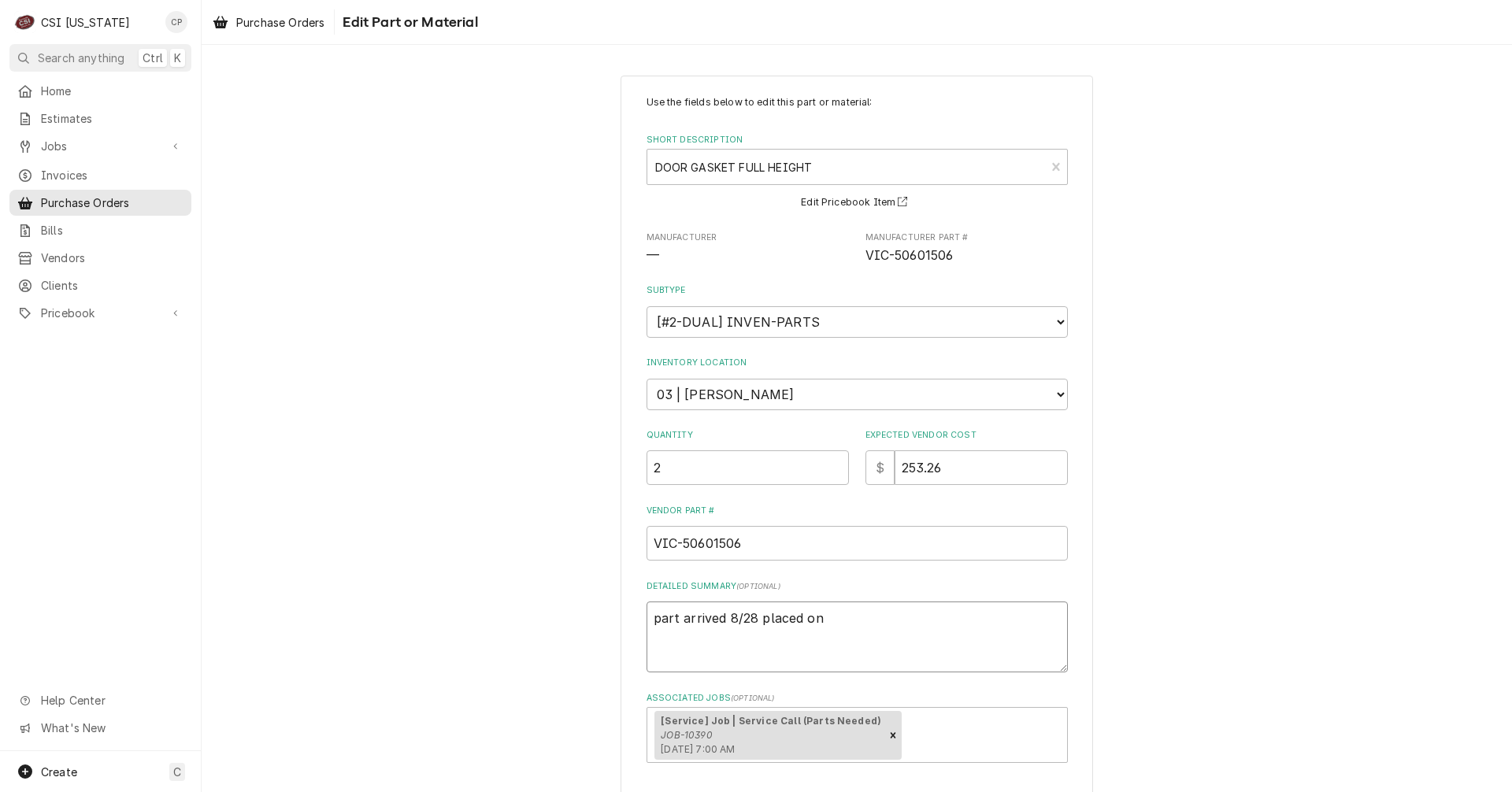
type textarea "x"
type textarea "part arrived 8/28 placed on"
type textarea "x"
type textarea "part arrived 8/28 placed on m"
type textarea "x"
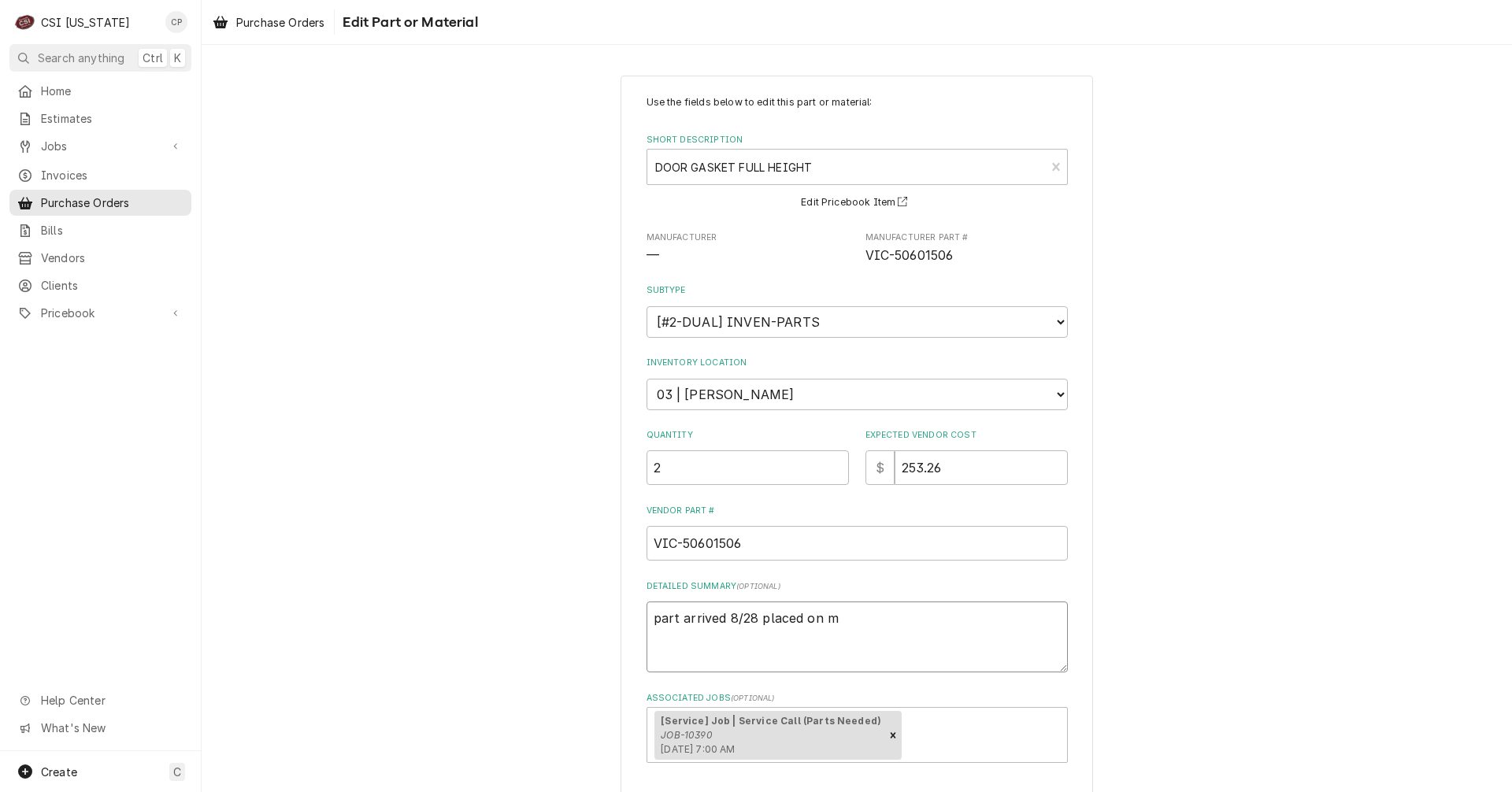
type textarea "part arrived 8/28 placed on ma"
type textarea "x"
type textarea "part arrived 8/28 placed on mat"
type textarea "x"
type textarea "part arrived 8/28 placed on matt"
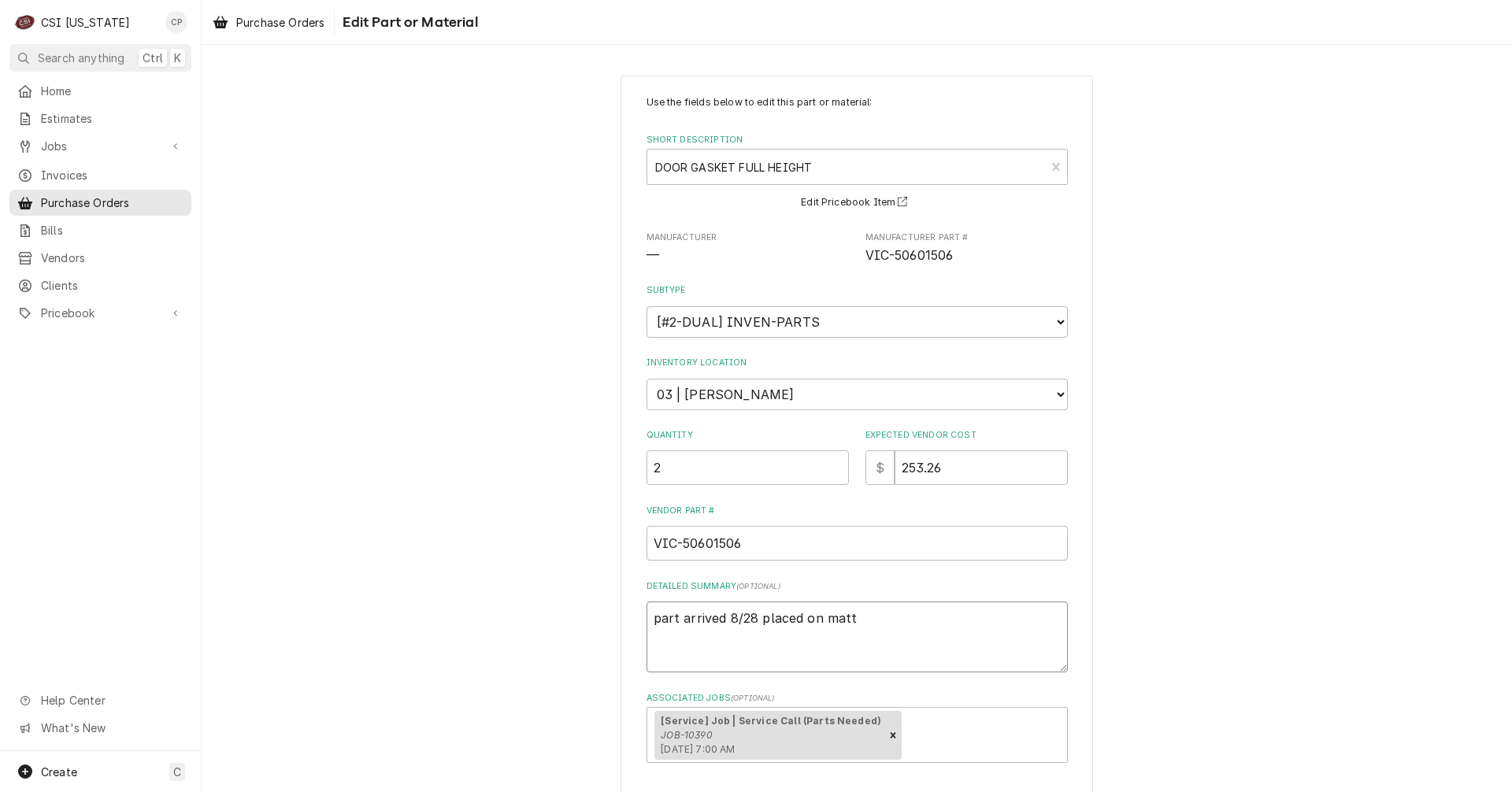
type textarea "x"
type textarea "part arrived 8/28 placed on matts"
type textarea "x"
type textarea "part arrived 8/28 placed on matt"
type textarea "x"
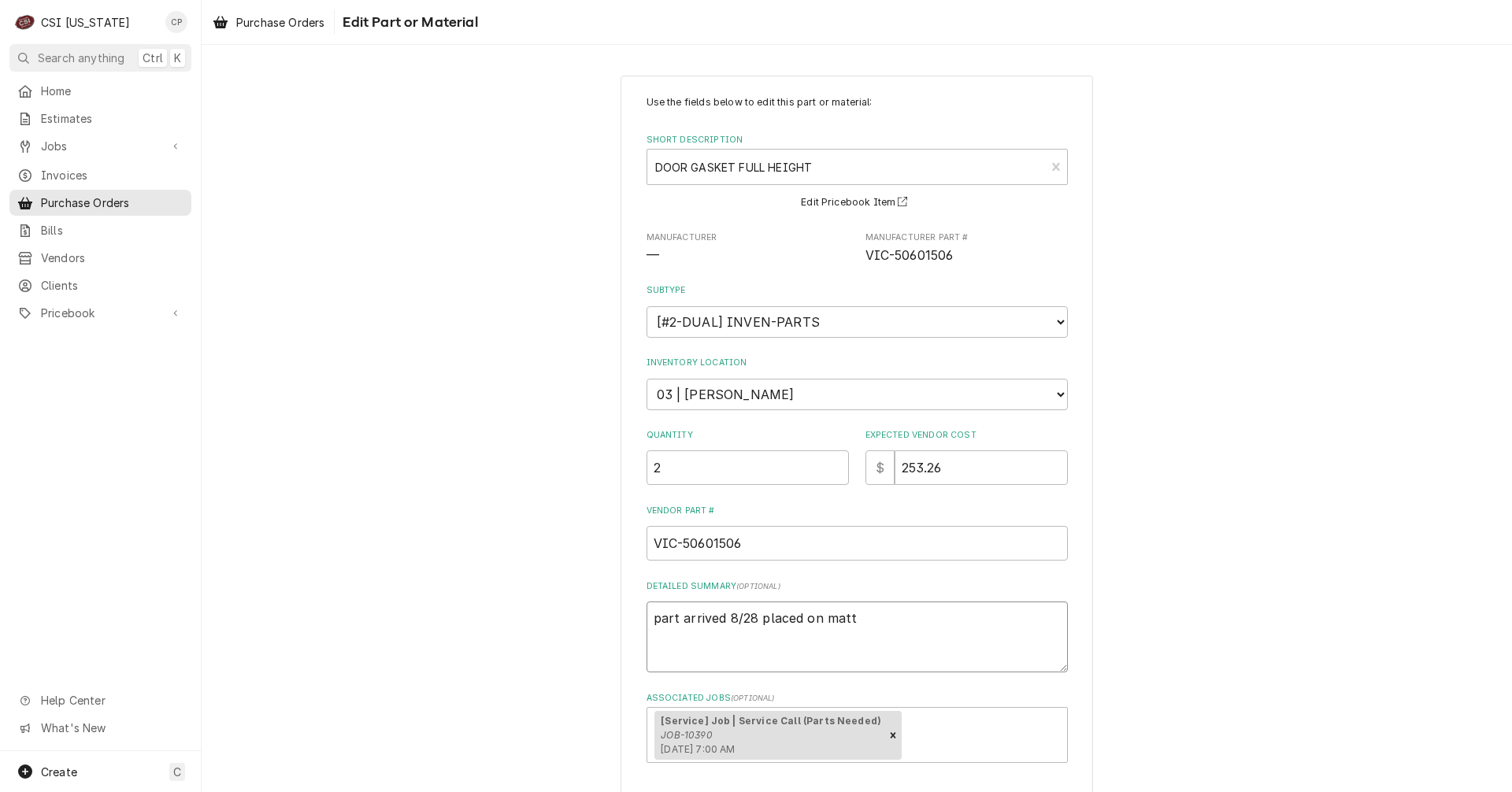
type textarea "part arrived 8/28 placed on mat"
type textarea "x"
type textarea "part arrived 8/28 placed on ma"
type textarea "x"
type textarea "part arrived 8/28 placed on m"
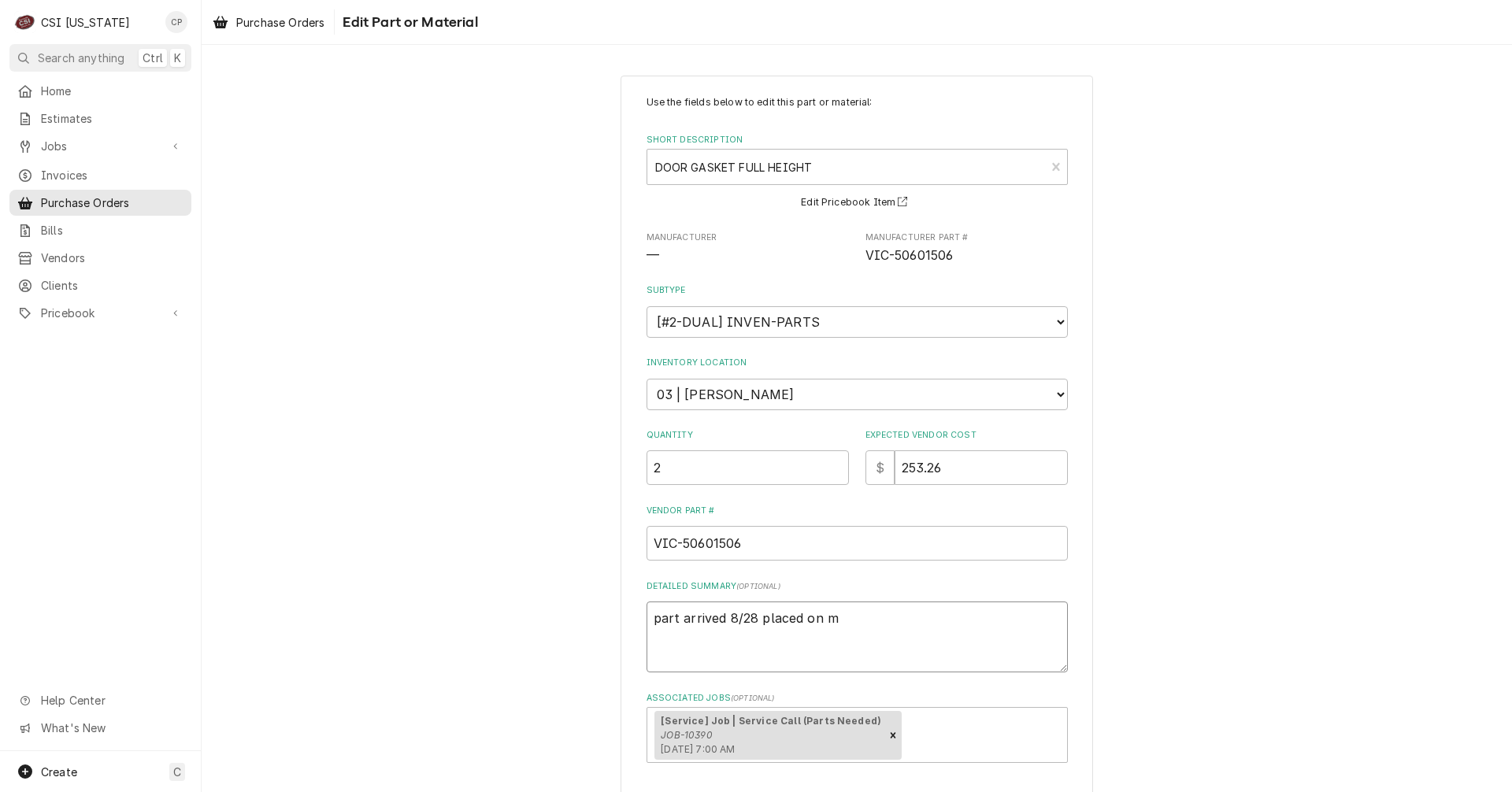
type textarea "x"
type textarea "part arrived 8/28 placed on"
type textarea "x"
type textarea "part arrived 8/28 placed on M"
type textarea "x"
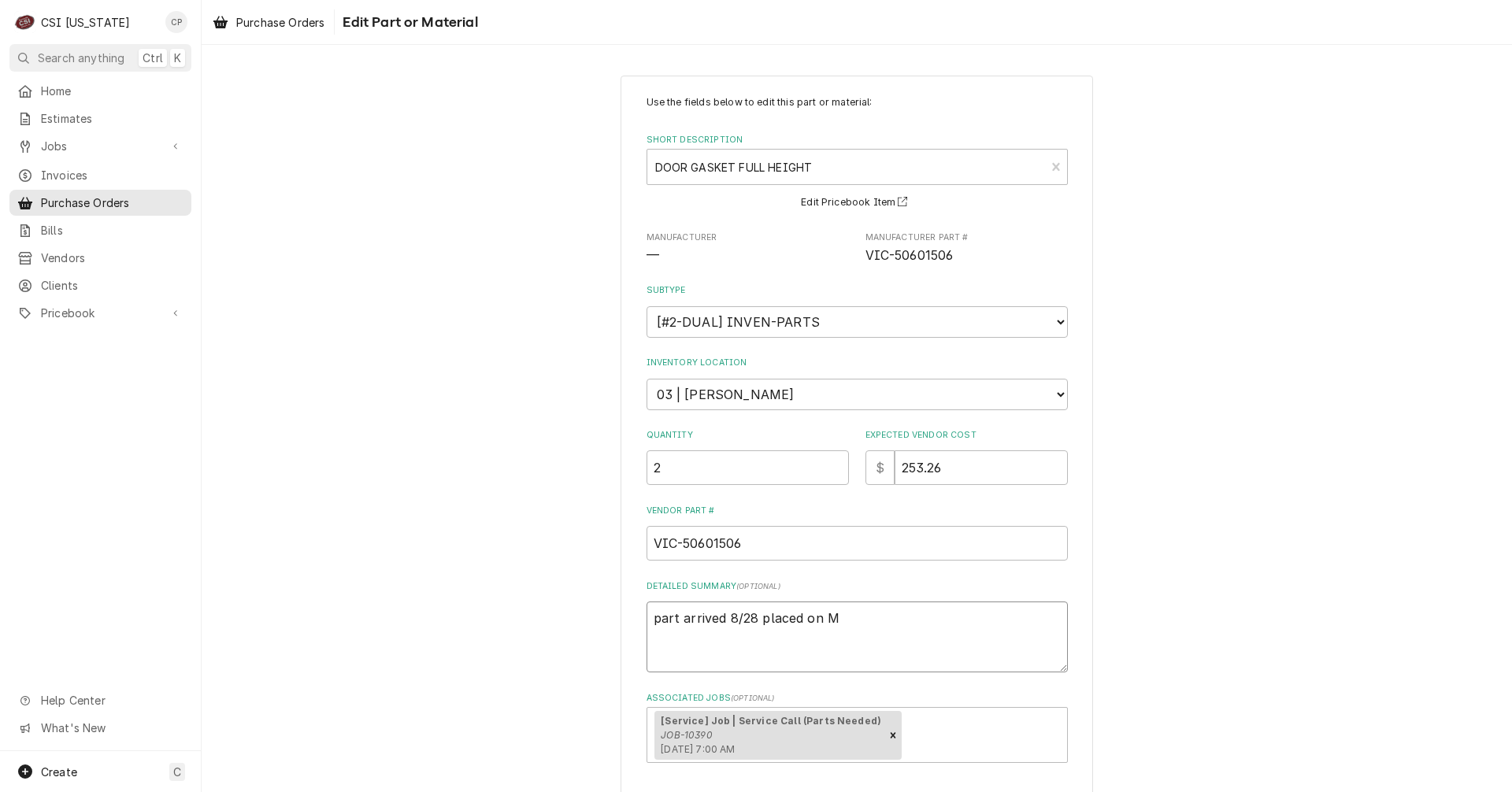
type textarea "part arrived 8/28 placed on Ma"
type textarea "x"
type textarea "part arrived 8/28 placed on Mat"
type textarea "x"
type textarea "part arrived 8/28 placed on Matt"
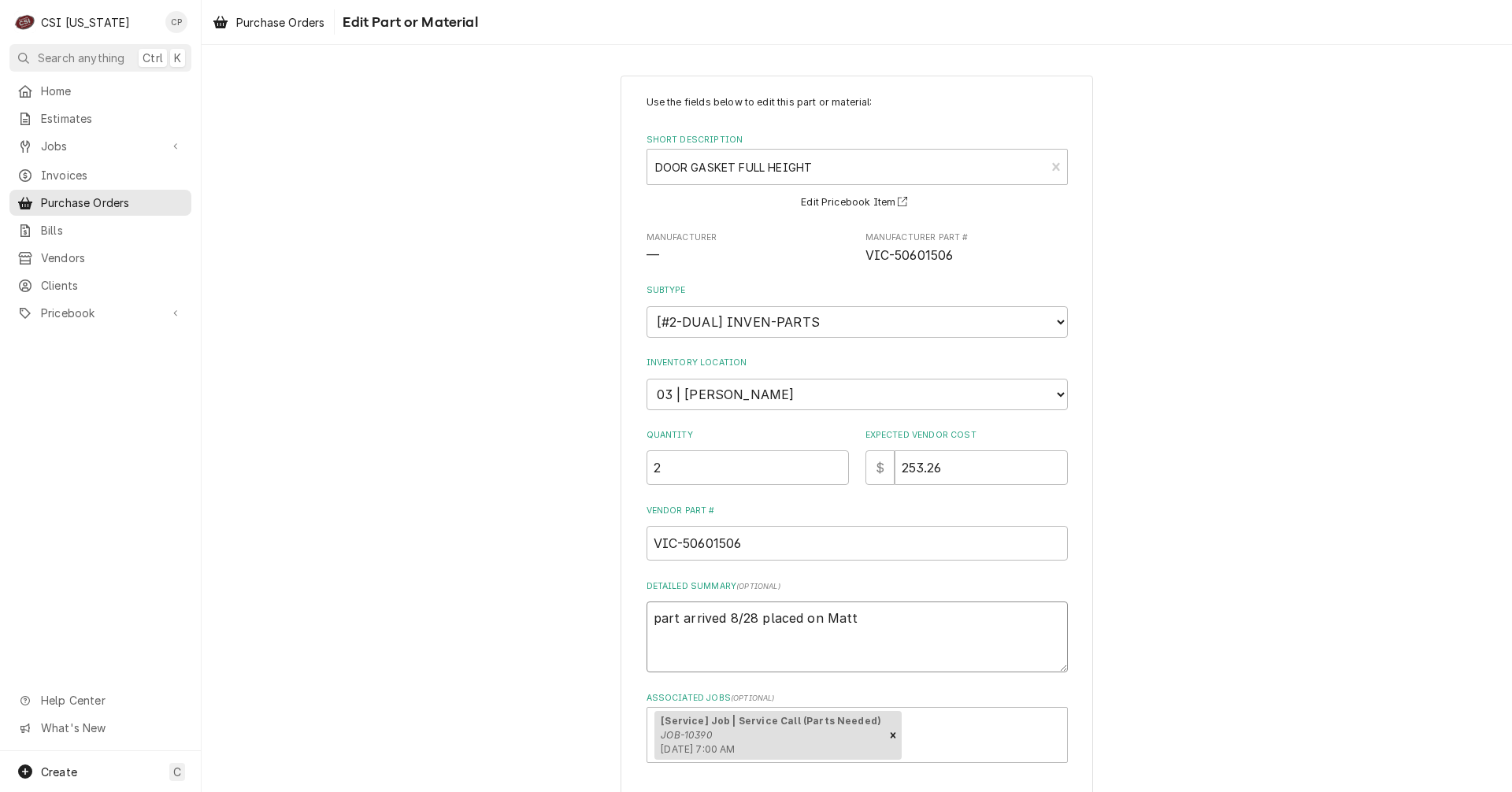
type textarea "x"
type textarea "part arrived 8/28 placed on Matts"
type textarea "x"
type textarea "part arrived 8/28 placed on Matts"
type textarea "x"
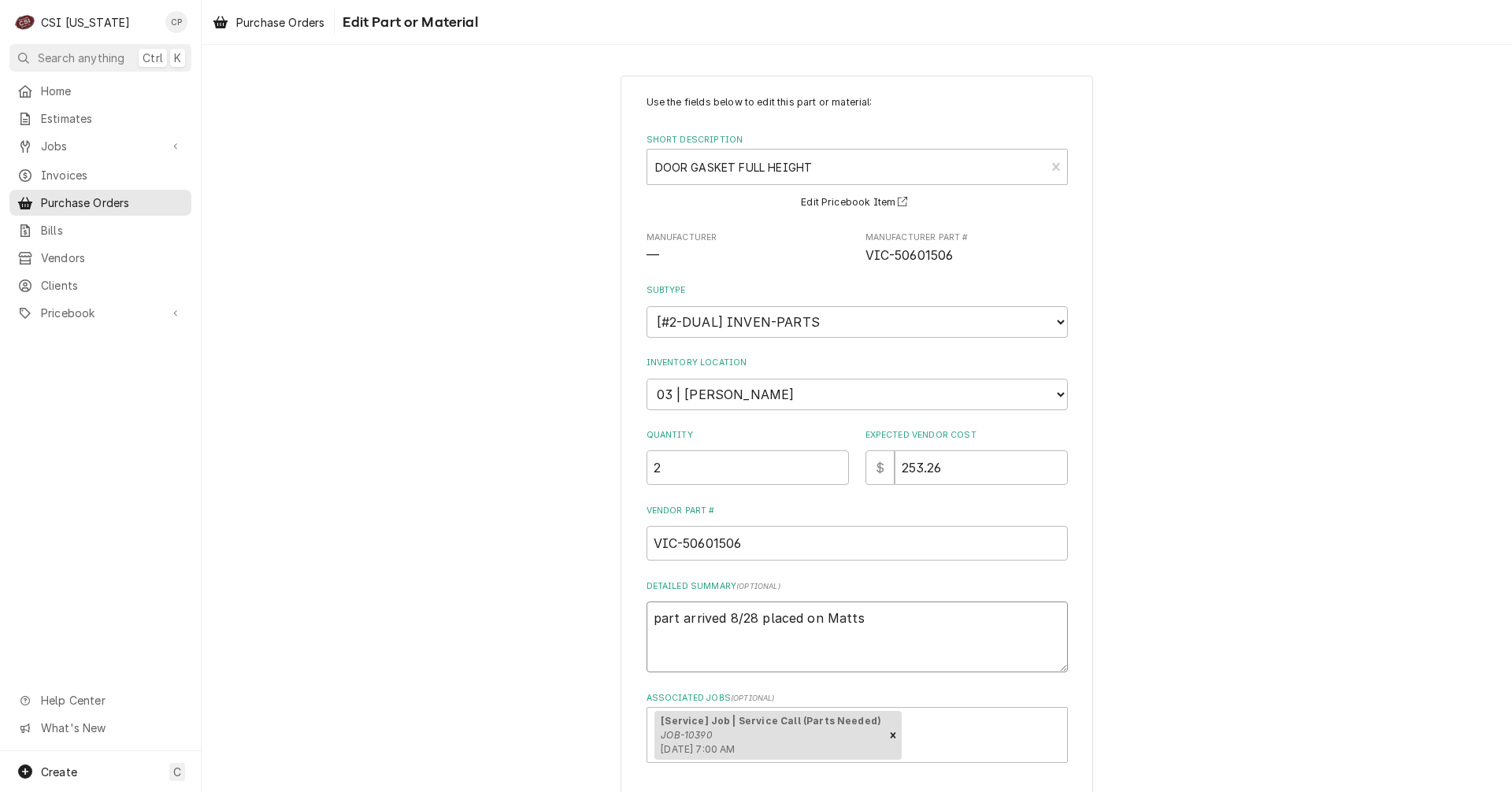
type textarea "part arrived 8/28 placed on Matts s"
type textarea "x"
type textarea "part arrived 8/28 placed on Matts sh"
type textarea "x"
type textarea "part arrived 8/28 placed on Matts she"
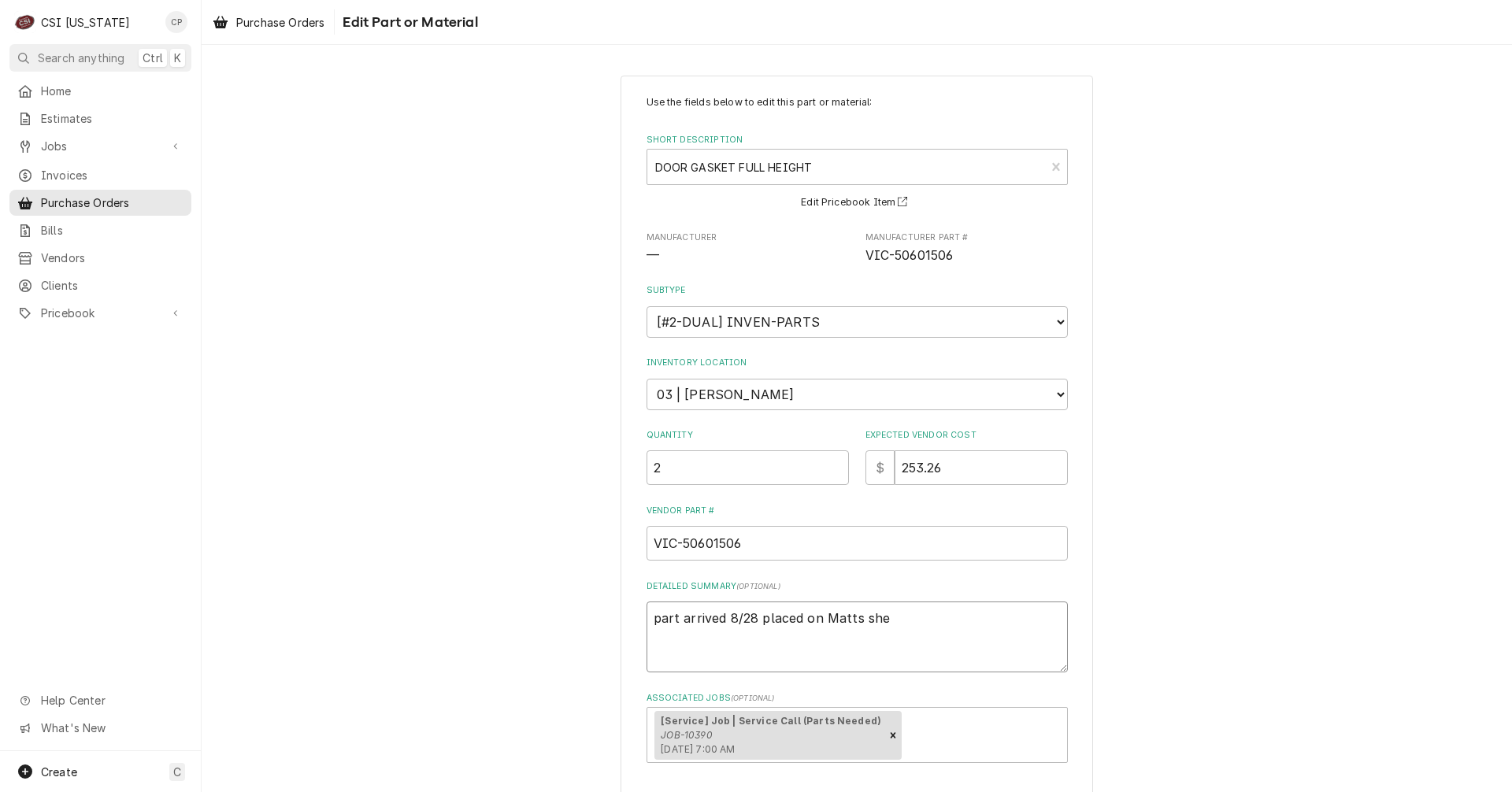
type textarea "x"
type textarea "part arrived 8/28 placed on Matts shel"
type textarea "x"
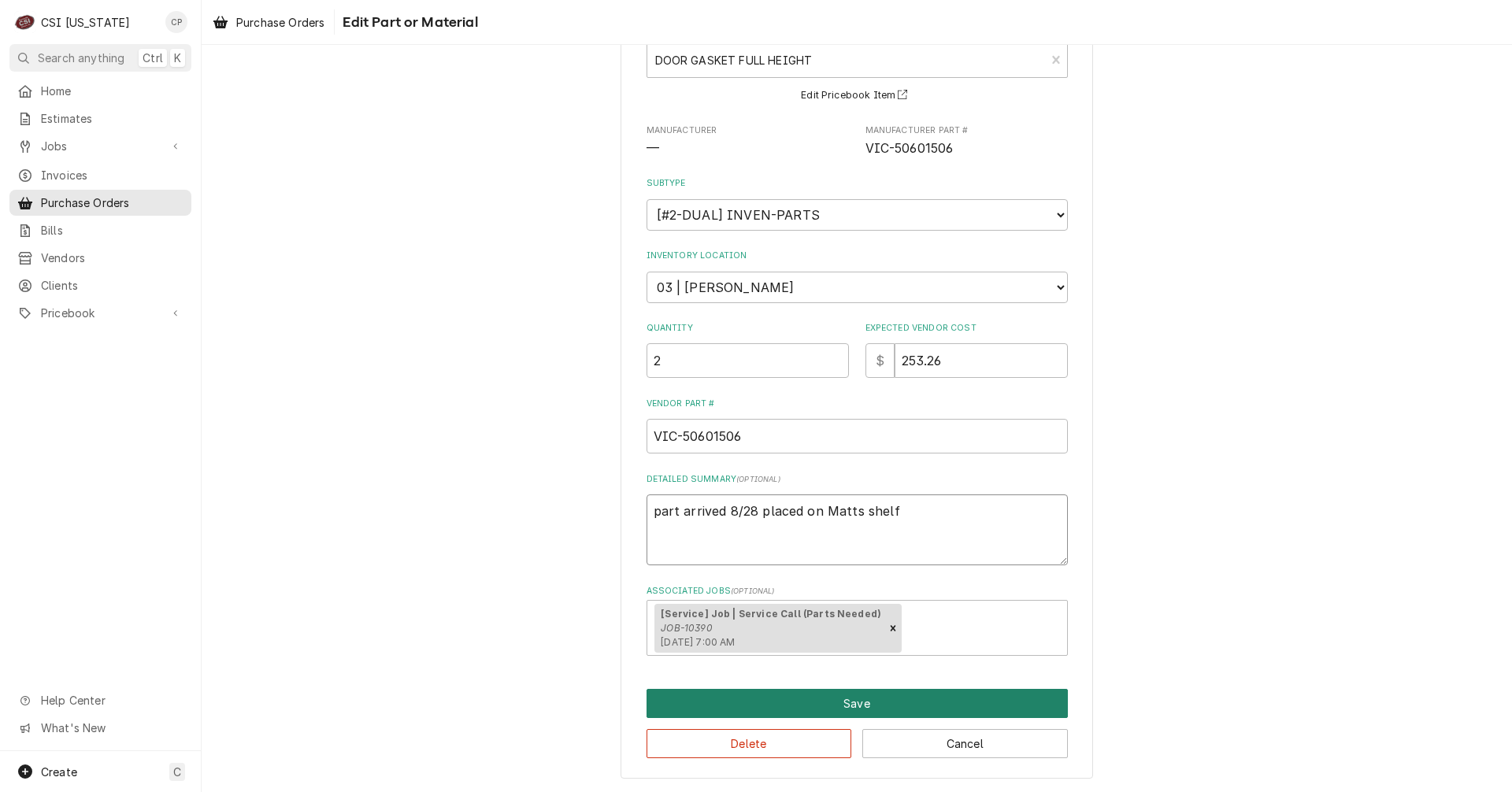
type textarea "part arrived 8/28 placed on Matts shelf"
click at [851, 708] on button "Save" at bounding box center [857, 704] width 421 height 29
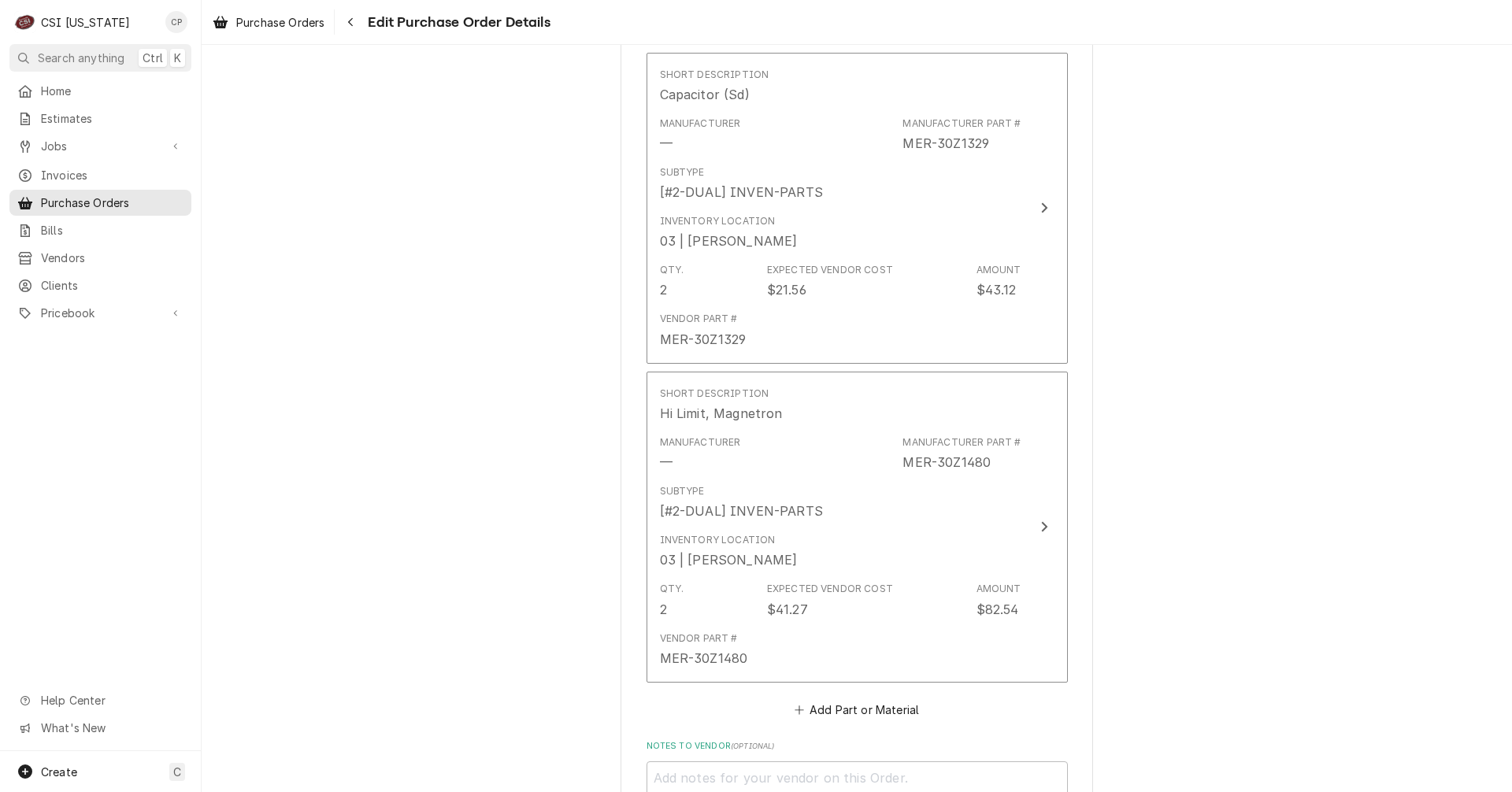
scroll to position [1872, 0]
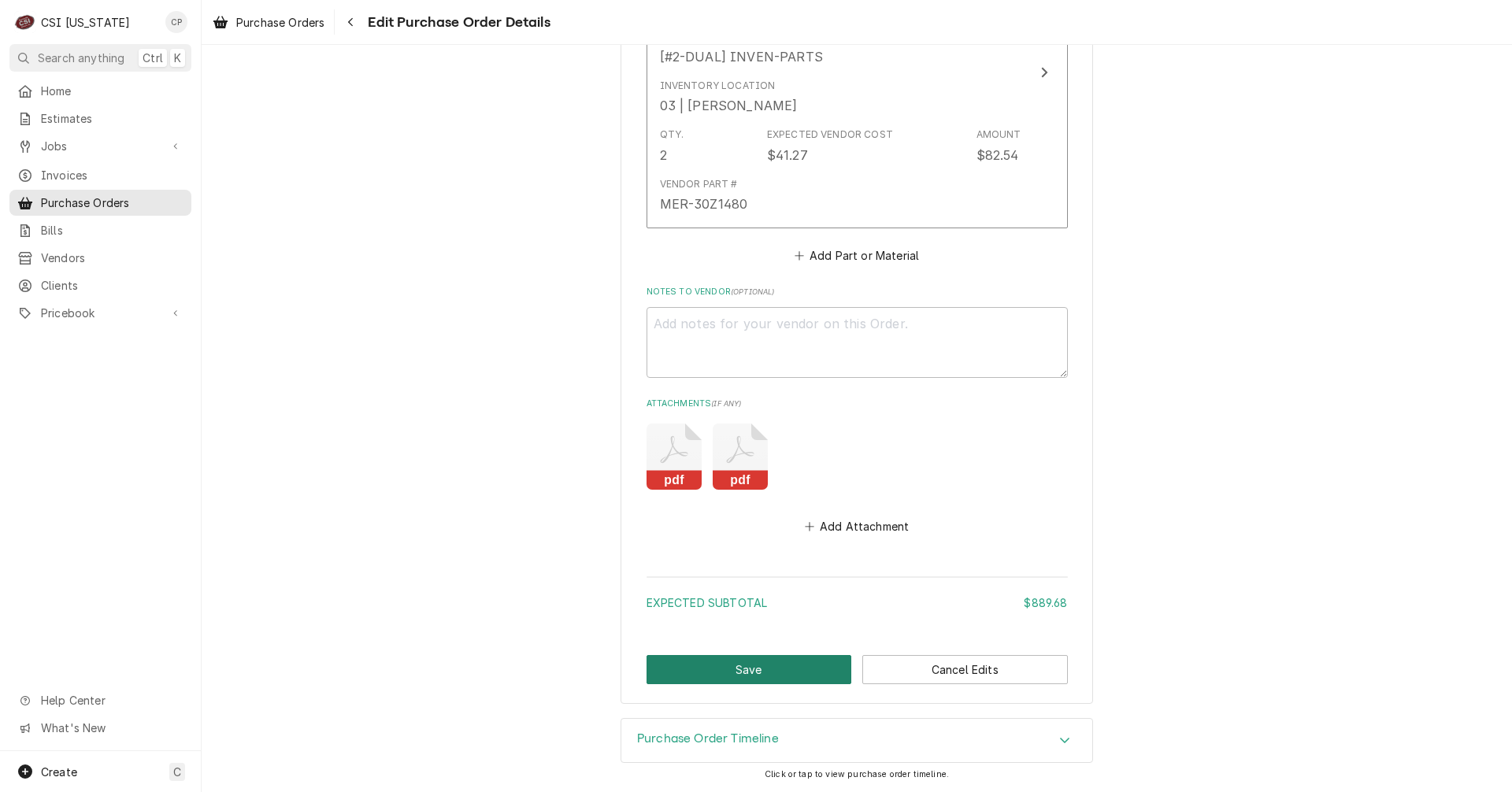
click at [742, 670] on button "Save" at bounding box center [749, 670] width 206 height 29
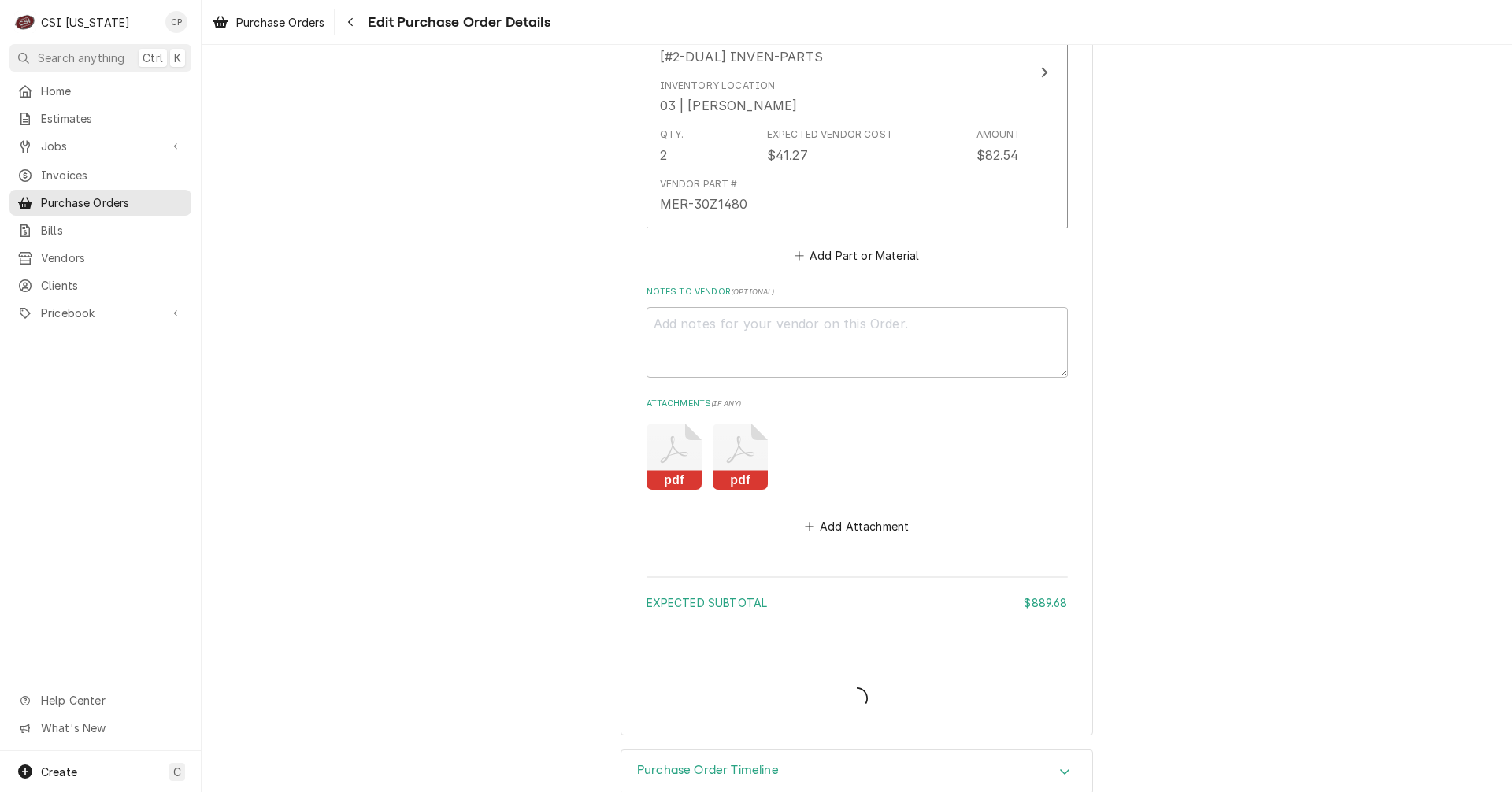
type textarea "x"
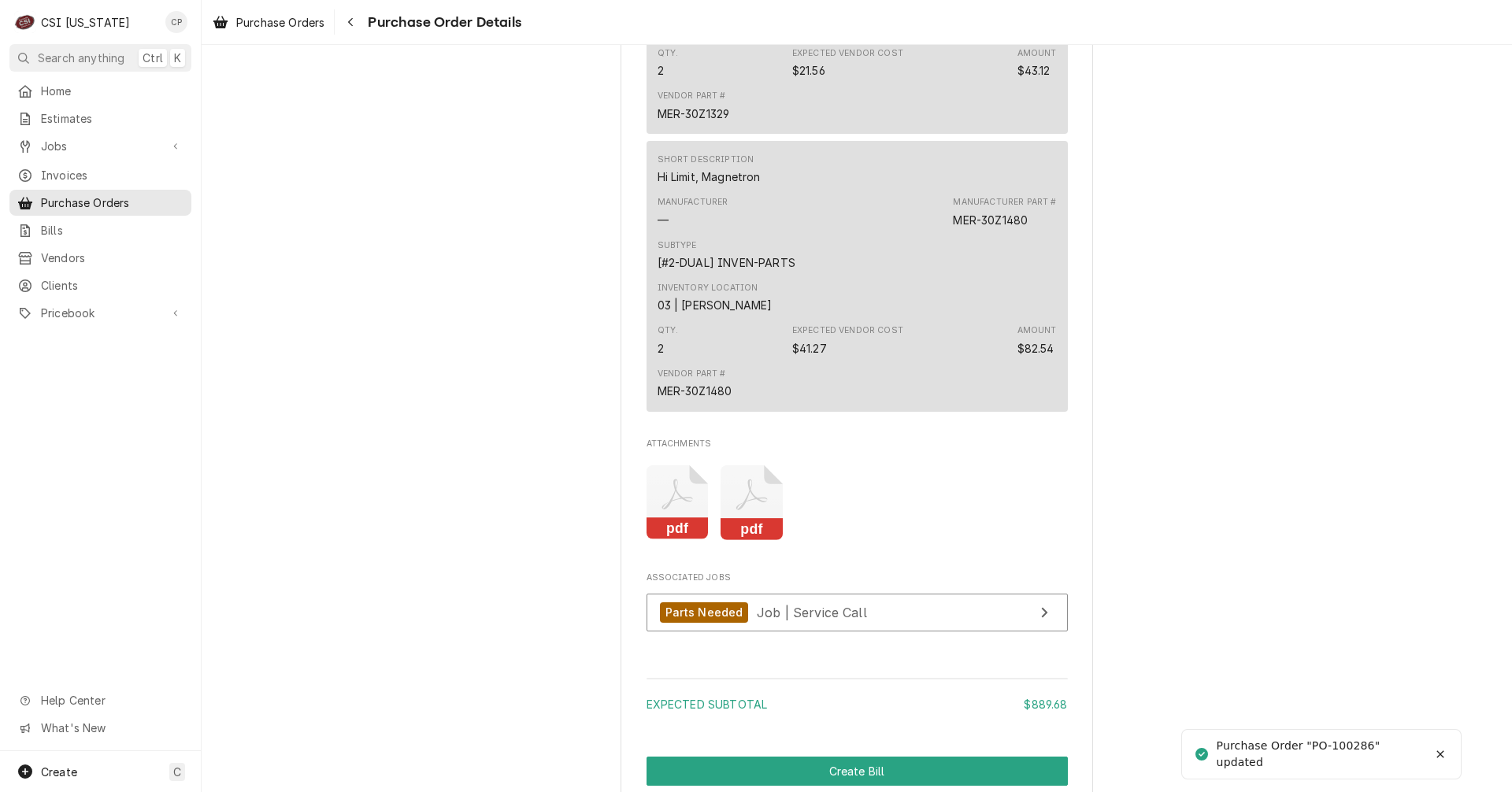
scroll to position [2127, 0]
